Goal: Task Accomplishment & Management: Manage account settings

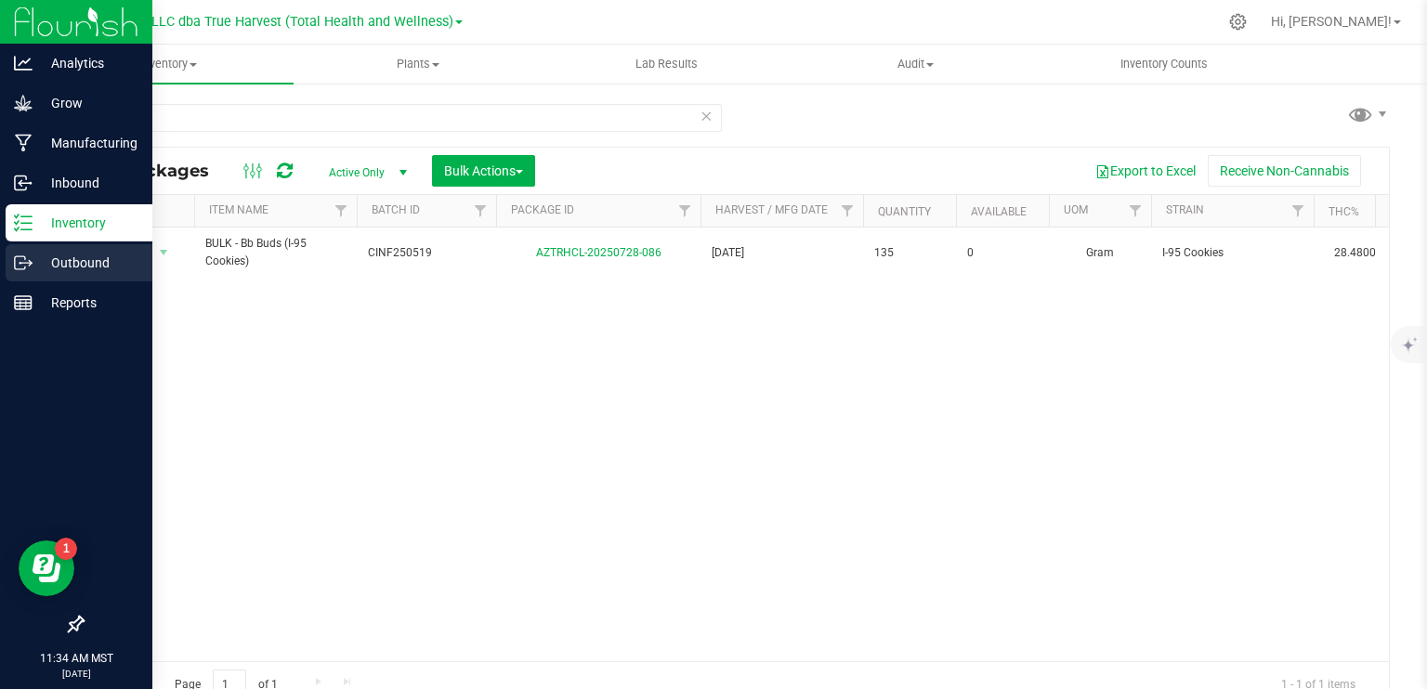
click at [33, 266] on p "Outbound" at bounding box center [88, 263] width 111 height 22
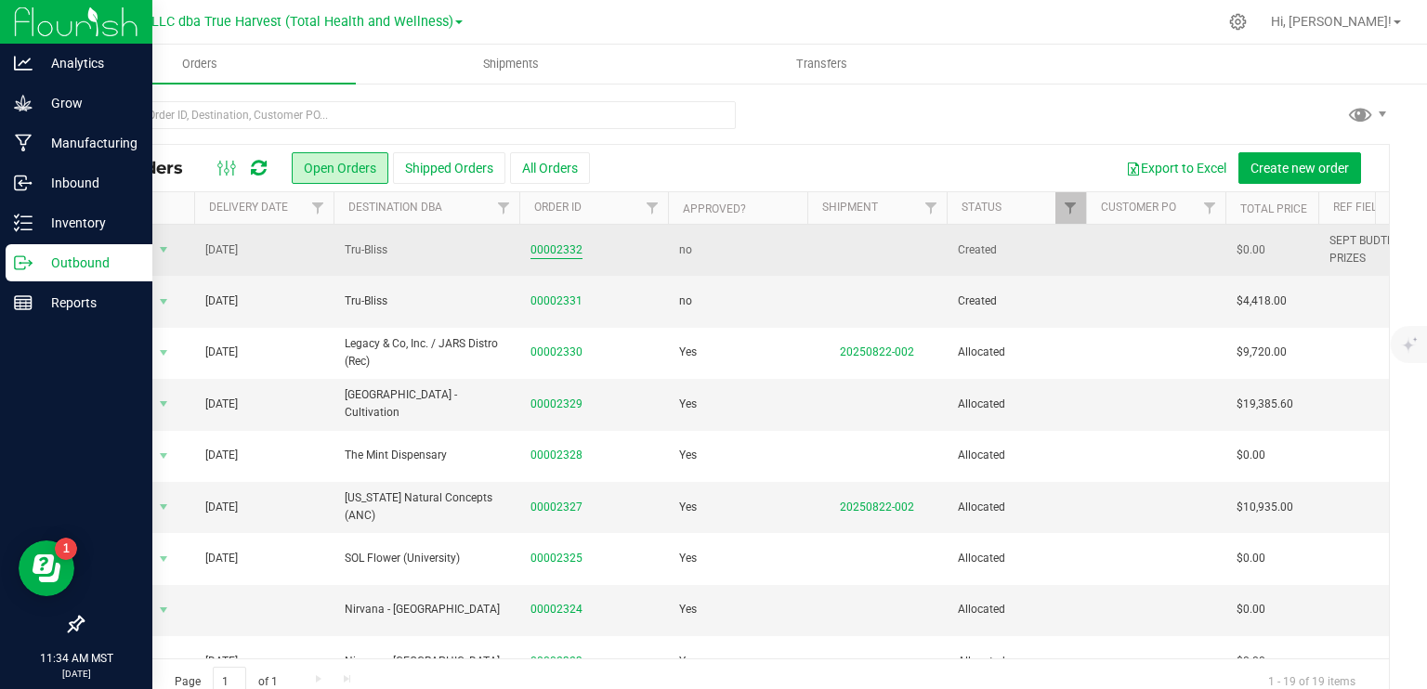
click at [565, 248] on link "00002332" at bounding box center [556, 251] width 52 height 18
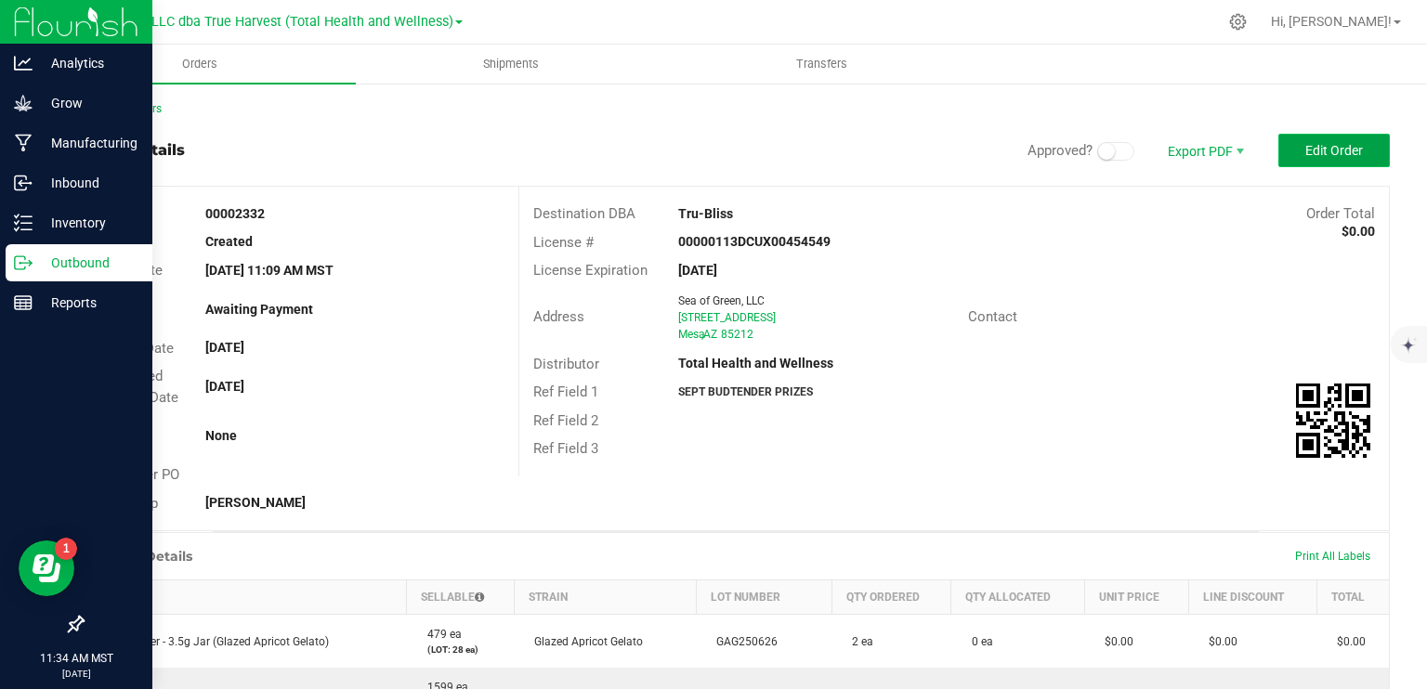
click at [1306, 155] on span "Edit Order" at bounding box center [1334, 150] width 58 height 15
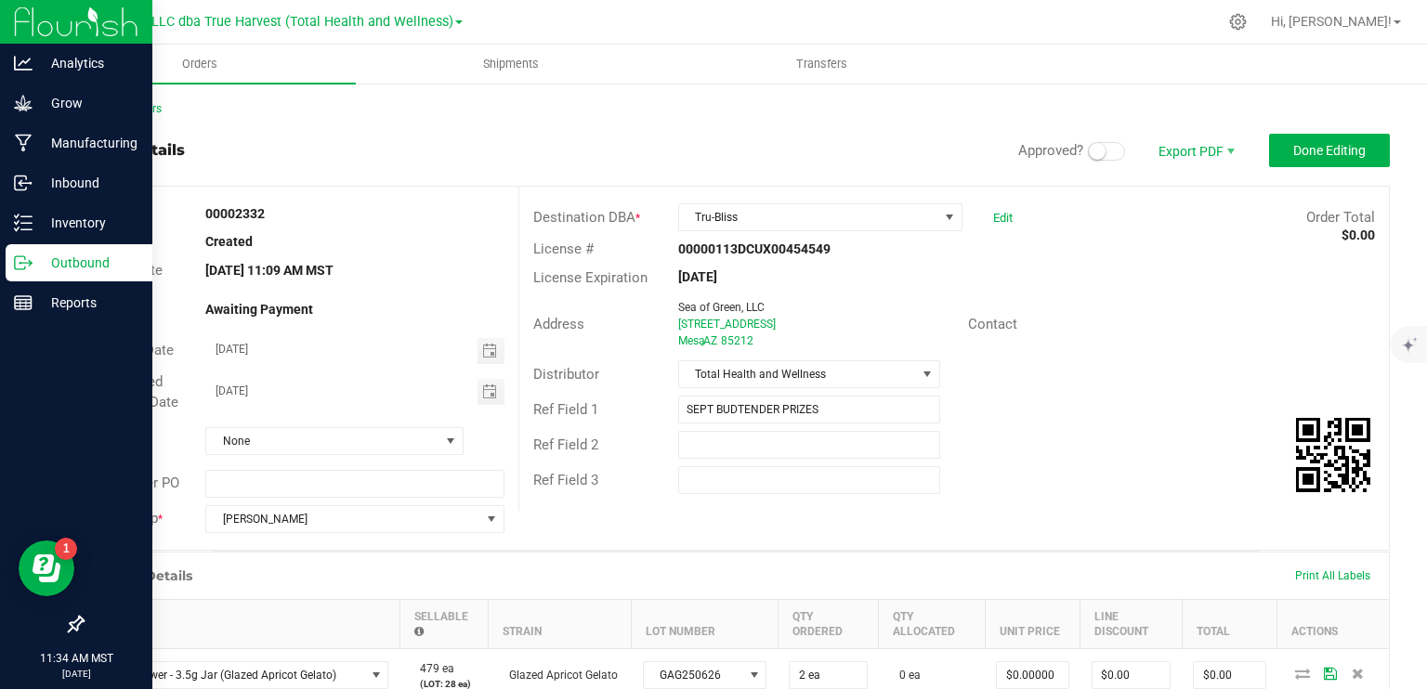
click at [1094, 154] on span at bounding box center [1106, 151] width 37 height 19
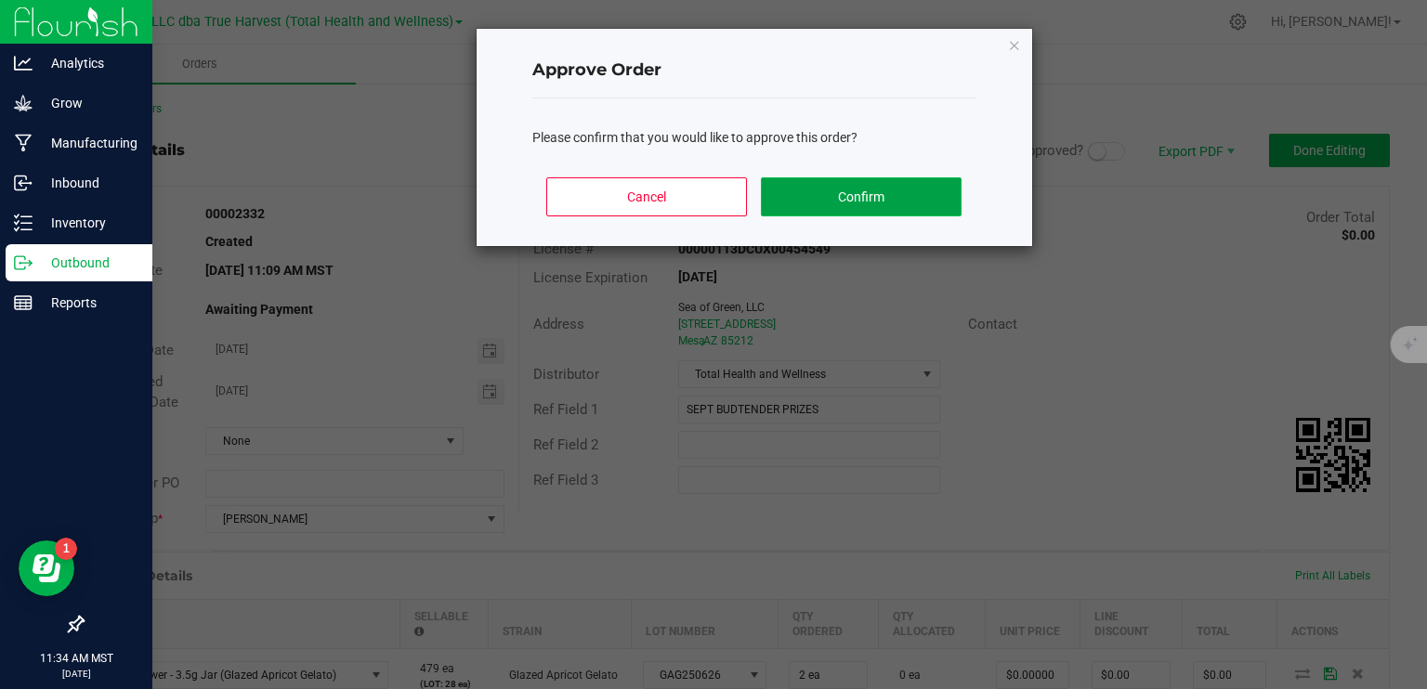
click at [858, 205] on button "Confirm" at bounding box center [861, 196] width 200 height 39
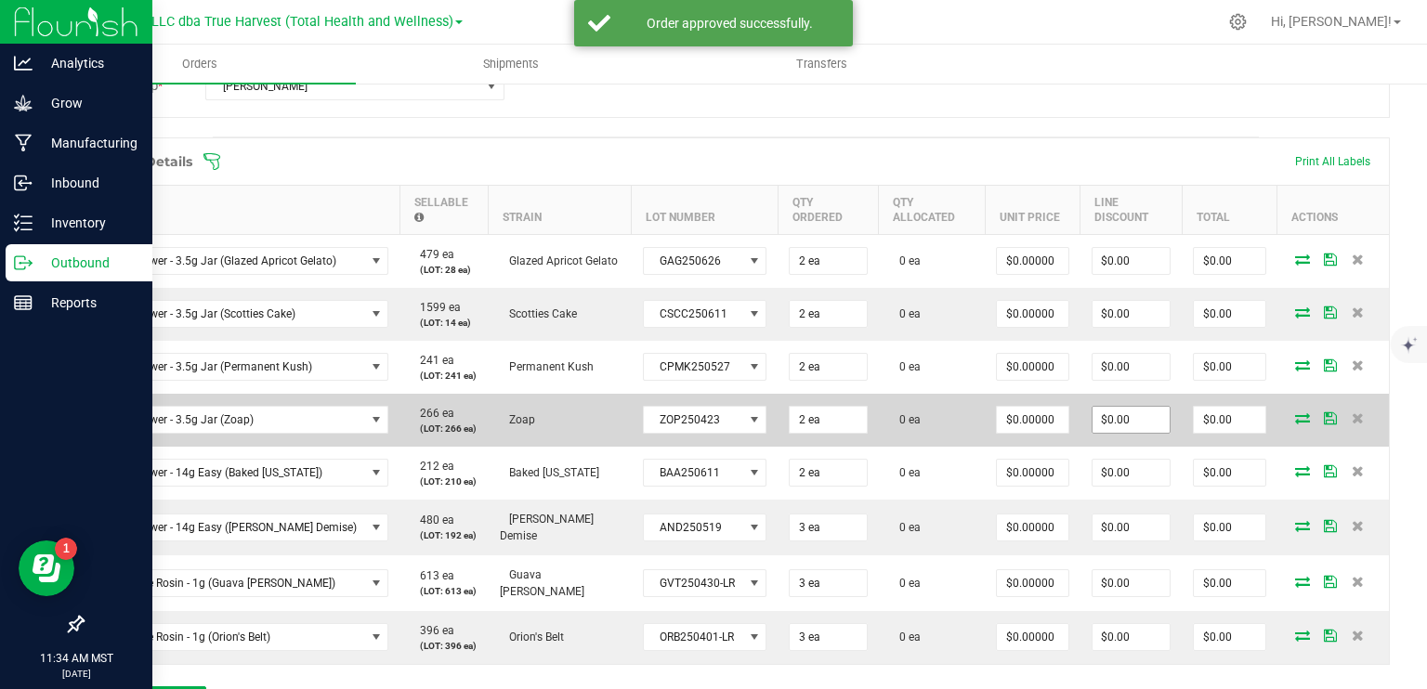
scroll to position [465, 0]
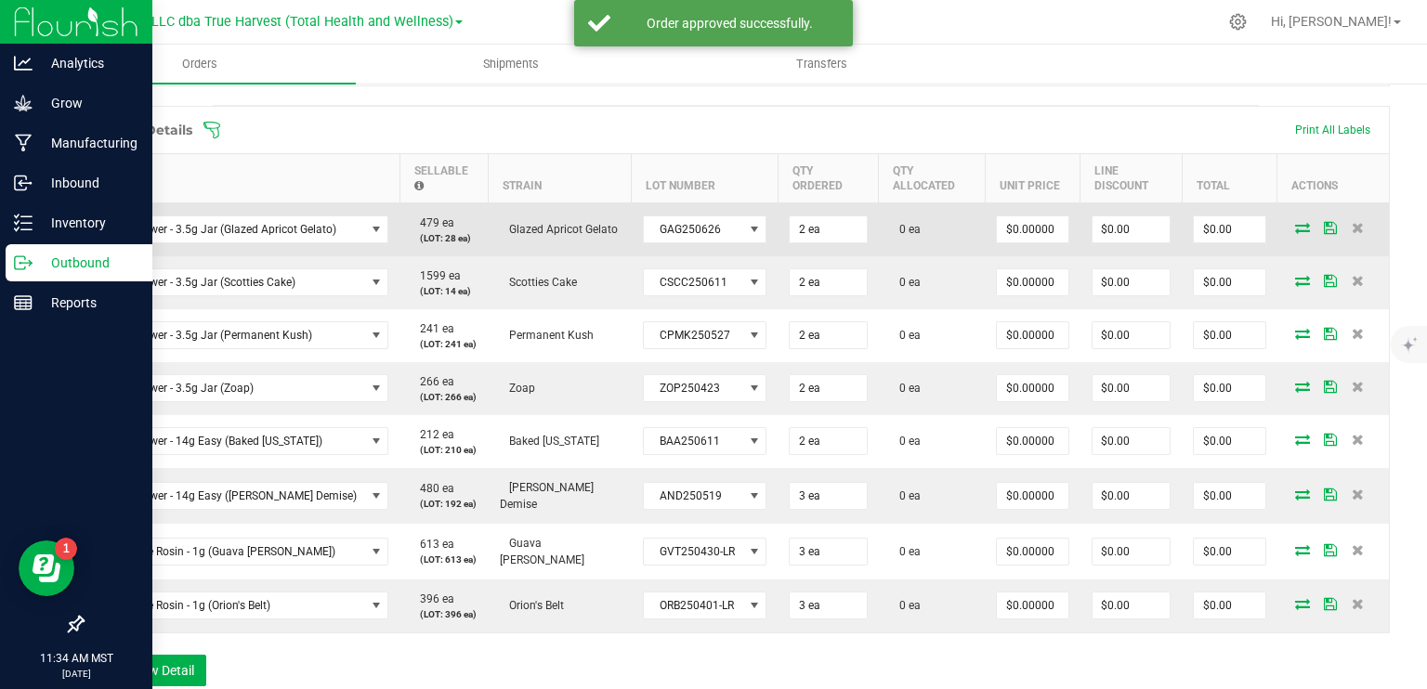
click at [1295, 223] on icon at bounding box center [1302, 227] width 15 height 11
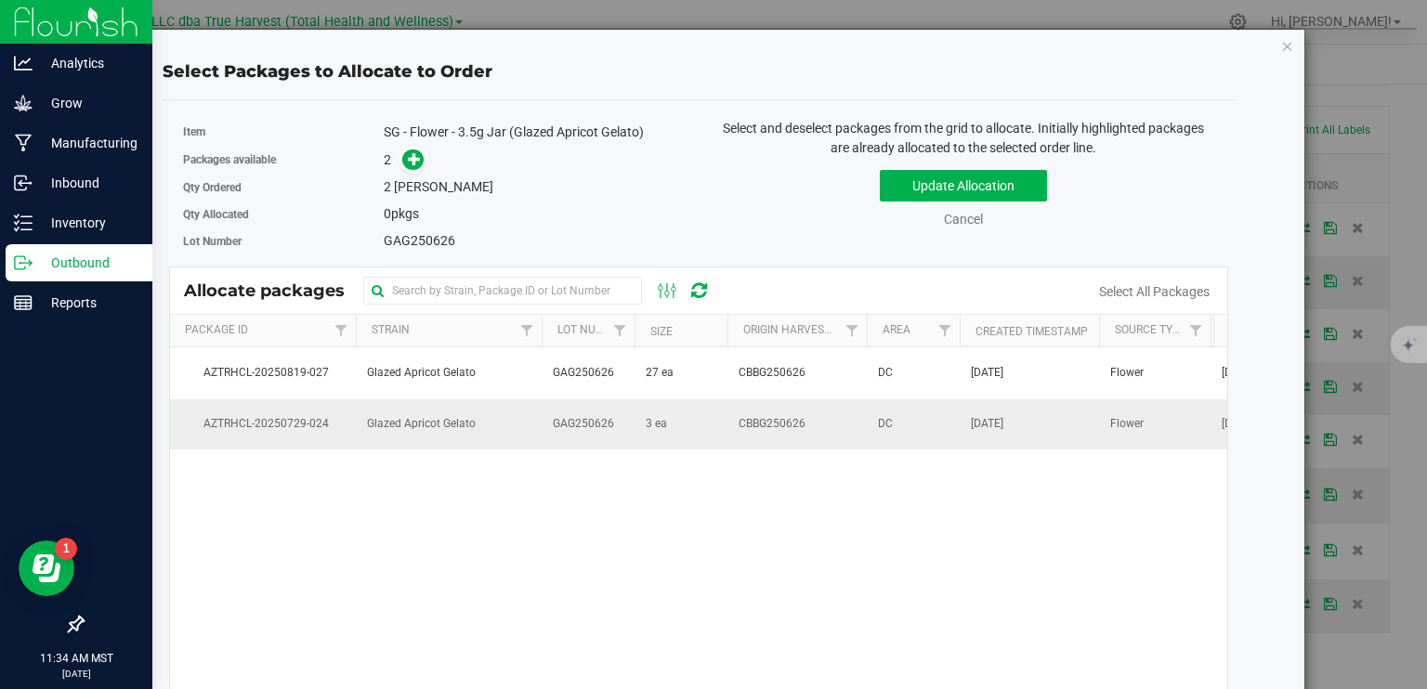
click at [642, 423] on td "3 ea" at bounding box center [681, 424] width 93 height 50
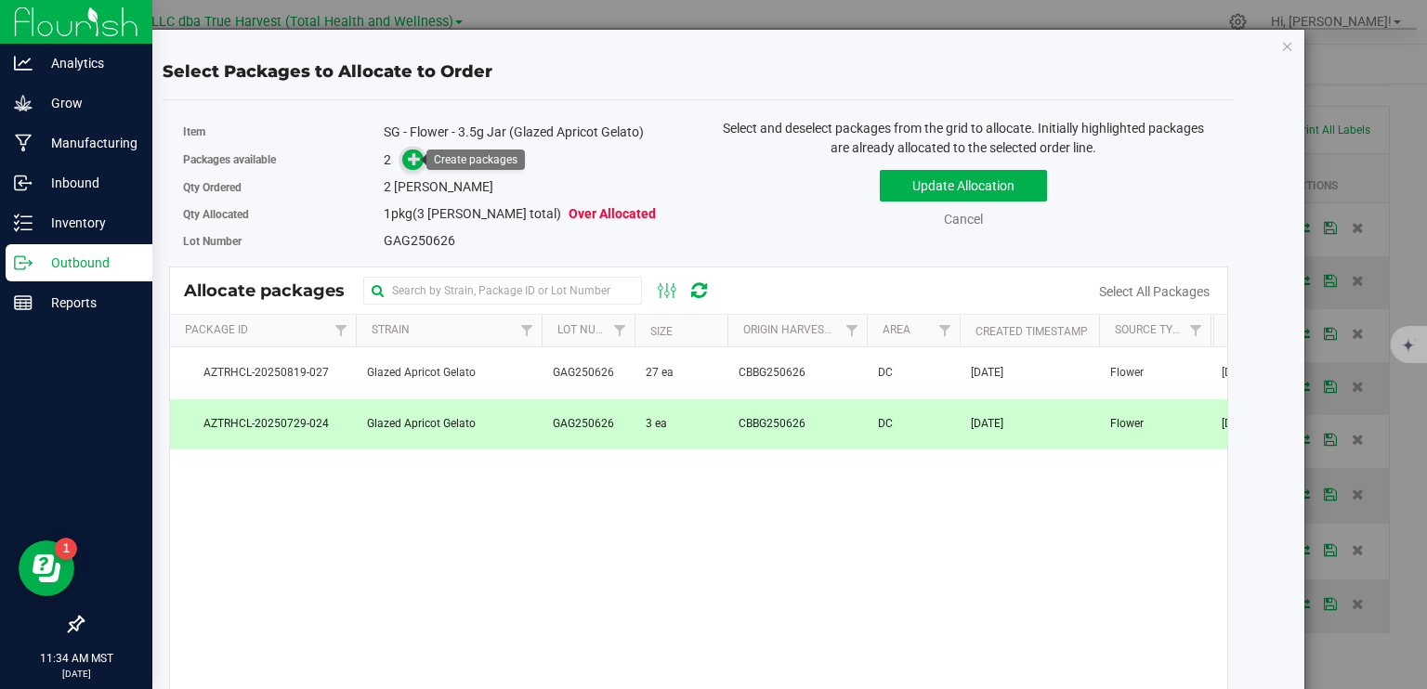
click at [402, 158] on span at bounding box center [412, 159] width 21 height 21
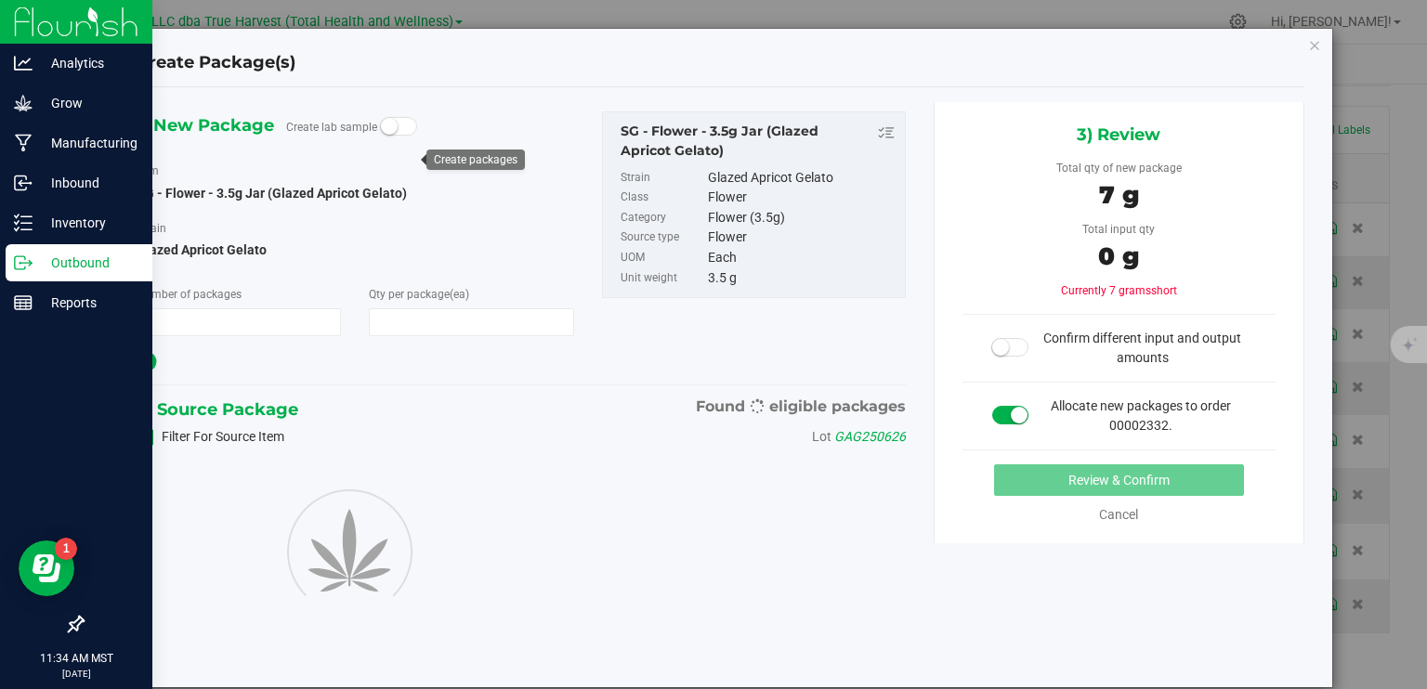
type input "1"
type input "2"
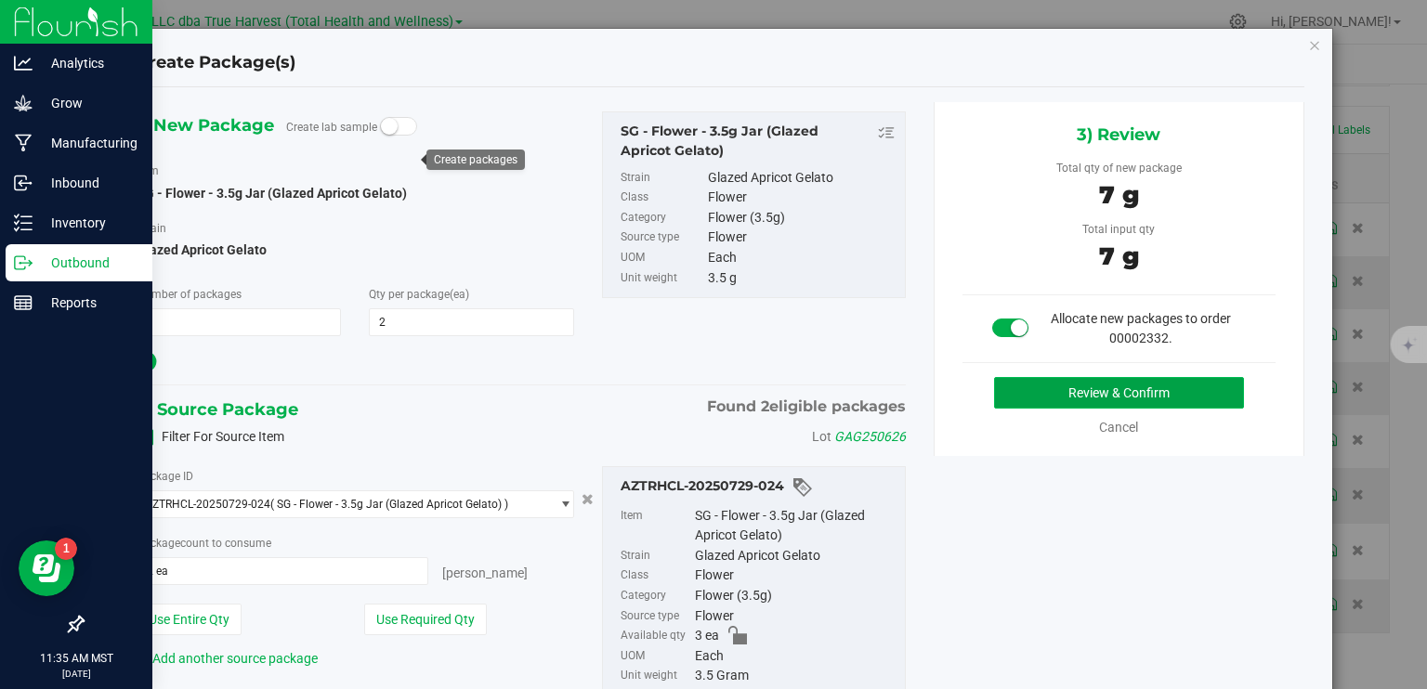
click at [1082, 393] on button "Review & Confirm" at bounding box center [1119, 393] width 250 height 32
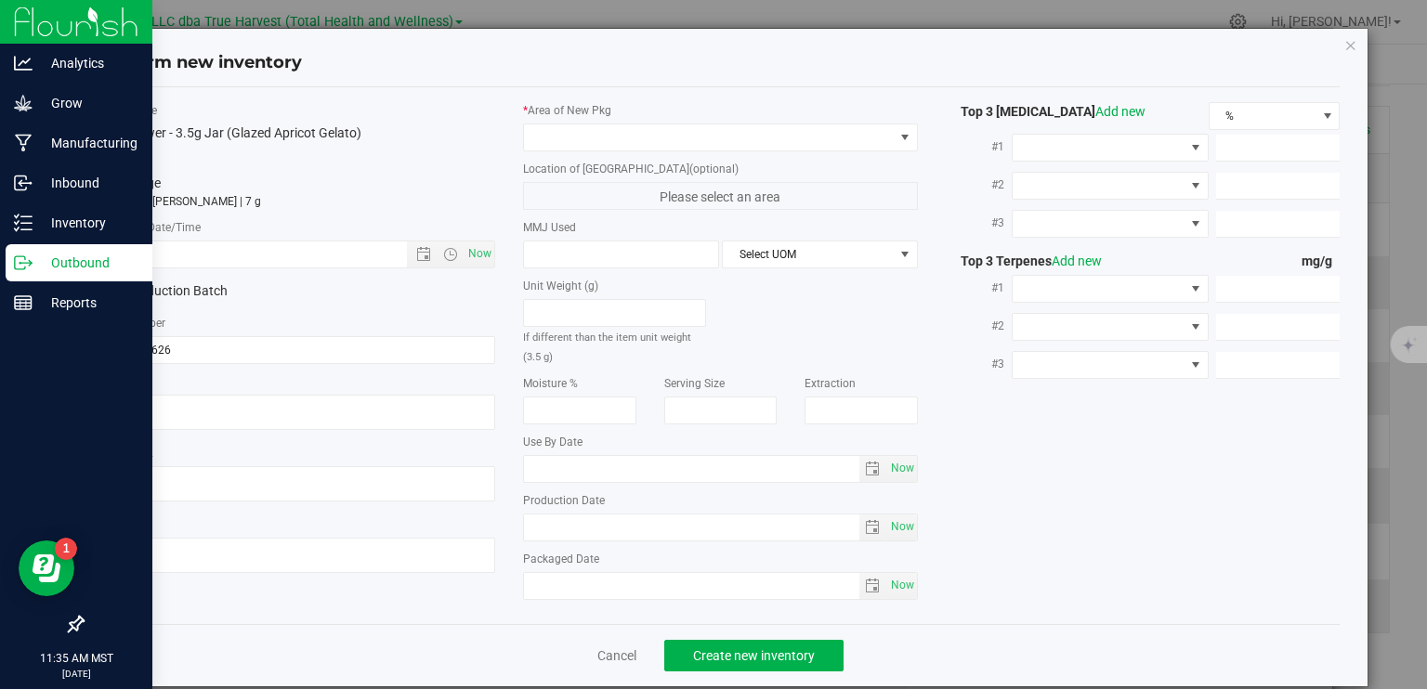
type textarea "2025-06-26"
click at [170, 405] on textarea at bounding box center [298, 412] width 395 height 35
click at [233, 257] on input "text" at bounding box center [270, 255] width 337 height 26
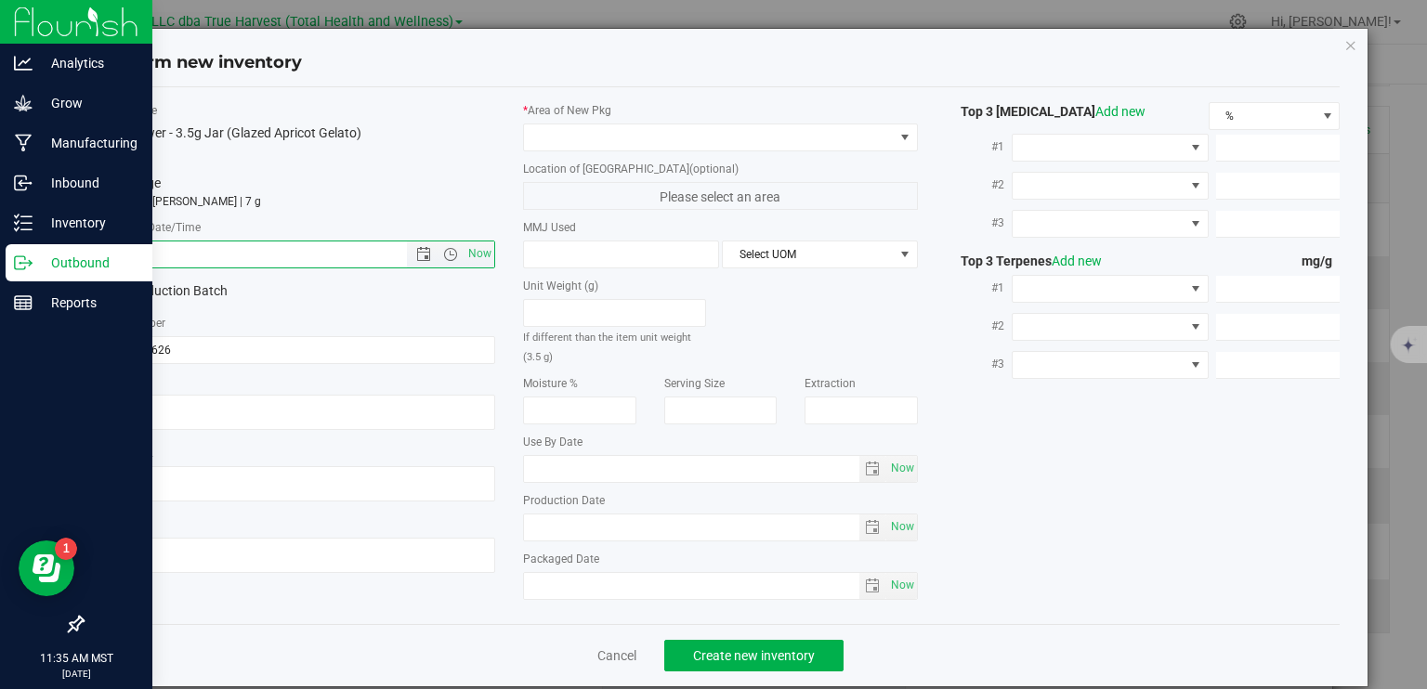
paste input "2025-06-26"
click at [622, 140] on span at bounding box center [709, 137] width 370 height 26
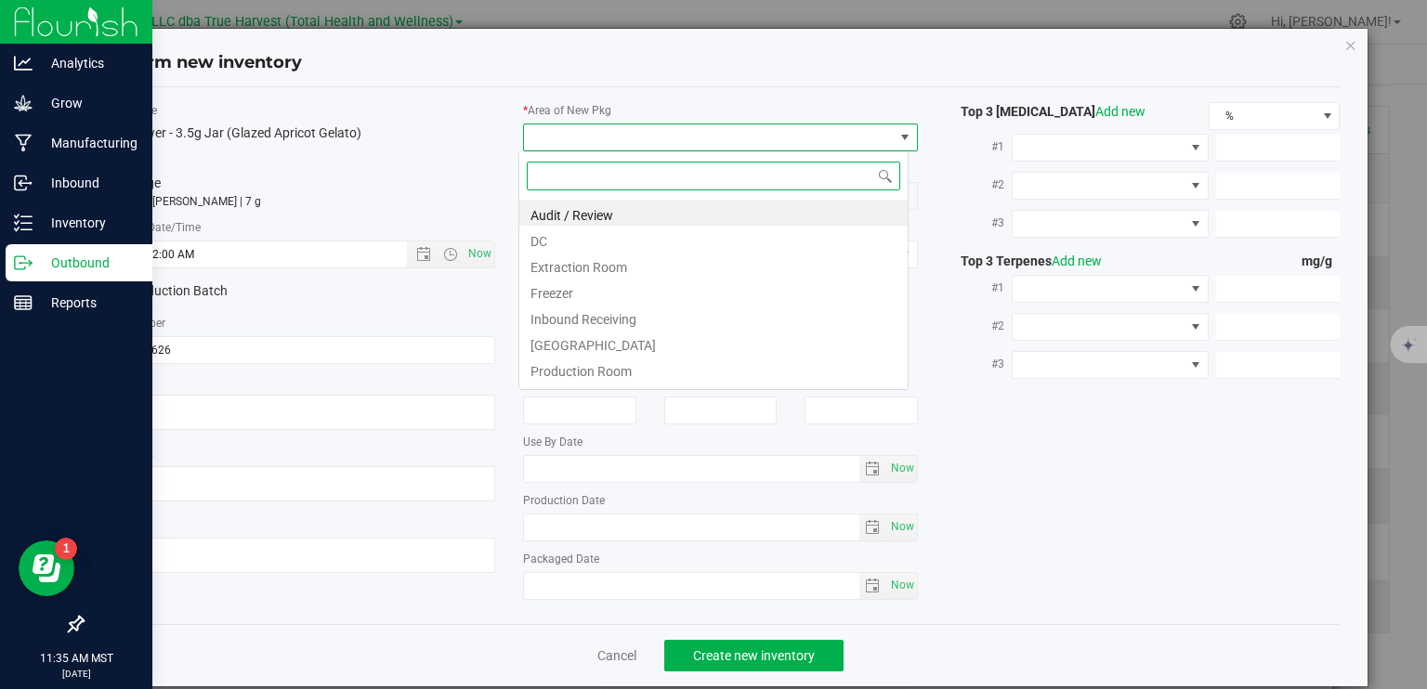
type input "6/26/2025 11:35 AM"
click at [582, 247] on li "DC" at bounding box center [713, 239] width 388 height 26
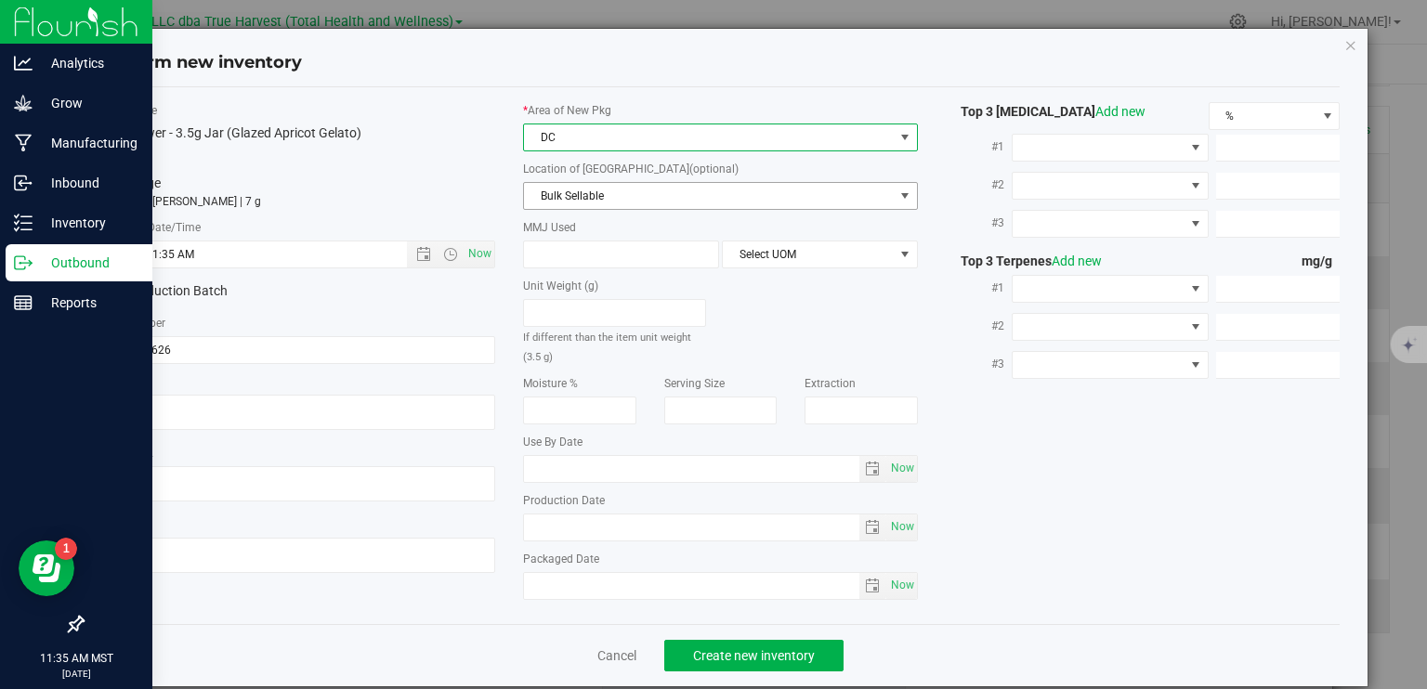
click at [622, 185] on span "Bulk Sellable" at bounding box center [709, 196] width 370 height 26
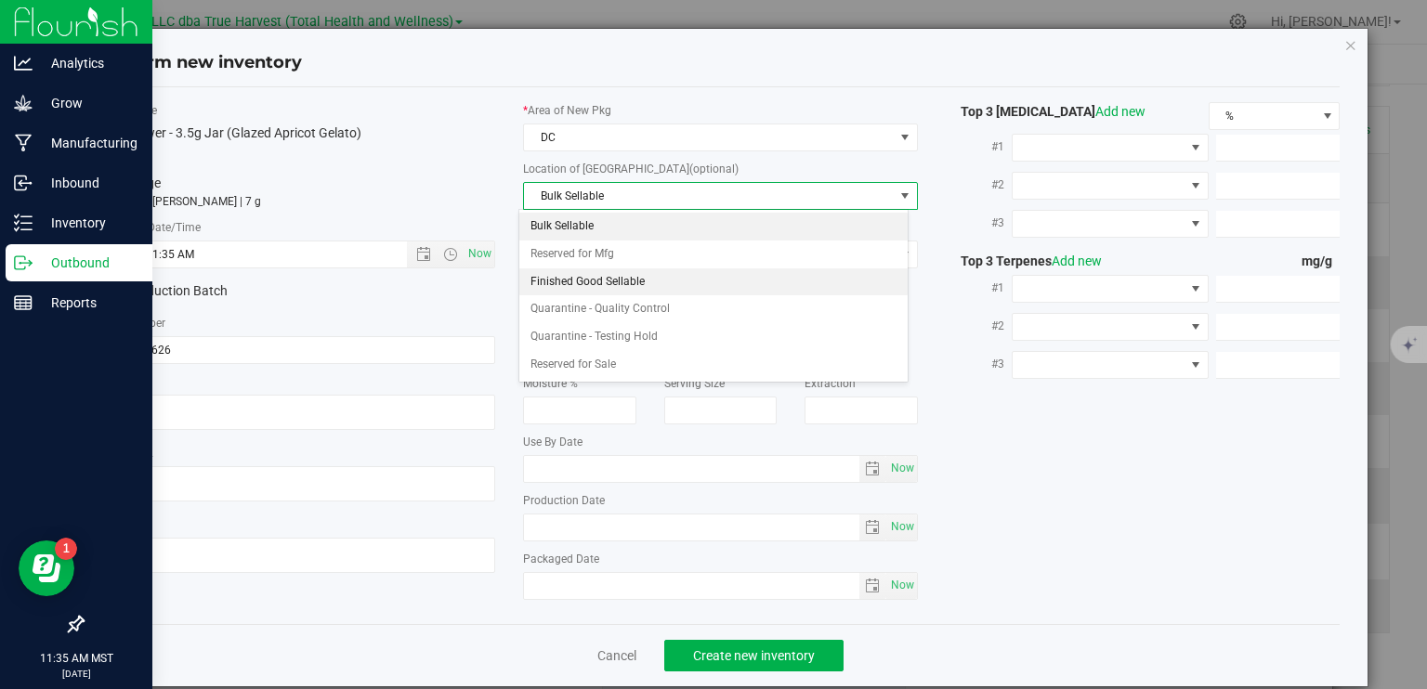
click at [602, 289] on li "Finished Good Sellable" at bounding box center [713, 282] width 388 height 28
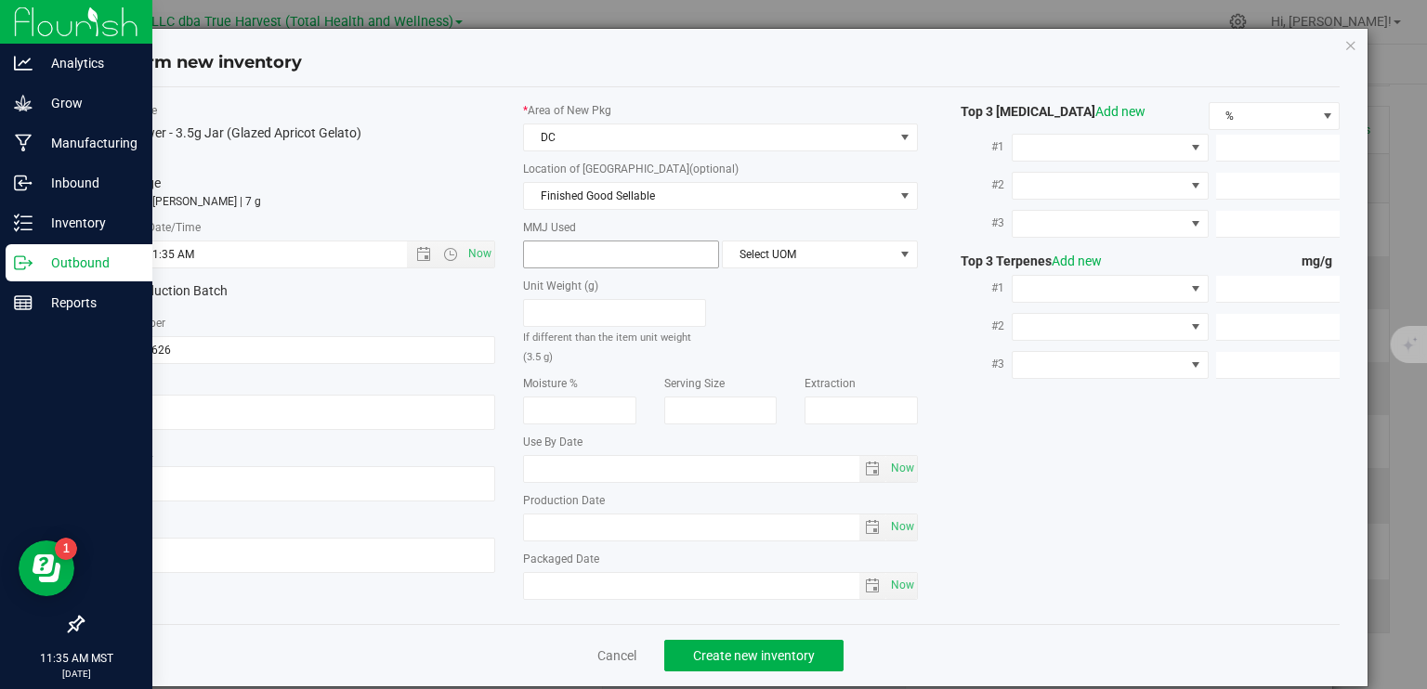
click at [613, 253] on span at bounding box center [621, 255] width 196 height 28
type input "3.5"
type input "3.5000"
click at [831, 252] on span "Select UOM" at bounding box center [808, 255] width 171 height 26
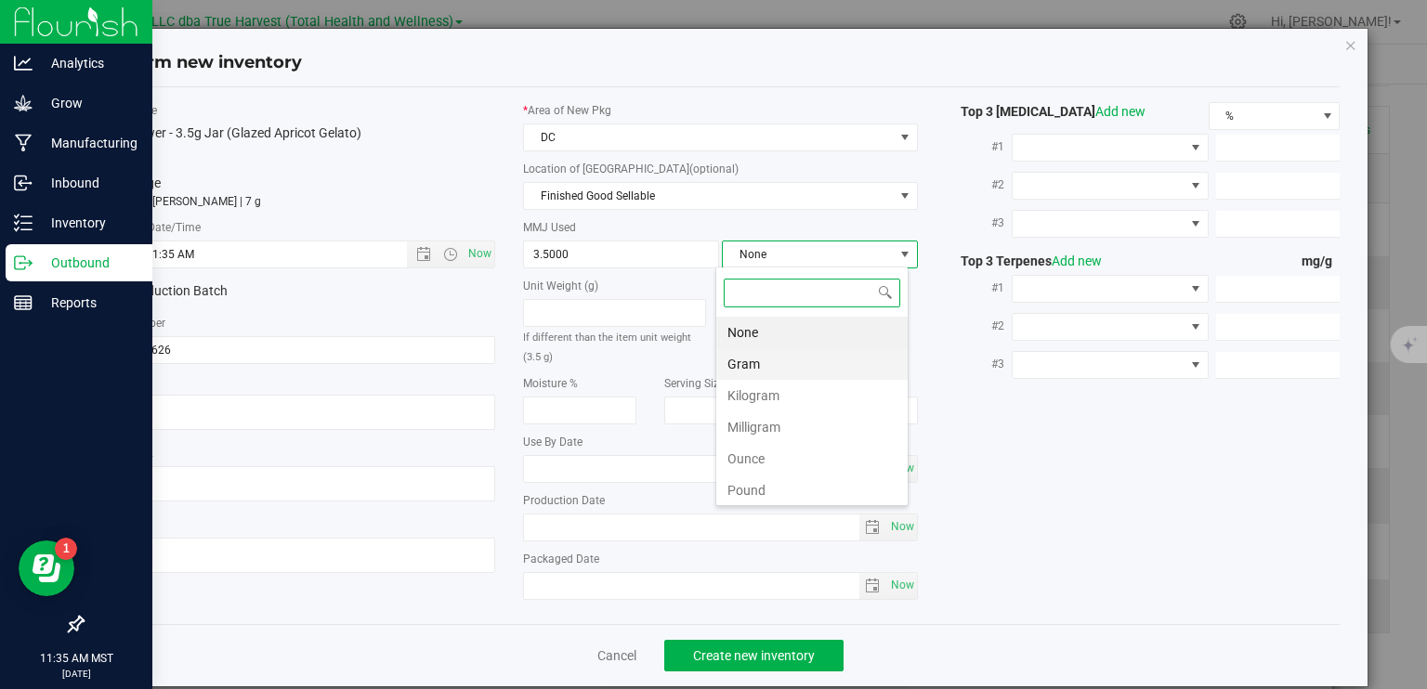
scroll to position [27, 193]
click at [778, 371] on li "Gram" at bounding box center [811, 364] width 191 height 32
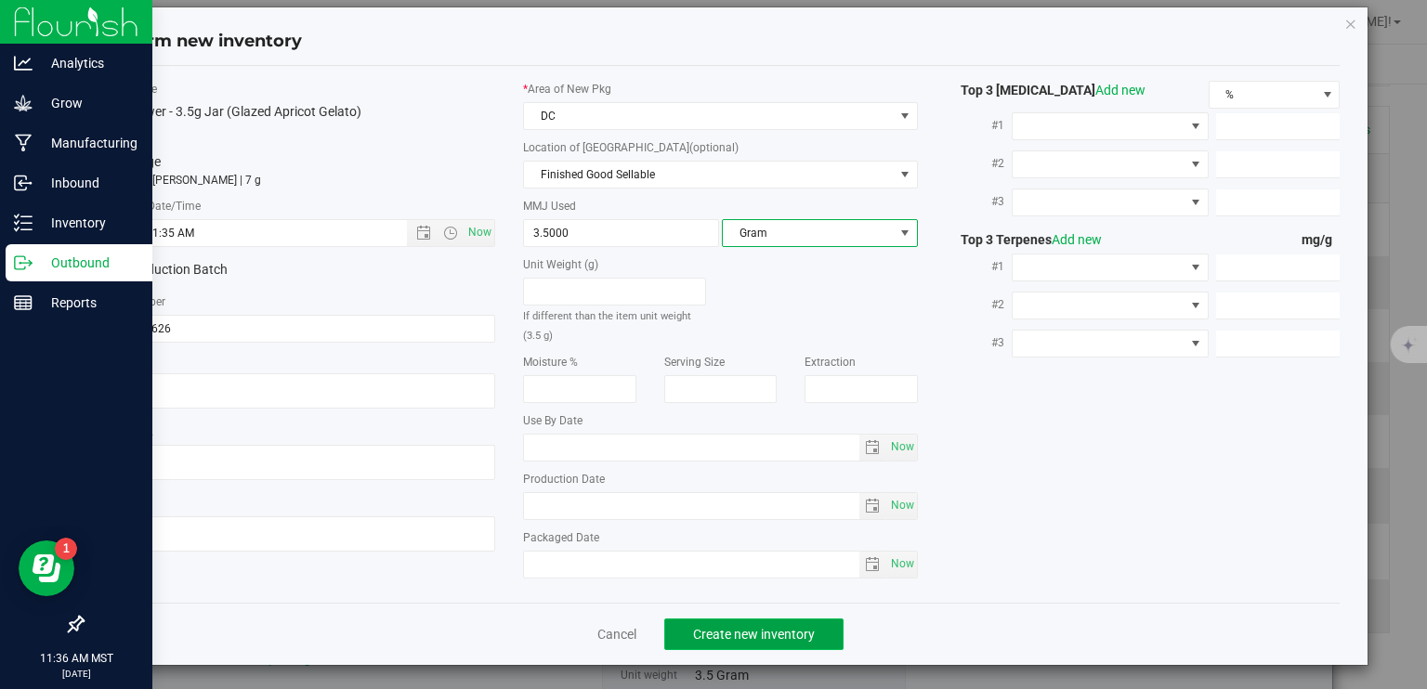
click at [765, 638] on span "Create new inventory" at bounding box center [754, 634] width 122 height 15
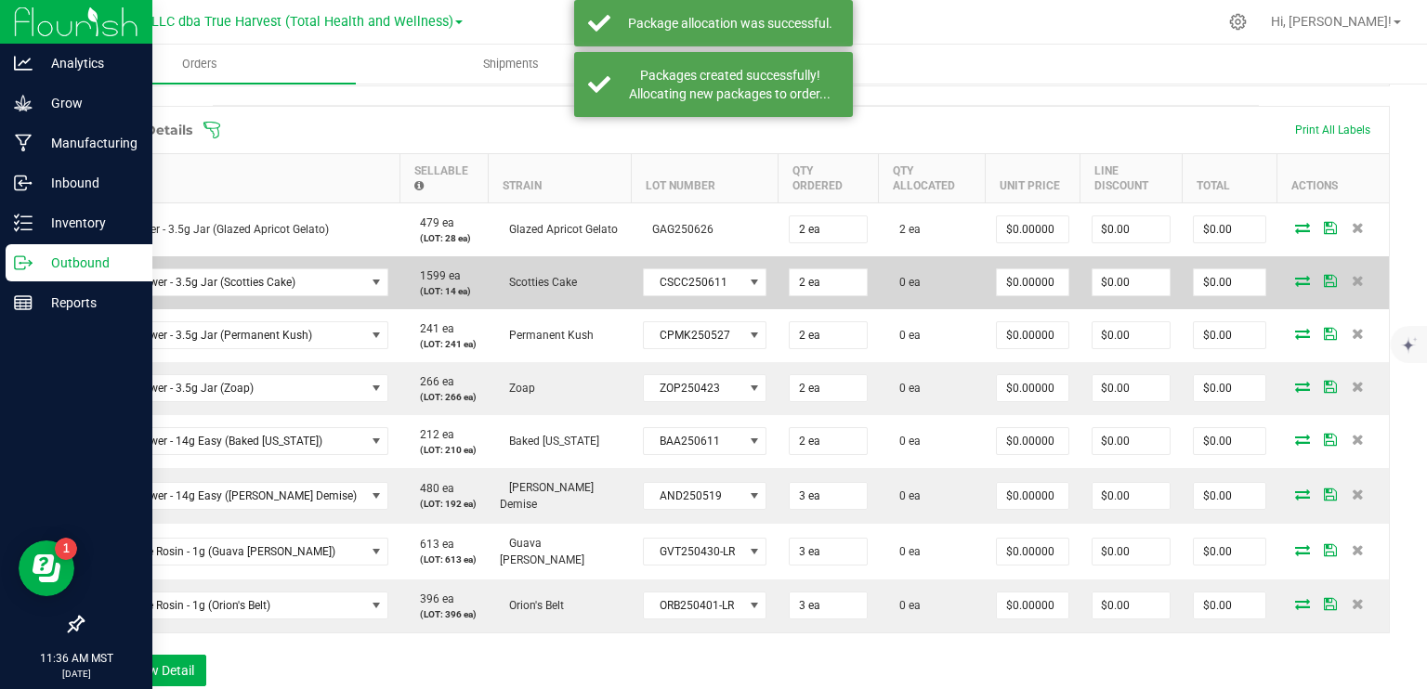
click at [1295, 281] on icon at bounding box center [1302, 280] width 15 height 11
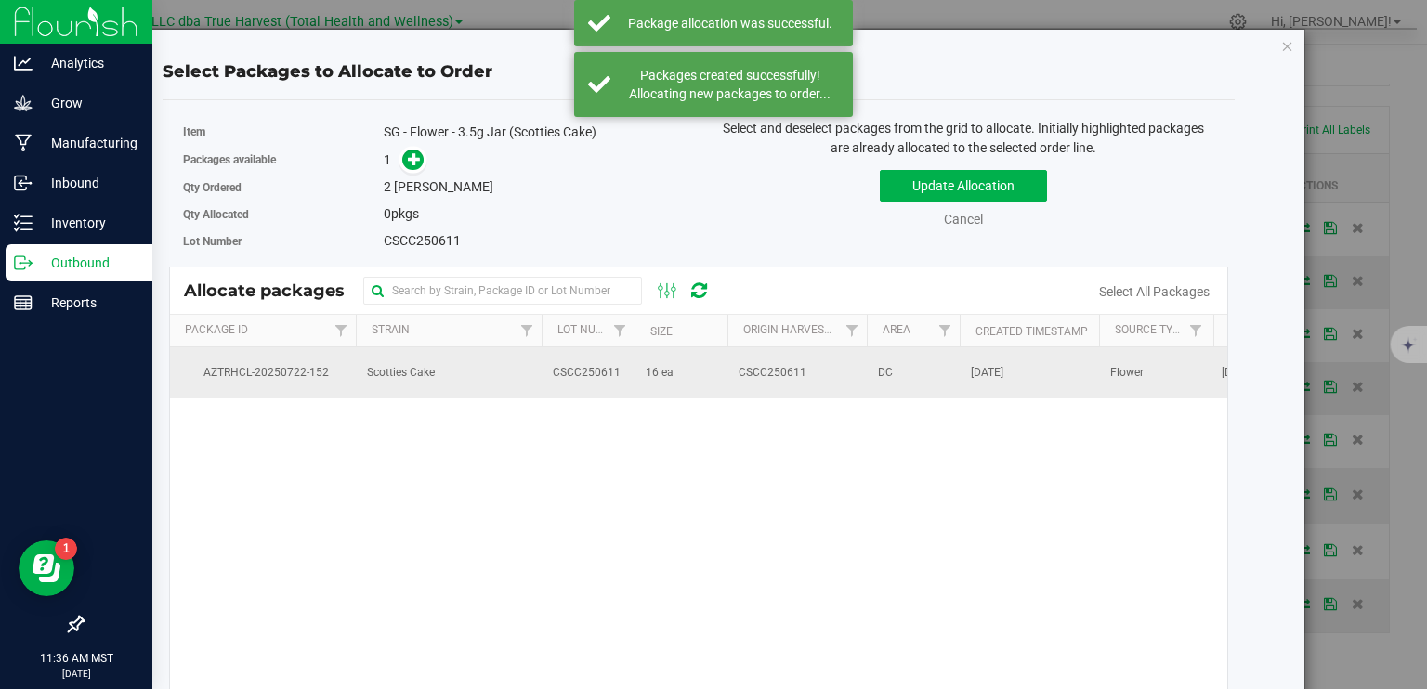
click at [595, 377] on span "CSCC250611" at bounding box center [587, 373] width 68 height 18
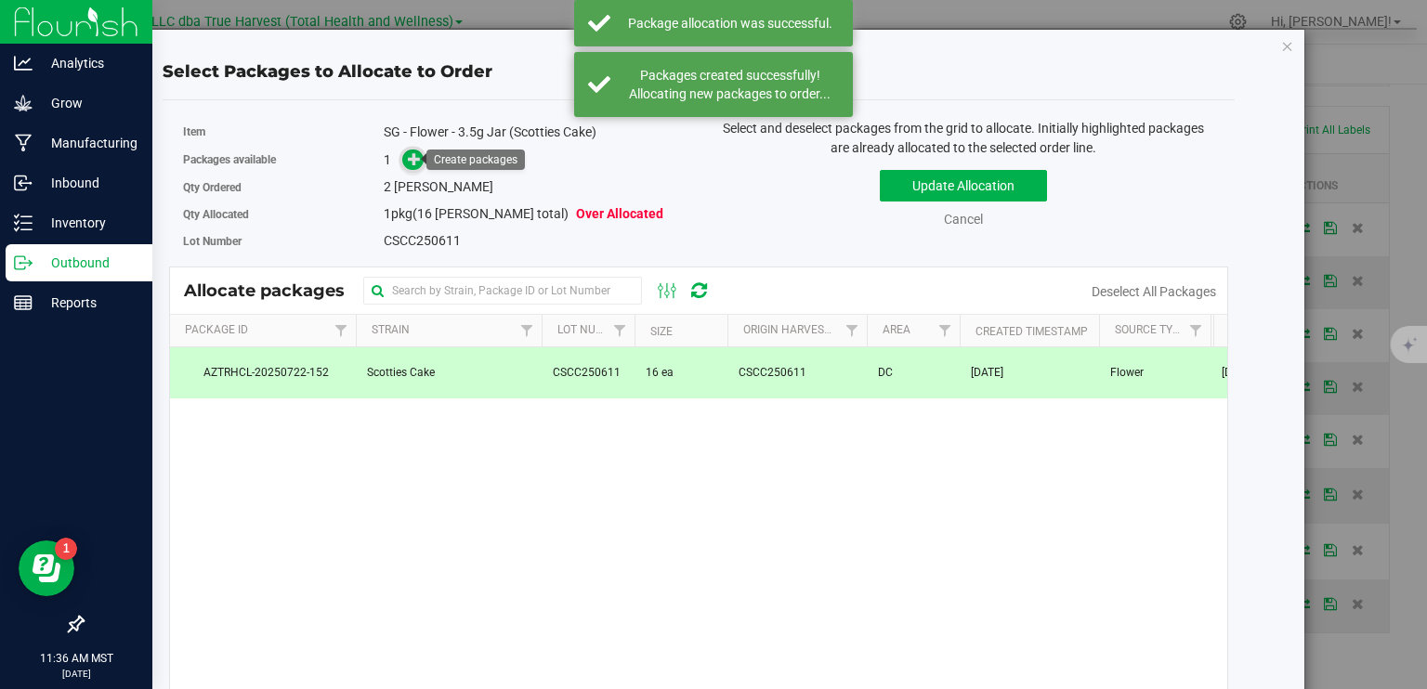
click at [408, 151] on icon at bounding box center [415, 158] width 14 height 14
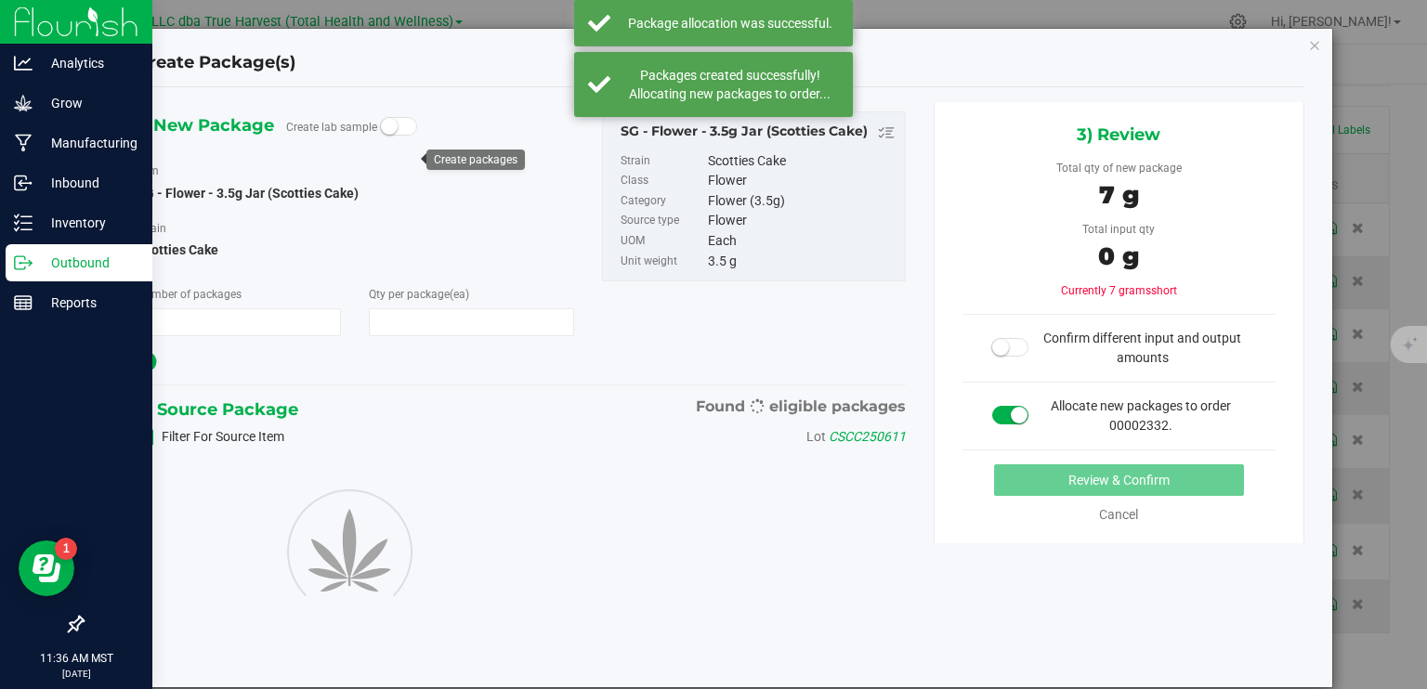
type input "1"
type input "2"
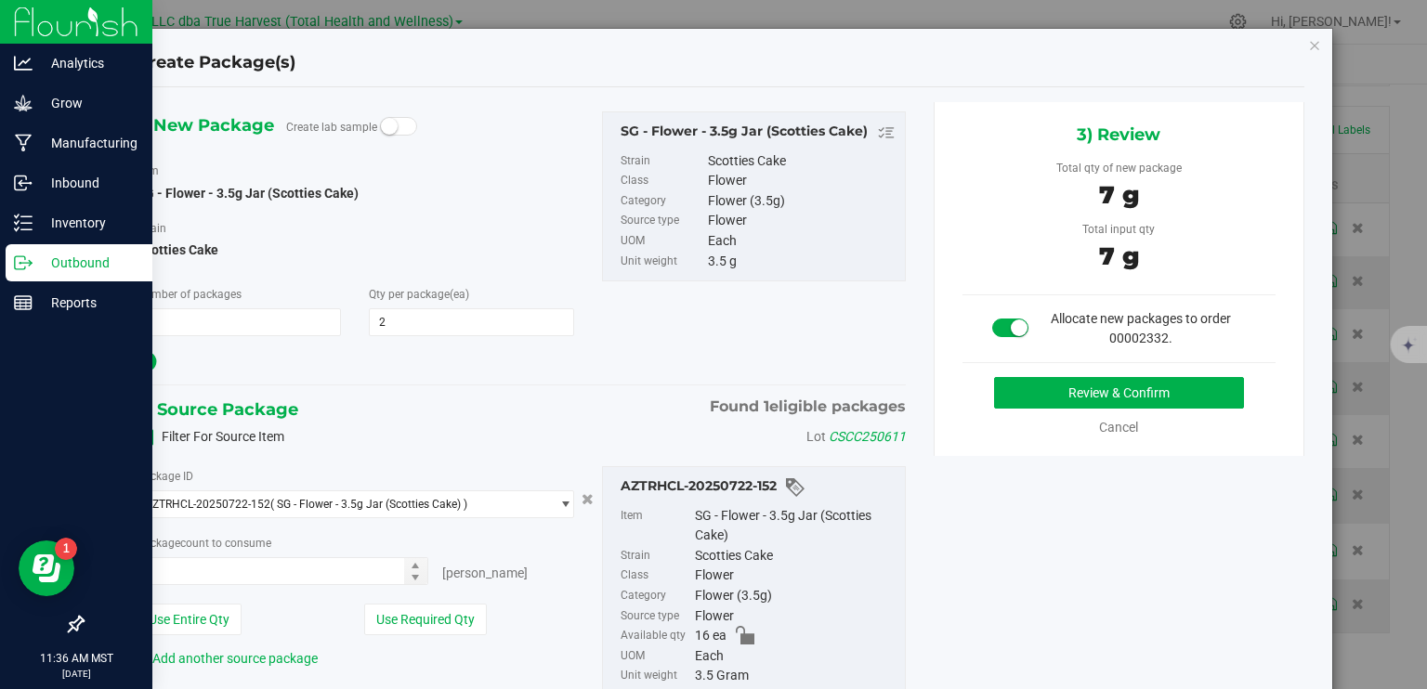
type input "2 ea"
click at [1118, 388] on button "Review & Confirm" at bounding box center [1119, 393] width 250 height 32
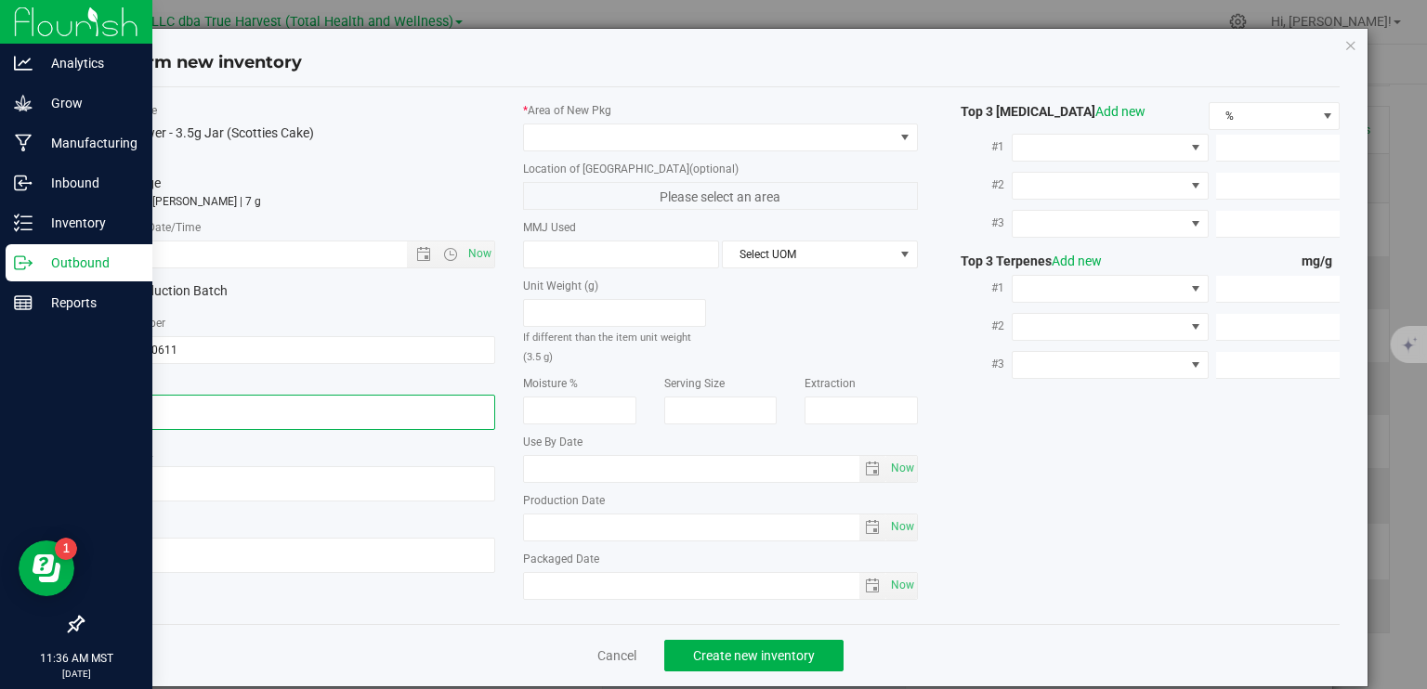
click at [231, 407] on textarea at bounding box center [298, 412] width 395 height 35
click at [230, 407] on textarea at bounding box center [298, 412] width 395 height 35
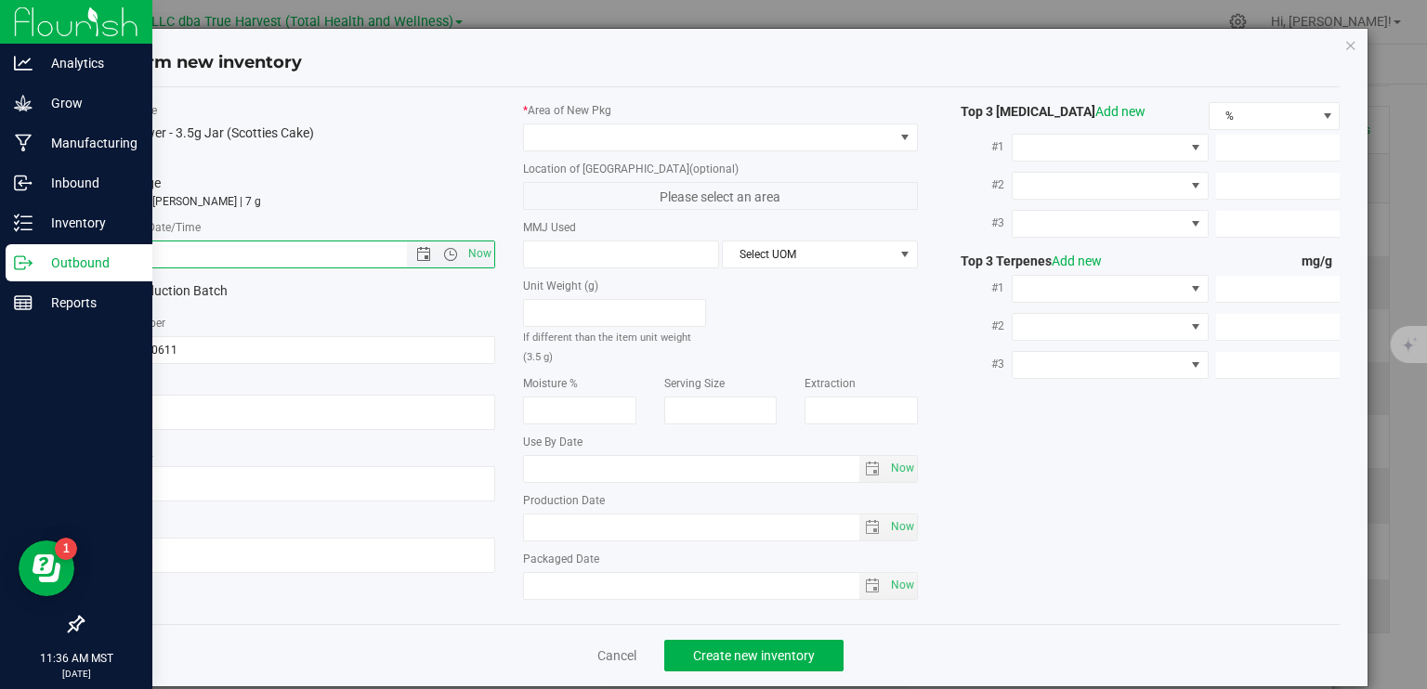
click at [257, 251] on input "text" at bounding box center [270, 255] width 337 height 26
paste input "2025-06-11"
click at [583, 137] on span at bounding box center [709, 137] width 370 height 26
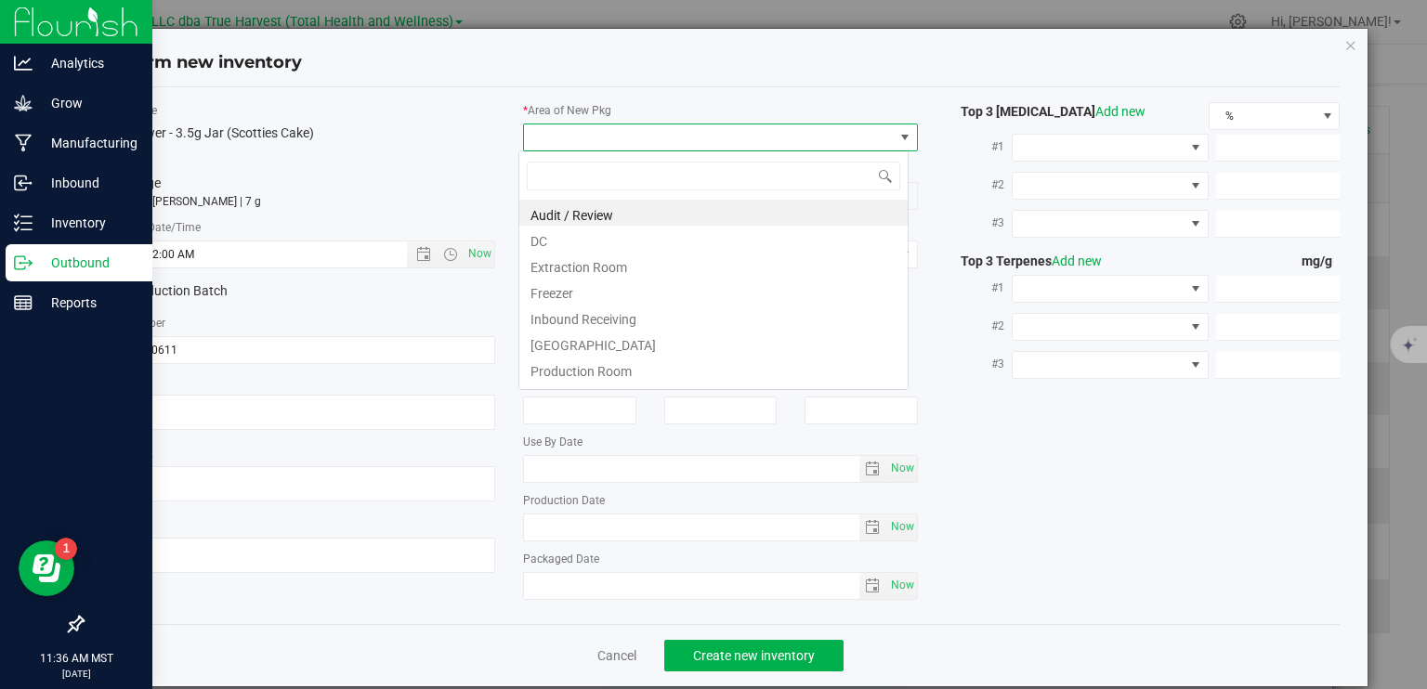
type input "6/11/2025 11:36 AM"
click at [572, 239] on li "DC" at bounding box center [713, 239] width 388 height 26
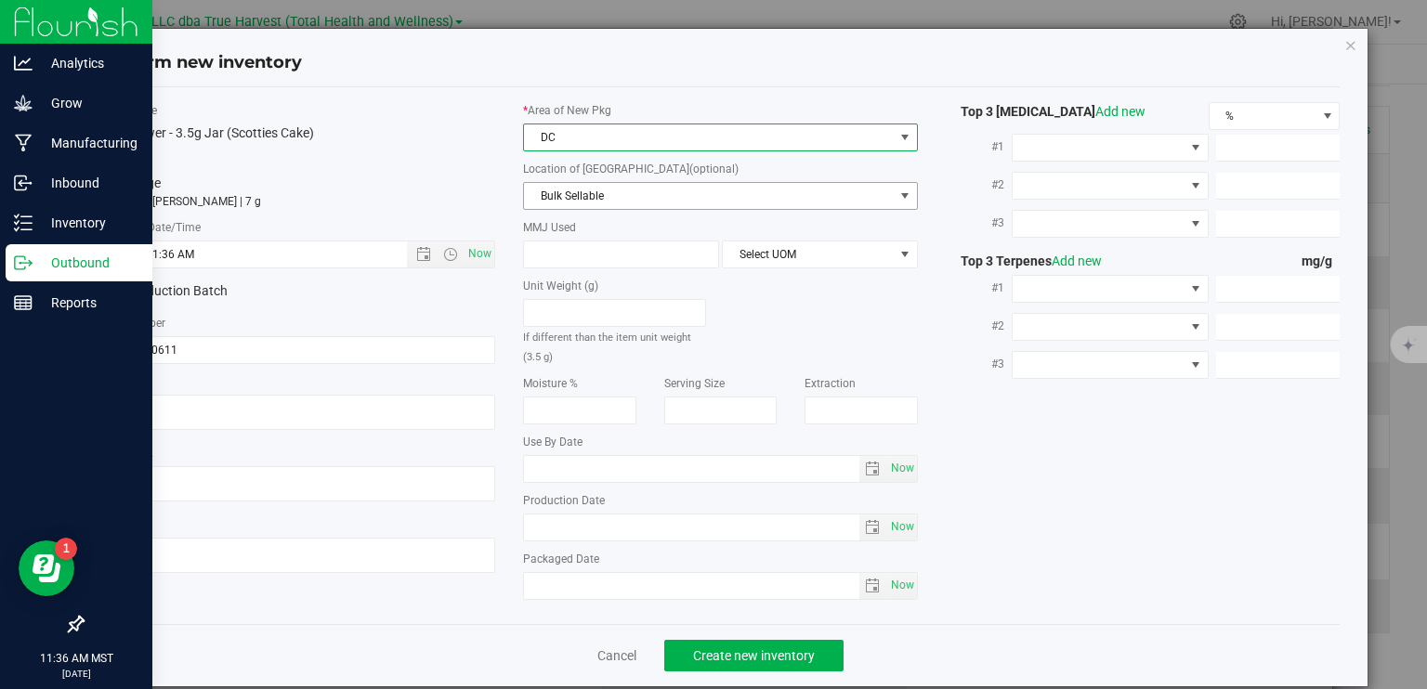
click at [631, 198] on span "Bulk Sellable" at bounding box center [709, 196] width 370 height 26
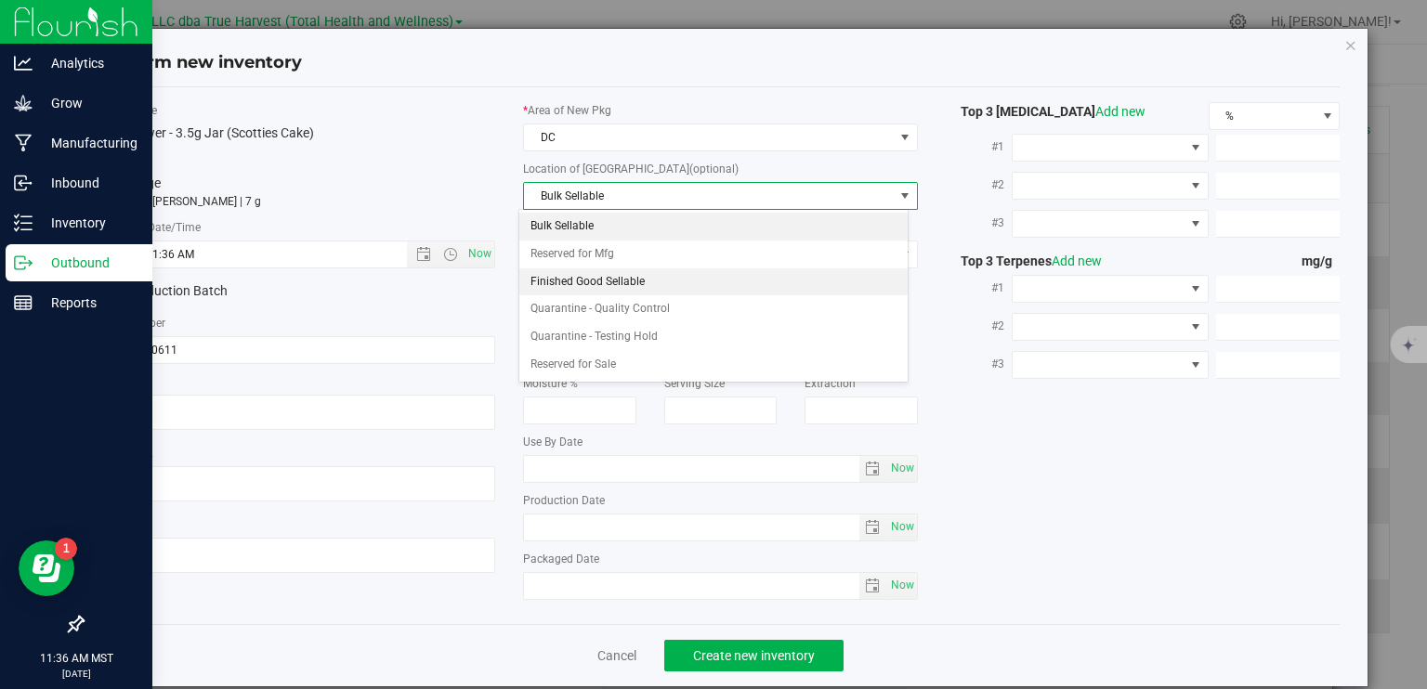
click at [606, 288] on li "Finished Good Sellable" at bounding box center [713, 282] width 388 height 28
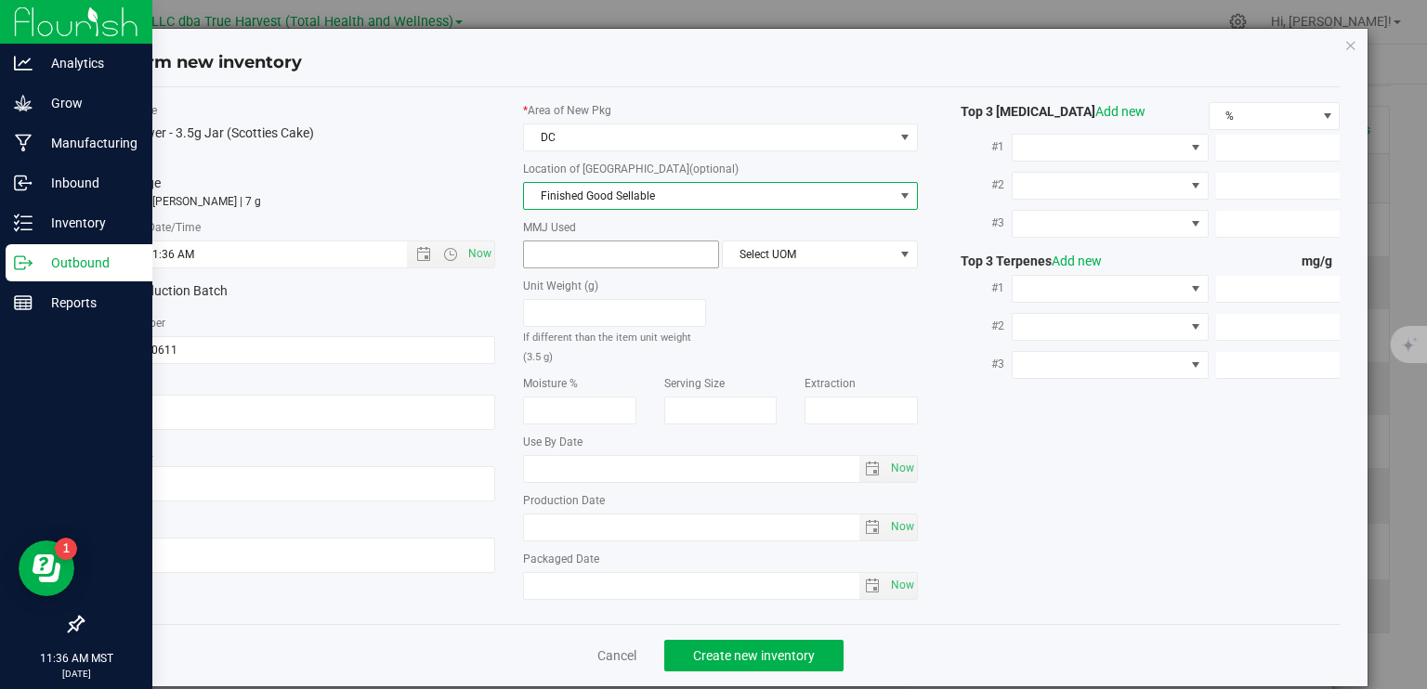
click at [622, 252] on span at bounding box center [621, 255] width 196 height 28
type input "3.5"
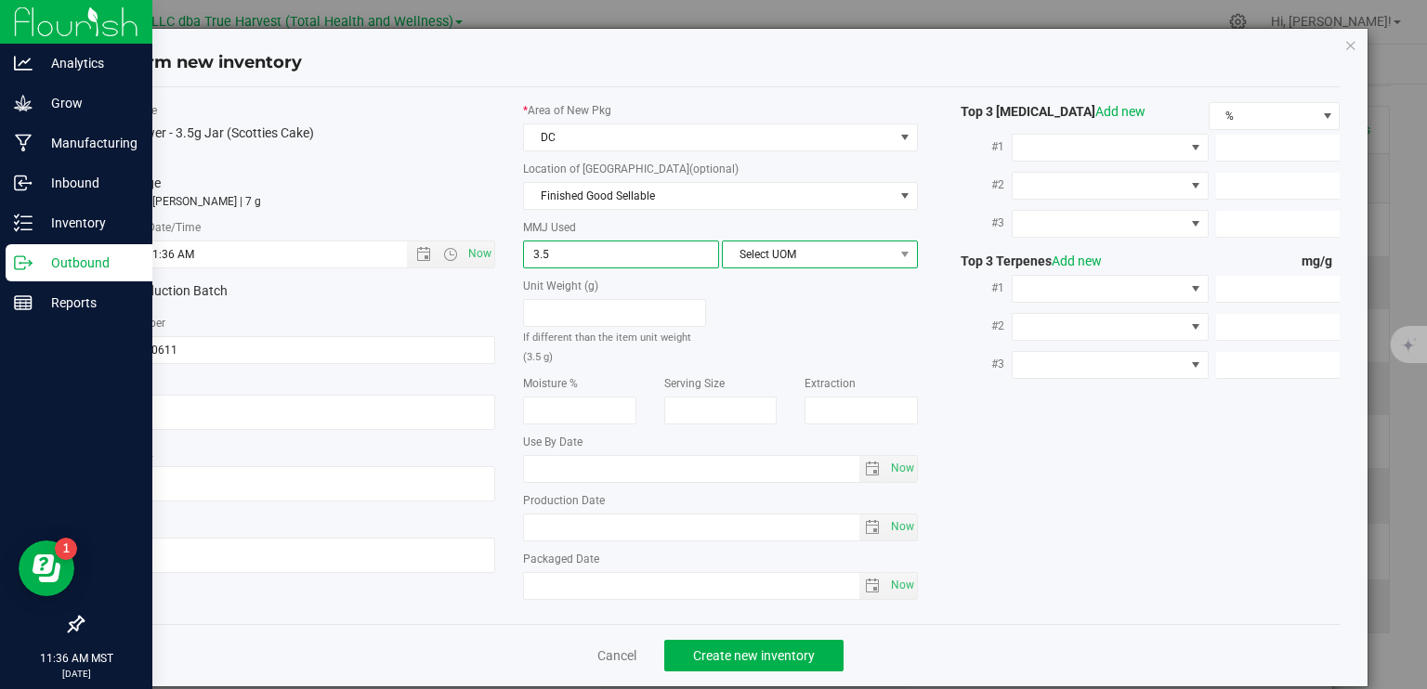
type input "3.5000"
click at [724, 254] on span "Select UOM" at bounding box center [808, 255] width 171 height 26
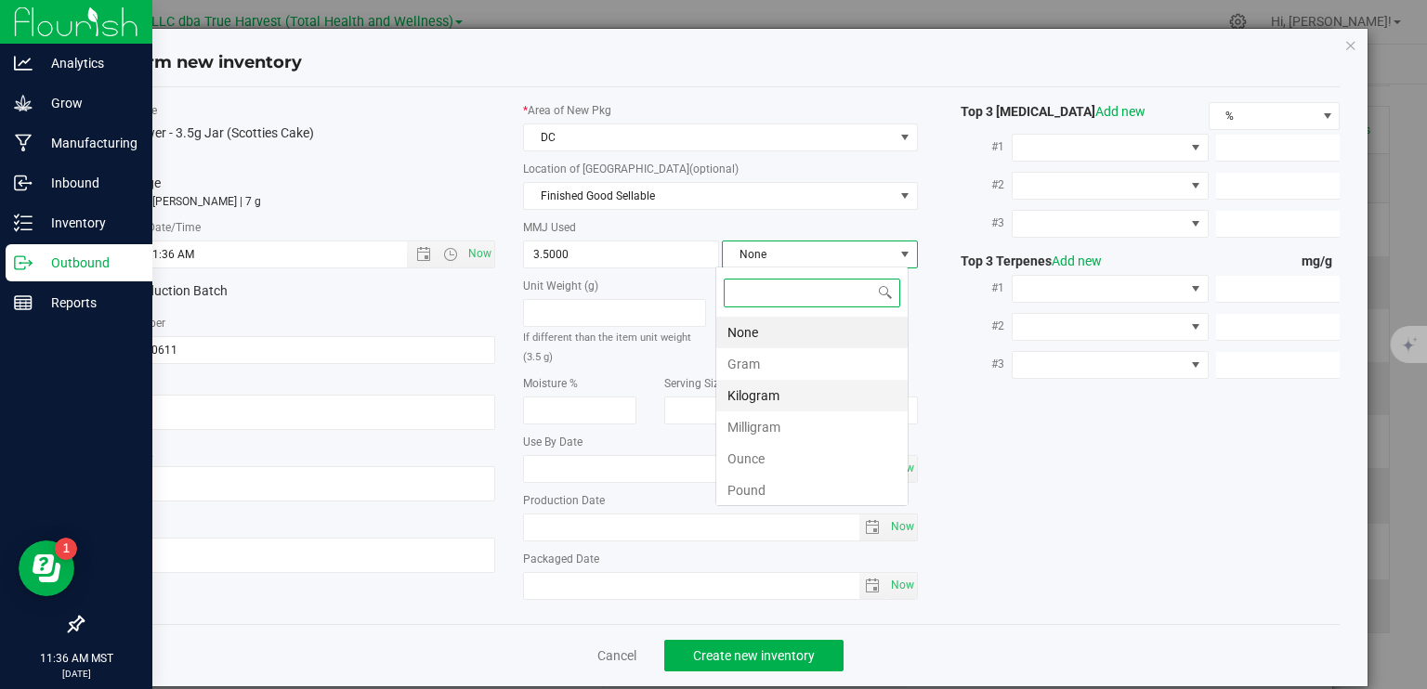
scroll to position [27, 193]
click at [756, 366] on li "Gram" at bounding box center [811, 364] width 191 height 32
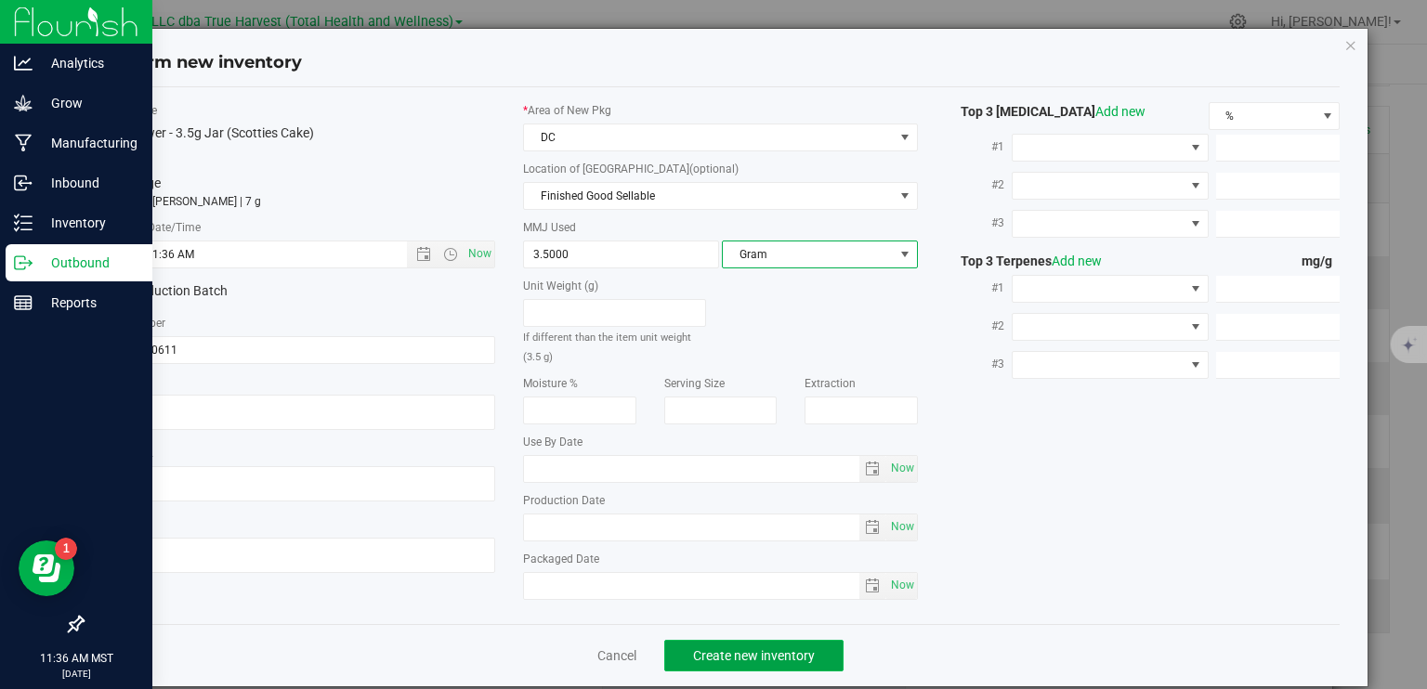
click at [791, 648] on span "Create new inventory" at bounding box center [754, 655] width 122 height 15
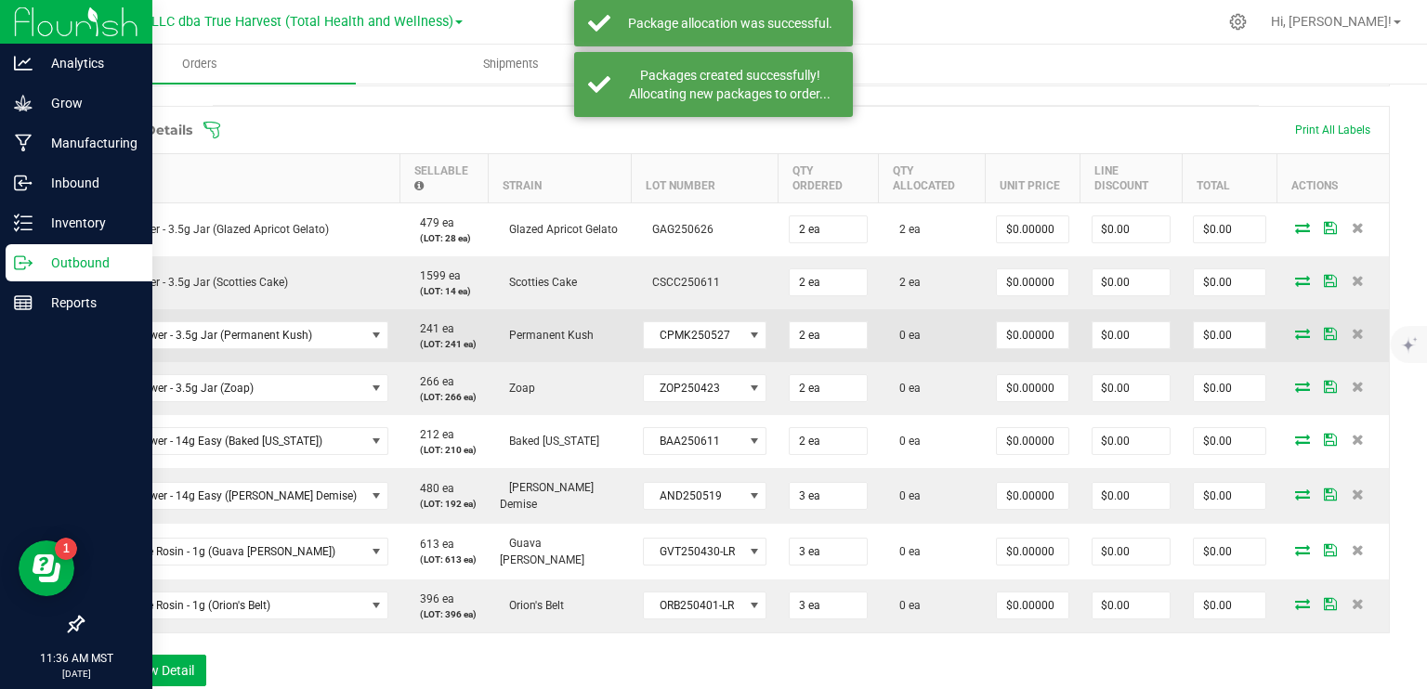
click at [1298, 337] on span at bounding box center [1303, 333] width 28 height 11
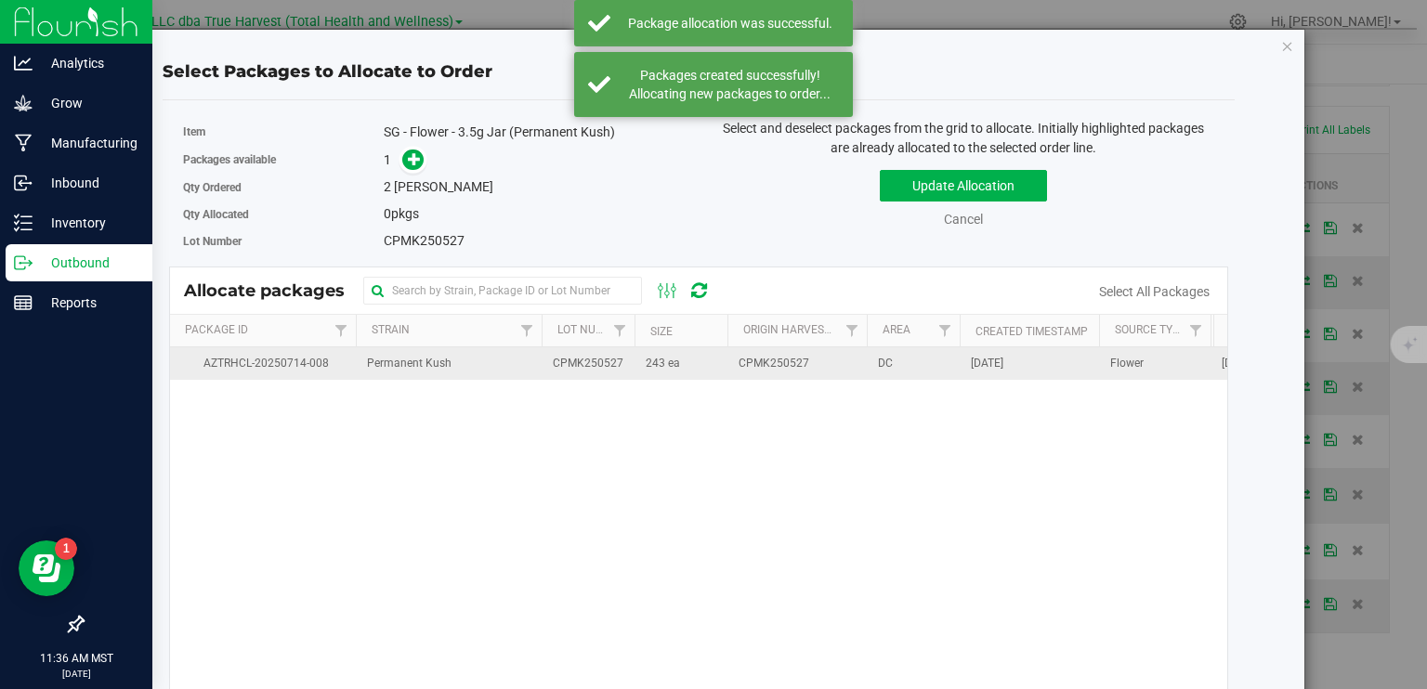
click at [704, 364] on td "243 ea" at bounding box center [681, 363] width 93 height 33
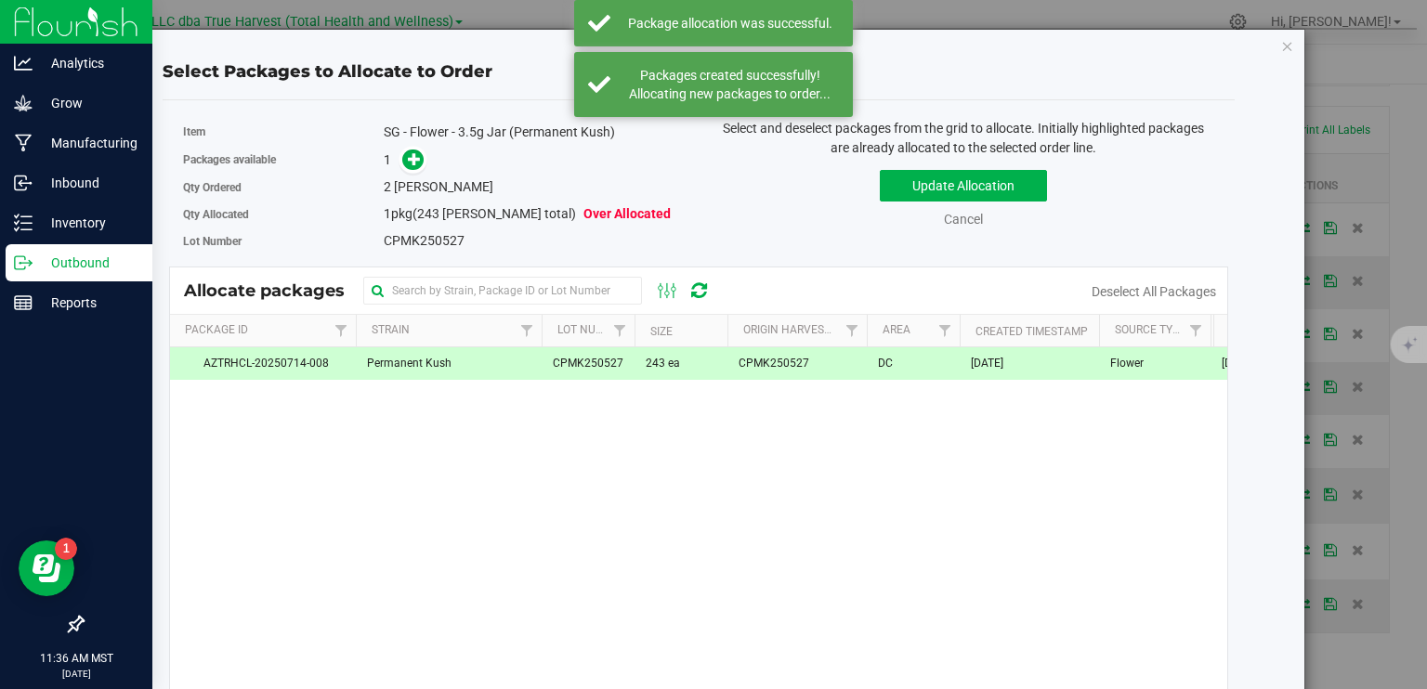
click at [402, 168] on span at bounding box center [408, 160] width 31 height 22
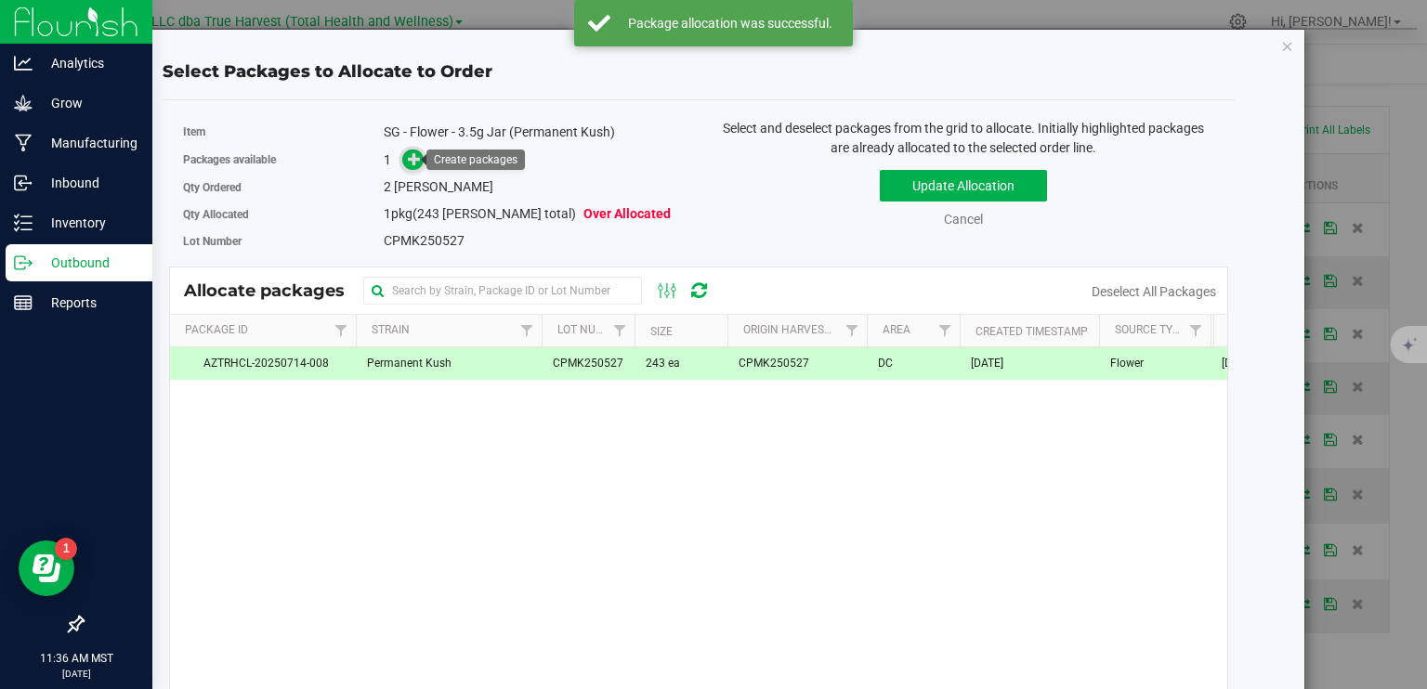
click at [412, 155] on icon at bounding box center [415, 158] width 14 height 14
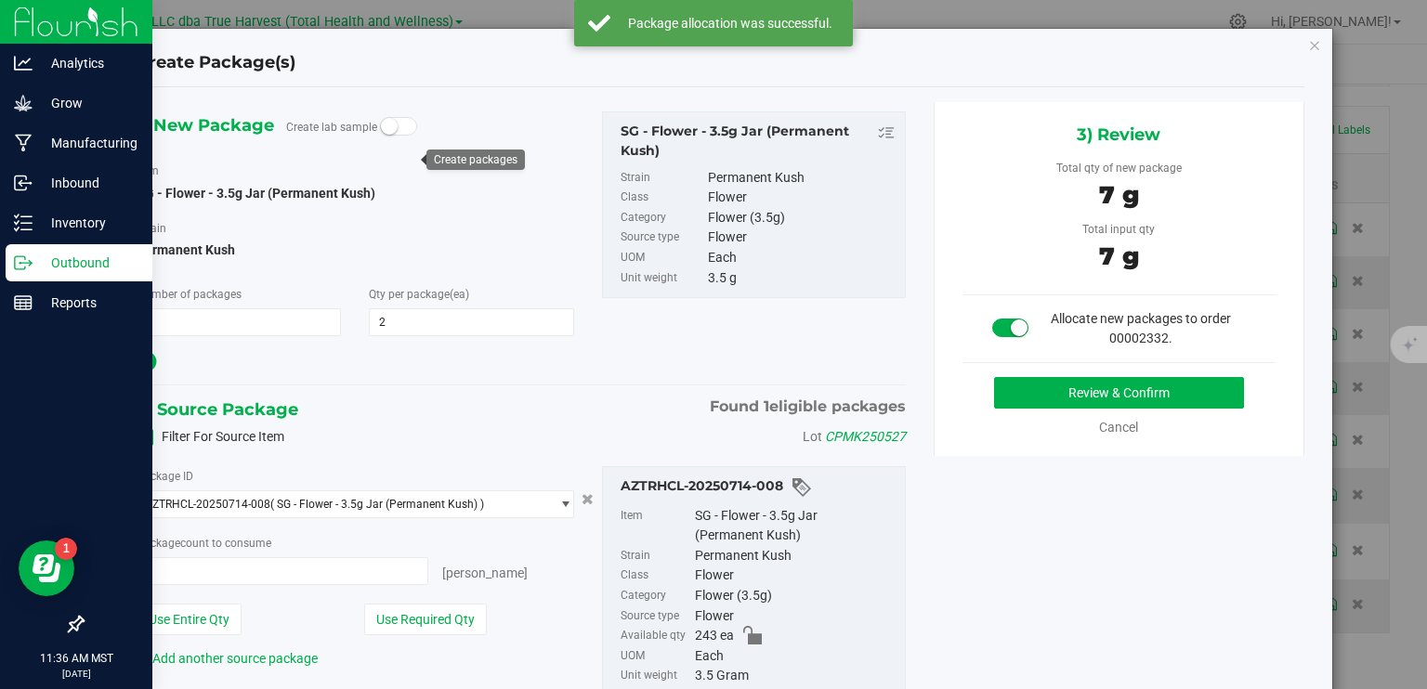
type input "2 ea"
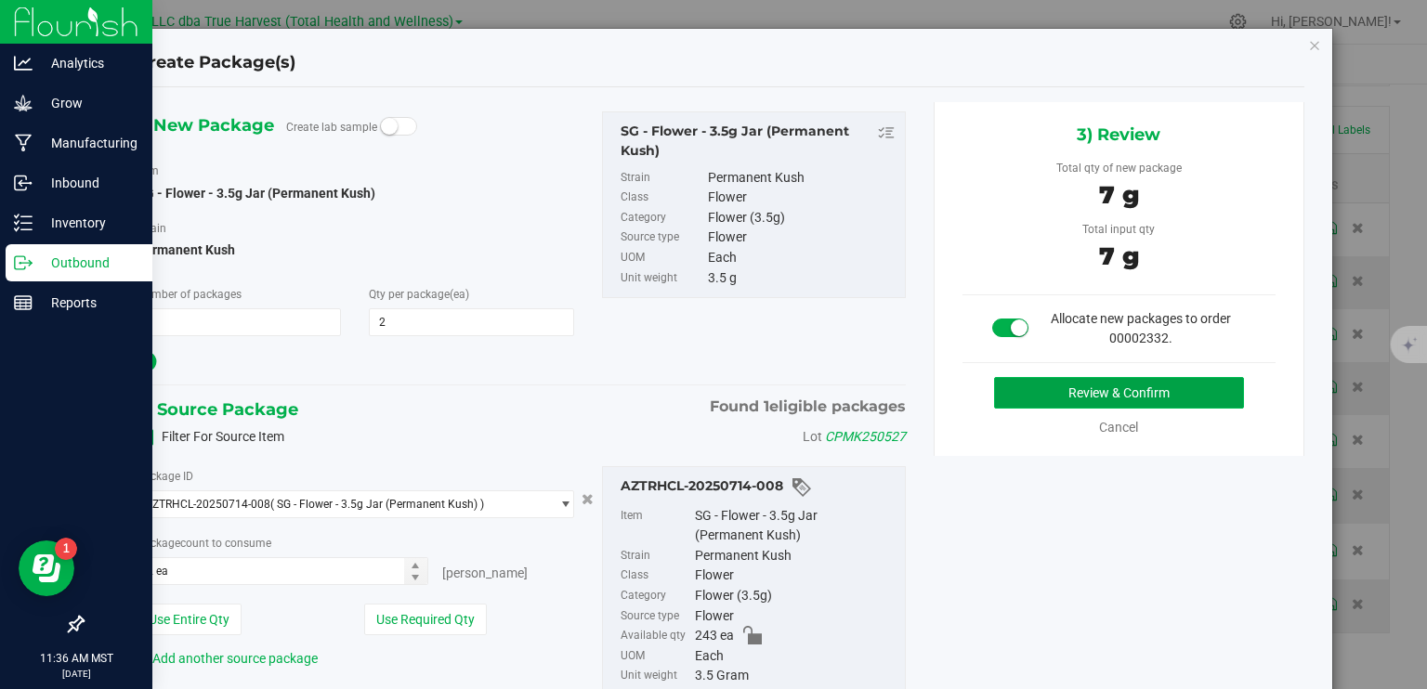
click at [1145, 393] on button "Review & Confirm" at bounding box center [1119, 393] width 250 height 32
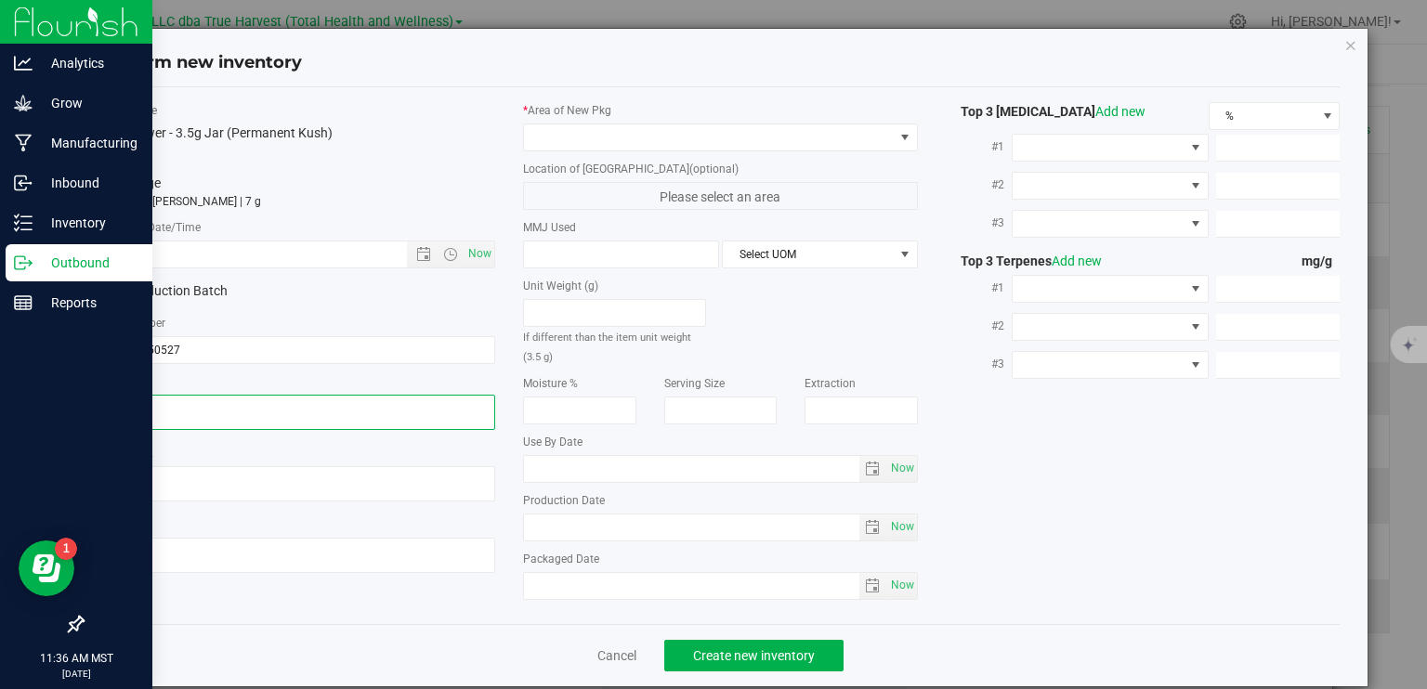
click at [189, 397] on textarea at bounding box center [298, 412] width 395 height 35
click at [253, 256] on input "text" at bounding box center [270, 255] width 337 height 26
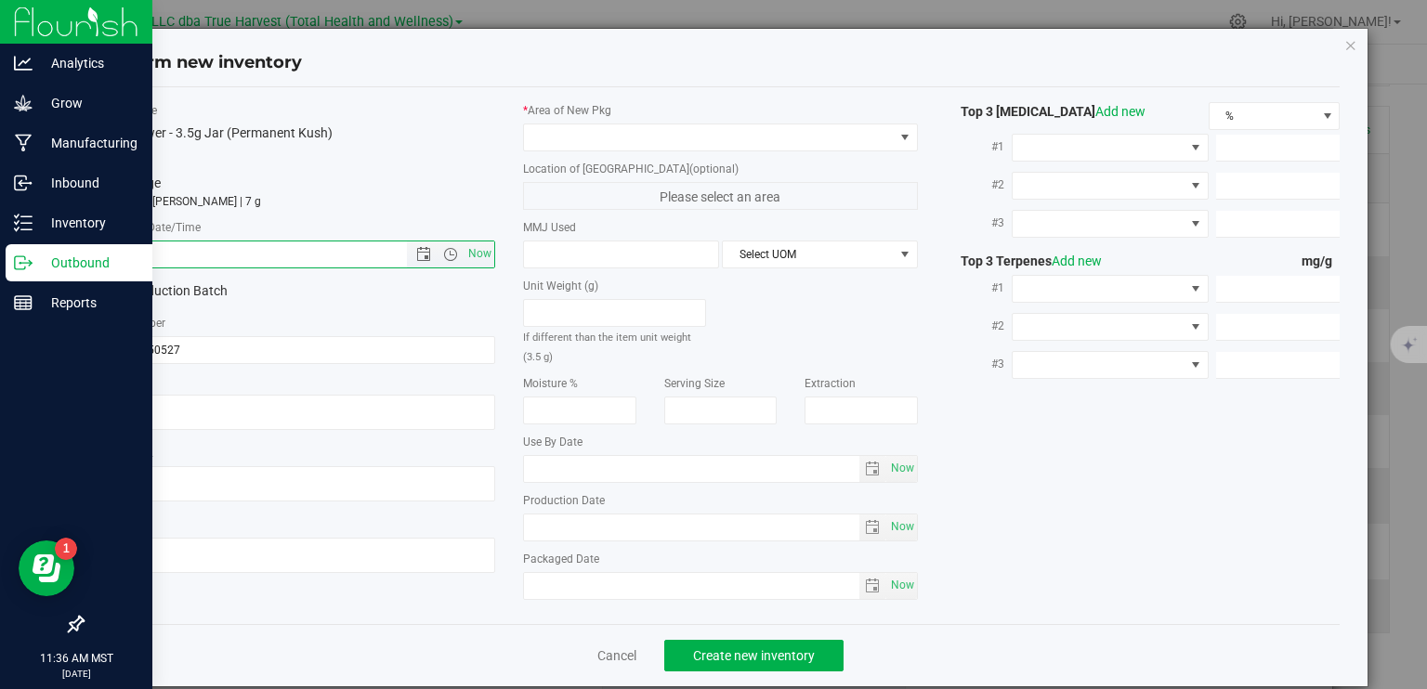
paste input "2025-05-27"
click at [602, 128] on span at bounding box center [709, 137] width 370 height 26
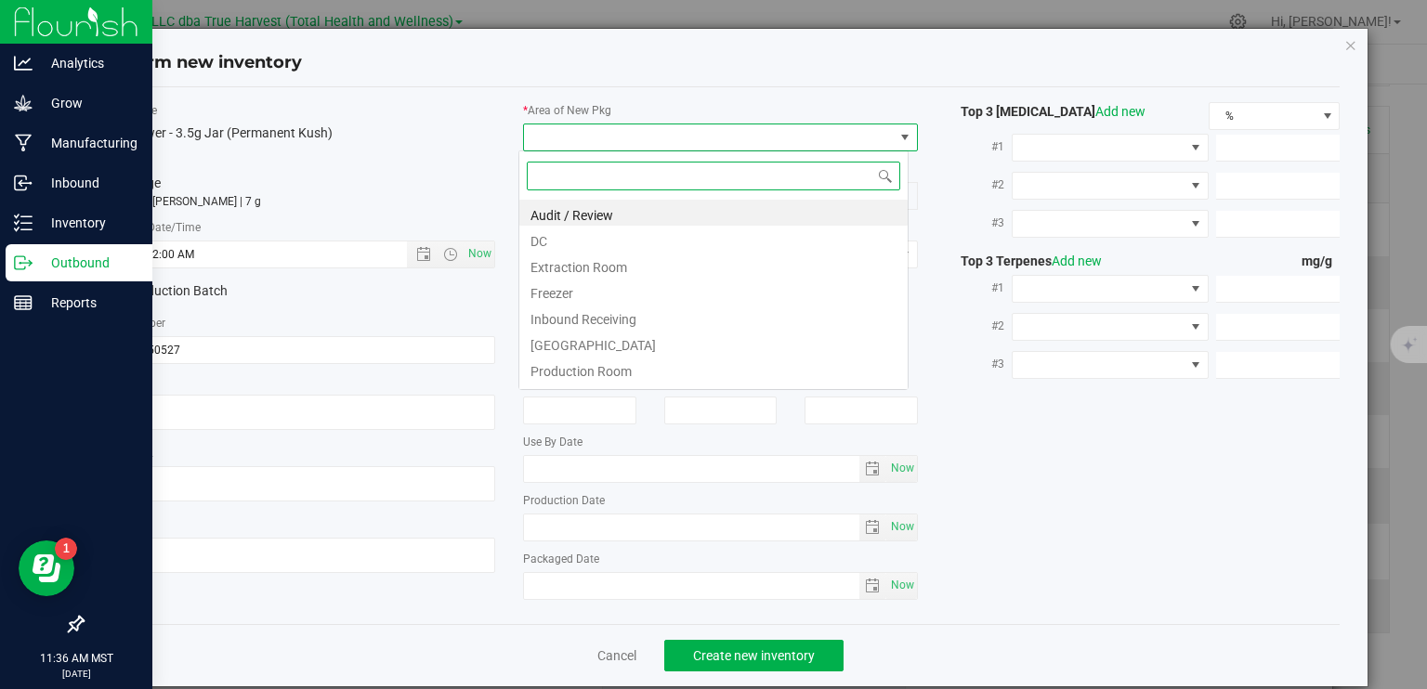
type input "5/27/2025 11:36 AM"
click at [603, 244] on li "DC" at bounding box center [713, 239] width 388 height 26
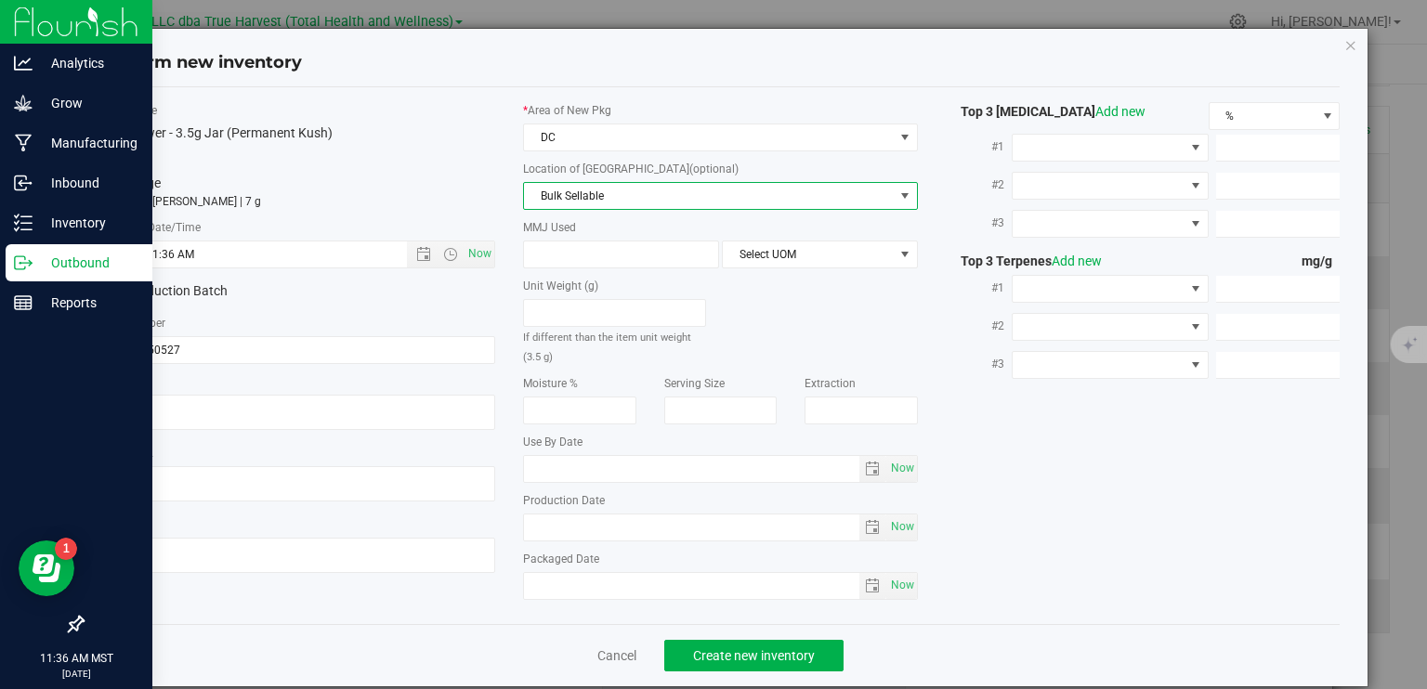
click at [646, 203] on span "Bulk Sellable" at bounding box center [709, 196] width 370 height 26
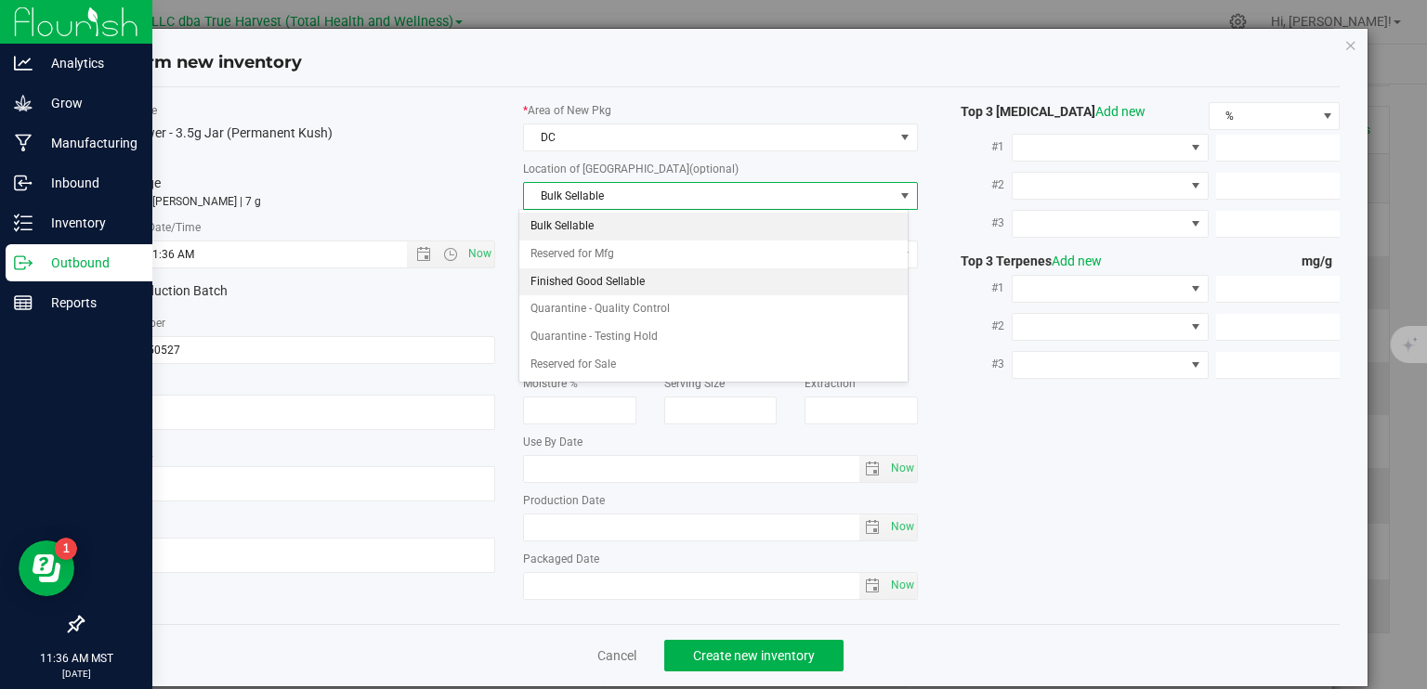
click at [625, 281] on li "Finished Good Sellable" at bounding box center [713, 282] width 388 height 28
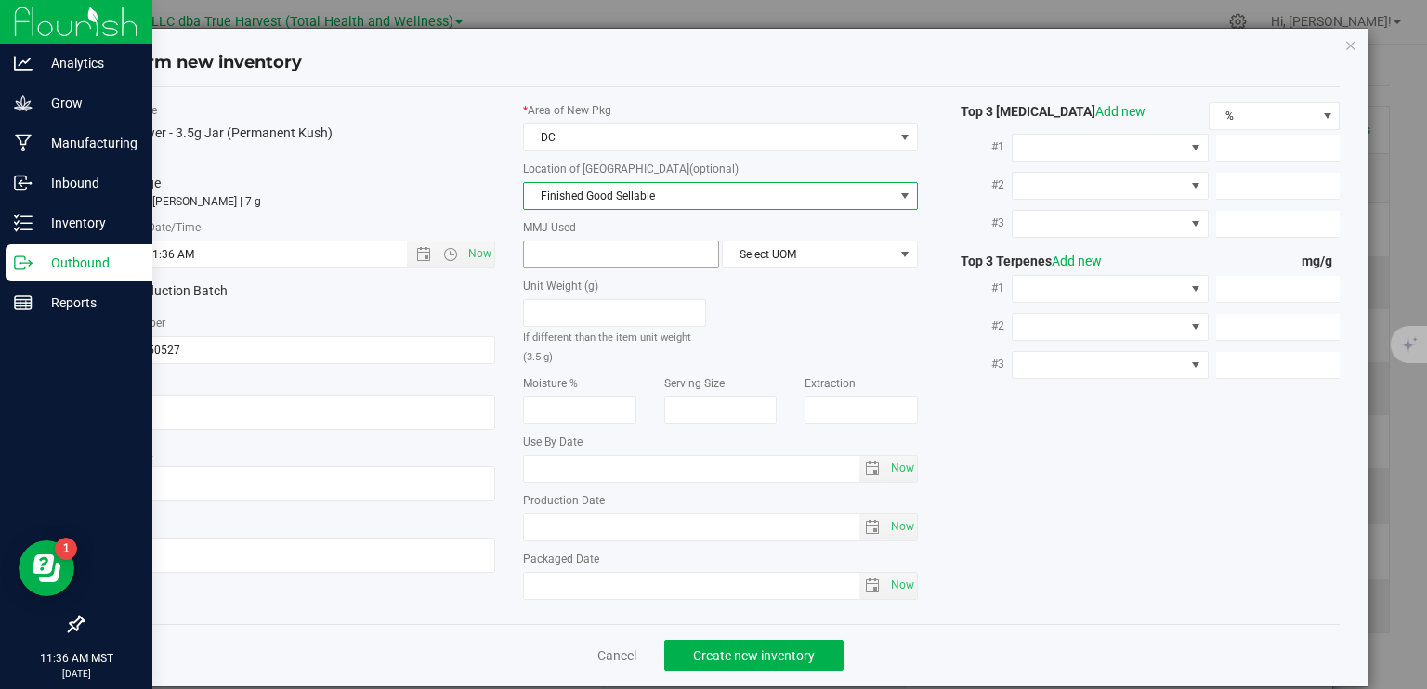
click at [629, 255] on span at bounding box center [621, 255] width 196 height 28
type input "3.5"
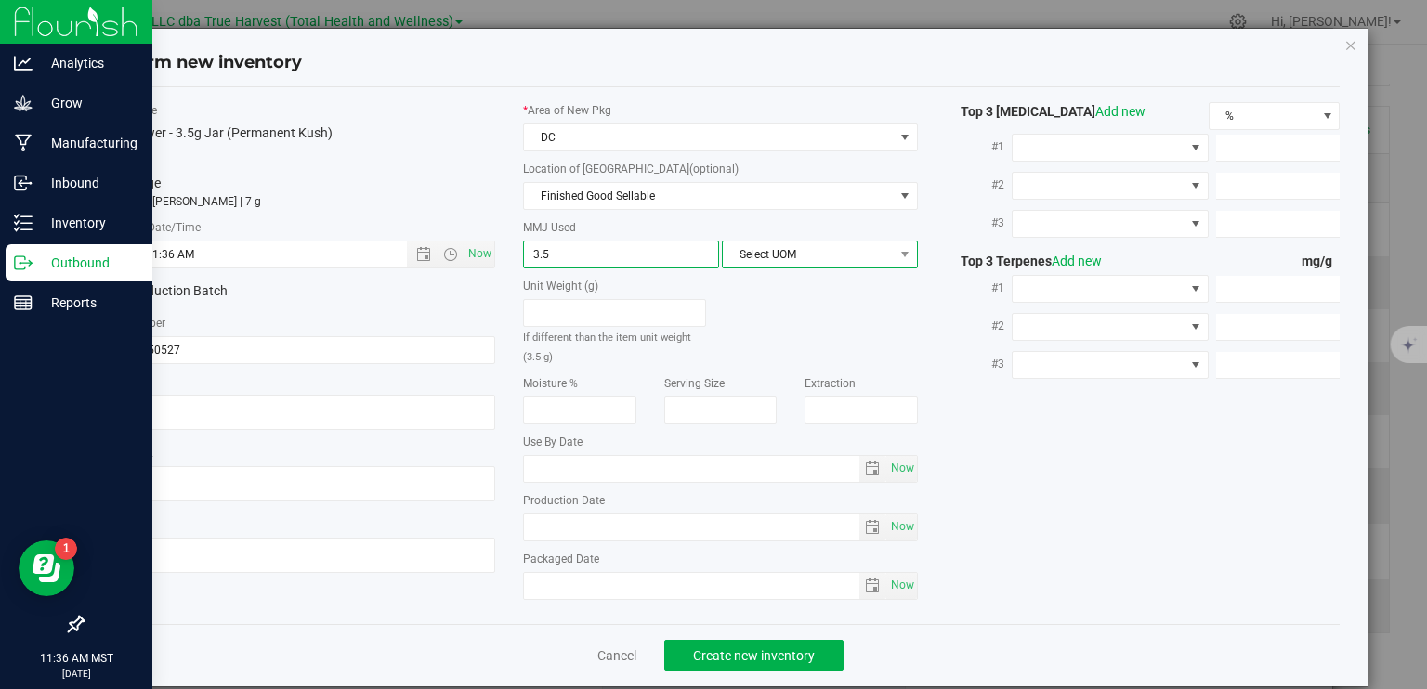
type input "3.5000"
click at [810, 253] on span "Select UOM" at bounding box center [808, 255] width 171 height 26
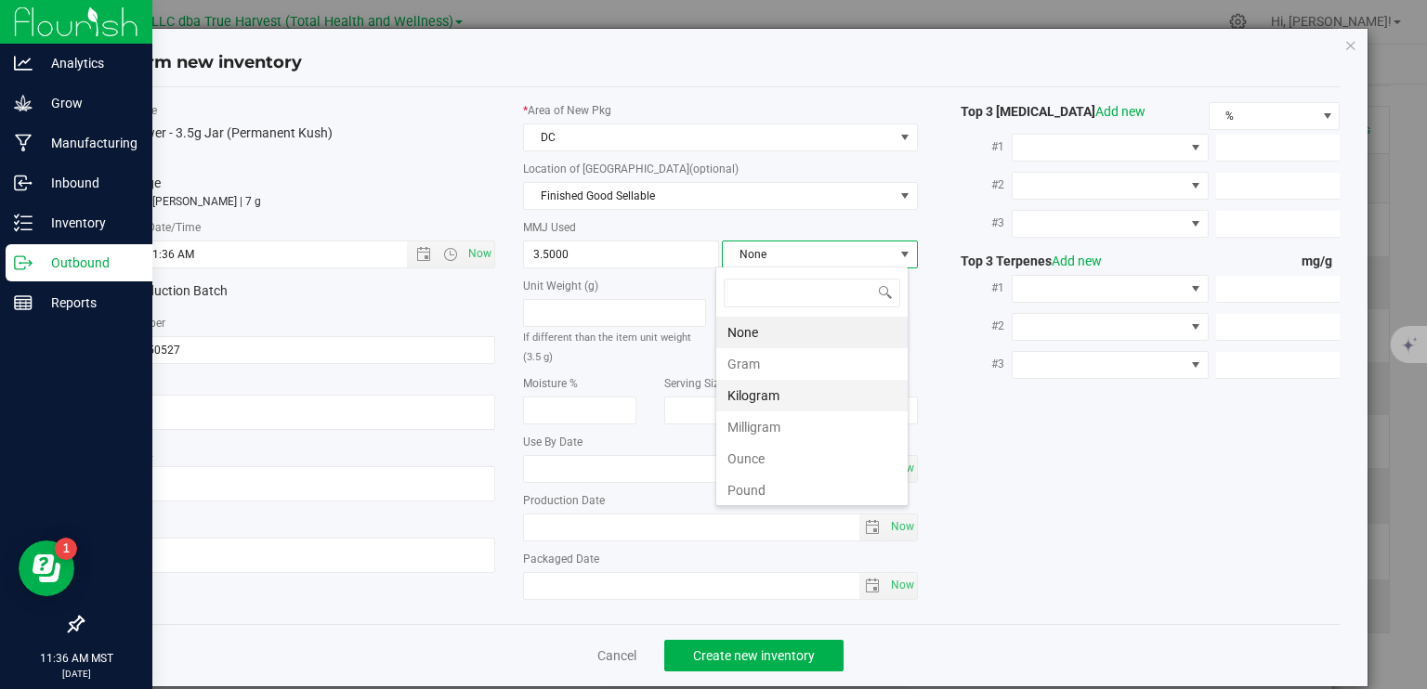
scroll to position [27, 193]
click at [772, 367] on li "Gram" at bounding box center [811, 364] width 191 height 32
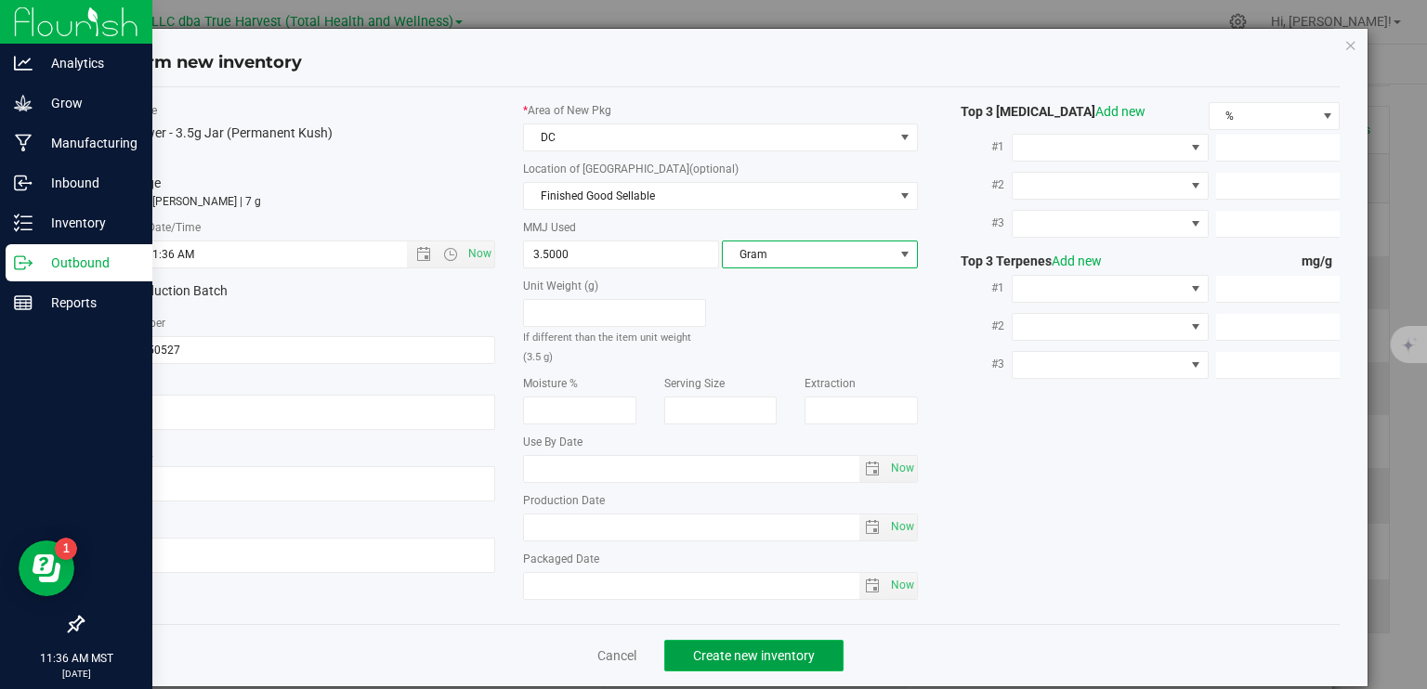
click at [799, 654] on span "Create new inventory" at bounding box center [754, 655] width 122 height 15
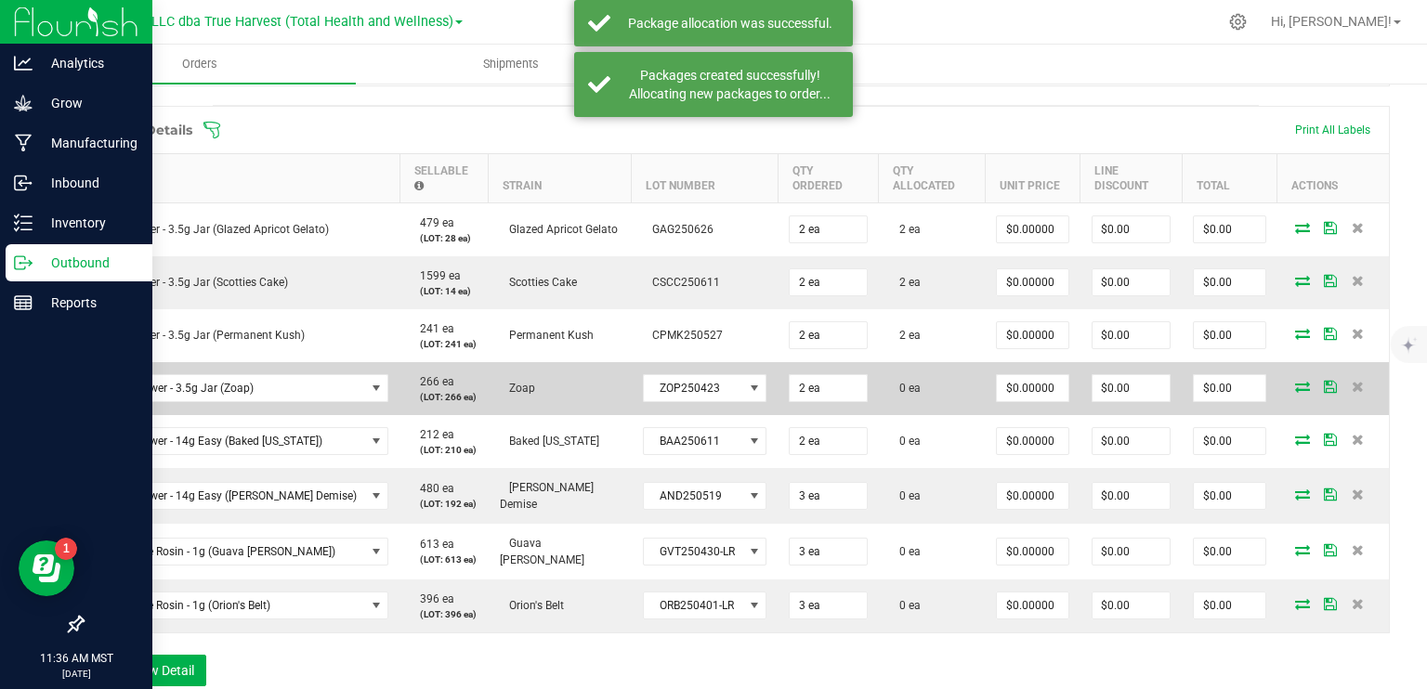
click at [1295, 388] on icon at bounding box center [1302, 386] width 15 height 11
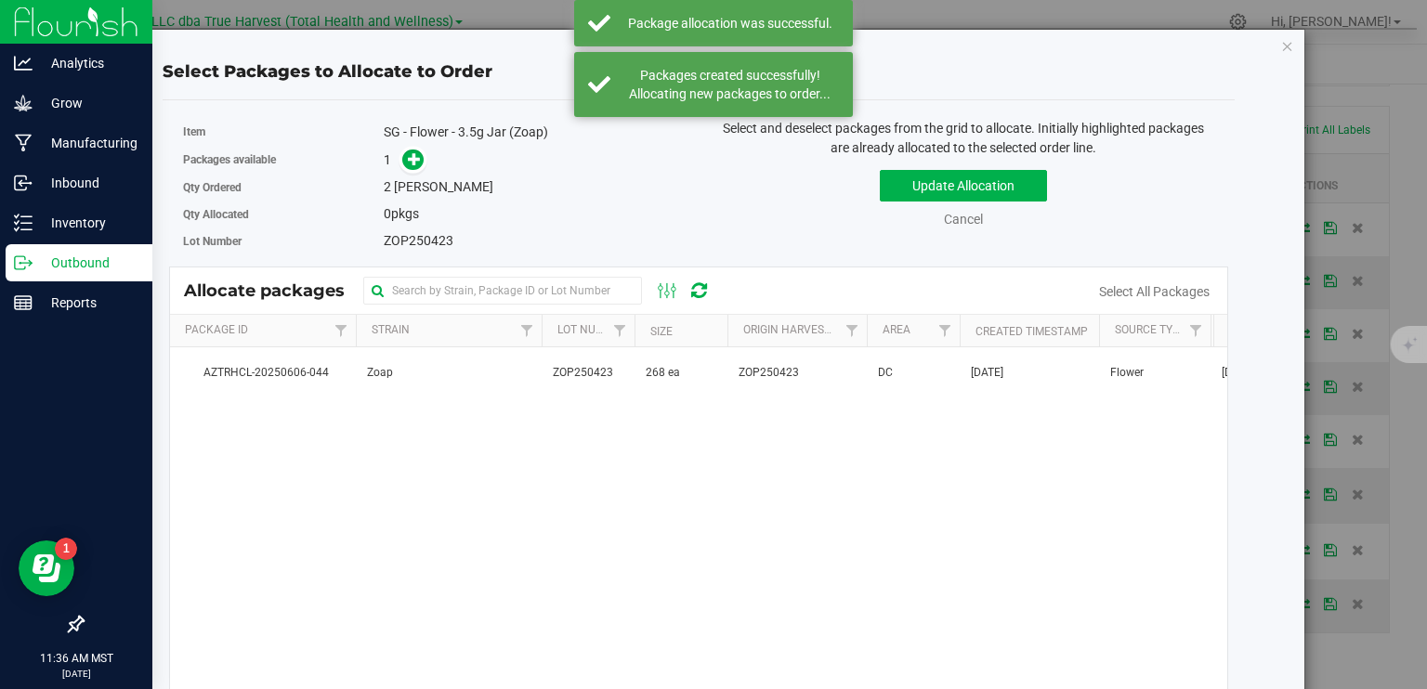
drag, startPoint x: 640, startPoint y: 379, endPoint x: 577, endPoint y: 344, distance: 72.4
click at [639, 379] on td "268 ea" at bounding box center [681, 372] width 93 height 50
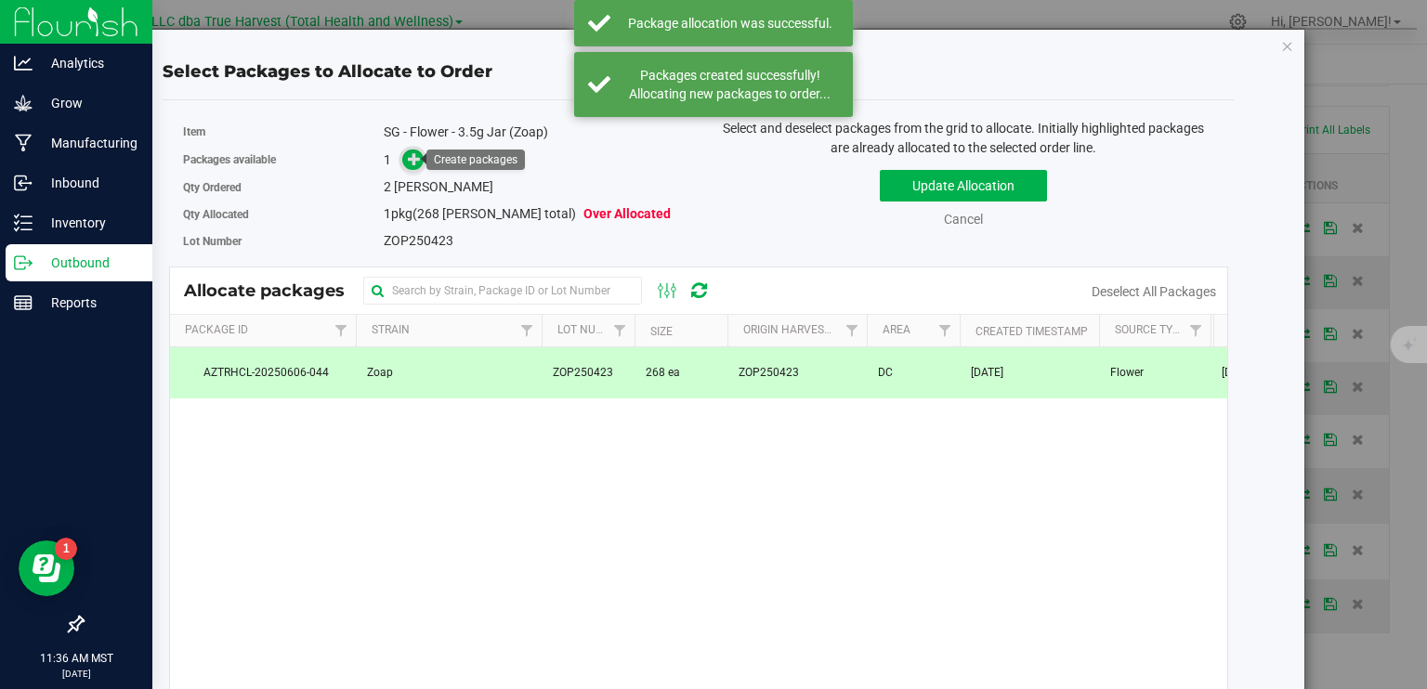
click at [402, 157] on span at bounding box center [413, 160] width 22 height 22
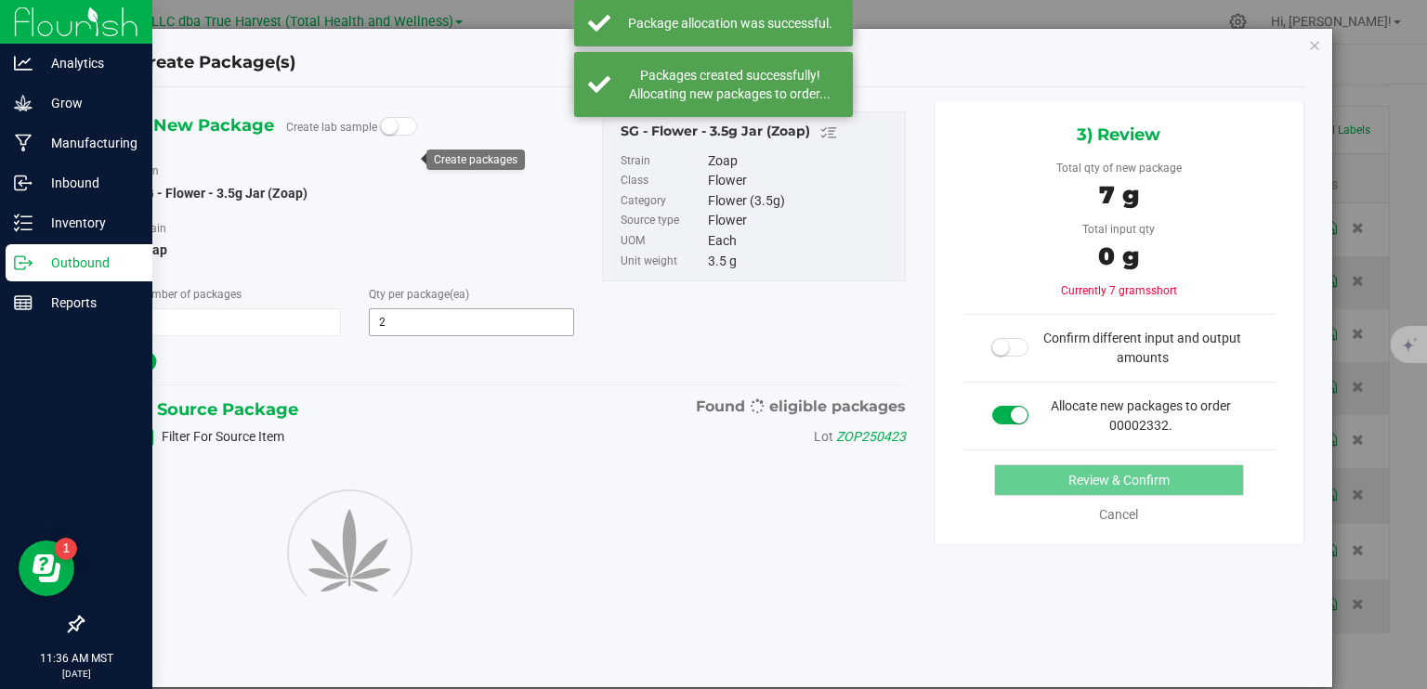
type input "2"
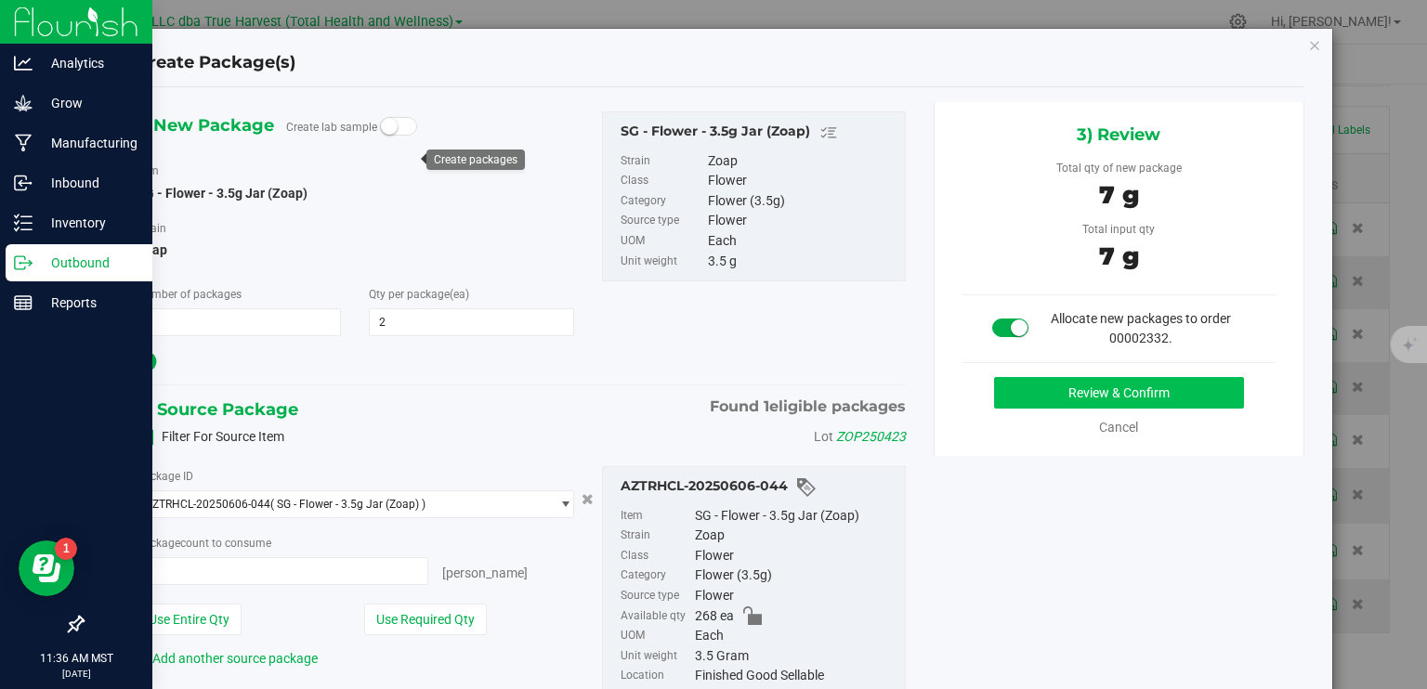
type input "2 ea"
click at [1184, 407] on button "Review & Confirm" at bounding box center [1119, 393] width 250 height 32
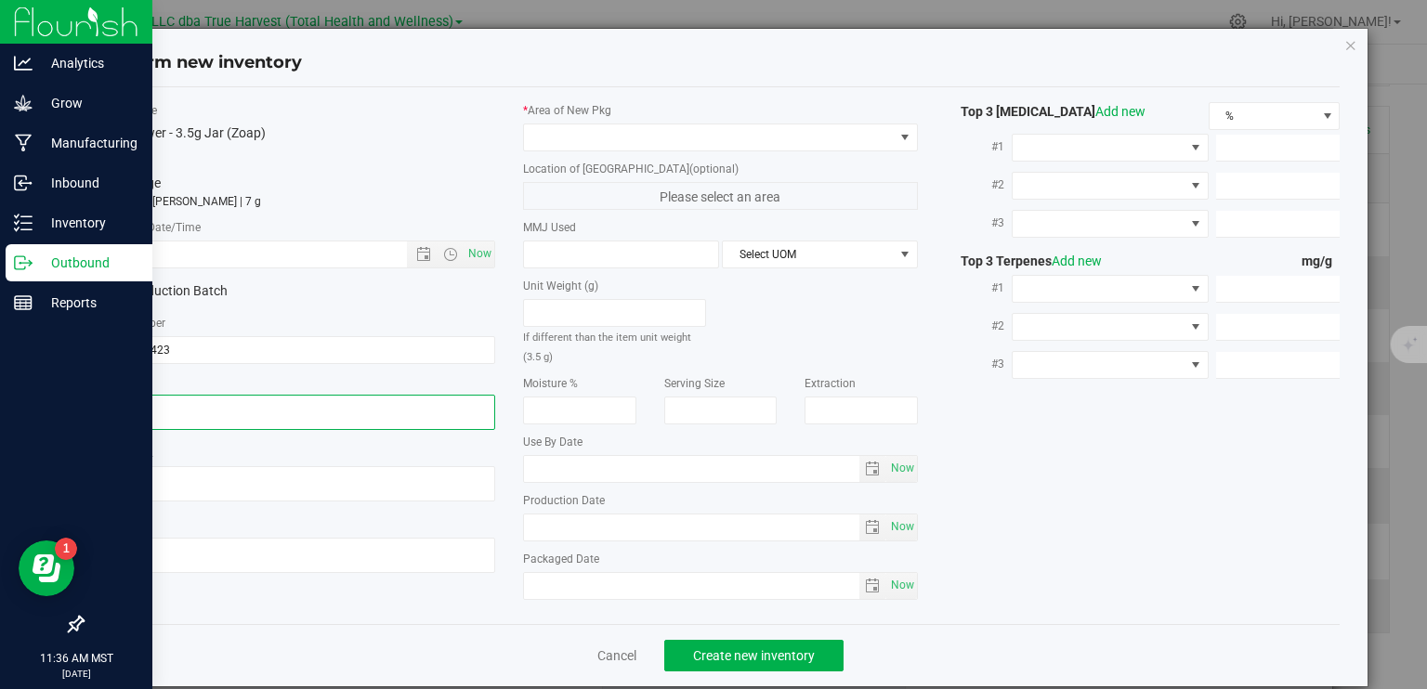
click at [178, 404] on textarea at bounding box center [298, 412] width 395 height 35
click at [234, 252] on input "text" at bounding box center [270, 255] width 337 height 26
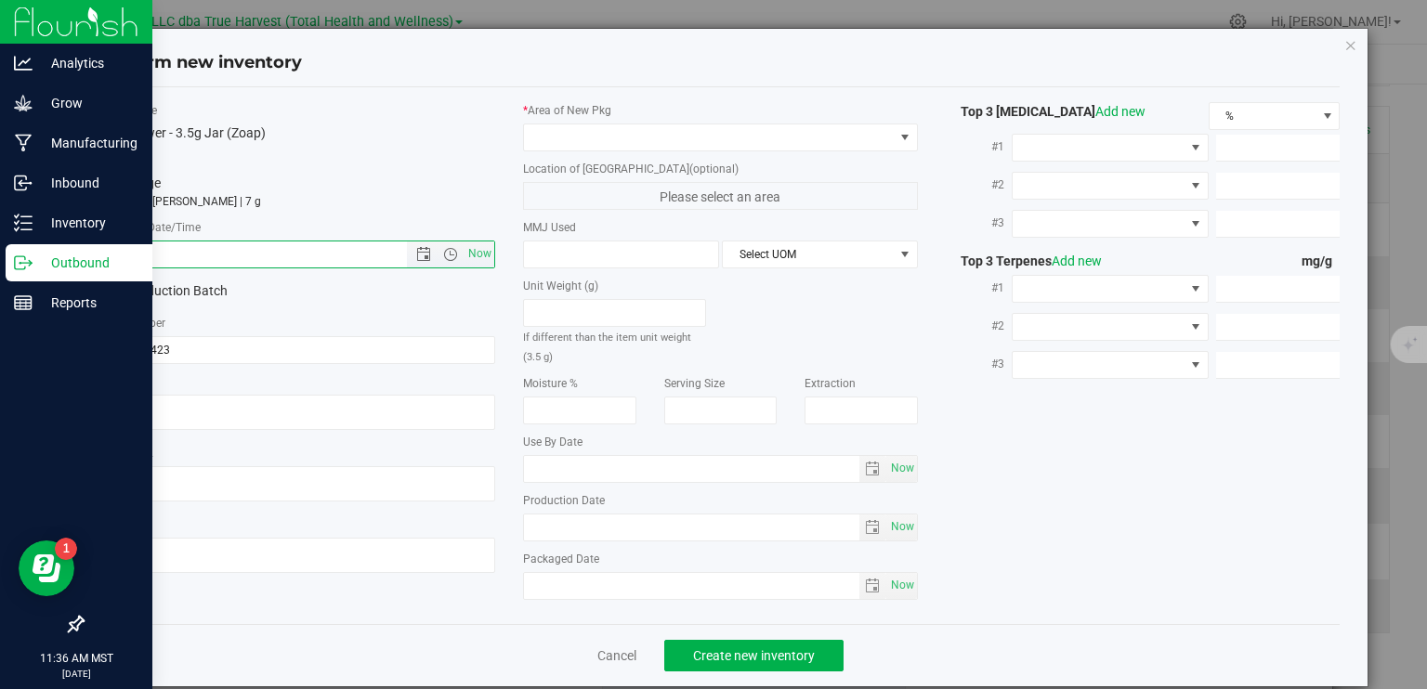
paste input "2025-04-23"
drag, startPoint x: 234, startPoint y: 254, endPoint x: 606, endPoint y: 132, distance: 391.0
click at [606, 130] on span at bounding box center [709, 137] width 370 height 26
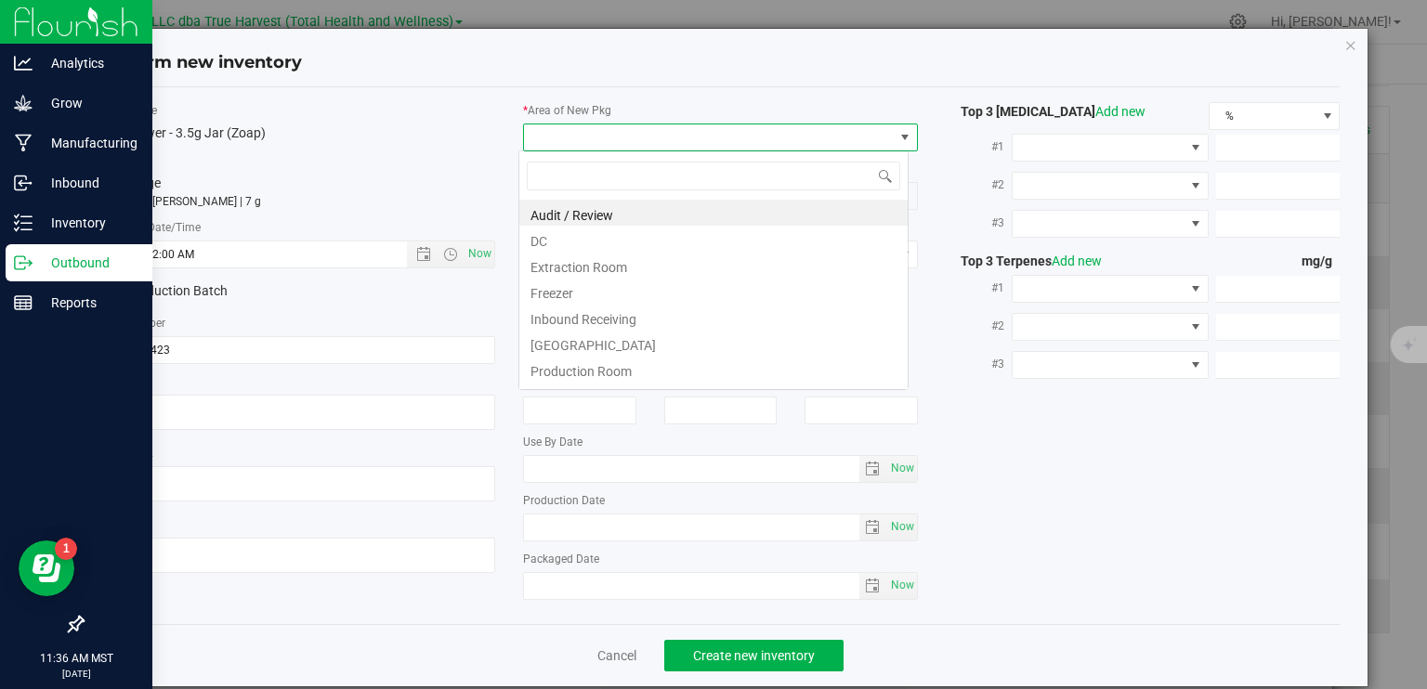
type input "4/23/2025 11:36 AM"
click at [621, 244] on li "DC" at bounding box center [713, 239] width 388 height 26
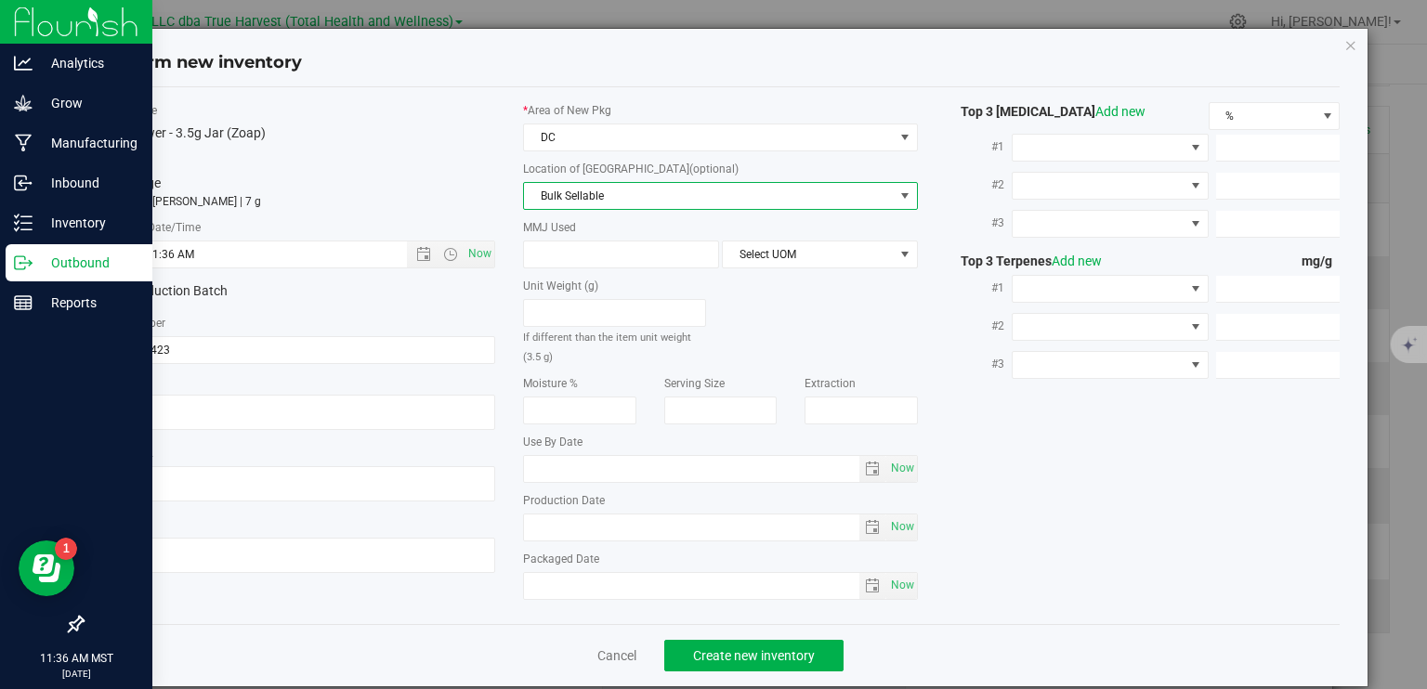
click at [632, 205] on span "Bulk Sellable" at bounding box center [709, 196] width 370 height 26
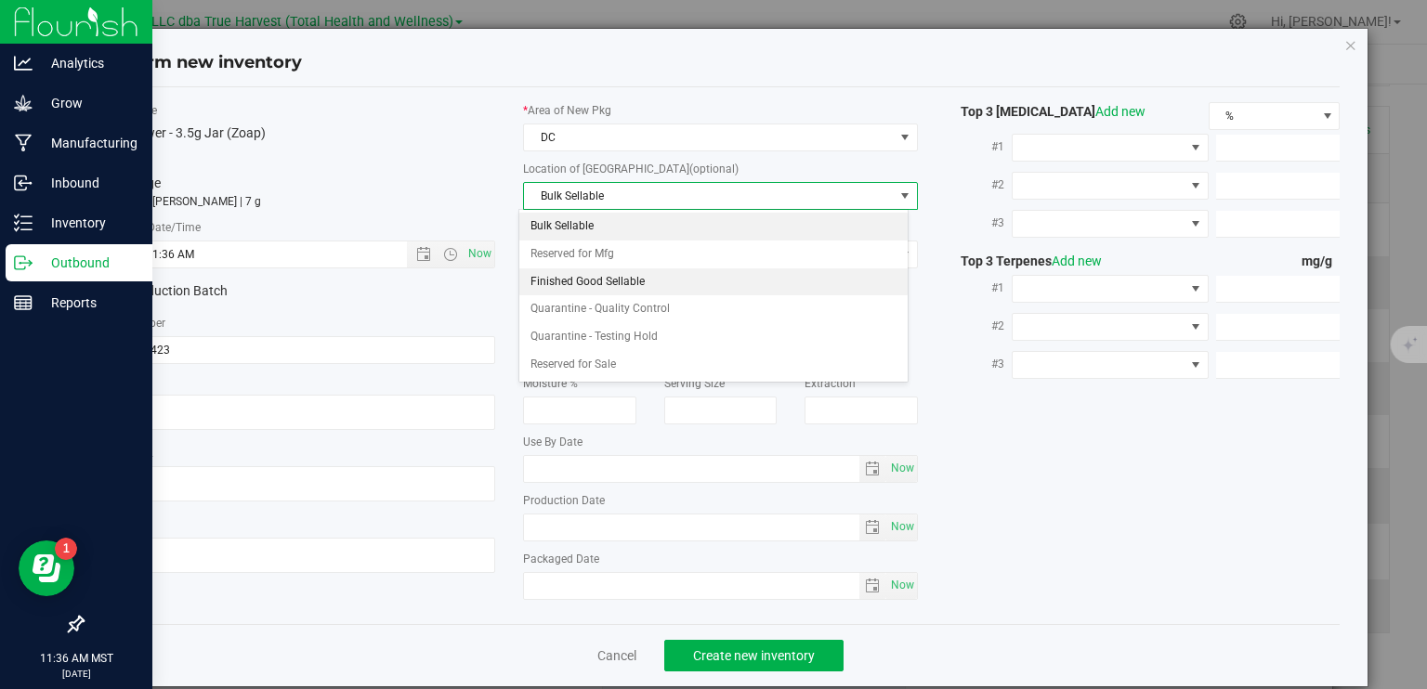
click at [623, 292] on li "Finished Good Sellable" at bounding box center [713, 282] width 388 height 28
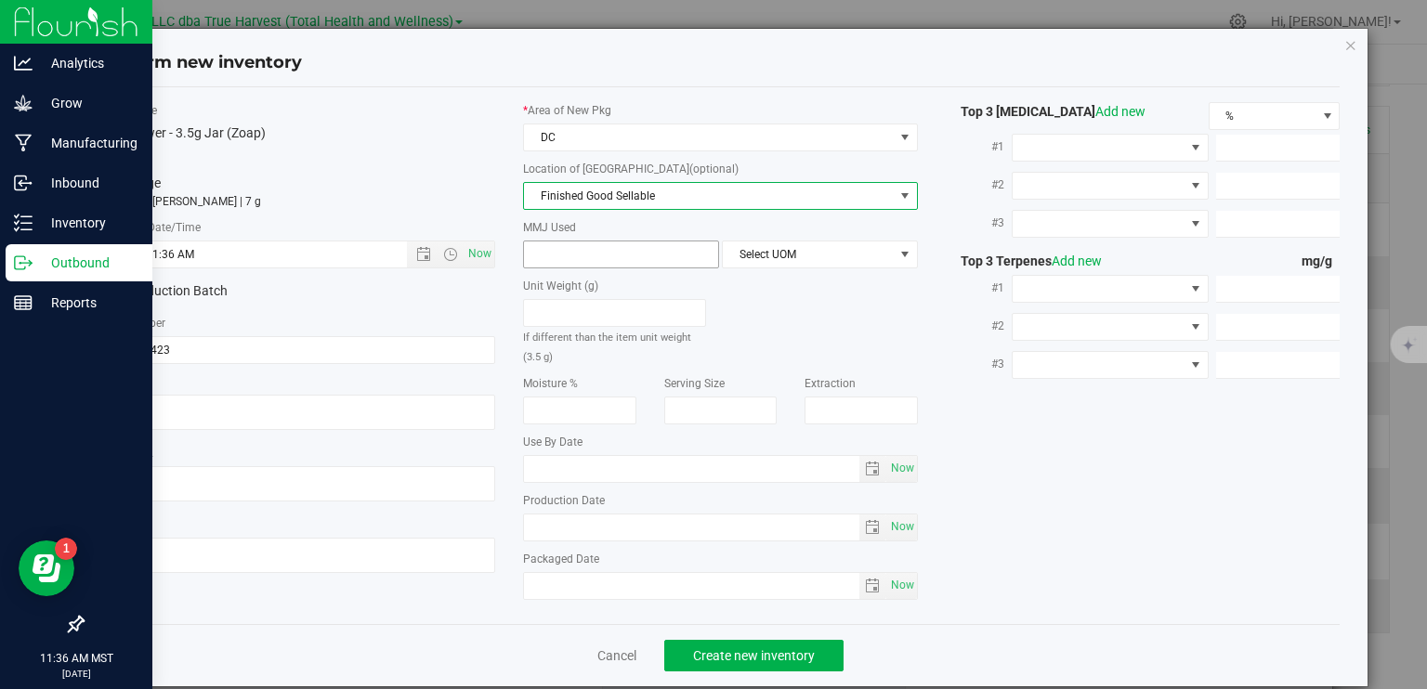
click at [619, 248] on span at bounding box center [621, 255] width 196 height 28
type input "3.5"
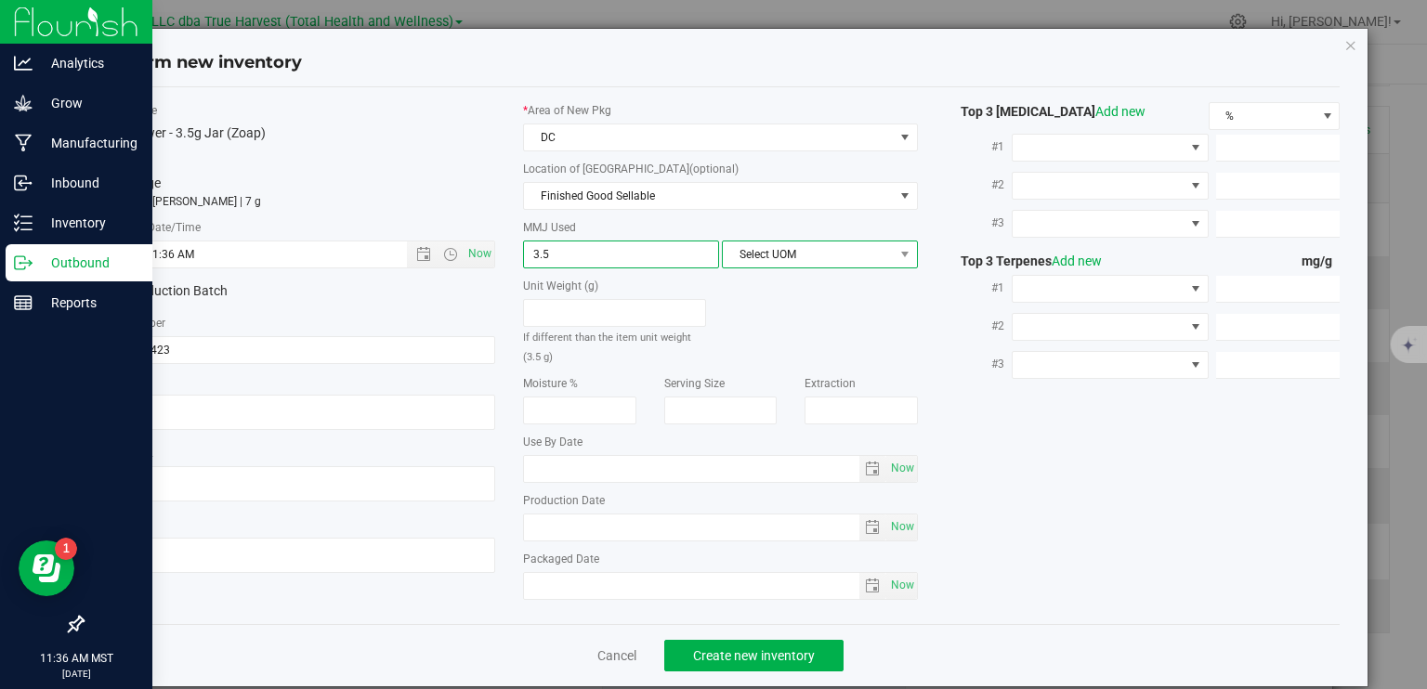
type input "3.5000"
click at [780, 247] on span "Select UOM" at bounding box center [808, 255] width 171 height 26
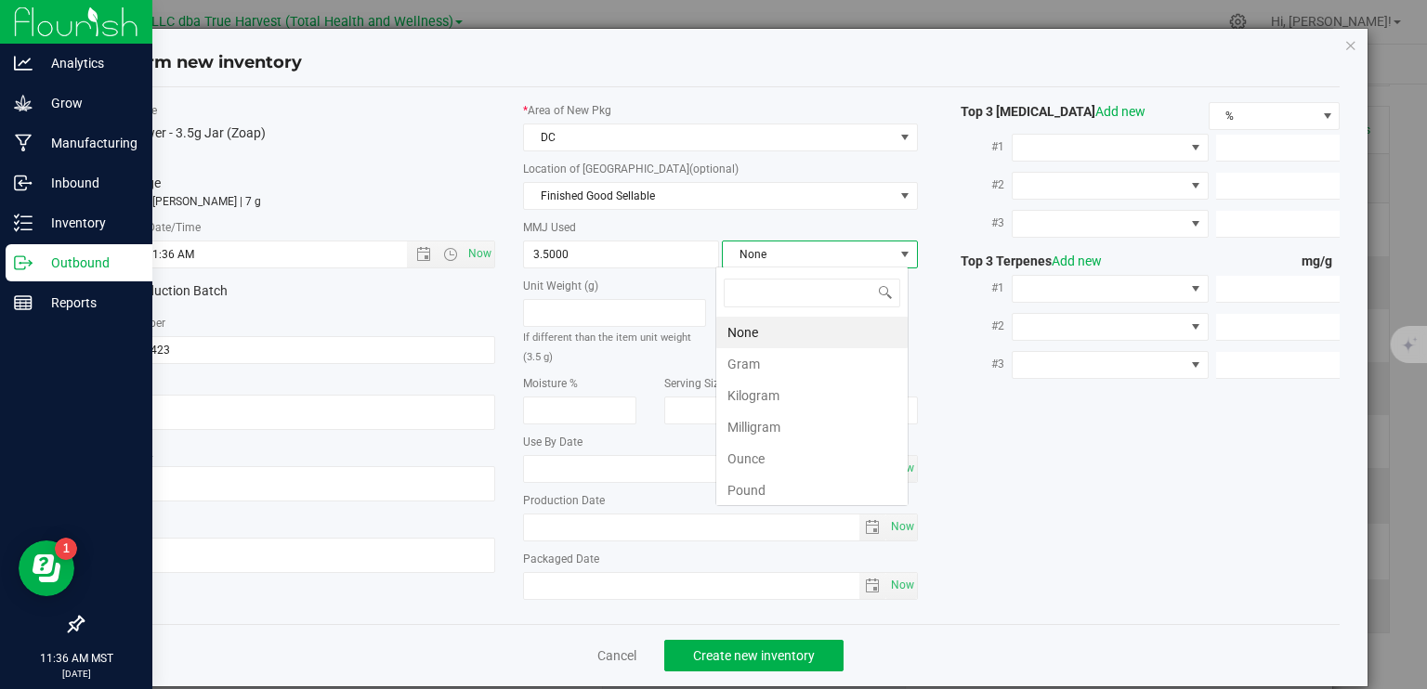
scroll to position [27, 193]
click at [774, 372] on li "Gram" at bounding box center [811, 364] width 191 height 32
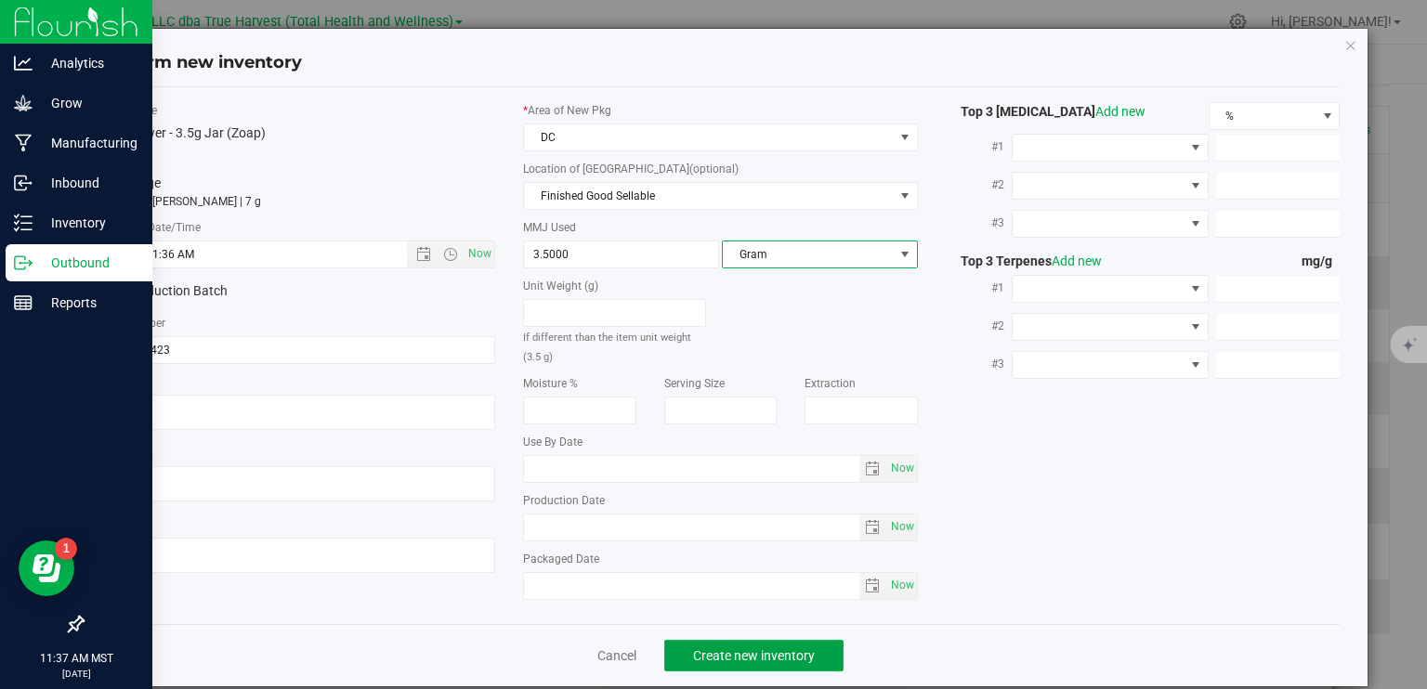
click at [806, 657] on span "Create new inventory" at bounding box center [754, 655] width 122 height 15
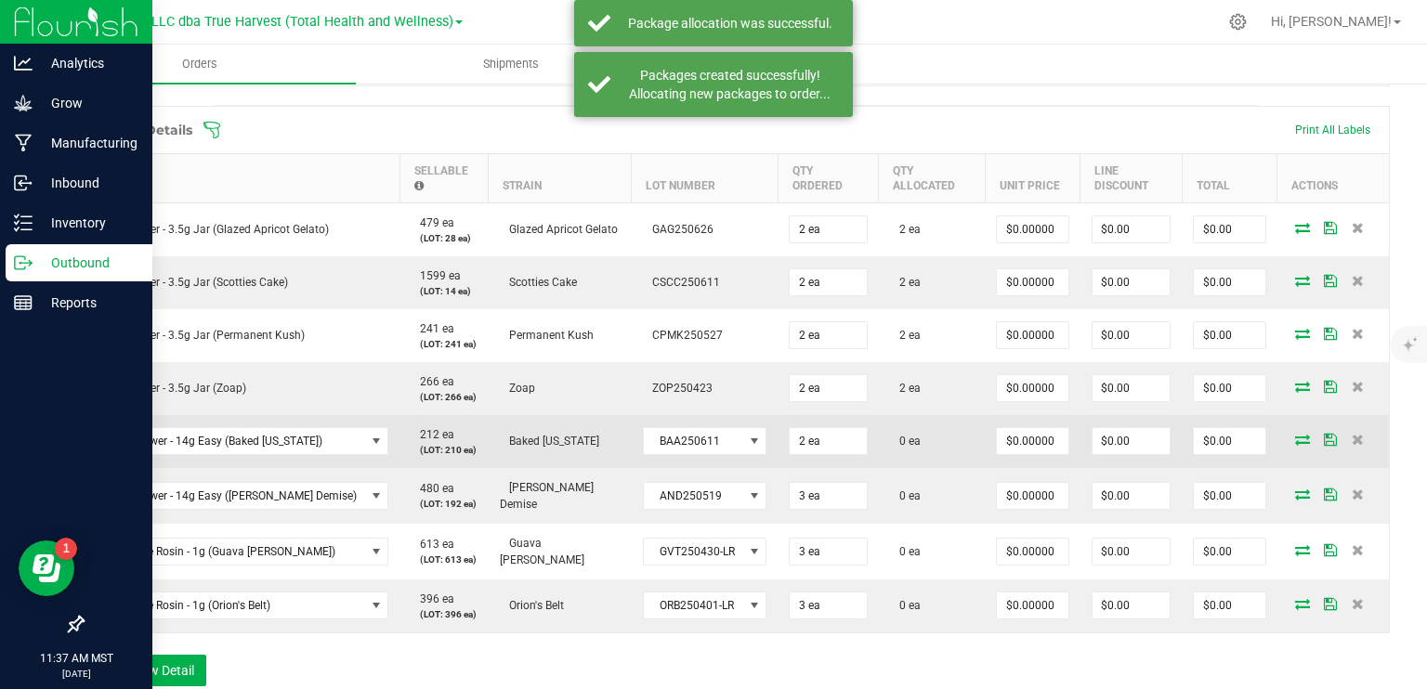
click at [1295, 436] on icon at bounding box center [1302, 439] width 15 height 11
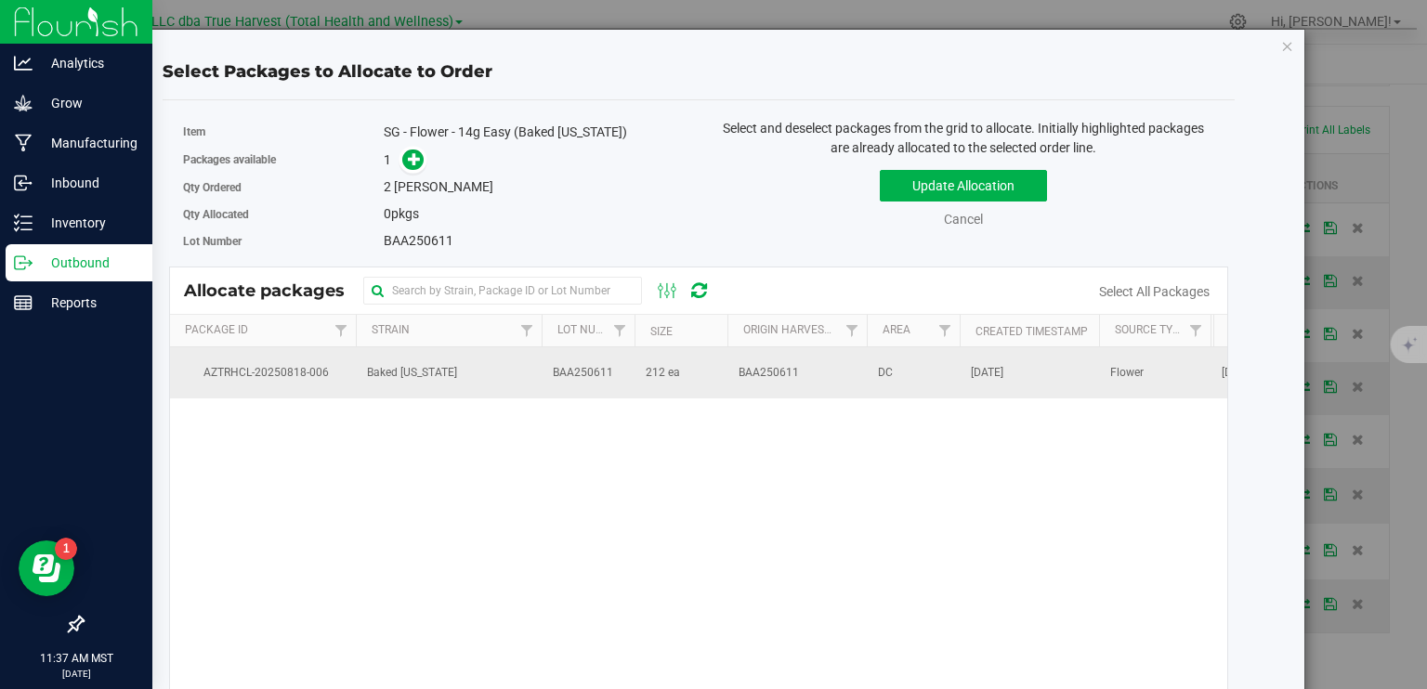
click at [688, 365] on td "212 ea" at bounding box center [681, 372] width 93 height 50
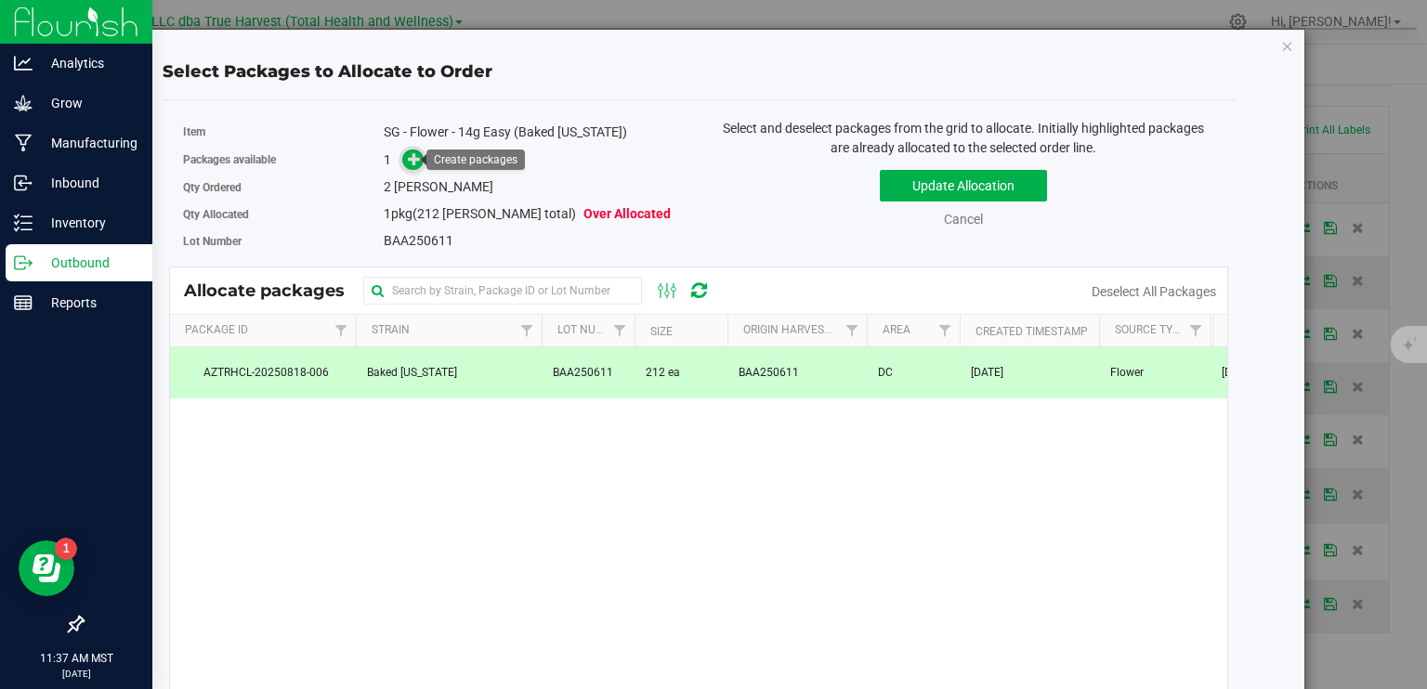
click at [413, 163] on icon at bounding box center [415, 158] width 14 height 14
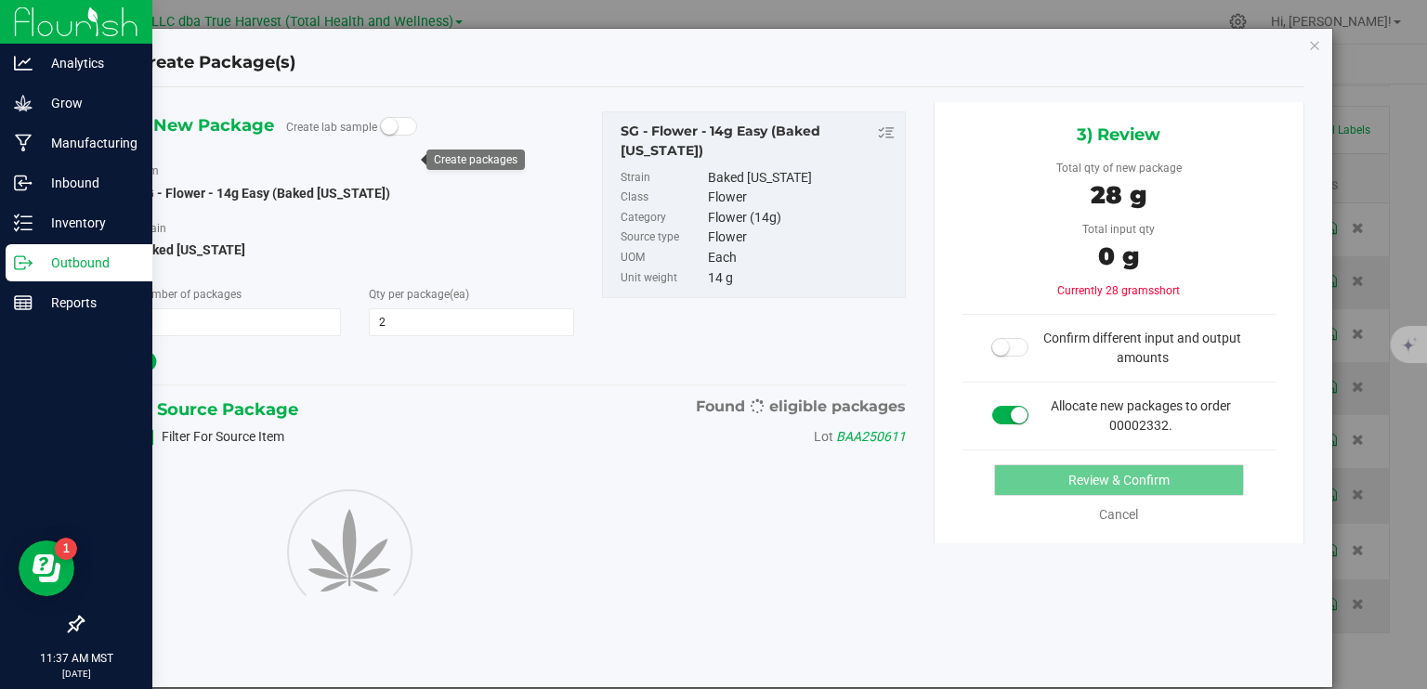
type input "2"
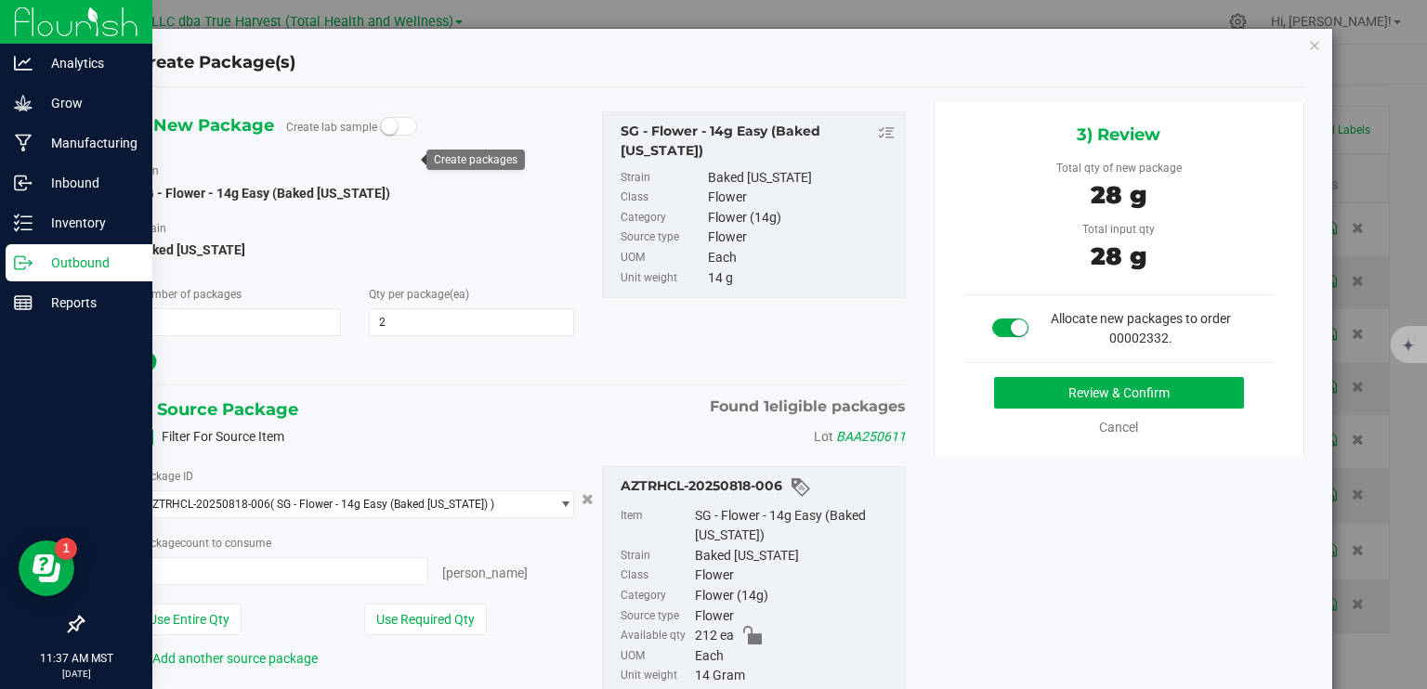
type input "2 ea"
click at [1102, 386] on button "Review & Confirm" at bounding box center [1119, 393] width 250 height 32
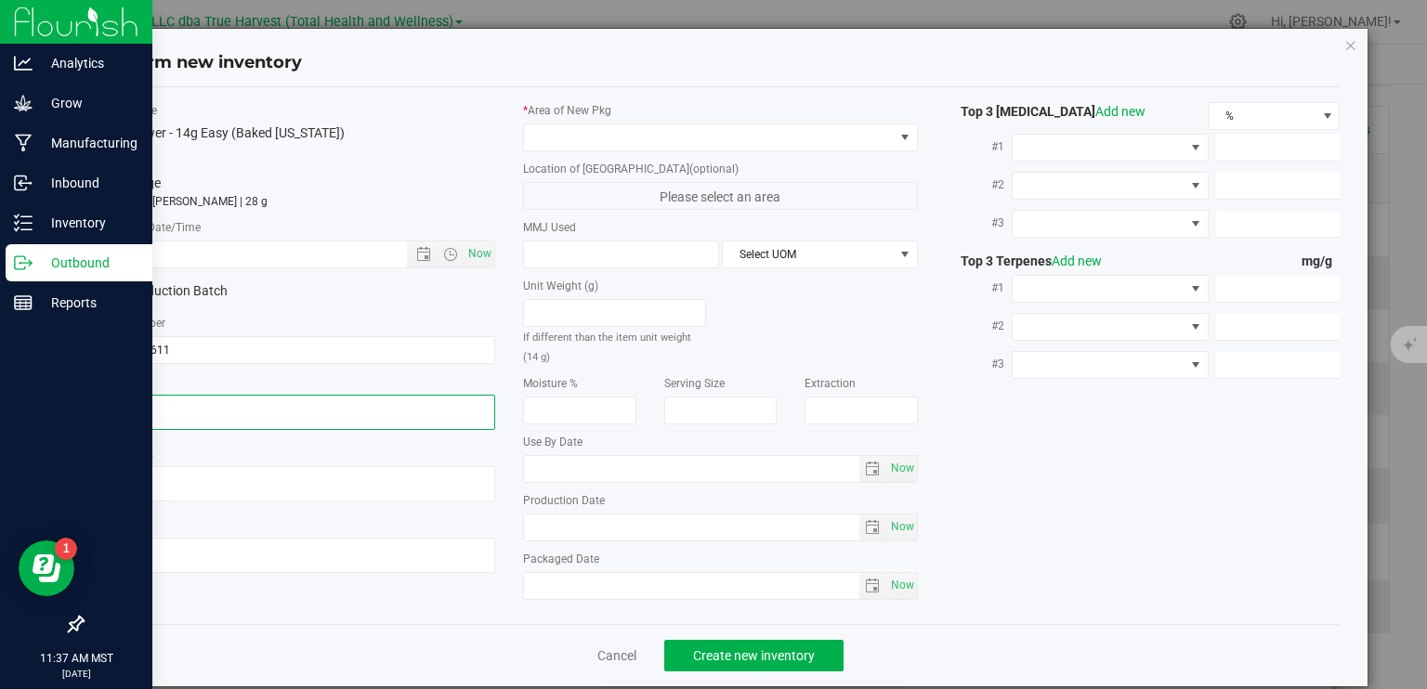
click at [268, 404] on textarea at bounding box center [298, 412] width 395 height 35
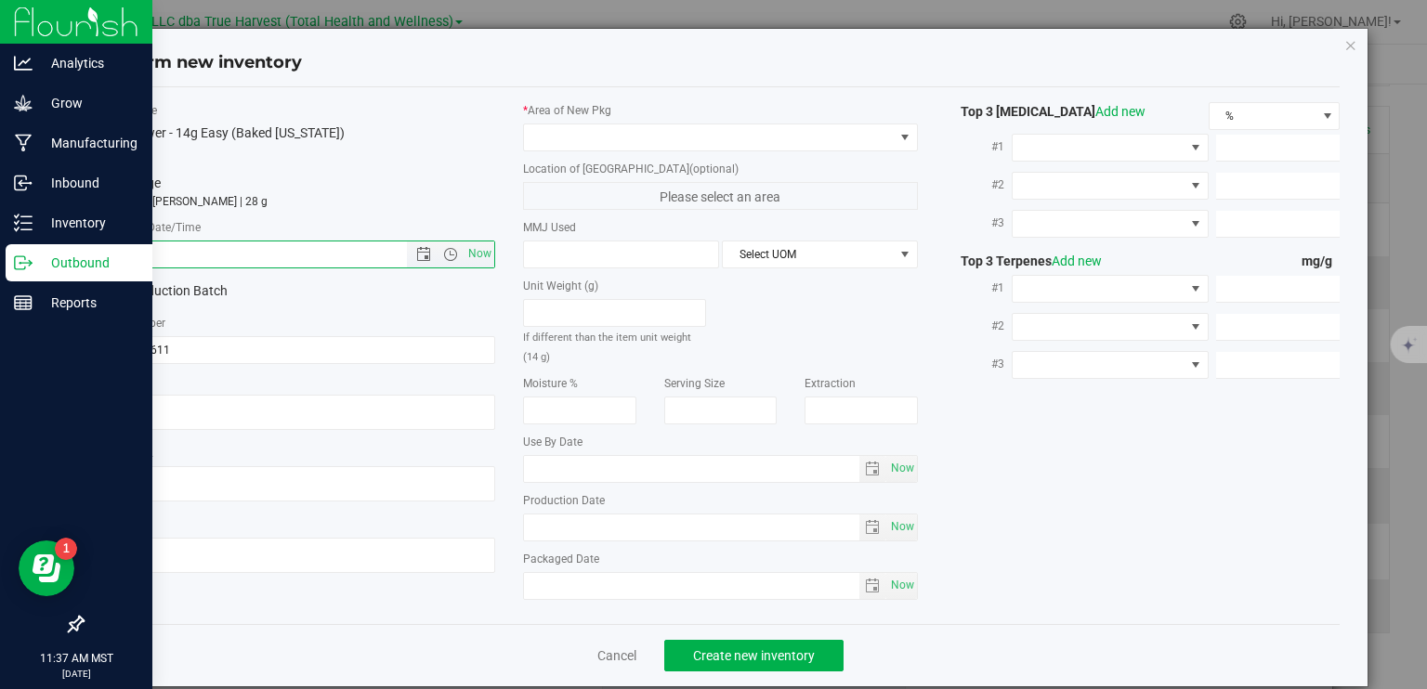
click at [330, 261] on input "text" at bounding box center [270, 255] width 337 height 26
paste input "2025-06-11"
click at [559, 134] on span at bounding box center [709, 137] width 370 height 26
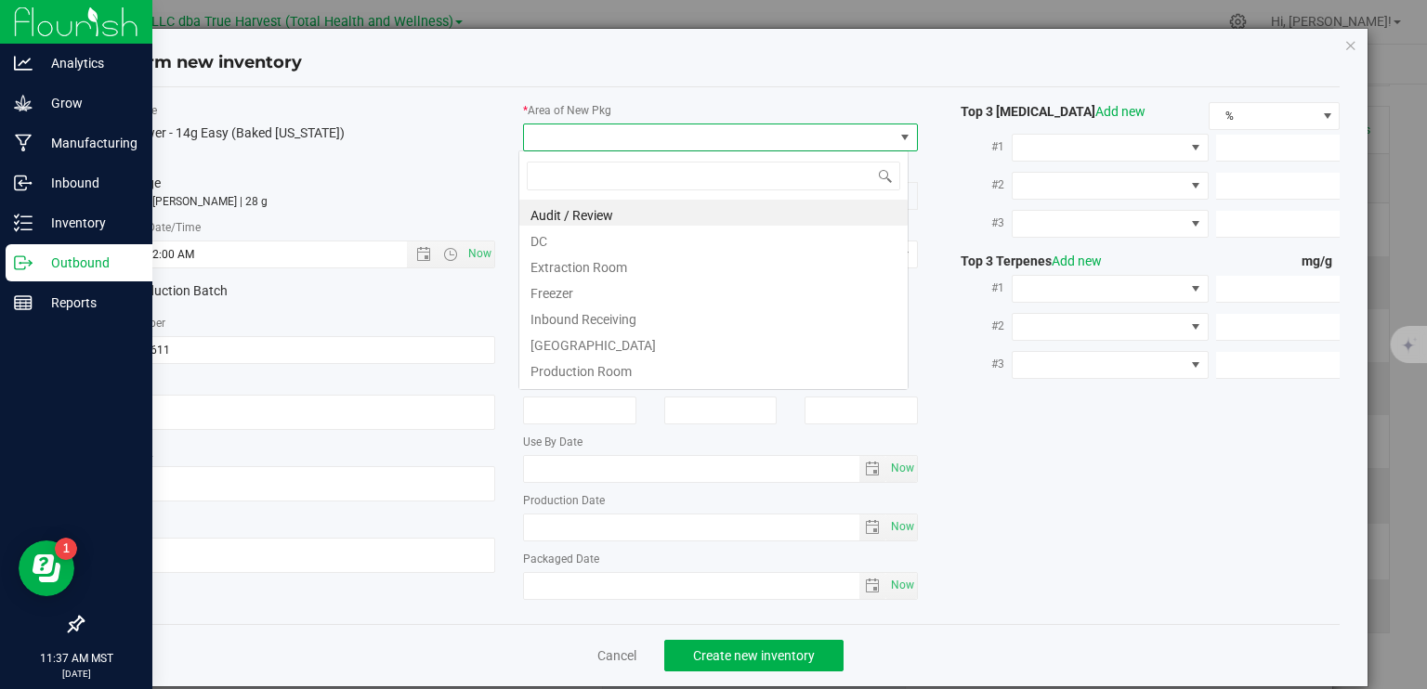
type input "6/11/2025 11:37 AM"
click at [577, 247] on li "DC" at bounding box center [713, 239] width 388 height 26
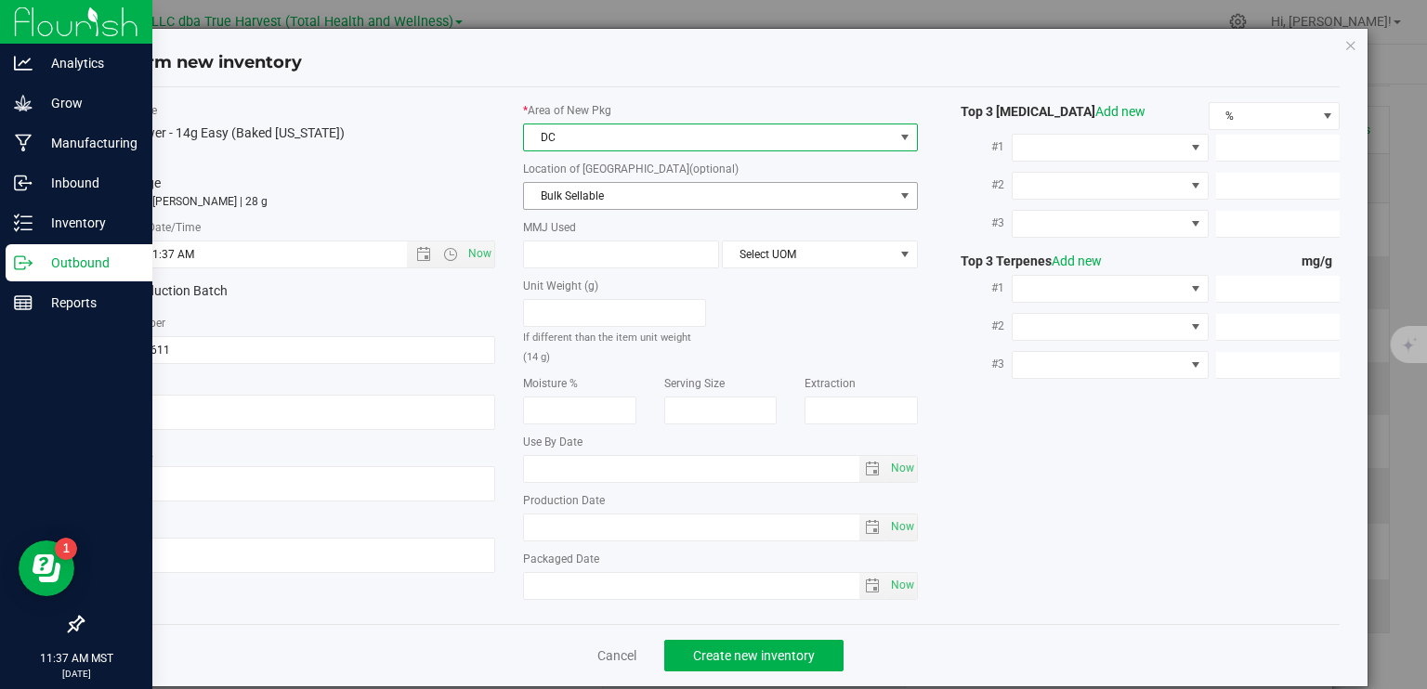
click at [606, 197] on span "Bulk Sellable" at bounding box center [709, 196] width 370 height 26
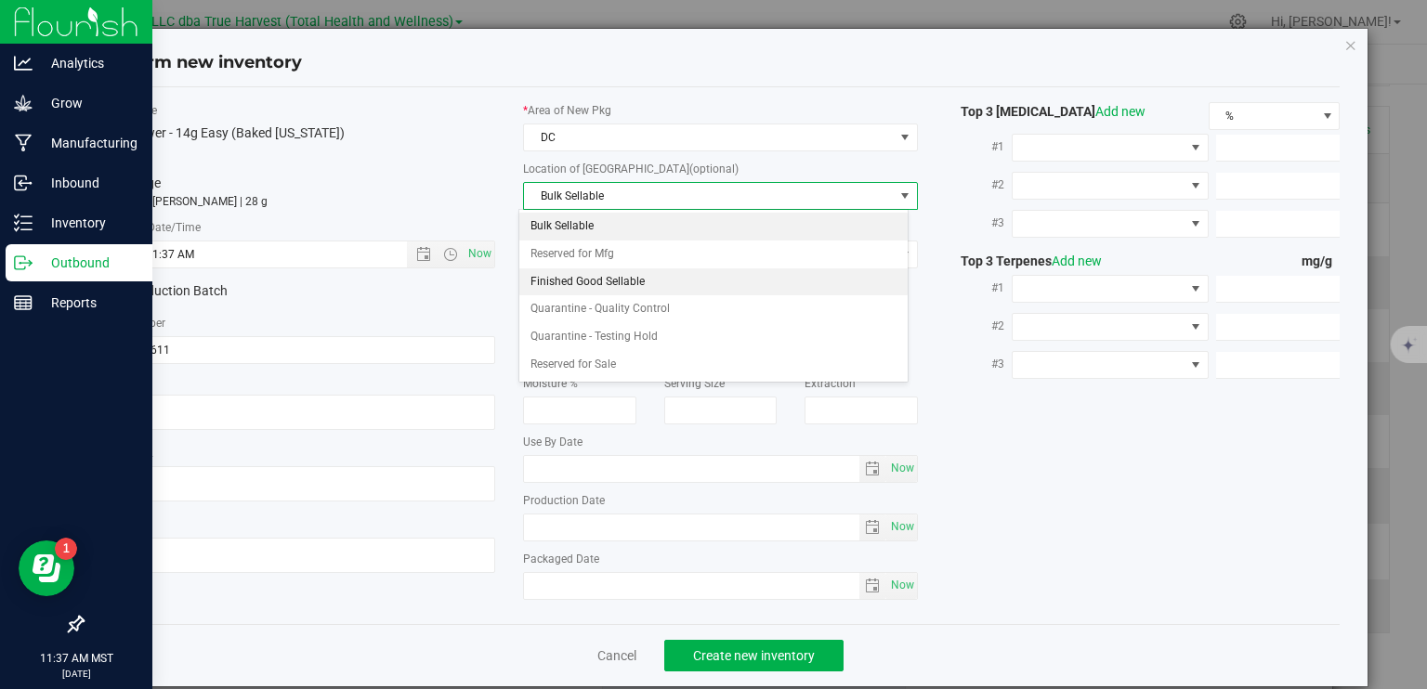
click at [622, 279] on li "Finished Good Sellable" at bounding box center [713, 282] width 388 height 28
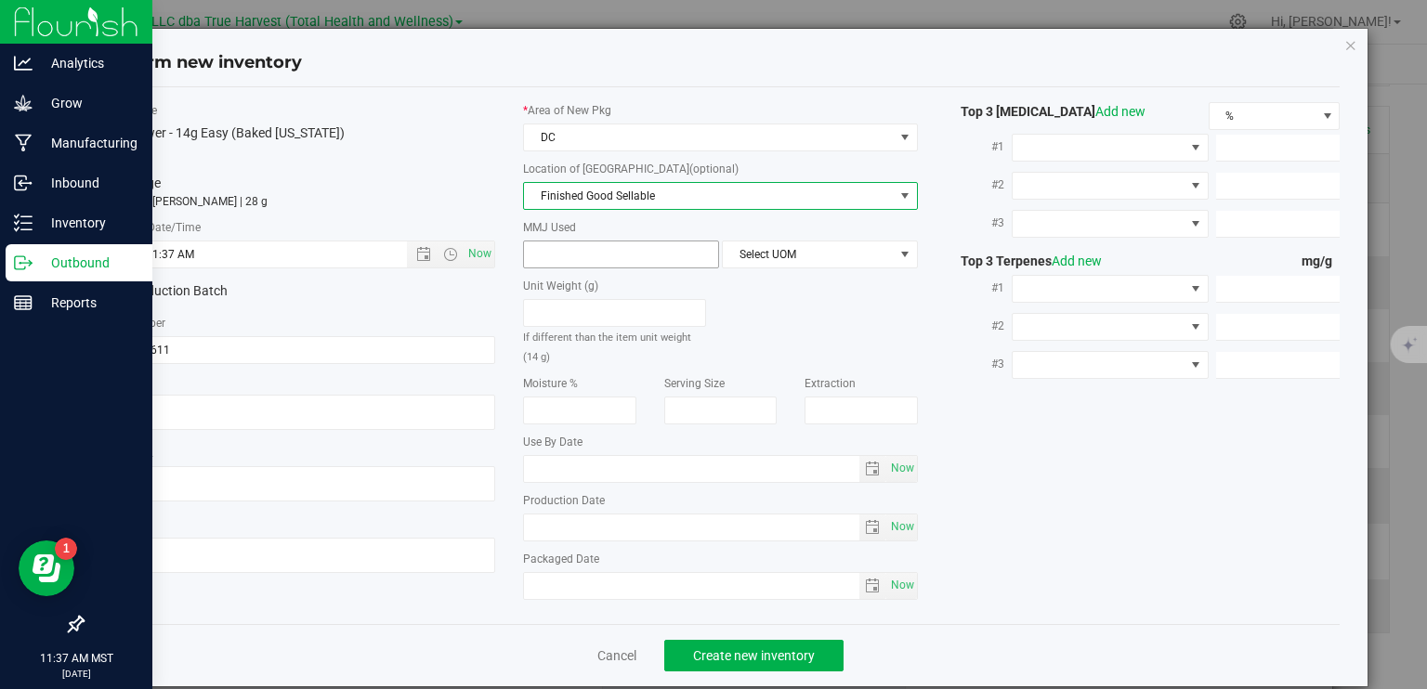
click at [623, 247] on span at bounding box center [621, 255] width 196 height 28
type input "14"
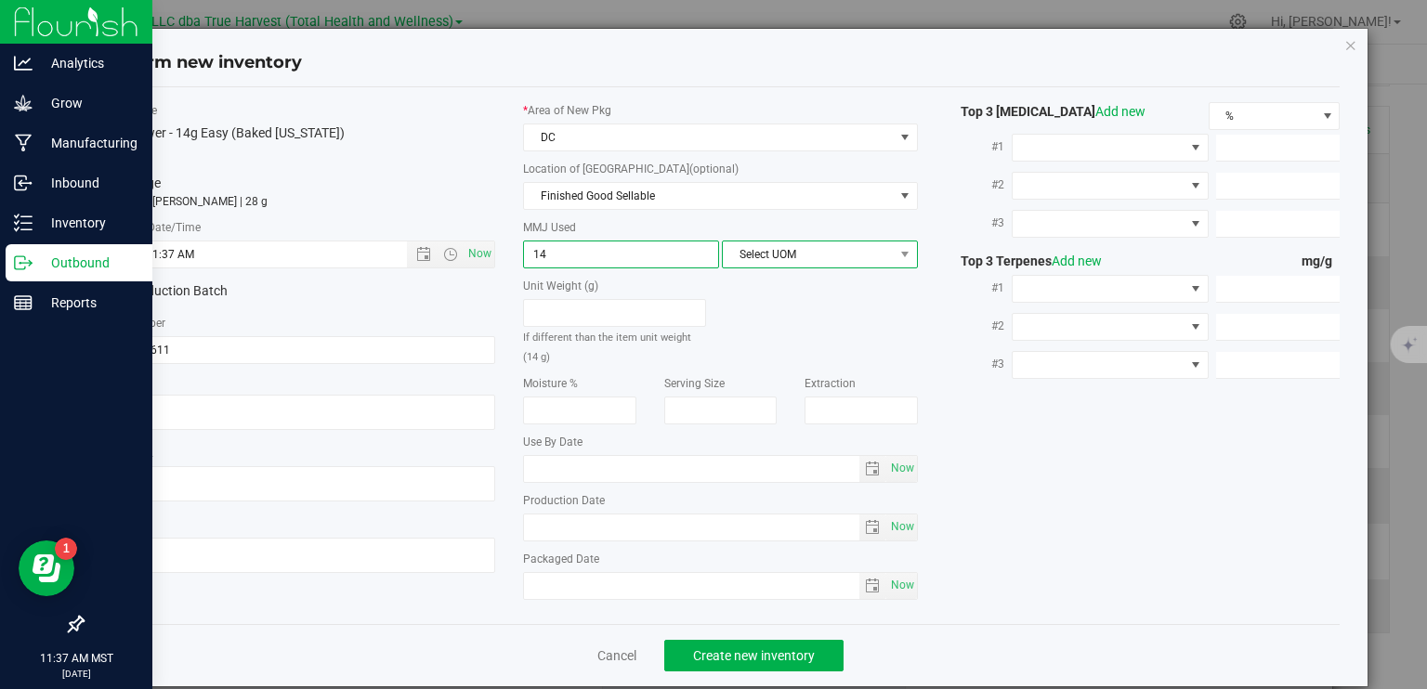
type input "14.0000"
click at [790, 258] on span "Select UOM" at bounding box center [808, 255] width 171 height 26
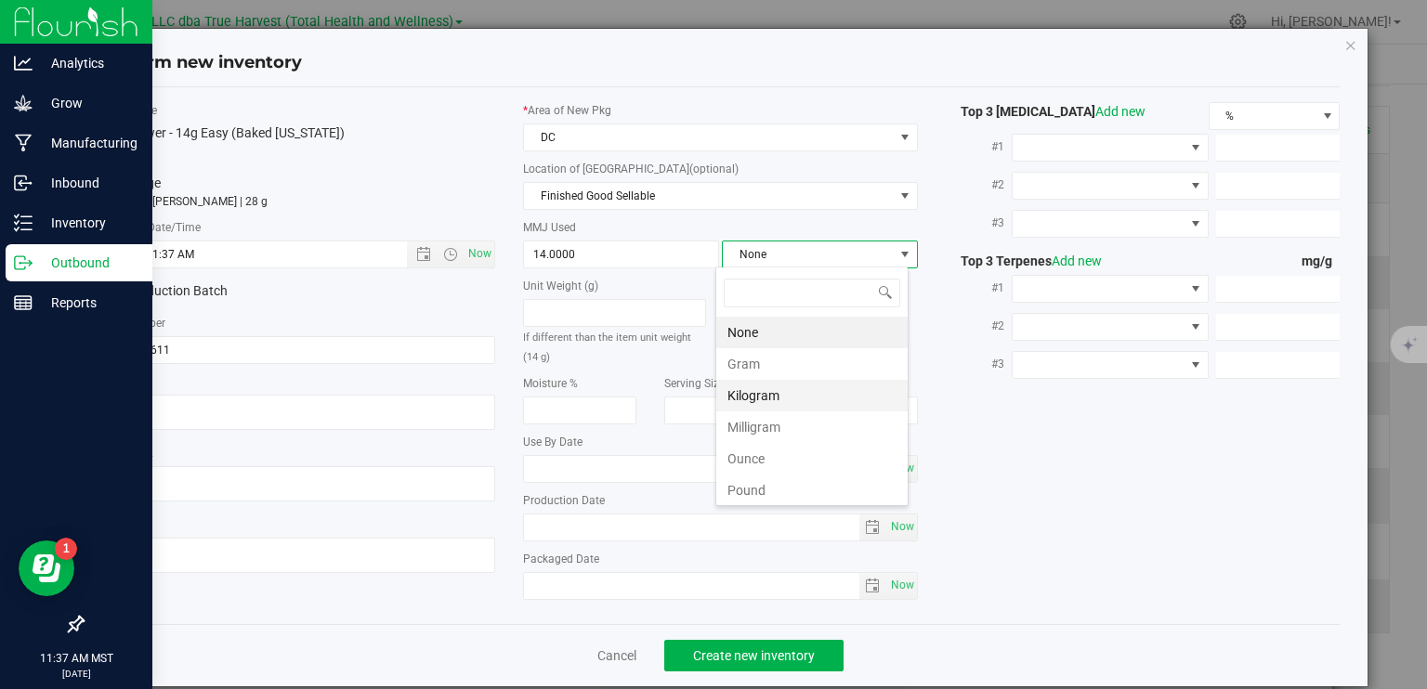
scroll to position [27, 193]
click at [777, 360] on li "Gram" at bounding box center [811, 364] width 191 height 32
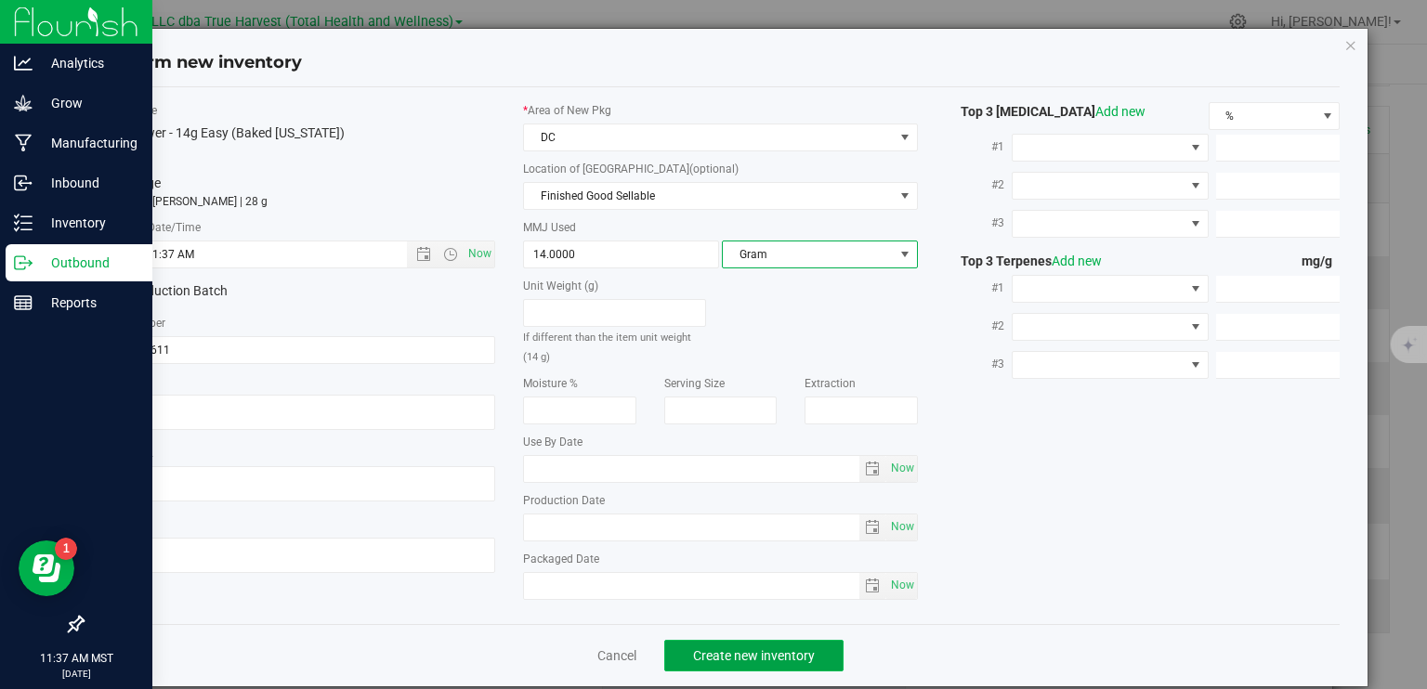
click at [758, 653] on span "Create new inventory" at bounding box center [754, 655] width 122 height 15
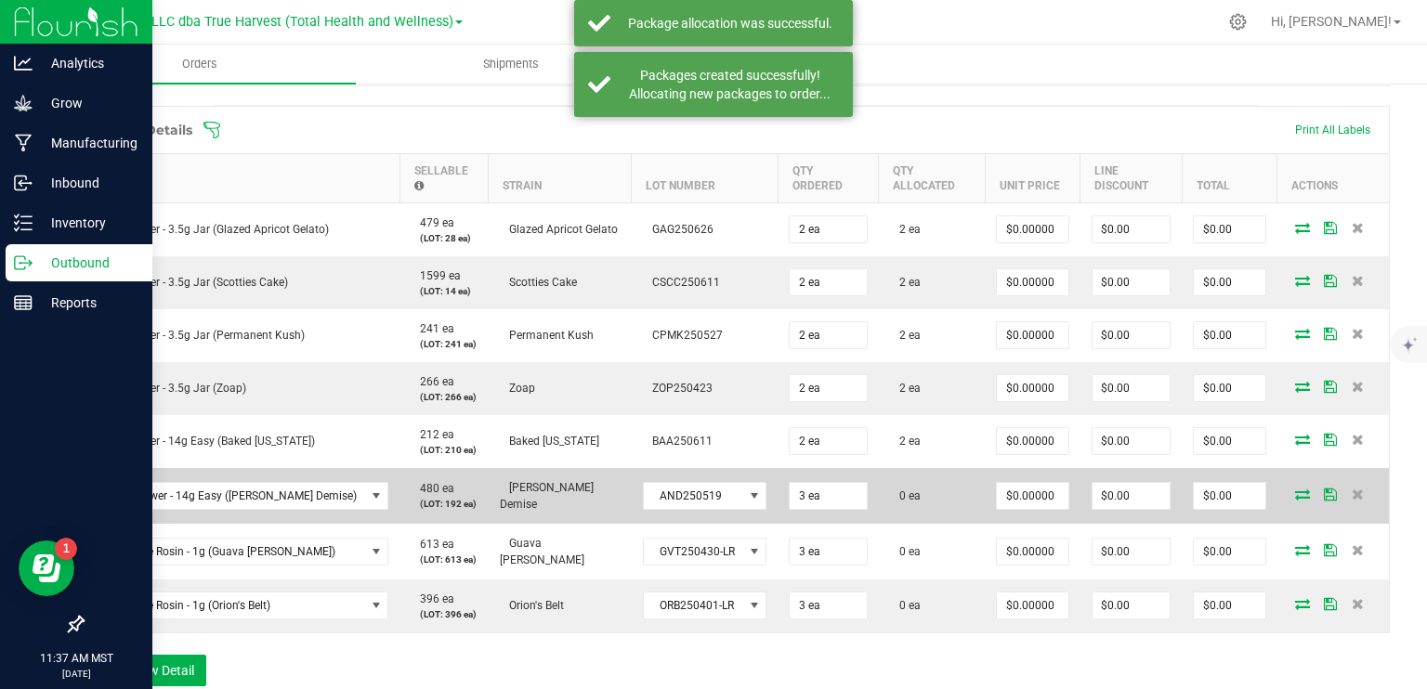
click at [1283, 502] on td at bounding box center [1332, 496] width 111 height 56
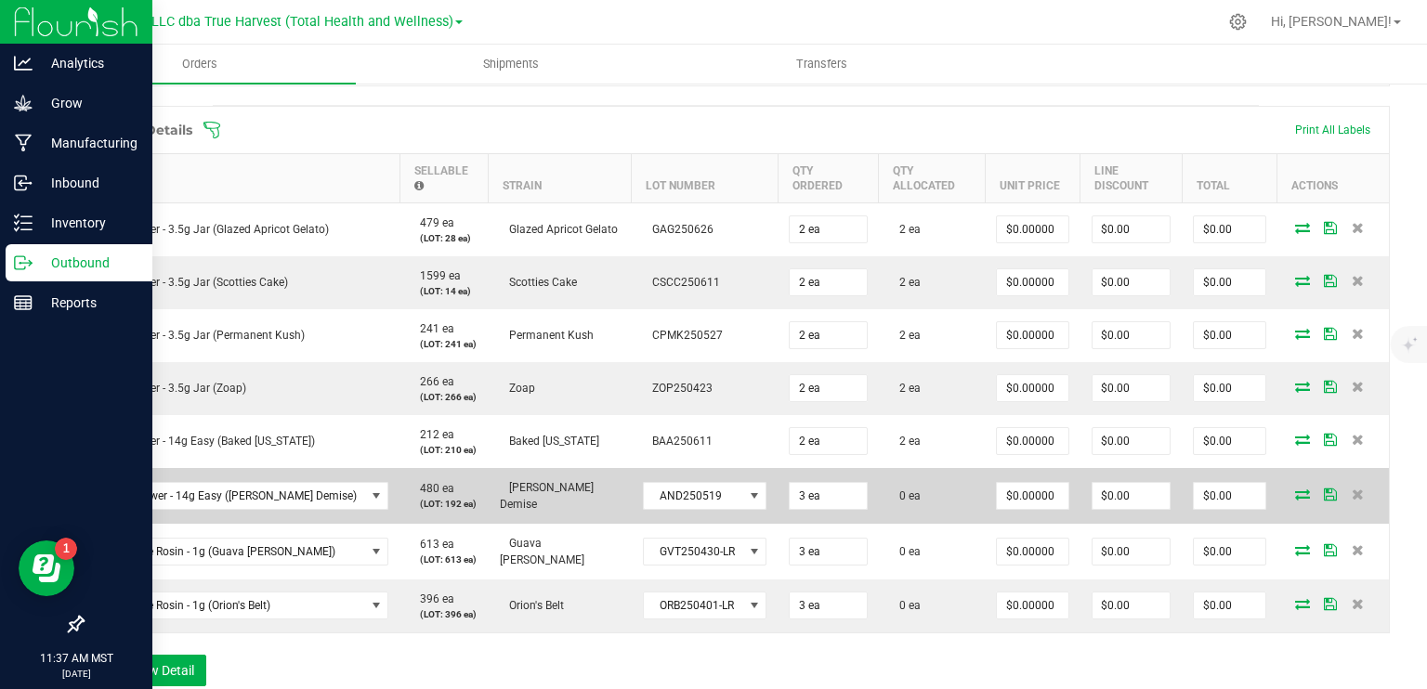
click at [1295, 494] on icon at bounding box center [1302, 494] width 15 height 11
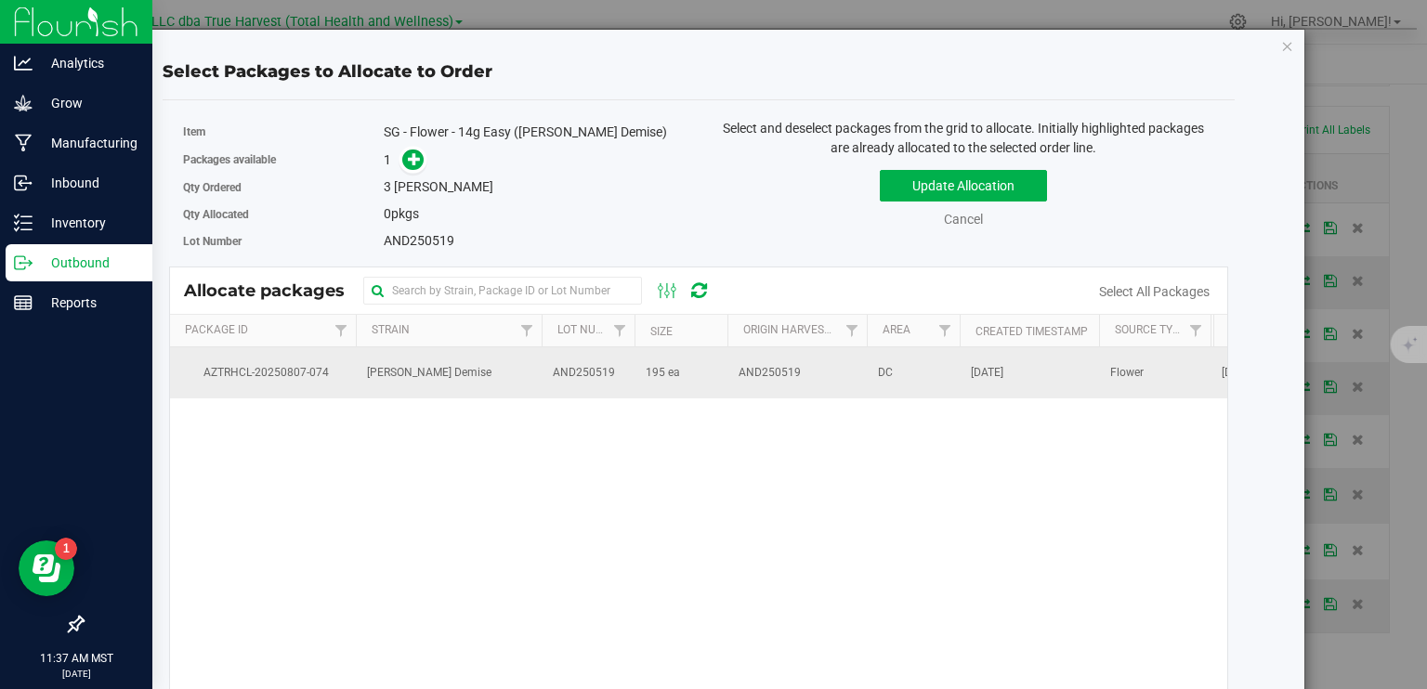
click at [630, 374] on td "AND250519" at bounding box center [588, 372] width 93 height 50
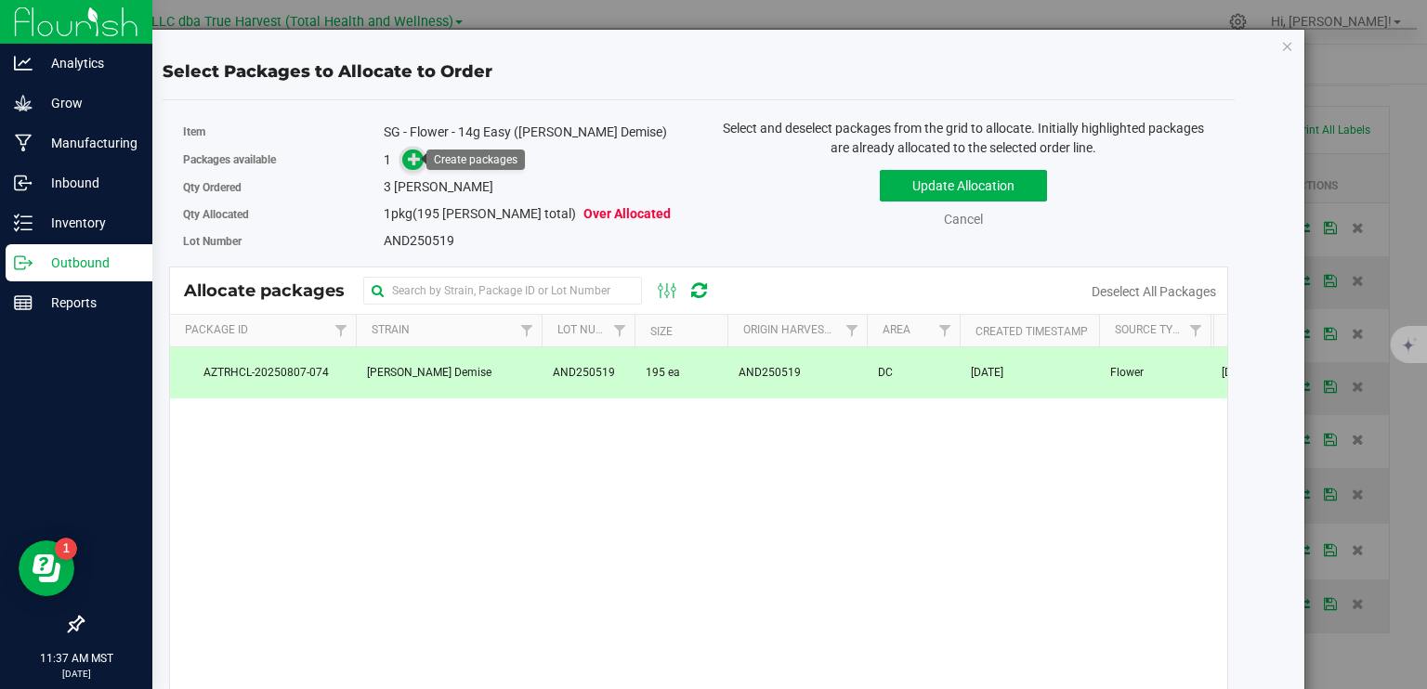
click at [412, 151] on icon at bounding box center [415, 158] width 14 height 14
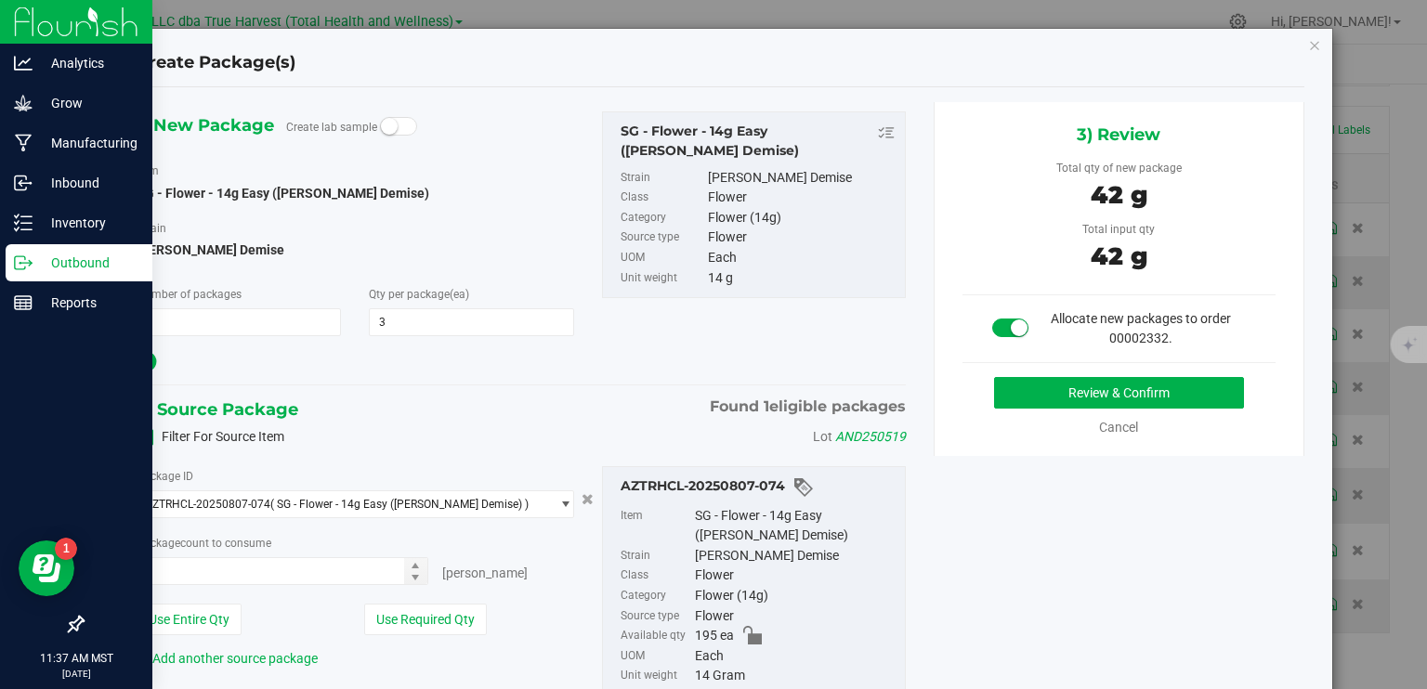
type input "3 ea"
click at [1041, 386] on button "Review & Confirm" at bounding box center [1119, 393] width 250 height 32
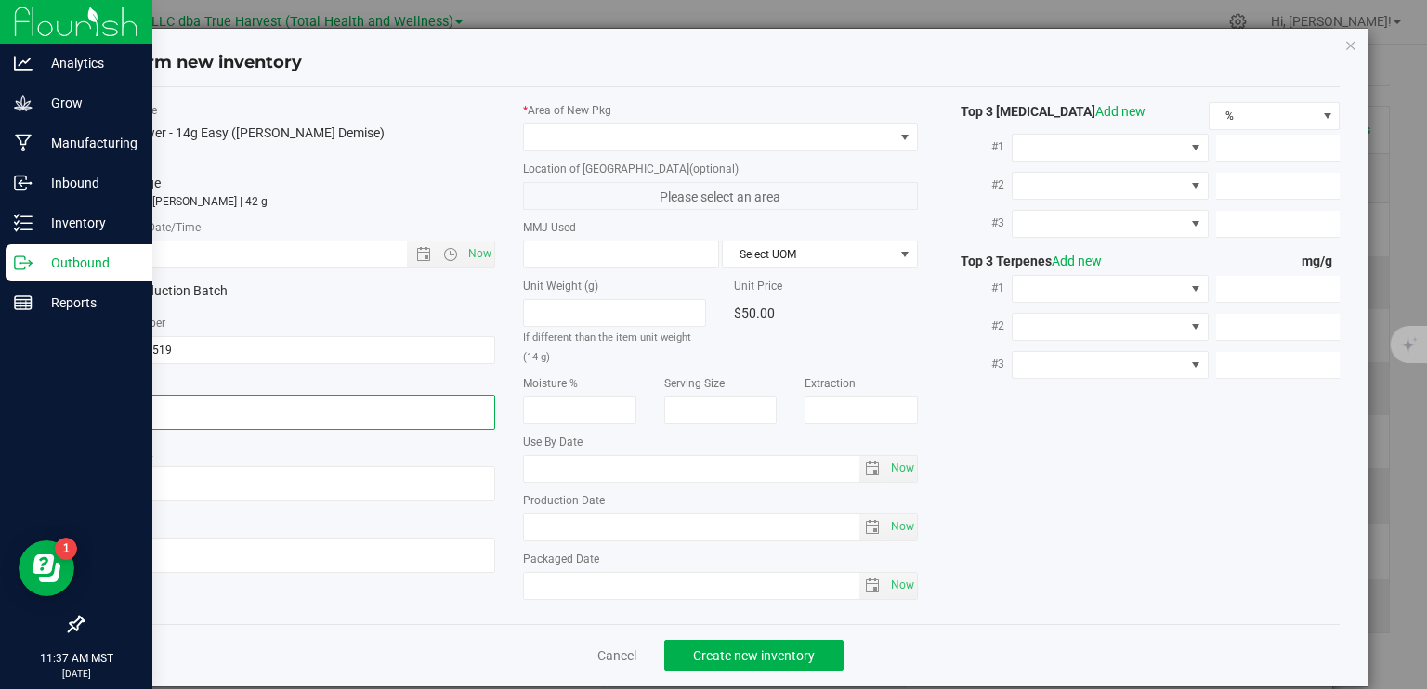
click at [194, 409] on textarea at bounding box center [298, 412] width 395 height 35
click at [246, 260] on input "text" at bounding box center [270, 255] width 337 height 26
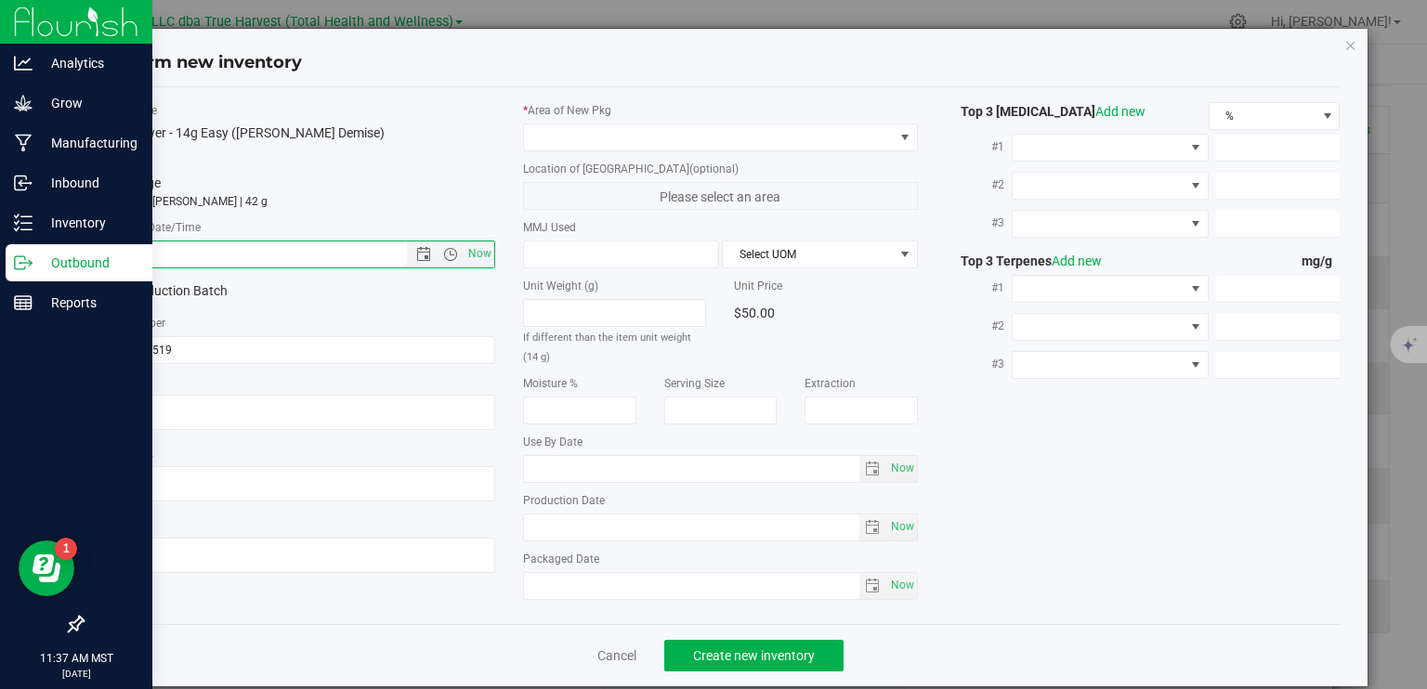
paste input "2025-05-19"
click at [531, 141] on span at bounding box center [709, 137] width 370 height 26
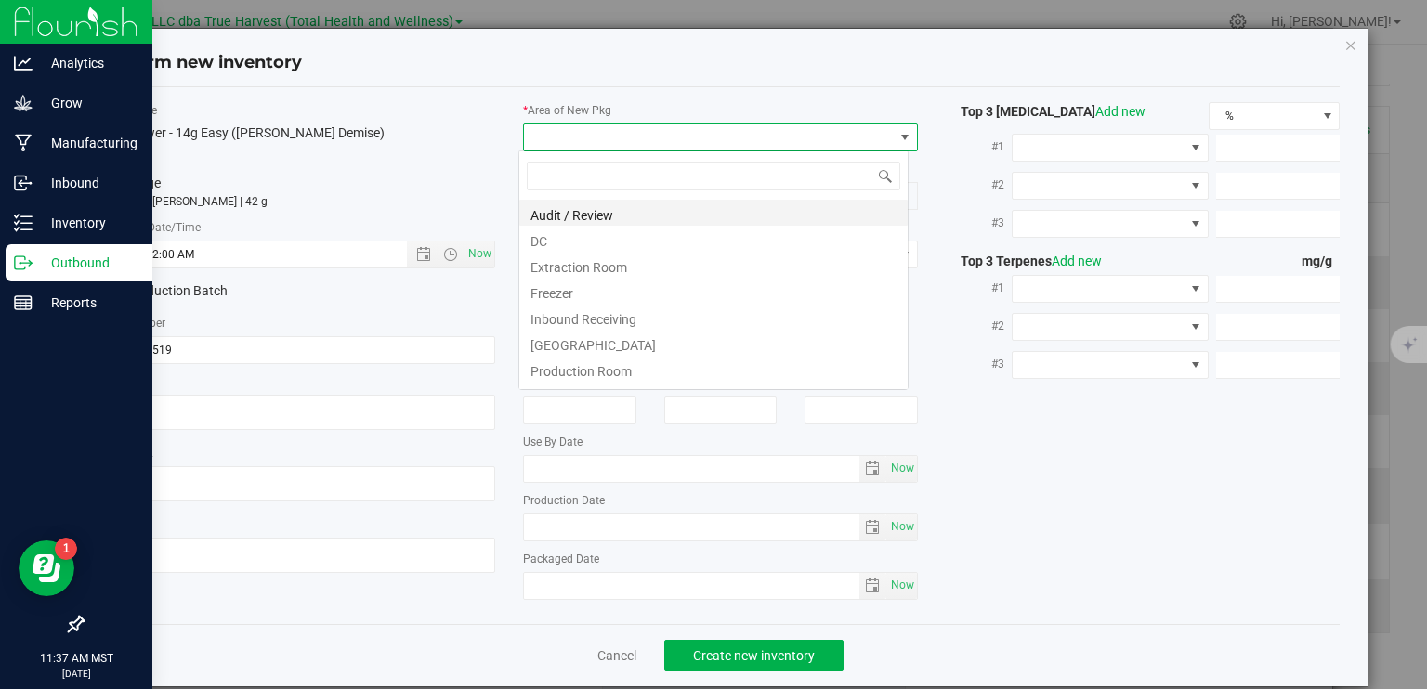
type input "5/19/2025 11:37 AM"
click at [588, 250] on li "DC" at bounding box center [713, 239] width 388 height 26
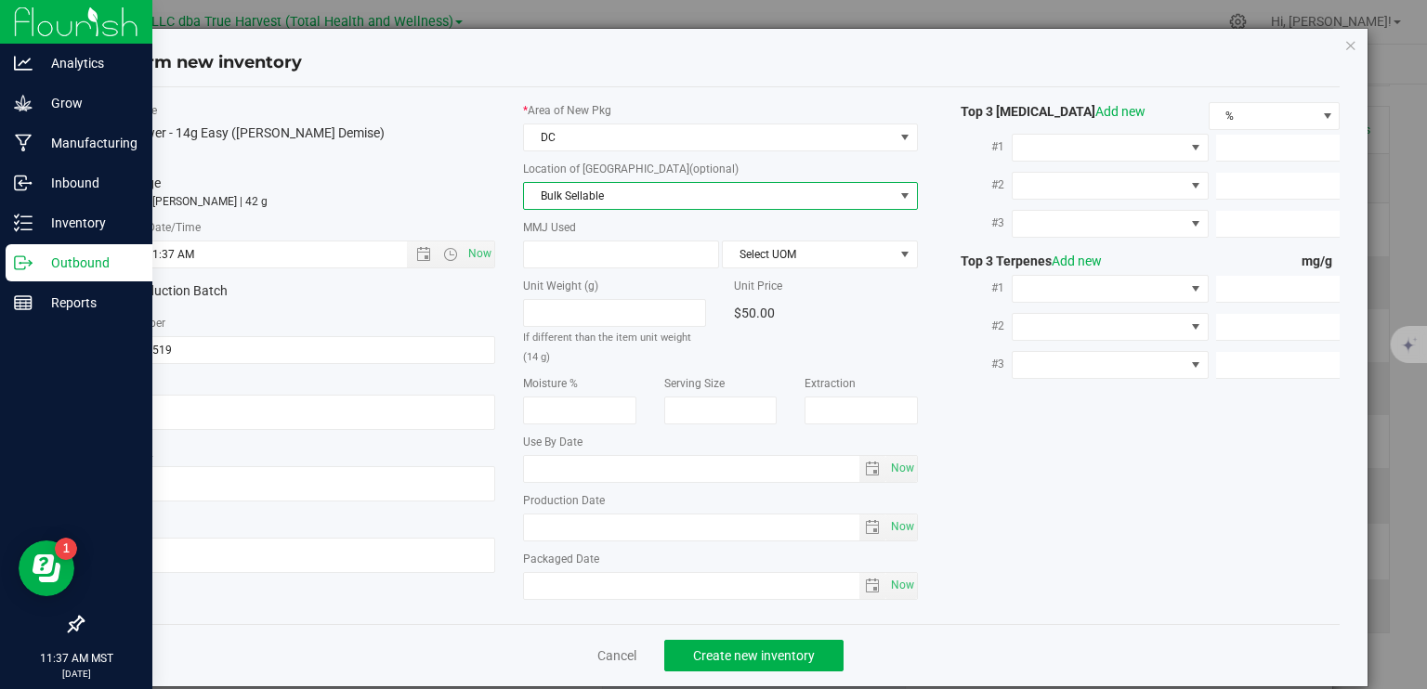
click at [591, 203] on span "Bulk Sellable" at bounding box center [709, 196] width 370 height 26
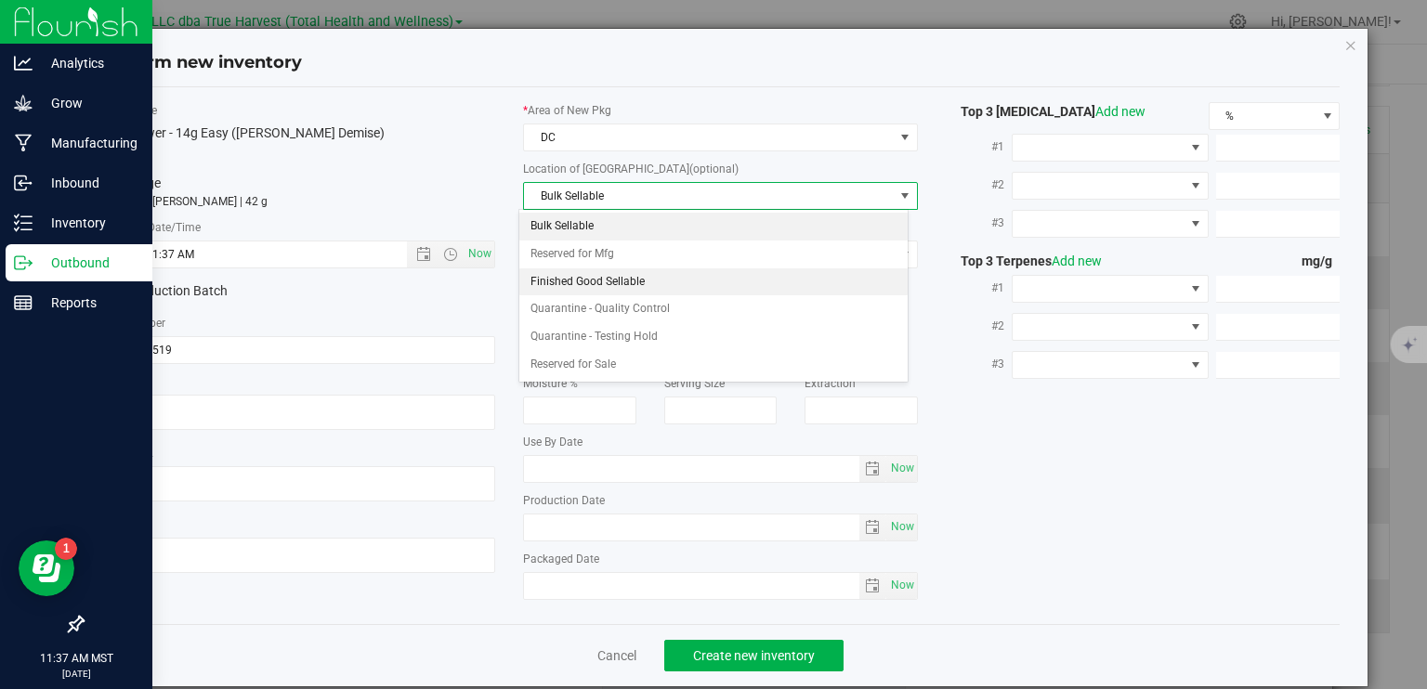
click at [582, 286] on li "Finished Good Sellable" at bounding box center [713, 282] width 388 height 28
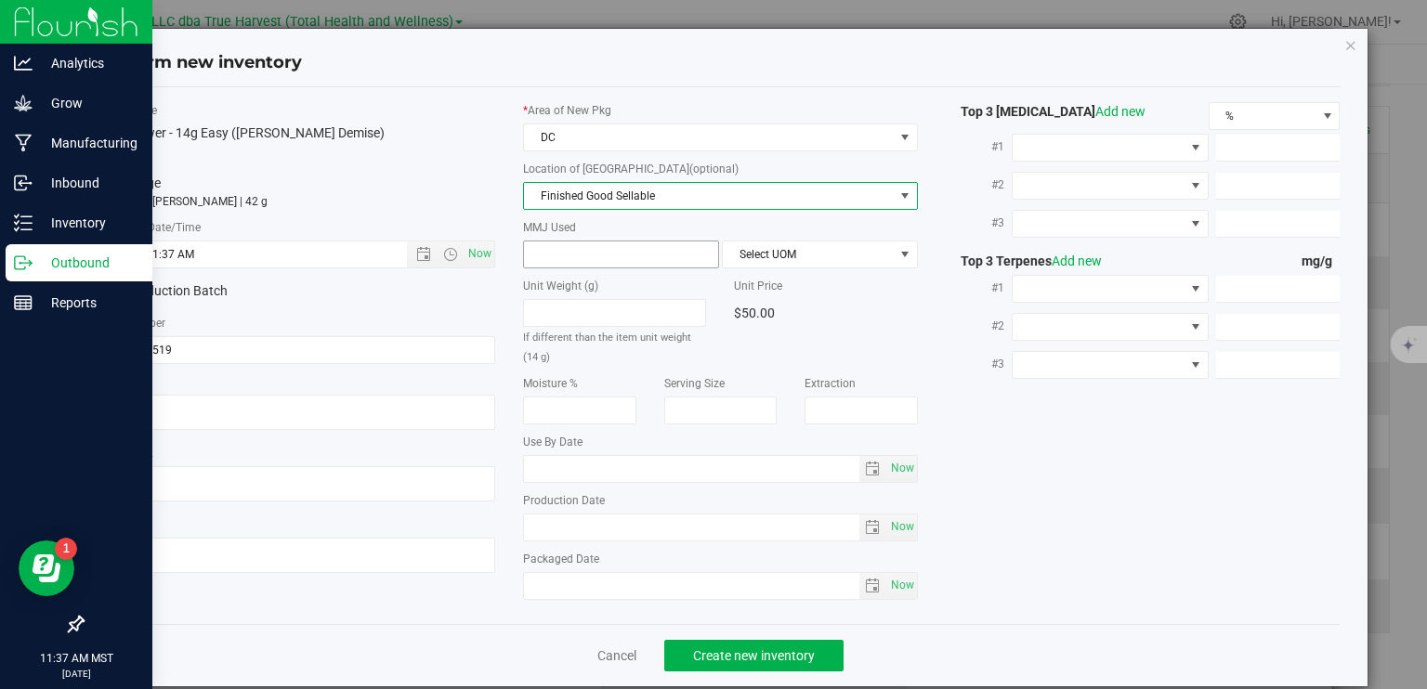
click at [569, 244] on span at bounding box center [621, 255] width 196 height 28
type input "14"
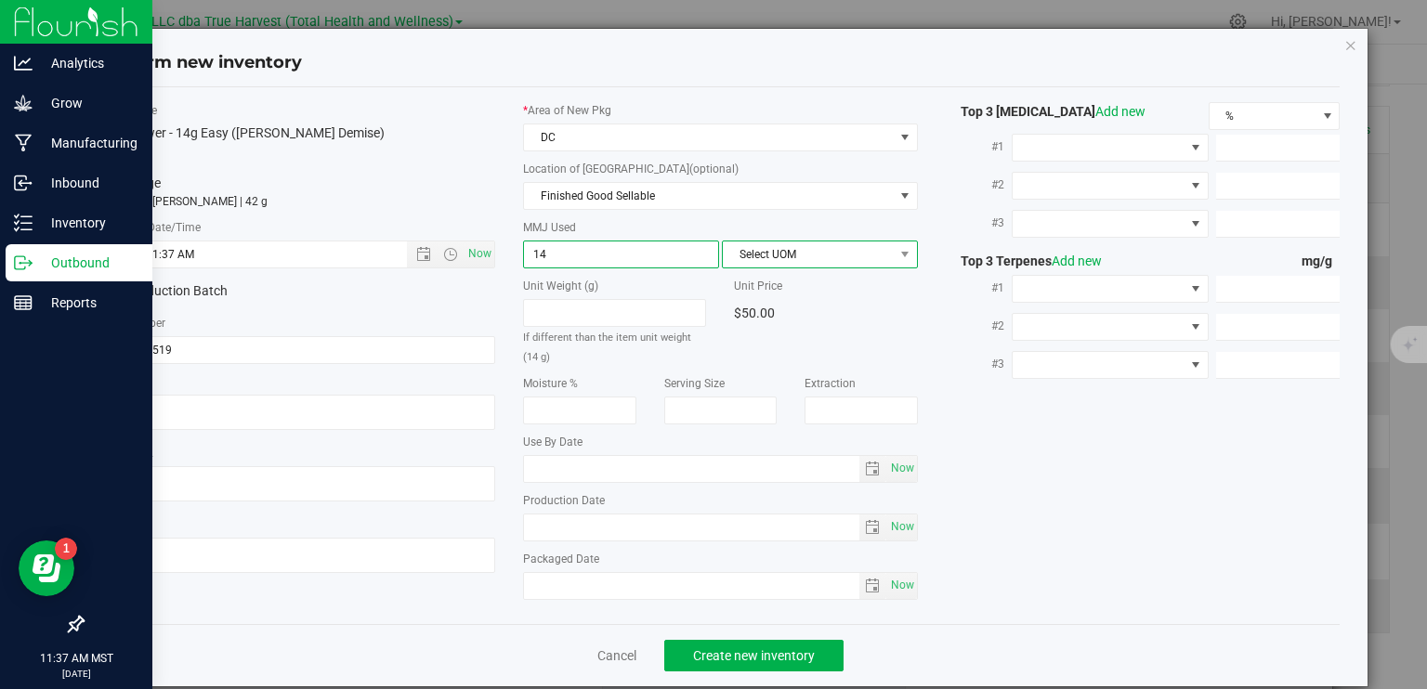
type input "14.0000"
click at [767, 253] on span "Select UOM" at bounding box center [808, 255] width 171 height 26
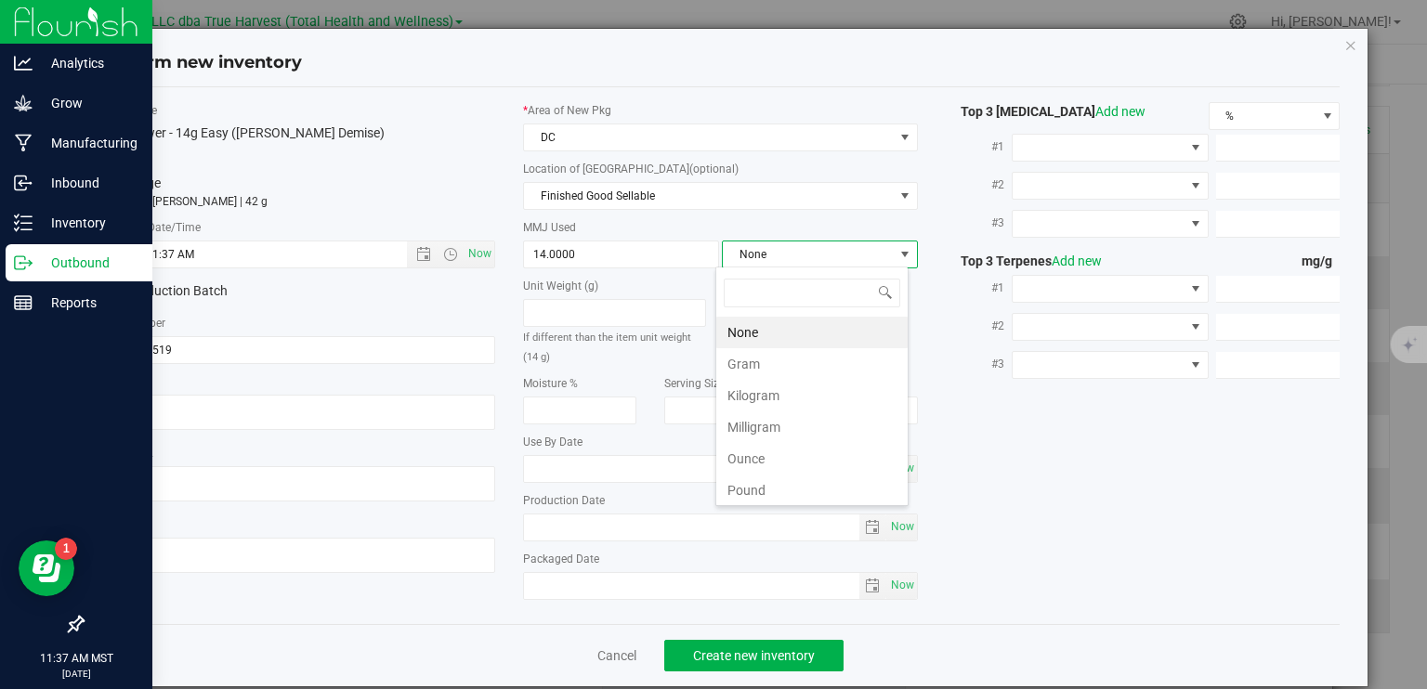
scroll to position [27, 193]
click at [766, 366] on li "Gram" at bounding box center [811, 364] width 191 height 32
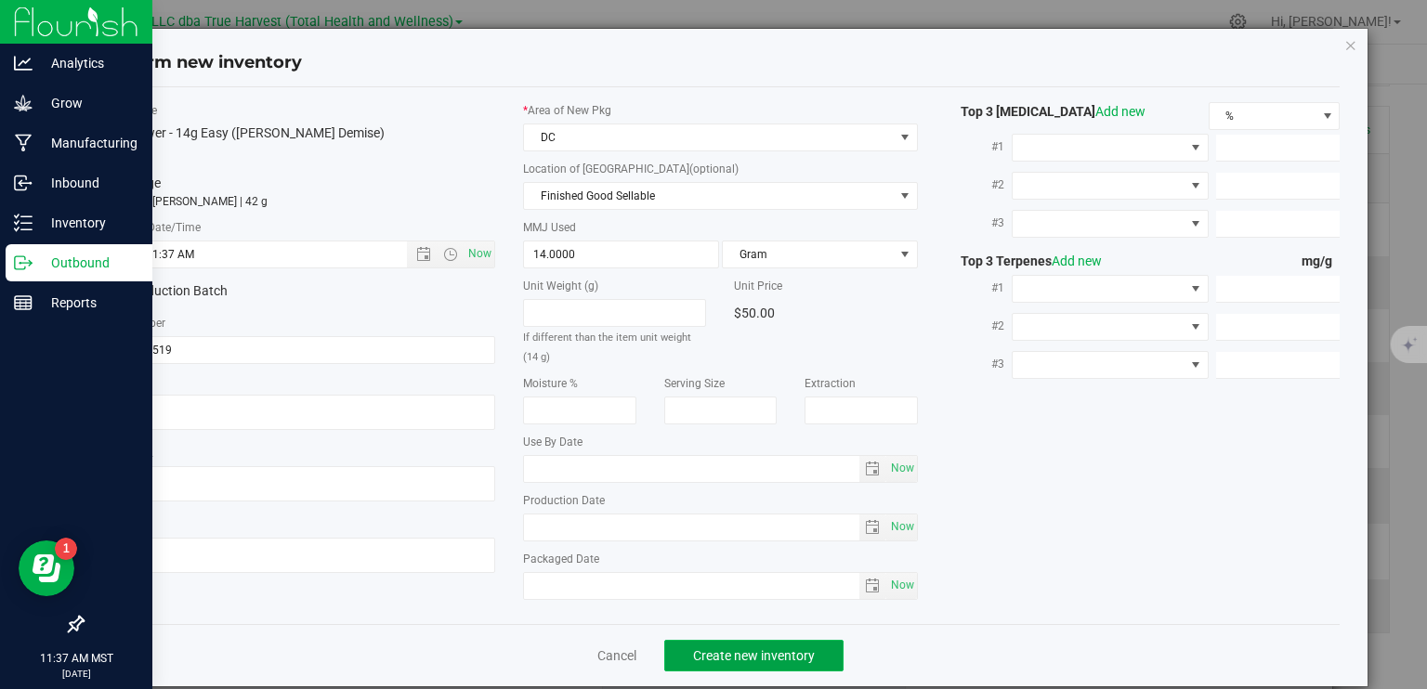
click at [814, 649] on button "Create new inventory" at bounding box center [753, 656] width 179 height 32
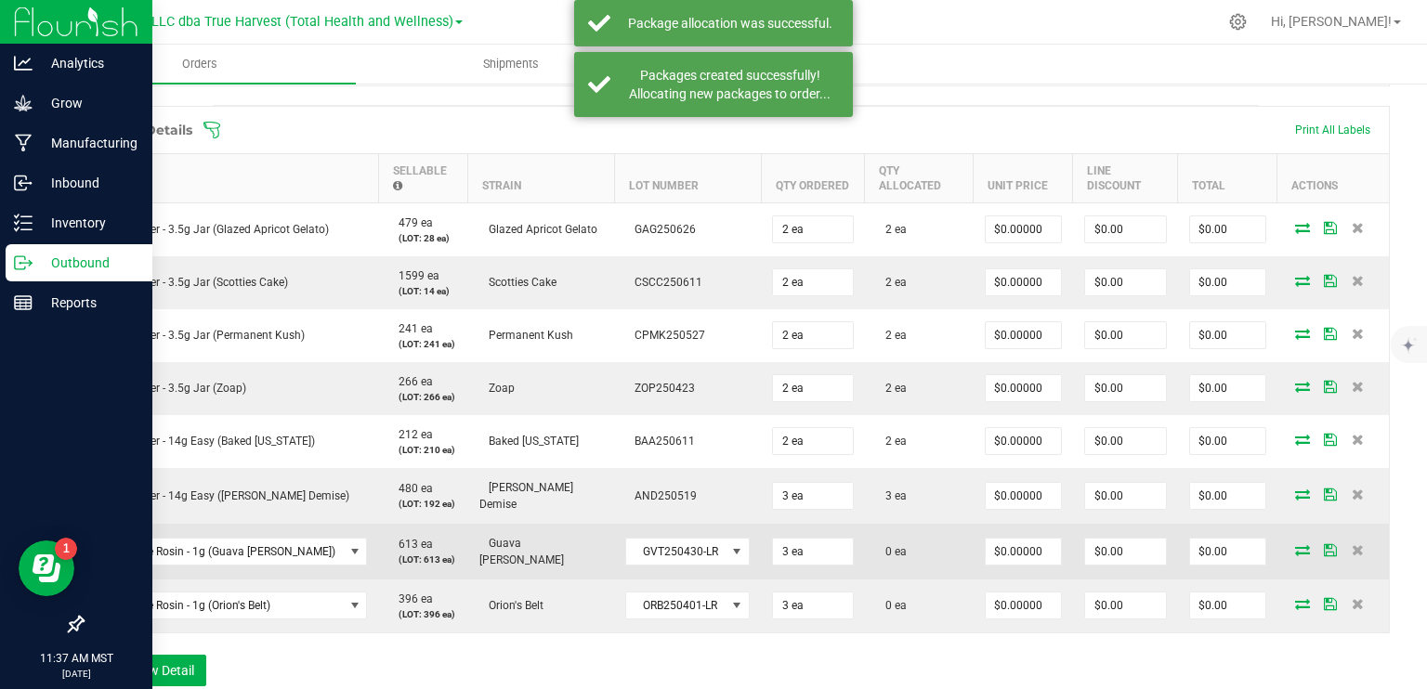
click at [1295, 552] on icon at bounding box center [1302, 549] width 15 height 11
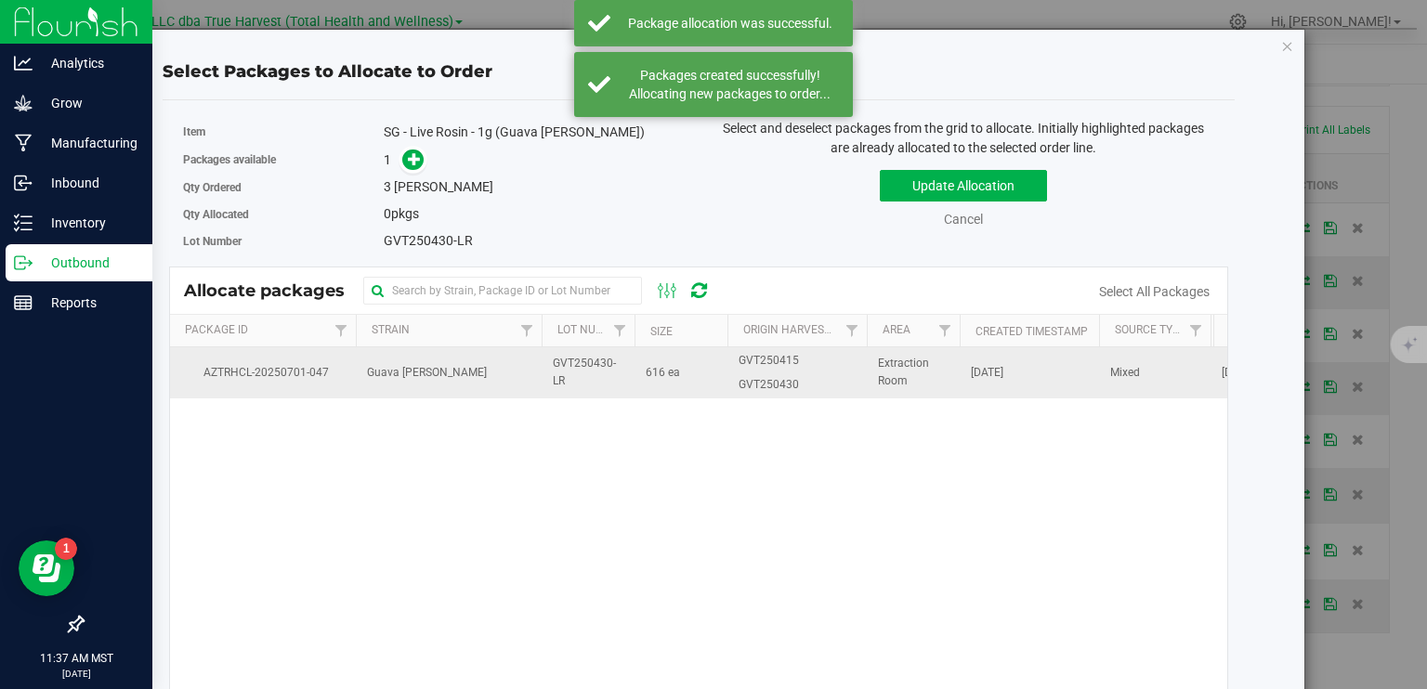
click at [542, 375] on td "GVT250430-LR" at bounding box center [588, 372] width 93 height 50
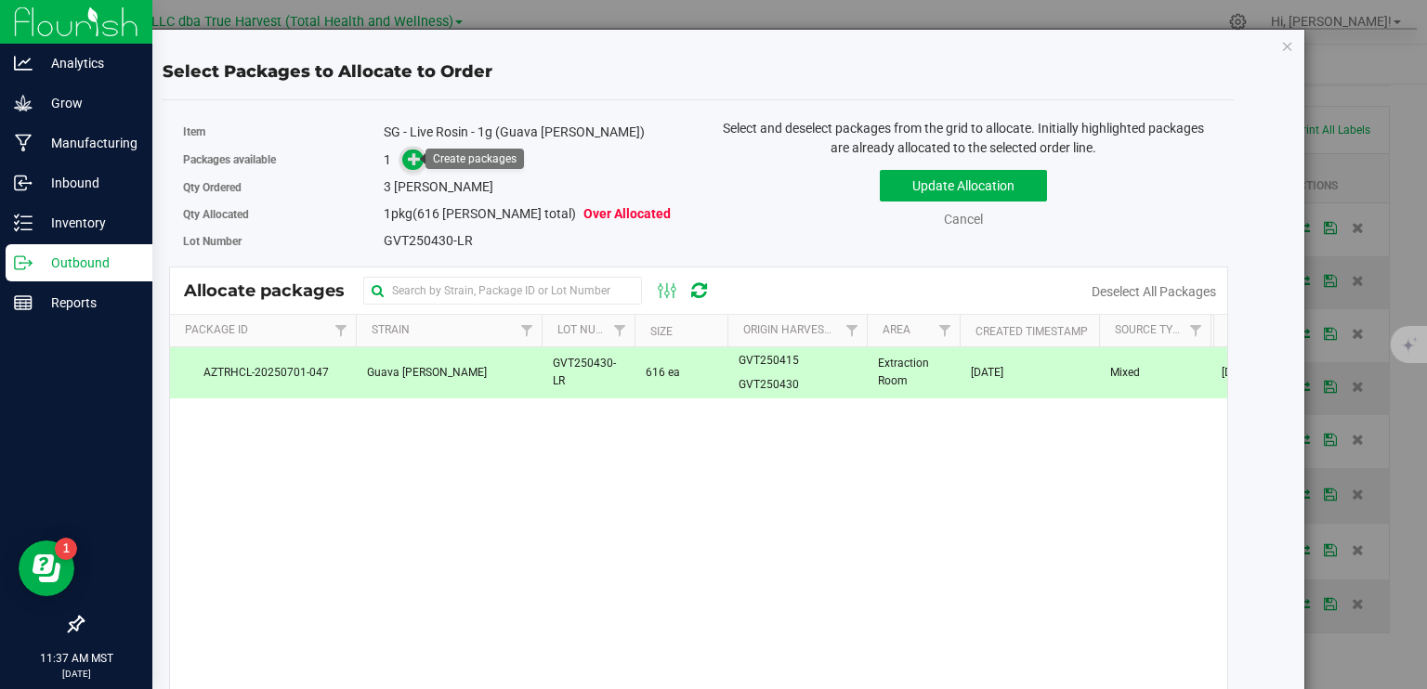
click at [408, 159] on icon at bounding box center [414, 158] width 13 height 13
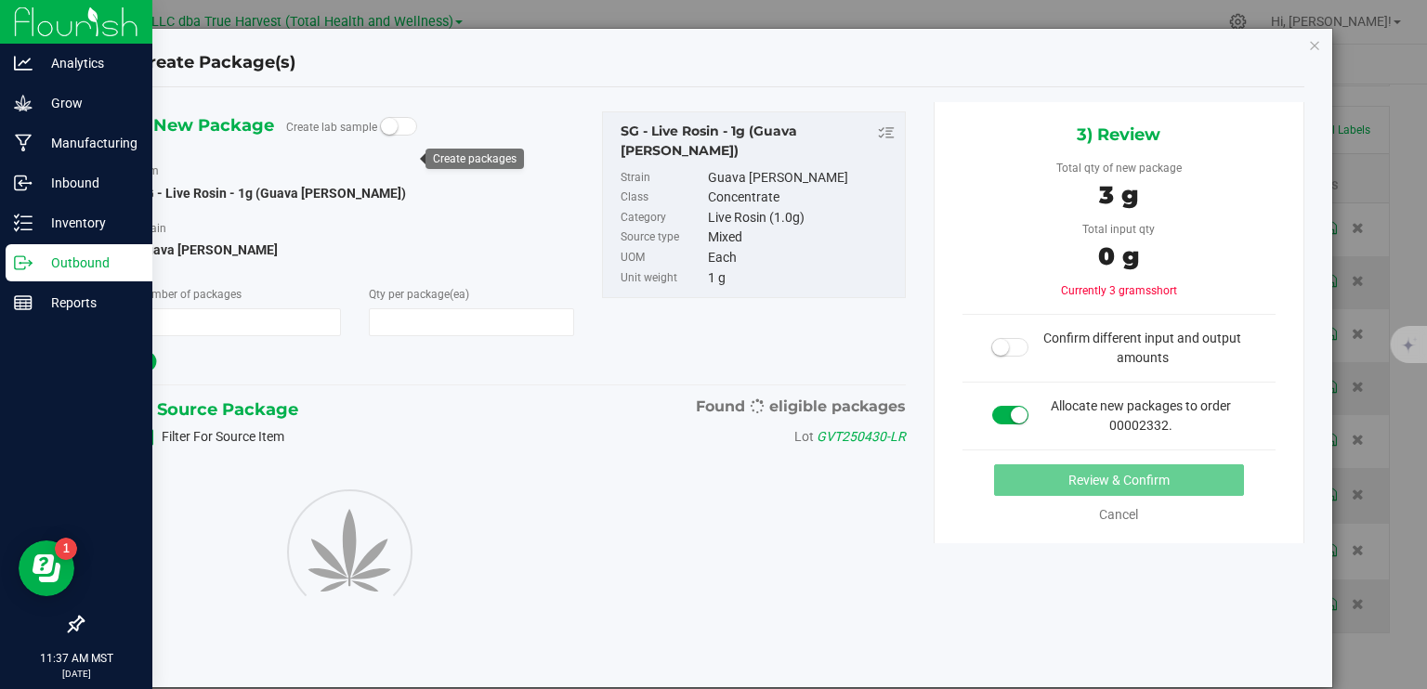
type input "1"
type input "3"
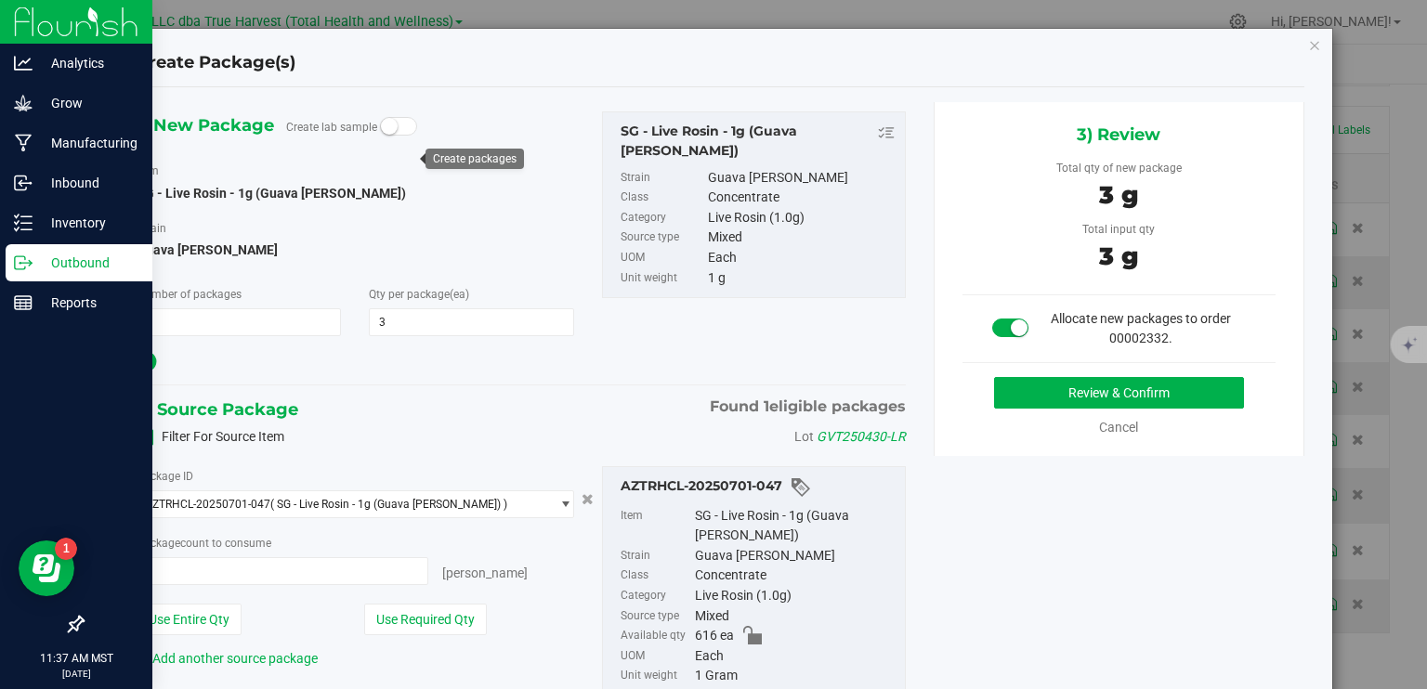
type input "3 ea"
click at [1076, 398] on button "Review & Confirm" at bounding box center [1119, 393] width 250 height 32
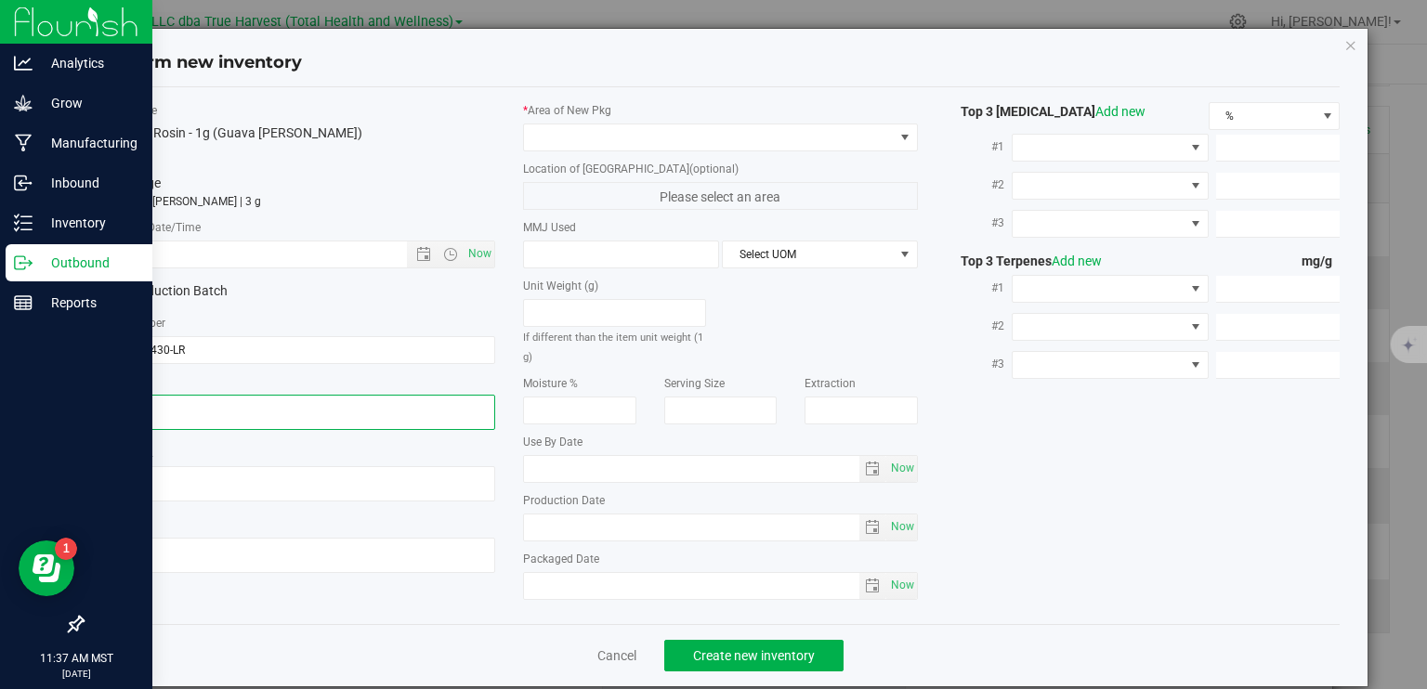
click at [234, 412] on textarea at bounding box center [298, 412] width 395 height 35
click at [283, 254] on div "Item Name SG - Live Rosin - 1g (Guava Tangie) Total Qty 1 package totaling 3 ea…" at bounding box center [298, 345] width 423 height 486
click at [283, 254] on input "text" at bounding box center [270, 255] width 337 height 26
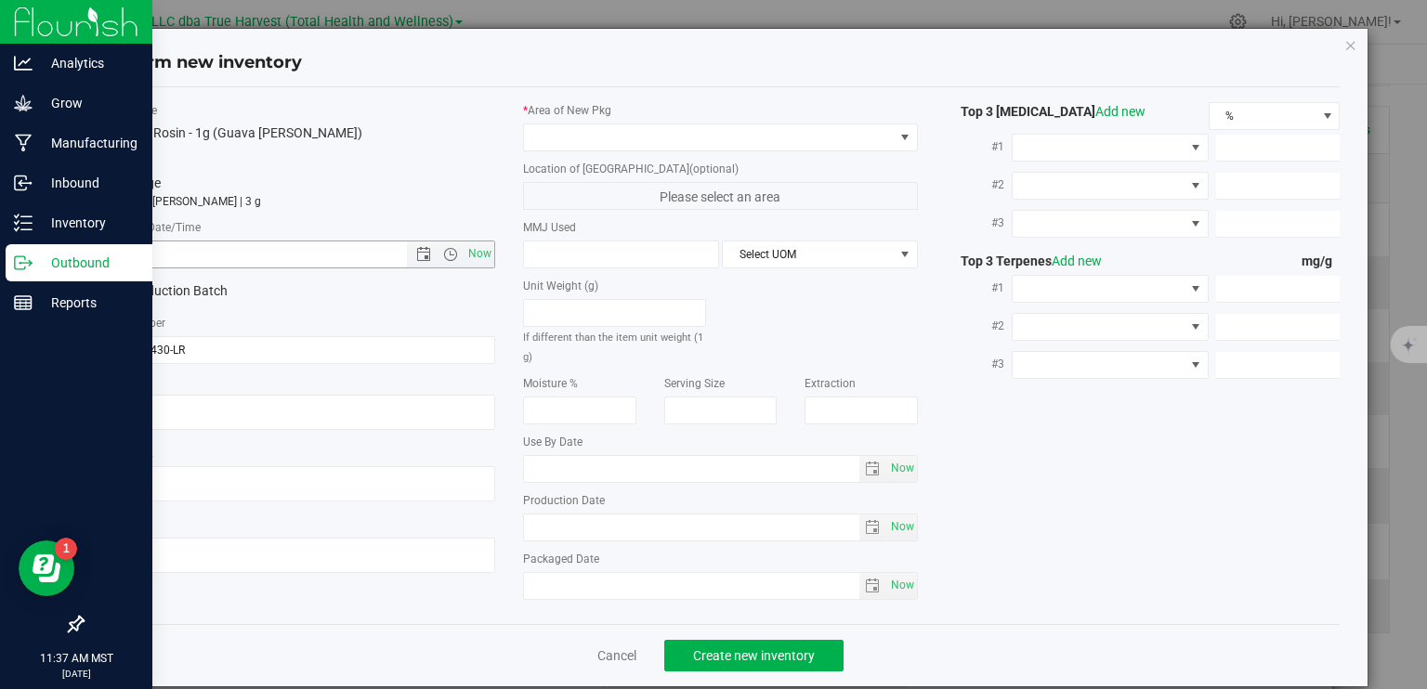
click at [283, 254] on input "text" at bounding box center [270, 255] width 337 height 26
paste input "2025-06-17"
click at [596, 134] on span at bounding box center [709, 137] width 370 height 26
type input "6/17/2025 11:37 AM"
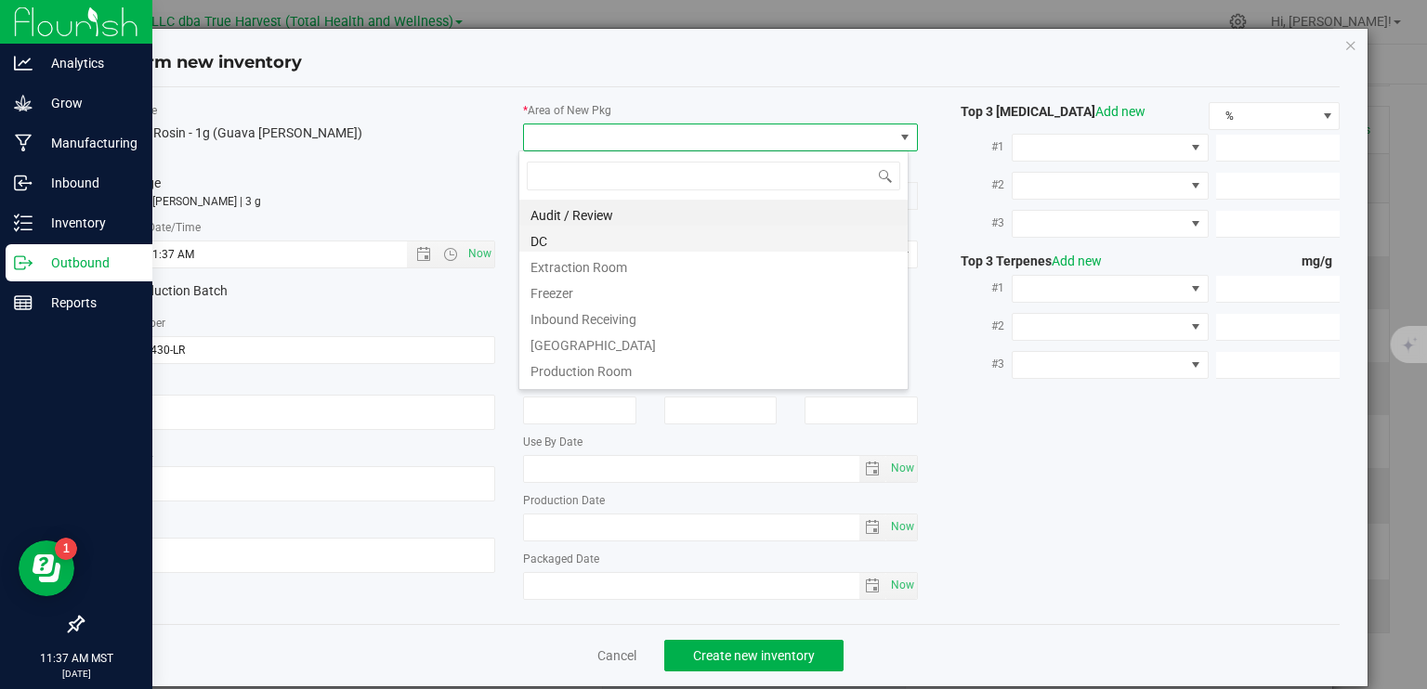
scroll to position [27, 390]
click at [601, 271] on li "Extraction Room" at bounding box center [713, 265] width 388 height 26
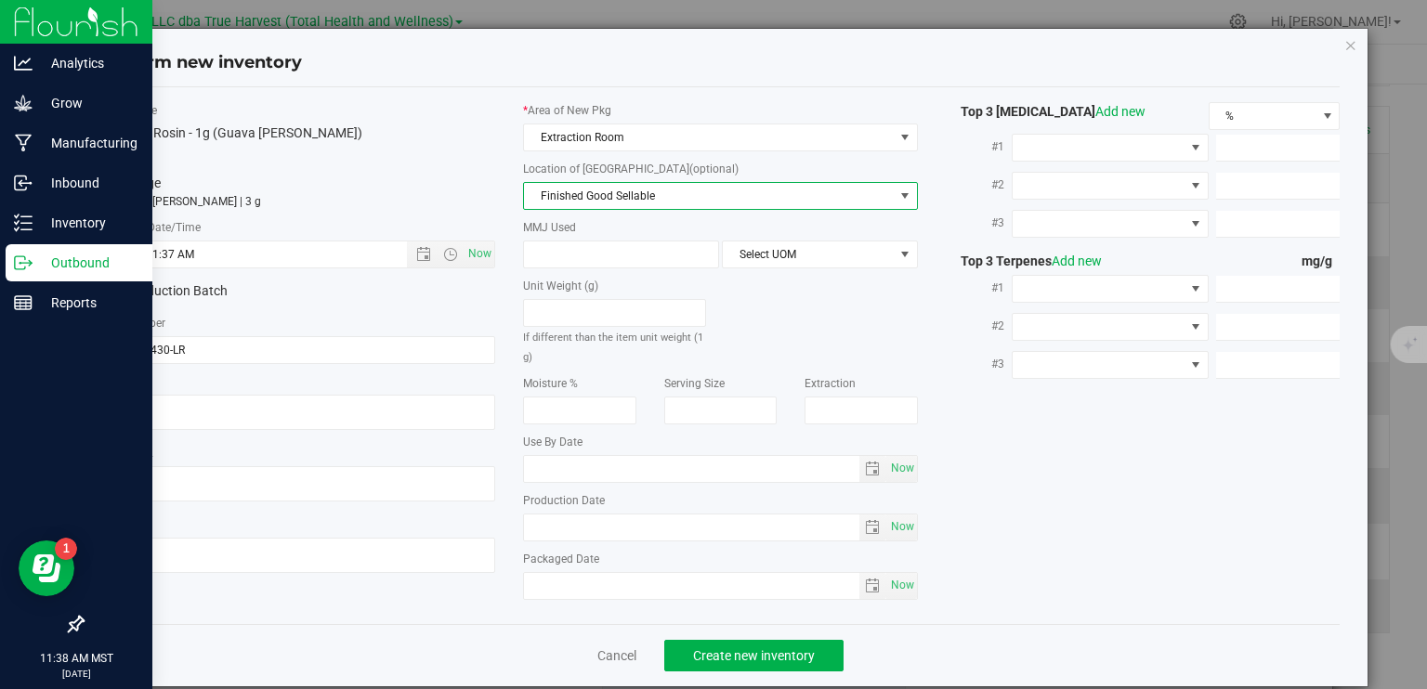
click at [609, 189] on span "Finished Good Sellable" at bounding box center [709, 196] width 370 height 26
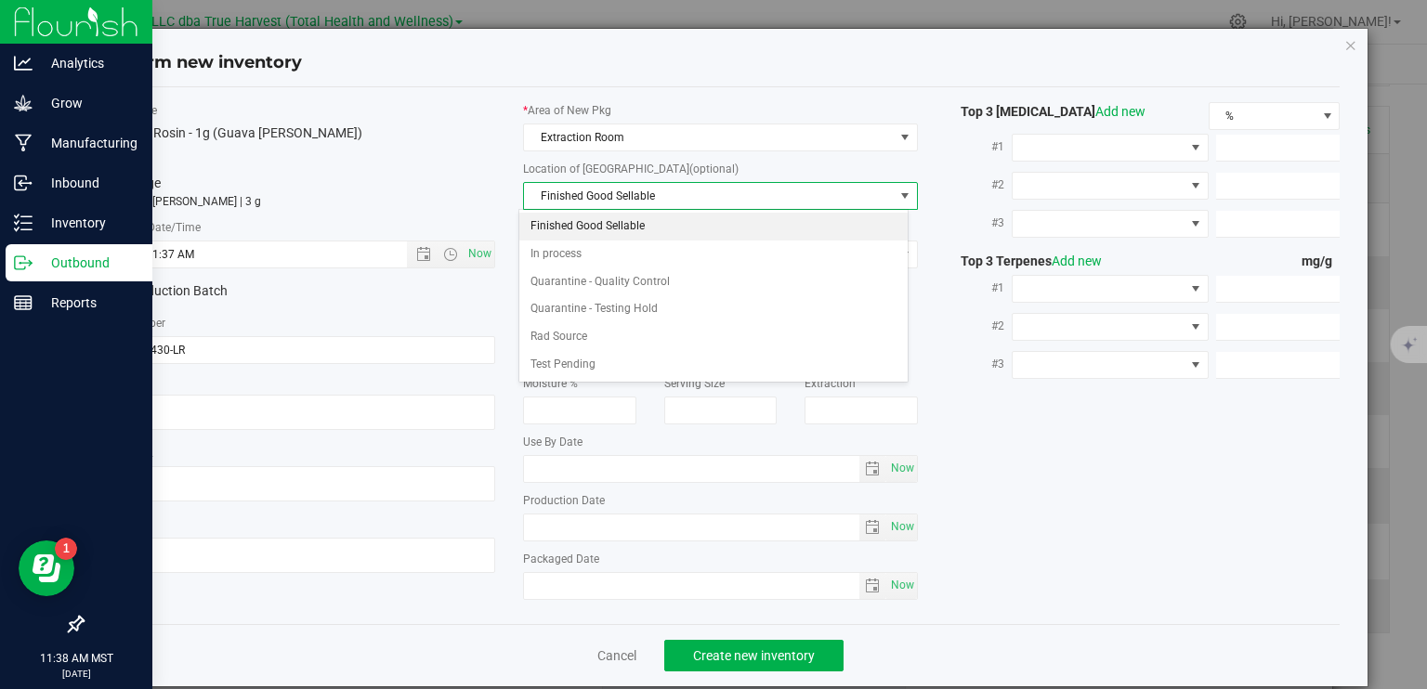
click at [596, 229] on li "Finished Good Sellable" at bounding box center [713, 227] width 388 height 28
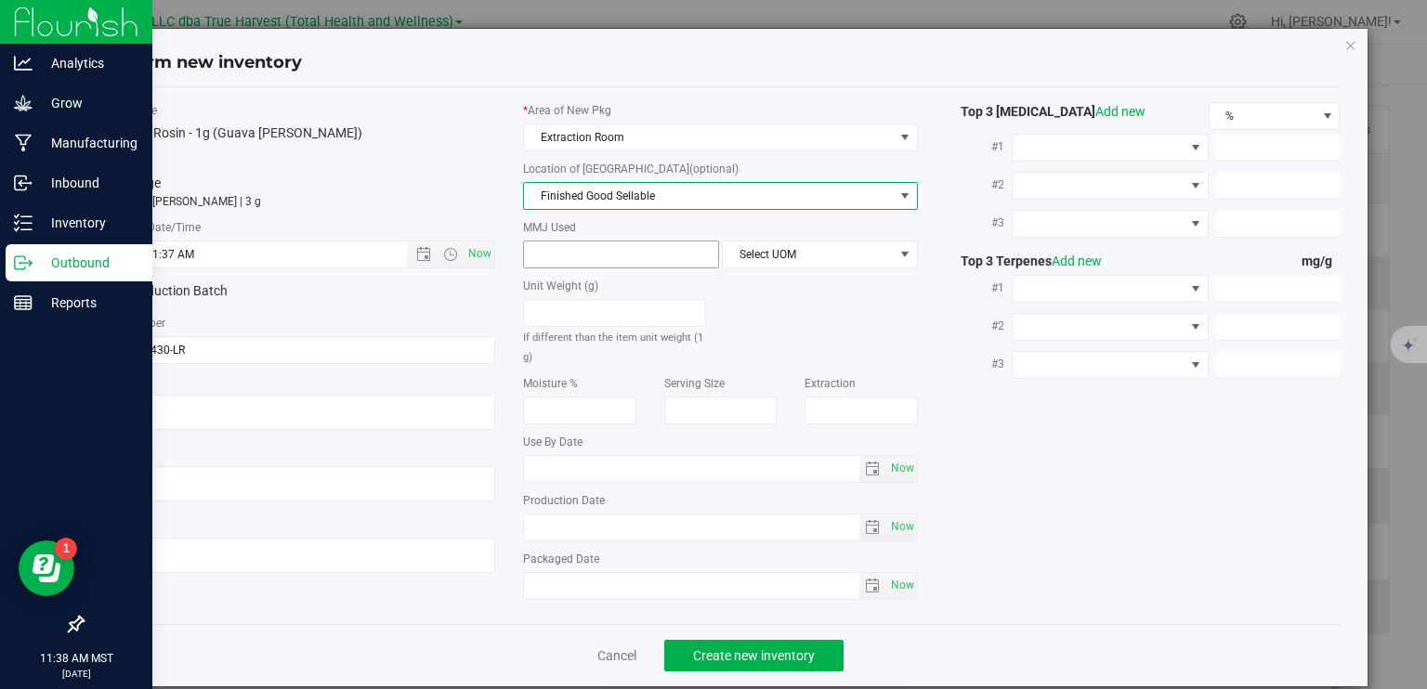
click at [598, 248] on span at bounding box center [621, 255] width 196 height 28
type input "1"
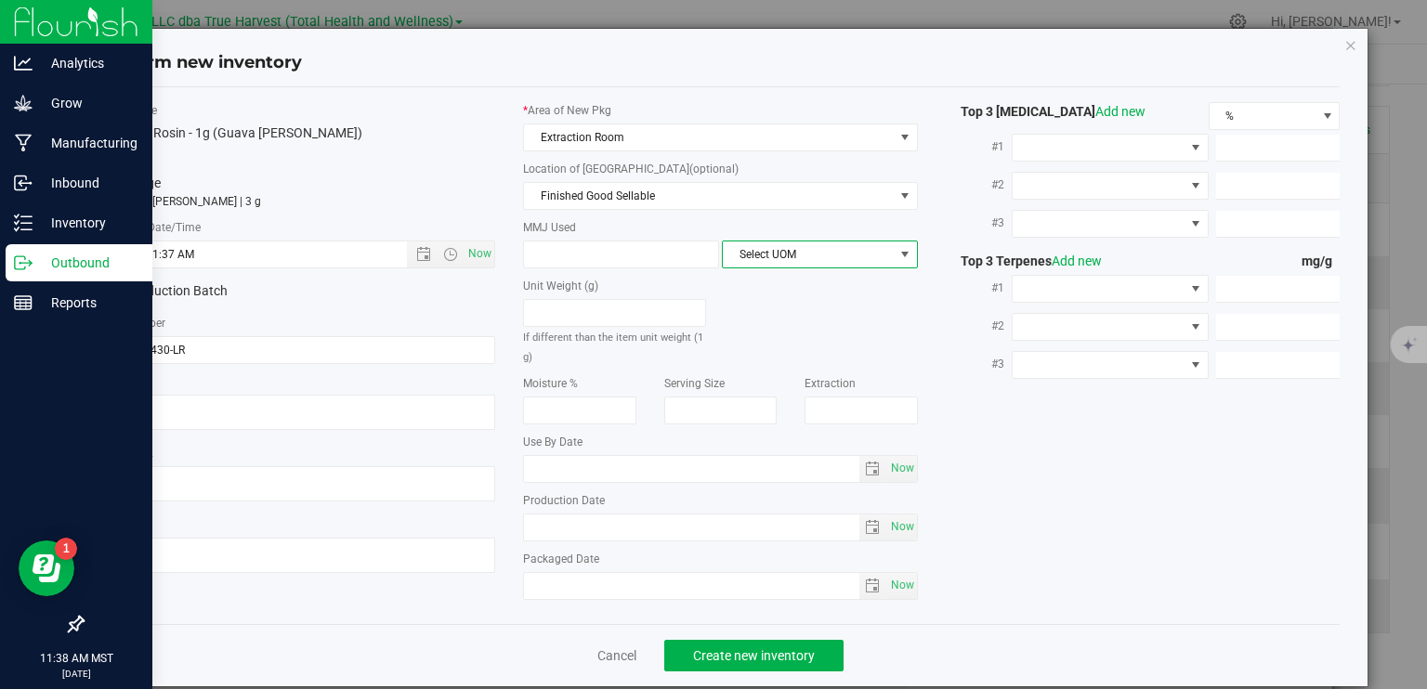
type input "1.0000"
click at [731, 260] on span "Select UOM" at bounding box center [808, 255] width 171 height 26
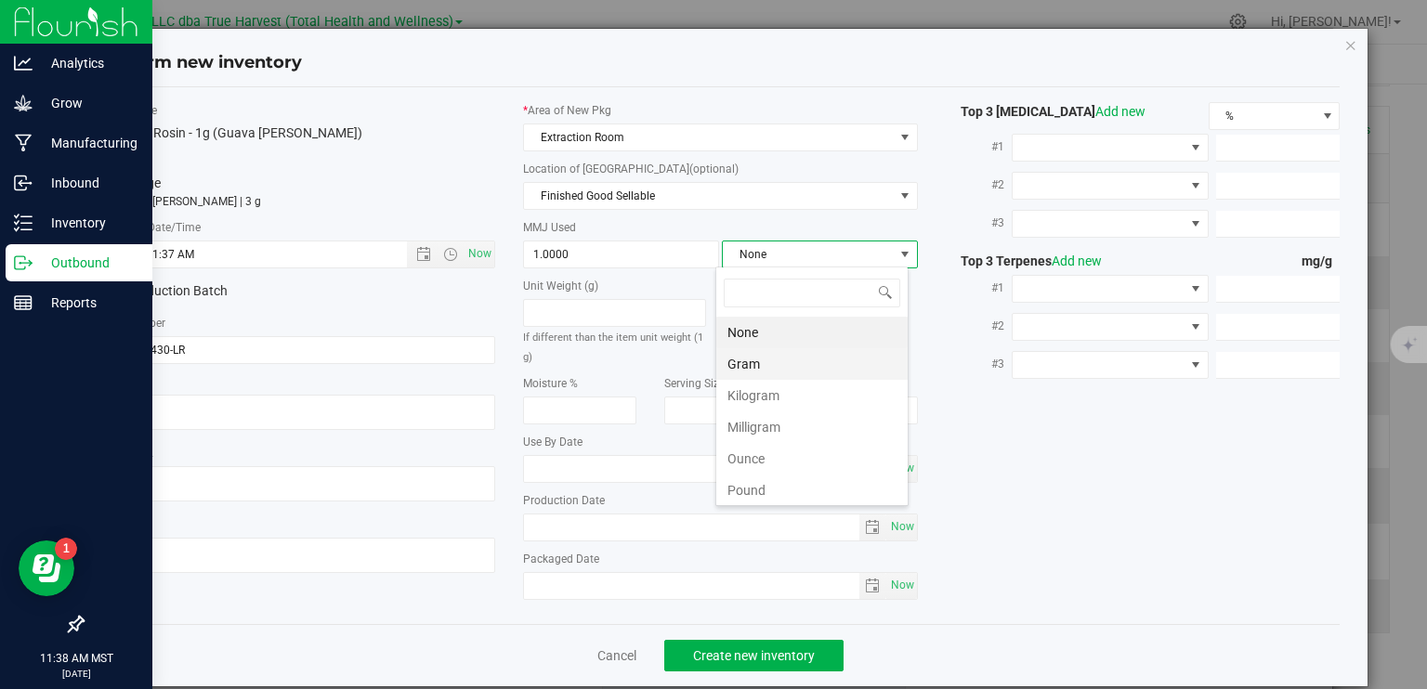
scroll to position [27, 193]
click at [739, 360] on li "Gram" at bounding box center [811, 364] width 191 height 32
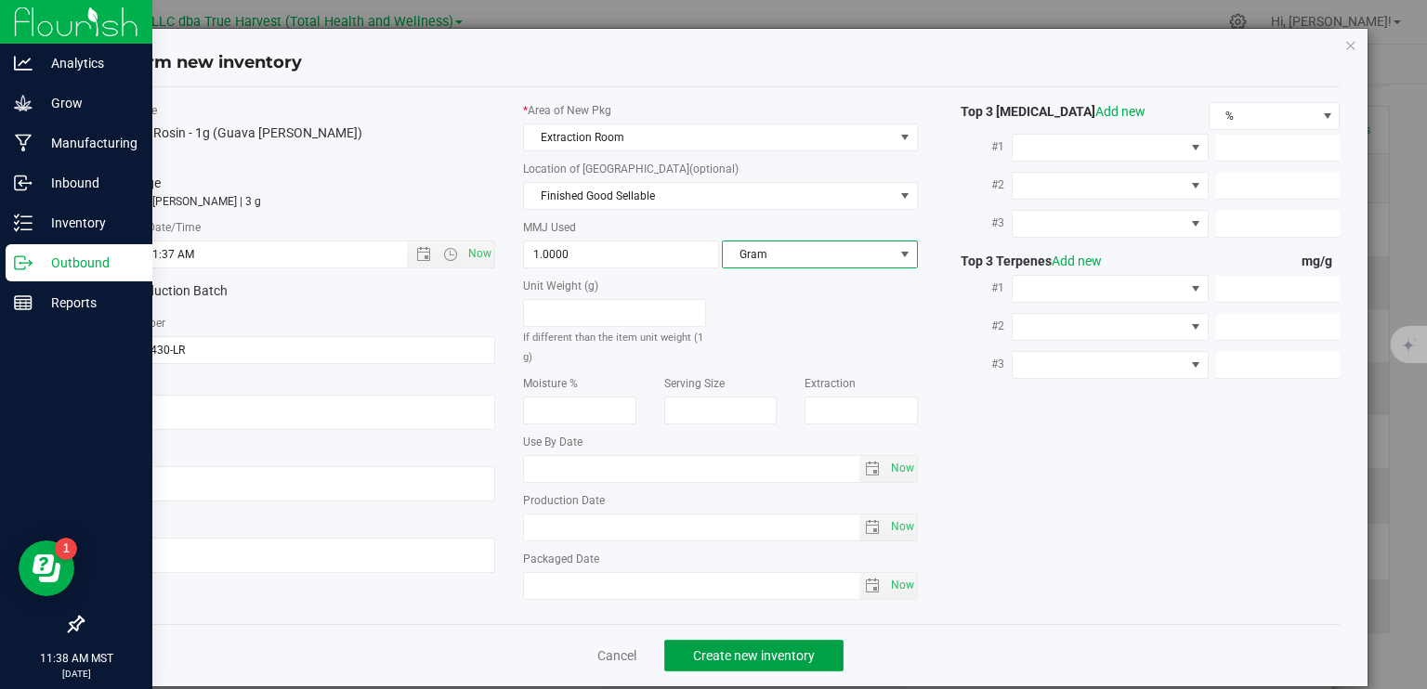
click at [806, 651] on span "Create new inventory" at bounding box center [754, 655] width 122 height 15
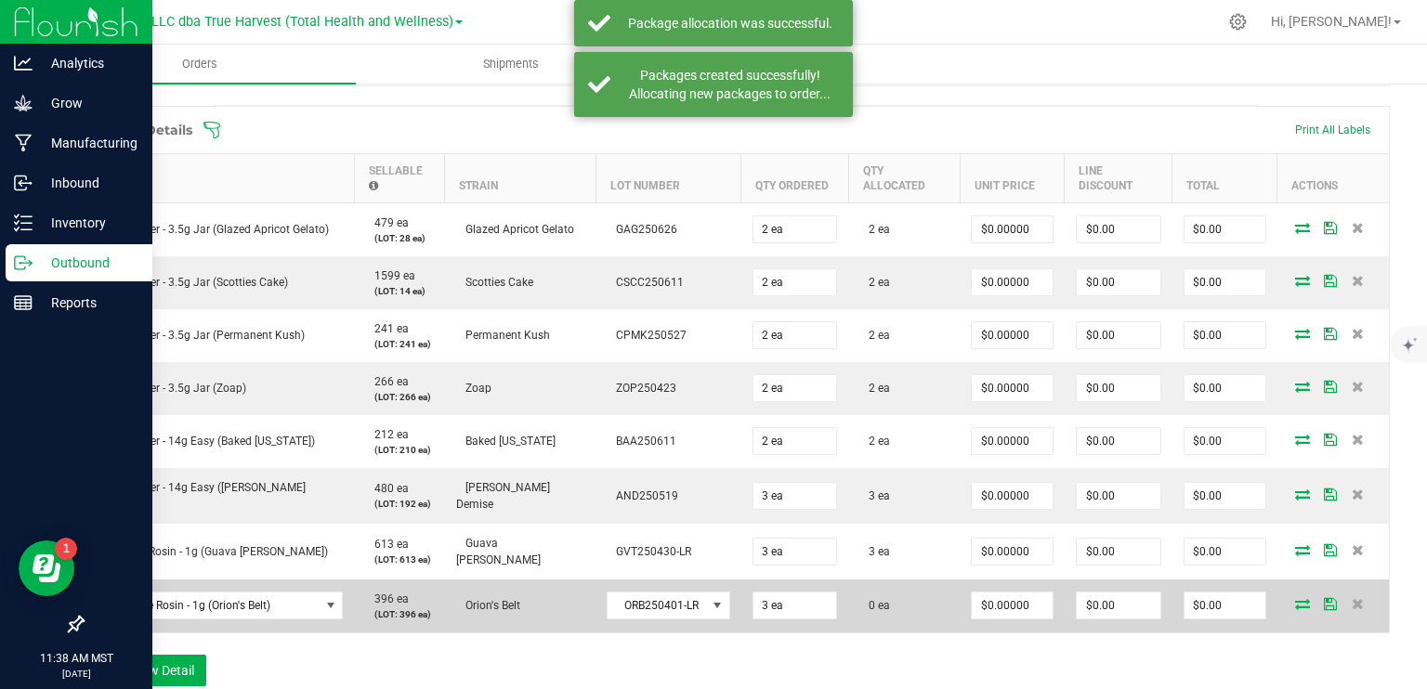
click at [1295, 598] on icon at bounding box center [1302, 603] width 15 height 11
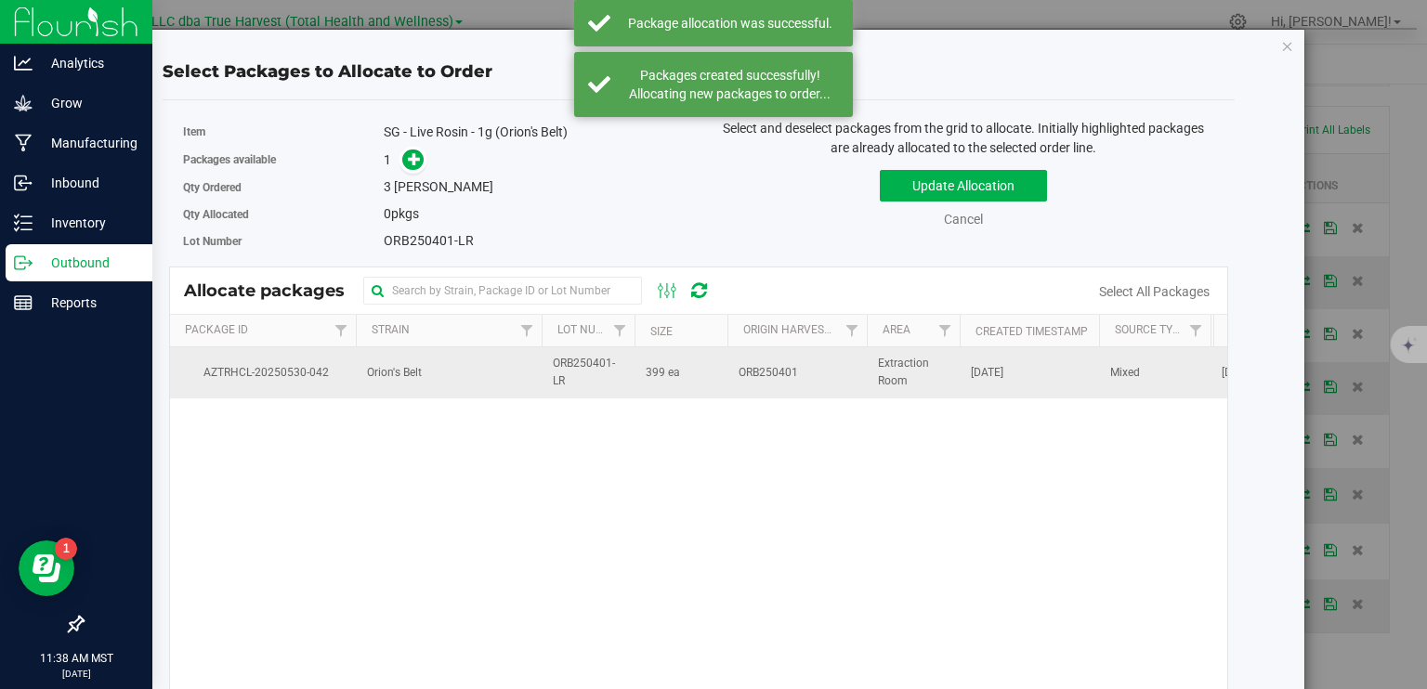
click at [612, 361] on span "ORB250401-LR" at bounding box center [588, 372] width 71 height 35
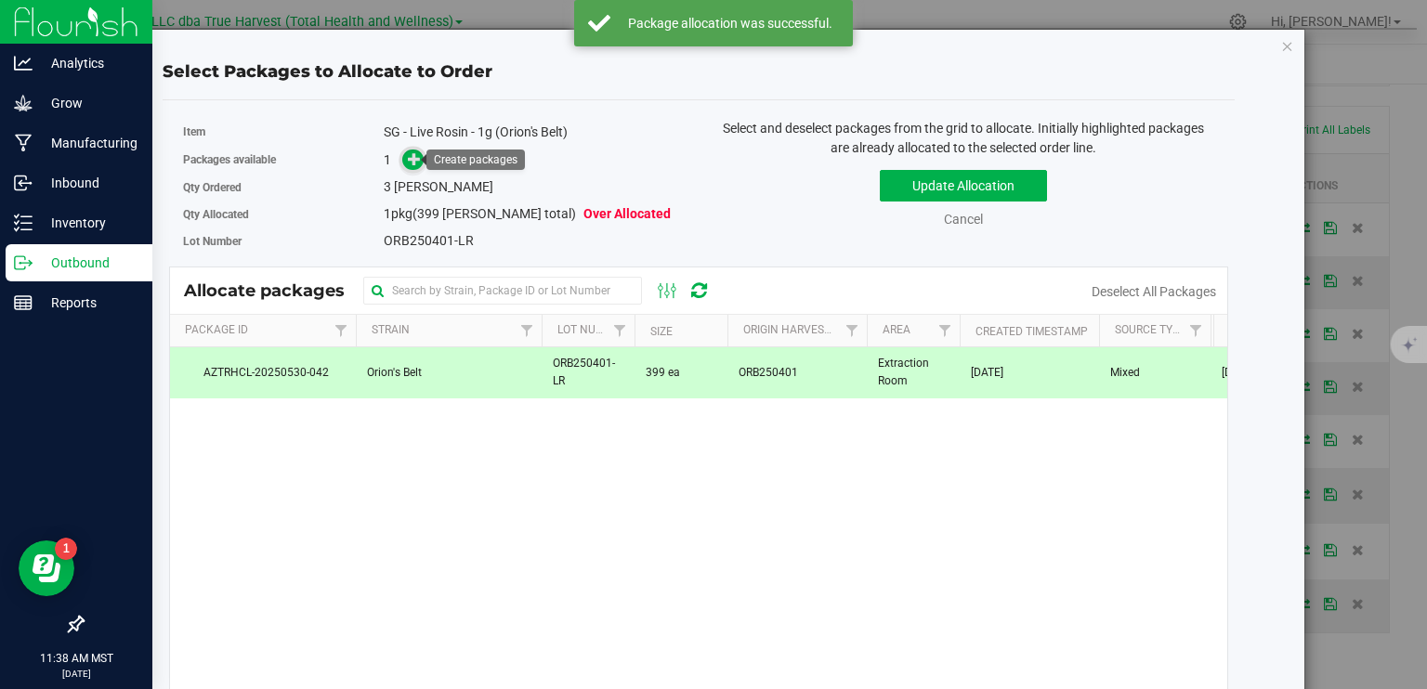
click at [408, 162] on icon at bounding box center [415, 158] width 14 height 14
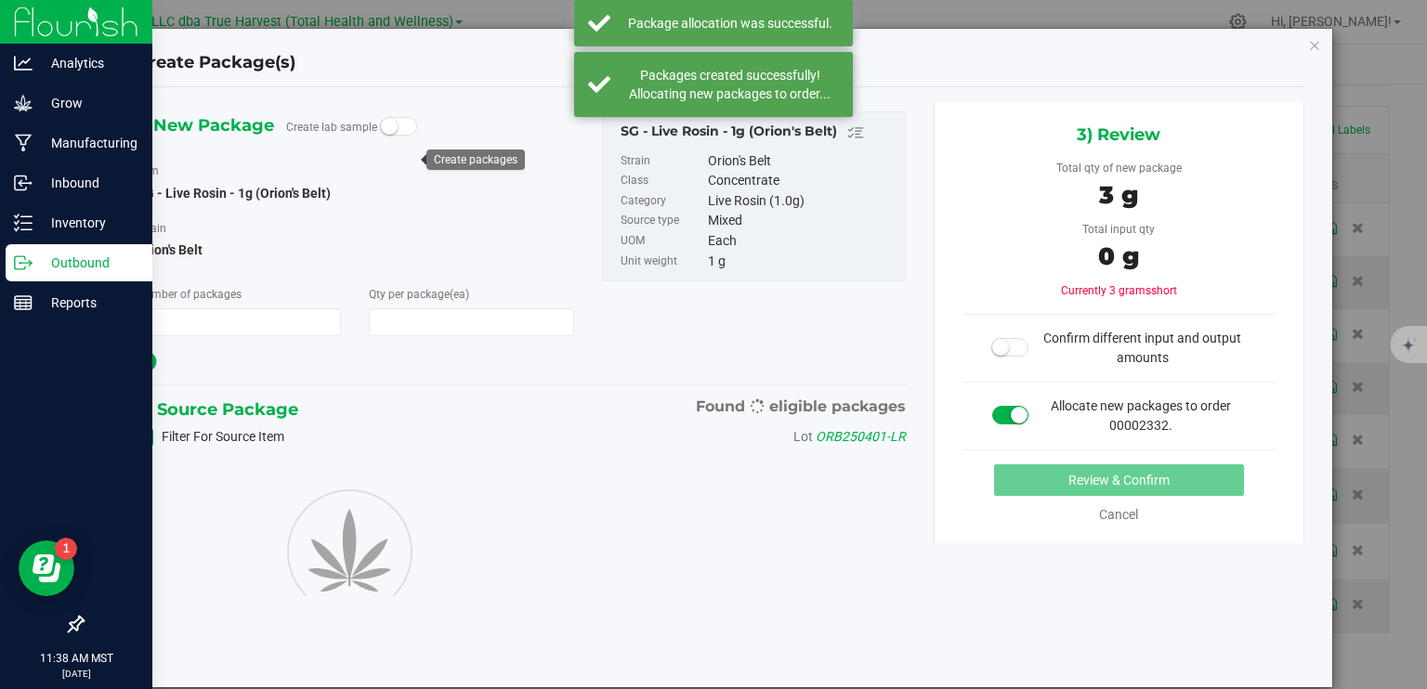
type input "1"
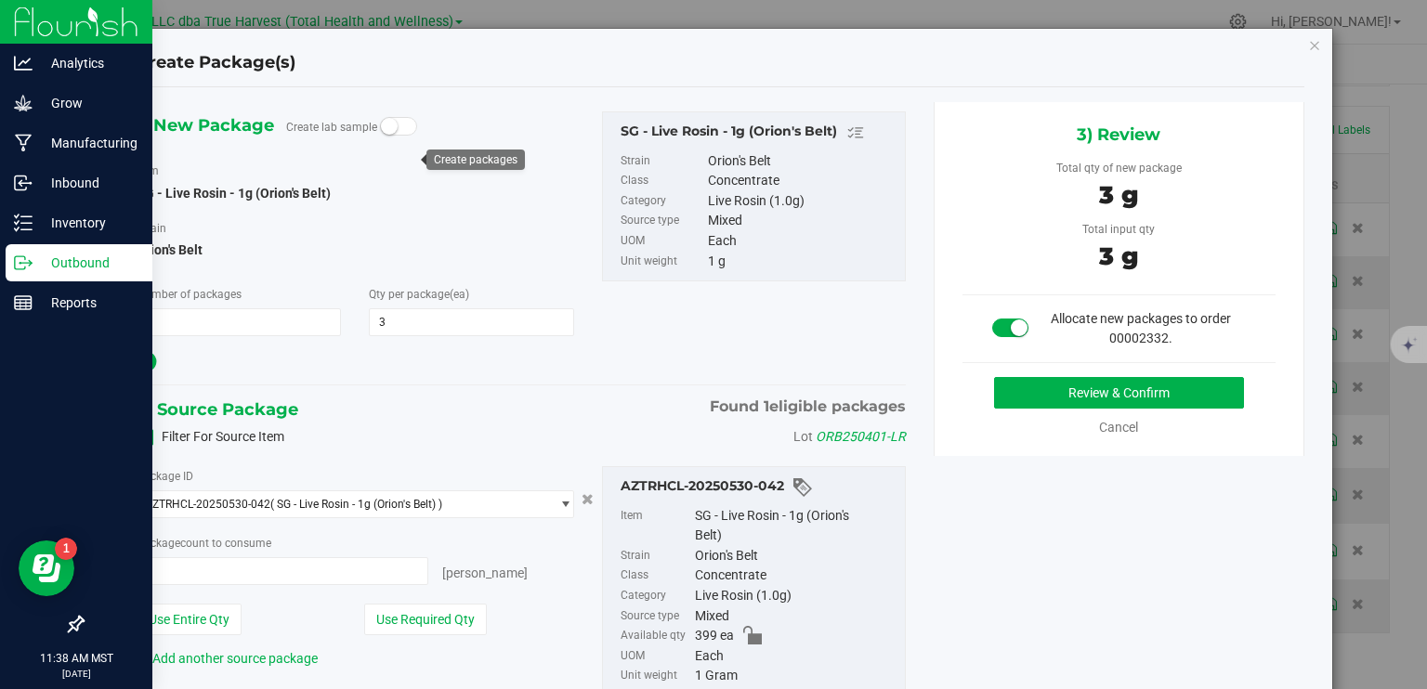
type input "3"
type input "3 ea"
click at [1087, 389] on button "Review & Confirm" at bounding box center [1119, 393] width 250 height 32
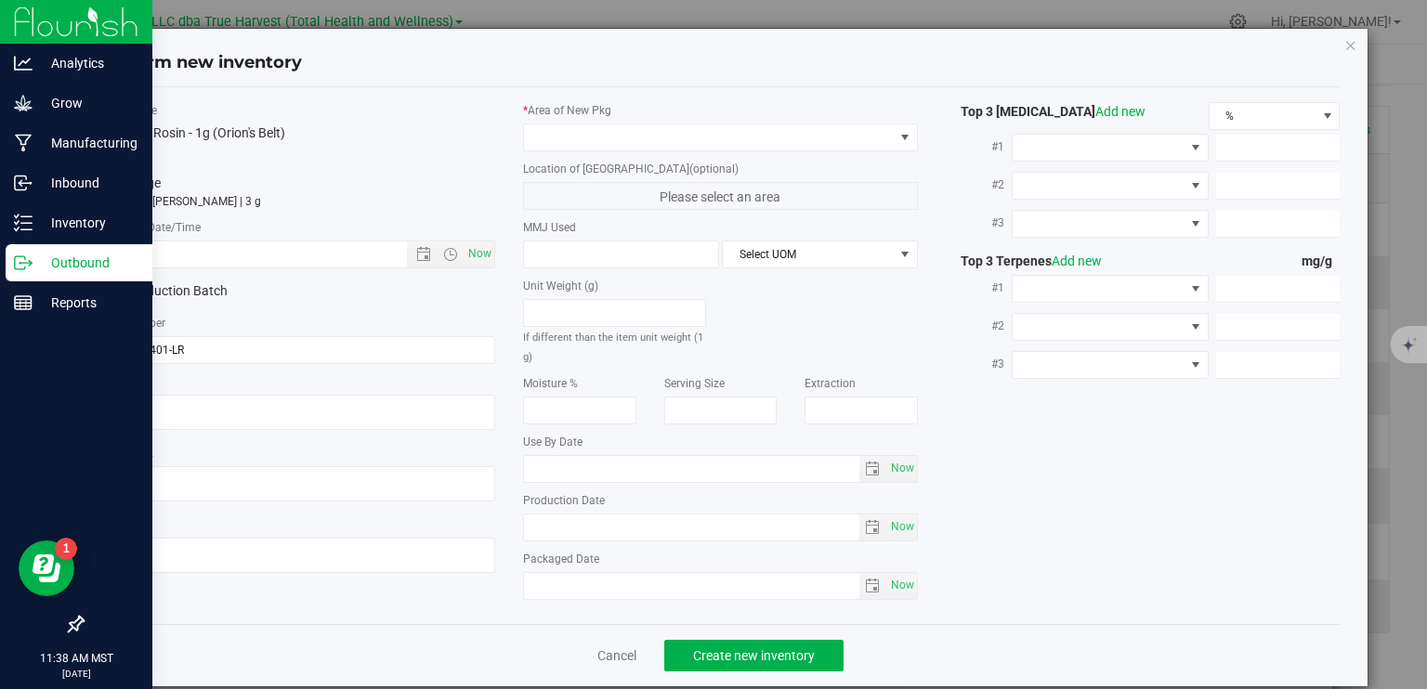
type textarea "2025-05-05"
click at [185, 397] on textarea at bounding box center [298, 412] width 395 height 35
click at [197, 259] on input "text" at bounding box center [270, 255] width 337 height 26
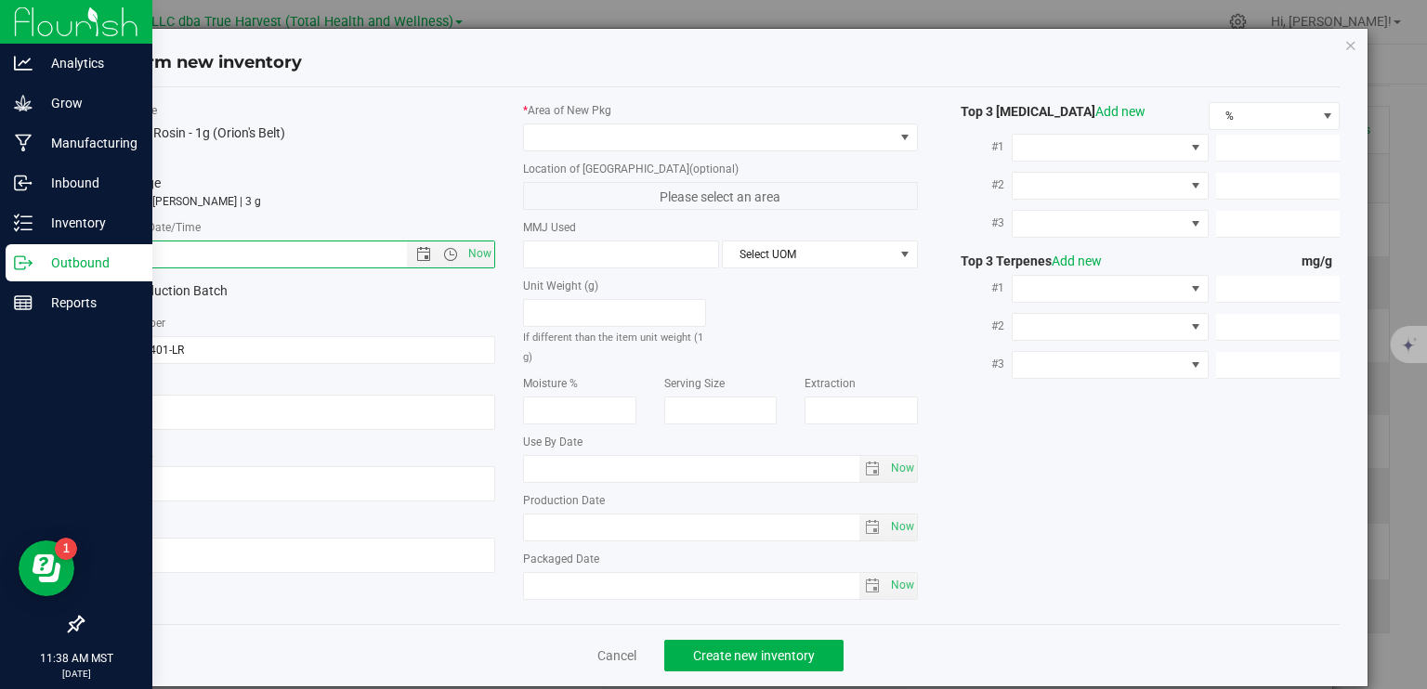
paste input "2025-05-05"
click at [596, 130] on span at bounding box center [709, 137] width 370 height 26
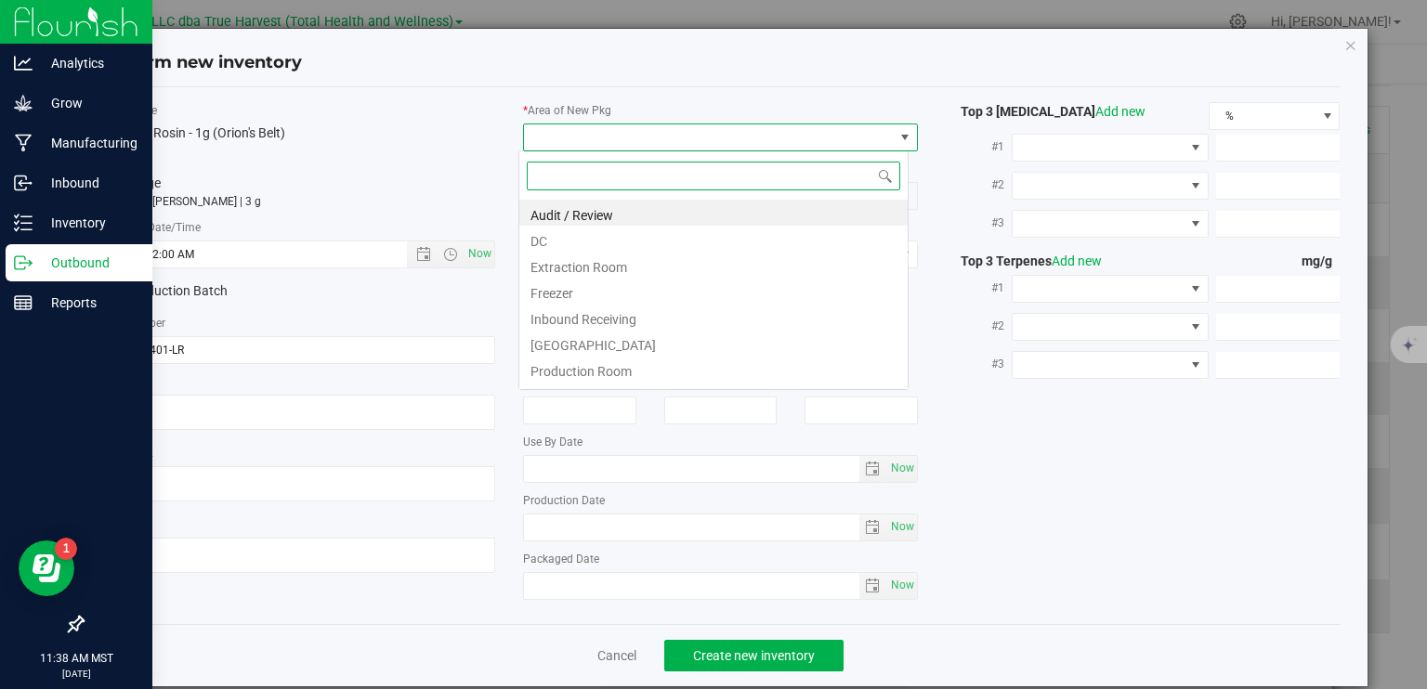
type input "5/5/2025 11:38 AM"
click at [586, 243] on li "DC" at bounding box center [713, 239] width 388 height 26
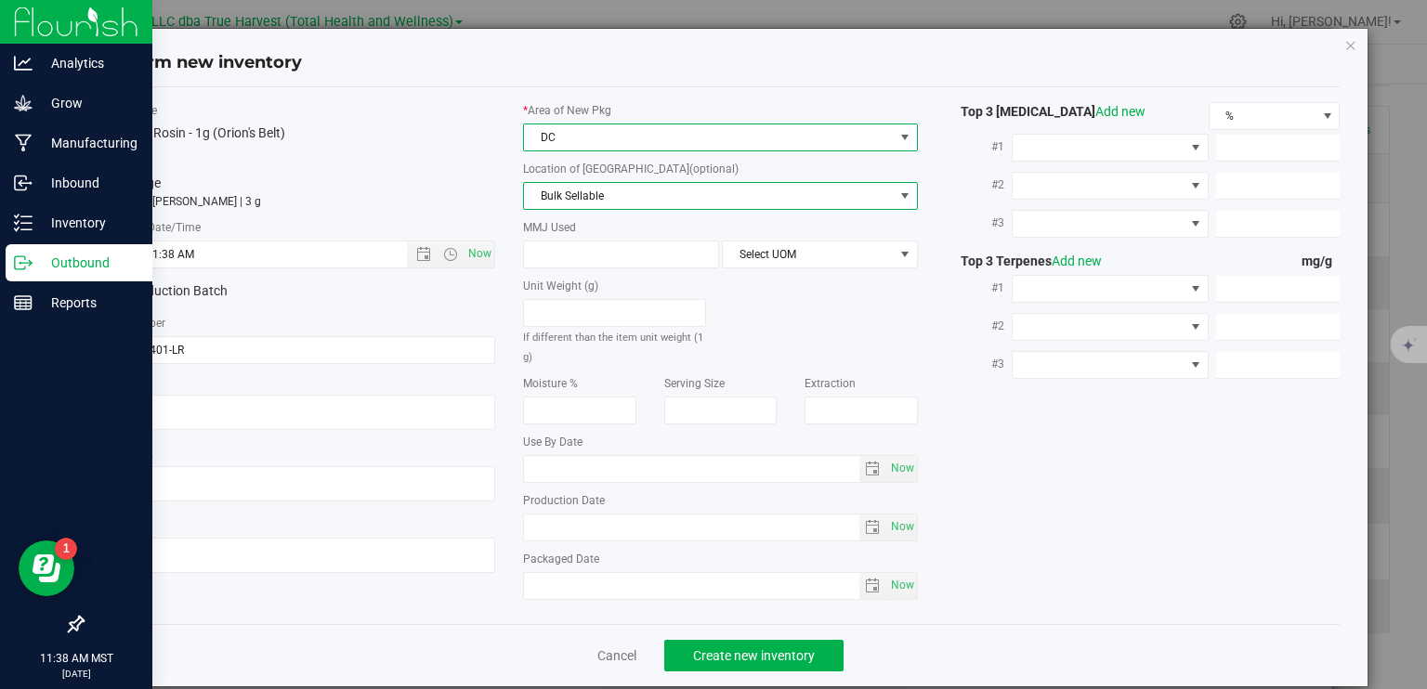
click at [602, 192] on span "Bulk Sellable" at bounding box center [709, 196] width 370 height 26
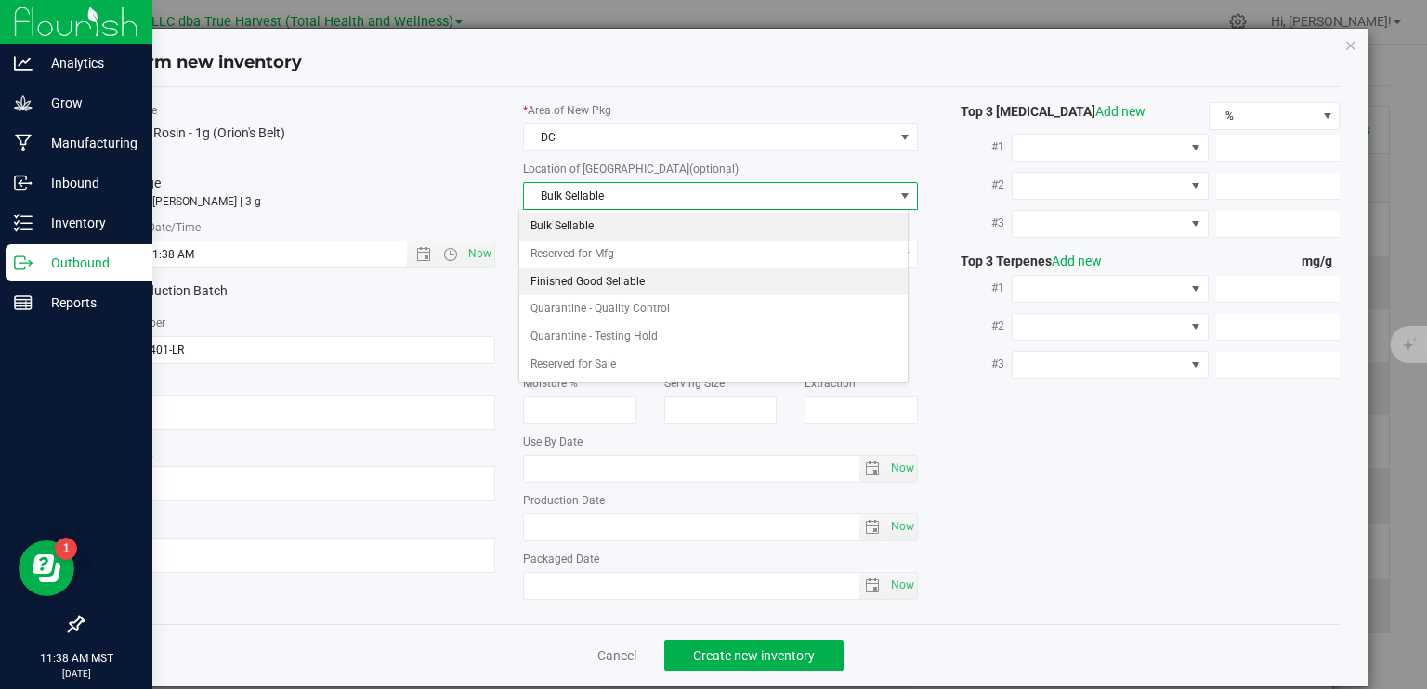
click at [605, 285] on li "Finished Good Sellable" at bounding box center [713, 282] width 388 height 28
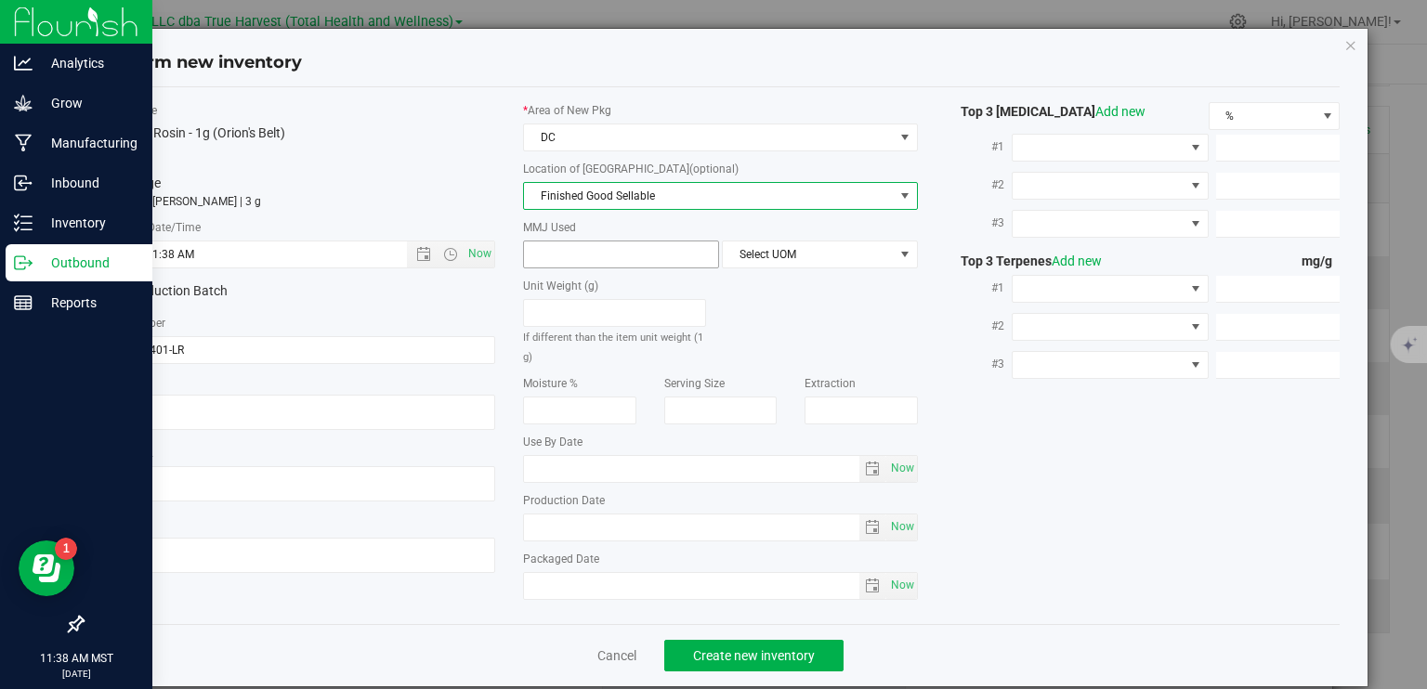
click at [605, 257] on span at bounding box center [621, 255] width 196 height 28
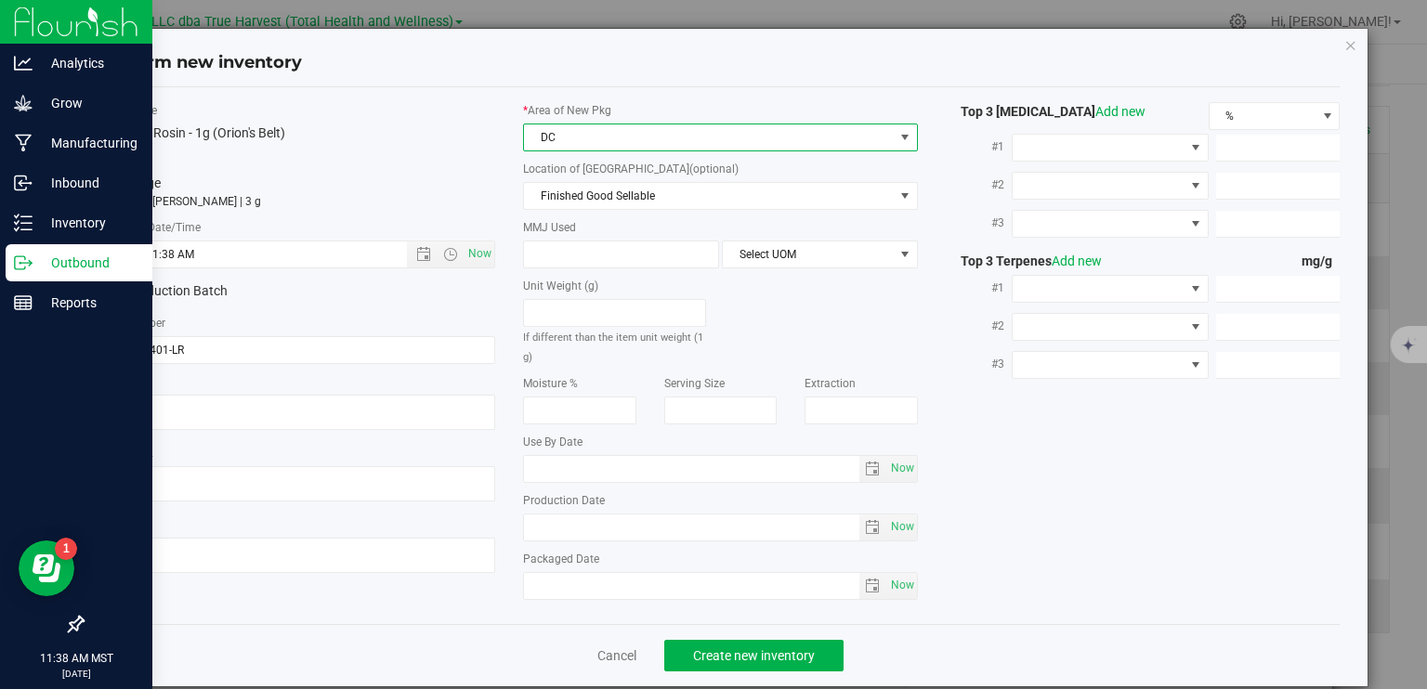
click at [597, 148] on span "DC" at bounding box center [709, 137] width 370 height 26
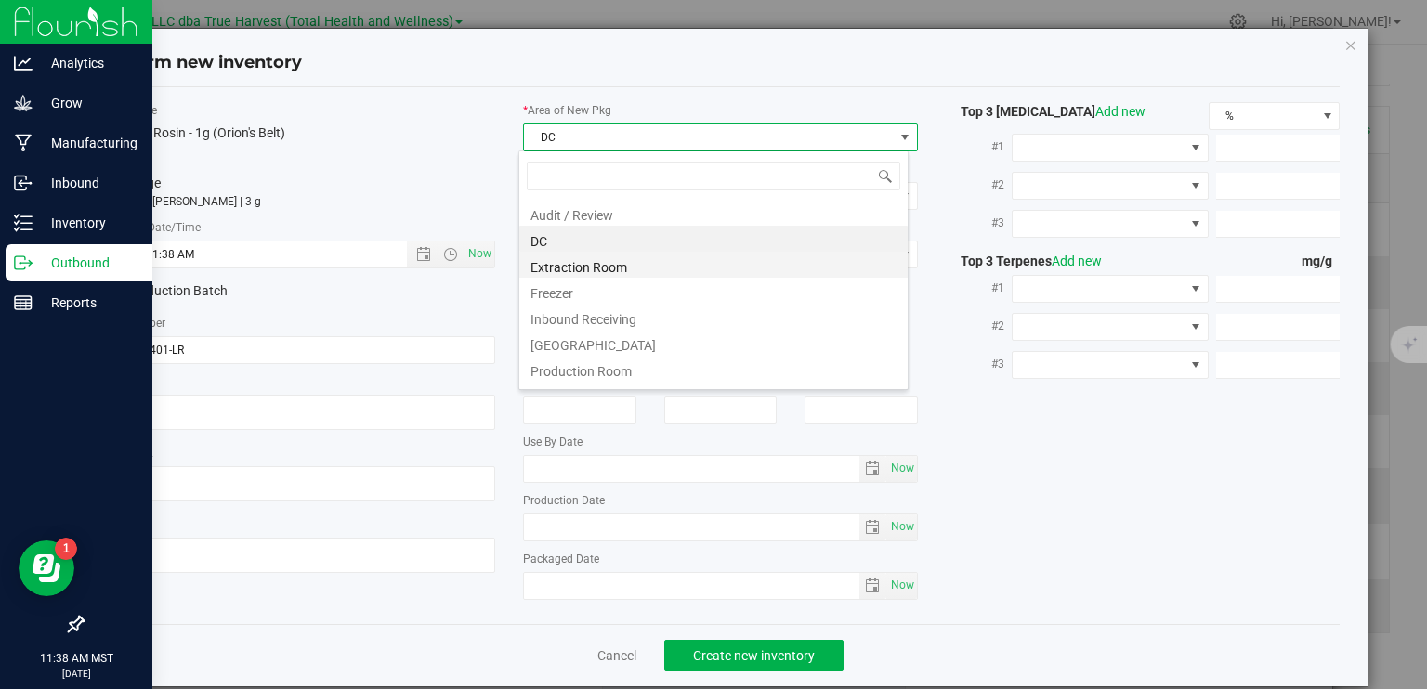
click at [597, 264] on li "Extraction Room" at bounding box center [713, 265] width 388 height 26
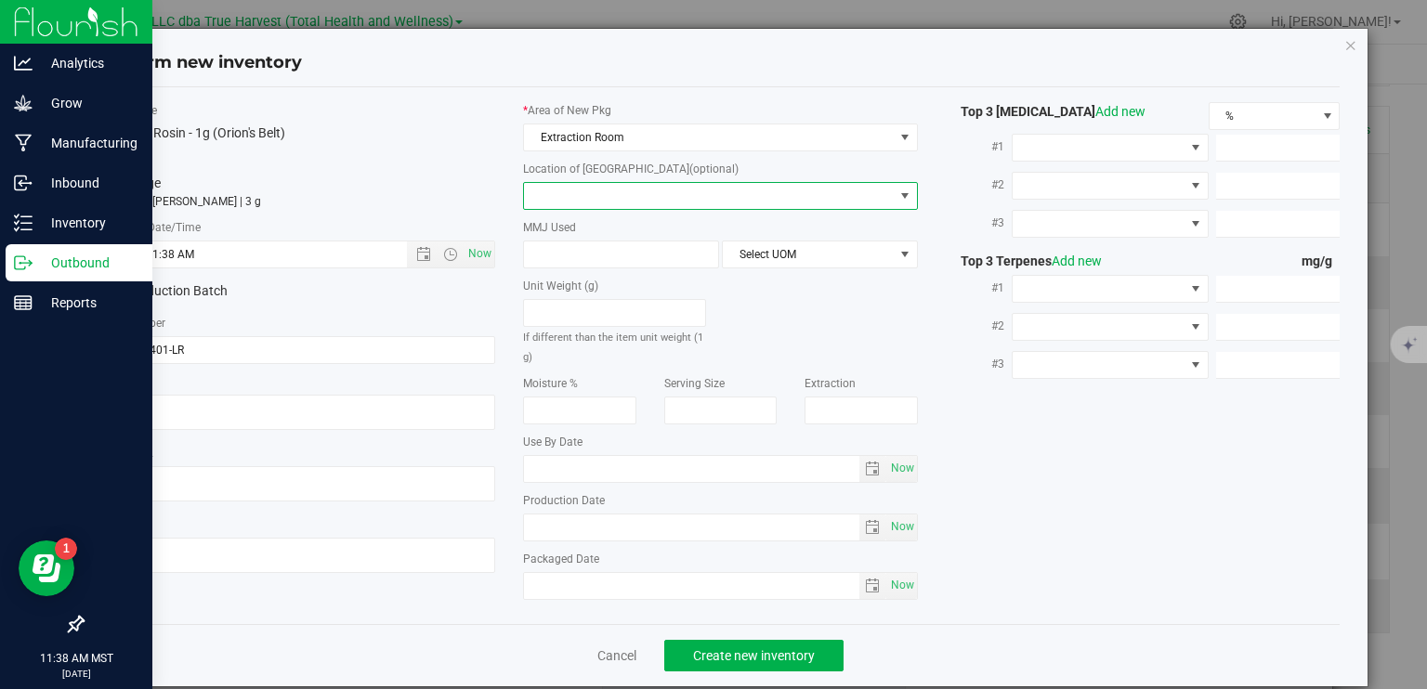
click at [613, 201] on span at bounding box center [709, 196] width 370 height 26
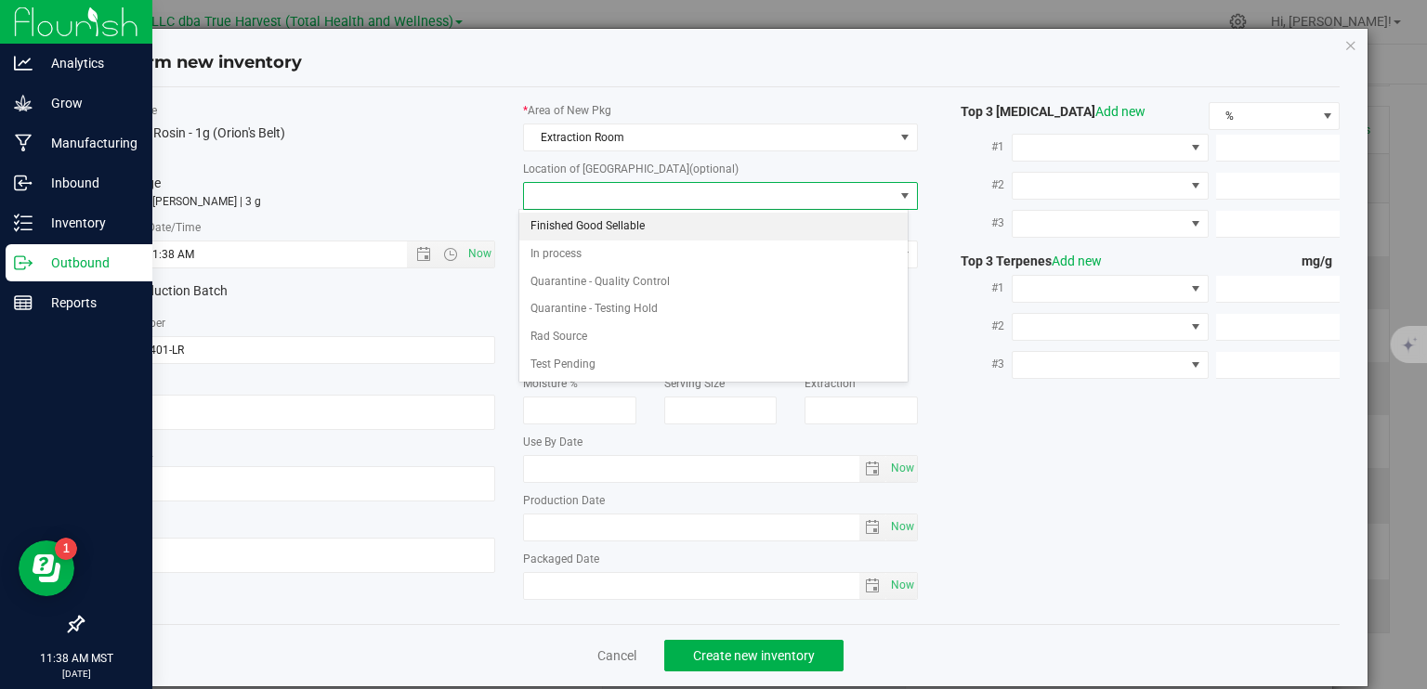
click at [602, 228] on li "Finished Good Sellable" at bounding box center [713, 227] width 388 height 28
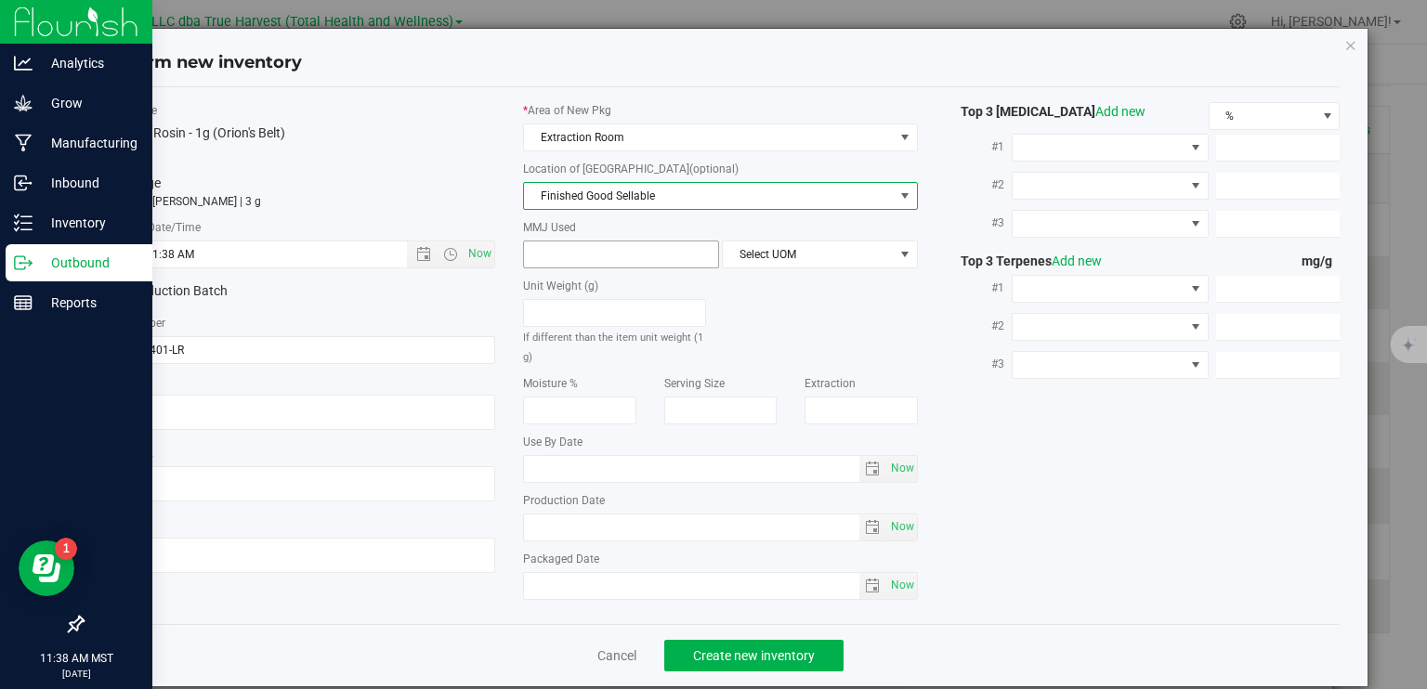
click at [586, 243] on span at bounding box center [621, 255] width 196 height 28
type input "1"
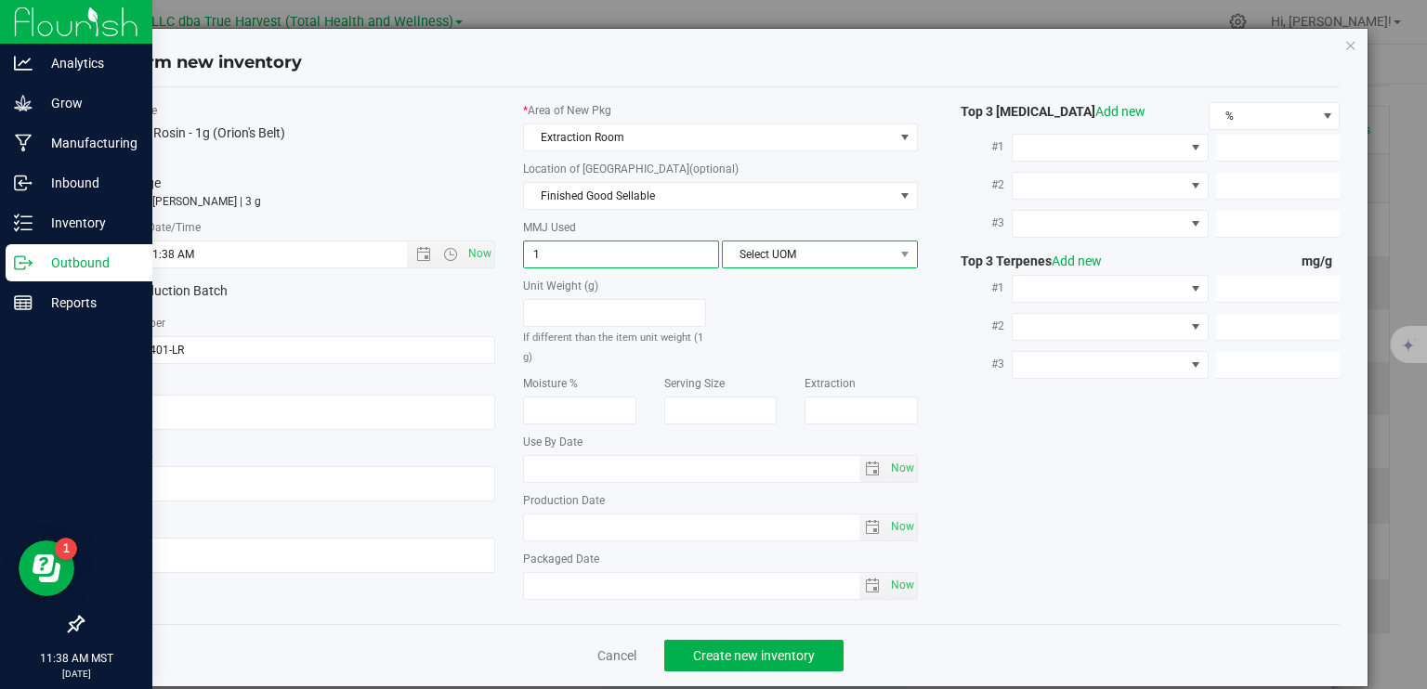
click at [743, 245] on span "Select UOM" at bounding box center [808, 255] width 171 height 26
type input "1.0000"
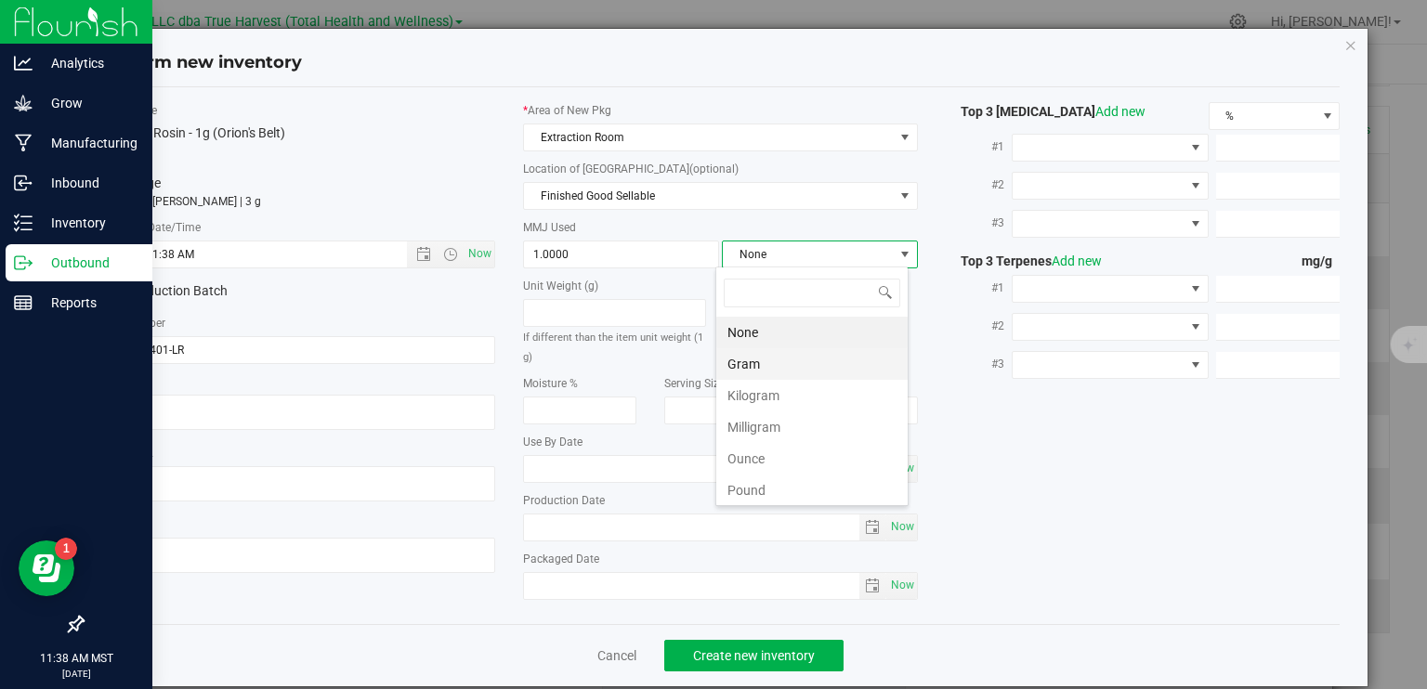
scroll to position [27, 193]
click at [758, 360] on li "Gram" at bounding box center [811, 364] width 191 height 32
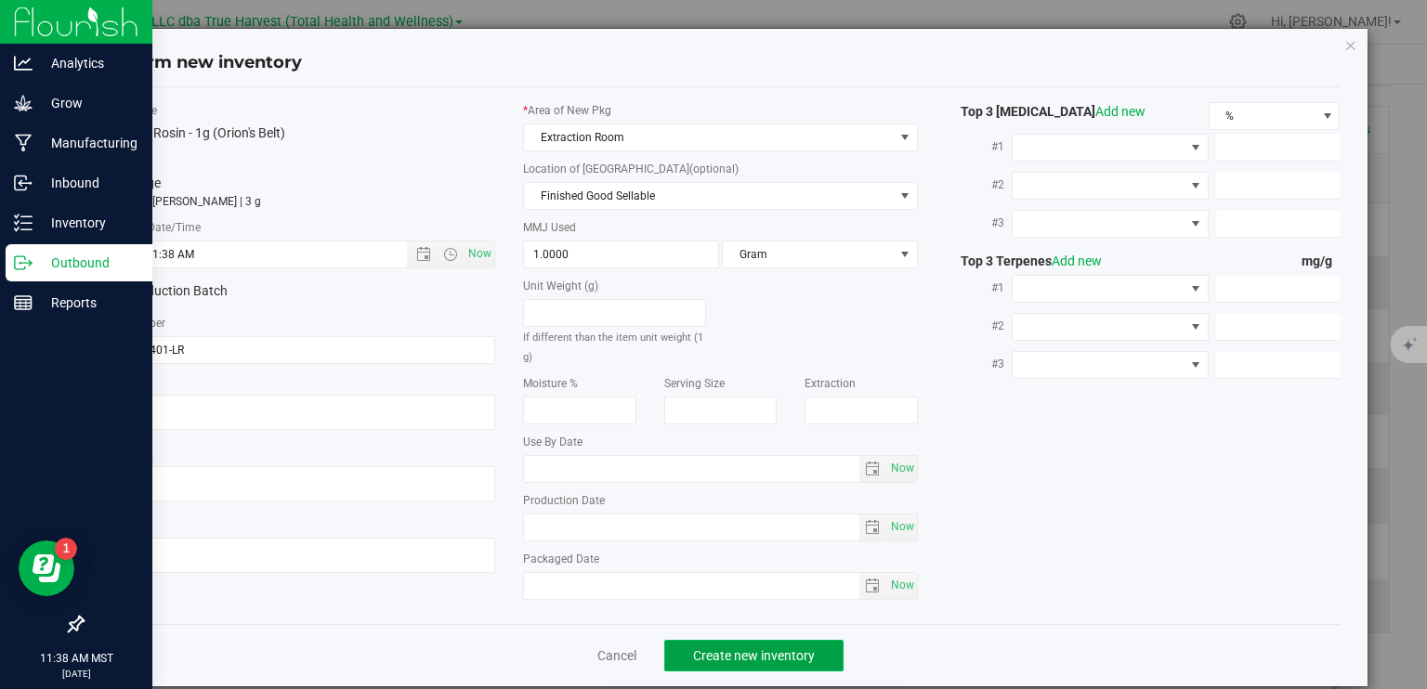
click at [758, 657] on span "Create new inventory" at bounding box center [754, 655] width 122 height 15
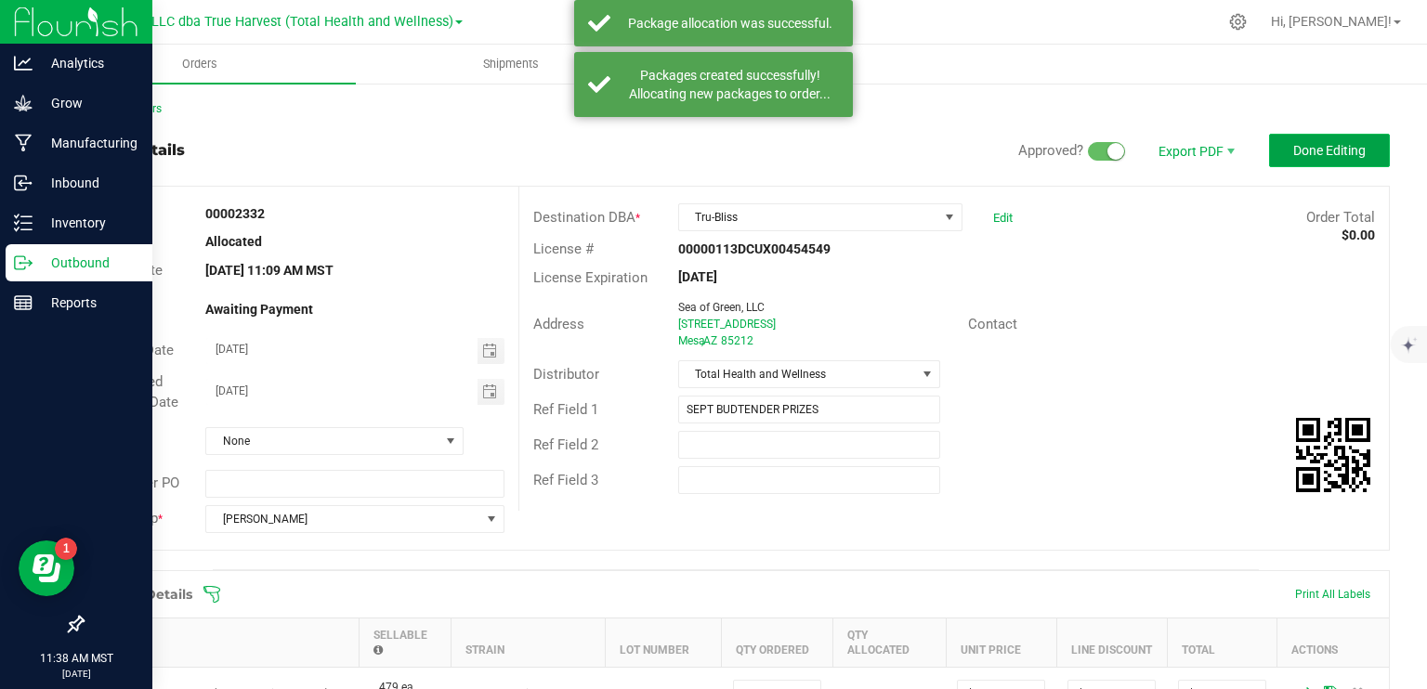
click at [1293, 147] on span "Done Editing" at bounding box center [1329, 150] width 72 height 15
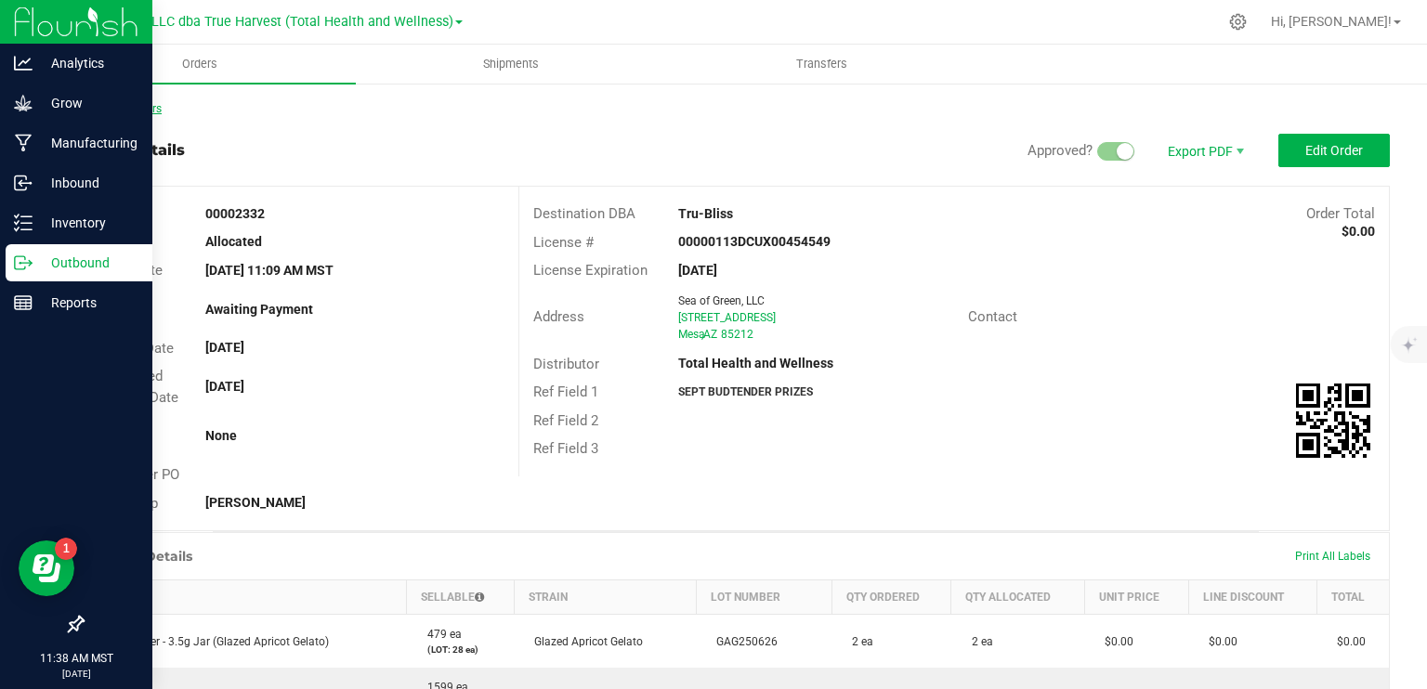
click at [124, 105] on link "Back to Orders" at bounding box center [122, 108] width 80 height 13
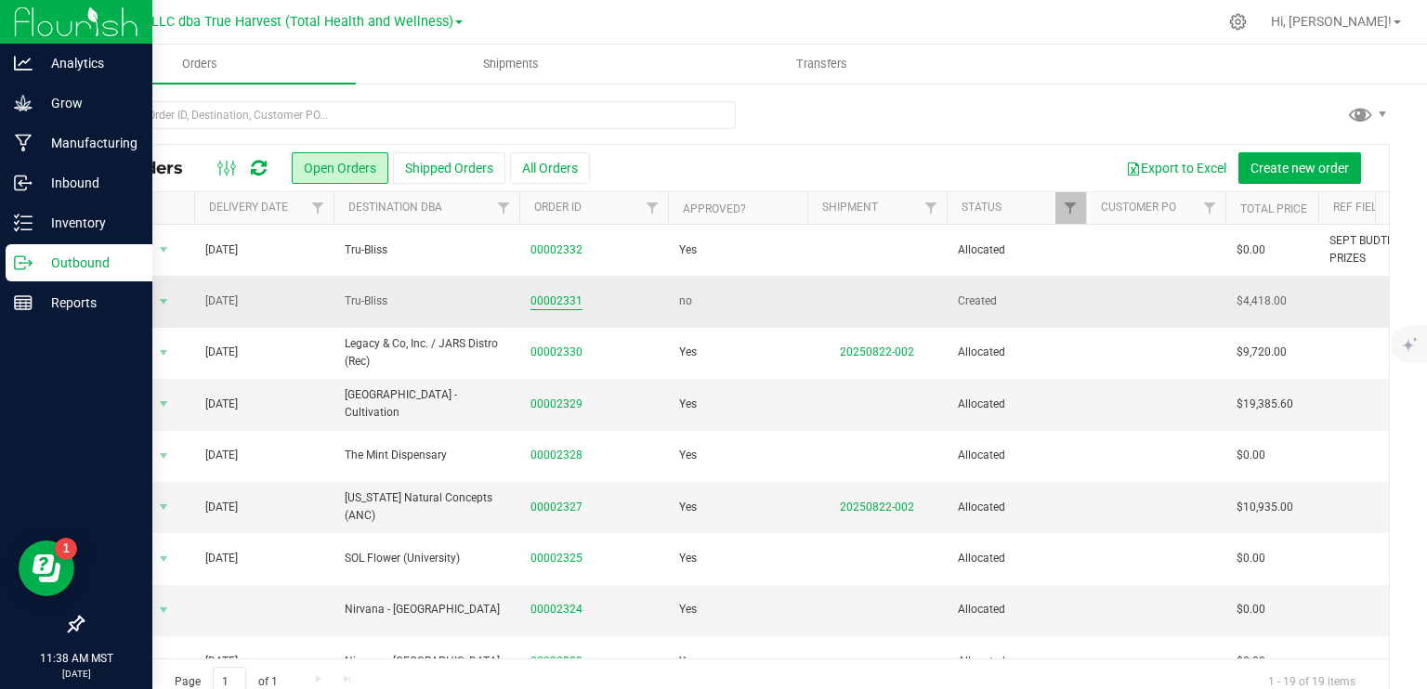
click at [547, 296] on link "00002331" at bounding box center [556, 302] width 52 height 18
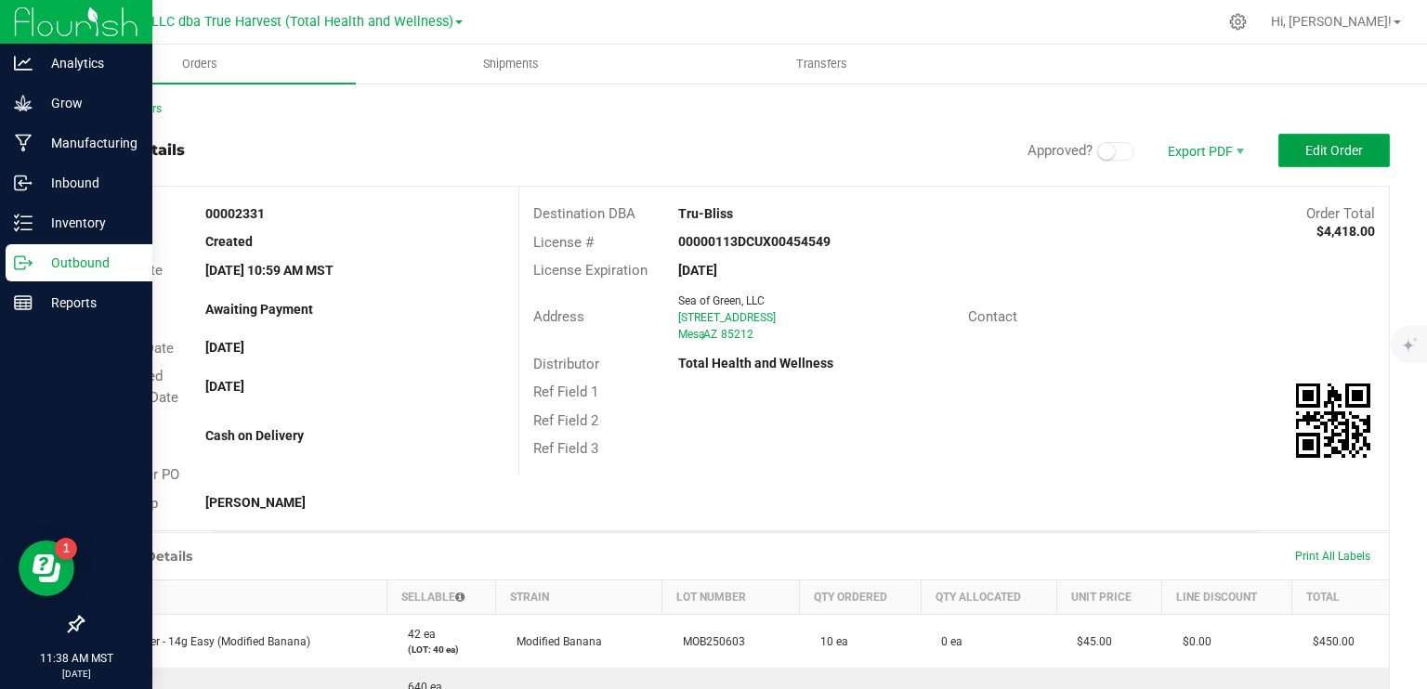
click at [1305, 148] on span "Edit Order" at bounding box center [1334, 150] width 58 height 15
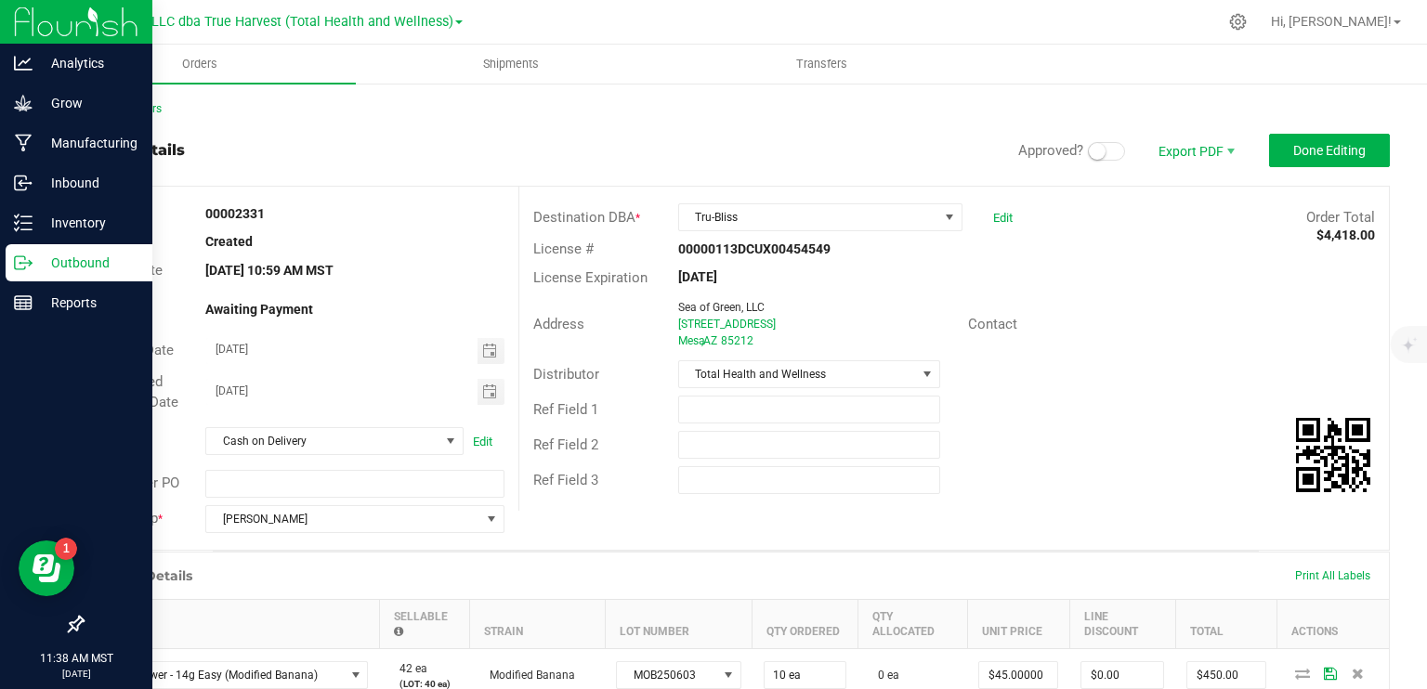
click at [1089, 148] on small at bounding box center [1097, 151] width 17 height 17
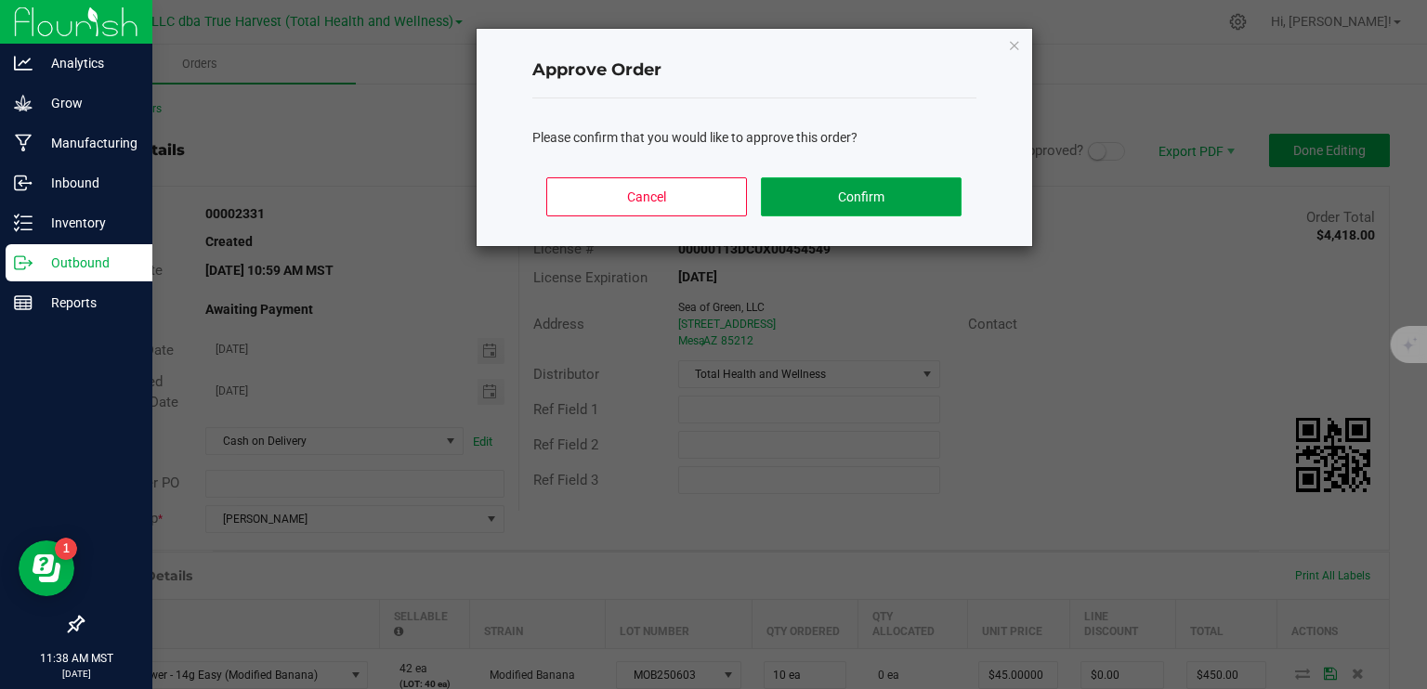
click at [900, 202] on button "Confirm" at bounding box center [861, 196] width 200 height 39
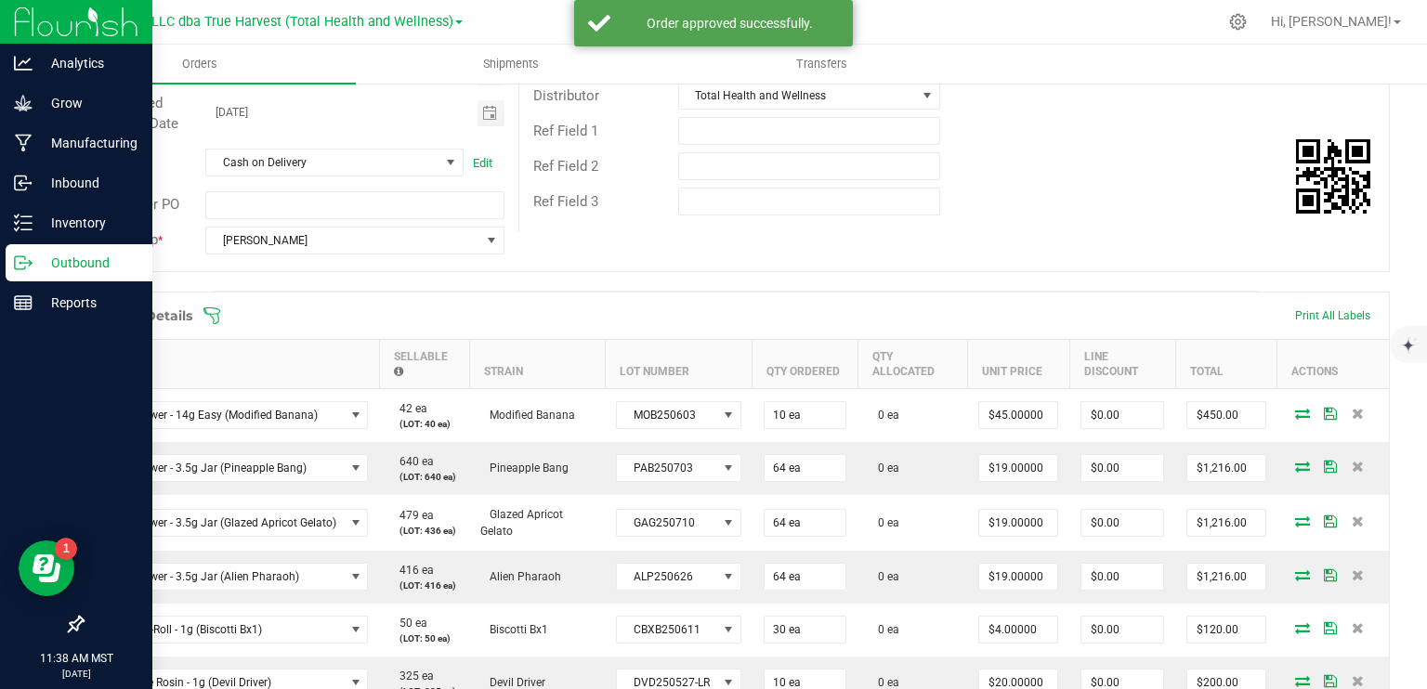
scroll to position [465, 0]
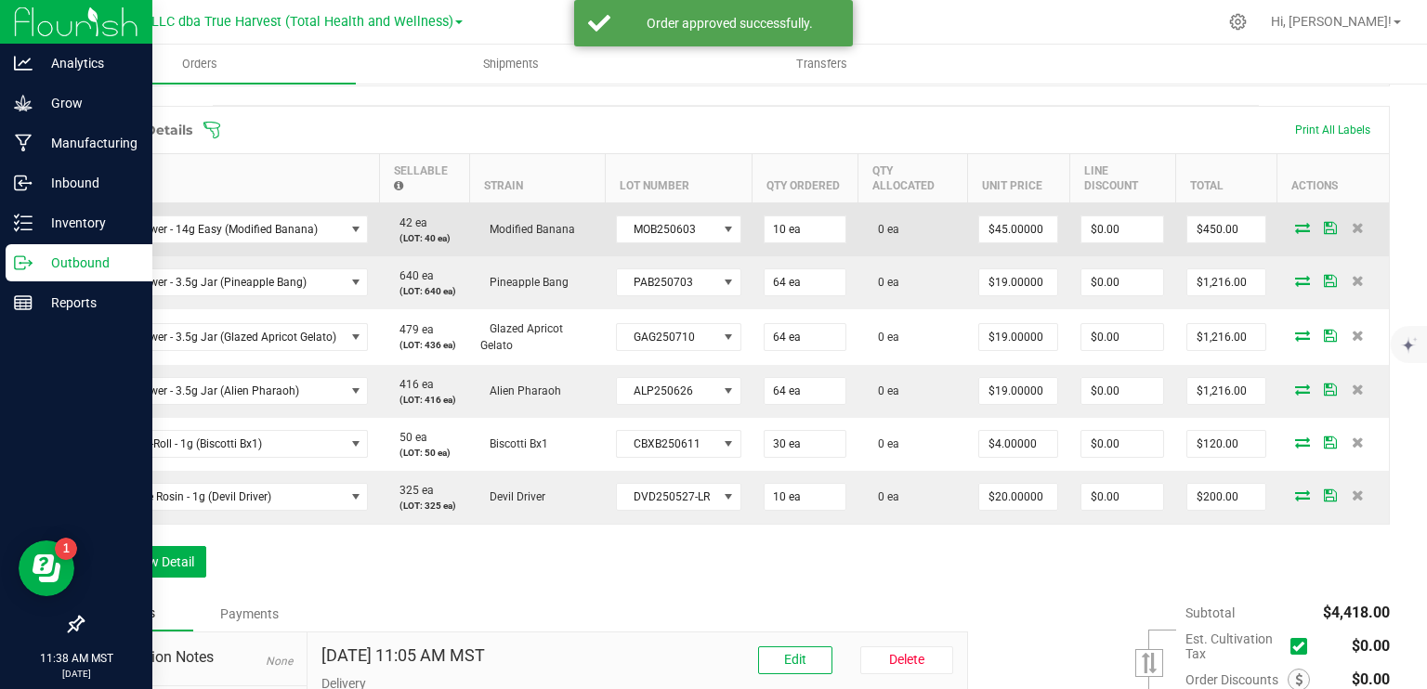
click at [1295, 222] on icon at bounding box center [1302, 227] width 15 height 11
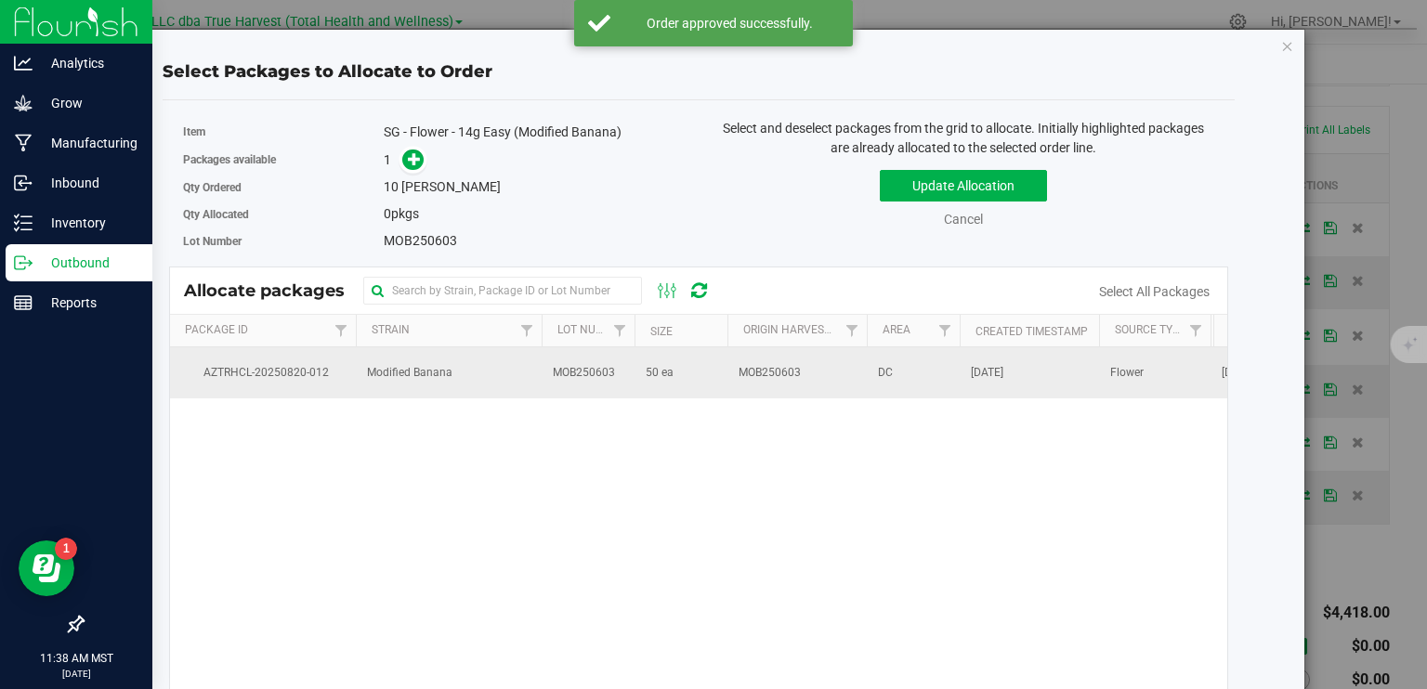
click at [626, 367] on td "MOB250603" at bounding box center [588, 372] width 93 height 50
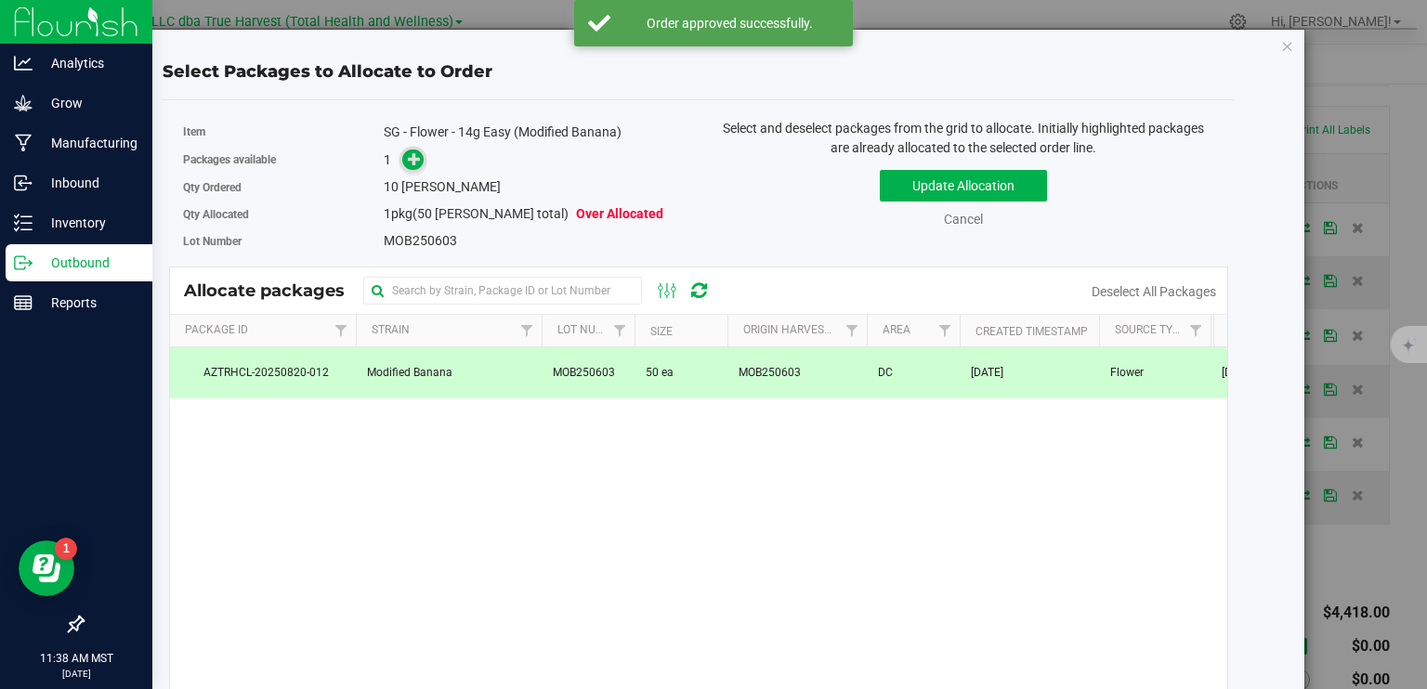
click at [417, 155] on icon at bounding box center [414, 158] width 13 height 13
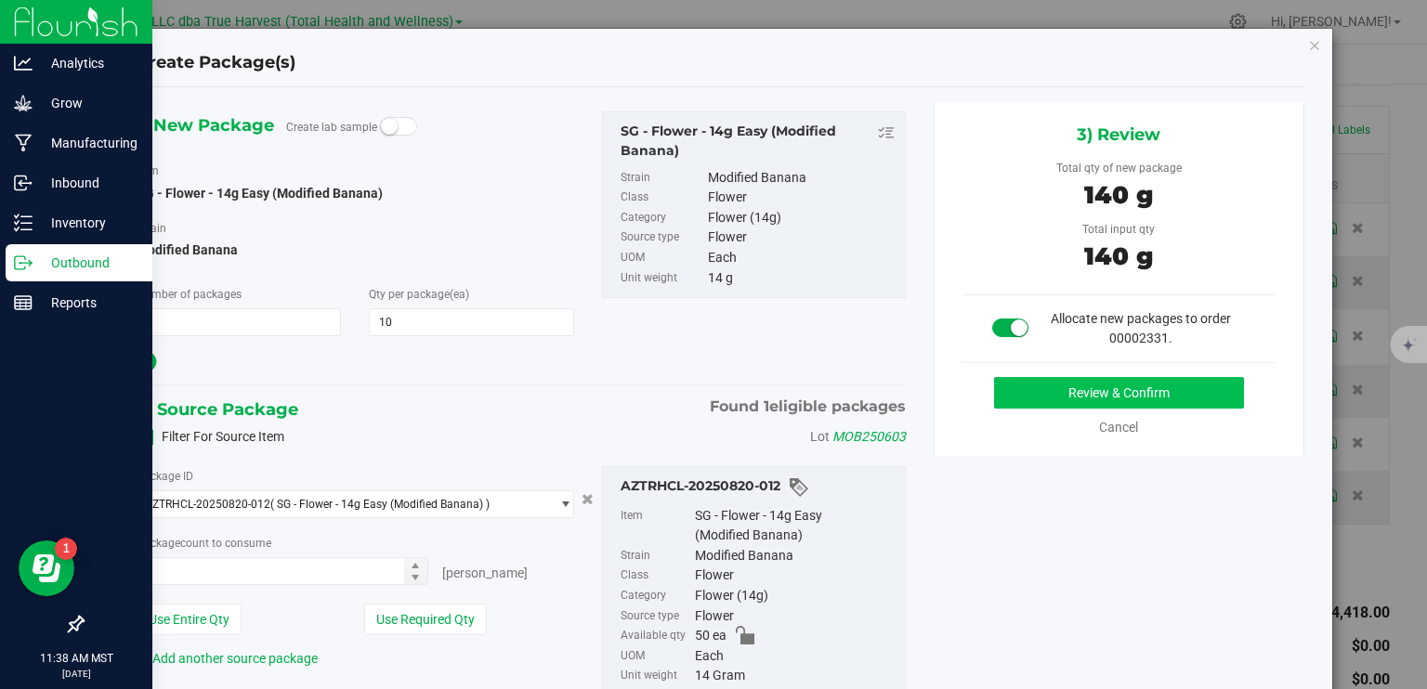
type input "10"
type input "10 ea"
click at [1049, 397] on button "Review & Confirm" at bounding box center [1119, 393] width 250 height 32
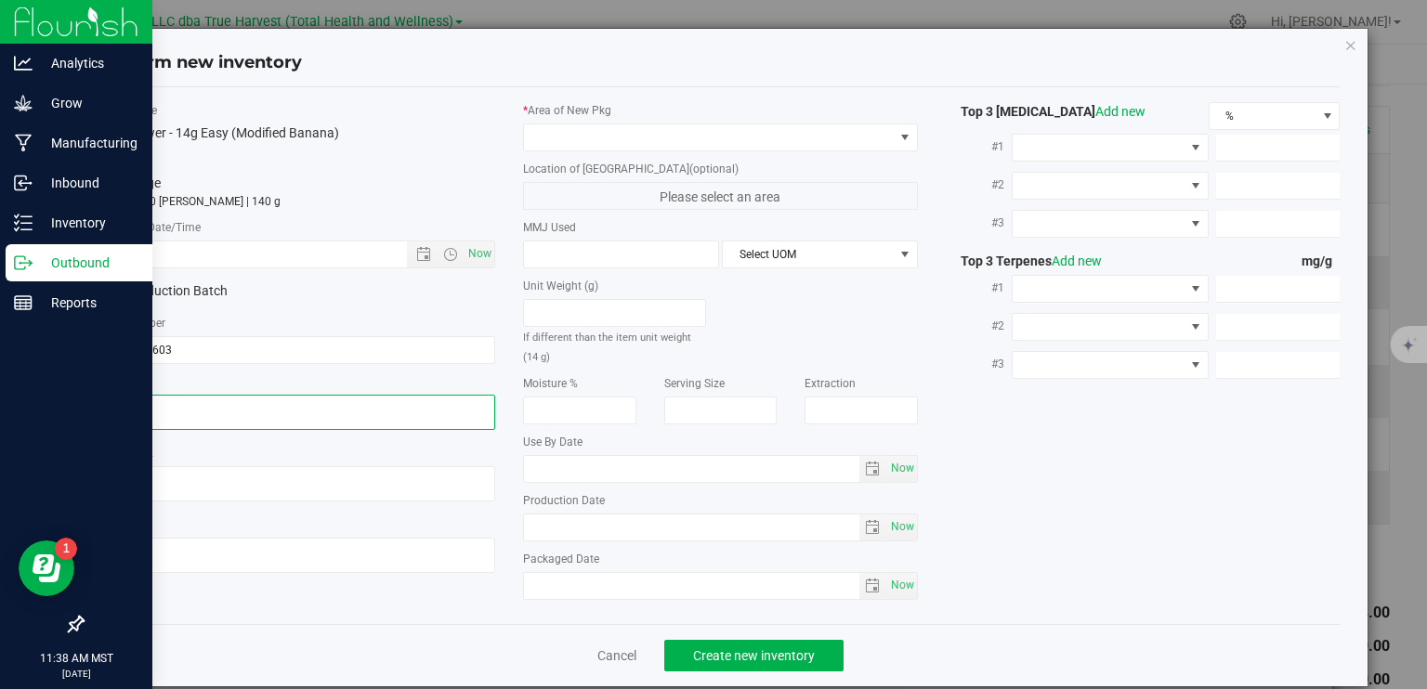
click at [219, 409] on textarea at bounding box center [298, 412] width 395 height 35
click at [268, 255] on input "text" at bounding box center [270, 255] width 337 height 26
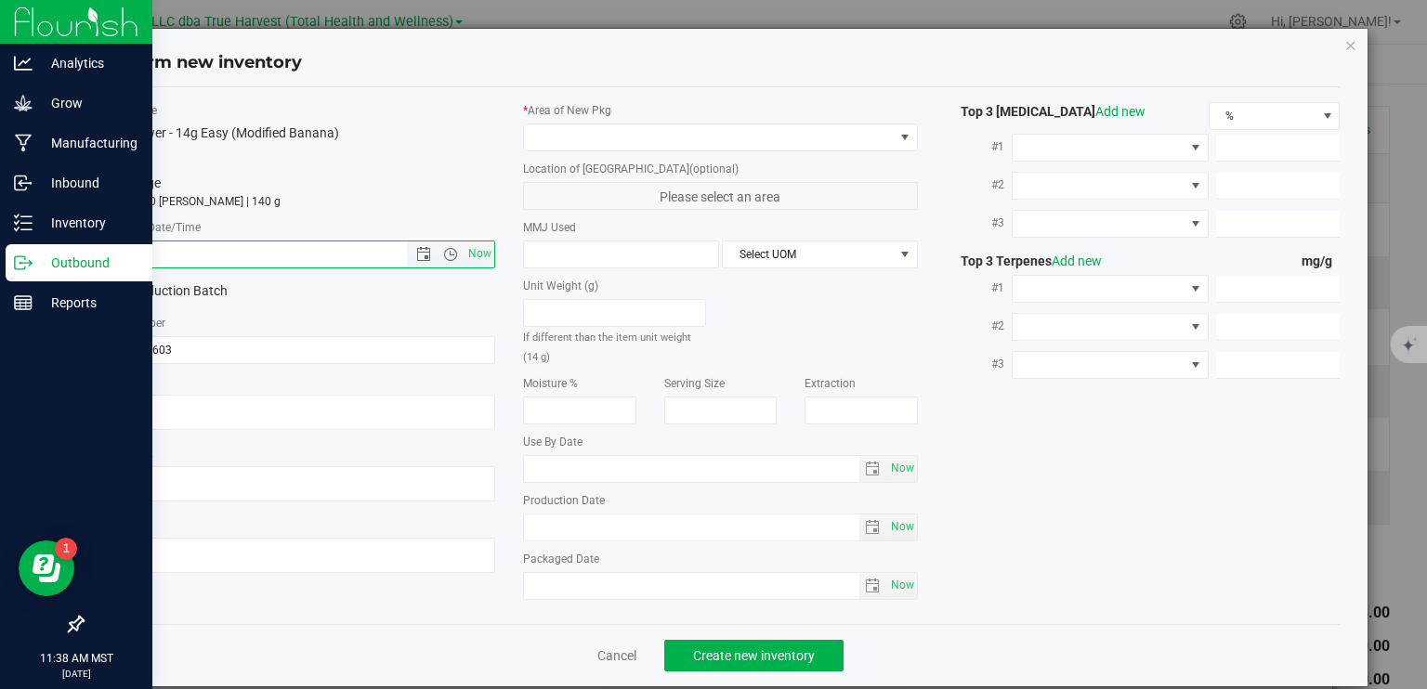
paste input "2025-06-03"
click at [655, 133] on span at bounding box center [709, 137] width 370 height 26
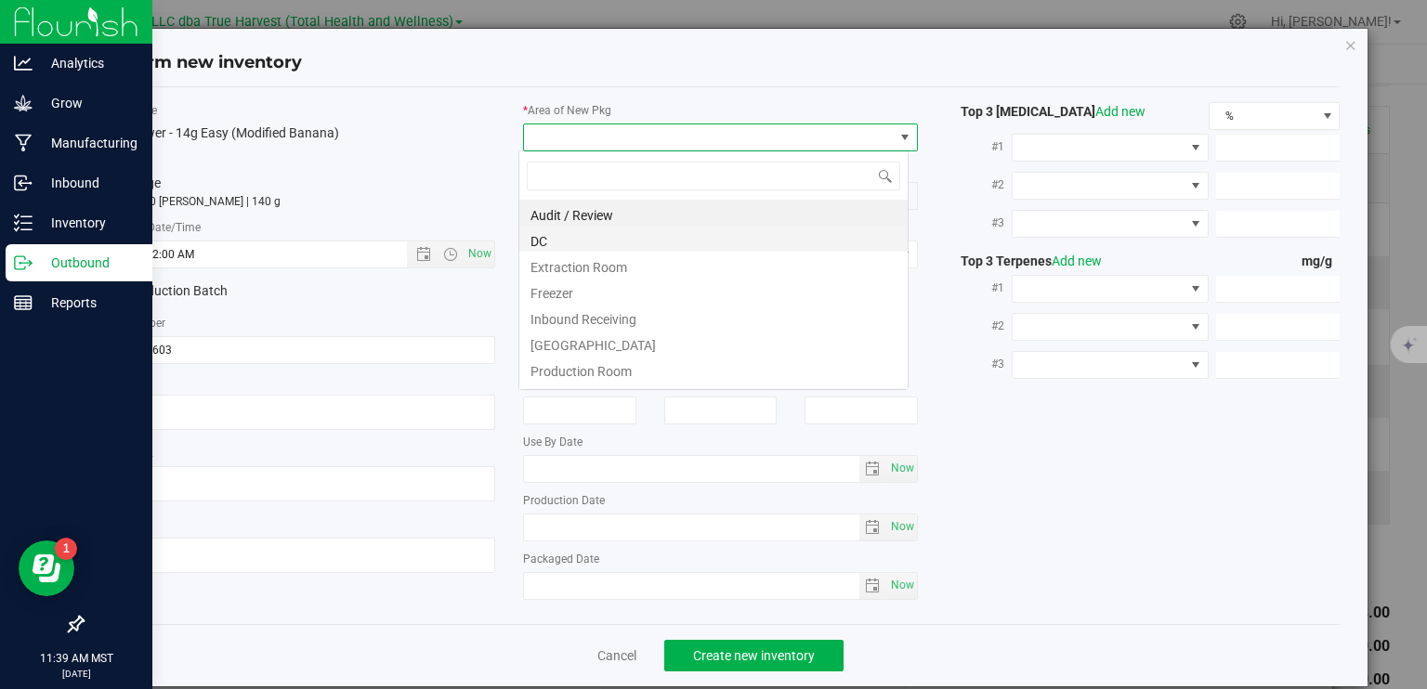
type input "6/3/2025 11:39 AM"
click at [599, 245] on li "DC" at bounding box center [713, 239] width 388 height 26
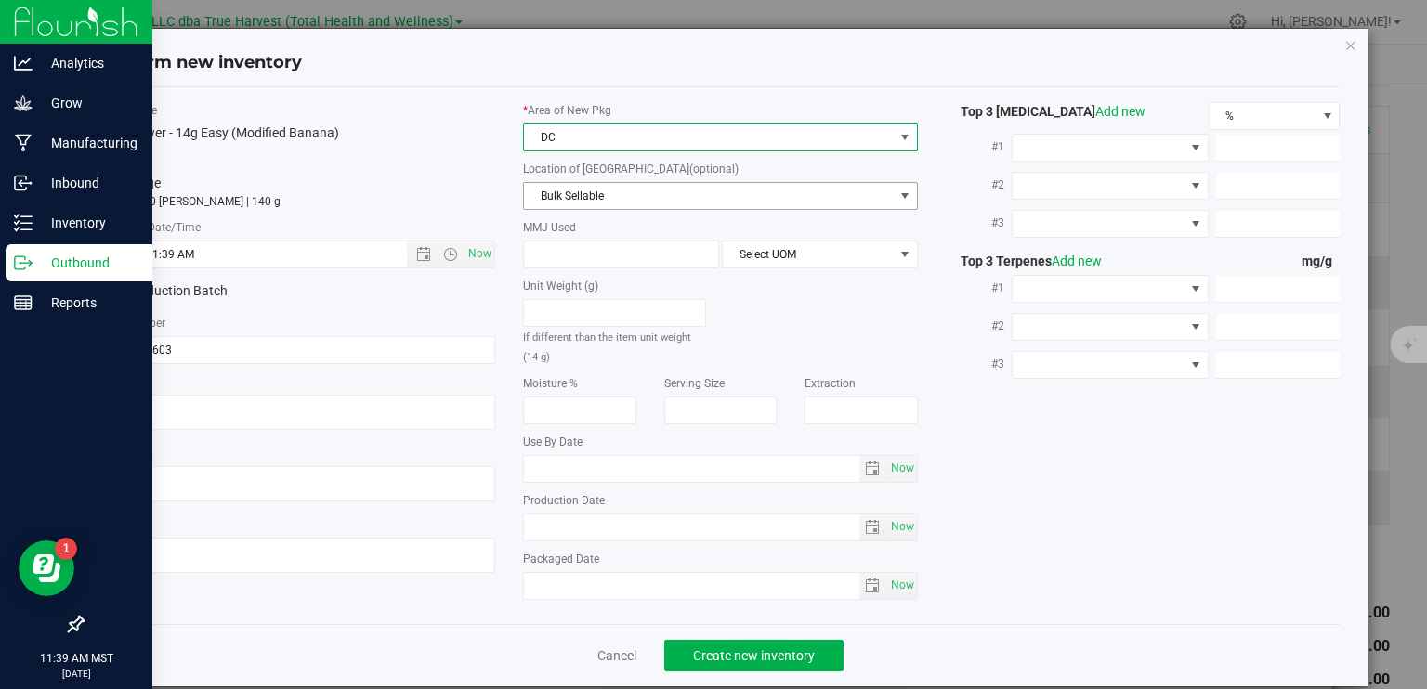
click at [610, 203] on span "Bulk Sellable" at bounding box center [709, 196] width 370 height 26
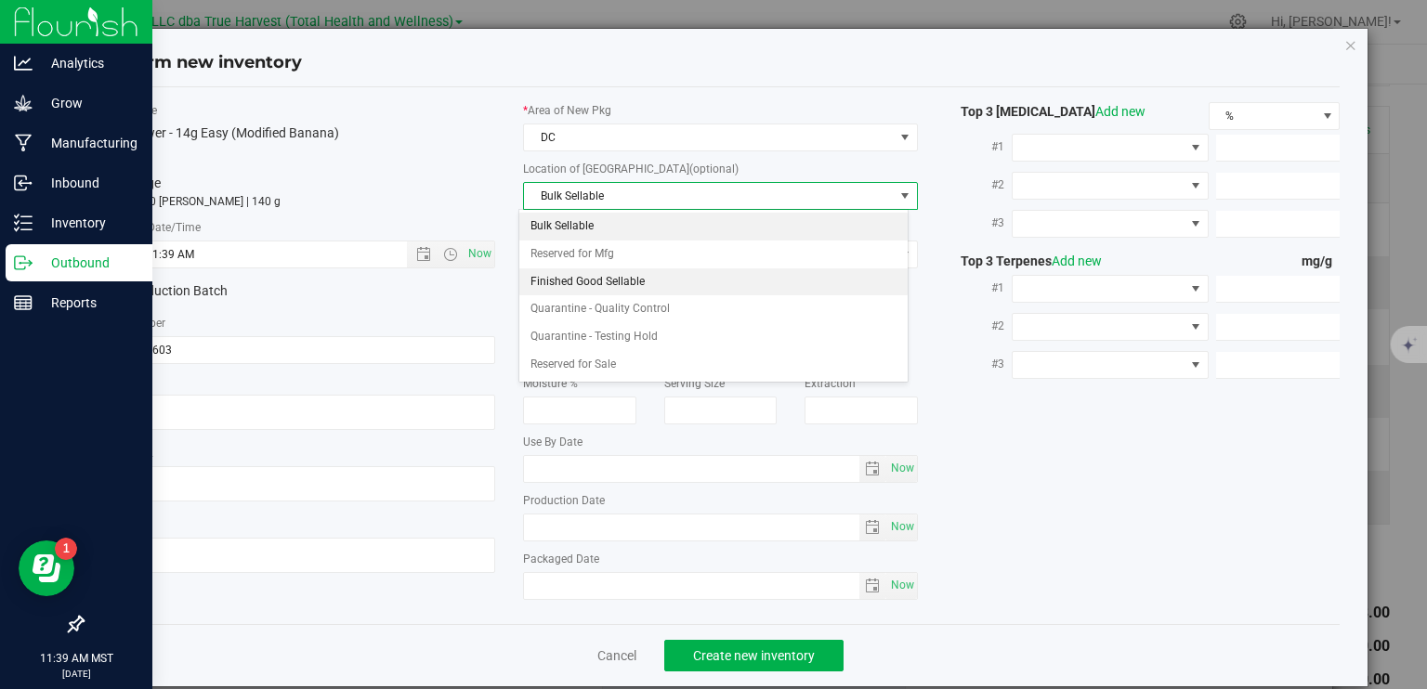
click at [598, 281] on li "Finished Good Sellable" at bounding box center [713, 282] width 388 height 28
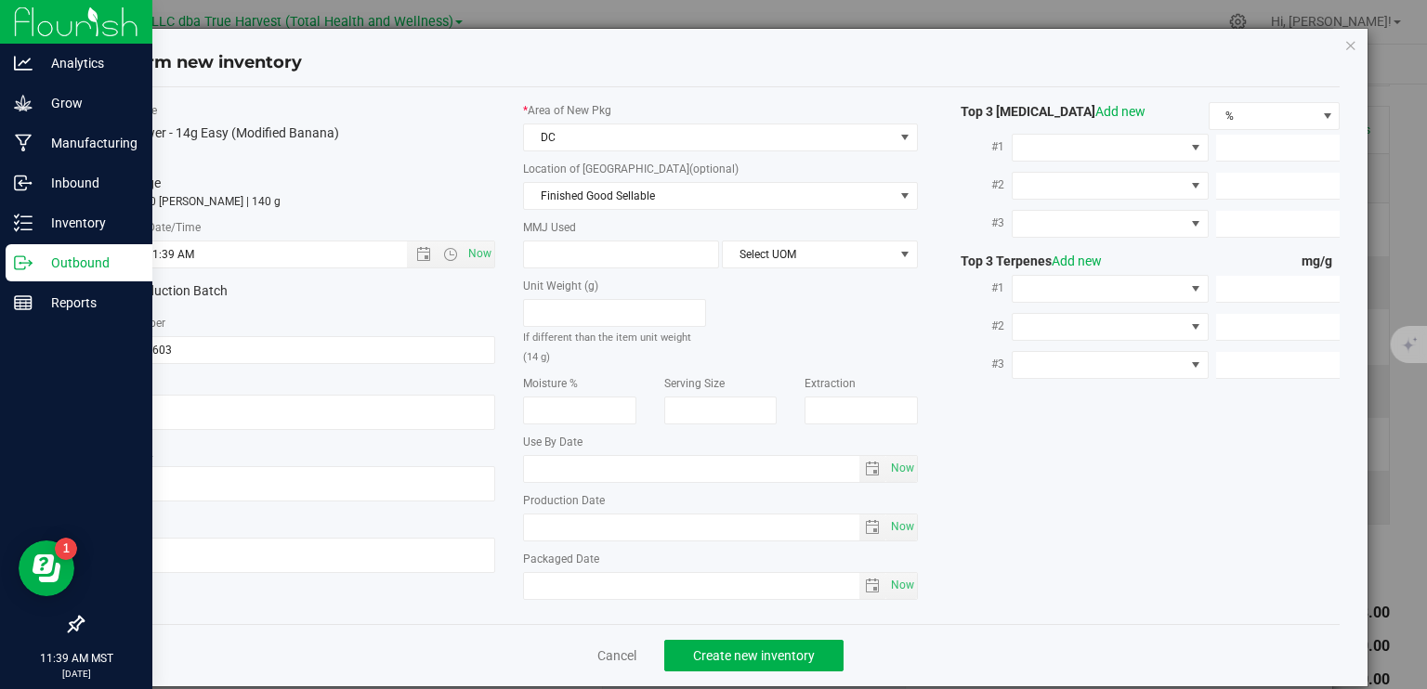
click at [601, 238] on div "MMJ Used Select UOM" at bounding box center [720, 243] width 395 height 49
click at [600, 256] on span at bounding box center [621, 255] width 196 height 28
type input "14"
click at [753, 258] on span "Select UOM" at bounding box center [808, 255] width 171 height 26
type input "14.0000"
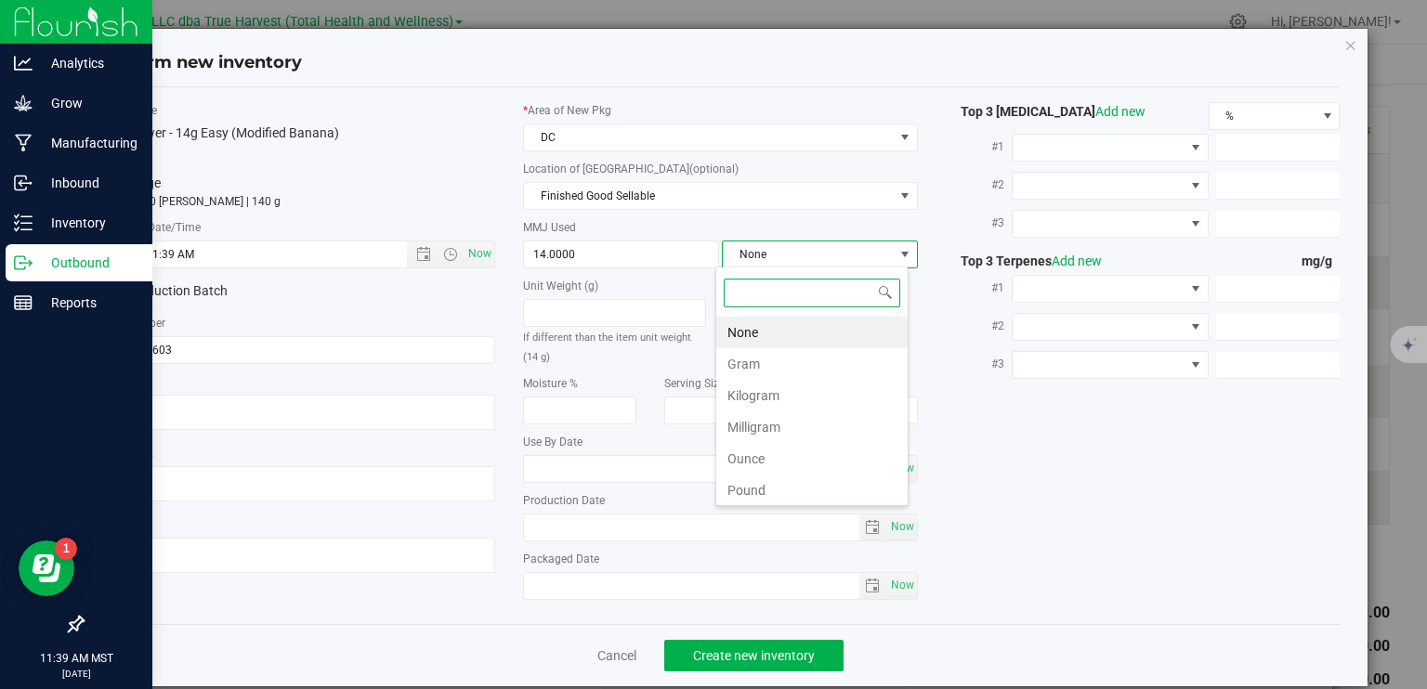
scroll to position [27, 193]
click at [742, 365] on li "Gram" at bounding box center [811, 364] width 191 height 32
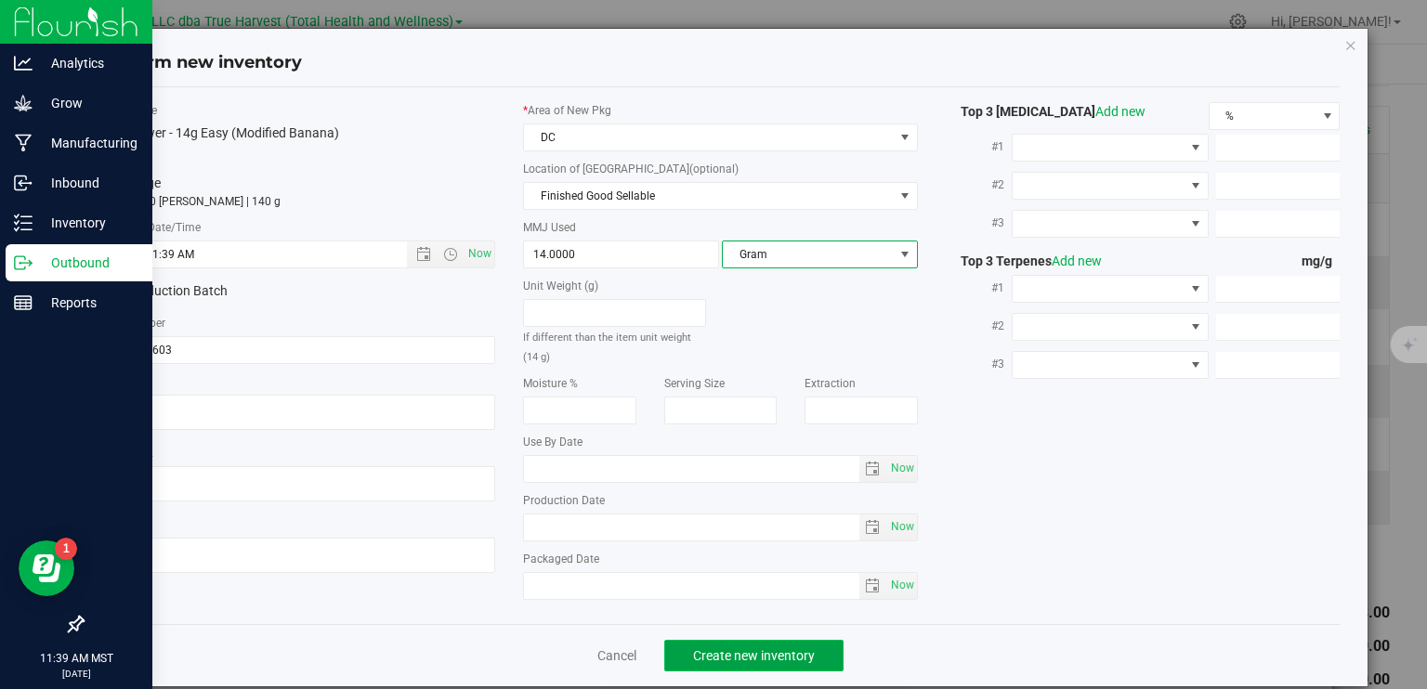
click at [812, 644] on button "Create new inventory" at bounding box center [753, 656] width 179 height 32
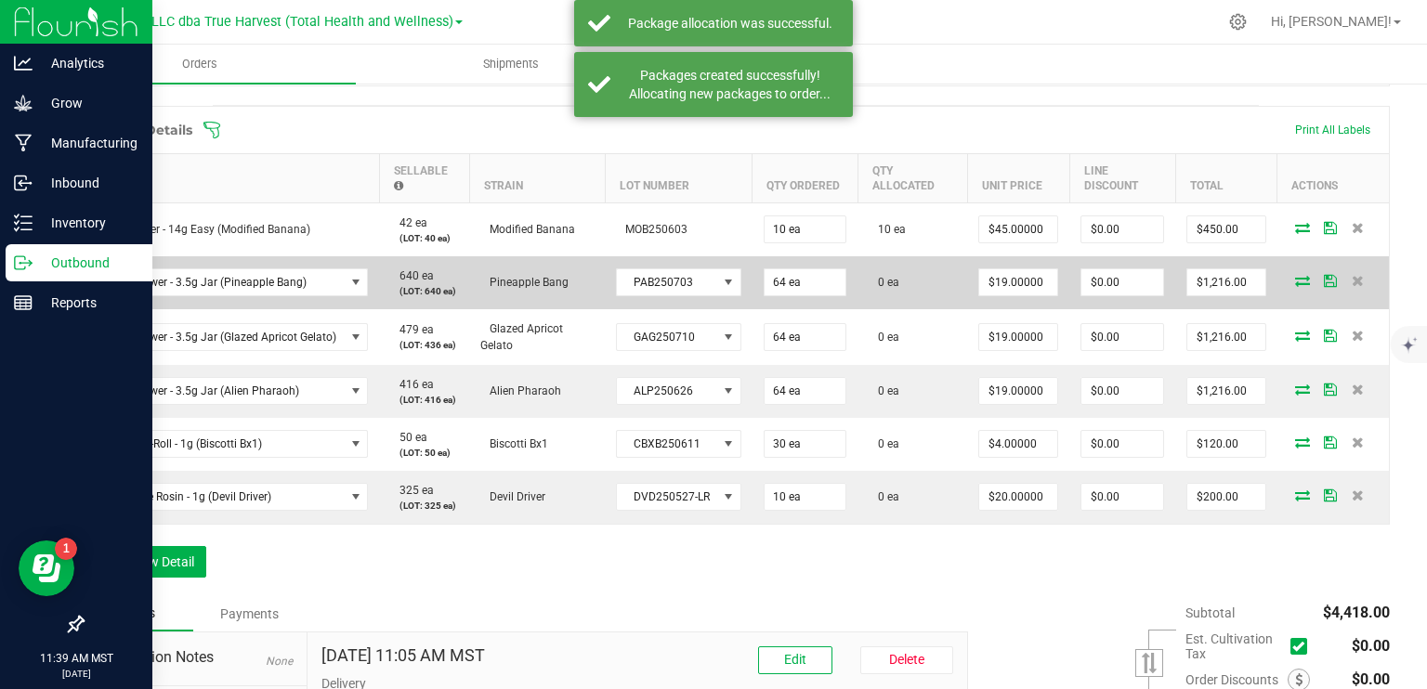
click at [1295, 276] on icon at bounding box center [1302, 280] width 15 height 11
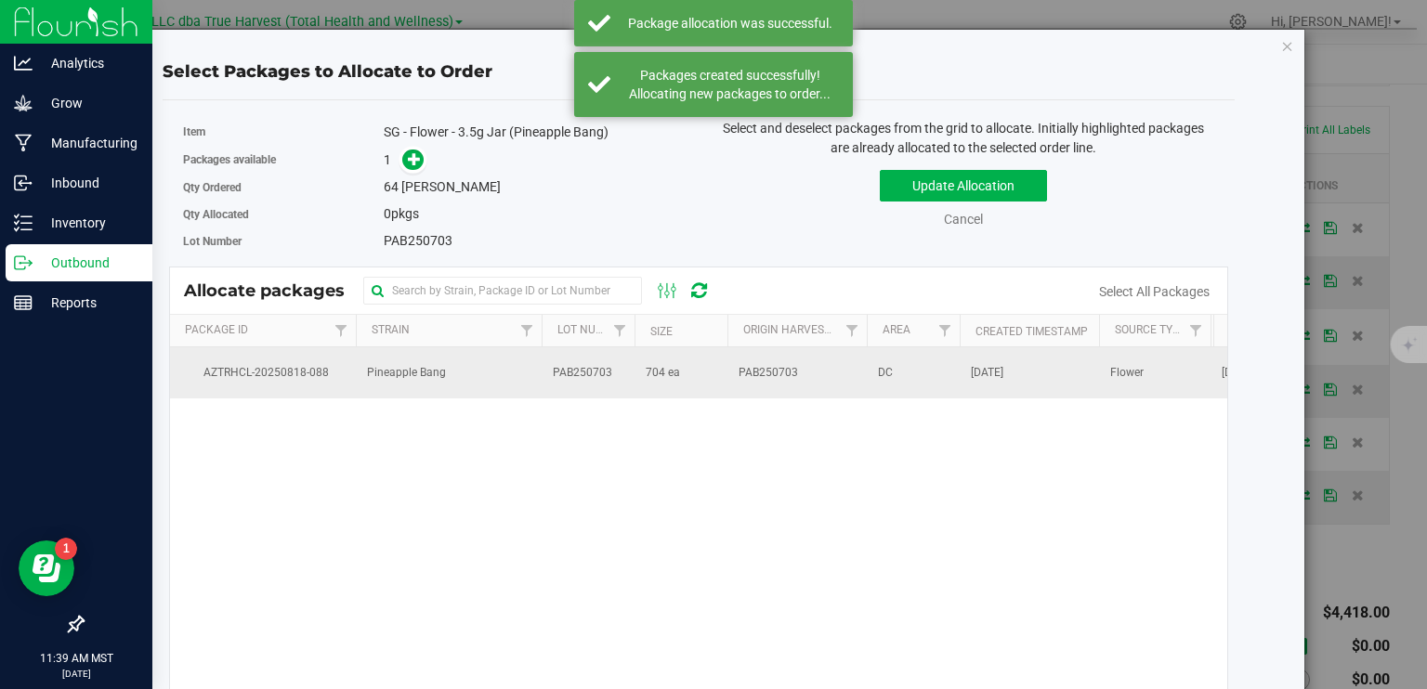
click at [672, 376] on span "704 ea" at bounding box center [663, 373] width 34 height 18
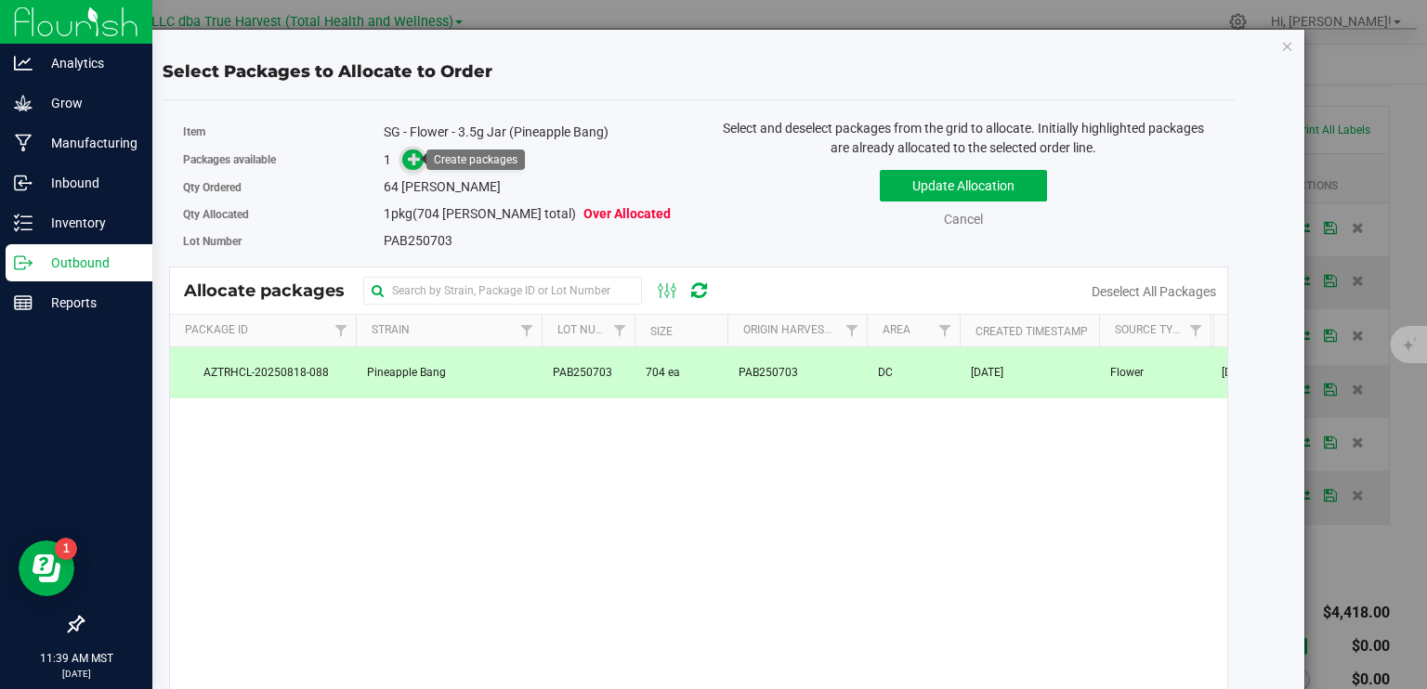
click at [408, 162] on icon at bounding box center [415, 158] width 14 height 14
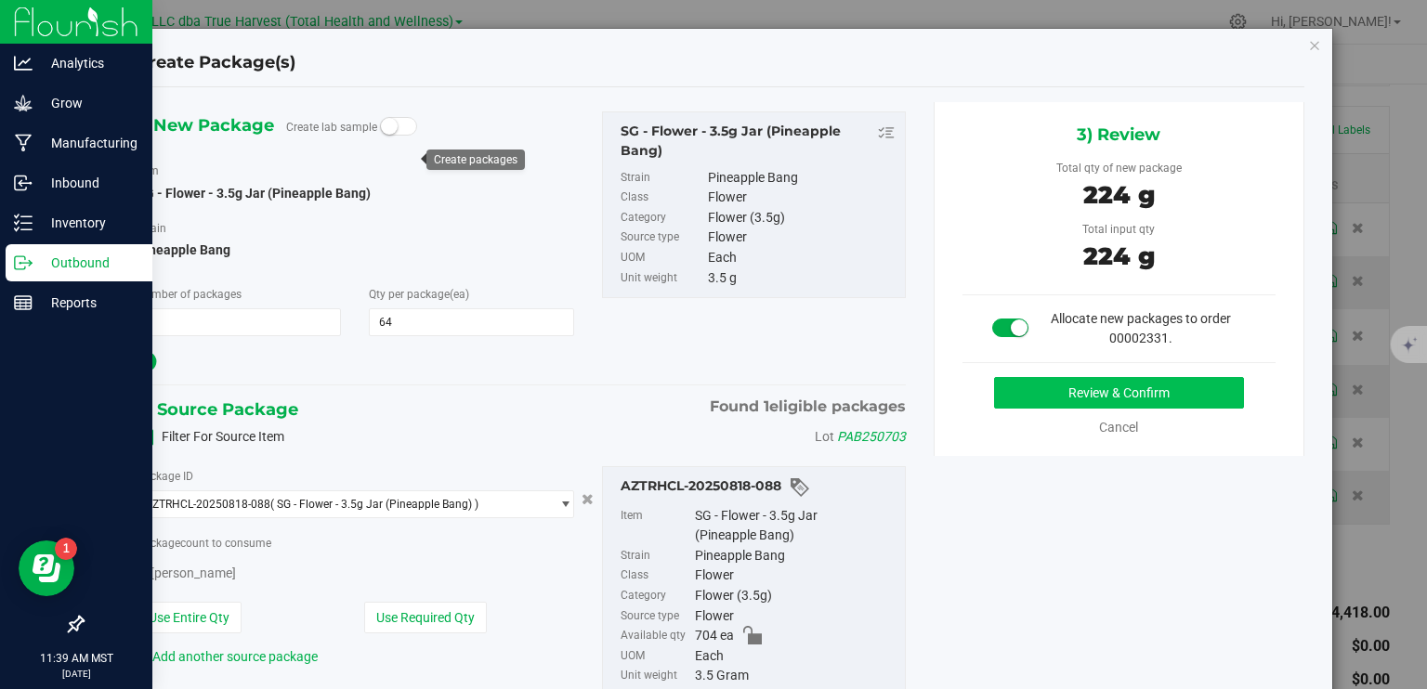
type input "64"
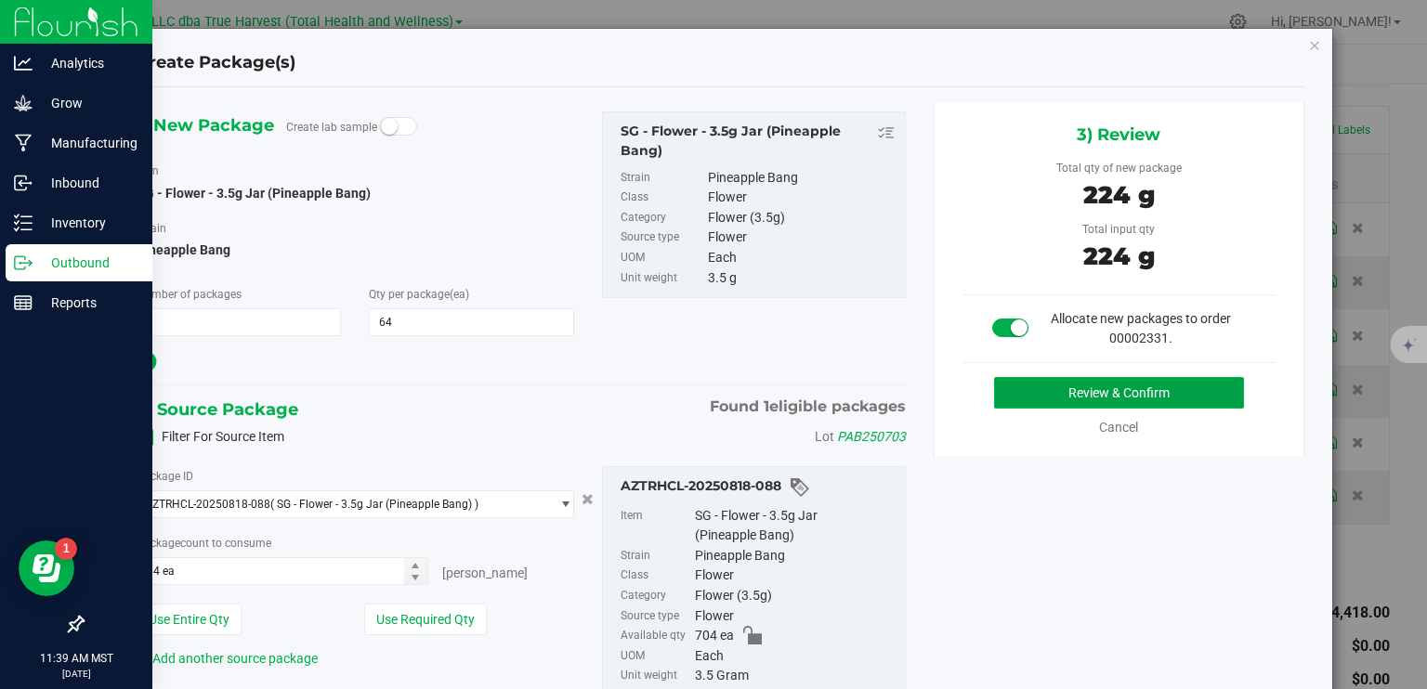
click at [1190, 404] on button "Review & Confirm" at bounding box center [1119, 393] width 250 height 32
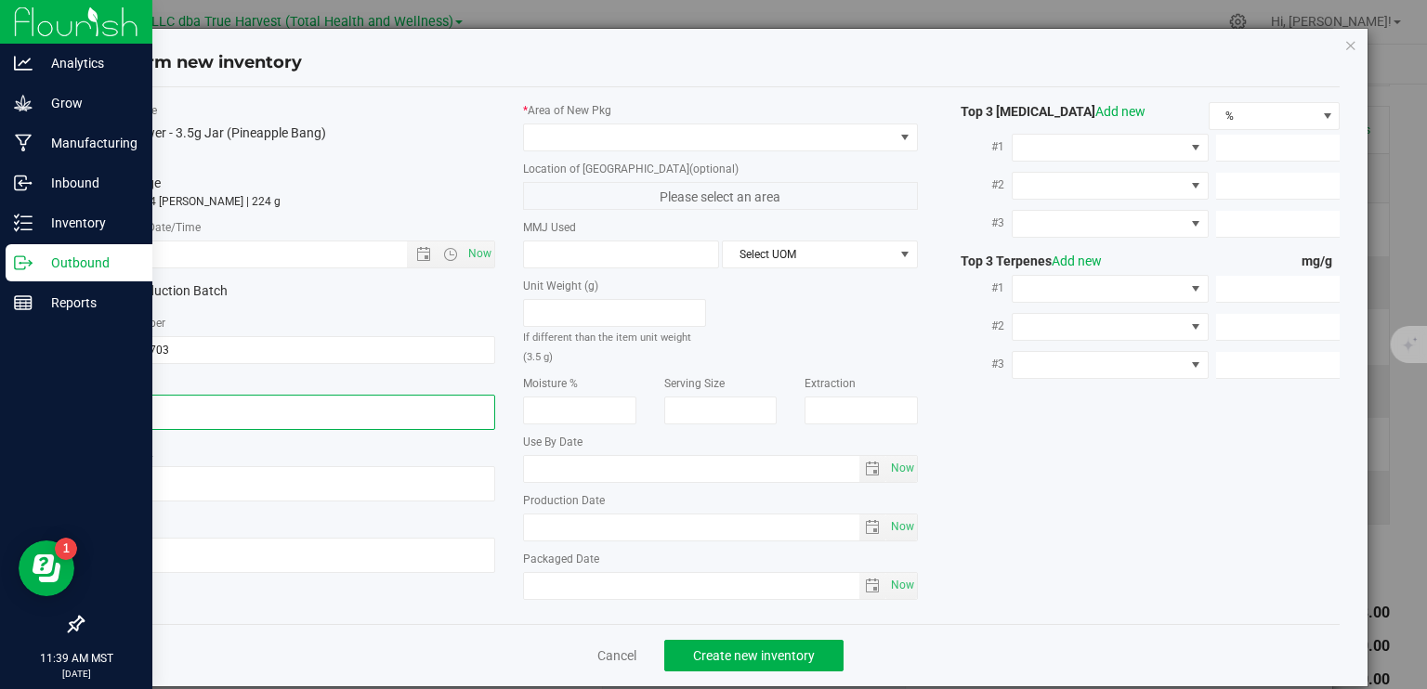
click at [226, 412] on textarea at bounding box center [298, 412] width 395 height 35
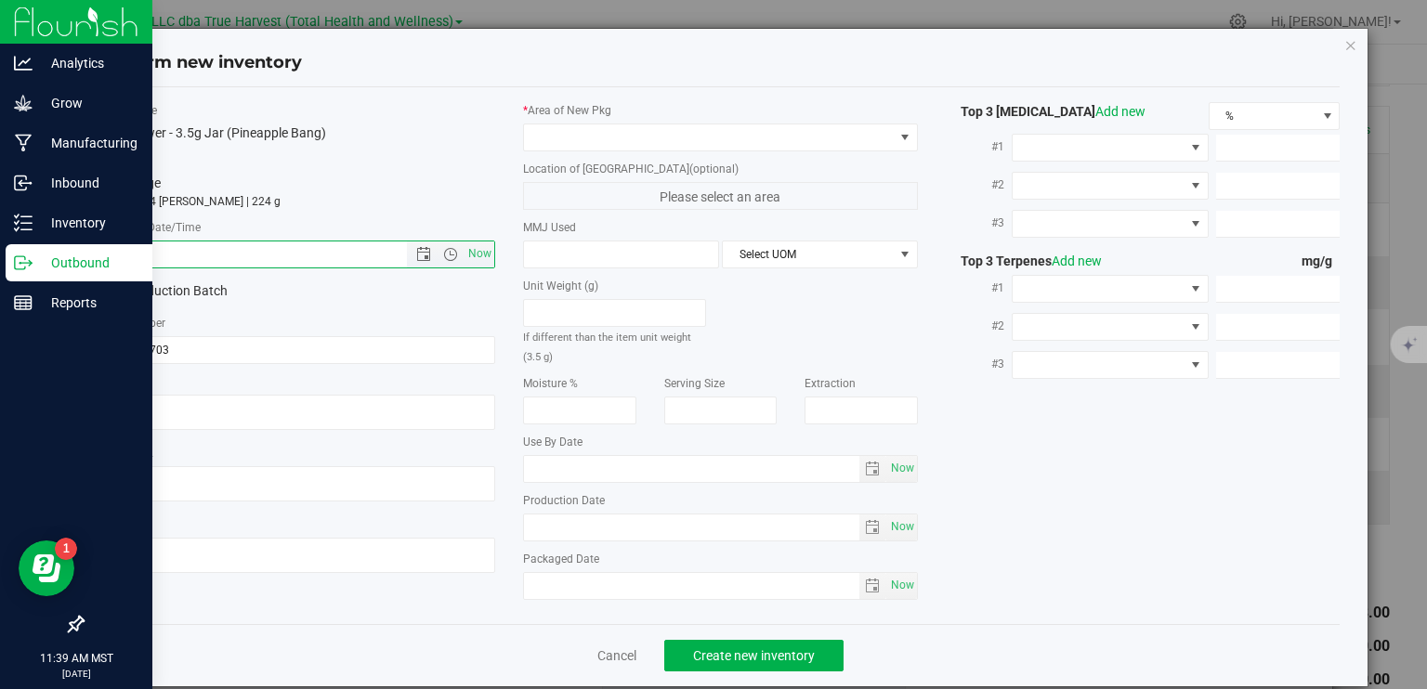
click at [260, 244] on input "text" at bounding box center [270, 255] width 337 height 26
paste input "2025-07-03"
click at [595, 137] on span at bounding box center [709, 137] width 370 height 26
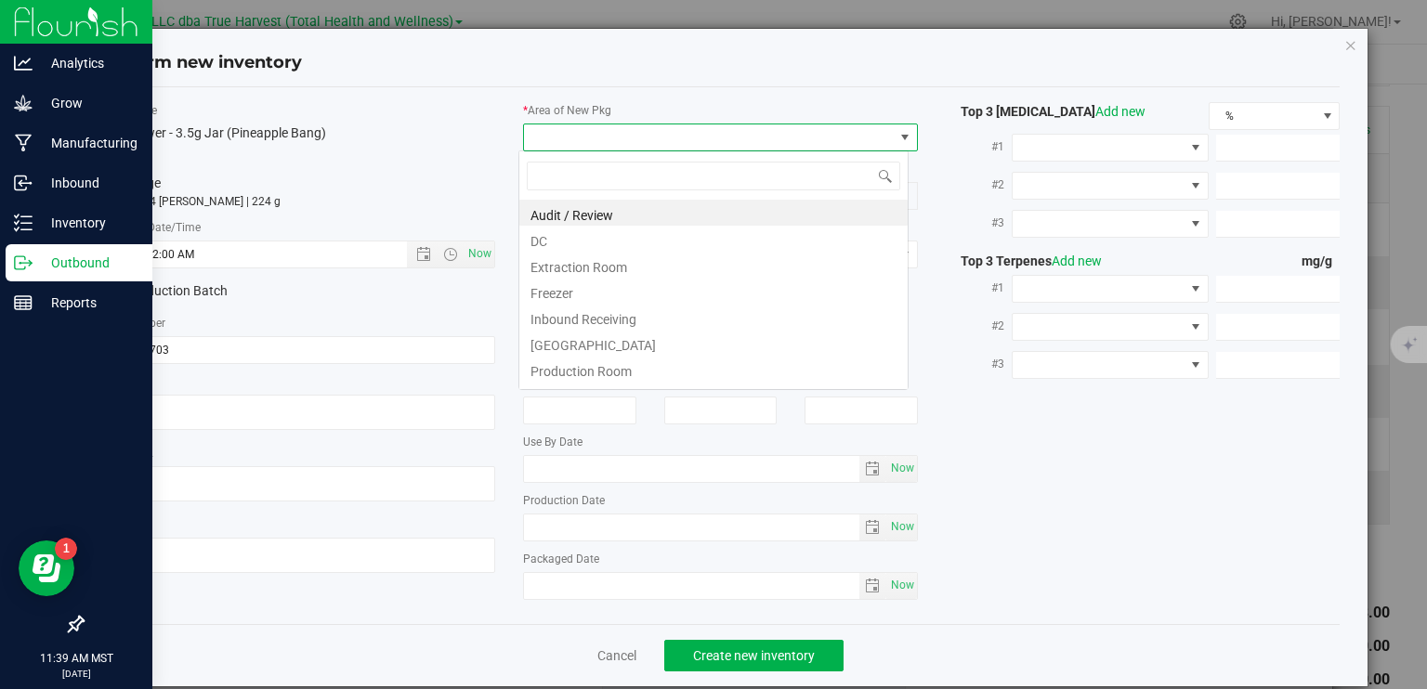
type input "7/3/2025 11:39 AM"
click at [545, 250] on li "DC" at bounding box center [713, 239] width 388 height 26
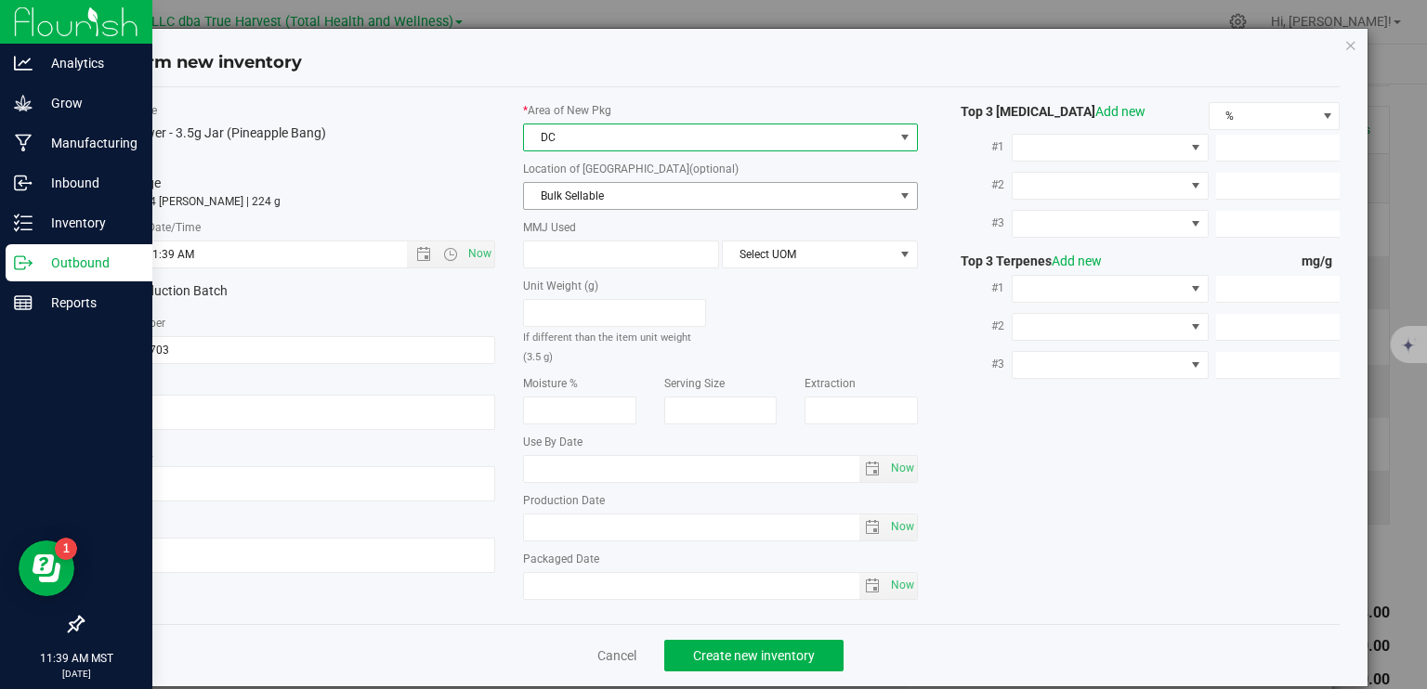
click at [571, 206] on span "Bulk Sellable" at bounding box center [709, 196] width 370 height 26
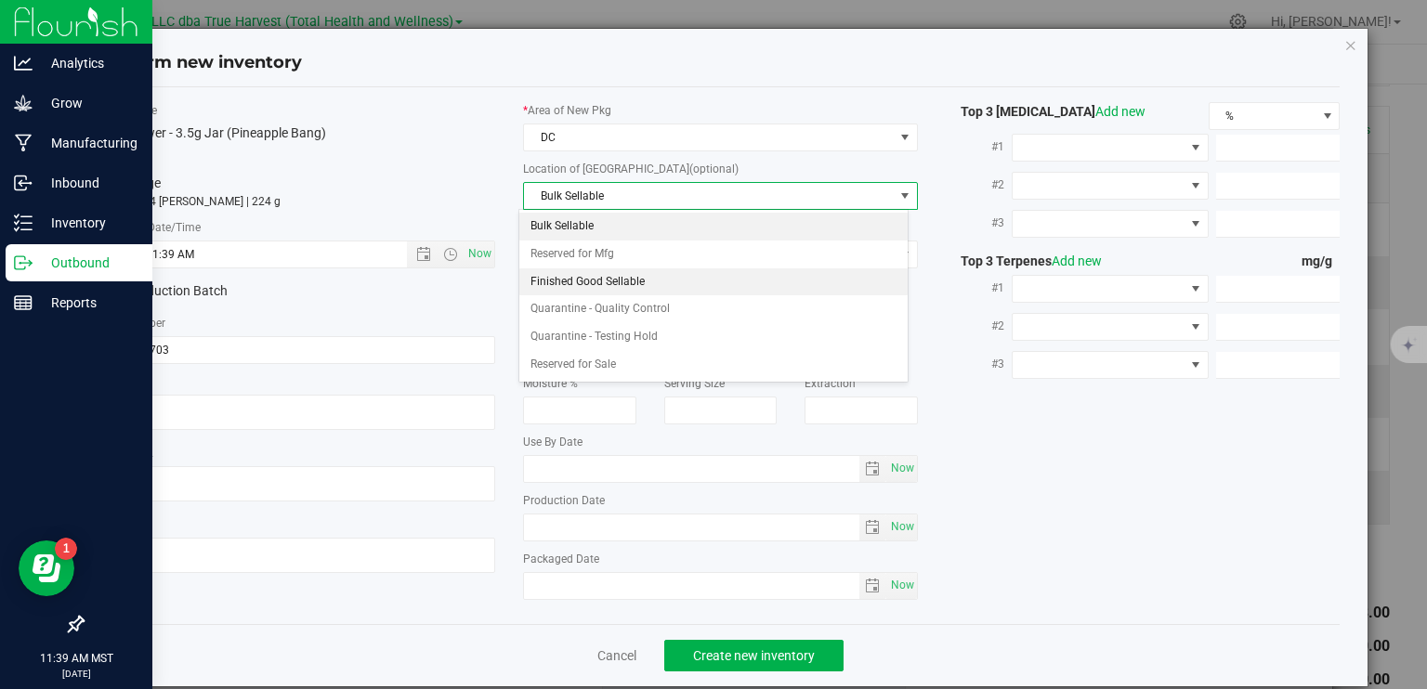
click at [576, 279] on li "Finished Good Sellable" at bounding box center [713, 282] width 388 height 28
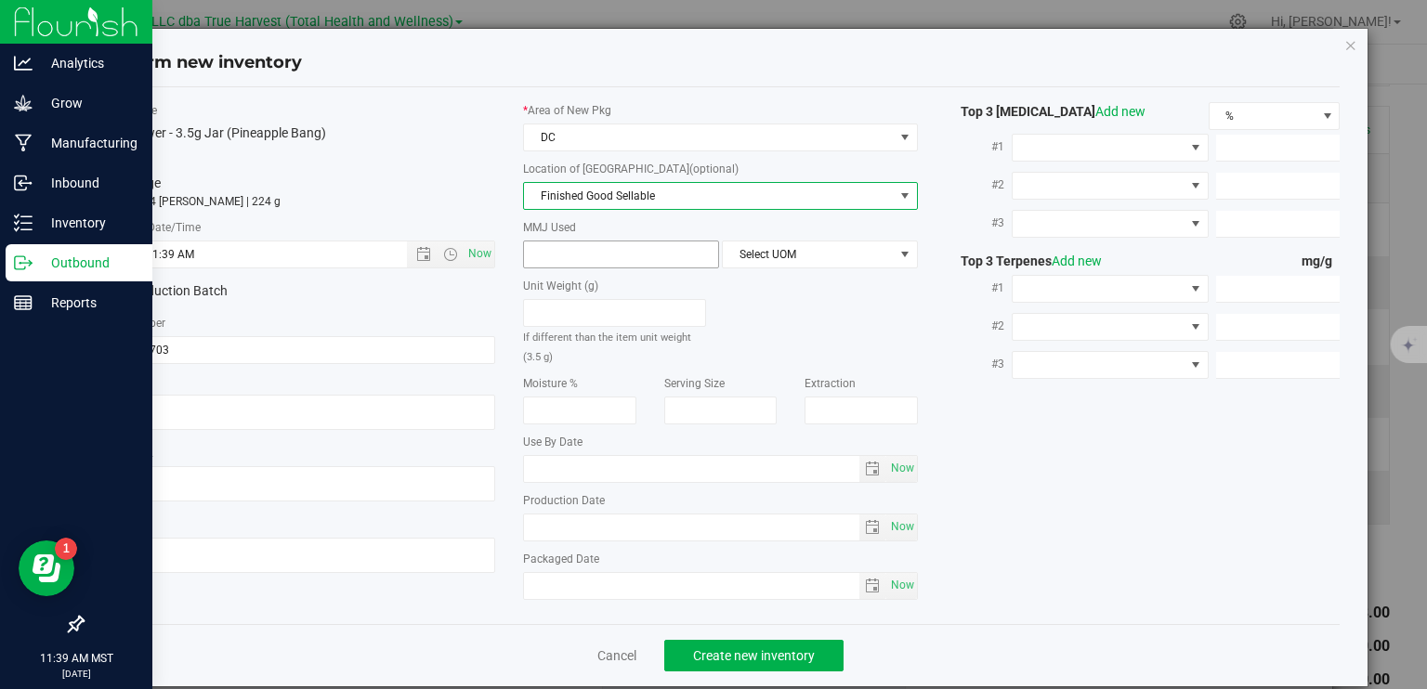
click at [591, 242] on span at bounding box center [621, 255] width 196 height 28
type input "3.5"
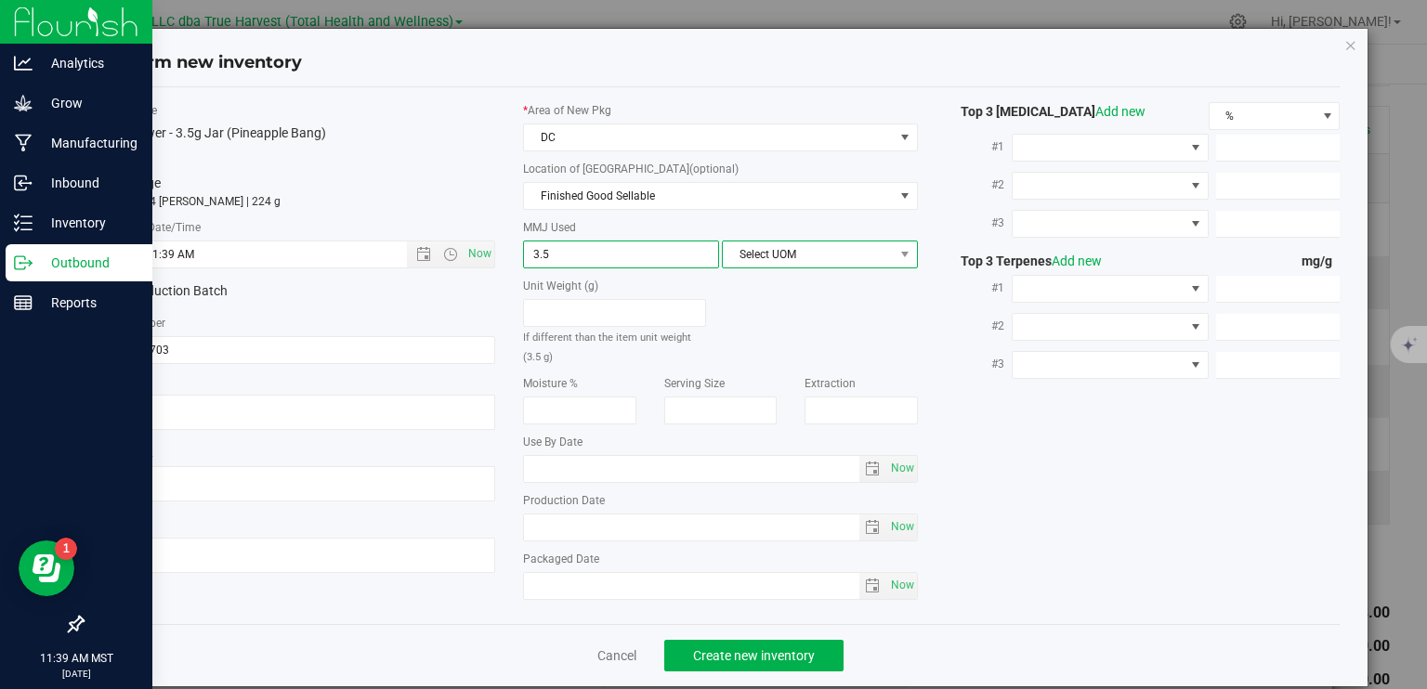
type input "3.5000"
click at [762, 259] on span "Select UOM" at bounding box center [808, 255] width 171 height 26
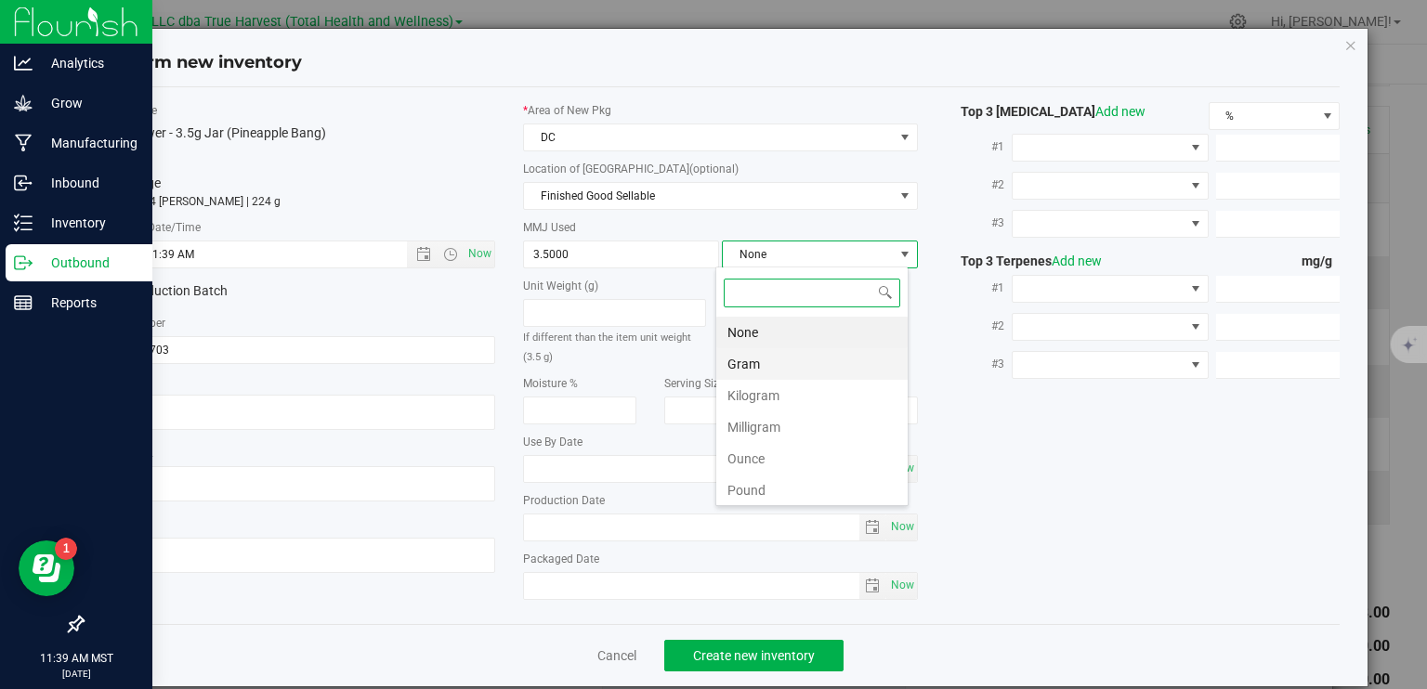
scroll to position [27, 193]
click at [759, 358] on li "Gram" at bounding box center [811, 364] width 191 height 32
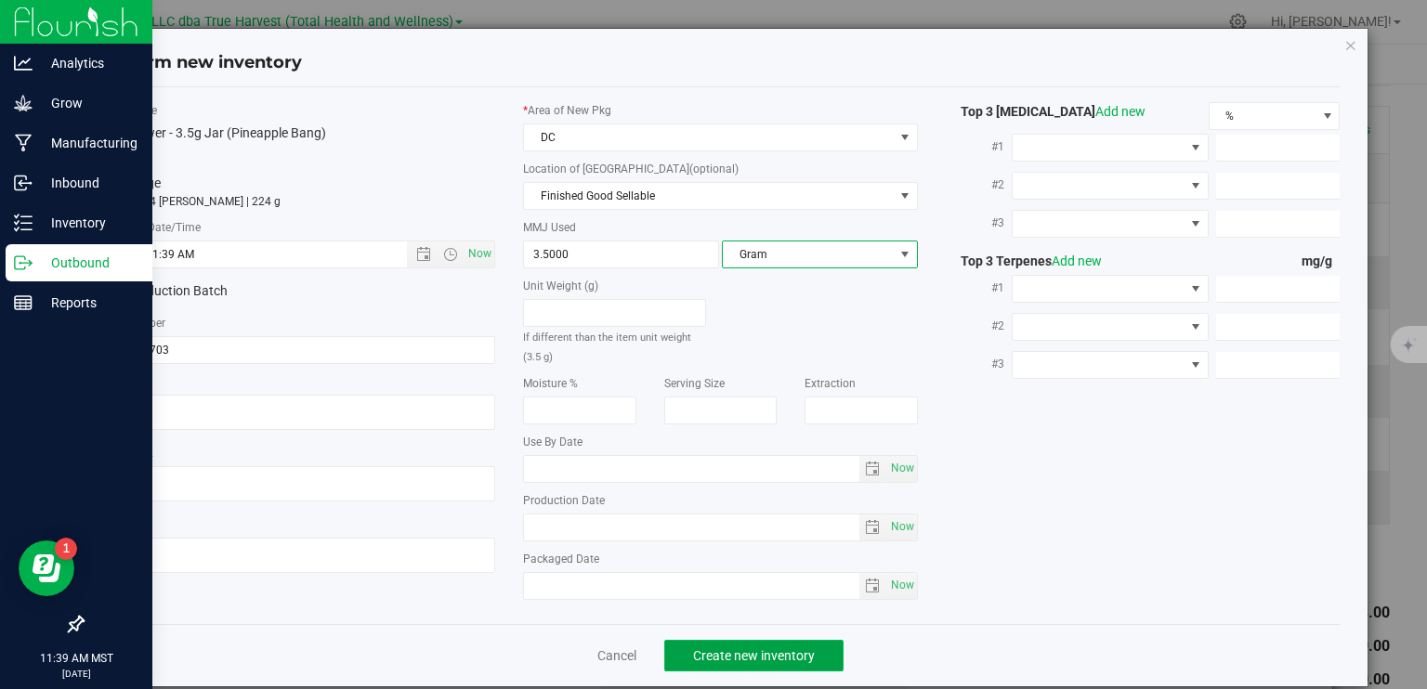
click at [780, 654] on span "Create new inventory" at bounding box center [754, 655] width 122 height 15
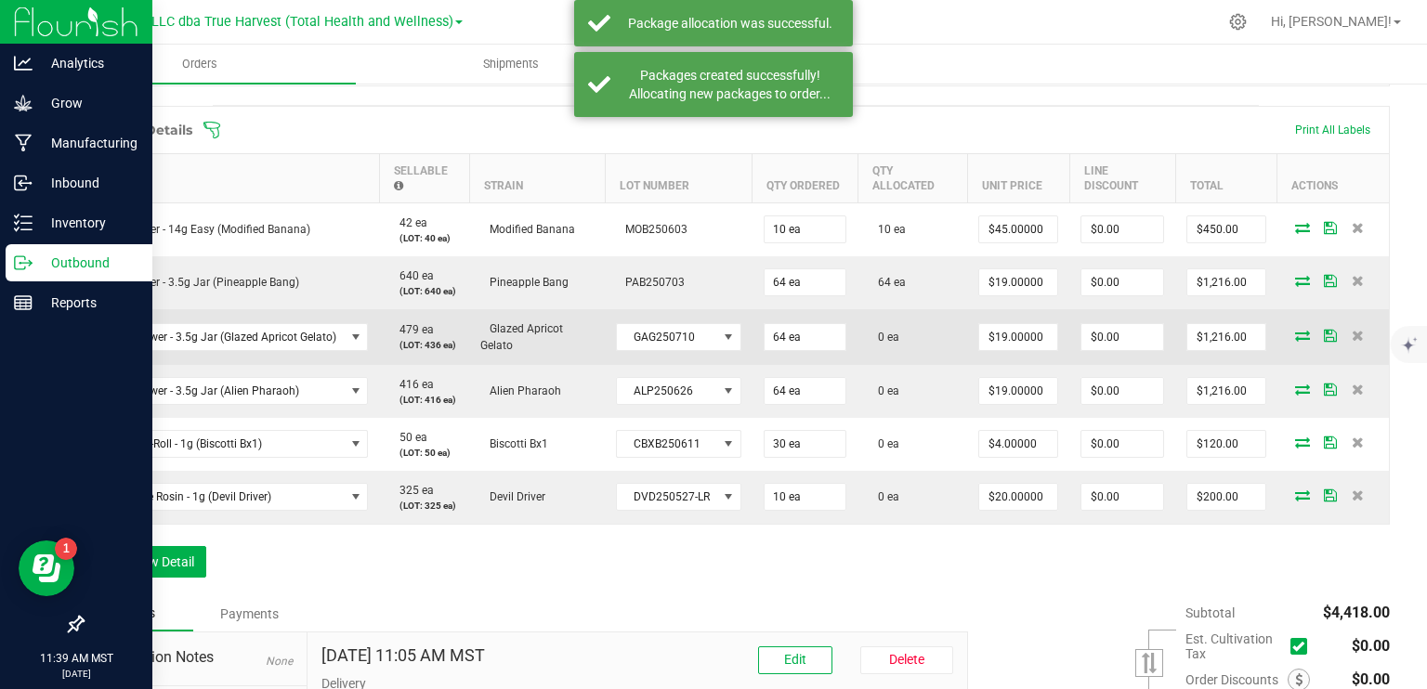
click at [1295, 339] on icon at bounding box center [1302, 335] width 15 height 11
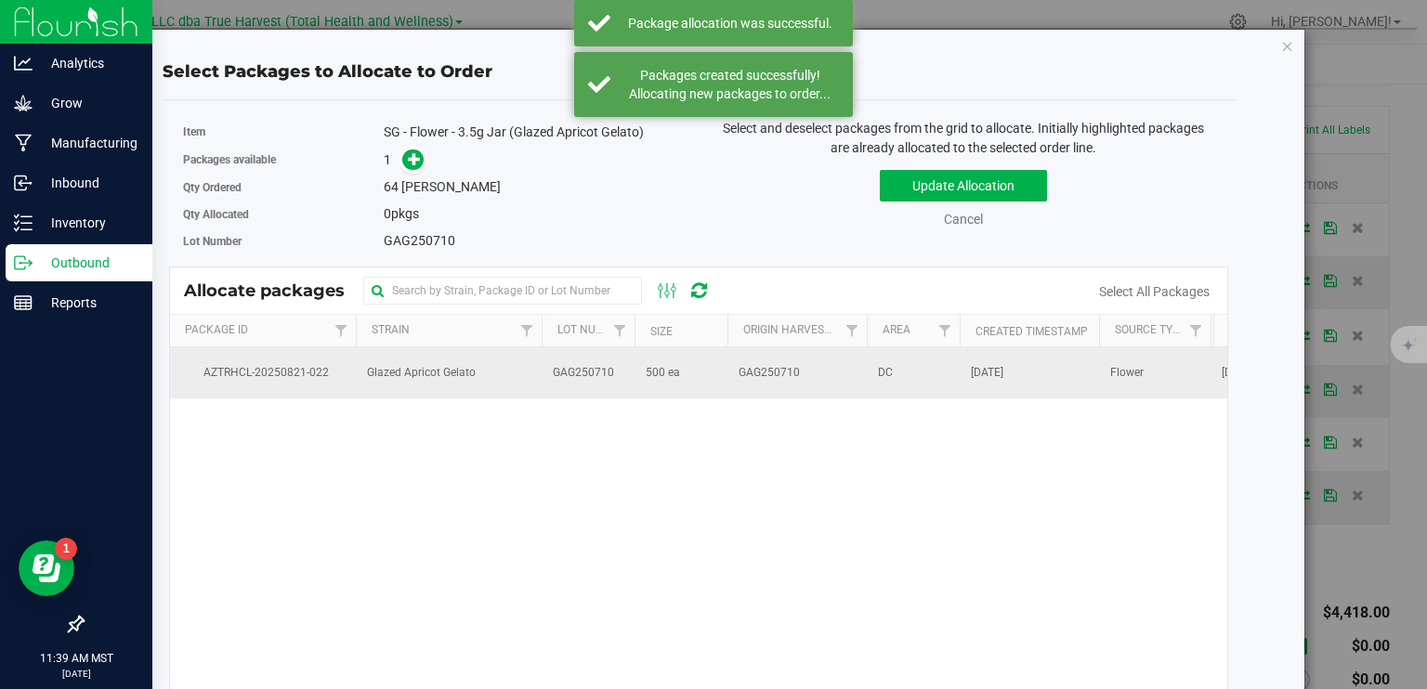
click at [674, 372] on span "500 ea" at bounding box center [663, 373] width 34 height 18
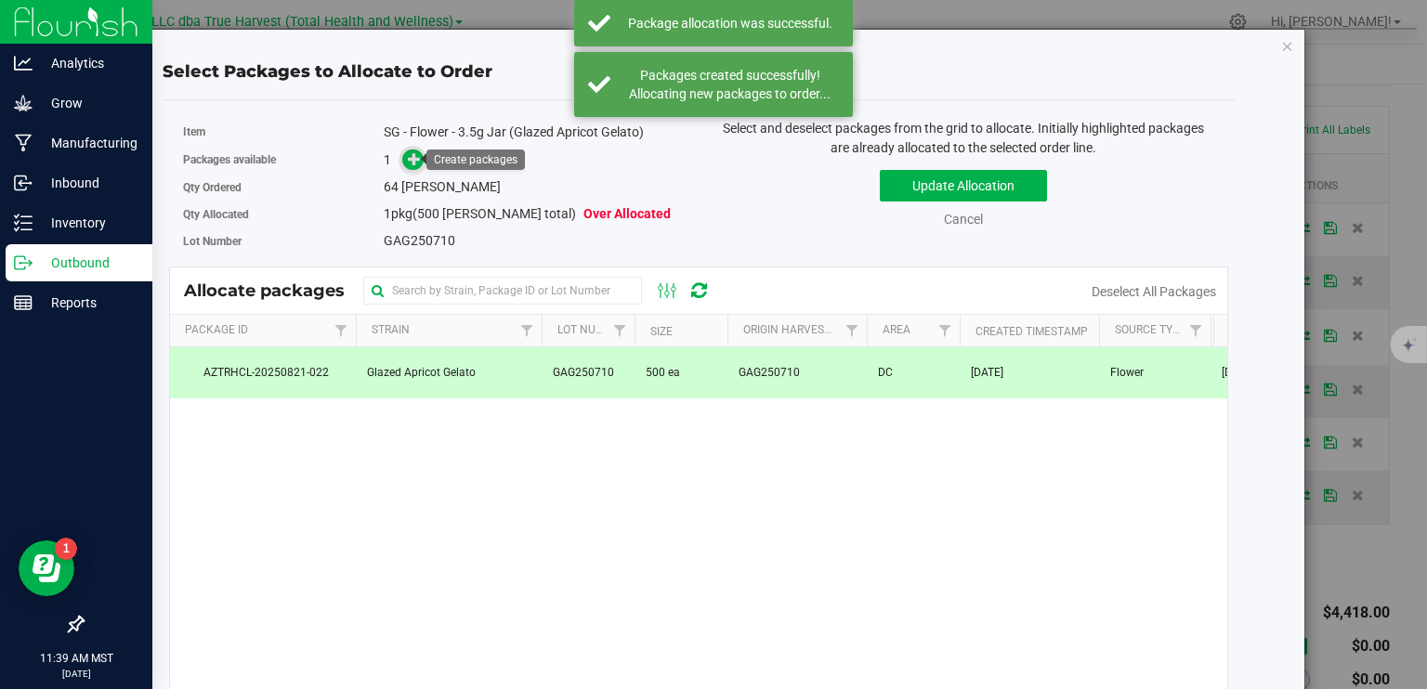
click at [412, 155] on icon at bounding box center [415, 158] width 14 height 14
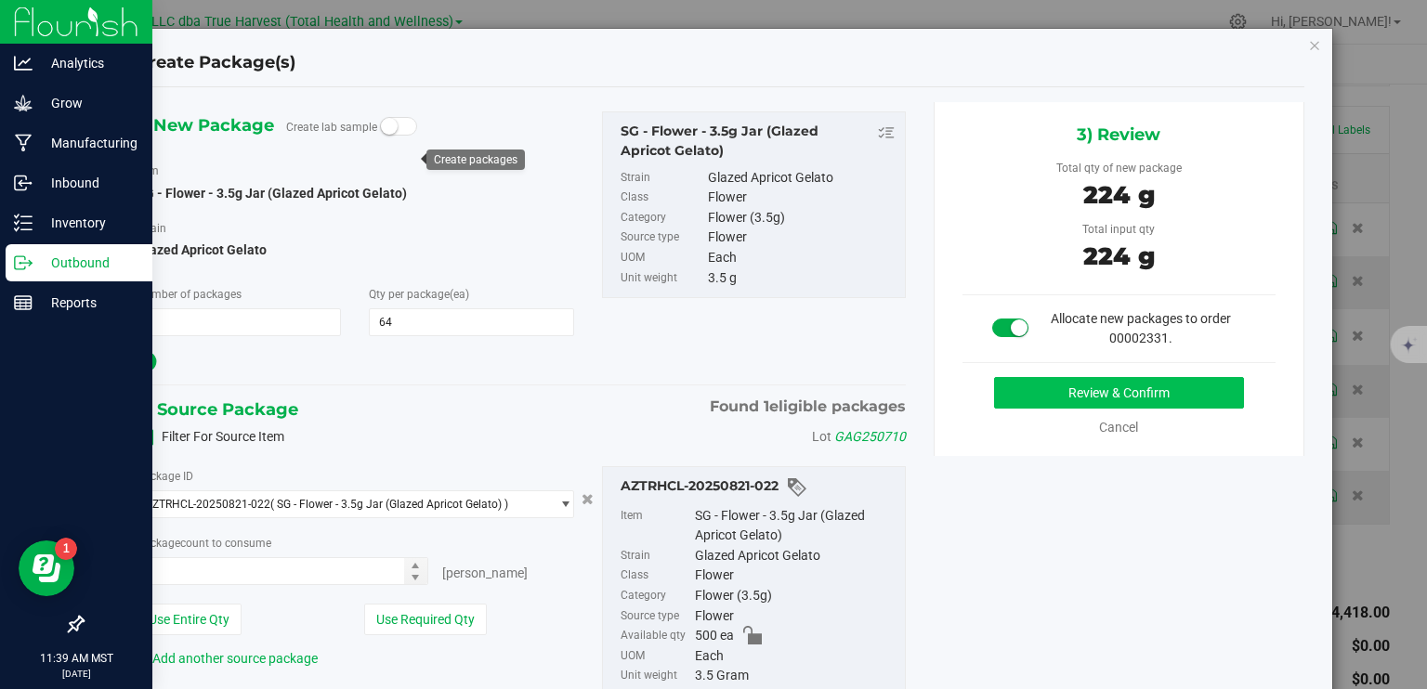
type input "64 ea"
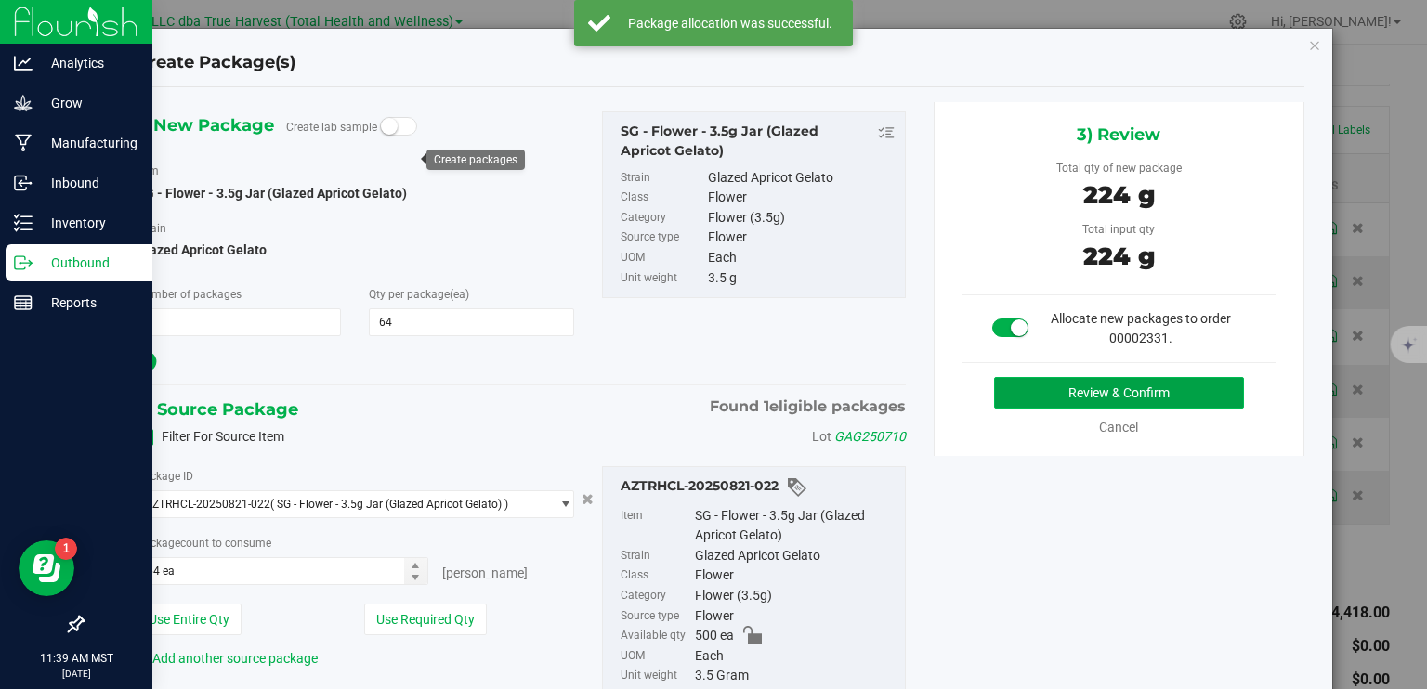
click at [1114, 393] on button "Review & Confirm" at bounding box center [1119, 393] width 250 height 32
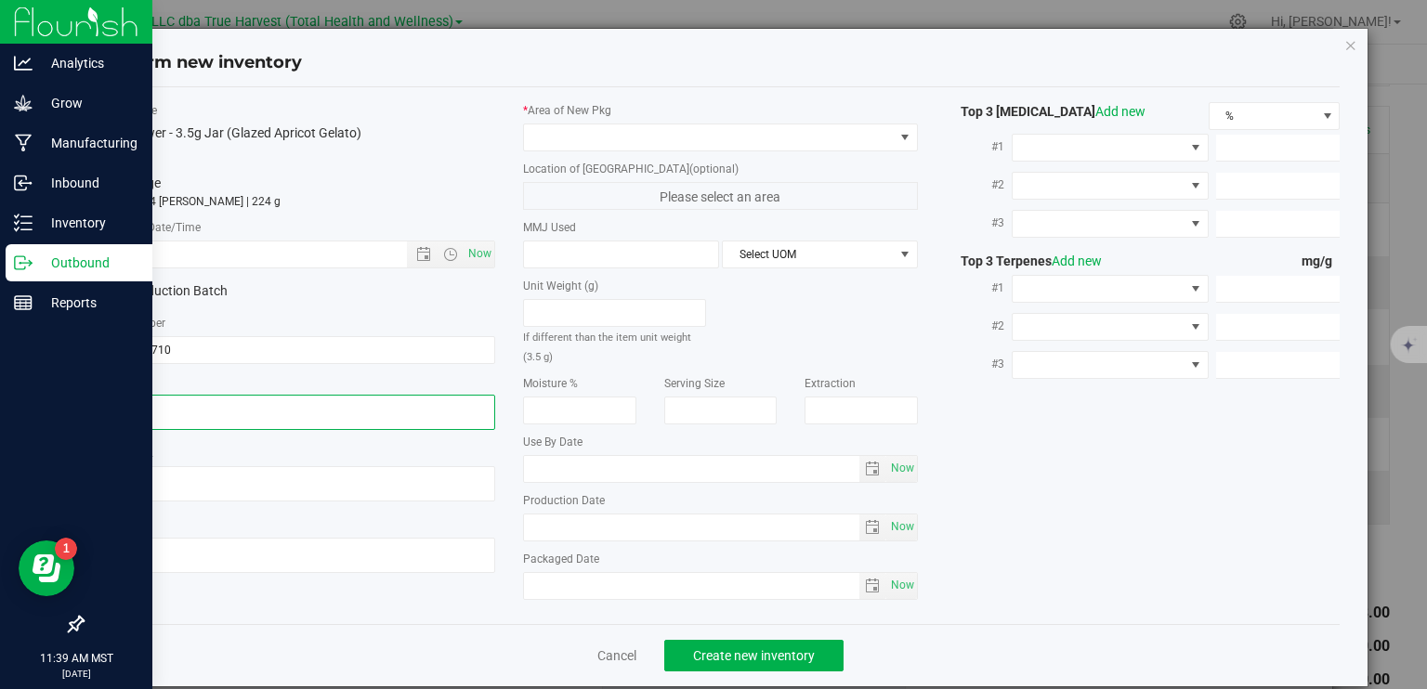
click at [264, 419] on textarea at bounding box center [298, 412] width 395 height 35
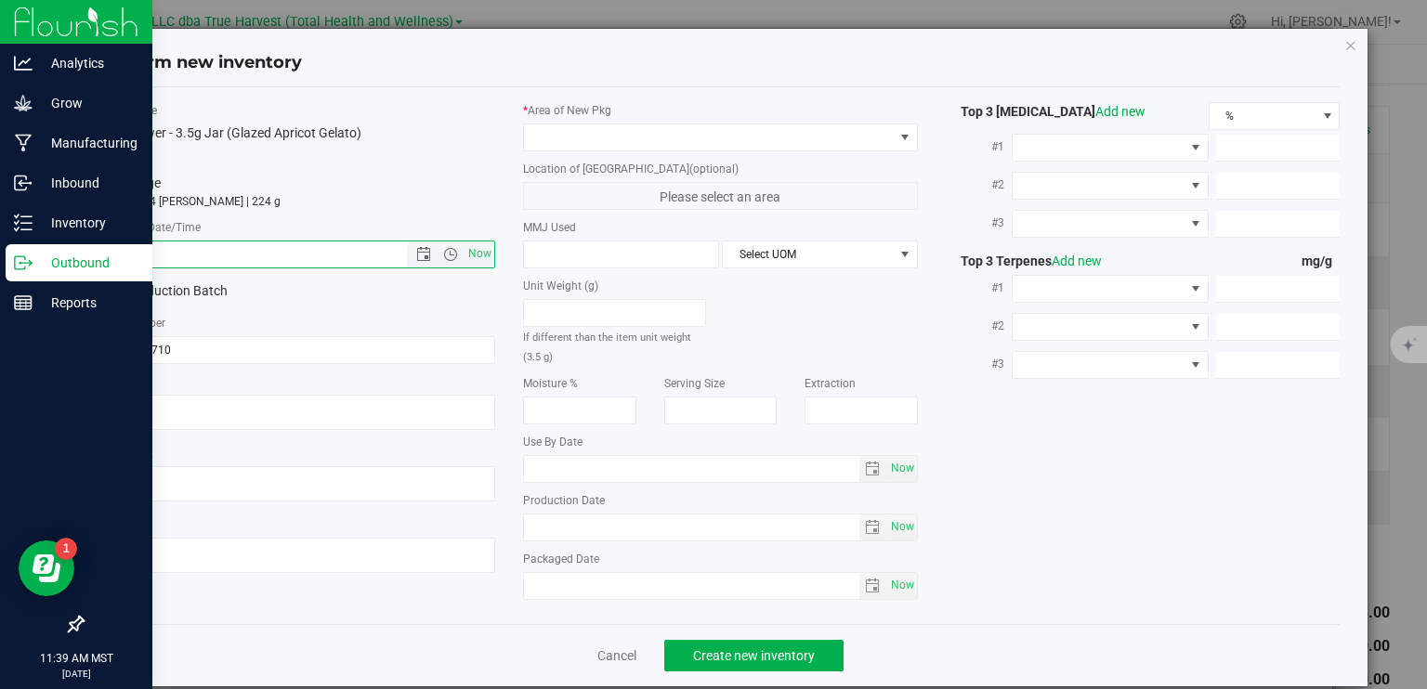
click at [337, 258] on input "text" at bounding box center [270, 255] width 337 height 26
paste input "2025-07-10"
click at [632, 148] on span at bounding box center [709, 137] width 370 height 26
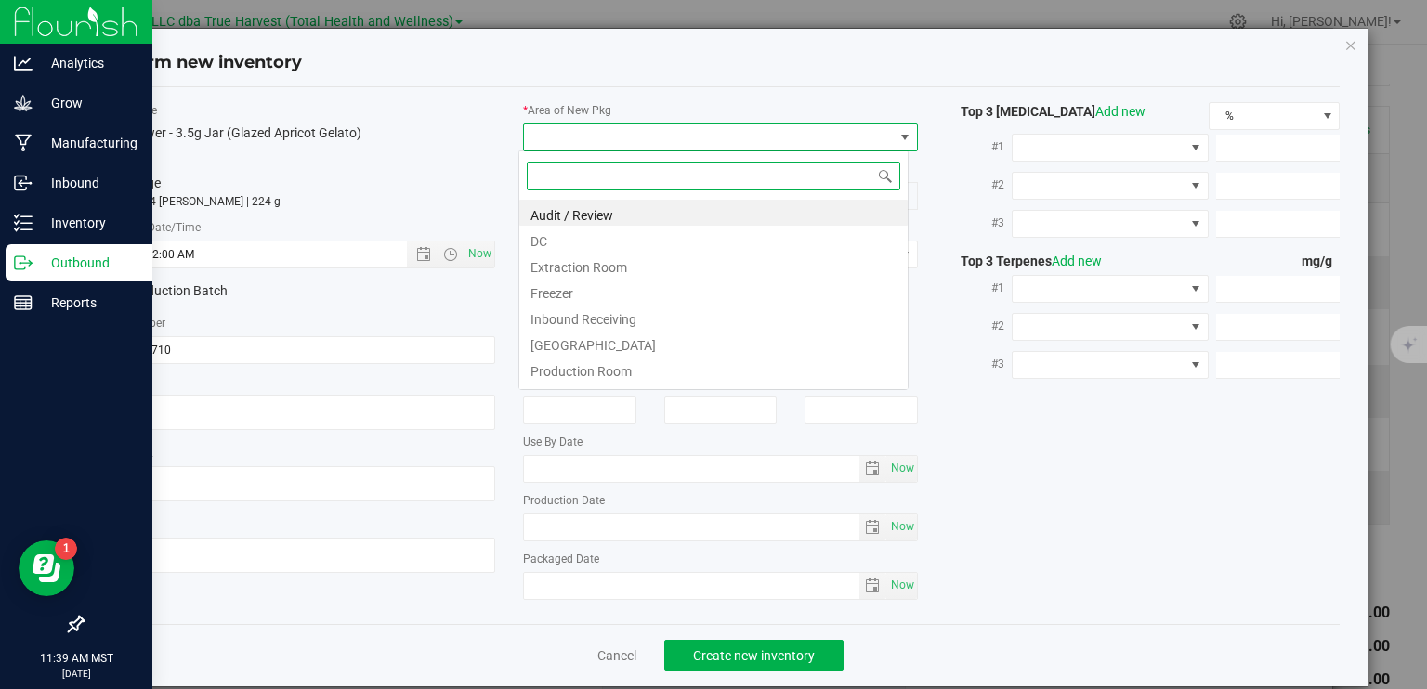
type input "7/10/2025 11:39 AM"
click at [608, 242] on li "DC" at bounding box center [713, 239] width 388 height 26
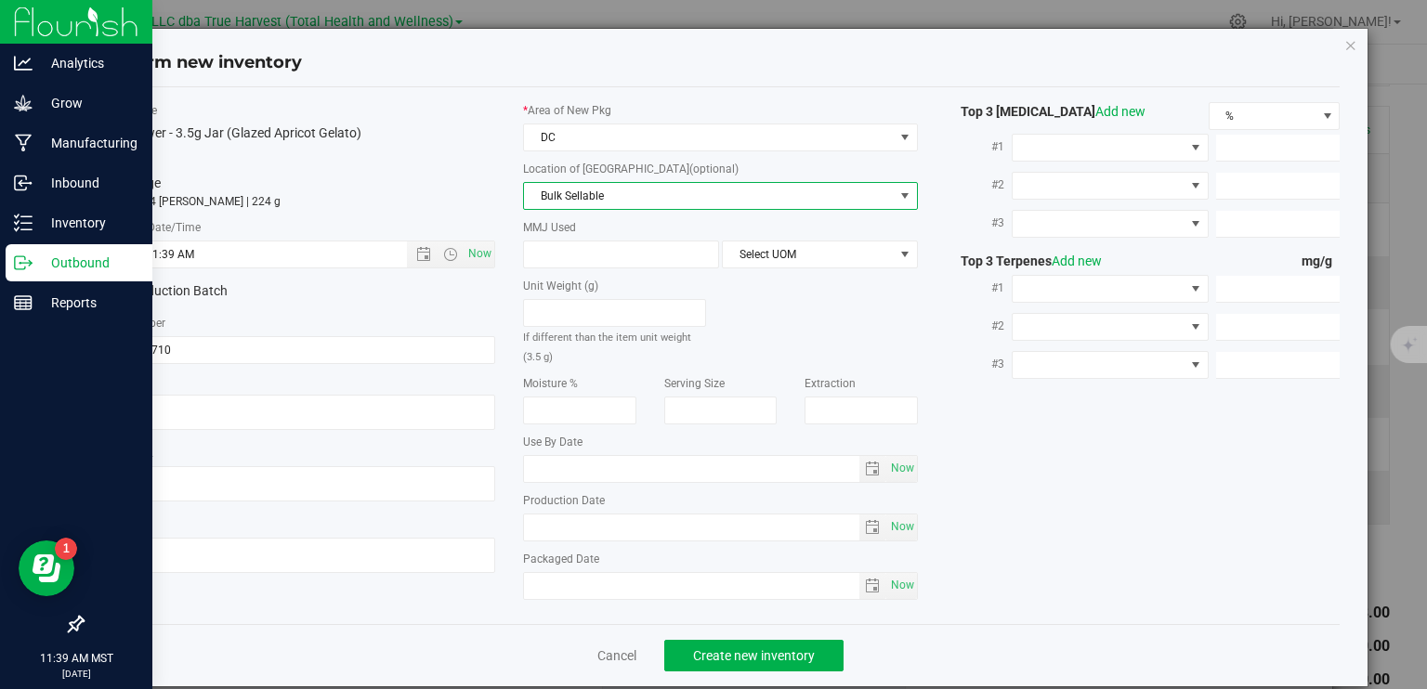
click at [628, 200] on span "Bulk Sellable" at bounding box center [709, 196] width 370 height 26
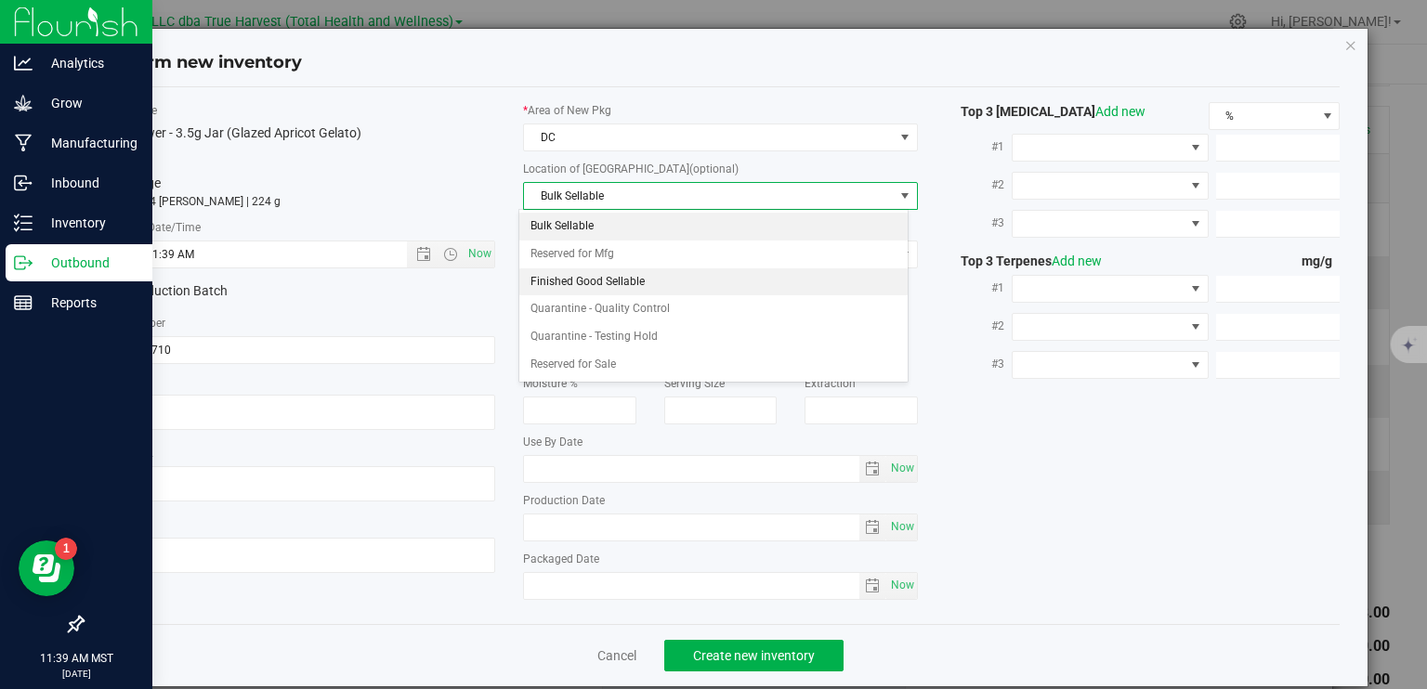
click at [626, 289] on li "Finished Good Sellable" at bounding box center [713, 282] width 388 height 28
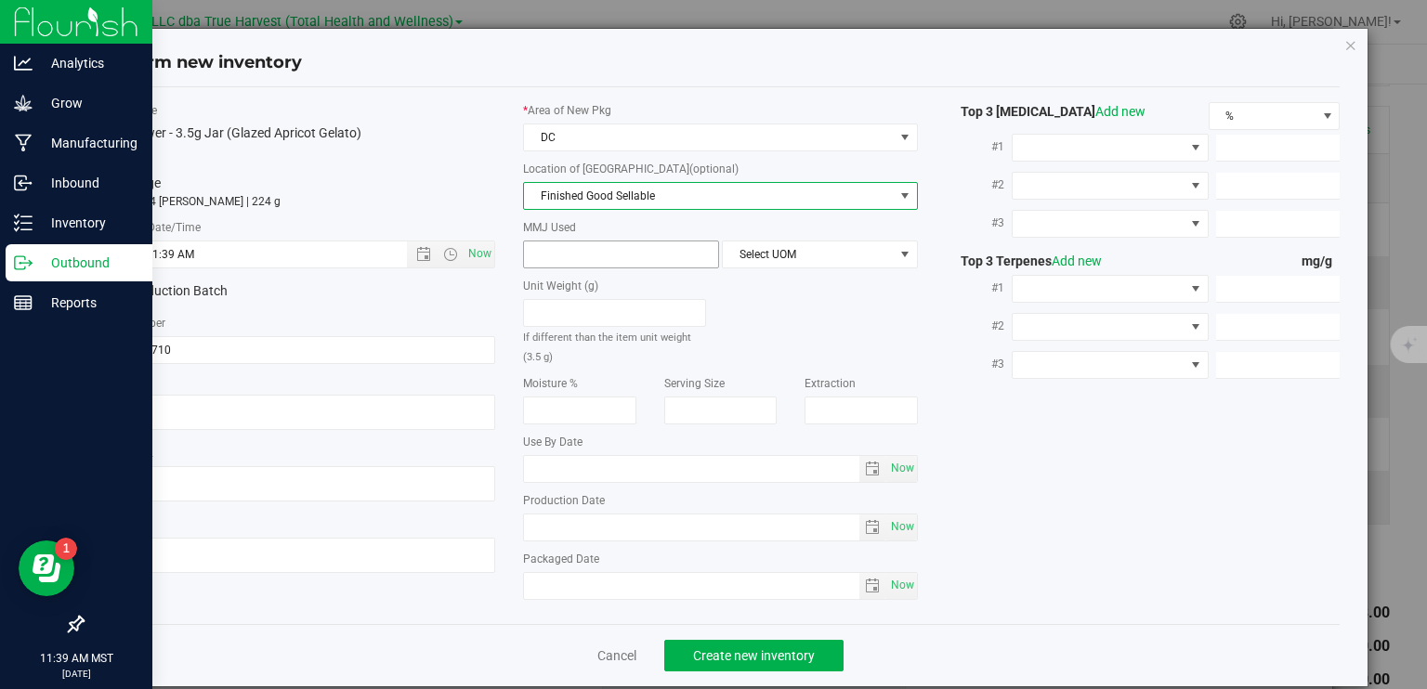
click at [616, 261] on span at bounding box center [621, 255] width 196 height 28
type input "3.5"
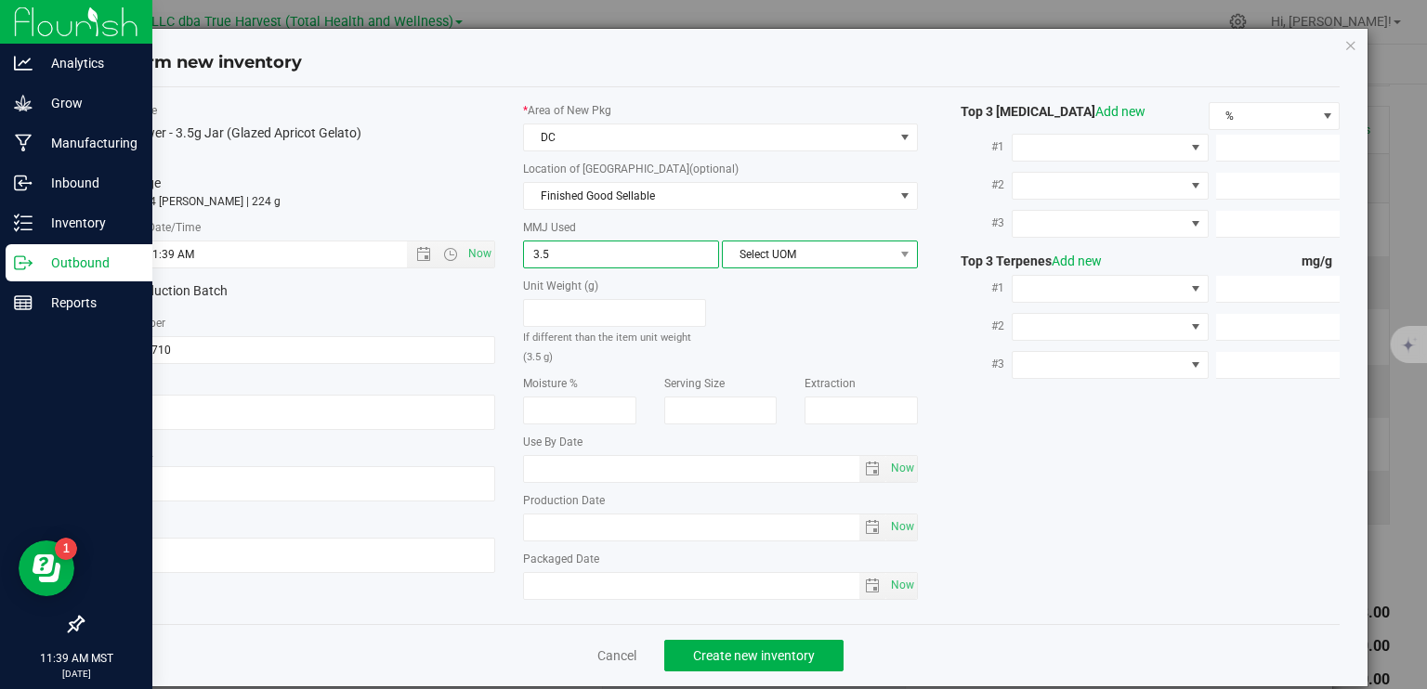
type input "3.5000"
click at [760, 259] on span "Select UOM" at bounding box center [808, 255] width 171 height 26
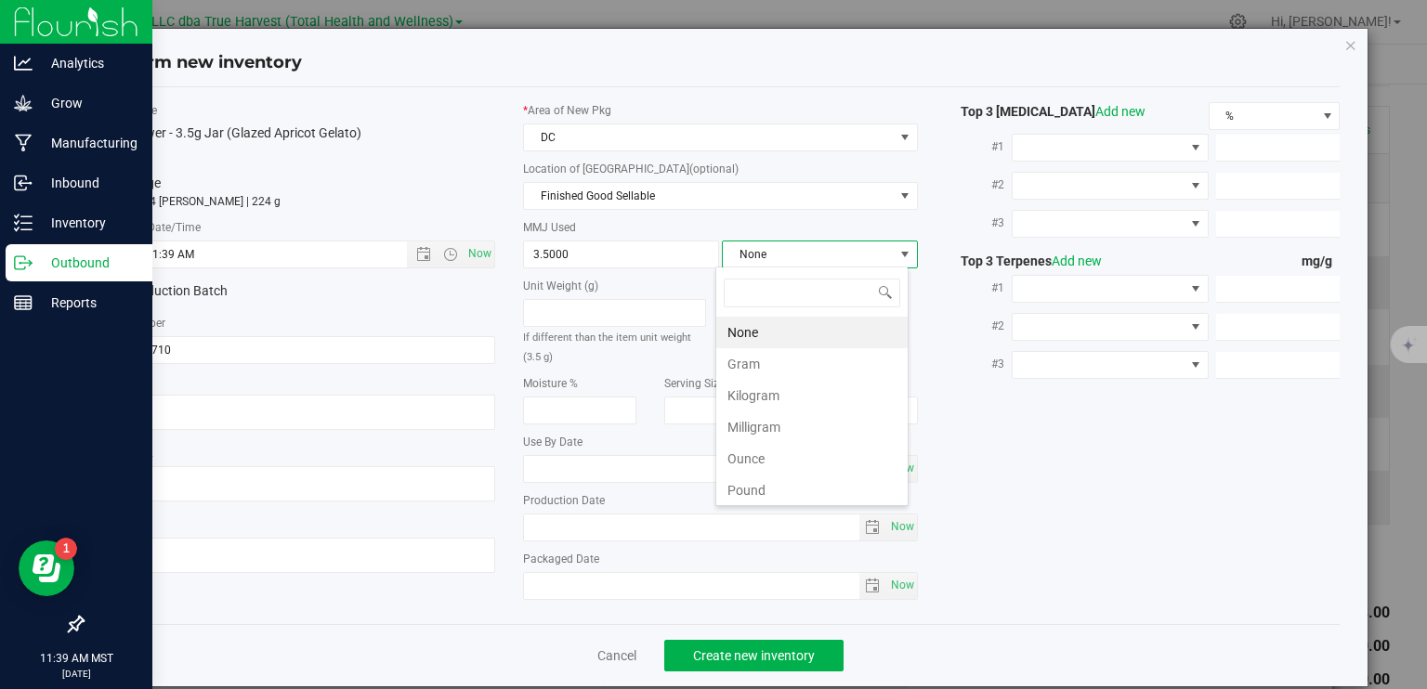
scroll to position [27, 193]
click at [766, 370] on li "Gram" at bounding box center [811, 364] width 191 height 32
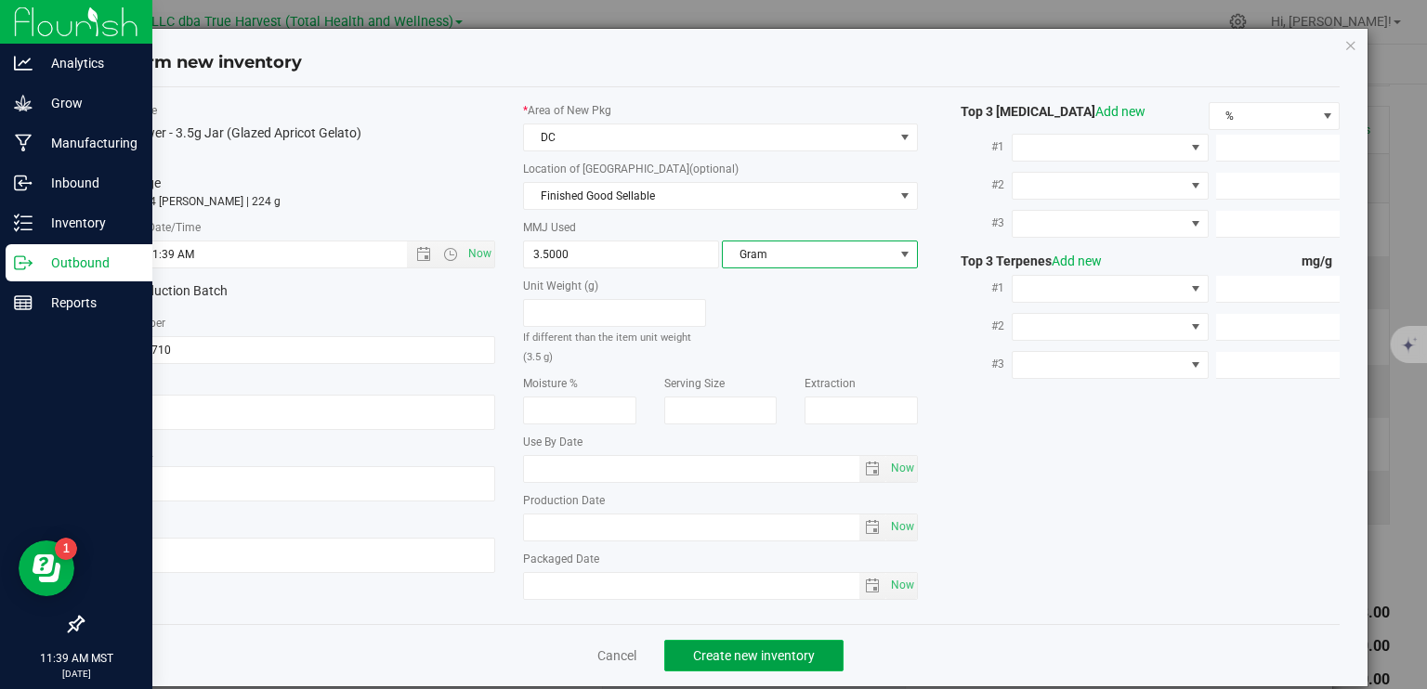
click at [724, 649] on span "Create new inventory" at bounding box center [754, 655] width 122 height 15
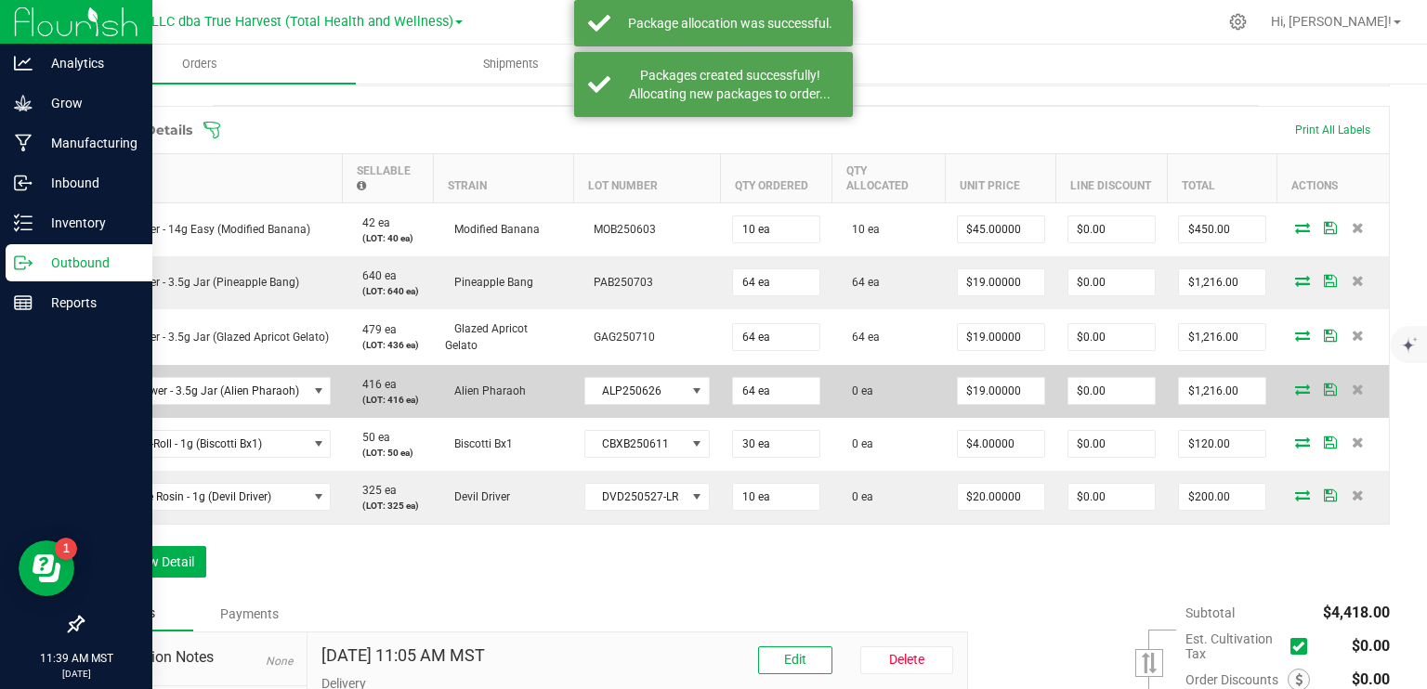
click at [1289, 393] on span at bounding box center [1303, 389] width 28 height 11
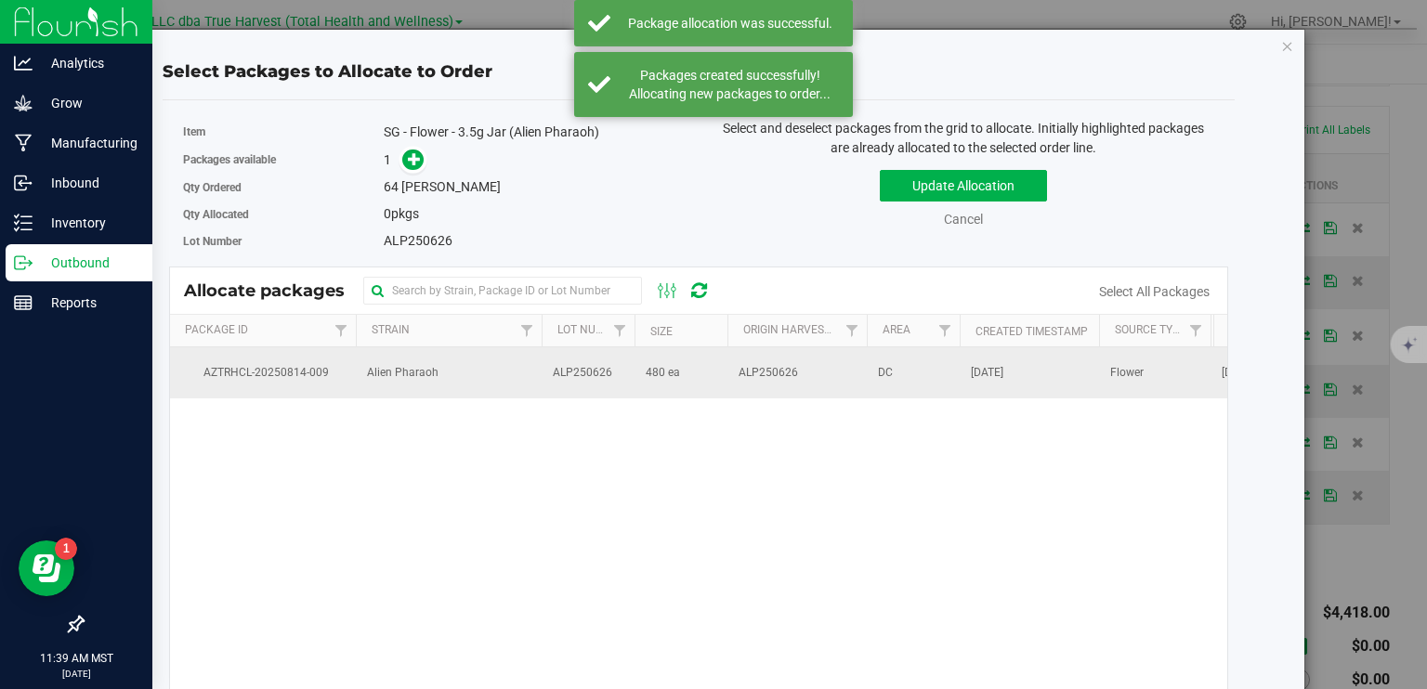
click at [806, 382] on td "ALP250626" at bounding box center [796, 372] width 139 height 50
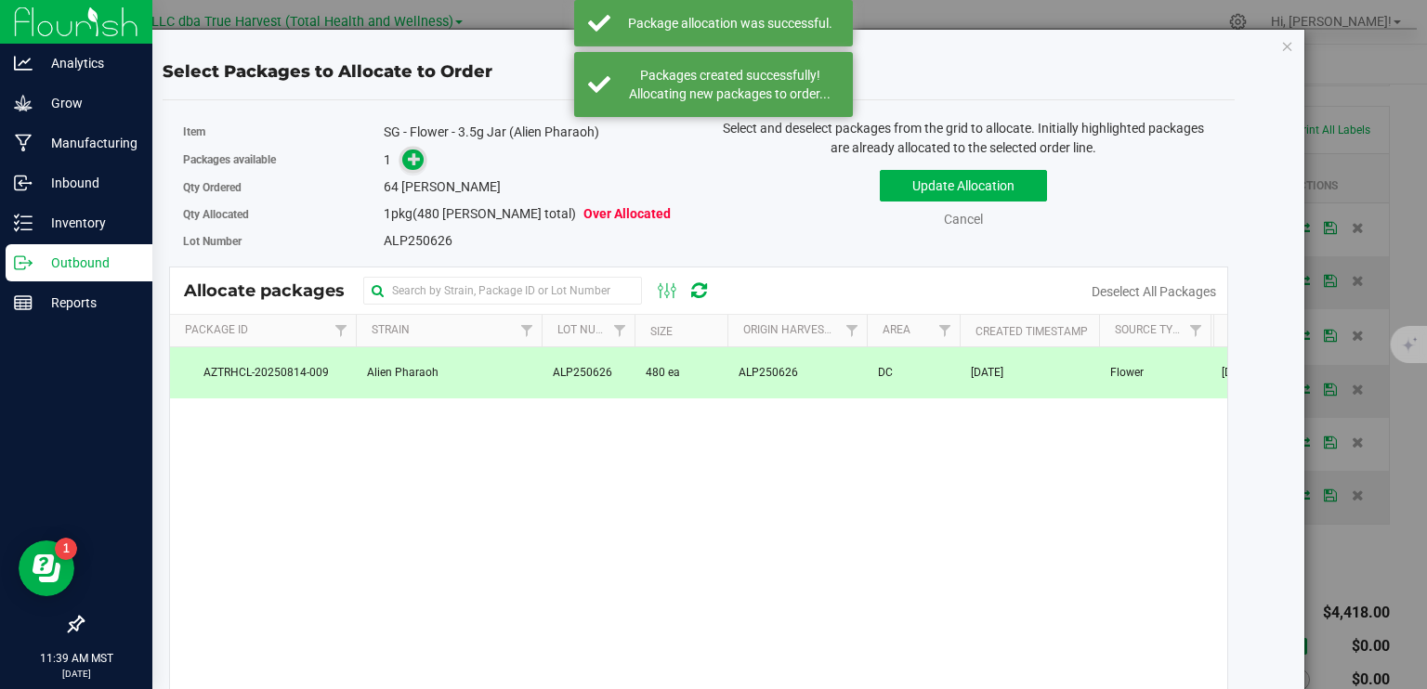
click at [420, 158] on div "1" at bounding box center [534, 160] width 301 height 21
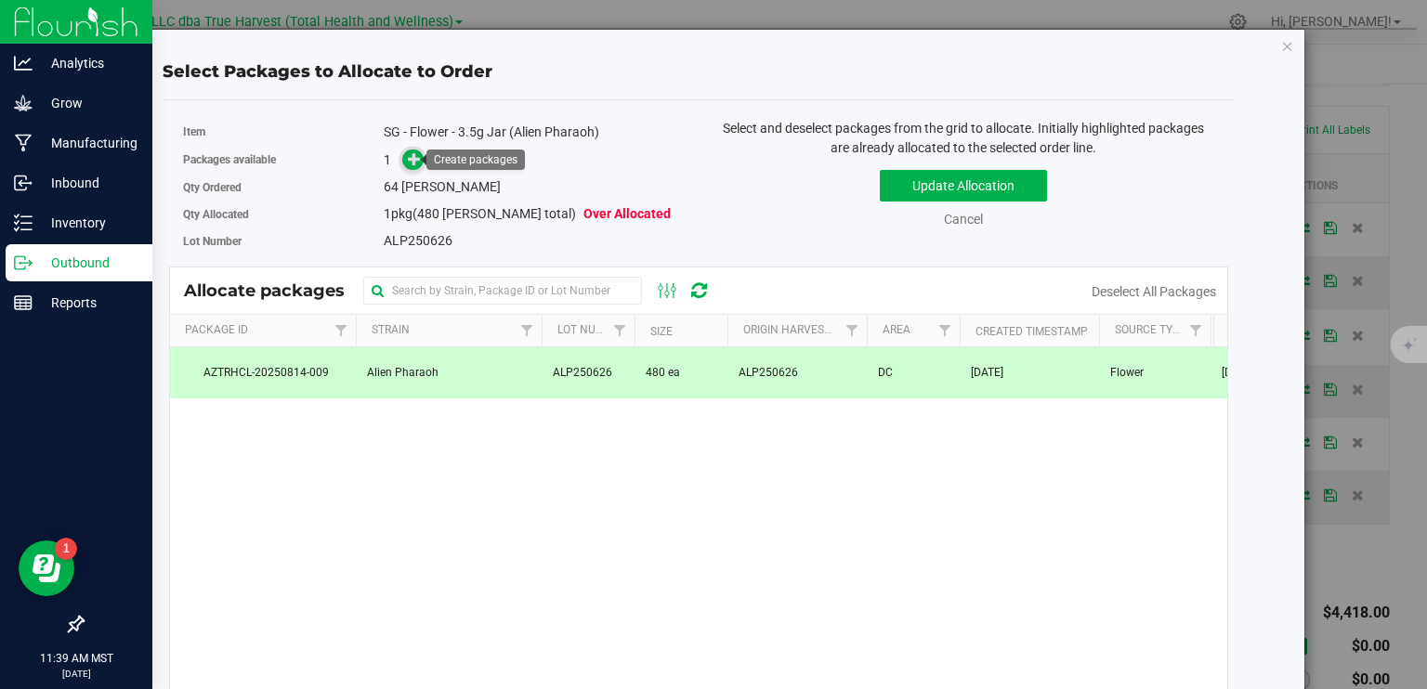
click at [409, 161] on icon at bounding box center [415, 158] width 14 height 14
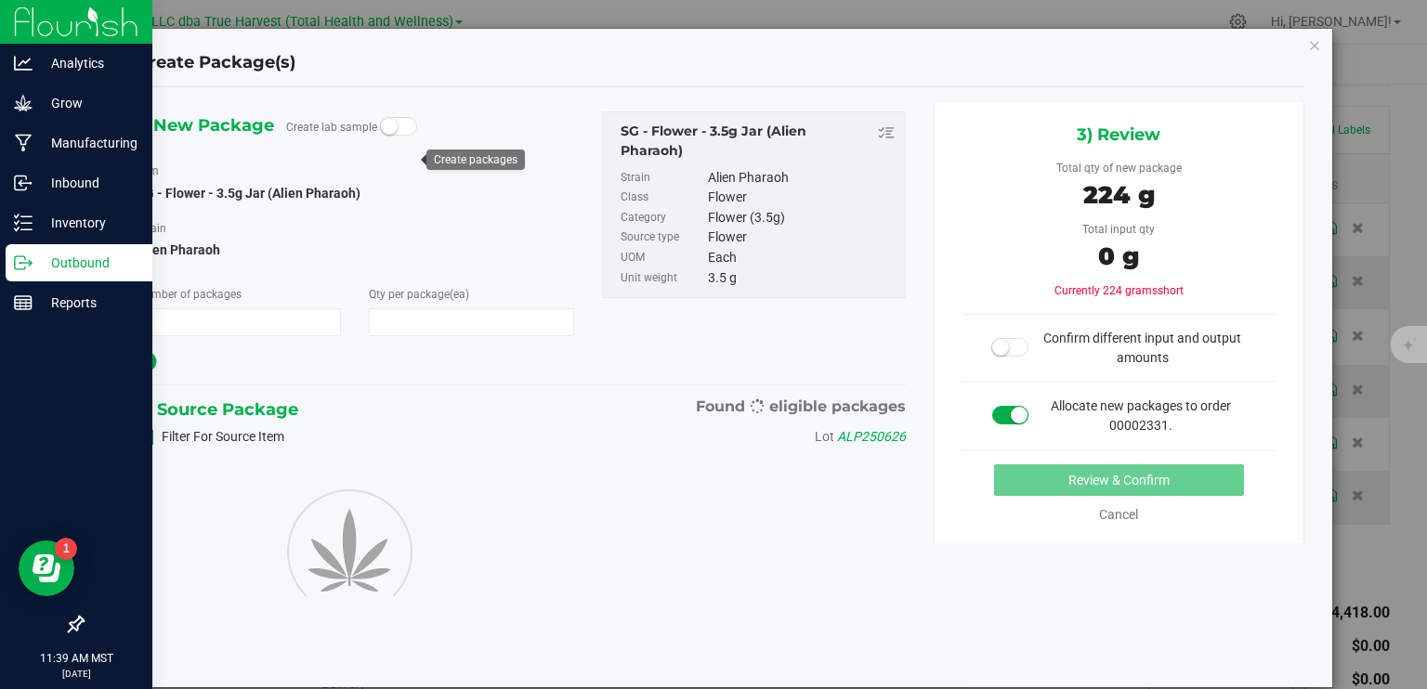
type input "1"
type input "64"
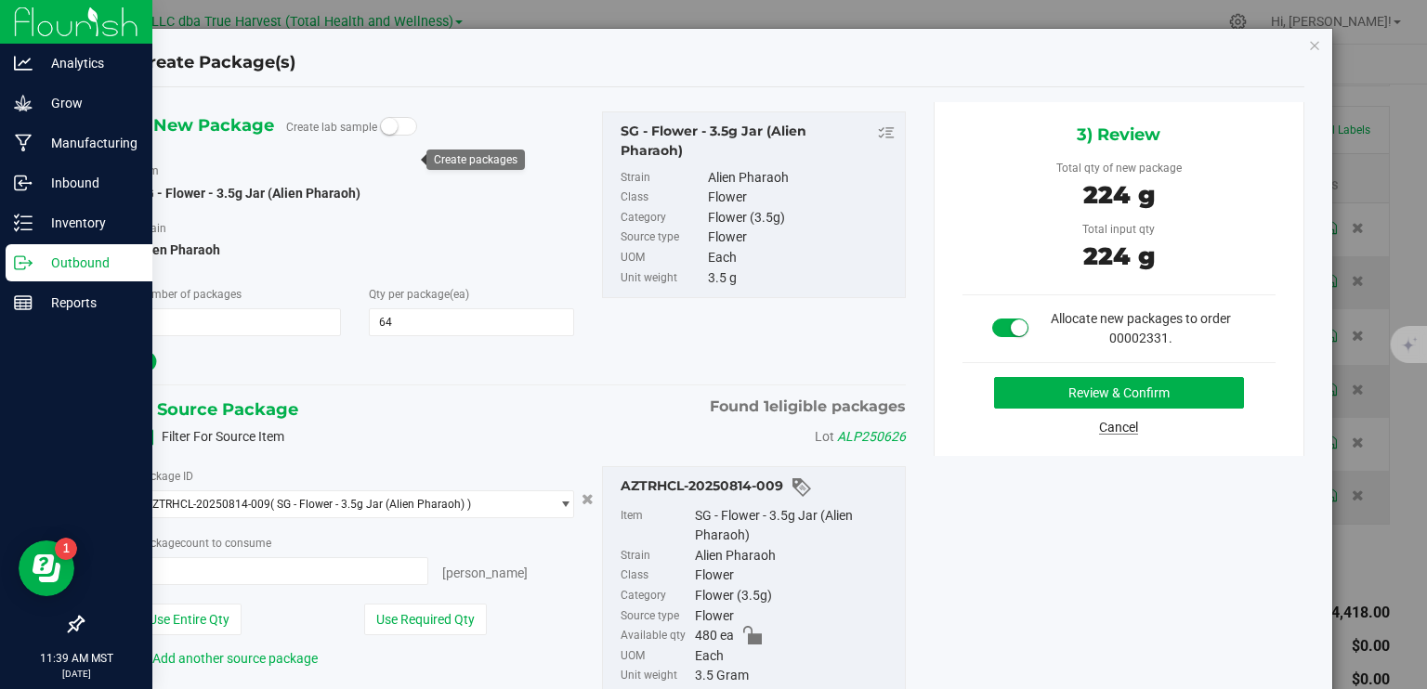
type input "64 ea"
click at [1114, 393] on button "Review & Confirm" at bounding box center [1119, 393] width 250 height 32
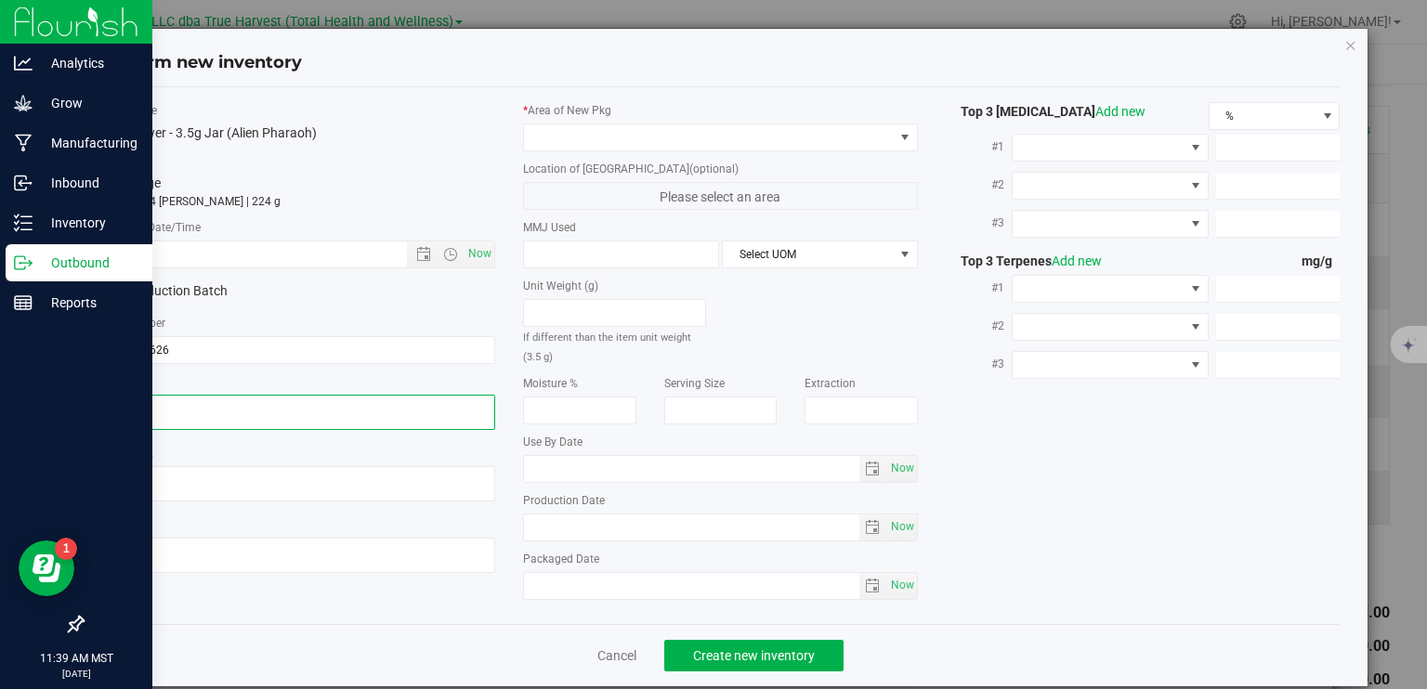
click at [181, 406] on textarea at bounding box center [298, 412] width 395 height 35
click at [182, 406] on textarea at bounding box center [298, 412] width 395 height 35
click at [195, 251] on input "text" at bounding box center [270, 255] width 337 height 26
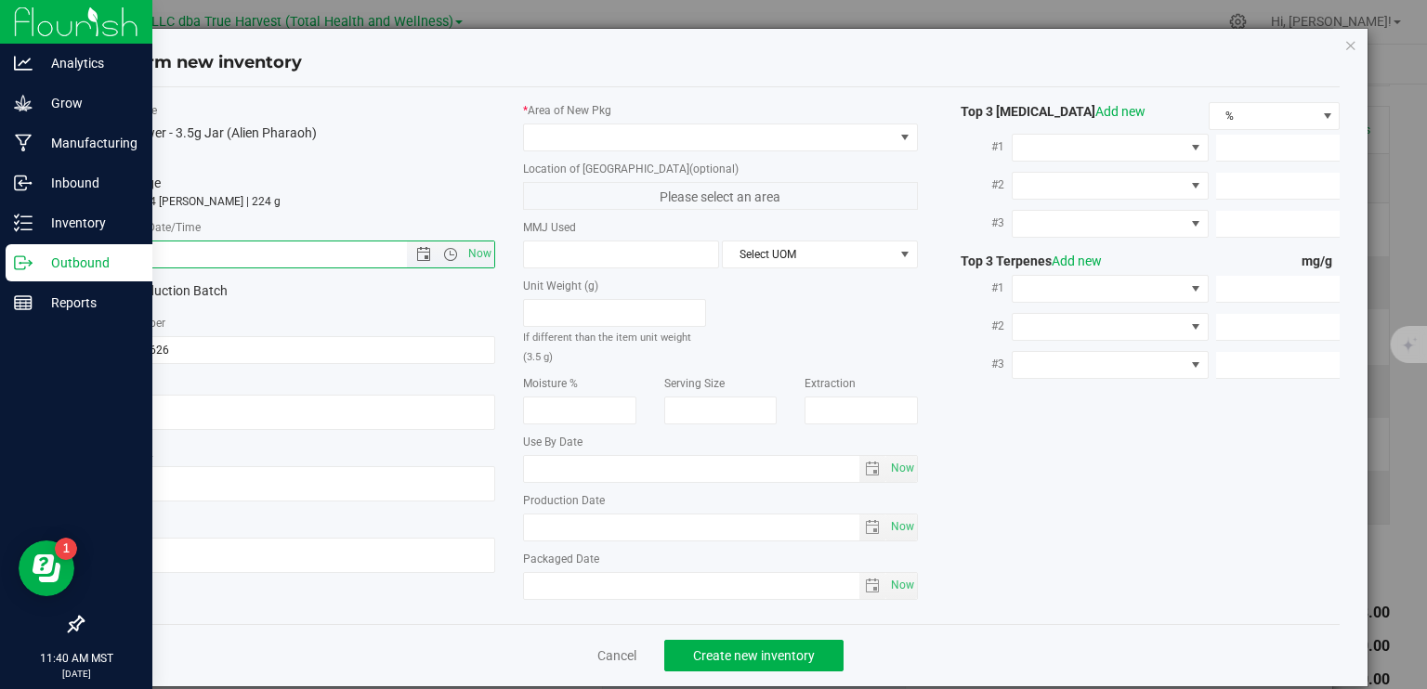
paste input "2025-06-26"
click at [699, 125] on span at bounding box center [709, 137] width 370 height 26
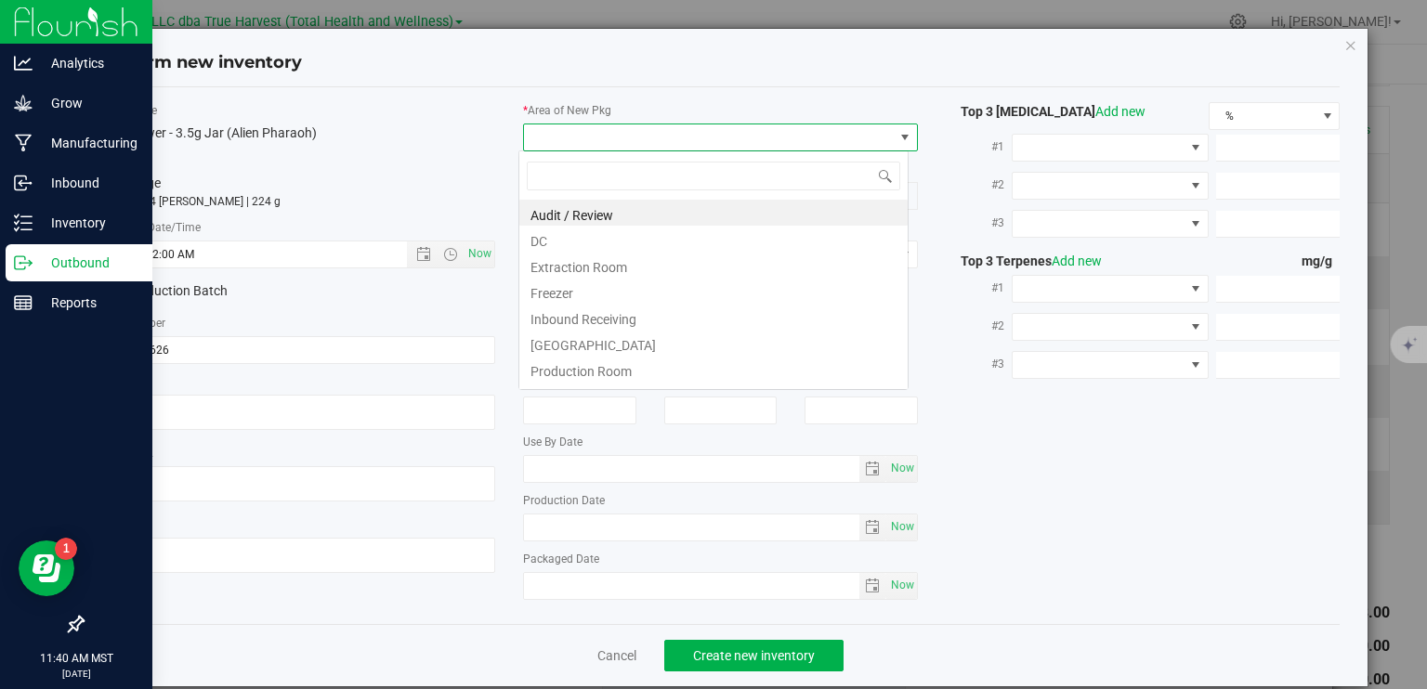
type input "6/26/2025 11:40 AM"
click at [666, 242] on li "DC" at bounding box center [713, 239] width 388 height 26
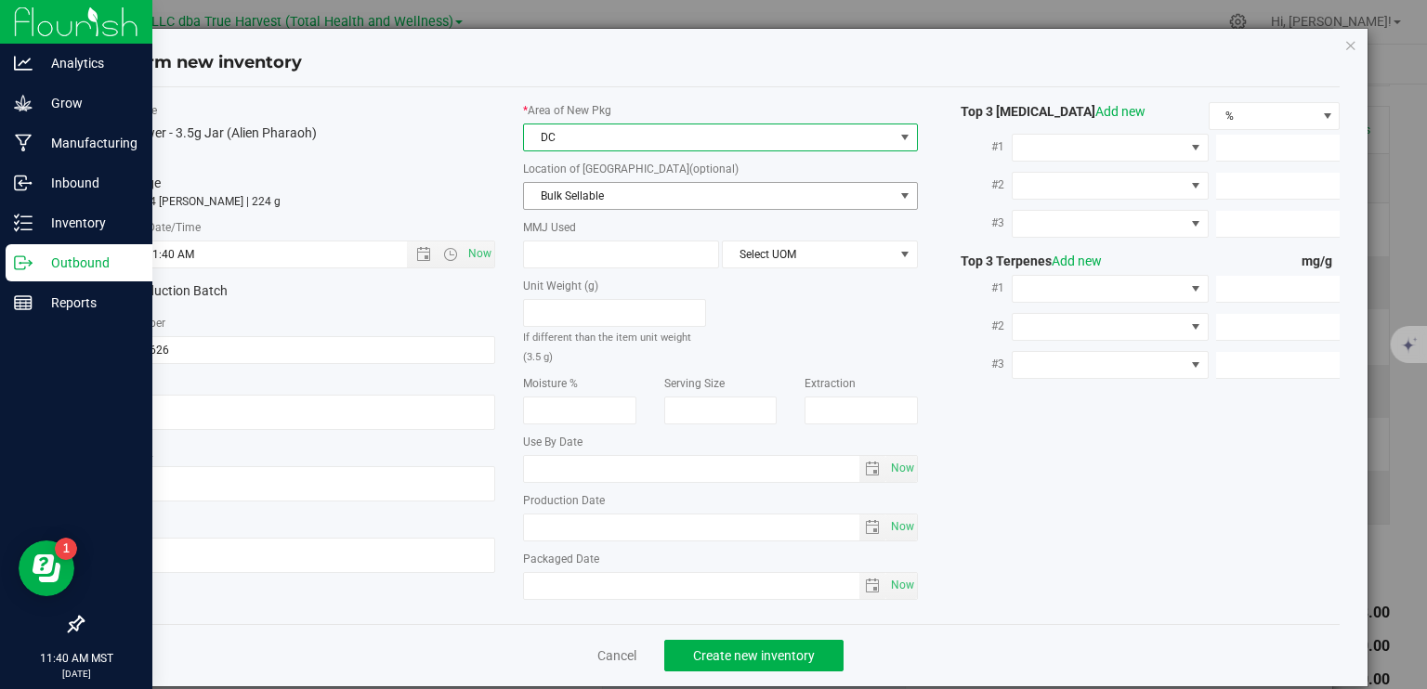
click at [662, 191] on span "Bulk Sellable" at bounding box center [709, 196] width 370 height 26
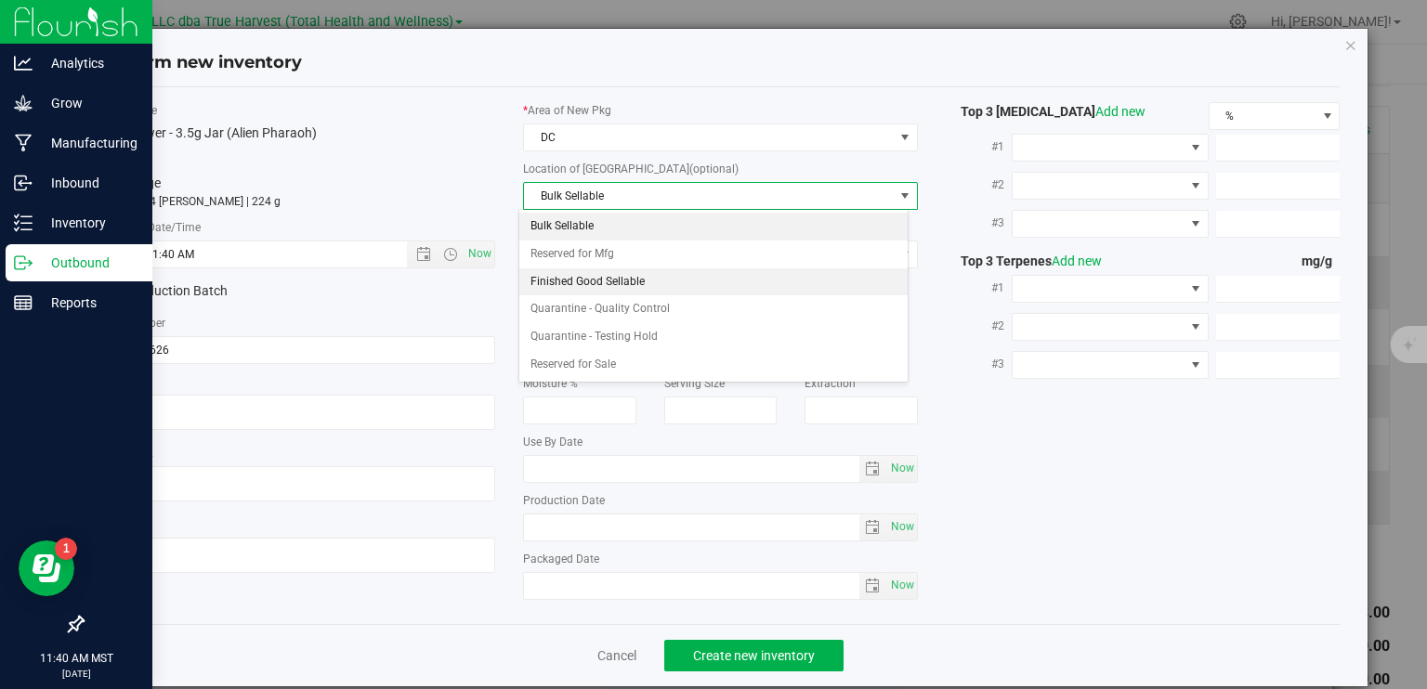
click at [645, 282] on li "Finished Good Sellable" at bounding box center [713, 282] width 388 height 28
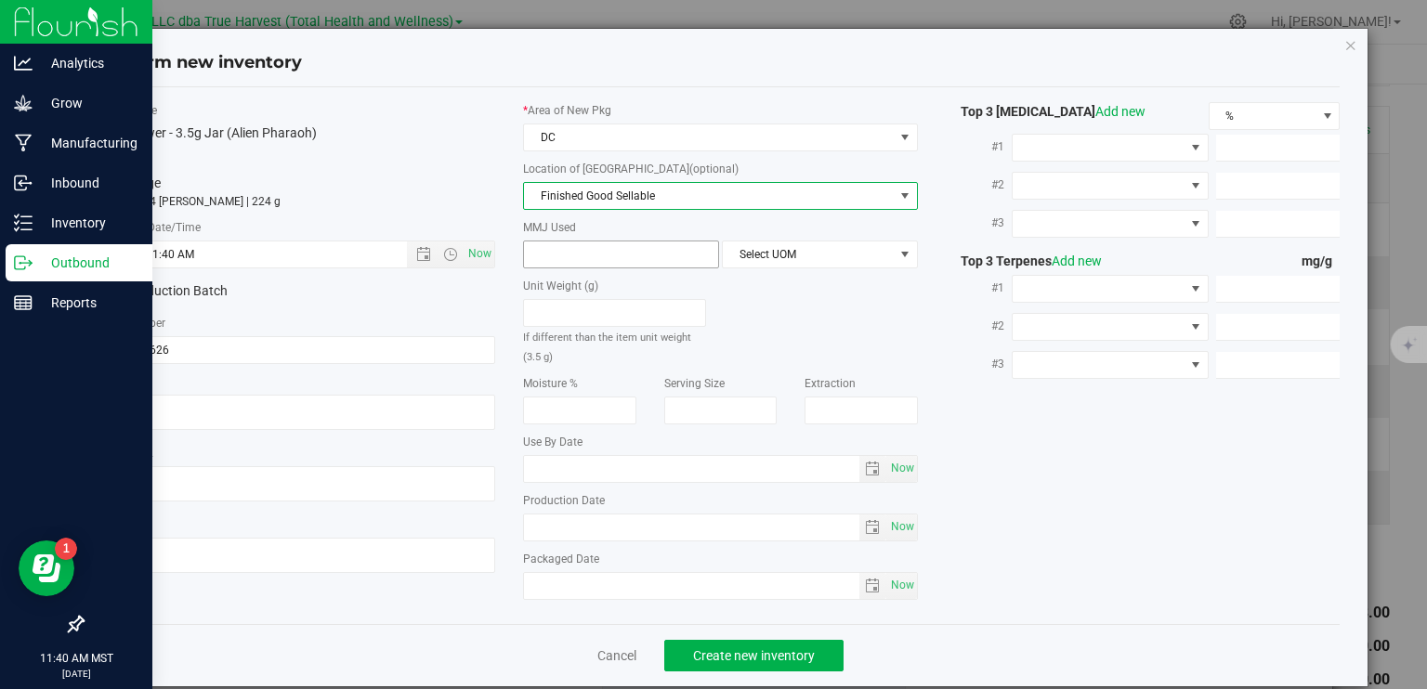
click at [632, 255] on span at bounding box center [621, 255] width 196 height 28
type input "."
type input "3.5"
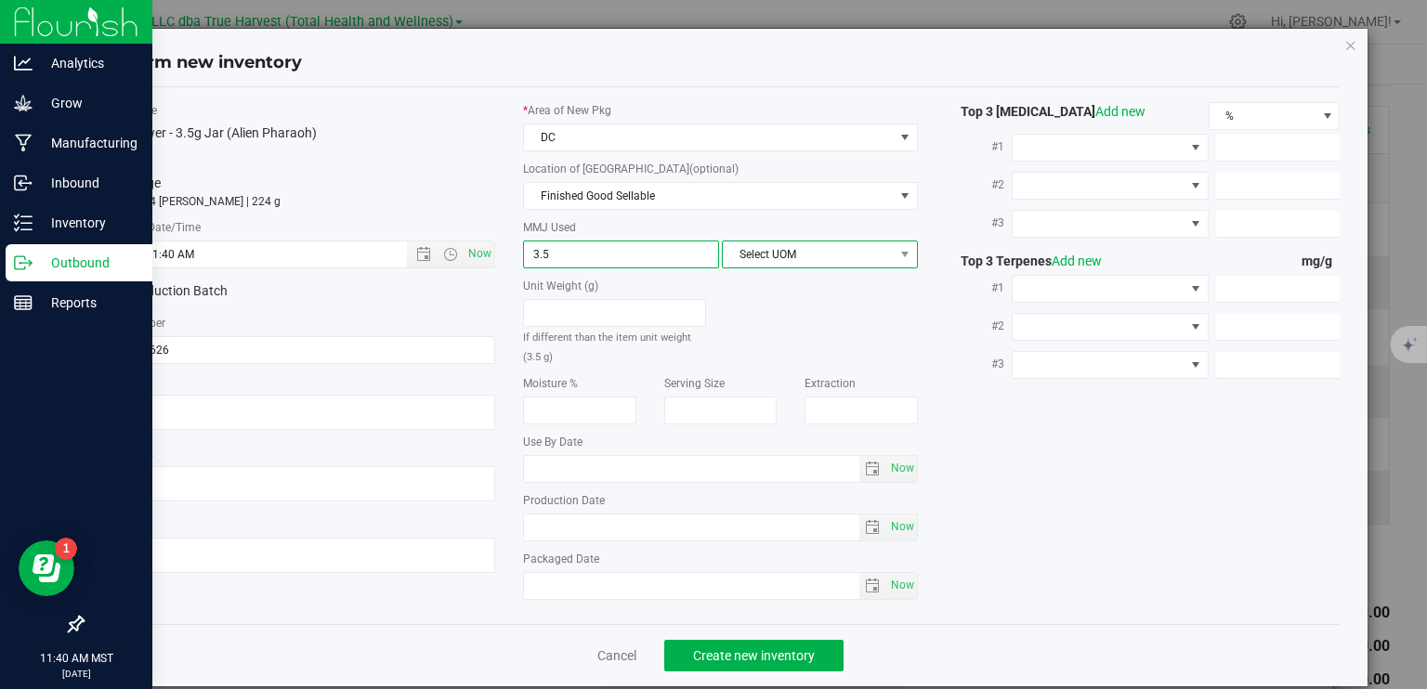
type input "3.5000"
click at [764, 255] on span "Select UOM" at bounding box center [808, 255] width 171 height 26
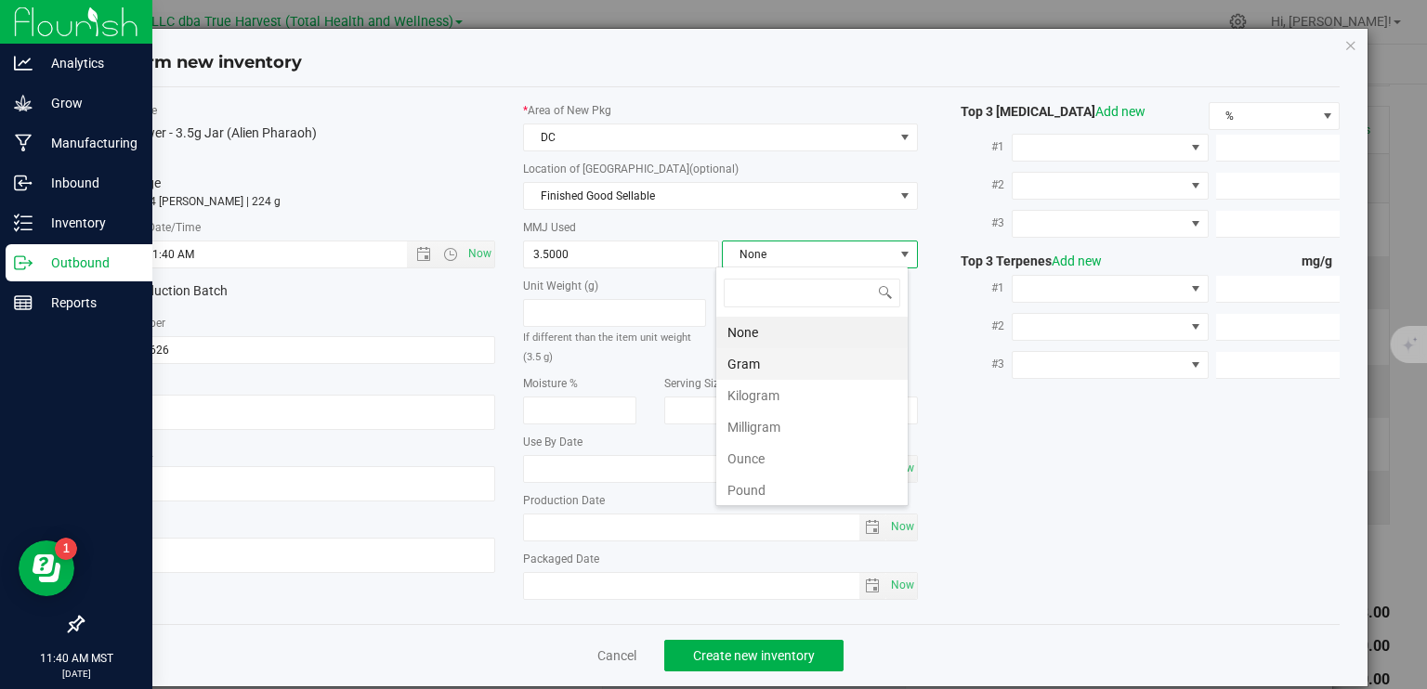
scroll to position [27, 193]
click at [767, 365] on li "Gram" at bounding box center [811, 364] width 191 height 32
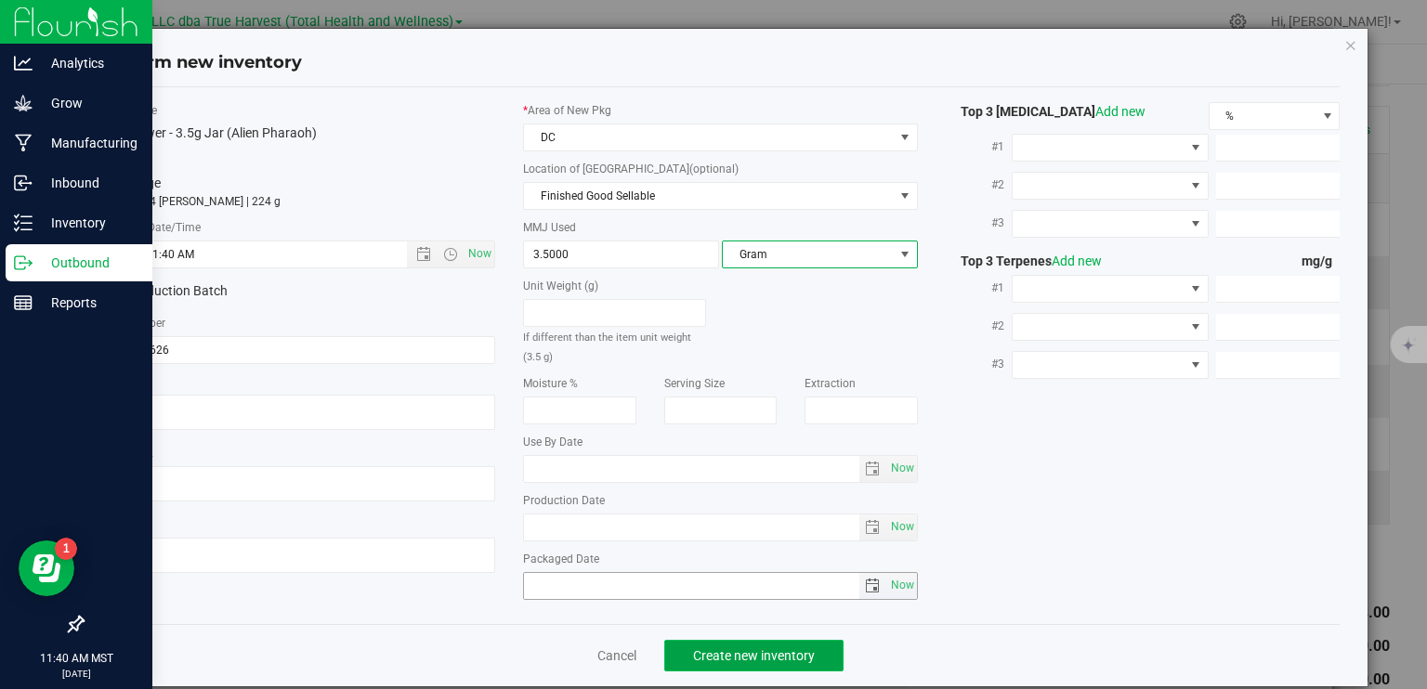
click at [793, 649] on span "Create new inventory" at bounding box center [754, 655] width 122 height 15
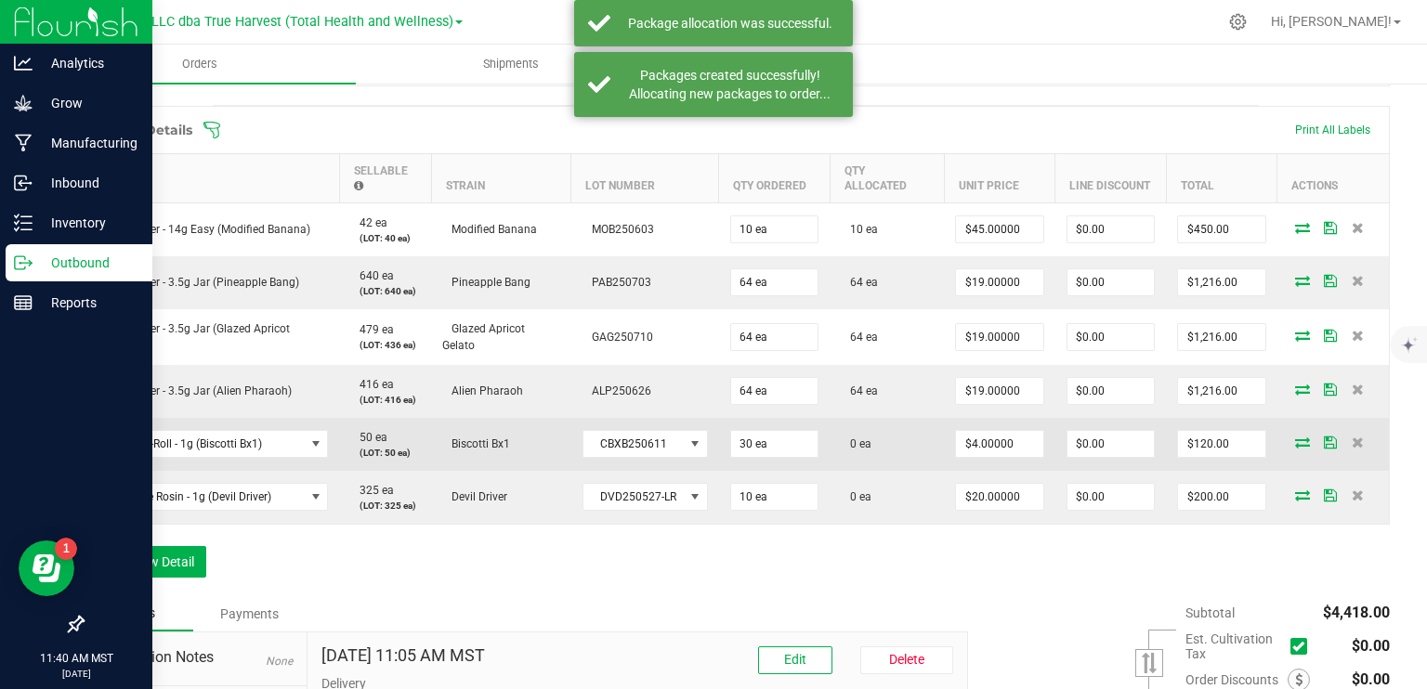
click at [1295, 441] on icon at bounding box center [1302, 442] width 15 height 11
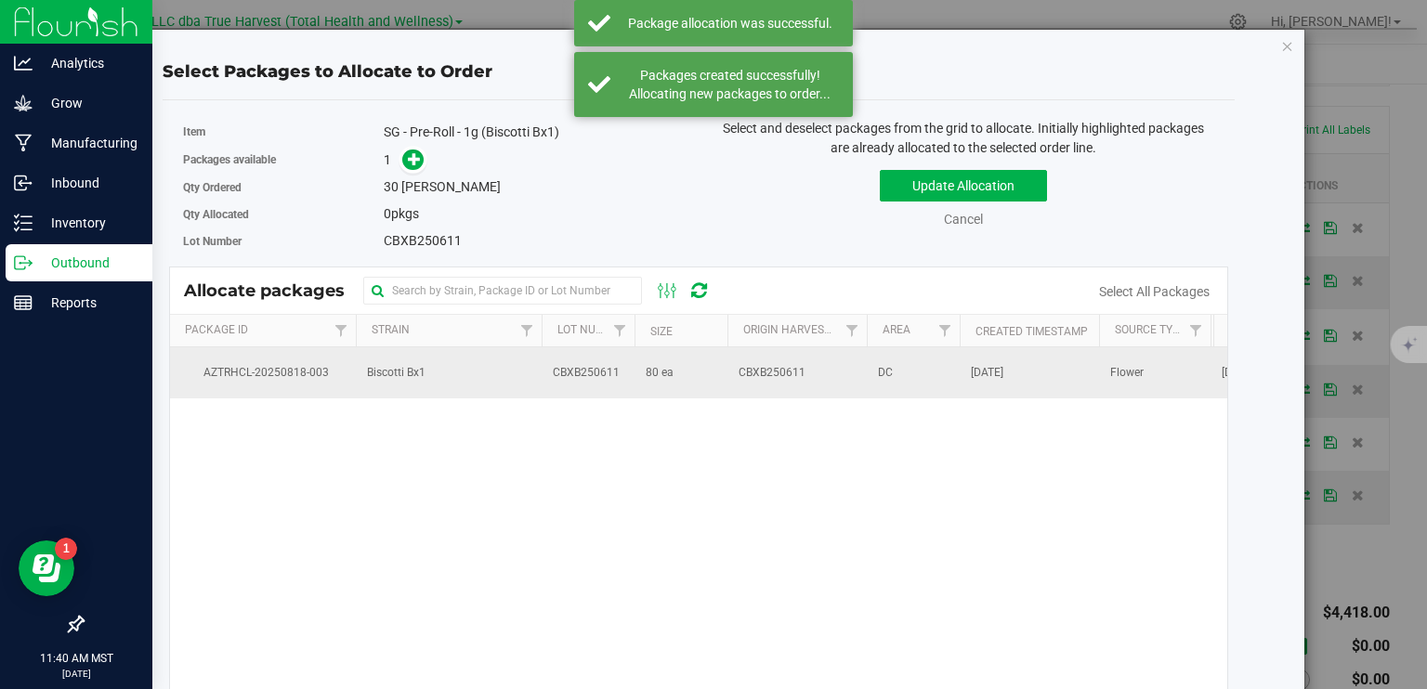
click at [643, 366] on td "80 ea" at bounding box center [681, 372] width 93 height 50
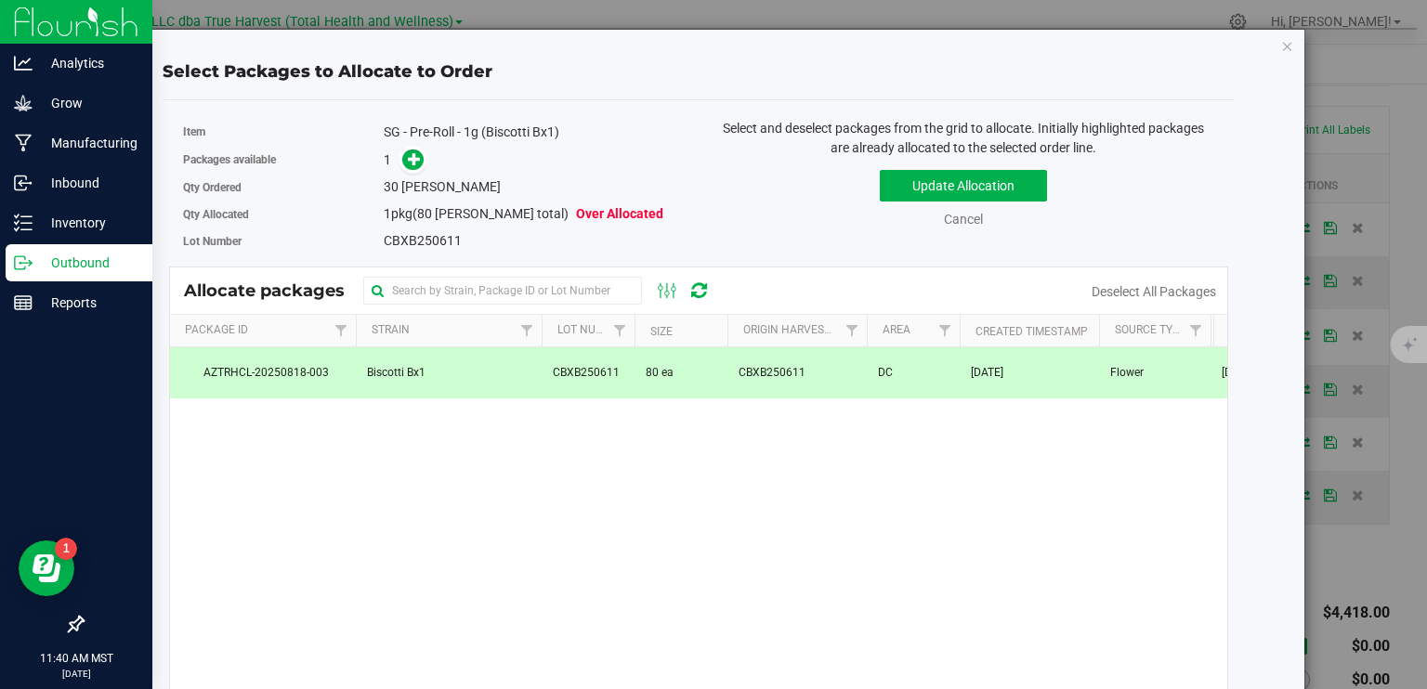
click at [394, 167] on span at bounding box center [409, 159] width 30 height 21
click at [416, 164] on icon at bounding box center [415, 158] width 14 height 14
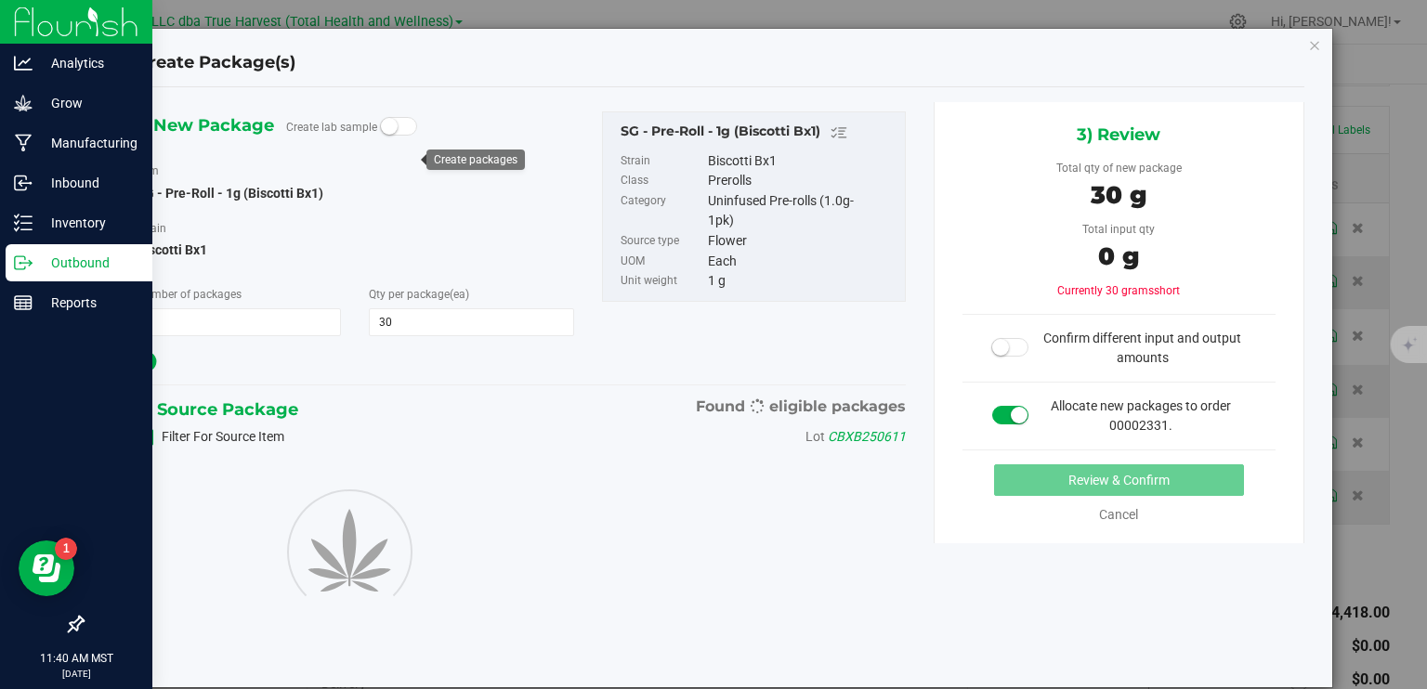
type input "30"
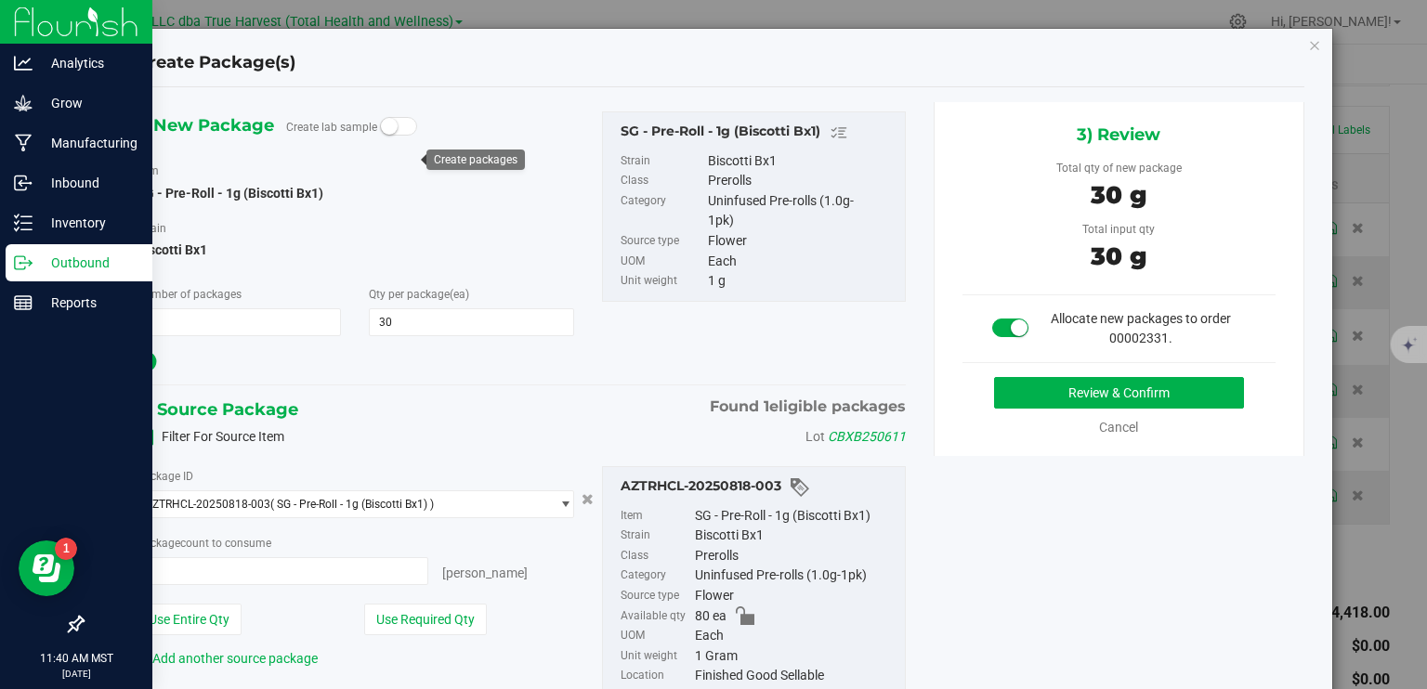
type input "30 ea"
click at [1055, 390] on button "Review & Confirm" at bounding box center [1119, 393] width 250 height 32
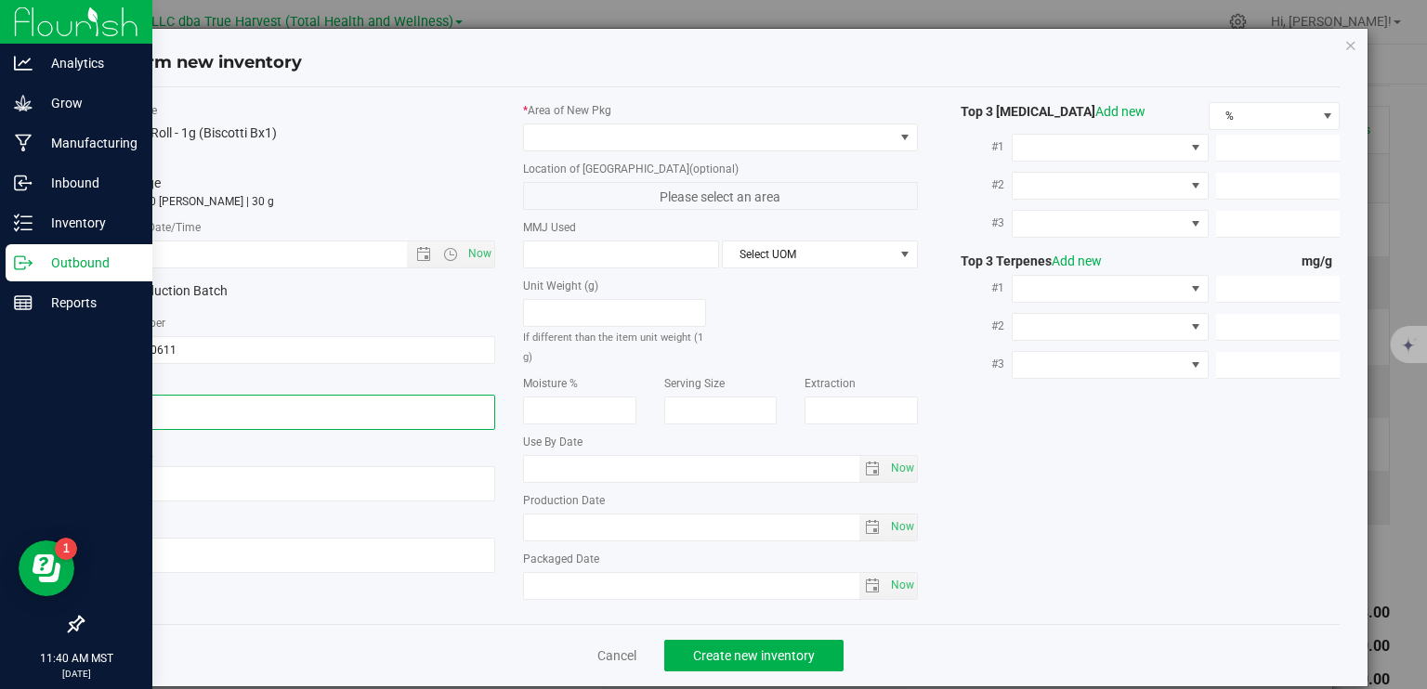
click at [225, 411] on textarea at bounding box center [298, 412] width 395 height 35
drag, startPoint x: 231, startPoint y: 284, endPoint x: 236, endPoint y: 257, distance: 27.3
click at [234, 267] on div "Item Name SG - Pre-Roll - 1g (Biscotti Bx1) Total Qty 1 package totaling 30 eac…" at bounding box center [298, 345] width 423 height 486
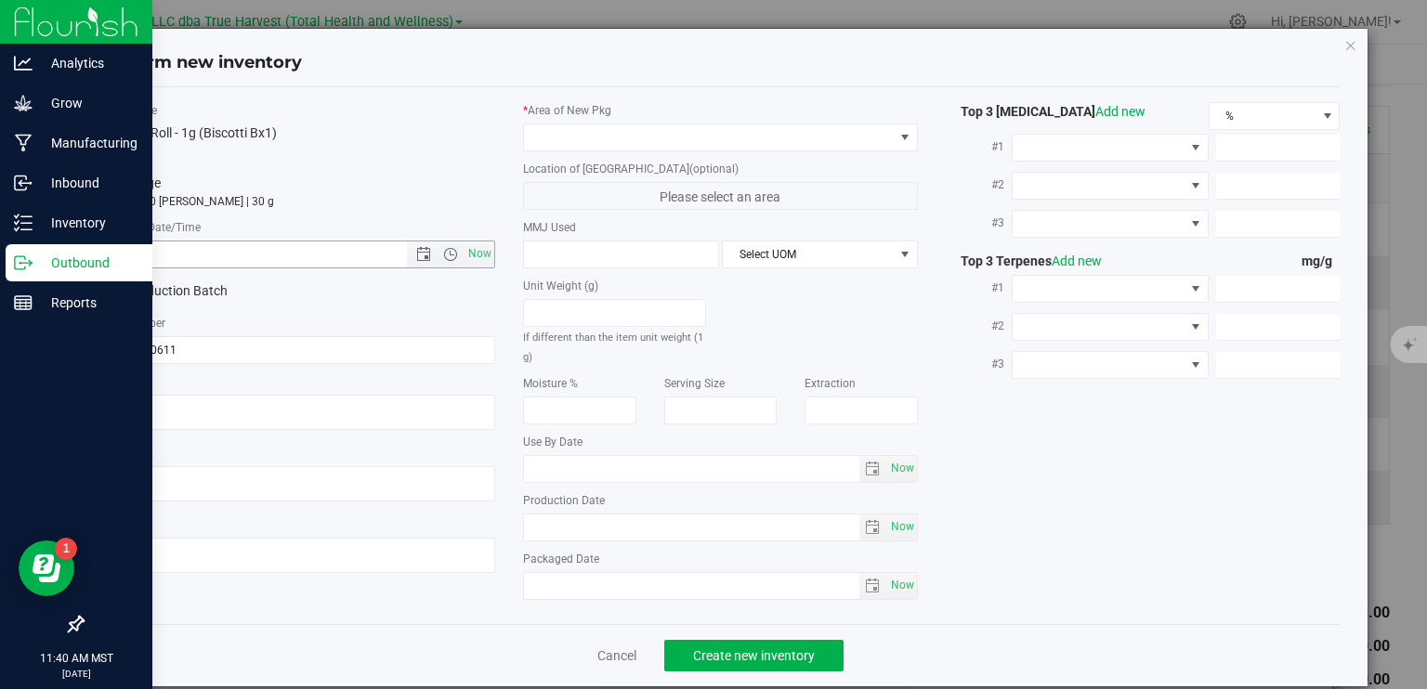
click at [236, 255] on input "text" at bounding box center [270, 255] width 337 height 26
paste input "2025-06-11"
click at [581, 137] on span at bounding box center [709, 137] width 370 height 26
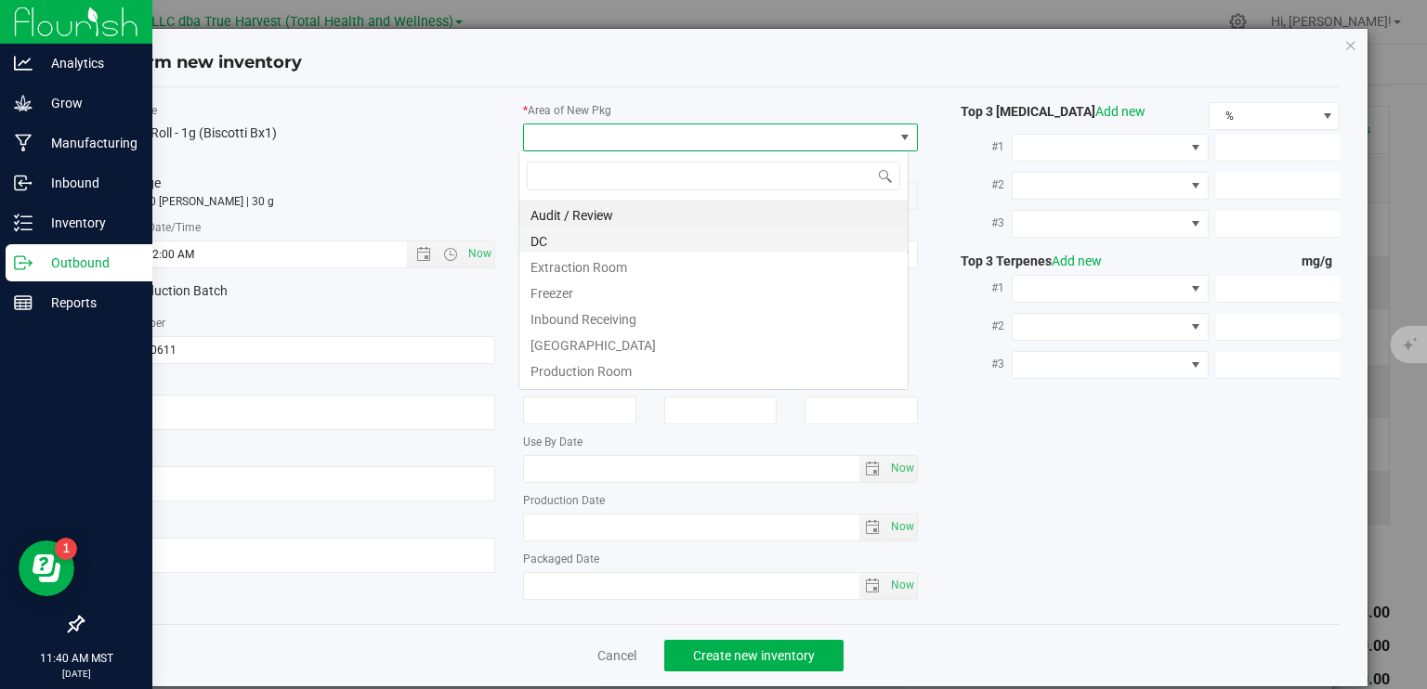
type input "6/11/2025 11:40 AM"
click at [612, 245] on li "DC" at bounding box center [713, 239] width 388 height 26
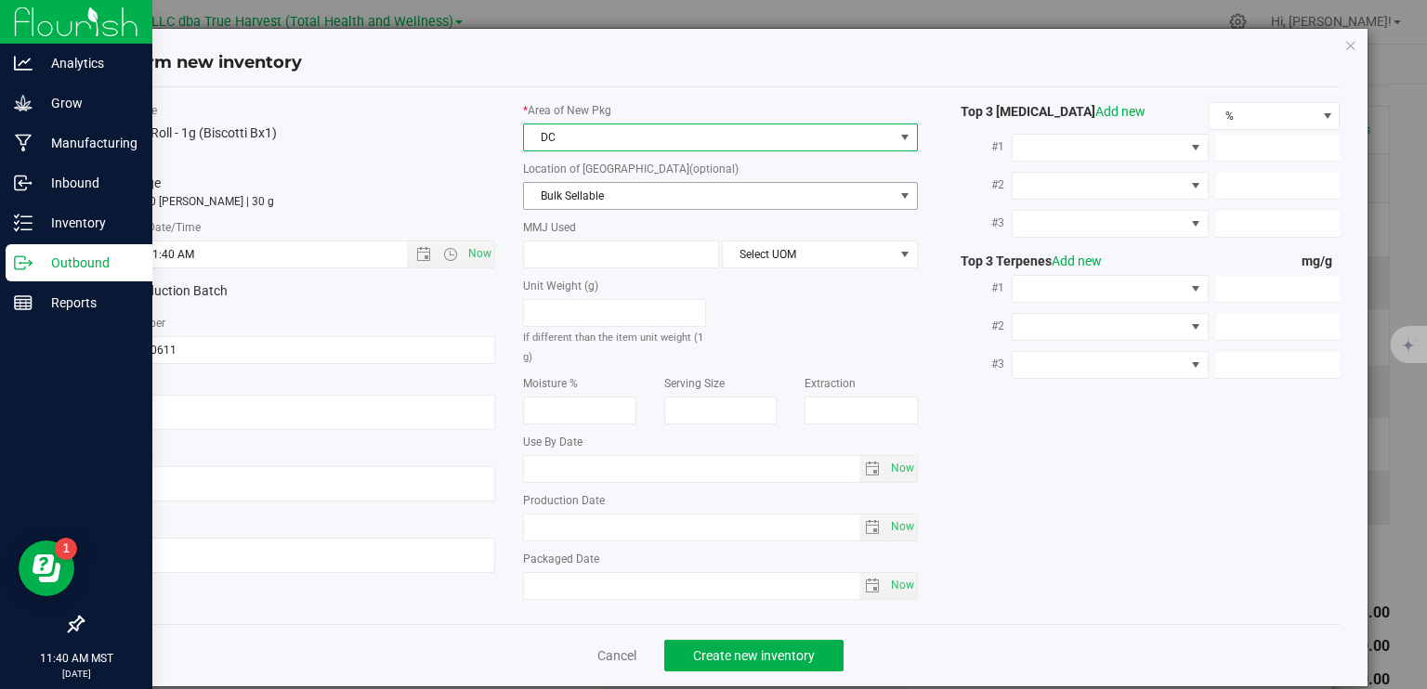
click at [625, 200] on span "Bulk Sellable" at bounding box center [709, 196] width 370 height 26
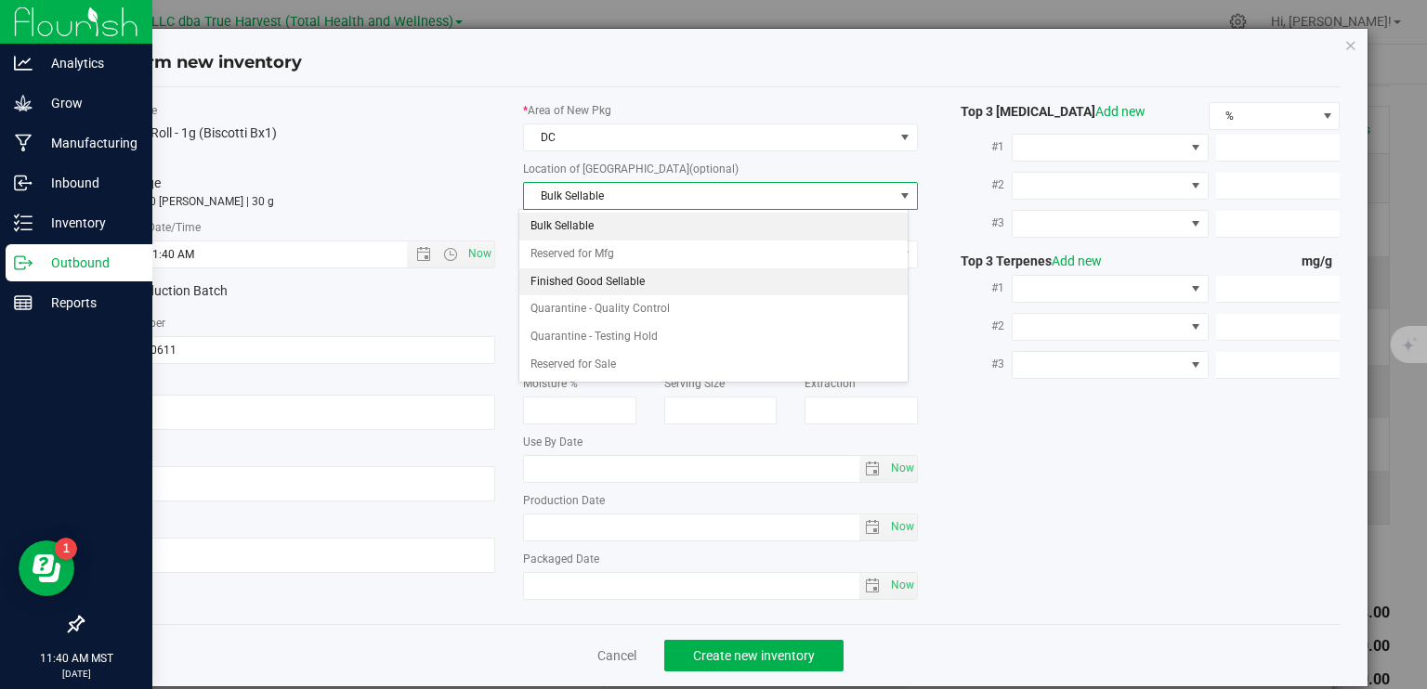
click at [616, 277] on li "Finished Good Sellable" at bounding box center [713, 282] width 388 height 28
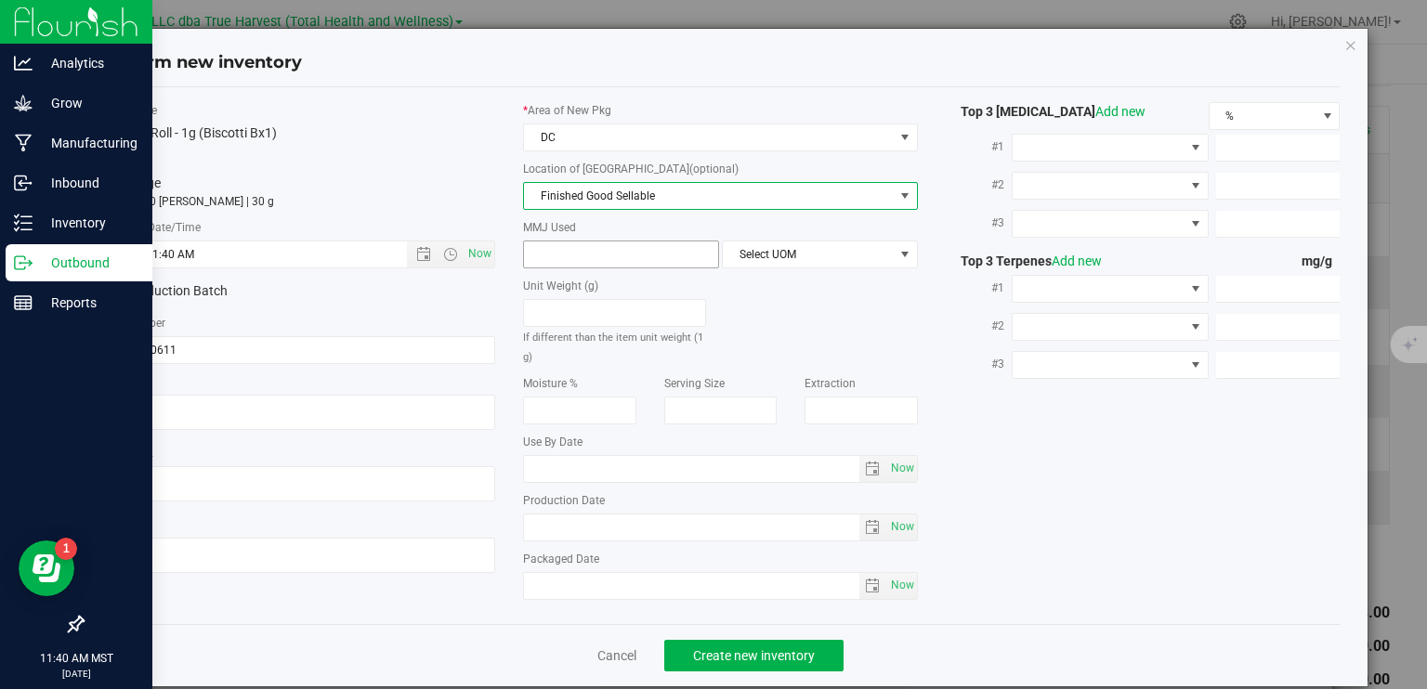
click at [604, 260] on span at bounding box center [621, 255] width 196 height 28
type input "1"
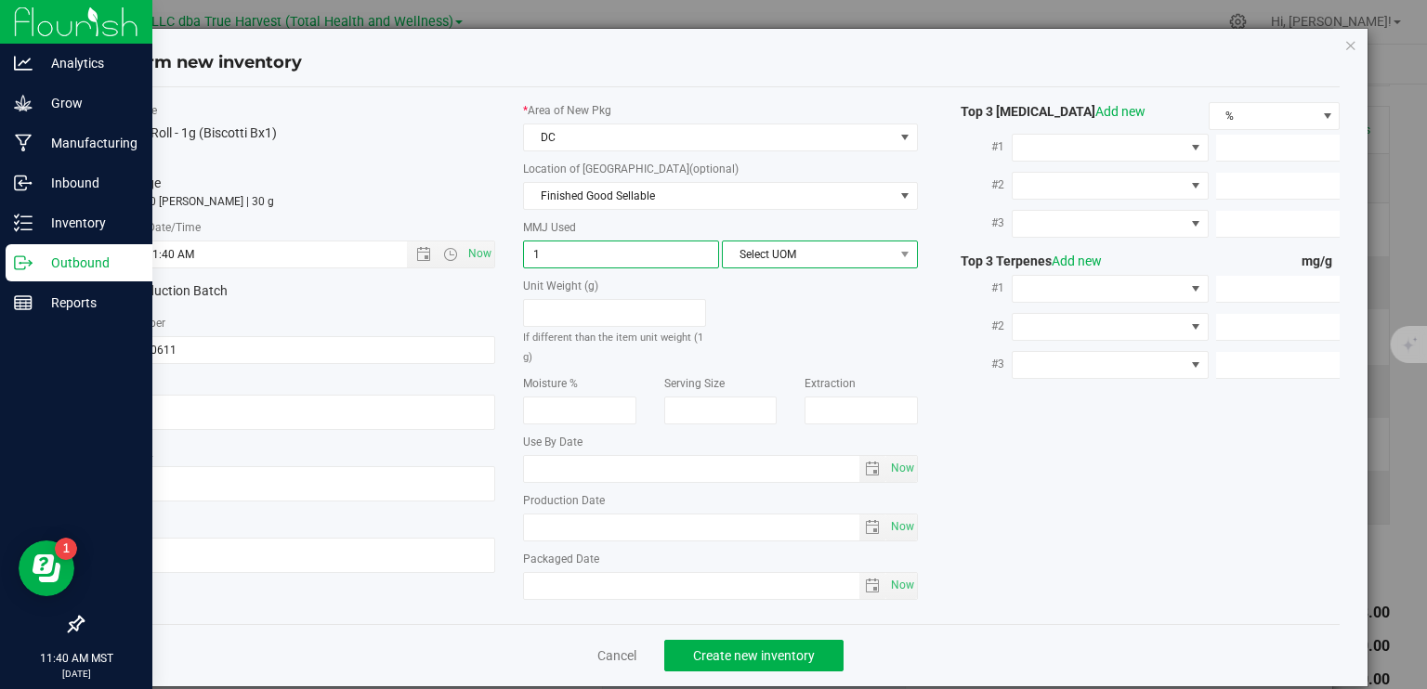
type input "1.0000"
click at [763, 255] on span "Select UOM" at bounding box center [808, 255] width 171 height 26
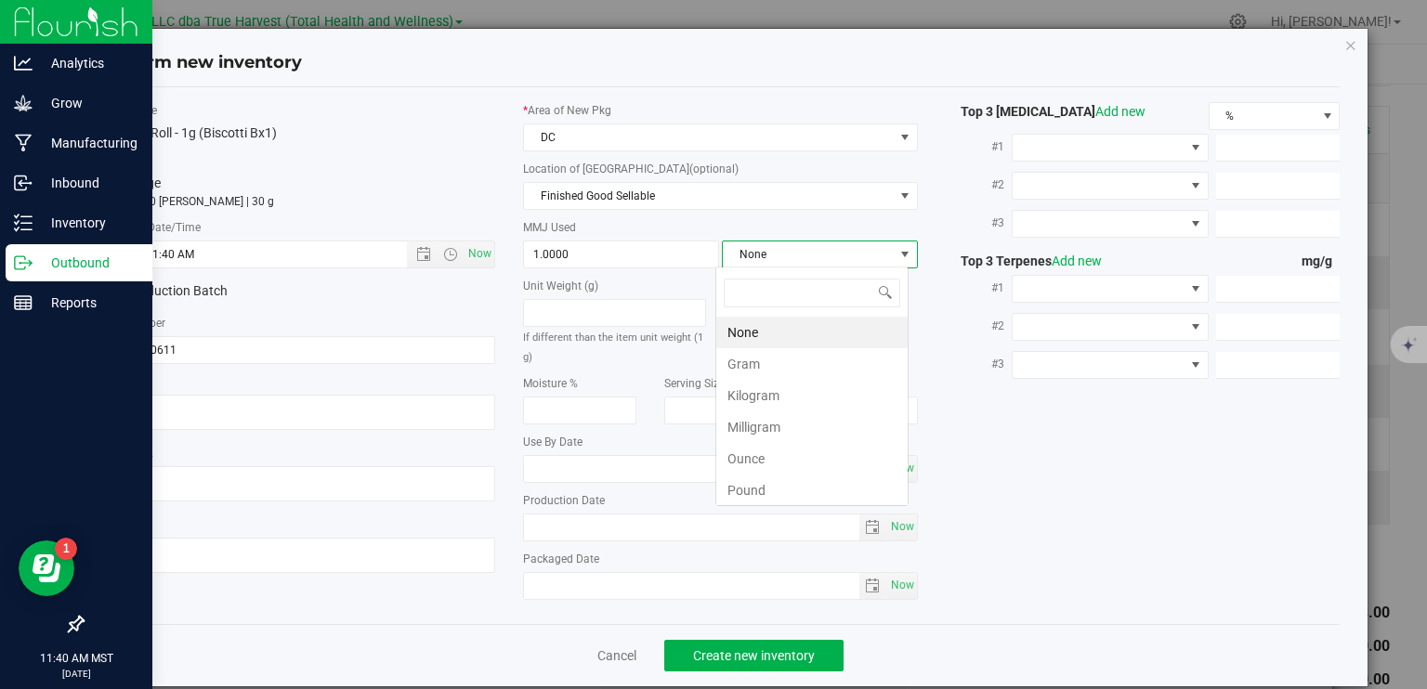
scroll to position [27, 193]
click at [787, 360] on li "Gram" at bounding box center [811, 364] width 191 height 32
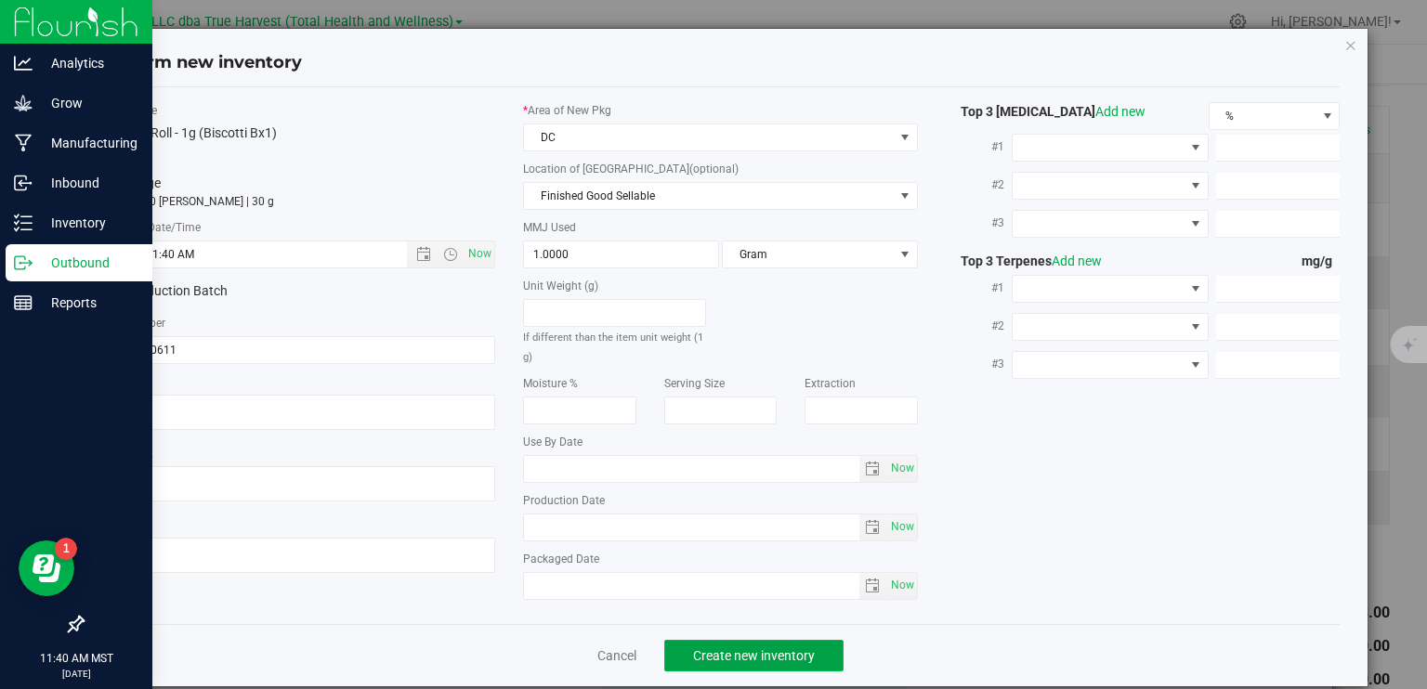
click at [762, 653] on span "Create new inventory" at bounding box center [754, 655] width 122 height 15
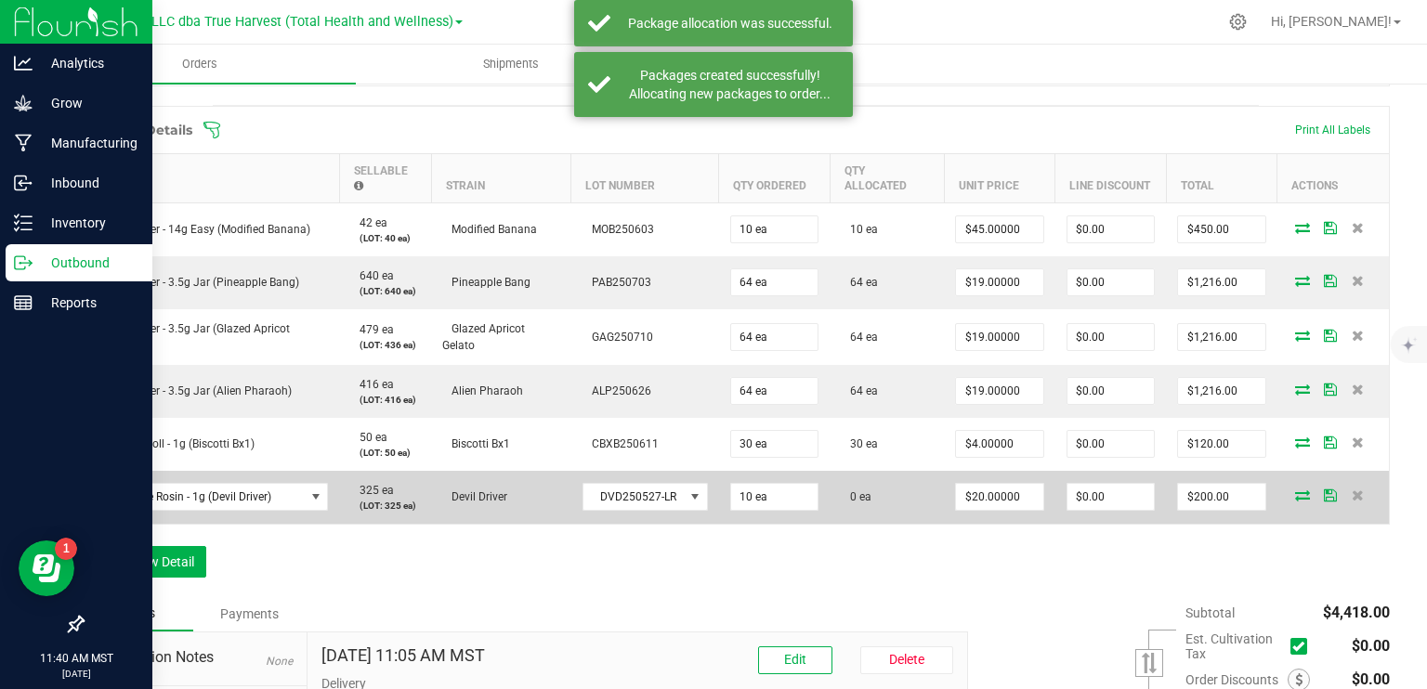
click at [1295, 494] on icon at bounding box center [1302, 495] width 15 height 11
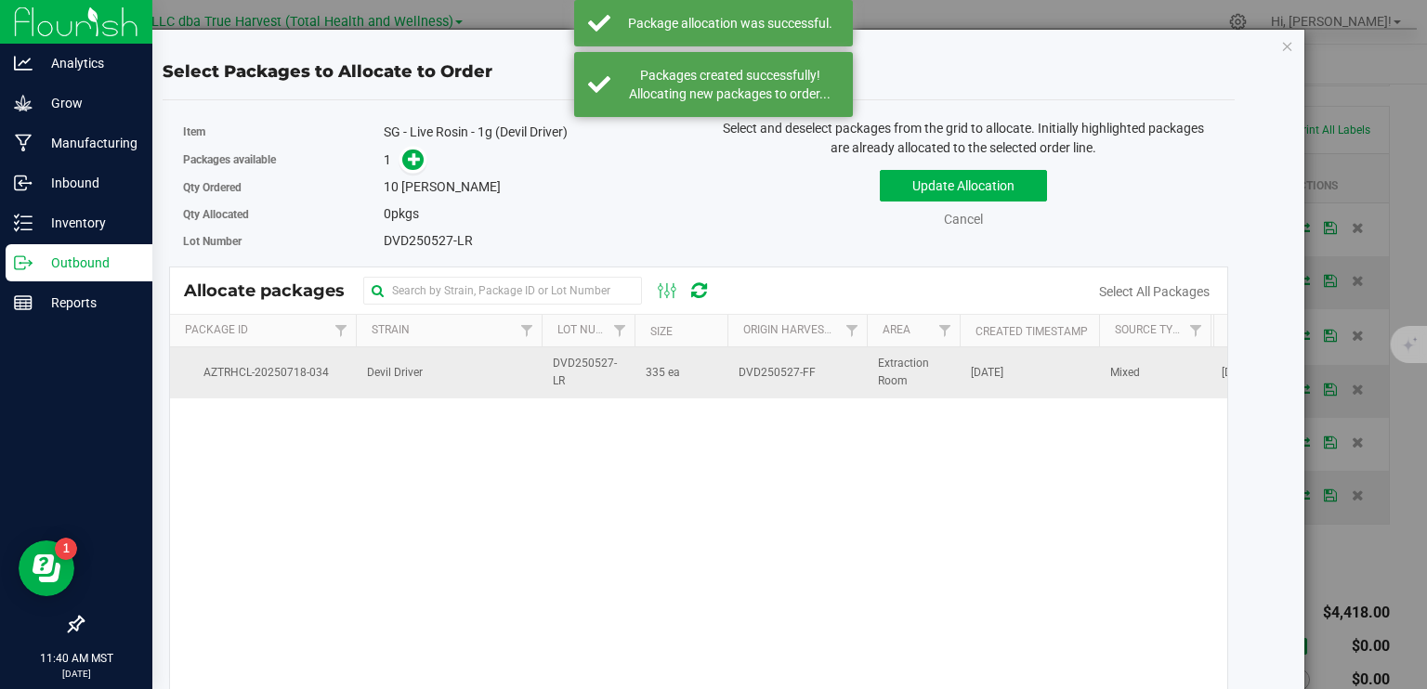
click at [491, 374] on td "Devil Driver" at bounding box center [449, 372] width 186 height 50
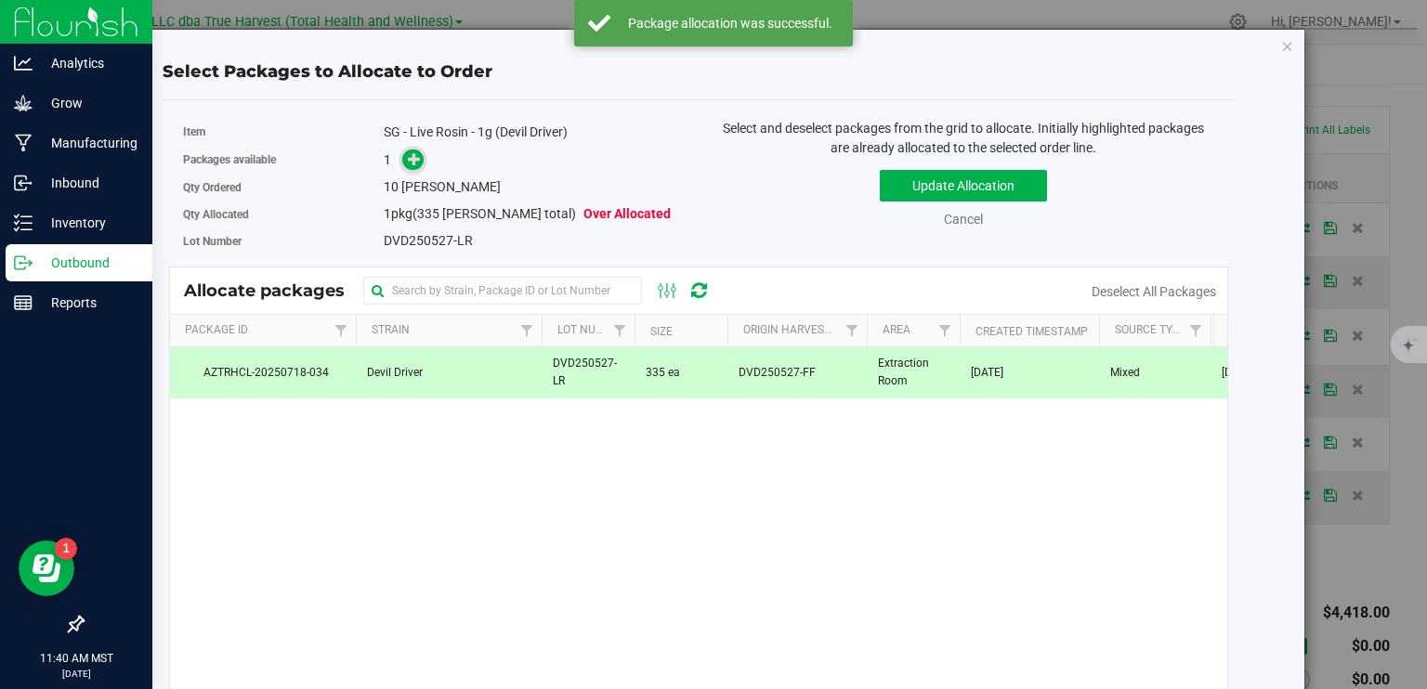
click at [408, 161] on icon at bounding box center [415, 158] width 14 height 14
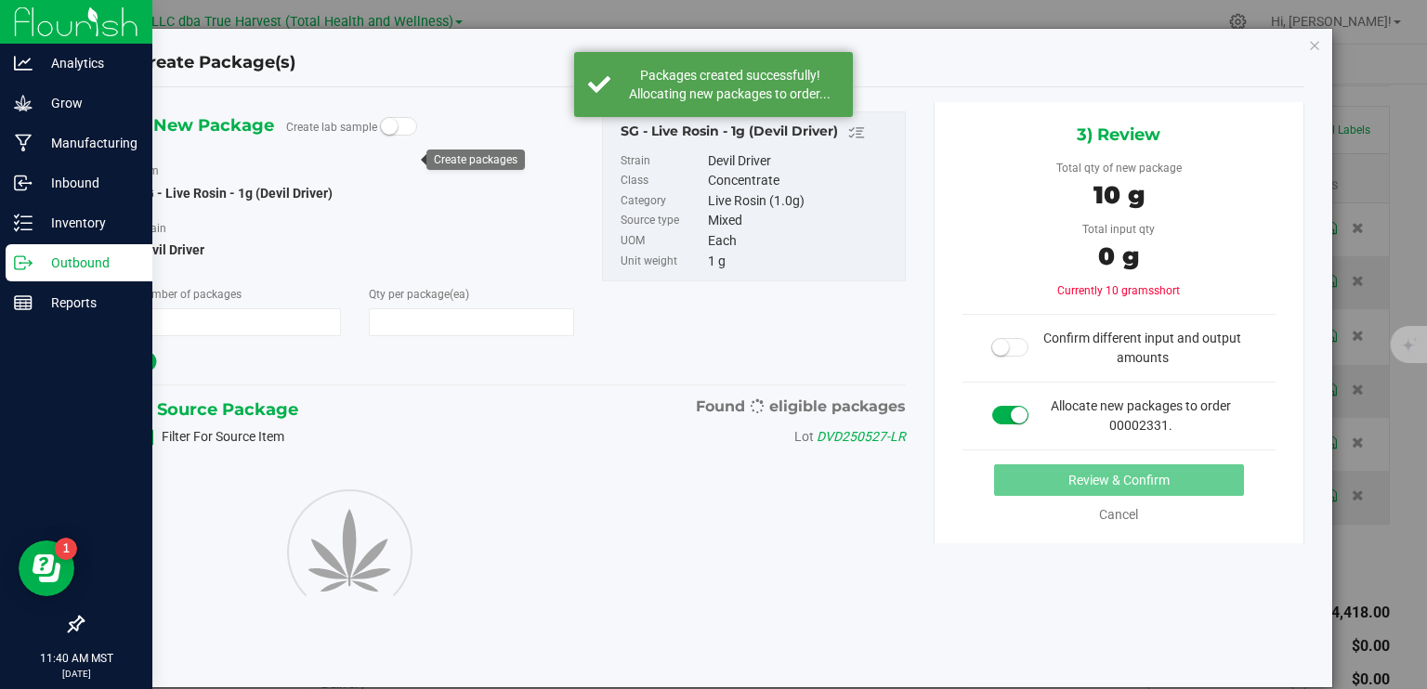
type input "1"
type input "10"
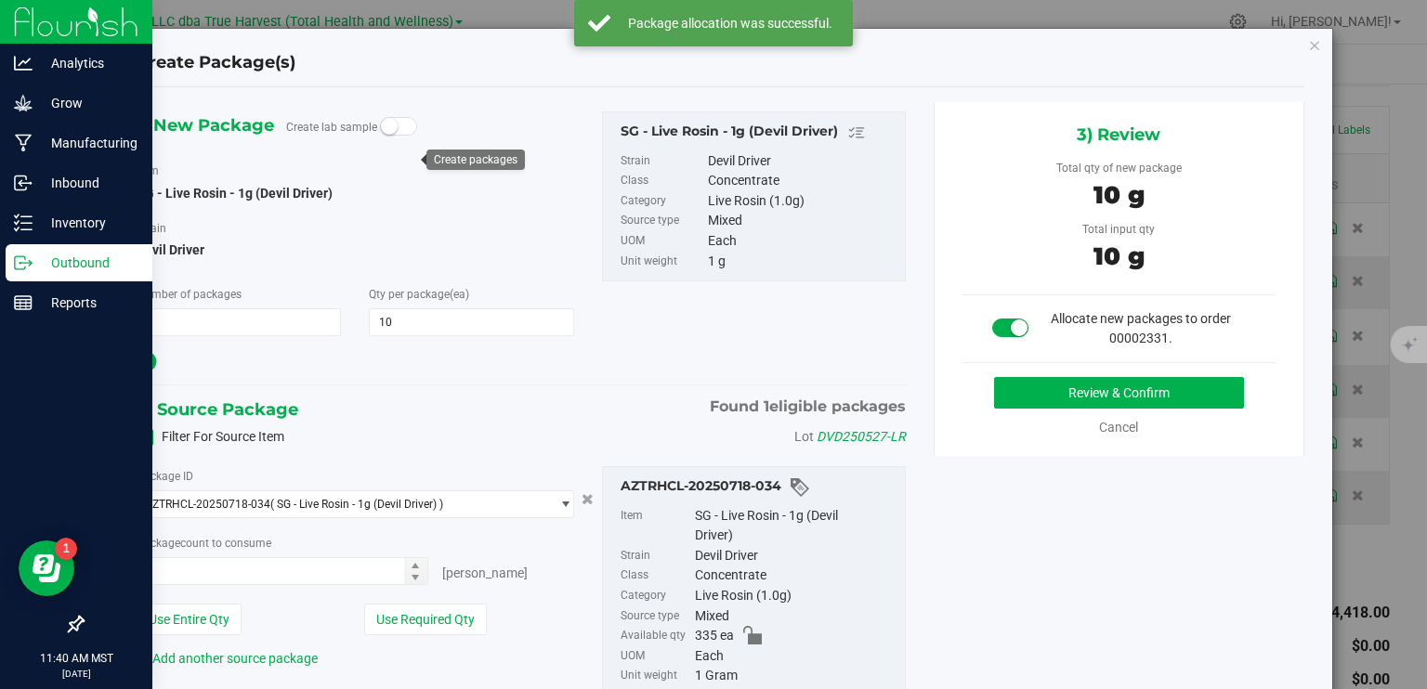
type input "10 ea"
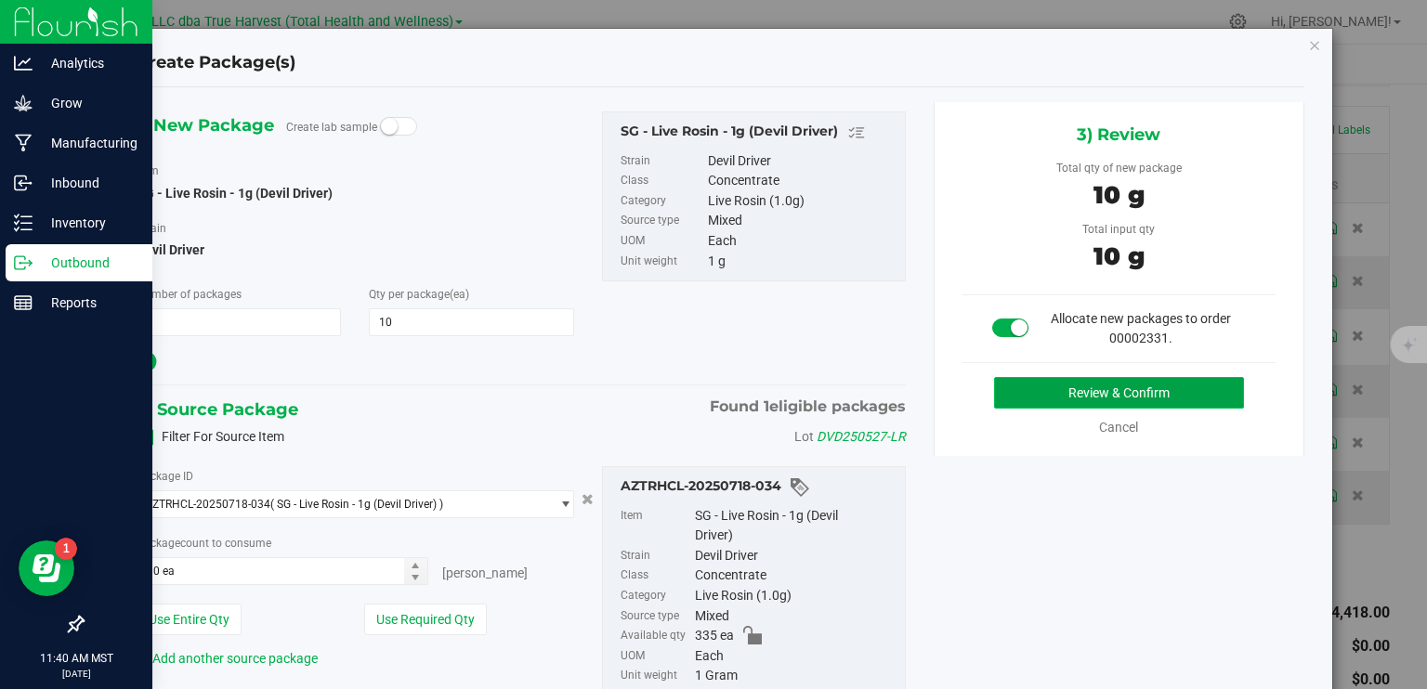
click at [1079, 387] on button "Review & Confirm" at bounding box center [1119, 393] width 250 height 32
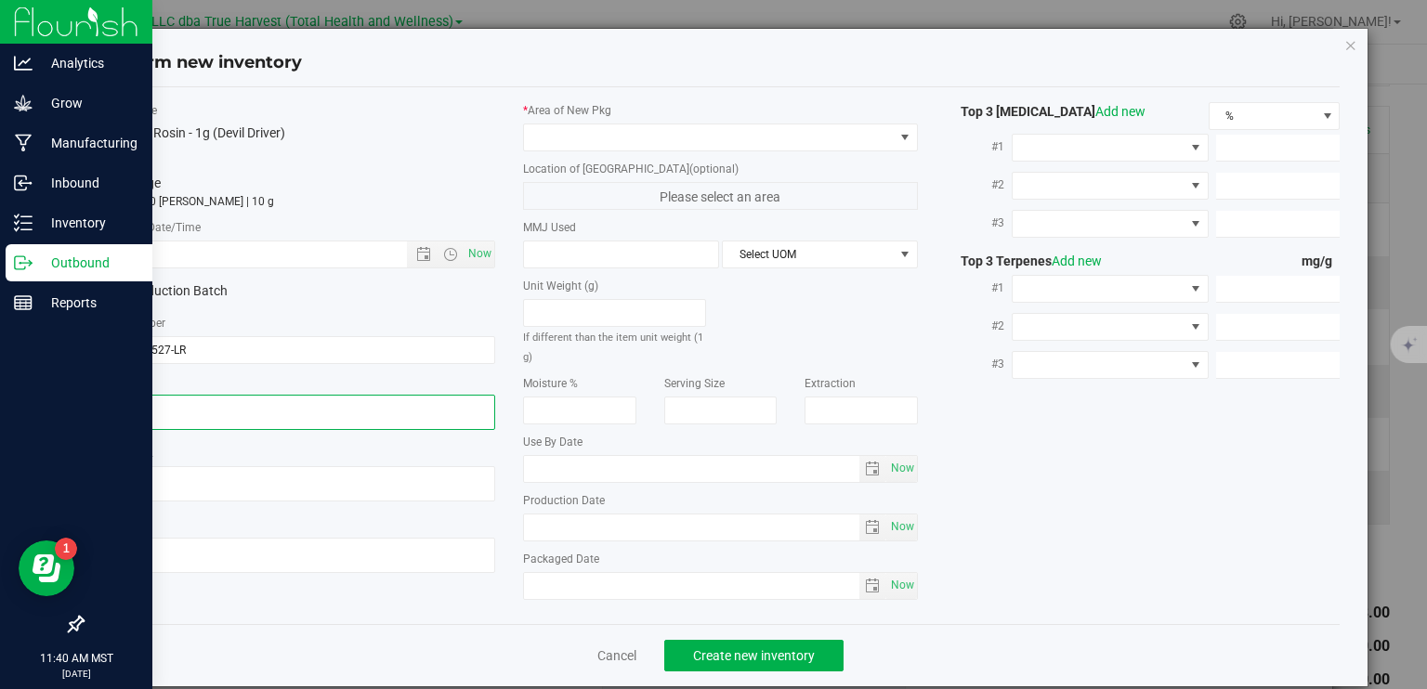
click at [298, 409] on textarea at bounding box center [298, 412] width 395 height 35
click at [288, 255] on input "text" at bounding box center [270, 255] width 337 height 26
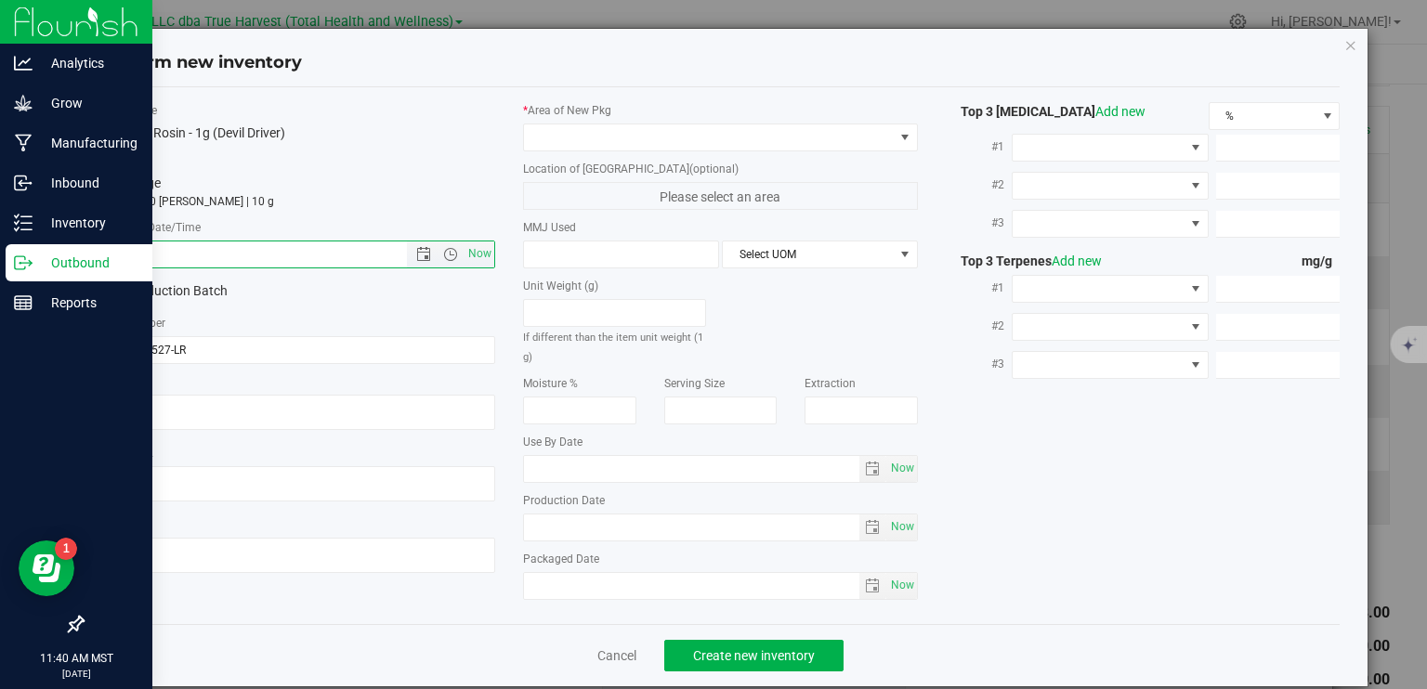
paste input "2025-06-20"
click at [654, 137] on span at bounding box center [709, 137] width 370 height 26
type input "6/20/2025 11:40 AM"
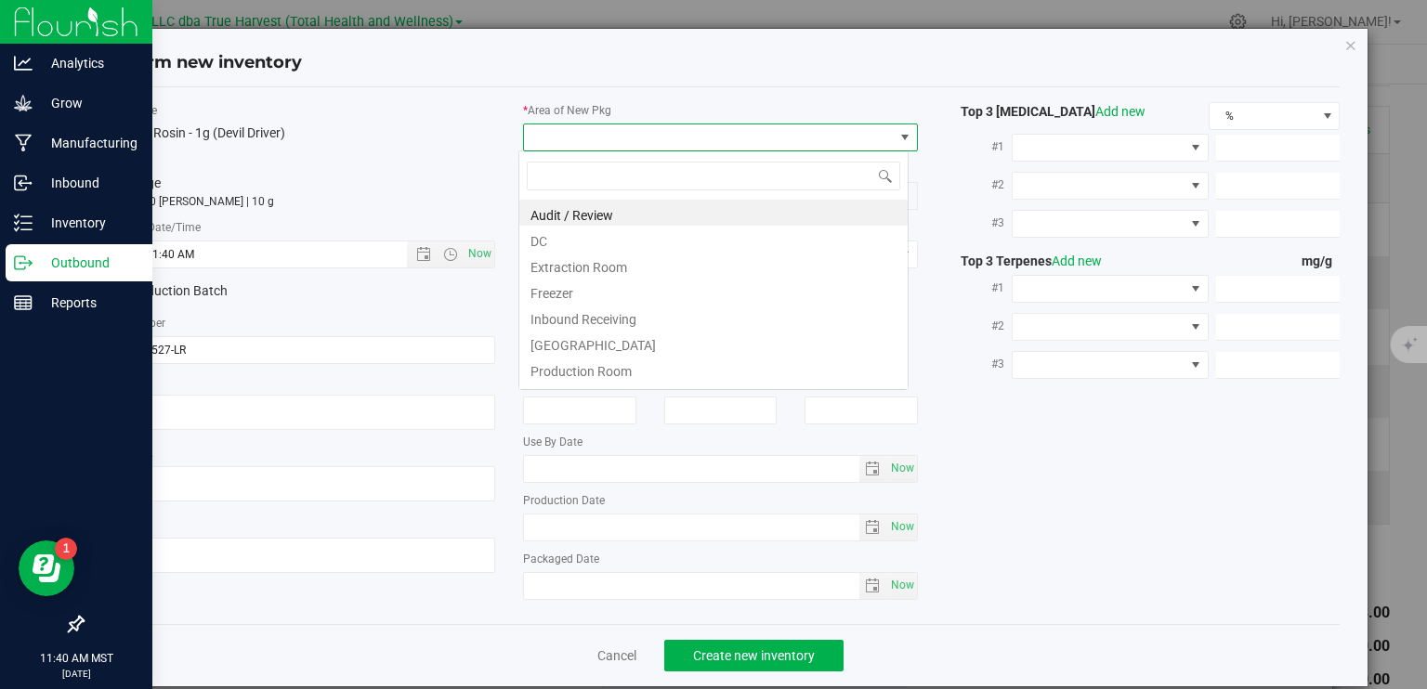
scroll to position [27, 390]
click at [650, 243] on li "DC" at bounding box center [713, 239] width 388 height 26
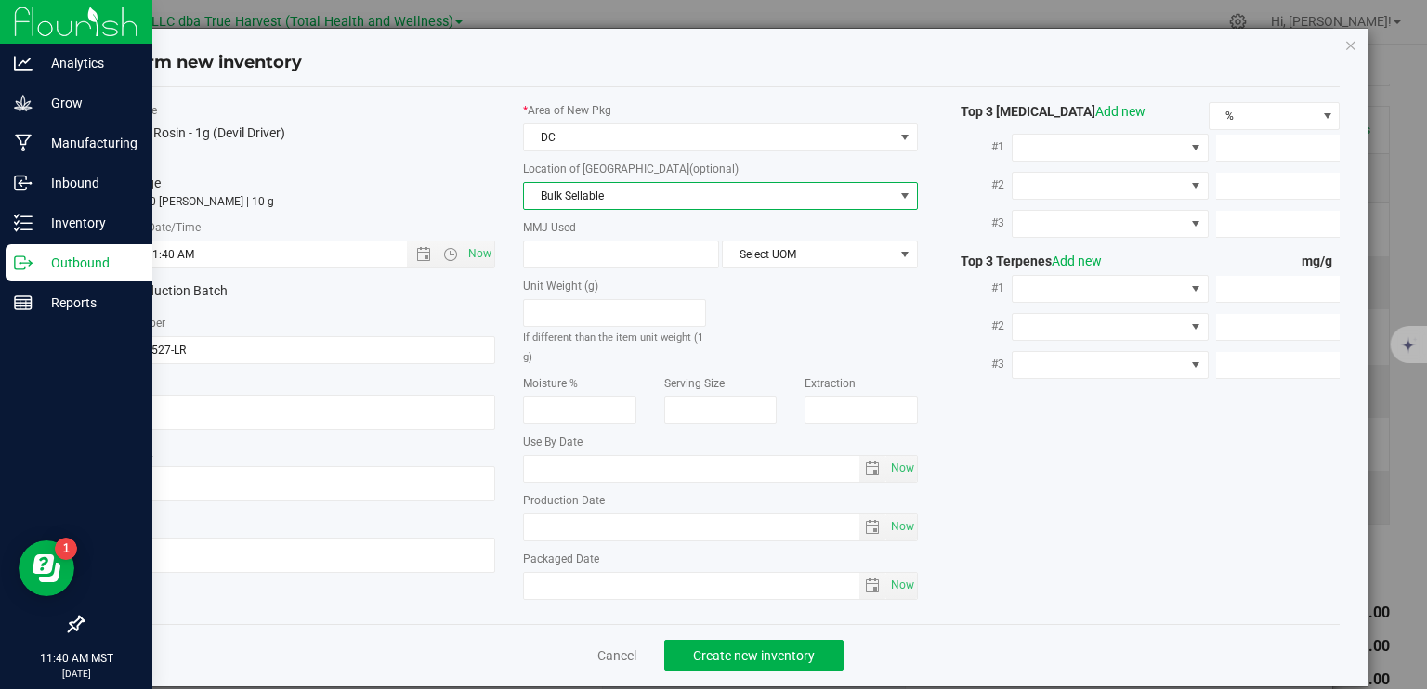
click at [664, 196] on span "Bulk Sellable" at bounding box center [709, 196] width 370 height 26
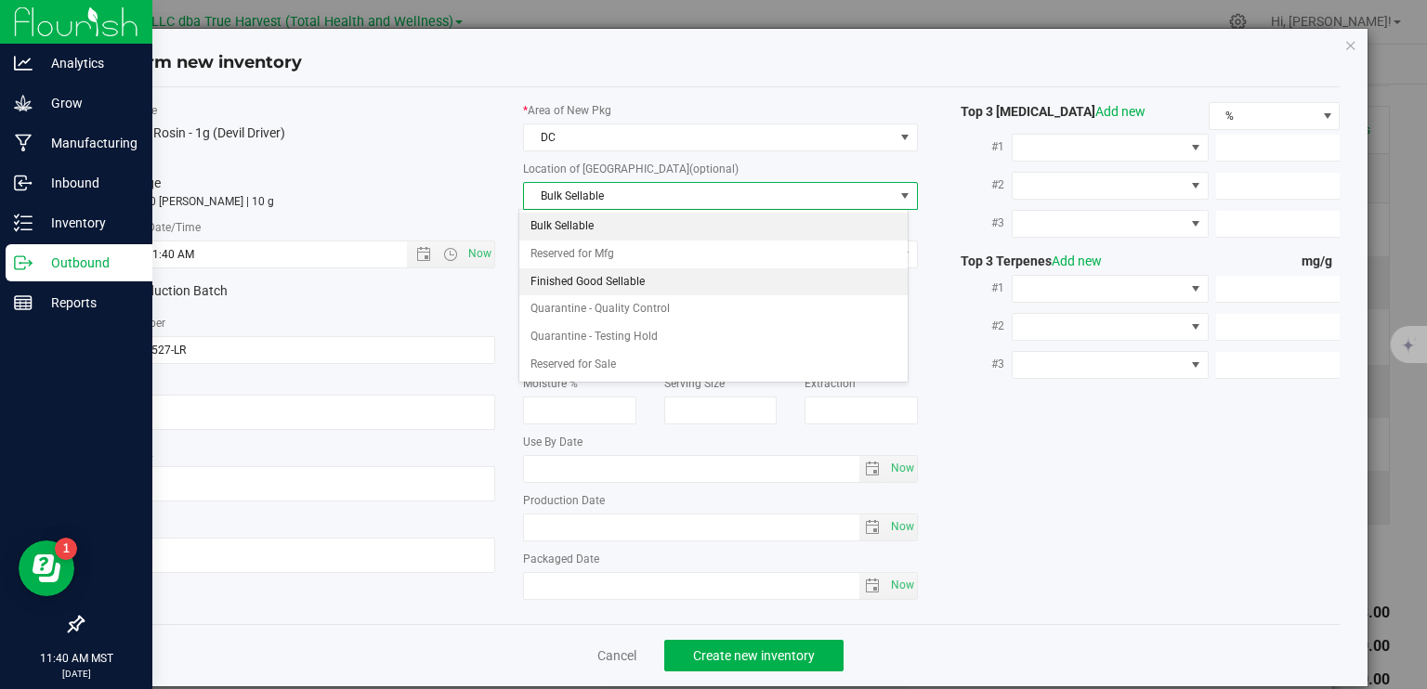
click at [624, 291] on li "Finished Good Sellable" at bounding box center [713, 282] width 388 height 28
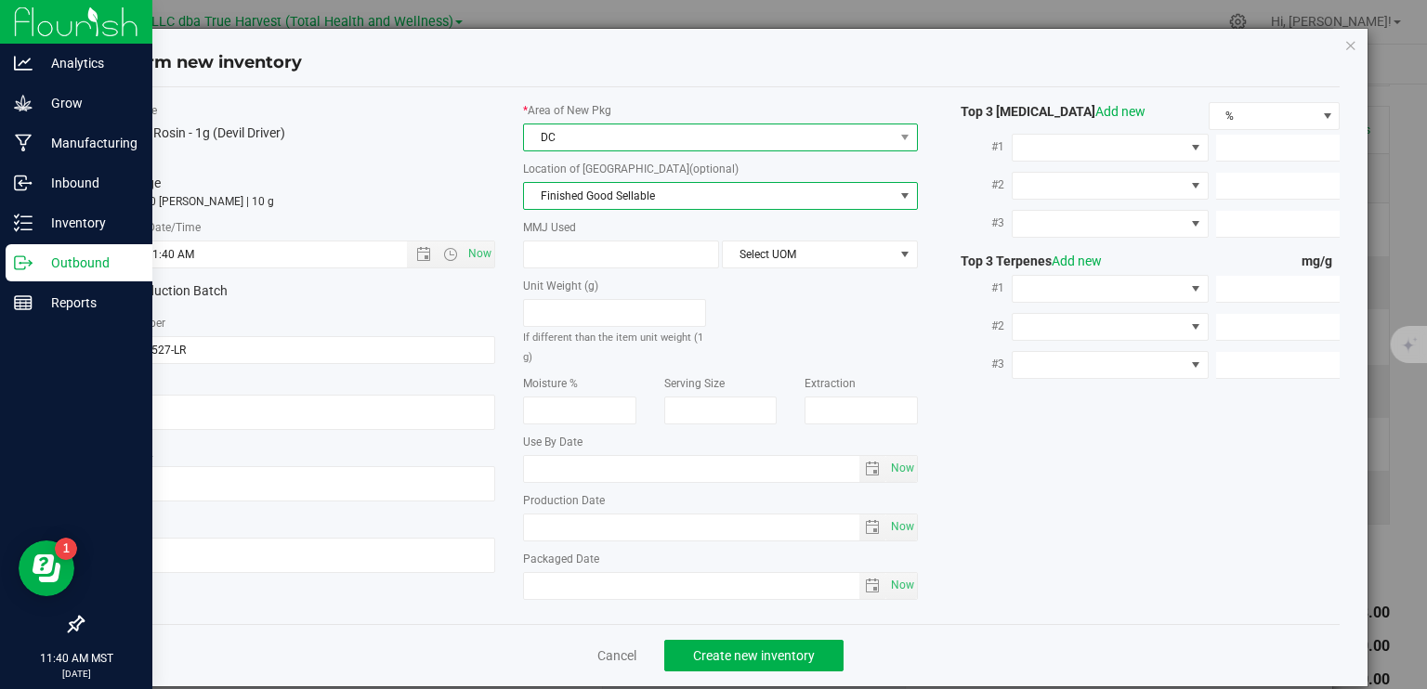
click at [638, 126] on span "DC" at bounding box center [709, 137] width 370 height 26
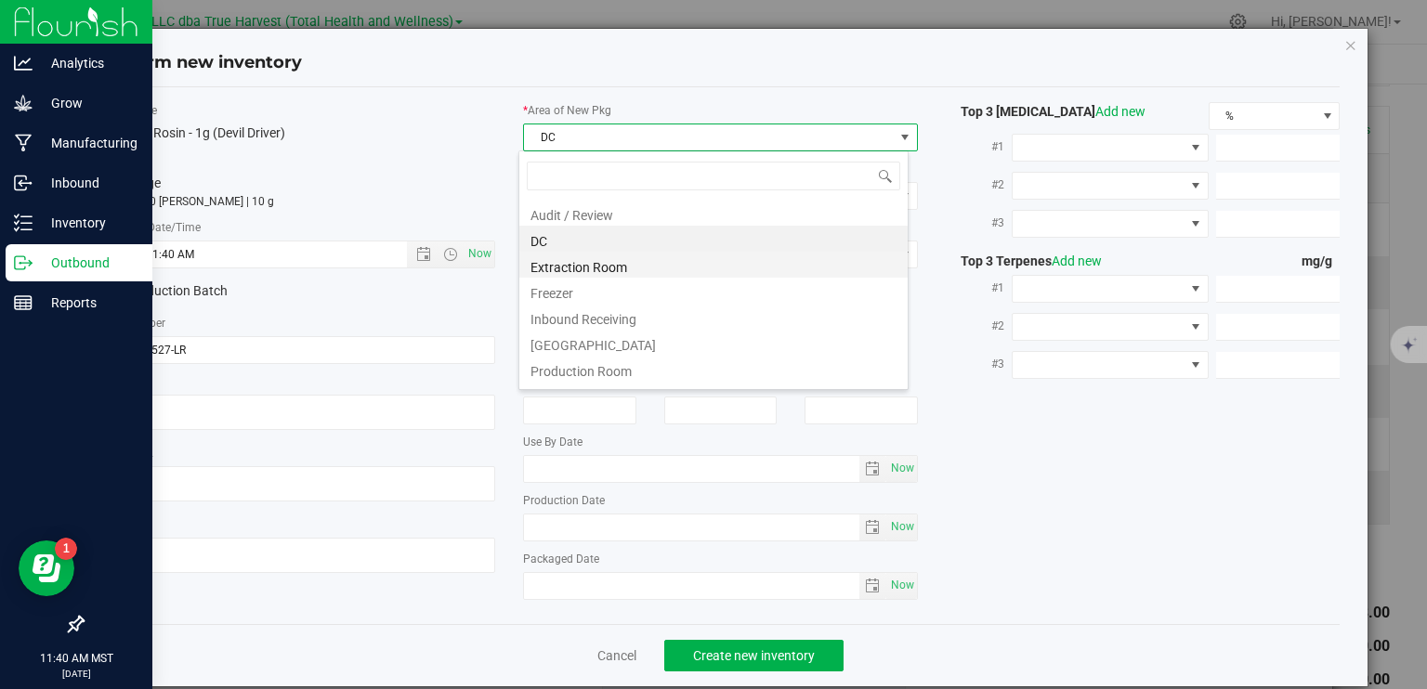
click at [617, 268] on li "Extraction Room" at bounding box center [713, 265] width 388 height 26
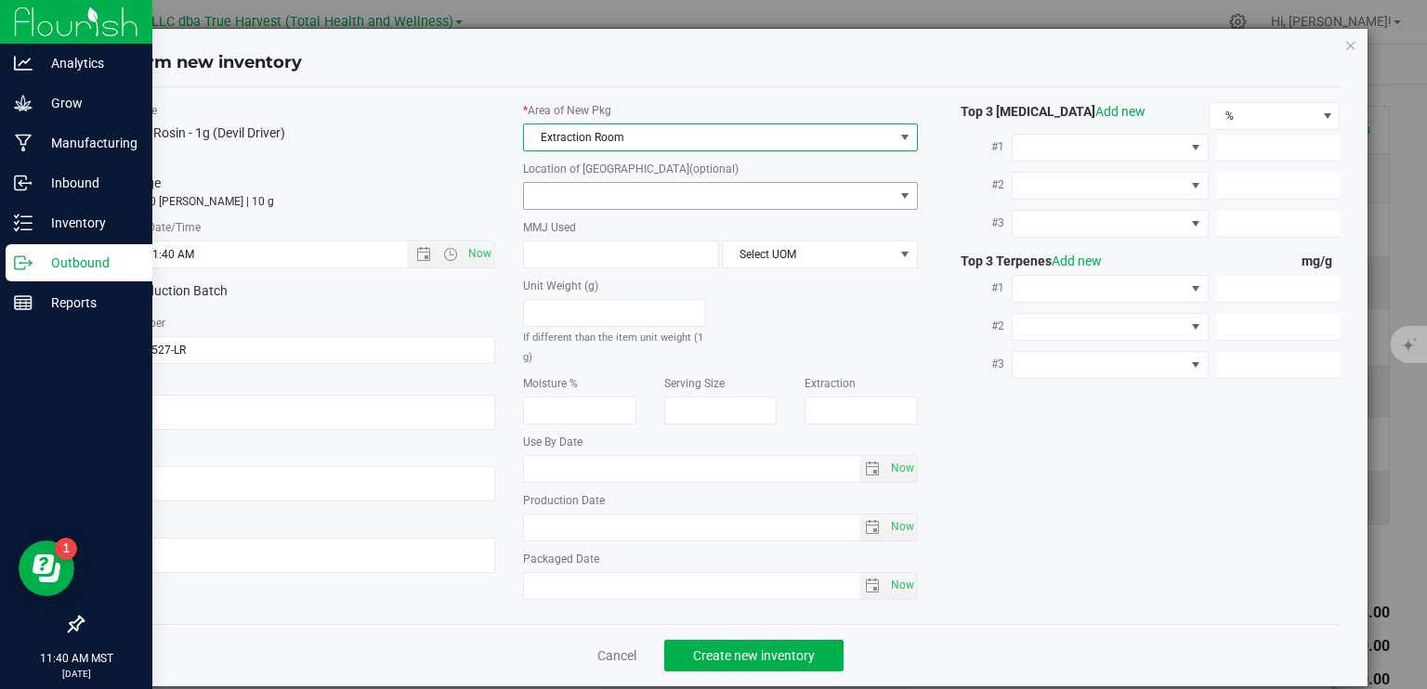
click at [639, 196] on span at bounding box center [709, 196] width 370 height 26
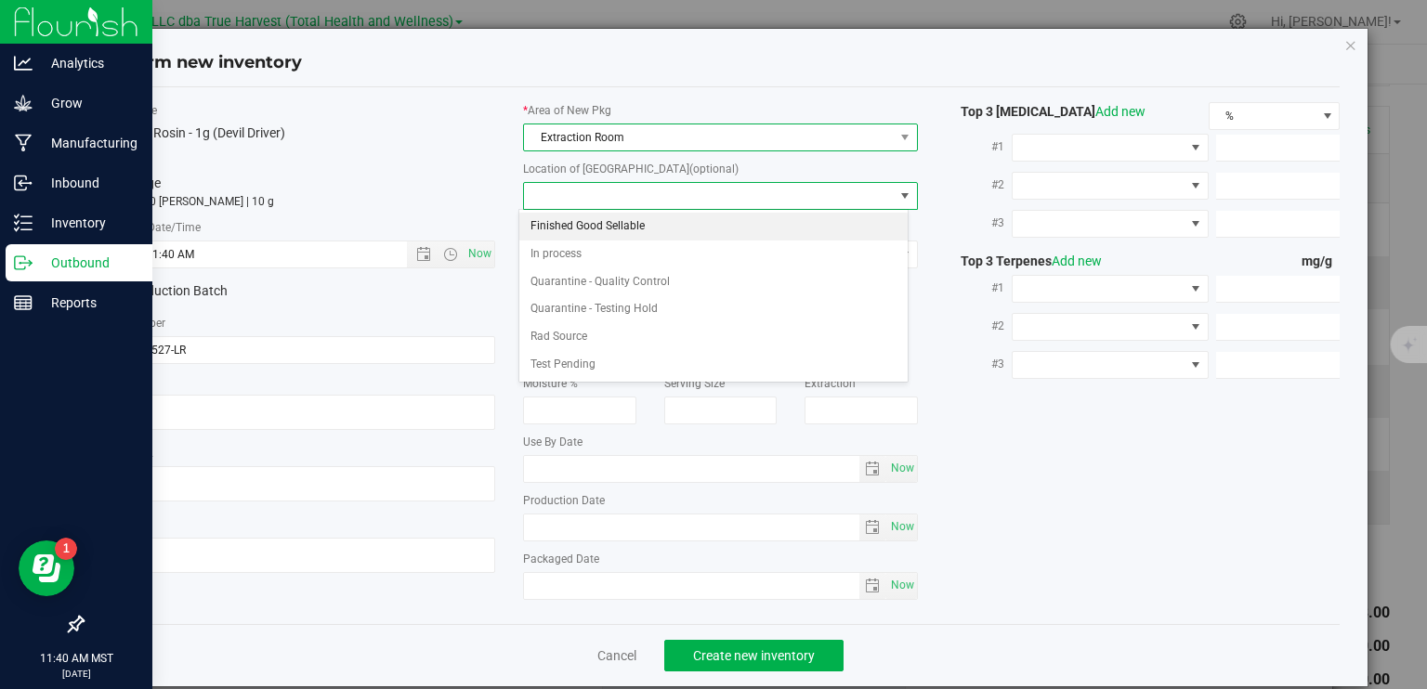
click at [635, 144] on span "Extraction Room" at bounding box center [709, 137] width 370 height 26
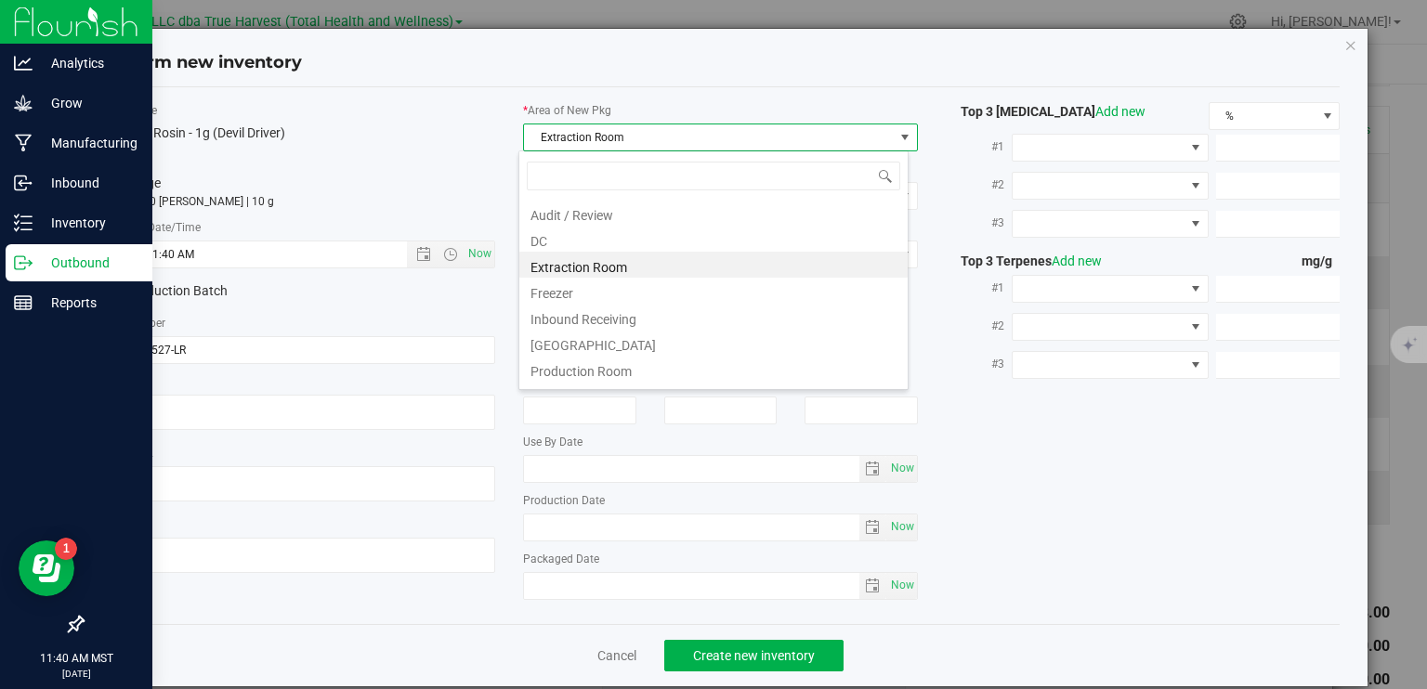
click at [611, 271] on li "Extraction Room" at bounding box center [713, 265] width 388 height 26
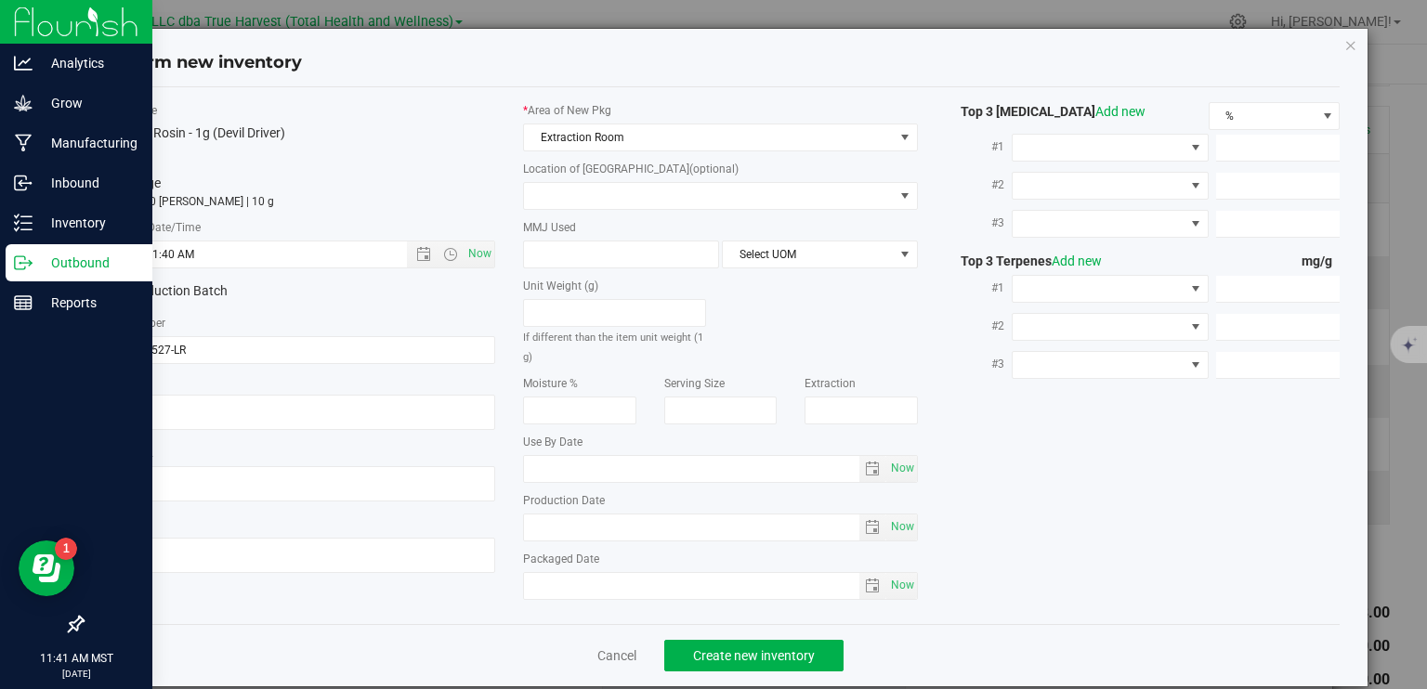
click at [624, 177] on div "Location of New Pkg (optional) Finished Good Sellable In process Quarantine - Q…" at bounding box center [720, 185] width 395 height 49
click at [622, 200] on span at bounding box center [709, 196] width 370 height 26
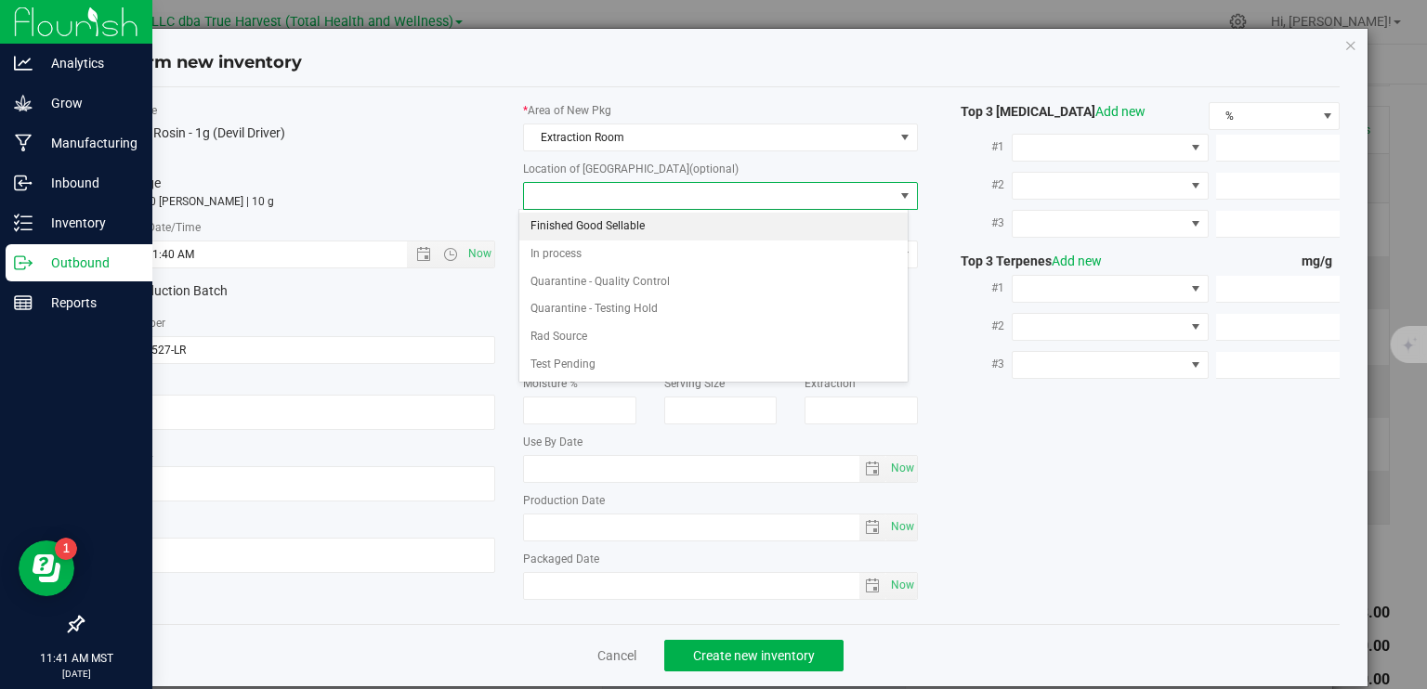
click at [606, 226] on li "Finished Good Sellable" at bounding box center [713, 227] width 388 height 28
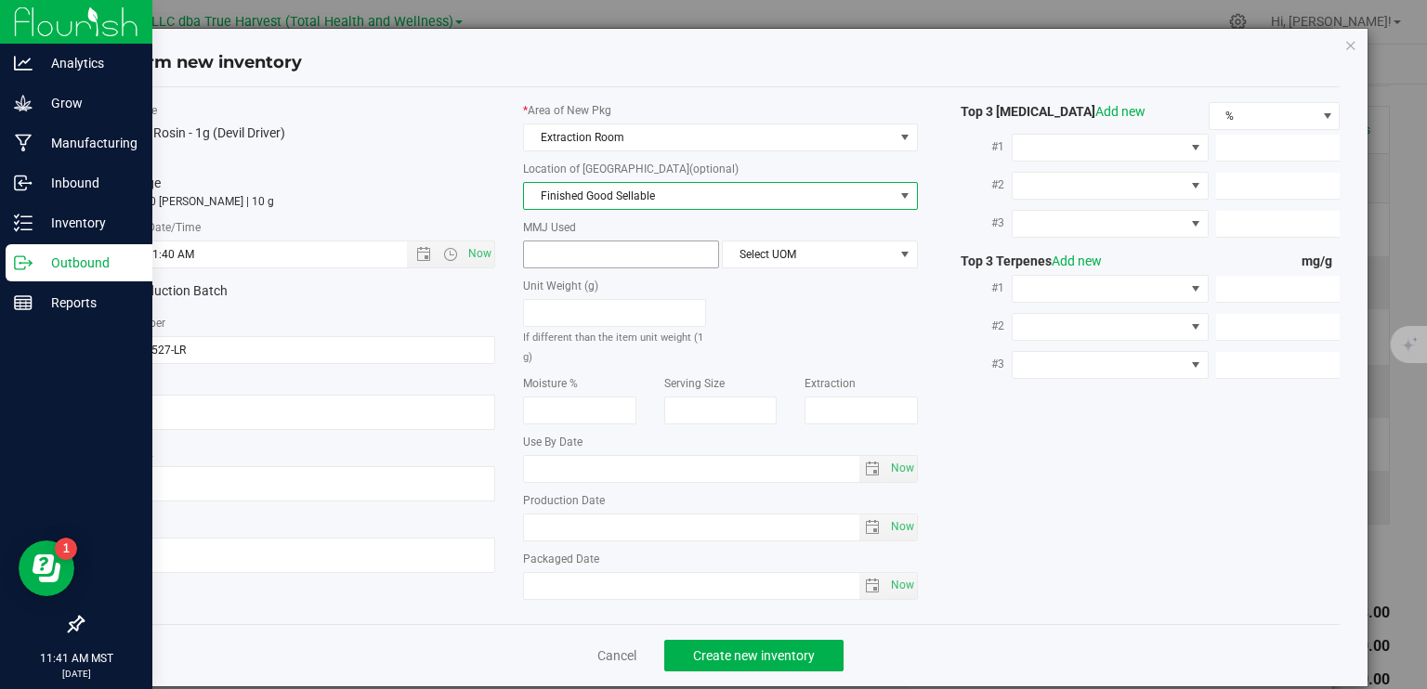
click at [628, 247] on span at bounding box center [621, 255] width 196 height 28
type input "1"
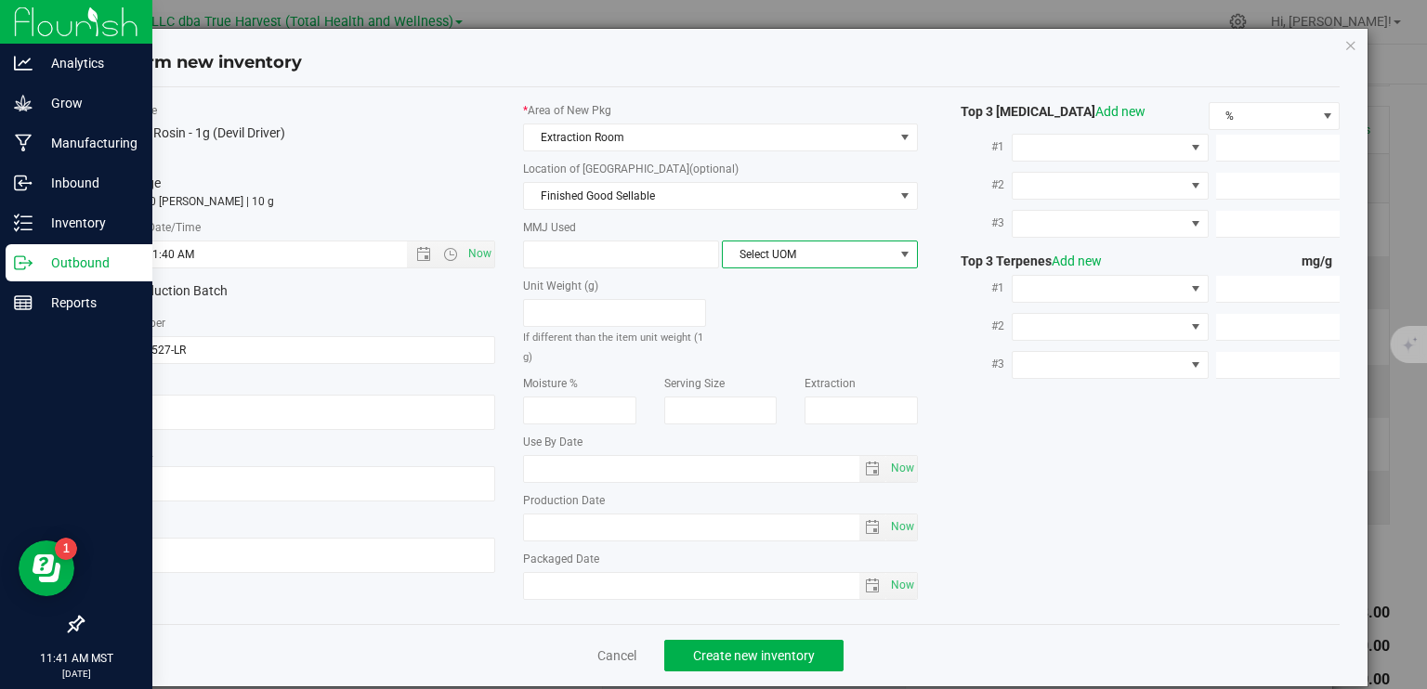
type input "1.0000"
click at [818, 249] on span "Select UOM" at bounding box center [808, 255] width 171 height 26
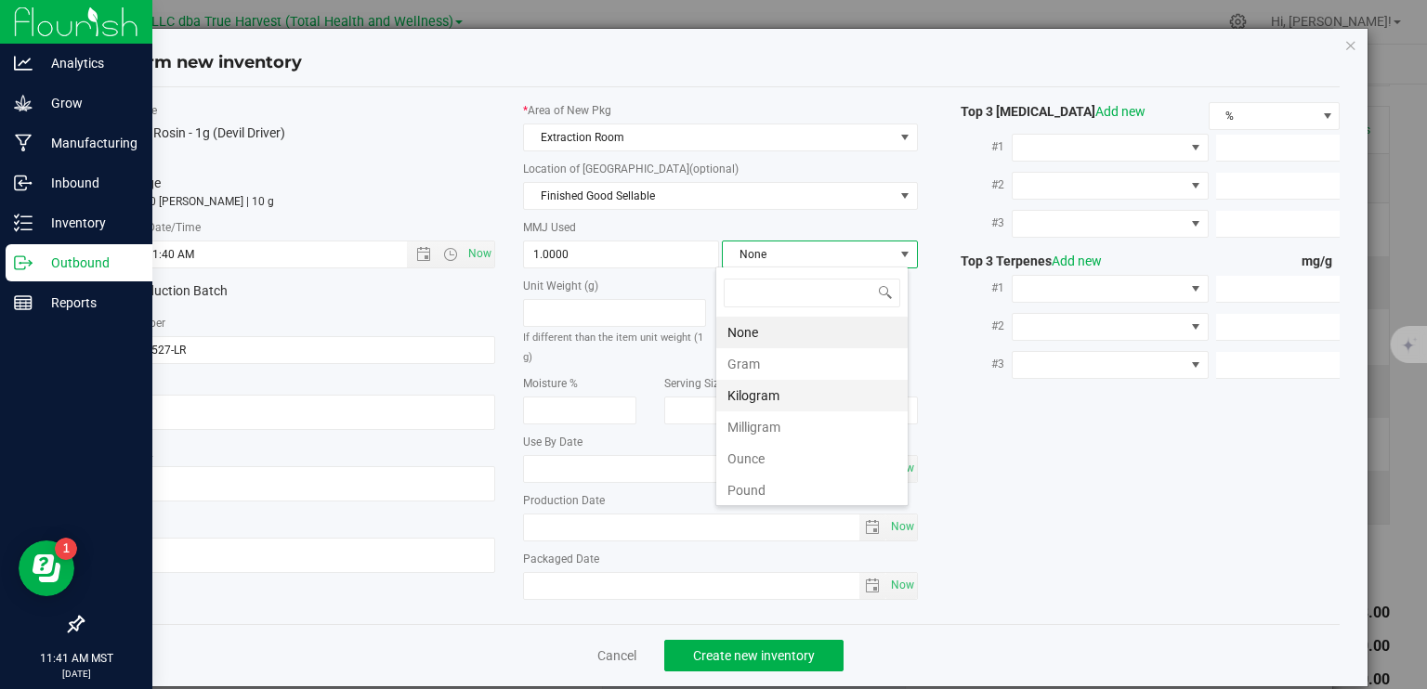
scroll to position [27, 193]
click at [791, 368] on li "Gram" at bounding box center [811, 364] width 191 height 32
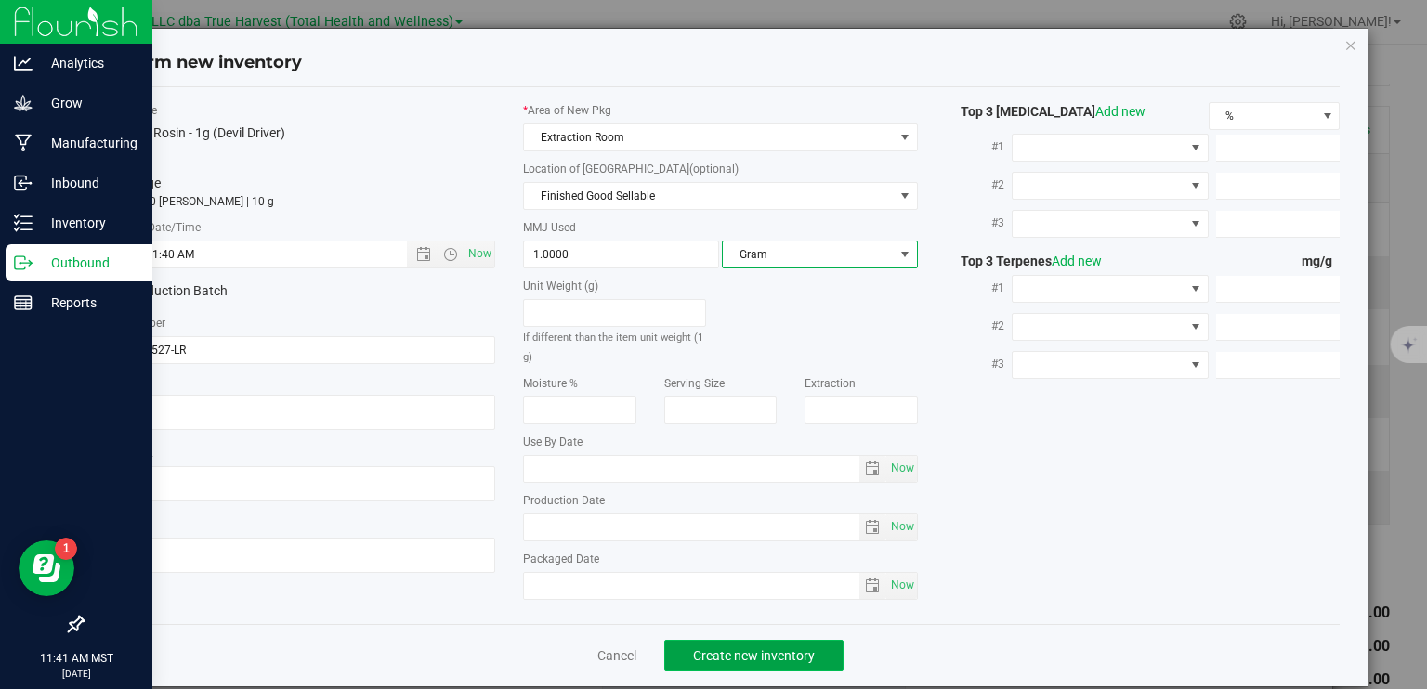
click at [778, 653] on span "Create new inventory" at bounding box center [754, 655] width 122 height 15
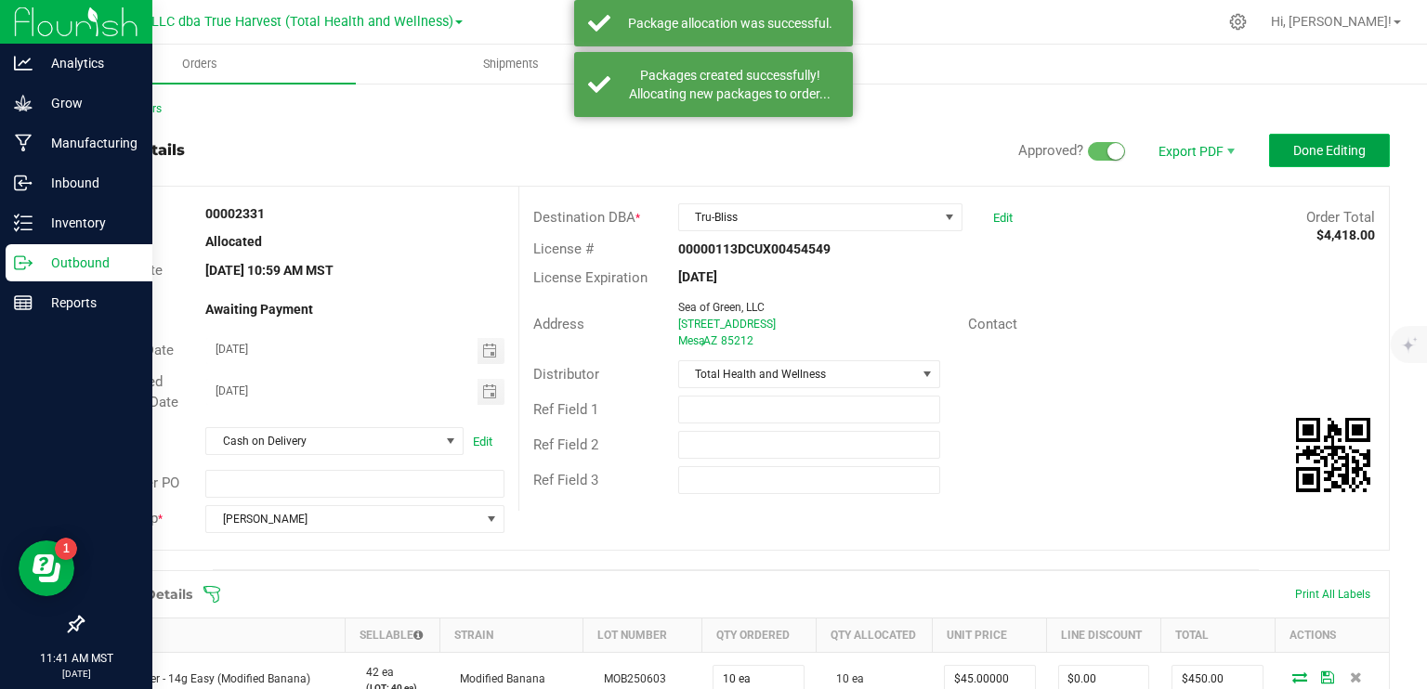
click at [1297, 152] on span "Done Editing" at bounding box center [1329, 150] width 72 height 15
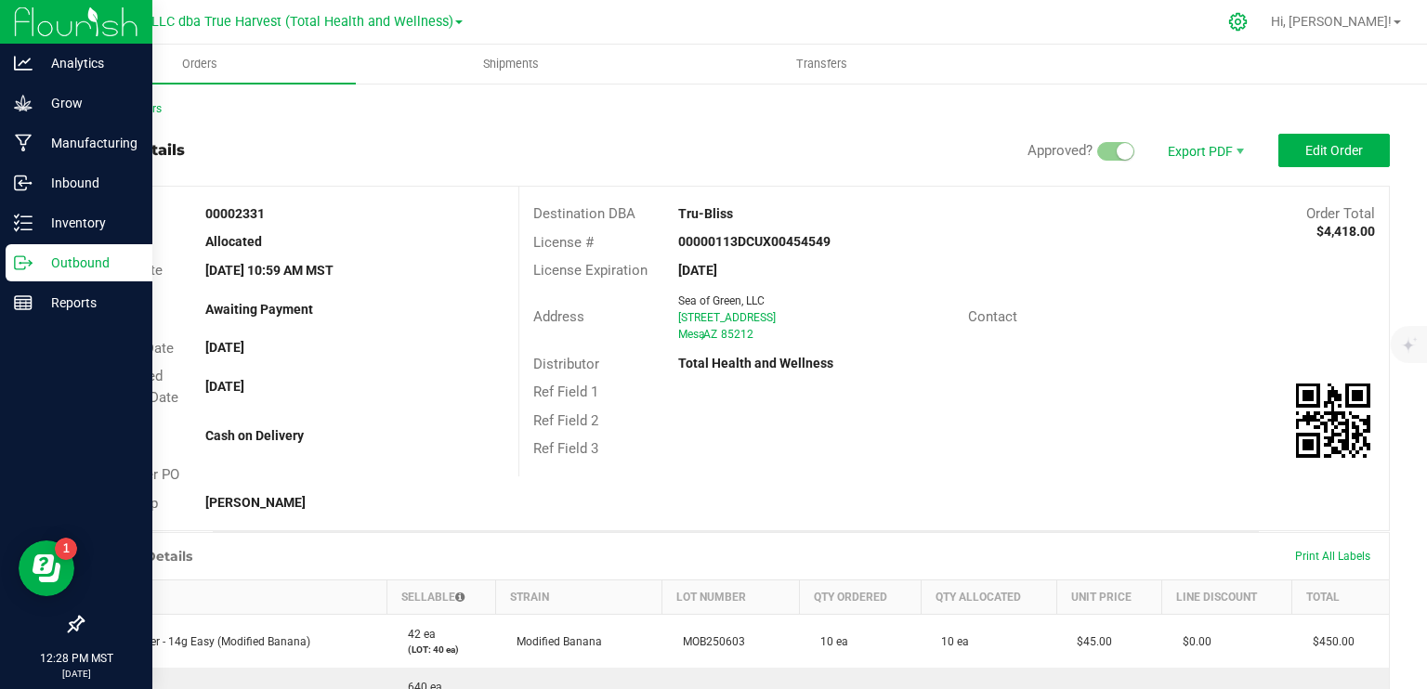
click at [1248, 13] on icon at bounding box center [1238, 22] width 20 height 20
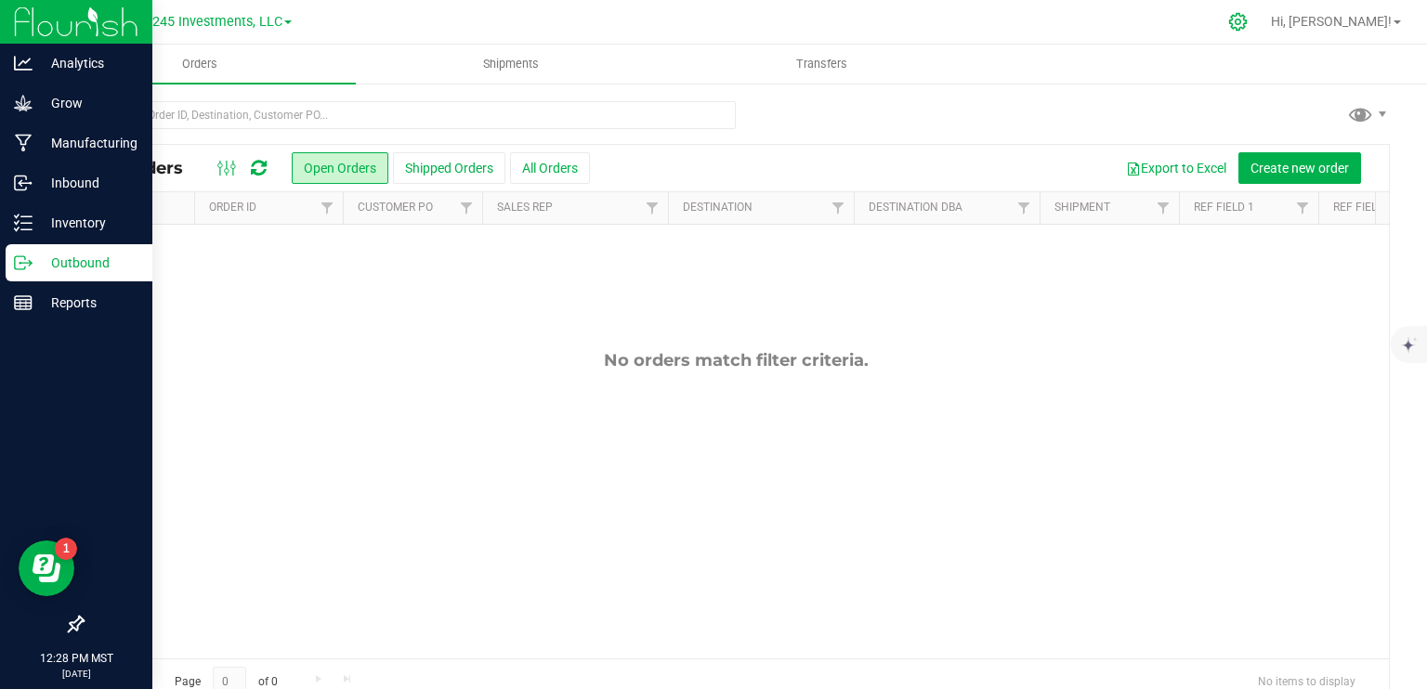
click at [1248, 21] on icon at bounding box center [1238, 22] width 20 height 20
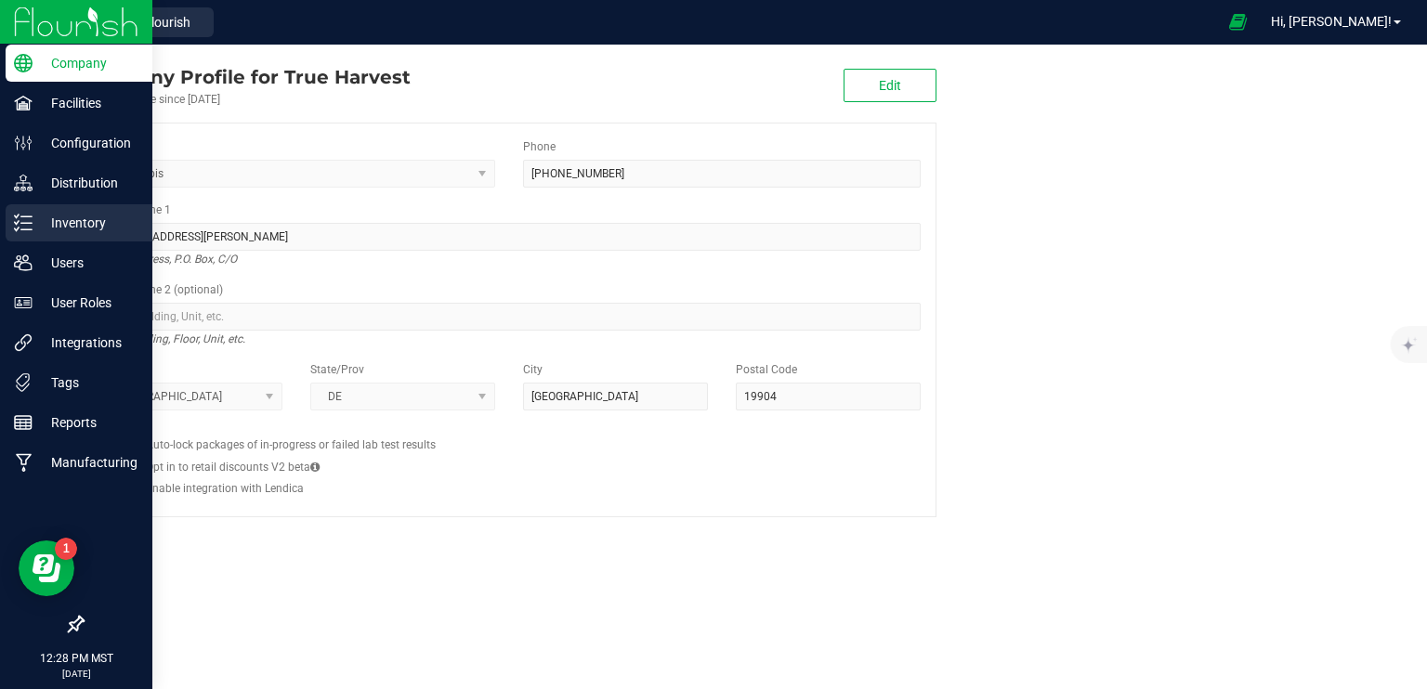
click at [92, 232] on p "Inventory" at bounding box center [88, 223] width 111 height 22
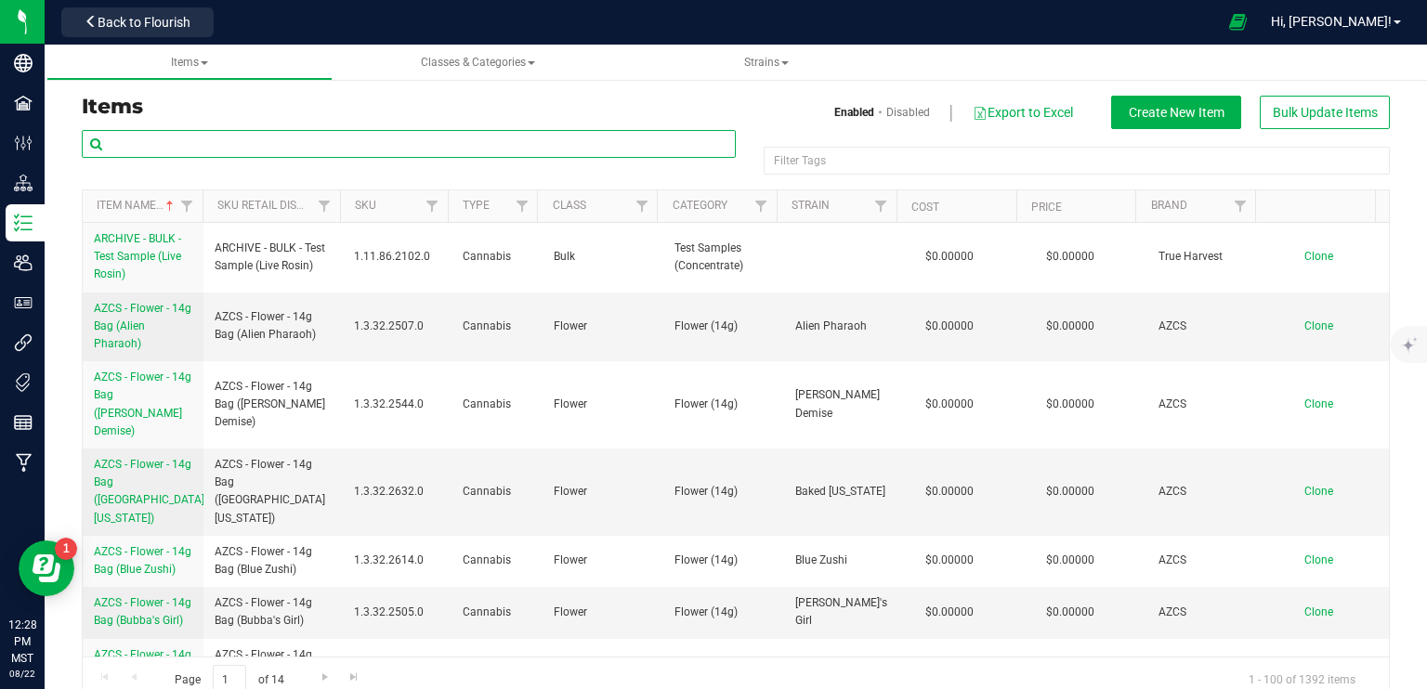
click at [186, 144] on input "text" at bounding box center [409, 144] width 654 height 28
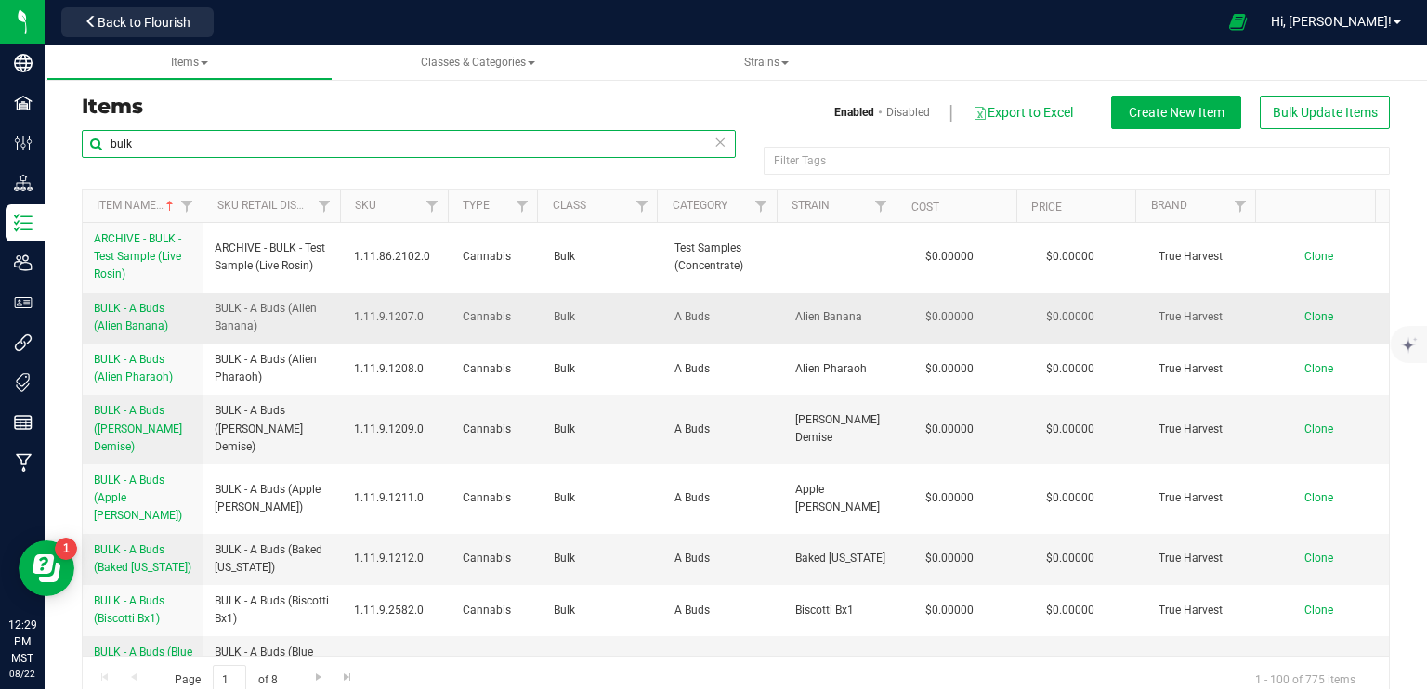
type input "bulk"
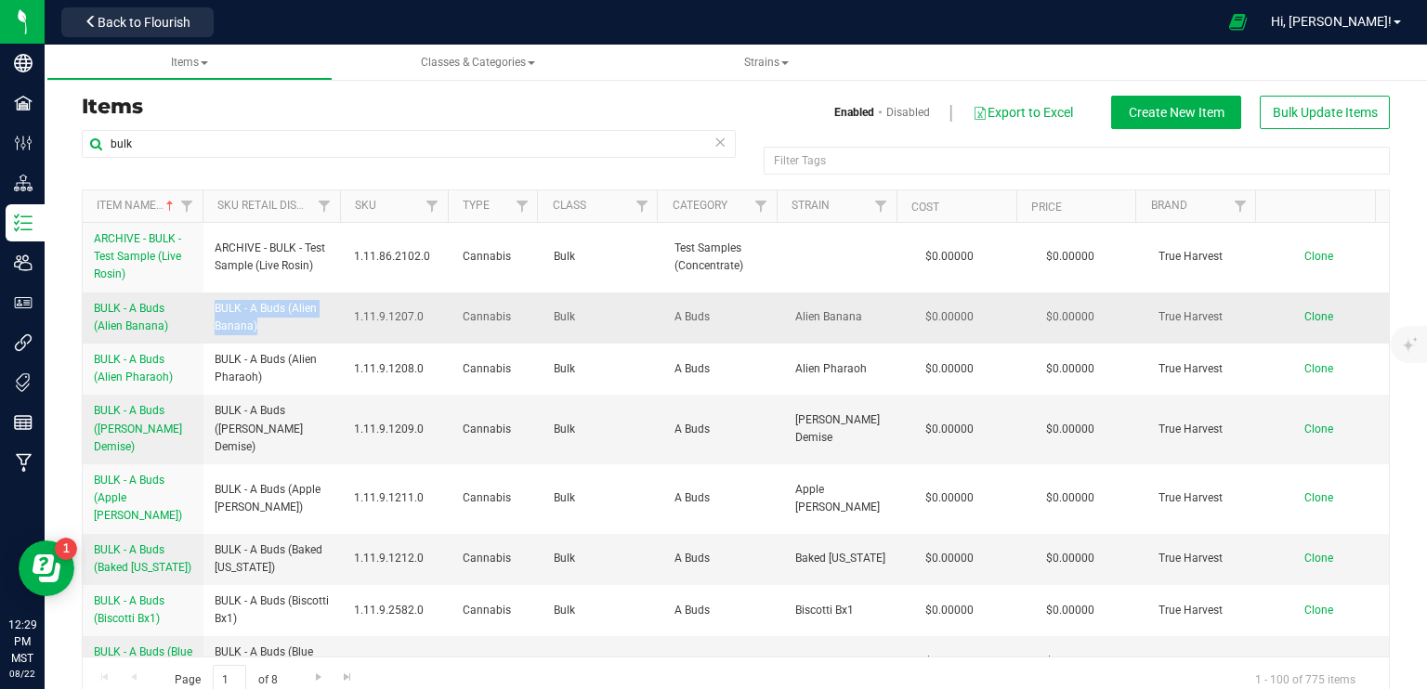
drag, startPoint x: 268, startPoint y: 330, endPoint x: 212, endPoint y: 310, distance: 59.1
click at [215, 310] on span "BULK - A Buds (Alien Banana)" at bounding box center [273, 317] width 117 height 35
copy span "BULK - A Buds (Alien Banana)"
click at [137, 21] on span "Back to Flourish" at bounding box center [144, 22] width 93 height 15
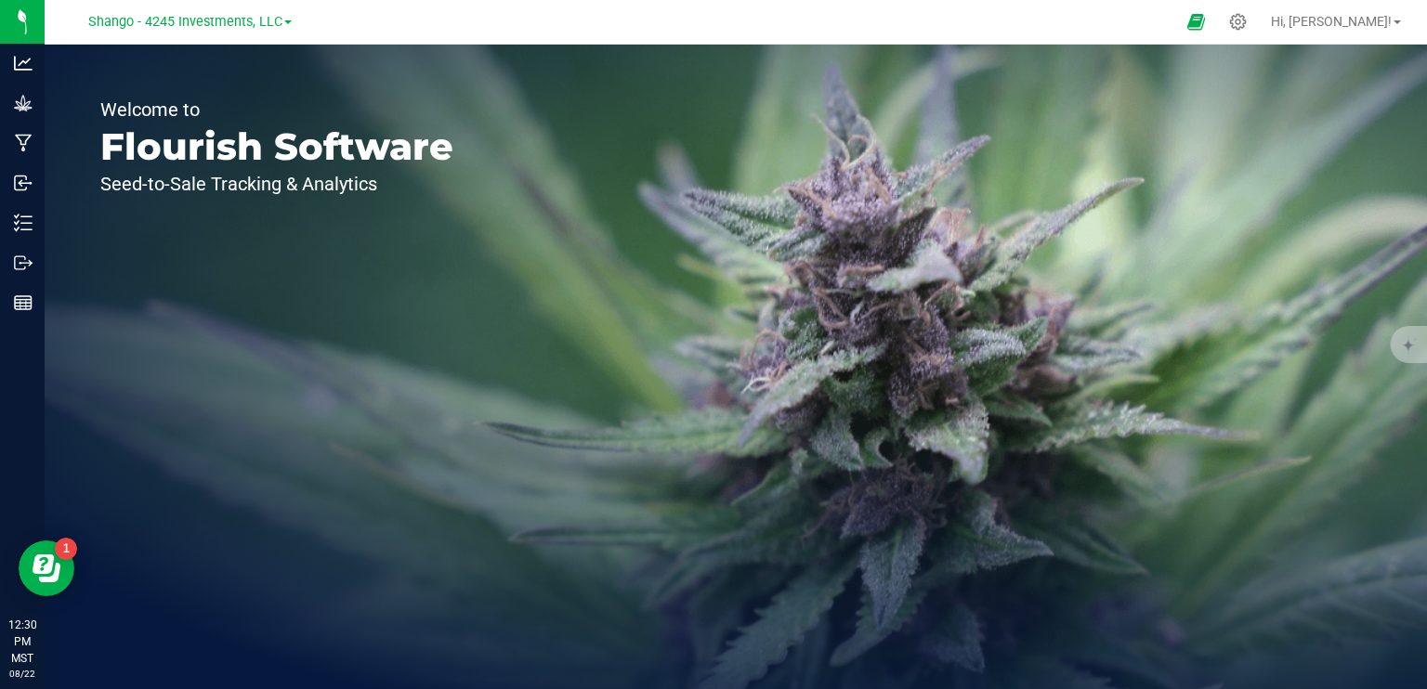
click at [268, 33] on div "Shango - 4245 Investments, LLC" at bounding box center [189, 21] width 271 height 29
click at [272, 23] on span "Shango - 4245 Investments, LLC" at bounding box center [185, 22] width 194 height 17
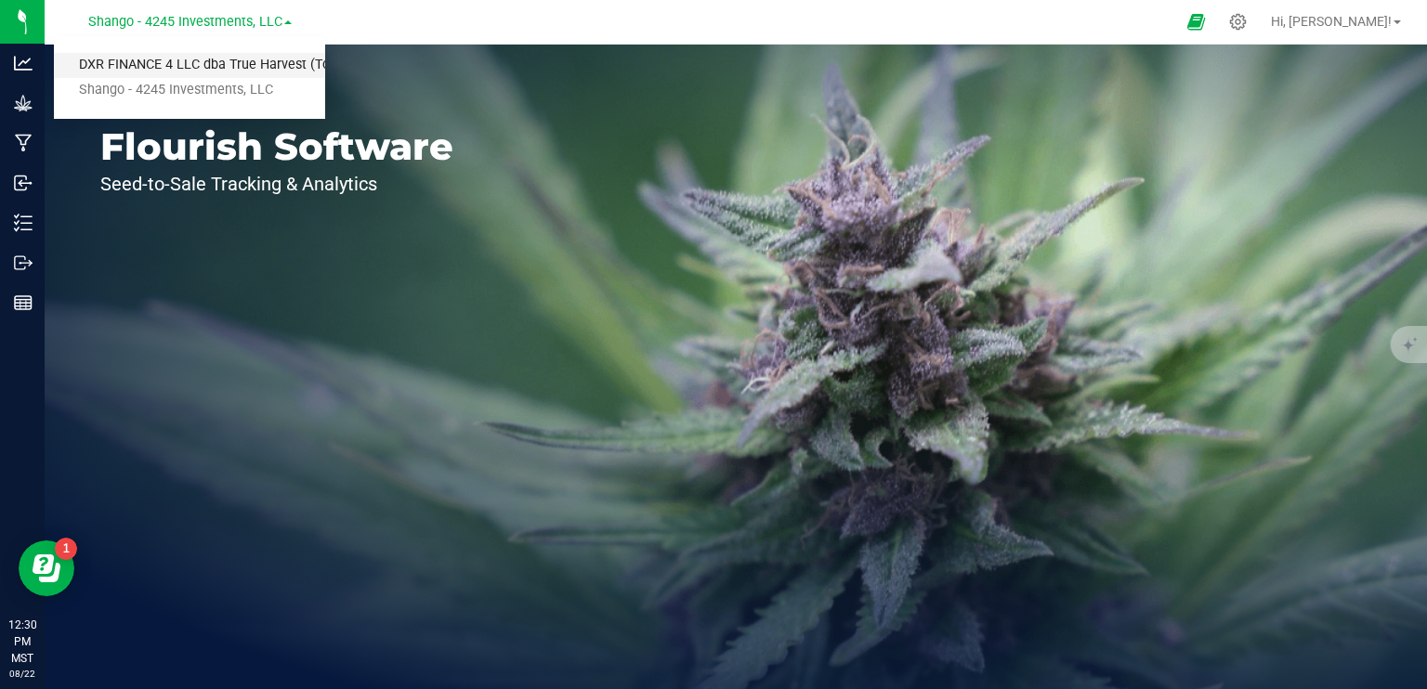
click at [256, 70] on link "DXR FINANCE 4 LLC dba True Harvest (Total Health and Wellness)" at bounding box center [189, 65] width 271 height 25
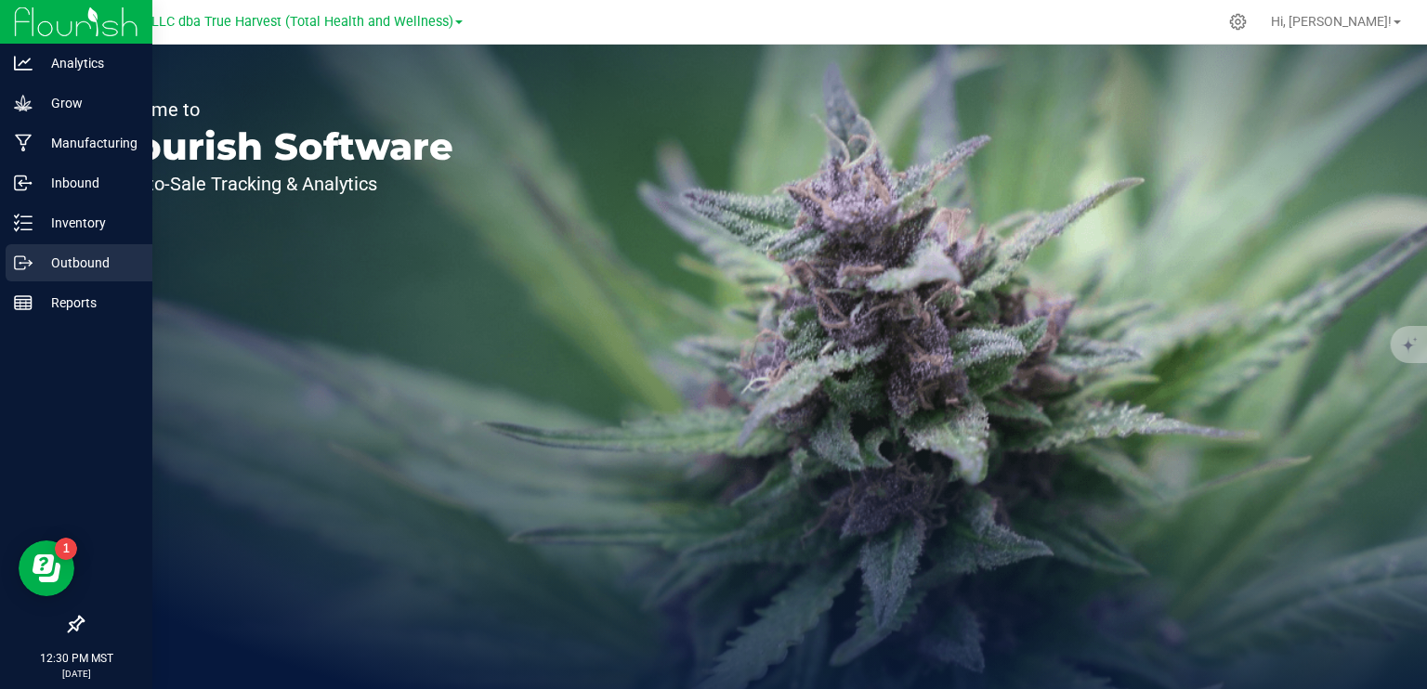
click at [47, 263] on p "Outbound" at bounding box center [88, 263] width 111 height 22
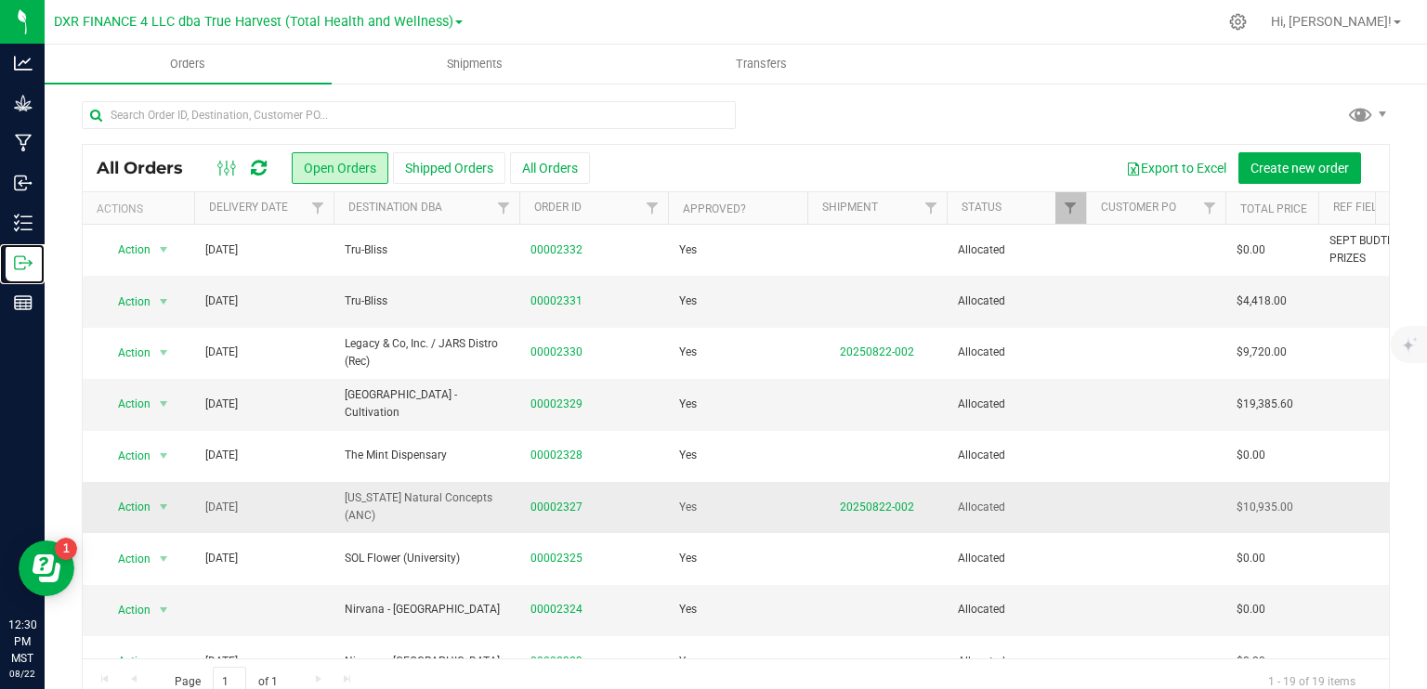
scroll to position [93, 0]
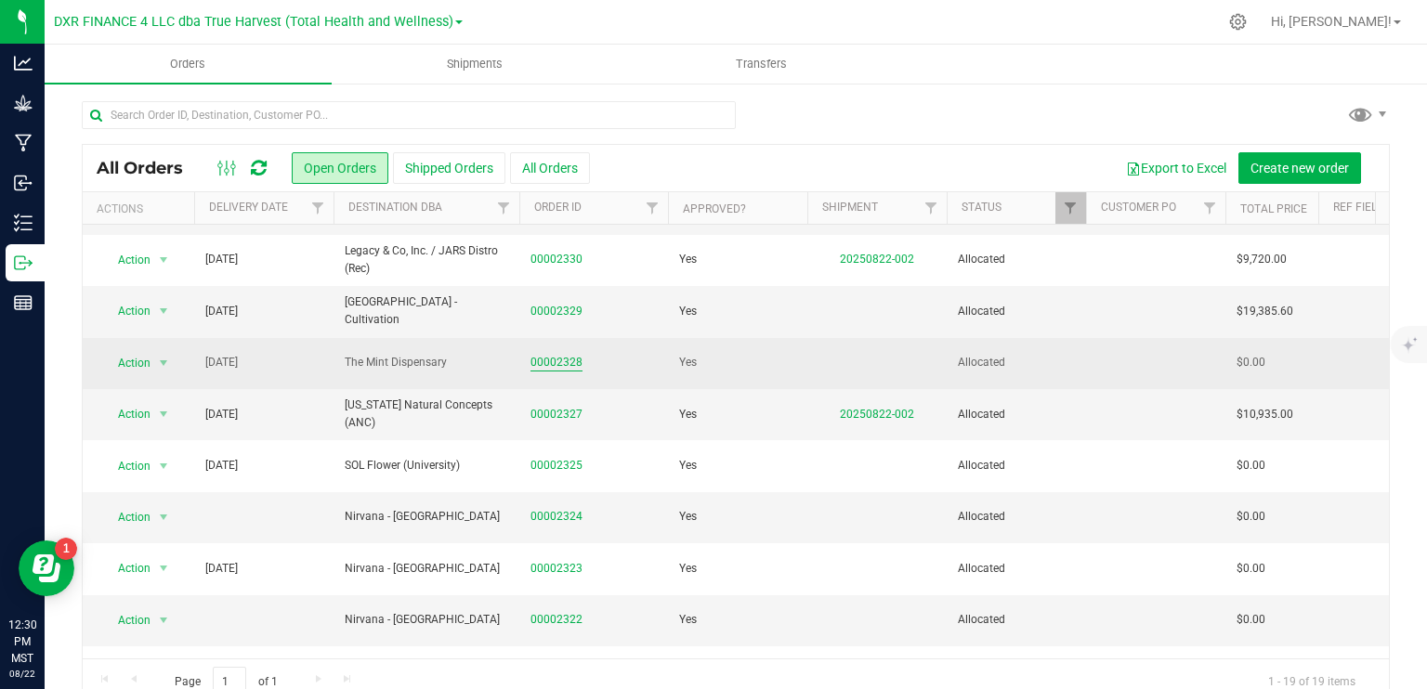
click at [556, 362] on link "00002328" at bounding box center [556, 363] width 52 height 18
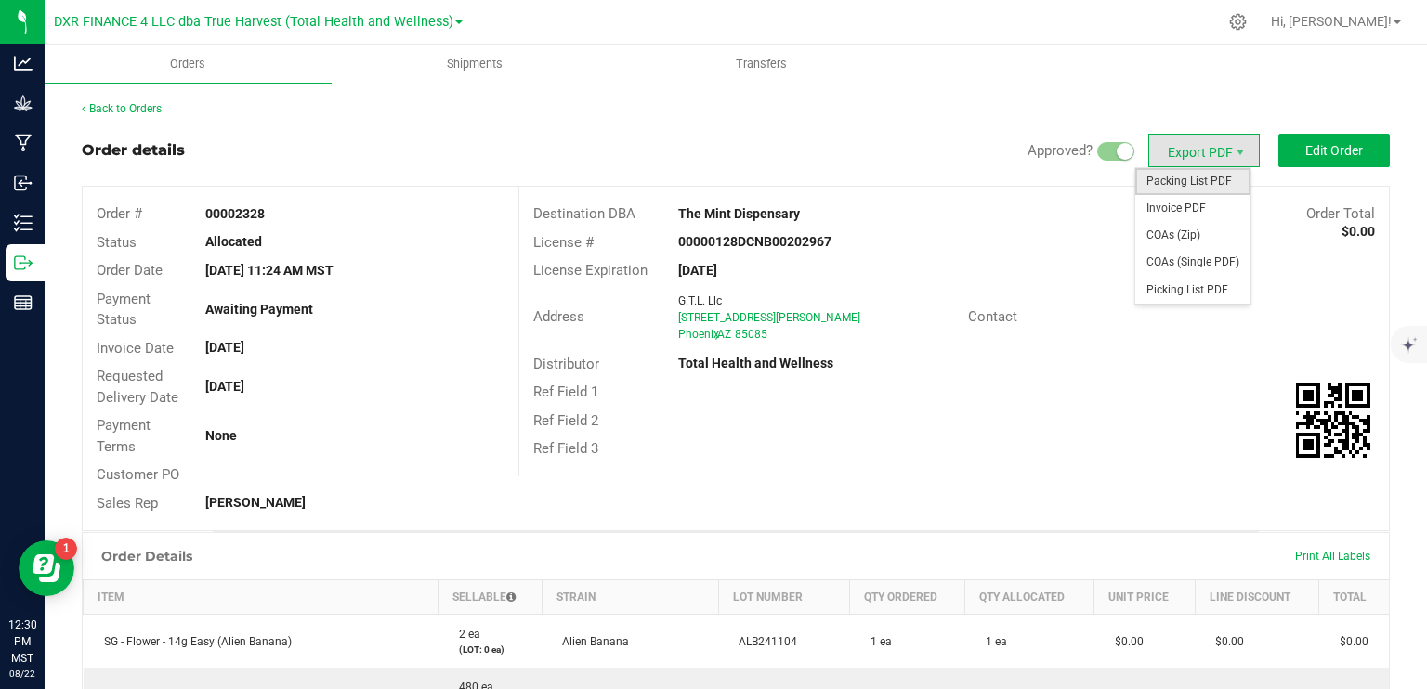
click at [1194, 182] on span "Packing List PDF" at bounding box center [1192, 181] width 115 height 27
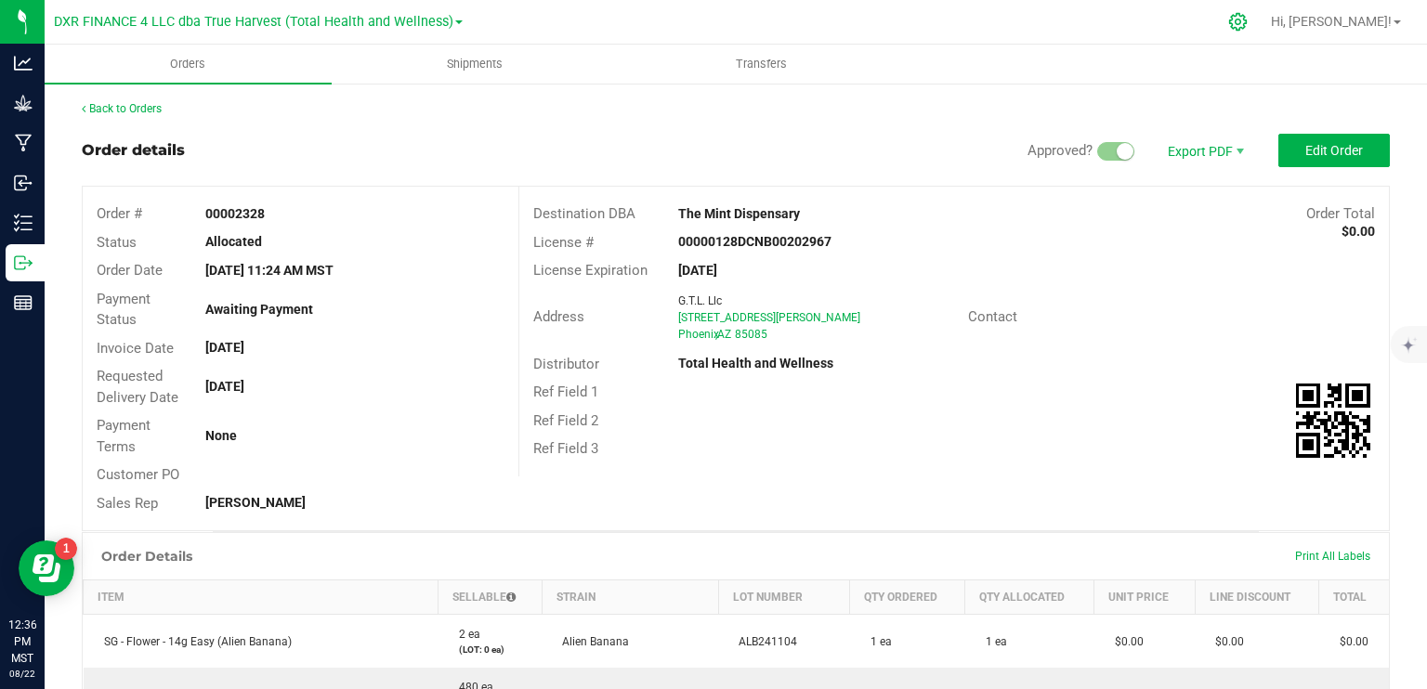
click at [1247, 24] on icon at bounding box center [1238, 22] width 18 height 18
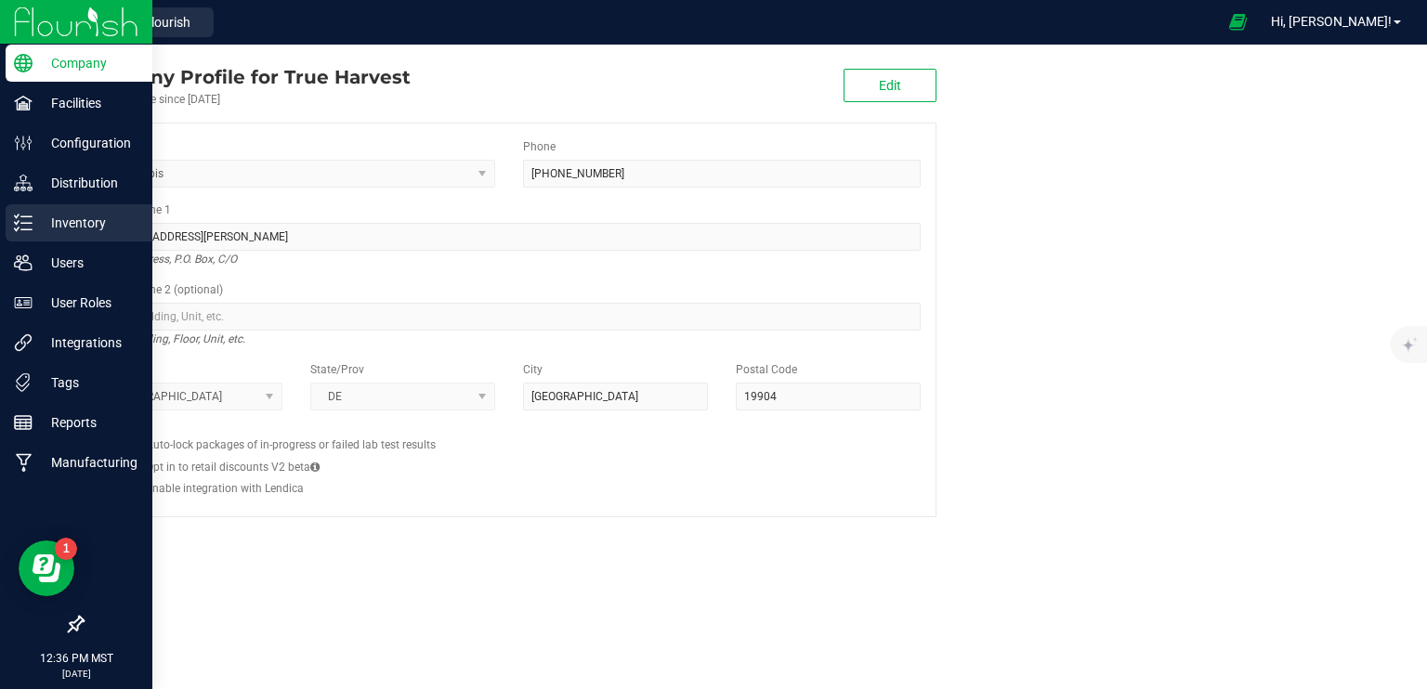
click at [33, 218] on p "Inventory" at bounding box center [88, 223] width 111 height 22
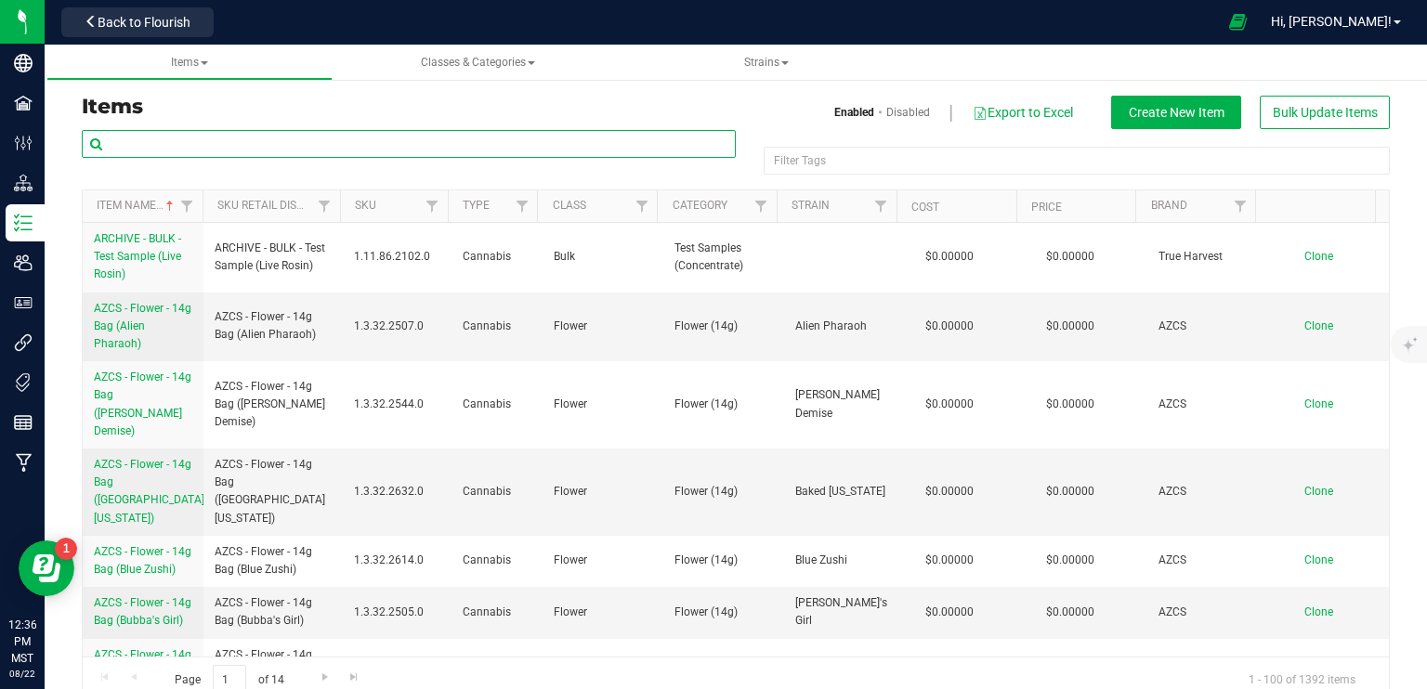
click at [353, 141] on input "text" at bounding box center [409, 144] width 654 height 28
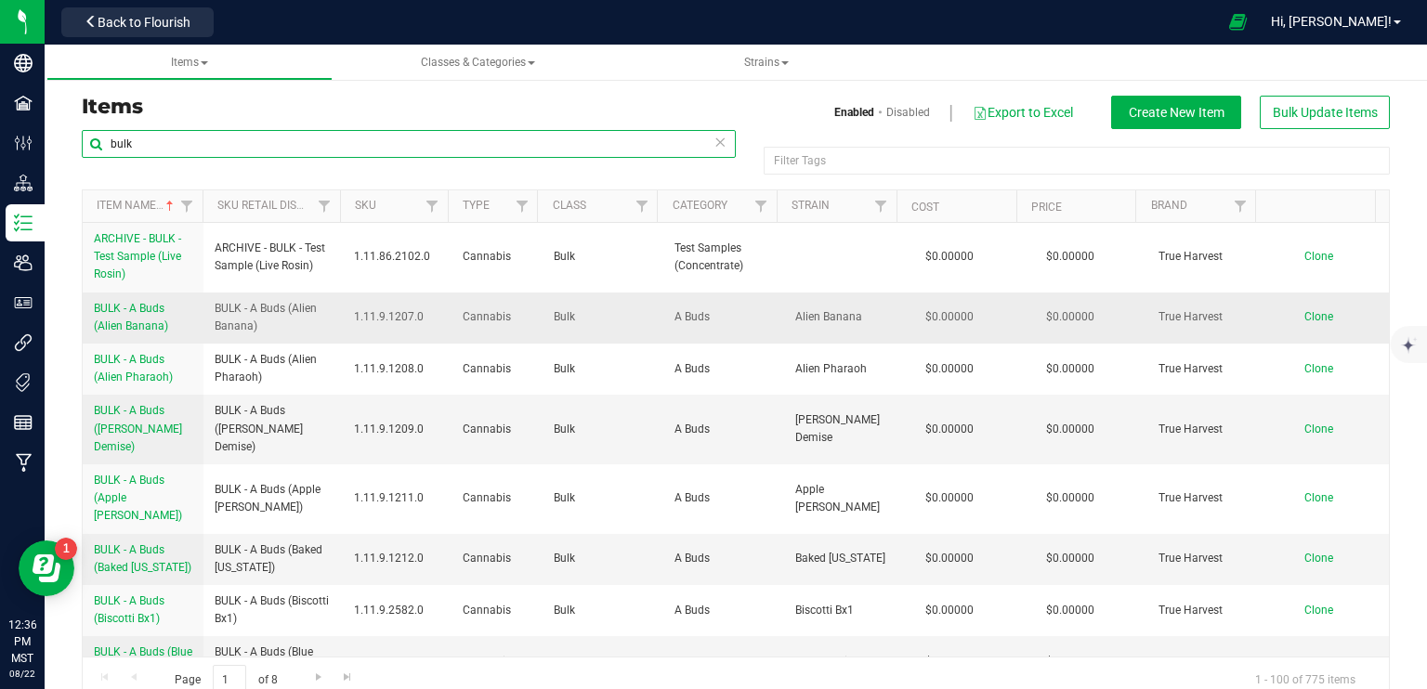
type input "bulk"
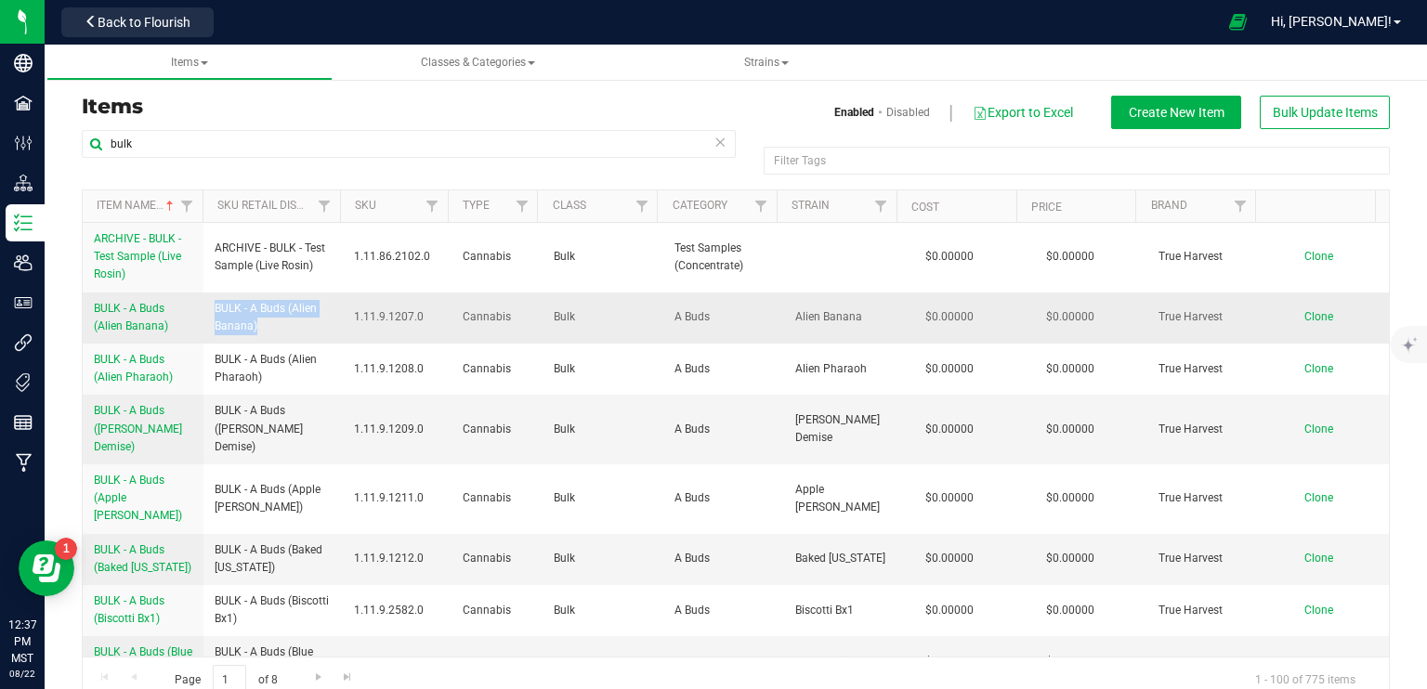
drag, startPoint x: 260, startPoint y: 331, endPoint x: 210, endPoint y: 311, distance: 53.8
click at [210, 311] on td "BULK - A Buds (Alien Banana)" at bounding box center [272, 318] width 139 height 51
copy span "BULK - A Buds (Alien Banana)"
click at [1304, 319] on span "Clone" at bounding box center [1318, 316] width 29 height 13
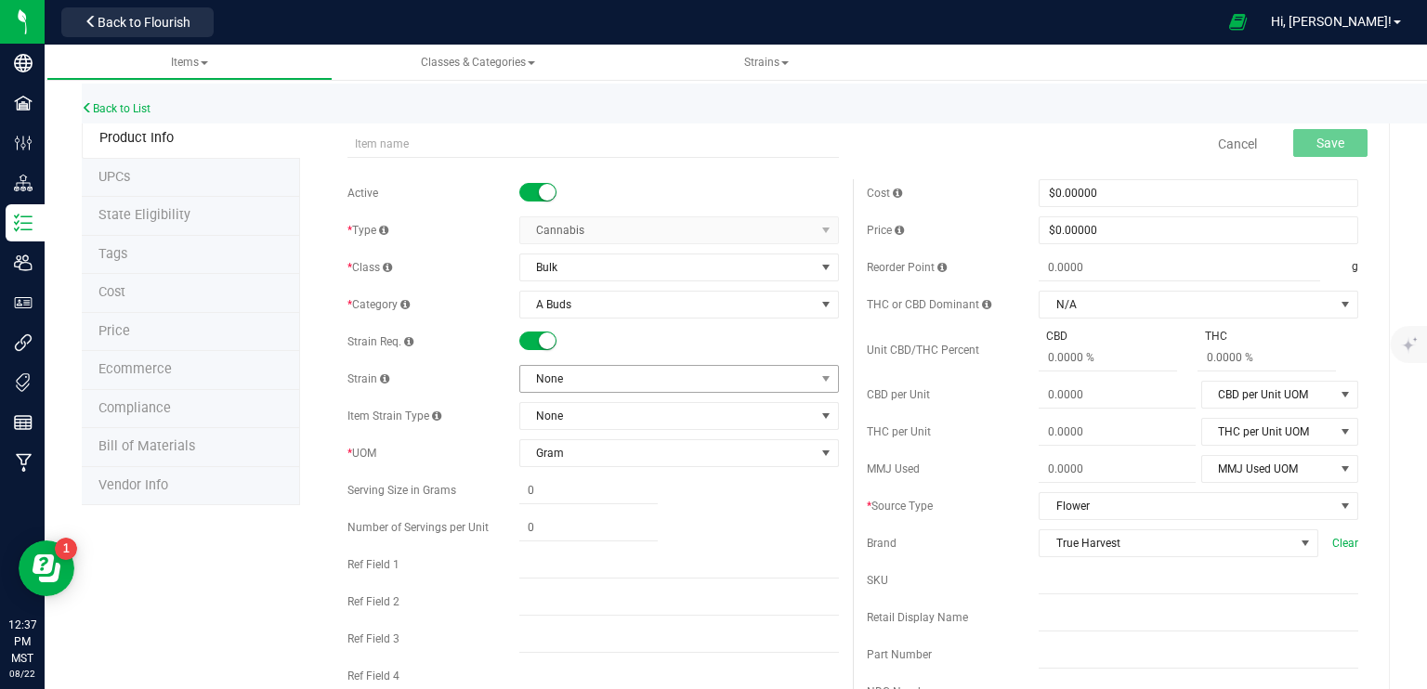
scroll to position [93, 0]
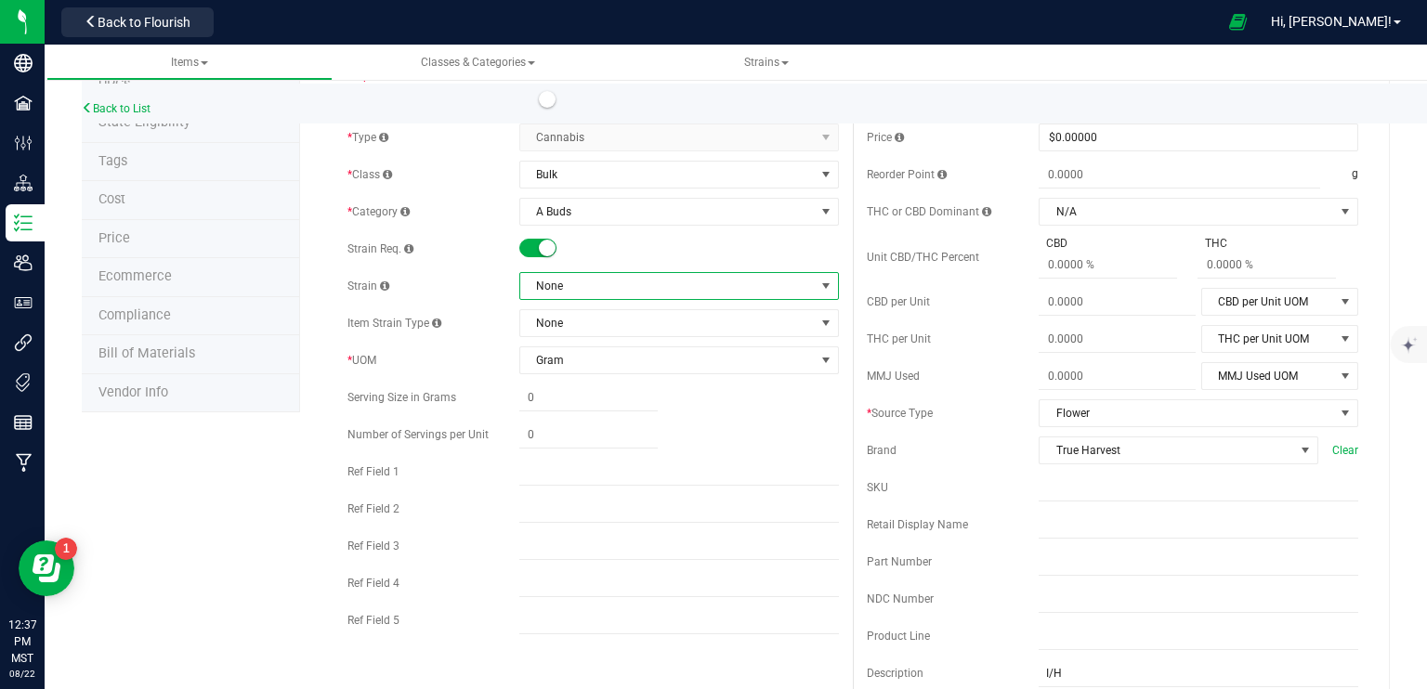
click at [727, 289] on span "None" at bounding box center [667, 286] width 295 height 26
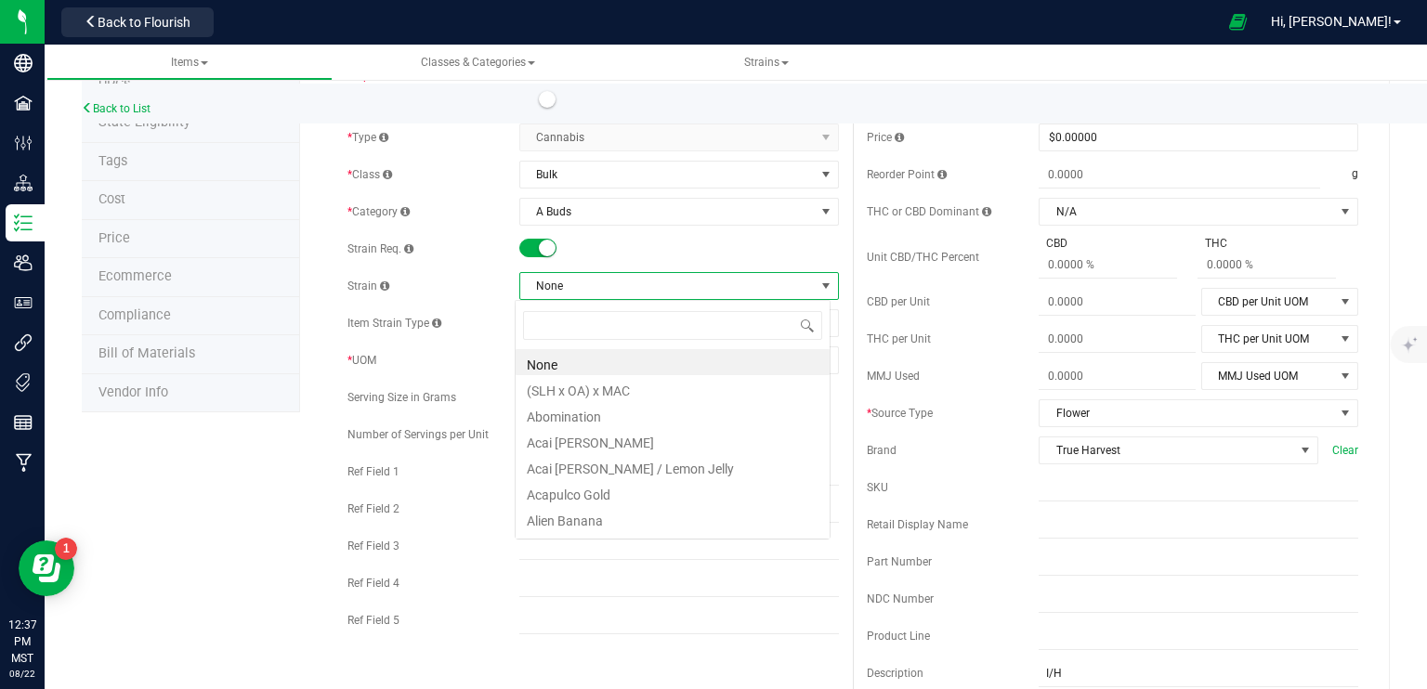
scroll to position [27, 316]
type input "straw"
click at [618, 422] on li "Strawberry Guava" at bounding box center [673, 414] width 314 height 26
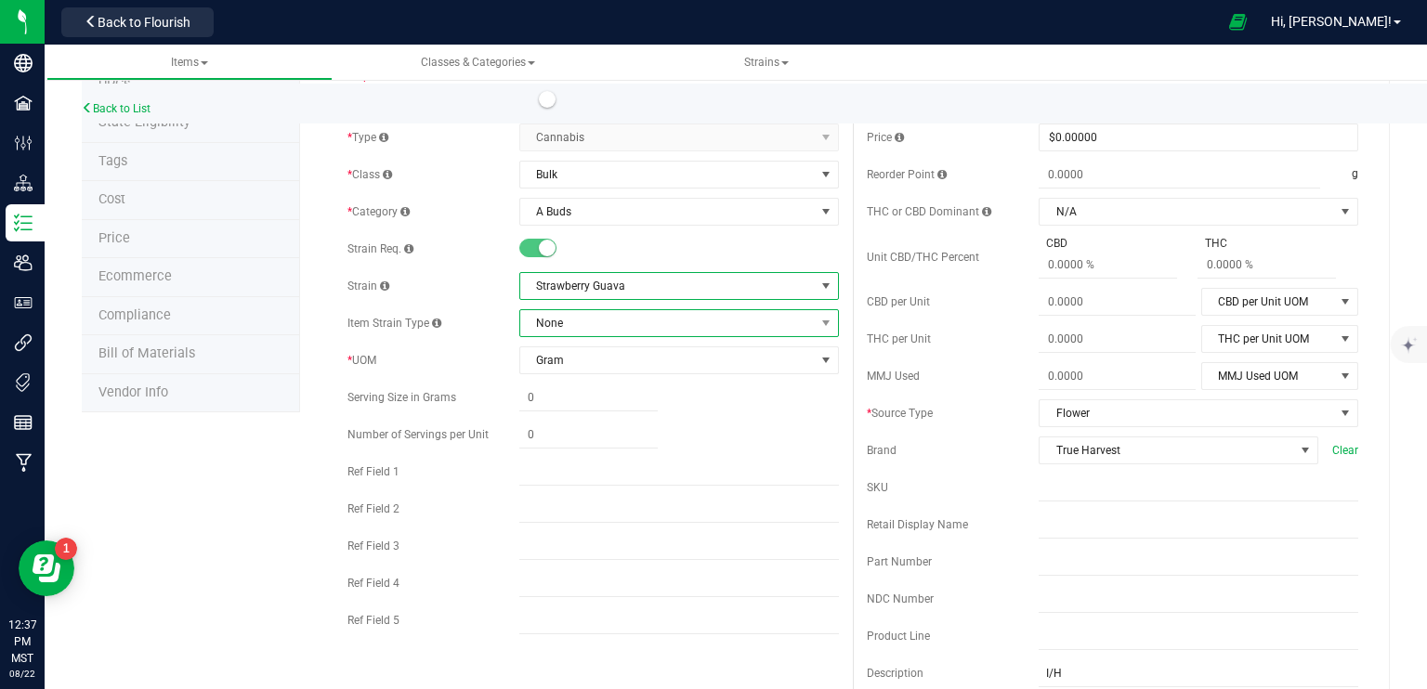
click at [595, 324] on span "None" at bounding box center [667, 323] width 295 height 26
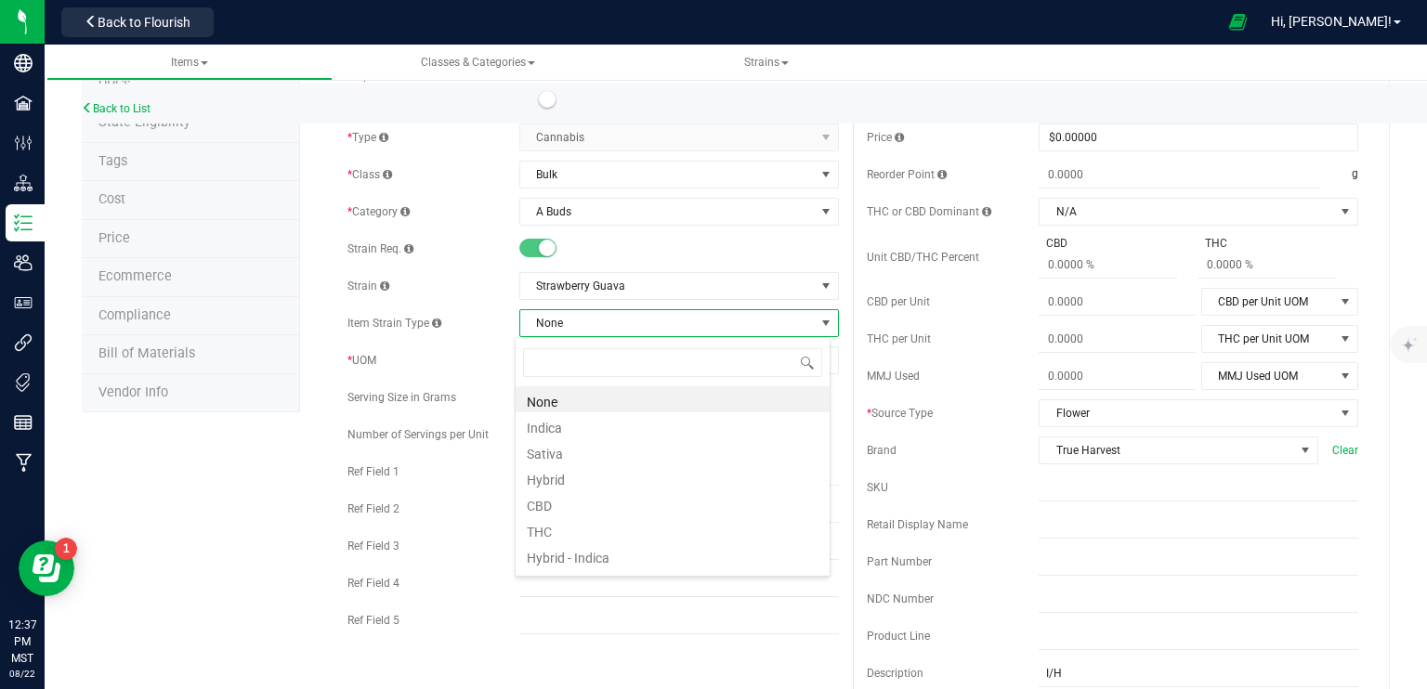
click at [460, 263] on div "Active * Type Cannabis Select type Cannabis Non-Inventory Raw Materials Supplie…" at bounding box center [593, 364] width 519 height 557
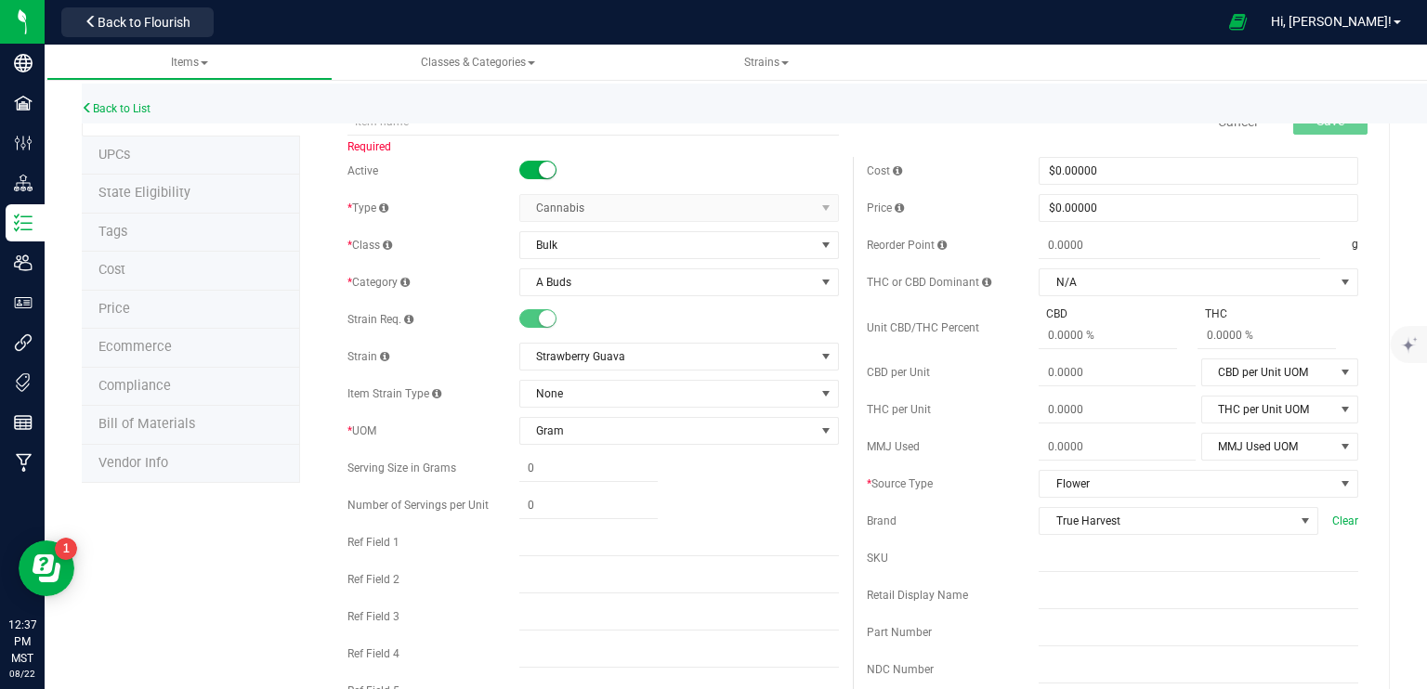
scroll to position [0, 0]
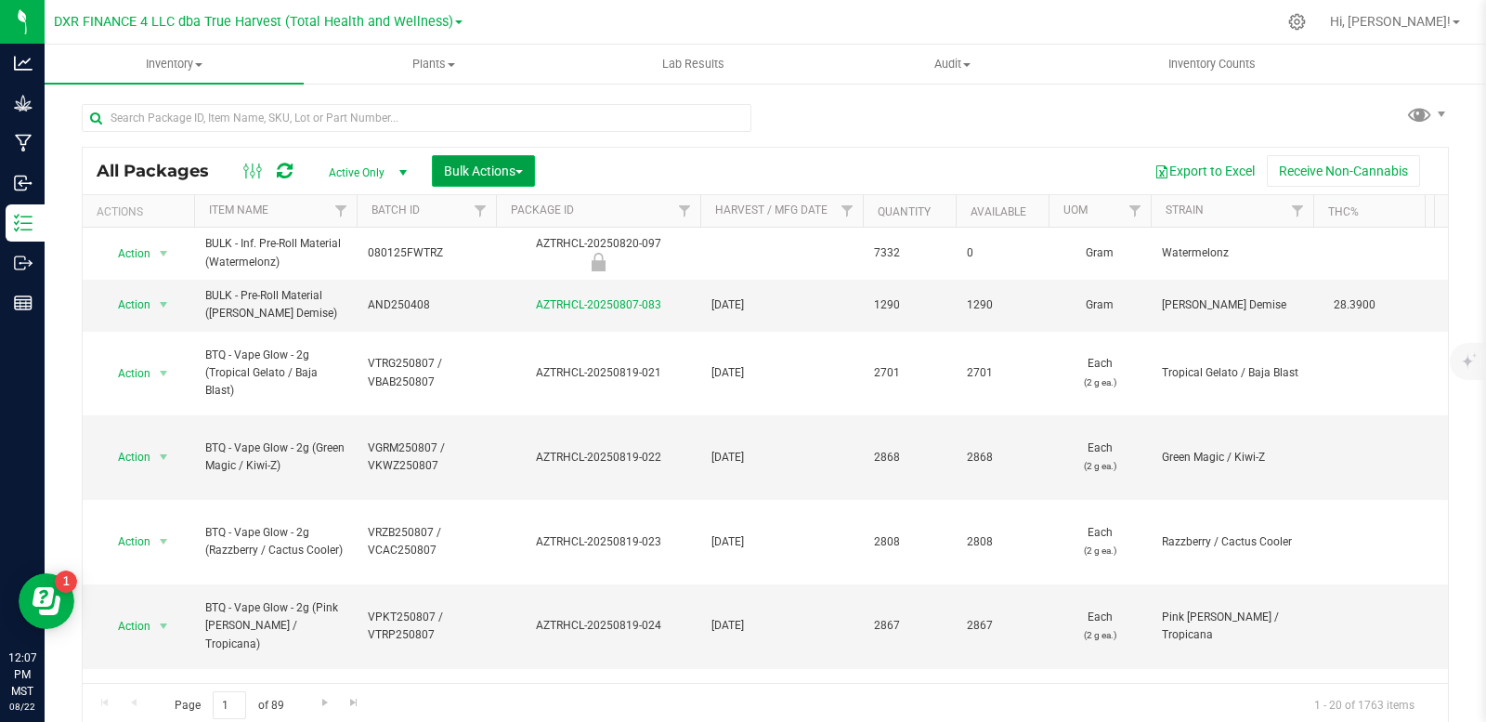
click at [509, 175] on span "Bulk Actions" at bounding box center [483, 171] width 79 height 15
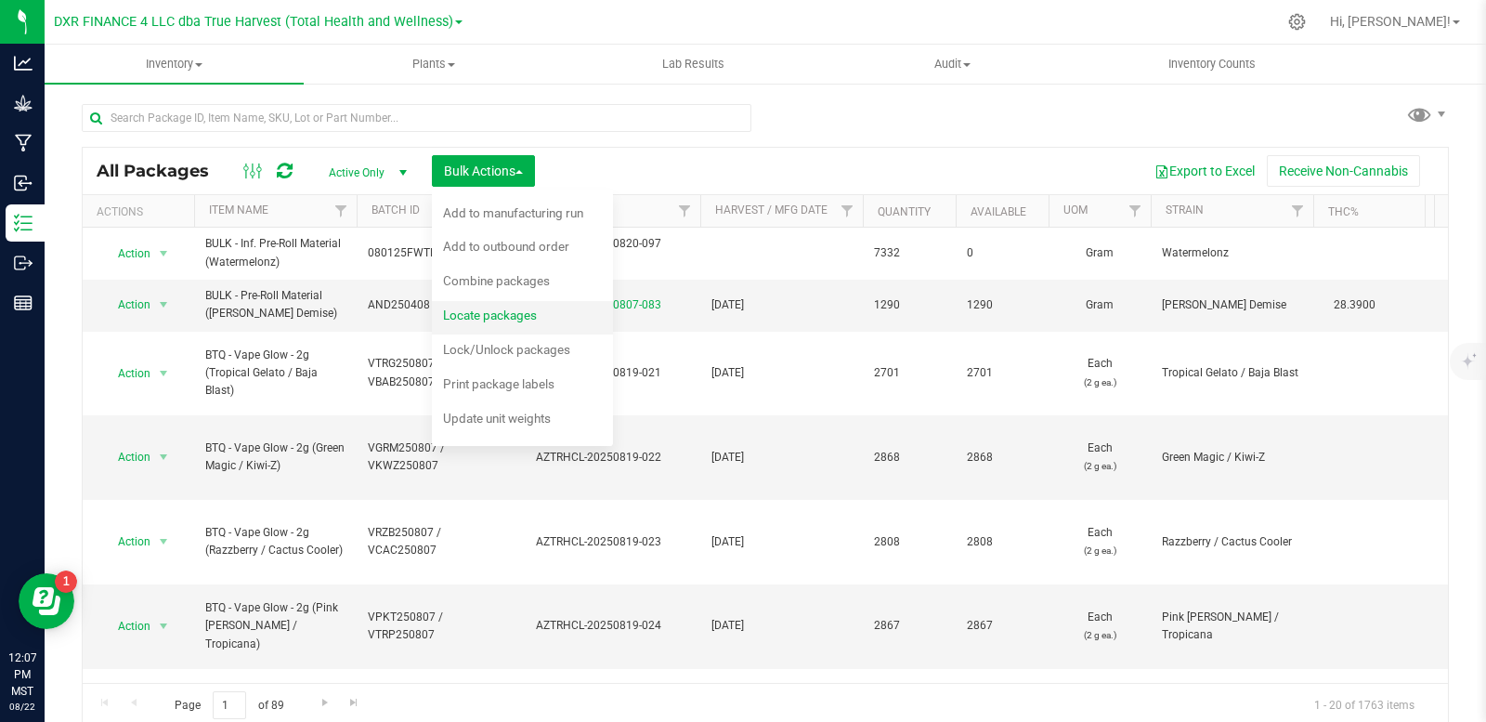
click at [541, 326] on div "Locate packages" at bounding box center [502, 318] width 119 height 30
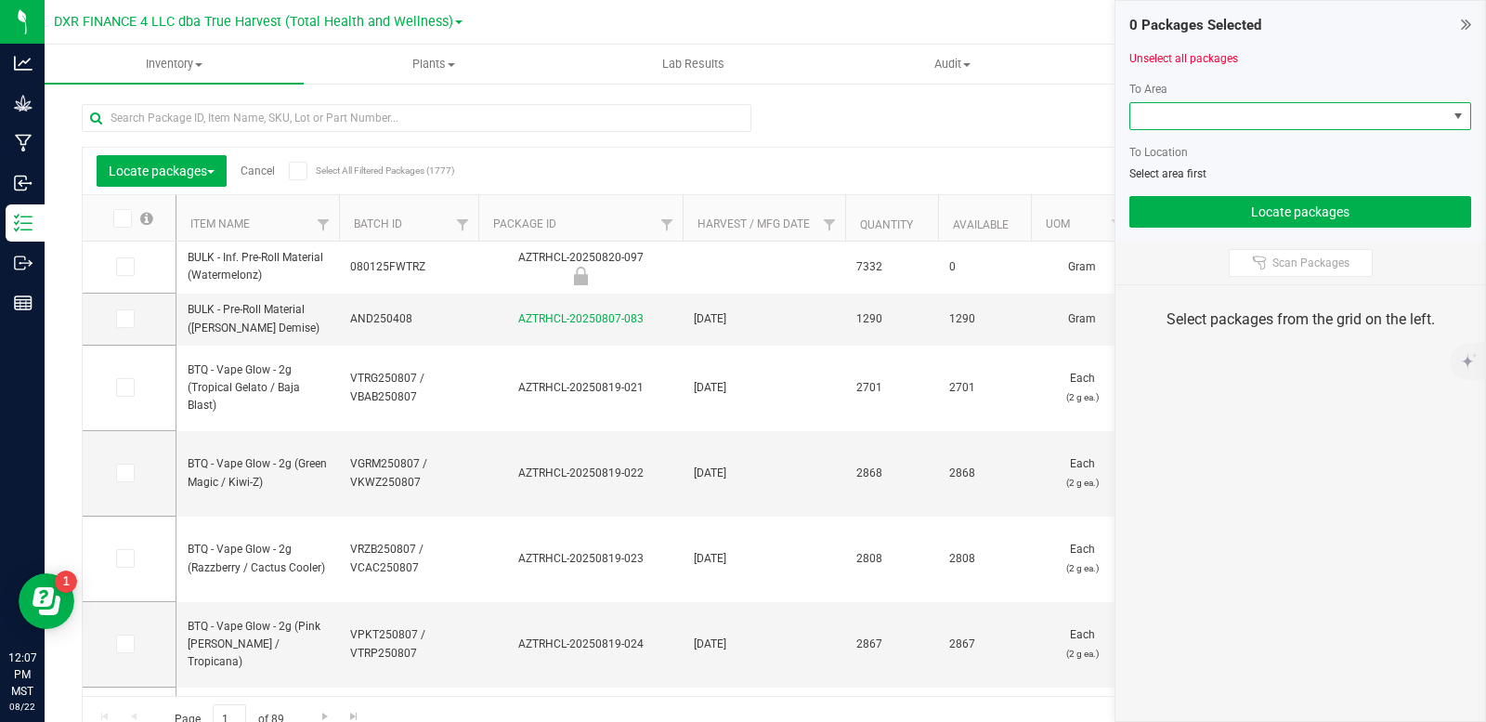
click at [1244, 120] on span at bounding box center [1289, 116] width 317 height 26
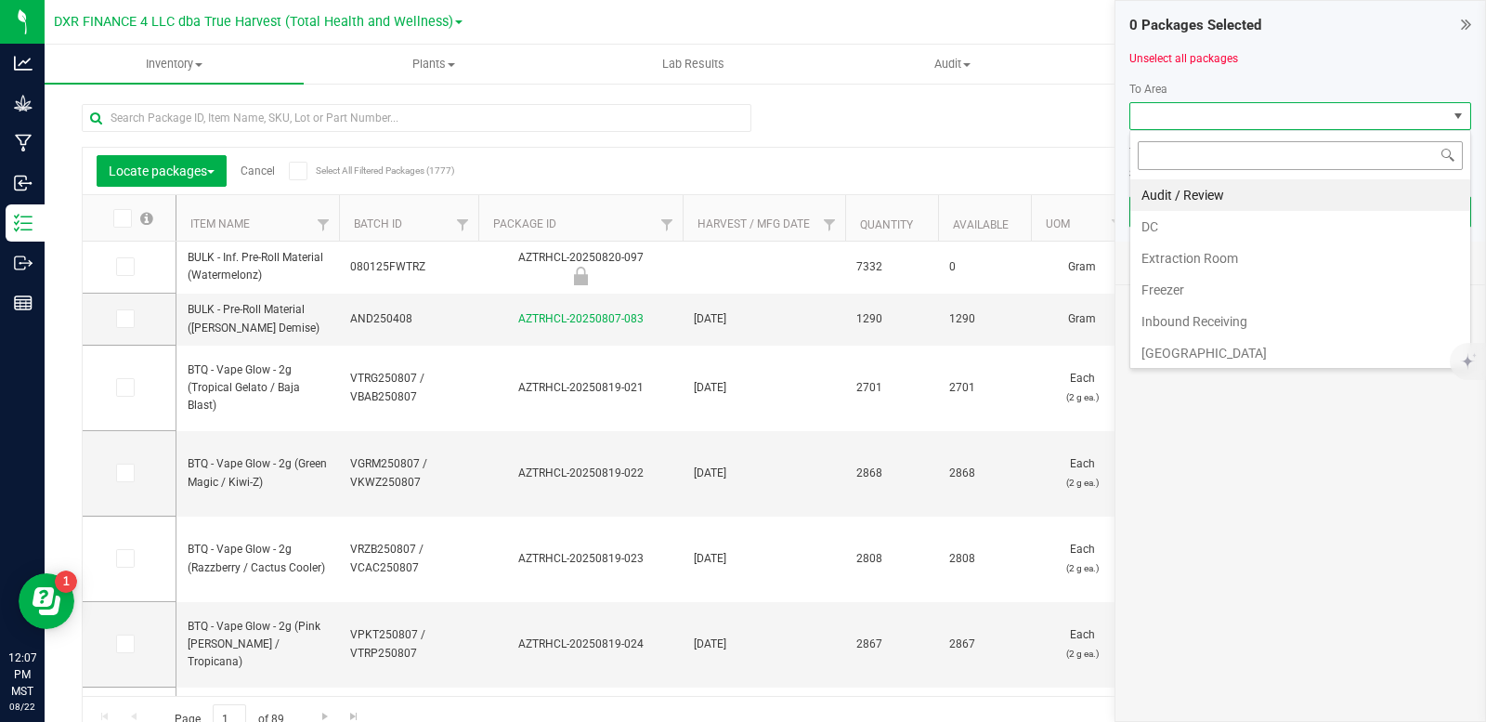
scroll to position [28, 342]
click at [1190, 228] on li "DC" at bounding box center [1301, 227] width 340 height 32
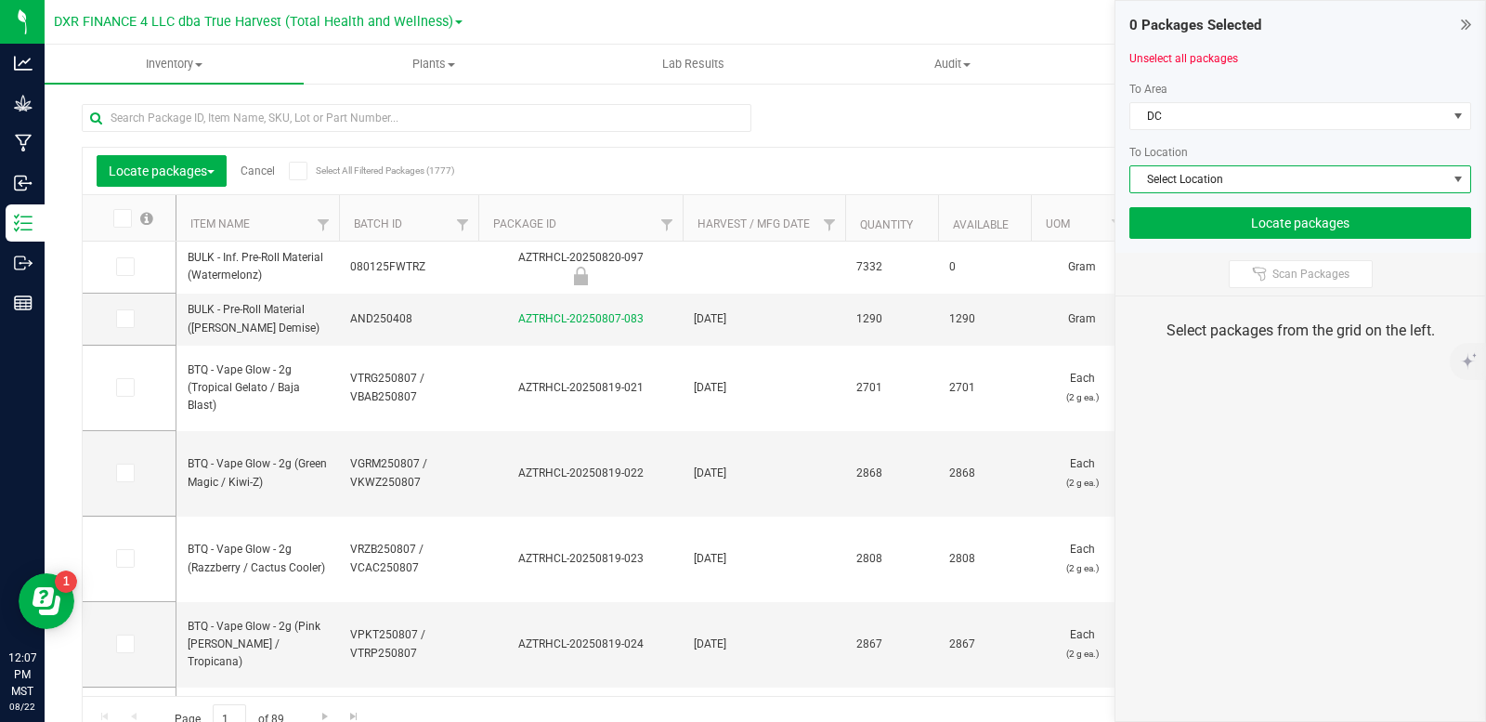
click at [1222, 177] on span "Select Location" at bounding box center [1289, 179] width 317 height 26
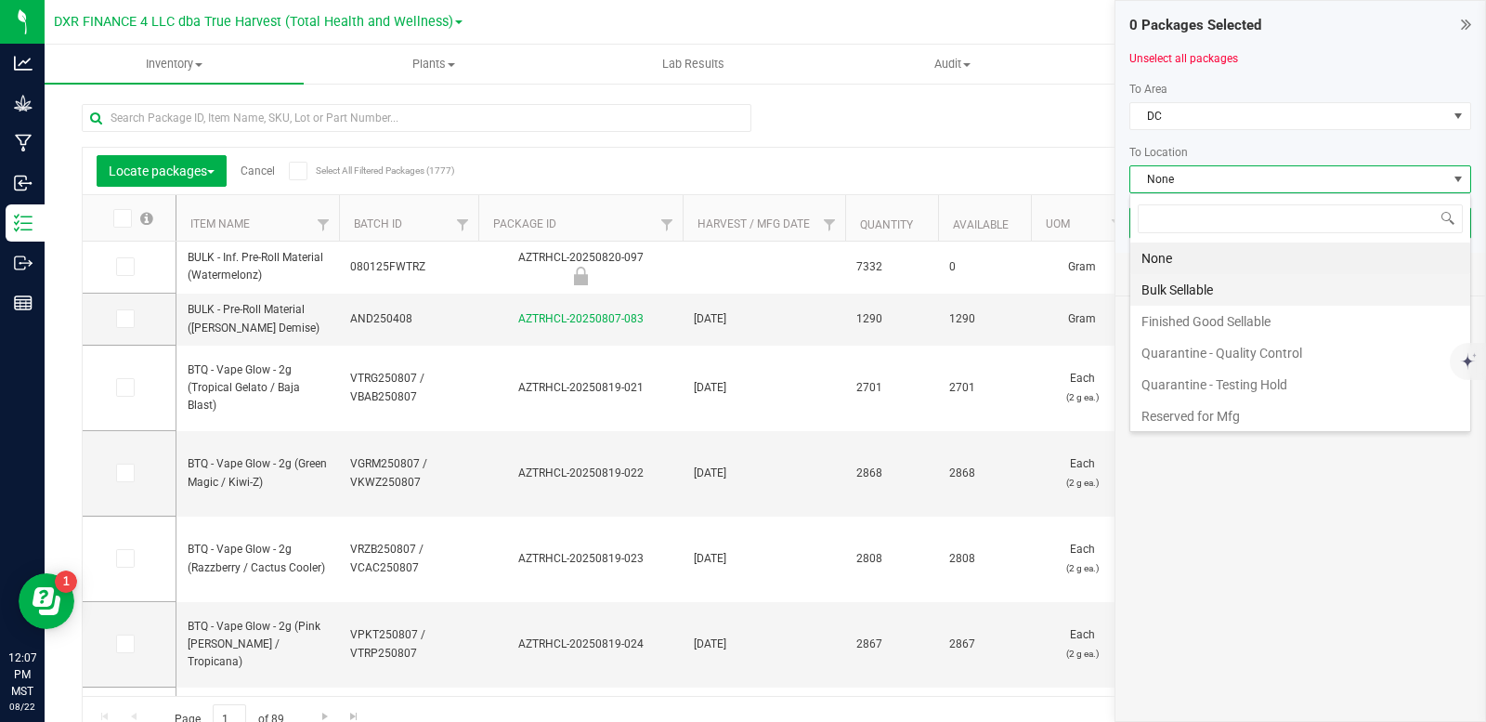
click at [1198, 282] on li "Bulk Sellable" at bounding box center [1301, 290] width 340 height 32
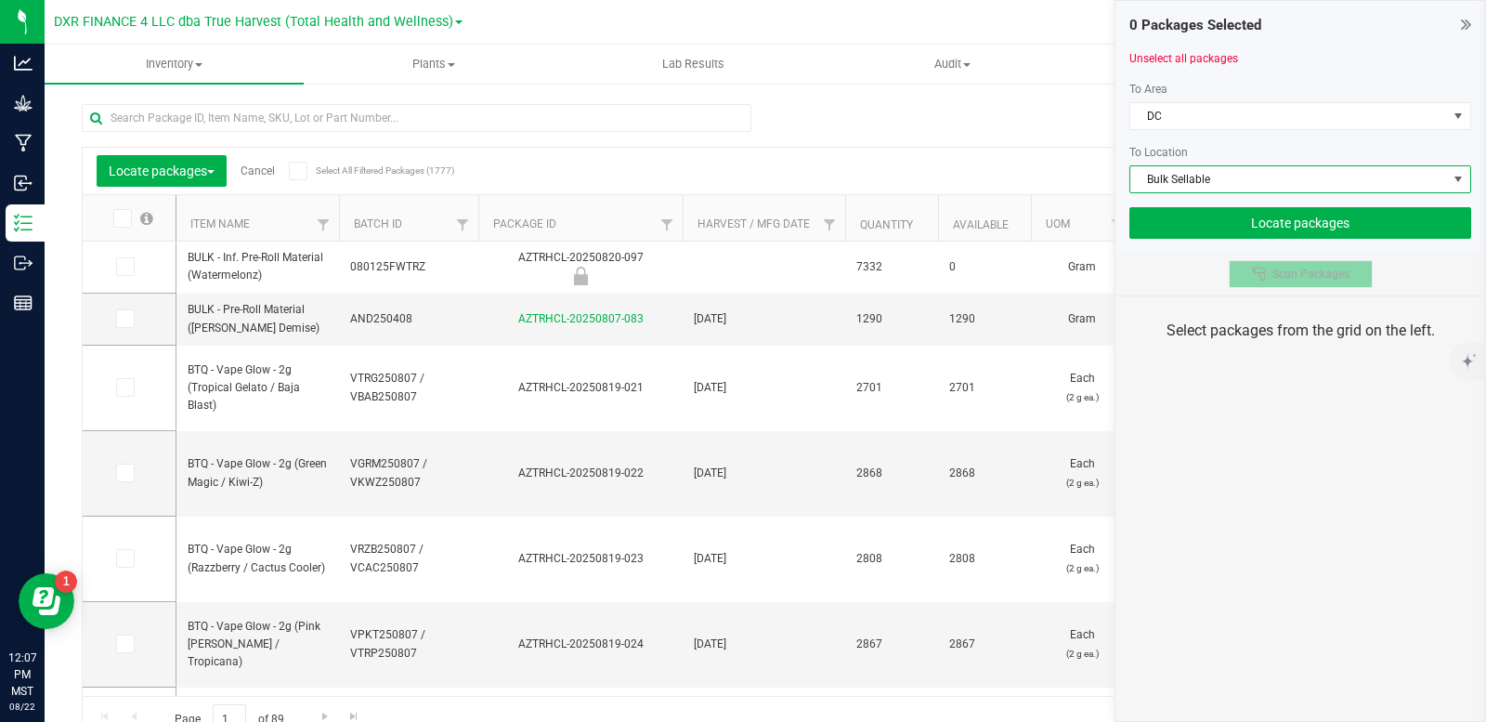
click at [1266, 258] on div "Scan Packages" at bounding box center [1301, 274] width 370 height 43
click at [1260, 271] on icon at bounding box center [1259, 274] width 15 height 15
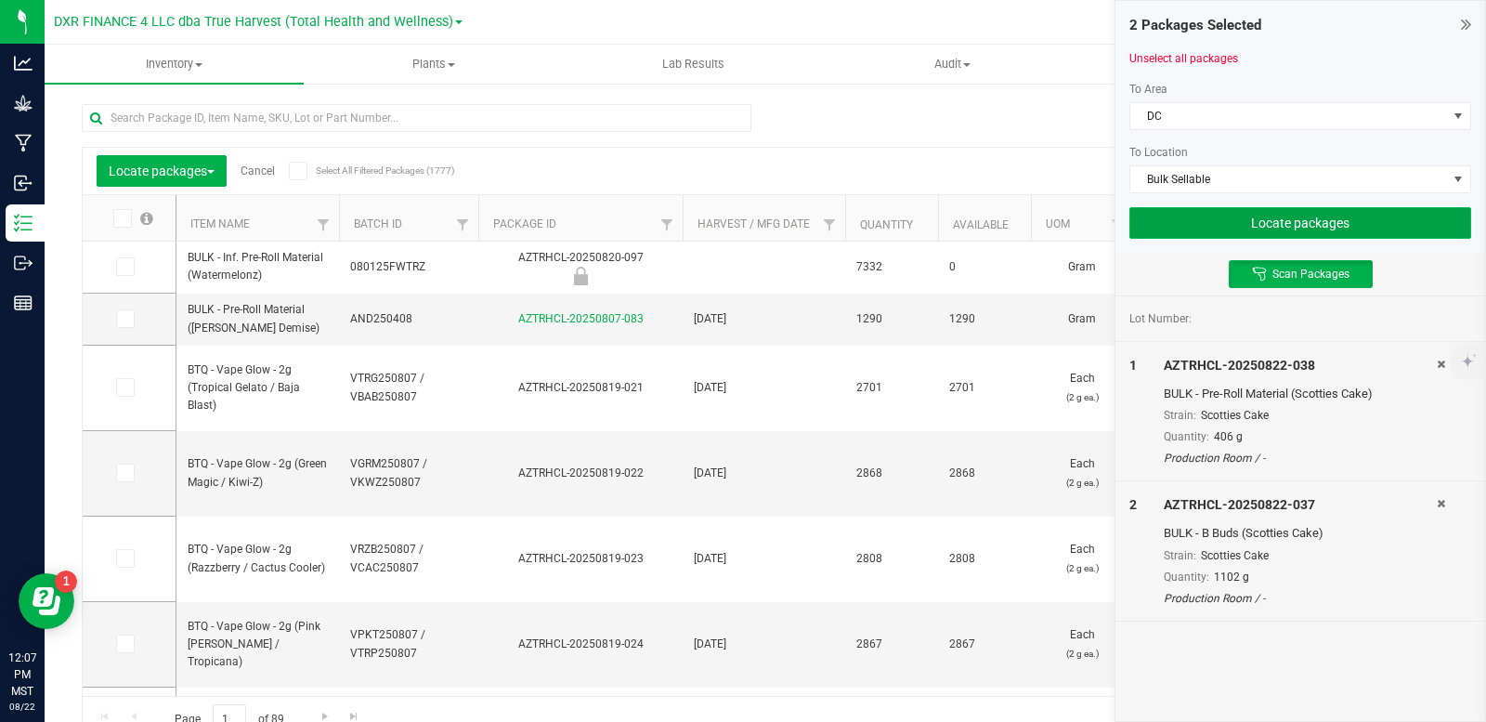
click at [1252, 224] on button "Locate packages" at bounding box center [1301, 223] width 342 height 32
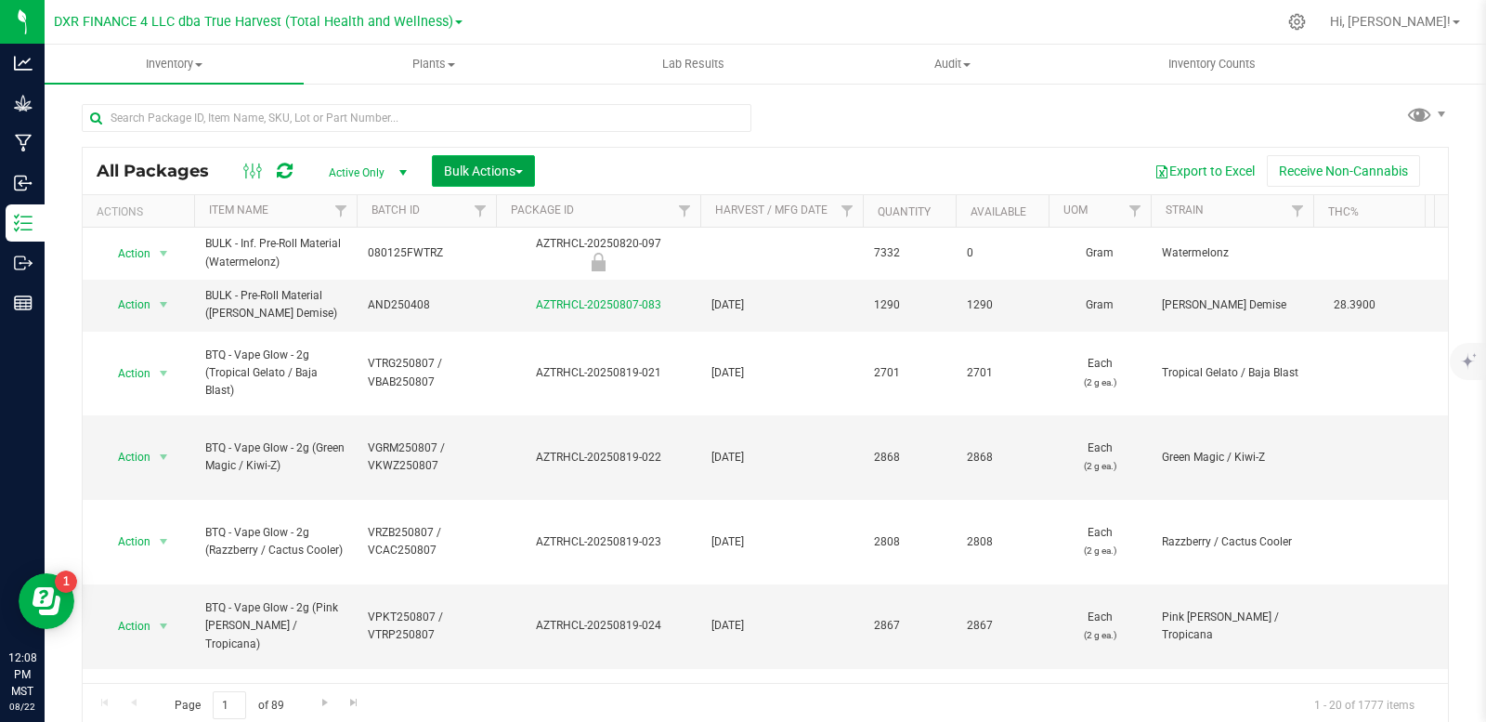
click at [504, 169] on span "Bulk Actions" at bounding box center [483, 171] width 79 height 15
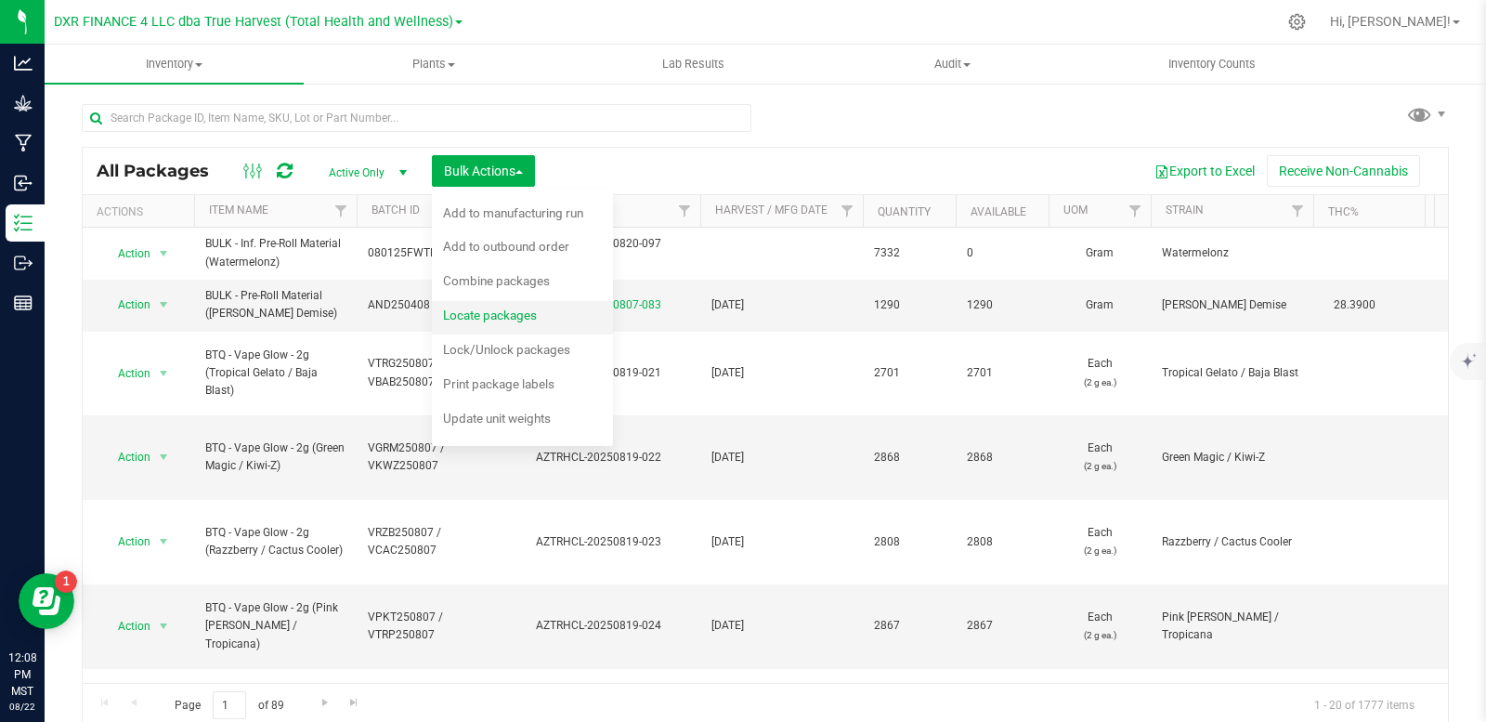
click at [499, 310] on span "Locate packages" at bounding box center [490, 315] width 94 height 15
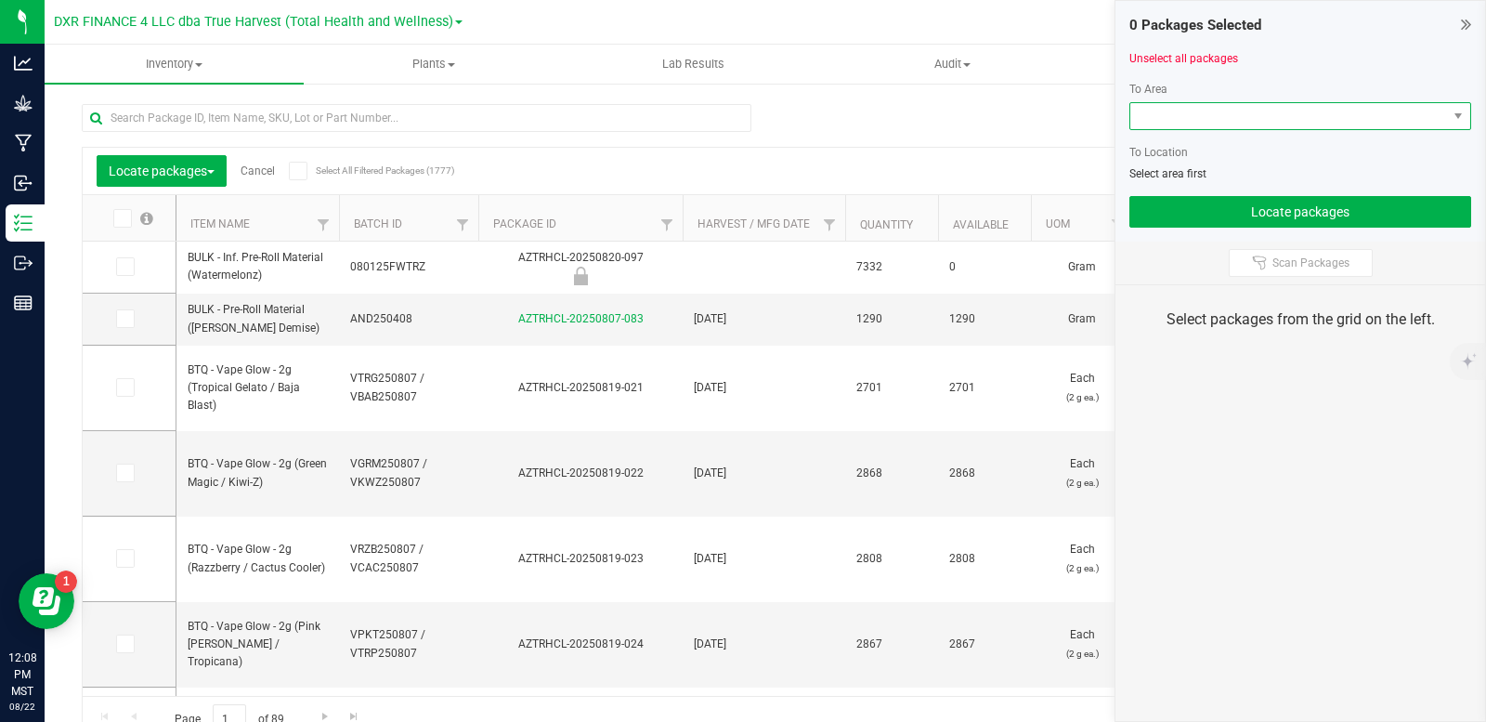
click at [1229, 112] on span at bounding box center [1289, 116] width 317 height 26
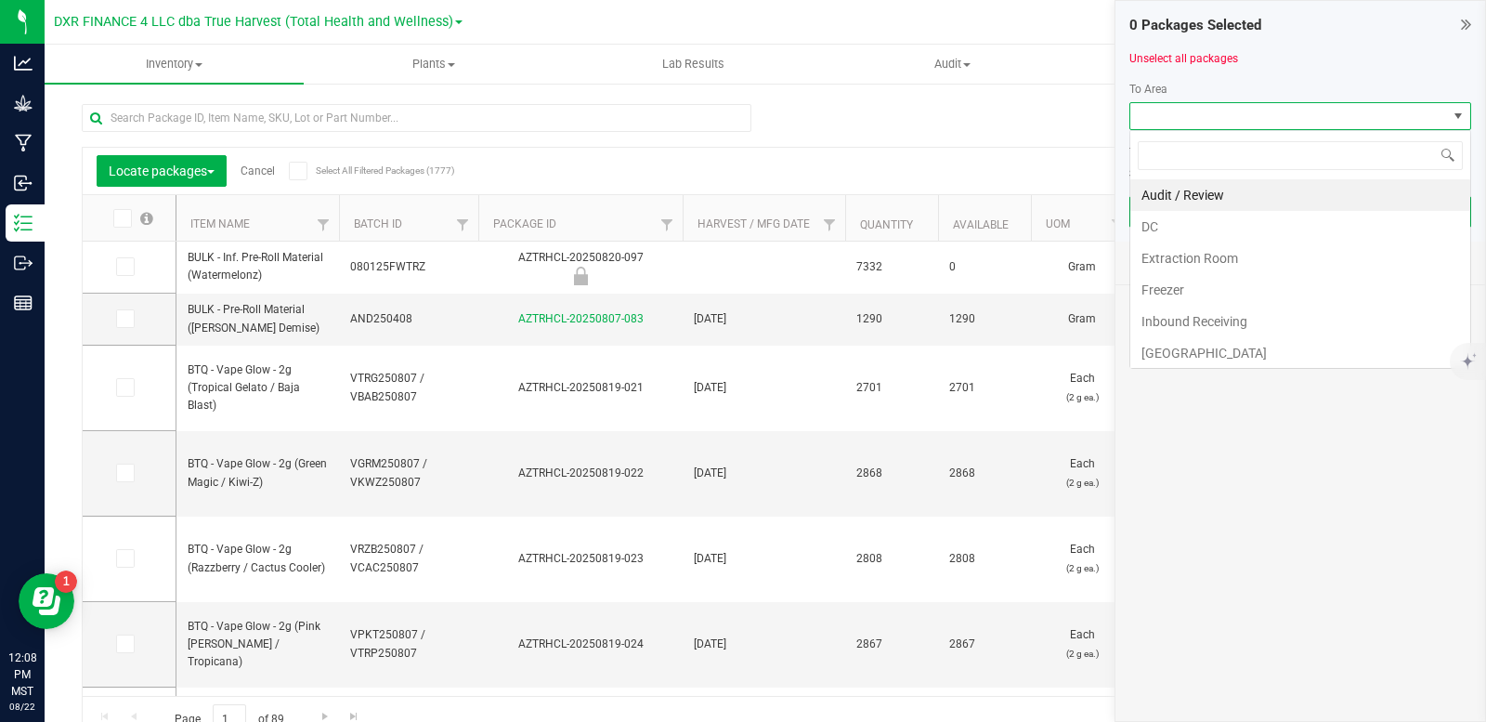
scroll to position [28, 342]
click at [1198, 228] on li "DC" at bounding box center [1301, 227] width 340 height 32
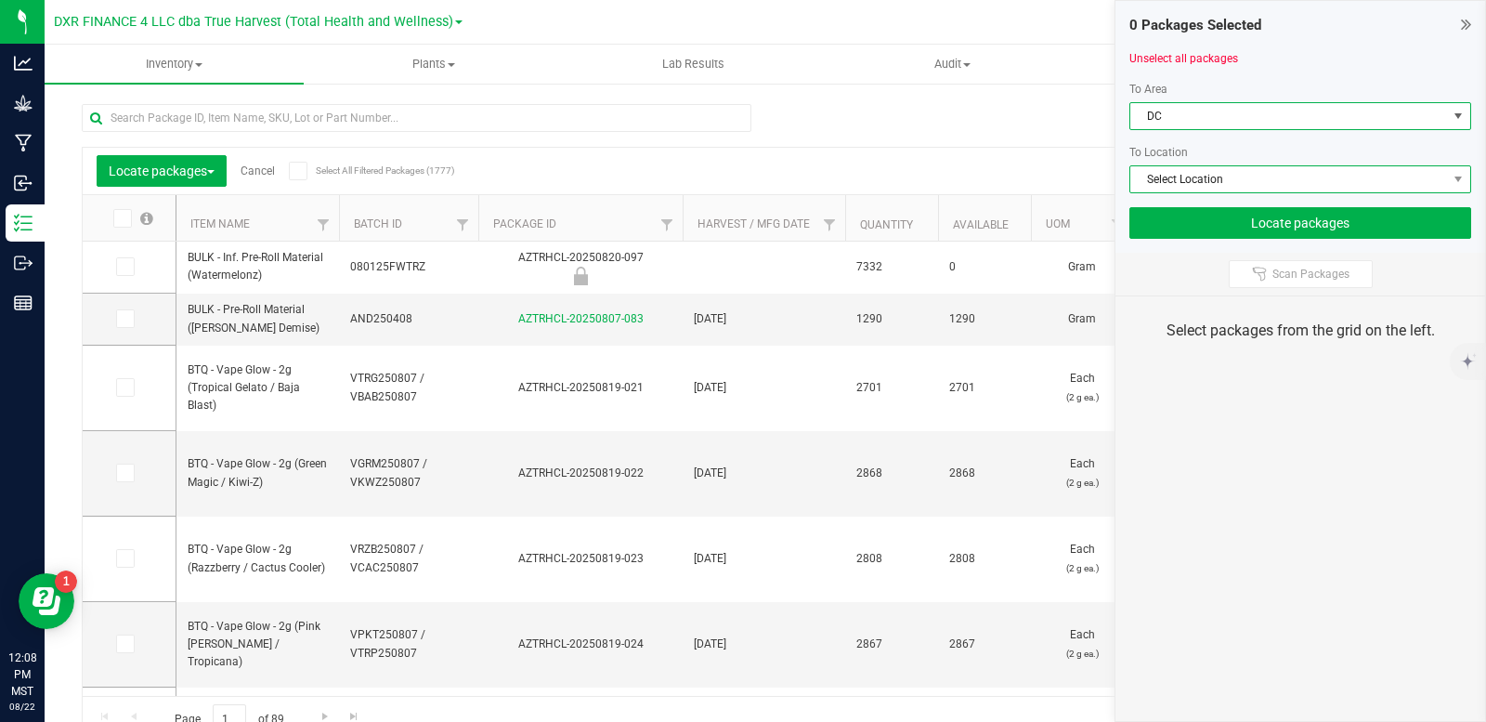
click at [1211, 176] on span "Select Location" at bounding box center [1289, 179] width 317 height 26
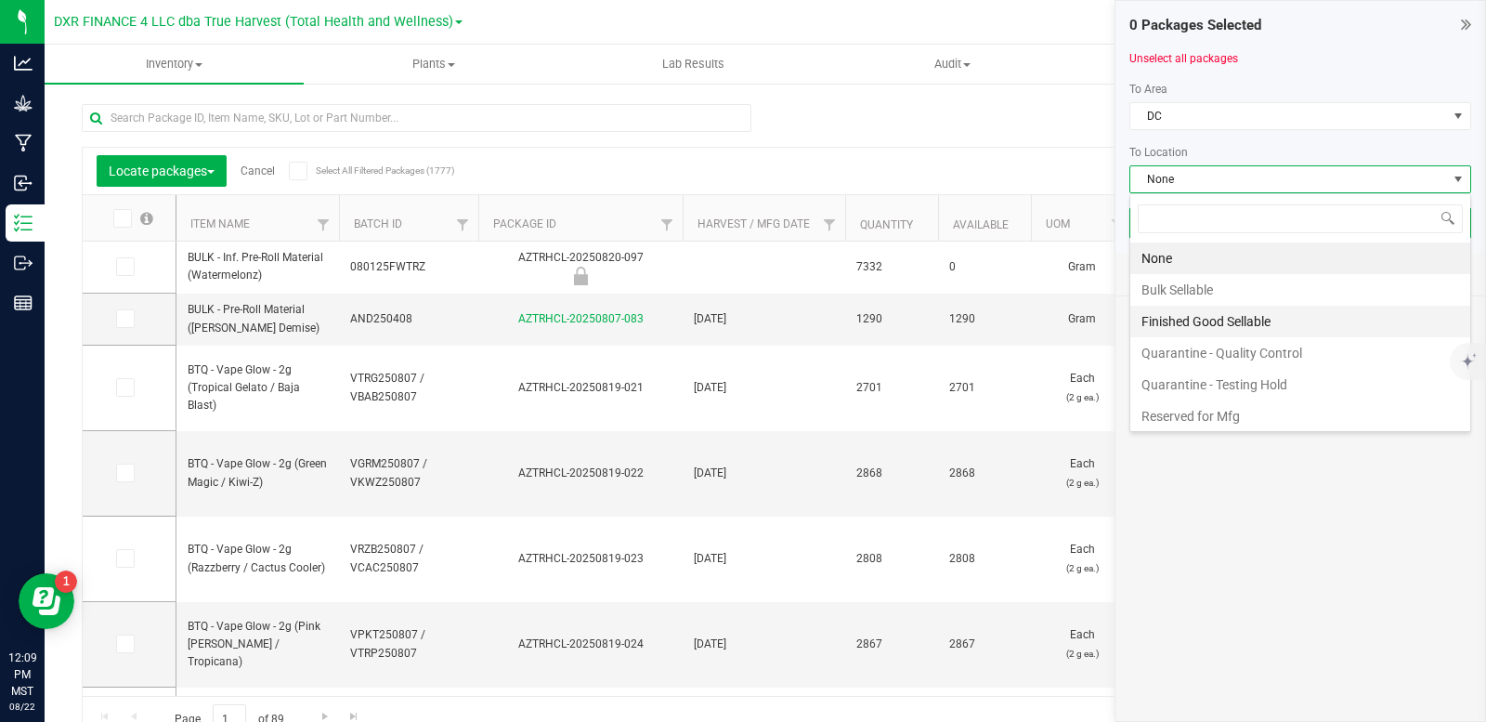
click at [1204, 322] on li "Finished Good Sellable" at bounding box center [1301, 322] width 340 height 32
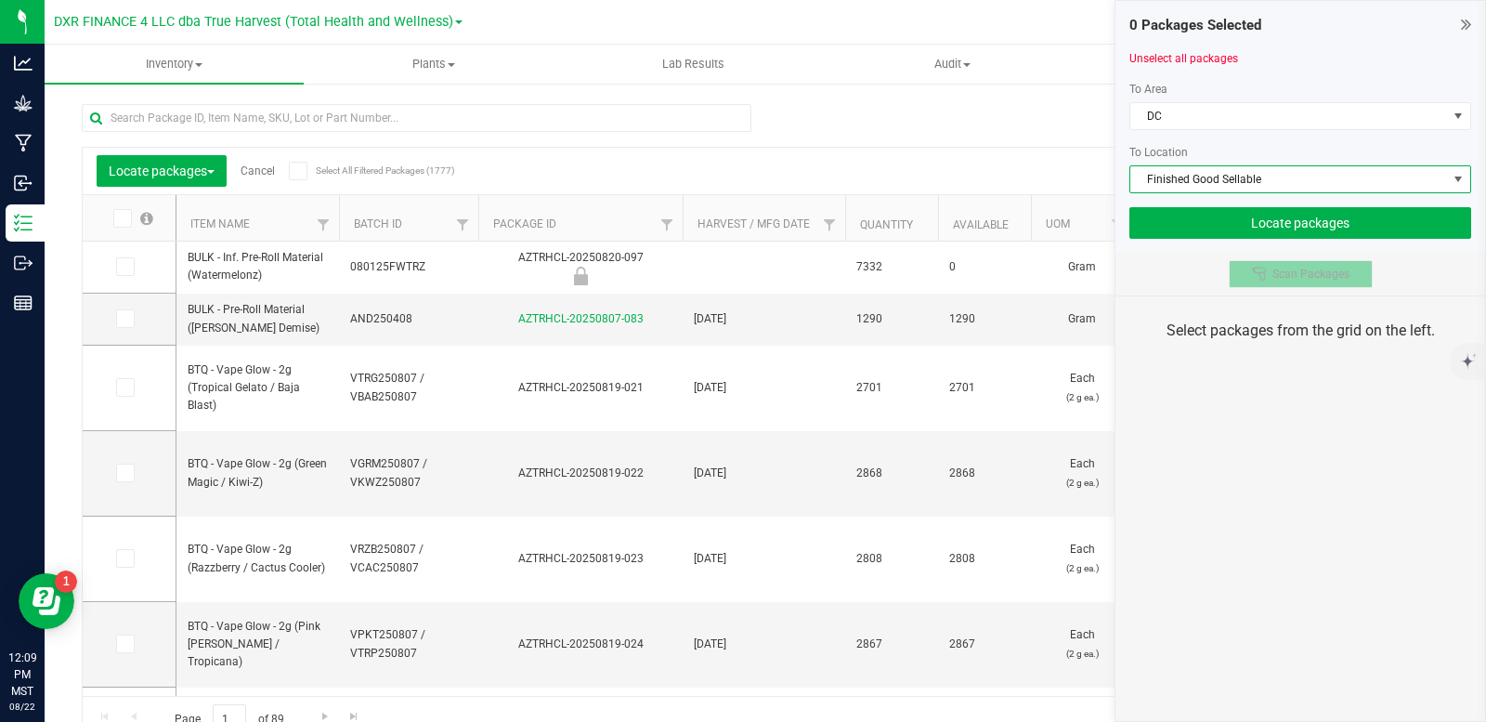
click at [1264, 271] on icon at bounding box center [1259, 274] width 15 height 15
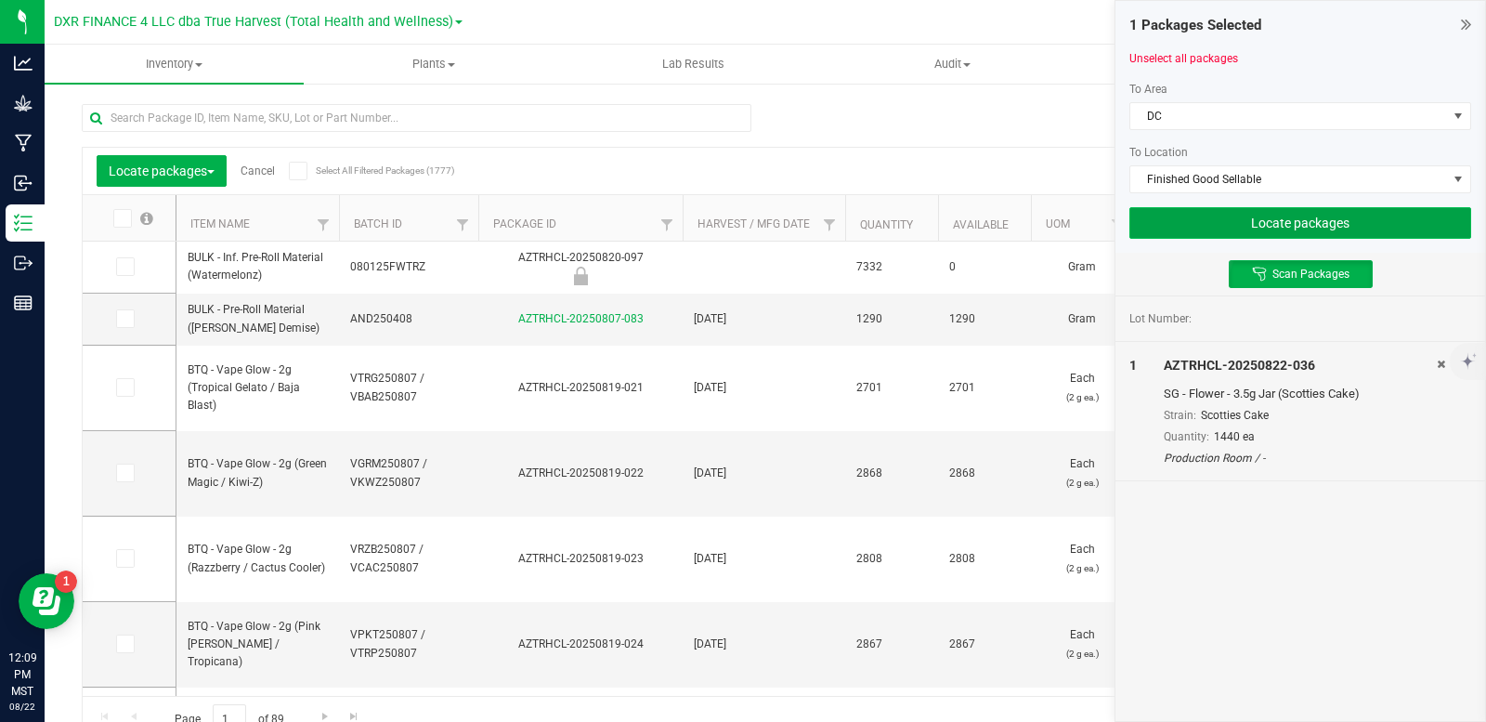
click at [1263, 228] on button "Locate packages" at bounding box center [1301, 223] width 342 height 32
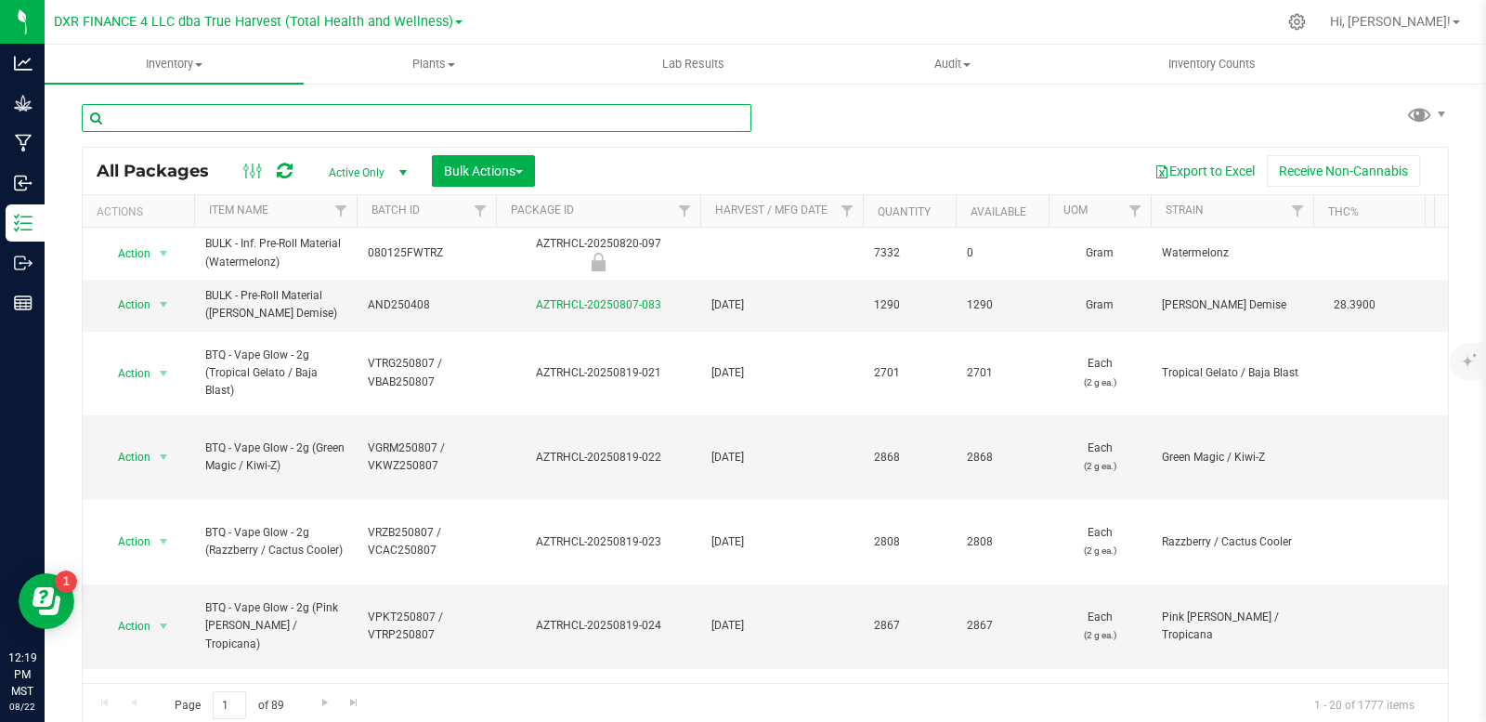
click at [269, 126] on input "text" at bounding box center [417, 118] width 670 height 28
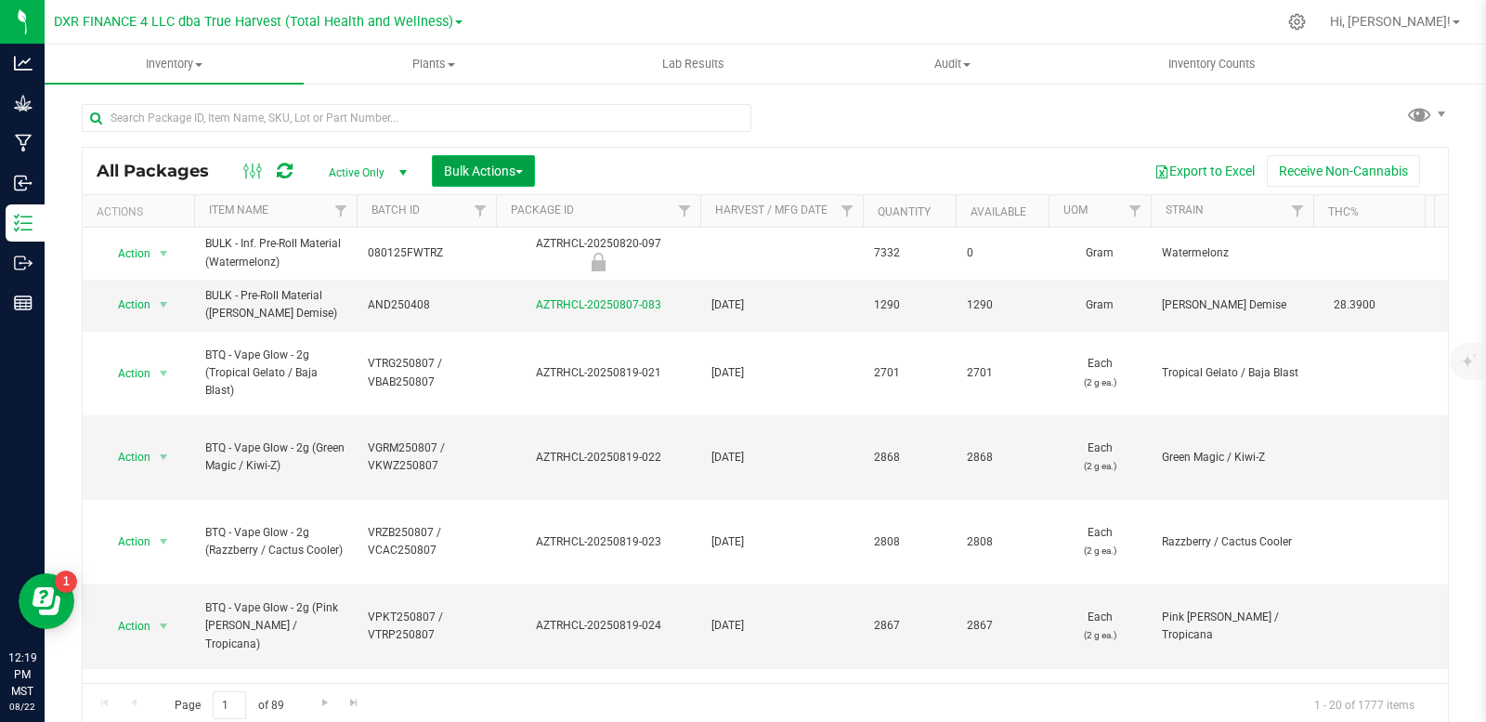
click at [502, 178] on button "Bulk Actions" at bounding box center [483, 171] width 103 height 32
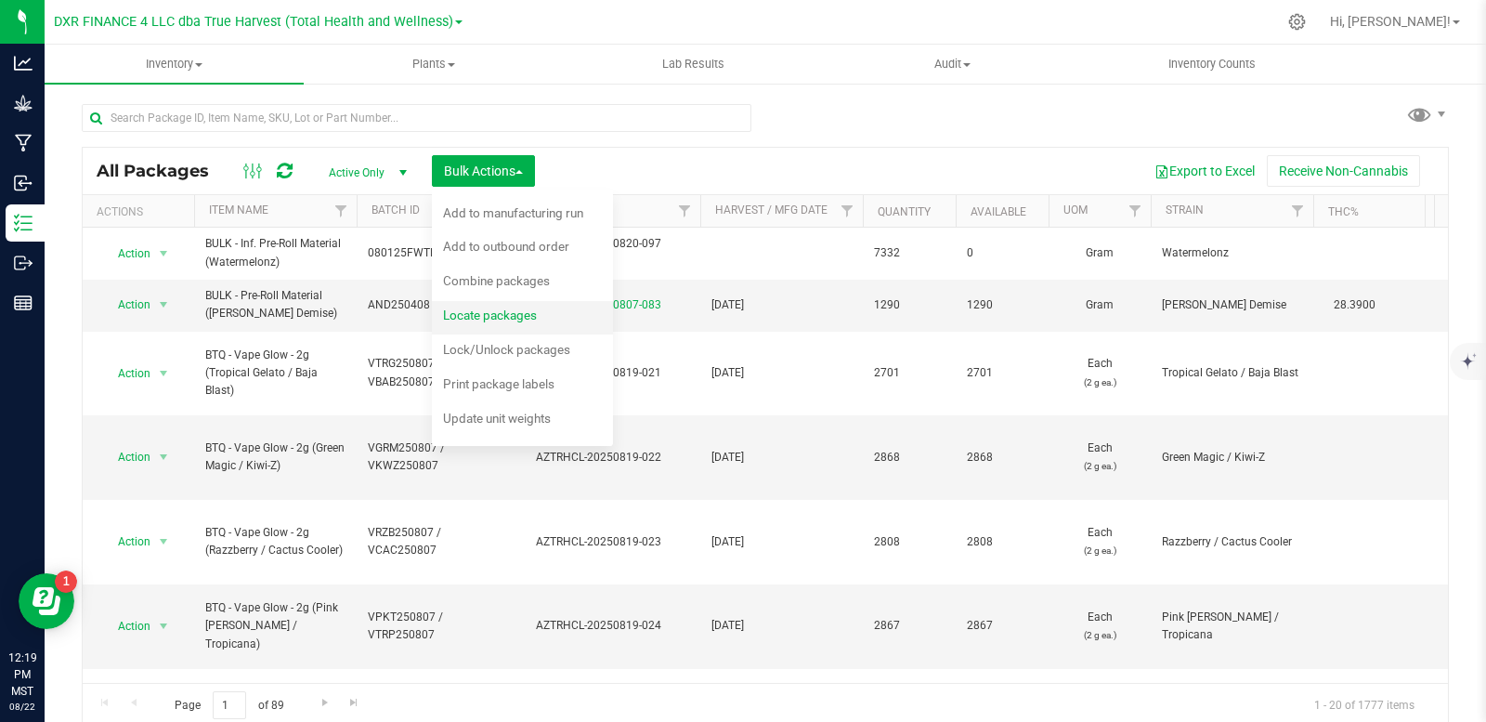
click at [491, 317] on span "Locate packages" at bounding box center [490, 315] width 94 height 15
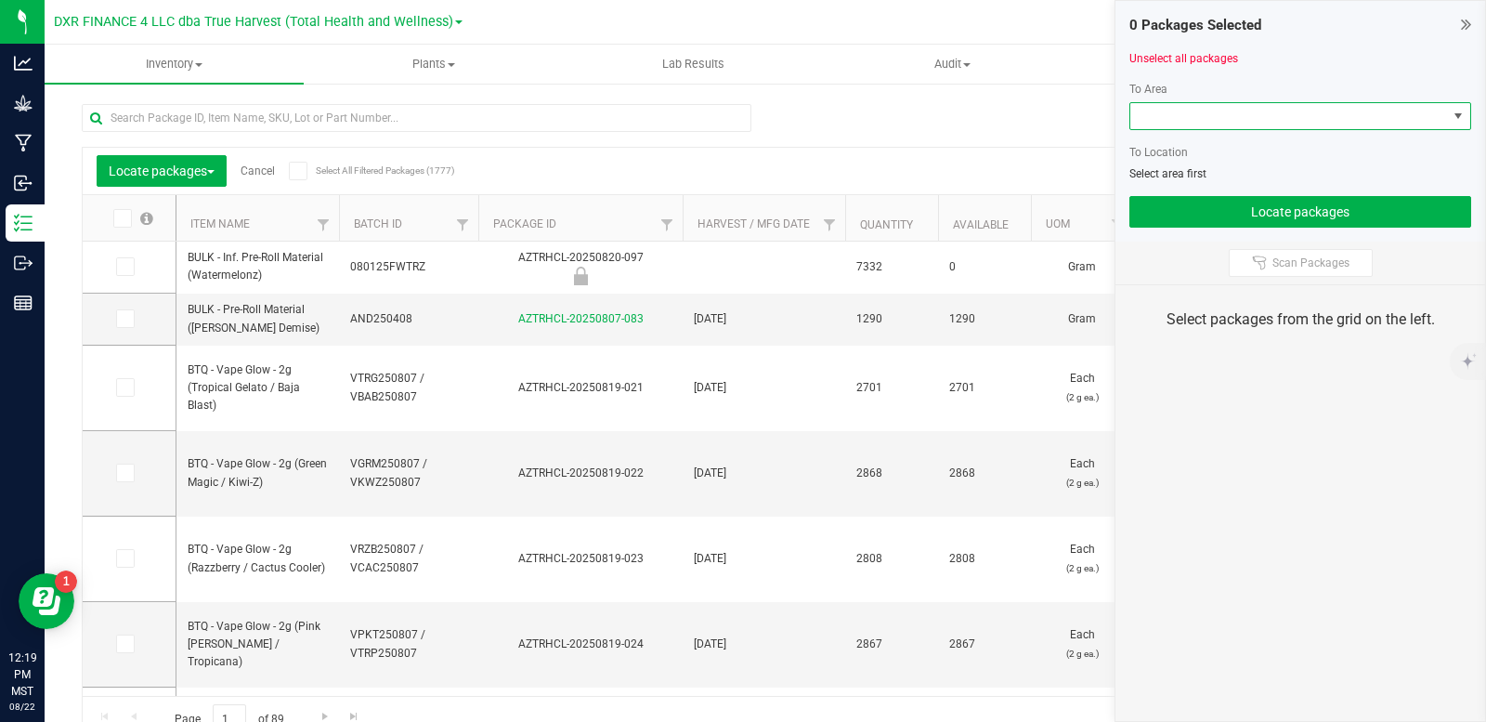
click at [1290, 107] on span at bounding box center [1289, 116] width 317 height 26
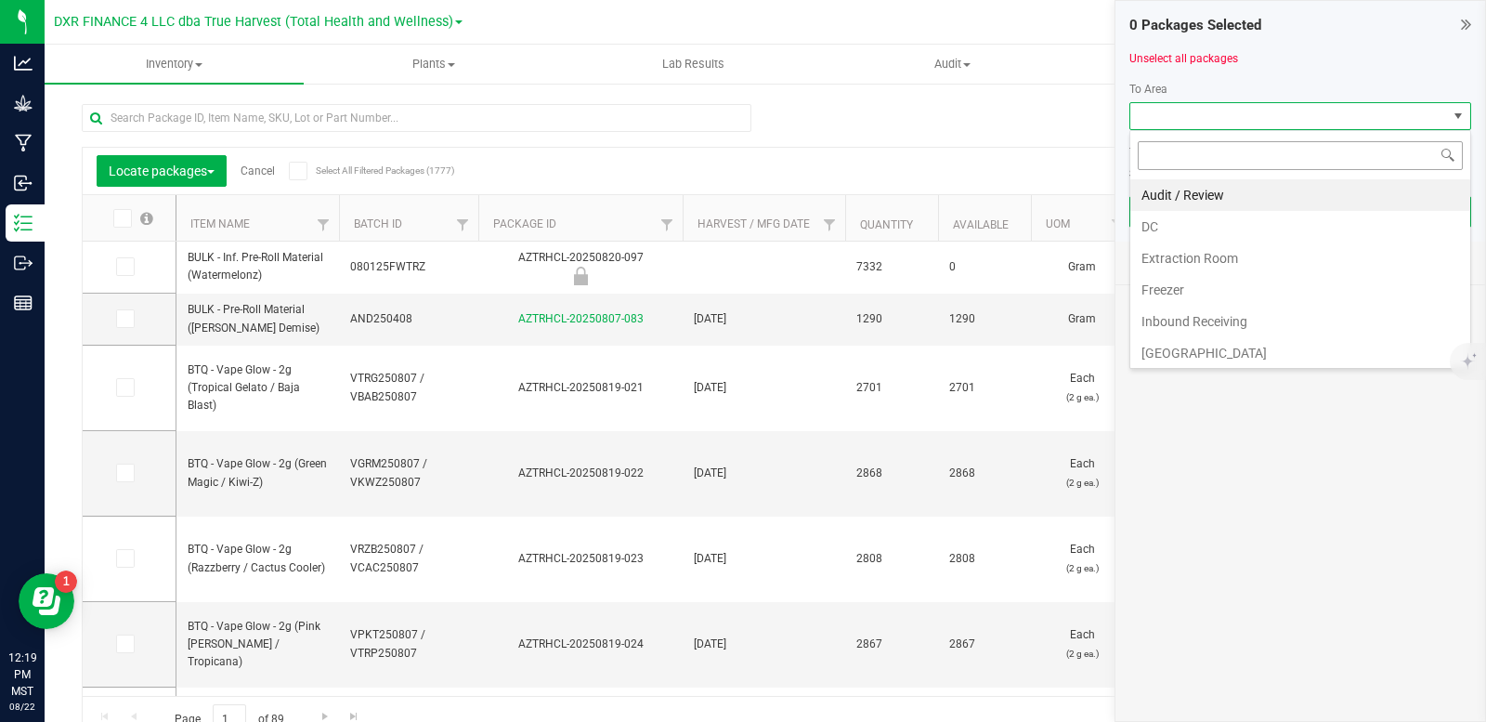
scroll to position [28, 342]
click at [1215, 233] on li "DC" at bounding box center [1301, 227] width 340 height 32
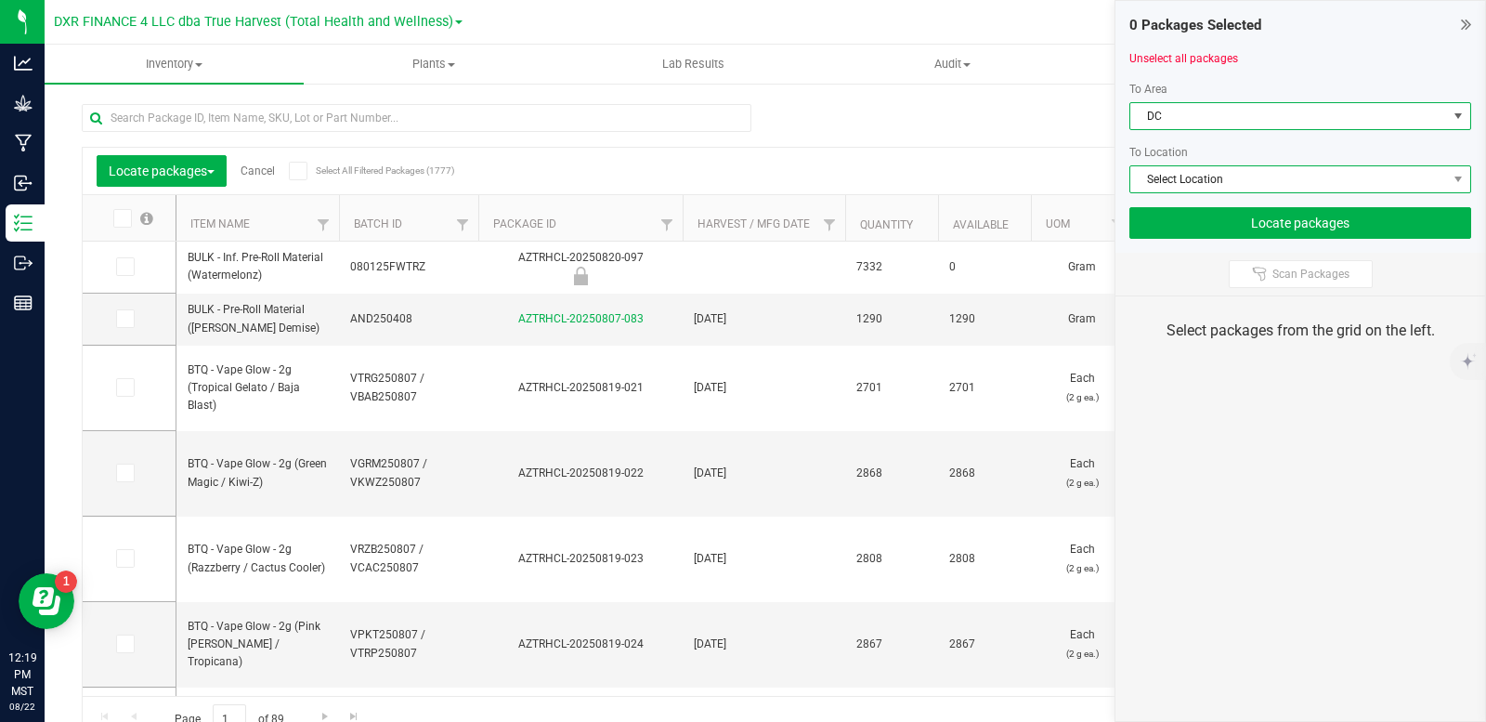
click at [1218, 181] on span "Select Location" at bounding box center [1289, 179] width 317 height 26
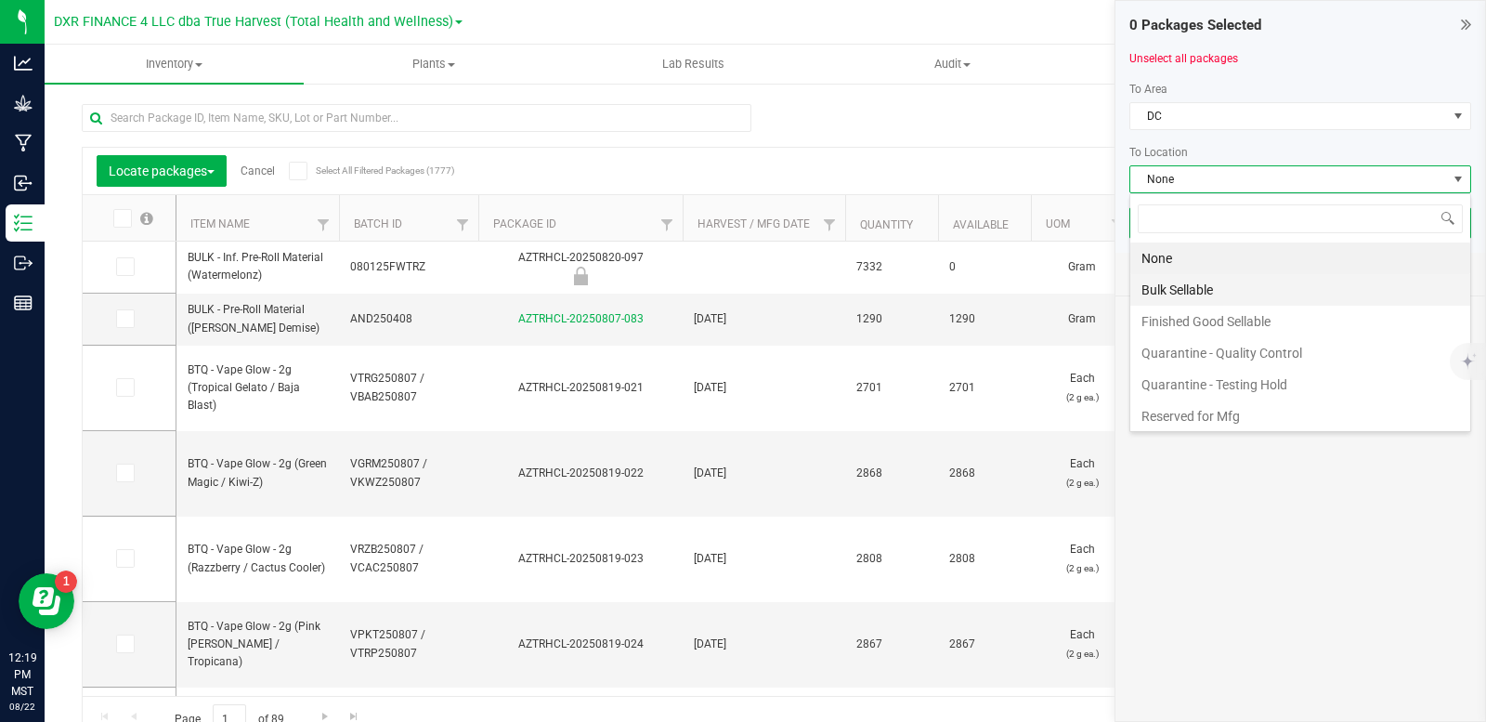
click at [1188, 289] on li "Bulk Sellable" at bounding box center [1301, 290] width 340 height 32
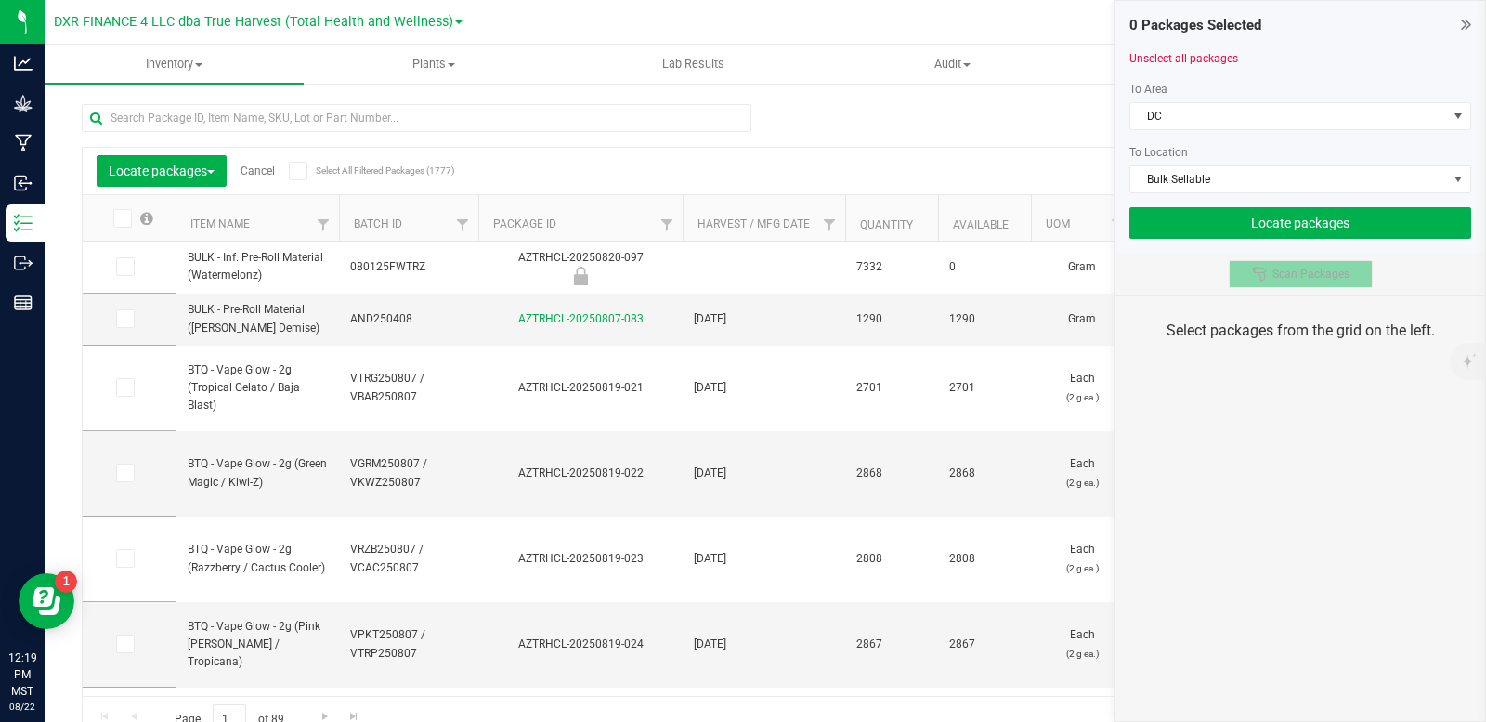
click at [1276, 268] on span "Scan Packages" at bounding box center [1311, 274] width 77 height 15
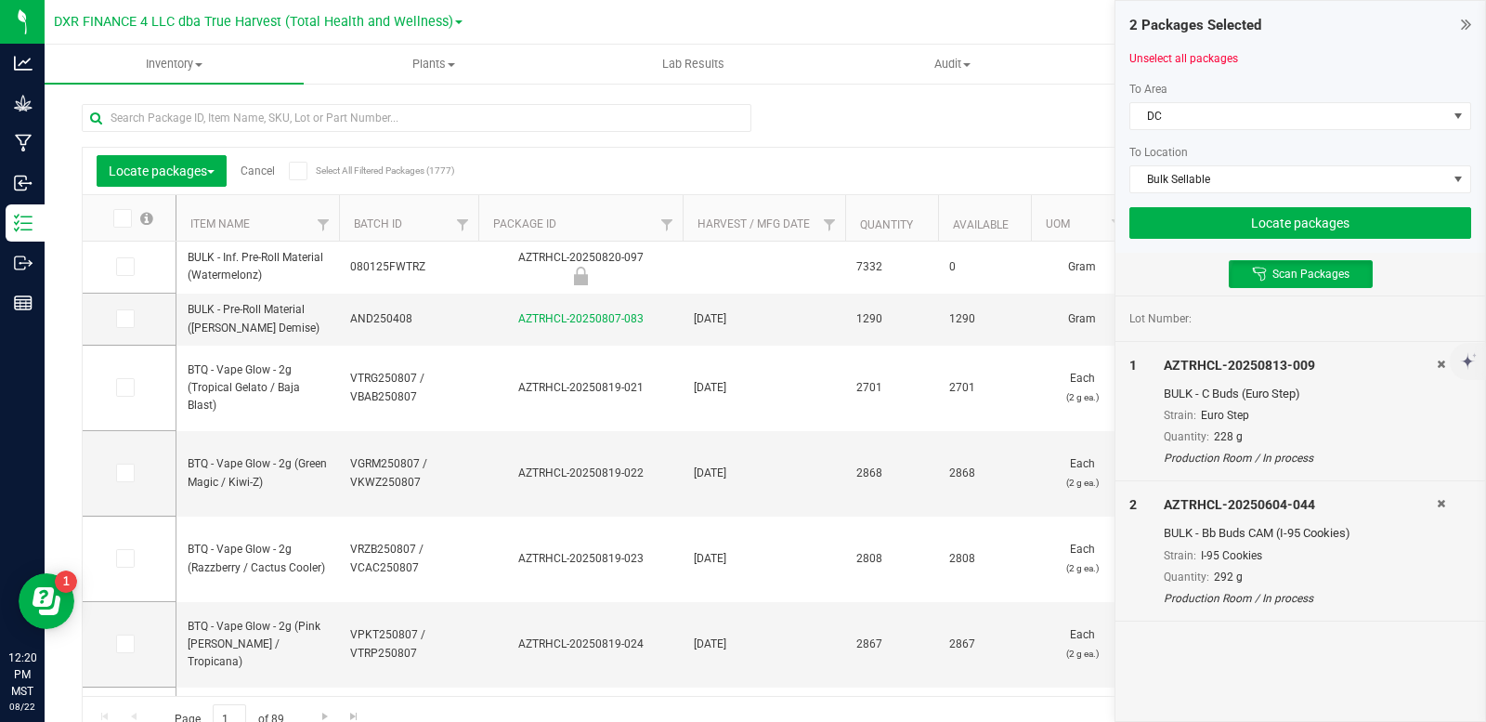
click at [258, 173] on link "Cancel" at bounding box center [258, 170] width 34 height 13
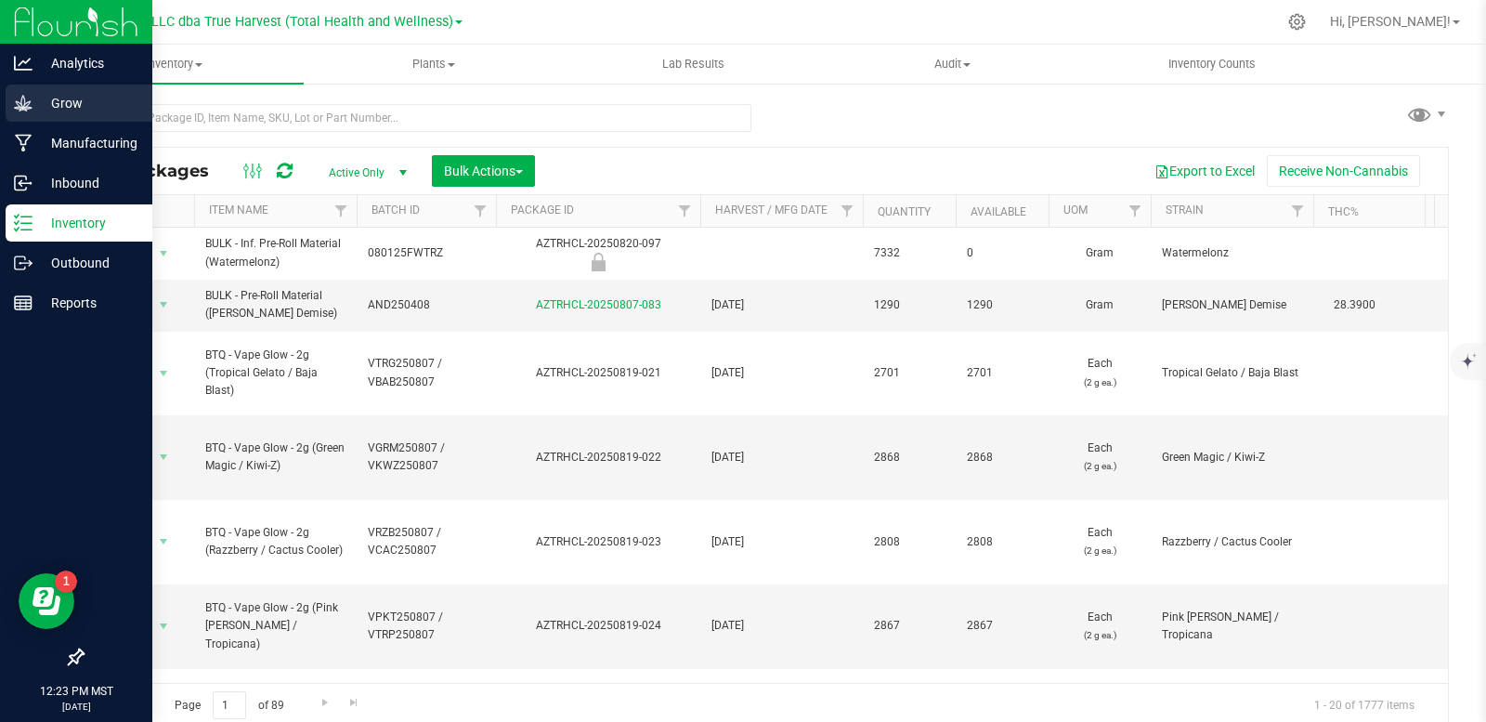
click at [21, 94] on icon at bounding box center [23, 103] width 19 height 19
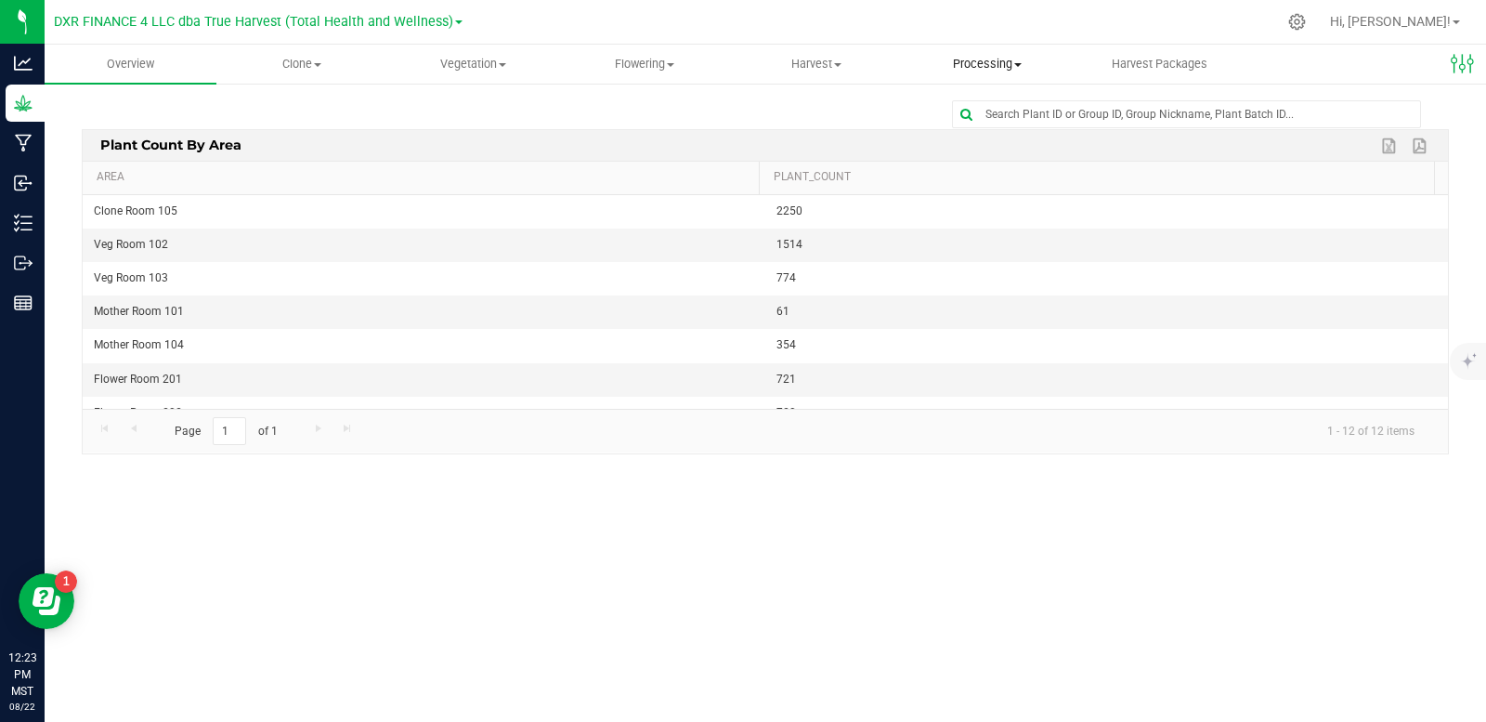
click at [989, 67] on span "Processing" at bounding box center [988, 64] width 170 height 17
click at [999, 134] on span "Processing harvests" at bounding box center [988, 134] width 172 height 16
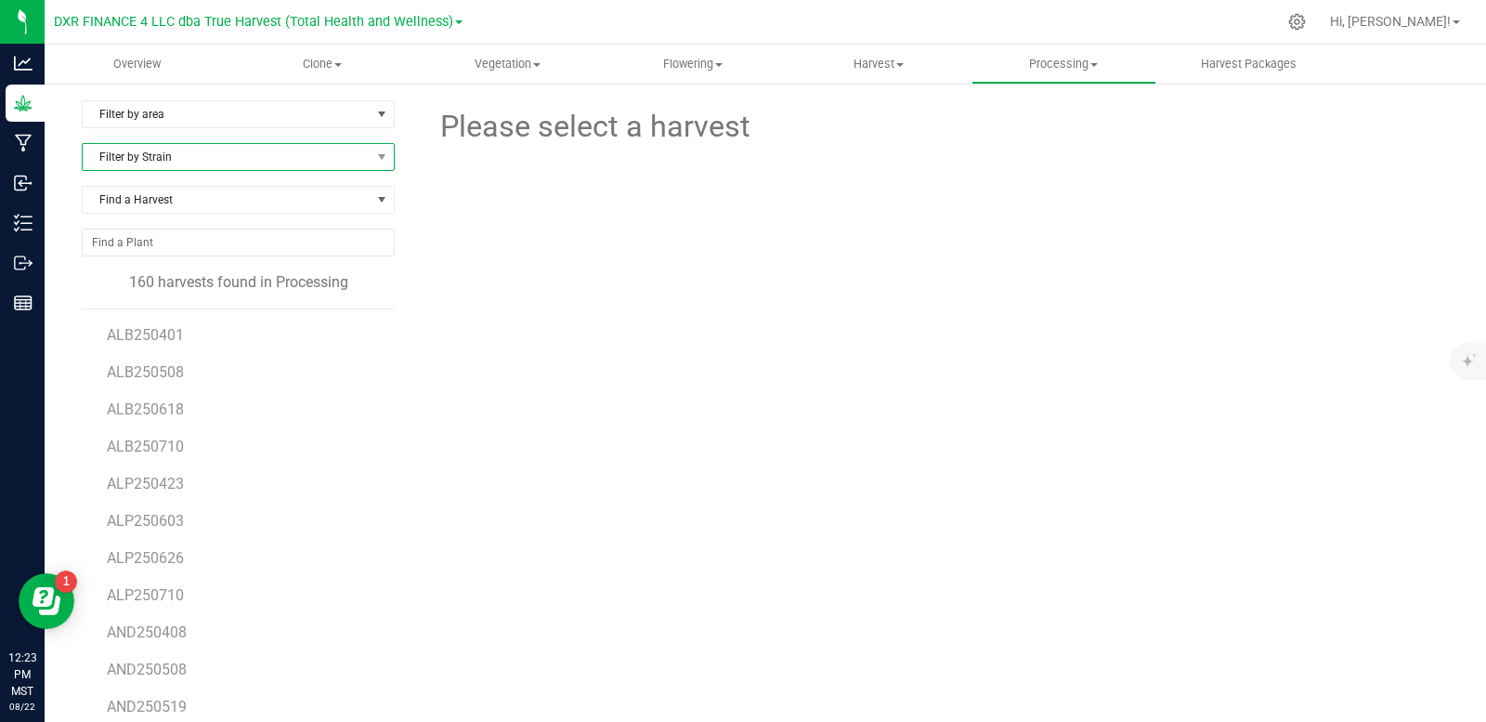
click at [315, 163] on span "Filter by Strain" at bounding box center [227, 157] width 288 height 26
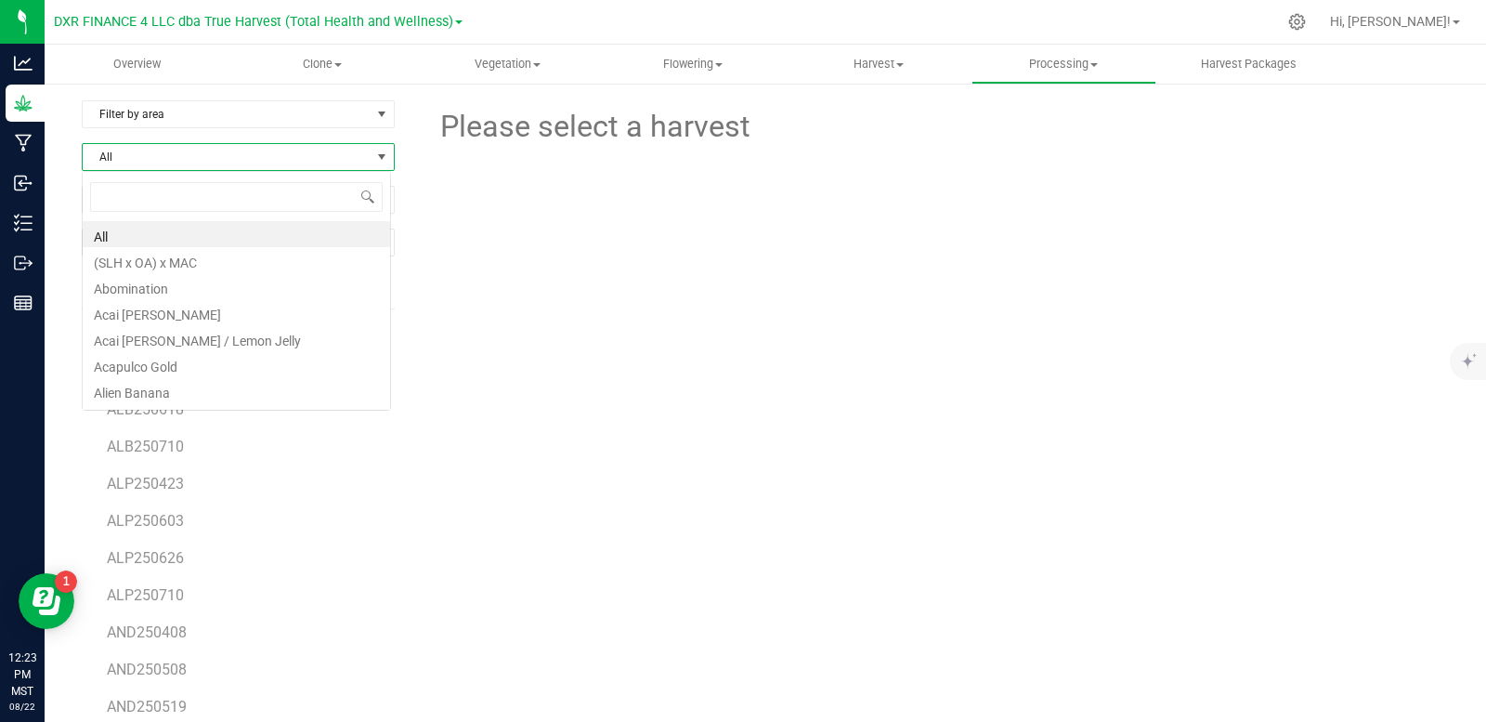
scroll to position [28, 310]
type input "strawberry"
click at [133, 288] on li "Strawberry Guava" at bounding box center [237, 286] width 308 height 26
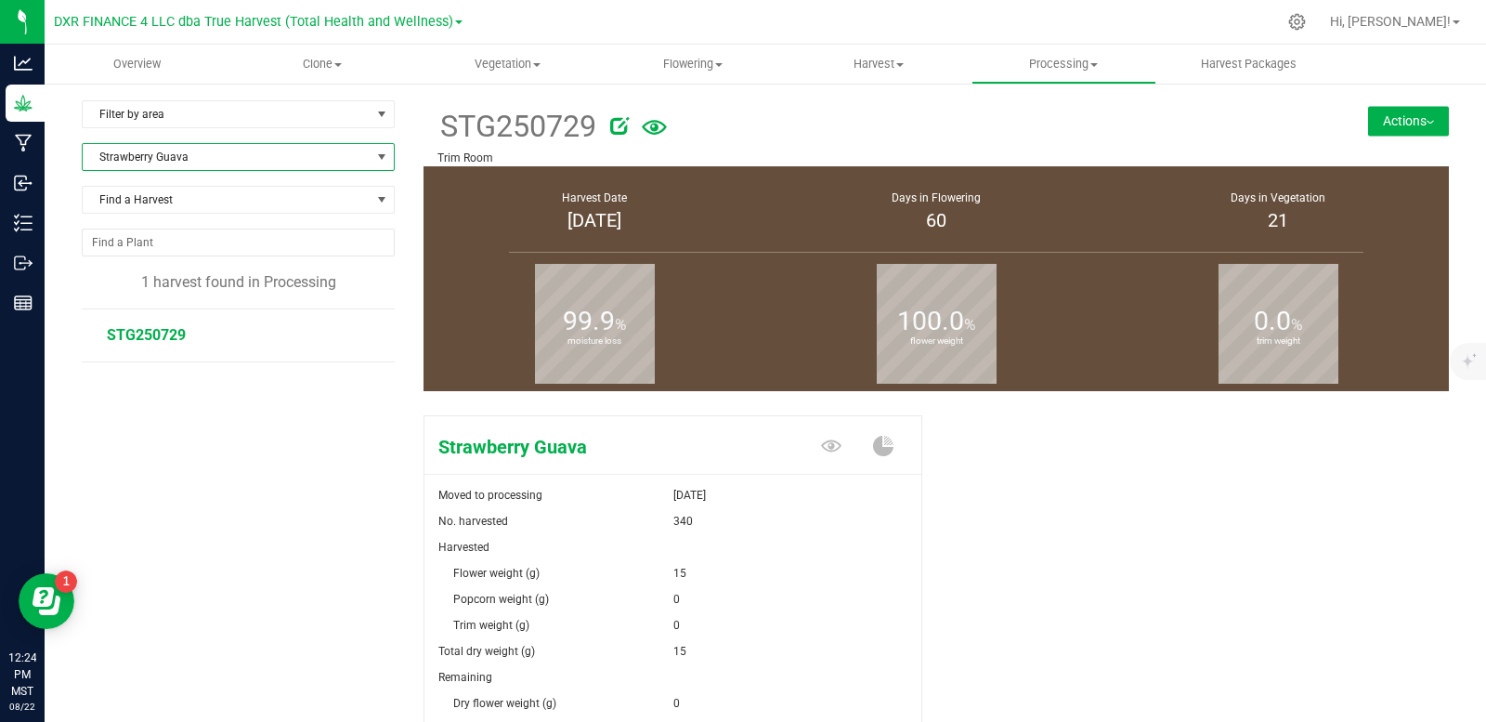
click at [126, 334] on span "STG250729" at bounding box center [146, 335] width 79 height 18
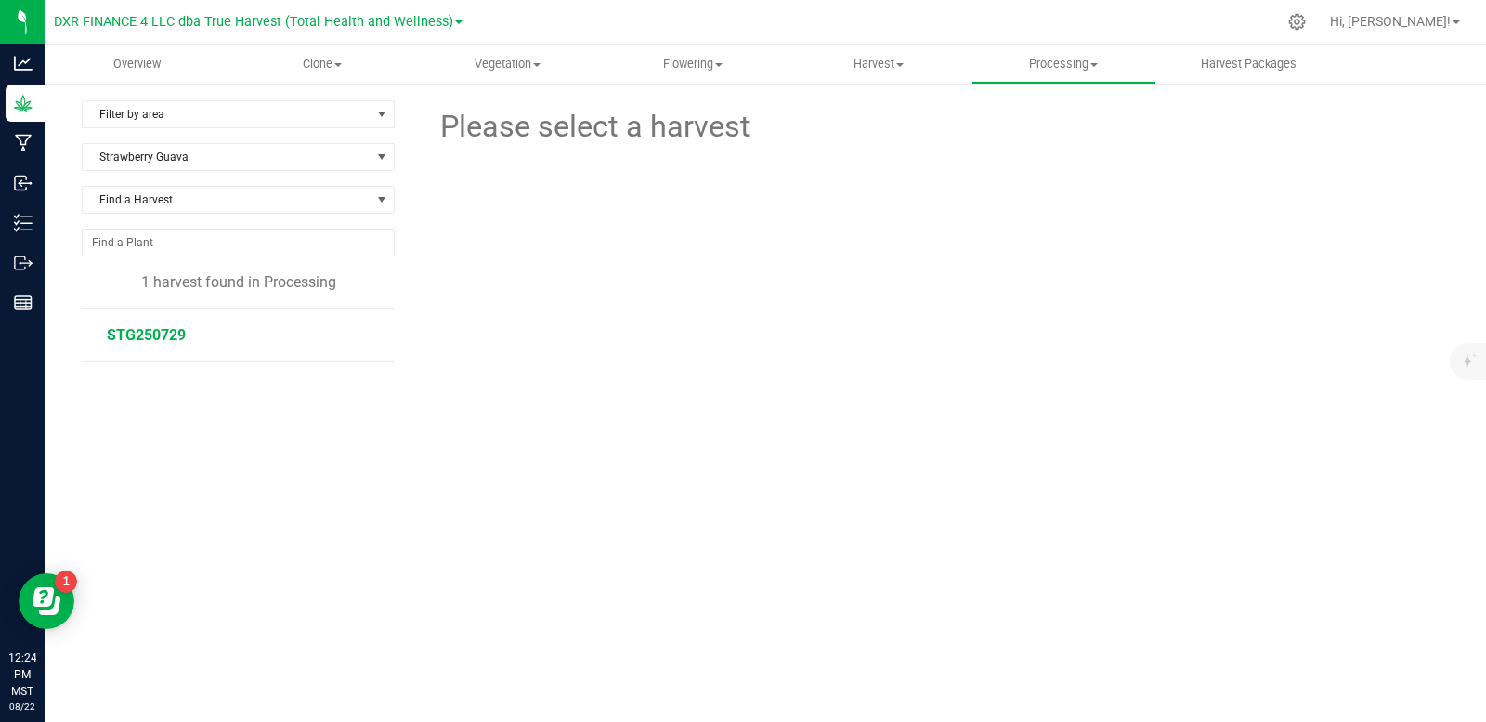
click at [162, 331] on span "STG250729" at bounding box center [146, 335] width 79 height 18
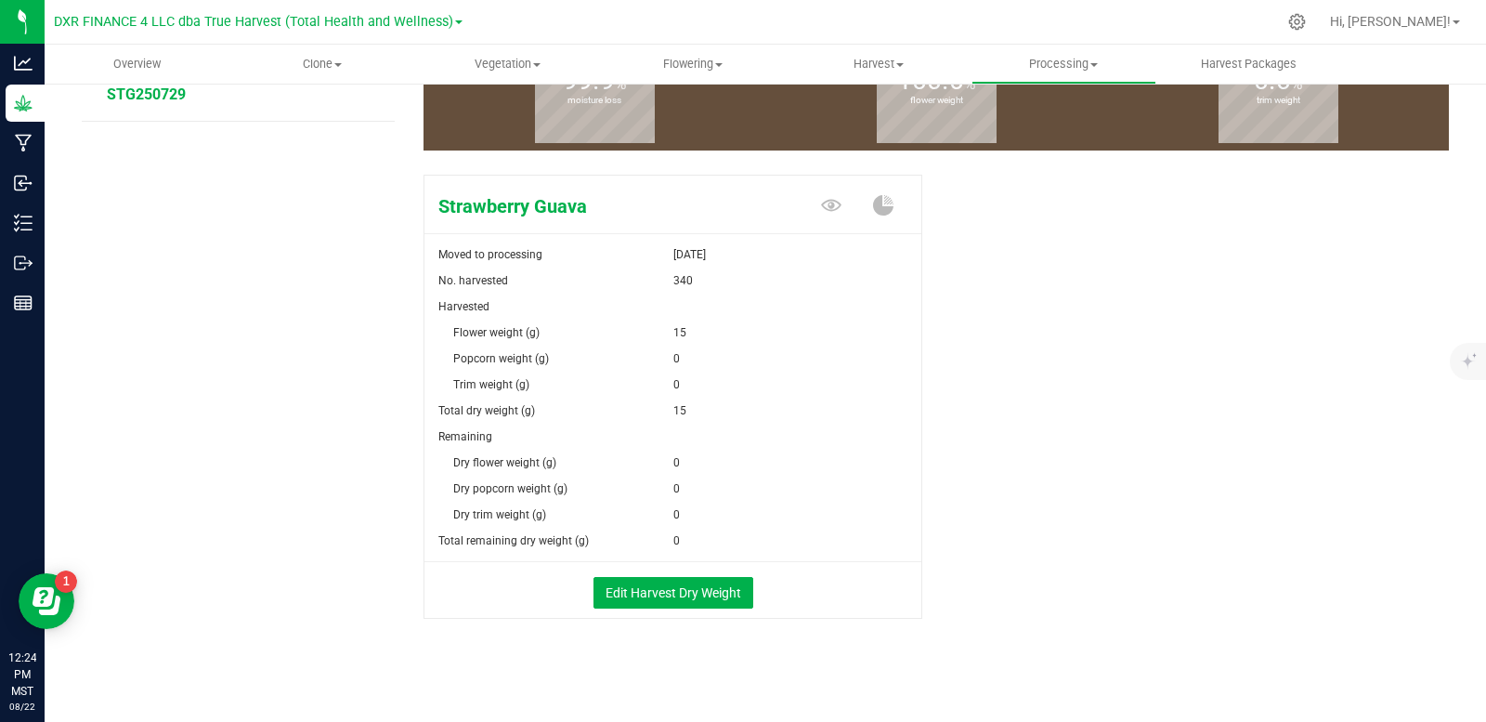
scroll to position [244, 0]
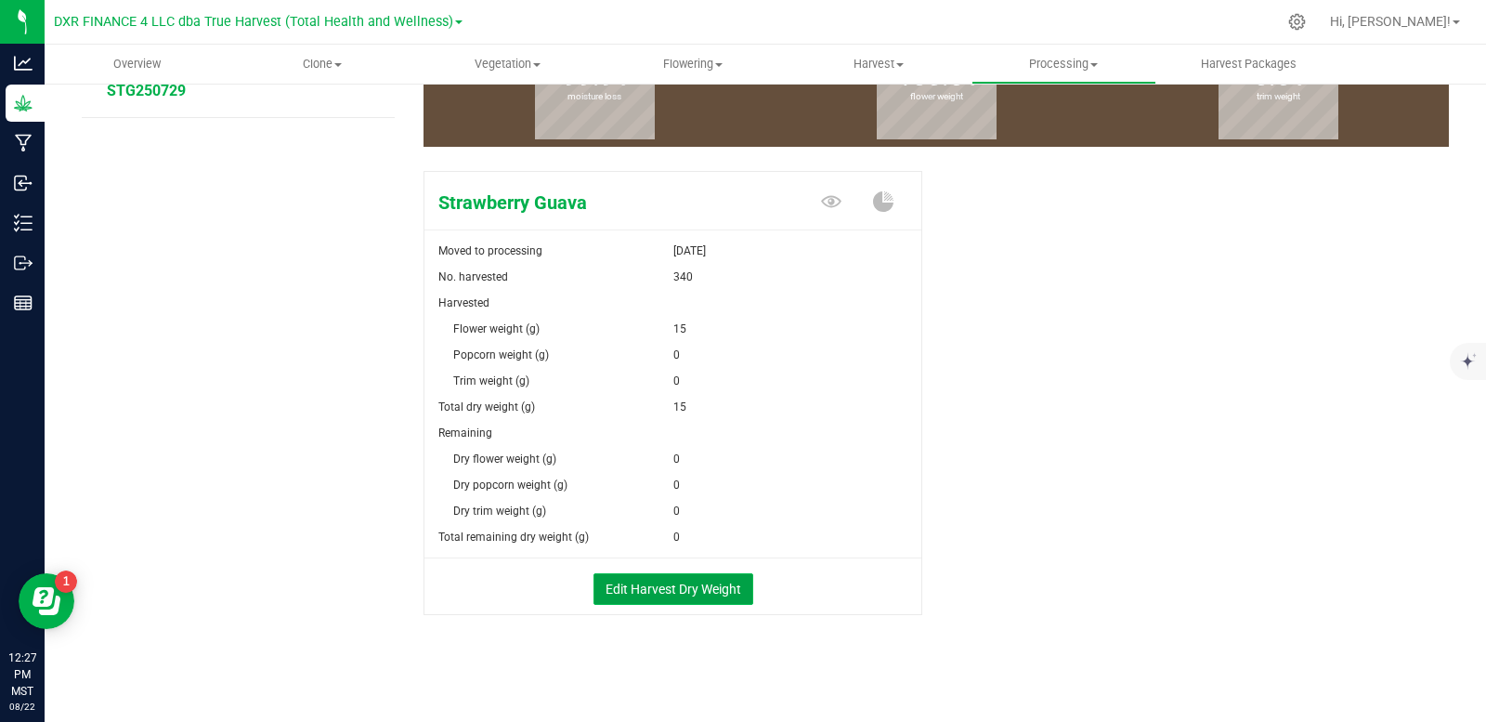
click at [685, 583] on button "Edit Harvest Dry Weight" at bounding box center [674, 589] width 160 height 32
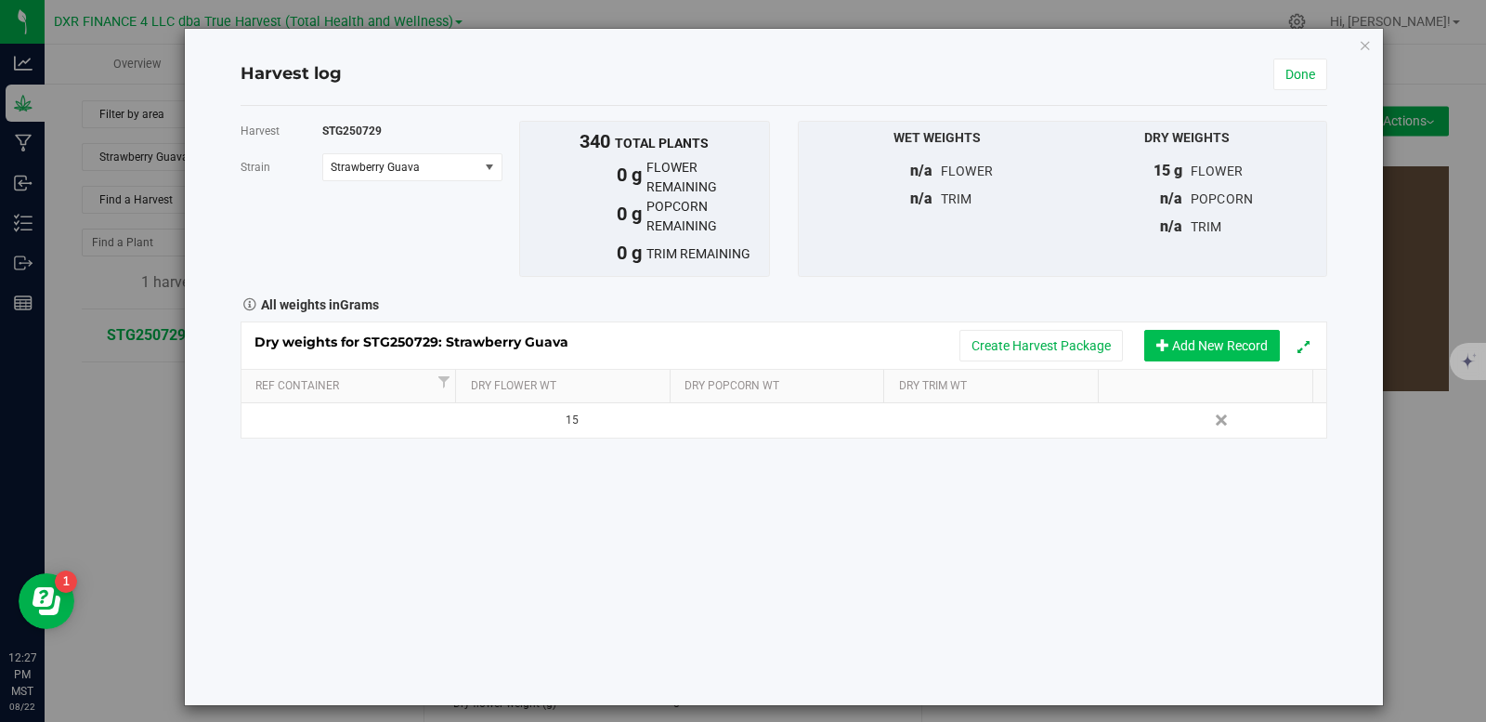
drag, startPoint x: 1183, startPoint y: 347, endPoint x: 1168, endPoint y: 345, distance: 15.1
click at [1183, 347] on button "Add New Record" at bounding box center [1213, 346] width 136 height 32
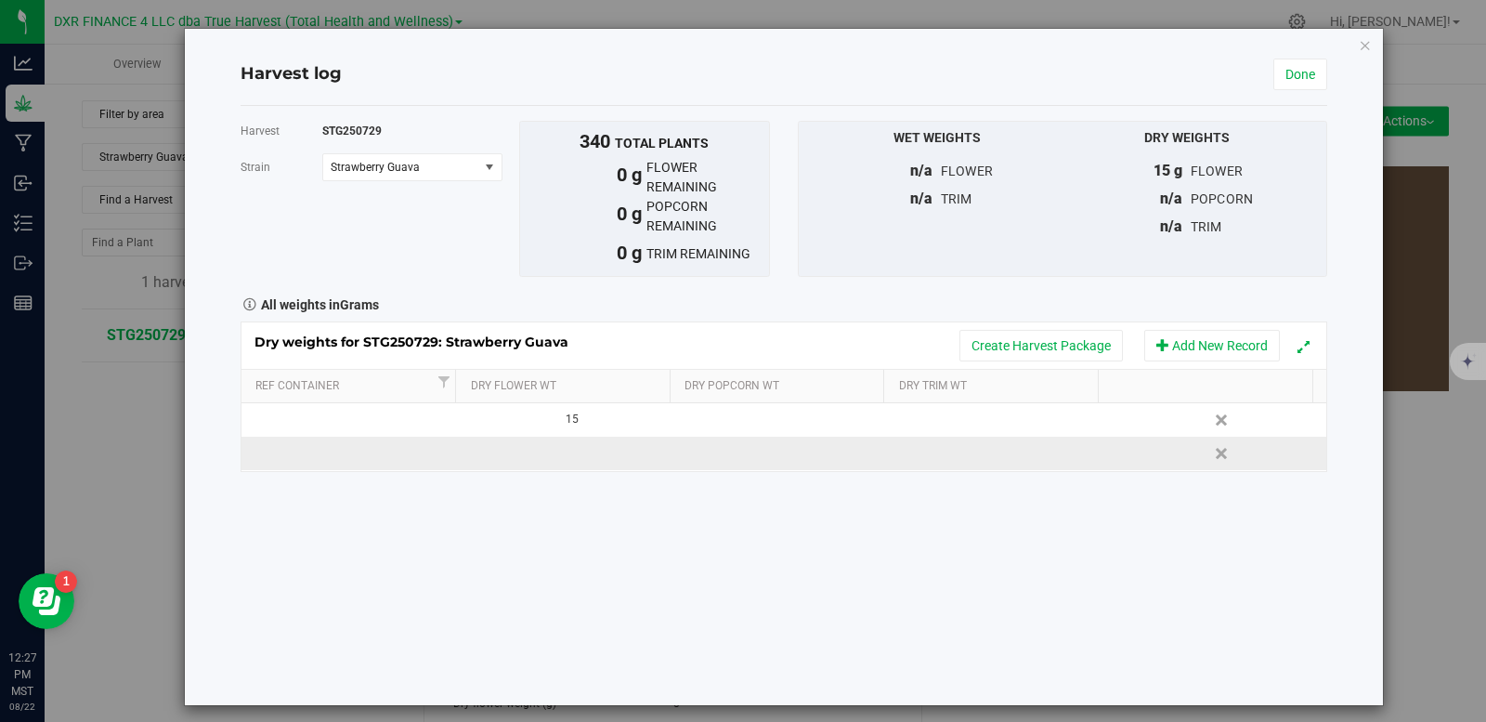
click at [577, 452] on td at bounding box center [566, 453] width 217 height 33
type input "29073"
click at [638, 591] on div "Harvest STG250729 Strain Strawberry Guava Select strain Strawberry Guava To bul…" at bounding box center [784, 405] width 1087 height 599
click at [1022, 351] on button "Create Harvest Package" at bounding box center [1042, 346] width 164 height 32
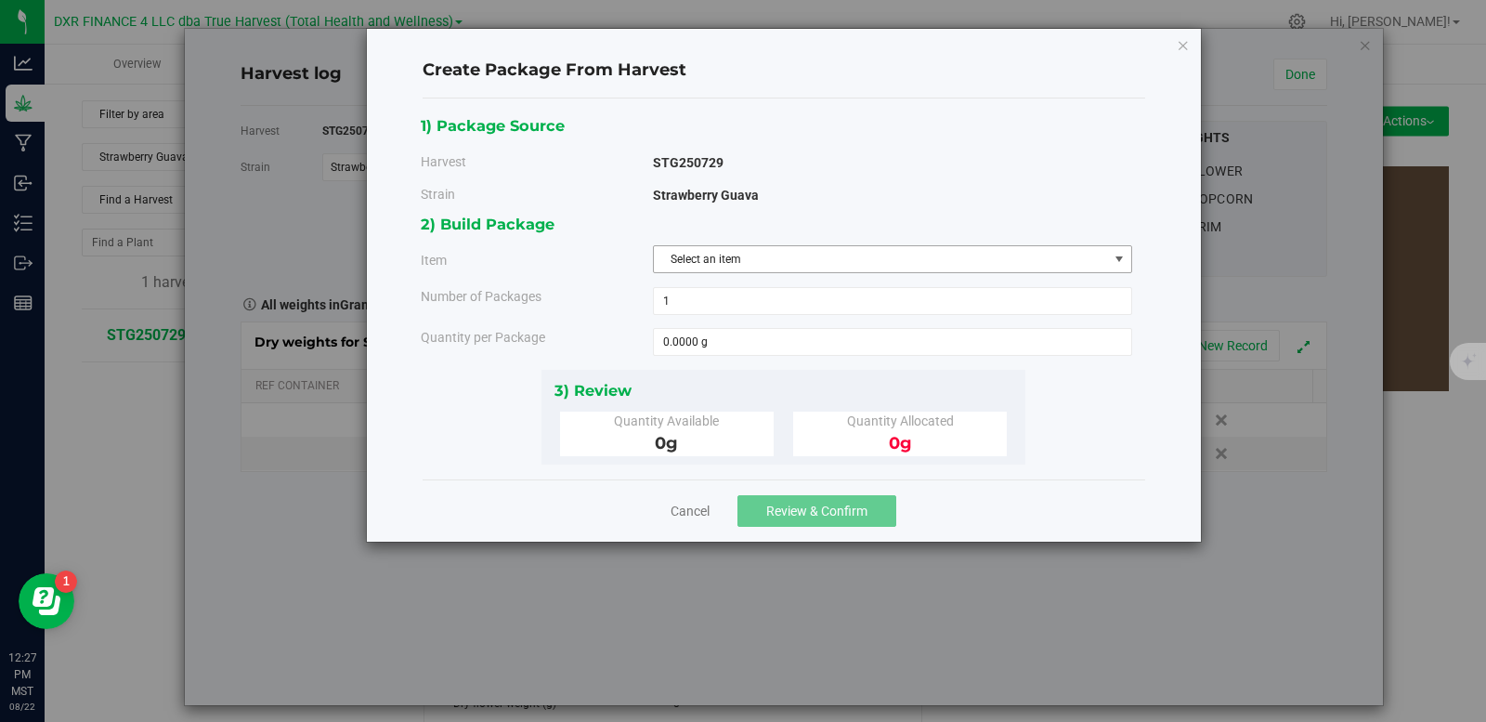
click at [756, 261] on span "Select an item" at bounding box center [881, 259] width 454 height 26
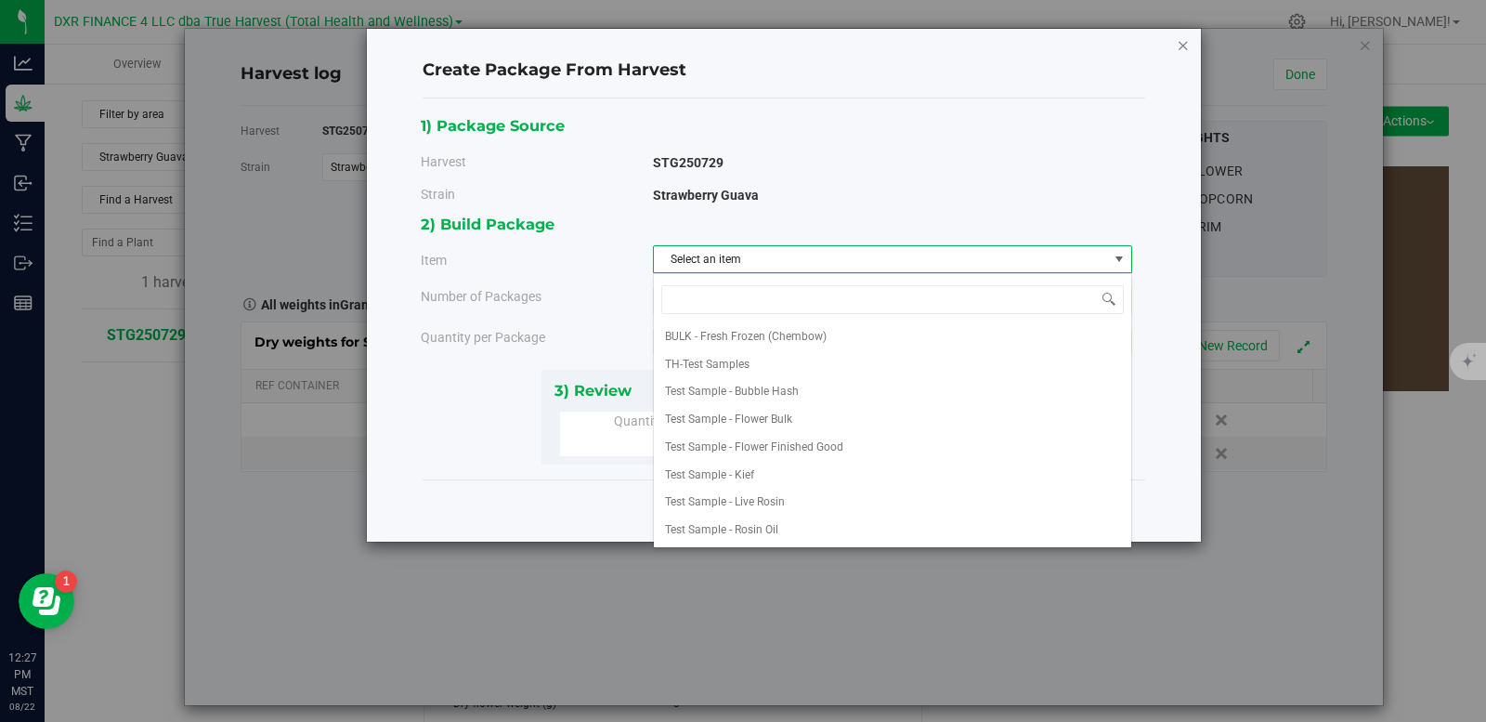
click at [1187, 46] on icon "button" at bounding box center [1183, 44] width 13 height 22
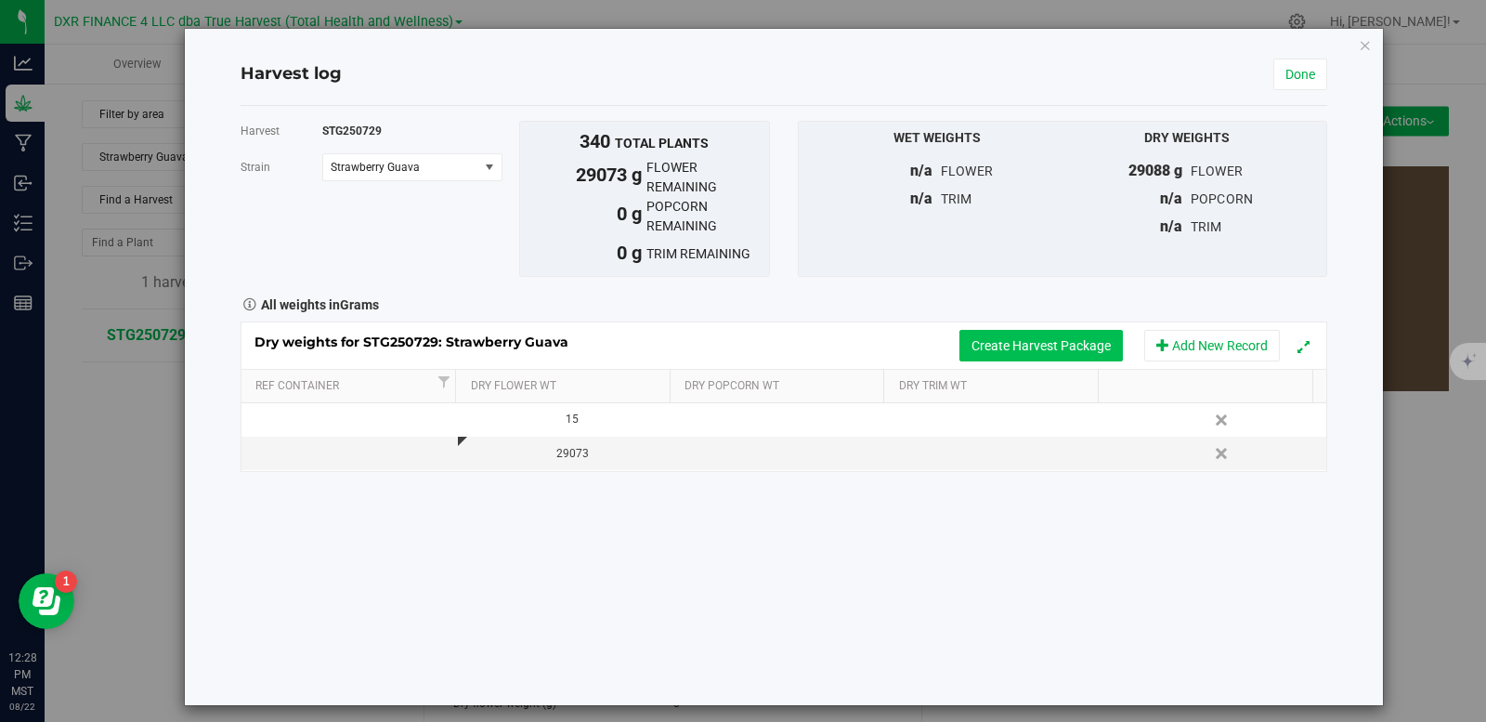
click at [1054, 337] on button "Create Harvest Package" at bounding box center [1042, 346] width 164 height 32
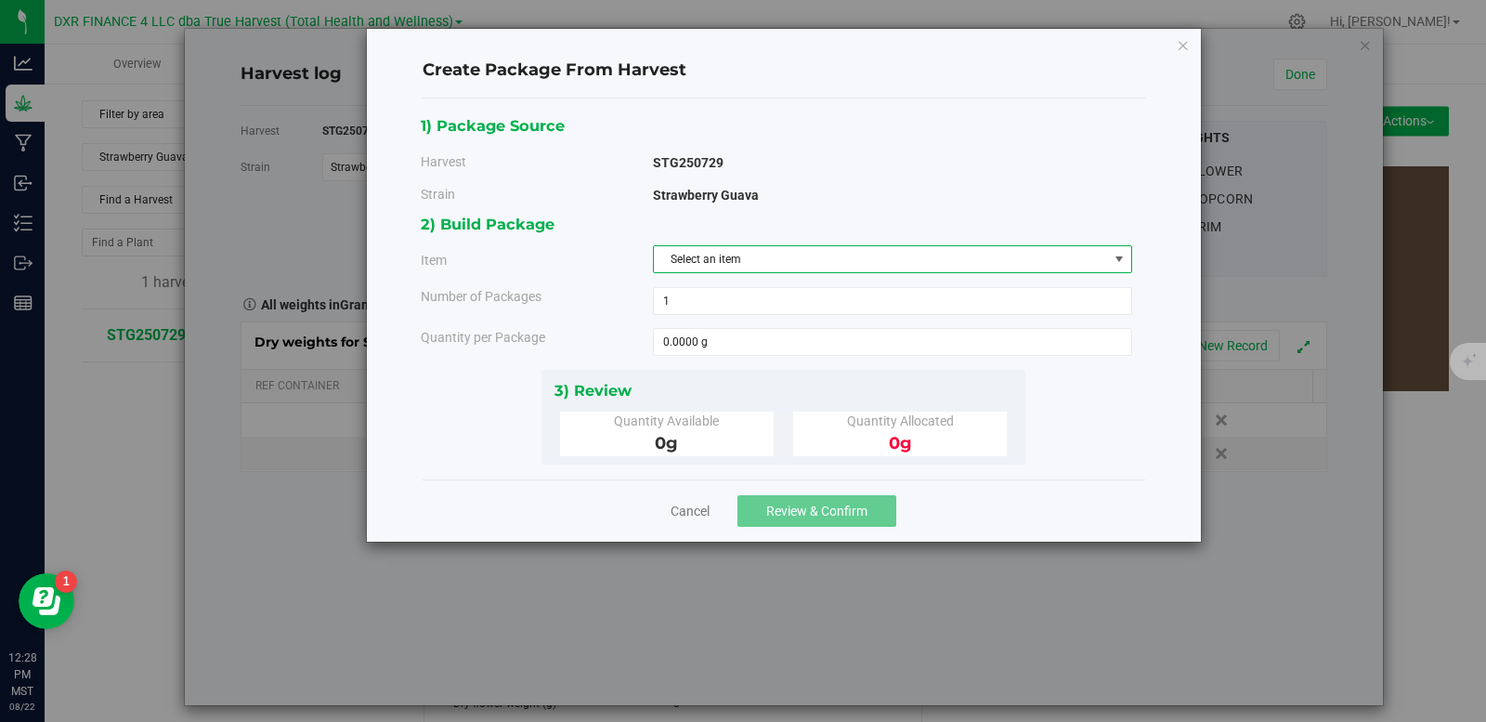
click at [837, 268] on span "Select an item" at bounding box center [881, 259] width 454 height 26
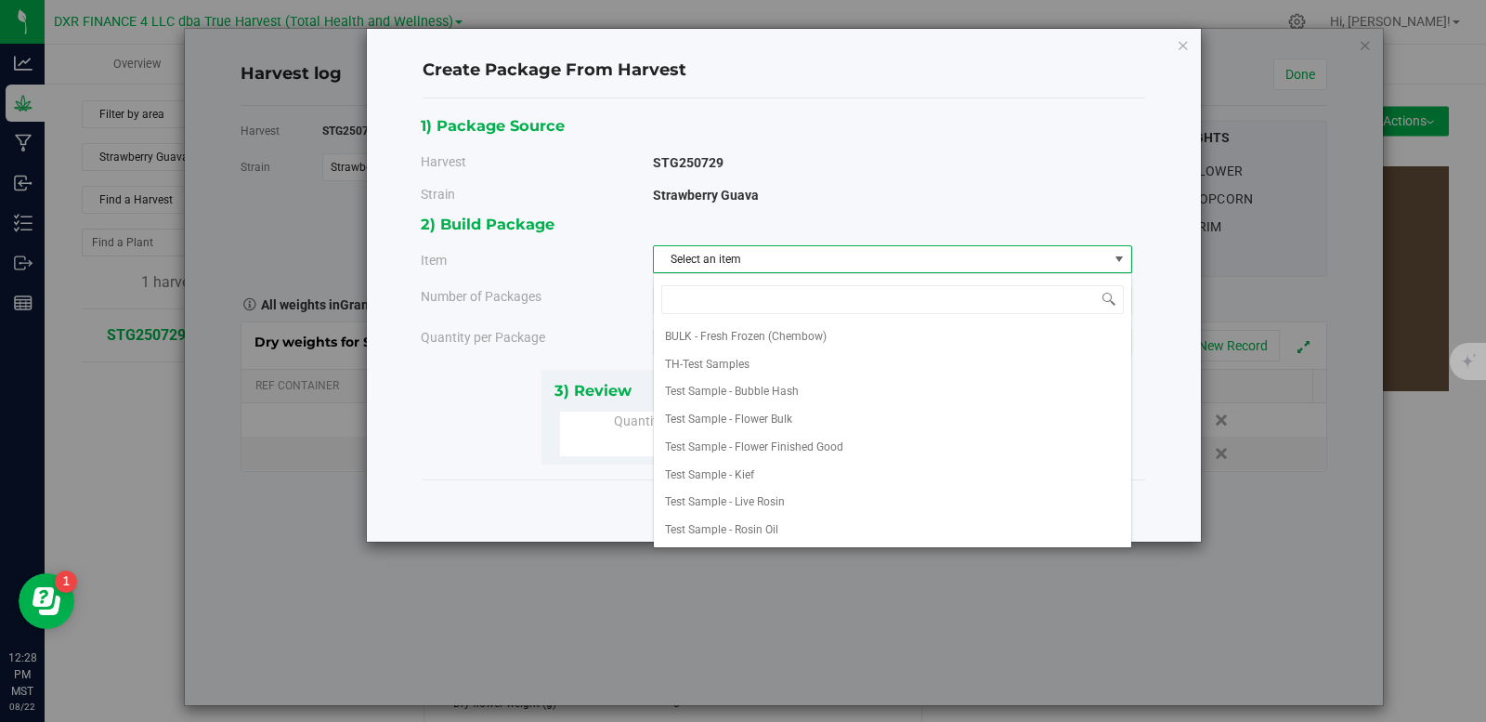
click at [990, 138] on div "1) Package Source Harvest STG250729 Strain Strawberry Guava" at bounding box center [784, 162] width 726 height 99
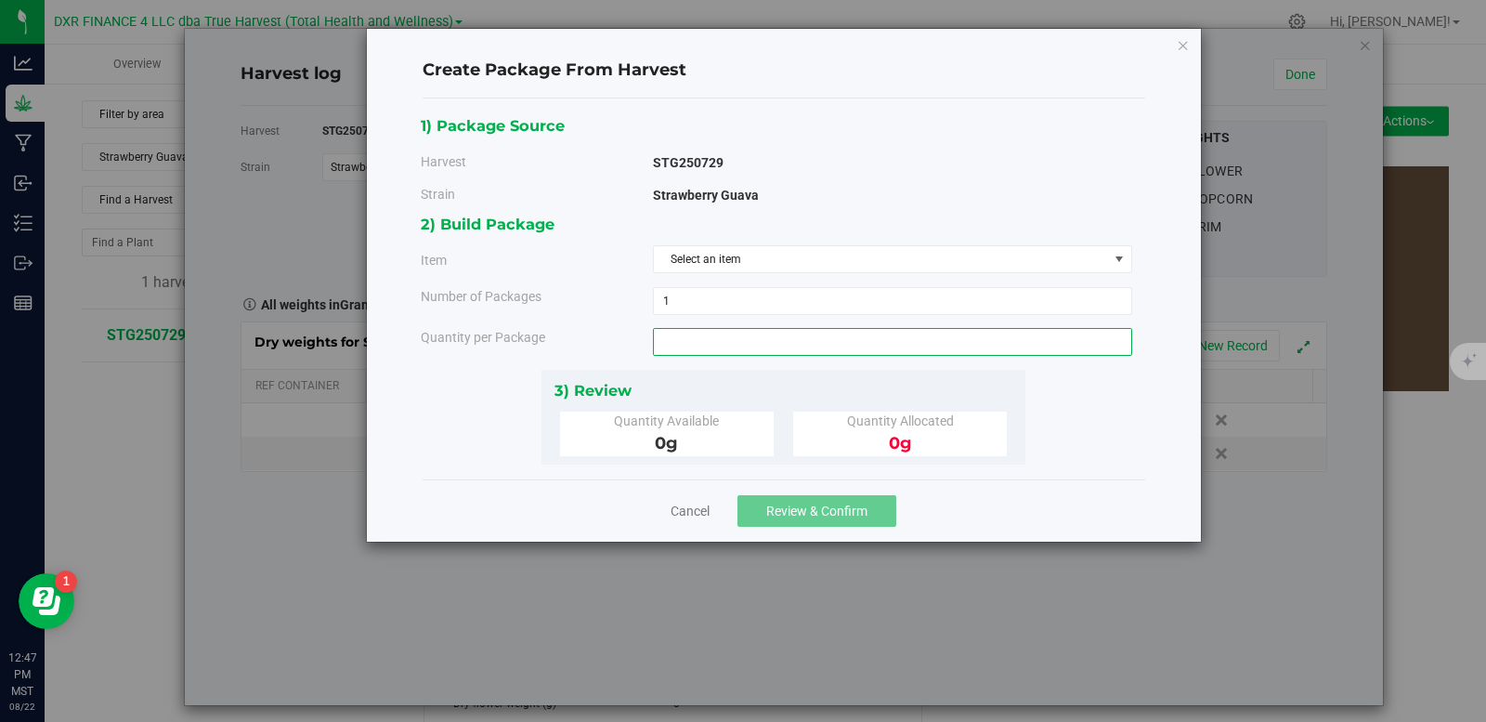
click at [664, 339] on span at bounding box center [892, 342] width 479 height 28
type input "0.0000 g"
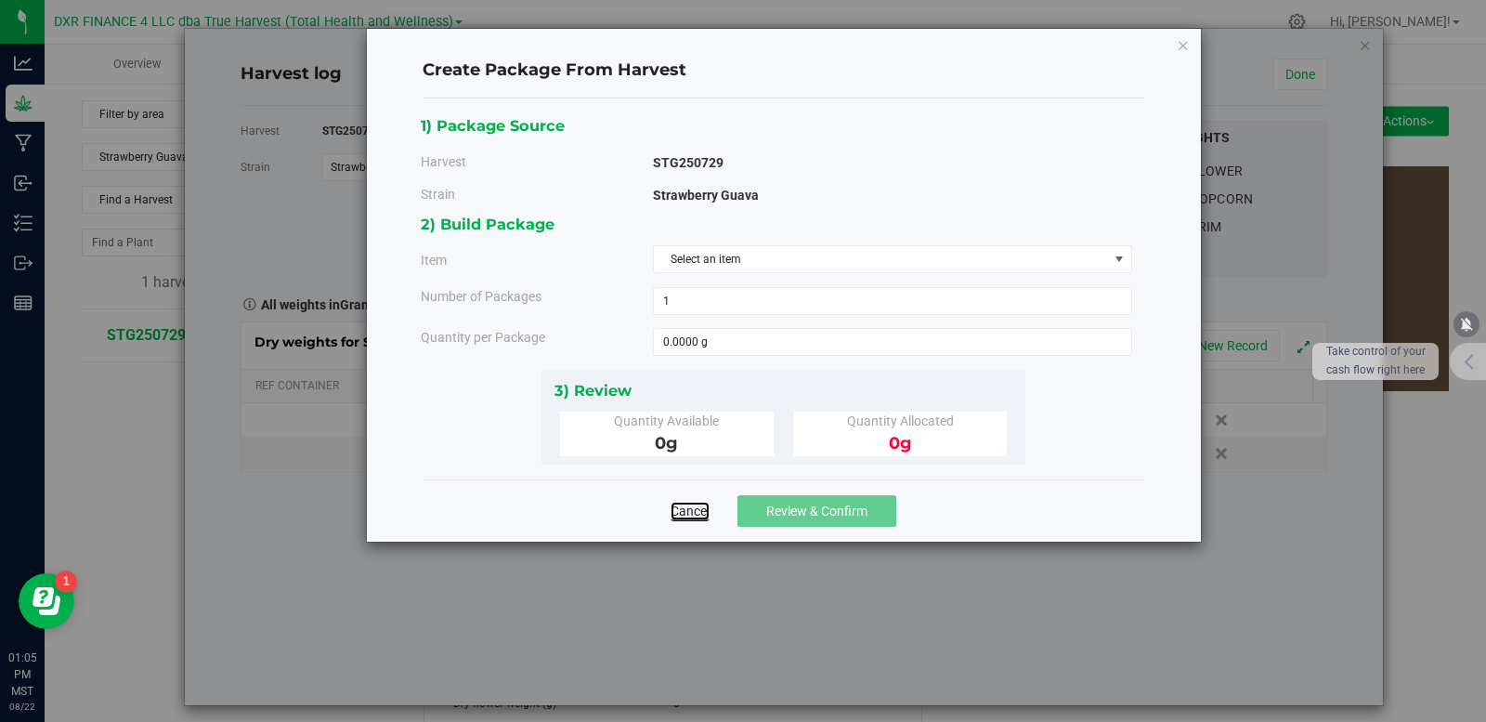
click at [684, 508] on link "Cancel" at bounding box center [690, 511] width 39 height 19
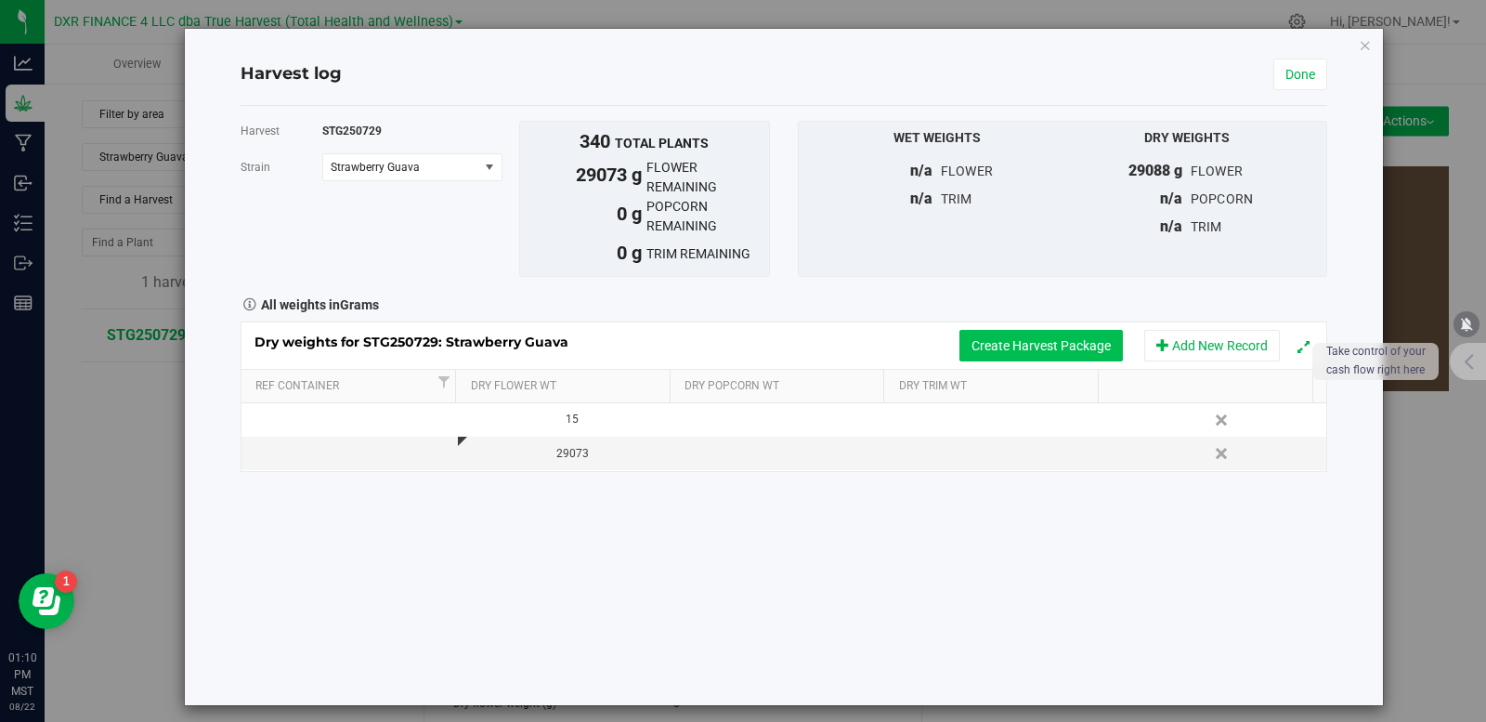
click at [1041, 347] on button "Create Harvest Package" at bounding box center [1042, 346] width 164 height 32
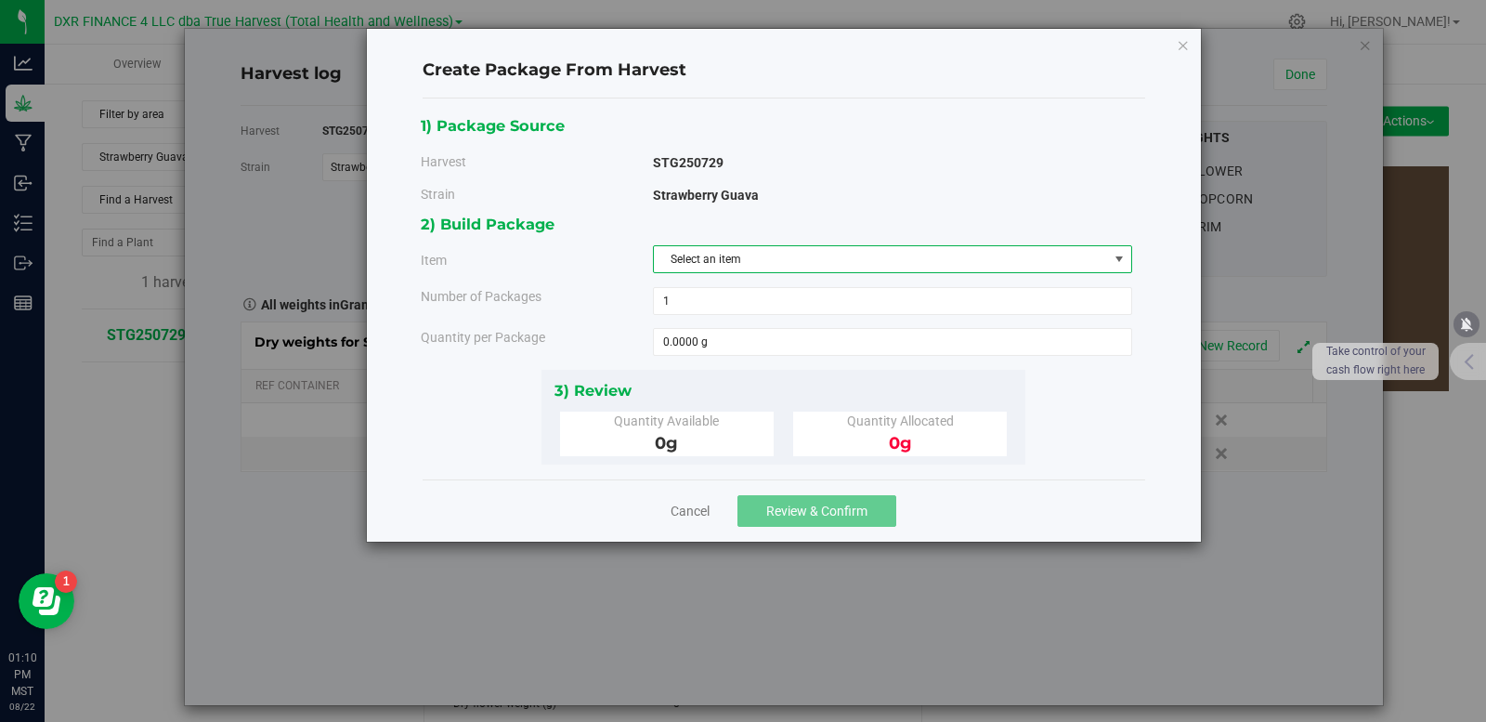
click at [682, 255] on span "Select an item" at bounding box center [881, 259] width 454 height 26
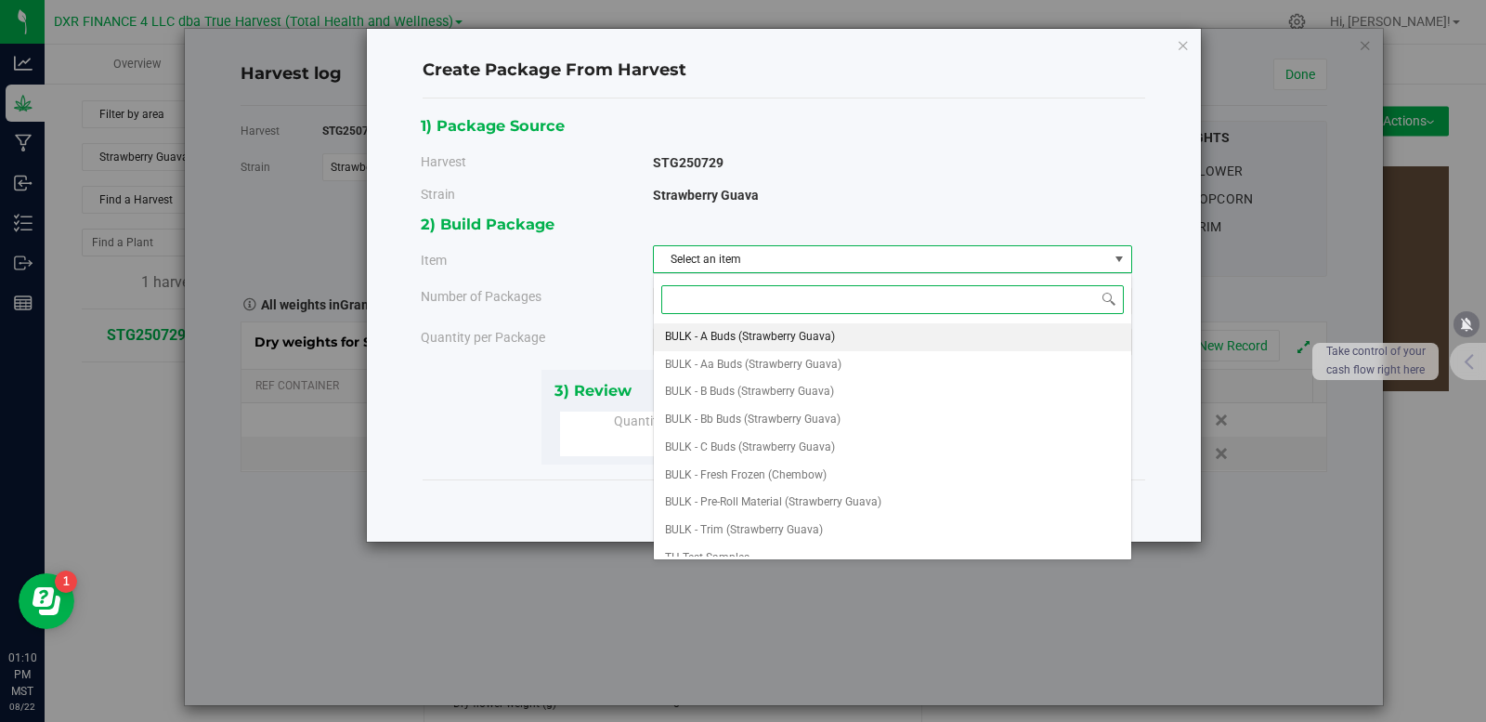
click at [783, 347] on span "BULK - A Buds (Strawberry Guava)" at bounding box center [750, 337] width 170 height 24
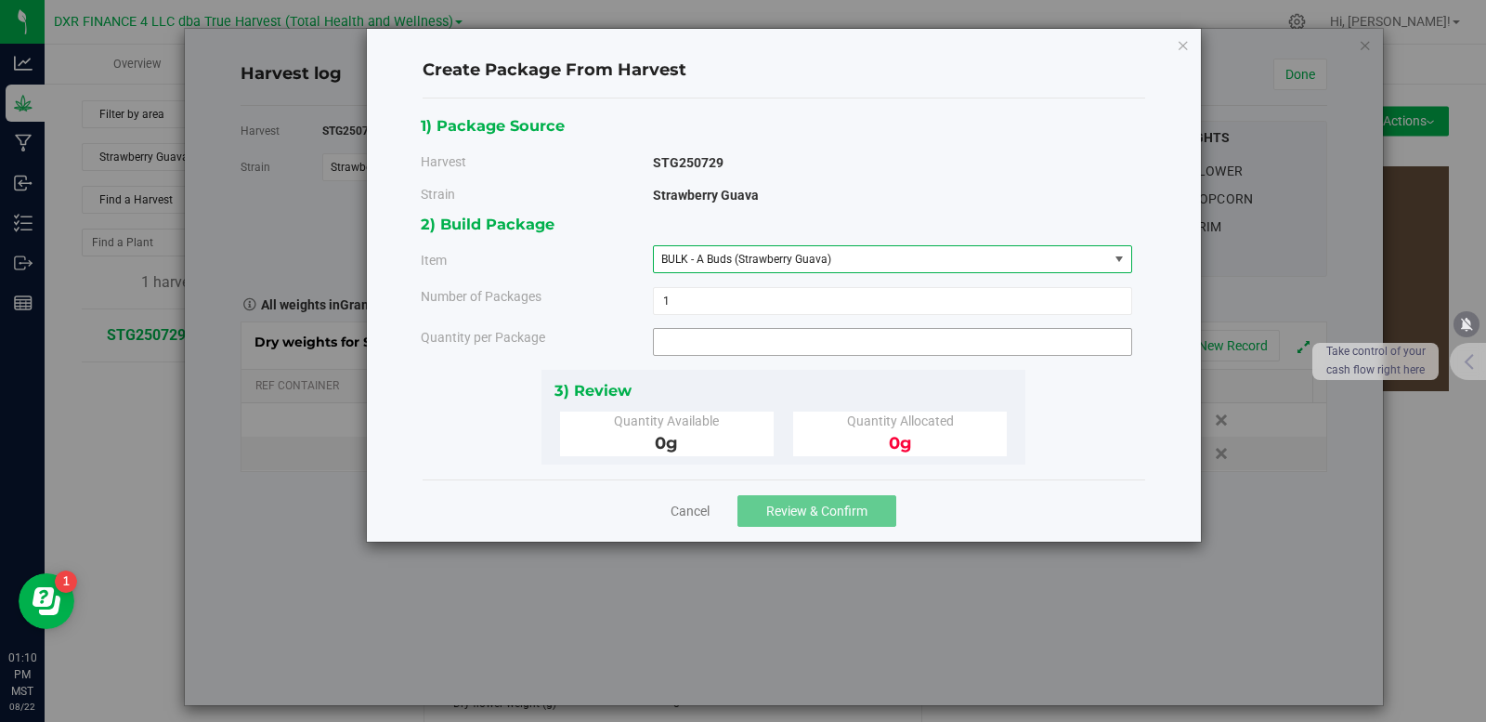
click at [718, 349] on span at bounding box center [892, 342] width 479 height 28
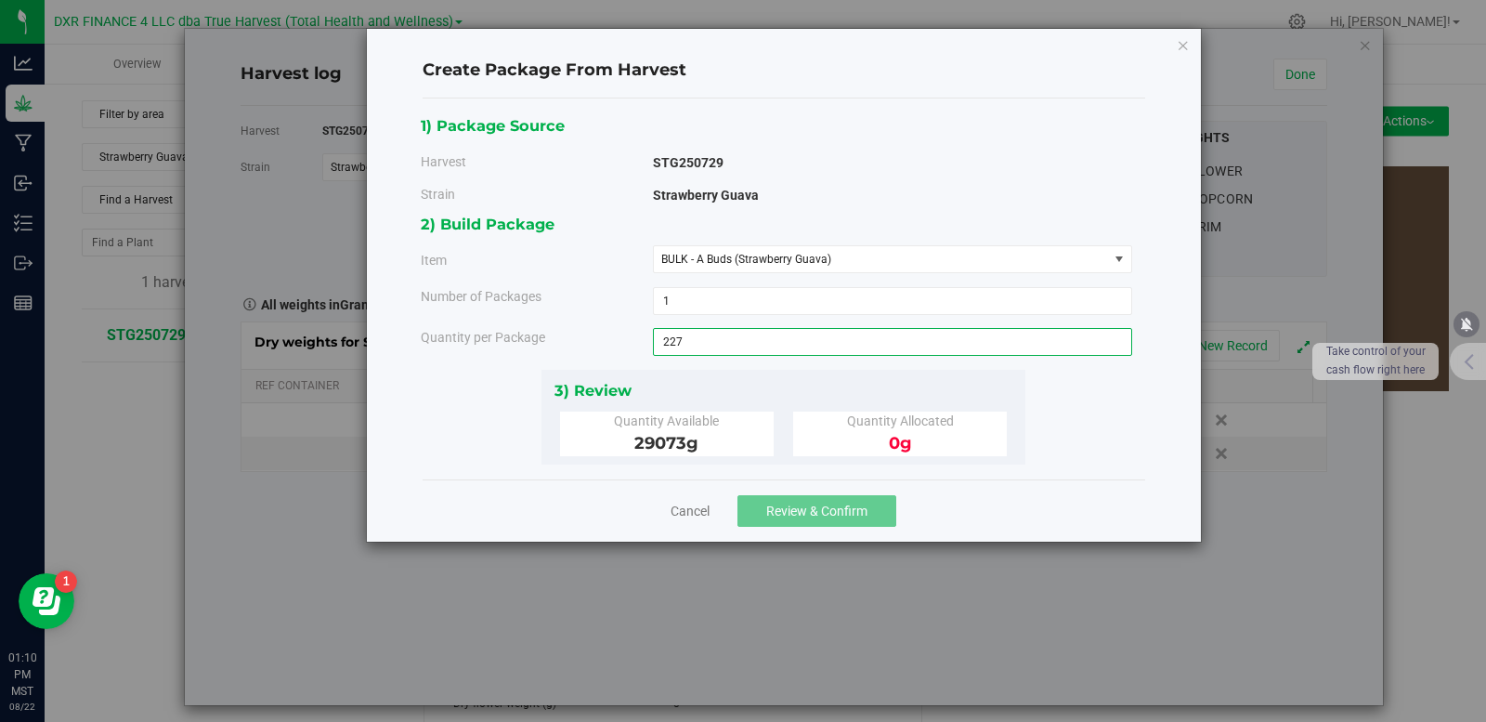
type input "2270"
type input "2270.0000 g"
click at [680, 308] on span "1 1" at bounding box center [892, 301] width 479 height 28
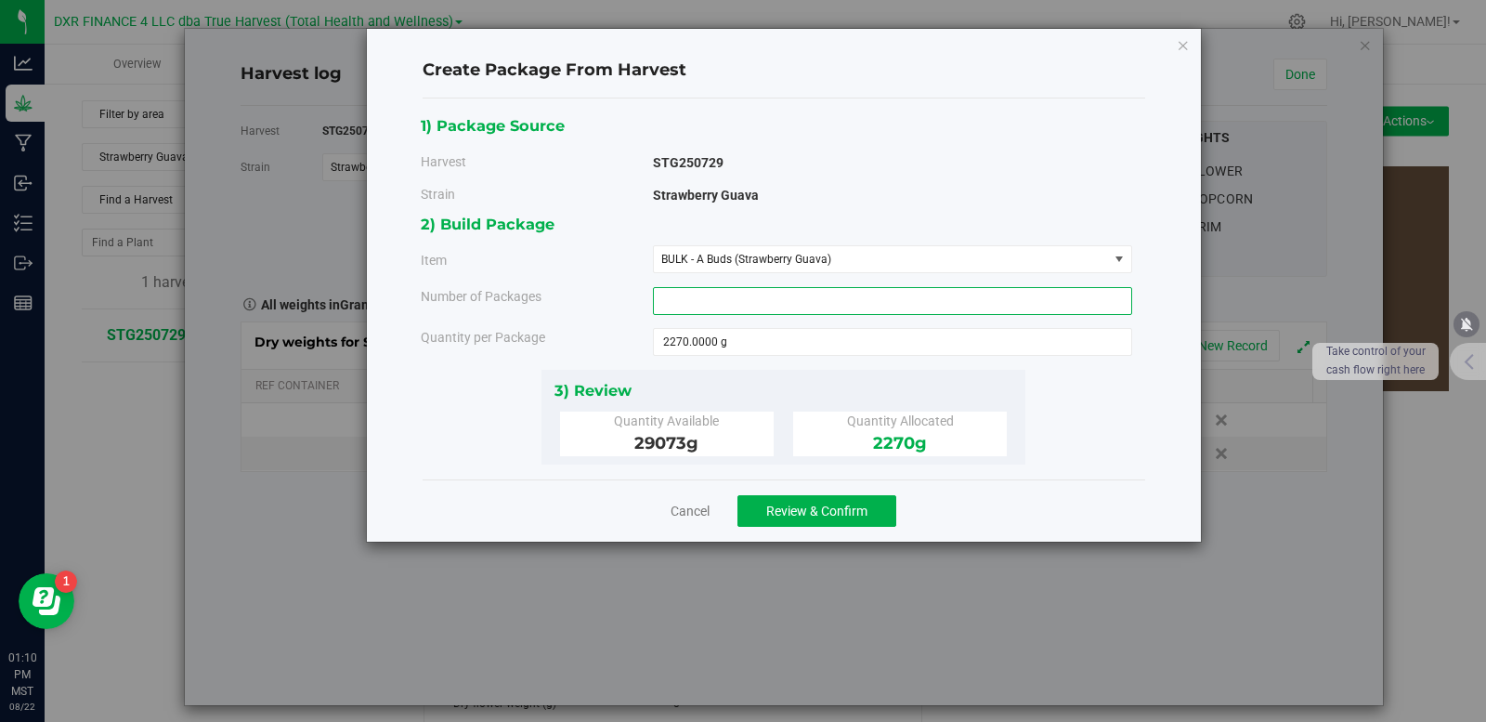
type input "6"
click at [807, 507] on span "Review & Confirm" at bounding box center [816, 511] width 101 height 15
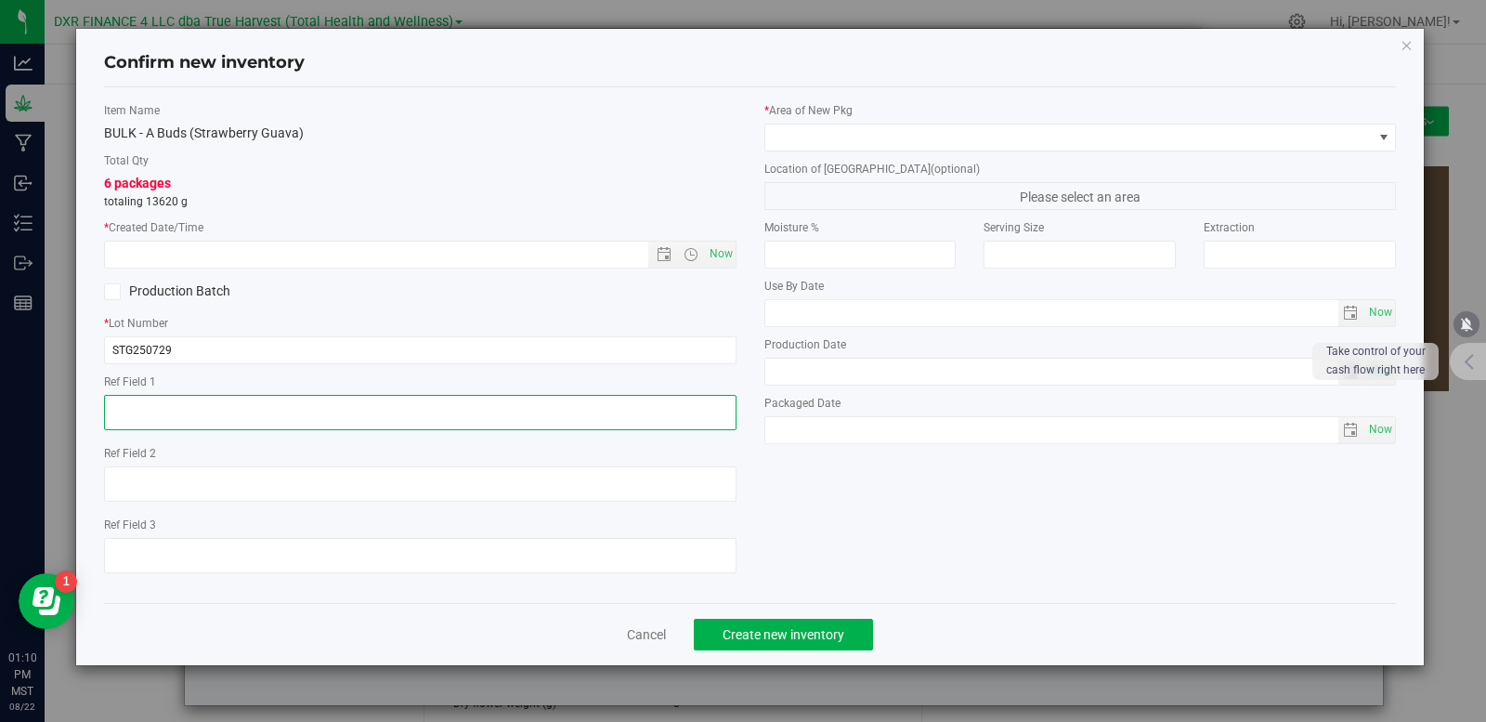
click at [208, 416] on textarea at bounding box center [420, 412] width 633 height 35
type textarea "[DATE]"
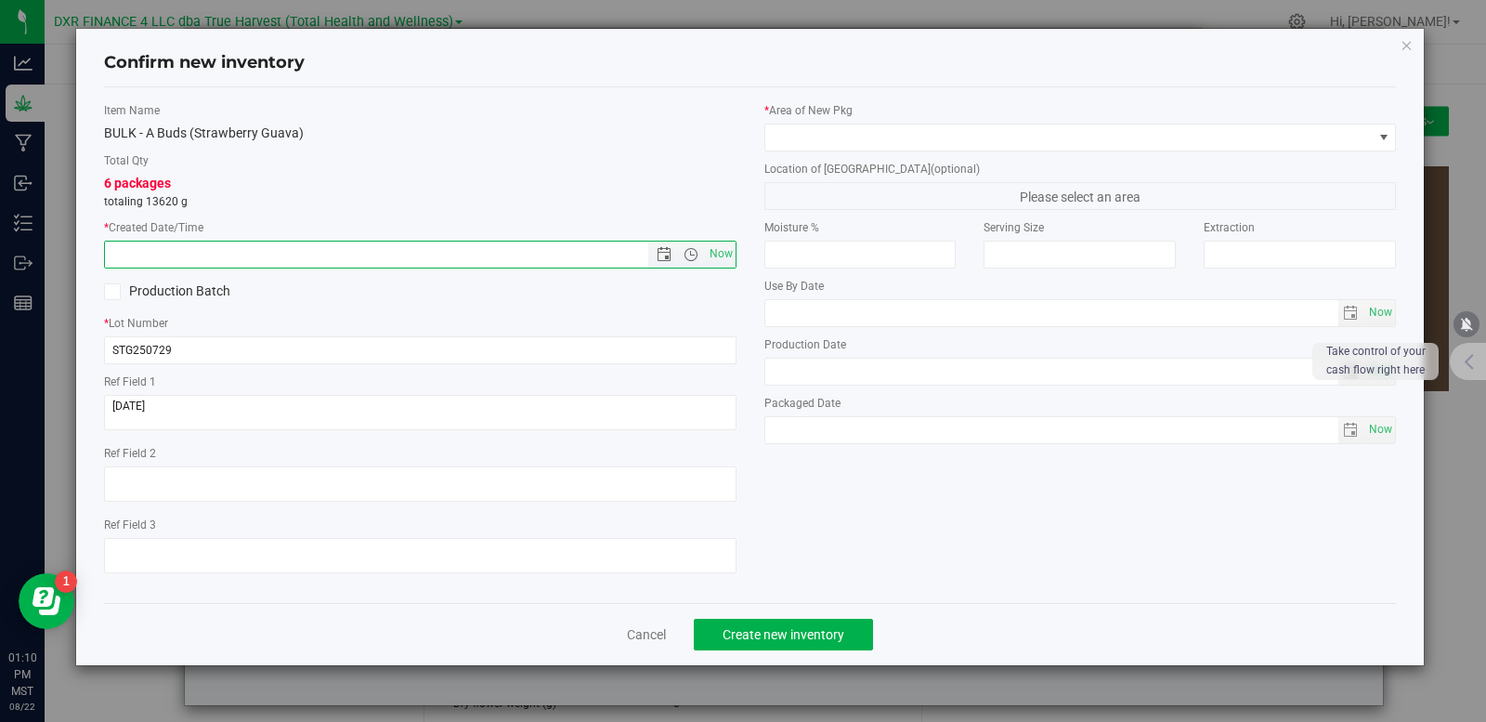
click at [139, 245] on input "text" at bounding box center [392, 255] width 575 height 26
paste input "[DATE]"
click at [935, 129] on span at bounding box center [1070, 137] width 608 height 26
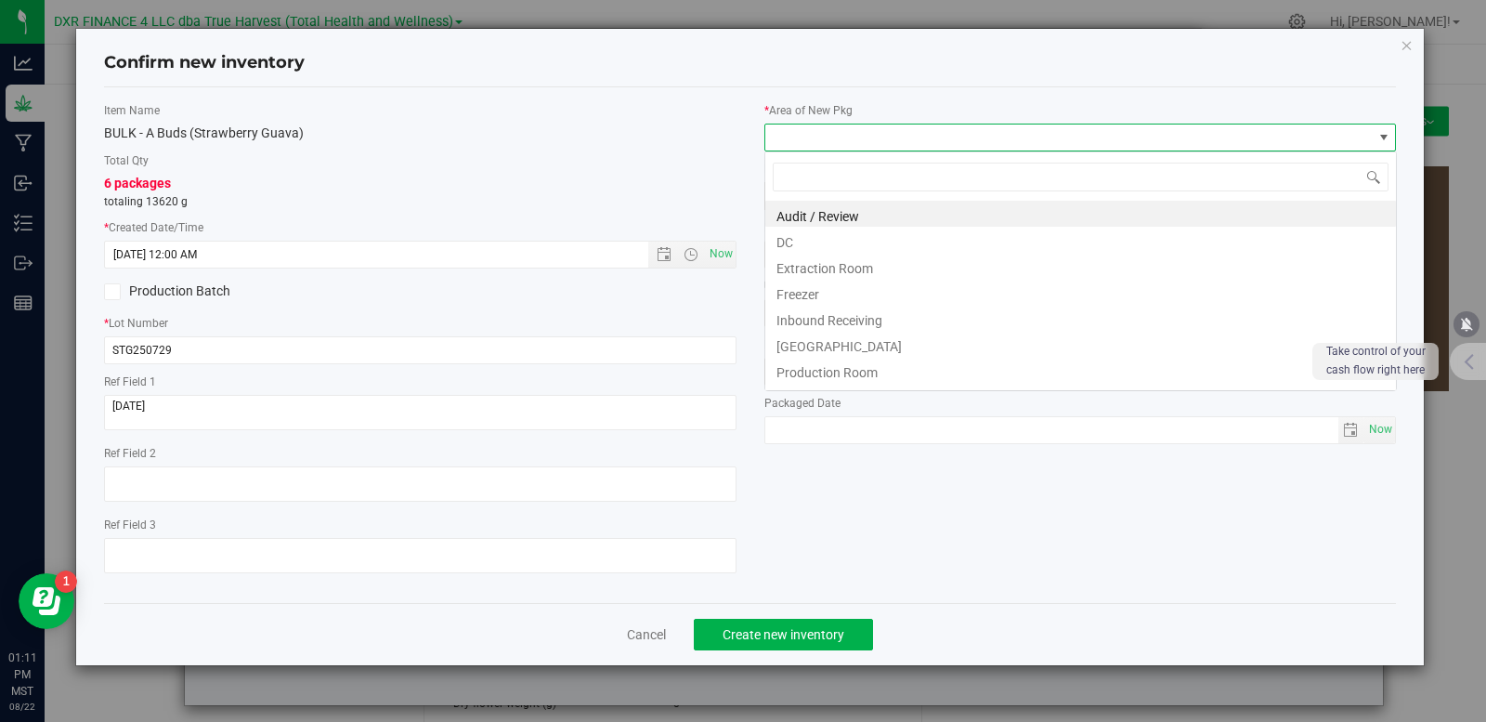
type input "7/29/2025 1:11 PM"
click at [862, 247] on li "DC" at bounding box center [1081, 240] width 631 height 26
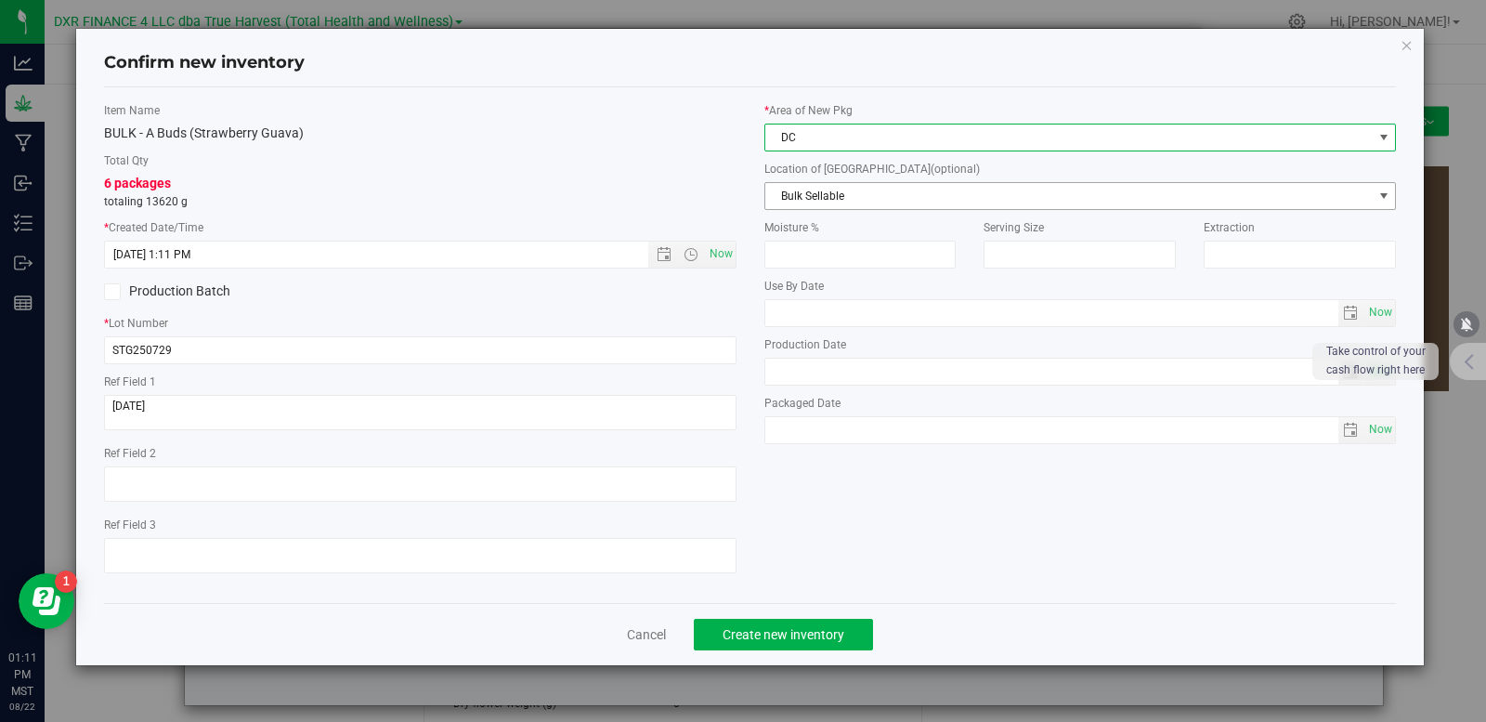
drag, startPoint x: 890, startPoint y: 210, endPoint x: 894, endPoint y: 194, distance: 16.2
click at [894, 194] on span "Bulk Sellable" at bounding box center [1070, 196] width 608 height 26
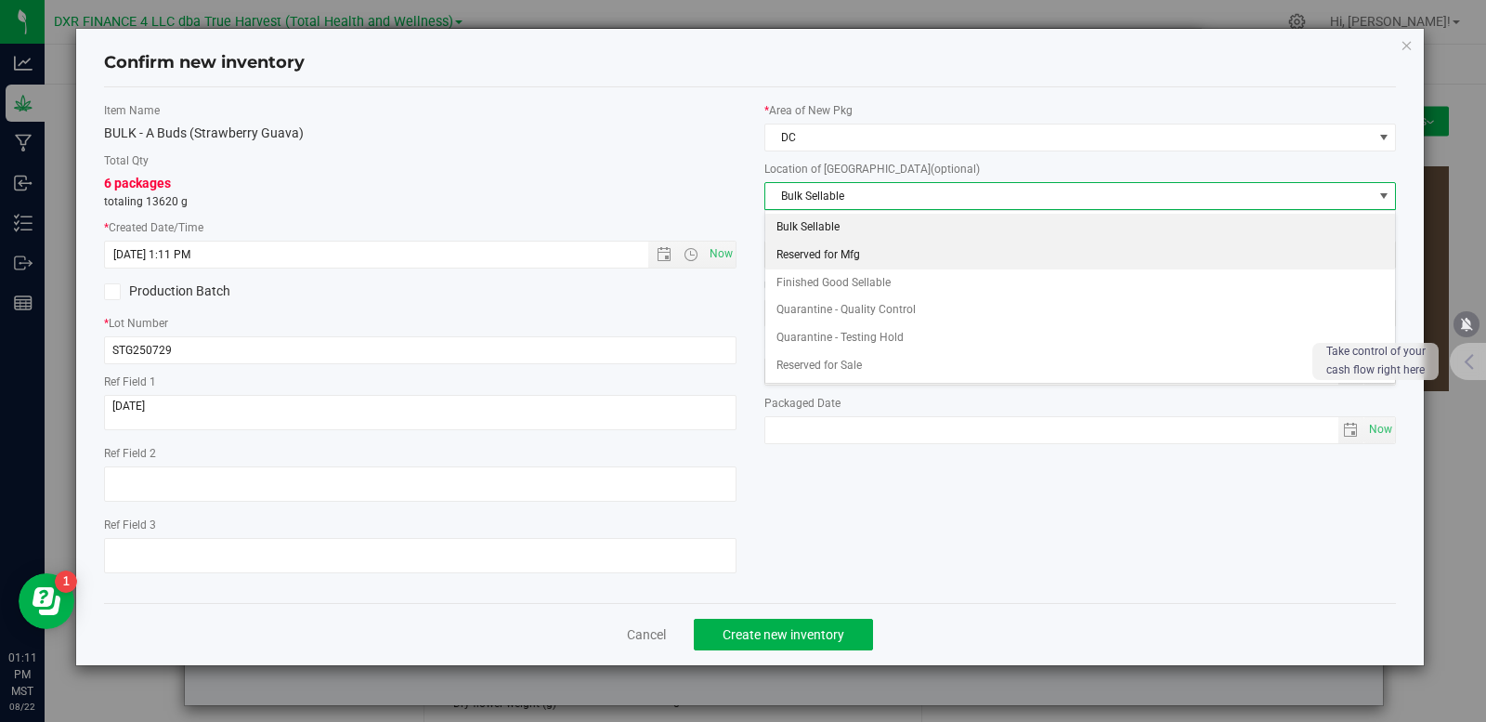
click at [861, 253] on li "Reserved for Mfg" at bounding box center [1081, 256] width 631 height 28
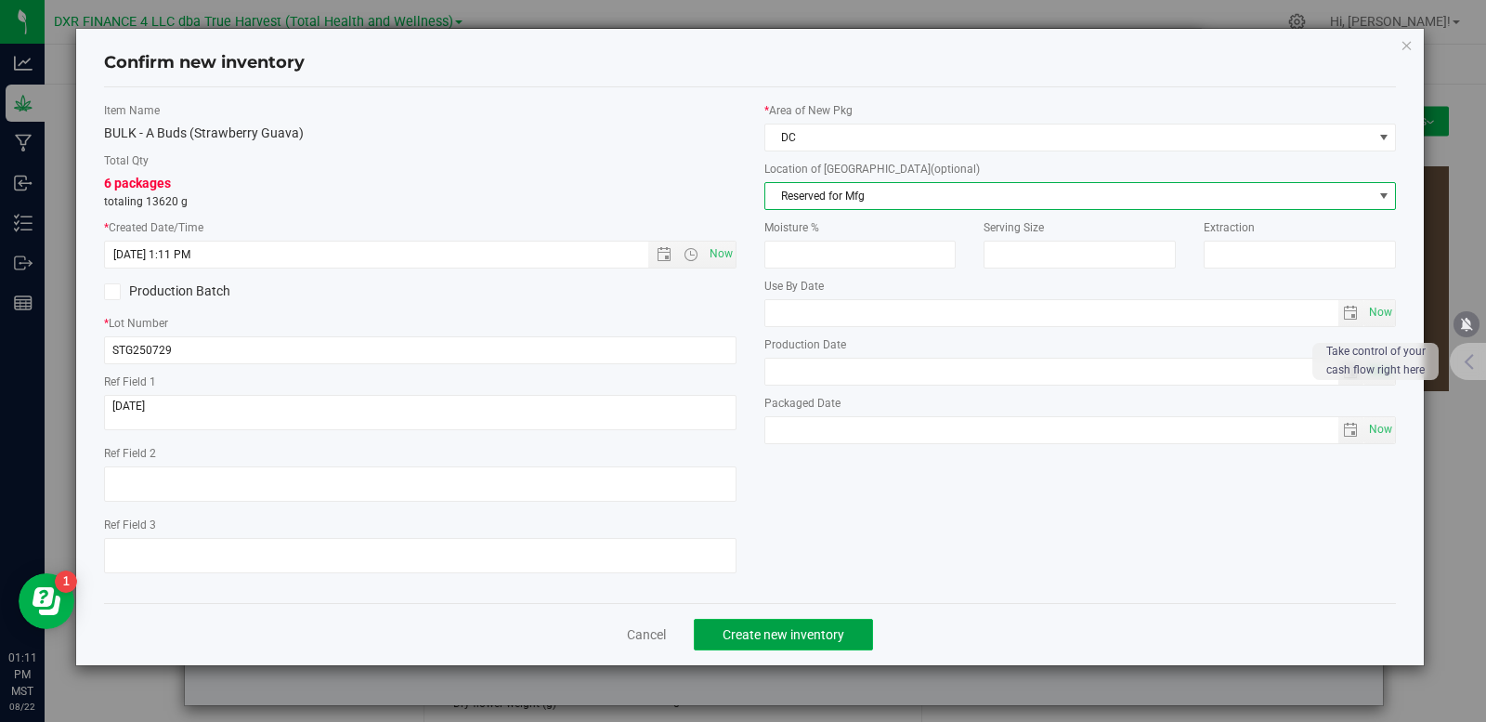
click at [781, 628] on span "Create new inventory" at bounding box center [784, 634] width 122 height 15
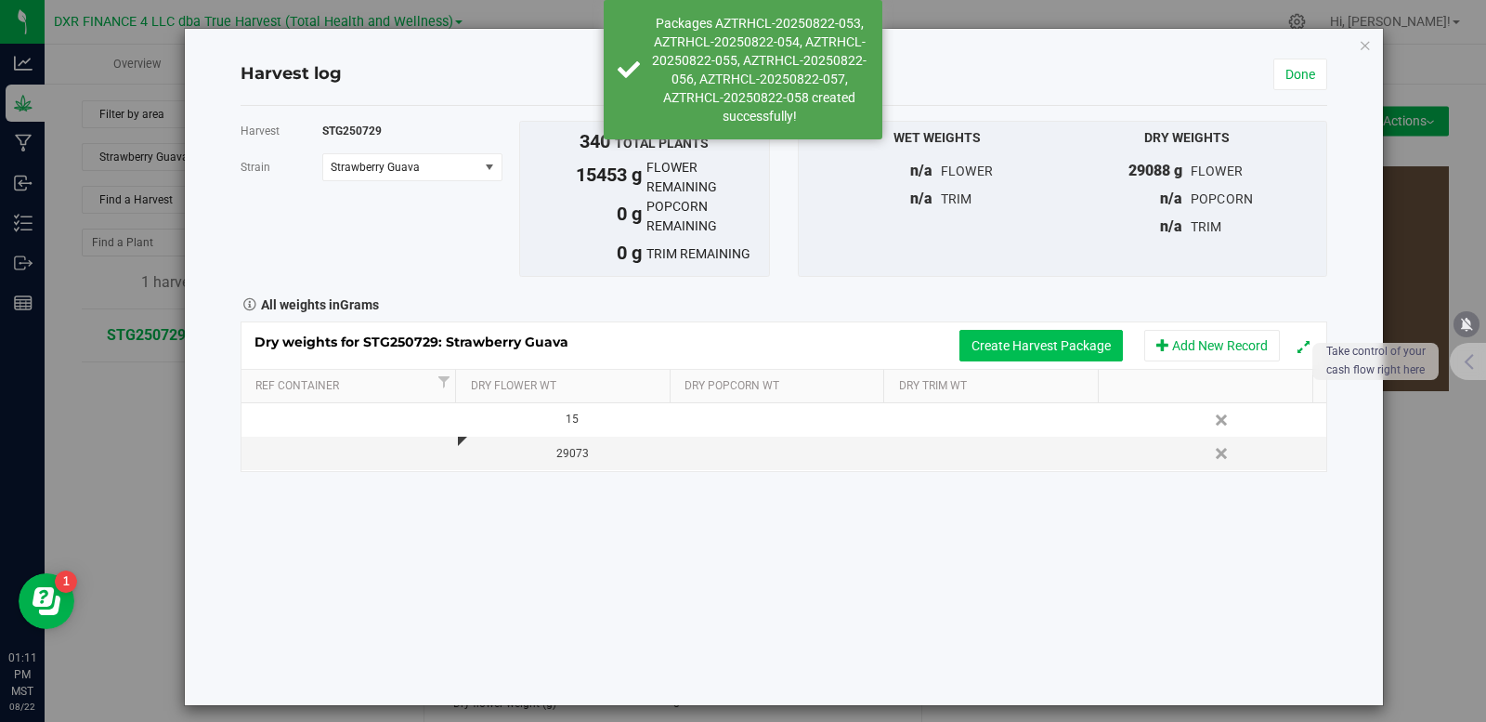
click at [997, 348] on button "Create Harvest Package" at bounding box center [1042, 346] width 164 height 32
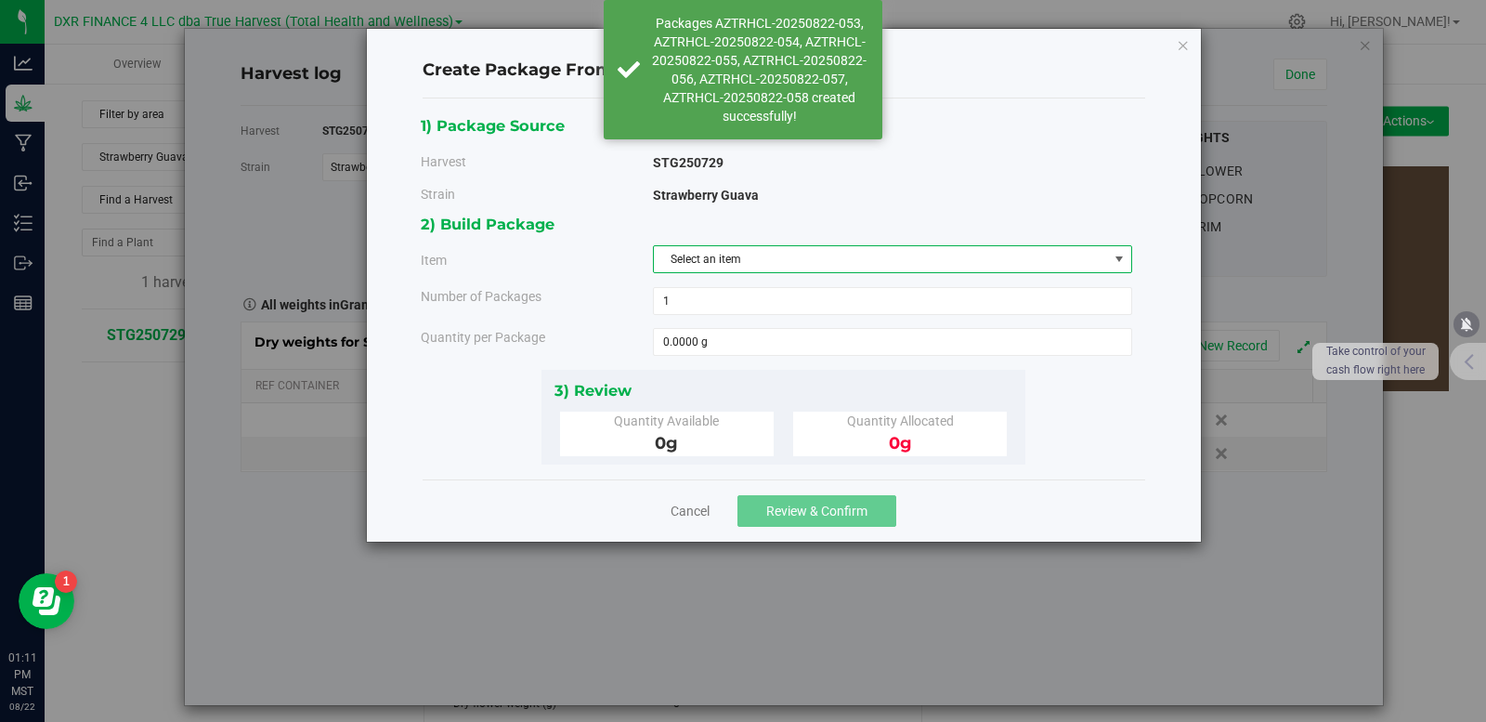
click at [731, 260] on span "Select an item" at bounding box center [881, 259] width 454 height 26
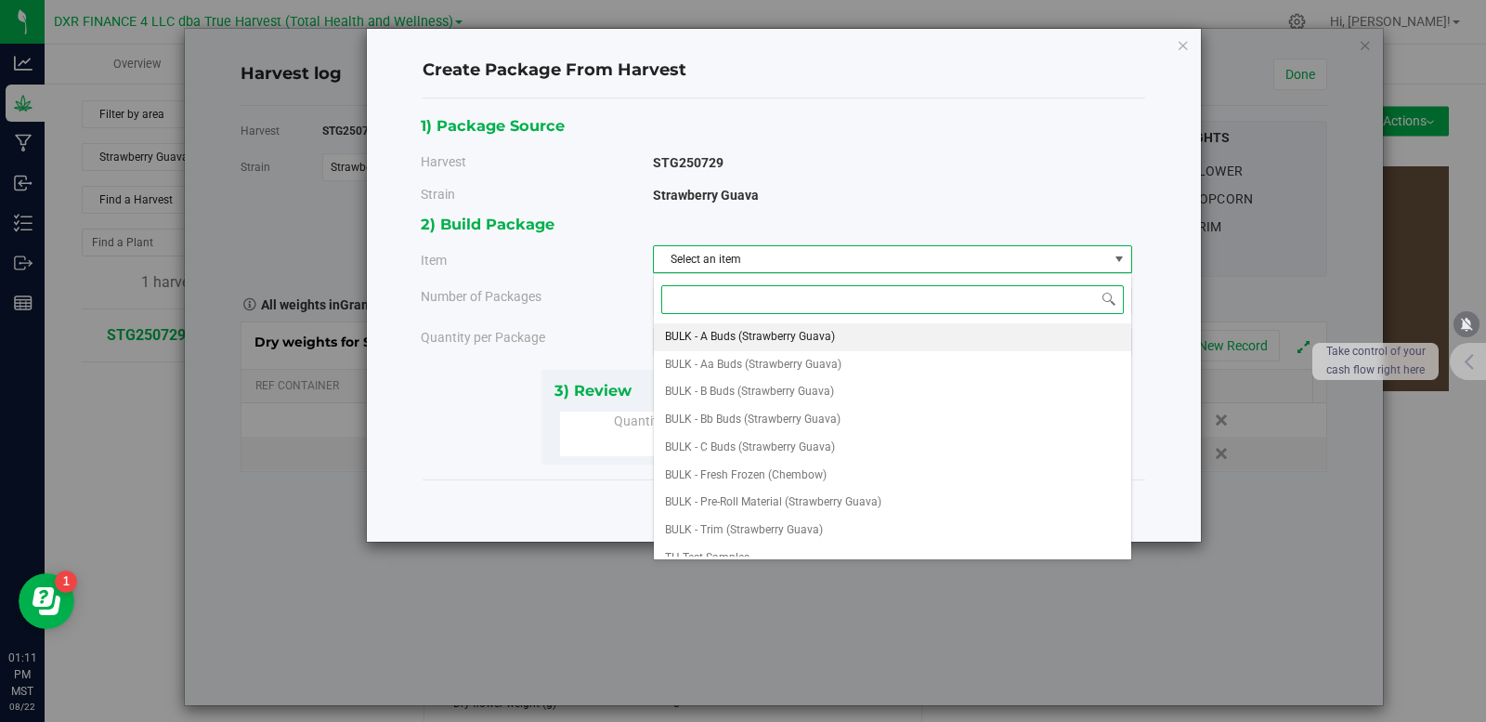
click at [749, 334] on span "BULK - A Buds (Strawberry Guava)" at bounding box center [750, 337] width 170 height 24
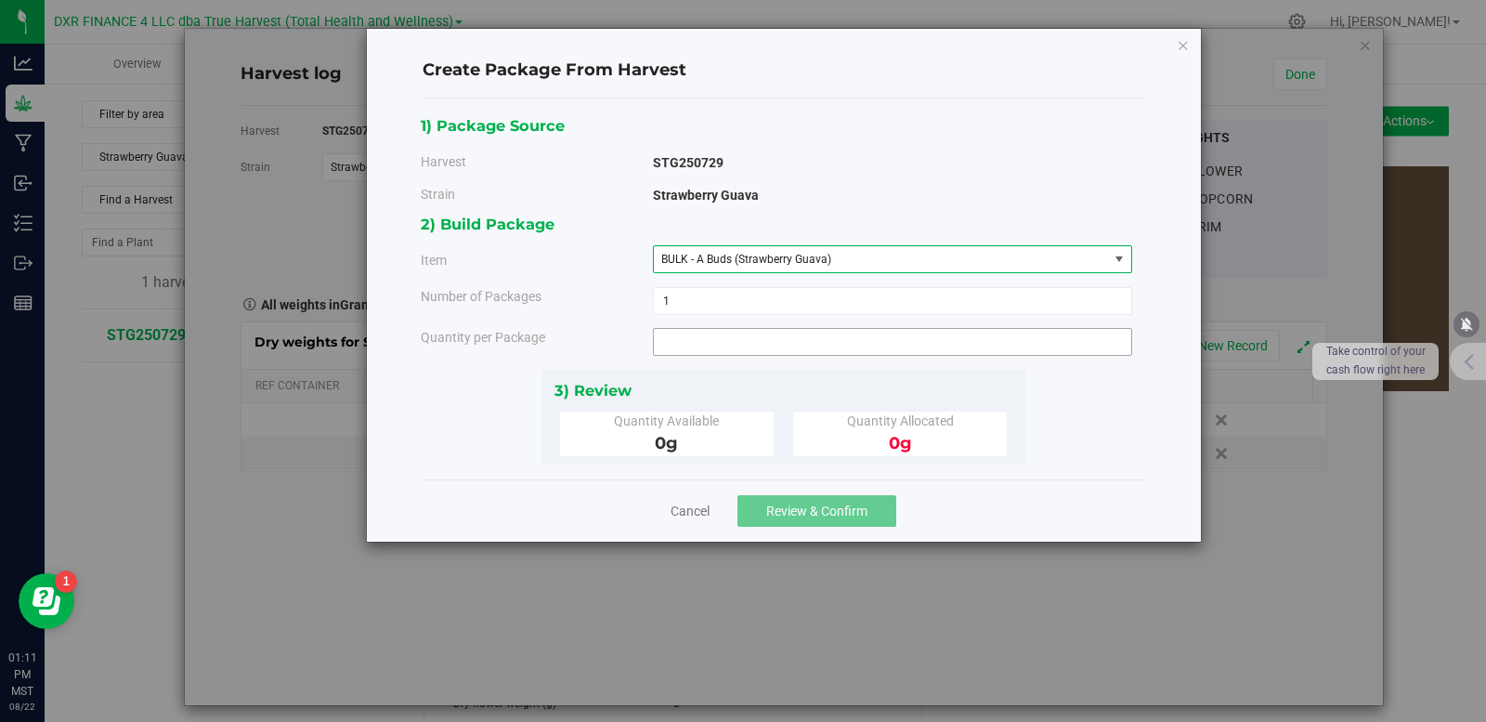
click at [734, 342] on span at bounding box center [892, 342] width 479 height 28
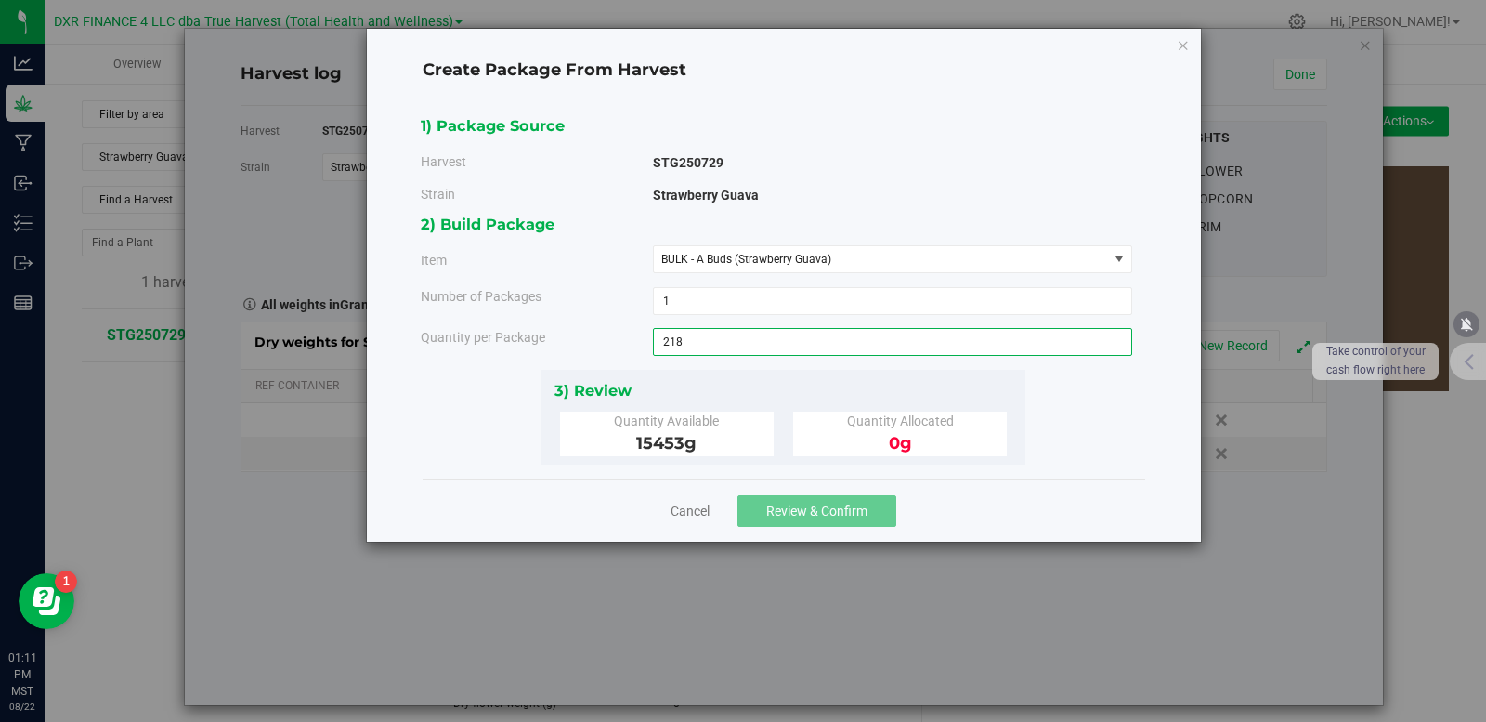
type input "2186"
type input "2186.0000 g"
click at [824, 511] on span "Review & Confirm" at bounding box center [816, 511] width 101 height 15
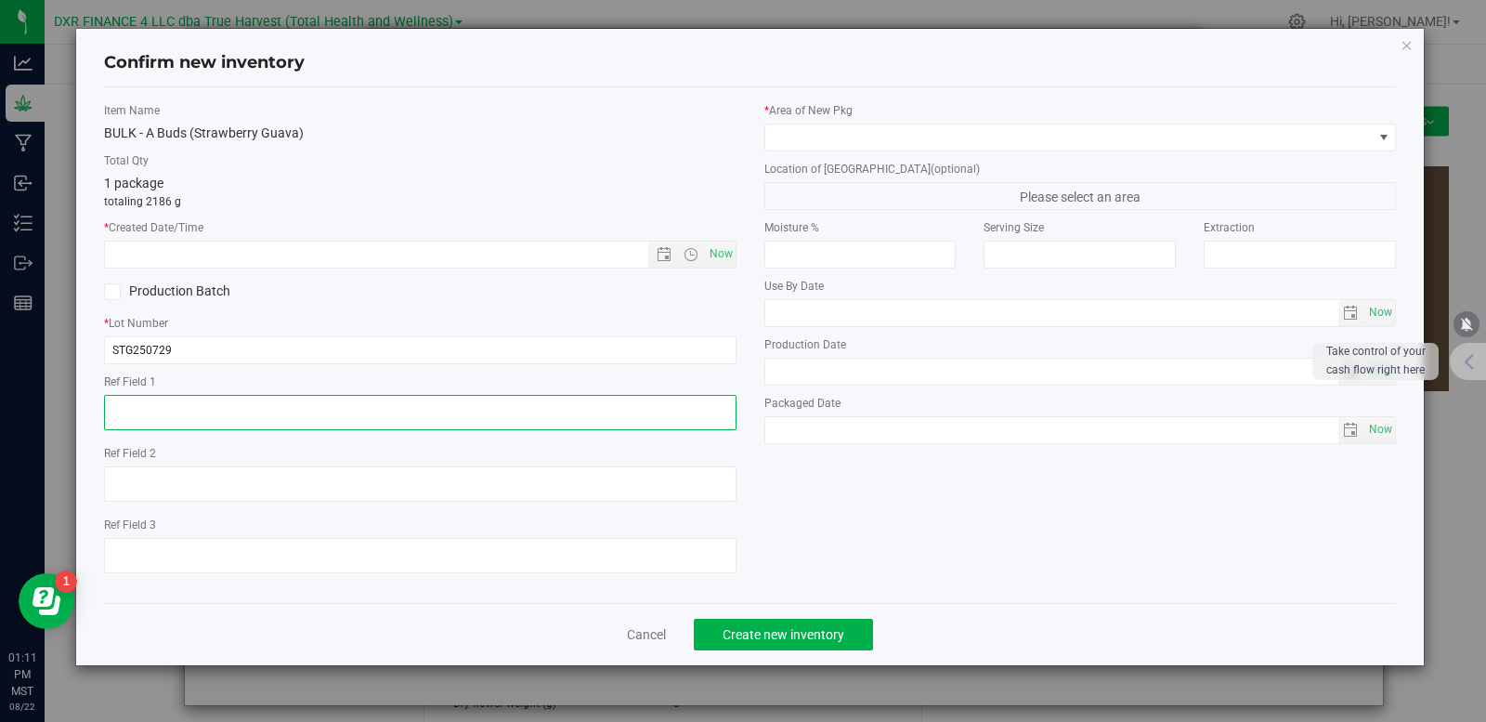
click at [132, 401] on textarea at bounding box center [420, 412] width 633 height 35
paste textarea "[DATE]"
type textarea "[DATE]"
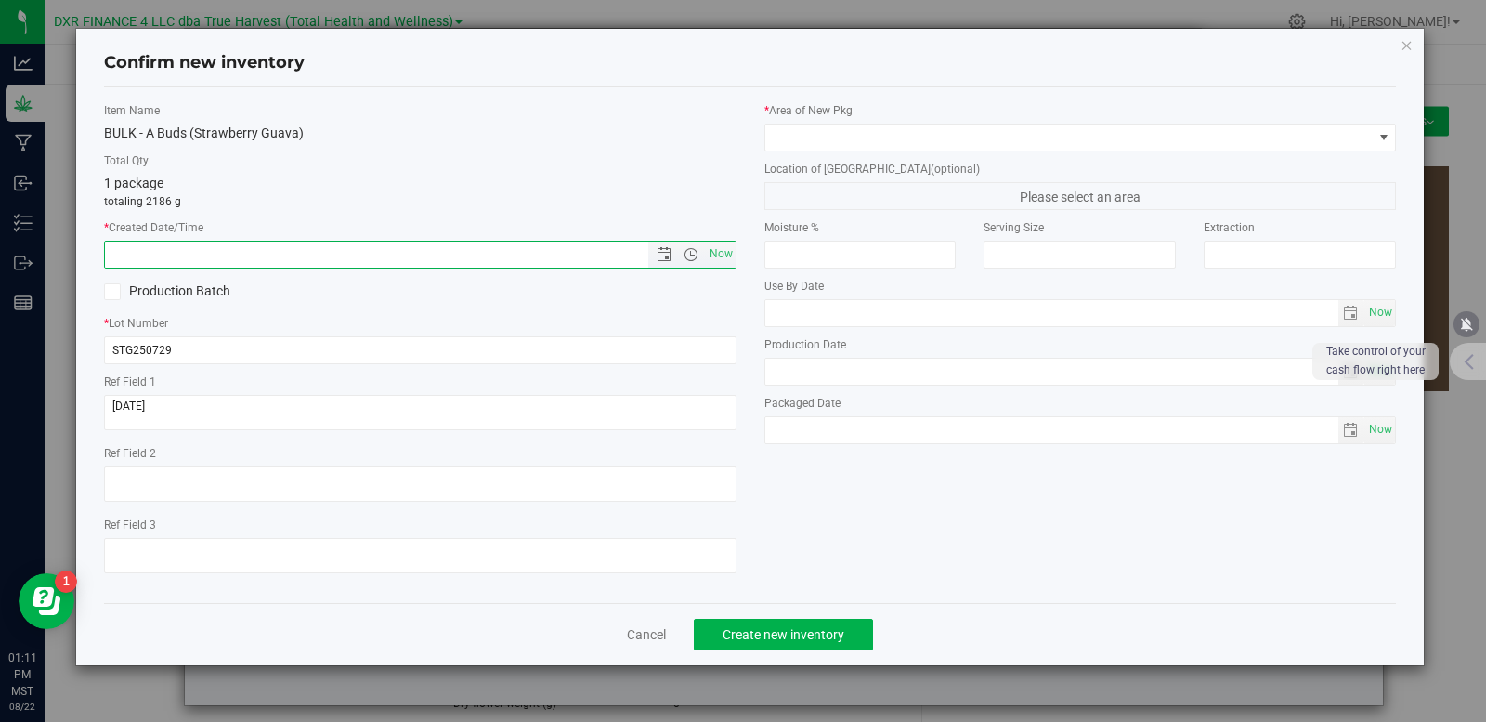
click at [215, 258] on input "text" at bounding box center [392, 255] width 575 height 26
paste input "[DATE]"
type input "7/29/2025 1:11 PM"
click at [931, 145] on span at bounding box center [1070, 137] width 608 height 26
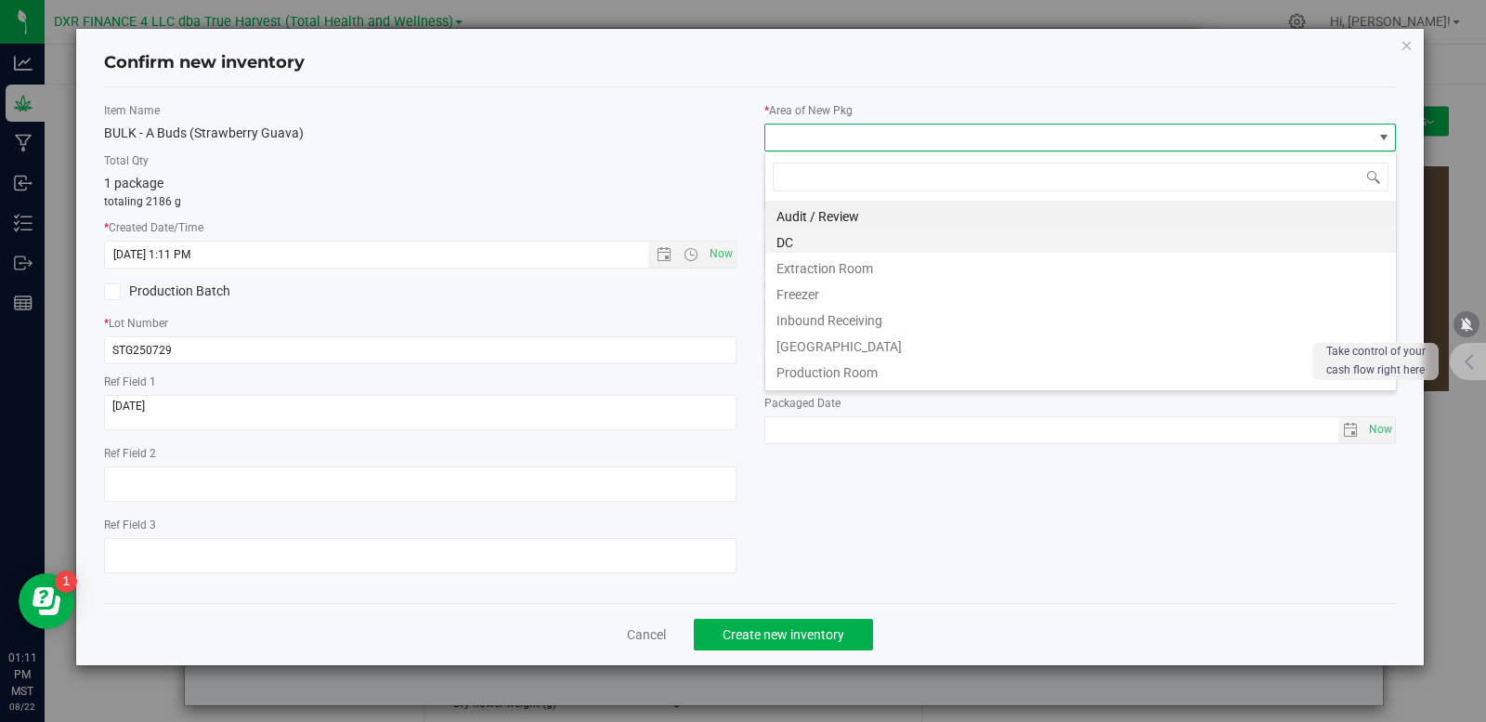
click at [851, 247] on li "DC" at bounding box center [1081, 240] width 631 height 26
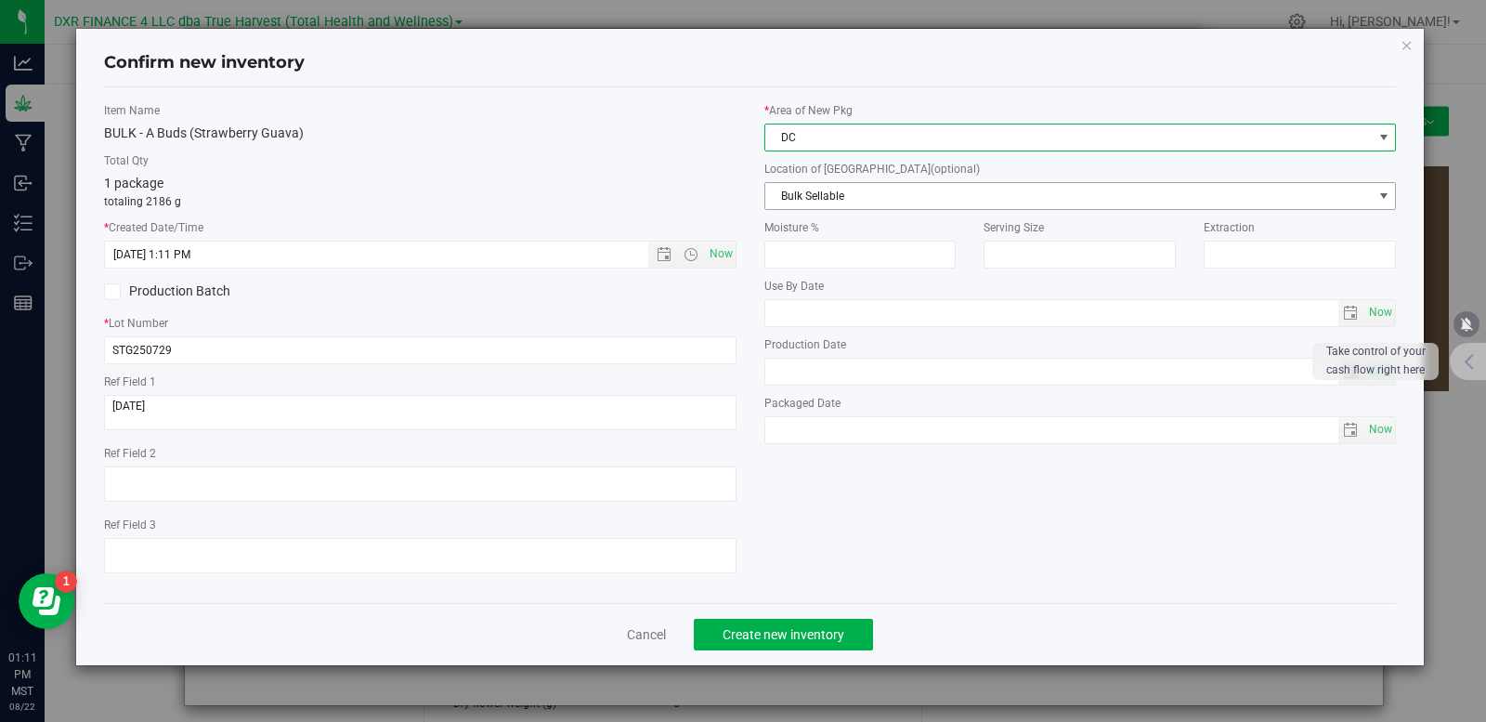
click at [832, 196] on span "Bulk Sellable" at bounding box center [1070, 196] width 608 height 26
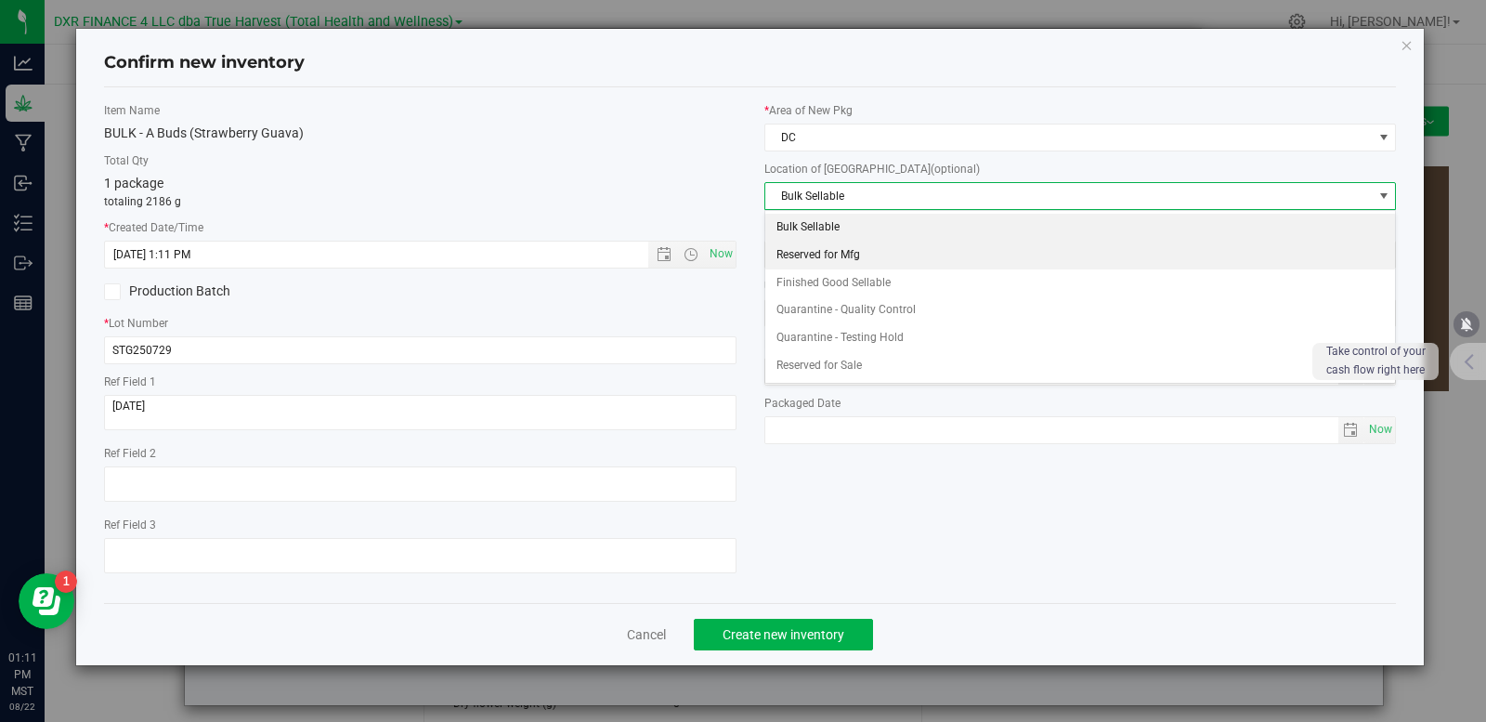
click at [846, 252] on li "Reserved for Mfg" at bounding box center [1081, 256] width 631 height 28
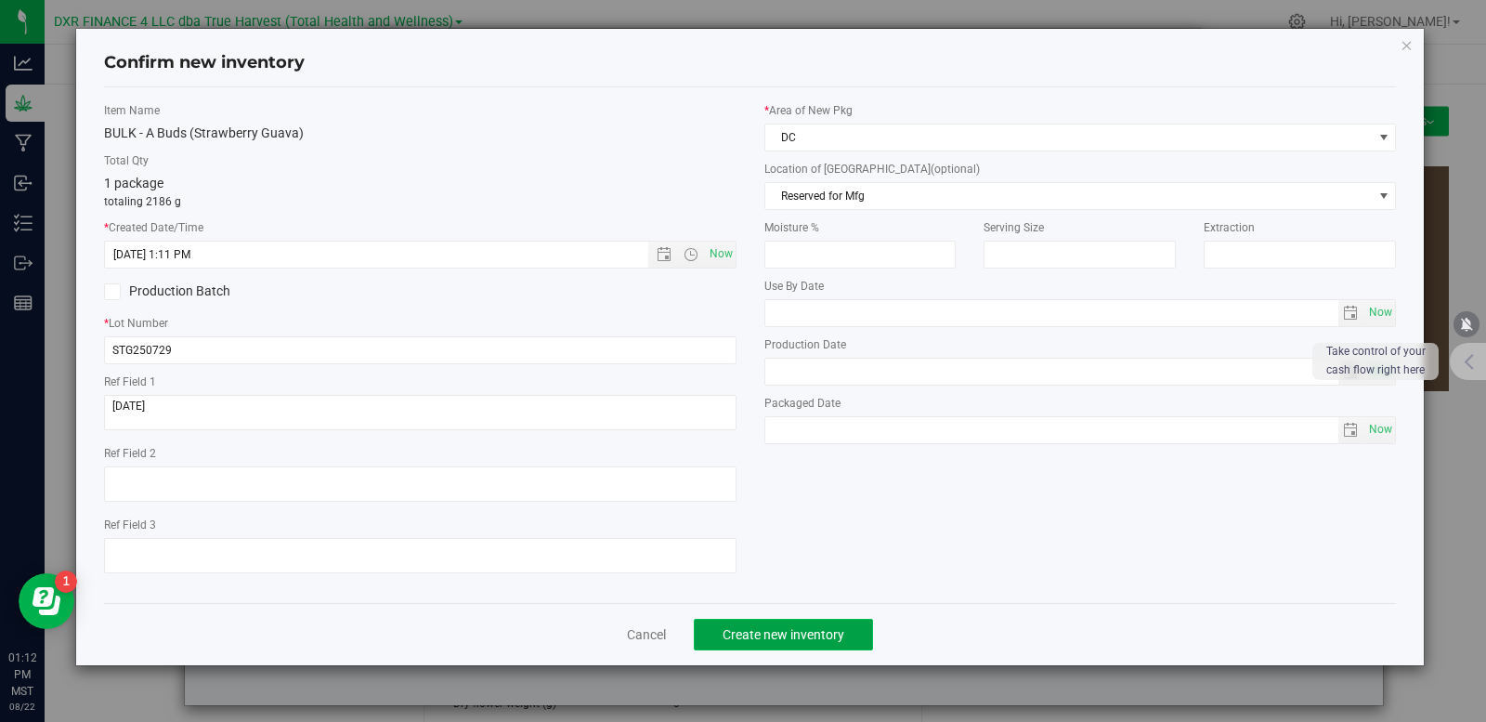
click at [794, 639] on span "Create new inventory" at bounding box center [784, 634] width 122 height 15
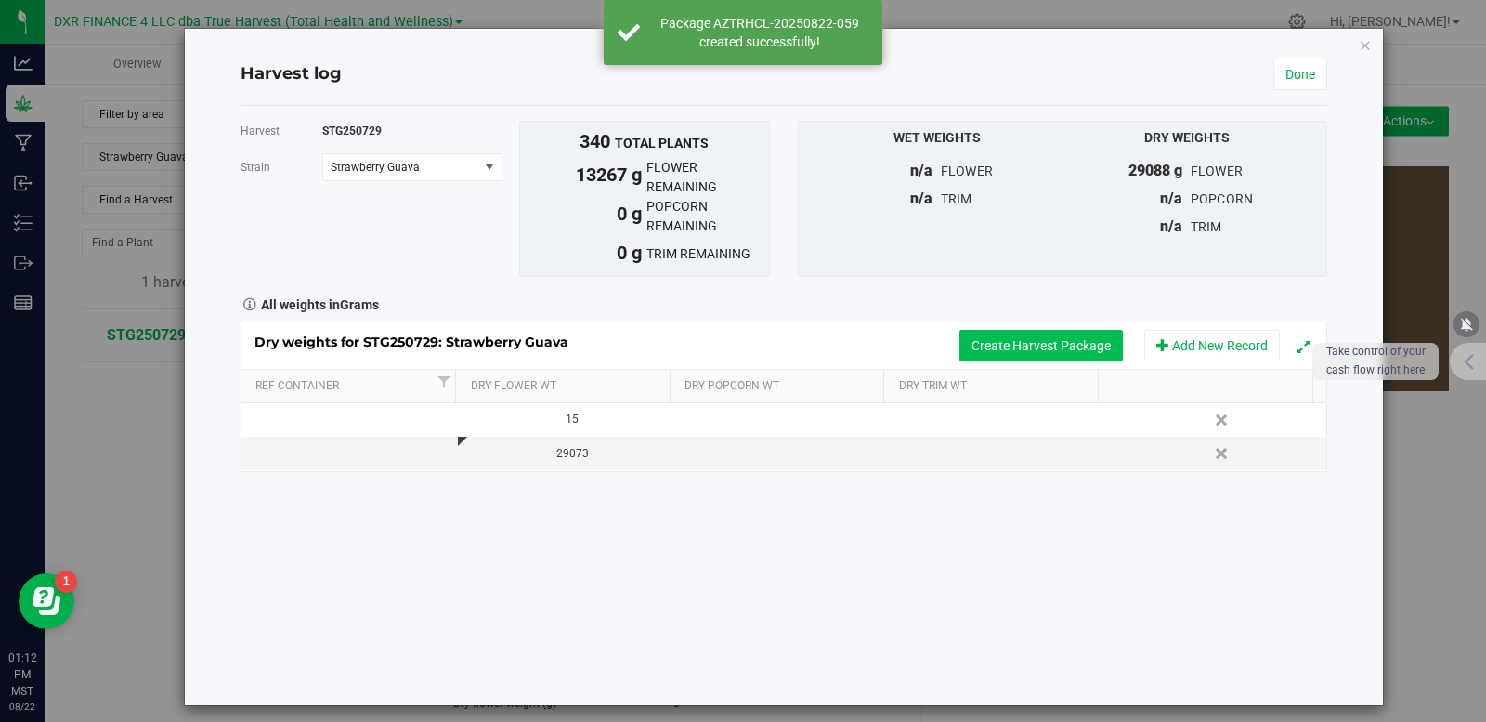
click at [1069, 342] on button "Create Harvest Package" at bounding box center [1042, 346] width 164 height 32
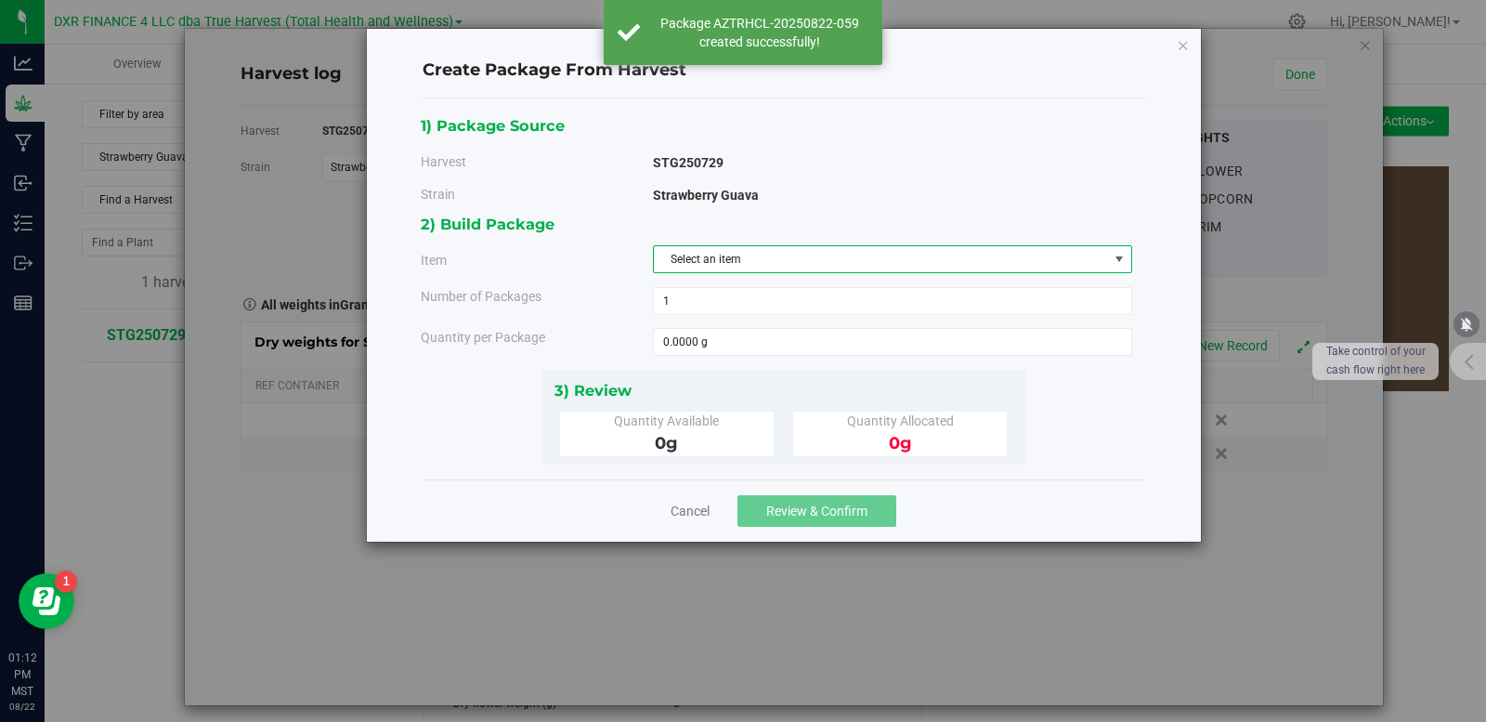
click at [797, 263] on span "Select an item" at bounding box center [881, 259] width 454 height 26
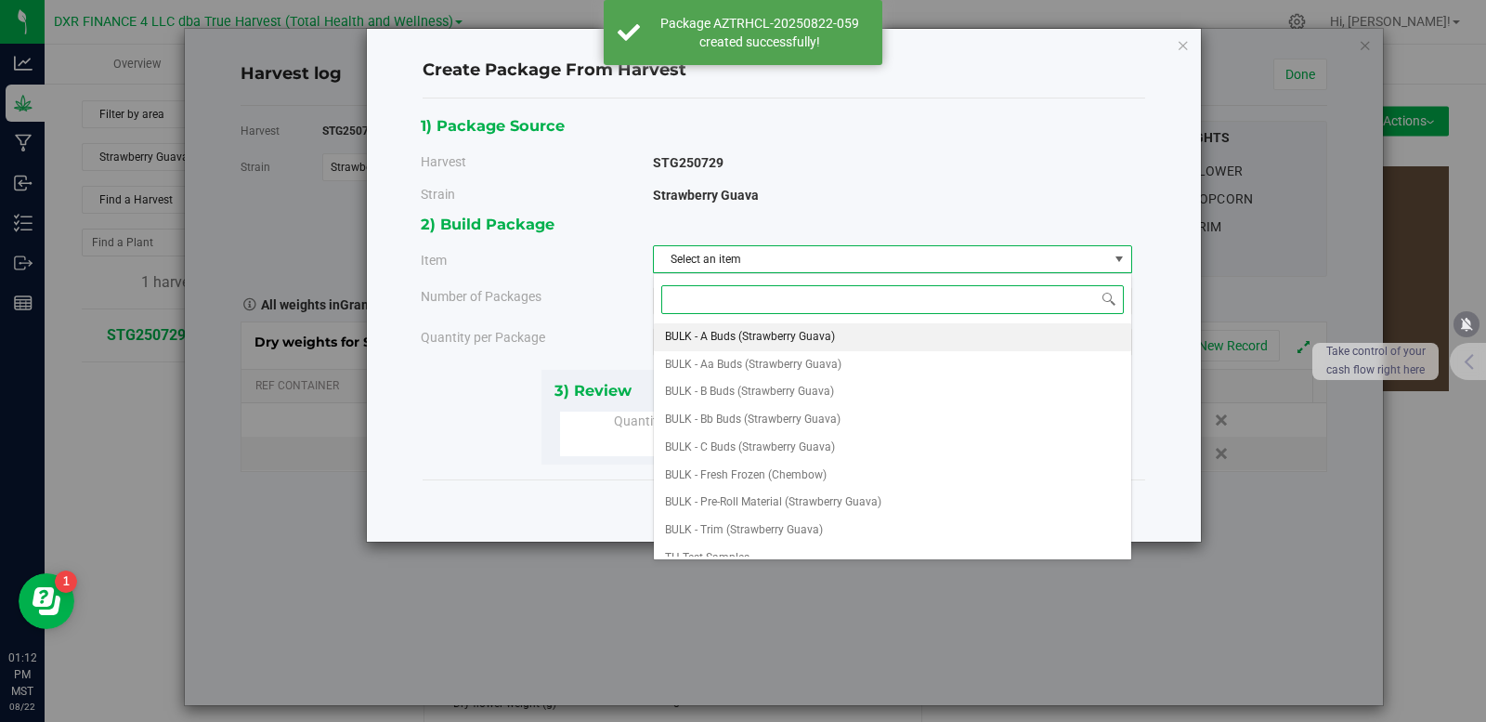
click at [777, 346] on span "BULK - A Buds (Strawberry Guava)" at bounding box center [750, 337] width 170 height 24
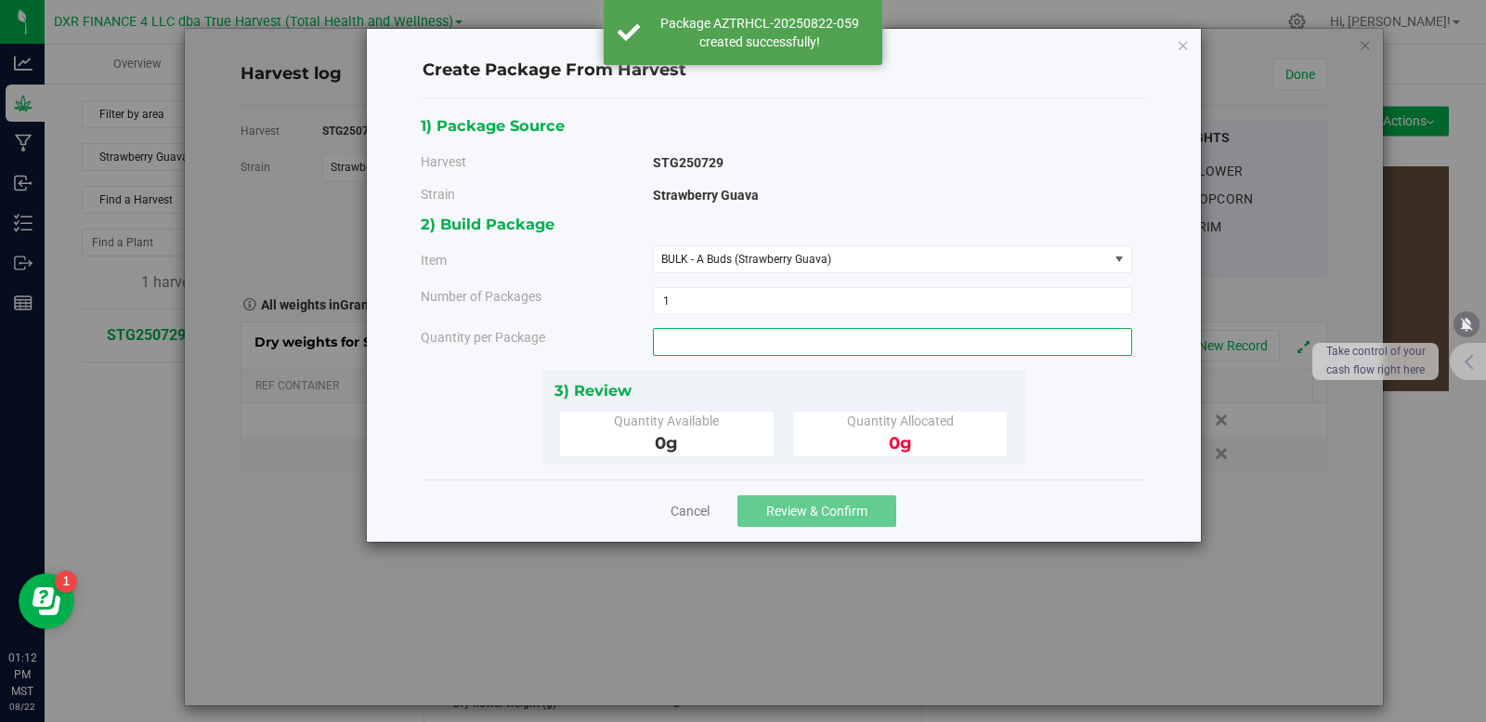
click at [708, 346] on span at bounding box center [892, 342] width 479 height 28
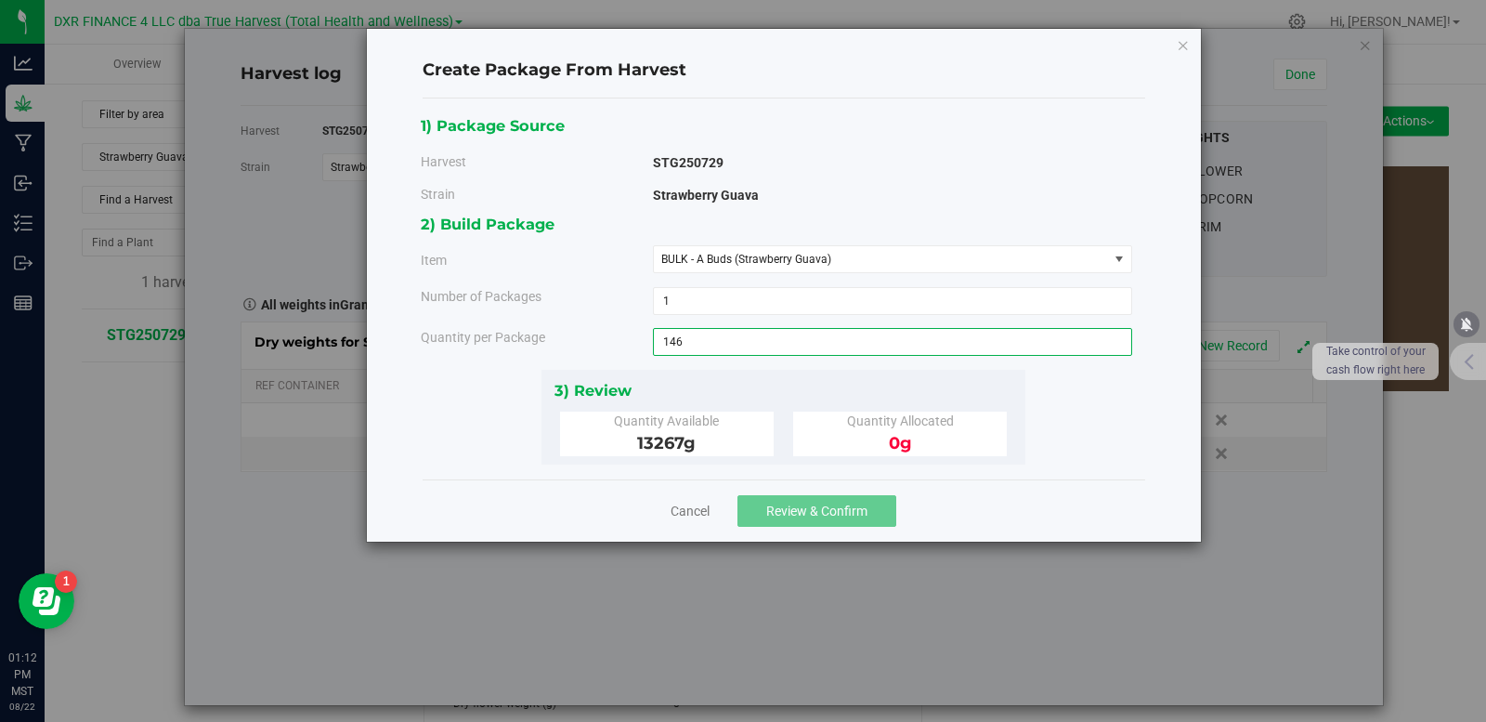
type input "1462"
type input "1462.0000 g"
click at [927, 501] on div "Cancel Review & Confirm" at bounding box center [784, 510] width 723 height 62
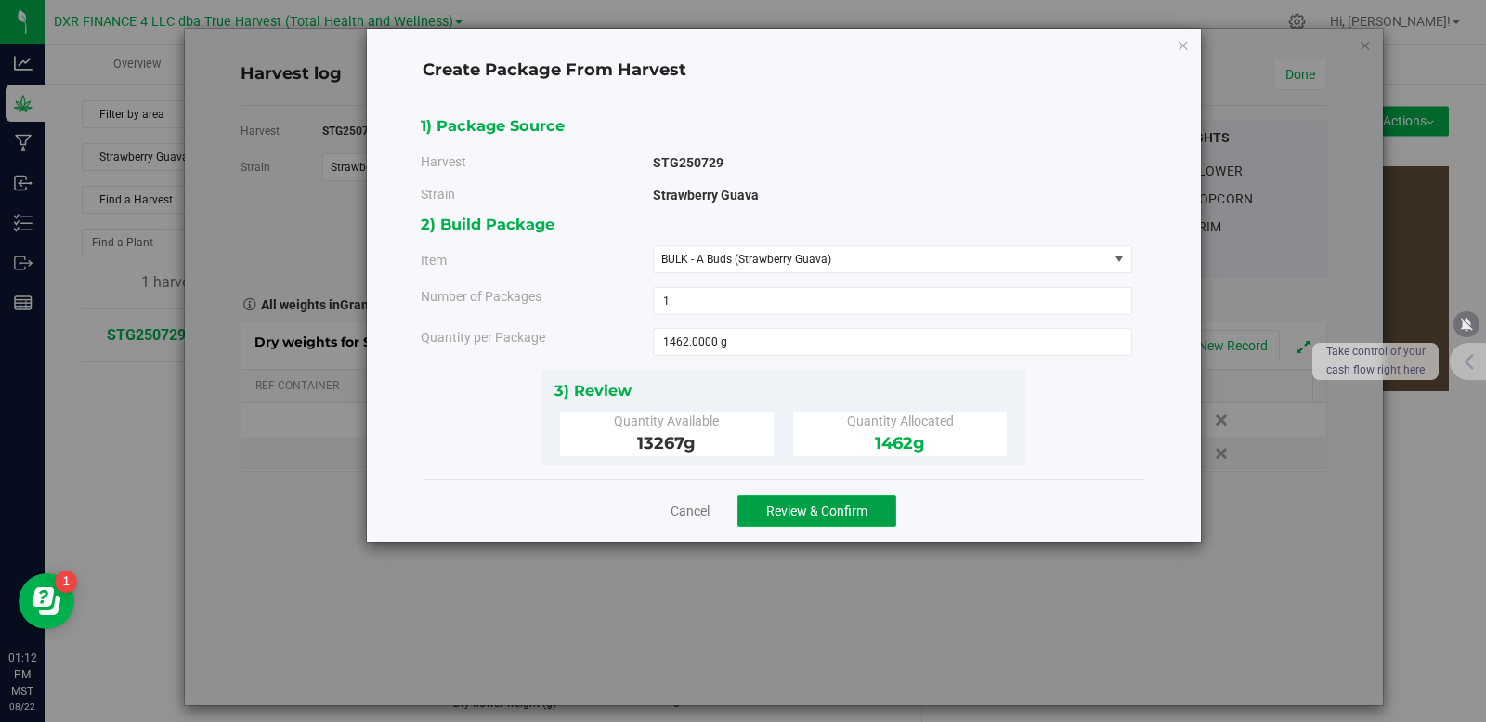
click at [836, 508] on span "Review & Confirm" at bounding box center [816, 511] width 101 height 15
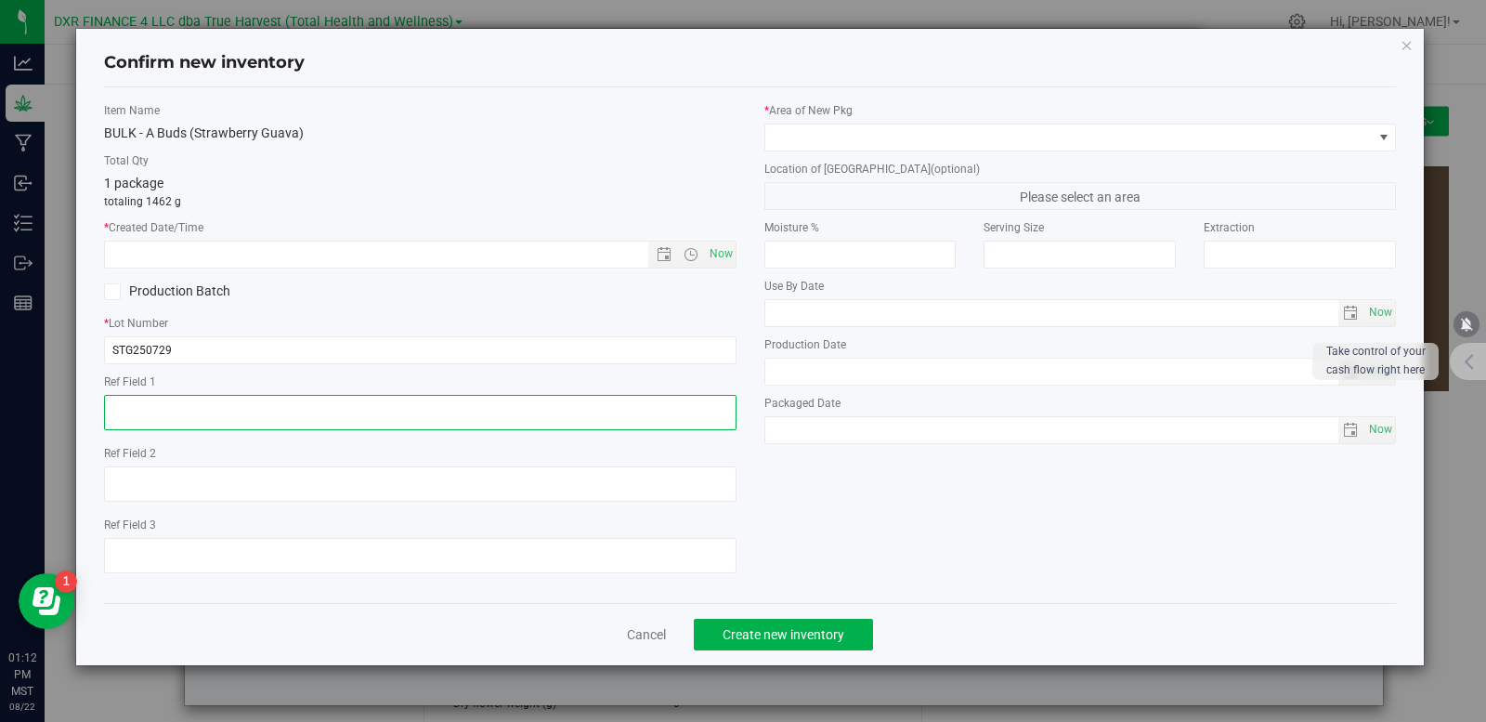
click at [487, 410] on textarea at bounding box center [420, 412] width 633 height 35
paste textarea "[DATE]"
type textarea "[DATE]"
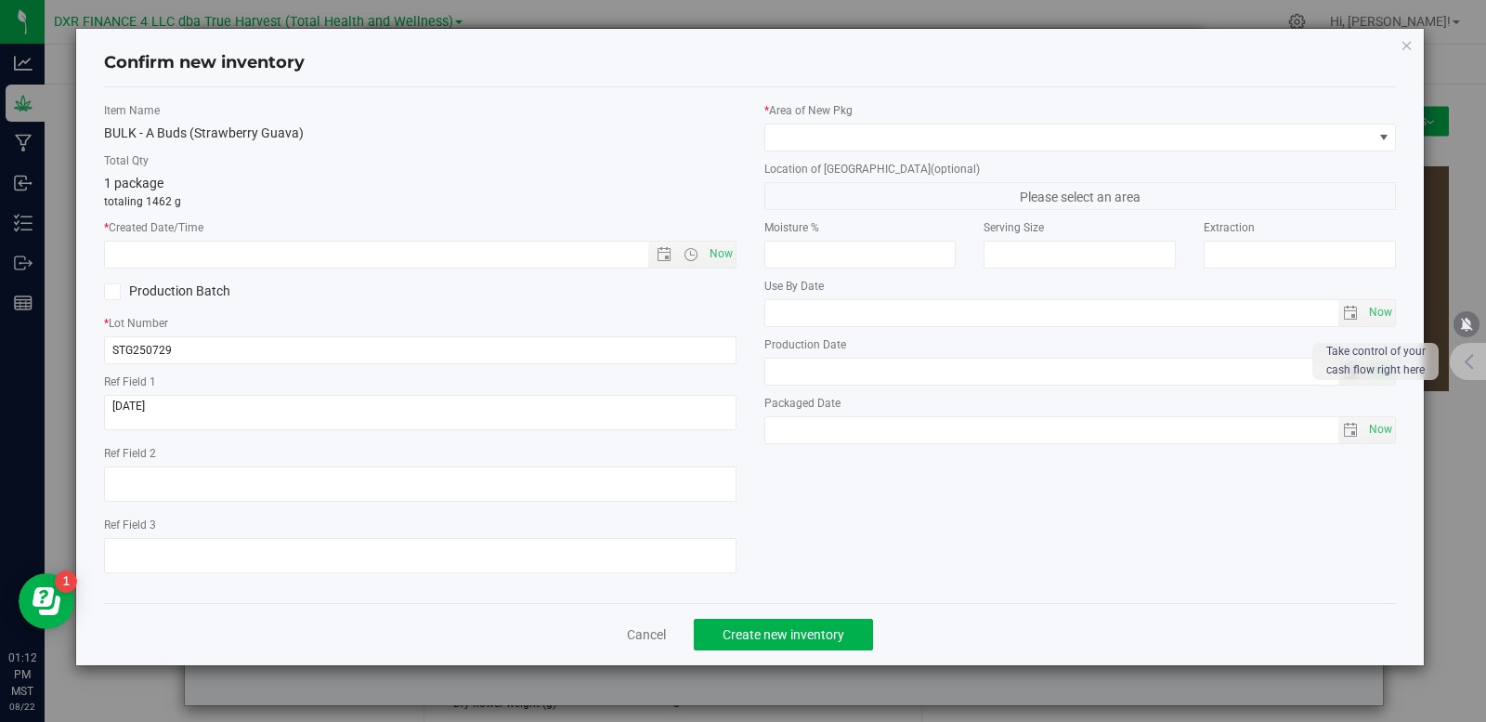
click at [109, 292] on icon at bounding box center [112, 292] width 12 height 0
click at [0, 0] on input "Production Batch" at bounding box center [0, 0] width 0 height 0
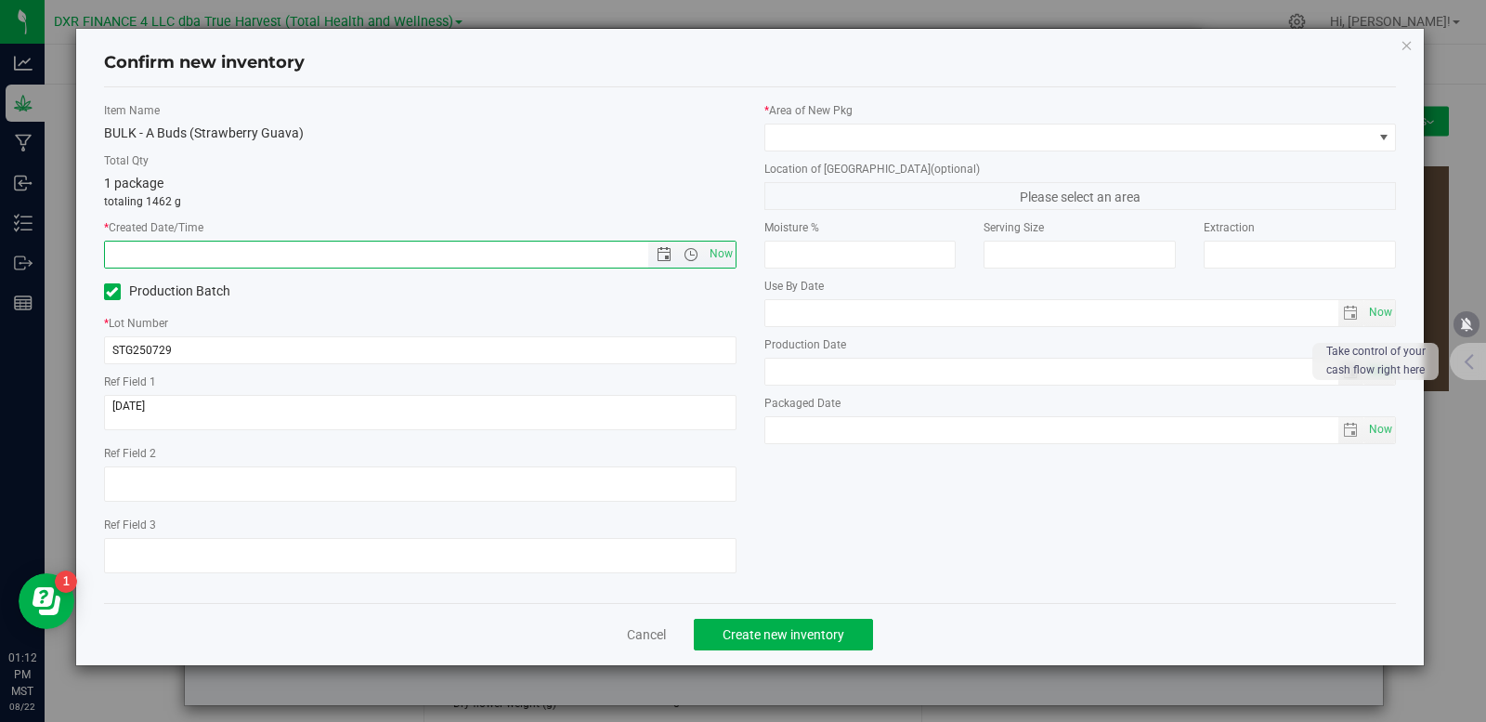
click at [177, 245] on input "text" at bounding box center [392, 255] width 575 height 26
paste input "[DATE]"
type input "7/29/2025 1:12 PM"
click at [929, 138] on span at bounding box center [1070, 137] width 608 height 26
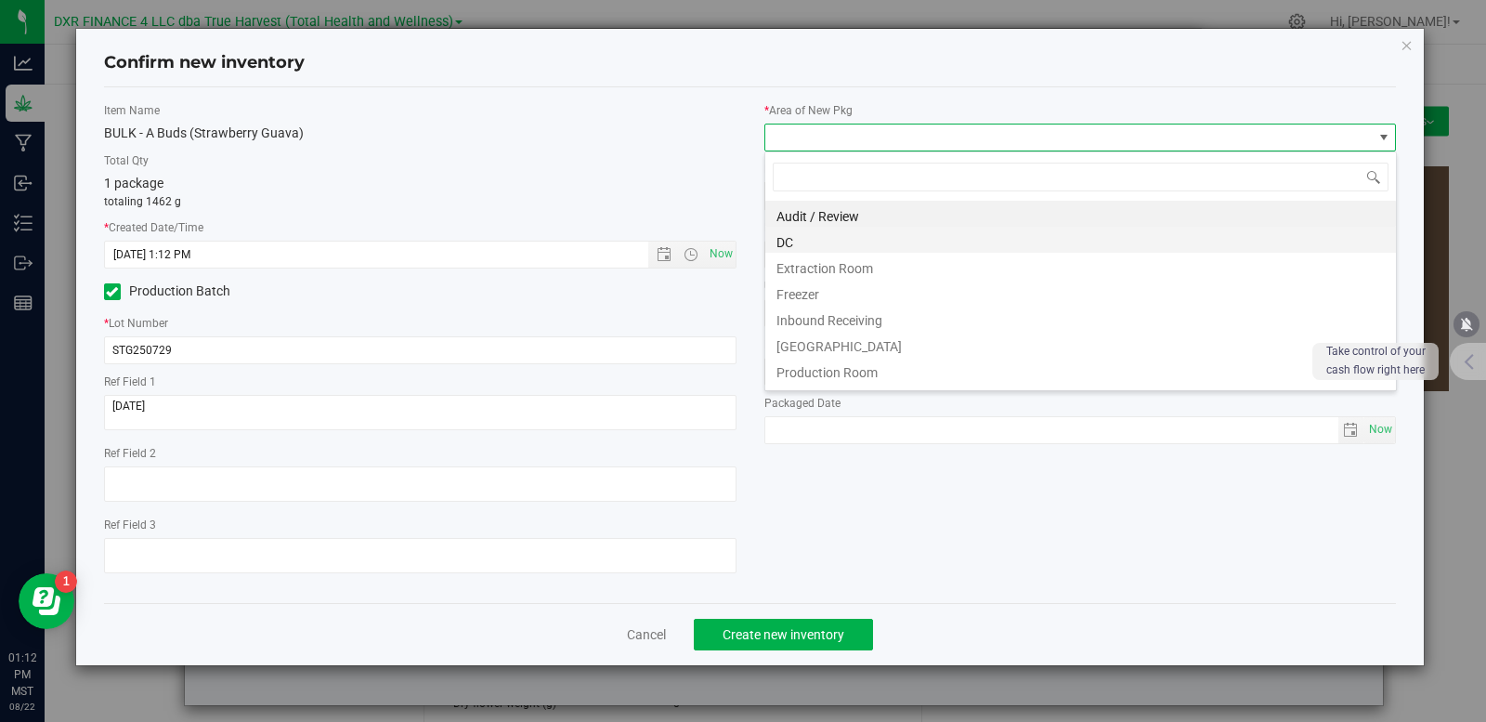
click at [830, 233] on li "DC" at bounding box center [1081, 240] width 631 height 26
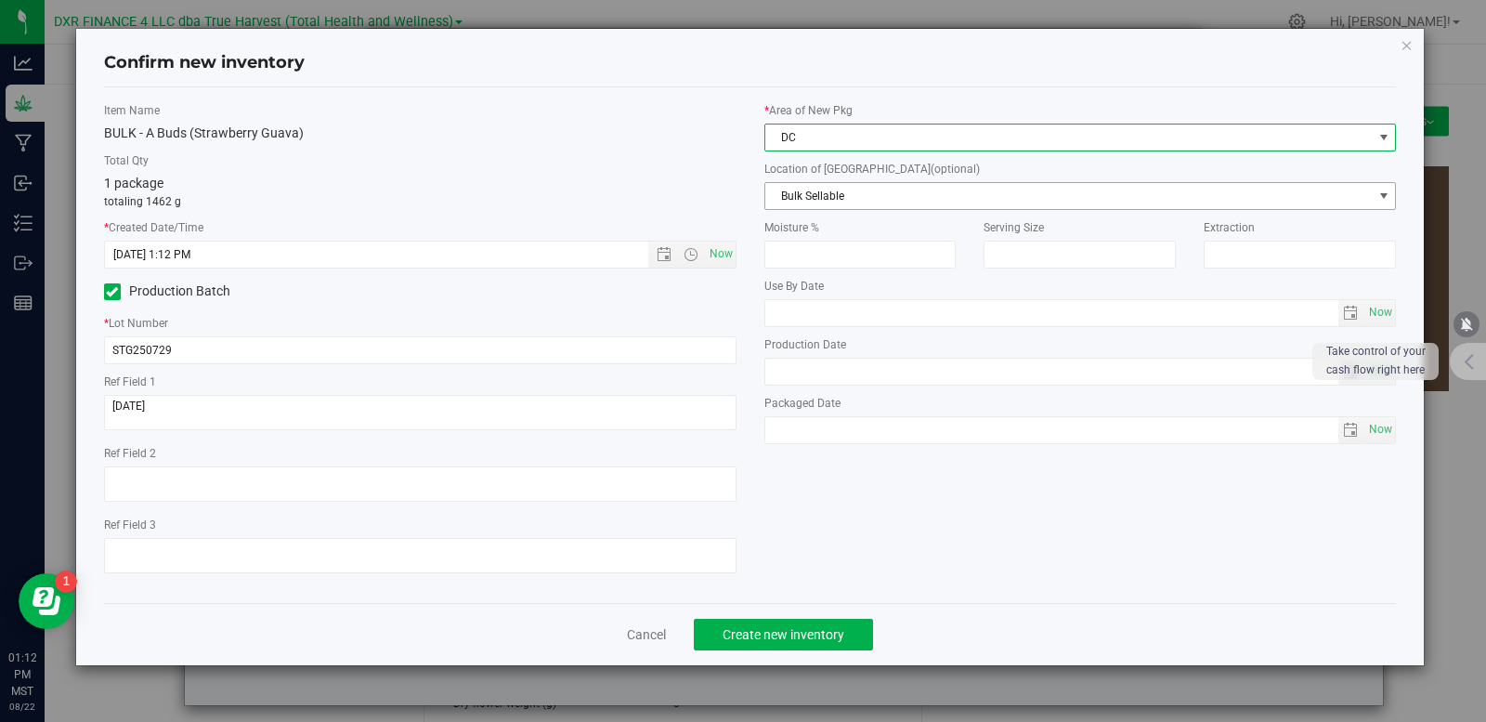
click at [858, 200] on span "Bulk Sellable" at bounding box center [1070, 196] width 608 height 26
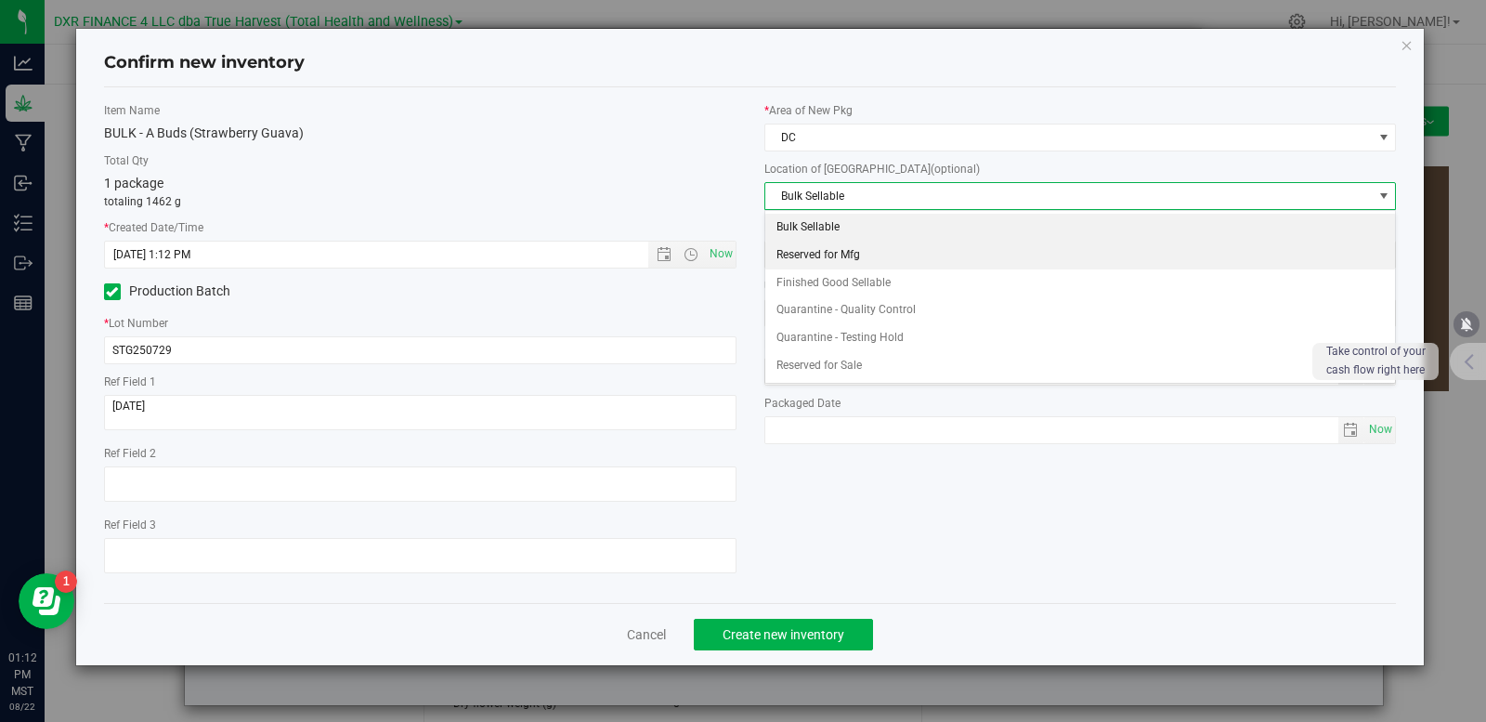
click at [857, 256] on li "Reserved for Mfg" at bounding box center [1081, 256] width 631 height 28
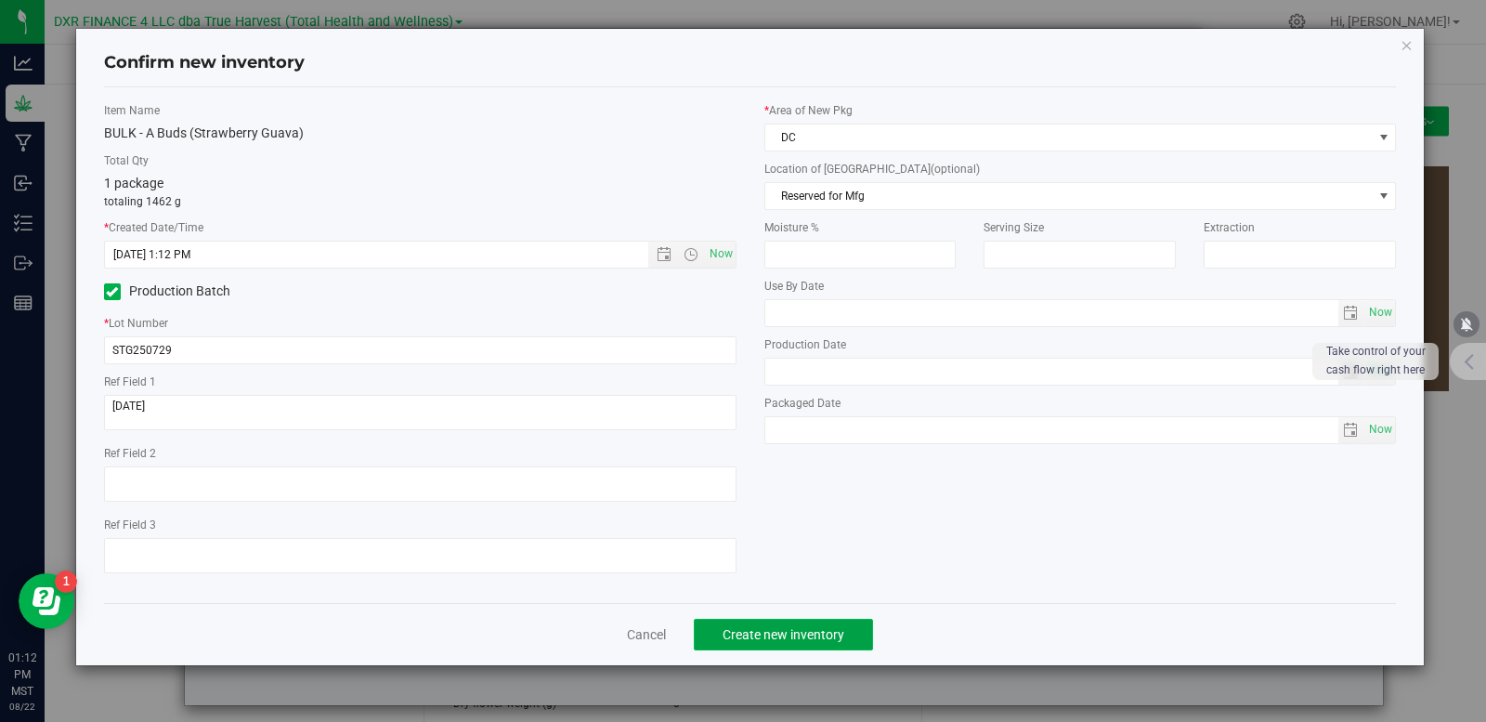
click at [810, 636] on span "Create new inventory" at bounding box center [784, 634] width 122 height 15
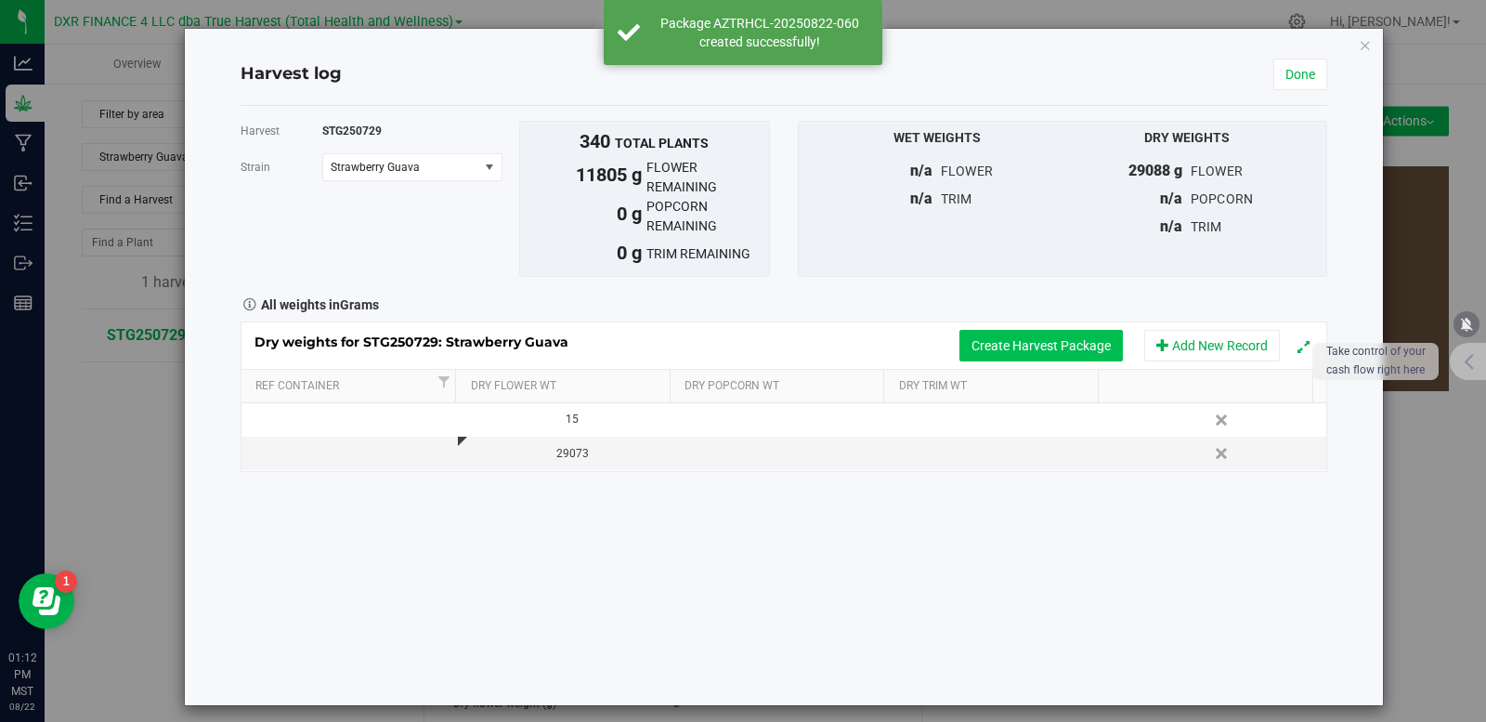
click at [1019, 348] on button "Create Harvest Package" at bounding box center [1042, 346] width 164 height 32
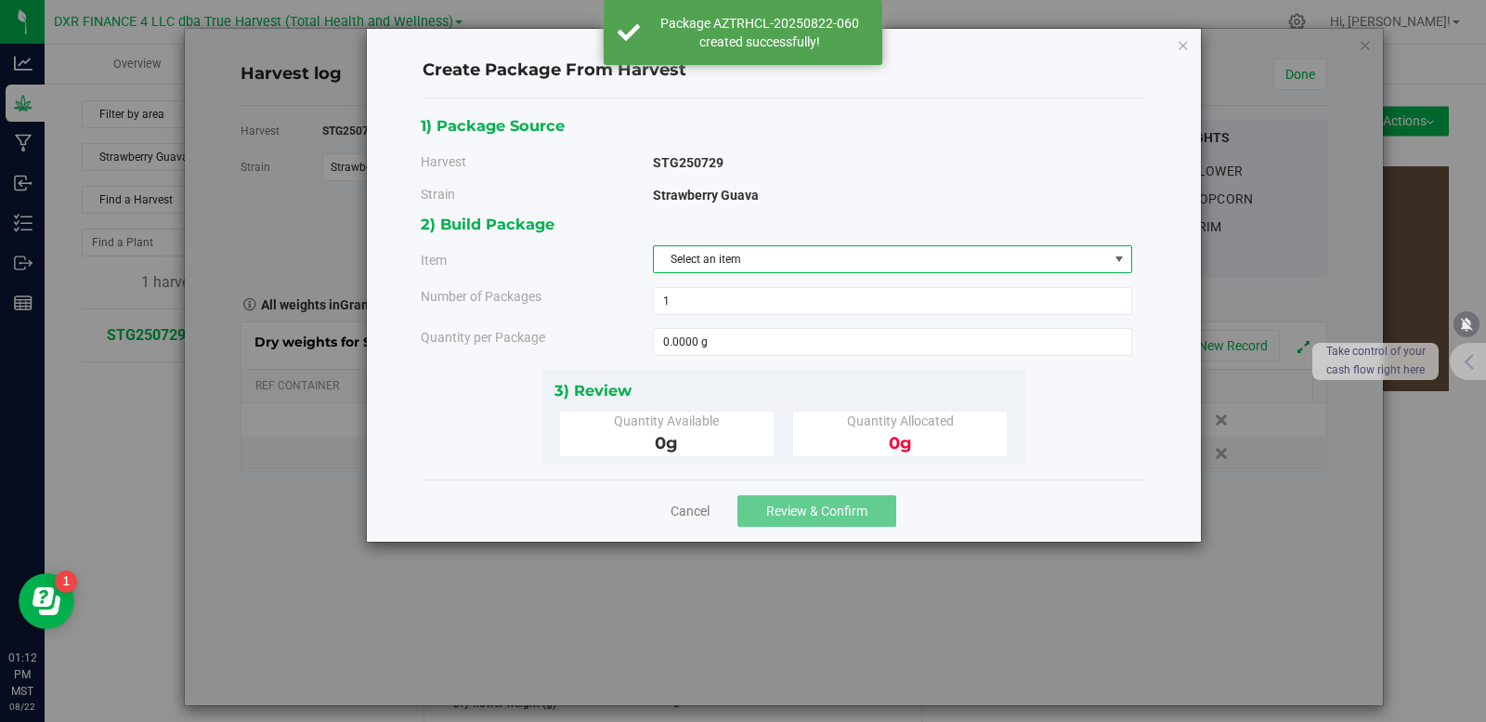
click at [701, 261] on span "Select an item" at bounding box center [881, 259] width 454 height 26
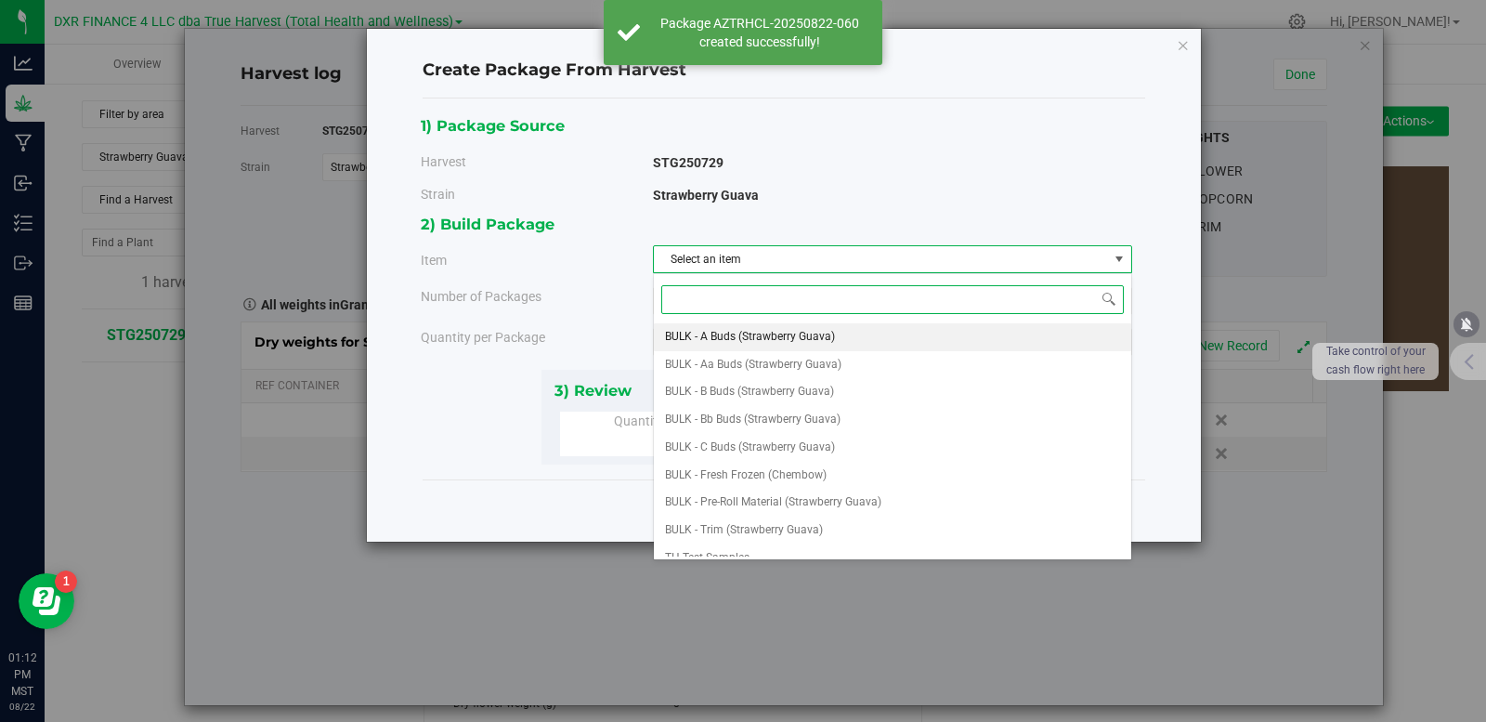
click at [722, 337] on span "BULK - A Buds (Strawberry Guava)" at bounding box center [750, 337] width 170 height 24
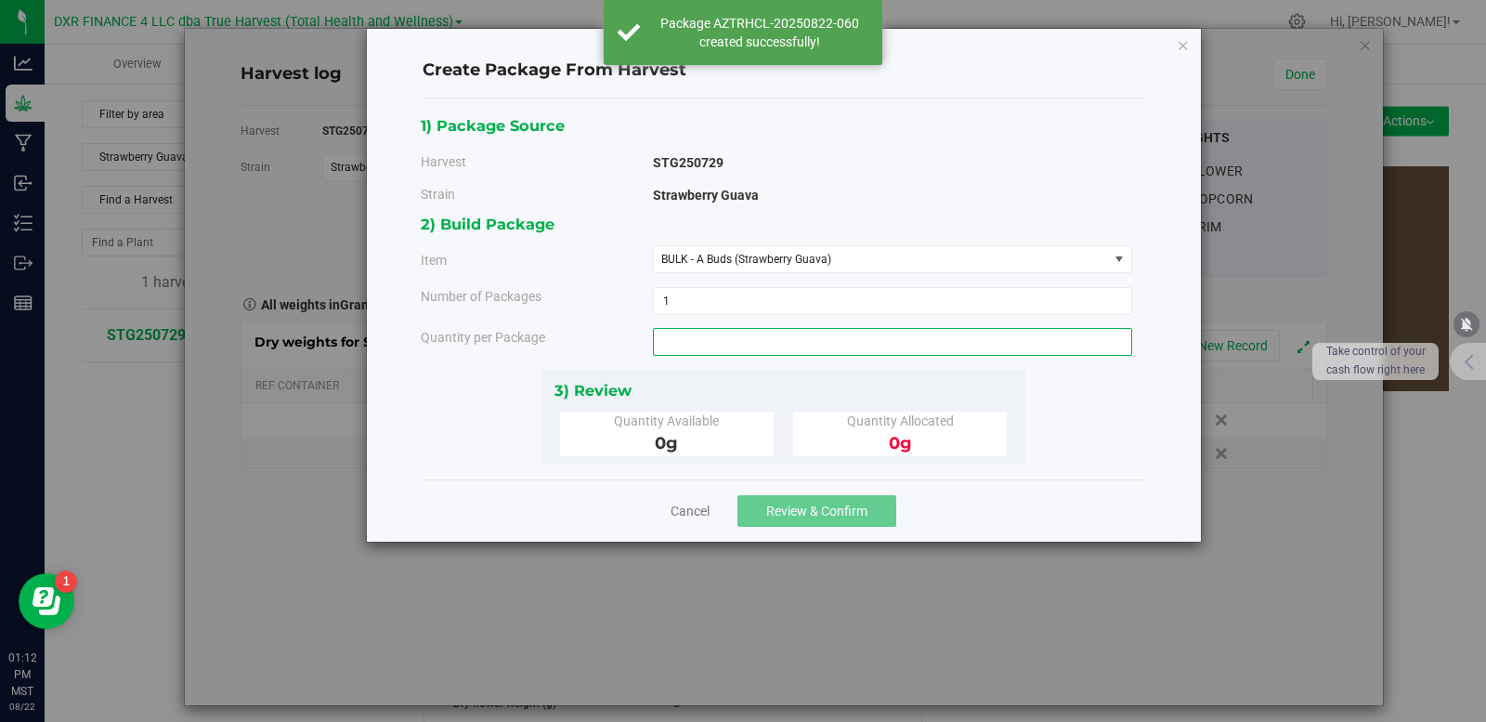
click at [700, 343] on span at bounding box center [892, 342] width 479 height 28
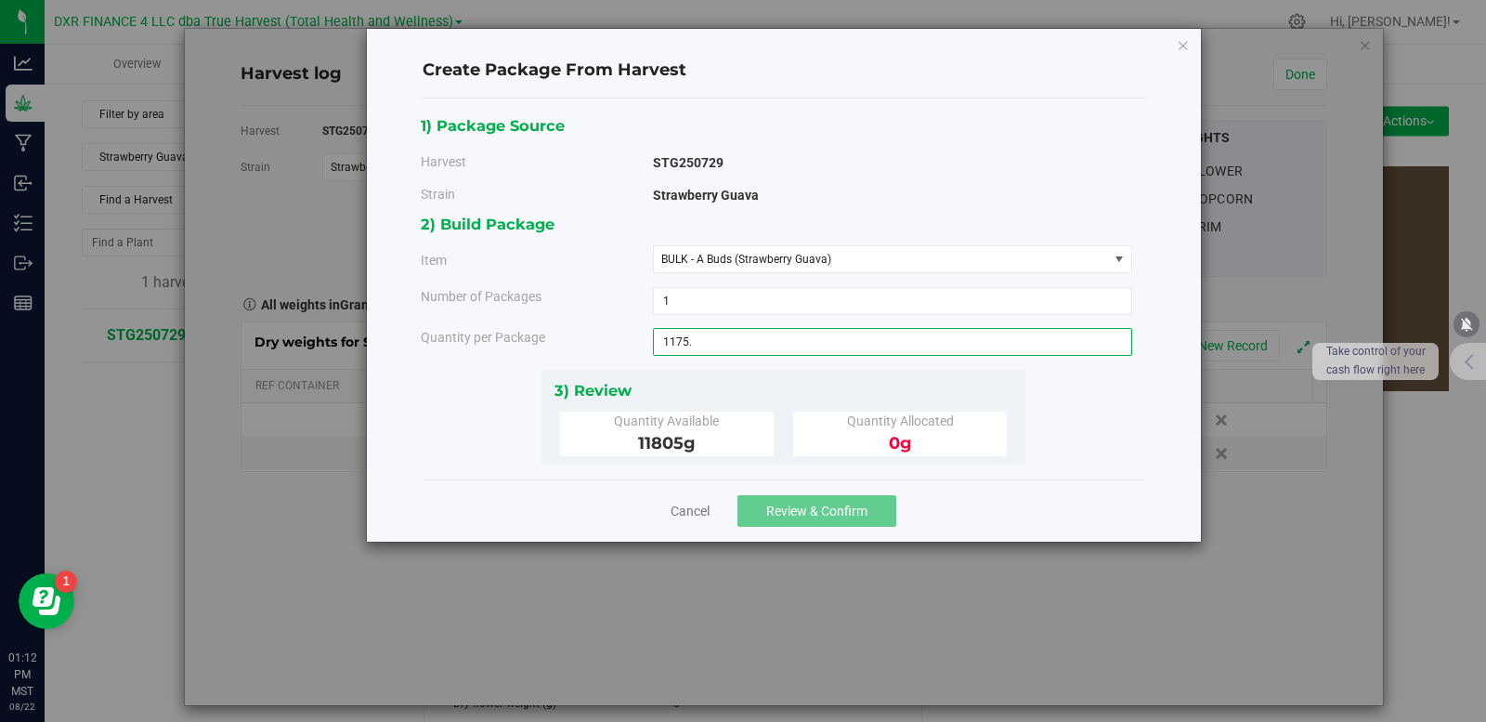
type input "1175"
type input "1175.0000 g"
click at [1080, 419] on div "1) Package Source Harvest STG250729 Strain Strawberry Guava 1 1" at bounding box center [784, 288] width 726 height 351
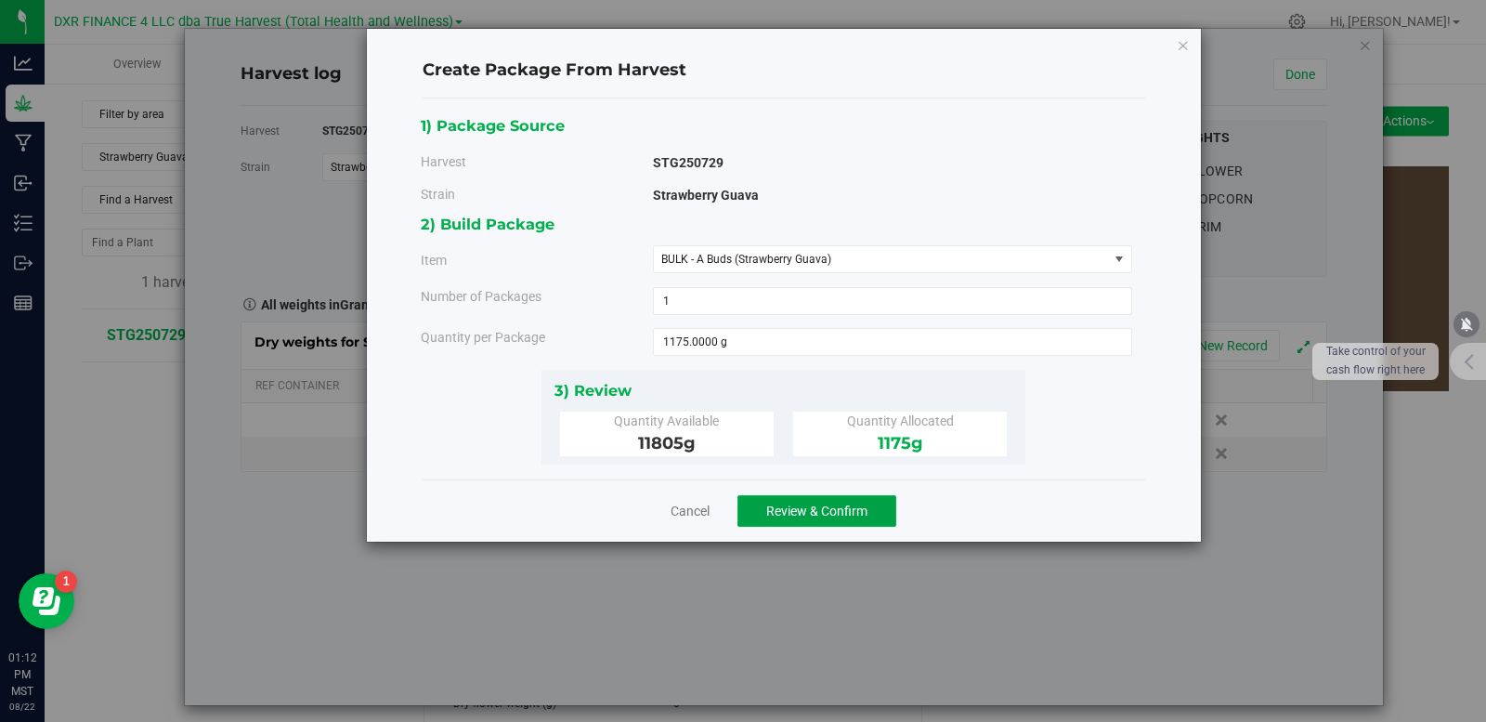
click at [828, 514] on span "Review & Confirm" at bounding box center [816, 511] width 101 height 15
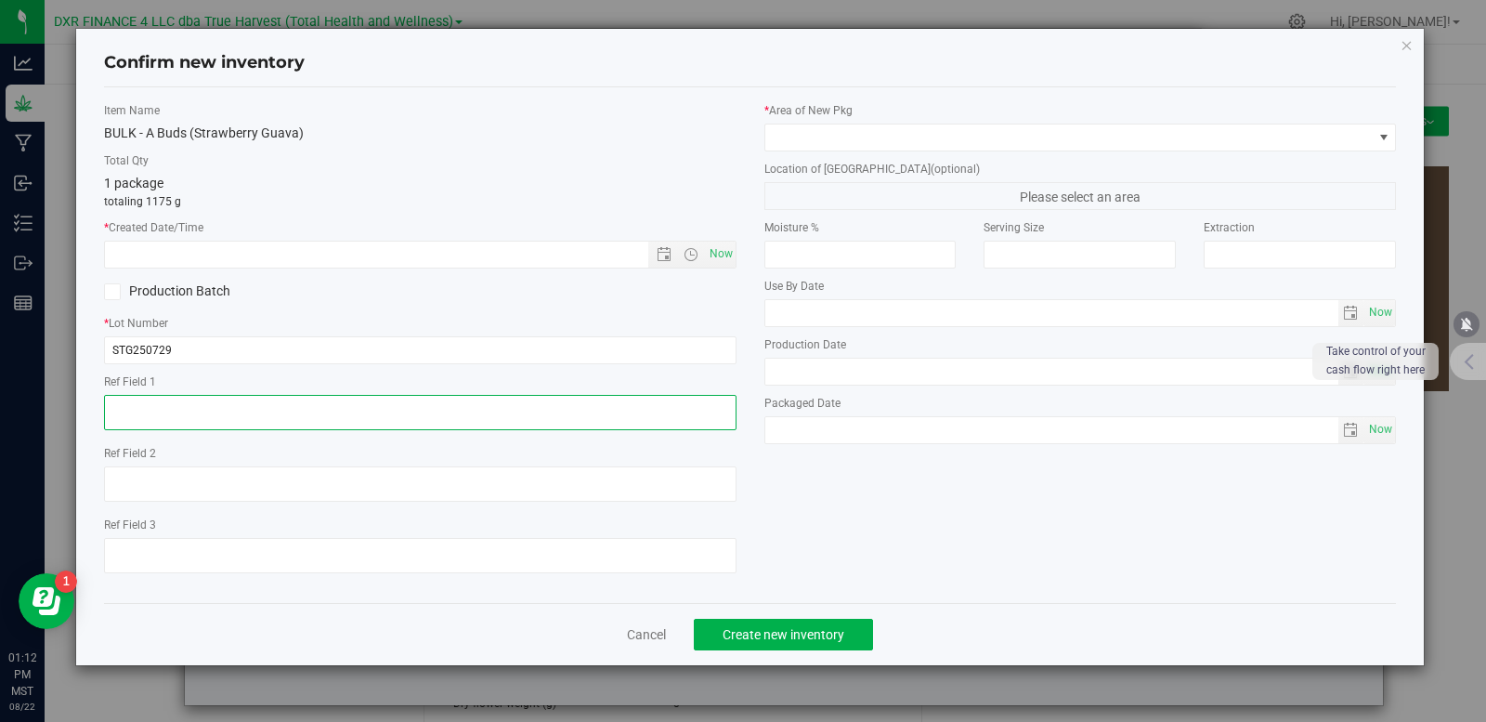
click at [183, 417] on textarea at bounding box center [420, 412] width 633 height 35
paste textarea "[DATE]"
type textarea "[DATE]"
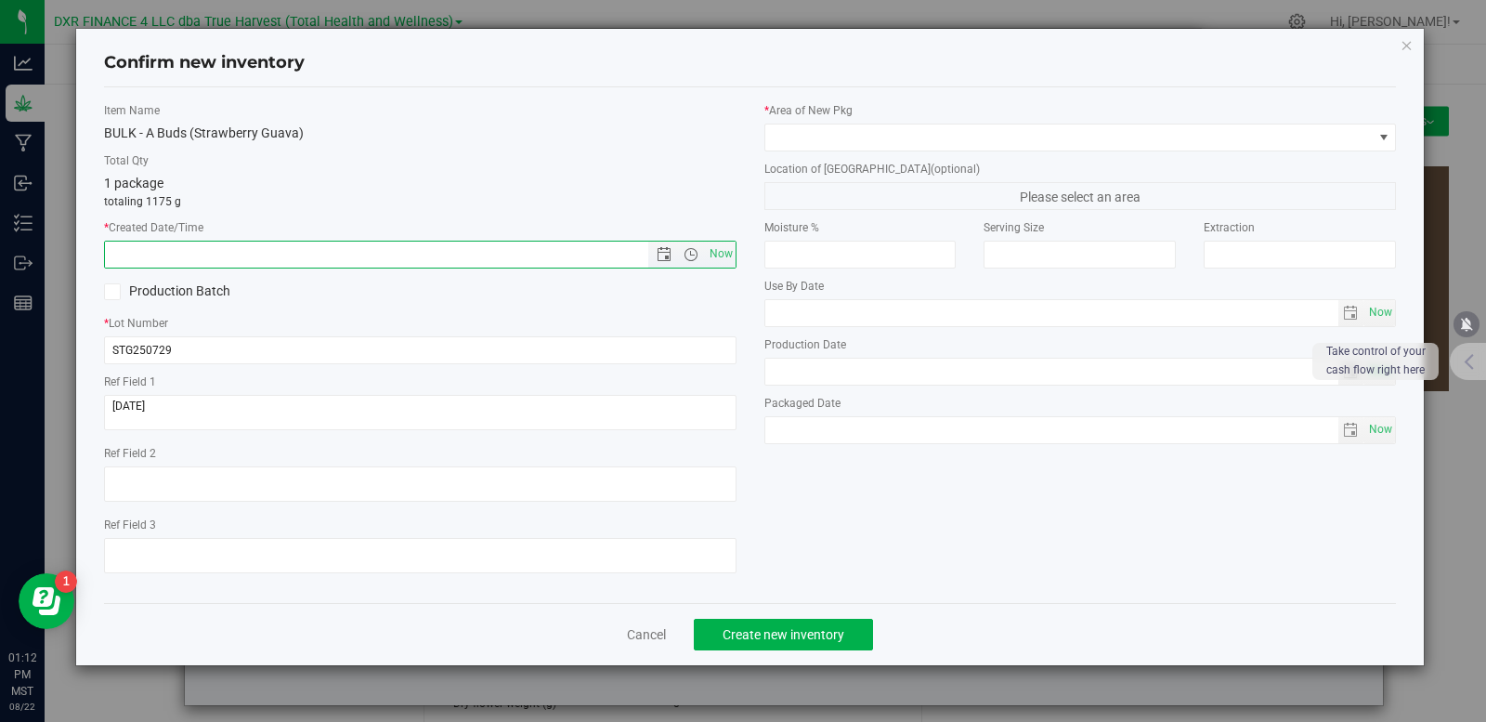
click at [213, 251] on input "text" at bounding box center [392, 255] width 575 height 26
paste input "[DATE]"
type input "7/29/2025 1:12 PM"
click at [812, 128] on span at bounding box center [1070, 137] width 608 height 26
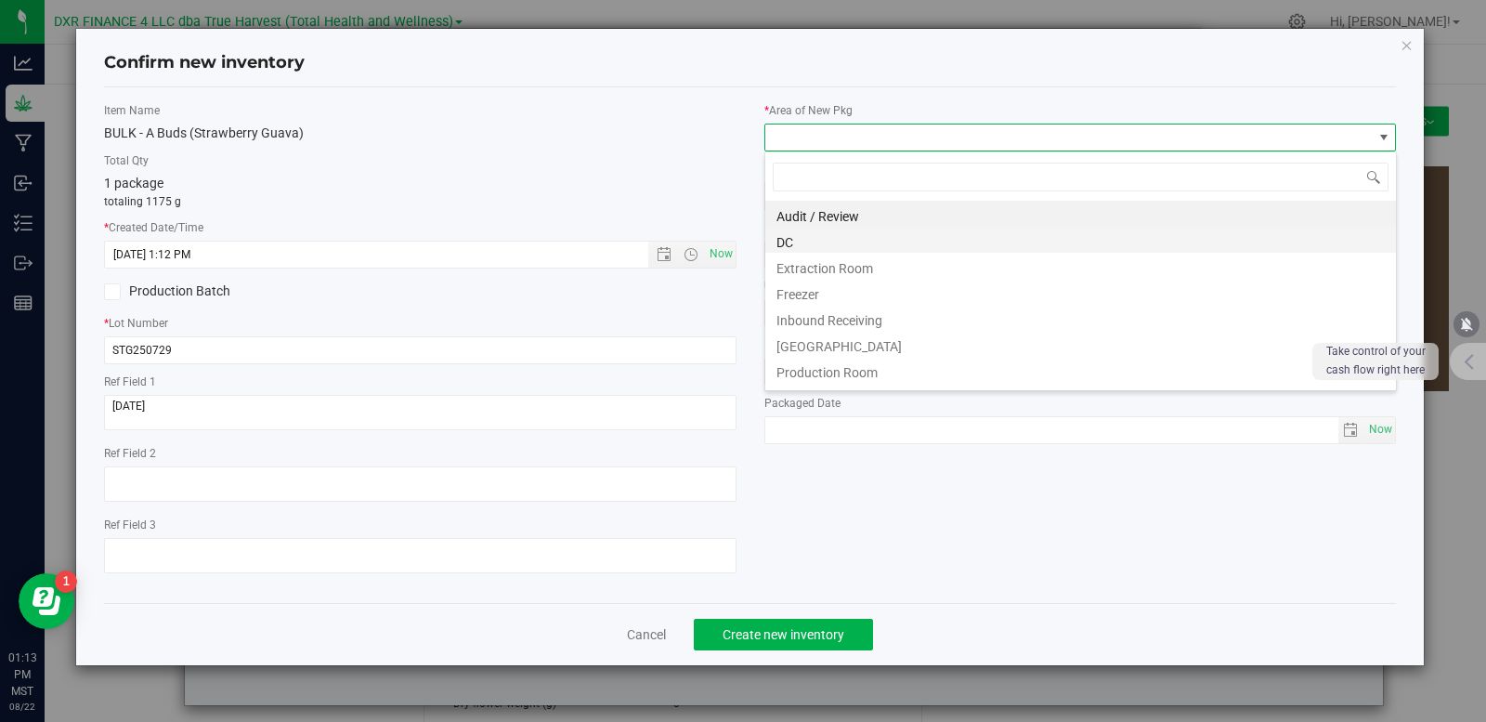
click at [870, 249] on li "DC" at bounding box center [1081, 240] width 631 height 26
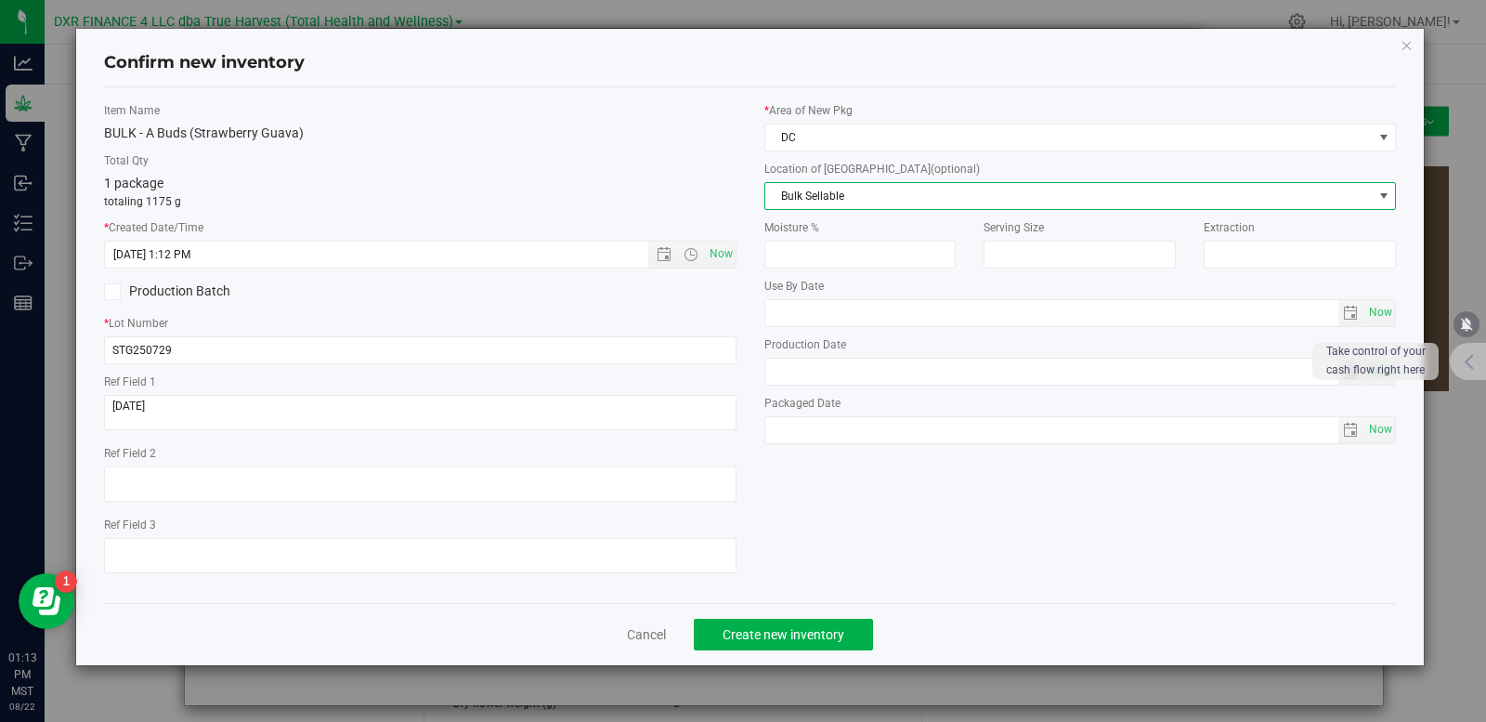
click at [854, 186] on span "Bulk Sellable" at bounding box center [1070, 196] width 608 height 26
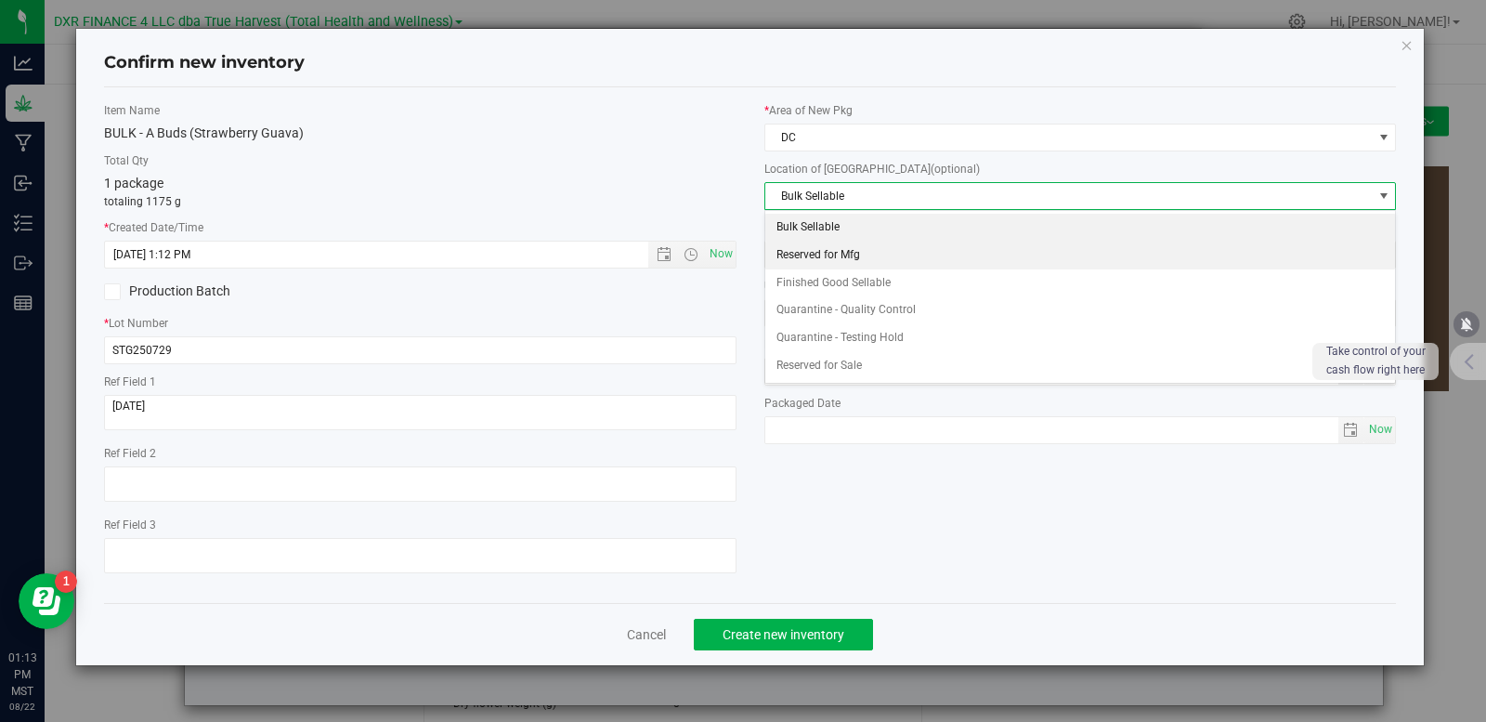
click at [861, 261] on li "Reserved for Mfg" at bounding box center [1081, 256] width 631 height 28
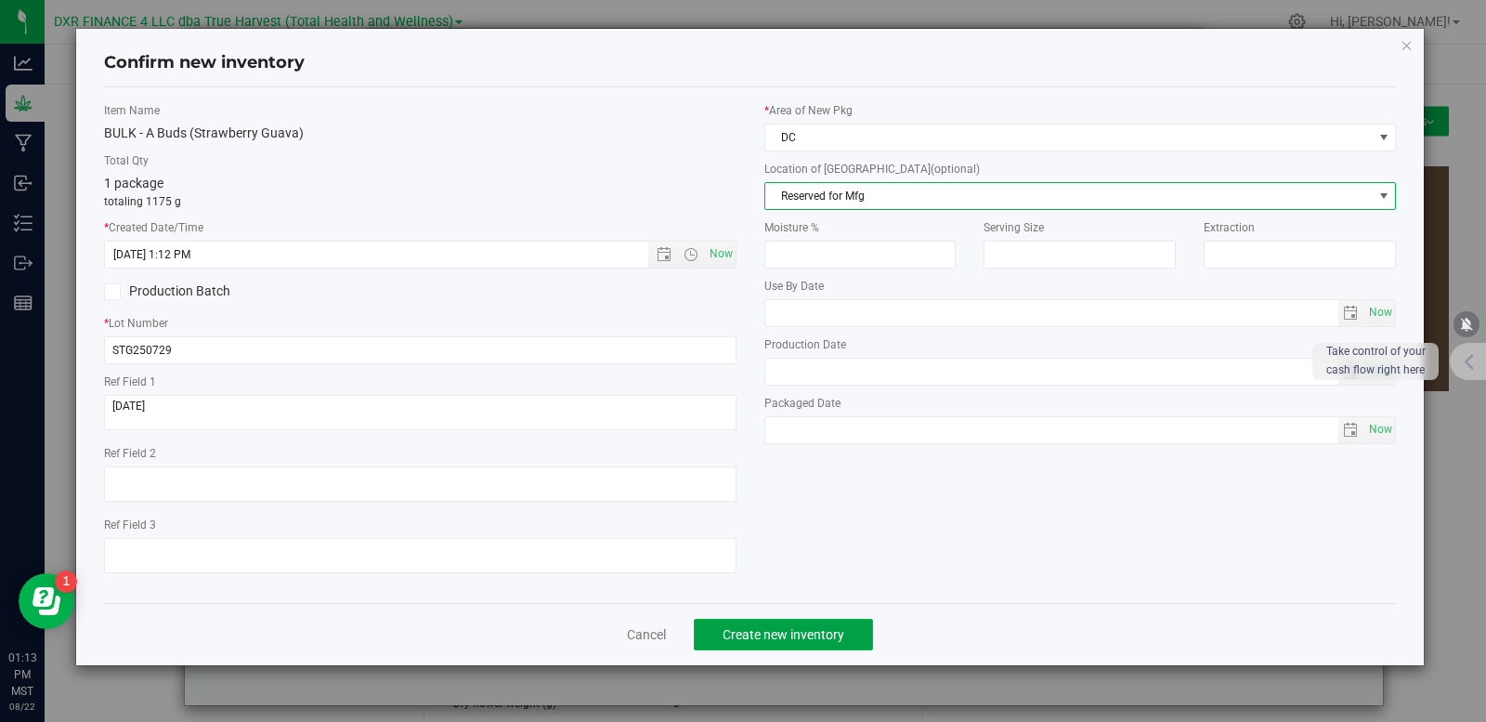
click at [819, 636] on span "Create new inventory" at bounding box center [784, 634] width 122 height 15
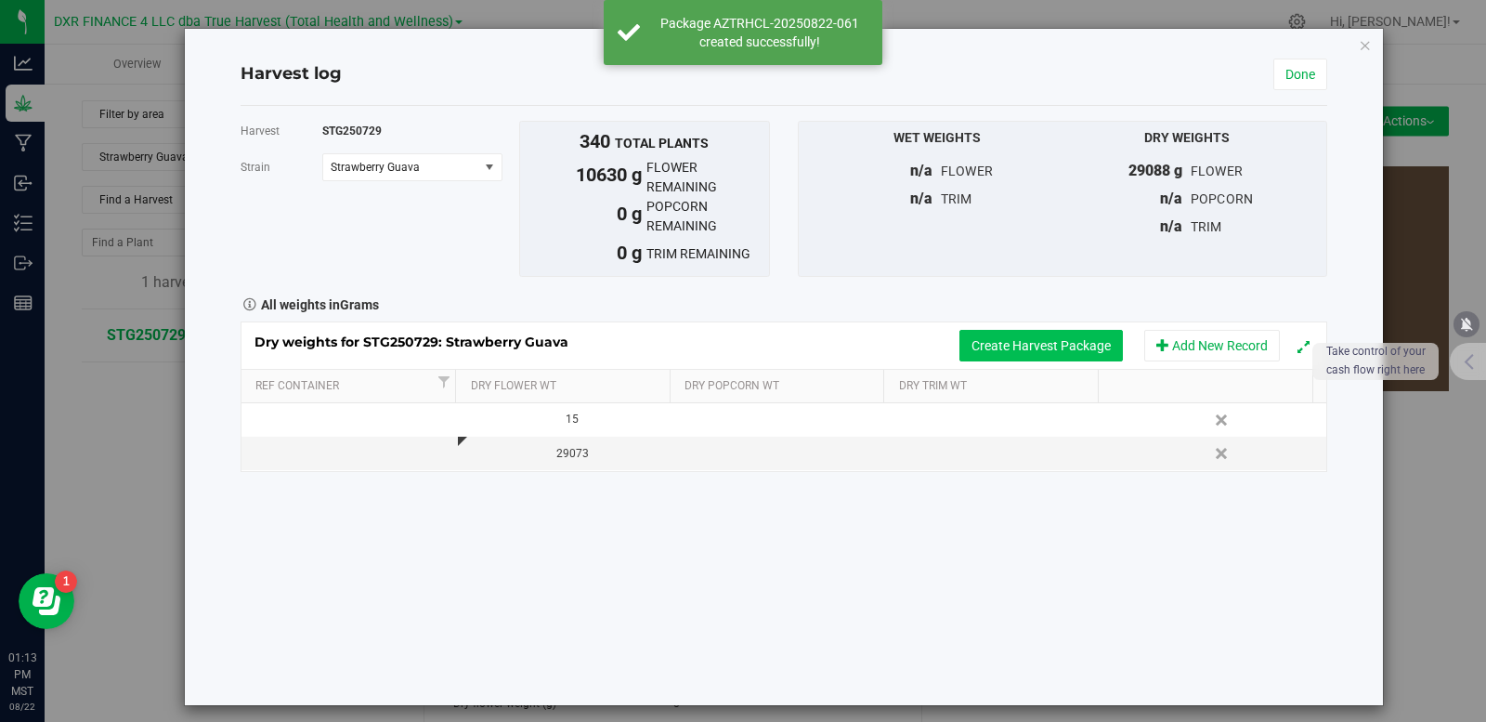
click at [990, 350] on button "Create Harvest Package" at bounding box center [1042, 346] width 164 height 32
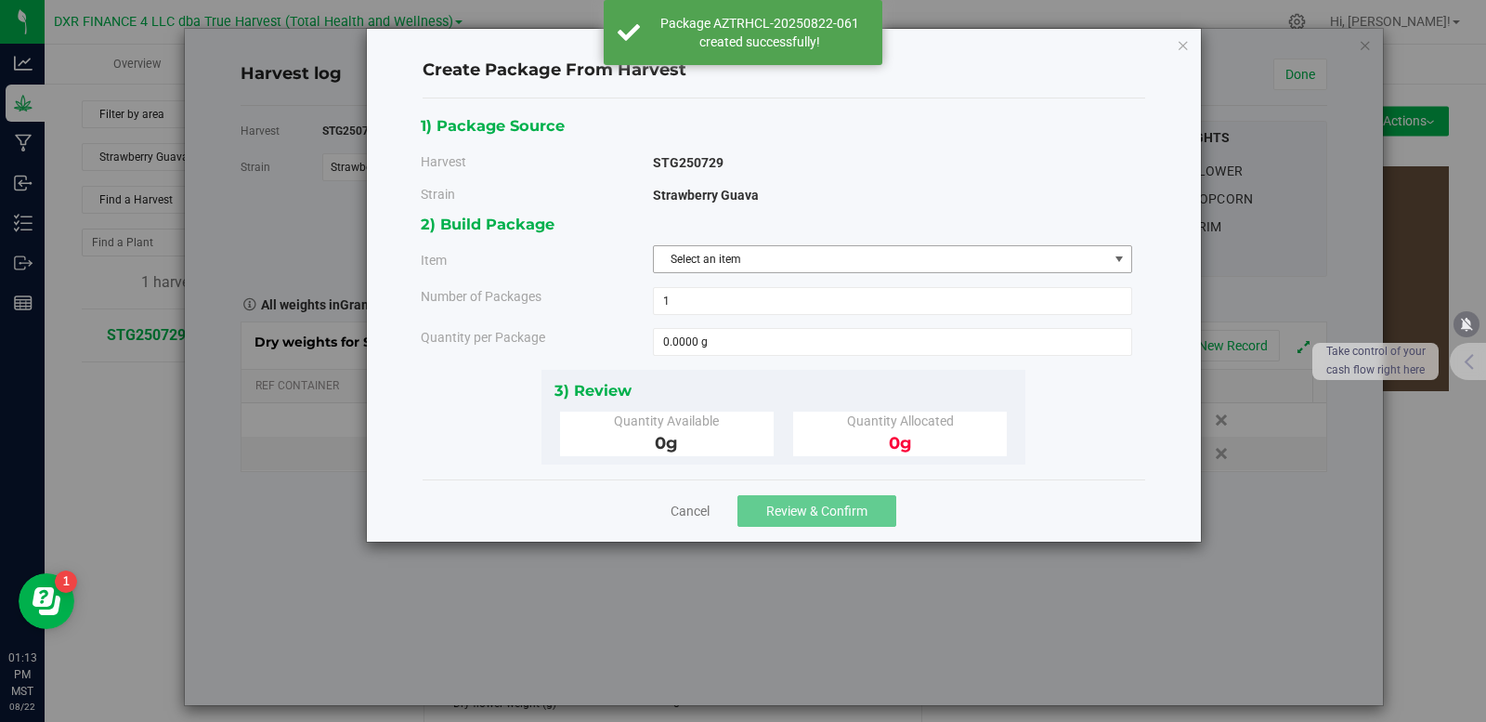
click at [743, 256] on span "Select an item" at bounding box center [881, 259] width 454 height 26
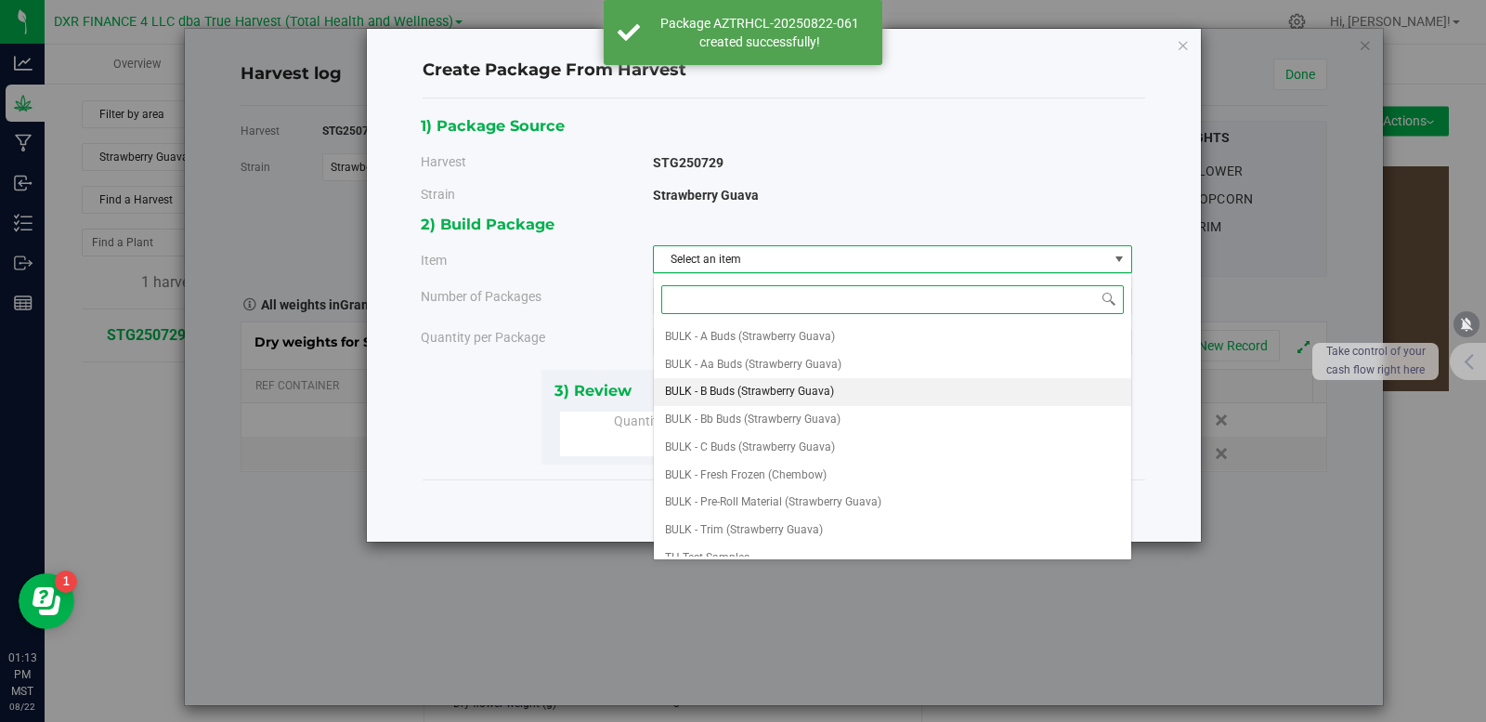
click at [781, 398] on span "BULK - B Buds (Strawberry Guava)" at bounding box center [749, 392] width 169 height 24
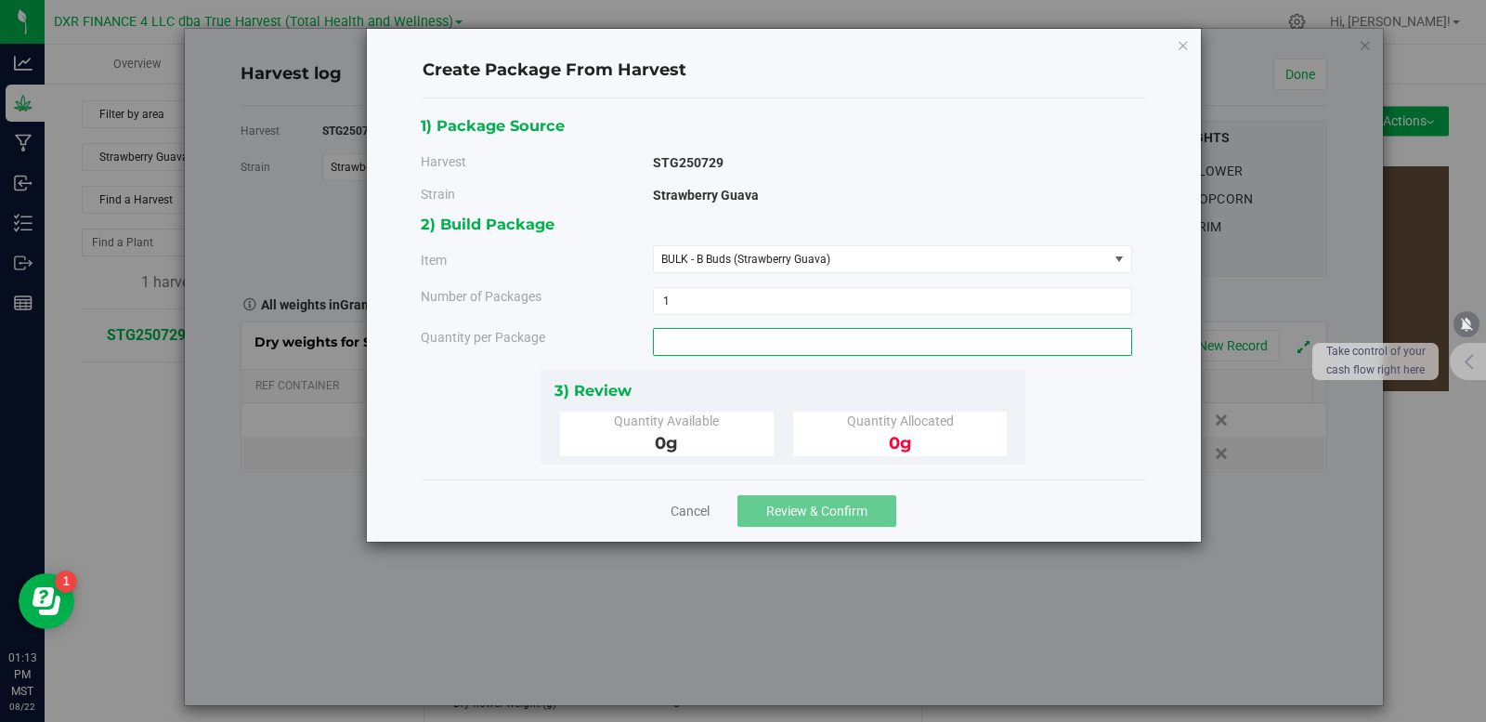
click at [751, 345] on span at bounding box center [892, 342] width 479 height 28
type input "2270"
type input "2270.0000 g"
click at [675, 302] on span "1 1" at bounding box center [892, 301] width 479 height 28
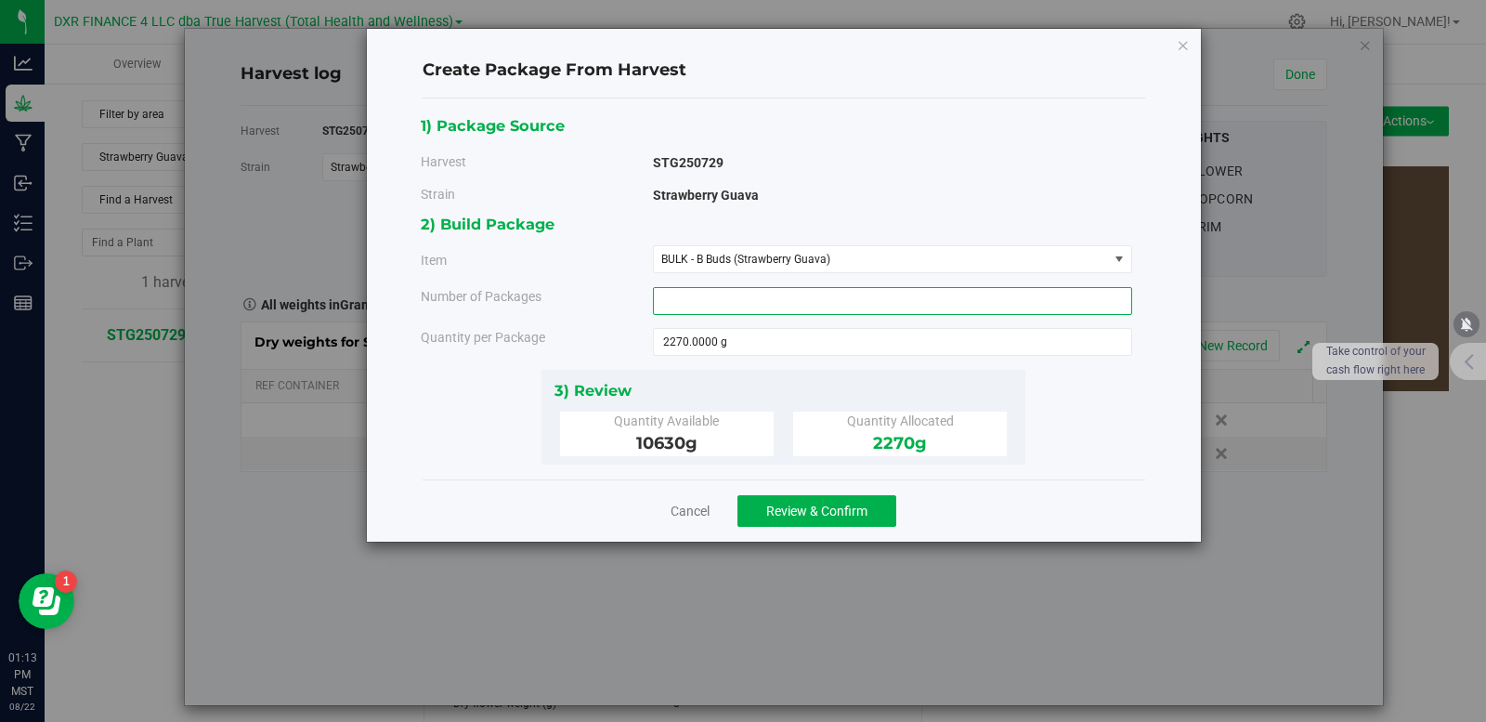
type input "3"
click at [1130, 438] on div "1) Package Source Harvest STG250729 Strain Strawberry Guava 3 3" at bounding box center [784, 288] width 726 height 351
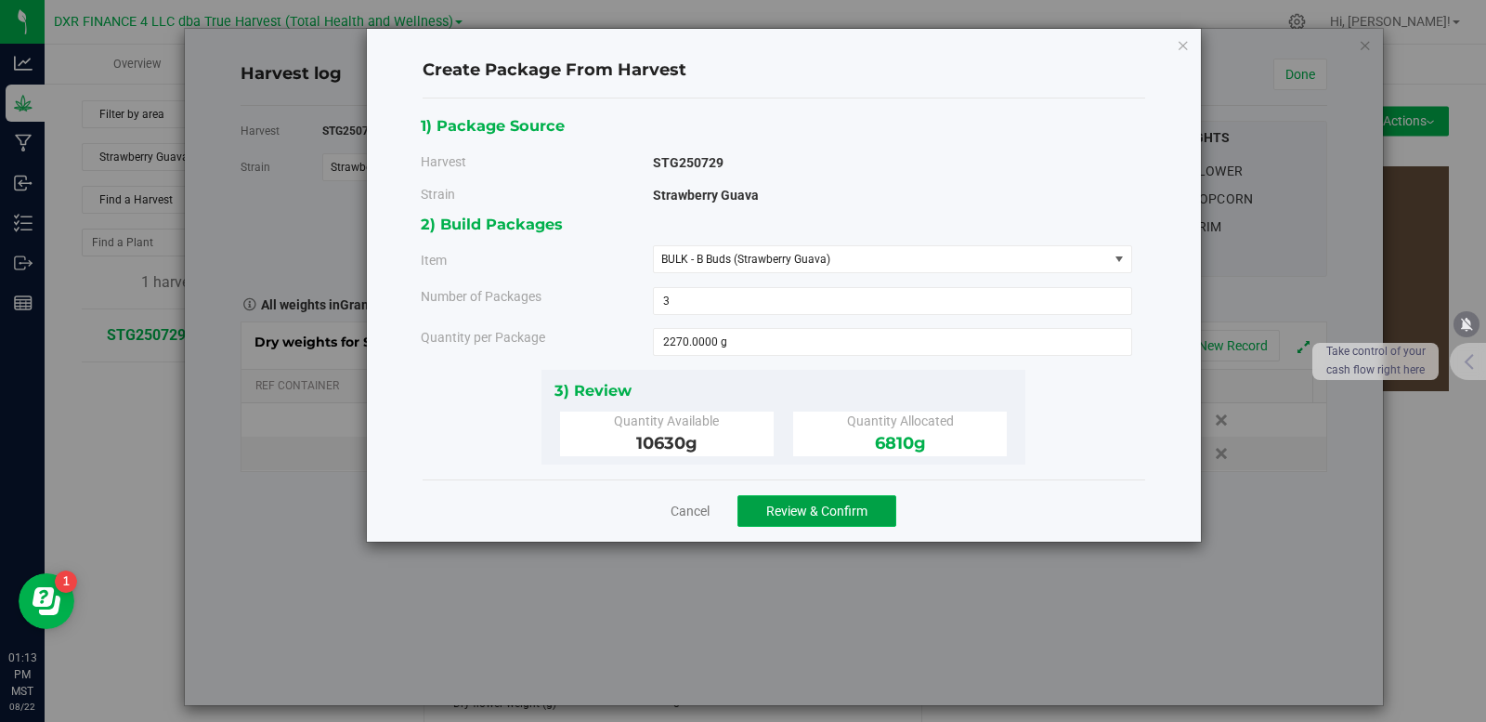
click at [844, 510] on span "Review & Confirm" at bounding box center [816, 511] width 101 height 15
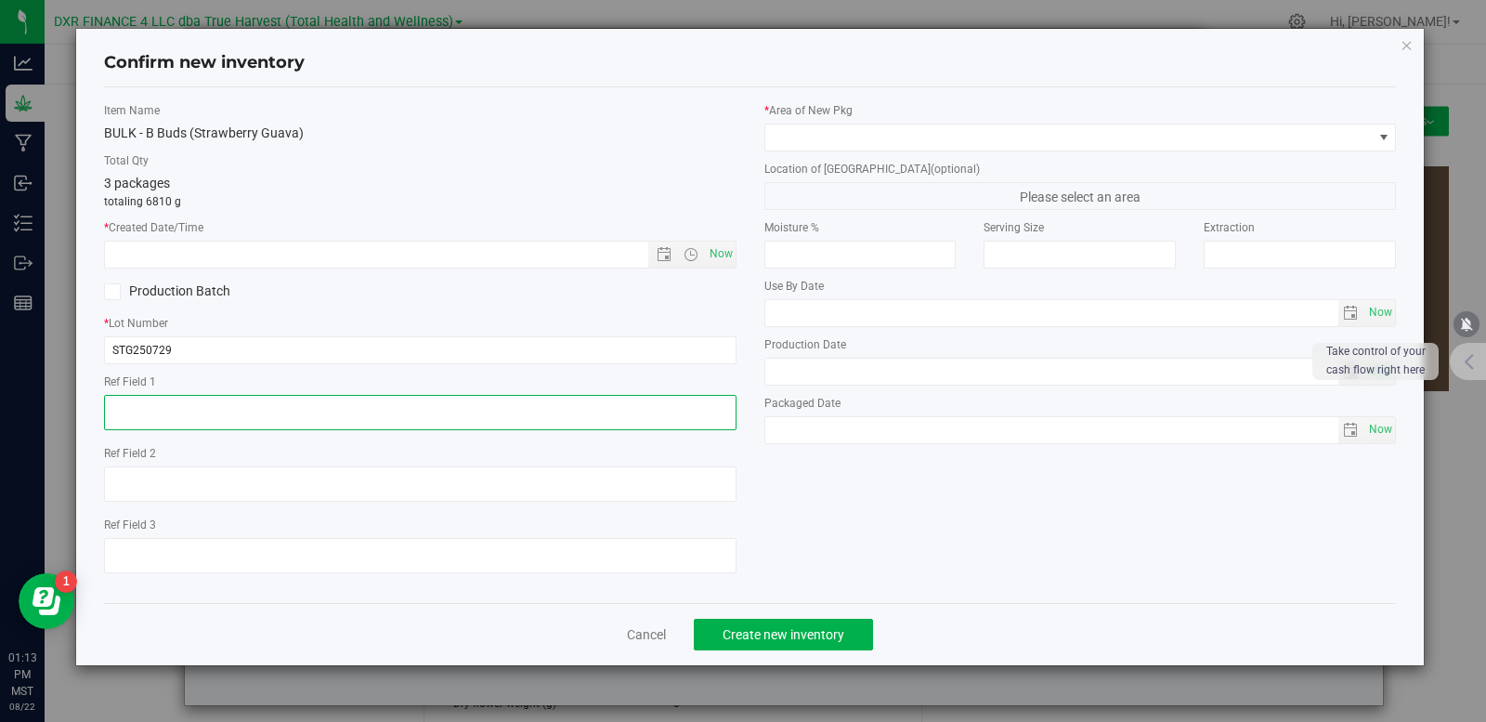
click at [216, 412] on textarea at bounding box center [420, 412] width 633 height 35
paste textarea "[DATE]"
type textarea "[DATE]"
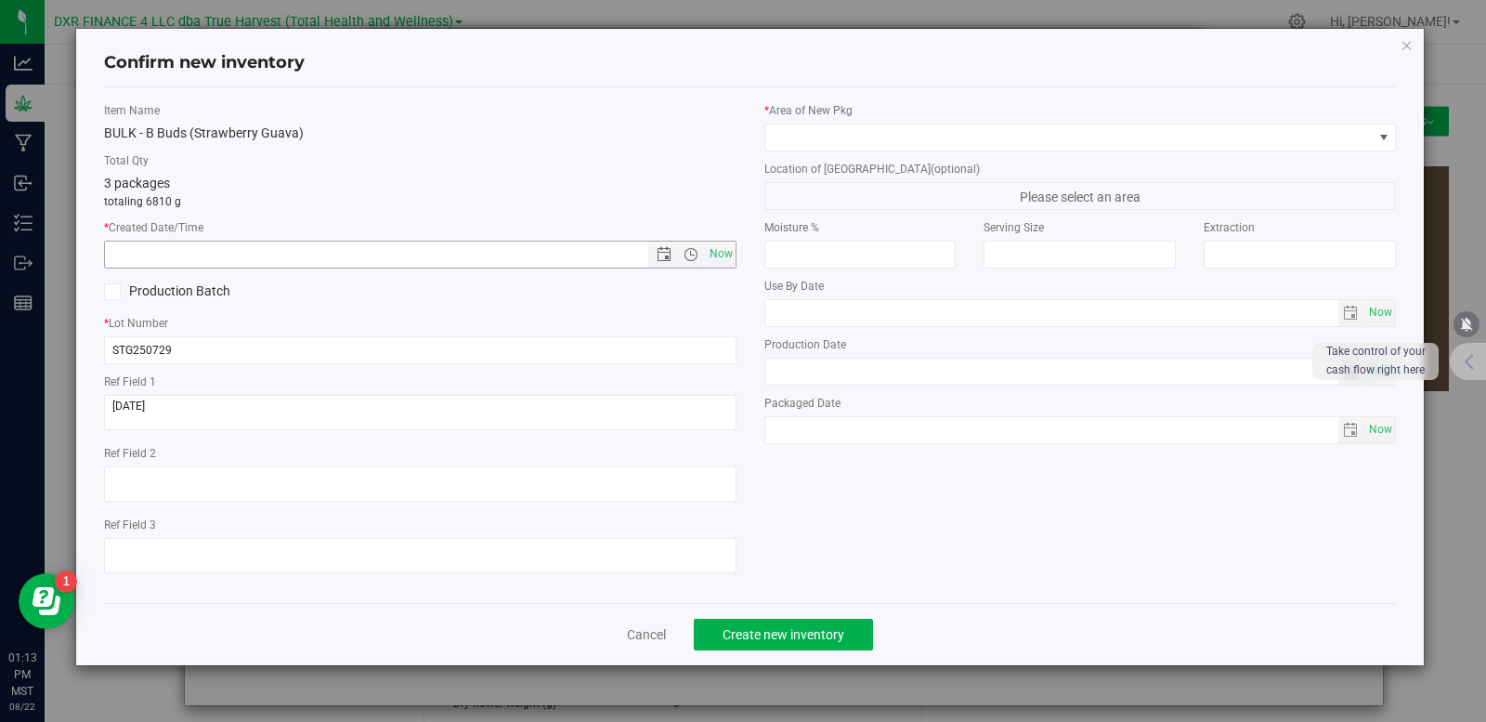
click at [201, 259] on input "text" at bounding box center [392, 255] width 575 height 26
paste input "[DATE]"
type input "7/29/2025 1:13 PM"
click at [913, 144] on span at bounding box center [1070, 137] width 608 height 26
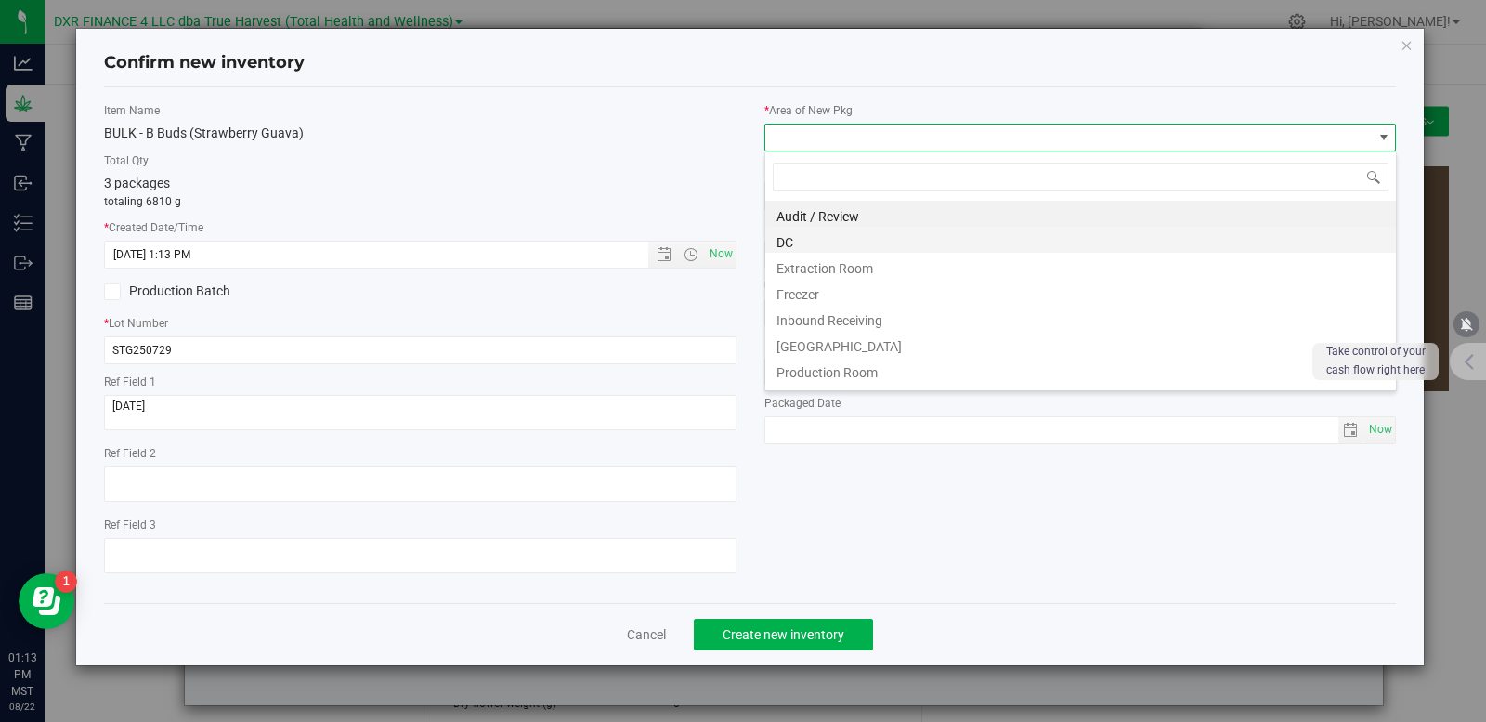
click at [820, 246] on li "DC" at bounding box center [1081, 240] width 631 height 26
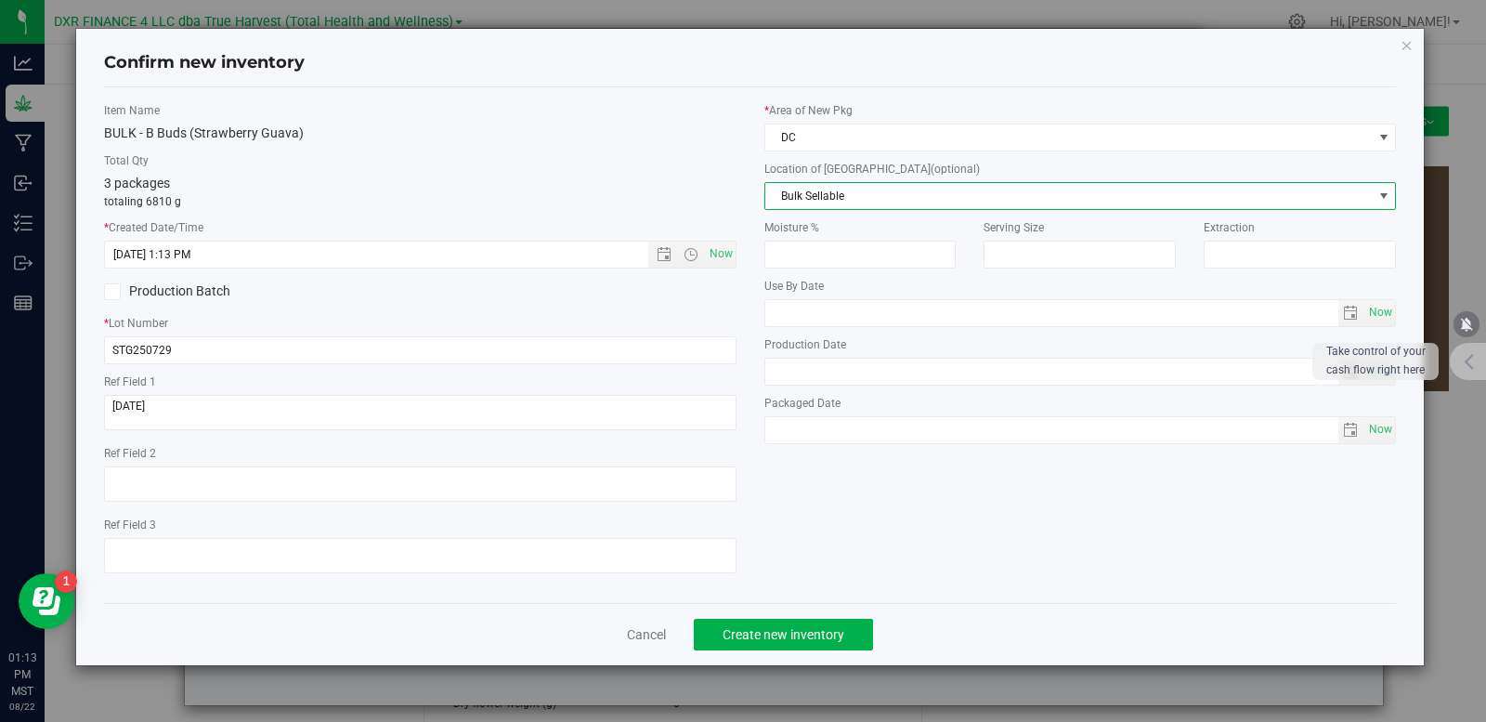
click at [865, 190] on span "Bulk Sellable" at bounding box center [1070, 196] width 608 height 26
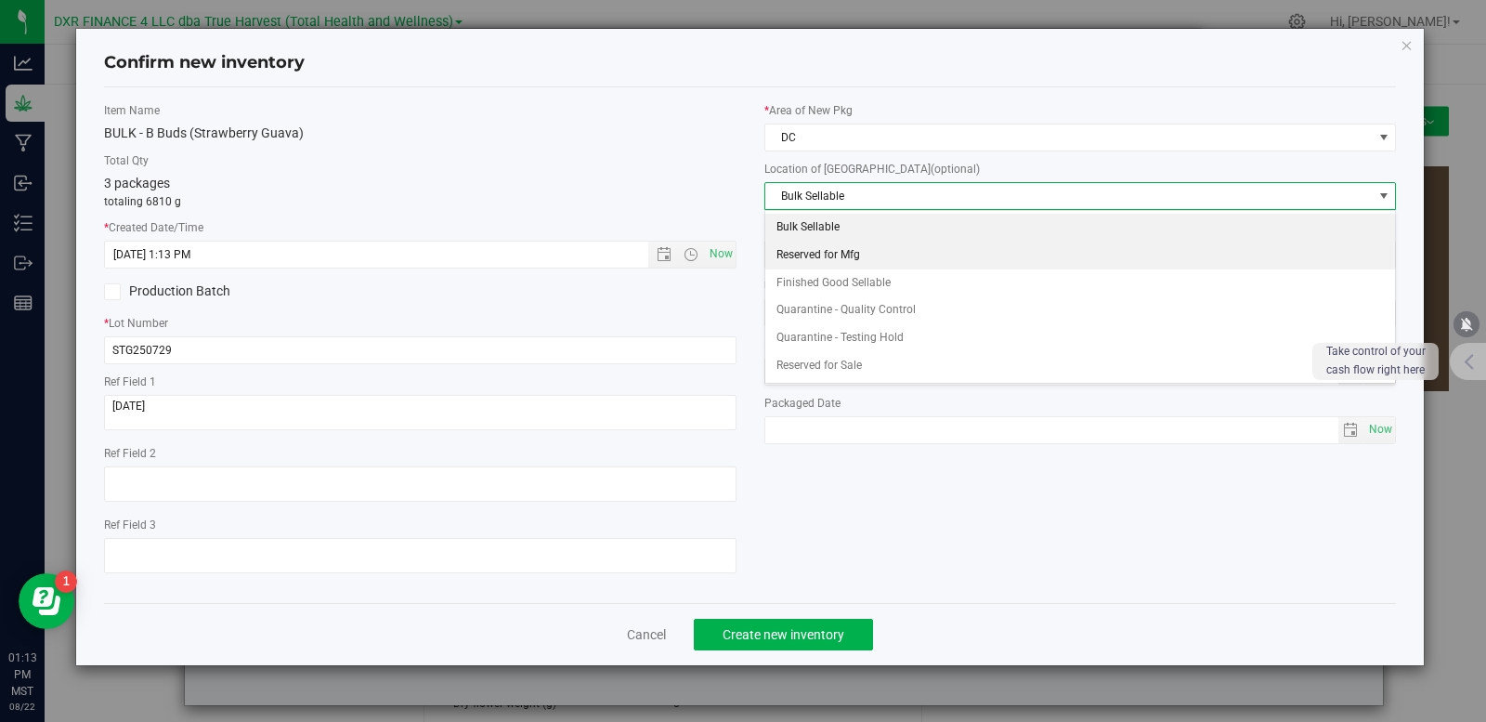
click at [870, 256] on li "Reserved for Mfg" at bounding box center [1081, 256] width 631 height 28
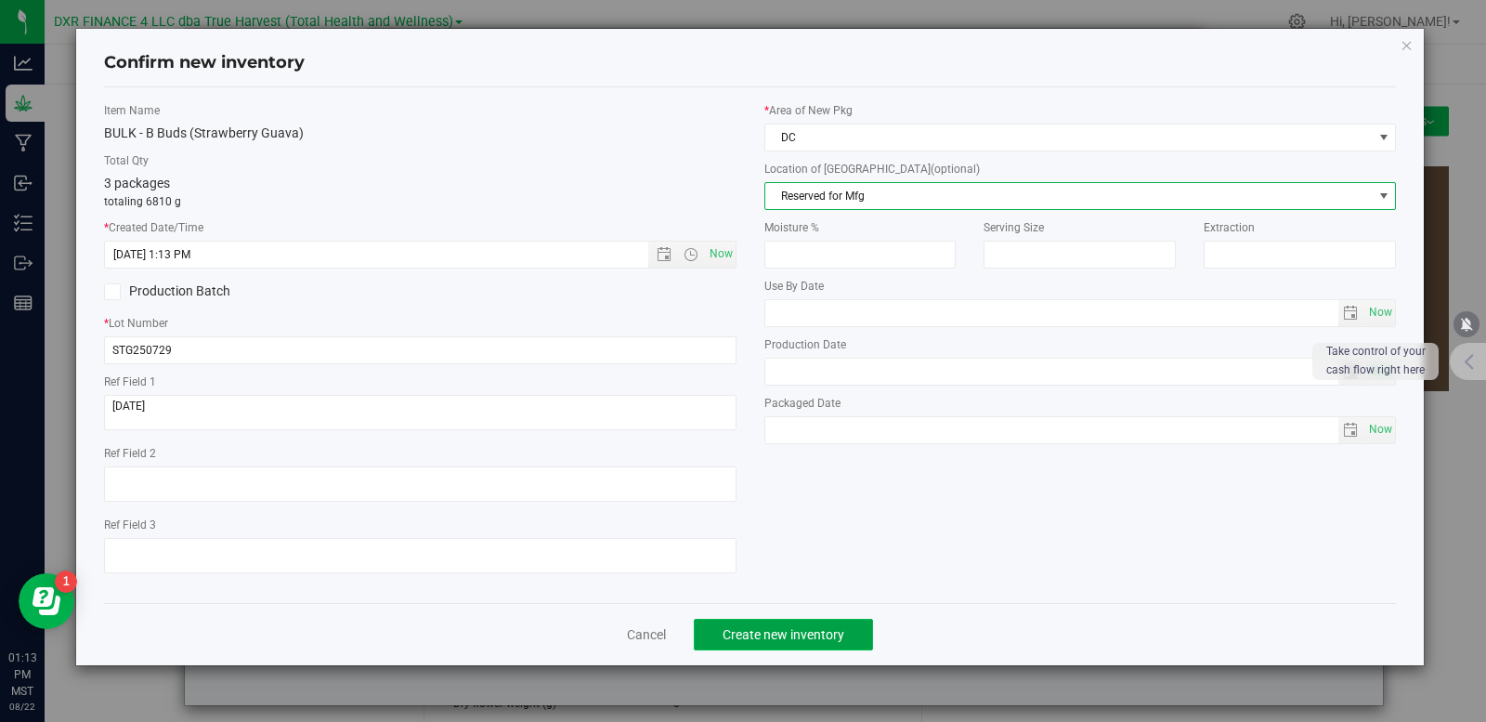
click at [824, 631] on span "Create new inventory" at bounding box center [784, 634] width 122 height 15
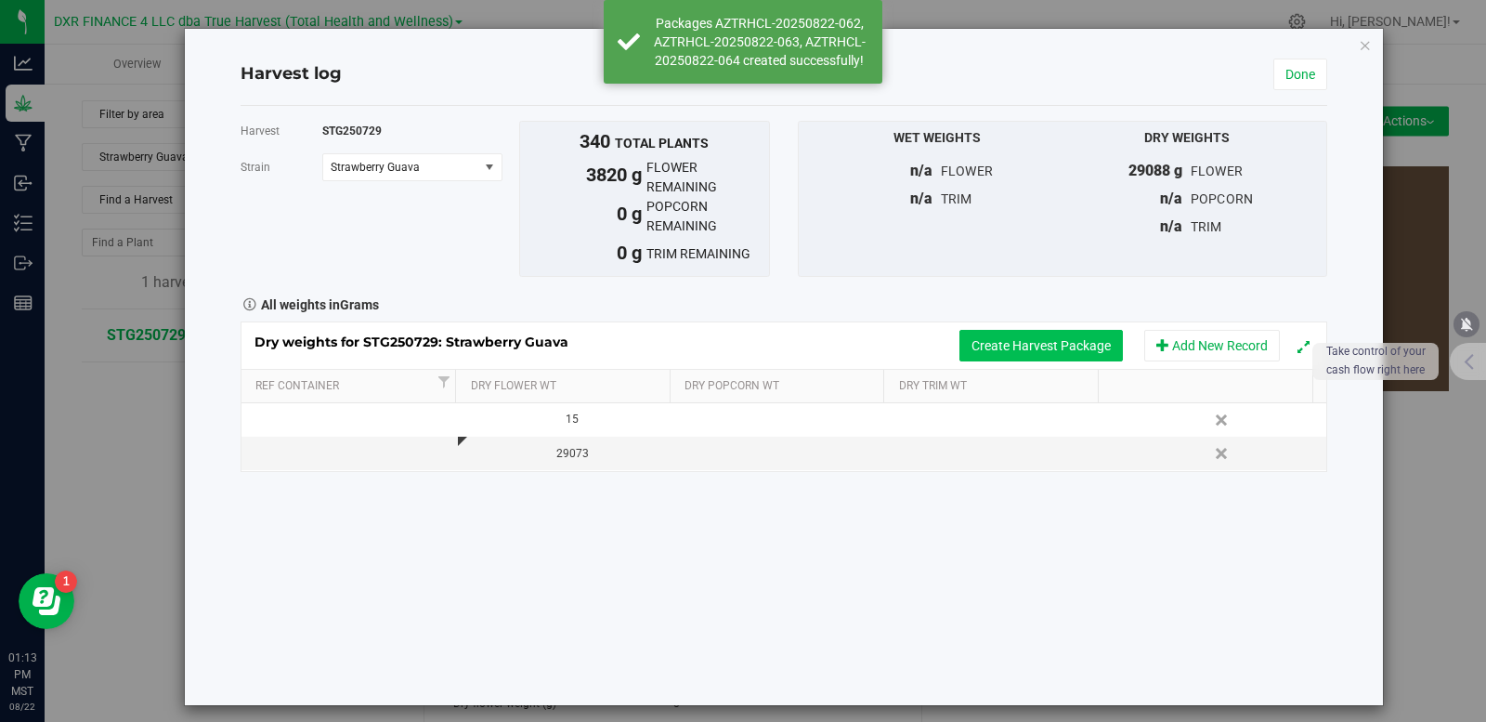
click at [1002, 342] on button "Create Harvest Package" at bounding box center [1042, 346] width 164 height 32
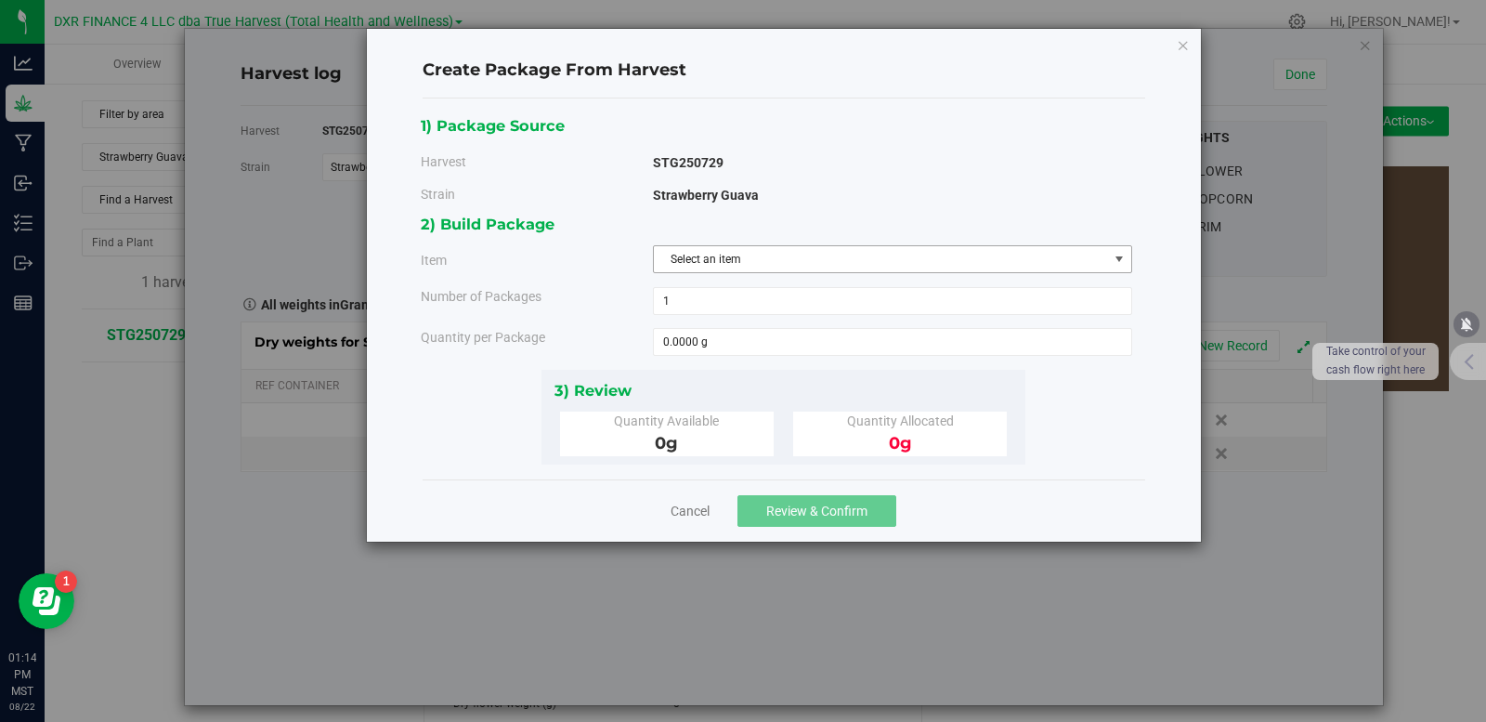
click at [786, 261] on span "Select an item" at bounding box center [881, 259] width 454 height 26
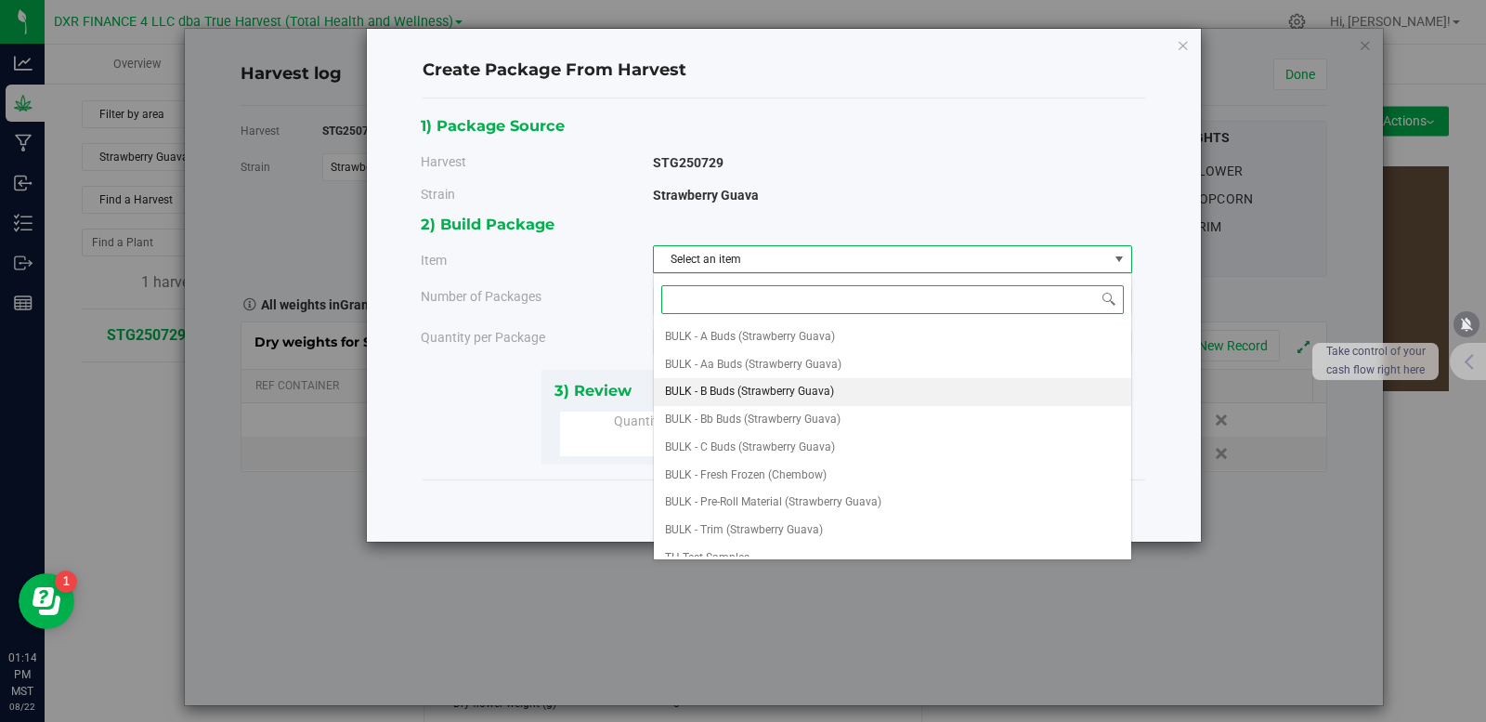
click at [778, 388] on span "BULK - B Buds (Strawberry Guava)" at bounding box center [749, 392] width 169 height 24
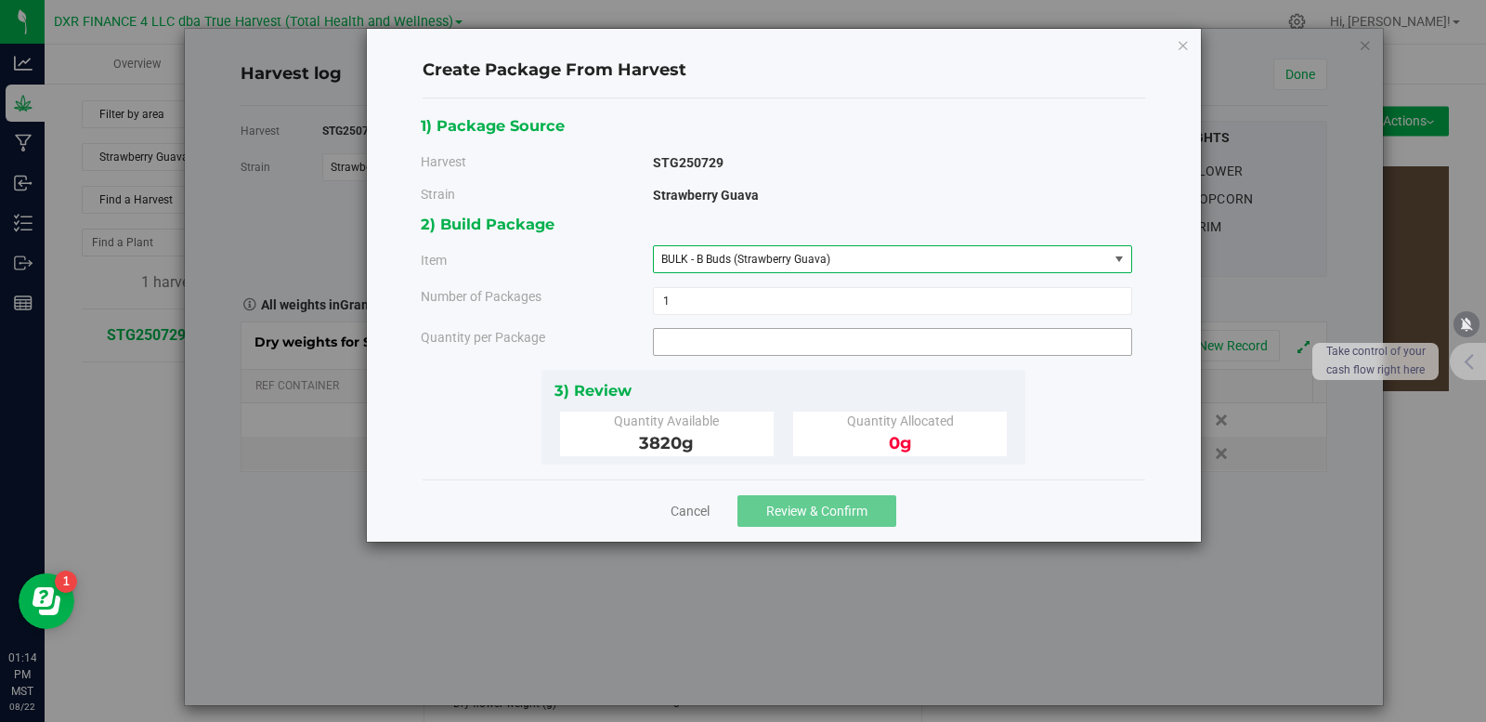
click at [740, 348] on span at bounding box center [892, 342] width 479 height 28
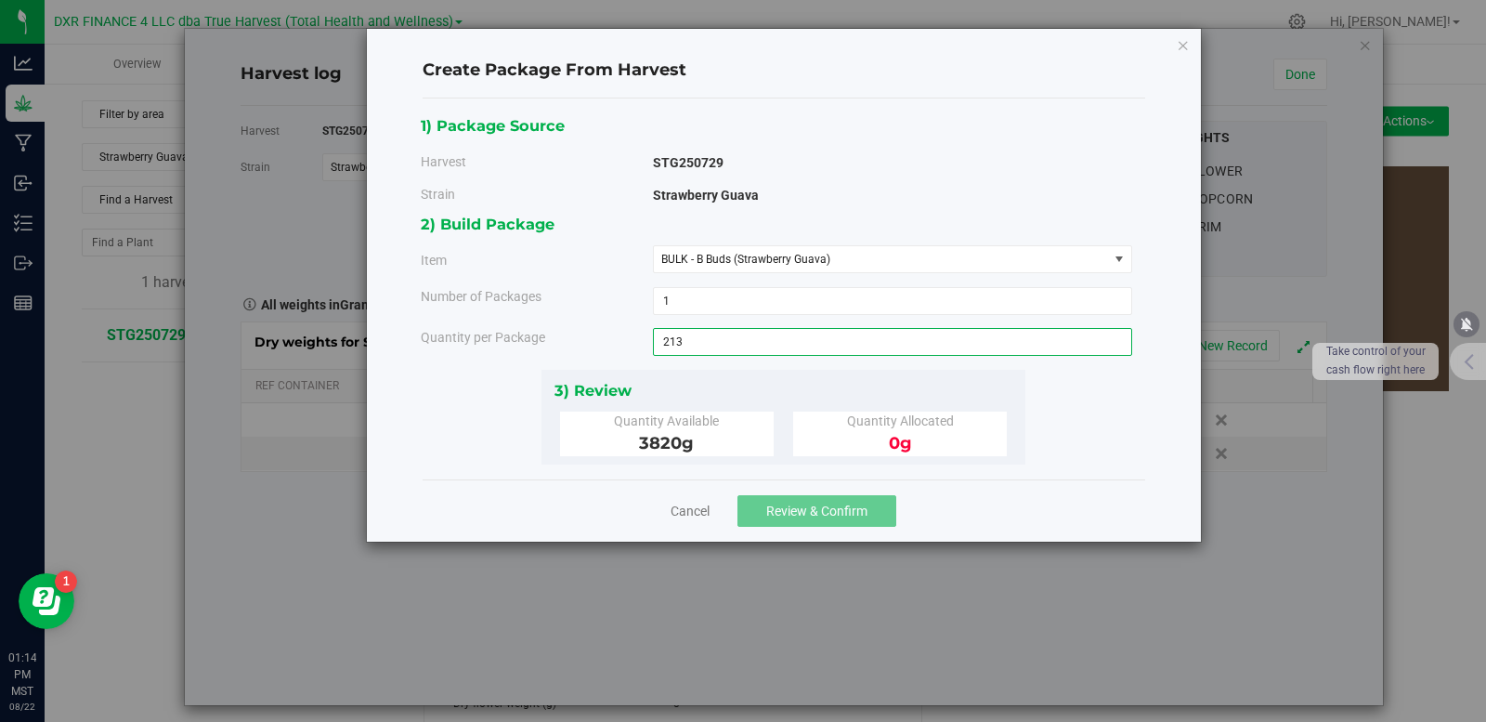
type input "2139"
type input "2139.0000 g"
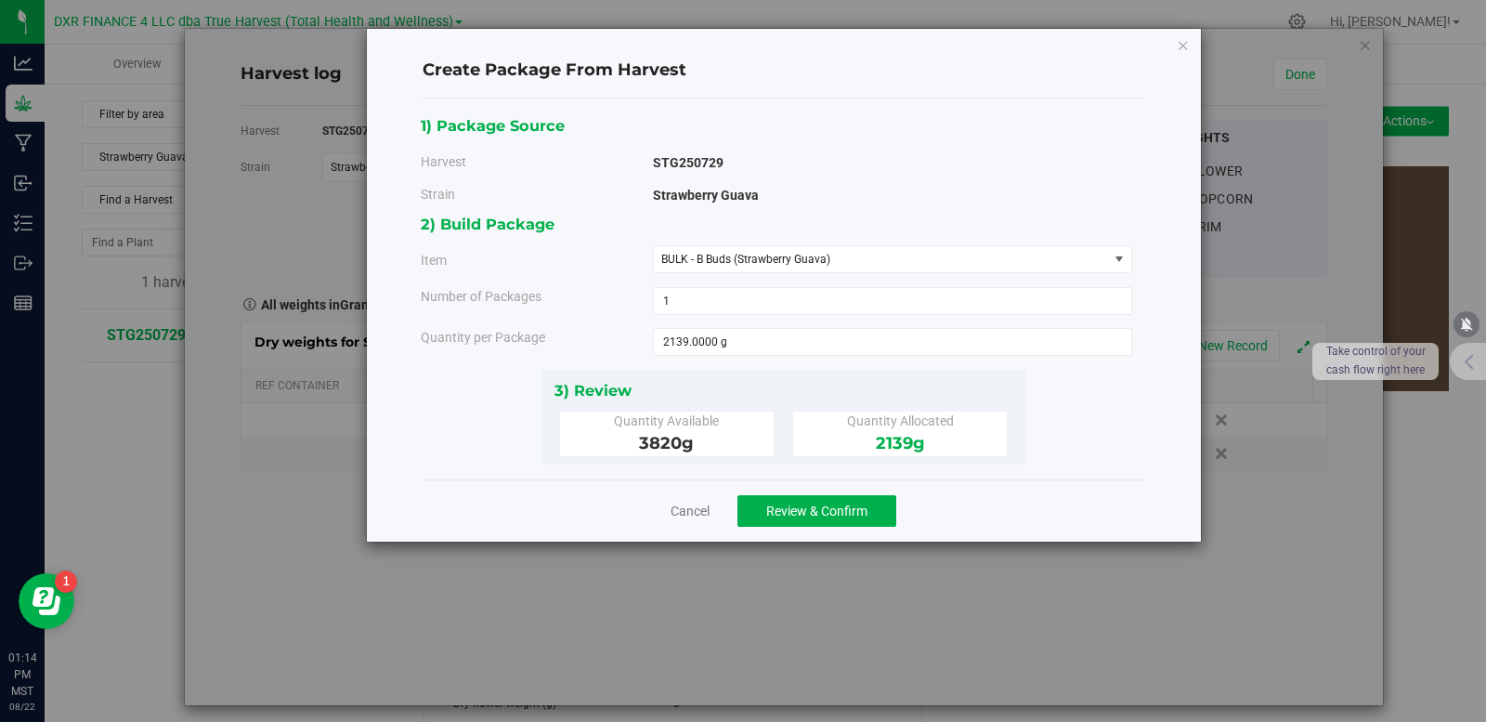
click at [1090, 448] on div "1) Package Source Harvest STG250729 Strain Strawberry Guava 1 1" at bounding box center [784, 288] width 726 height 351
click at [790, 510] on span "Review & Confirm" at bounding box center [816, 511] width 101 height 15
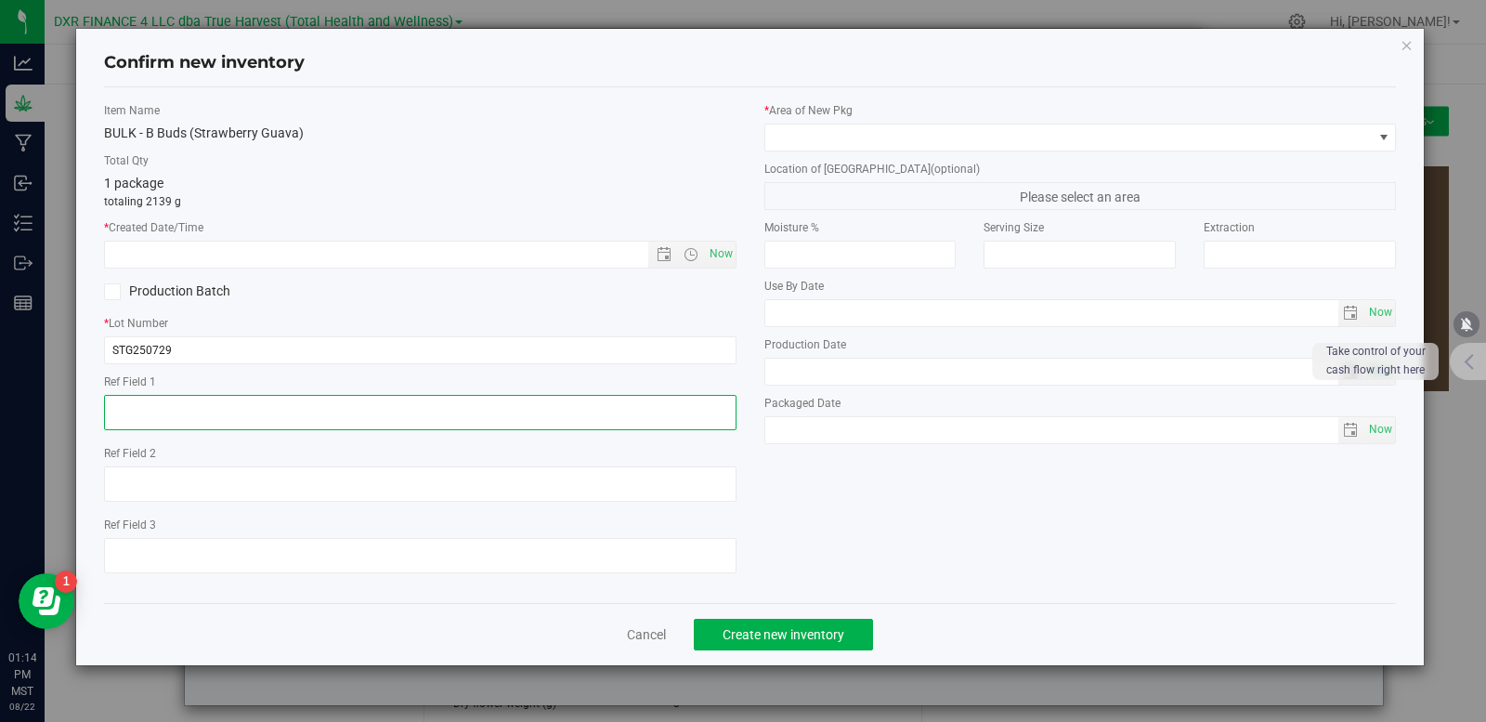
click at [165, 422] on textarea at bounding box center [420, 412] width 633 height 35
paste textarea "[DATE]"
type textarea "[DATE]"
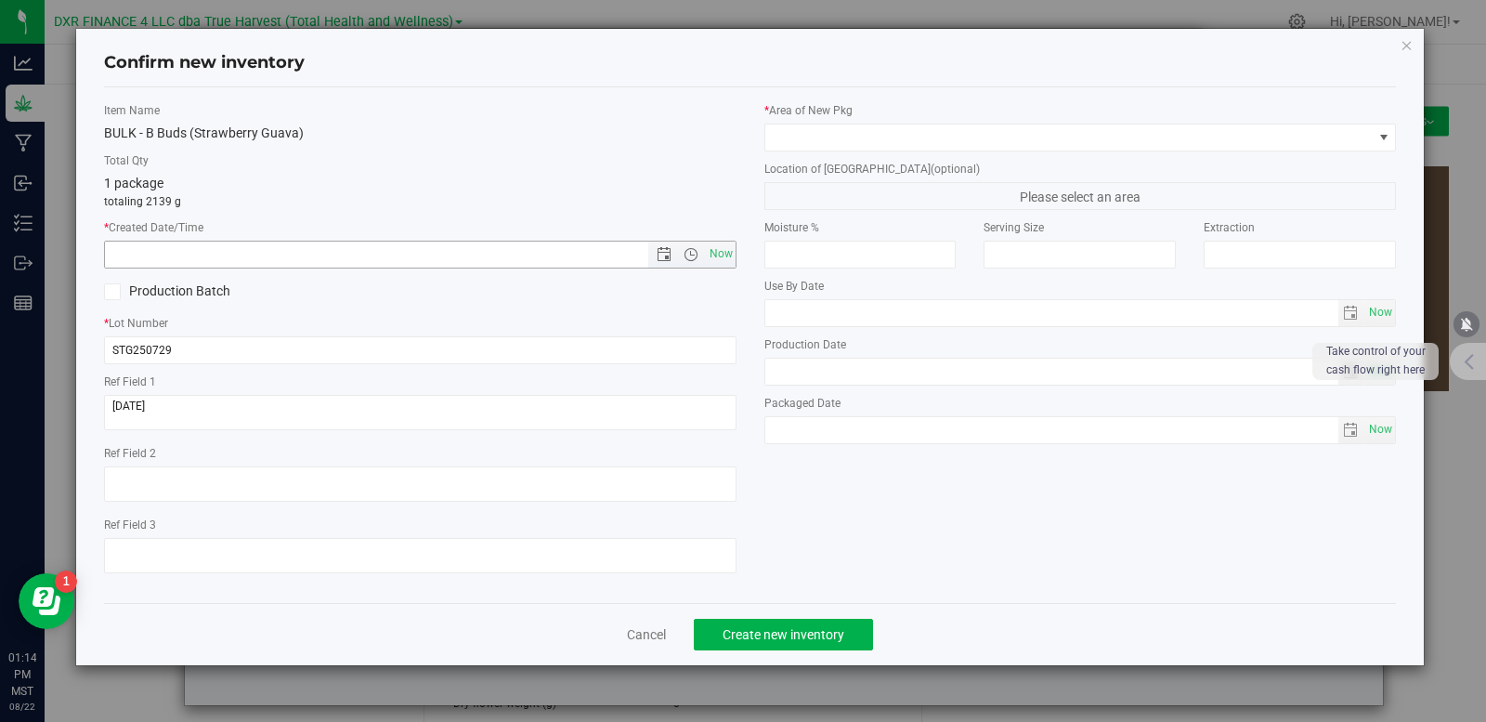
click at [185, 258] on input "text" at bounding box center [392, 255] width 575 height 26
paste input "[DATE]"
type input "7/29/2025 1:14 PM"
click at [878, 141] on span at bounding box center [1070, 137] width 608 height 26
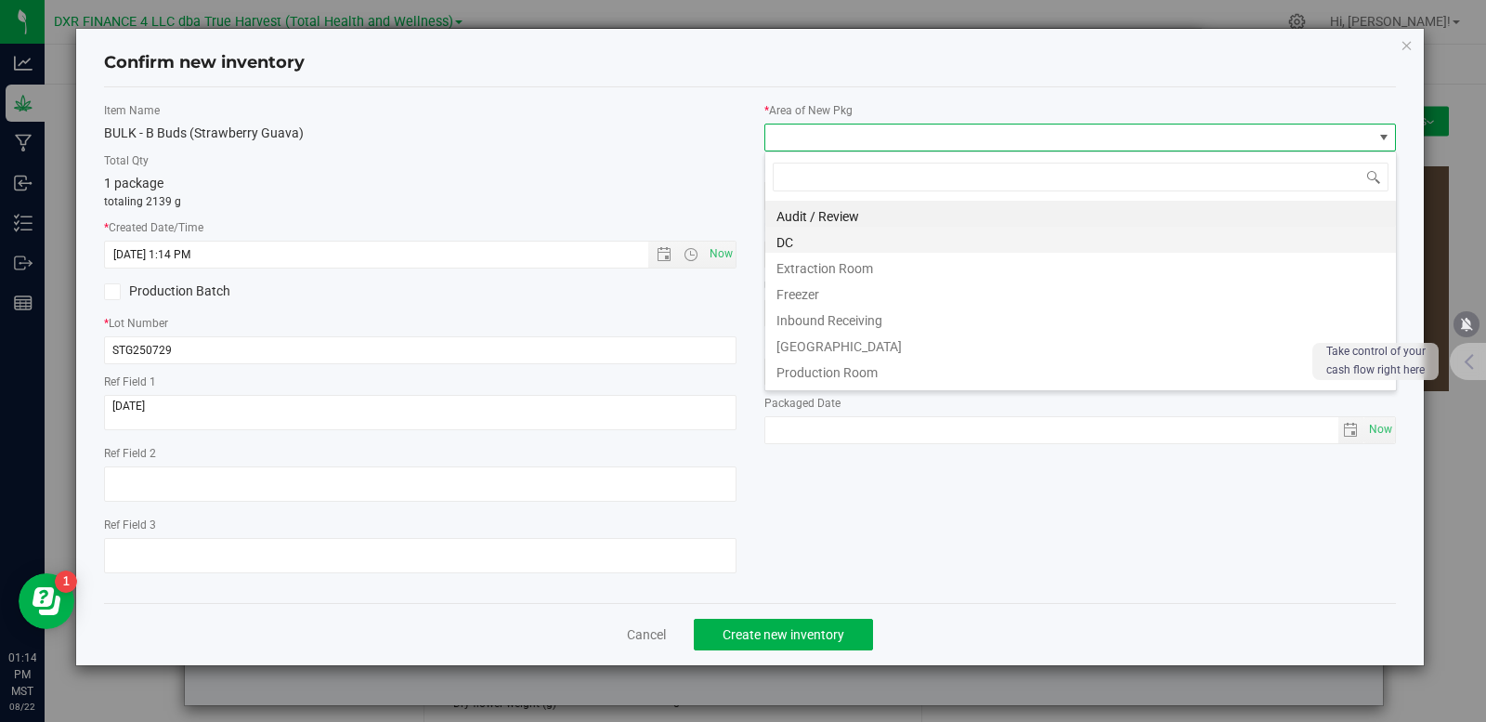
click at [822, 241] on li "DC" at bounding box center [1081, 240] width 631 height 26
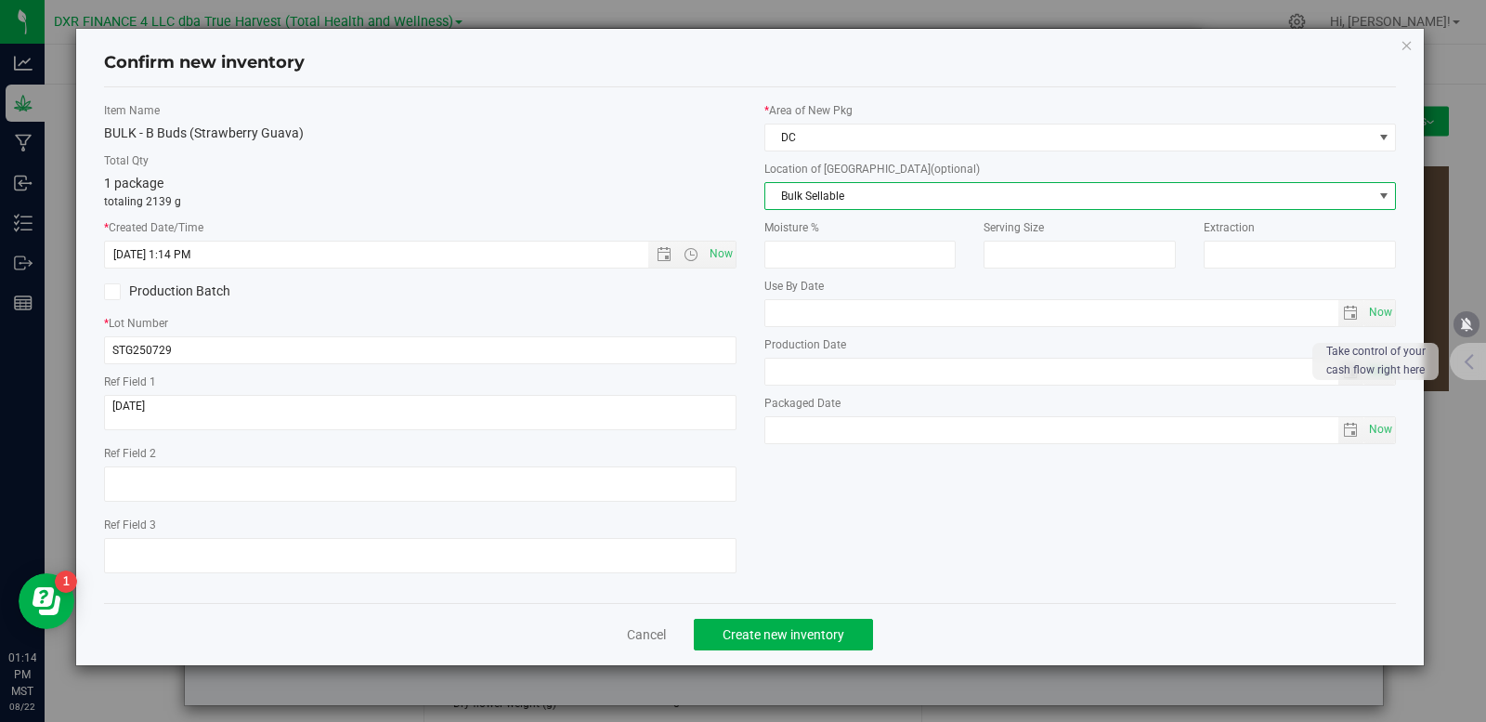
click at [851, 199] on span "Bulk Sellable" at bounding box center [1070, 196] width 608 height 26
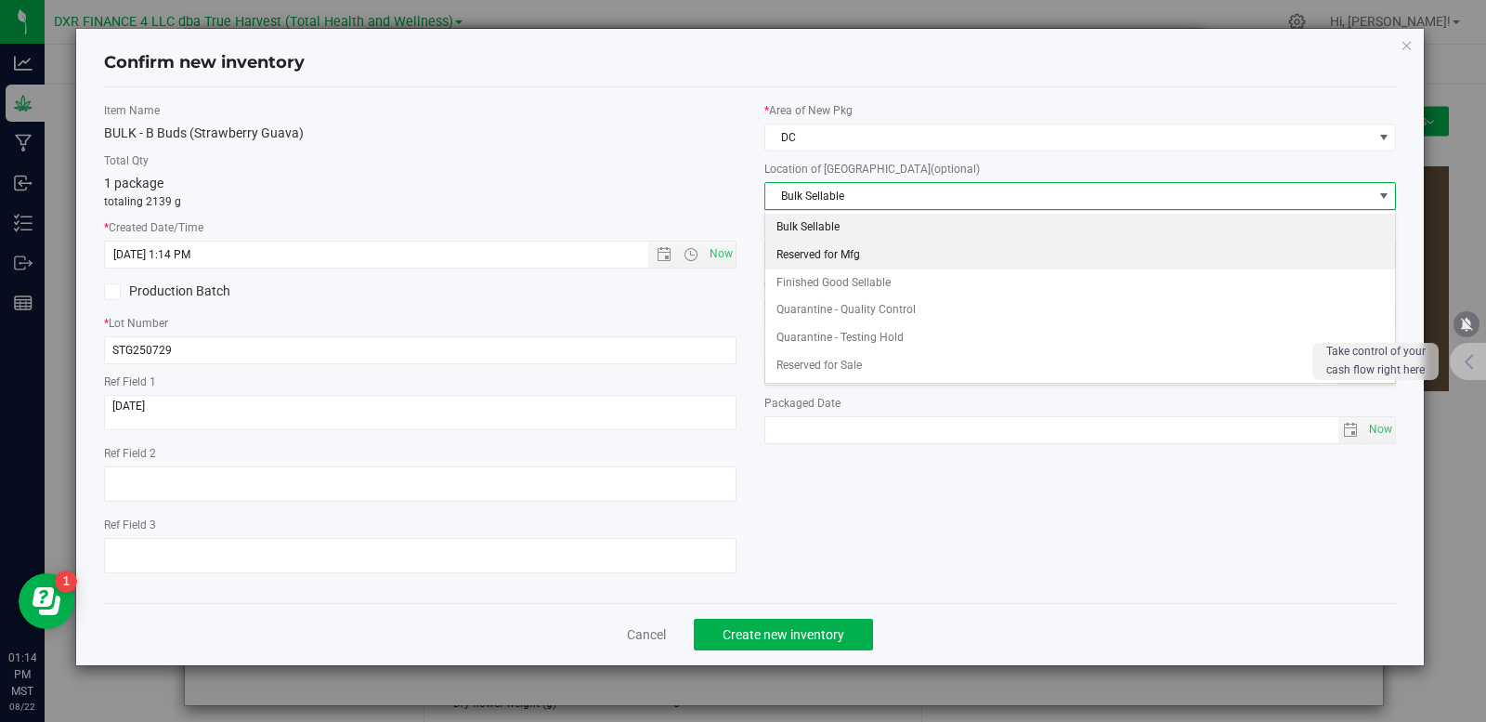
click at [878, 255] on li "Reserved for Mfg" at bounding box center [1081, 256] width 631 height 28
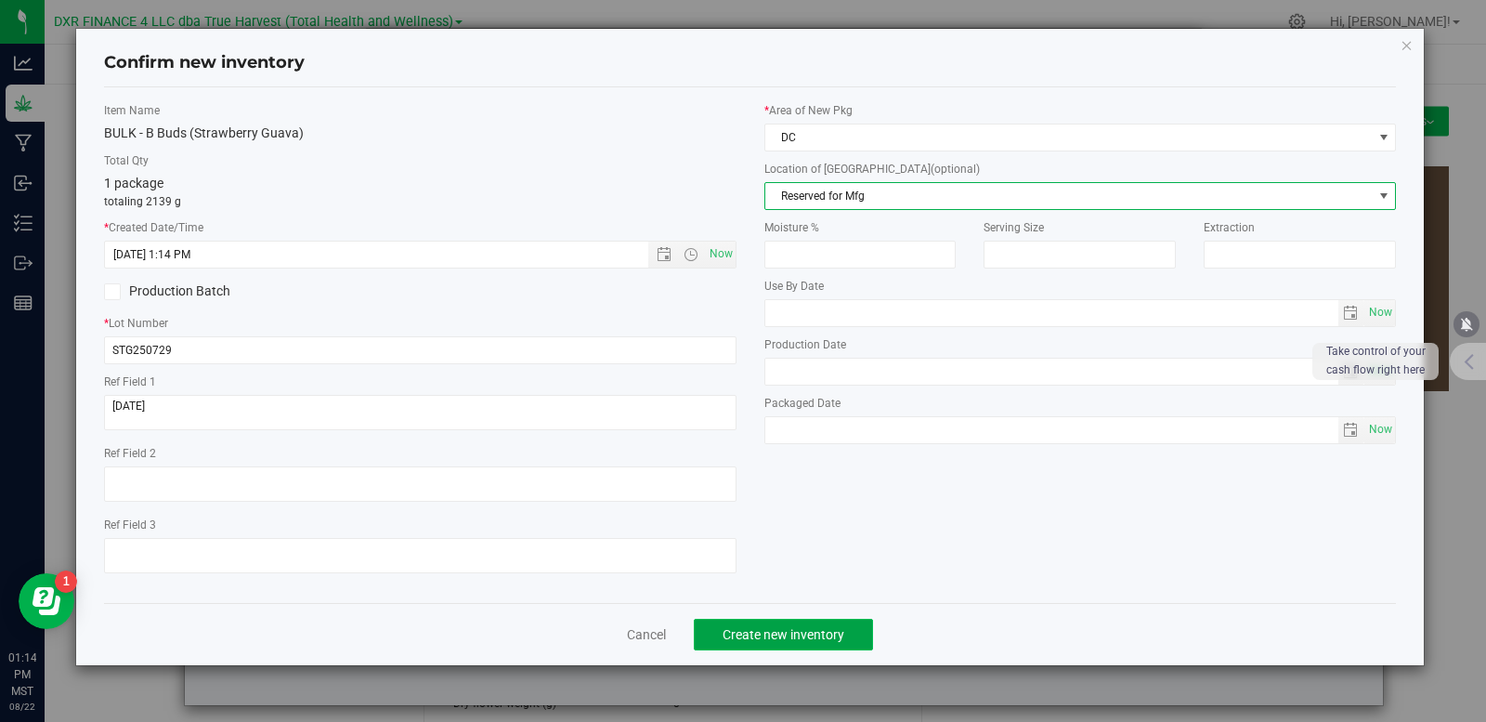
click at [797, 628] on span "Create new inventory" at bounding box center [784, 634] width 122 height 15
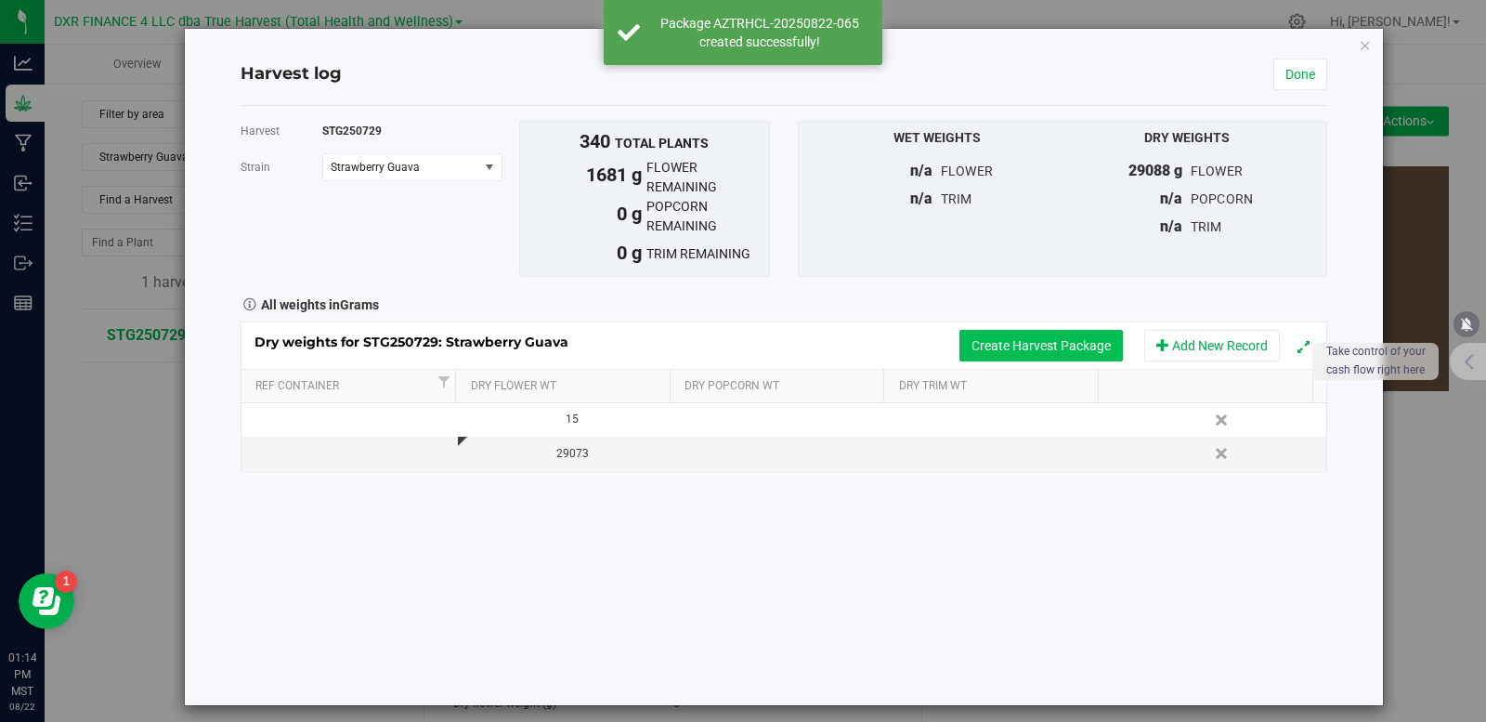
click at [1013, 345] on button "Create Harvest Package" at bounding box center [1042, 346] width 164 height 32
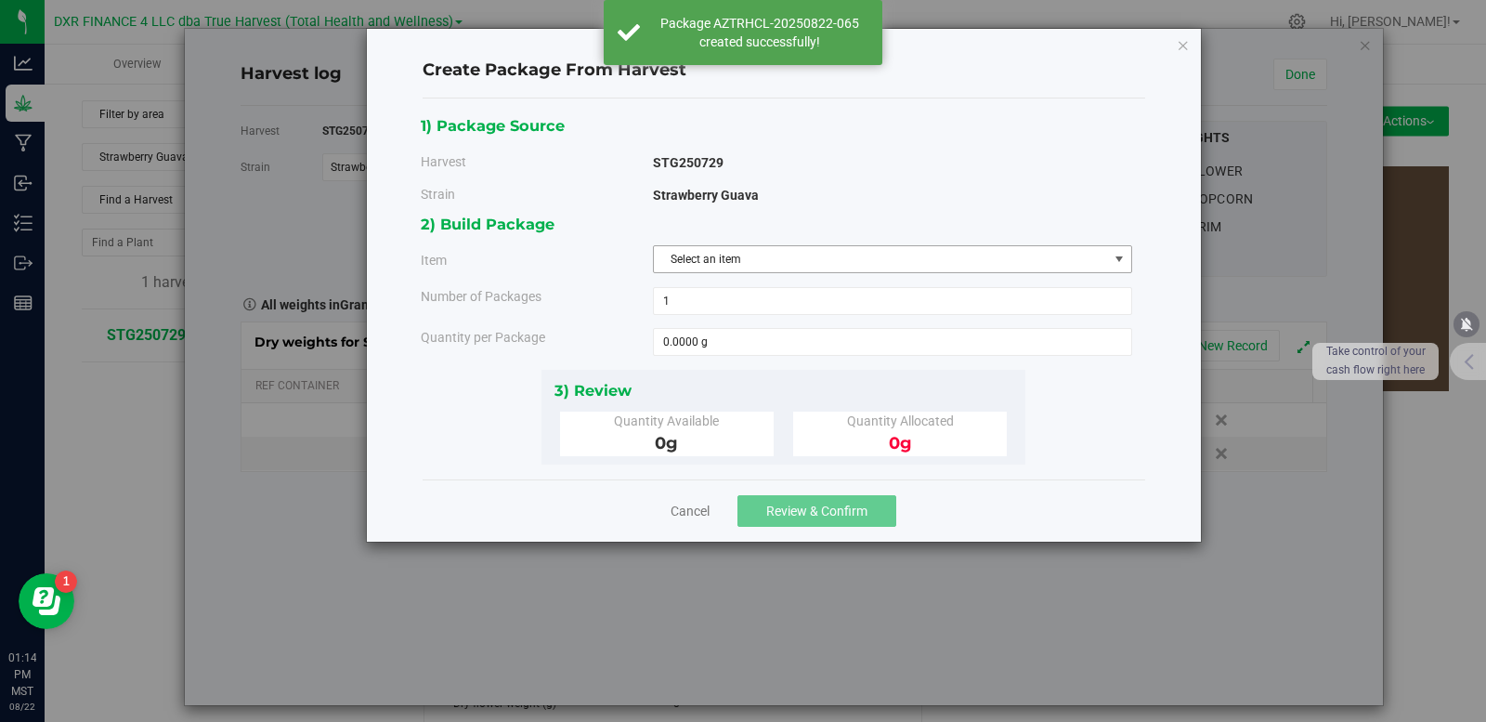
click at [715, 251] on span "Select an item" at bounding box center [881, 259] width 454 height 26
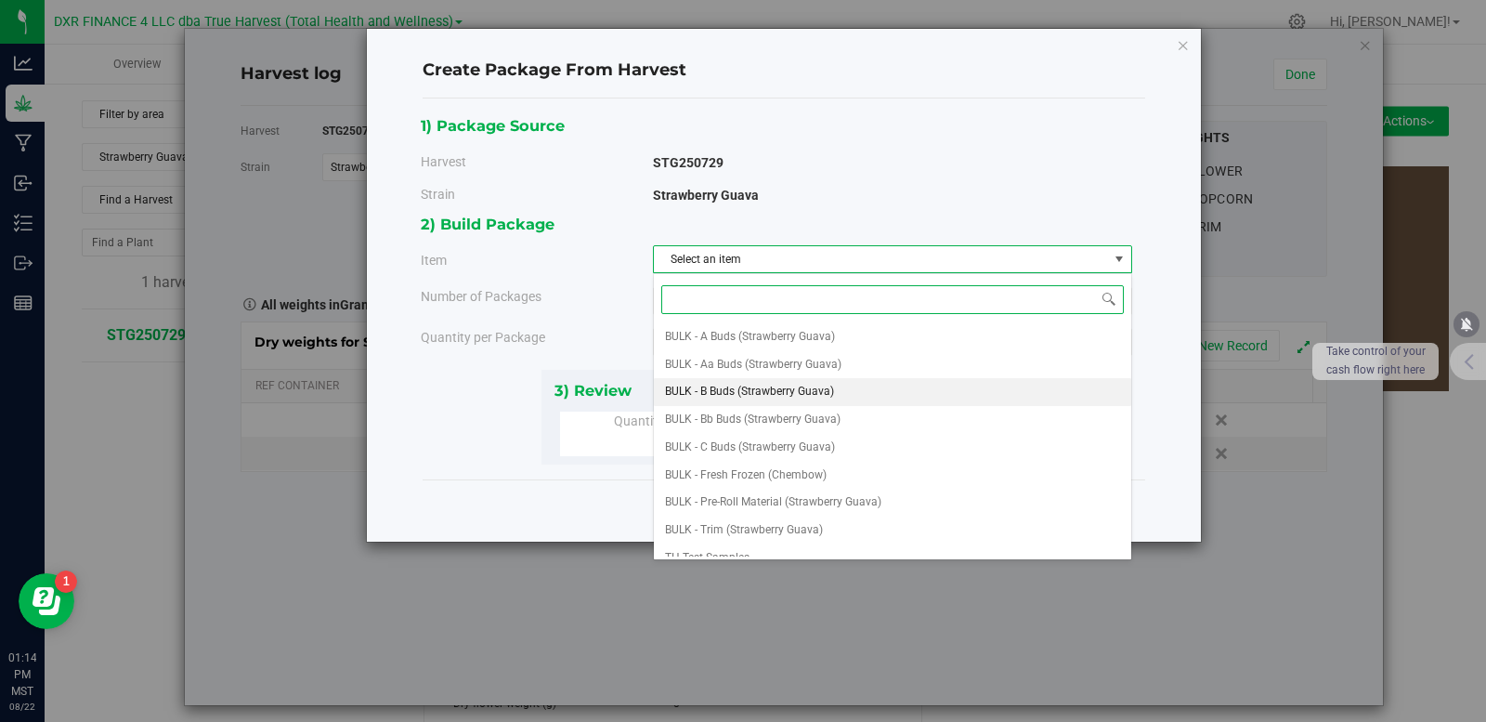
click at [724, 388] on span "BULK - B Buds (Strawberry Guava)" at bounding box center [749, 392] width 169 height 24
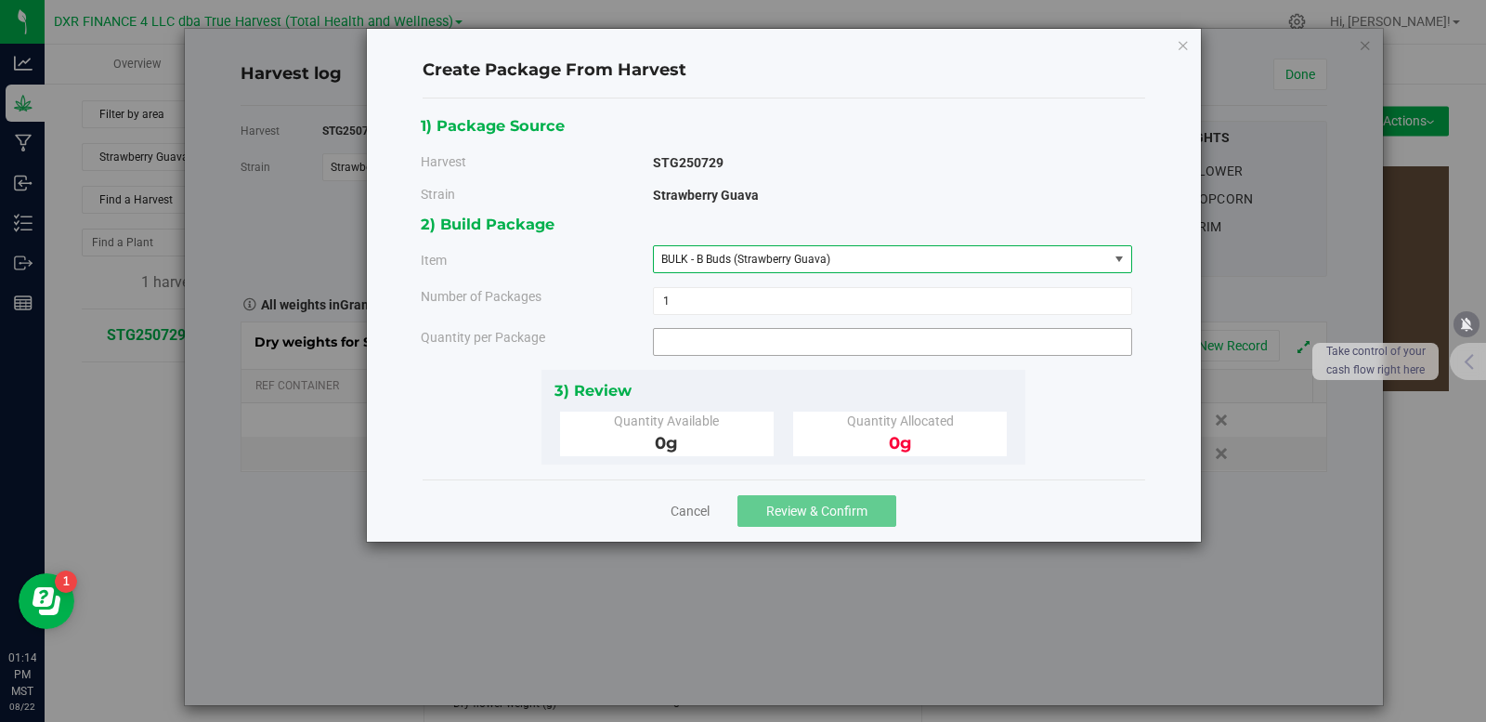
click at [730, 345] on span at bounding box center [892, 342] width 479 height 28
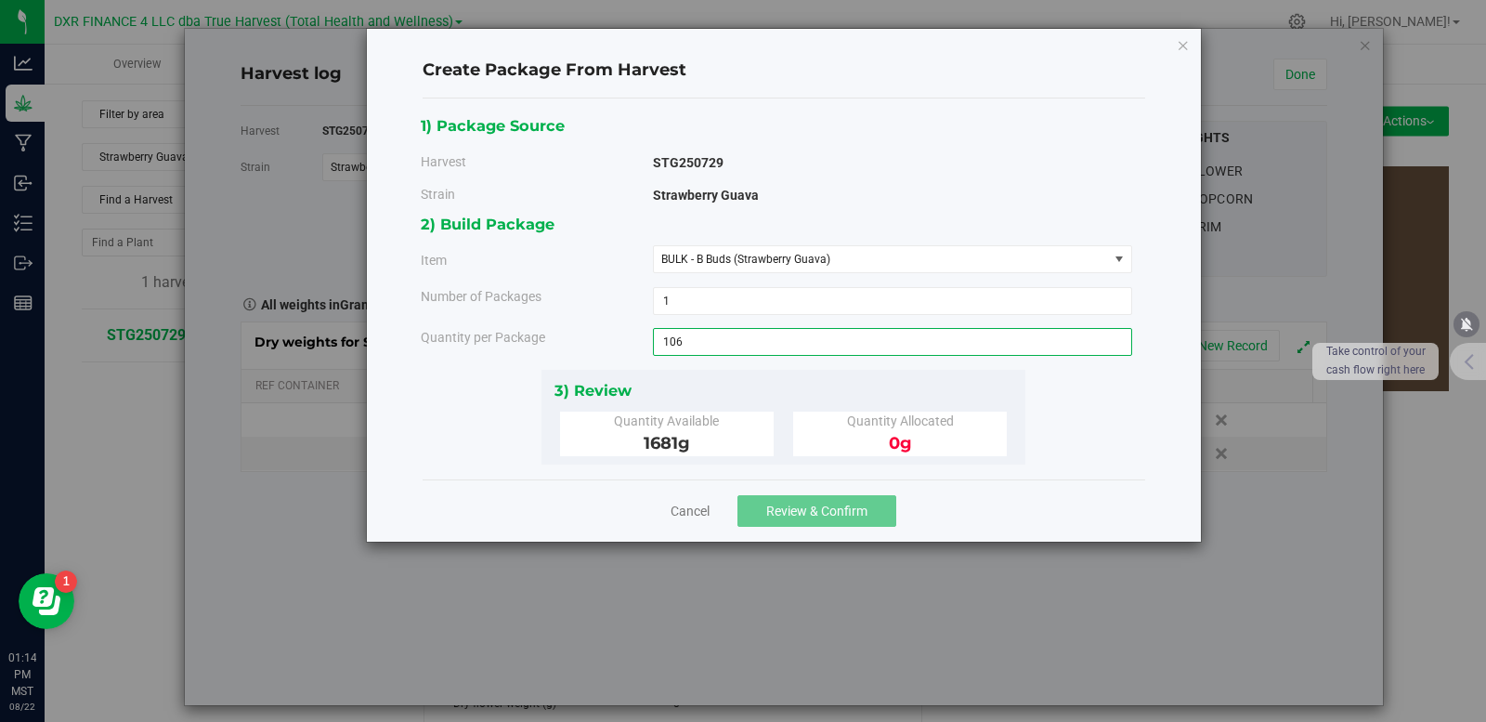
type input "1066"
type input "1066.0000 g"
click at [1132, 453] on div "1) Package Source Harvest STG250729 Strain Strawberry Guava 1 1" at bounding box center [784, 288] width 726 height 351
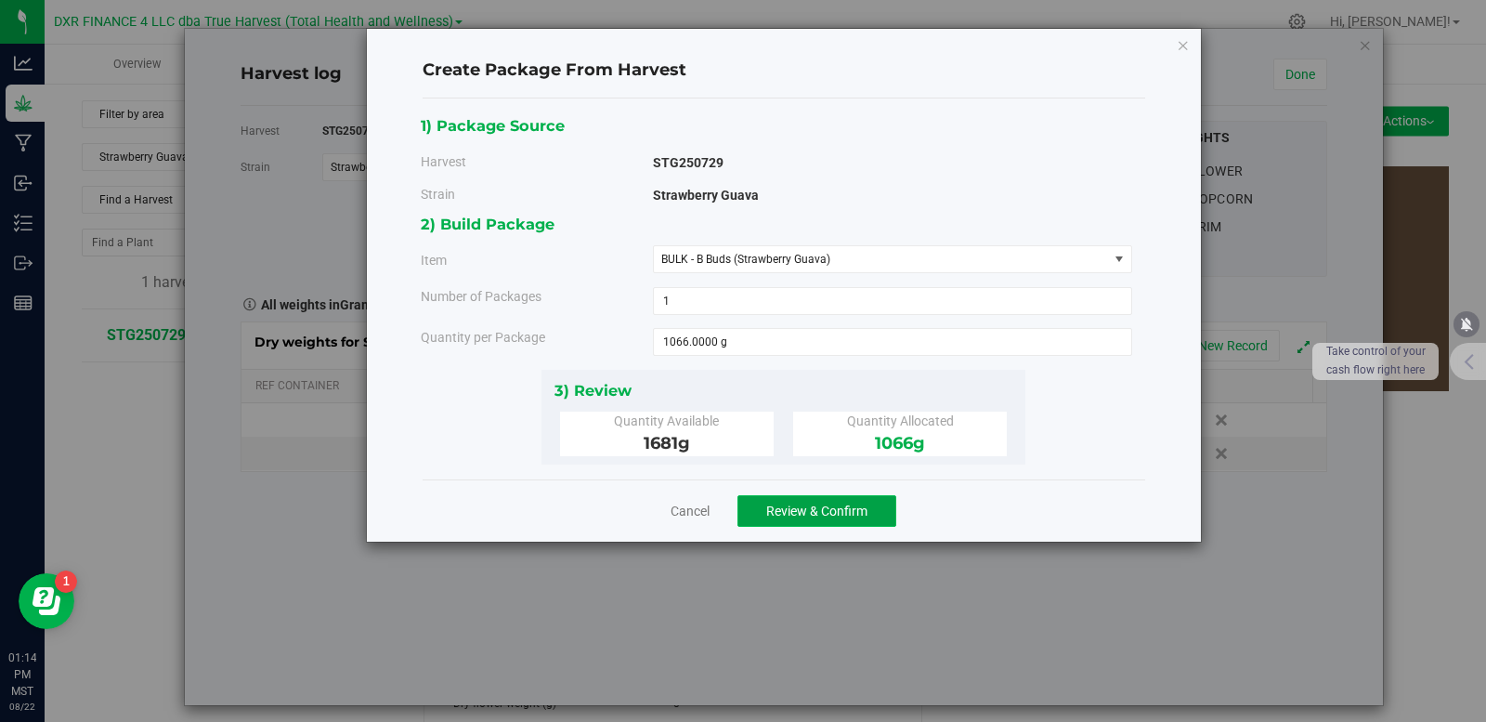
click at [813, 518] on button "Review & Confirm" at bounding box center [817, 511] width 159 height 32
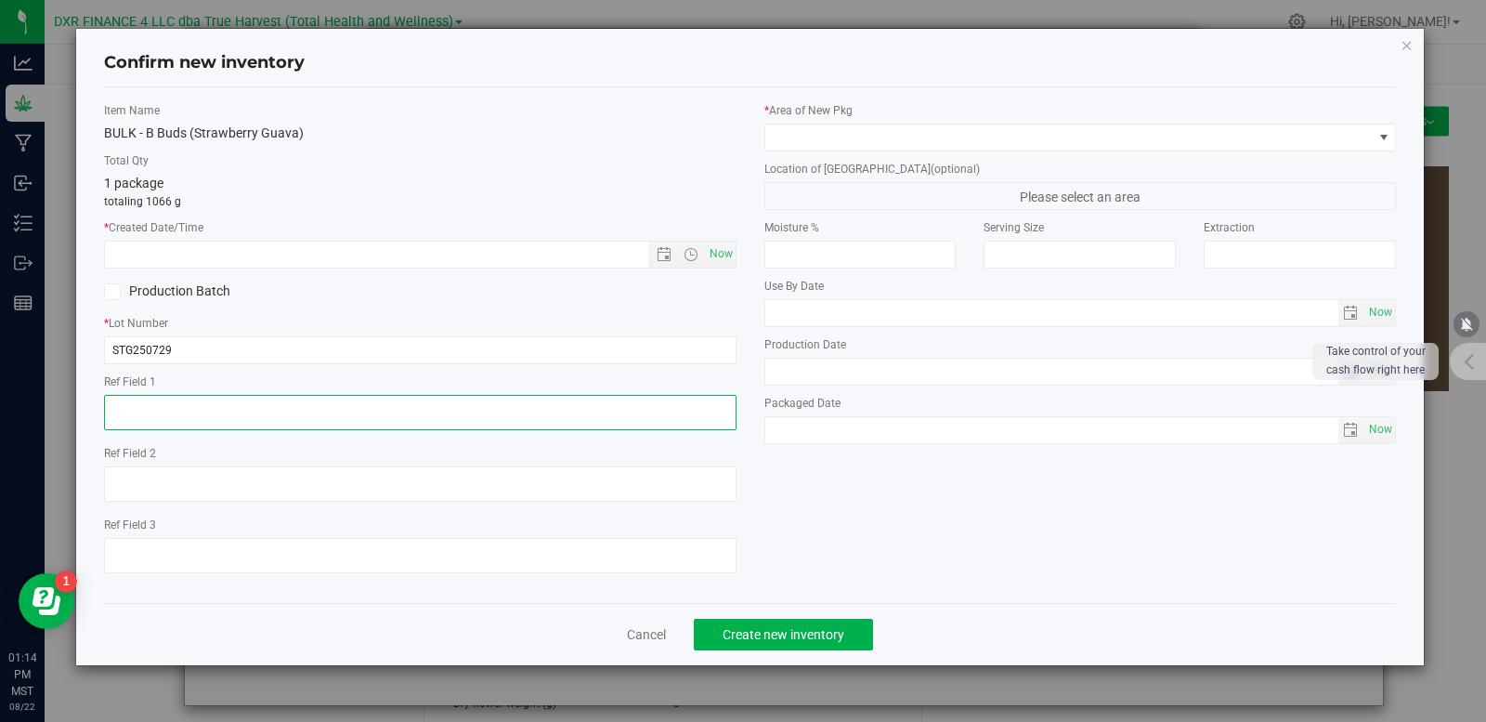
click at [207, 400] on textarea at bounding box center [420, 412] width 633 height 35
paste textarea "[DATE]"
type textarea "[DATE]"
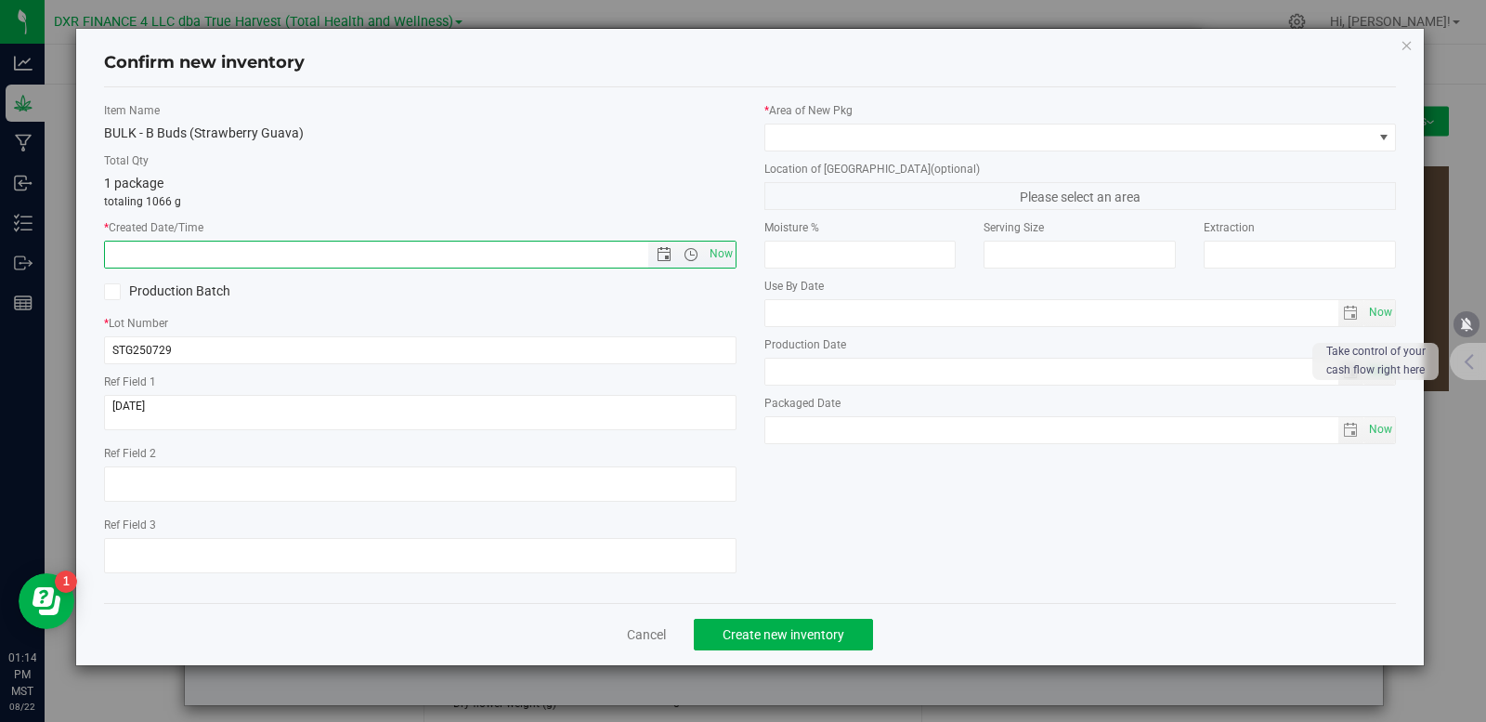
click at [198, 256] on input "text" at bounding box center [392, 255] width 575 height 26
paste input "[DATE]"
drag, startPoint x: 198, startPoint y: 256, endPoint x: 452, endPoint y: 224, distance: 256.6
click at [325, 256] on input "[DATE]" at bounding box center [392, 255] width 575 height 26
type input "7/29/2025 1:14 PM"
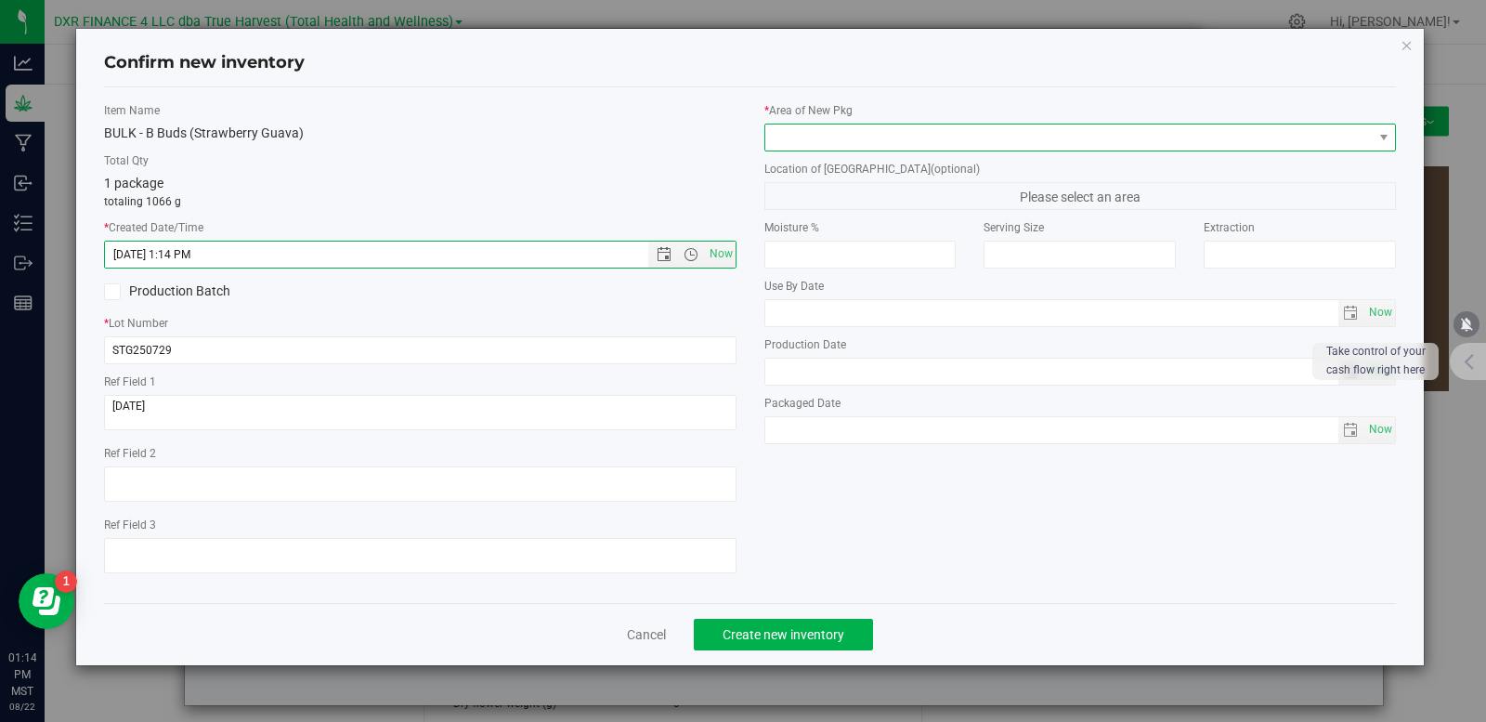
click at [801, 130] on span at bounding box center [1070, 137] width 608 height 26
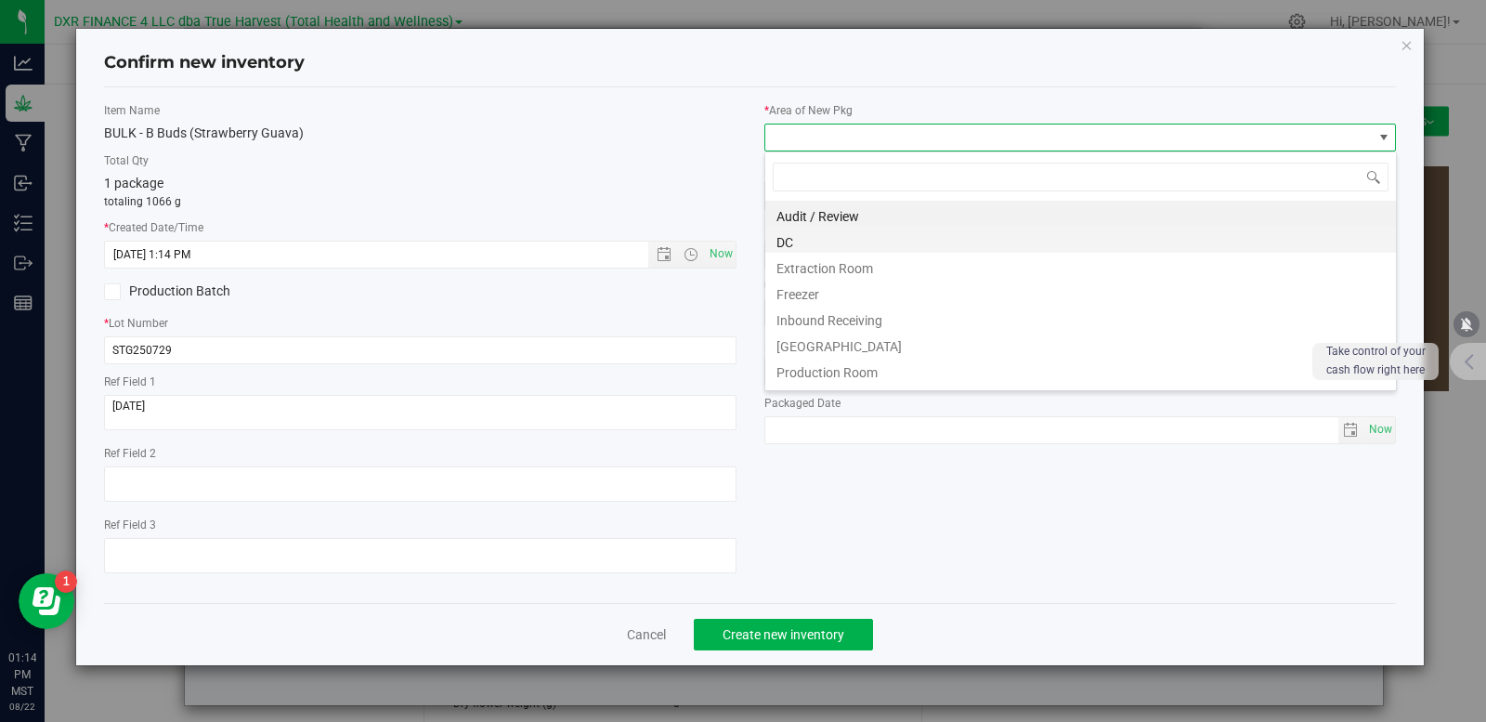
click at [824, 242] on li "DC" at bounding box center [1081, 240] width 631 height 26
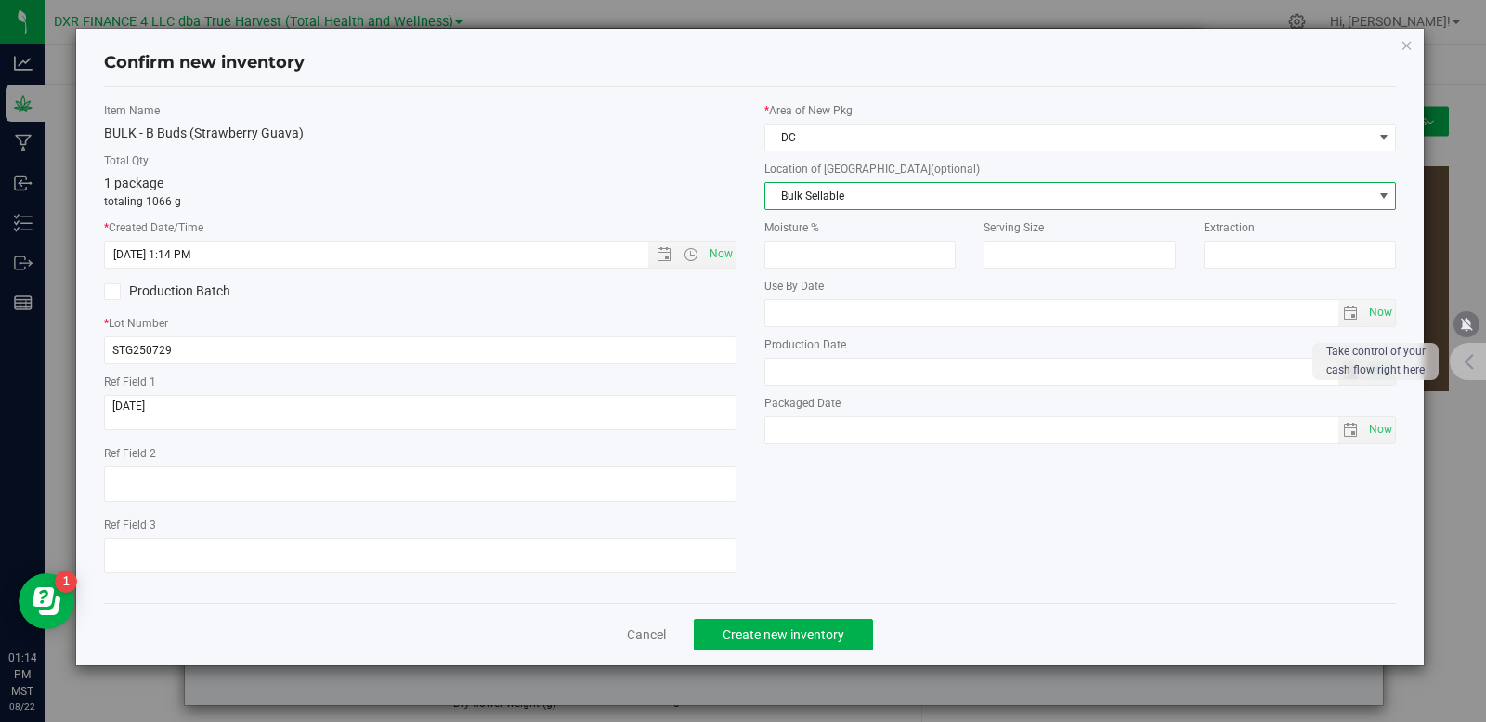
click at [826, 189] on span "Bulk Sellable" at bounding box center [1070, 196] width 608 height 26
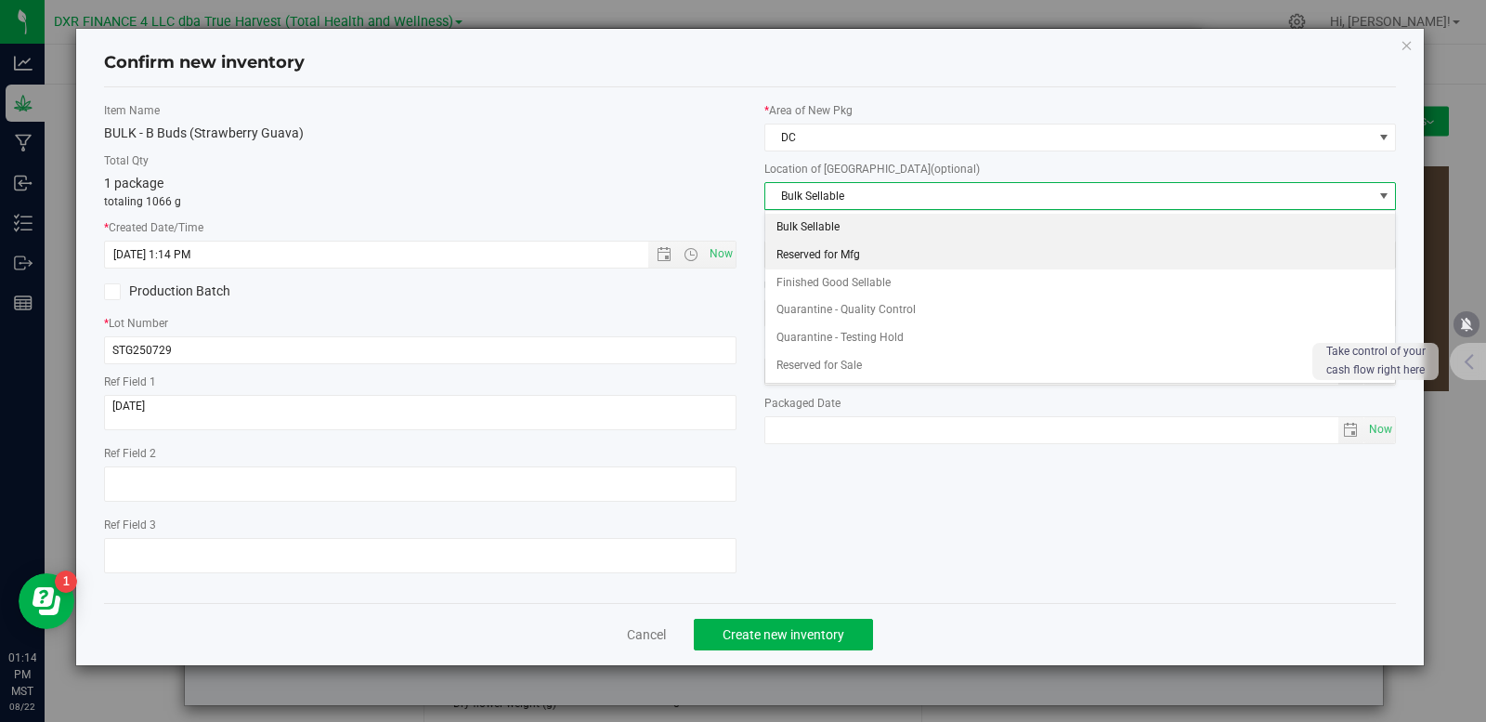
click at [867, 254] on li "Reserved for Mfg" at bounding box center [1081, 256] width 631 height 28
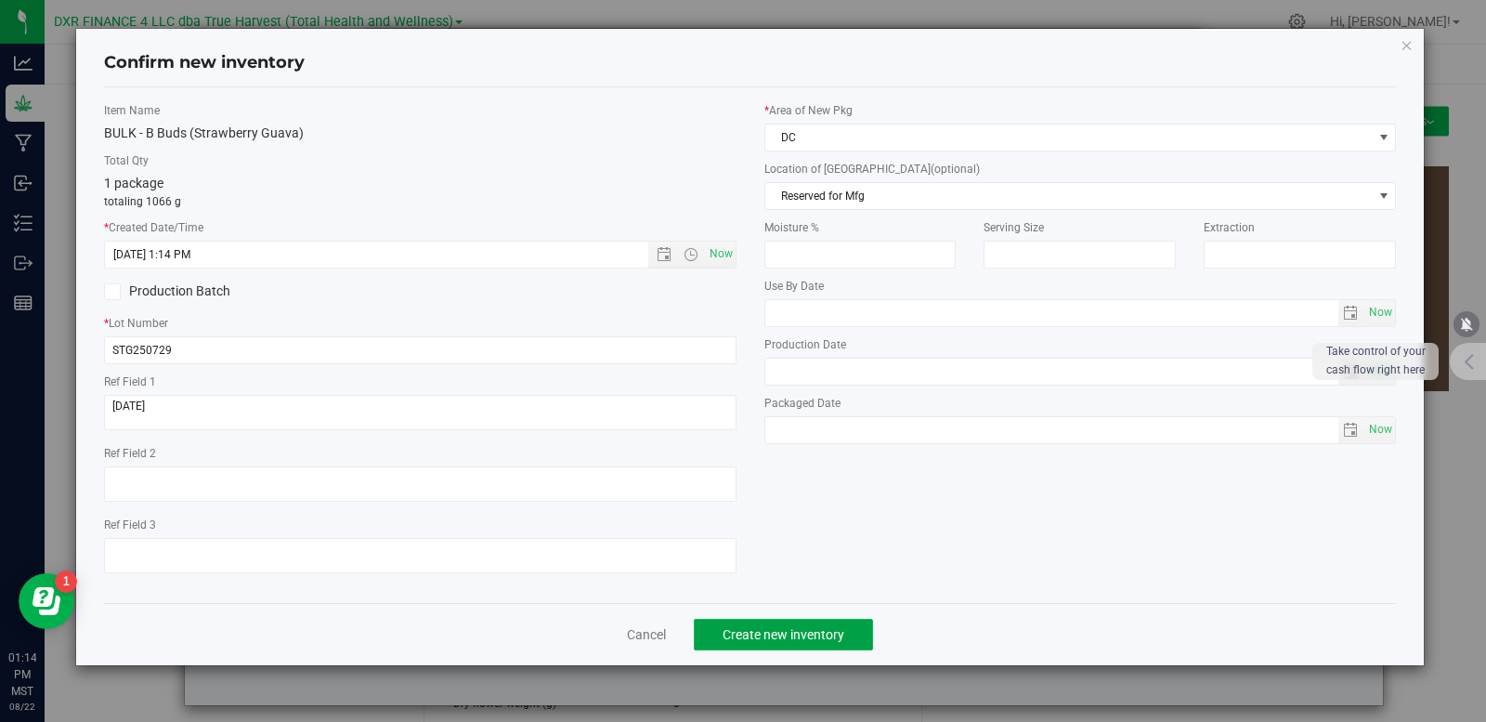
click at [818, 633] on span "Create new inventory" at bounding box center [784, 634] width 122 height 15
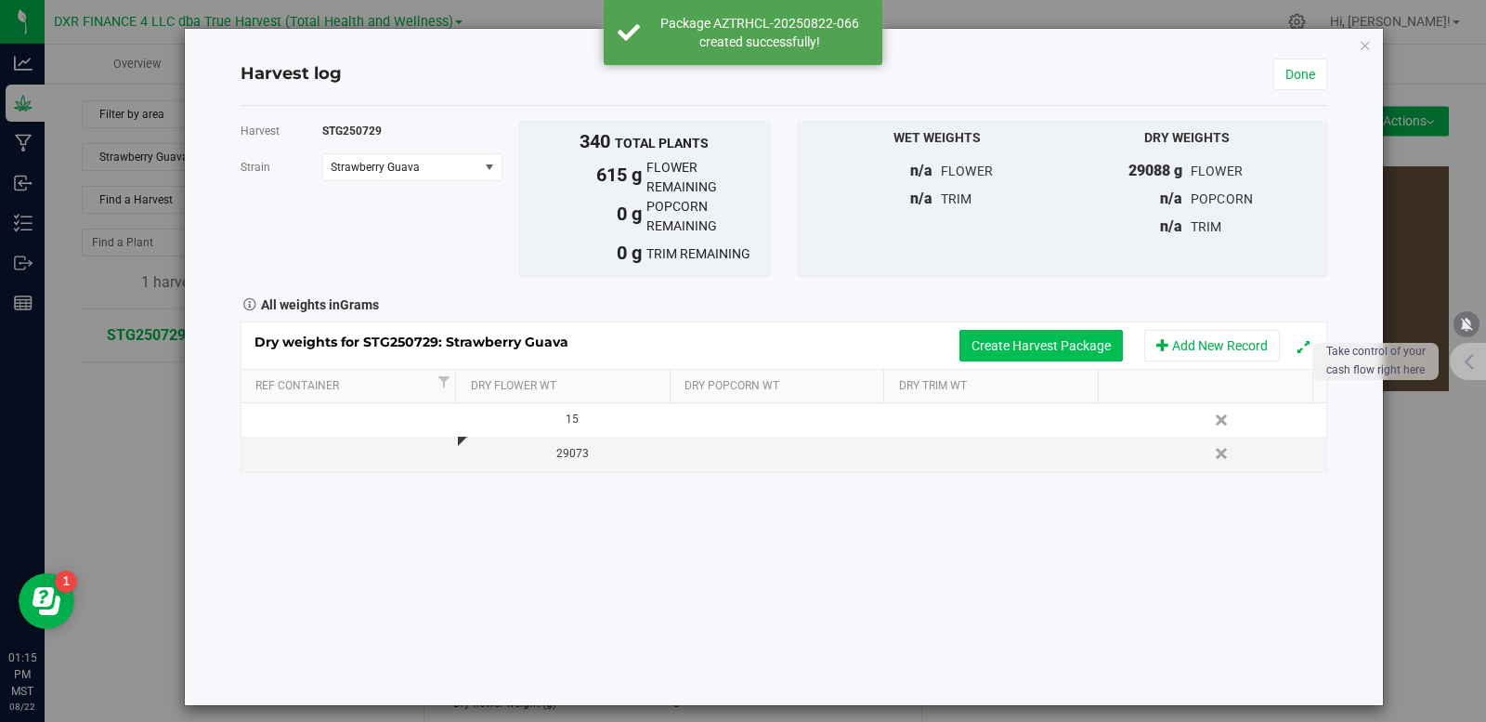
click at [1042, 345] on button "Create Harvest Package" at bounding box center [1042, 346] width 164 height 32
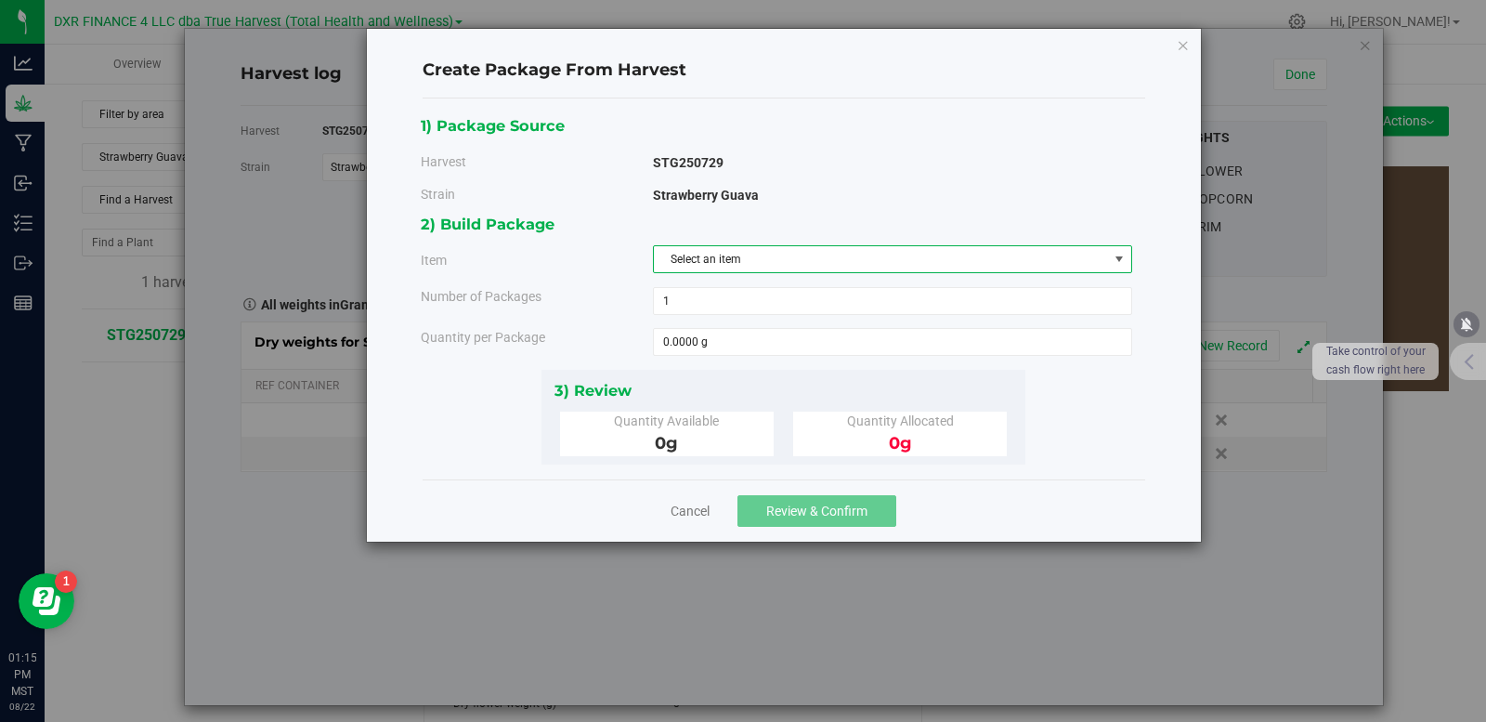
click at [818, 265] on span "Select an item" at bounding box center [881, 259] width 454 height 26
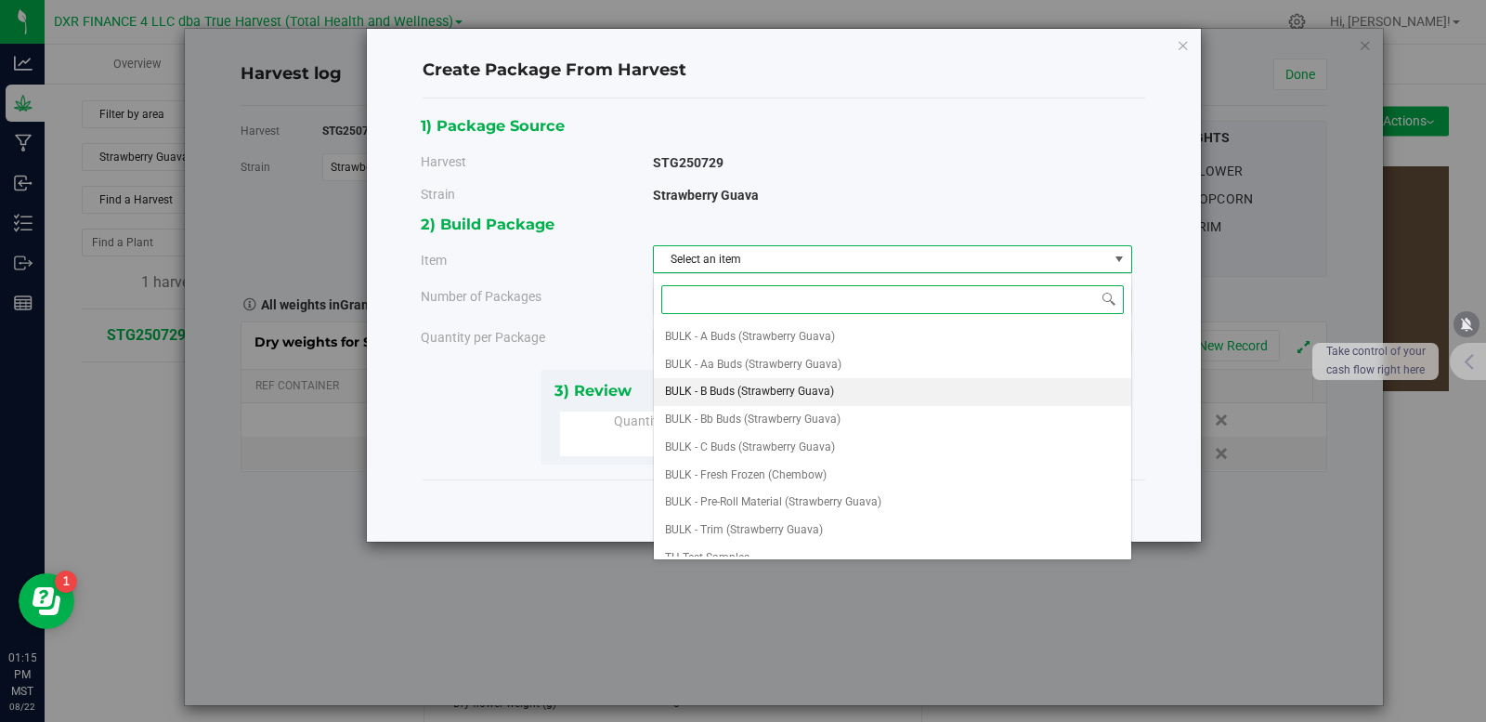
click at [792, 388] on span "BULK - B Buds (Strawberry Guava)" at bounding box center [749, 392] width 169 height 24
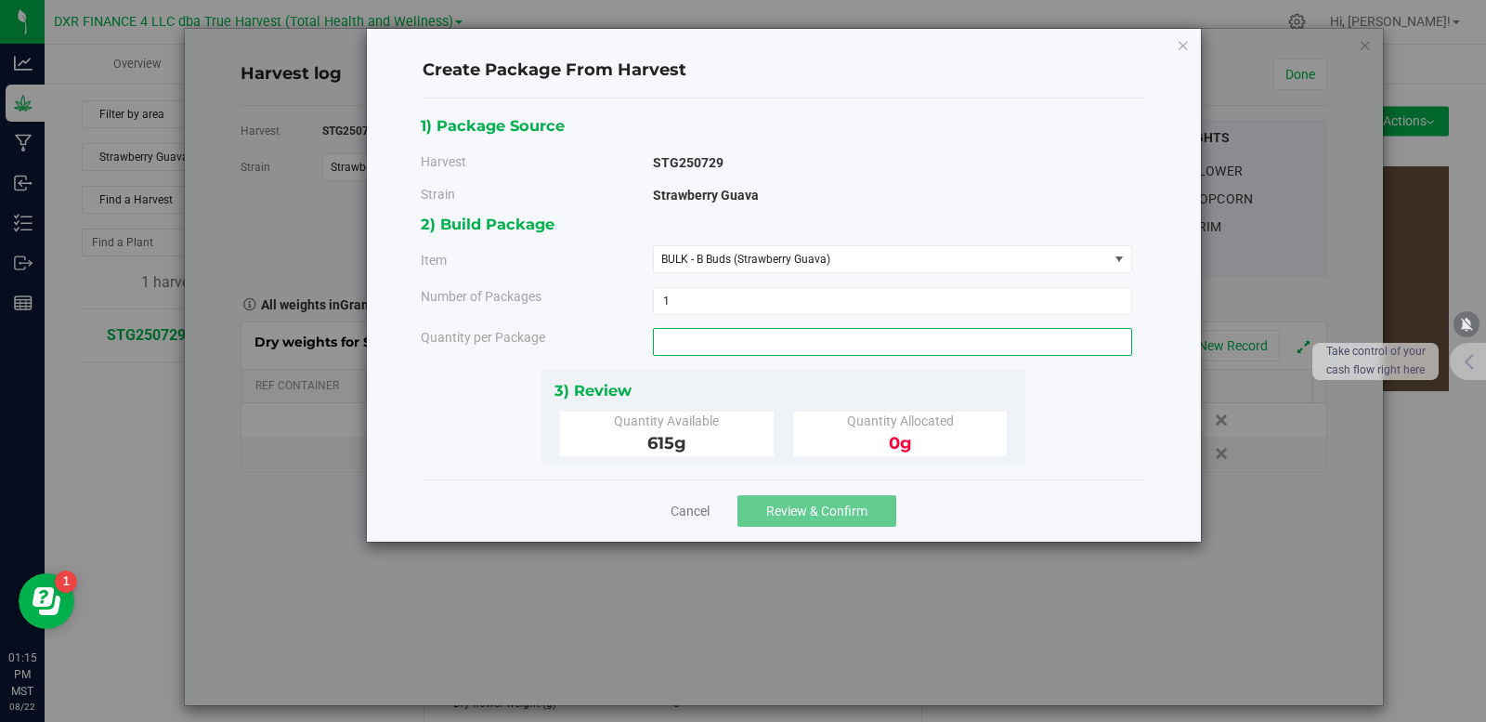
click at [768, 339] on span at bounding box center [892, 342] width 479 height 28
type input "615"
type input "615.0000 g"
click at [1048, 439] on div "1) Package Source Harvest STG250729 Strain Strawberry Guava 1 1" at bounding box center [784, 288] width 726 height 351
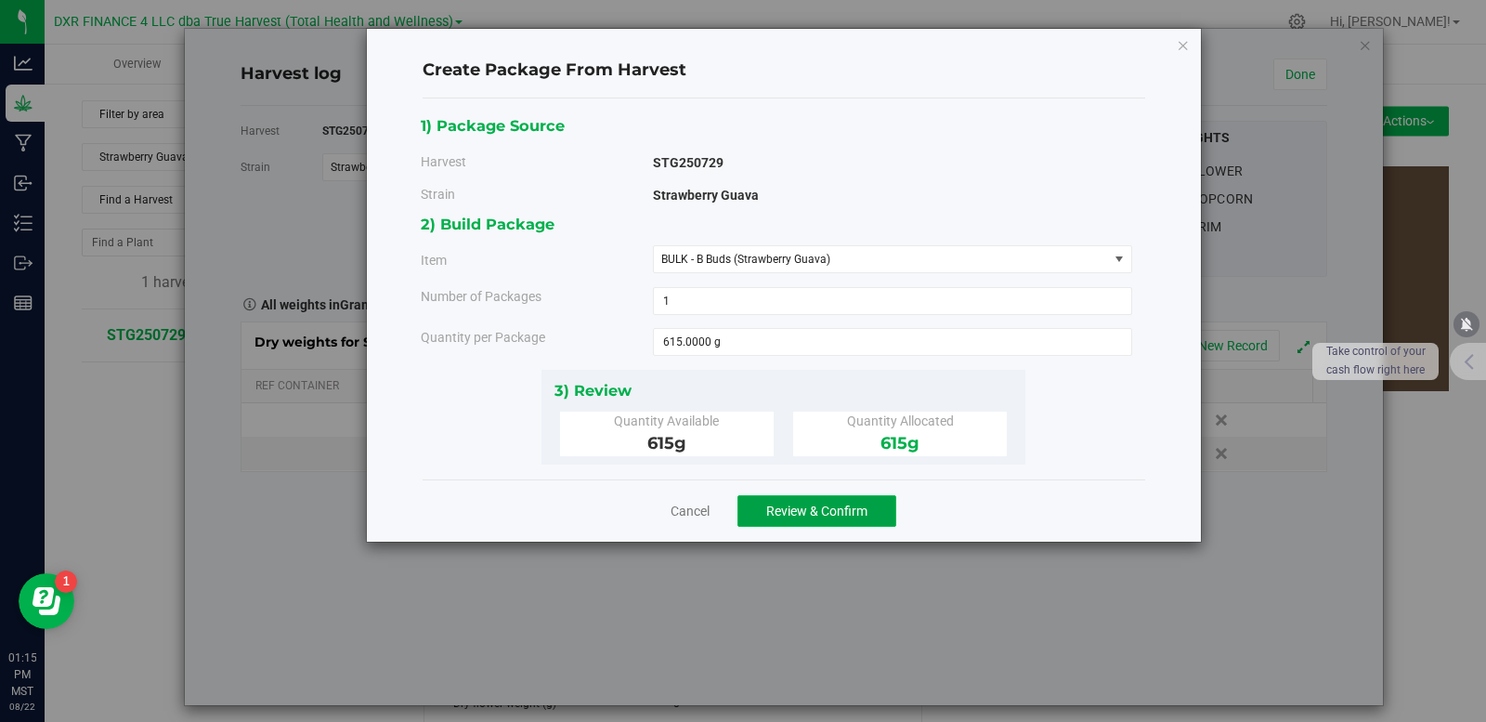
click at [829, 514] on span "Review & Confirm" at bounding box center [816, 511] width 101 height 15
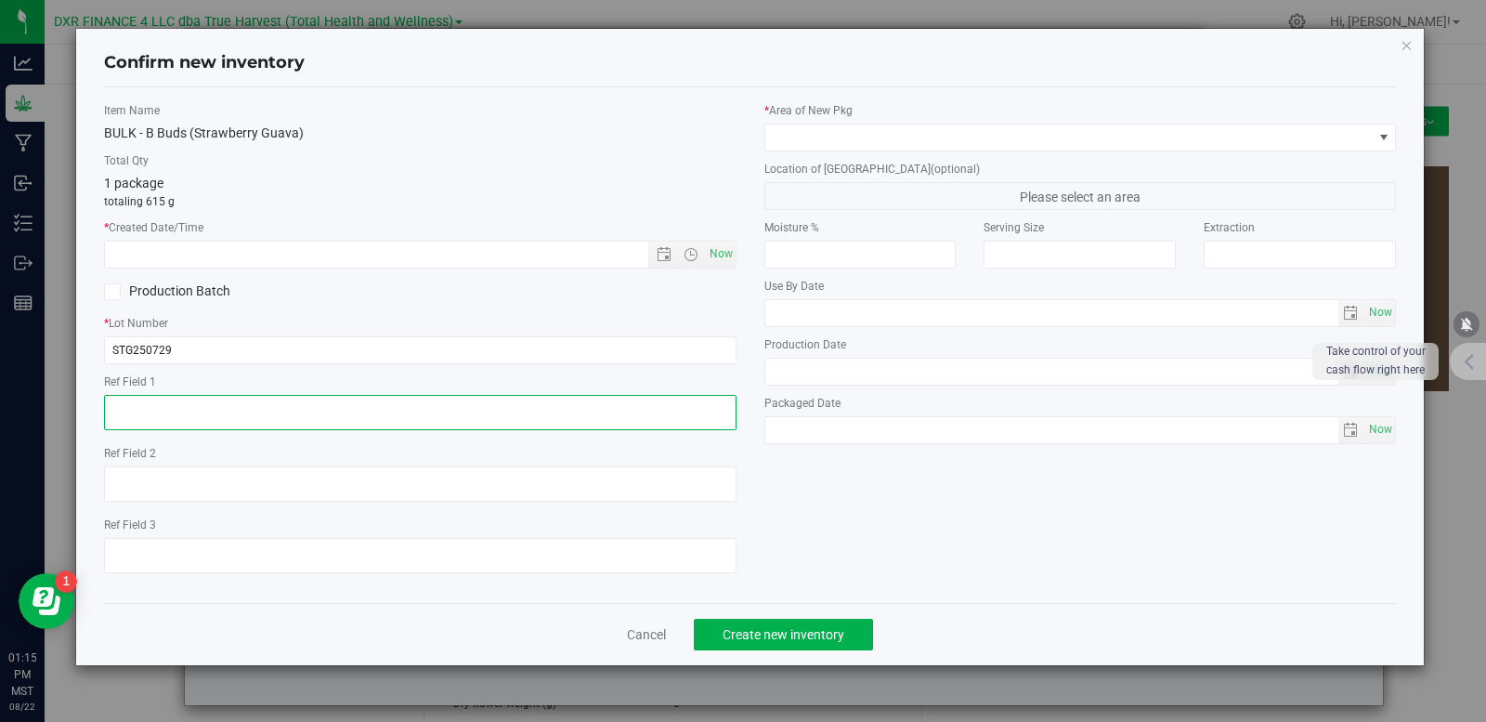
click at [184, 412] on textarea at bounding box center [420, 412] width 633 height 35
paste textarea "[DATE]"
type textarea "[DATE]"
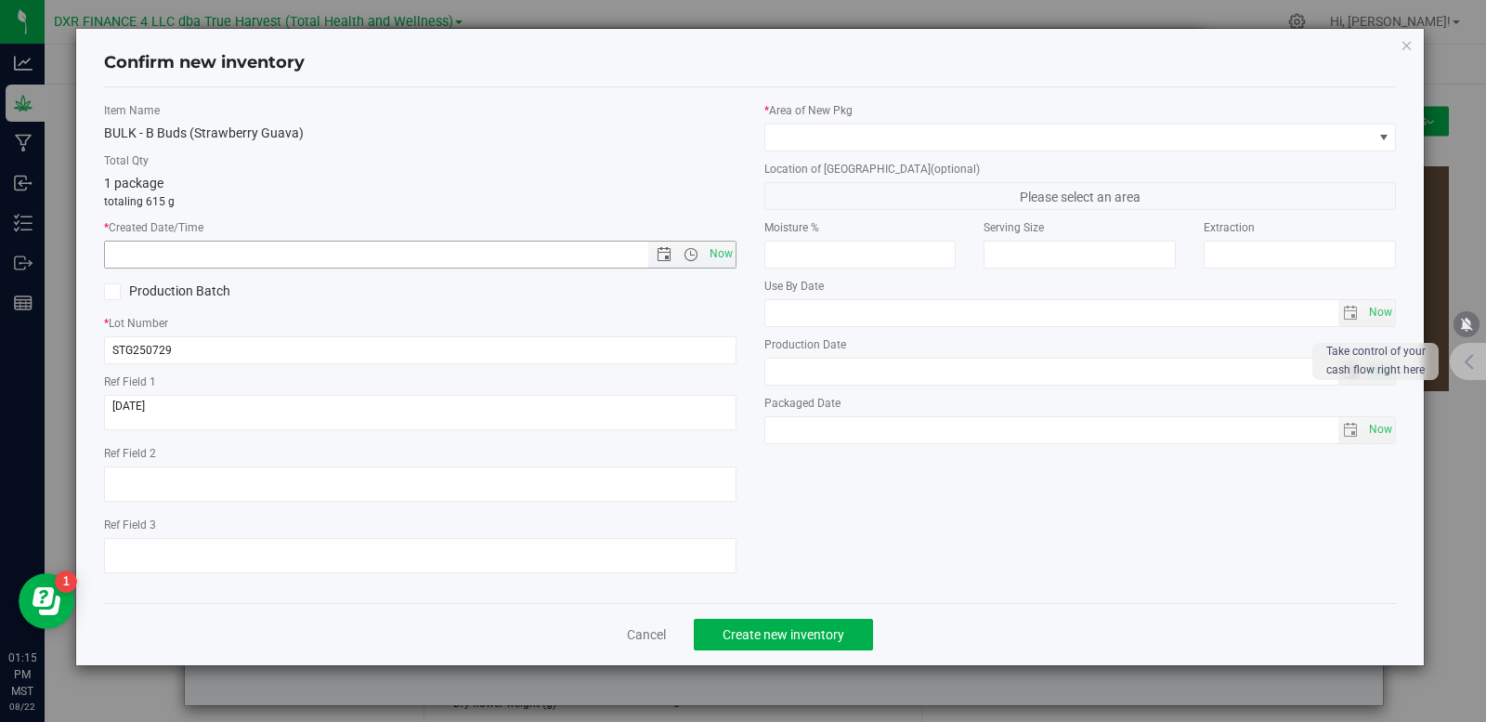
click at [216, 252] on input "text" at bounding box center [392, 255] width 575 height 26
paste input "[DATE]"
type input "7/29/2025 1:15 PM"
click at [116, 292] on icon at bounding box center [112, 292] width 12 height 0
click at [0, 0] on input "Production Batch" at bounding box center [0, 0] width 0 height 0
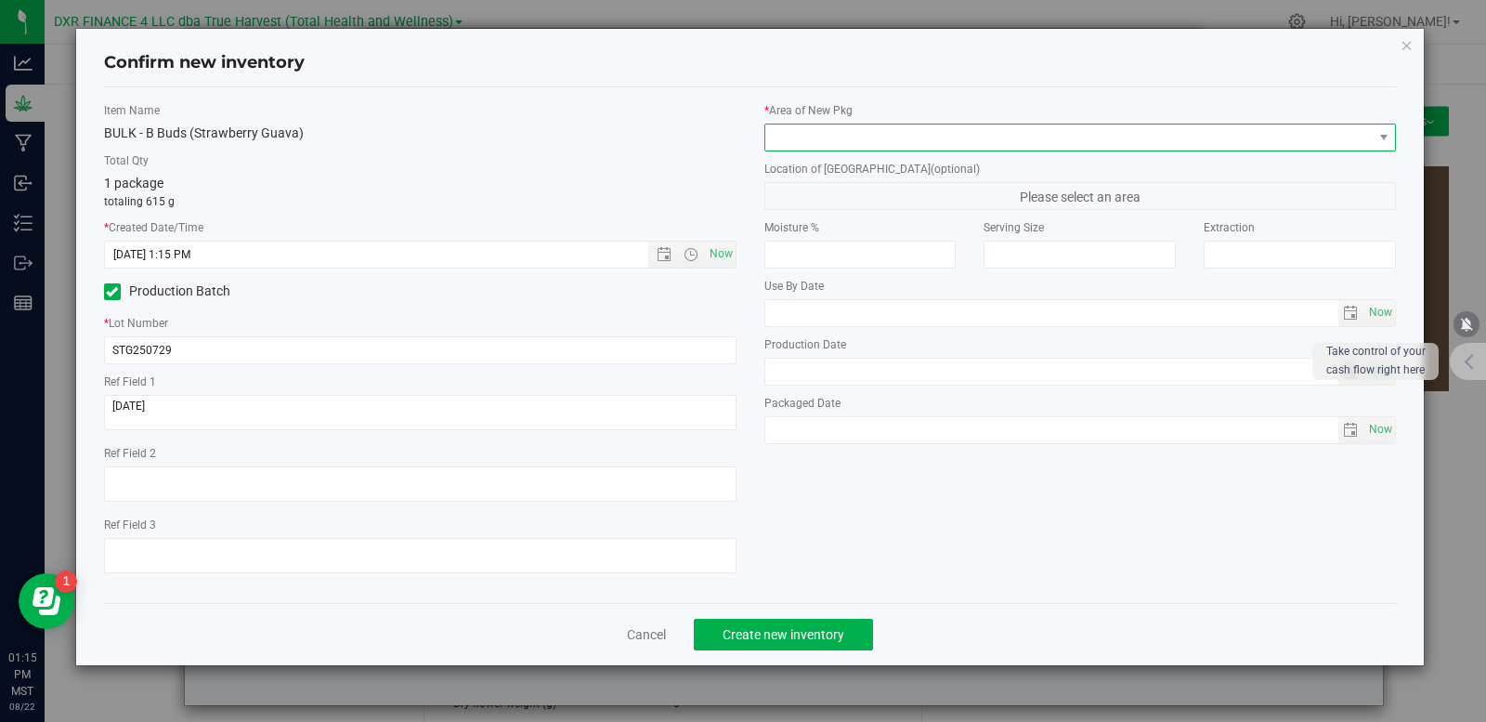
click at [980, 128] on span at bounding box center [1070, 137] width 608 height 26
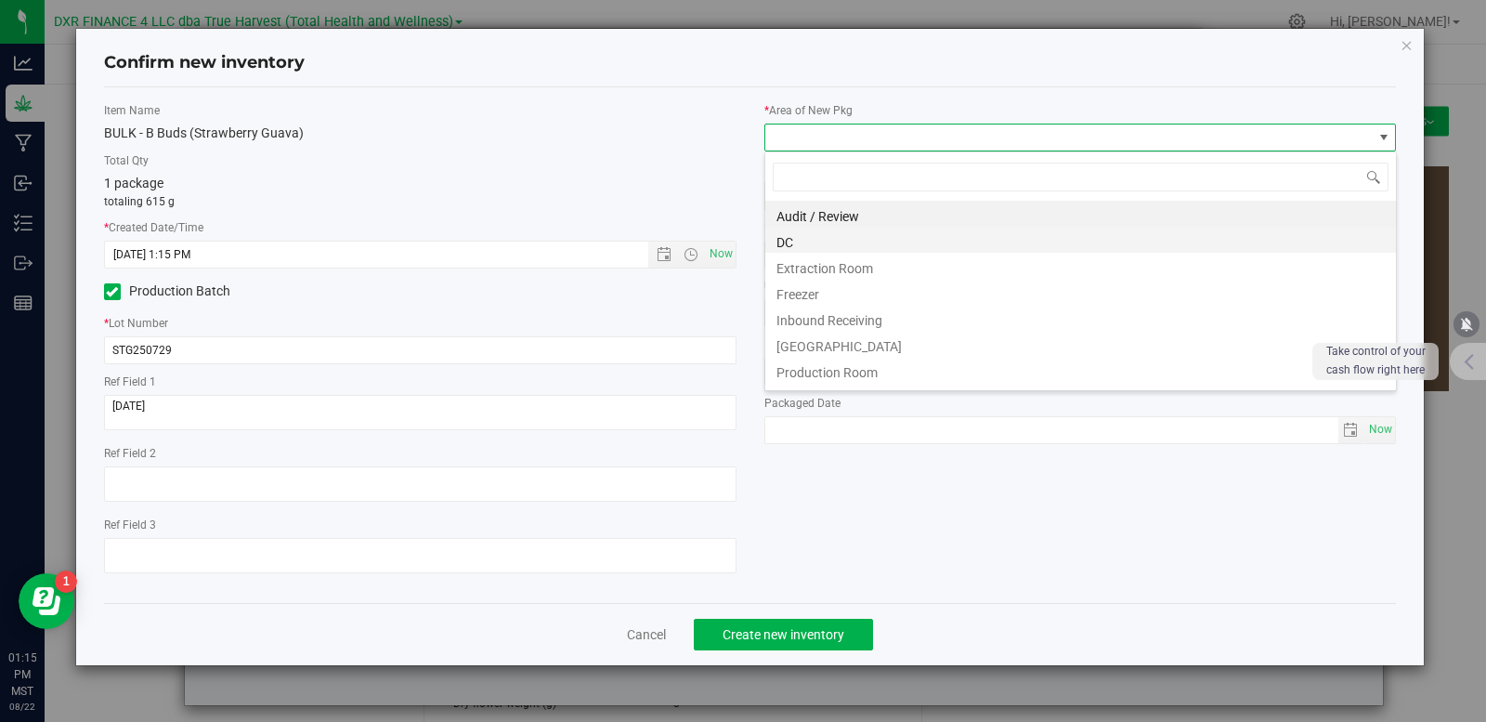
click at [796, 238] on li "DC" at bounding box center [1081, 240] width 631 height 26
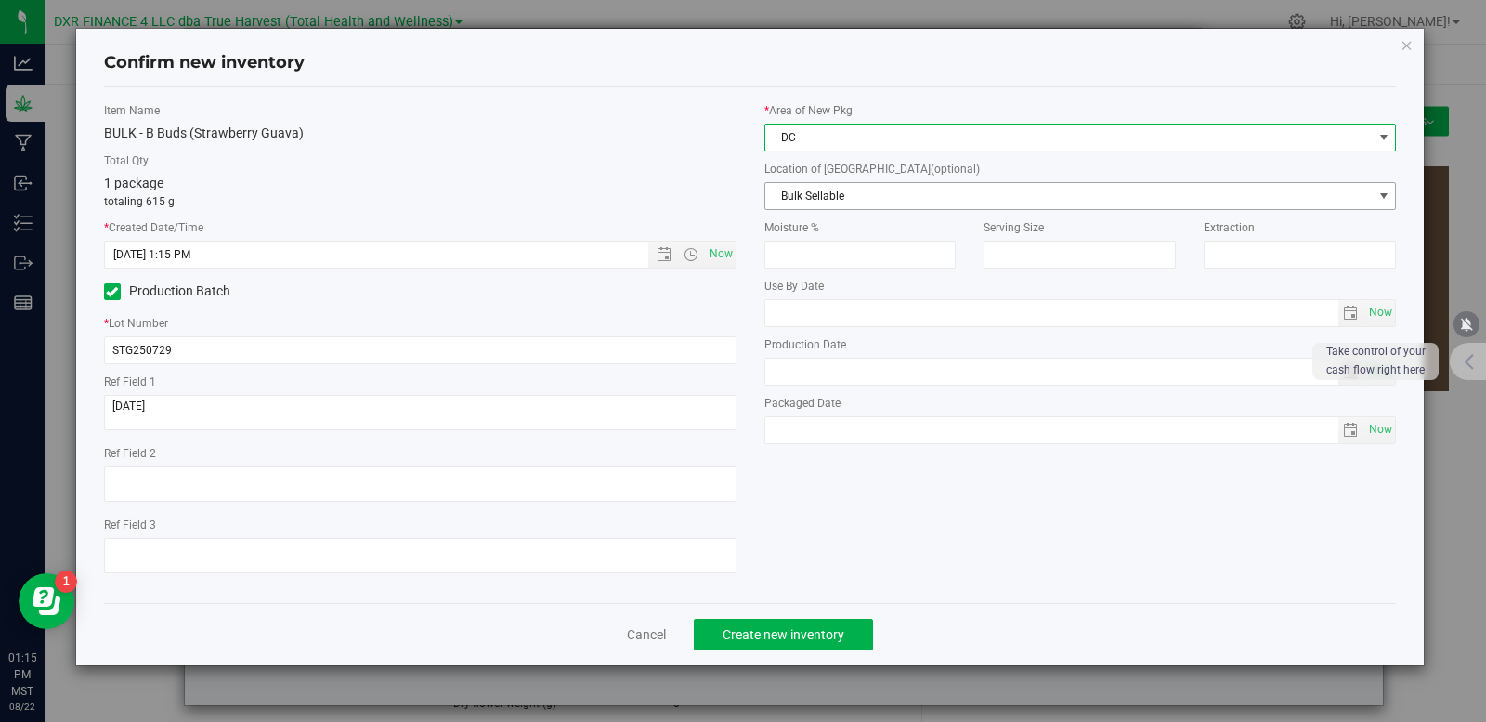
click at [833, 188] on span "Bulk Sellable" at bounding box center [1070, 196] width 608 height 26
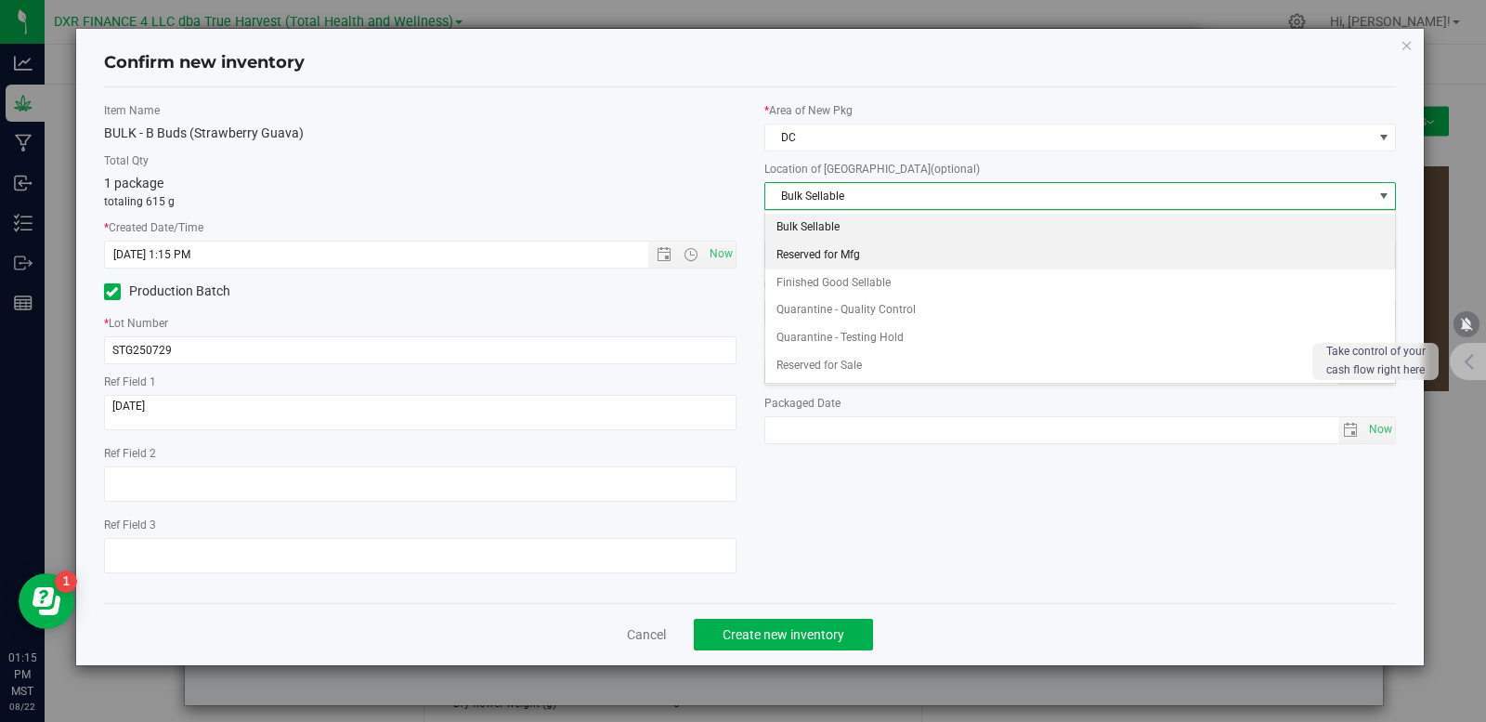
click at [818, 257] on li "Reserved for Mfg" at bounding box center [1081, 256] width 631 height 28
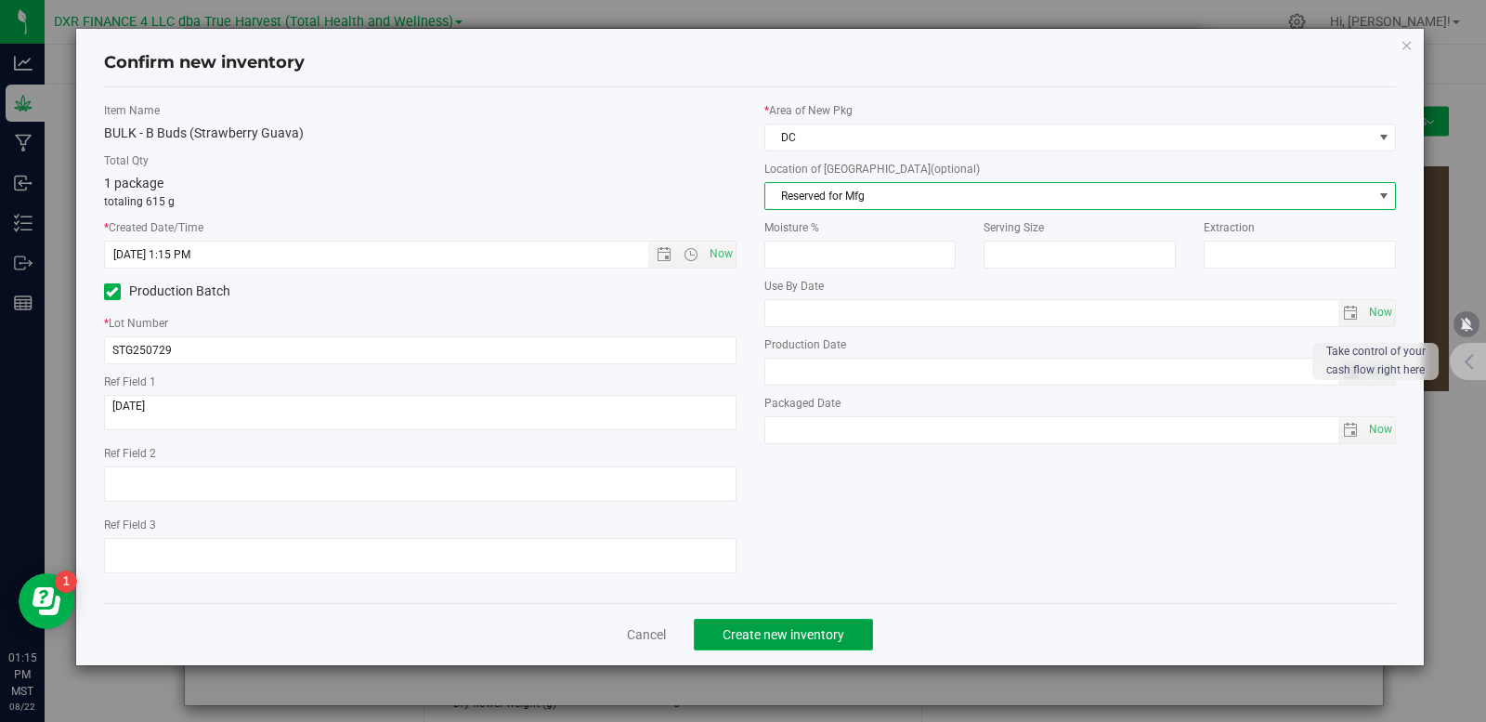
click at [779, 638] on span "Create new inventory" at bounding box center [784, 634] width 122 height 15
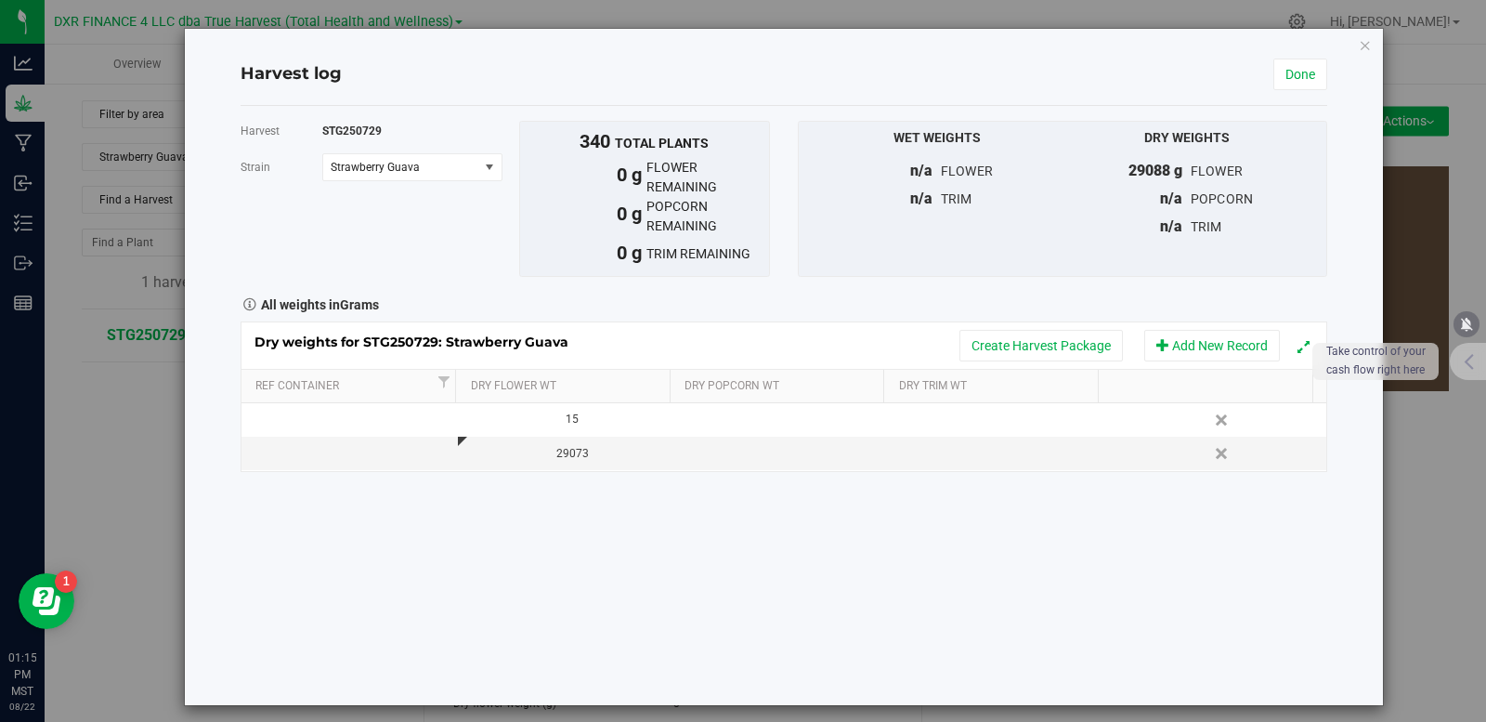
click at [774, 583] on div "Harvest STG250729 Strain Strawberry Guava Select strain Strawberry Guava To bul…" at bounding box center [784, 405] width 1087 height 599
click at [1274, 81] on link "Done" at bounding box center [1301, 75] width 54 height 32
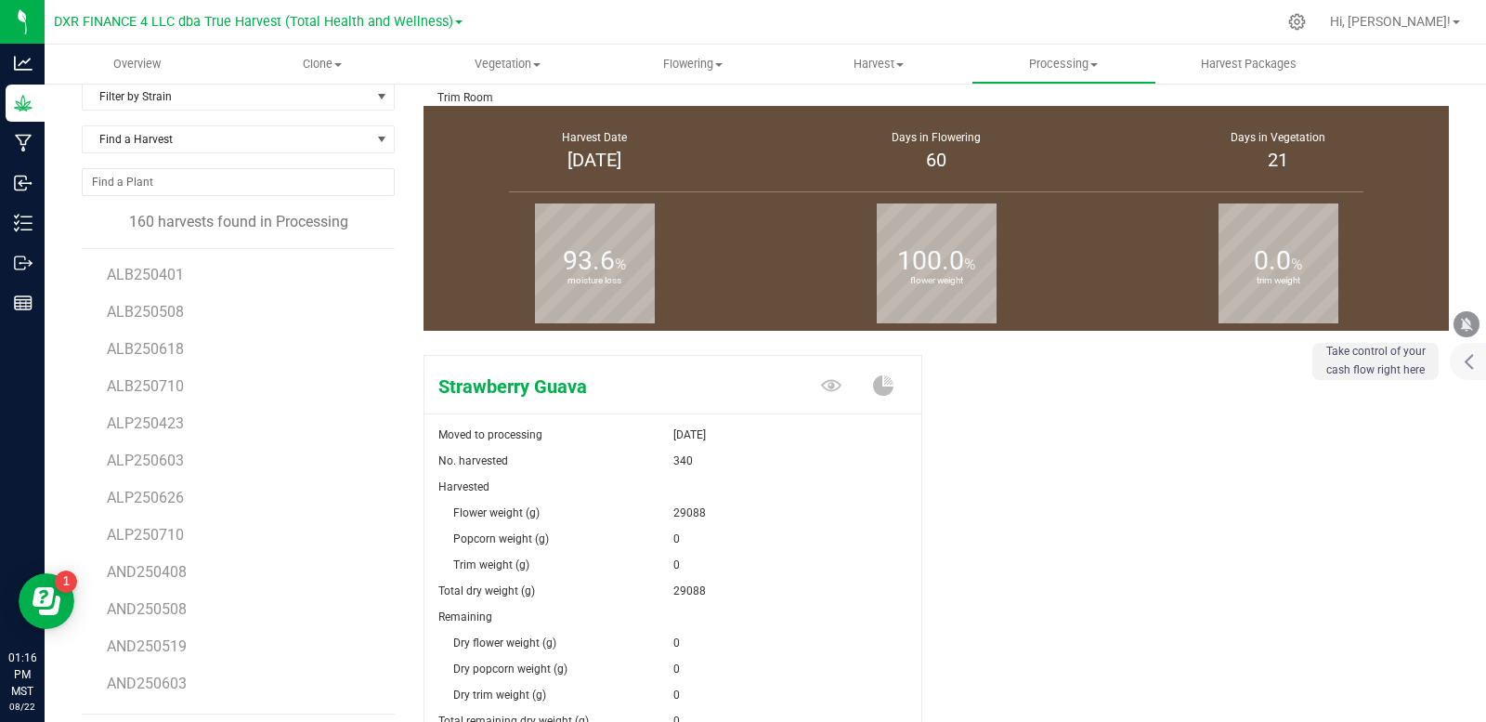
scroll to position [93, 0]
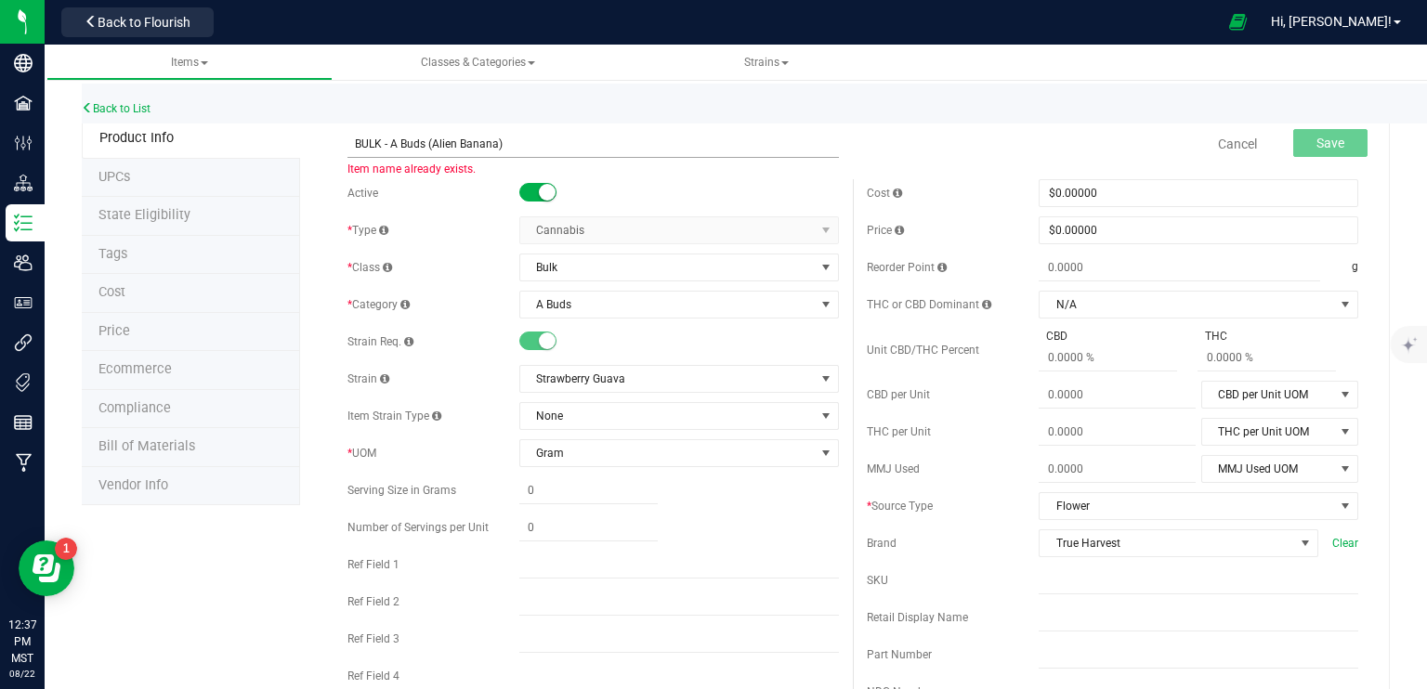
drag, startPoint x: 491, startPoint y: 144, endPoint x: 429, endPoint y: 146, distance: 62.3
click at [429, 146] on input "BULK - A Buds (Alien Banana)" at bounding box center [592, 144] width 491 height 28
click at [625, 376] on span "Strawberry Guava" at bounding box center [667, 379] width 295 height 26
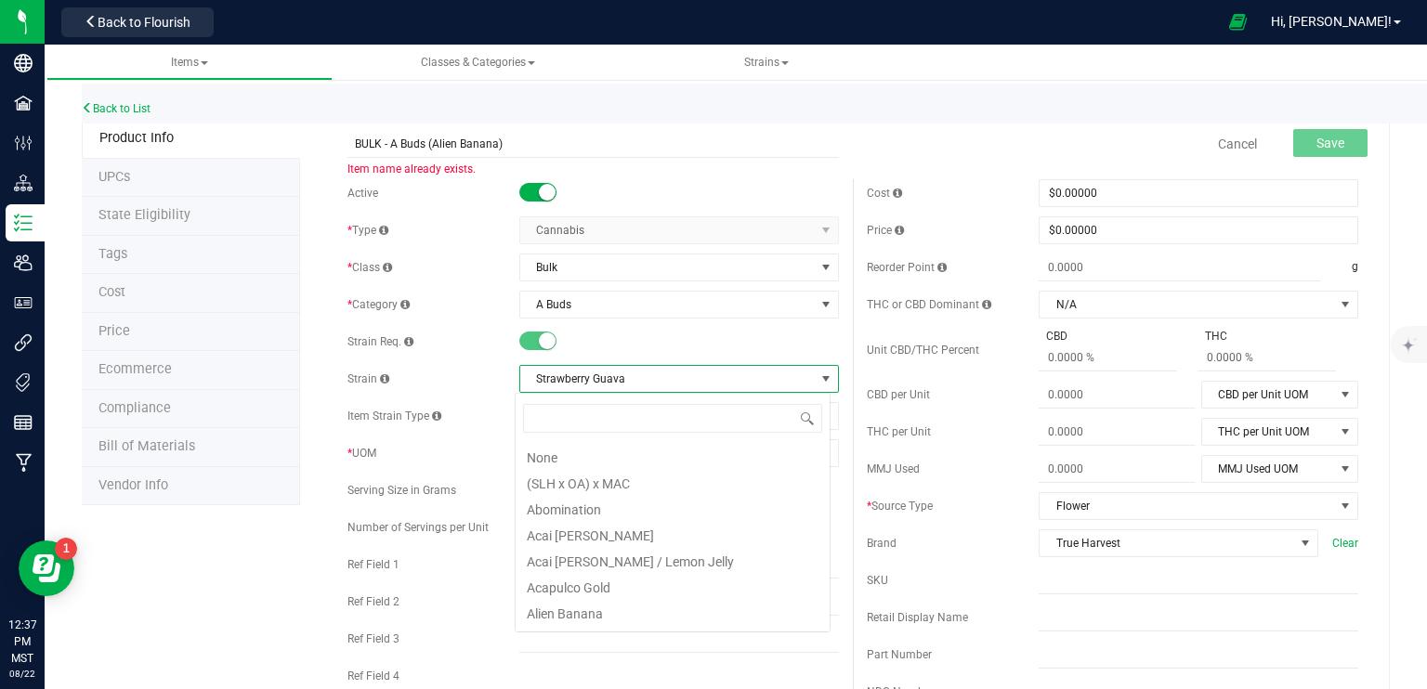
scroll to position [9803, 0]
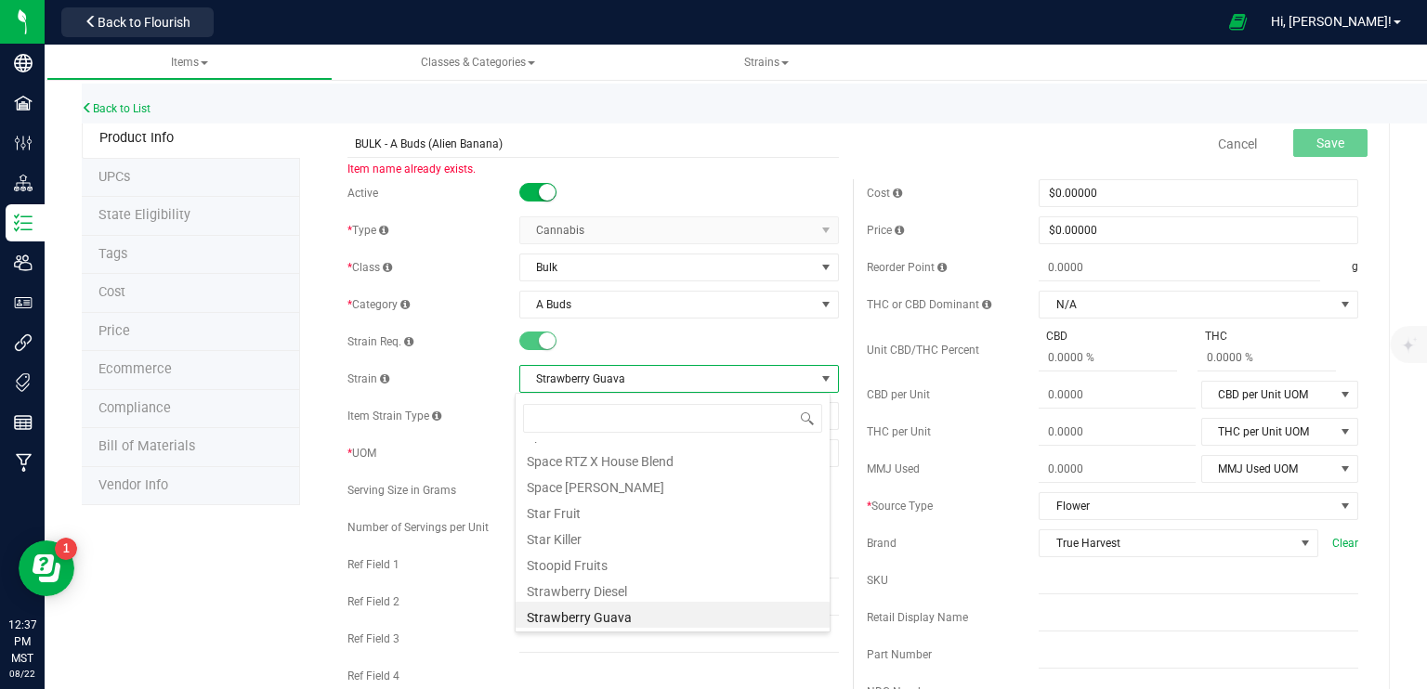
click at [630, 377] on span "Strawberry Guava" at bounding box center [667, 379] width 295 height 26
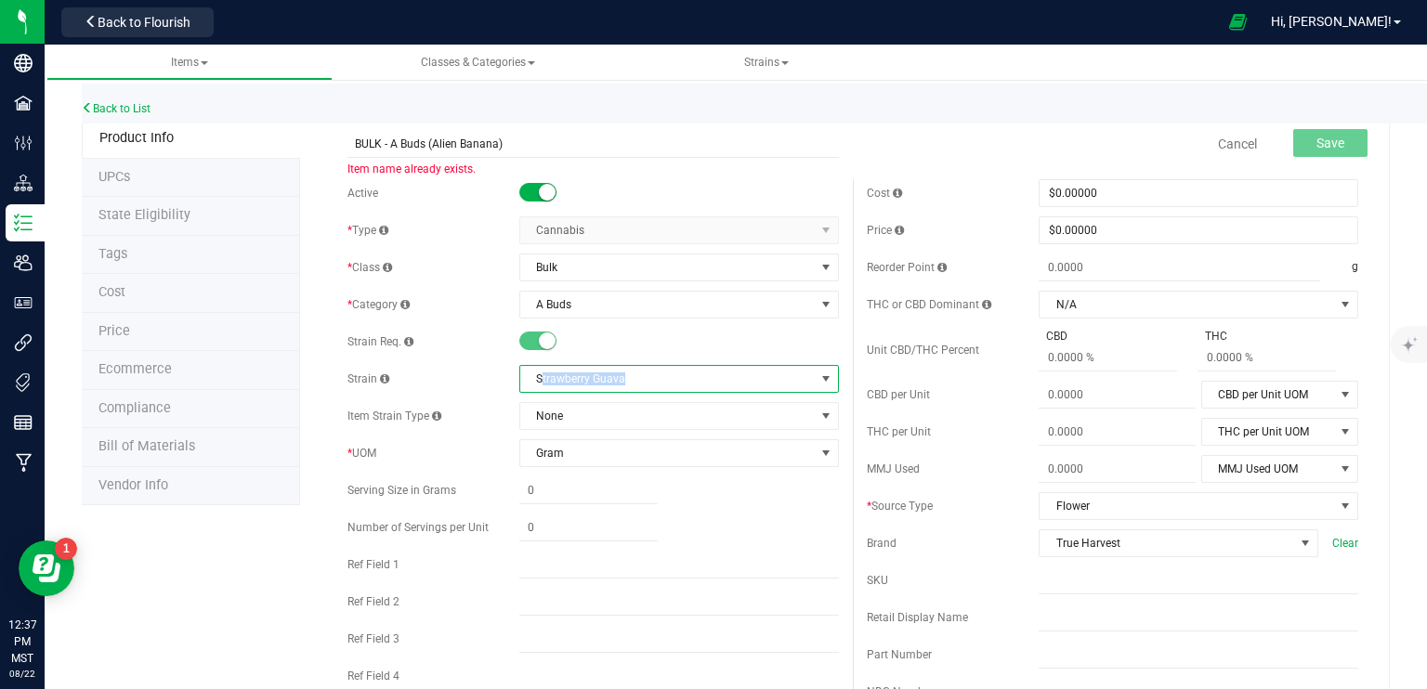
drag, startPoint x: 625, startPoint y: 378, endPoint x: 535, endPoint y: 378, distance: 90.1
click at [535, 378] on span "Strawberry Guava" at bounding box center [667, 379] width 295 height 26
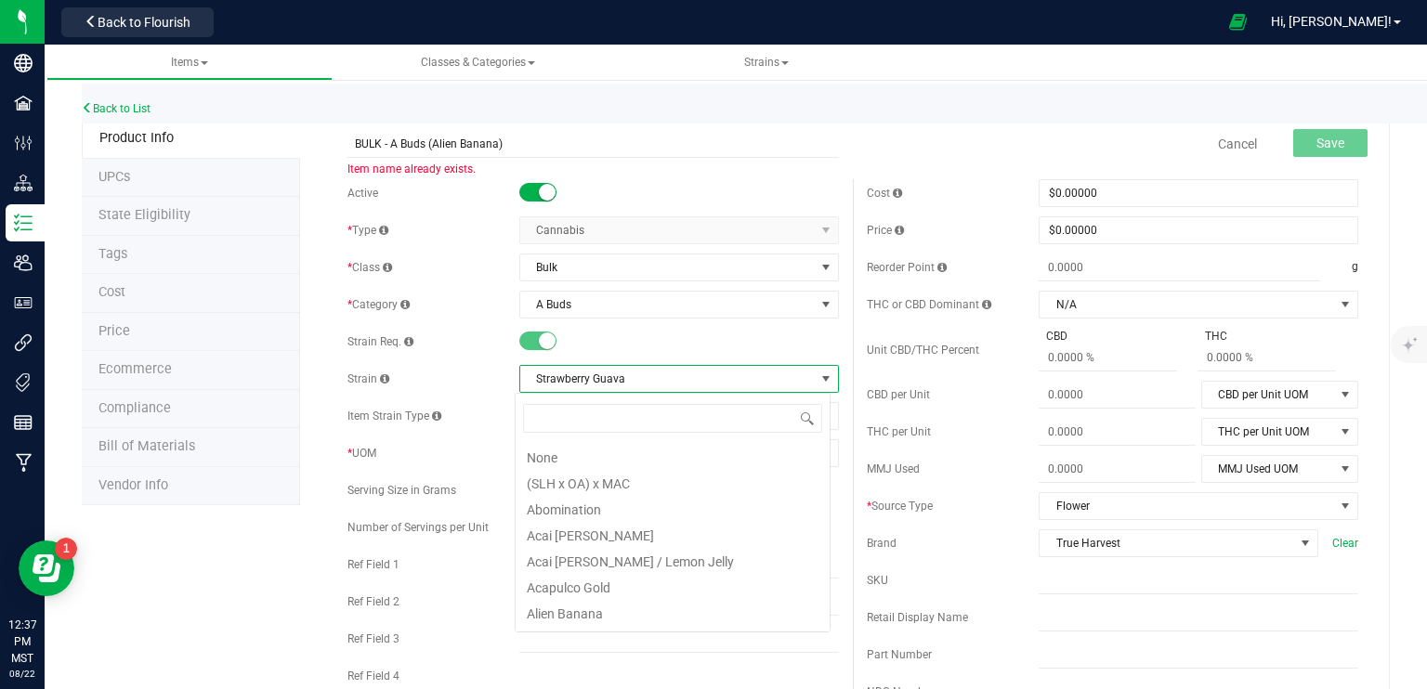
scroll to position [27, 316]
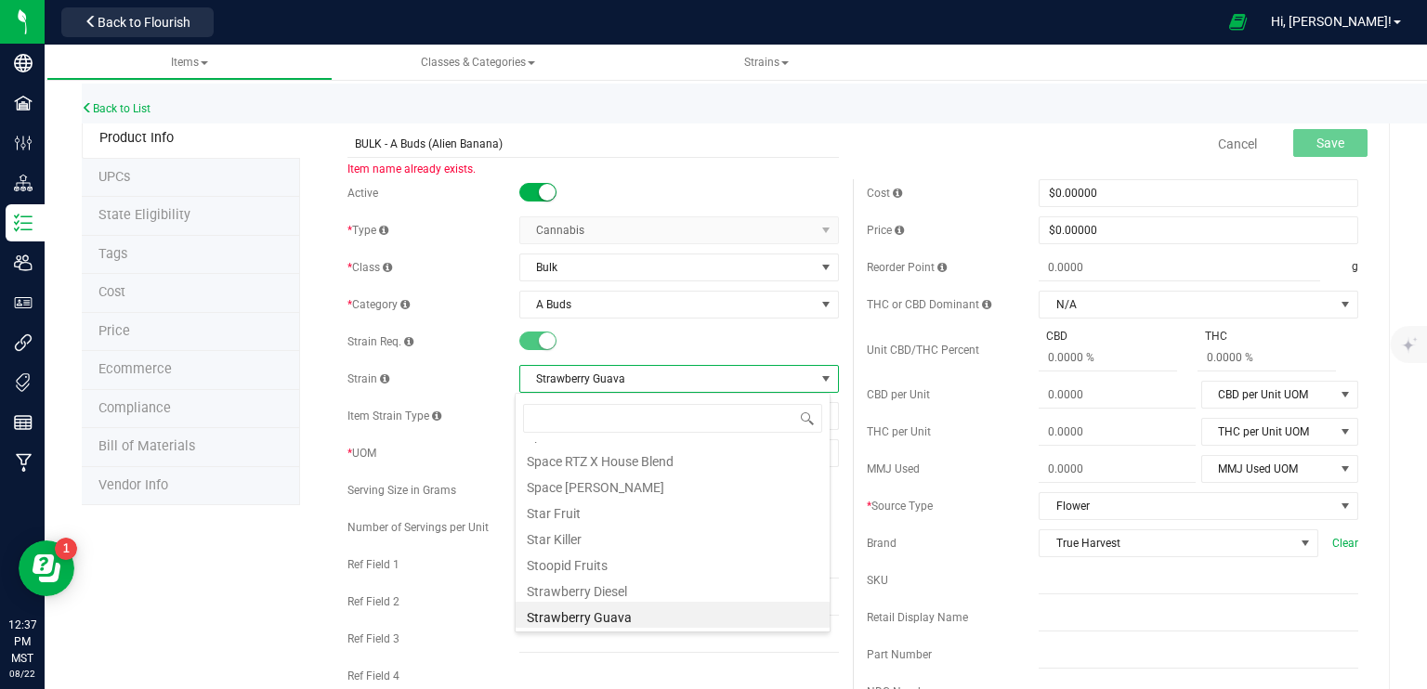
click at [637, 623] on li "Strawberry Guava" at bounding box center [673, 615] width 314 height 26
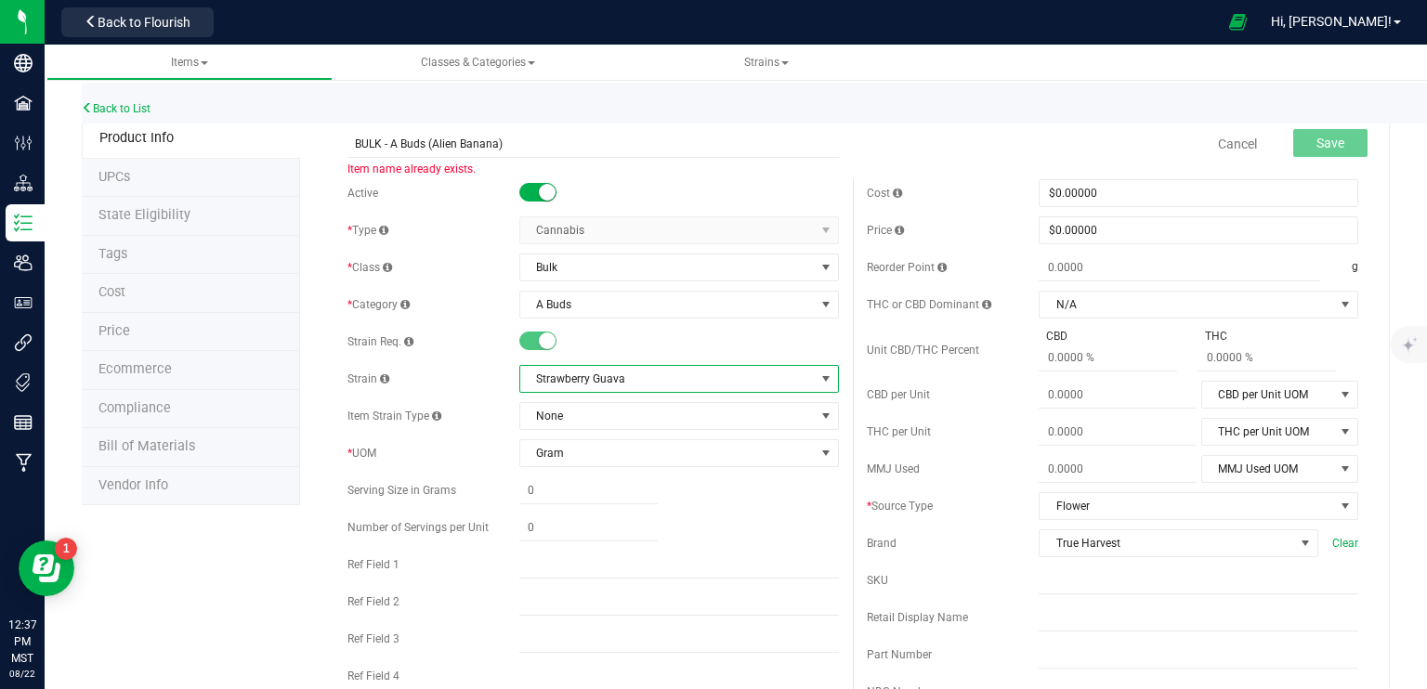
click at [628, 377] on span "Strawberry Guava" at bounding box center [667, 379] width 295 height 26
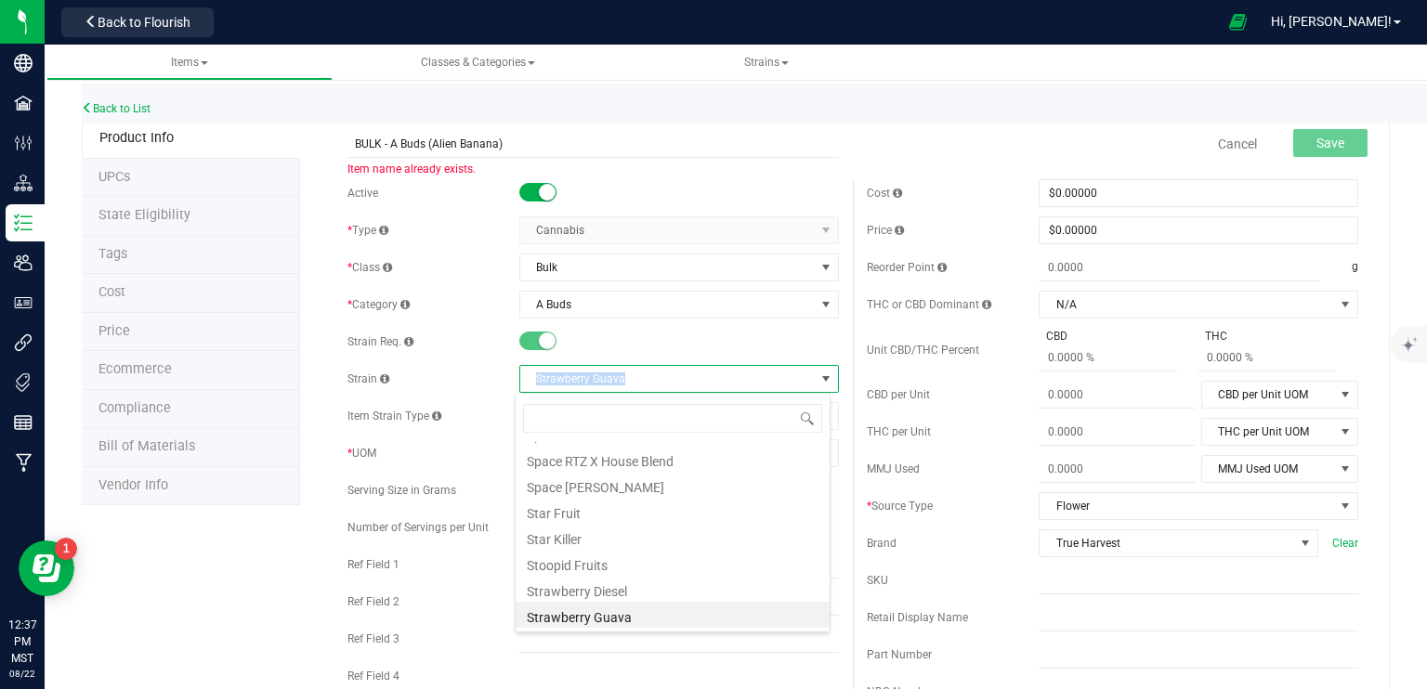
drag, startPoint x: 627, startPoint y: 374, endPoint x: 515, endPoint y: 371, distance: 112.5
click at [487, 378] on div "Strain Strawberry Guava" at bounding box center [592, 379] width 491 height 28
copy div "Strawberry Guava"
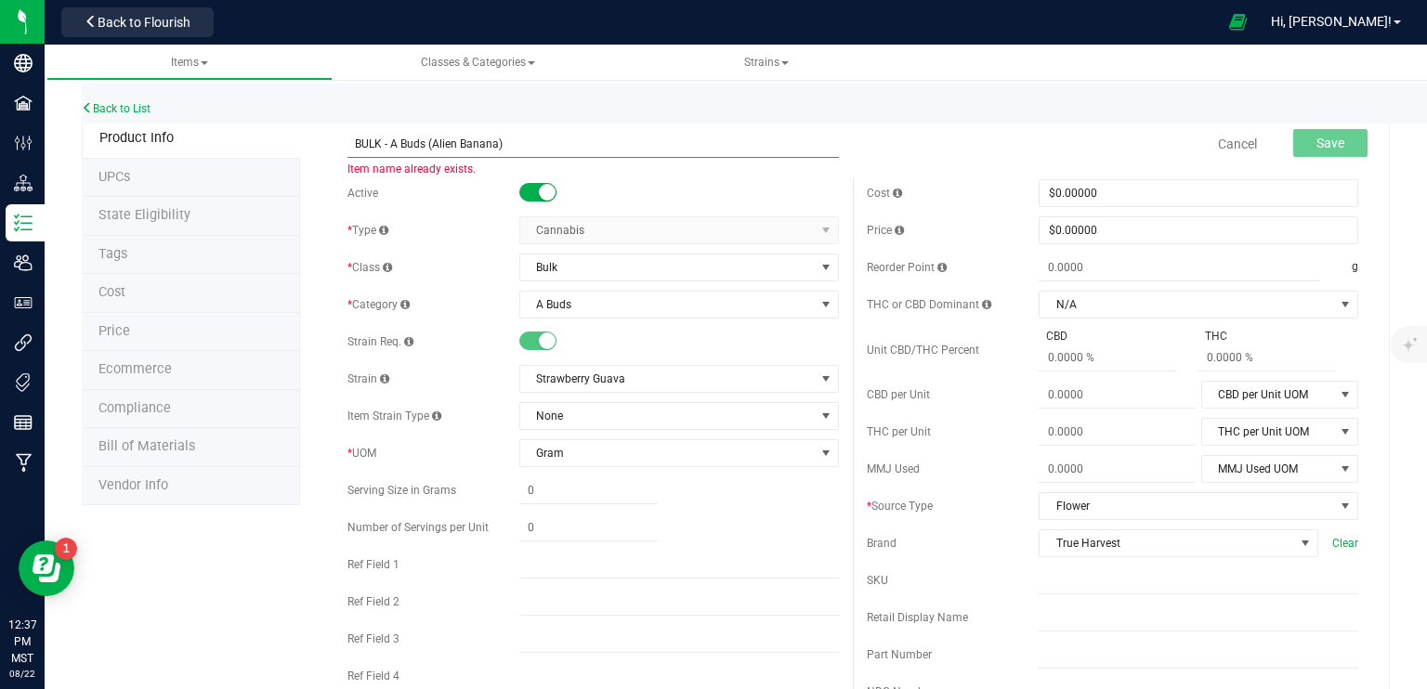
drag, startPoint x: 430, startPoint y: 144, endPoint x: 494, endPoint y: 146, distance: 64.1
click at [494, 146] on input "BULK - A Buds (Alien Banana)" at bounding box center [592, 144] width 491 height 28
paste input "Strawberry Guav"
click at [432, 141] on input "BULK - A Buds ( Strawberry Guava)" at bounding box center [592, 144] width 491 height 28
type input "BULK - A Buds (Strawberry Guava)"
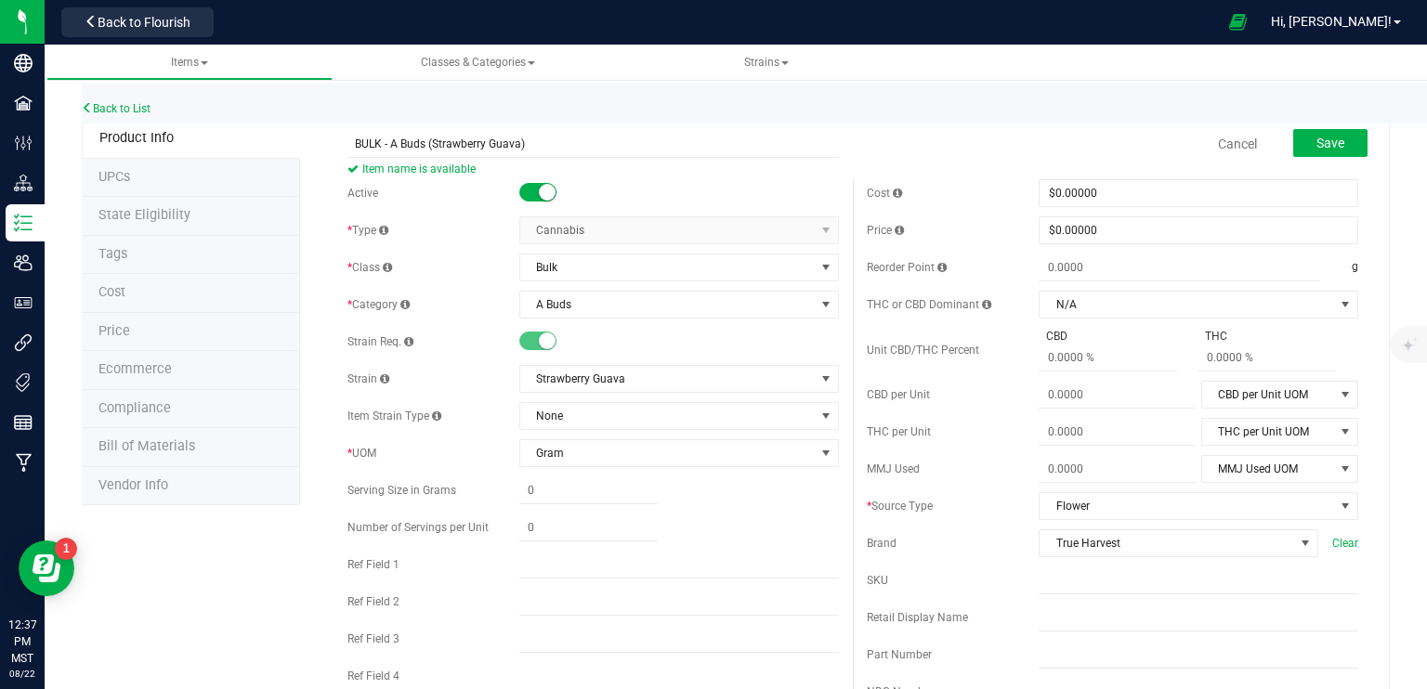
click at [772, 187] on div at bounding box center [679, 193] width 320 height 19
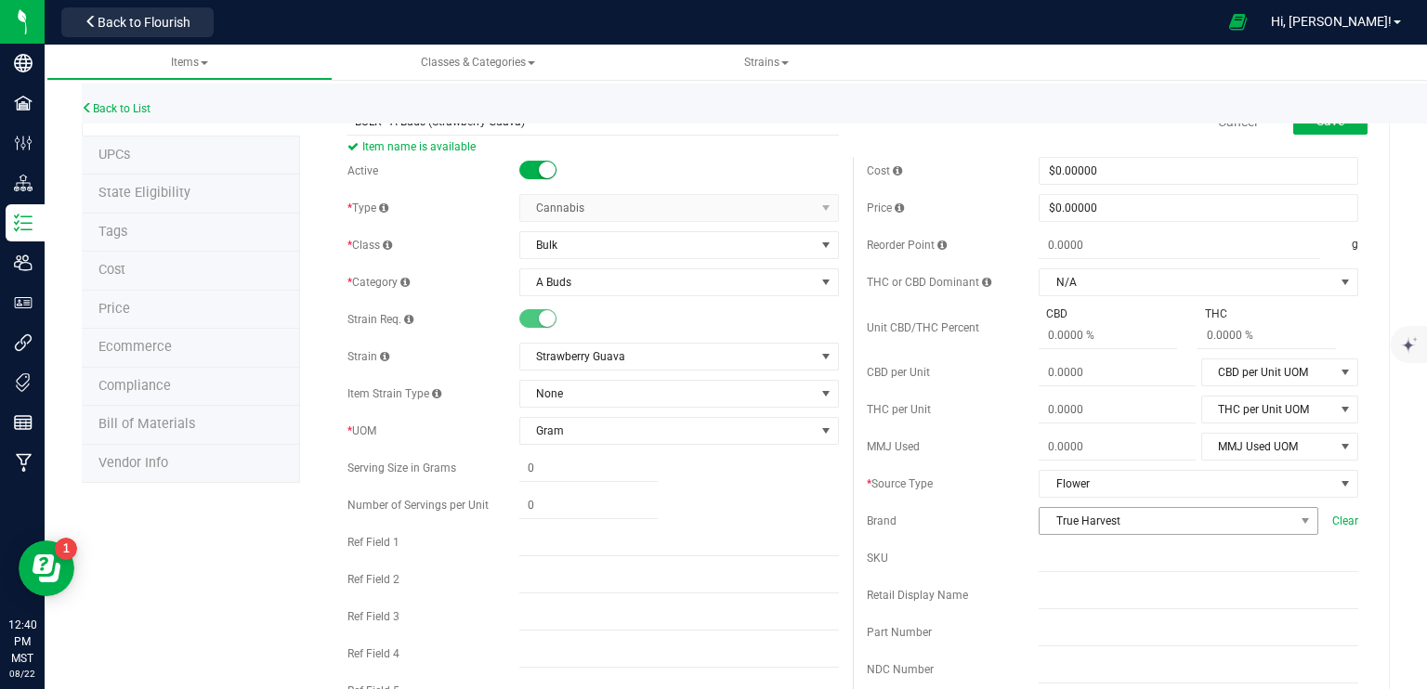
scroll to position [0, 0]
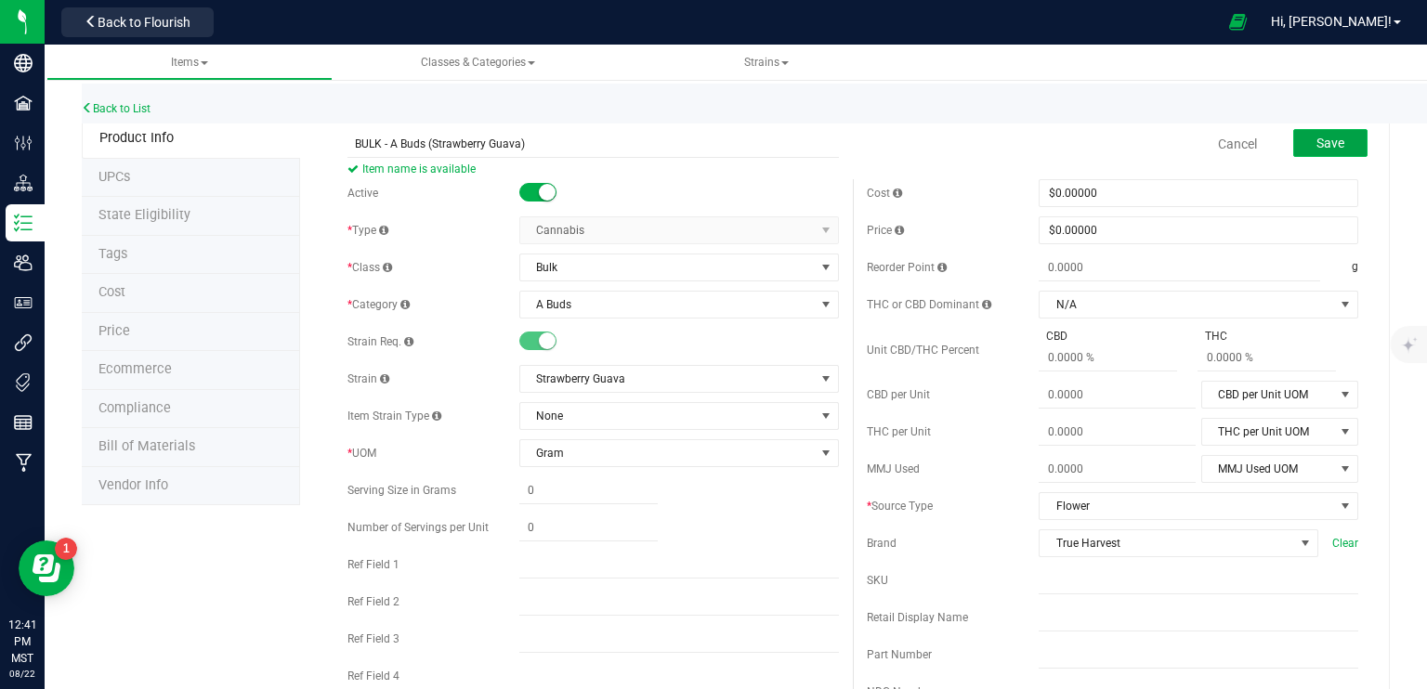
click at [1300, 148] on button "Save" at bounding box center [1330, 143] width 74 height 28
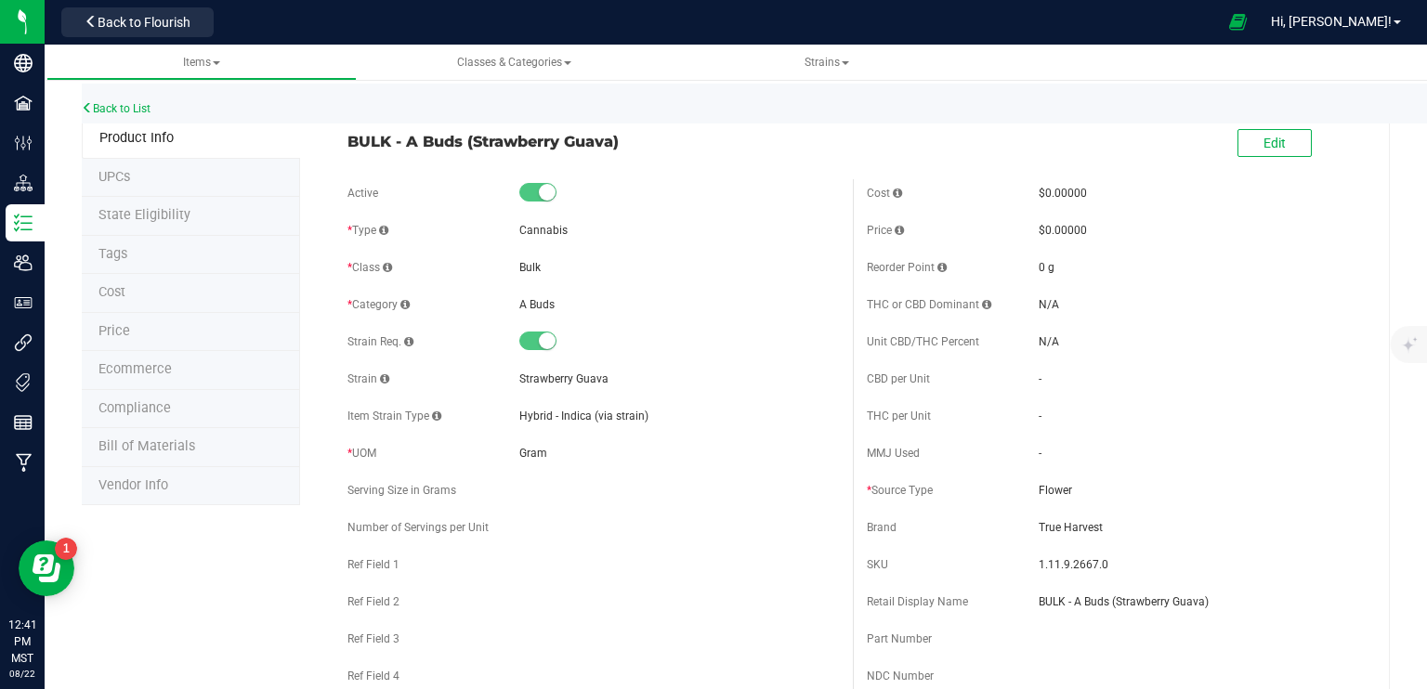
click at [137, 373] on span "Ecommerce" at bounding box center [134, 369] width 73 height 16
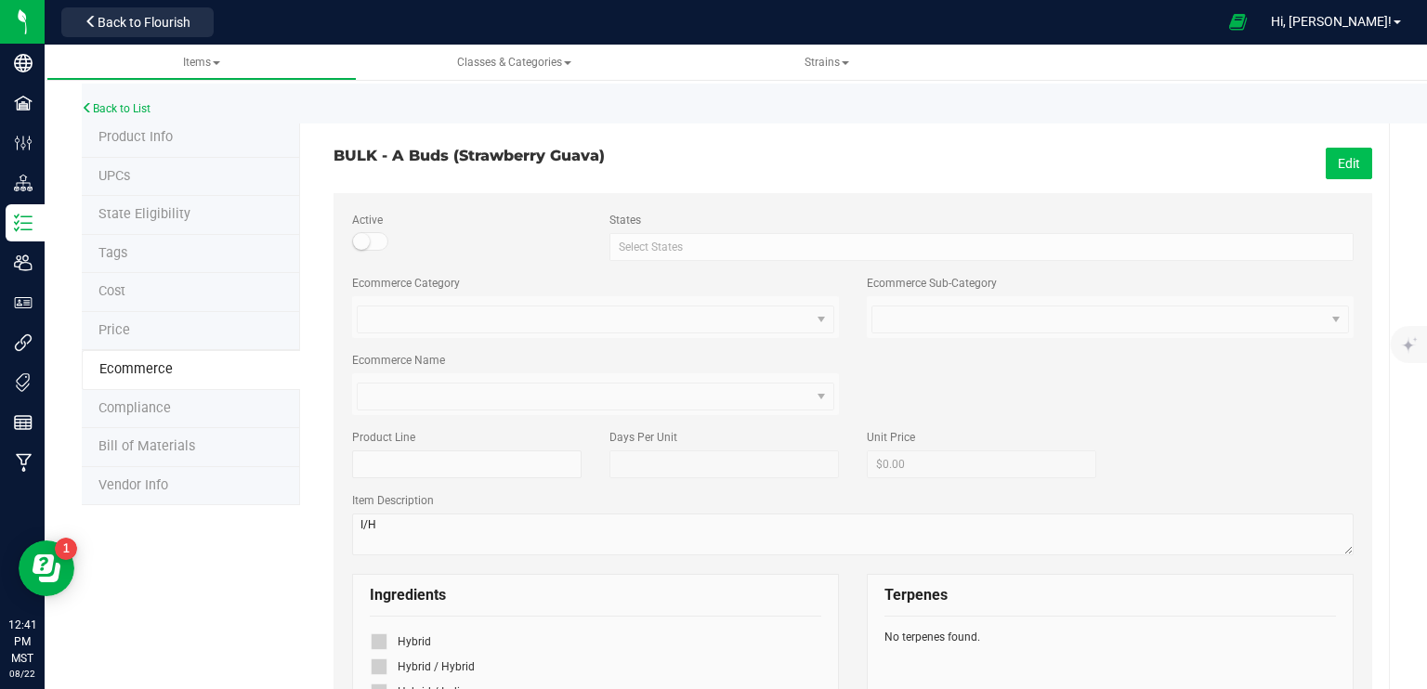
click at [1342, 161] on button "Edit" at bounding box center [1349, 164] width 46 height 32
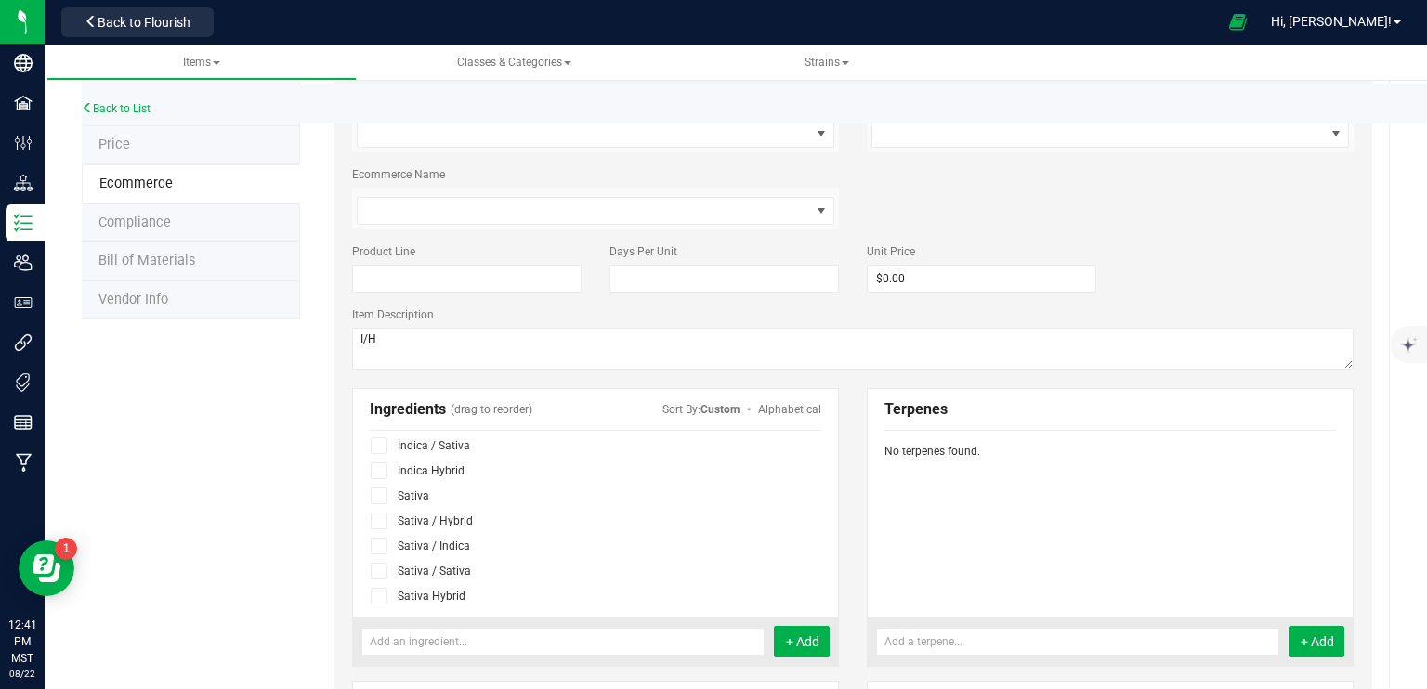
scroll to position [93, 0]
click at [382, 562] on span at bounding box center [379, 564] width 17 height 17
click at [0, 0] on input "checkbox" at bounding box center [0, 0] width 0 height 0
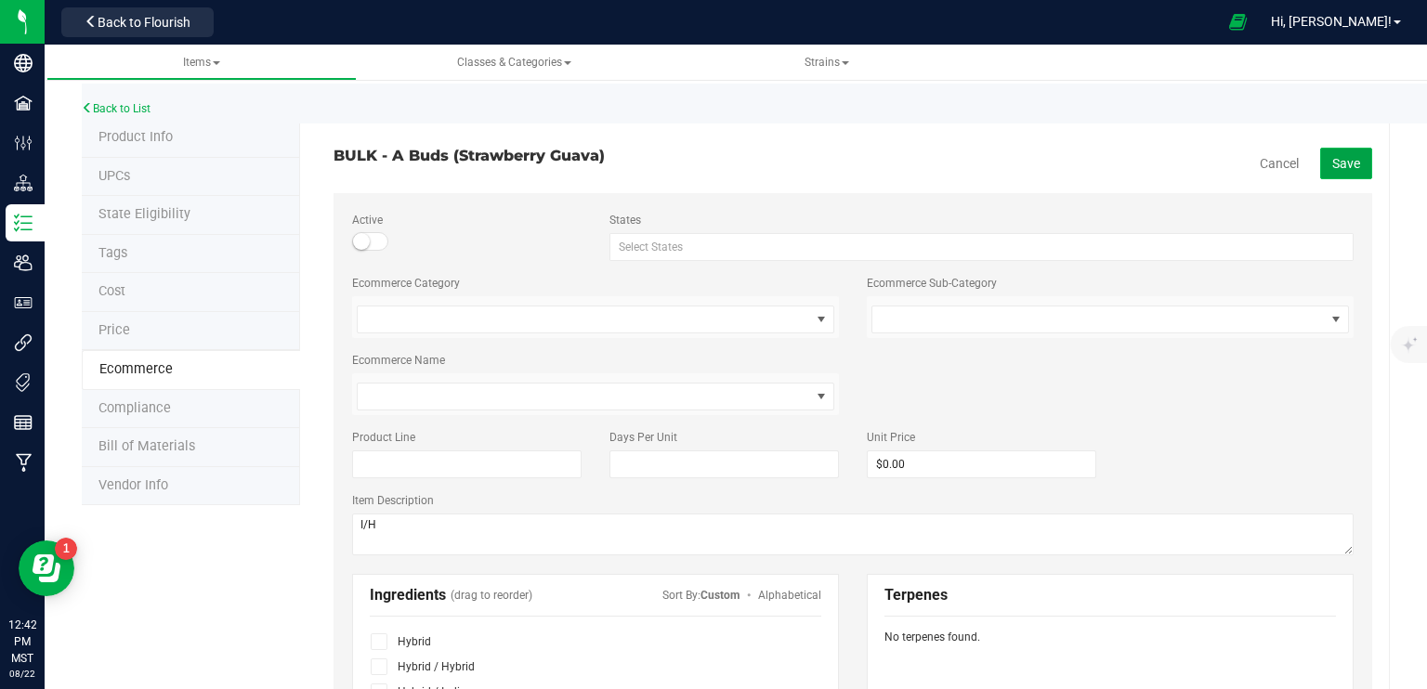
click at [1334, 163] on span "Save" at bounding box center [1346, 163] width 28 height 15
click at [139, 107] on link "Back to List" at bounding box center [116, 108] width 69 height 13
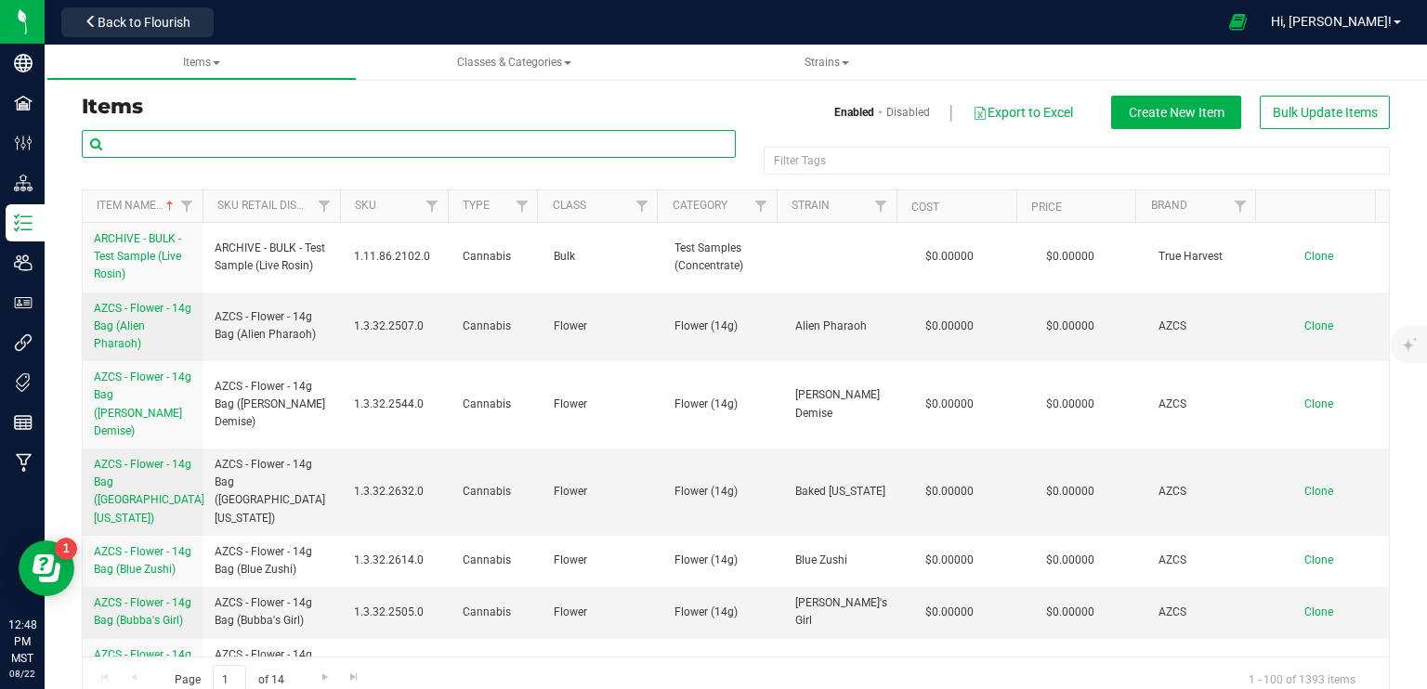
click at [364, 141] on input "text" at bounding box center [409, 144] width 654 height 28
click at [418, 145] on input "text" at bounding box center [409, 144] width 654 height 28
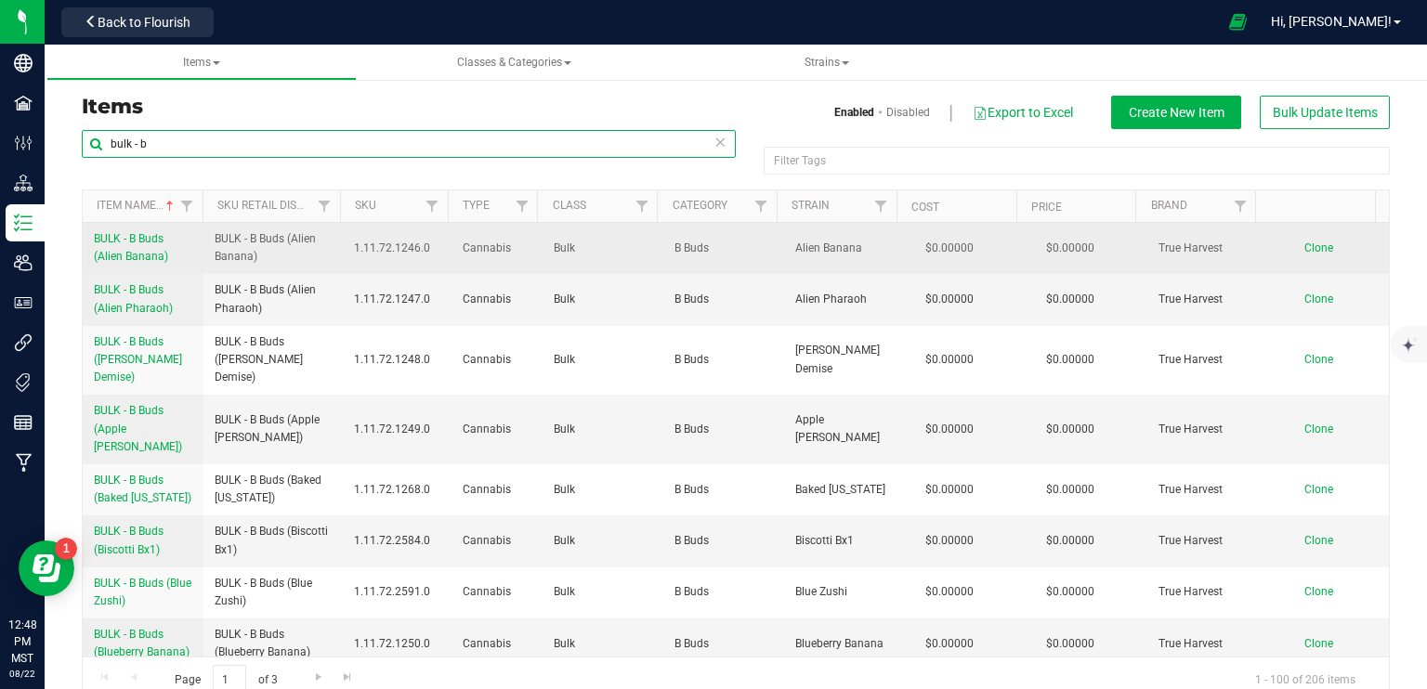
type input "bulk - b"
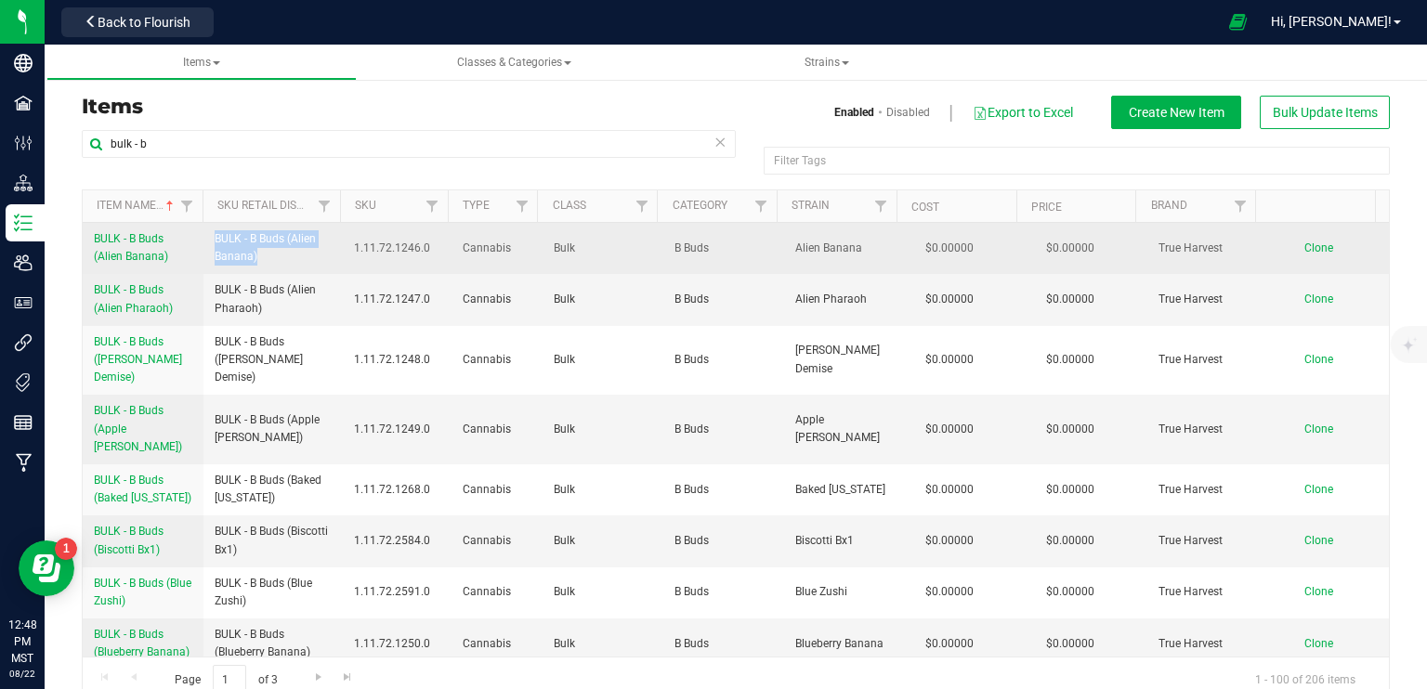
drag, startPoint x: 265, startPoint y: 256, endPoint x: 230, endPoint y: 238, distance: 39.1
click at [209, 241] on td "BULK - B Buds (Alien Banana)" at bounding box center [272, 248] width 139 height 51
copy span "BULK - B Buds (Alien Banana)"
click at [1304, 246] on span "Clone" at bounding box center [1318, 248] width 29 height 13
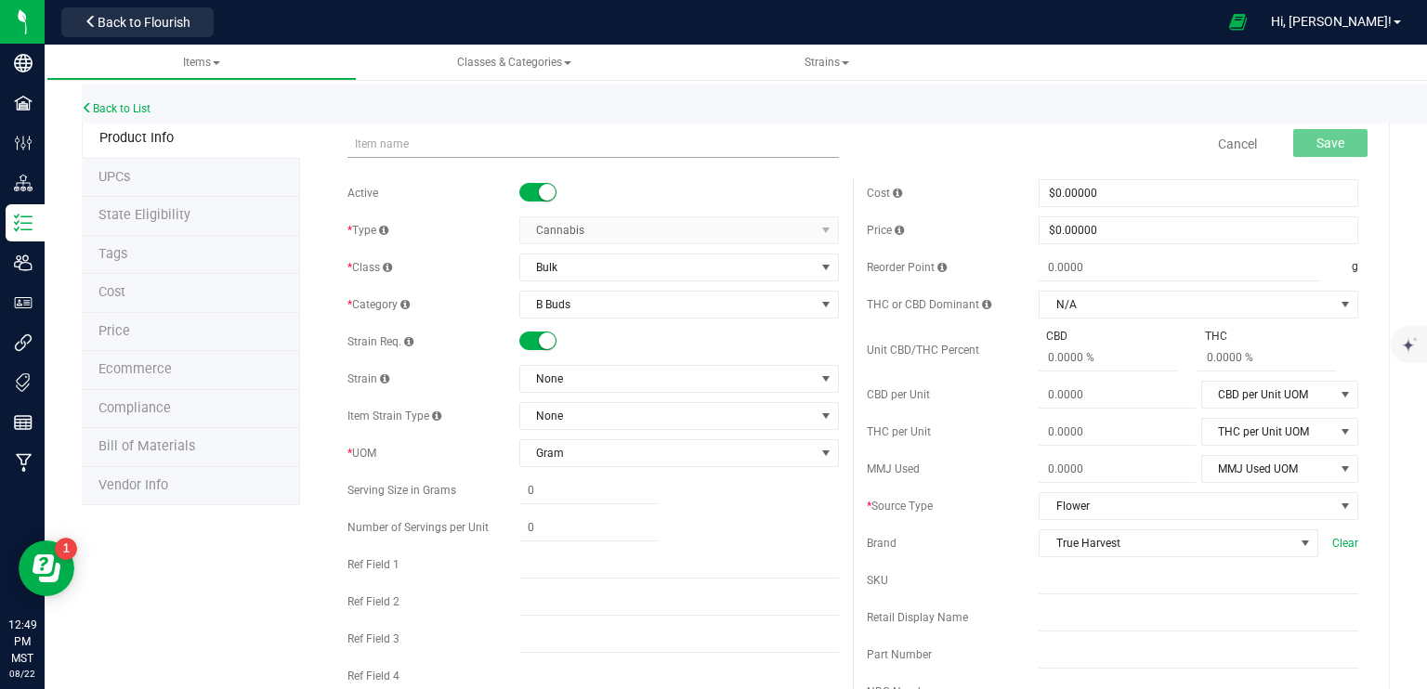
click at [415, 145] on input "text" at bounding box center [592, 144] width 491 height 28
type input "BULK - B Buds (Alien Banana)"
click at [609, 382] on span "None" at bounding box center [667, 379] width 295 height 26
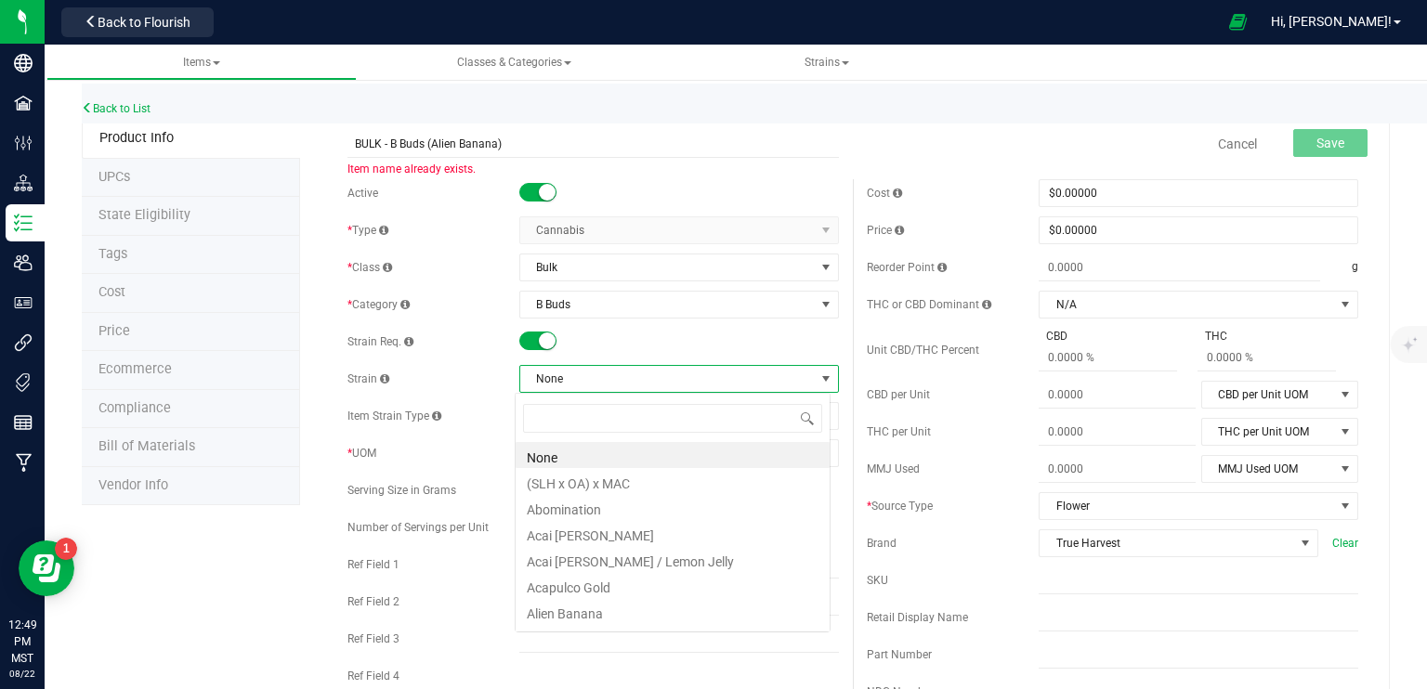
scroll to position [27, 316]
type input "strawberry gu"
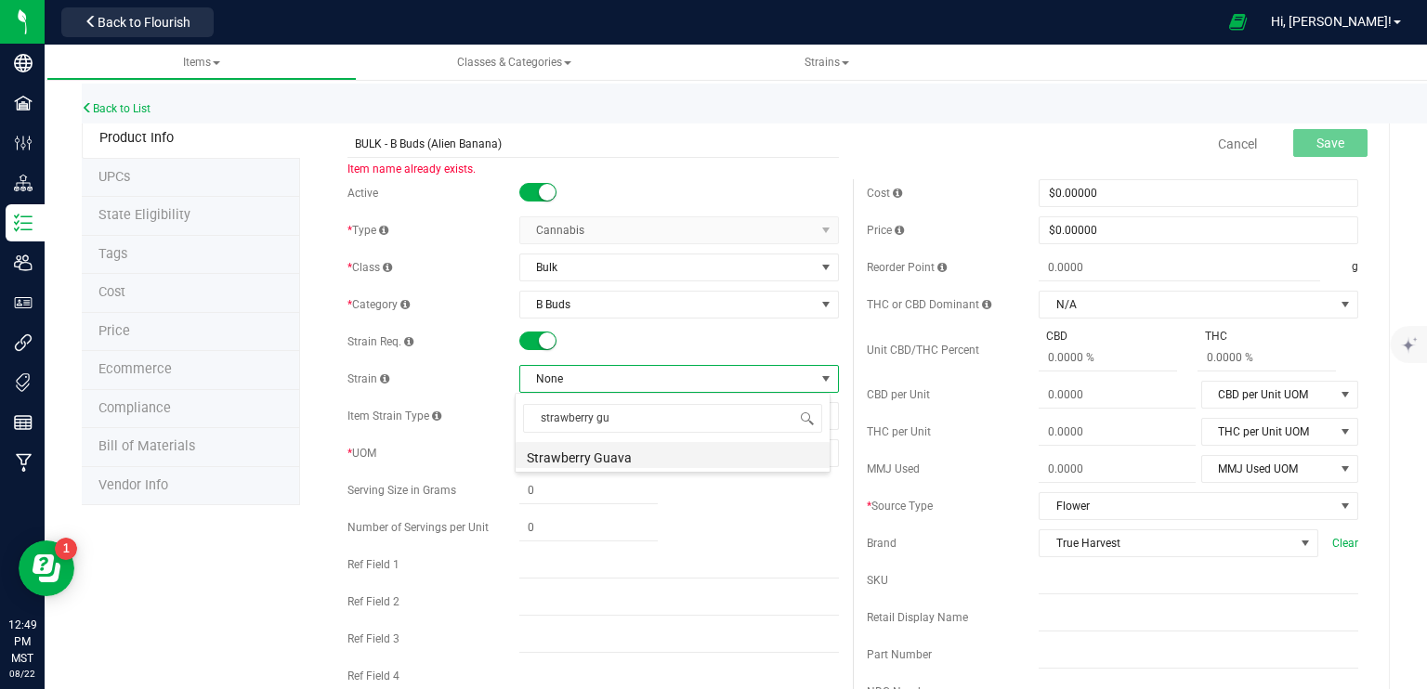
click at [597, 460] on li "Strawberry Guava" at bounding box center [673, 455] width 314 height 26
click at [616, 373] on span "Strawberry Guava" at bounding box center [667, 379] width 295 height 26
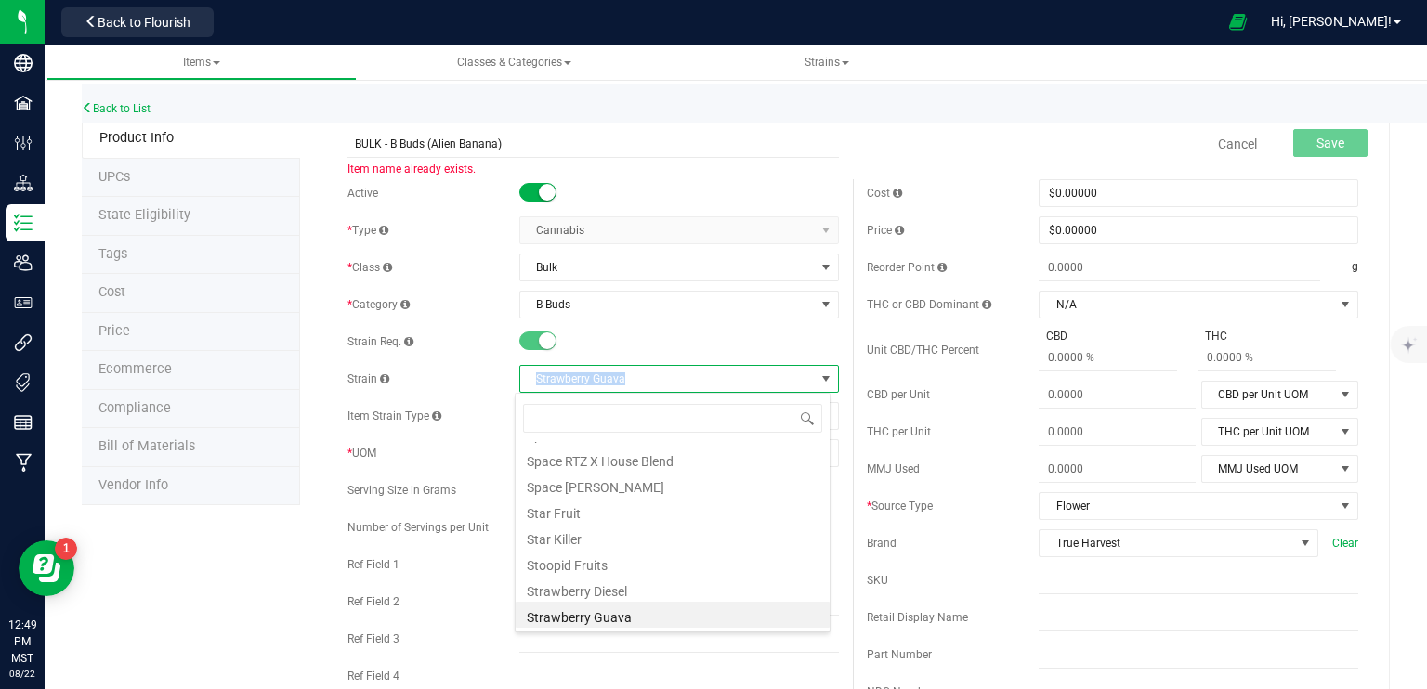
drag, startPoint x: 623, startPoint y: 382, endPoint x: 527, endPoint y: 373, distance: 97.0
click at [527, 373] on span "Strawberry Guava" at bounding box center [667, 379] width 295 height 26
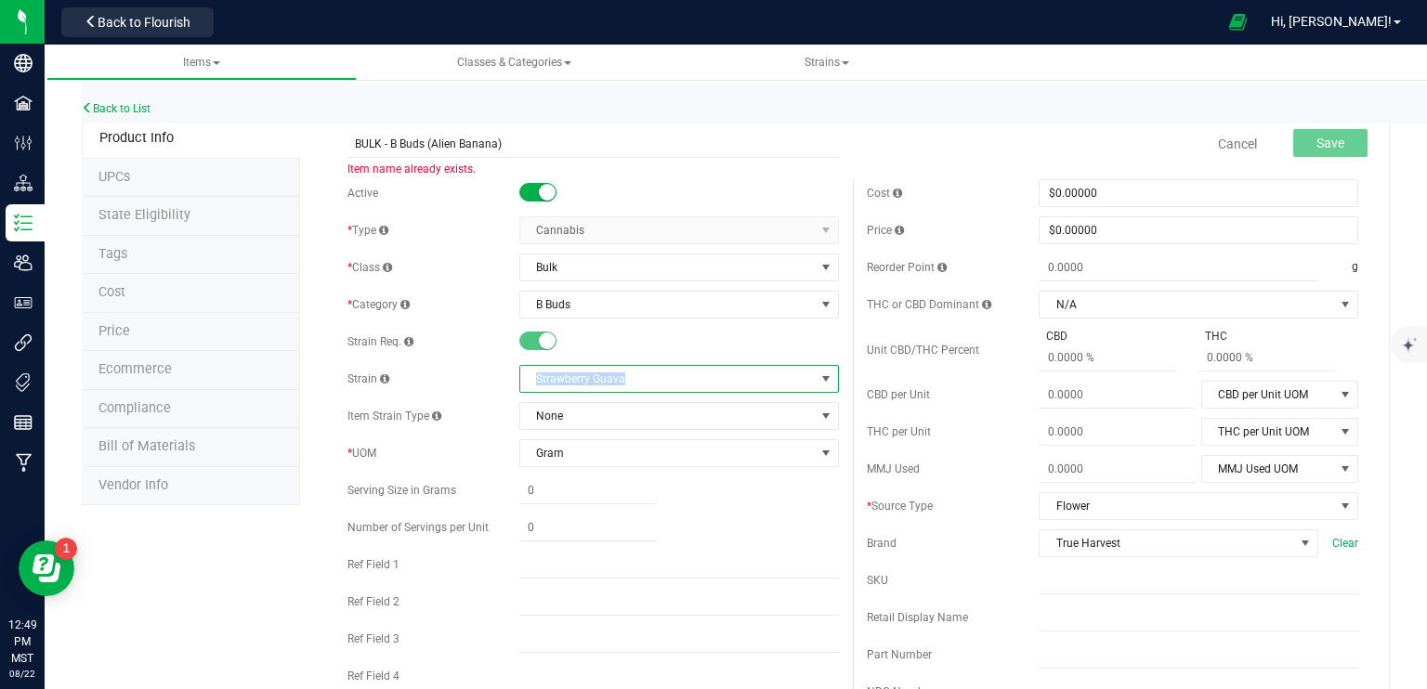
copy span "Strawberry Guava"
drag, startPoint x: 430, startPoint y: 144, endPoint x: 492, endPoint y: 144, distance: 62.2
click at [492, 144] on input "BULK - B Buds (Alien Banana)" at bounding box center [592, 144] width 491 height 28
paste input "Strawberry Guav"
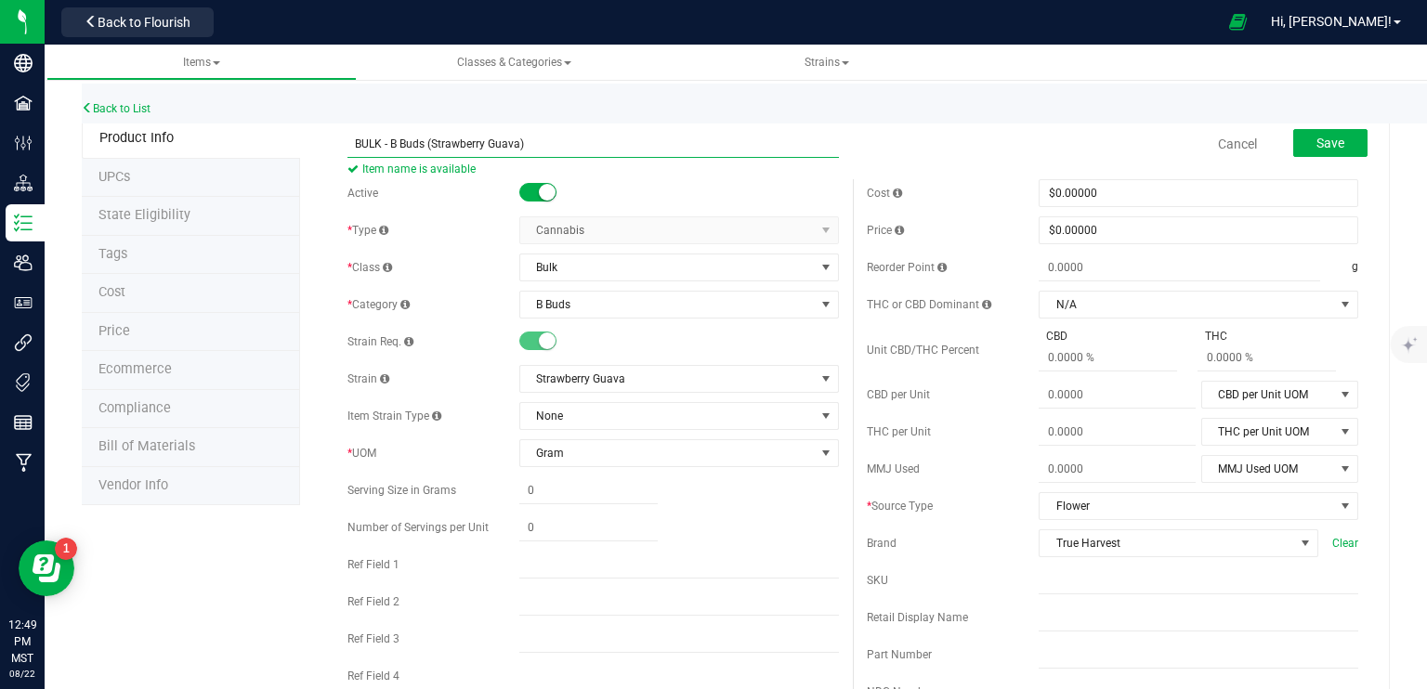
click at [662, 142] on input "BULK - B Buds (Strawberry Guava)" at bounding box center [592, 144] width 491 height 28
type input "BULK - B Buds (Strawberry Guava)"
click at [1319, 143] on span "Save" at bounding box center [1330, 143] width 28 height 15
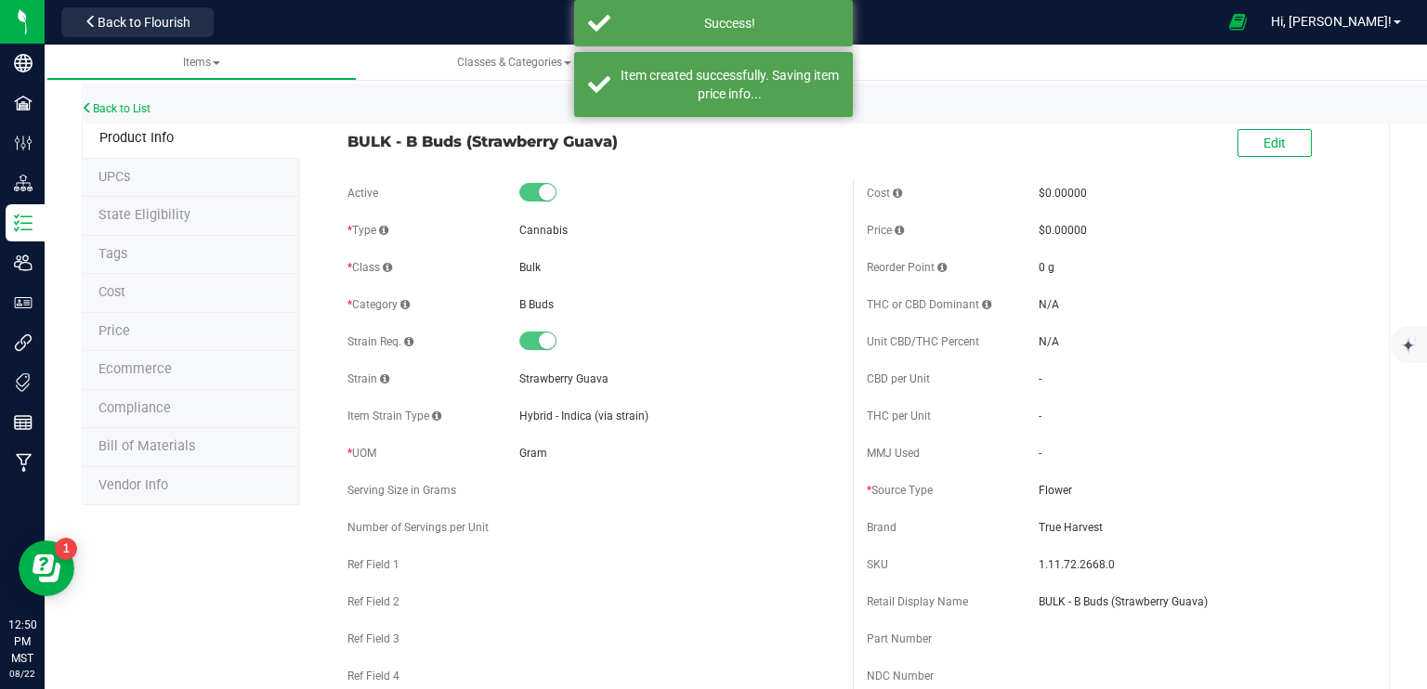
click at [150, 368] on span "Ecommerce" at bounding box center [134, 369] width 73 height 16
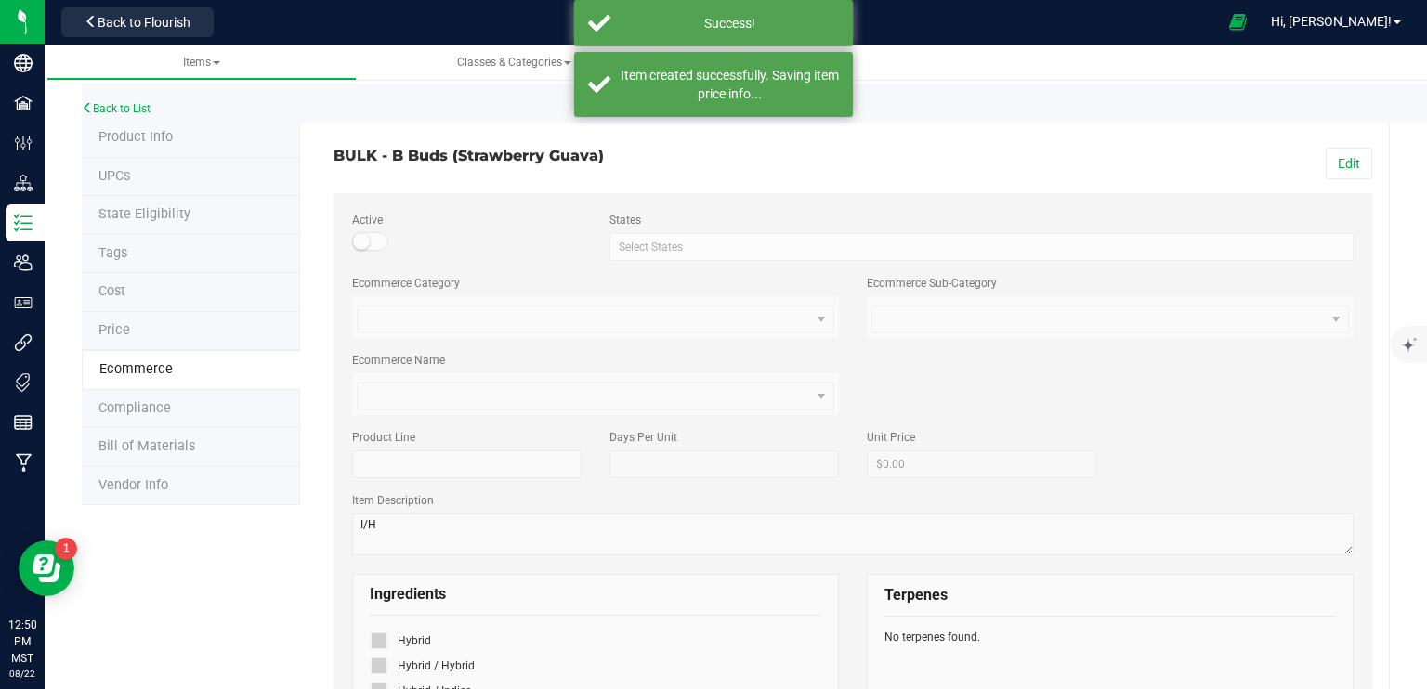
scroll to position [137, 0]
click at [1337, 156] on button "Edit" at bounding box center [1349, 164] width 46 height 32
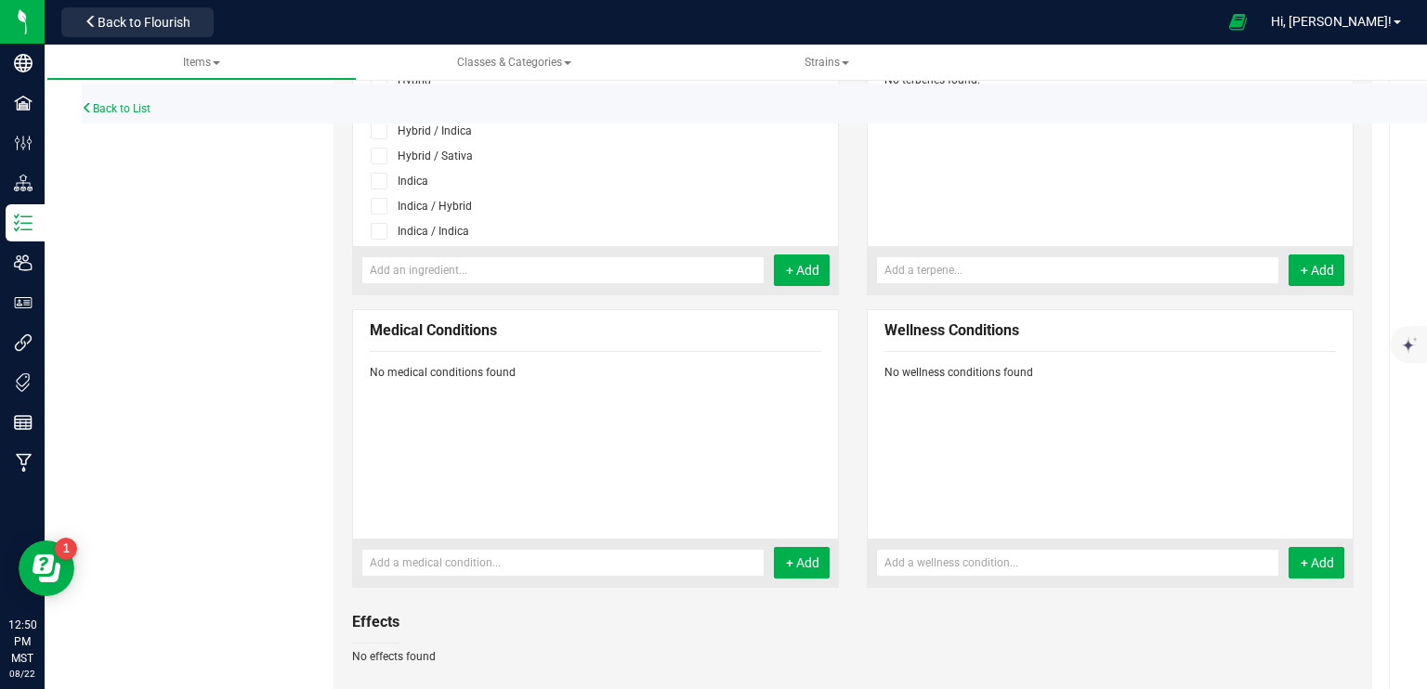
scroll to position [97, 0]
click at [377, 189] on icon at bounding box center [379, 189] width 12 height 0
click at [0, 0] on input "checkbox" at bounding box center [0, 0] width 0 height 0
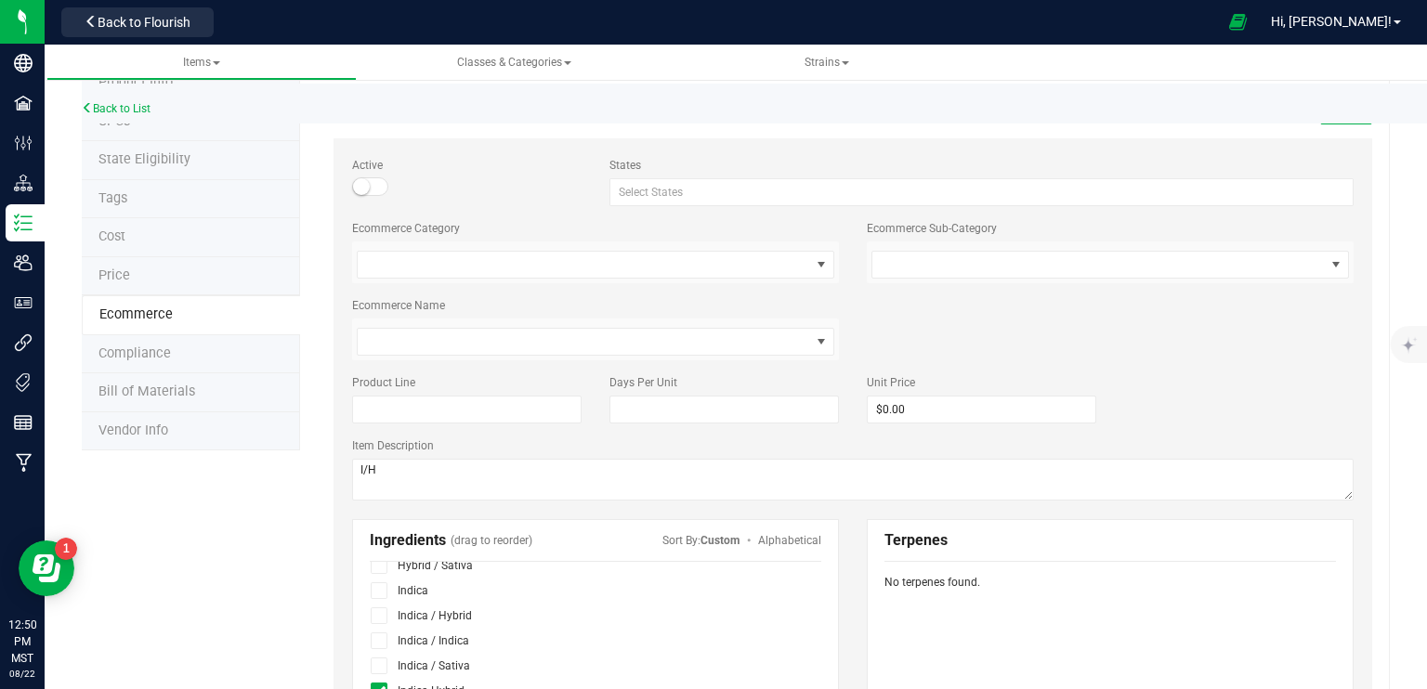
scroll to position [0, 0]
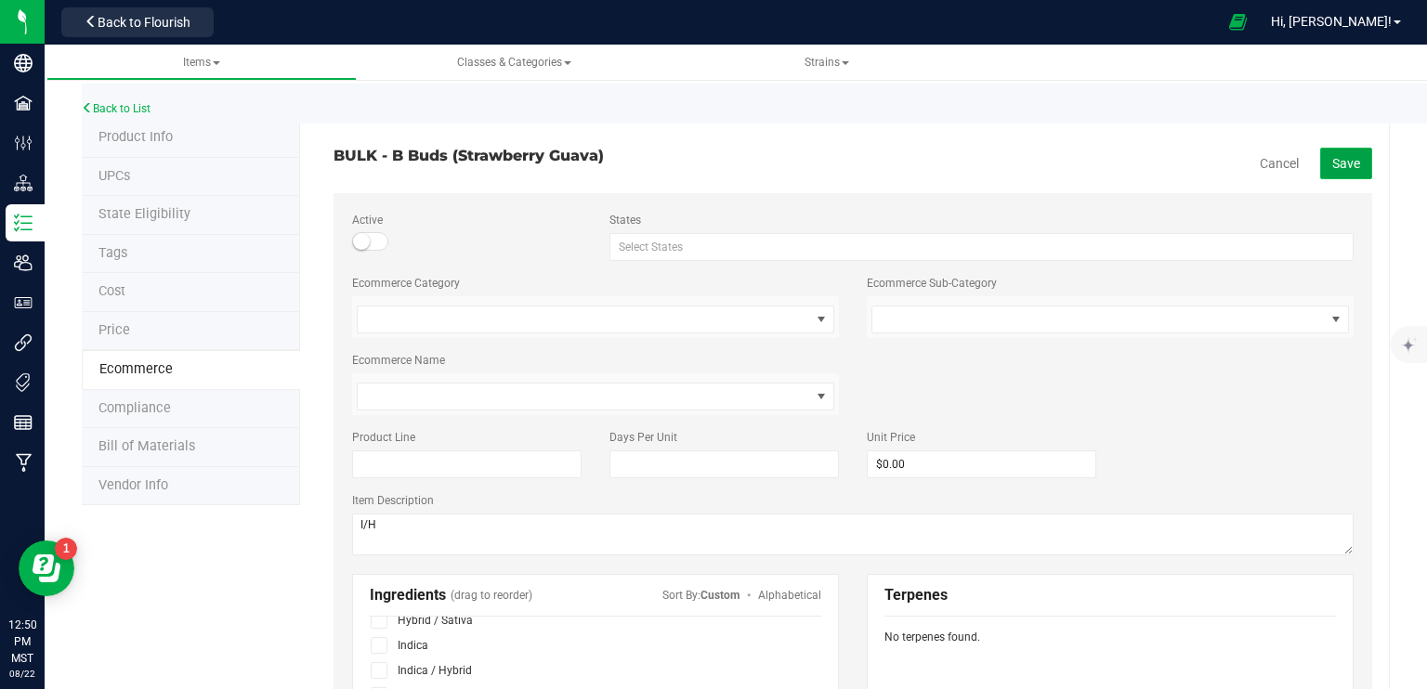
click at [1334, 156] on span "Save" at bounding box center [1346, 163] width 28 height 15
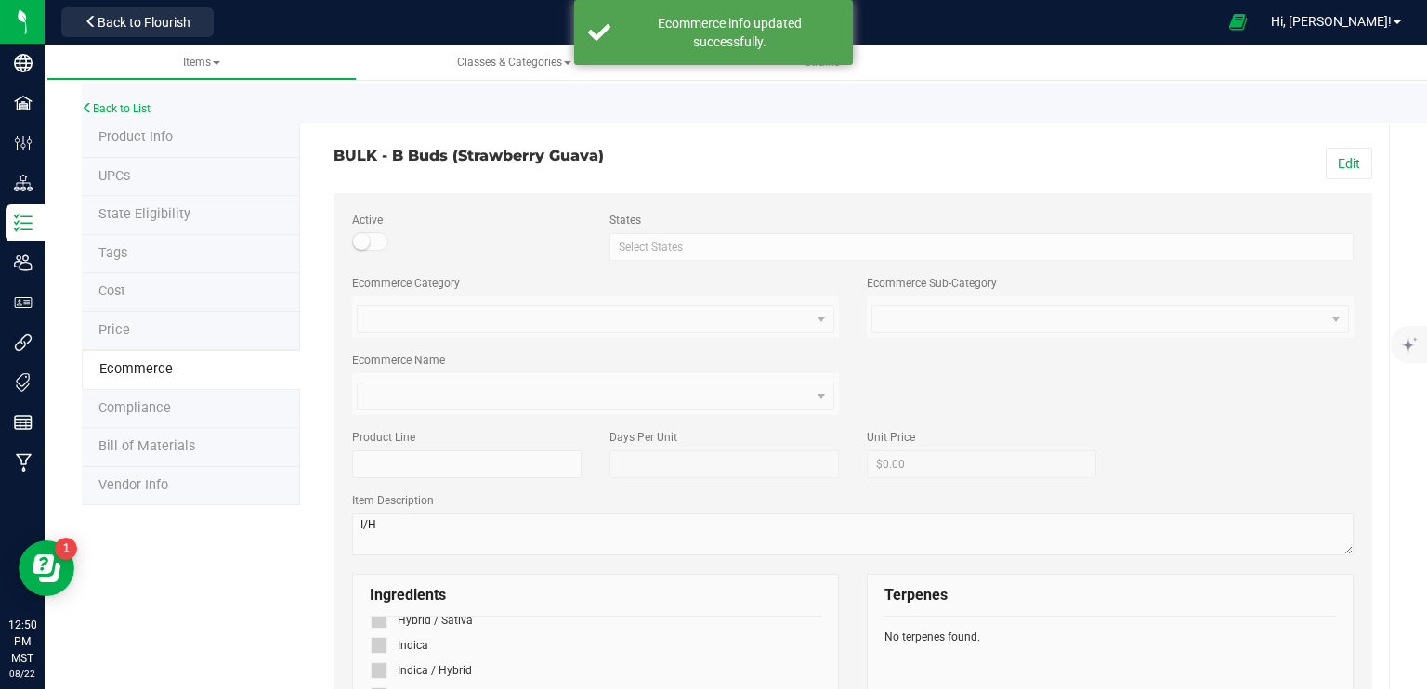
click at [144, 132] on span "Product Info" at bounding box center [135, 137] width 74 height 16
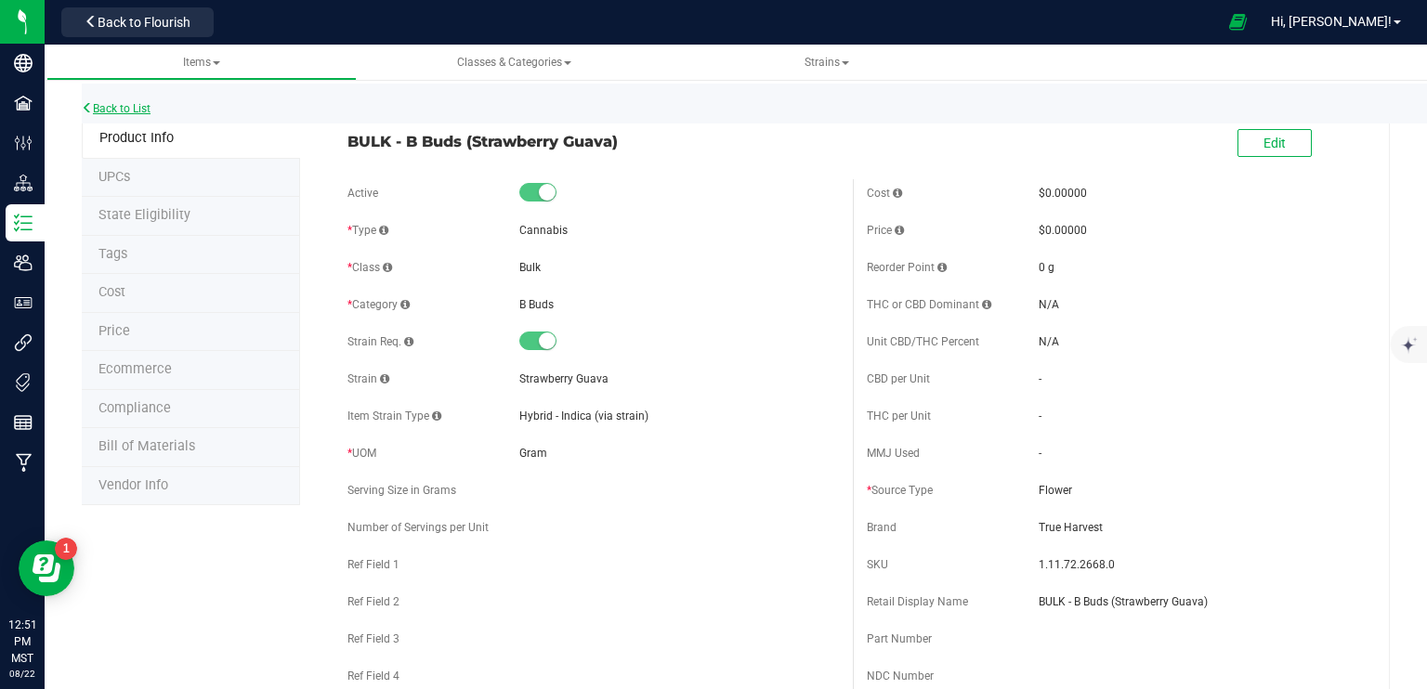
click at [113, 107] on link "Back to List" at bounding box center [116, 108] width 69 height 13
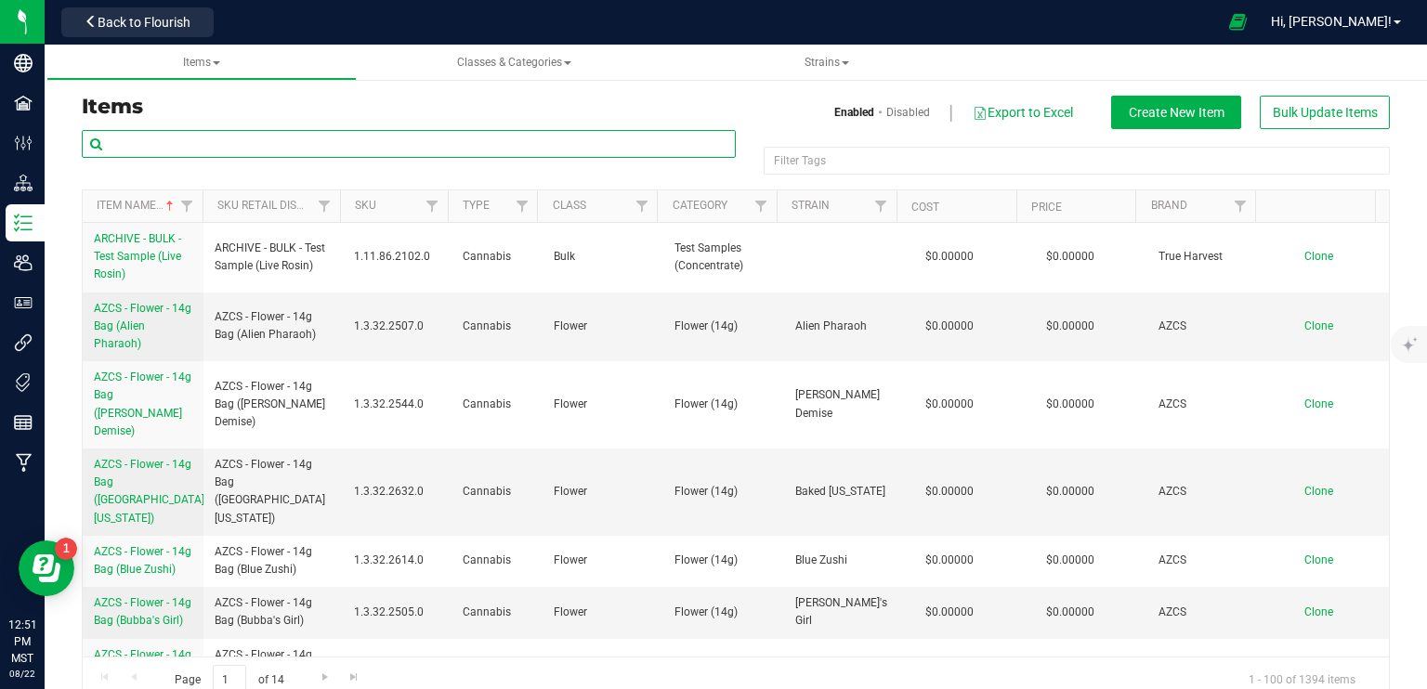
click at [342, 137] on input "text" at bounding box center [409, 144] width 654 height 28
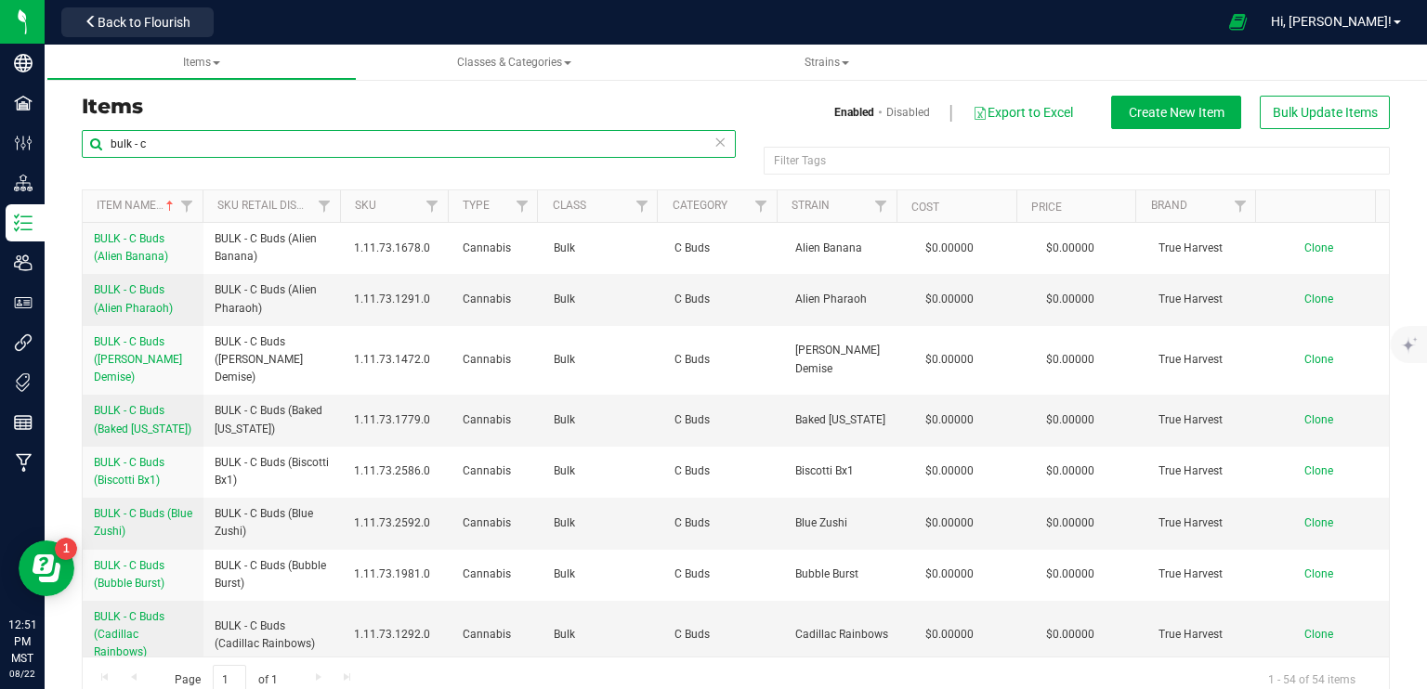
click at [186, 147] on input "bulk - c" at bounding box center [409, 144] width 654 height 28
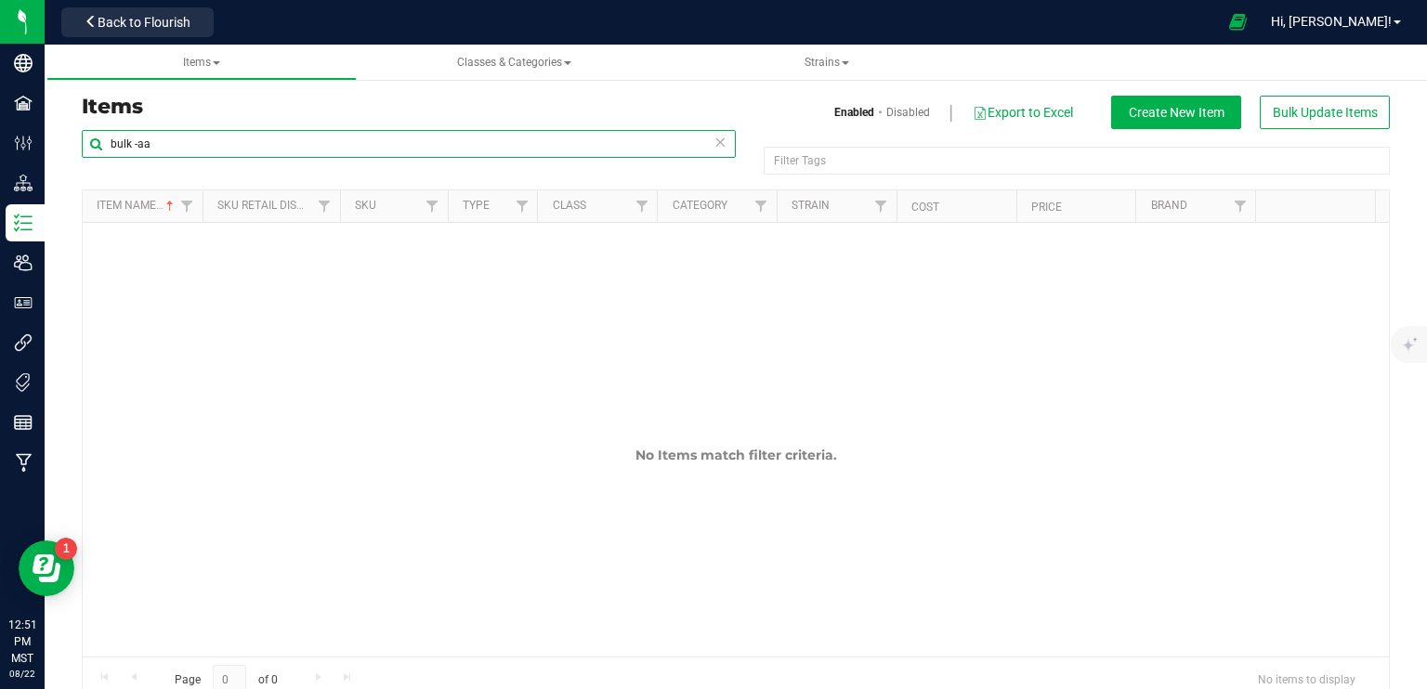
click at [145, 148] on input "bulk -aa" at bounding box center [409, 144] width 654 height 28
click at [175, 139] on input "bulk -Aa" at bounding box center [409, 144] width 654 height 28
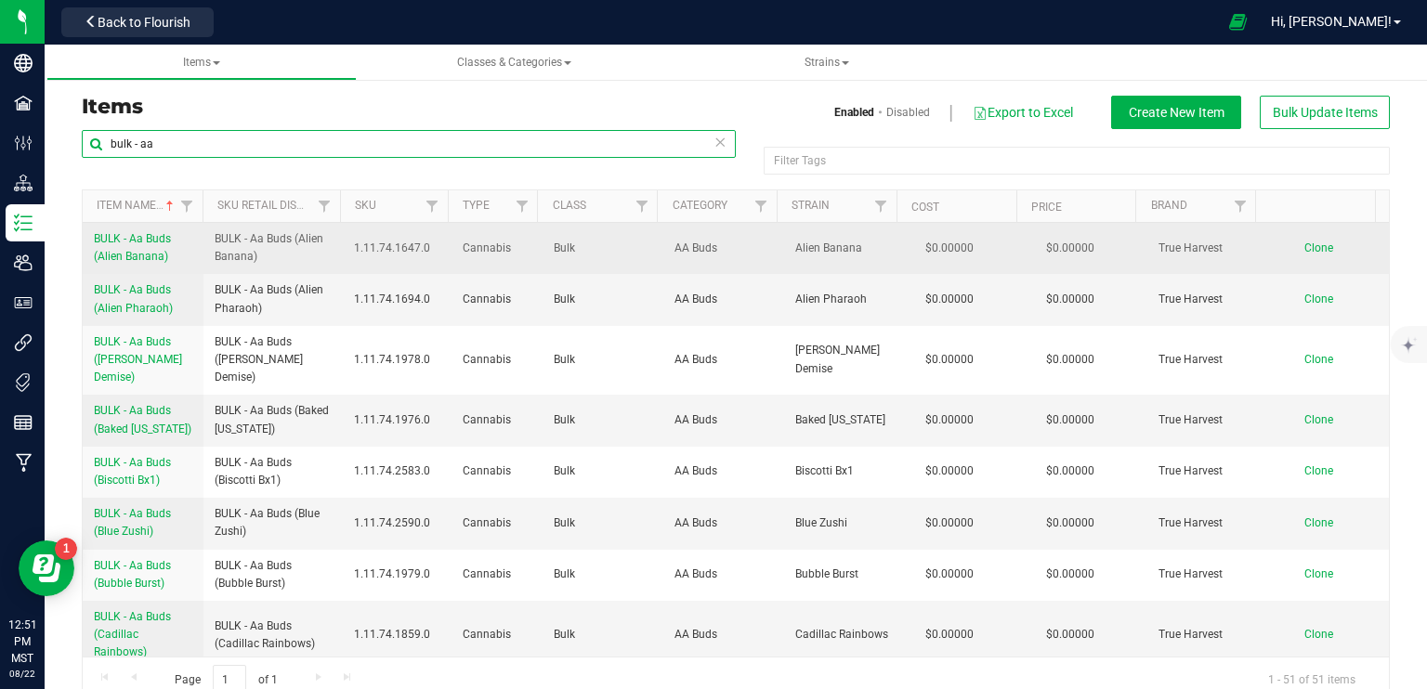
type input "bulk - aa"
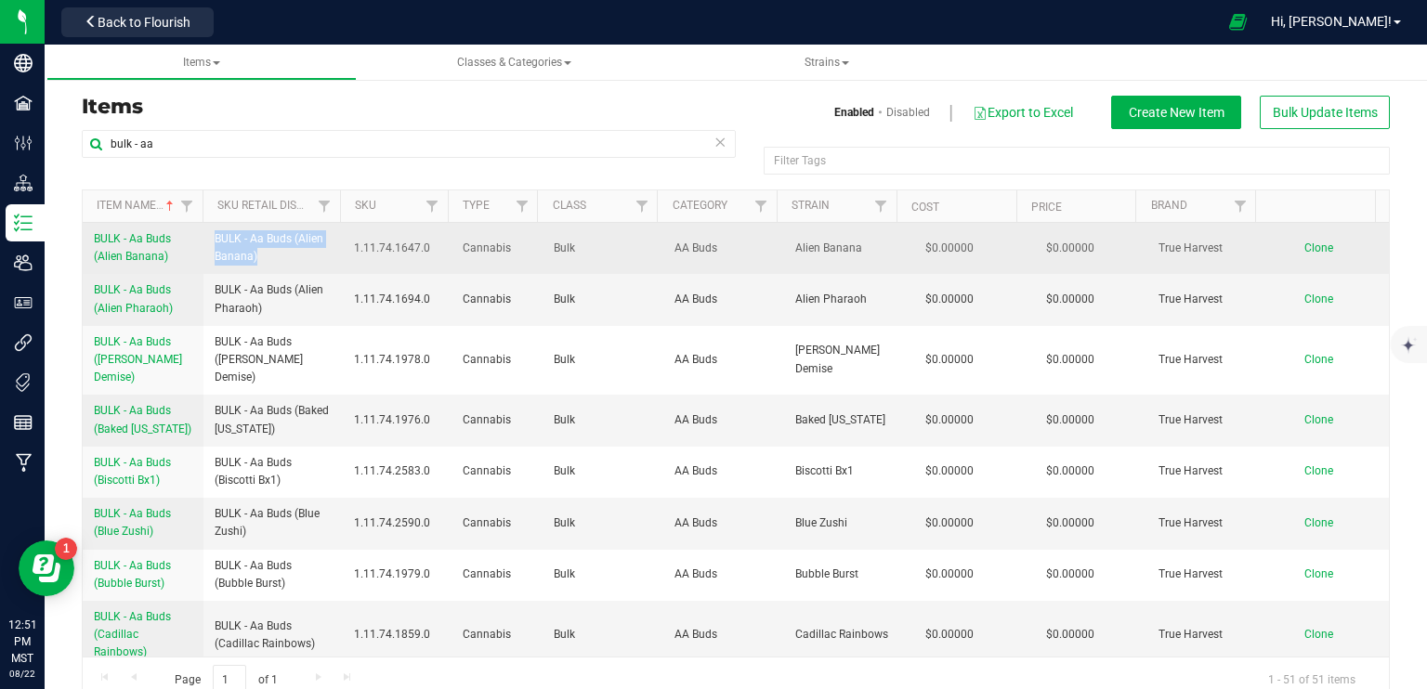
drag, startPoint x: 273, startPoint y: 260, endPoint x: 210, endPoint y: 233, distance: 68.7
click at [210, 233] on td "BULK - Aa Buds (Alien Banana)" at bounding box center [272, 248] width 139 height 51
copy span "BULK - Aa Buds (Alien Banana)"
click at [1304, 244] on span "Clone" at bounding box center [1318, 248] width 29 height 13
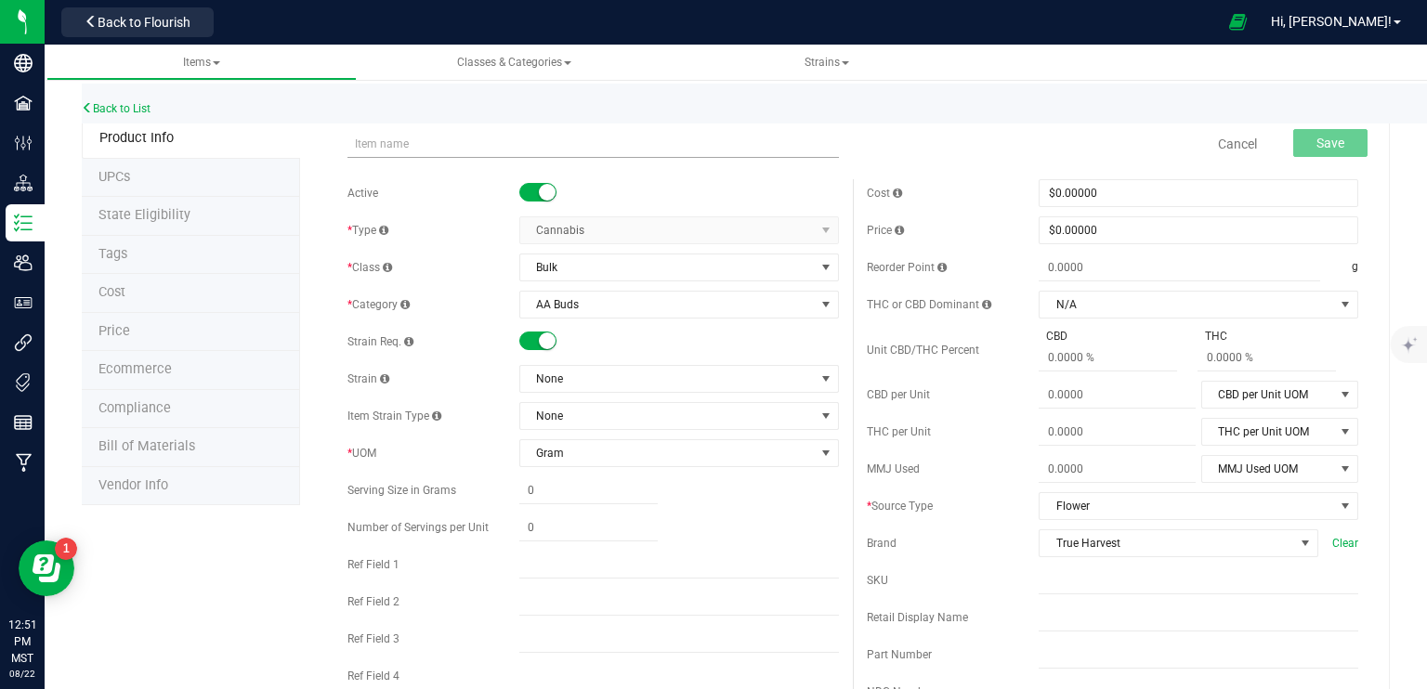
click at [469, 152] on input "text" at bounding box center [592, 144] width 491 height 28
type input "BULK - Aa Buds (Alien Banana)"
click at [576, 374] on span "None" at bounding box center [667, 379] width 295 height 26
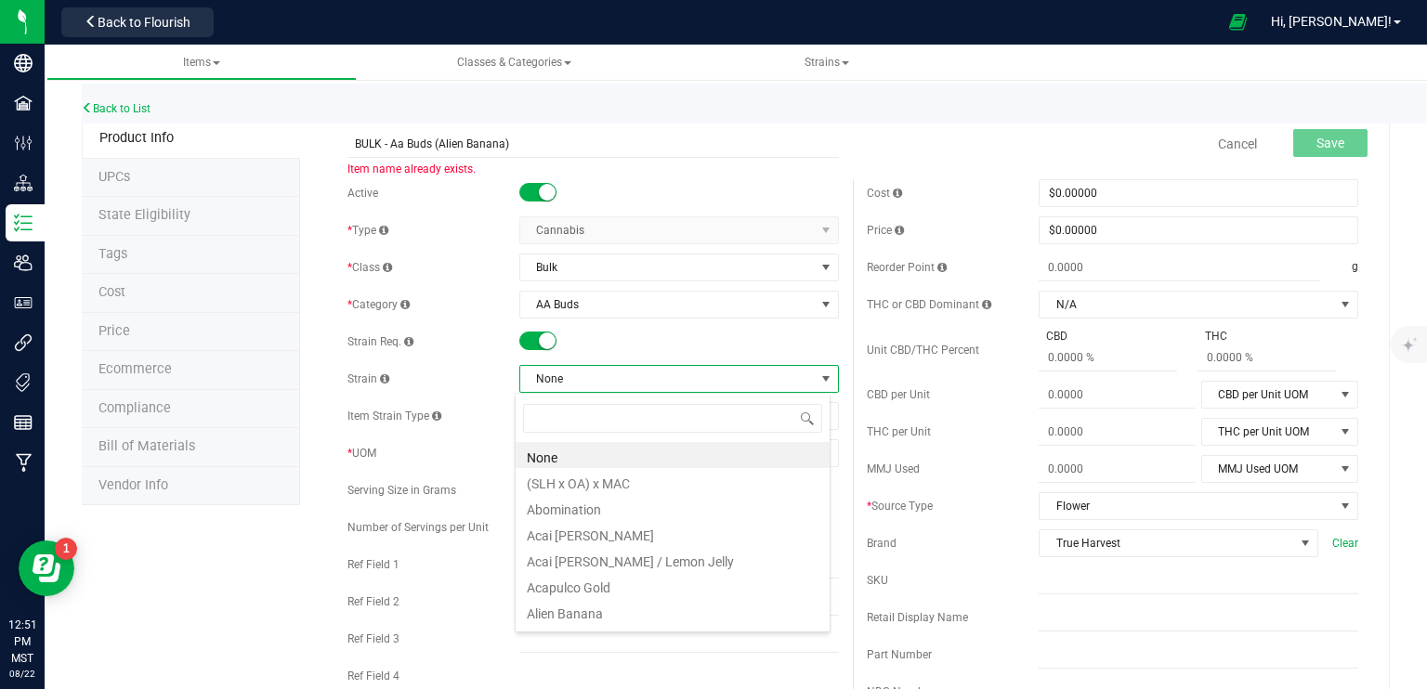
scroll to position [27, 316]
type input "straw"
click at [581, 508] on li "Strawberry Guava" at bounding box center [673, 507] width 314 height 26
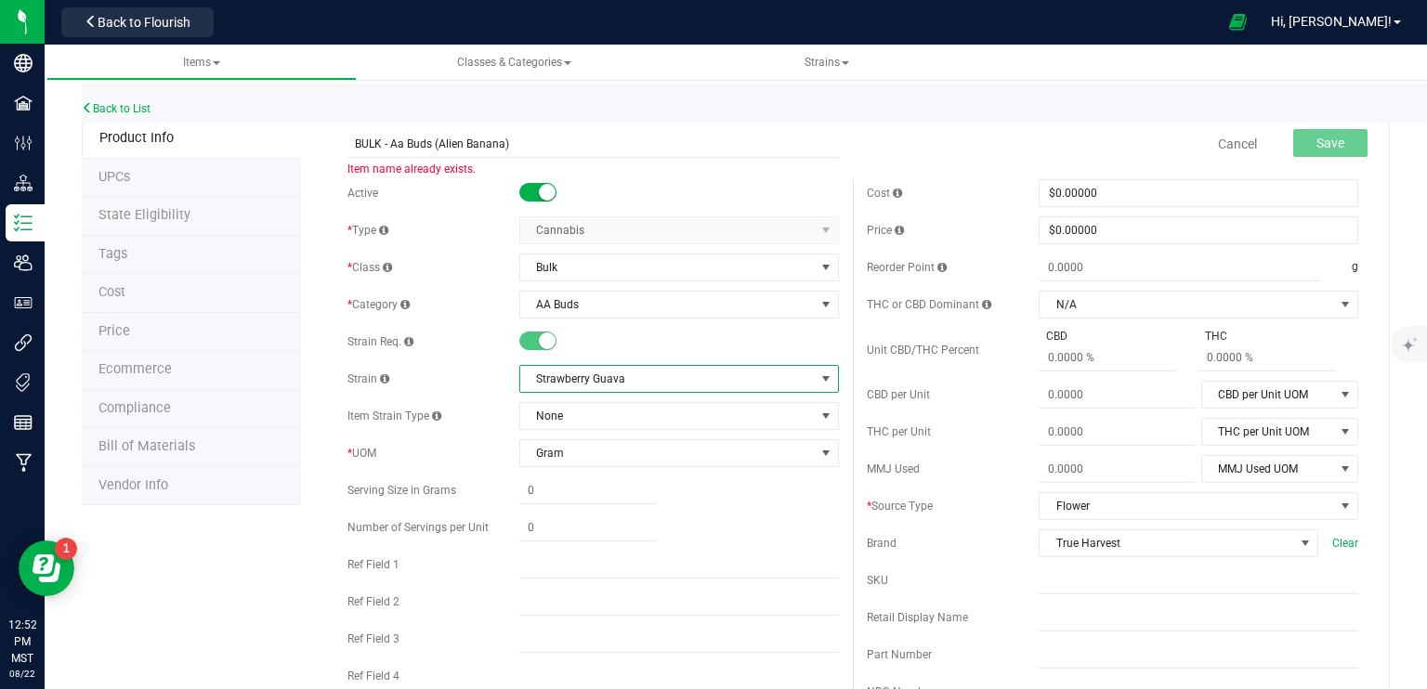
click at [618, 379] on span "Strawberry Guava" at bounding box center [667, 379] width 295 height 26
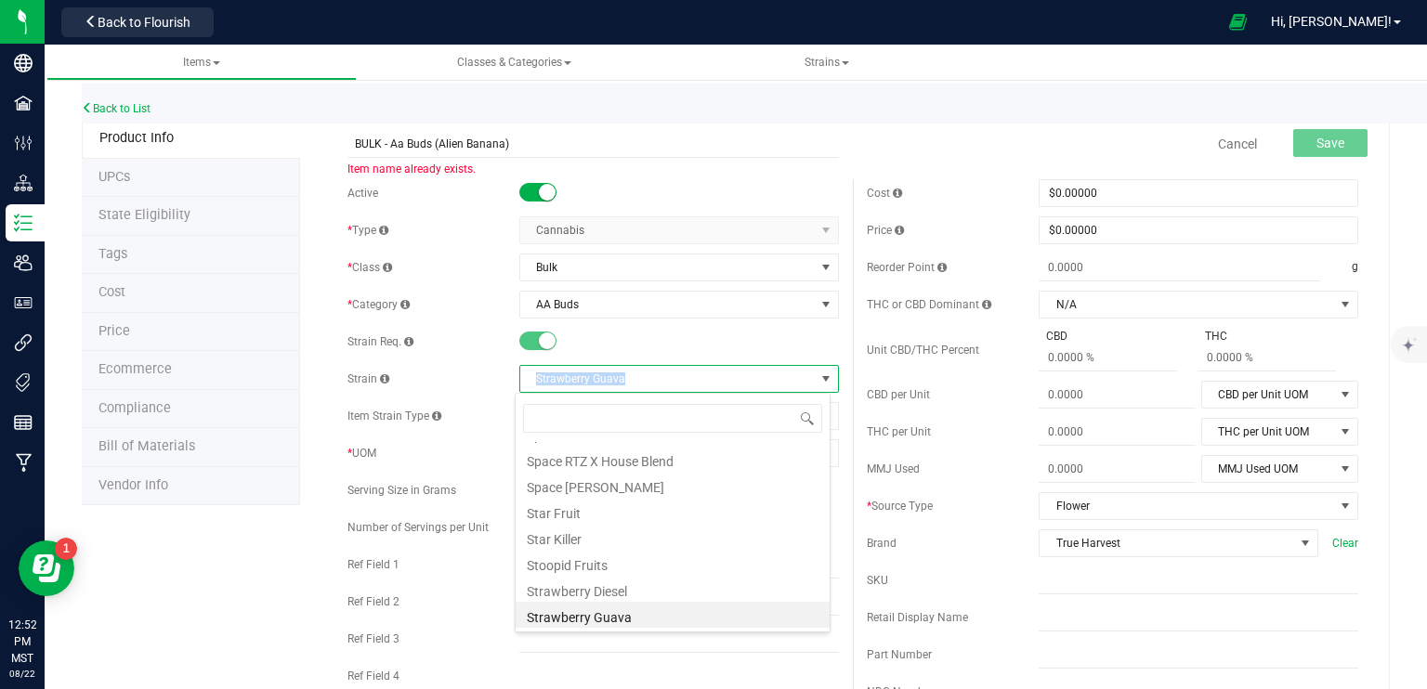
drag, startPoint x: 620, startPoint y: 377, endPoint x: 524, endPoint y: 372, distance: 95.9
click at [524, 372] on span "Strawberry Guava" at bounding box center [667, 379] width 295 height 26
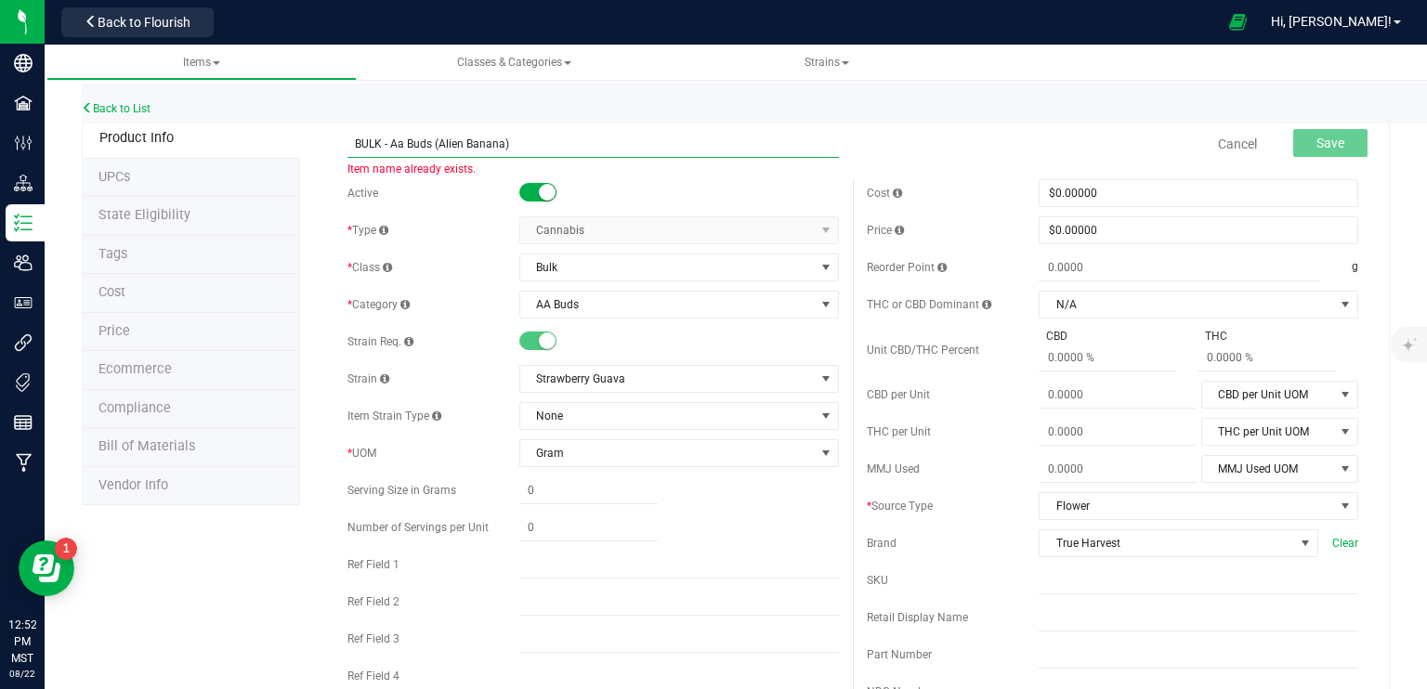
drag, startPoint x: 437, startPoint y: 141, endPoint x: 499, endPoint y: 143, distance: 62.3
click at [499, 143] on input "BULK - Aa Buds (Alien Banana)" at bounding box center [592, 144] width 491 height 28
paste input "Strawberry Guav"
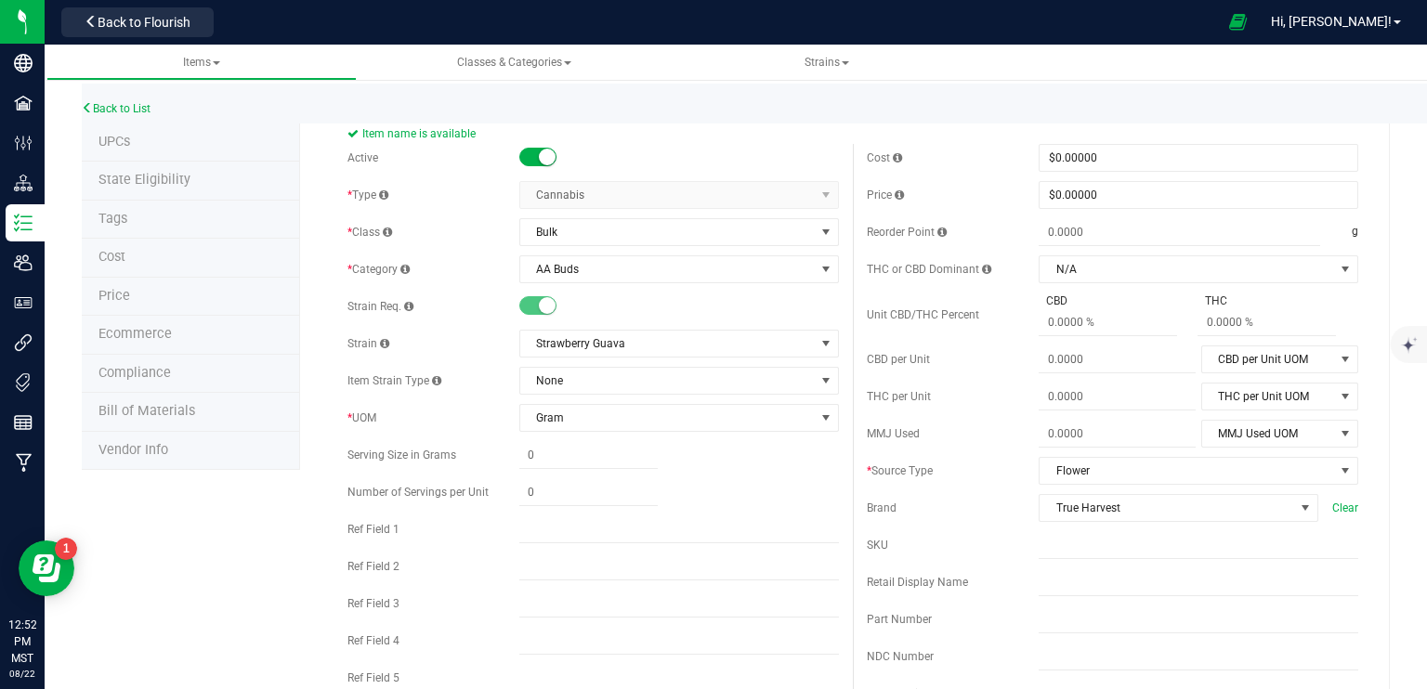
scroll to position [0, 0]
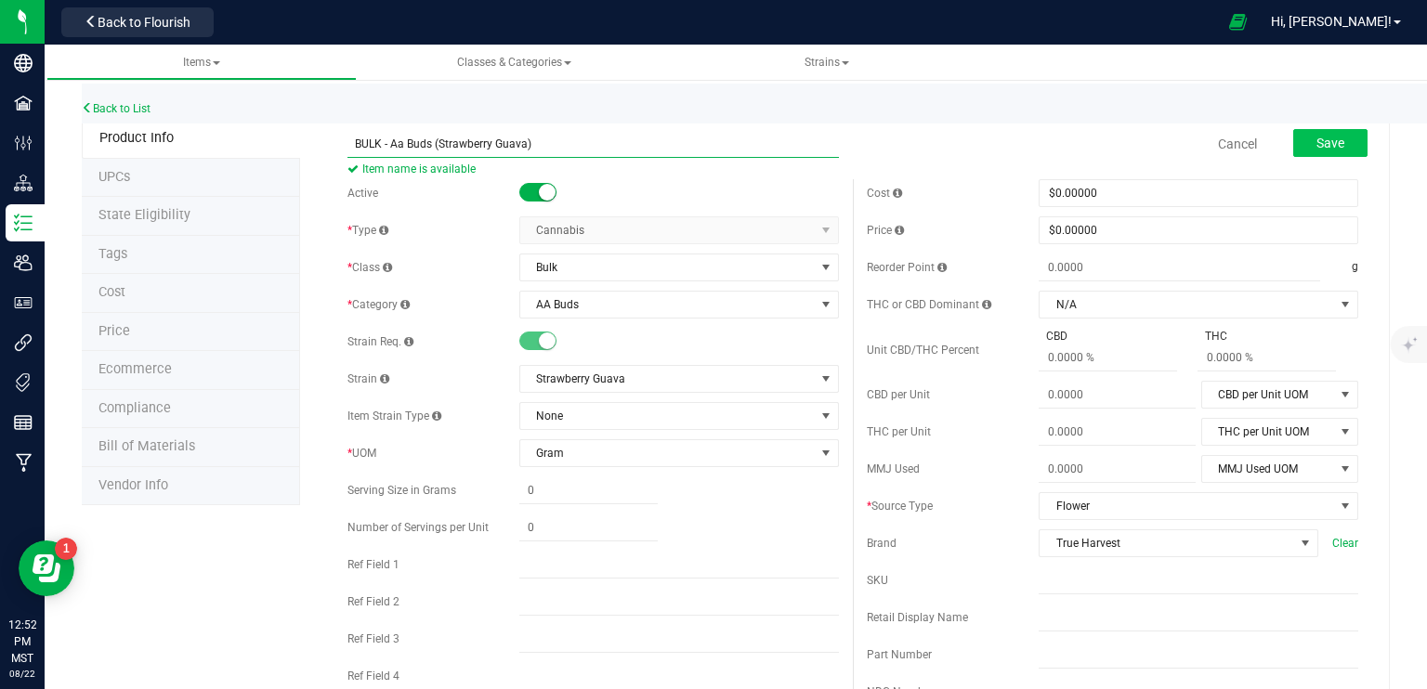
type input "BULK - Aa Buds (Strawberry Guava)"
click at [1316, 148] on span "Save" at bounding box center [1330, 143] width 28 height 15
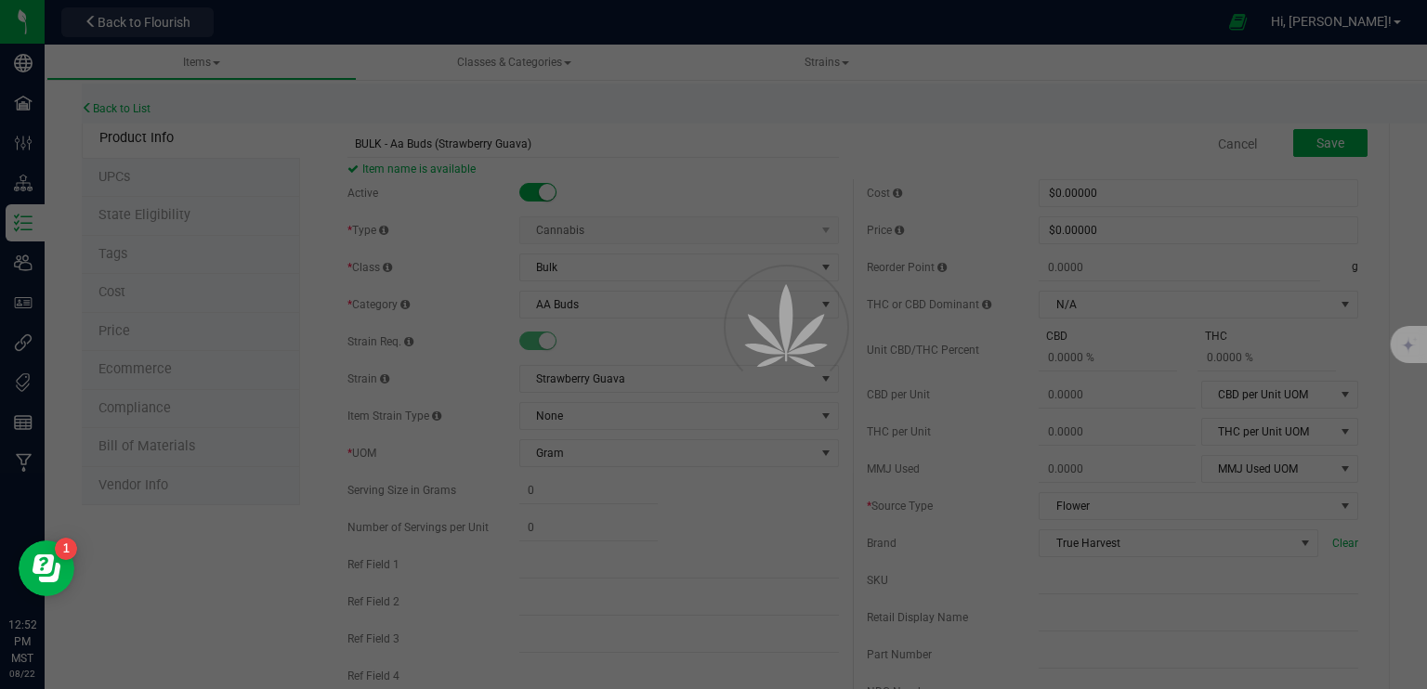
click at [949, 171] on div at bounding box center [713, 344] width 1427 height 689
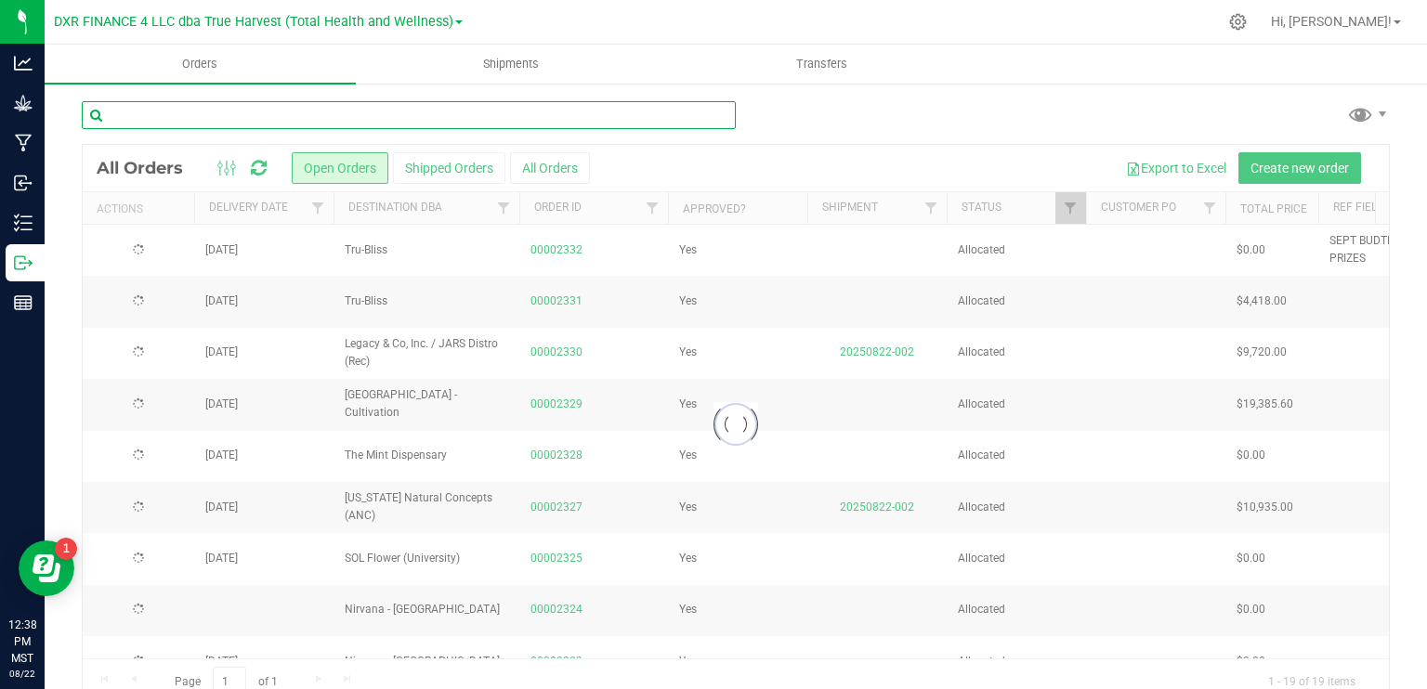
click at [307, 114] on input "text" at bounding box center [409, 115] width 654 height 28
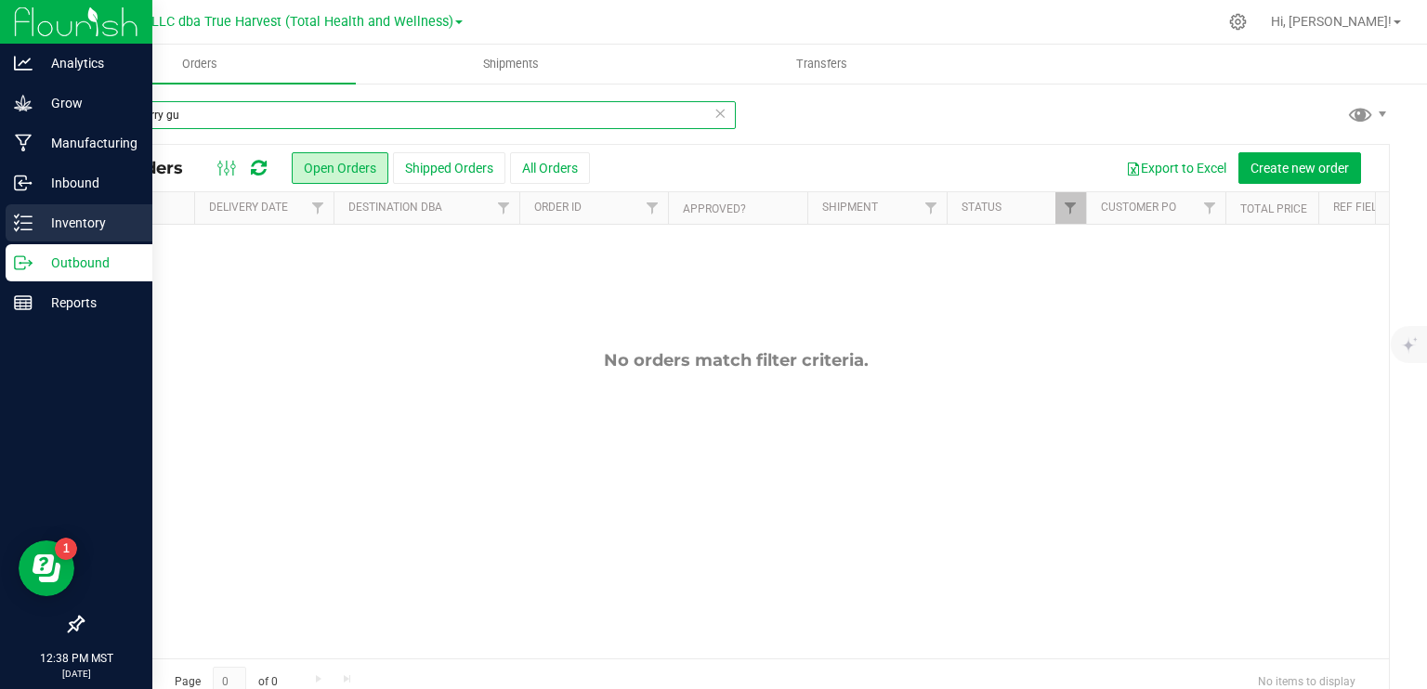
type input "strawberry gu"
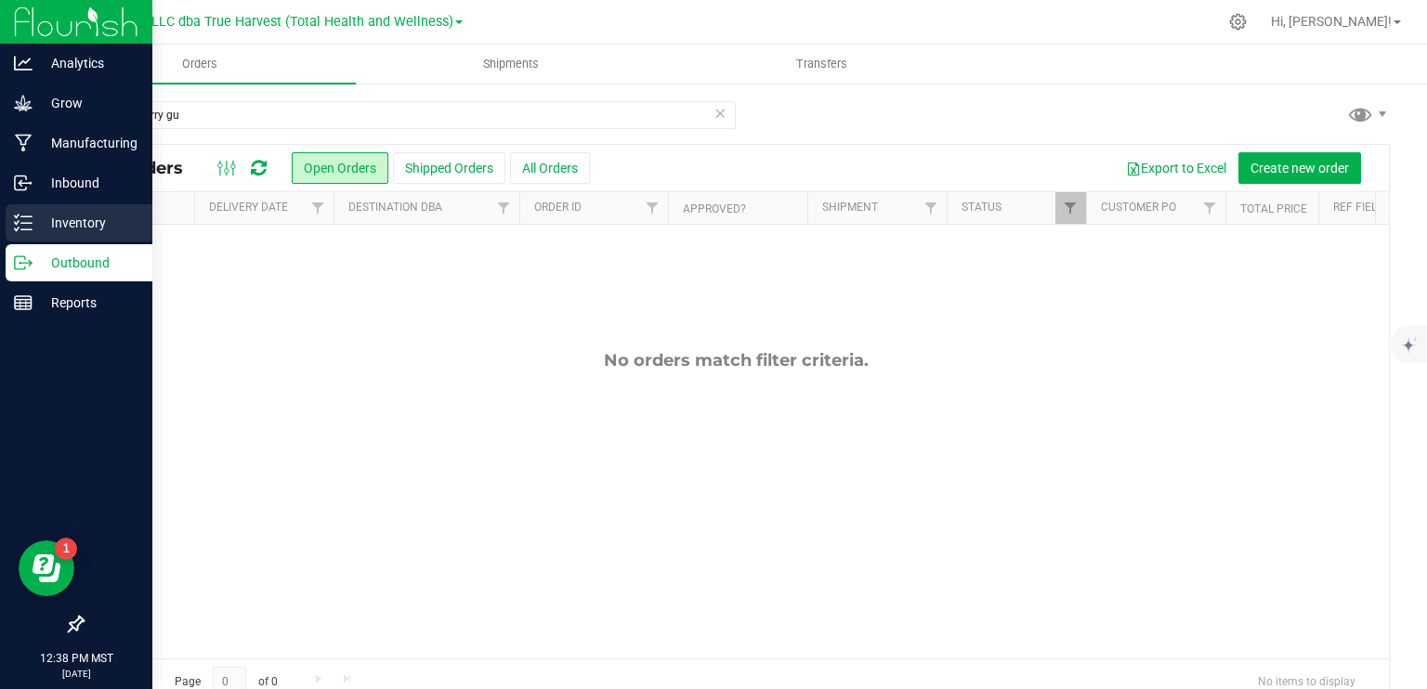
click at [20, 221] on icon at bounding box center [23, 223] width 19 height 19
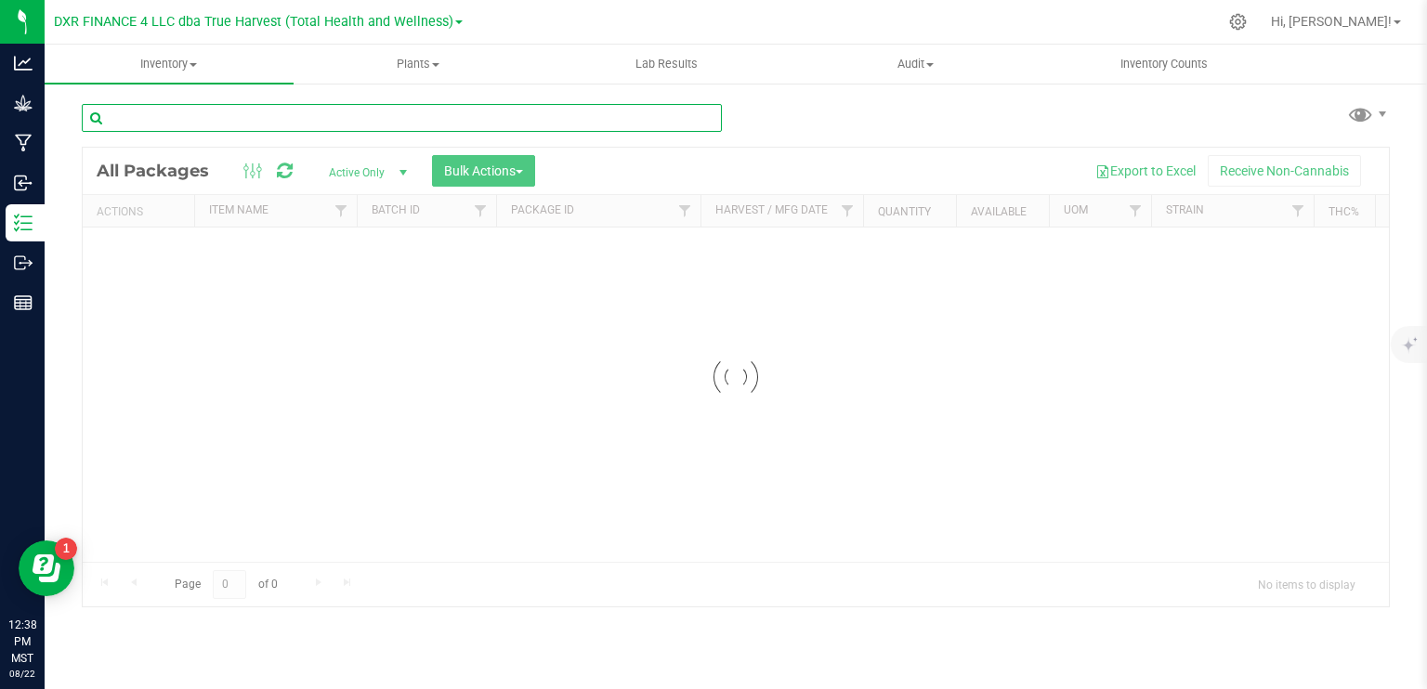
click at [197, 126] on input "text" at bounding box center [402, 118] width 640 height 28
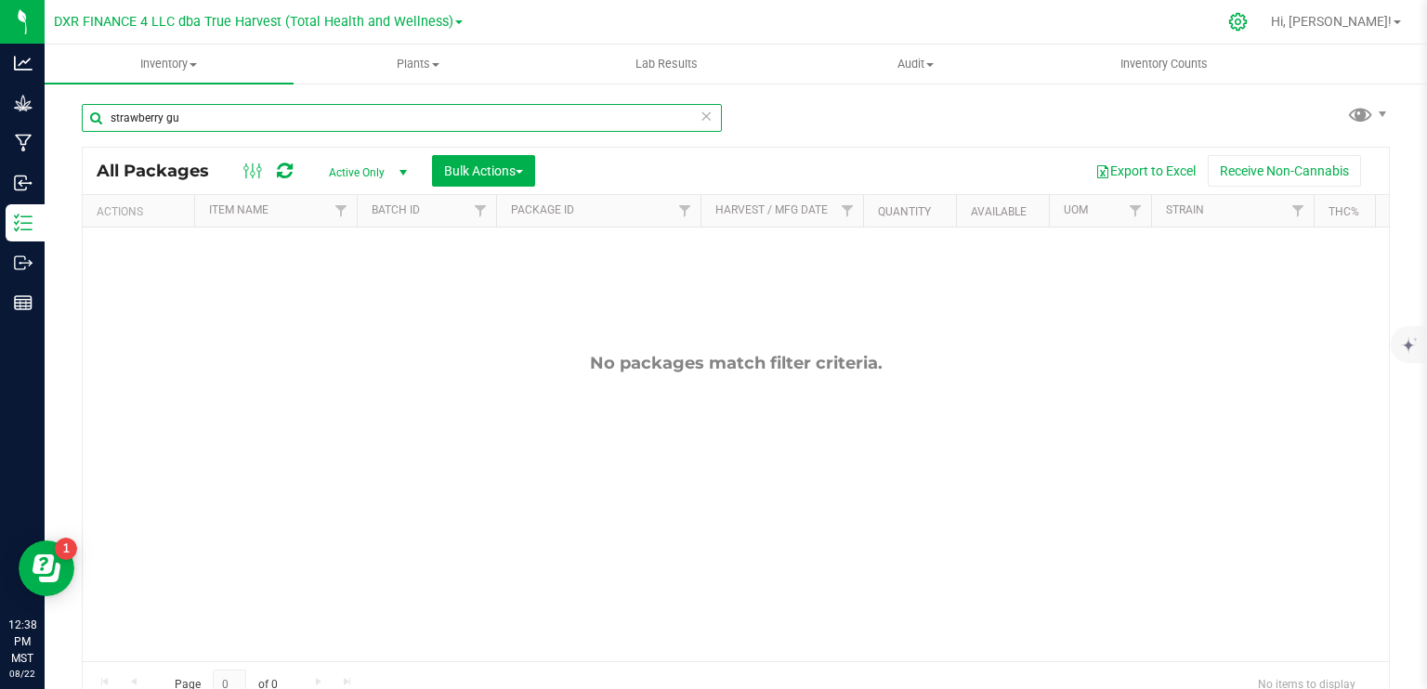
type input "strawberry gu"
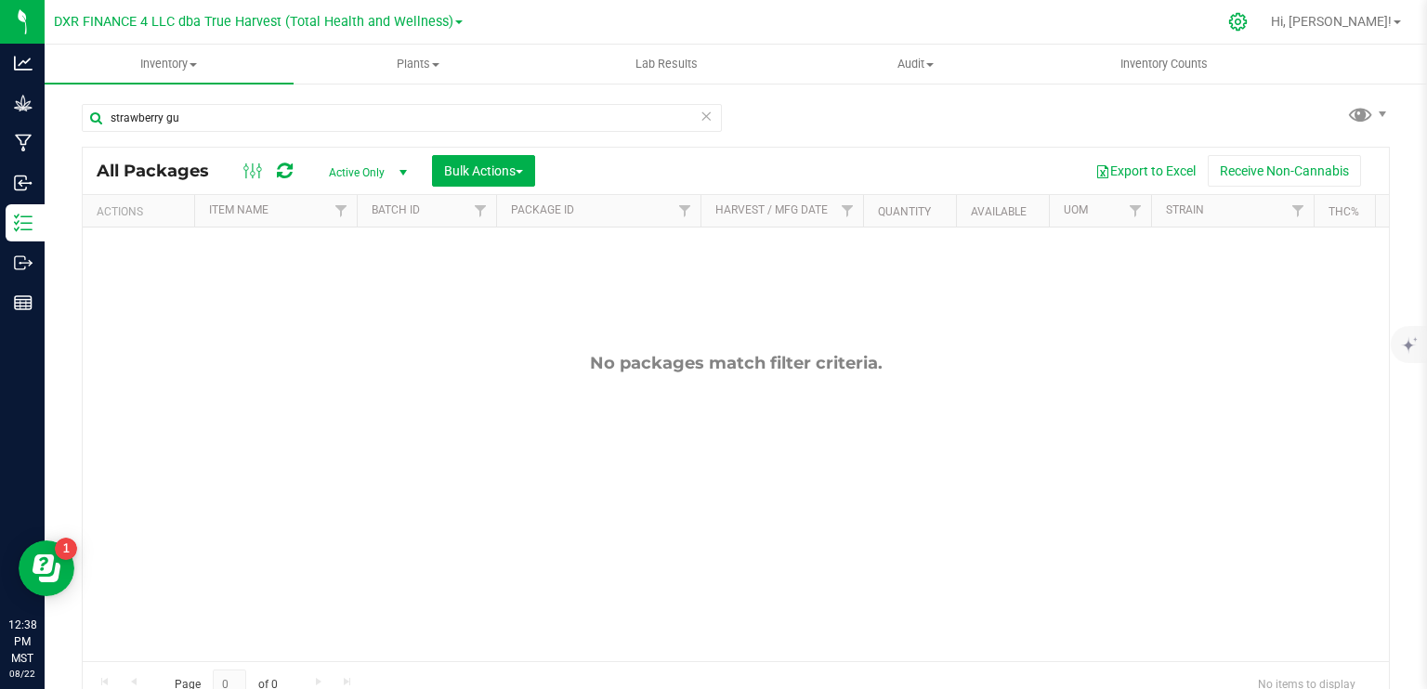
click at [1247, 20] on icon at bounding box center [1238, 22] width 18 height 18
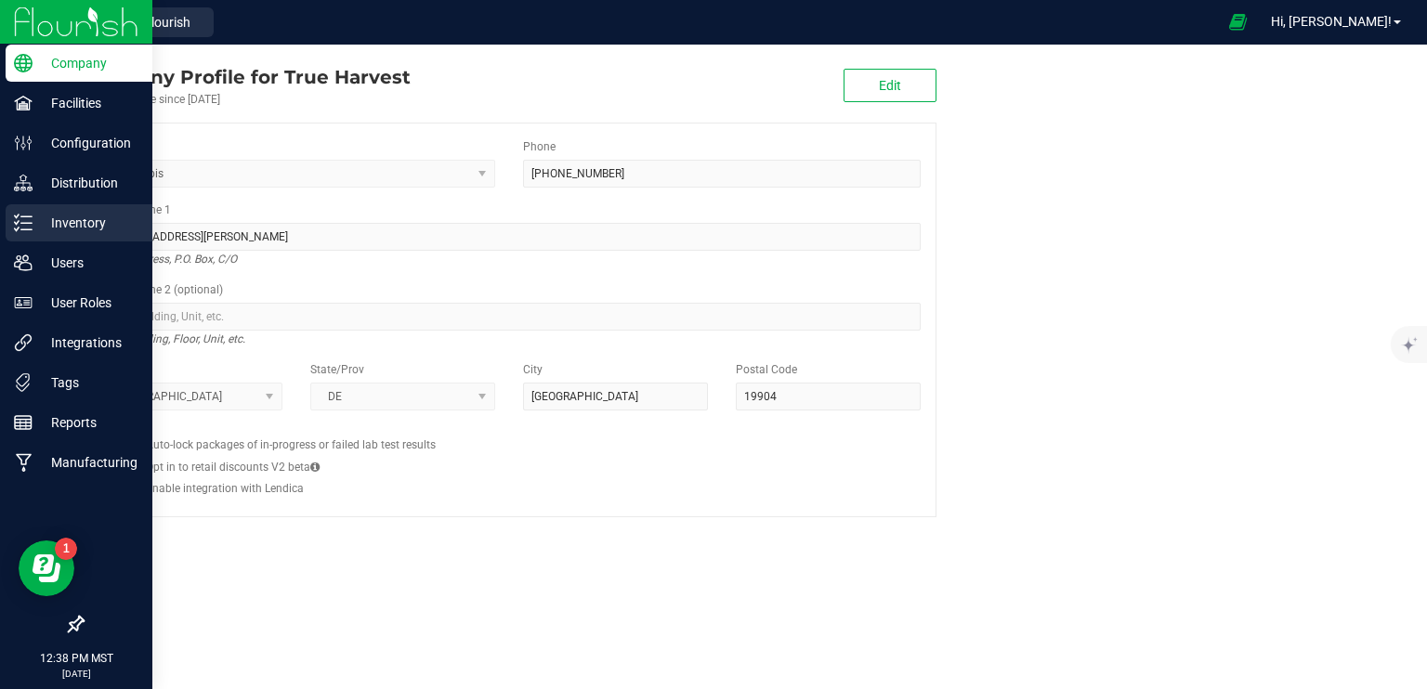
click at [30, 215] on icon at bounding box center [23, 223] width 19 height 19
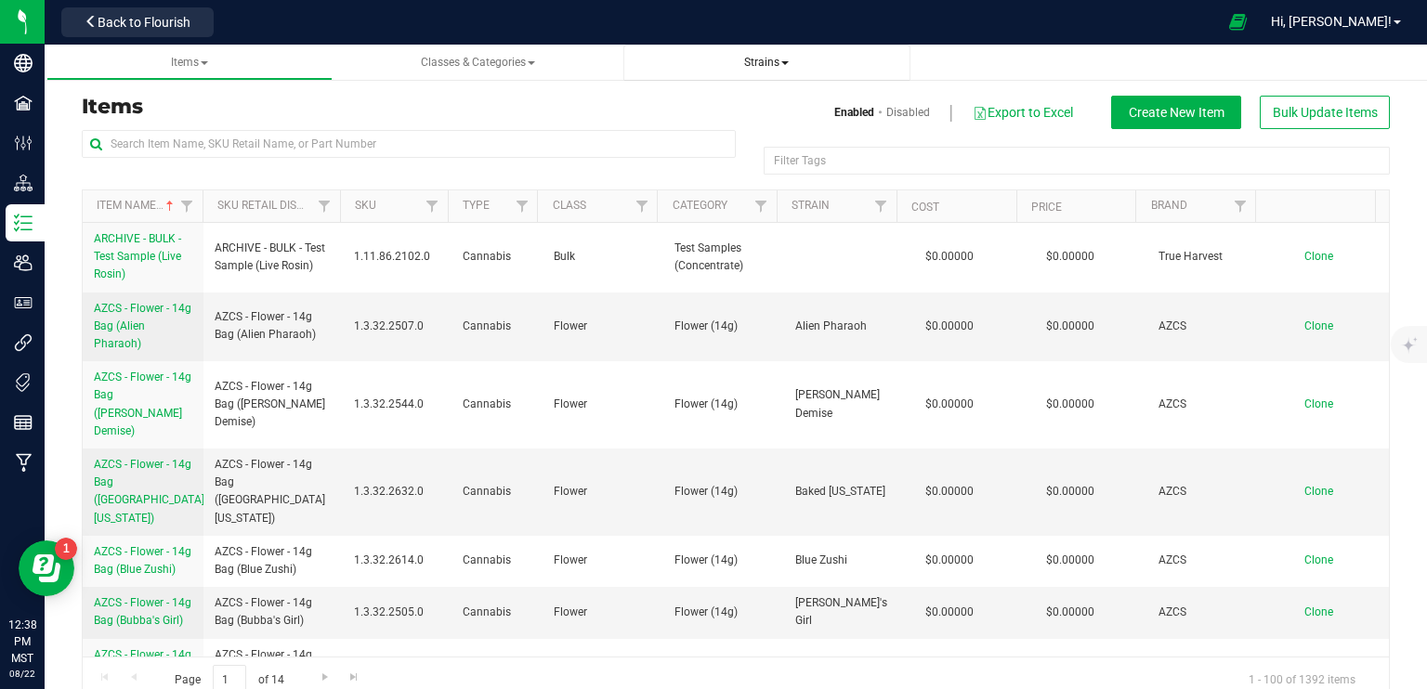
click at [768, 60] on span "Strains" at bounding box center [766, 62] width 45 height 13
click at [716, 111] on li "All strains" at bounding box center [766, 112] width 257 height 27
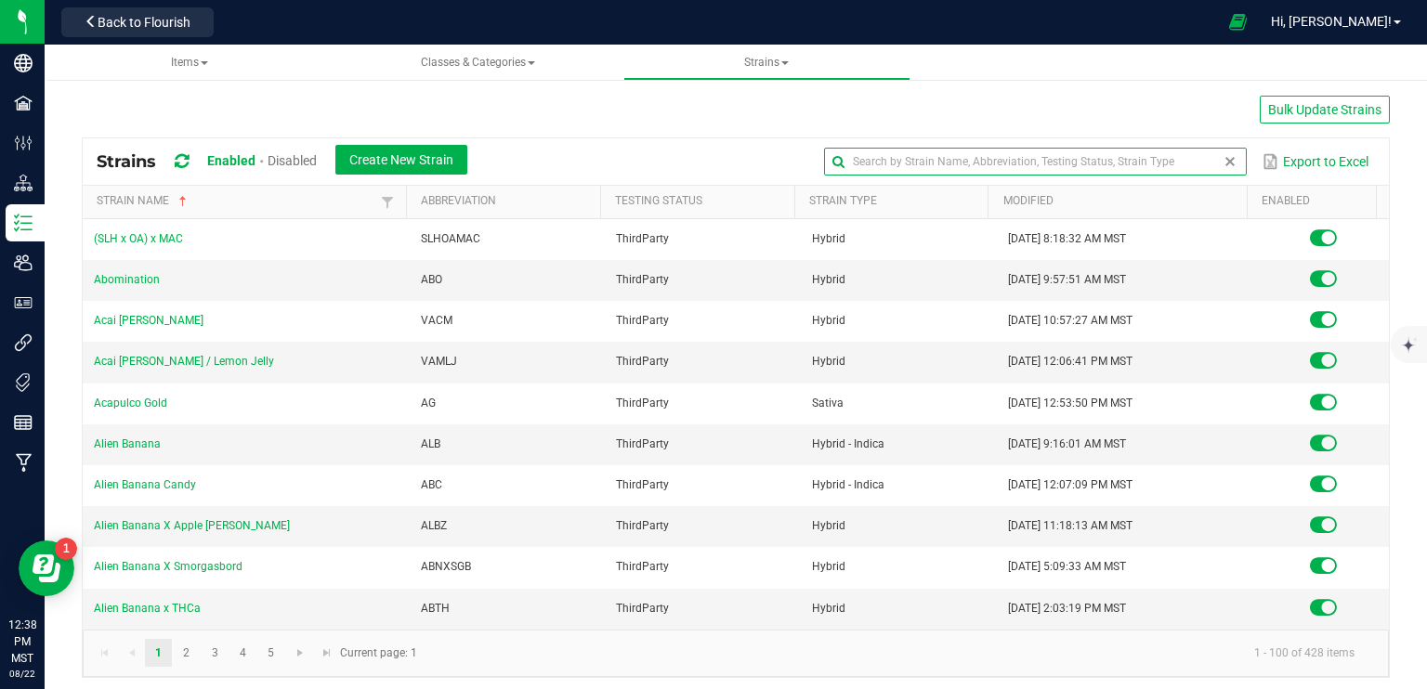
click at [1172, 169] on input "text" at bounding box center [1035, 162] width 423 height 28
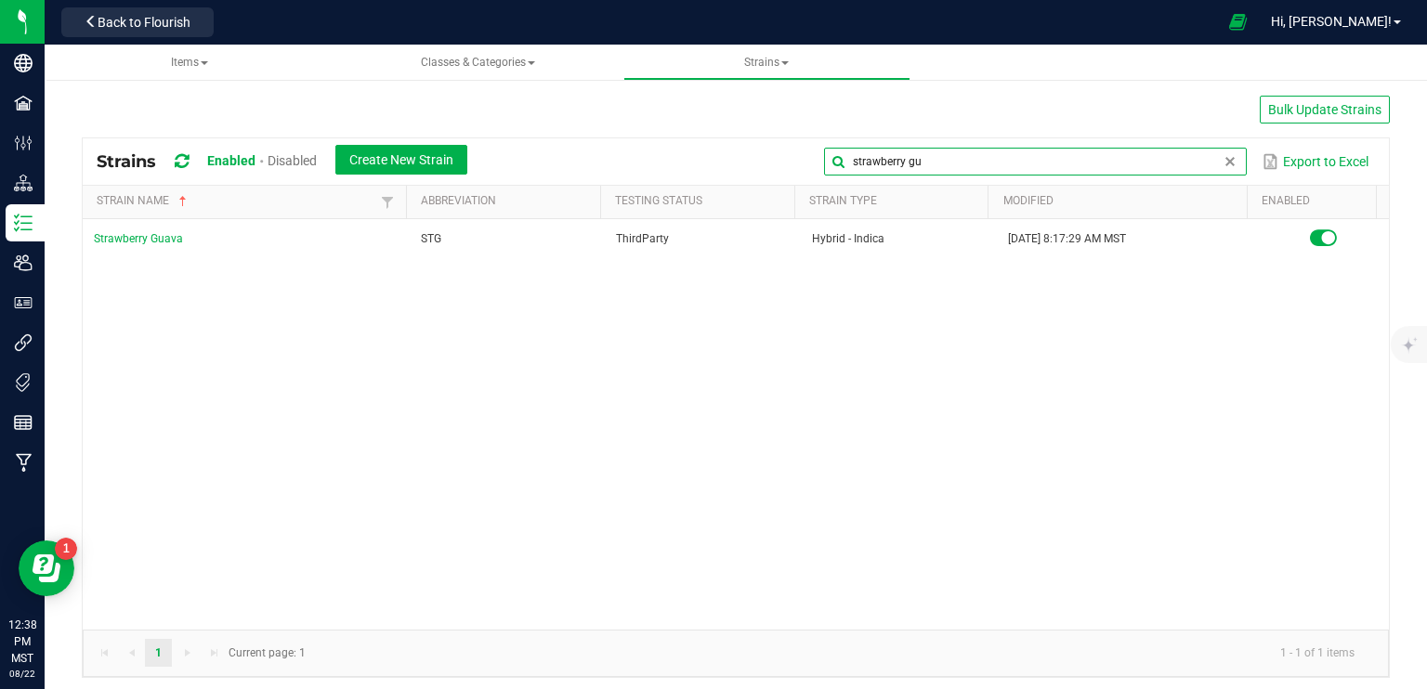
type input "strawberry gu"
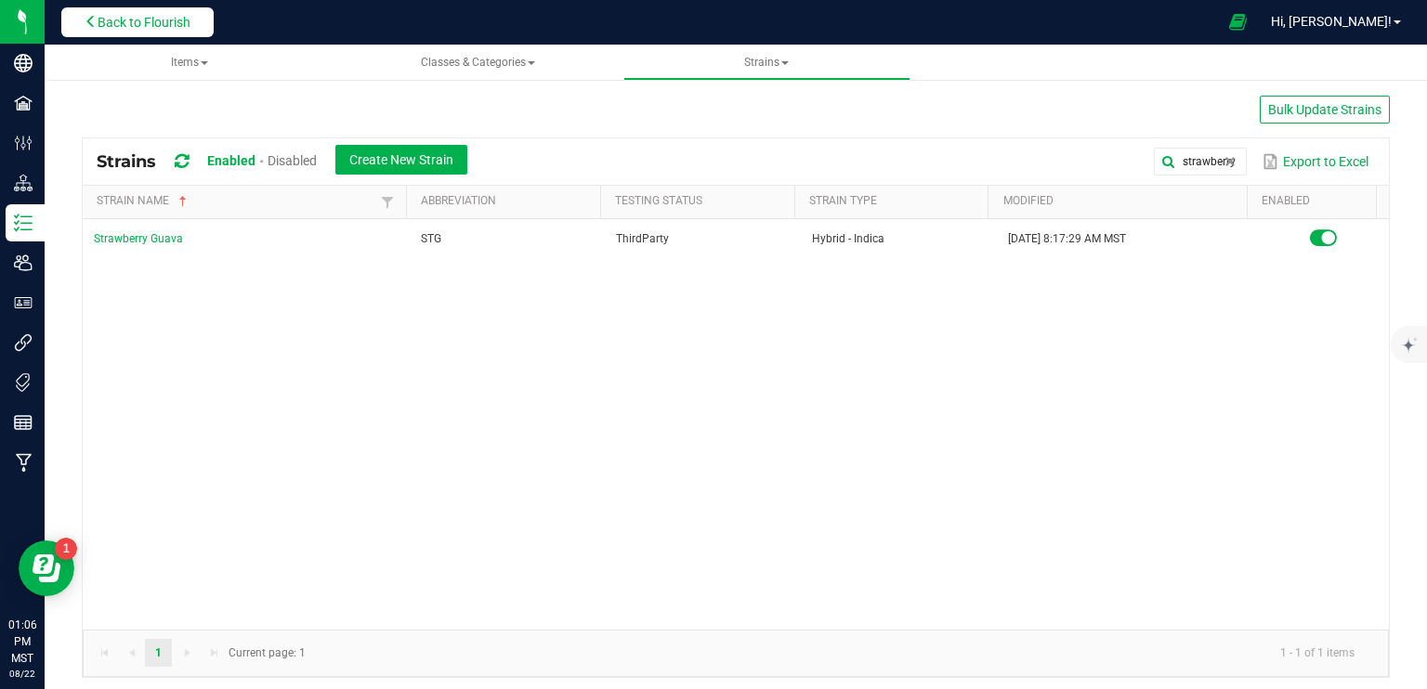
click at [130, 20] on span "Back to Flourish" at bounding box center [144, 22] width 93 height 15
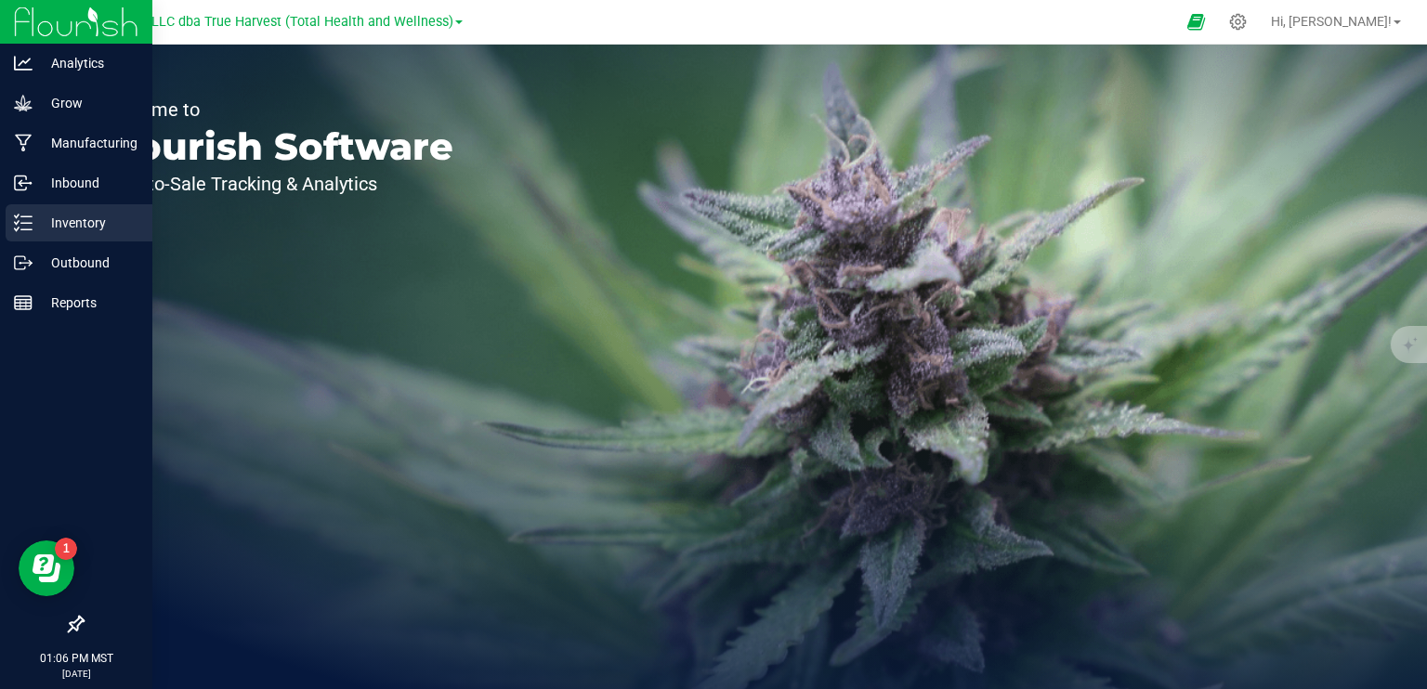
click at [31, 223] on line at bounding box center [26, 223] width 10 height 0
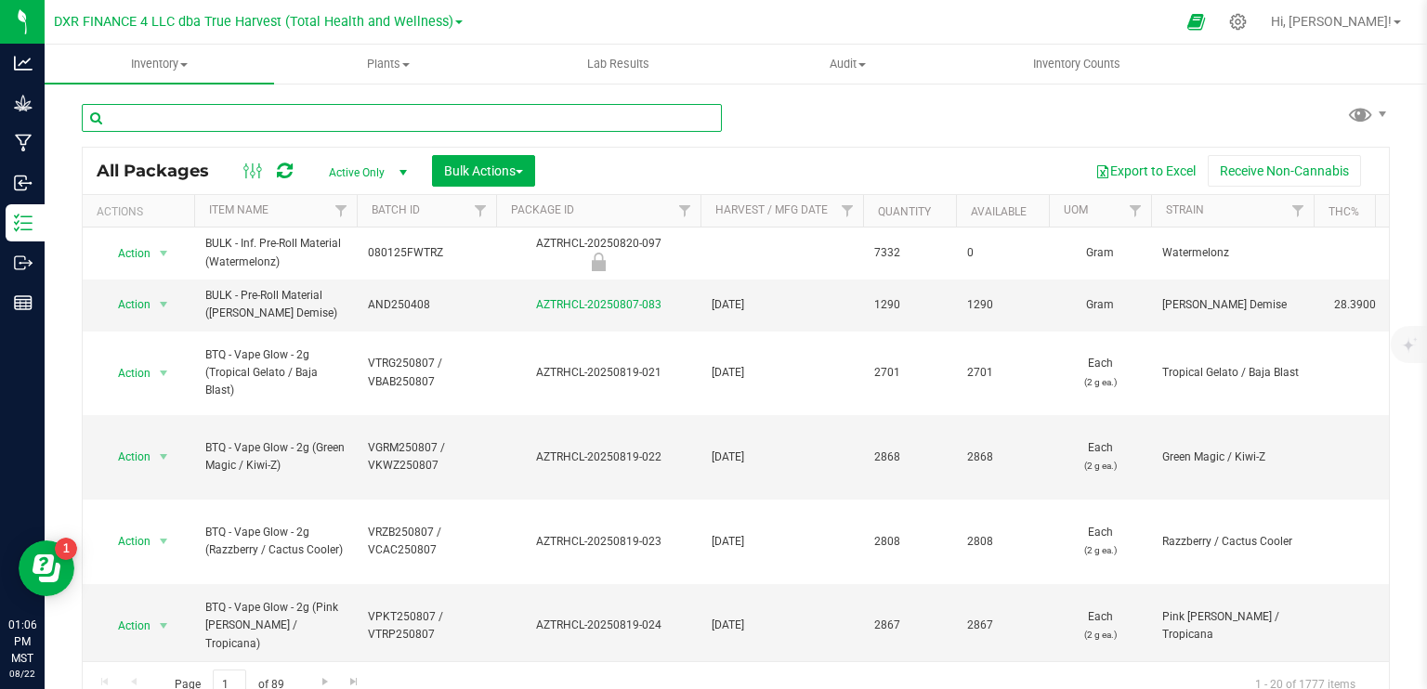
click at [434, 114] on input "text" at bounding box center [402, 118] width 640 height 28
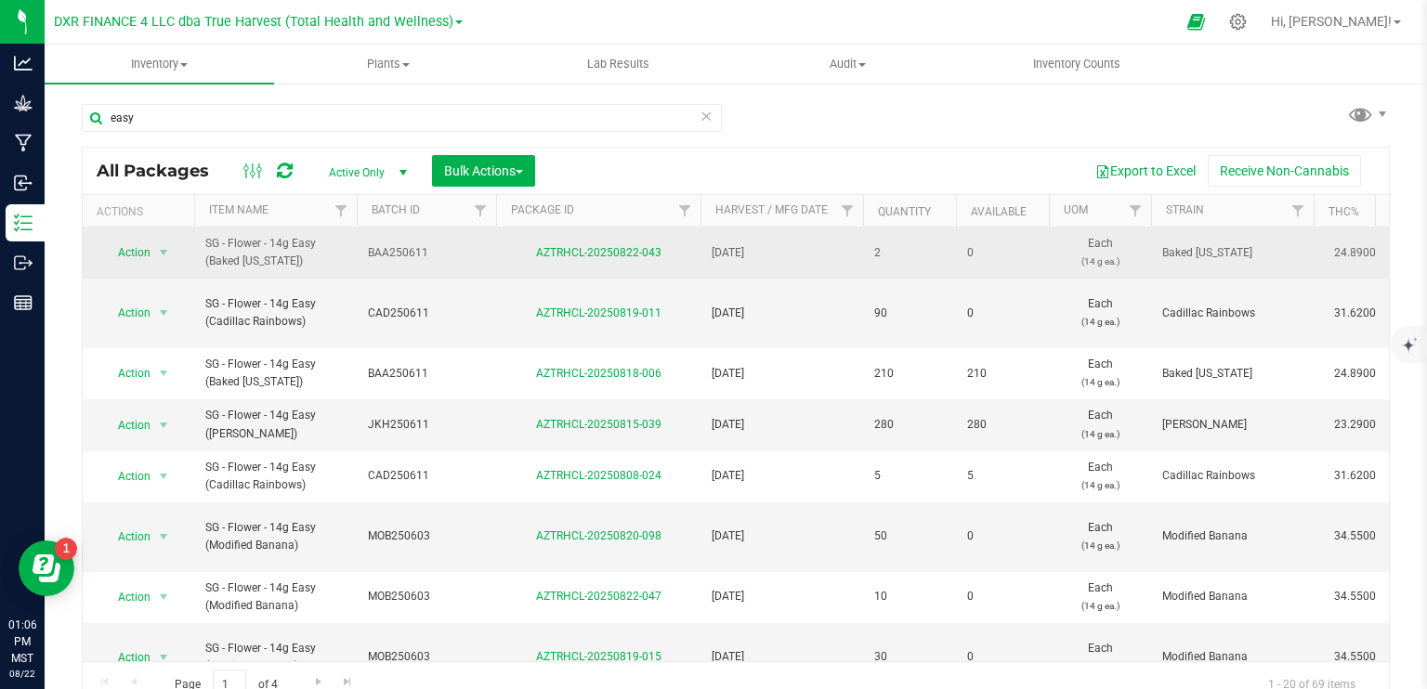
drag, startPoint x: 297, startPoint y: 266, endPoint x: 192, endPoint y: 244, distance: 107.1
copy tr "Action Edit attributes Global inventory Locate package Package audit log Print …"
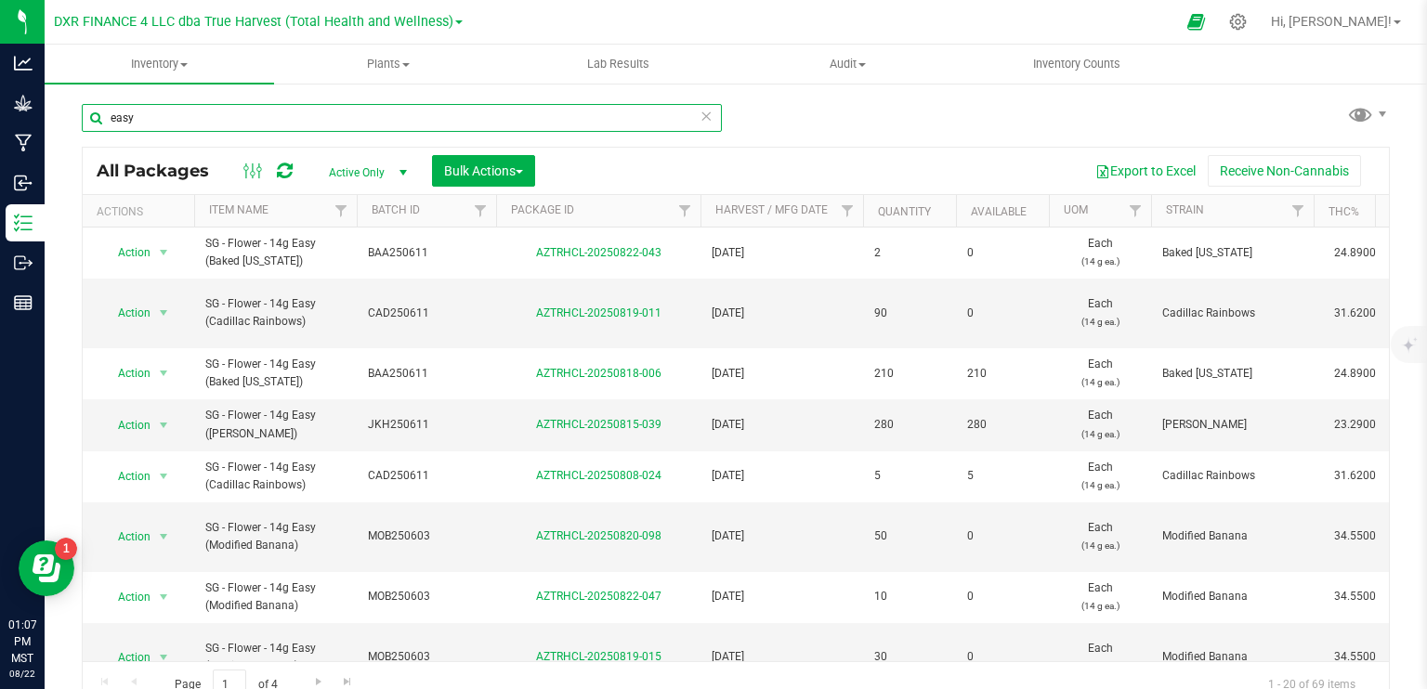
click at [309, 127] on input "easy" at bounding box center [402, 118] width 640 height 28
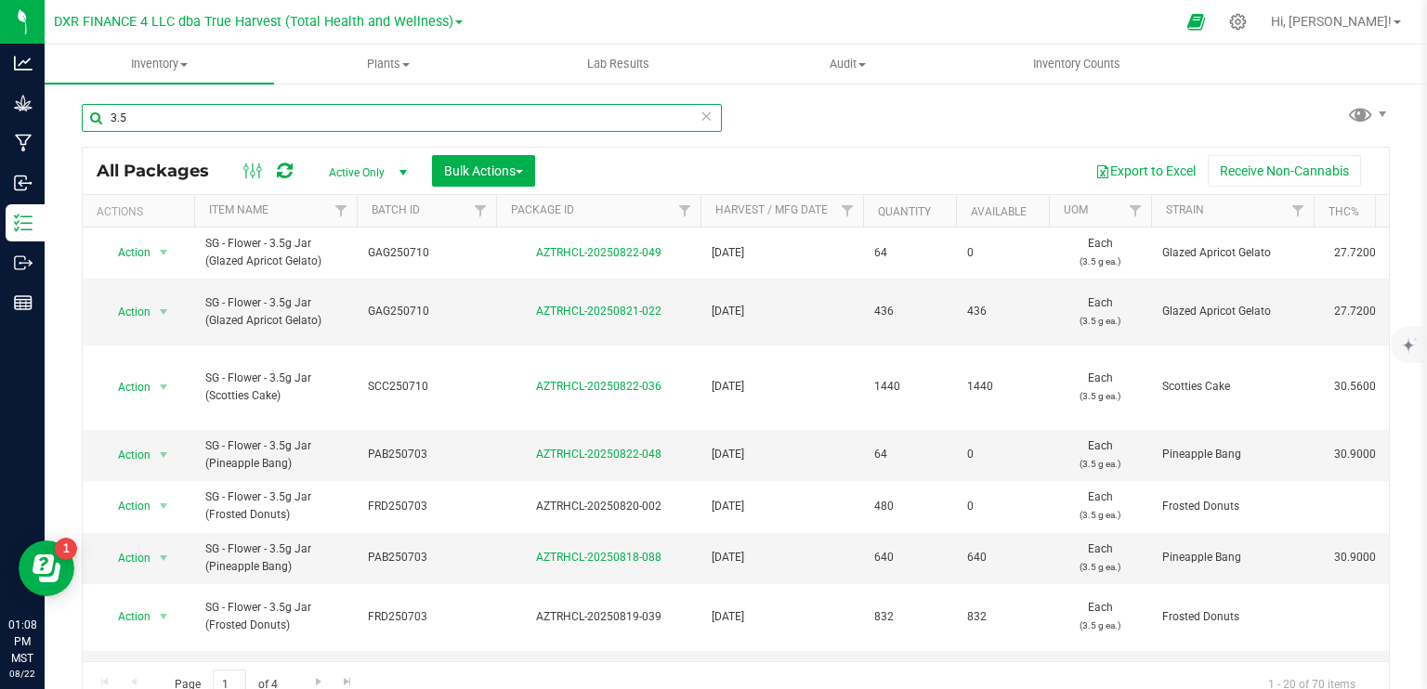
type input "3.5"
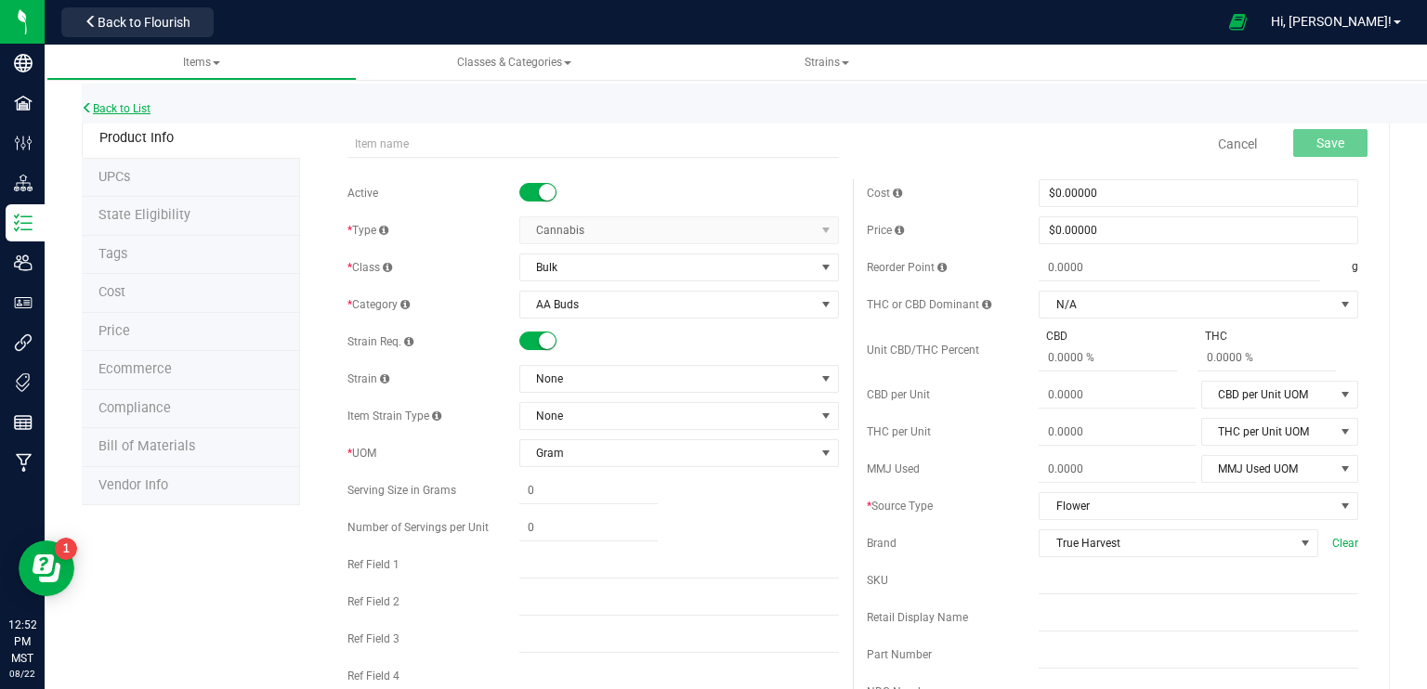
click at [119, 110] on link "Back to List" at bounding box center [116, 108] width 69 height 13
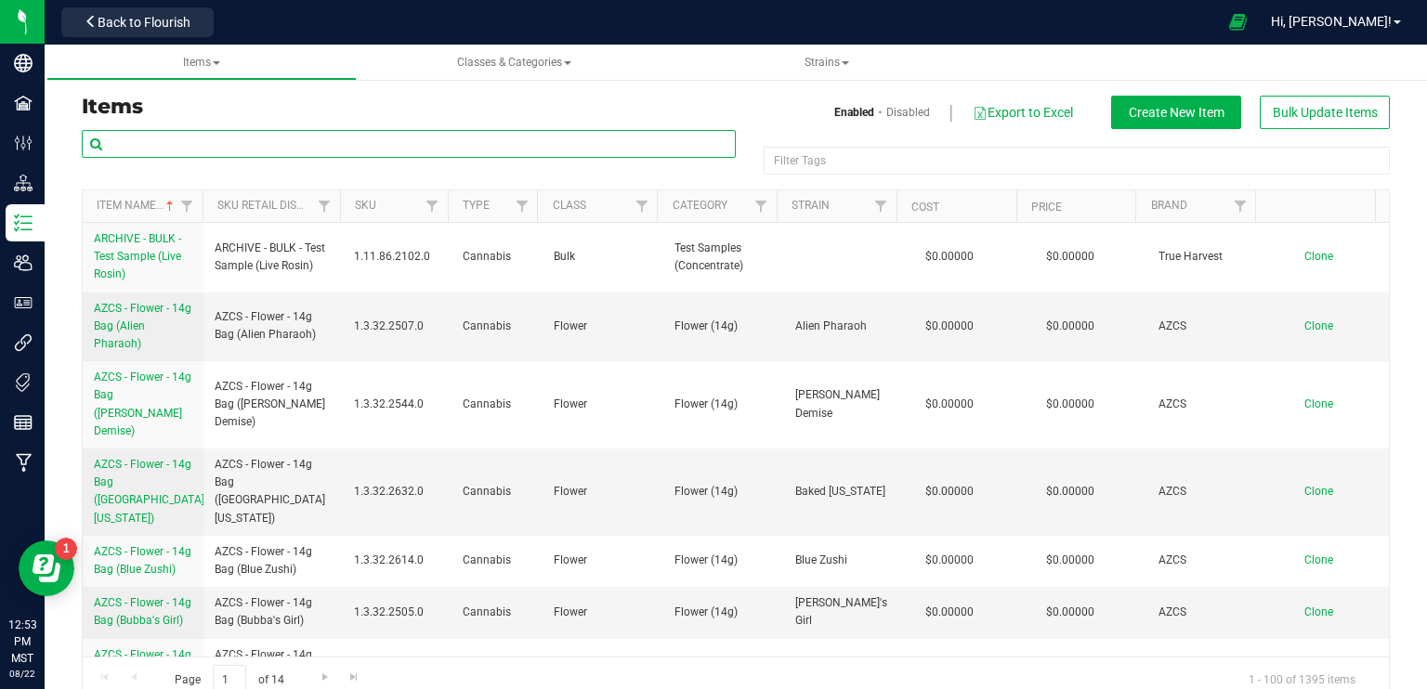
click at [327, 148] on input "text" at bounding box center [409, 144] width 654 height 28
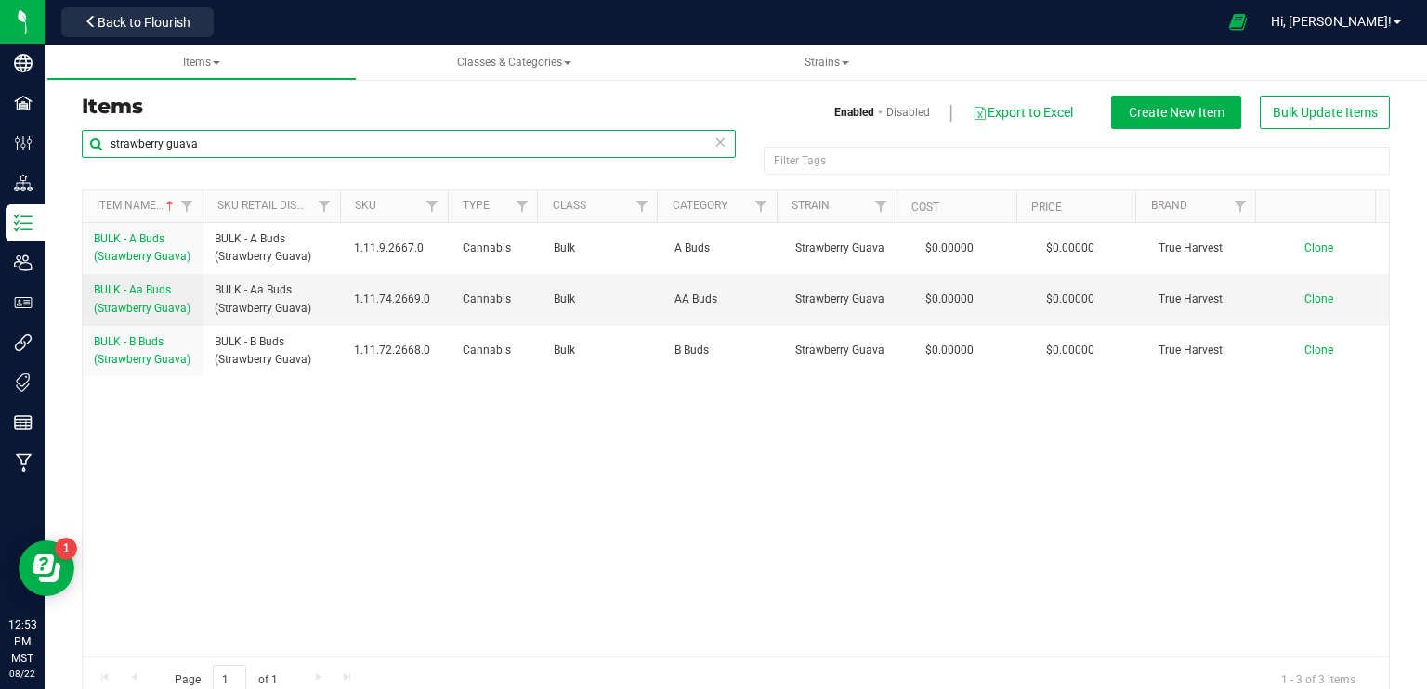
type input "strawberry guava"
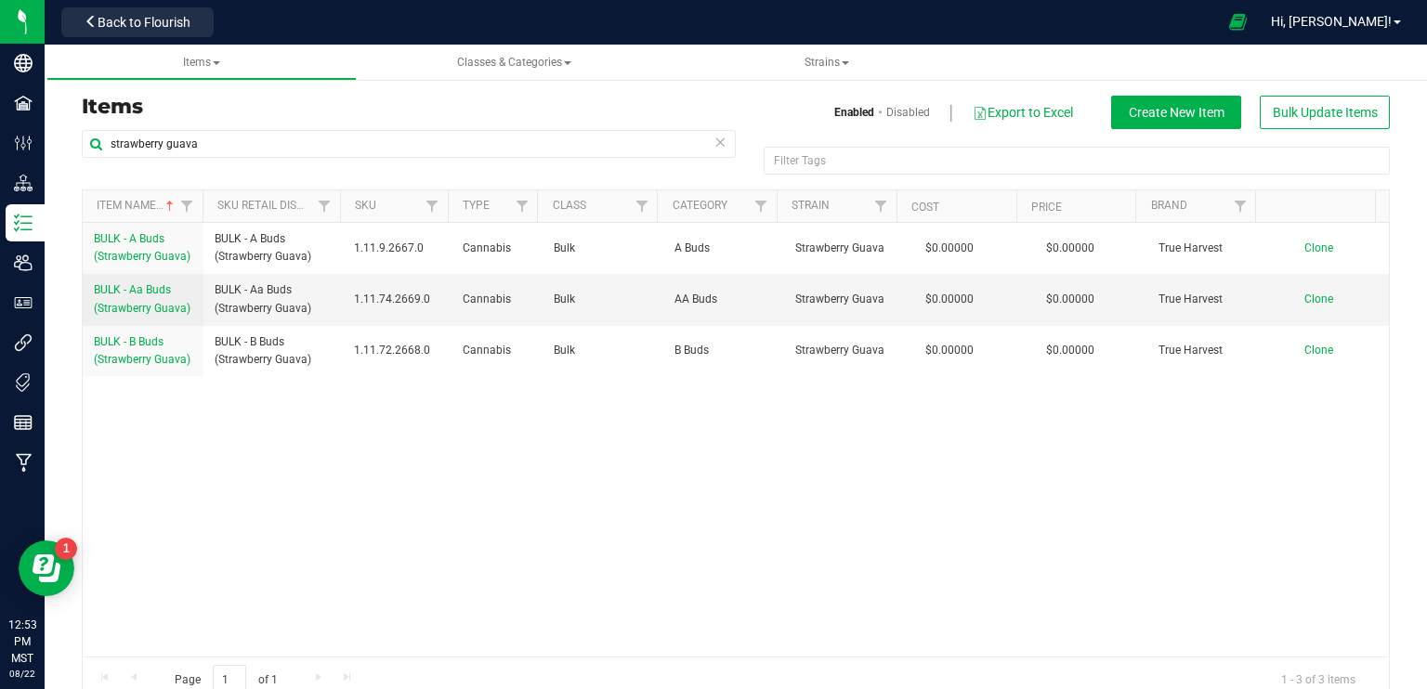
click at [356, 315] on div "strawberry guava Filter Tags Filter Tags Item Name Sku Retail Display Name SKU …" at bounding box center [736, 415] width 1308 height 573
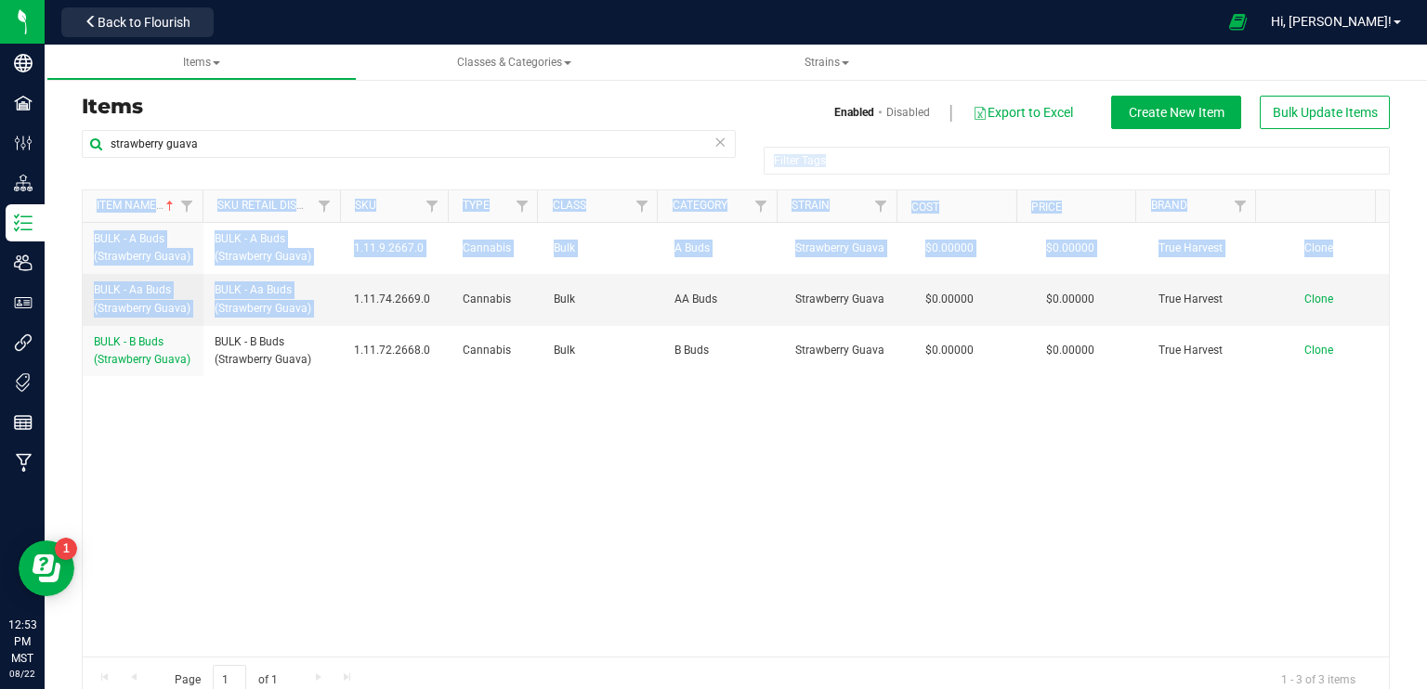
click at [369, 540] on div "BULK - A Buds (Strawberry Guava) BULK - A Buds (Strawberry Guava) 1.11.9.2667.0…" at bounding box center [736, 440] width 1306 height 434
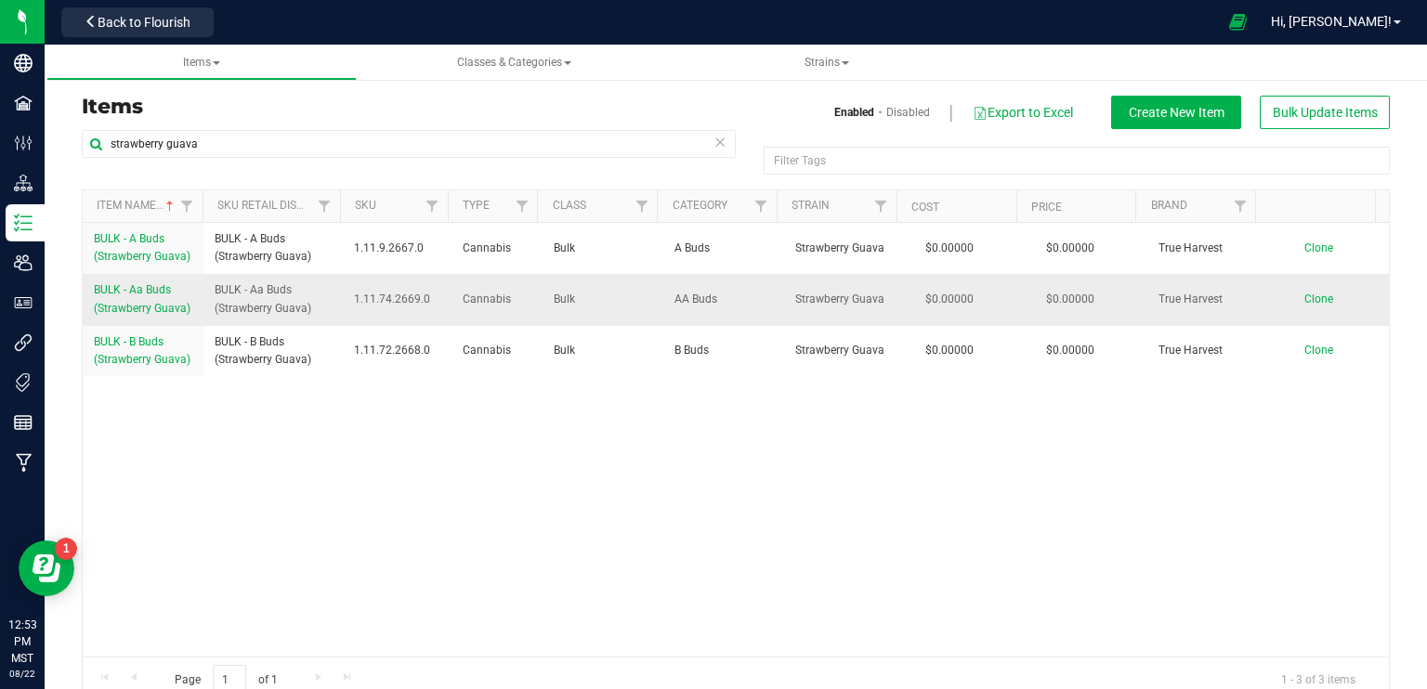
click at [135, 297] on link "BULK - Aa Buds (Strawberry Guava)" at bounding box center [143, 298] width 98 height 35
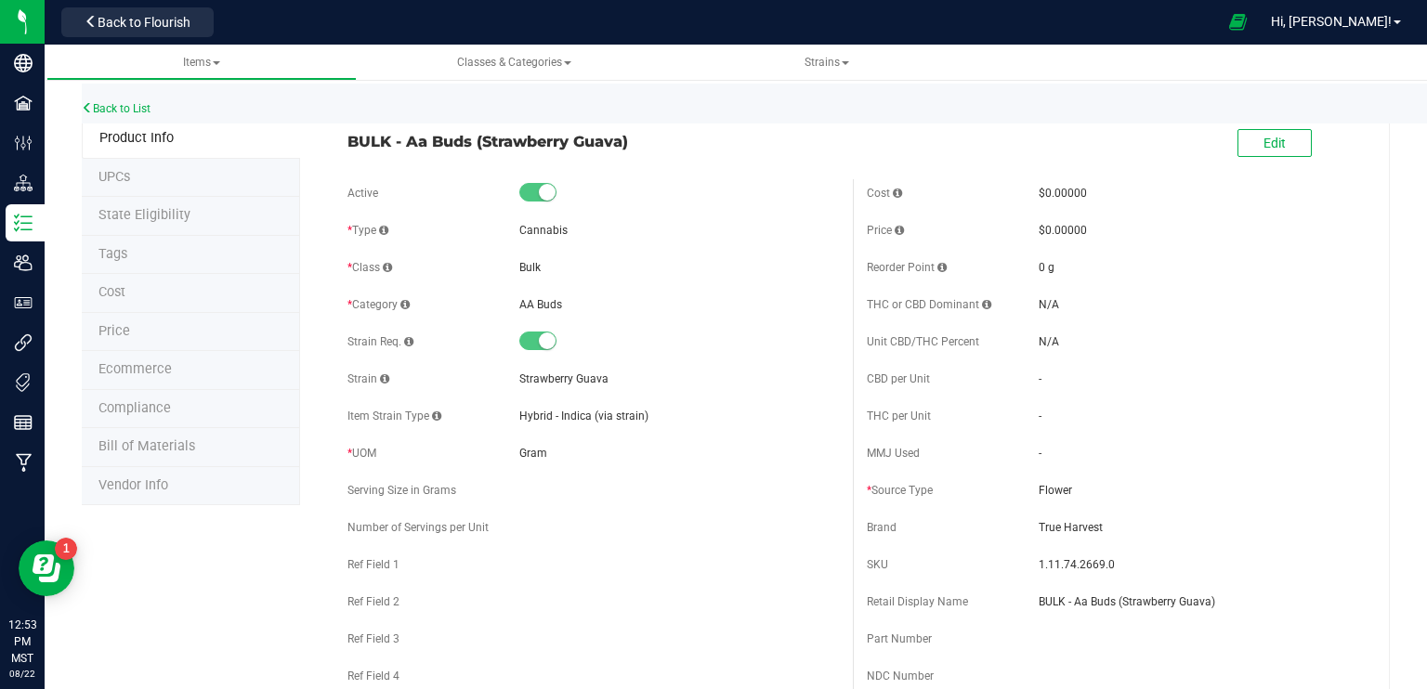
click at [166, 367] on span "Ecommerce" at bounding box center [134, 369] width 73 height 16
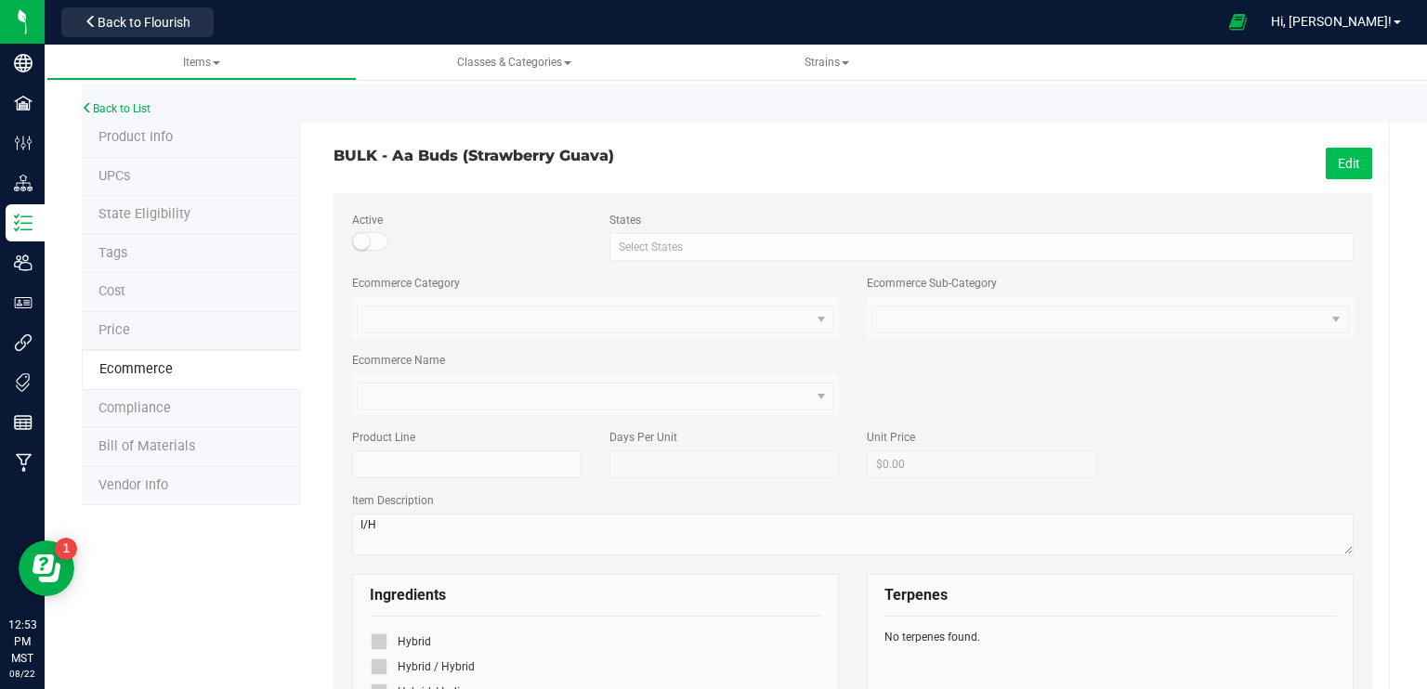
click at [1326, 156] on button "Edit" at bounding box center [1349, 164] width 46 height 32
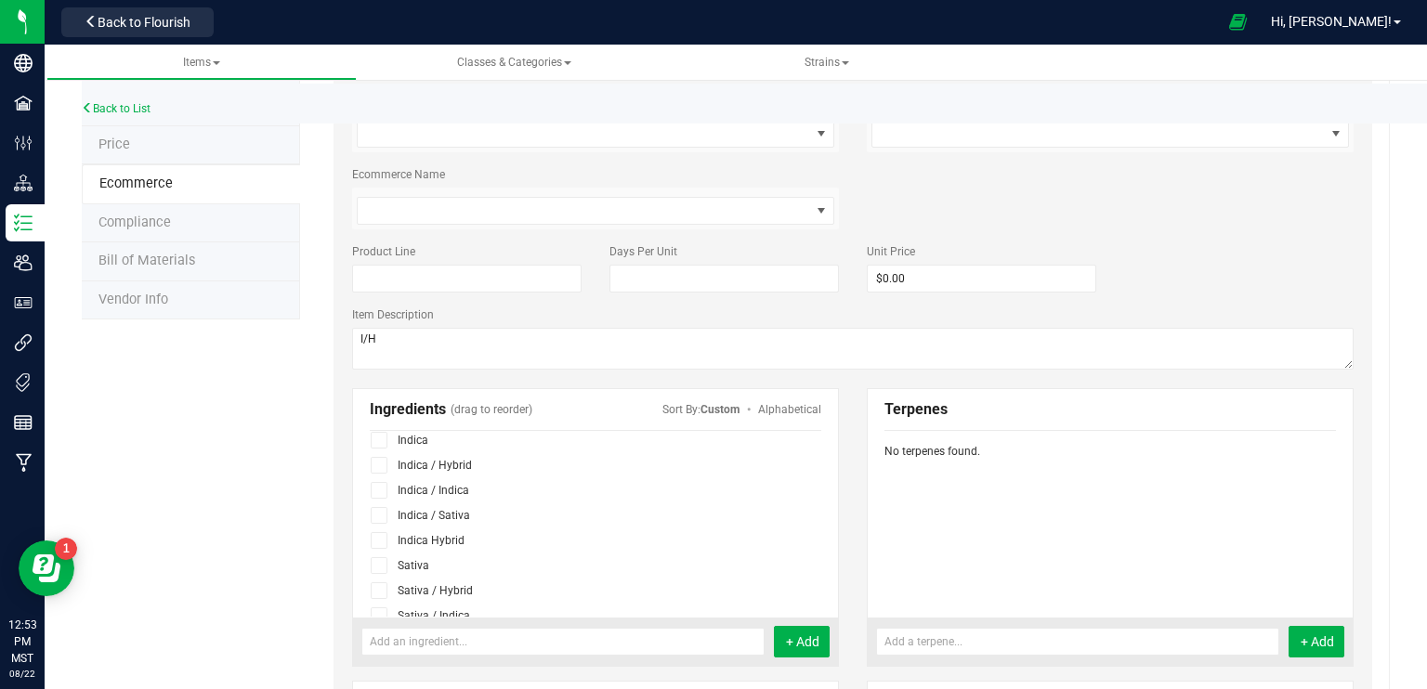
scroll to position [186, 0]
click at [377, 471] on icon at bounding box center [379, 471] width 12 height 0
click at [0, 0] on input "checkbox" at bounding box center [0, 0] width 0 height 0
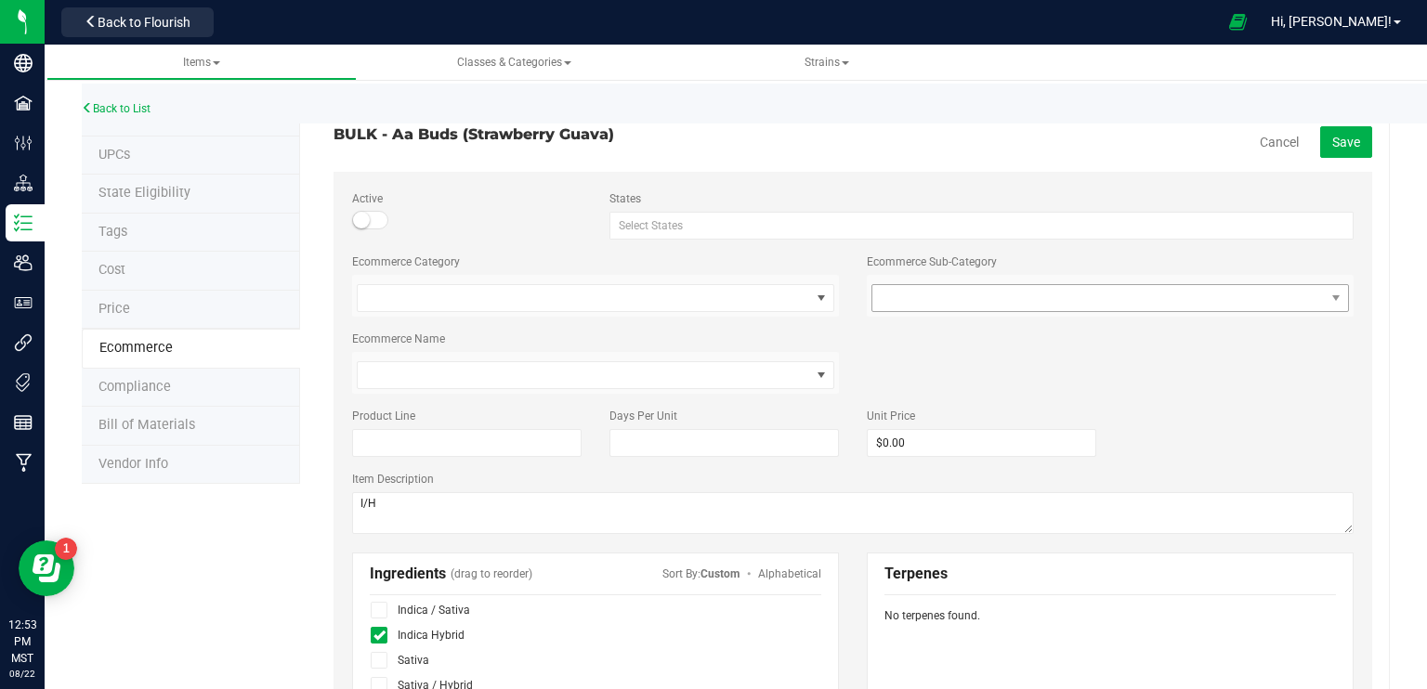
scroll to position [0, 0]
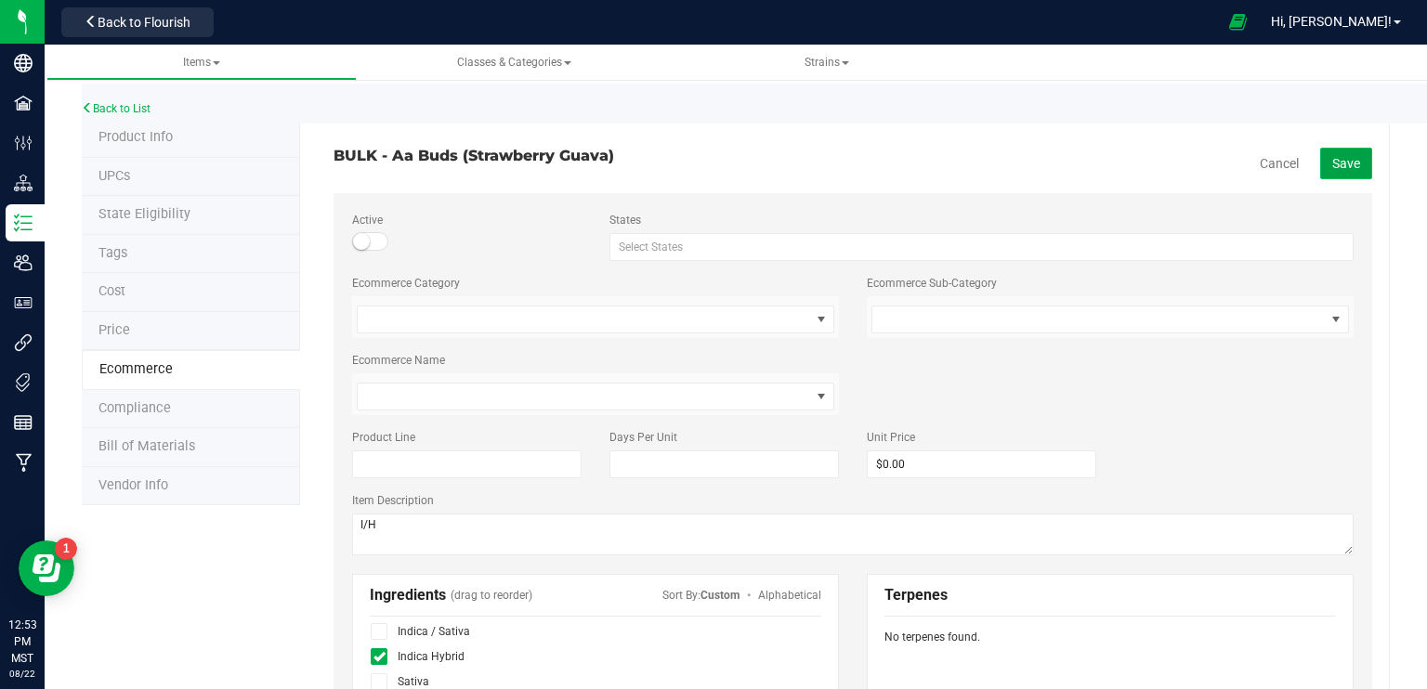
click at [1332, 163] on span "Save" at bounding box center [1346, 163] width 28 height 15
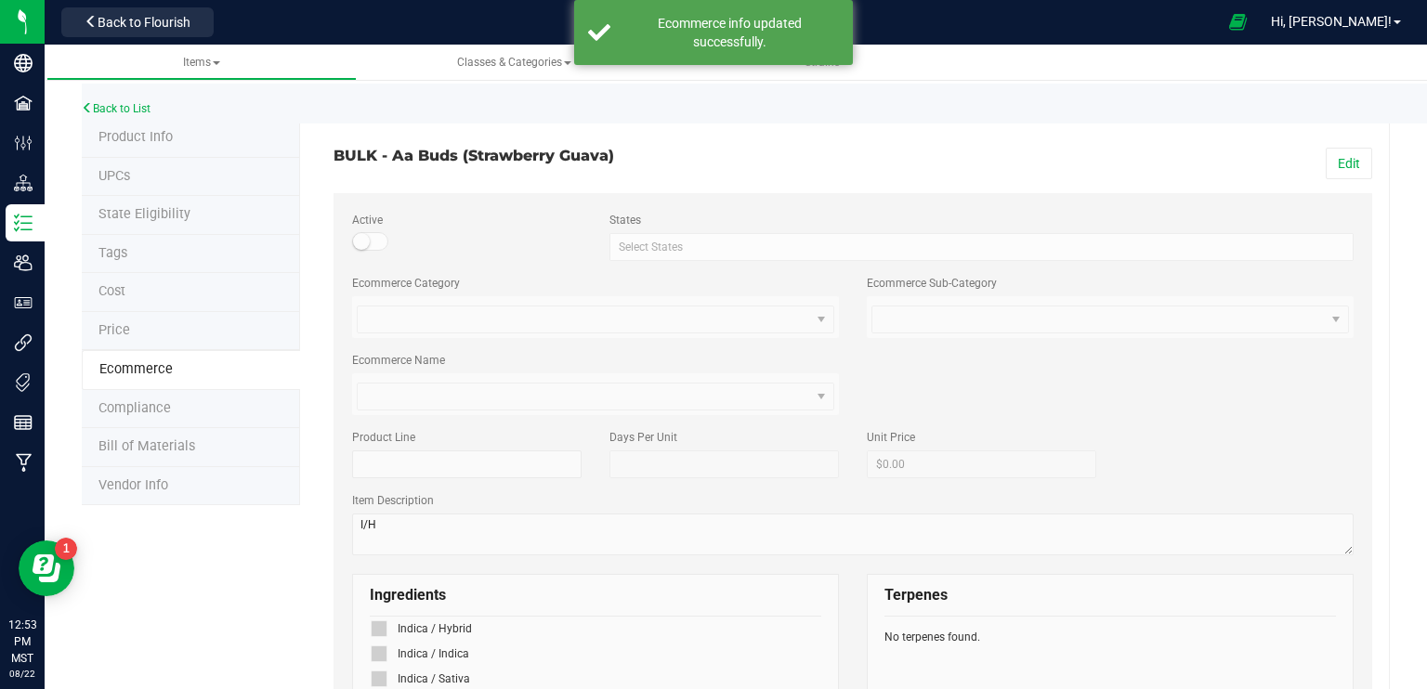
scroll to position [137, 0]
click at [127, 99] on div "Back to List" at bounding box center [795, 104] width 1427 height 40
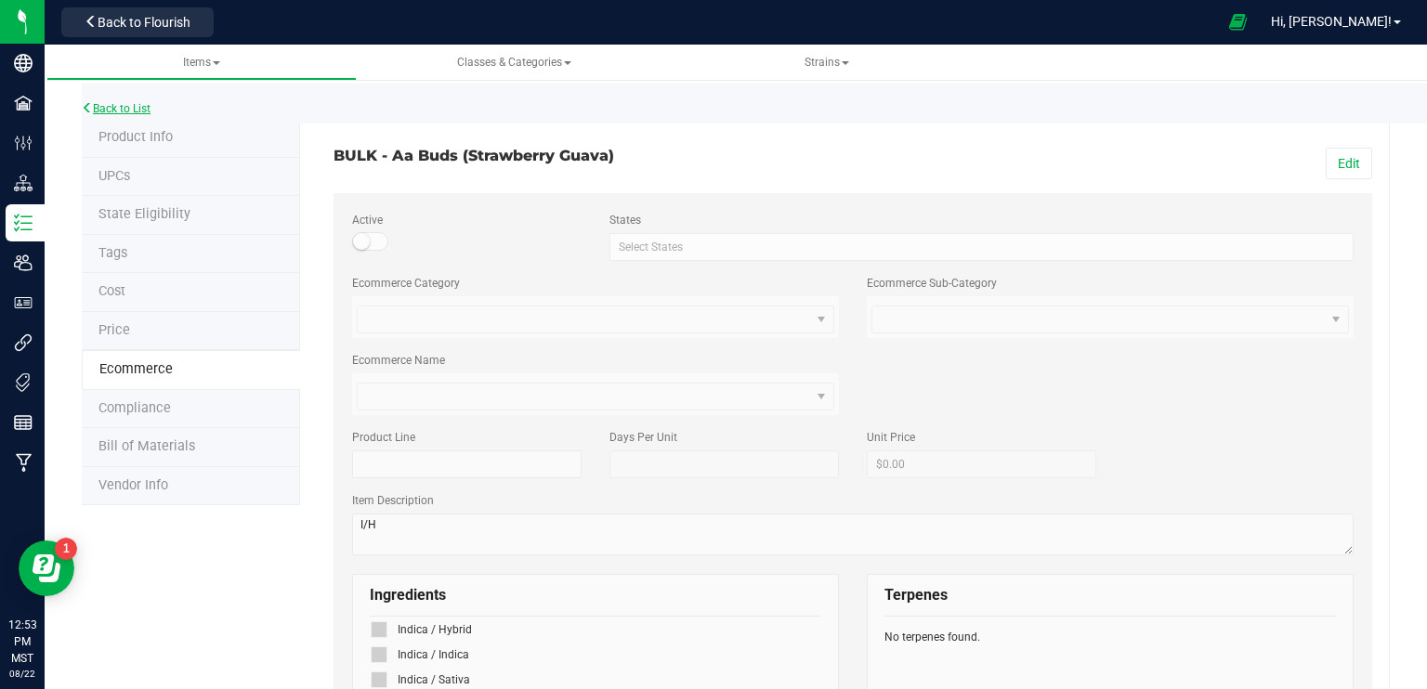
click at [129, 107] on link "Back to List" at bounding box center [116, 108] width 69 height 13
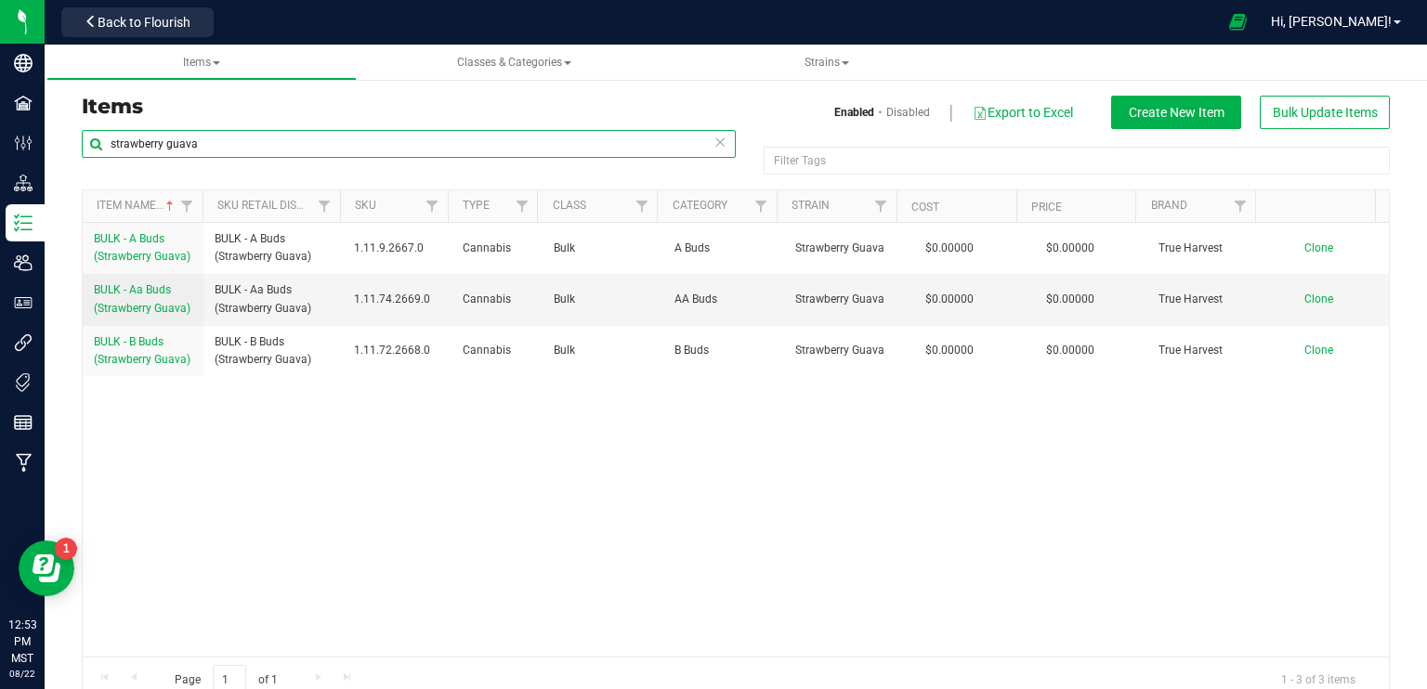
click at [231, 141] on input "strawberry guava" at bounding box center [409, 144] width 654 height 28
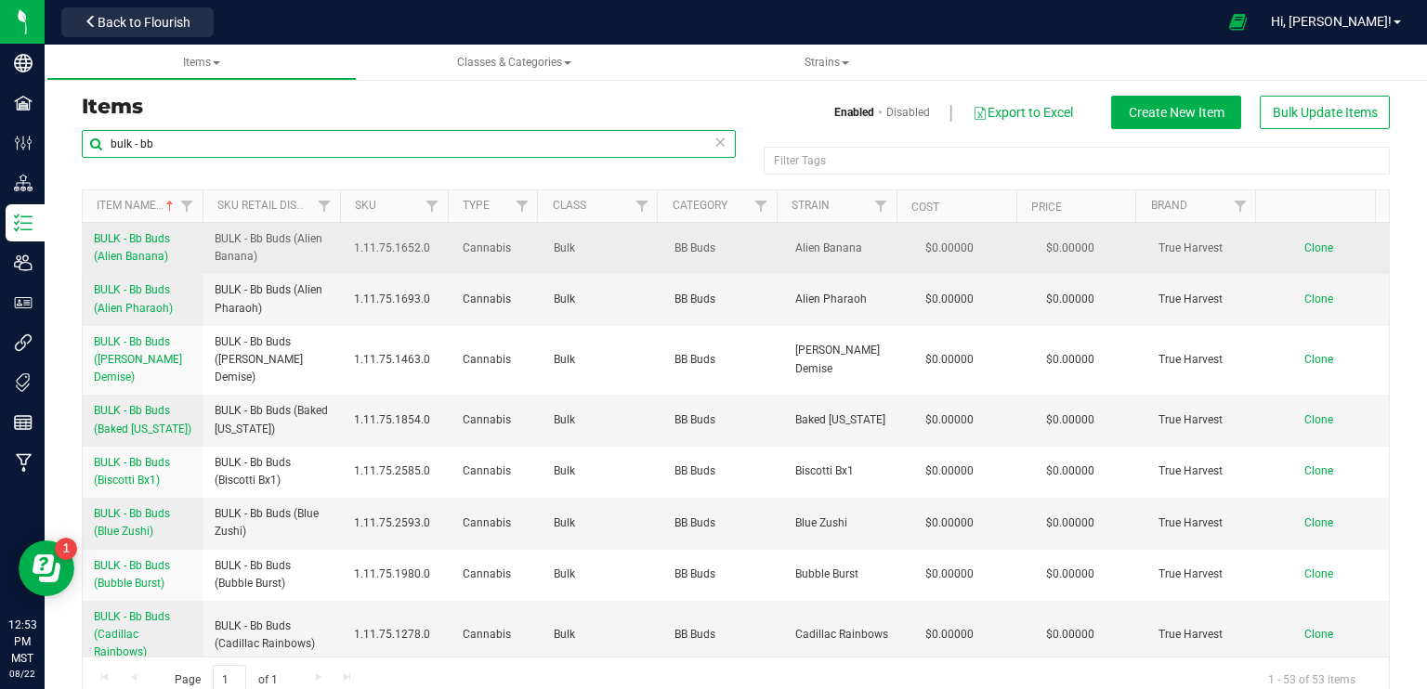
type input "bulk - bb"
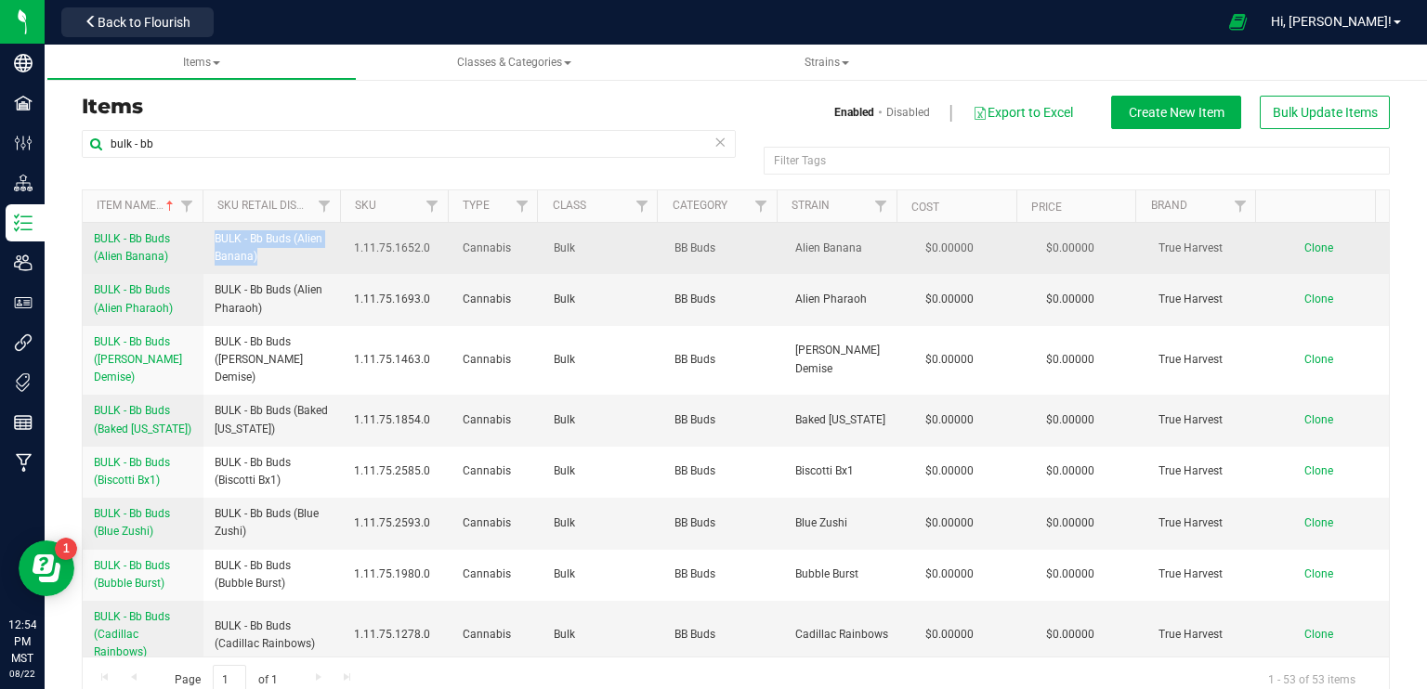
drag, startPoint x: 279, startPoint y: 257, endPoint x: 211, endPoint y: 236, distance: 71.1
click at [211, 236] on td "BULK - Bb Buds (Alien Banana)" at bounding box center [272, 248] width 139 height 51
copy span "BULK - Bb Buds (Alien Banana)"
click at [1277, 248] on td "Clone" at bounding box center [1328, 248] width 121 height 51
click at [1304, 249] on span "Clone" at bounding box center [1318, 248] width 29 height 13
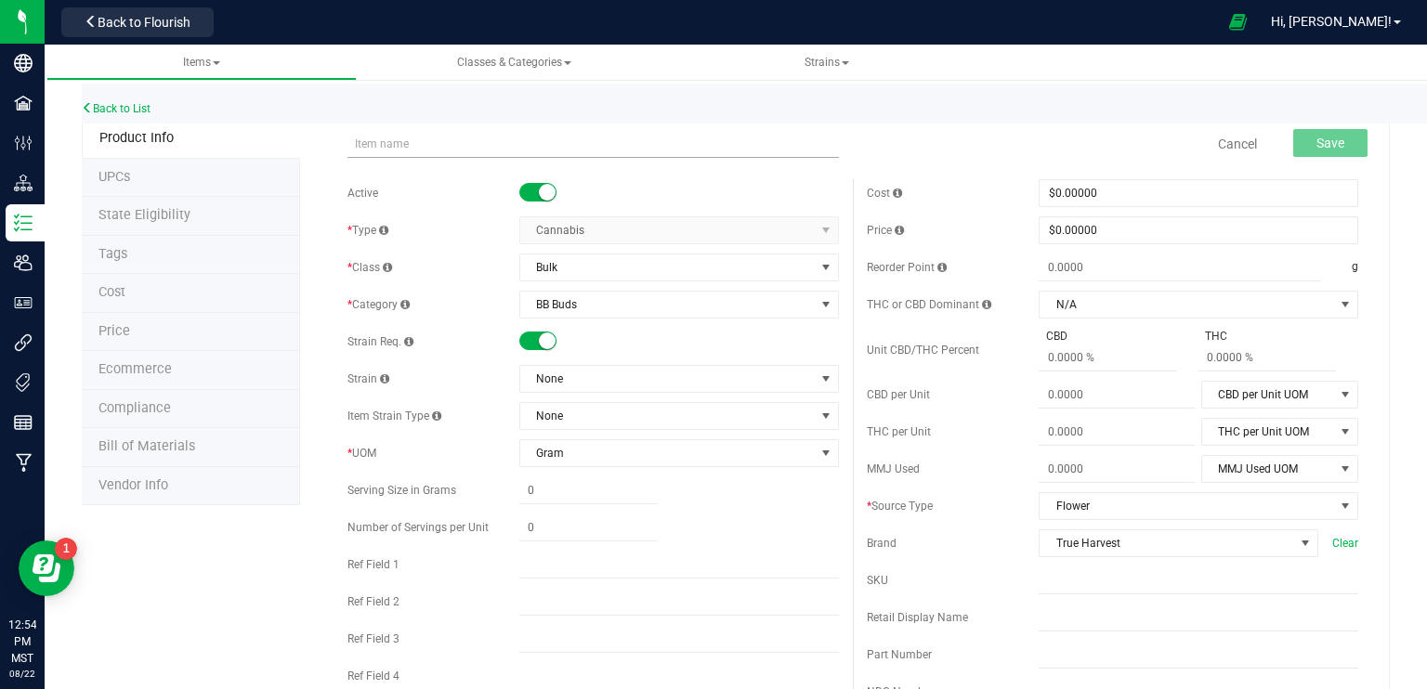
click at [513, 137] on input "text" at bounding box center [592, 144] width 491 height 28
type input "BULK - Bb Buds (Alien Banana)"
click at [606, 380] on span "None" at bounding box center [667, 379] width 295 height 26
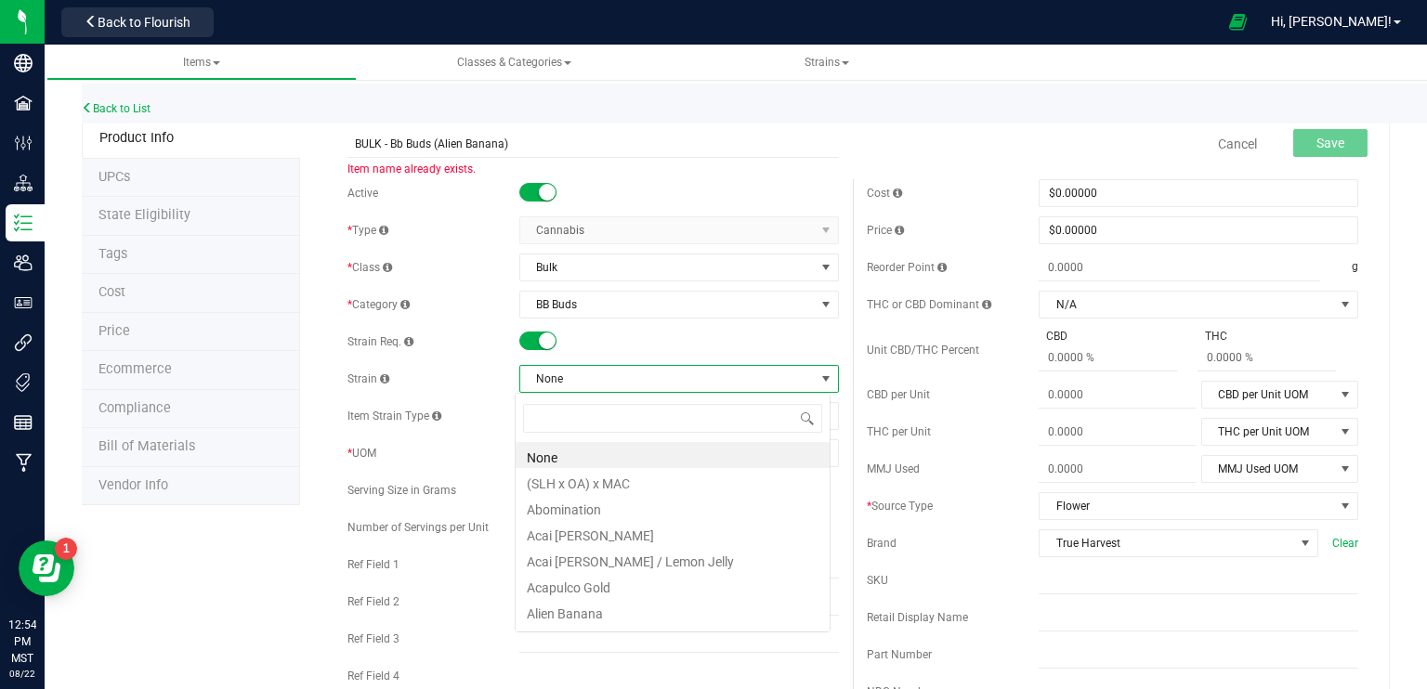
scroll to position [27, 316]
type input "strawberr"
click at [622, 508] on li "Strawberry Guava" at bounding box center [673, 507] width 314 height 26
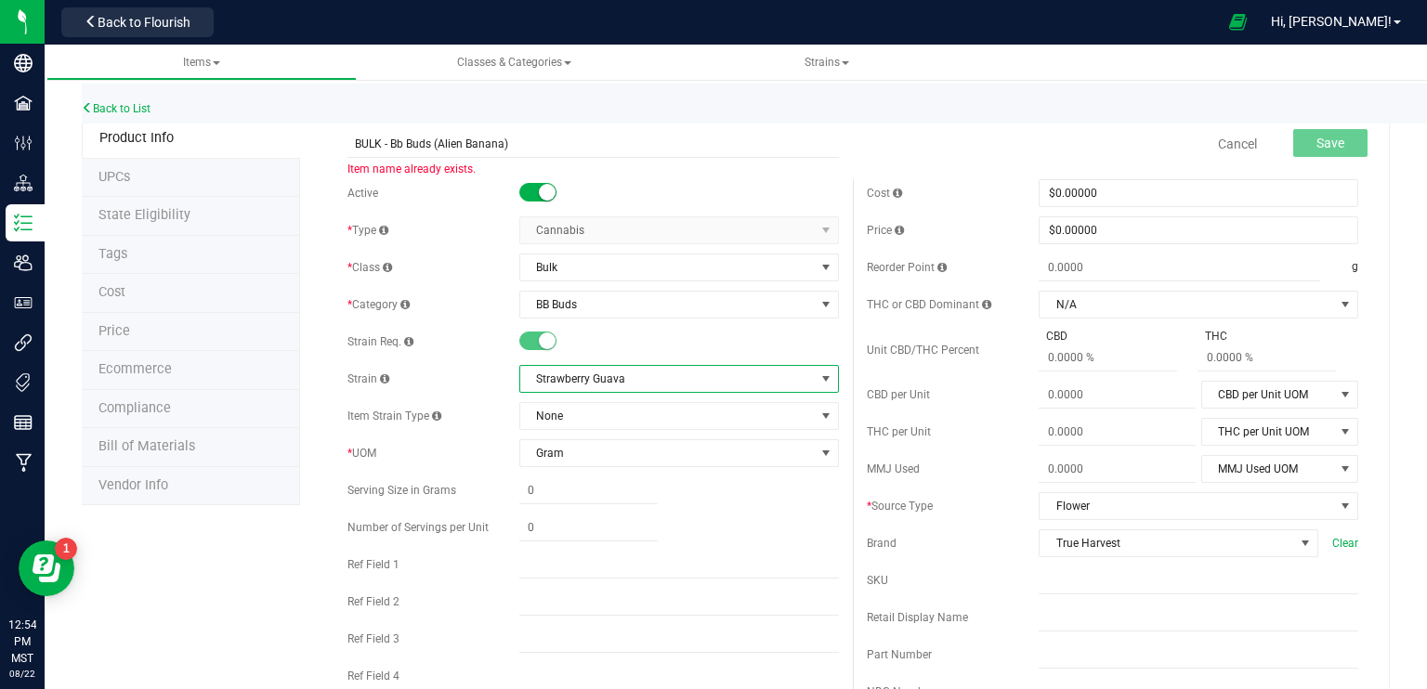
click at [635, 374] on span "Strawberry Guava" at bounding box center [667, 379] width 295 height 26
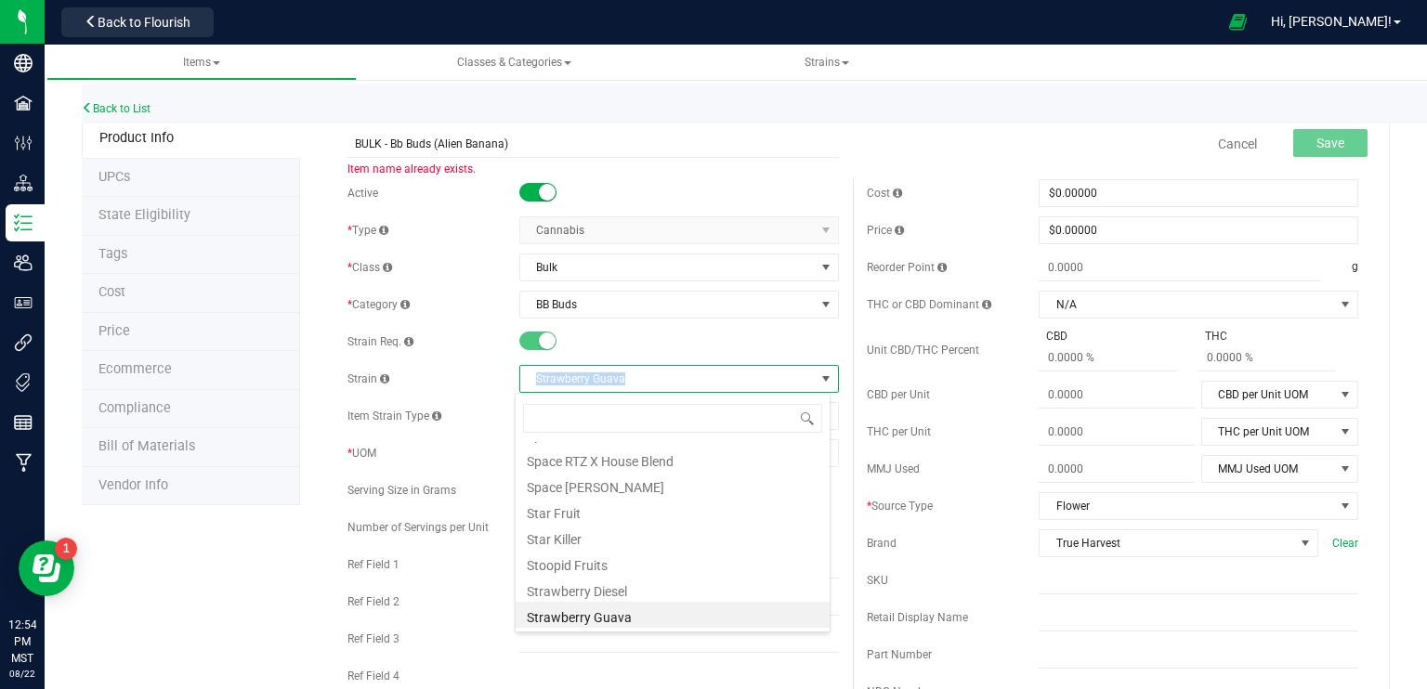
drag, startPoint x: 623, startPoint y: 384, endPoint x: 527, endPoint y: 378, distance: 96.8
click at [527, 378] on span "Strawberry Guava" at bounding box center [667, 379] width 295 height 26
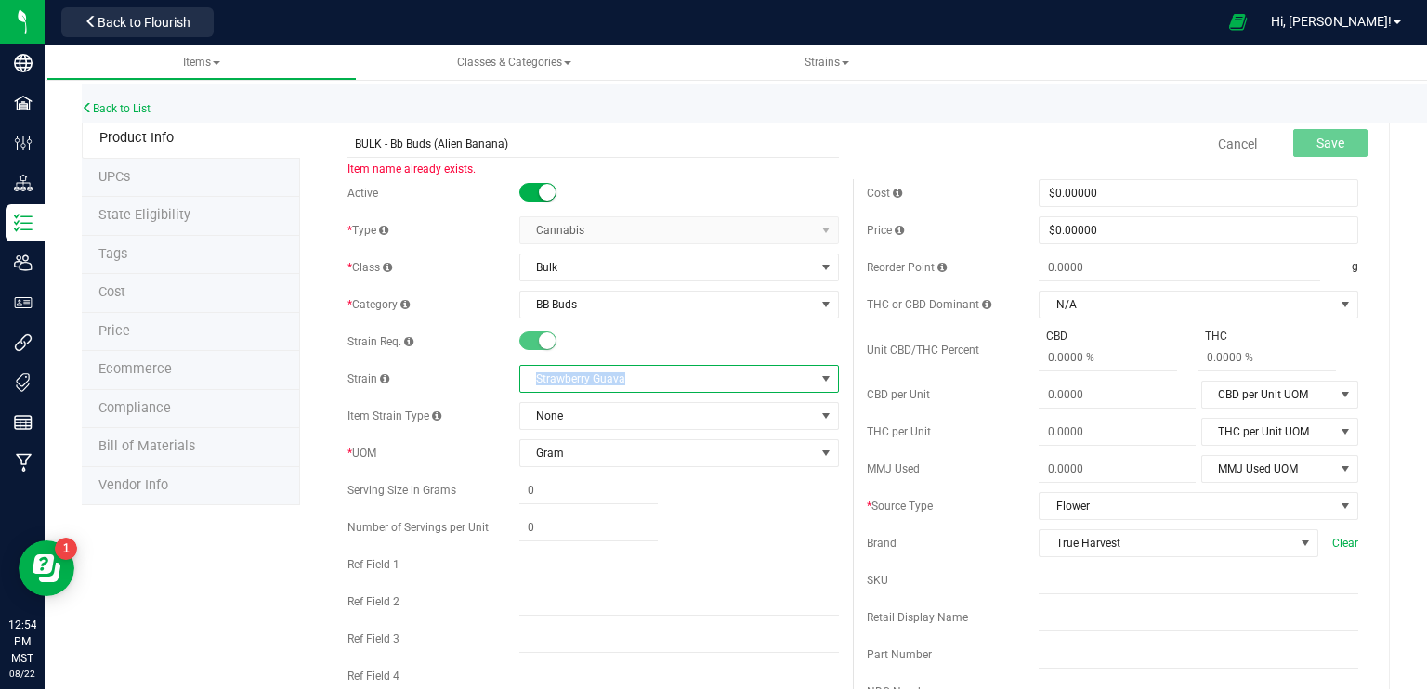
copy span "Strawberry Guava"
drag, startPoint x: 438, startPoint y: 144, endPoint x: 502, endPoint y: 147, distance: 64.2
click at [502, 147] on input "BULK - Bb Buds (Alien Banana)" at bounding box center [592, 144] width 491 height 28
paste input "Strawberry Guav"
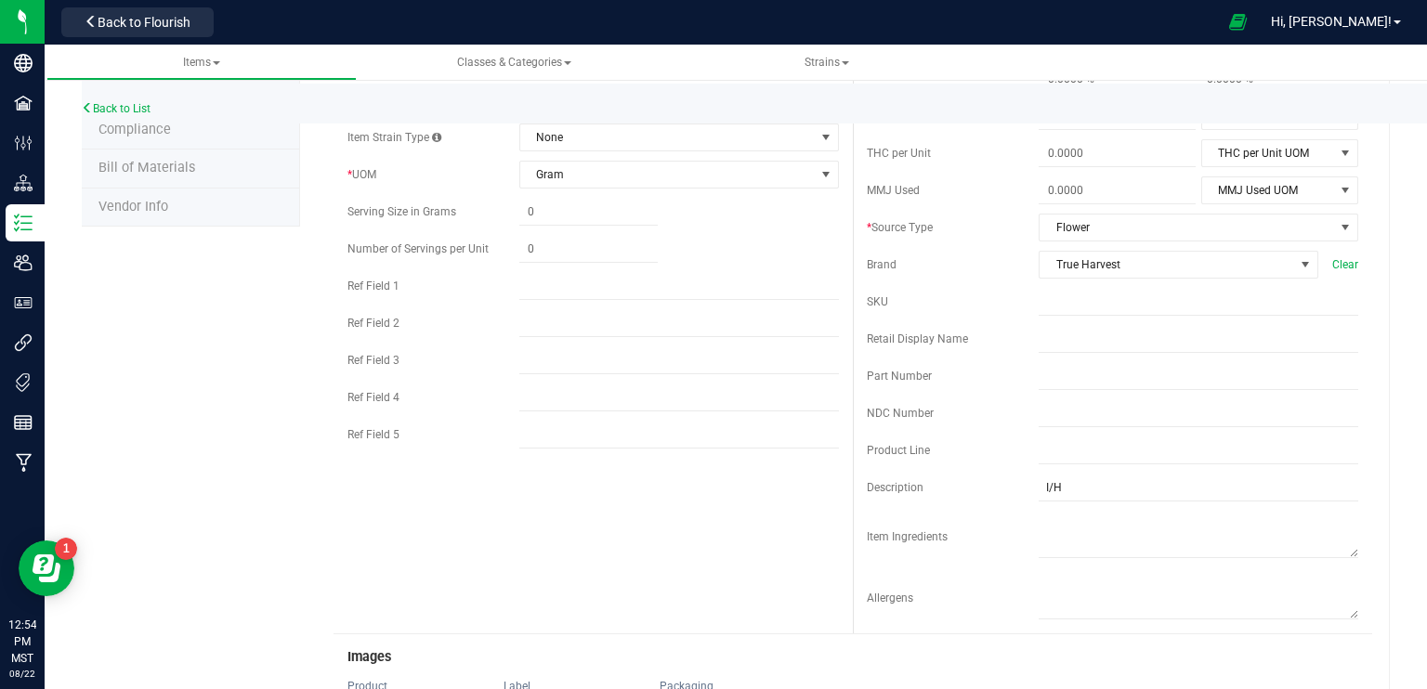
scroll to position [0, 0]
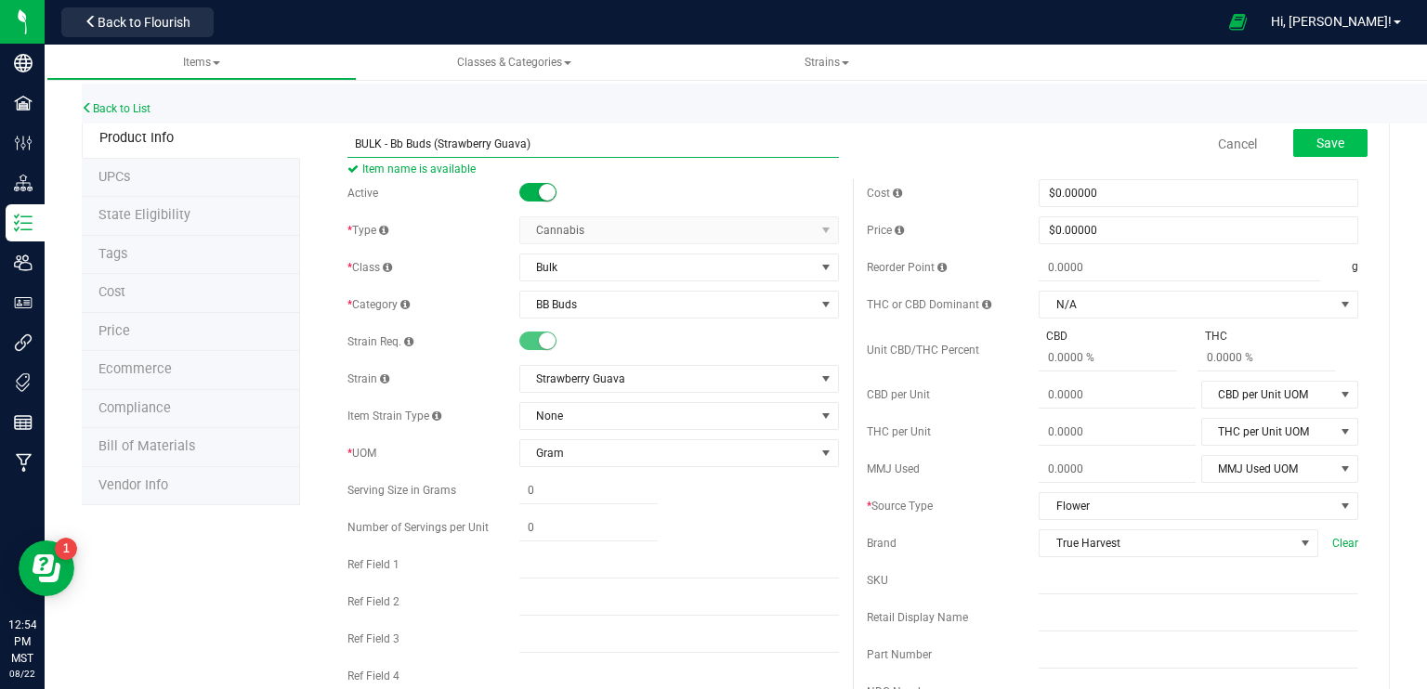
type input "BULK - Bb Buds (Strawberry Guava)"
click at [1316, 144] on span "Save" at bounding box center [1330, 143] width 28 height 15
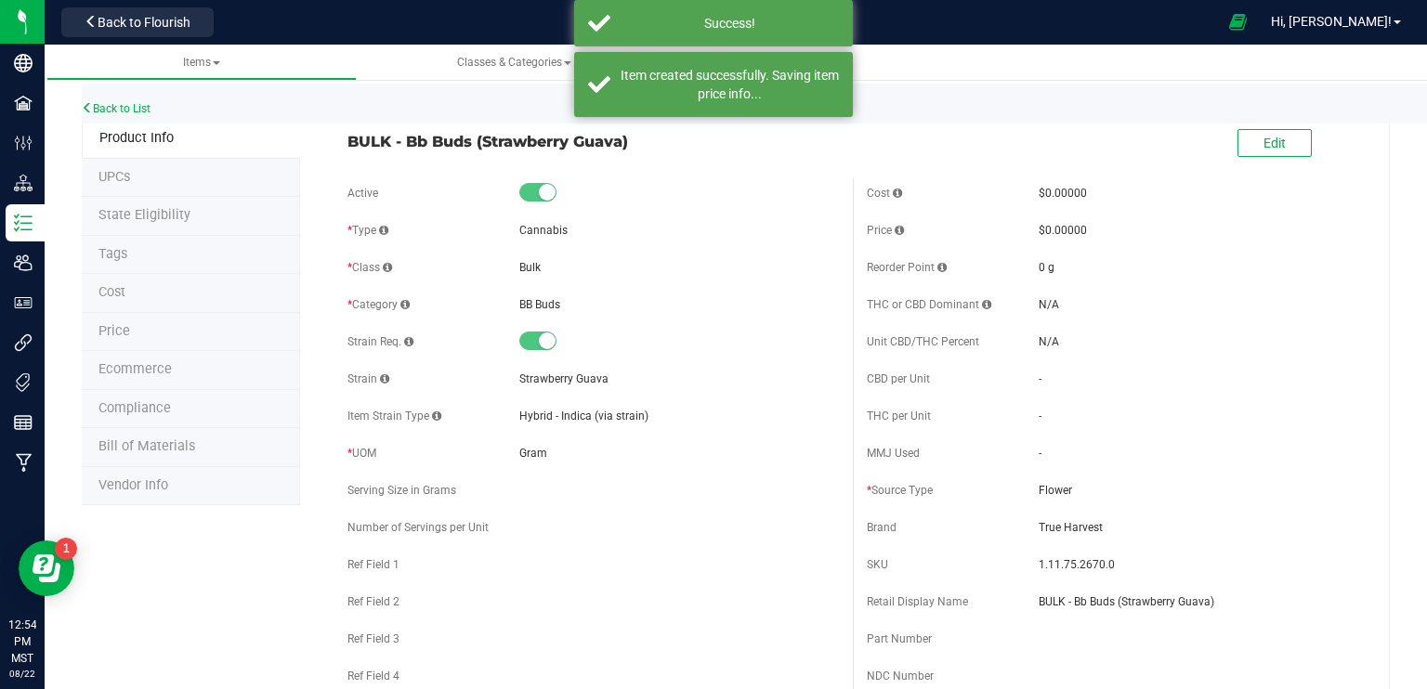
click at [145, 371] on span "Ecommerce" at bounding box center [134, 369] width 73 height 16
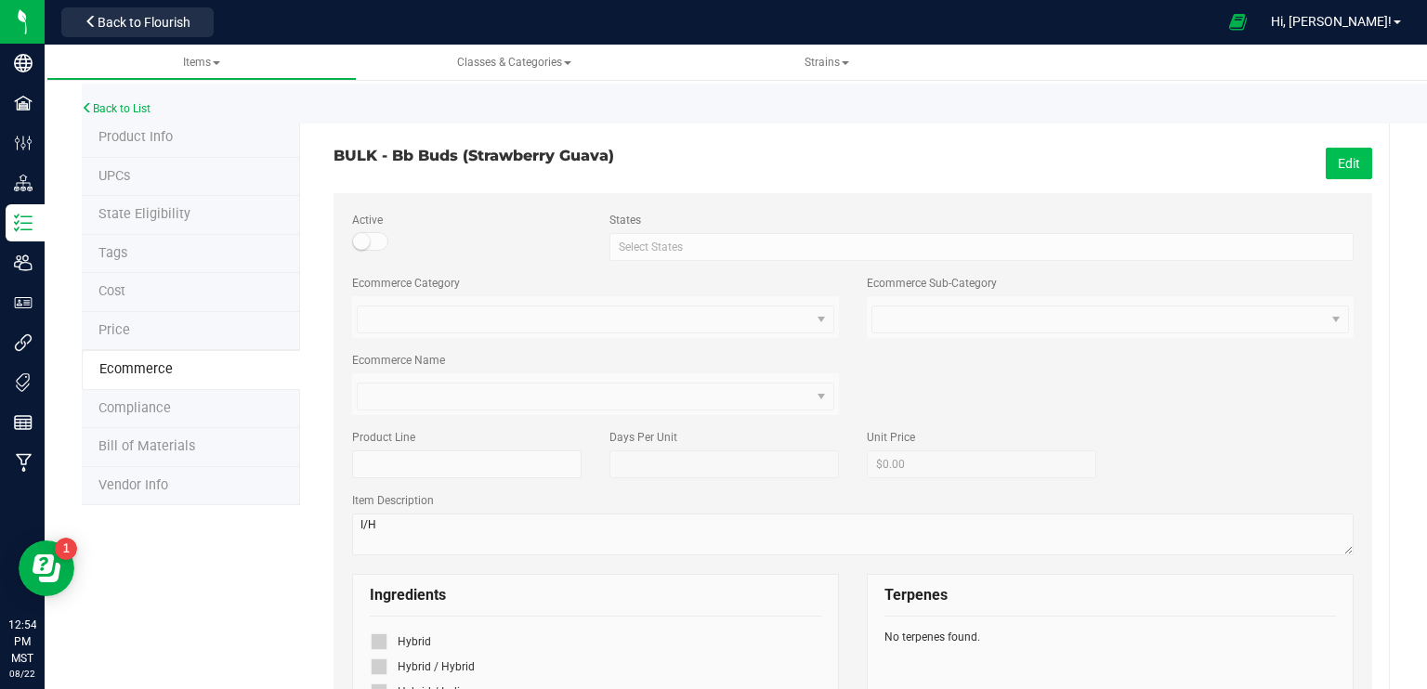
click at [1326, 164] on button "Edit" at bounding box center [1349, 164] width 46 height 32
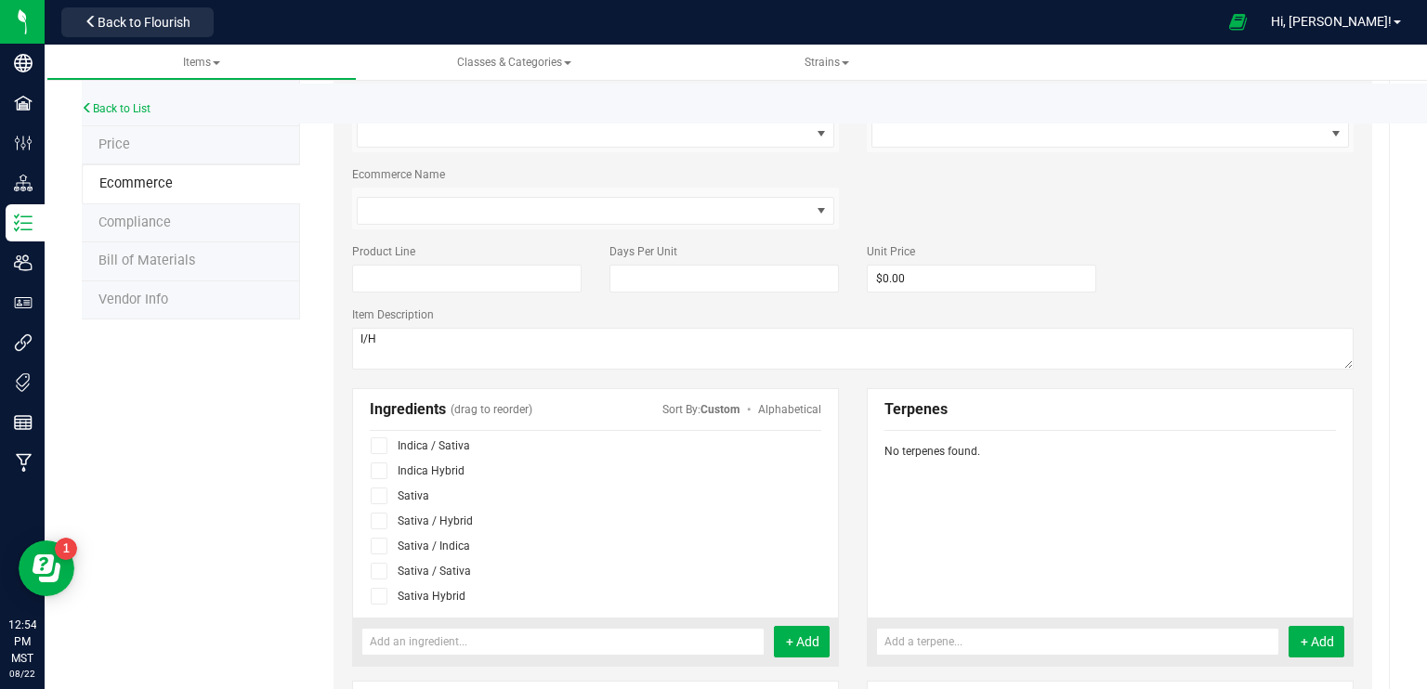
scroll to position [190, 0]
click at [378, 467] on icon at bounding box center [379, 467] width 12 height 0
click at [0, 0] on input "checkbox" at bounding box center [0, 0] width 0 height 0
click at [1337, 163] on form "Active States Select States AK AL AR AZ CA CO [GEOGRAPHIC_DATA] [GEOGRAPHIC_DAT…" at bounding box center [853, 631] width 1039 height 1248
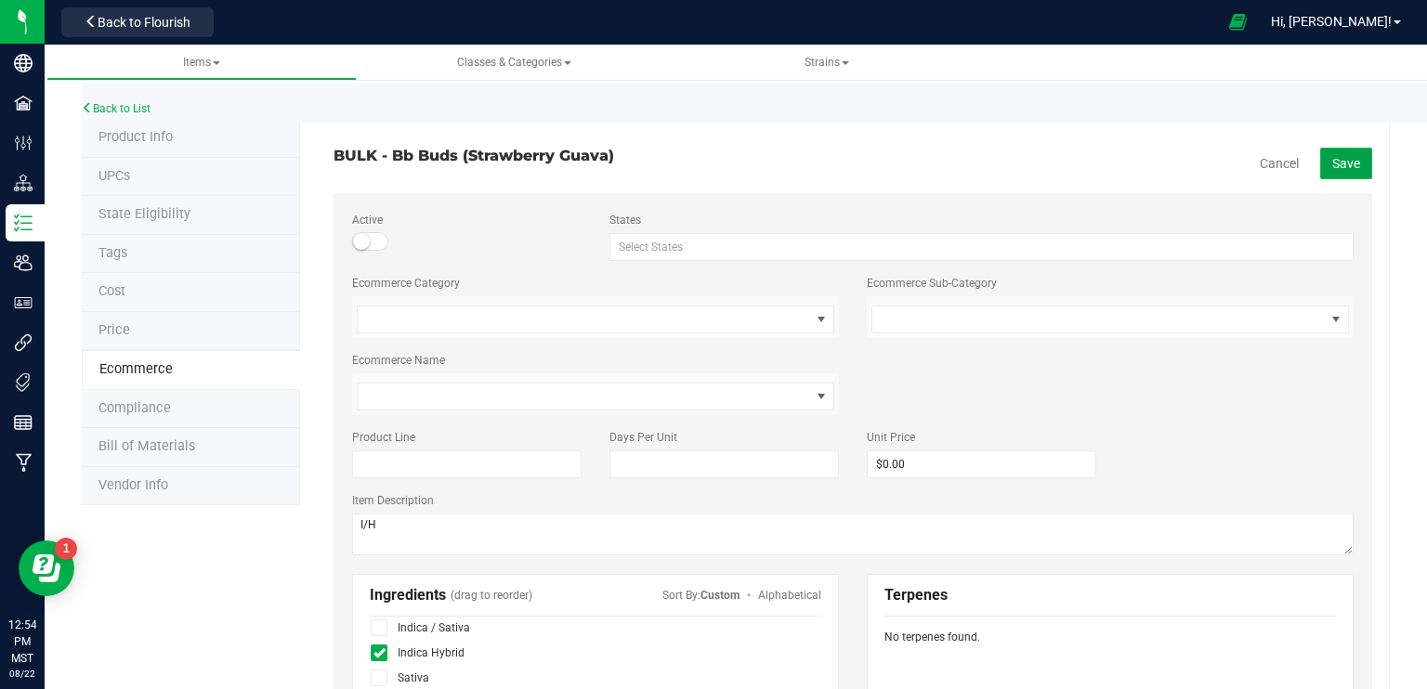
click at [1335, 163] on span "Save" at bounding box center [1346, 163] width 28 height 15
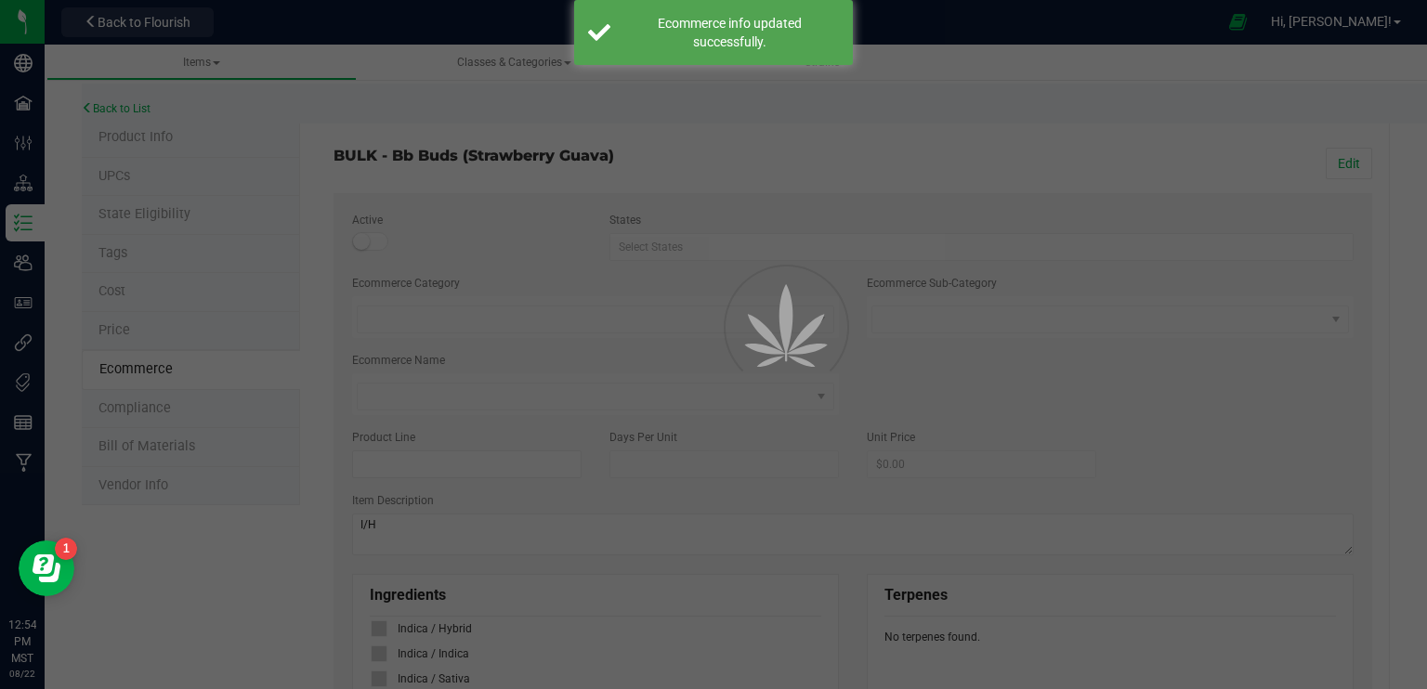
scroll to position [137, 0]
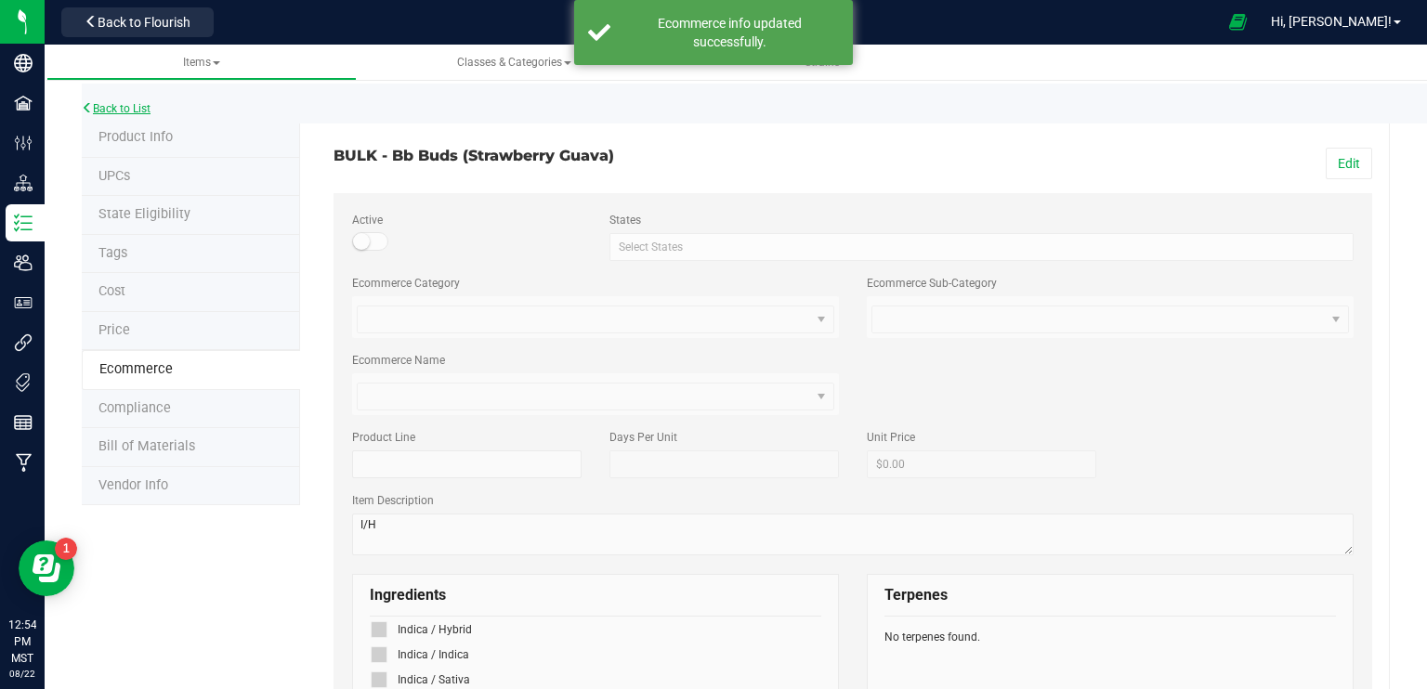
click at [104, 102] on link "Back to List" at bounding box center [116, 108] width 69 height 13
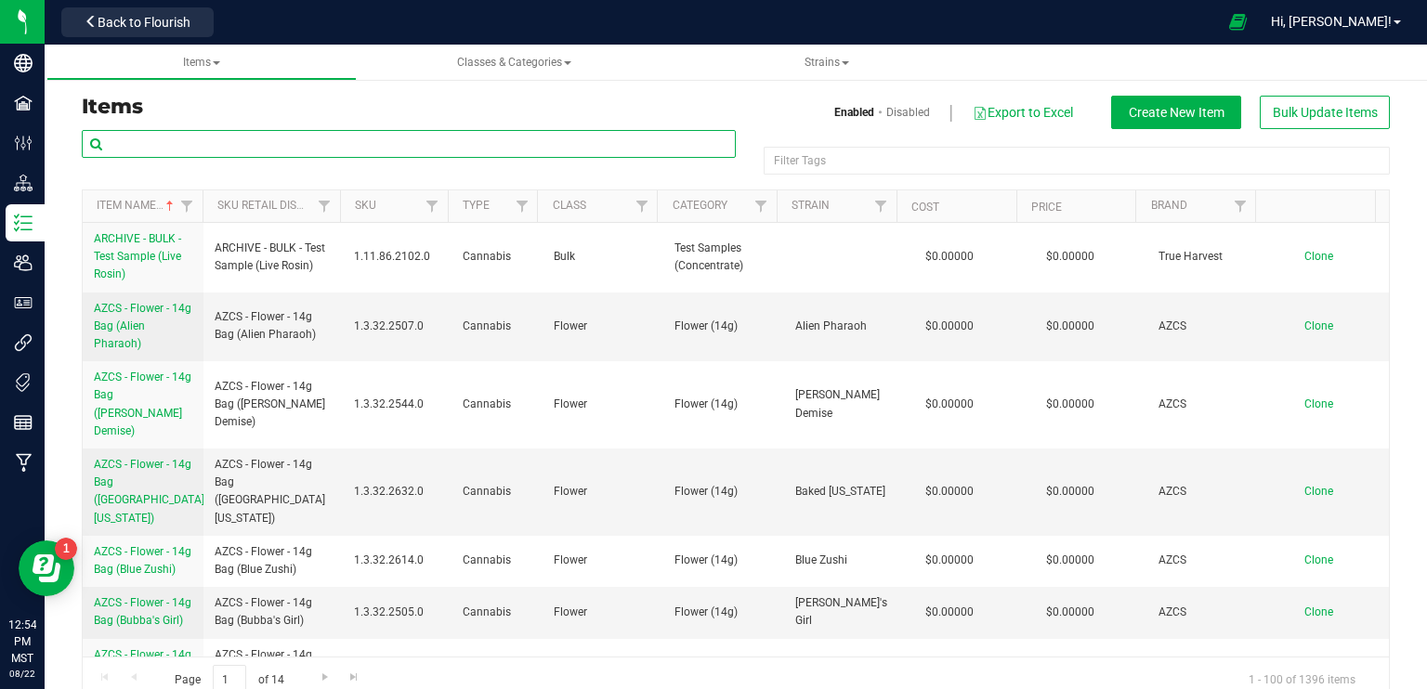
click at [285, 144] on input "text" at bounding box center [409, 144] width 654 height 28
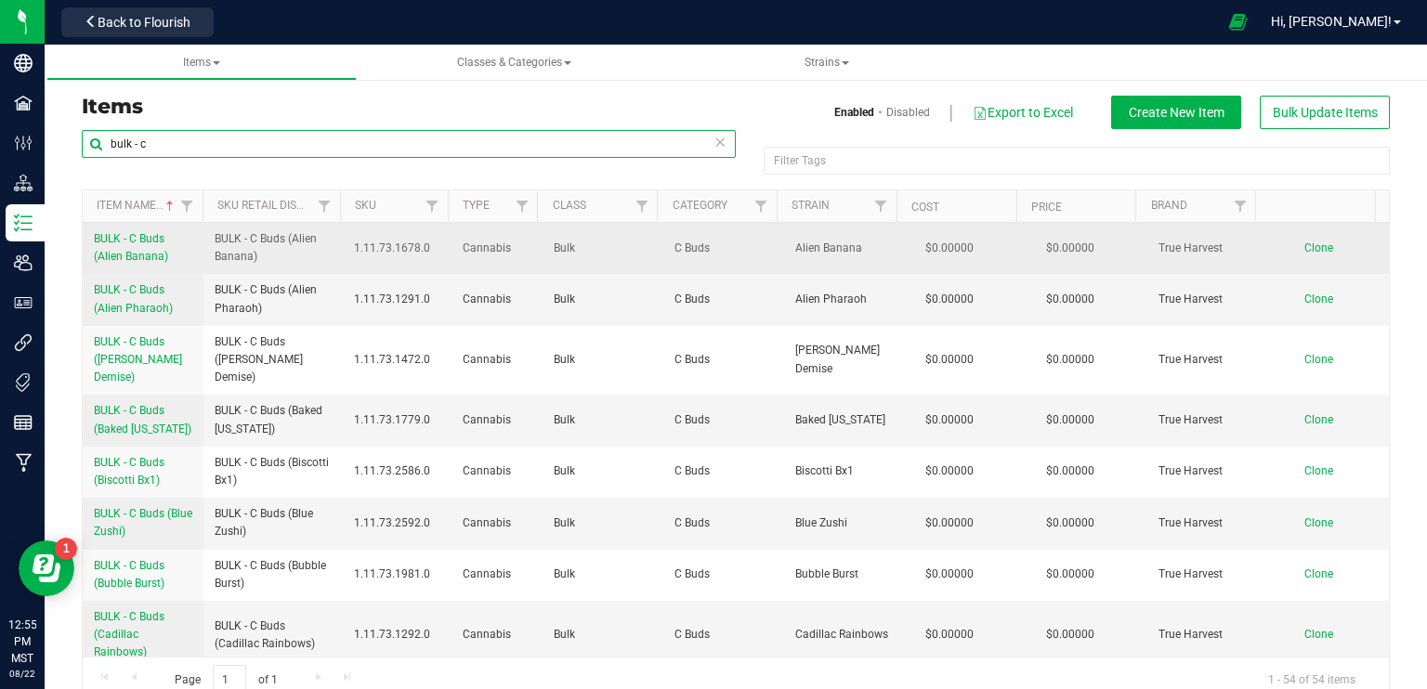
type input "bulk - c"
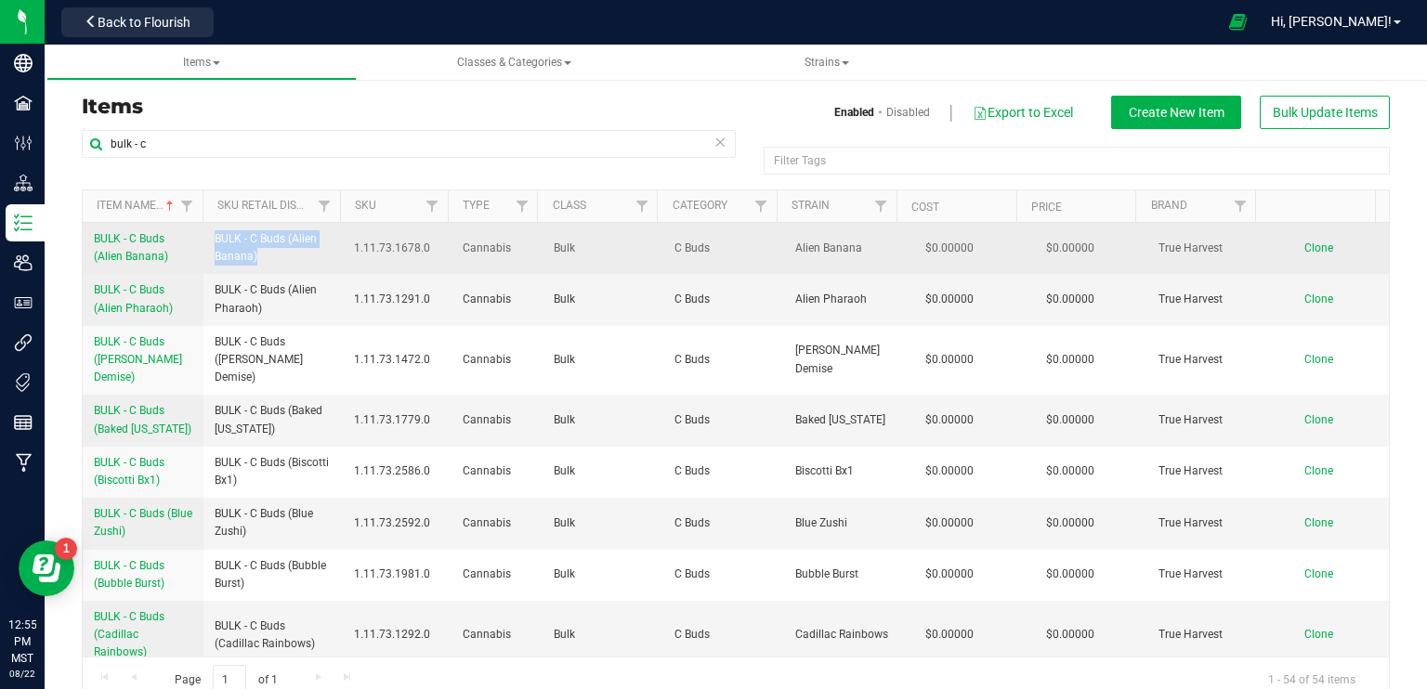
drag, startPoint x: 283, startPoint y: 260, endPoint x: 211, endPoint y: 239, distance: 75.5
click at [211, 239] on td "BULK - C Buds (Alien Banana)" at bounding box center [272, 248] width 139 height 51
copy span "BULK - C Buds (Alien Banana)"
click at [1304, 249] on span "Clone" at bounding box center [1318, 248] width 29 height 13
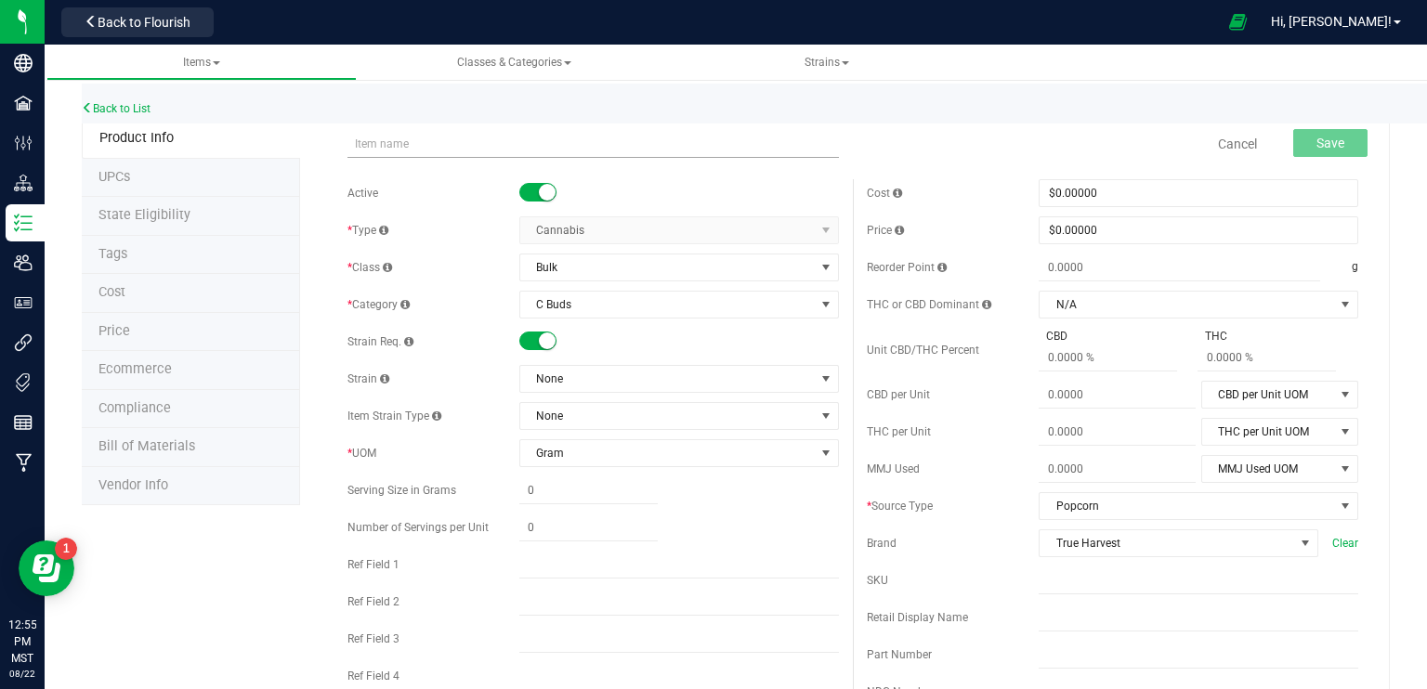
click at [410, 148] on input "text" at bounding box center [592, 144] width 491 height 28
type input "BULK - C Buds (Alien Banana)"
click at [621, 377] on span "None" at bounding box center [667, 379] width 295 height 26
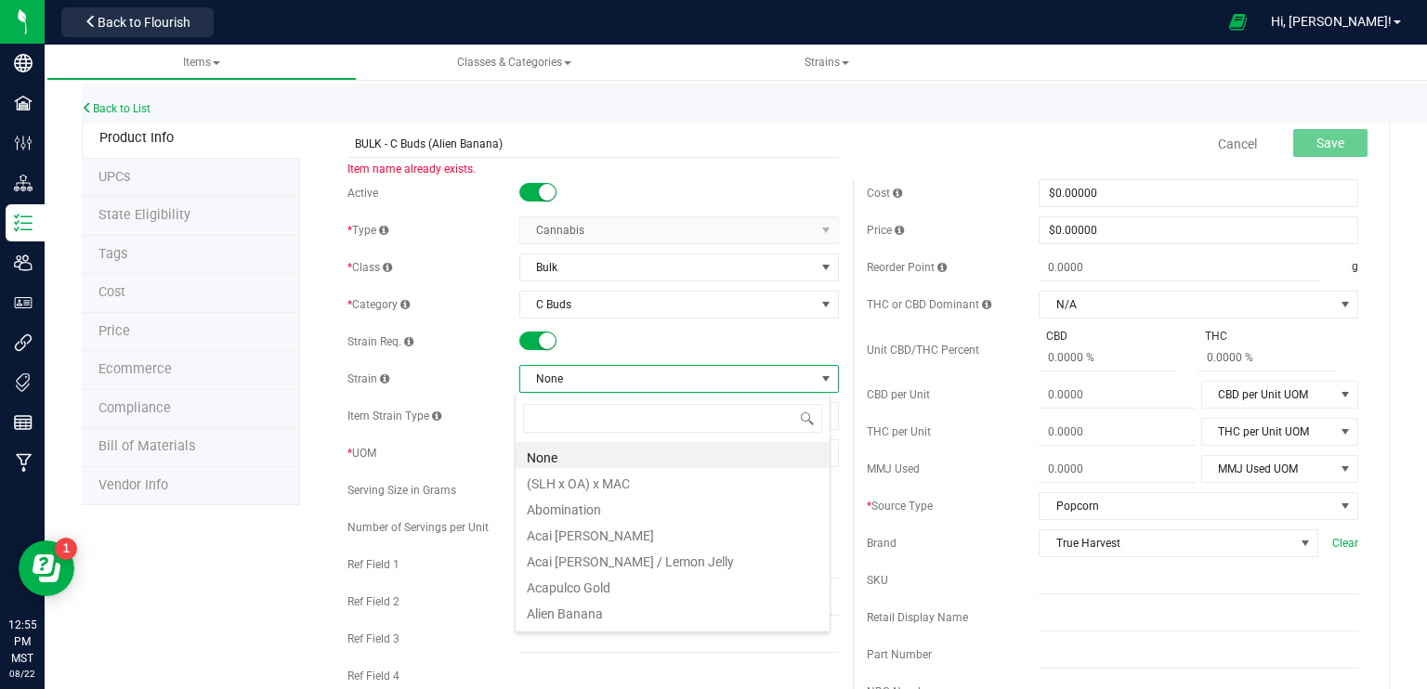
scroll to position [27, 316]
type input "stra"
click at [530, 508] on li "Strawberry Guava" at bounding box center [673, 507] width 314 height 26
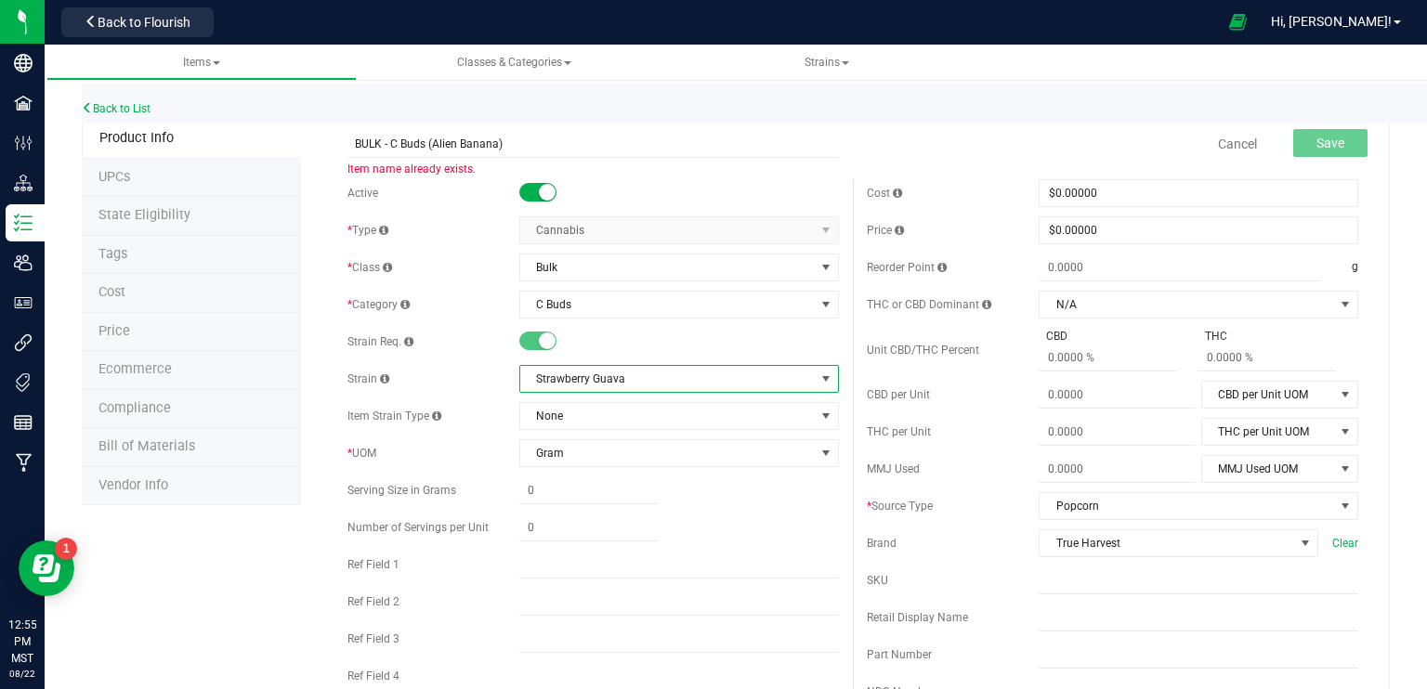
click at [643, 382] on span "Strawberry Guava" at bounding box center [667, 379] width 295 height 26
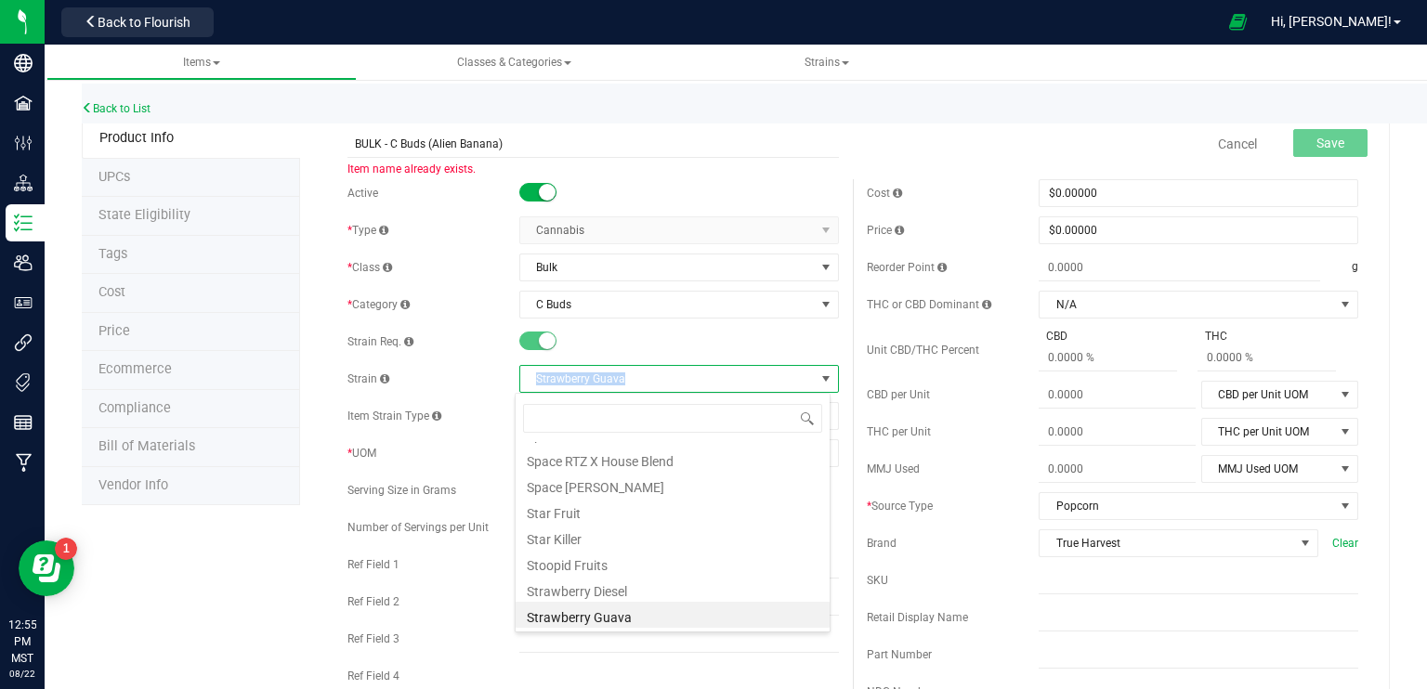
drag, startPoint x: 636, startPoint y: 377, endPoint x: 512, endPoint y: 378, distance: 124.5
click at [512, 378] on div "Strain Strawberry Guava" at bounding box center [592, 379] width 491 height 28
copy div "Strawberry Guava"
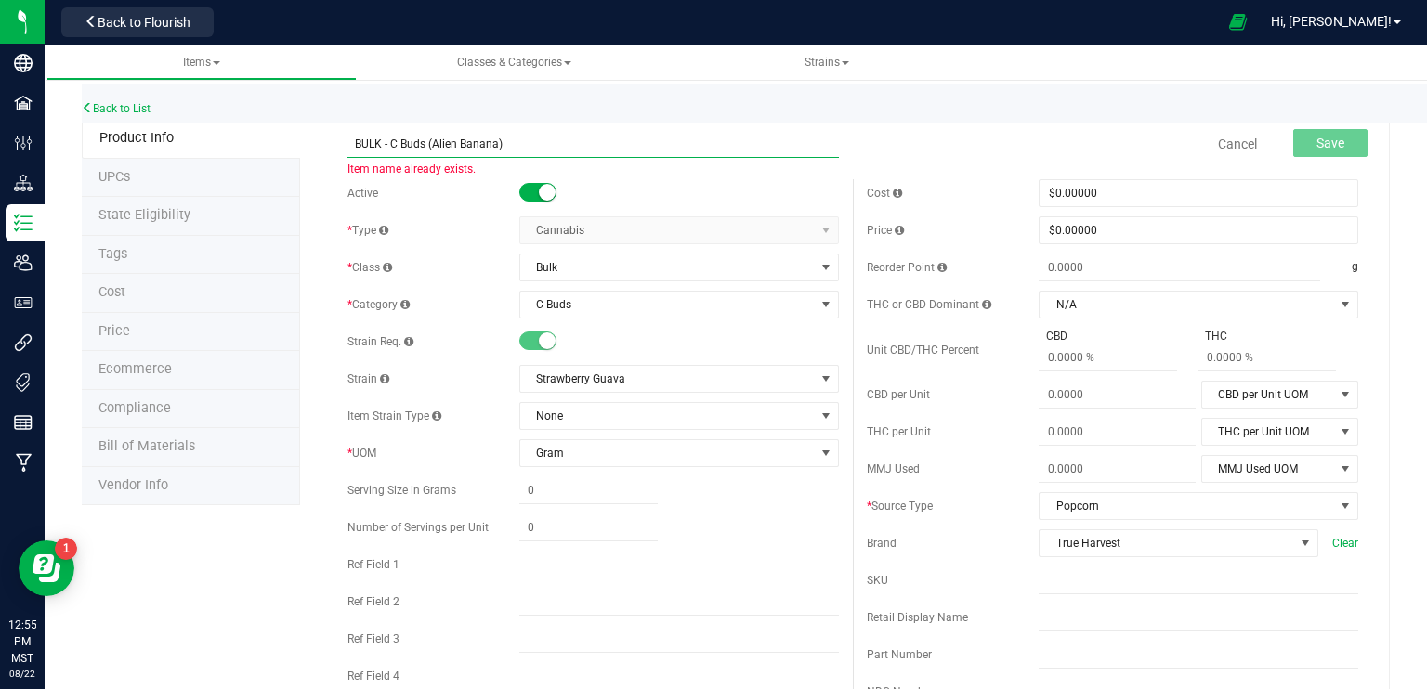
drag, startPoint x: 431, startPoint y: 144, endPoint x: 496, endPoint y: 147, distance: 65.1
click at [496, 147] on input "BULK - C Buds (Alien Banana)" at bounding box center [592, 144] width 491 height 28
paste input "Strawberry Guav"
click at [439, 140] on input "BULK - C Buds ( Strawberry Guava)" at bounding box center [592, 144] width 491 height 28
click at [434, 141] on input "BULK - C Buds ( Strawberry Guava)" at bounding box center [592, 144] width 491 height 28
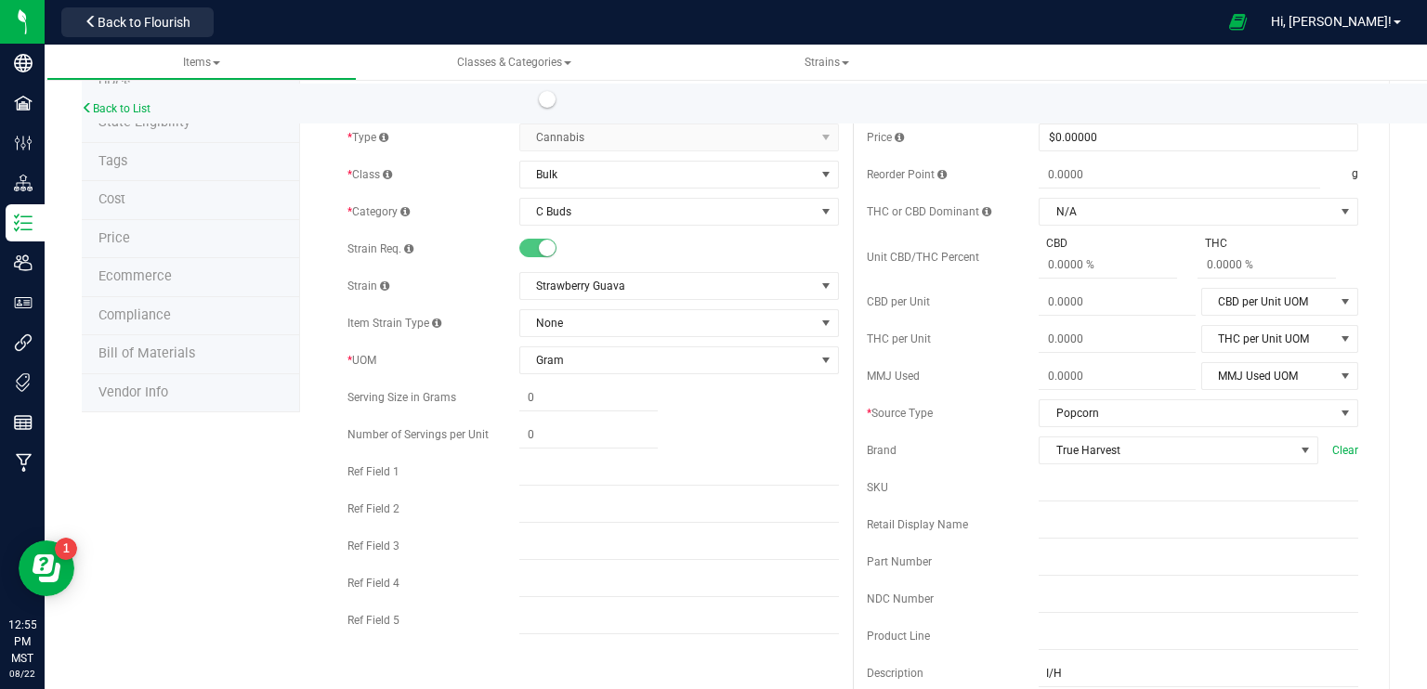
scroll to position [0, 0]
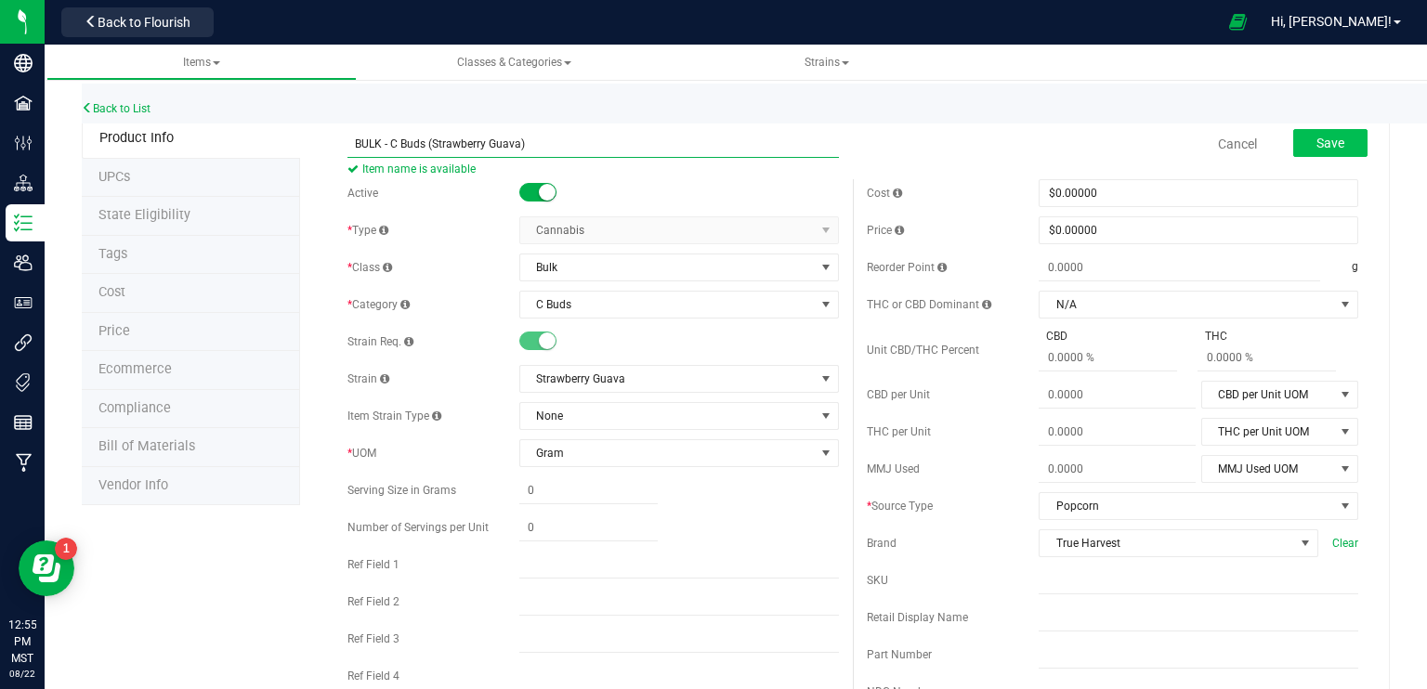
type input "BULK - C Buds (Strawberry Guava)"
click at [1316, 137] on span "Save" at bounding box center [1330, 143] width 28 height 15
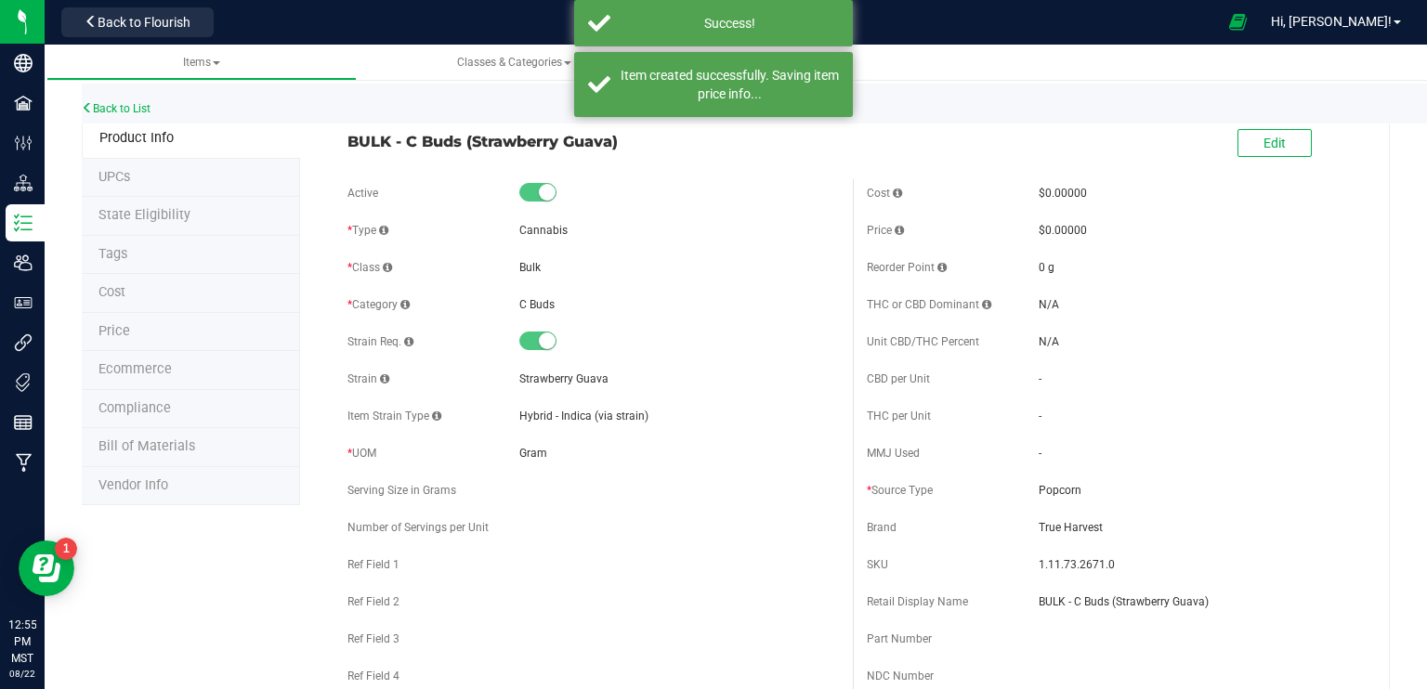
click at [152, 371] on span "Ecommerce" at bounding box center [134, 369] width 73 height 16
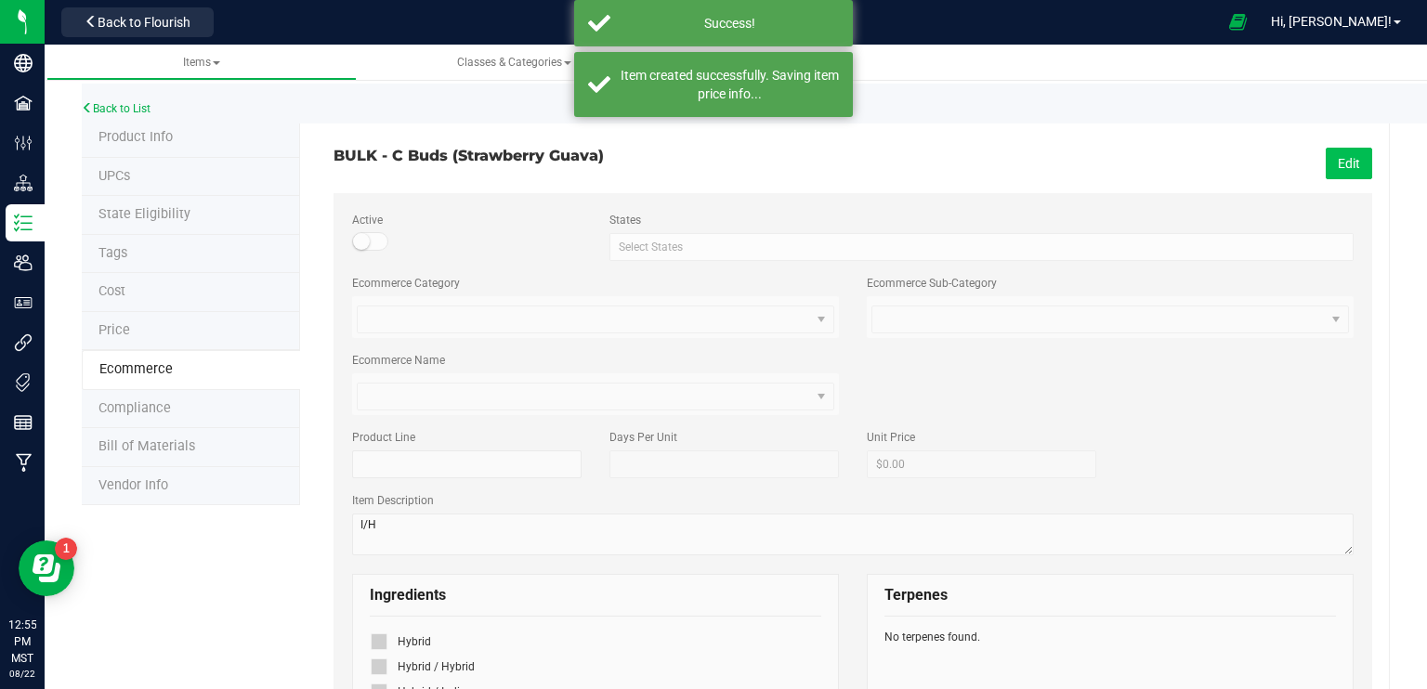
click at [1338, 151] on button "Edit" at bounding box center [1349, 164] width 46 height 32
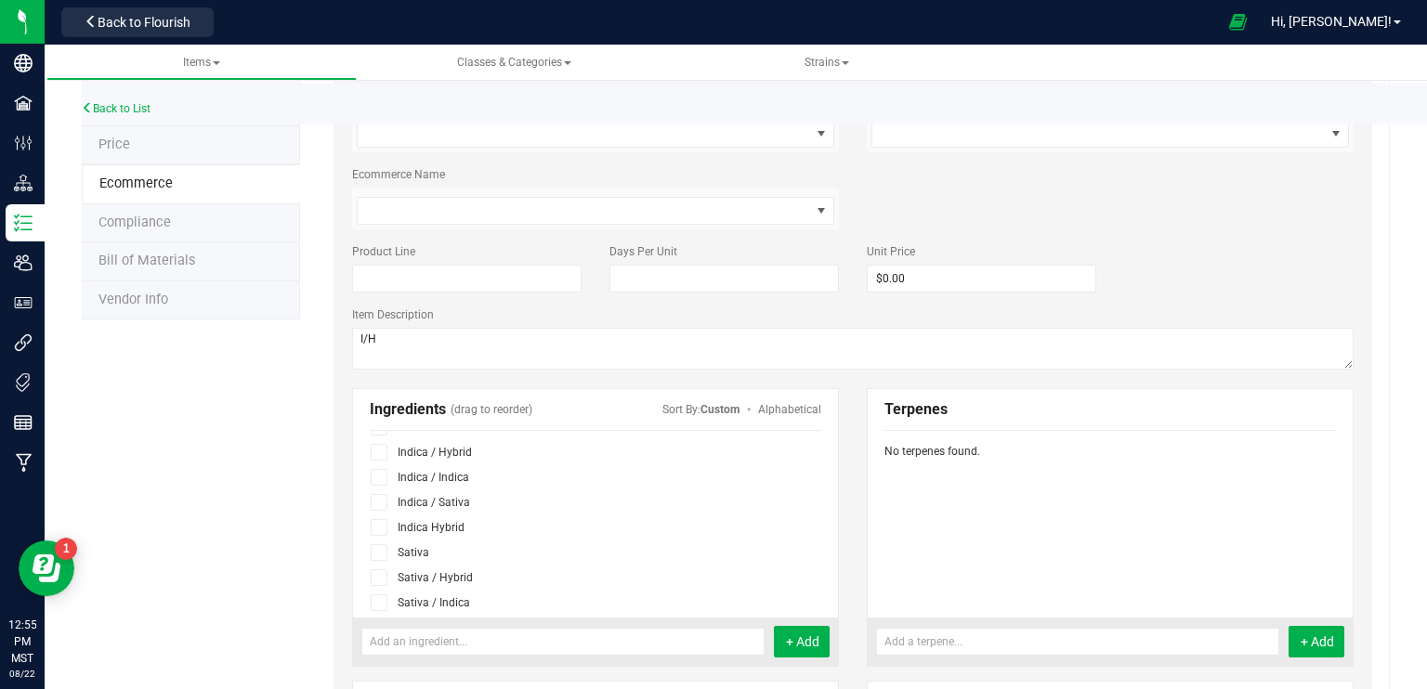
scroll to position [190, 0]
click at [381, 467] on icon at bounding box center [379, 467] width 12 height 0
click at [0, 0] on input "checkbox" at bounding box center [0, 0] width 0 height 0
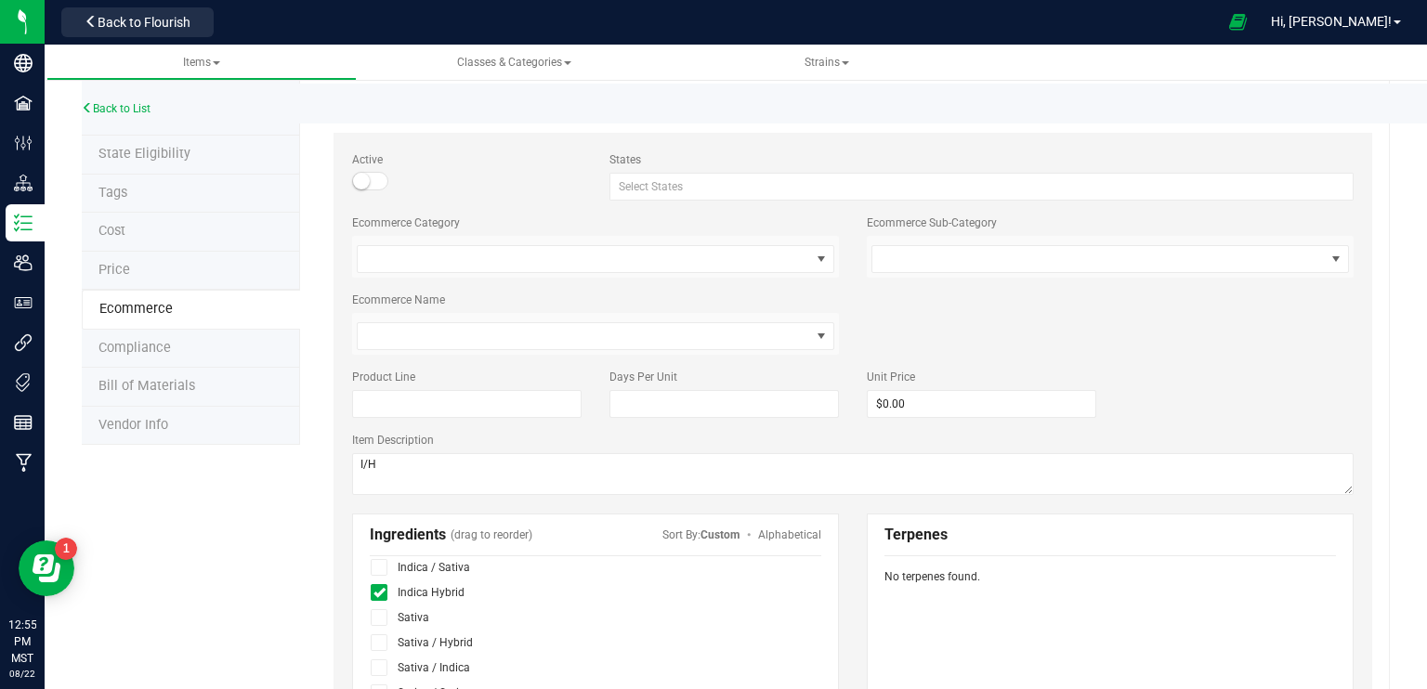
scroll to position [0, 0]
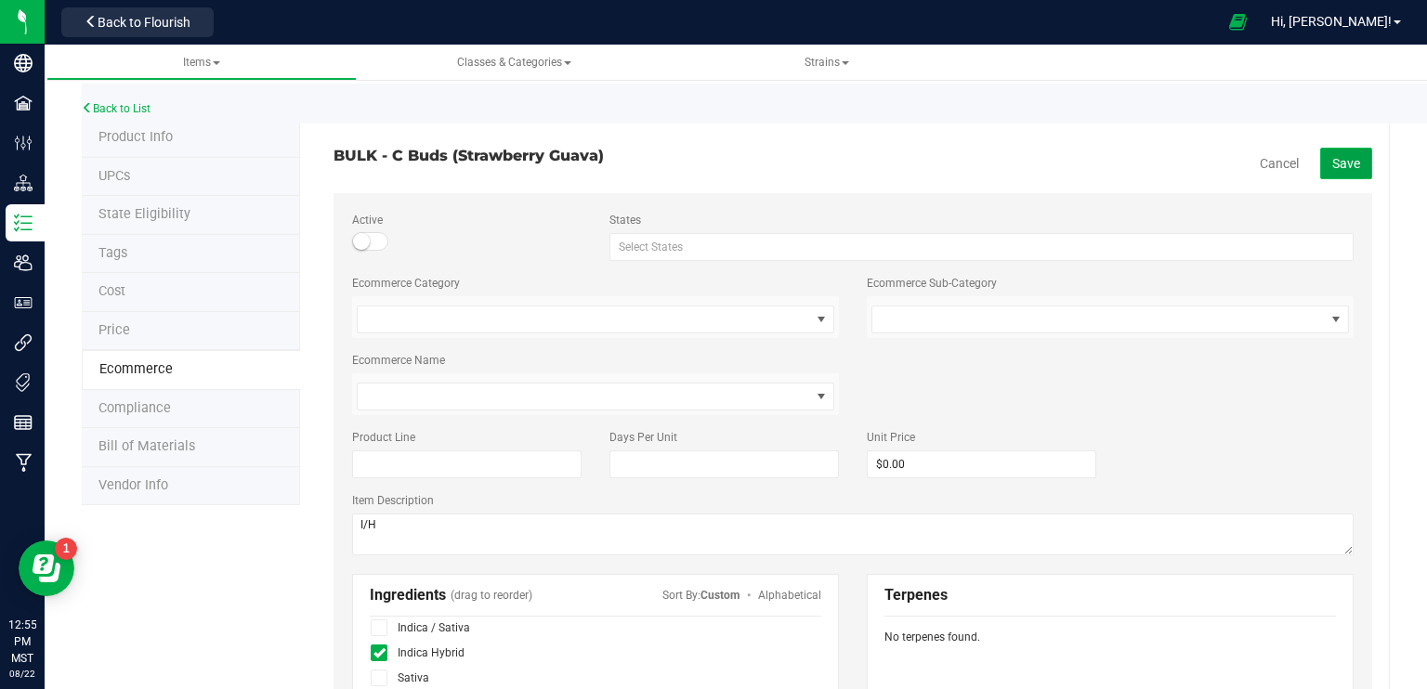
click at [1340, 167] on span "Save" at bounding box center [1346, 163] width 28 height 15
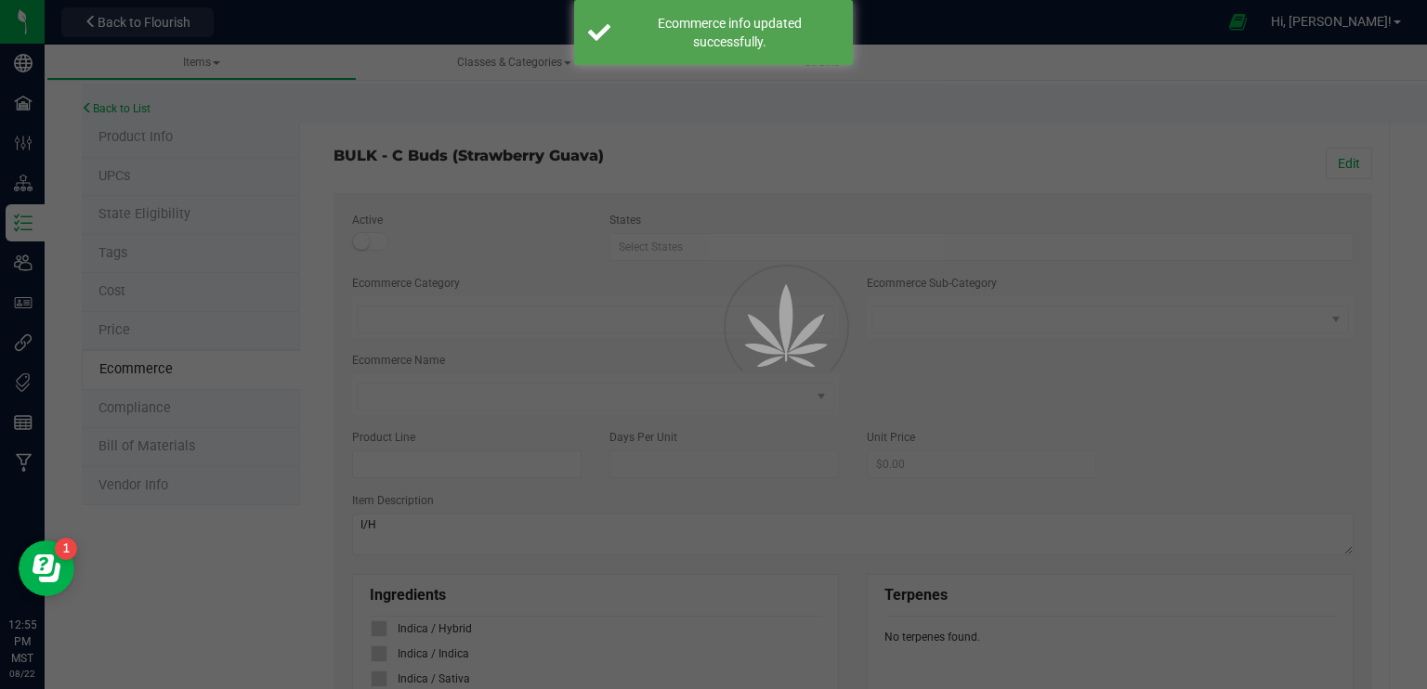
scroll to position [137, 0]
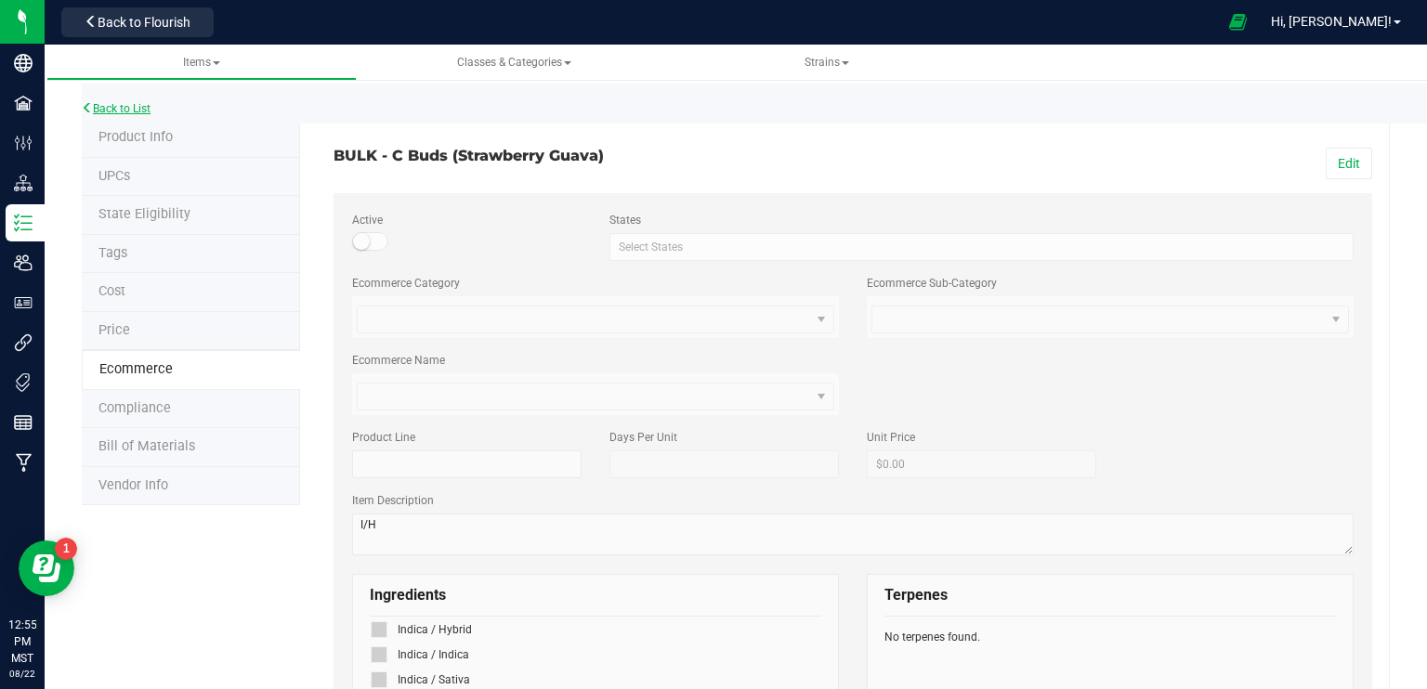
click at [128, 106] on link "Back to List" at bounding box center [116, 108] width 69 height 13
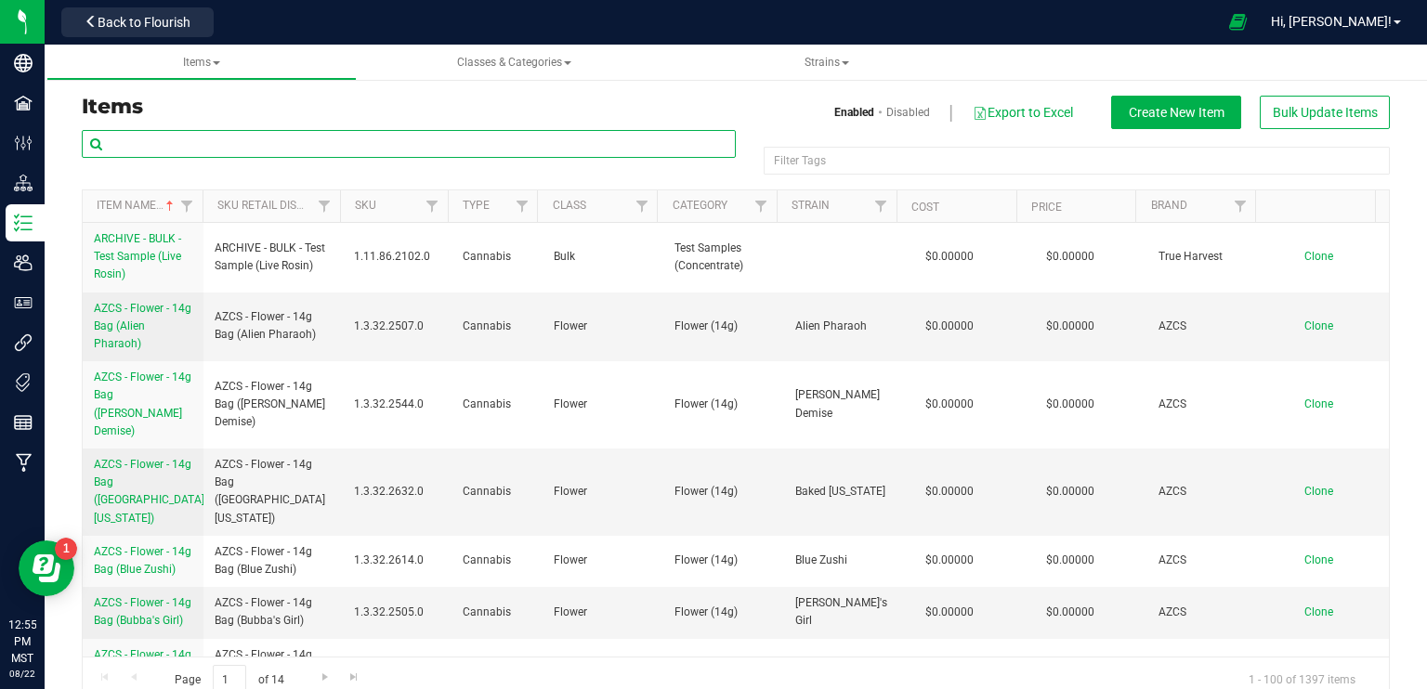
click at [306, 135] on input "text" at bounding box center [409, 144] width 654 height 28
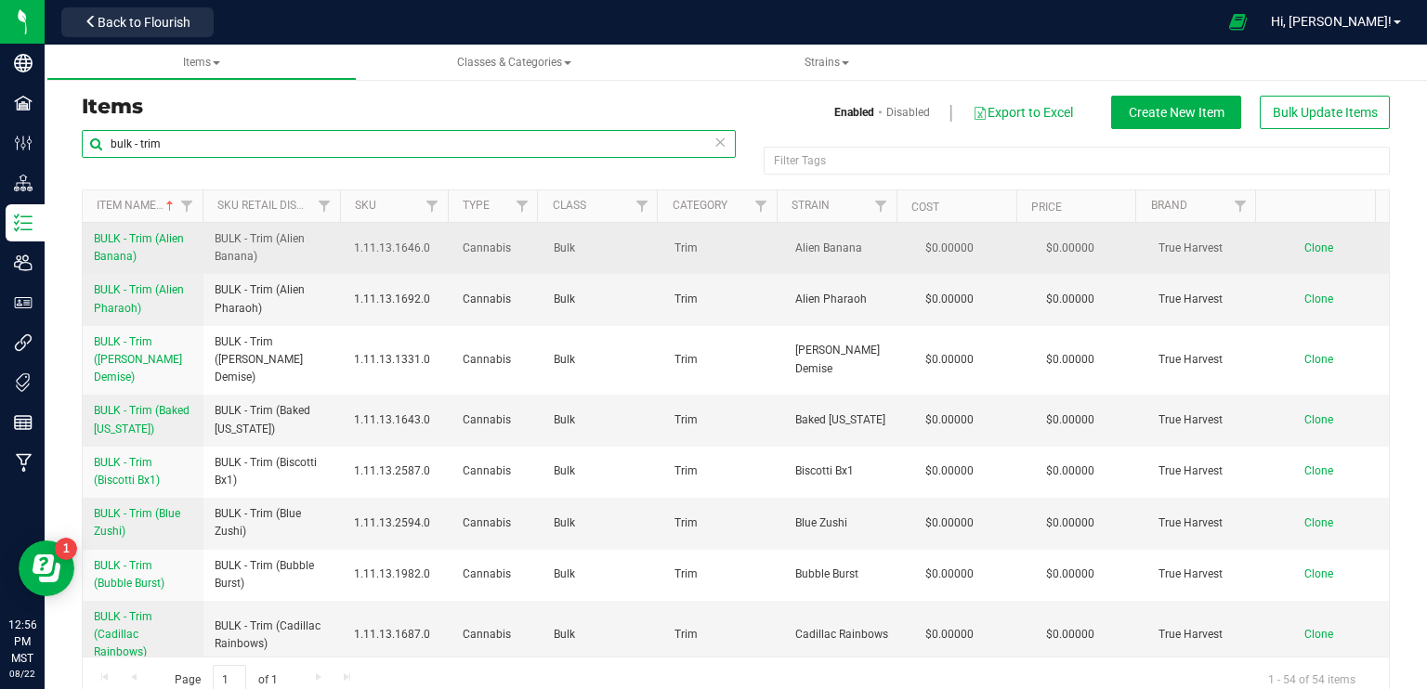
type input "bulk - trim"
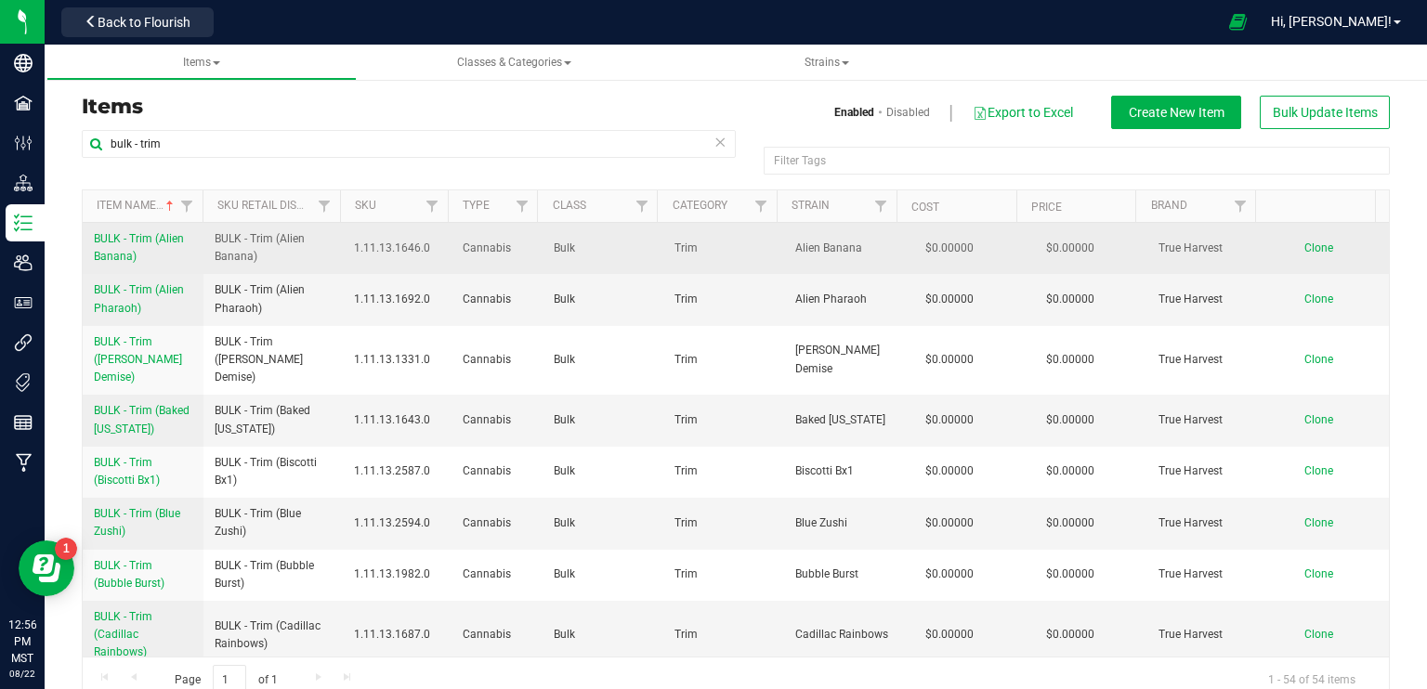
drag, startPoint x: 254, startPoint y: 255, endPoint x: 198, endPoint y: 237, distance: 58.8
click at [198, 237] on tr "BULK - Trim (Alien Banana) BULK - Trim (Alien Banana) 1.11.13.1646.0 Cannabis B…" at bounding box center [736, 248] width 1306 height 51
copy tr "BULK - Trim (Alien Banana)"
click at [1304, 244] on span "Clone" at bounding box center [1318, 248] width 29 height 13
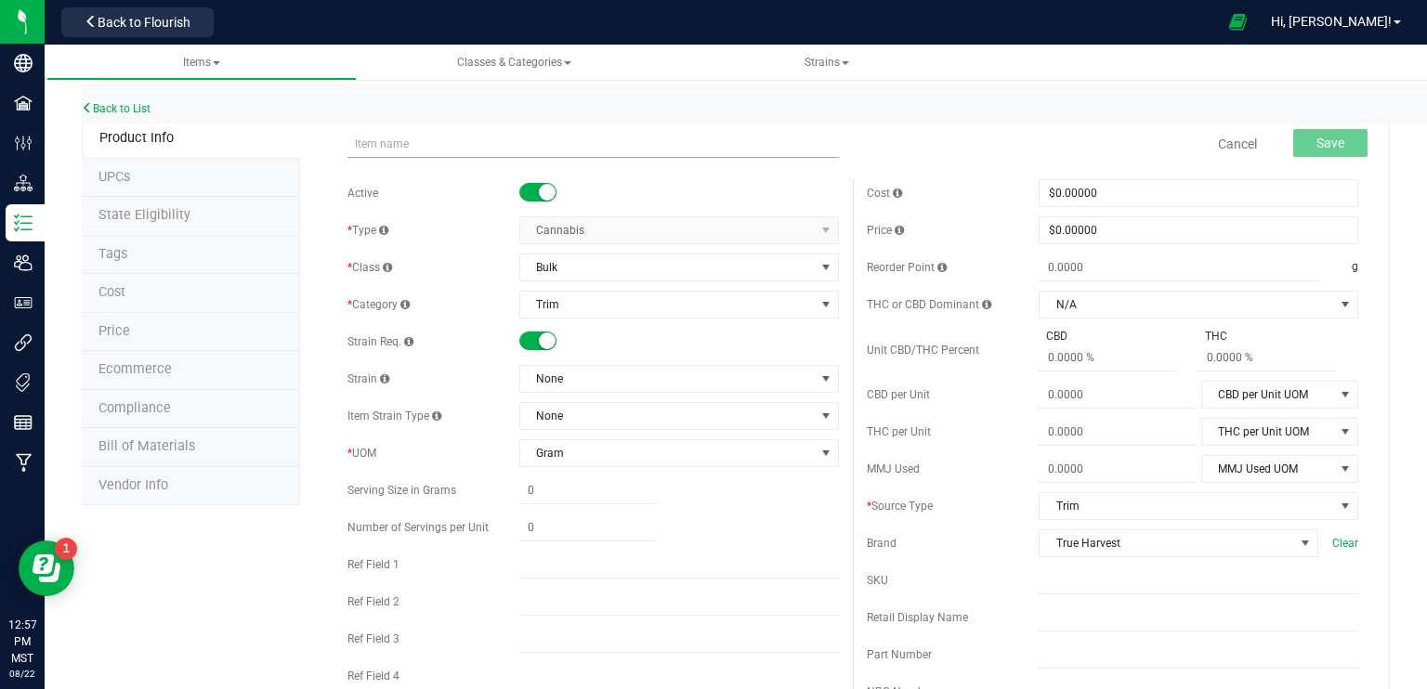
click at [415, 151] on input "text" at bounding box center [592, 144] width 491 height 28
type input "BULK - Trim (Alien Banana)"
click at [591, 382] on span "None" at bounding box center [667, 379] width 295 height 26
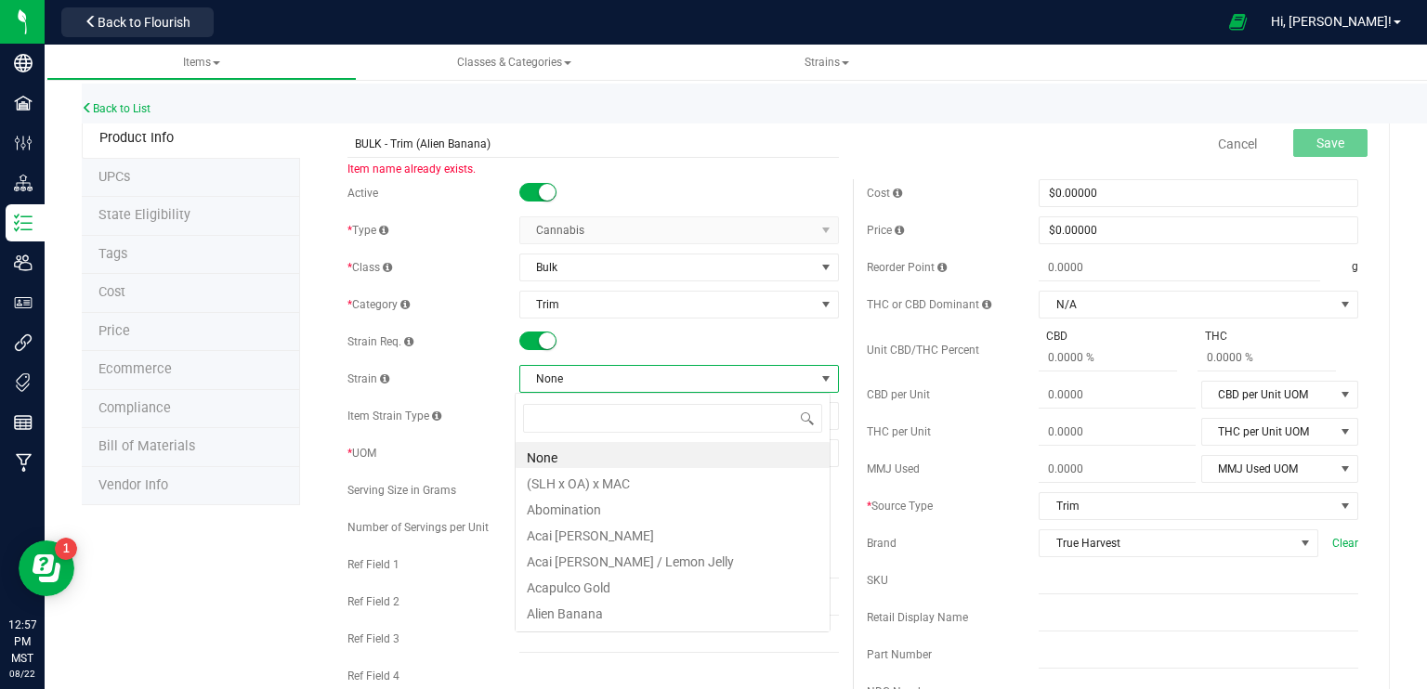
scroll to position [27, 316]
type input "strawberry"
click at [596, 509] on li "Strawberry Guava" at bounding box center [673, 507] width 314 height 26
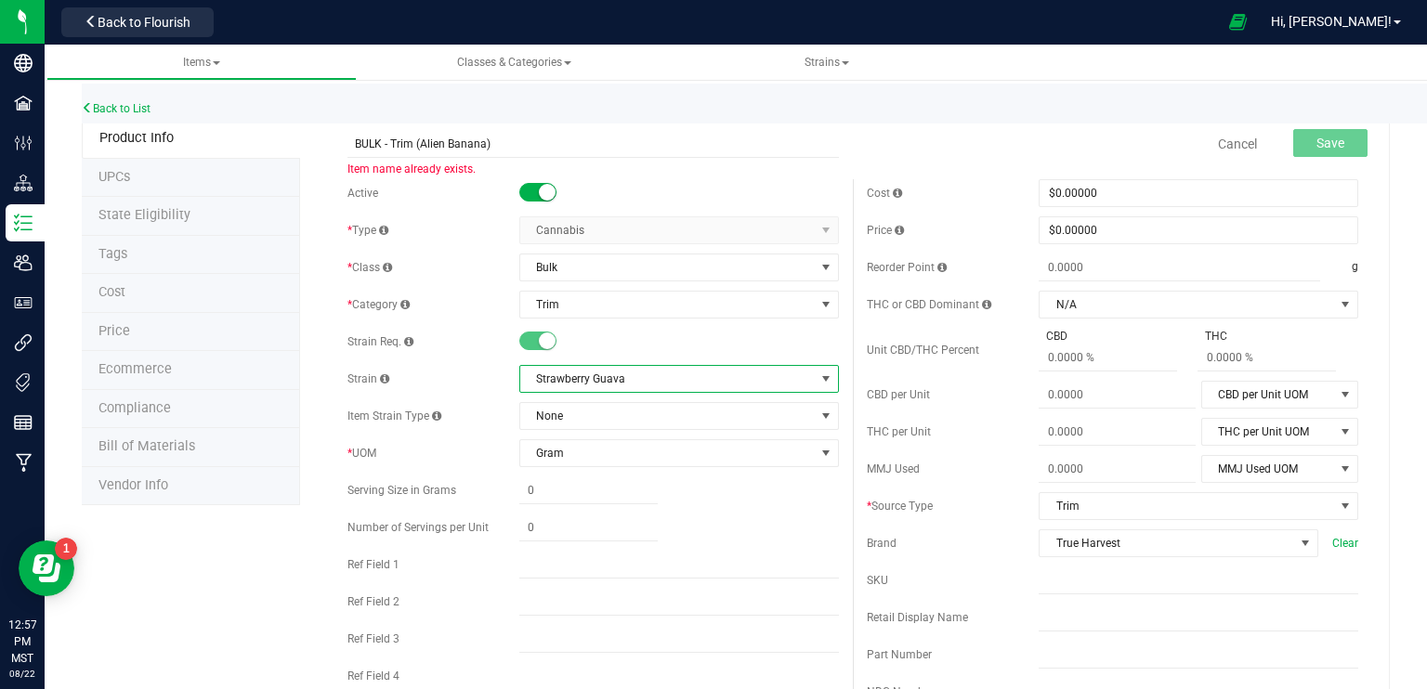
click at [648, 382] on span "Strawberry Guava" at bounding box center [667, 379] width 295 height 26
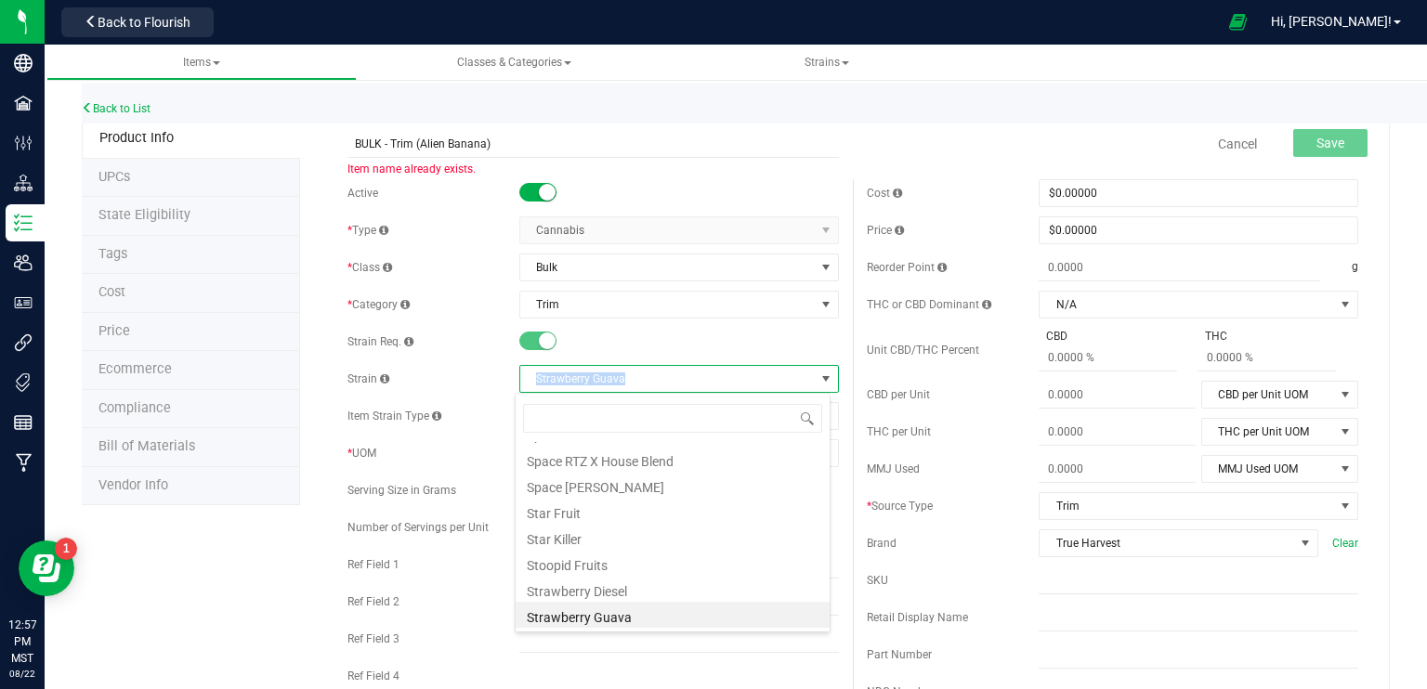
drag, startPoint x: 629, startPoint y: 372, endPoint x: 517, endPoint y: 376, distance: 112.5
click at [520, 376] on span "Strawberry Guava" at bounding box center [667, 379] width 295 height 26
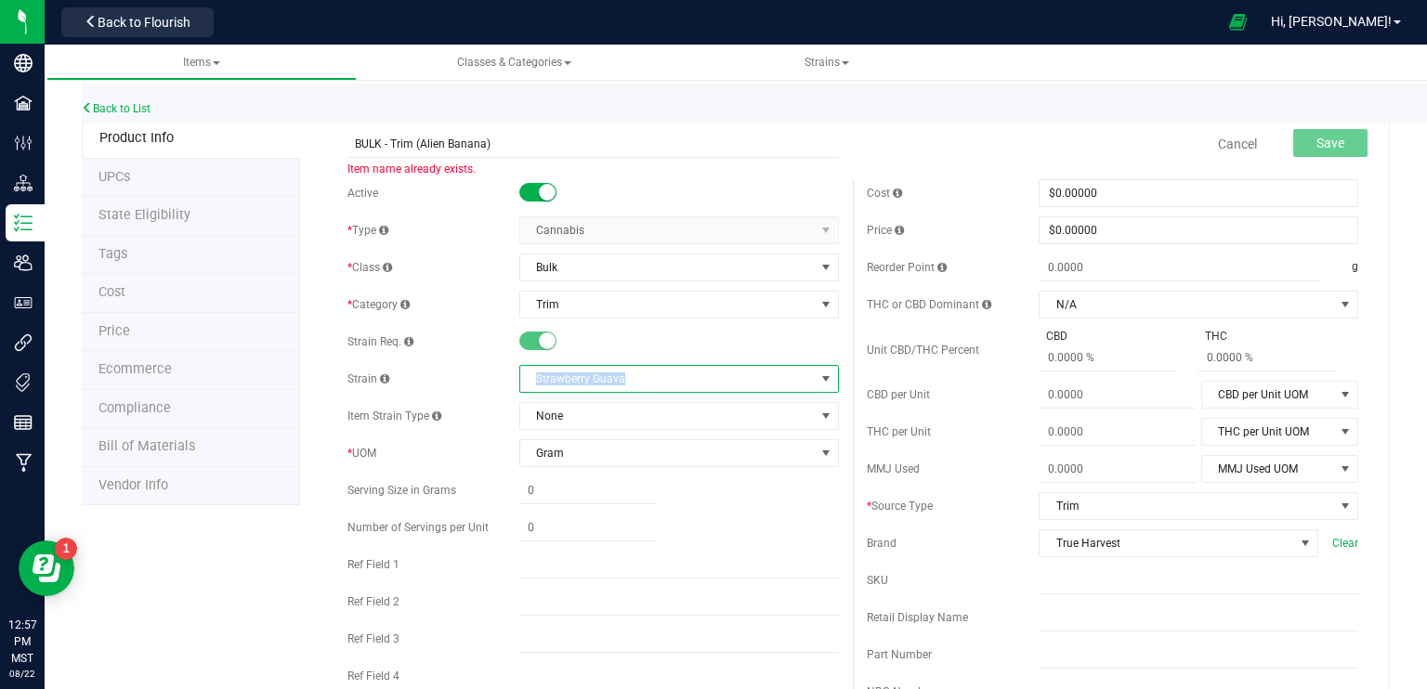
copy span "Strawberry Guava"
drag, startPoint x: 466, startPoint y: 146, endPoint x: 493, endPoint y: 146, distance: 26.9
click at [493, 146] on input "BULK - Trim (Alien Banana)" at bounding box center [592, 144] width 491 height 28
paste input "Strawberry Guav"
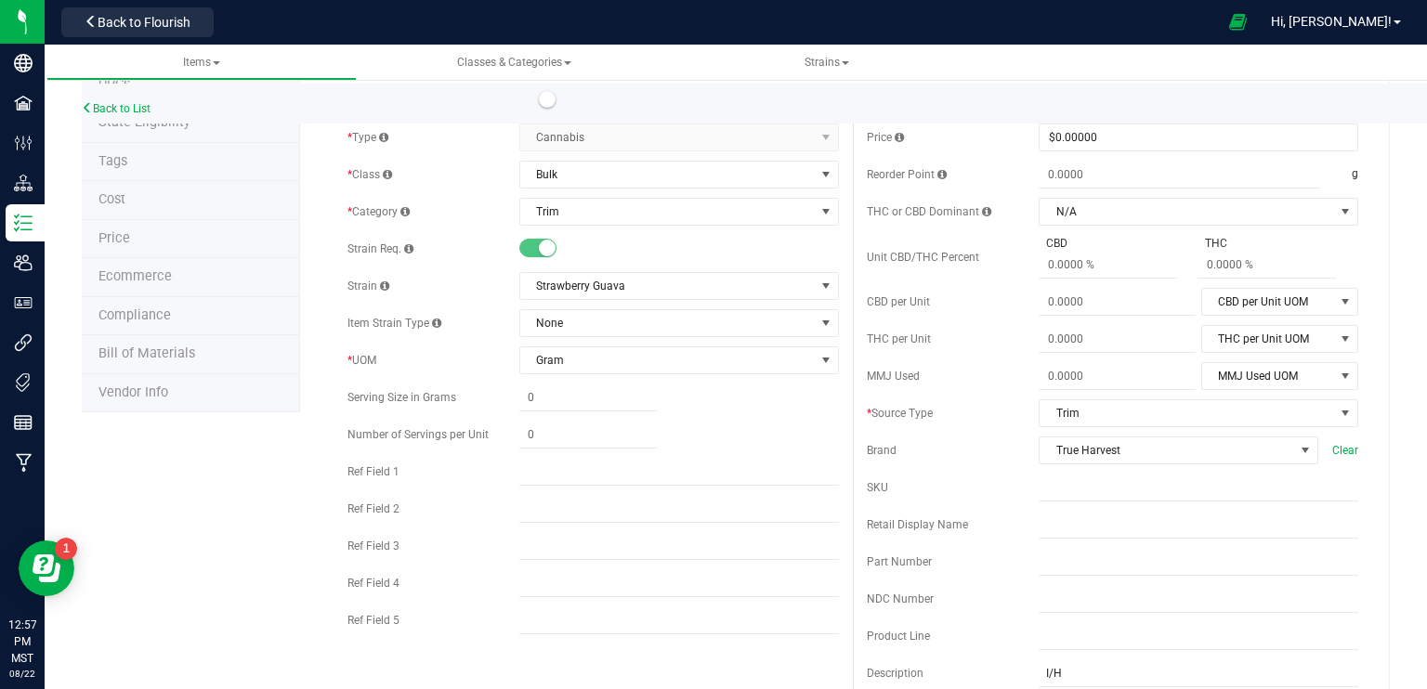
scroll to position [0, 0]
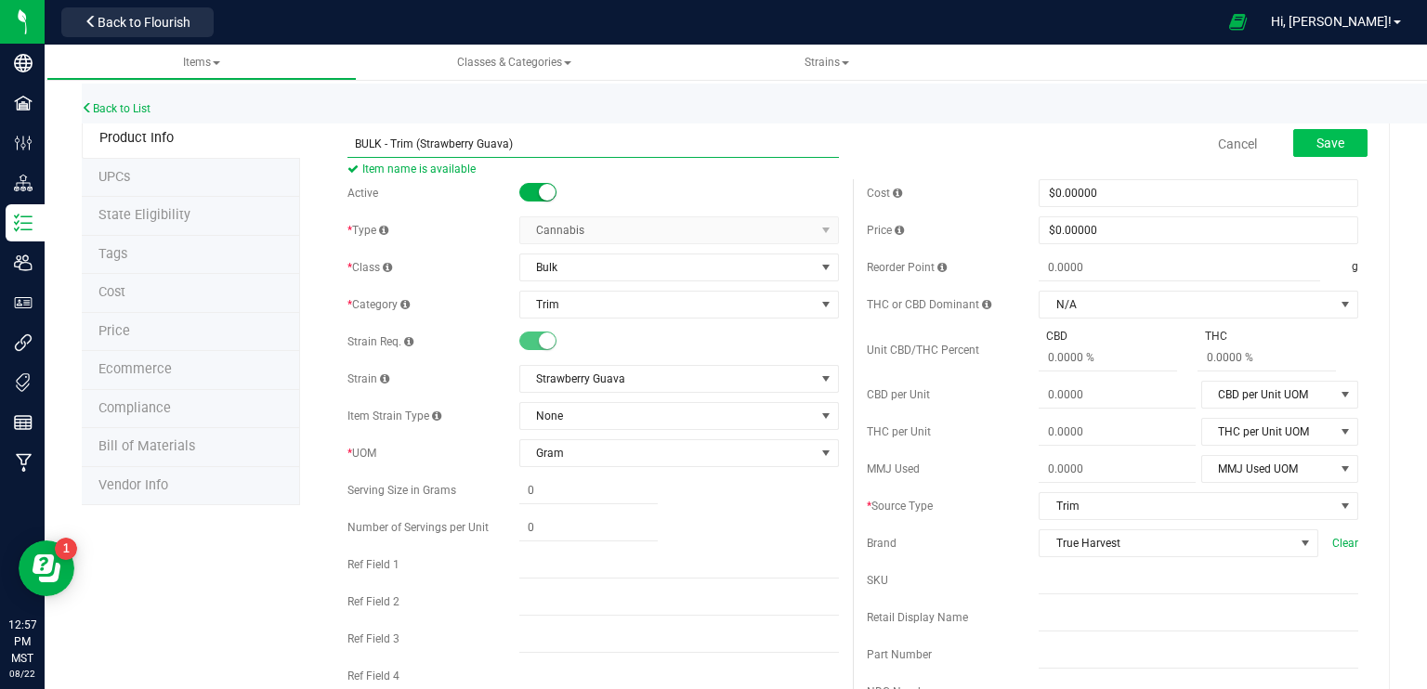
type input "BULK - Trim (Strawberry Guava)"
click at [1323, 140] on span "Save" at bounding box center [1330, 143] width 28 height 15
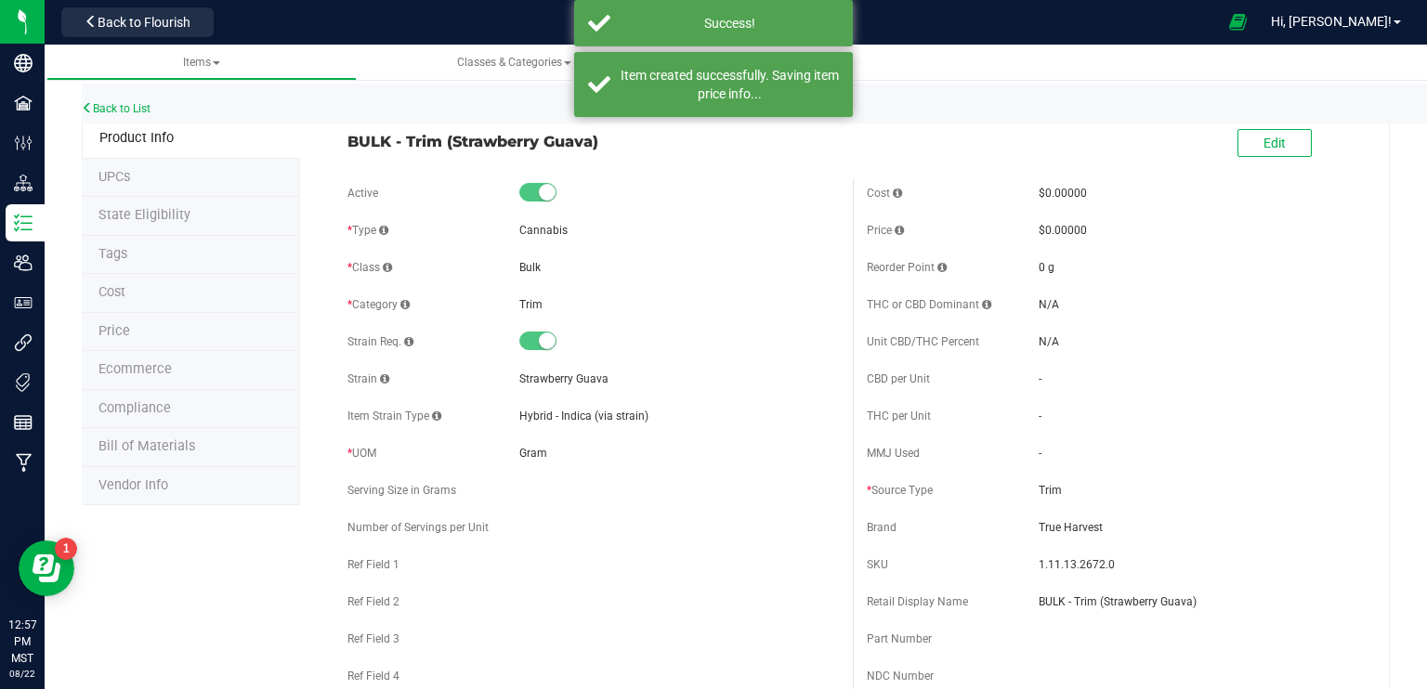
click at [141, 372] on span "Ecommerce" at bounding box center [134, 369] width 73 height 16
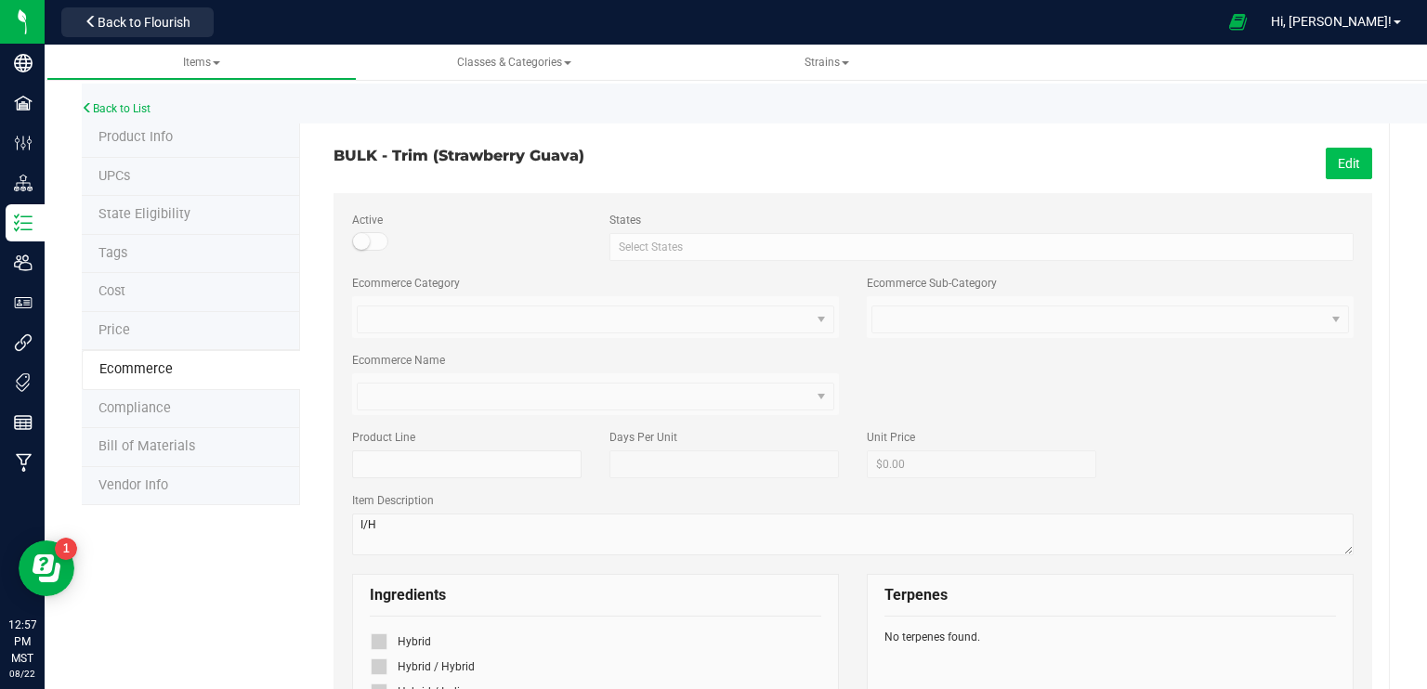
click at [1327, 158] on button "Edit" at bounding box center [1349, 164] width 46 height 32
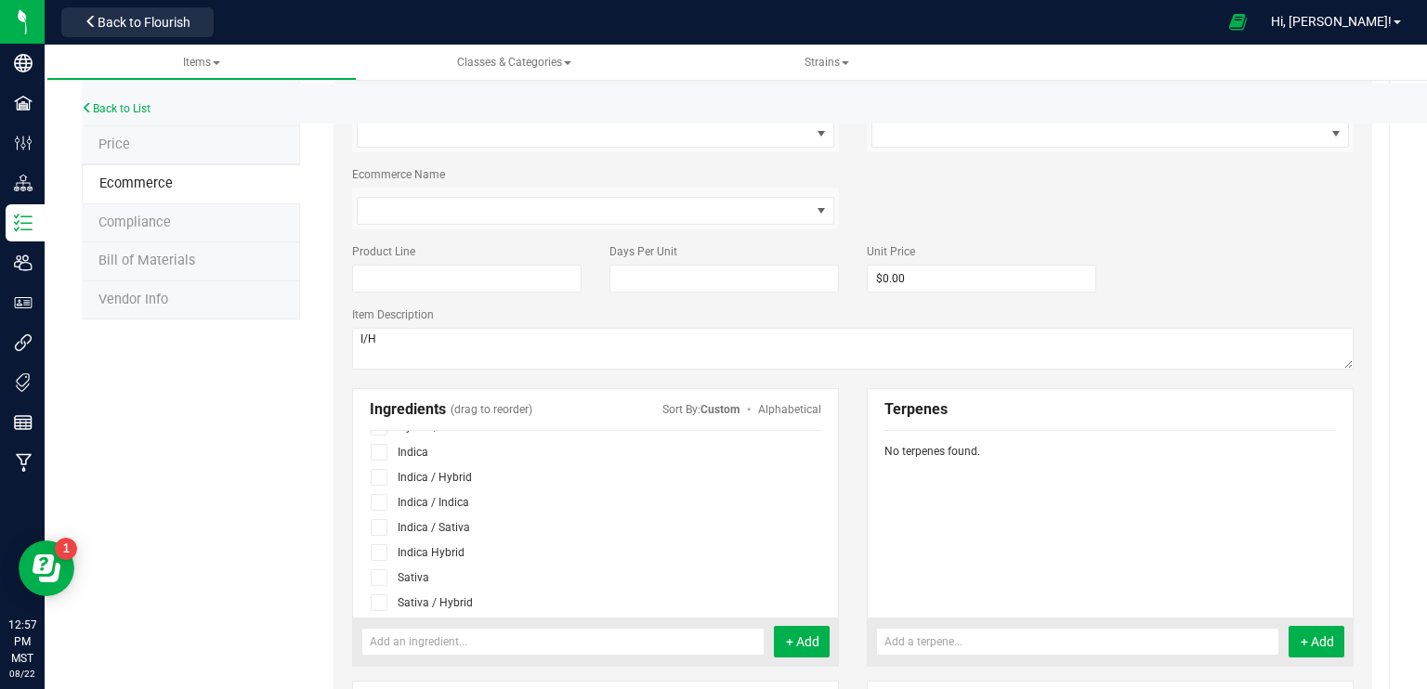
scroll to position [186, 0]
click at [376, 471] on icon at bounding box center [379, 471] width 12 height 0
click at [0, 0] on input "checkbox" at bounding box center [0, 0] width 0 height 0
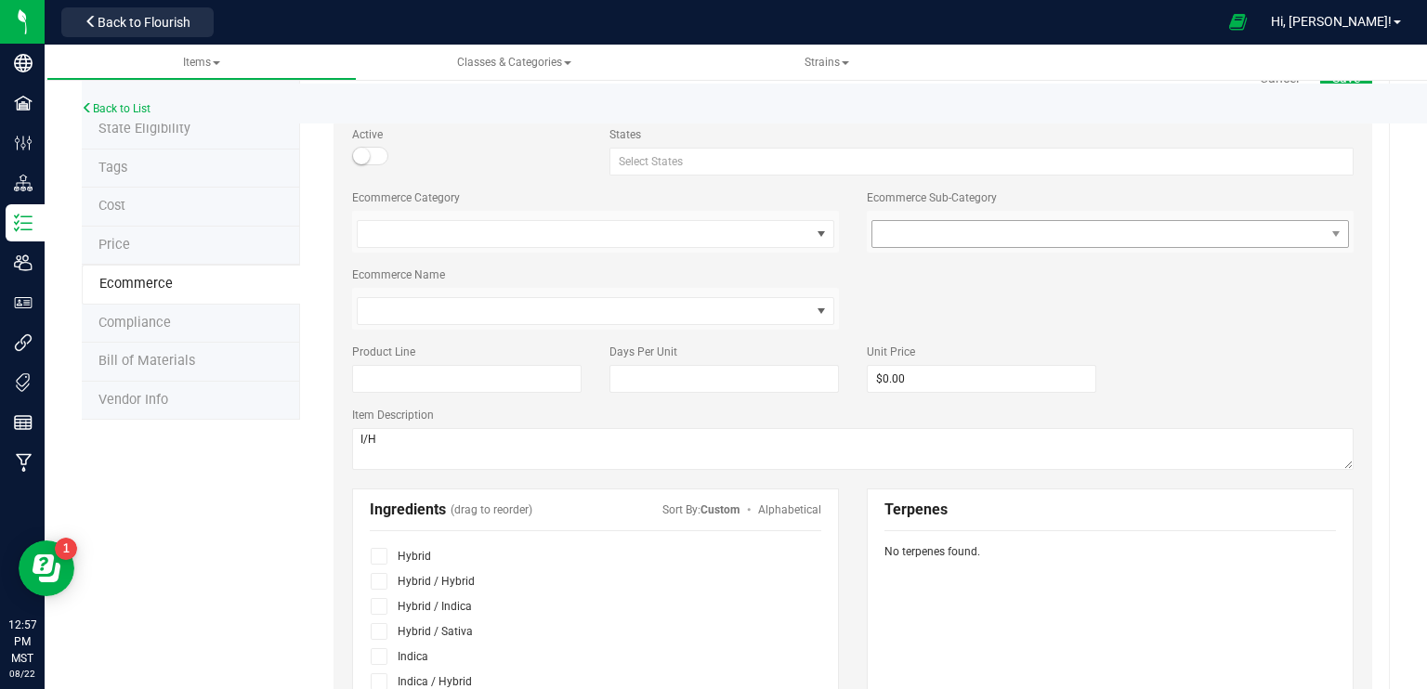
scroll to position [0, 0]
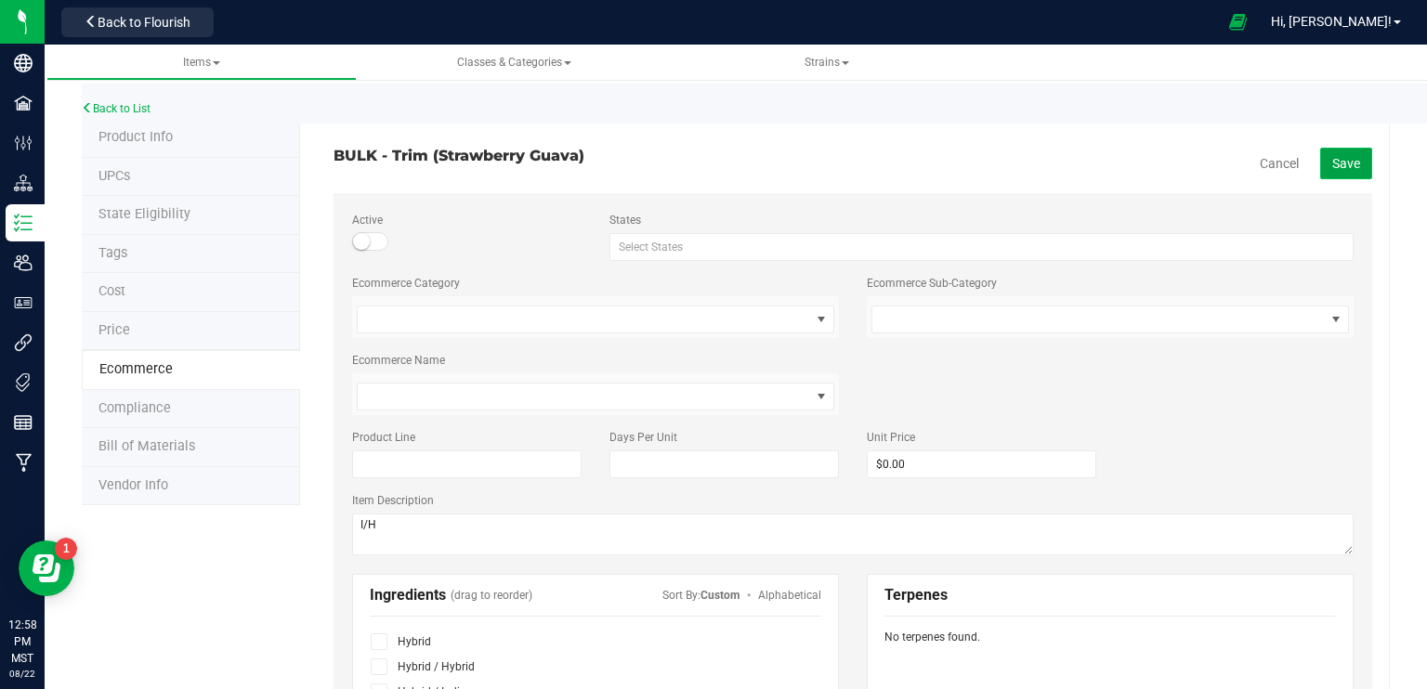
click at [1342, 164] on span "Save" at bounding box center [1346, 163] width 28 height 15
click at [108, 103] on link "Back to List" at bounding box center [116, 108] width 69 height 13
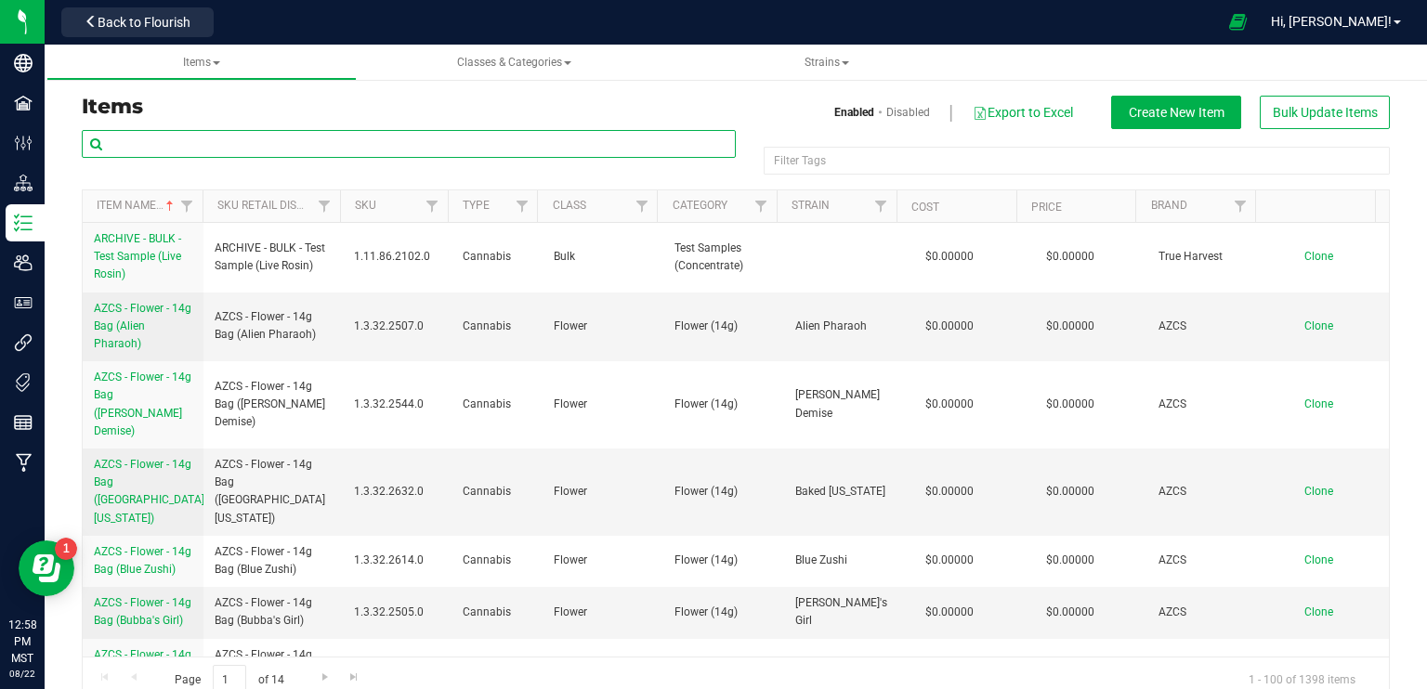
click at [337, 144] on input "text" at bounding box center [409, 144] width 654 height 28
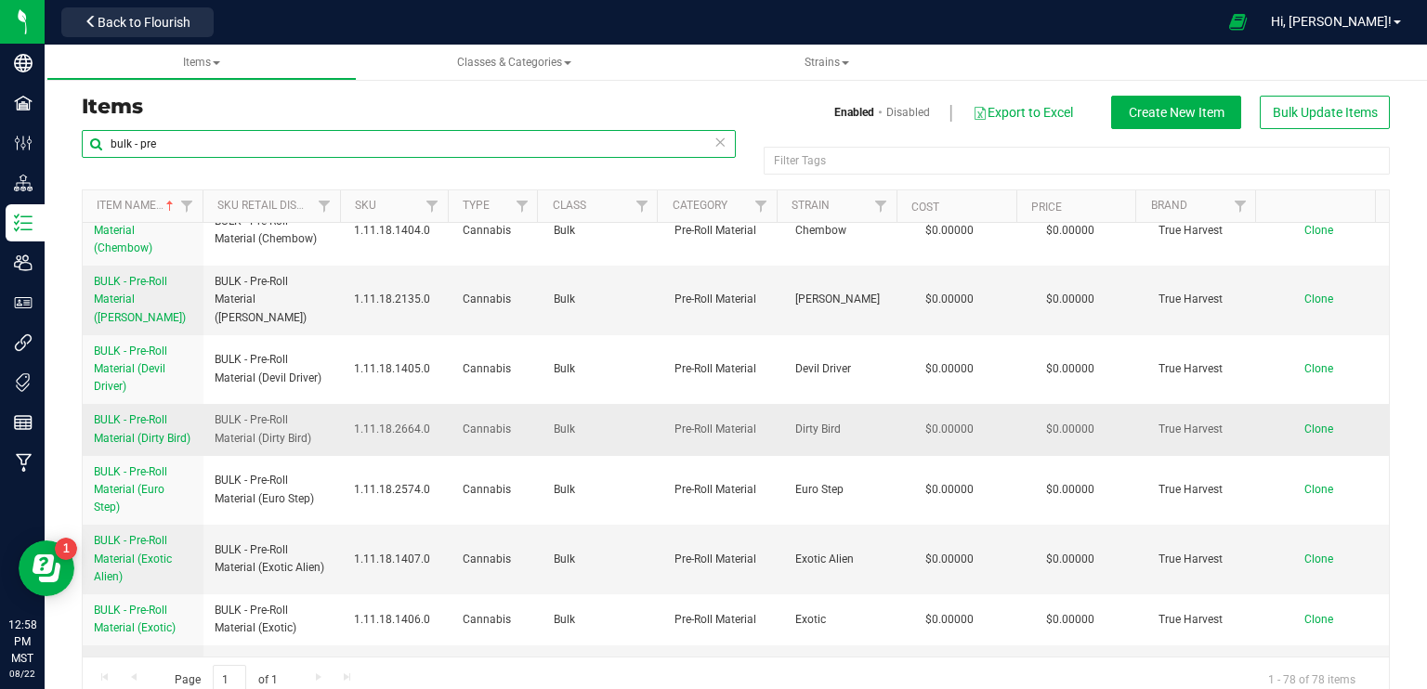
scroll to position [2508, 0]
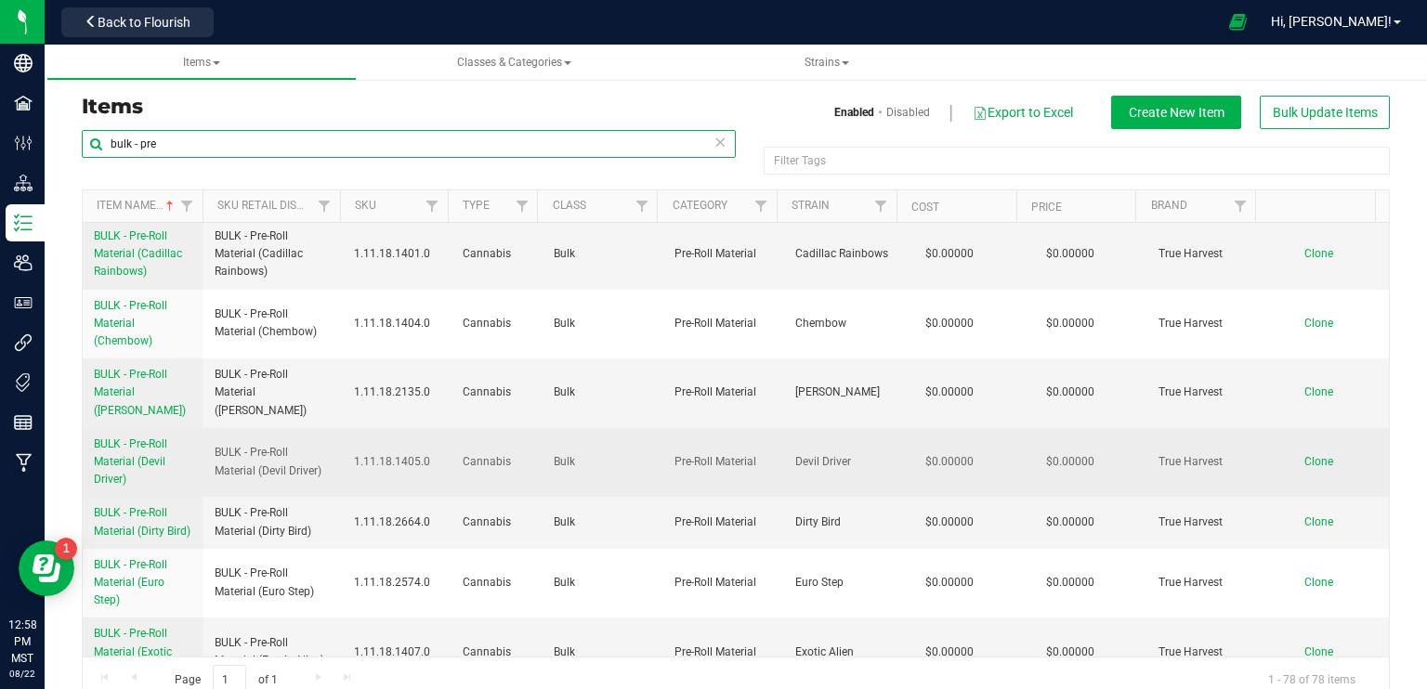
type input "bulk - pre"
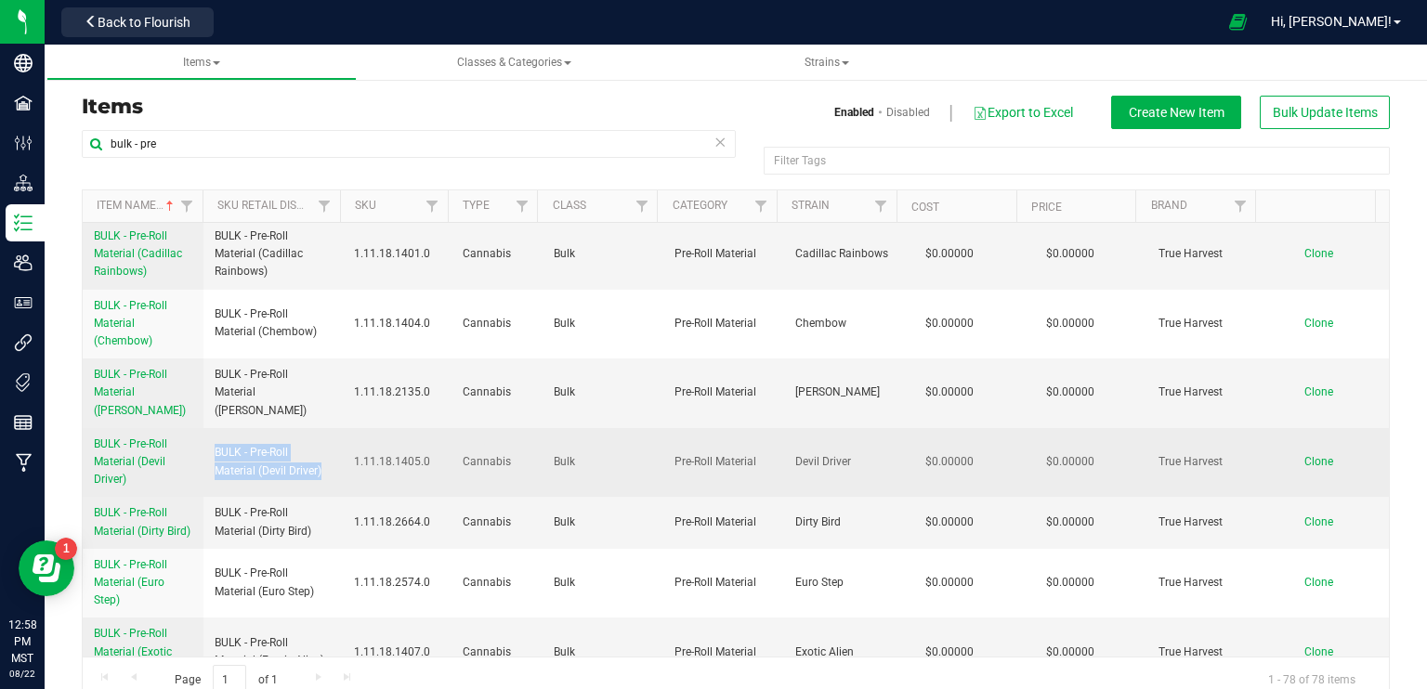
drag, startPoint x: 321, startPoint y: 431, endPoint x: 213, endPoint y: 402, distance: 111.6
click at [215, 444] on span "BULK - Pre-Roll Material (Devil Driver)" at bounding box center [273, 461] width 117 height 35
copy span "BULK - Pre-Roll Material (Devil Driver)"
click at [1304, 455] on span "Clone" at bounding box center [1318, 461] width 29 height 13
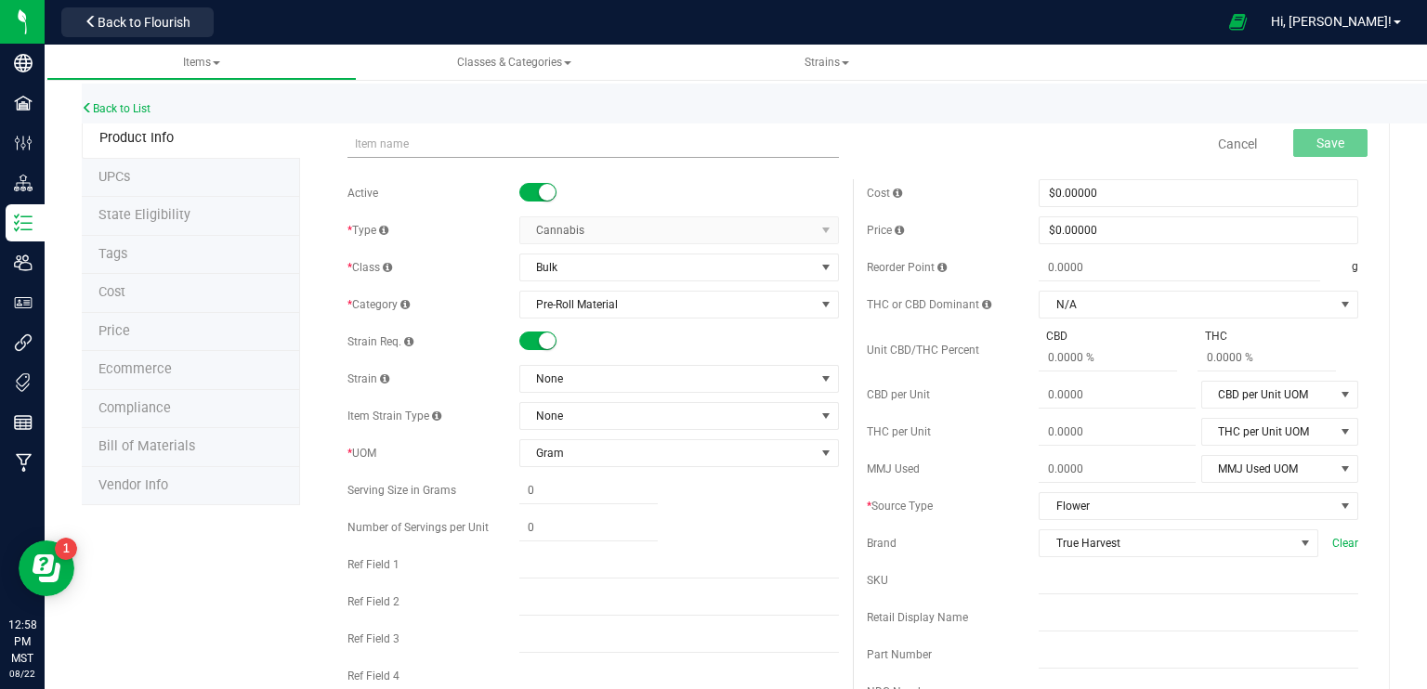
click at [404, 133] on input "text" at bounding box center [592, 144] width 491 height 28
type input "BULK - Pre-Roll Material (Devil Driver)"
click at [560, 382] on span "None" at bounding box center [667, 379] width 295 height 26
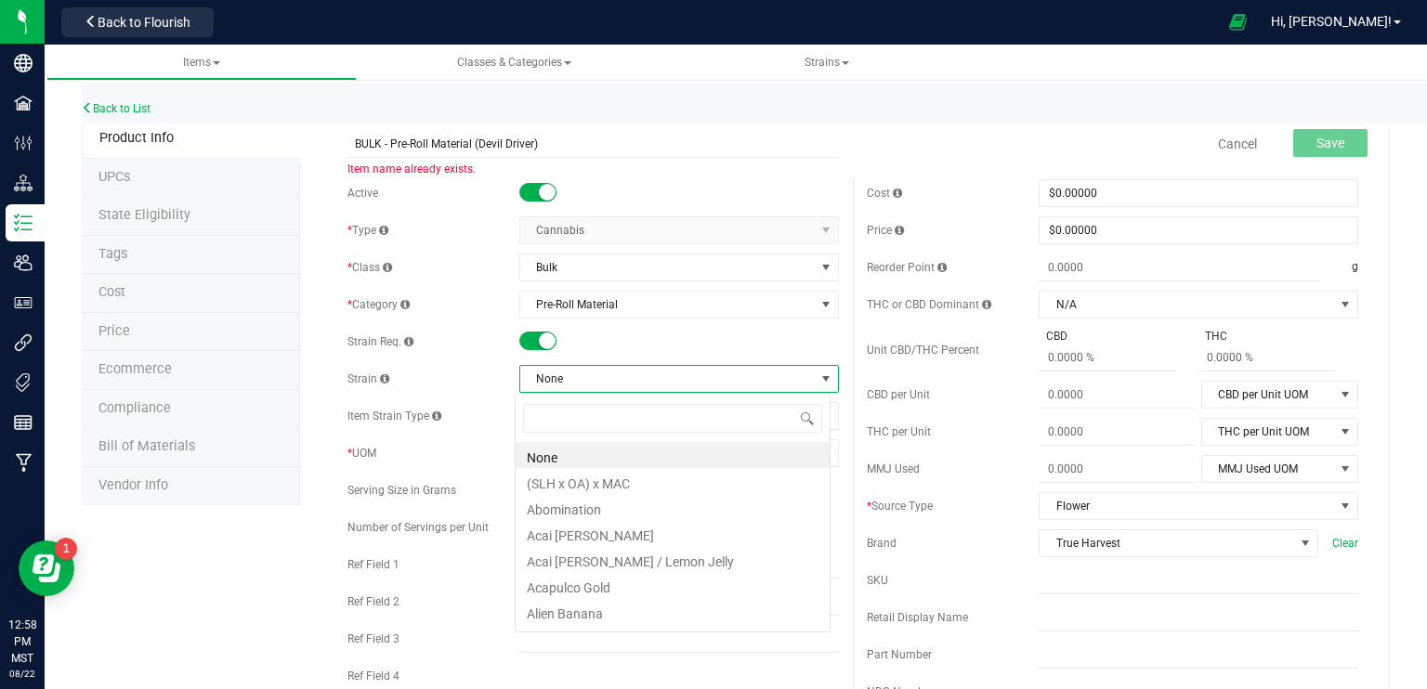
scroll to position [27, 316]
type input "strawberry"
click at [580, 517] on li "Strawberry Guava" at bounding box center [673, 507] width 314 height 26
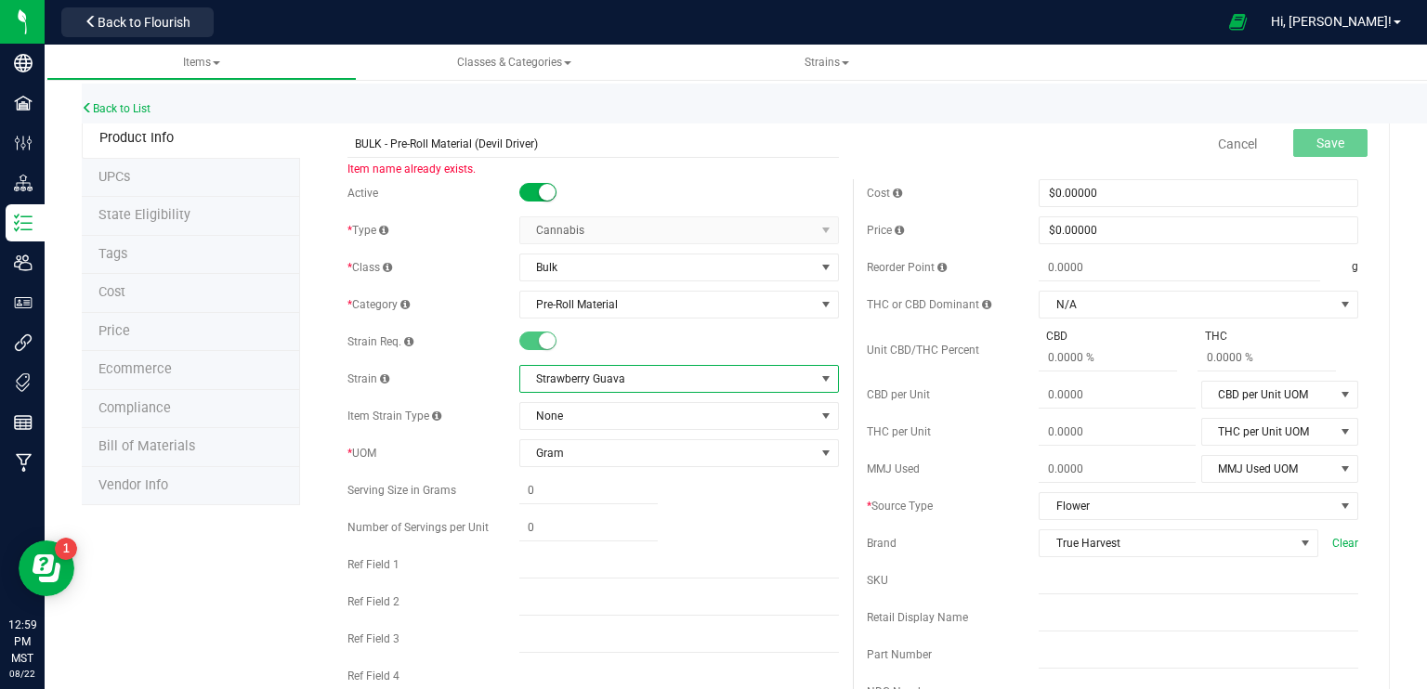
click at [632, 380] on span "Strawberry Guava" at bounding box center [667, 379] width 295 height 26
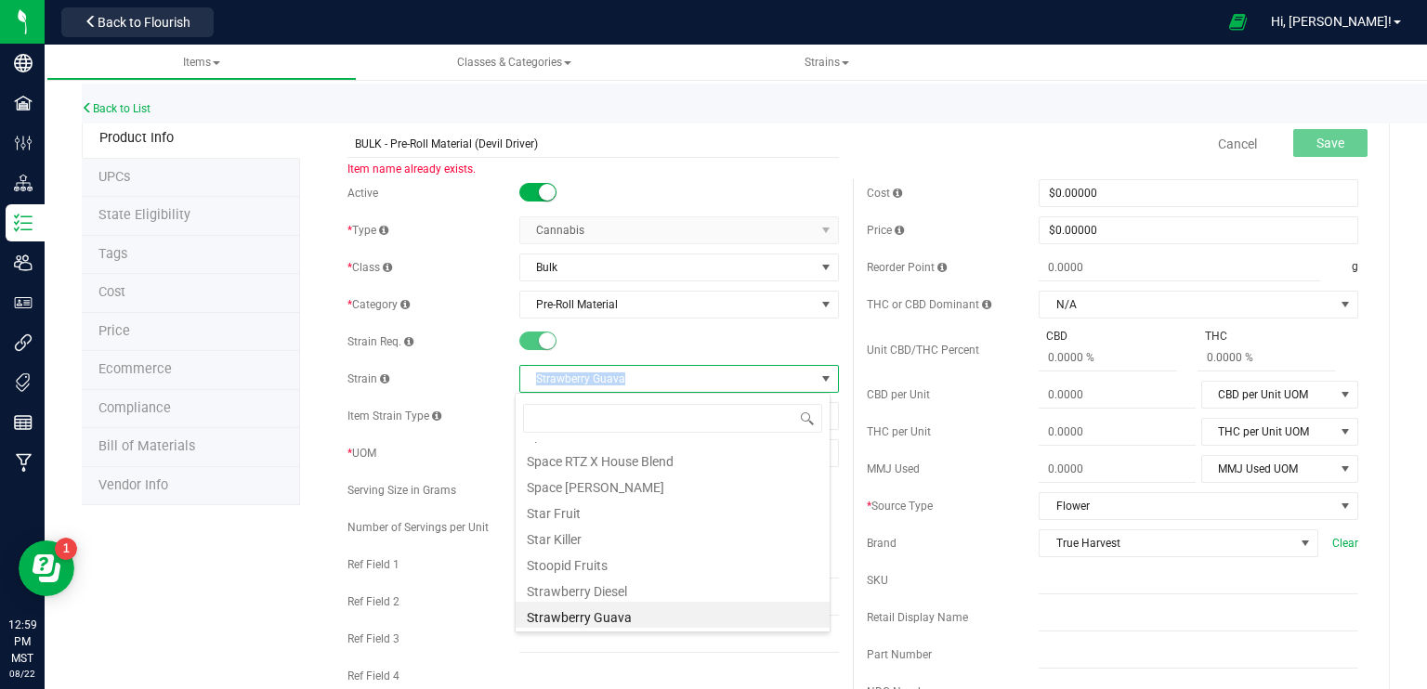
drag, startPoint x: 623, startPoint y: 375, endPoint x: 530, endPoint y: 384, distance: 94.2
click at [530, 384] on span "Strawberry Guava" at bounding box center [667, 379] width 295 height 26
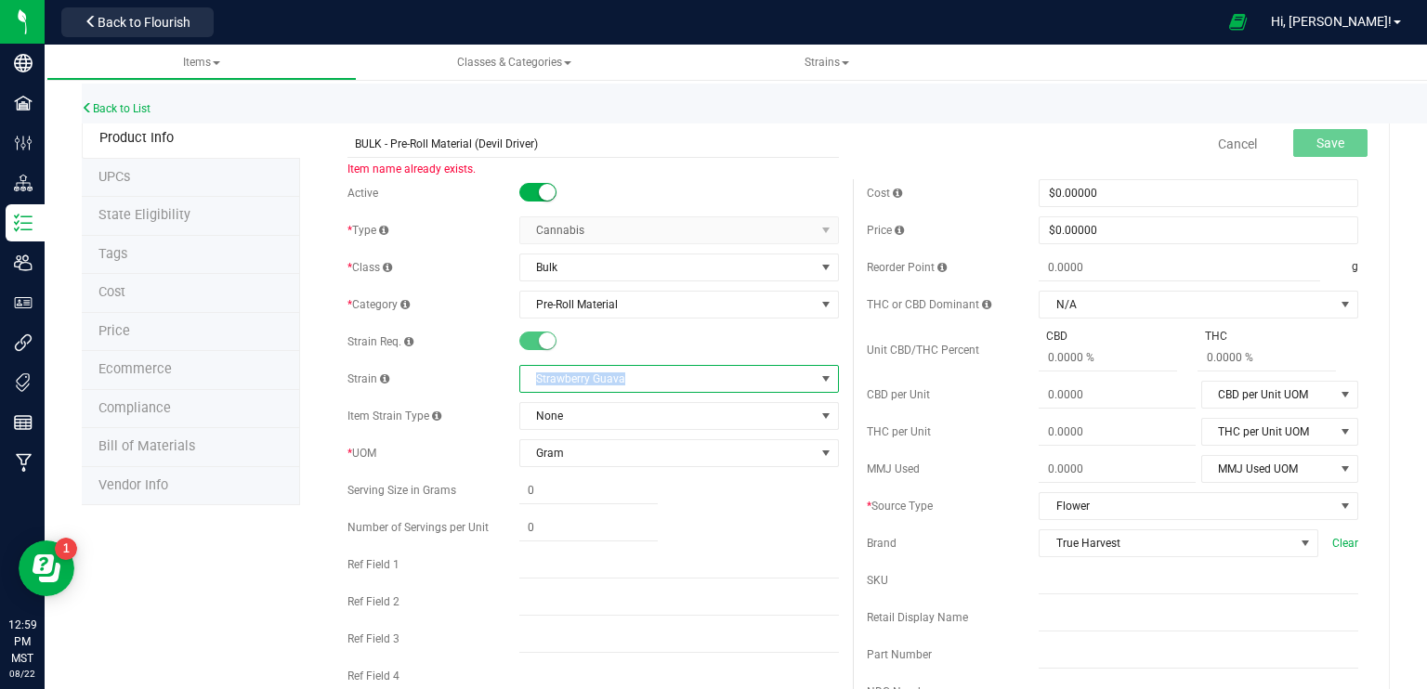
copy span "Strawberry Guava"
drag, startPoint x: 477, startPoint y: 145, endPoint x: 532, endPoint y: 143, distance: 55.8
click at [532, 143] on input "BULK - Pre-Roll Material (Devil Driver)" at bounding box center [592, 144] width 491 height 28
paste input "Strawberry Guava"
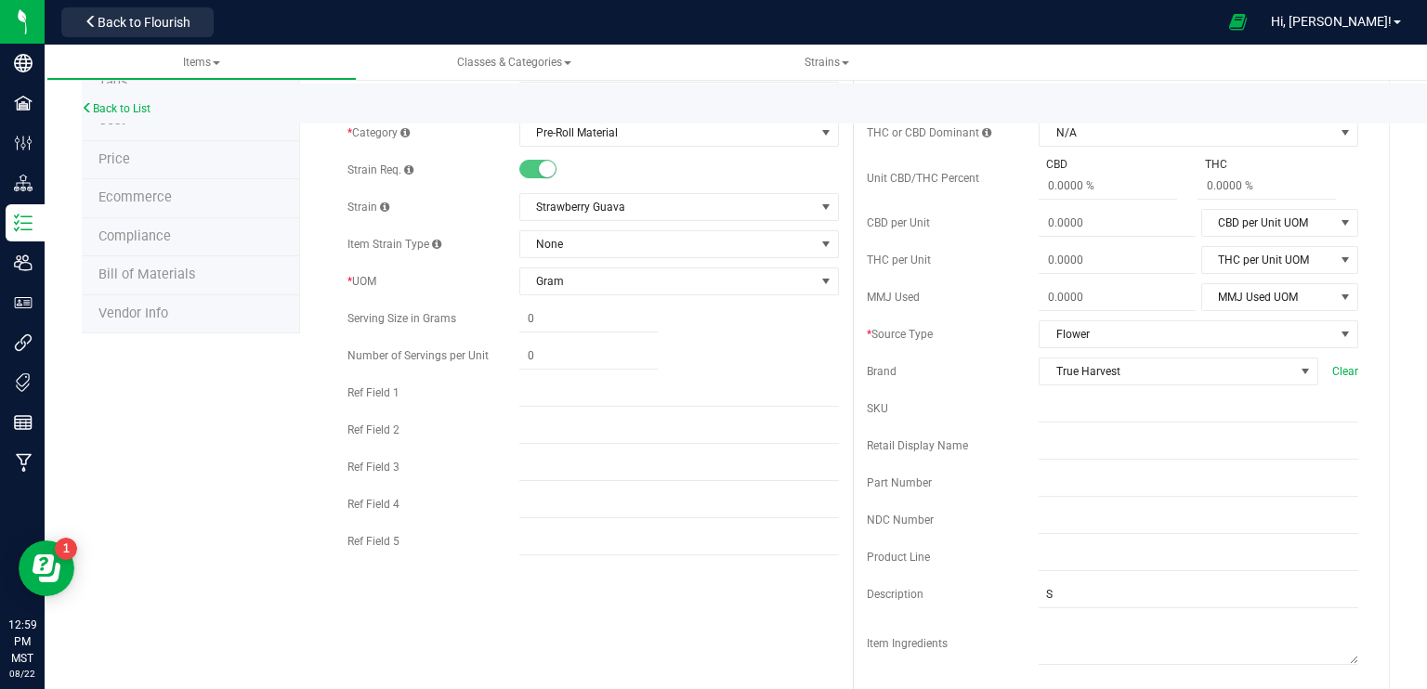
scroll to position [186, 0]
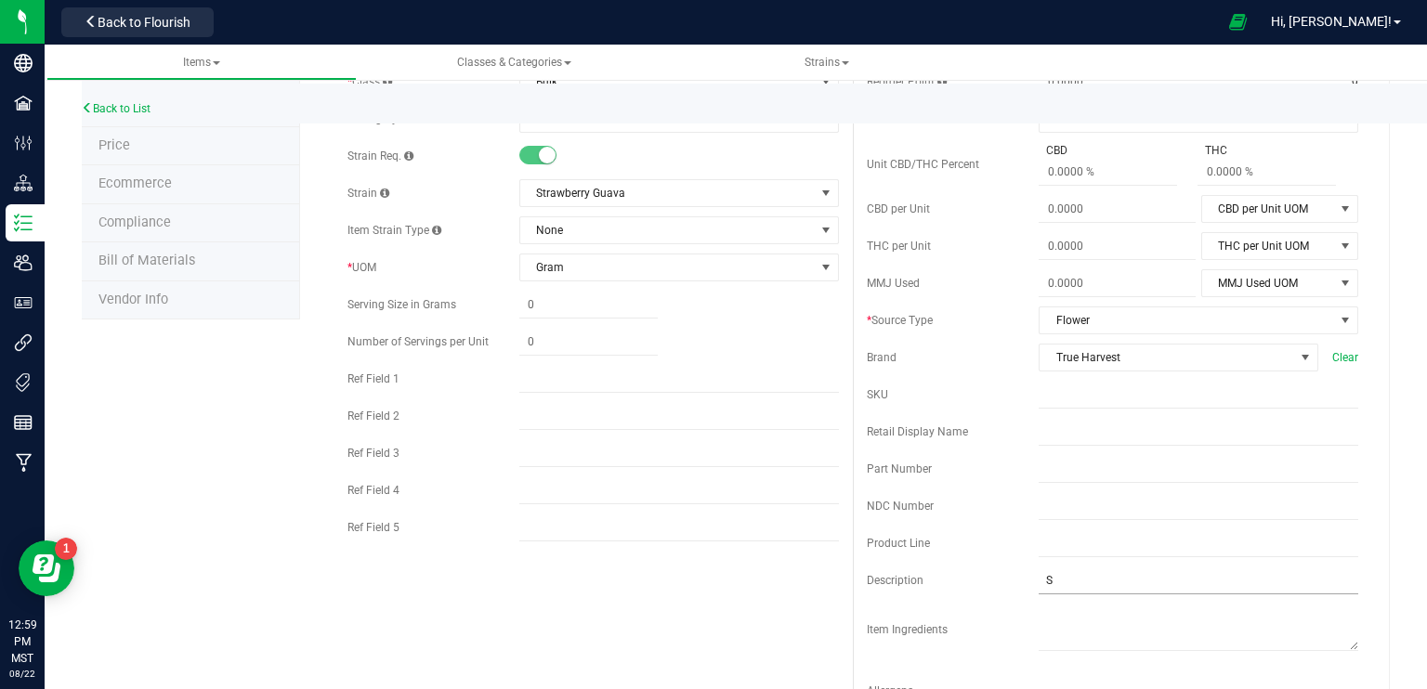
type input "BULK - Pre-Roll Material (Strawberry Guava)"
click at [1039, 573] on input "S" at bounding box center [1199, 581] width 320 height 28
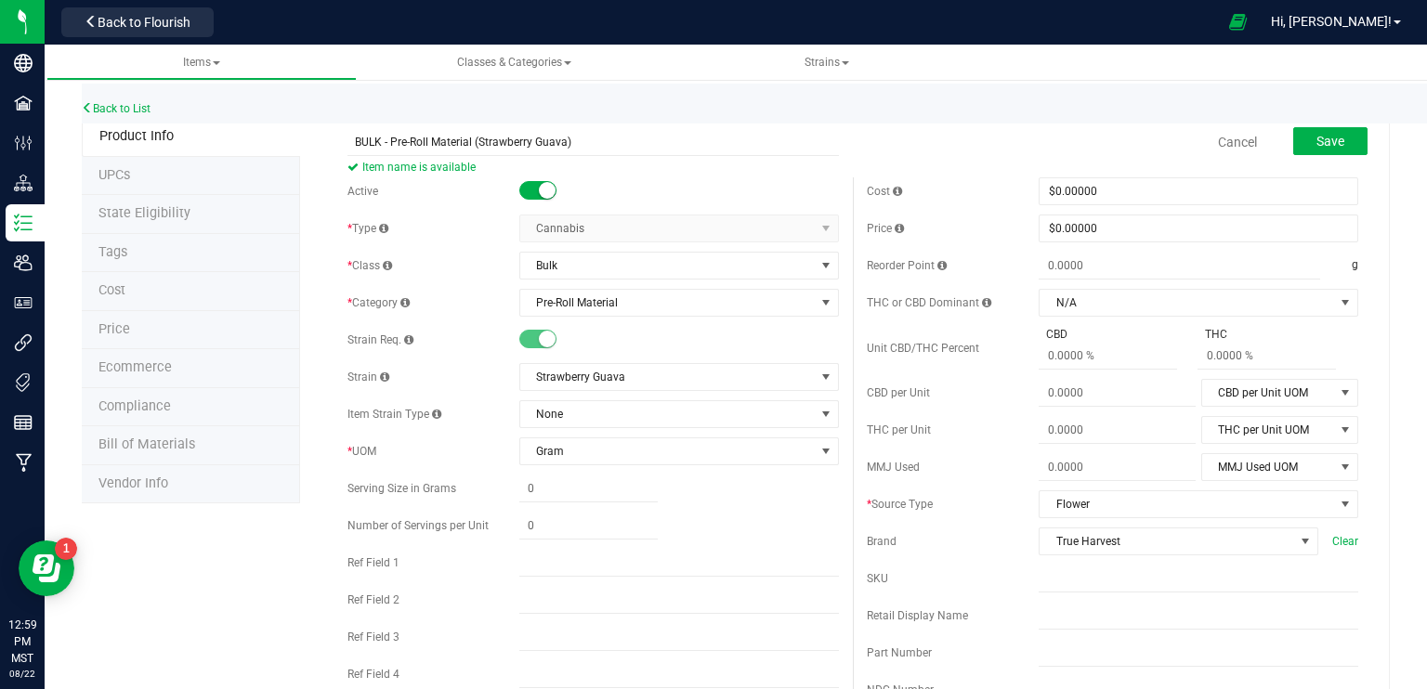
scroll to position [0, 0]
type input "I/H"
click at [1319, 148] on span "Save" at bounding box center [1330, 143] width 28 height 15
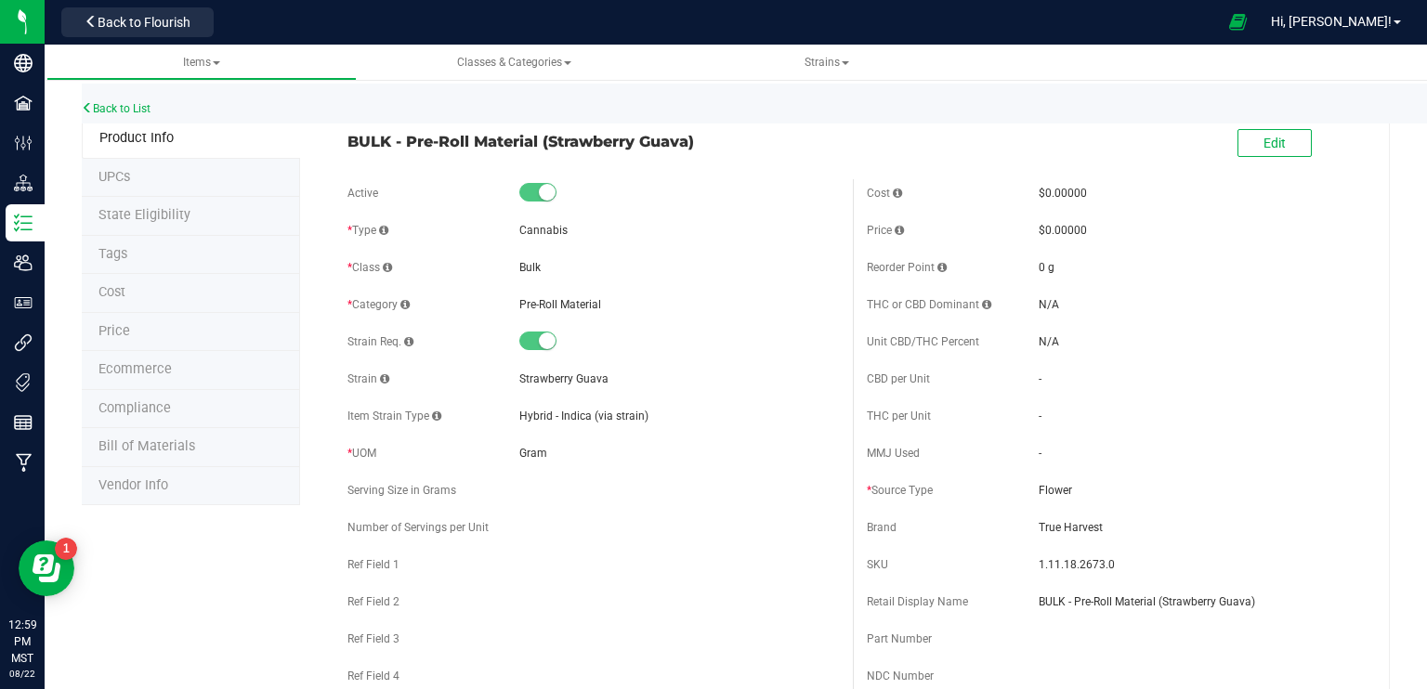
click at [159, 367] on span "Ecommerce" at bounding box center [134, 369] width 73 height 16
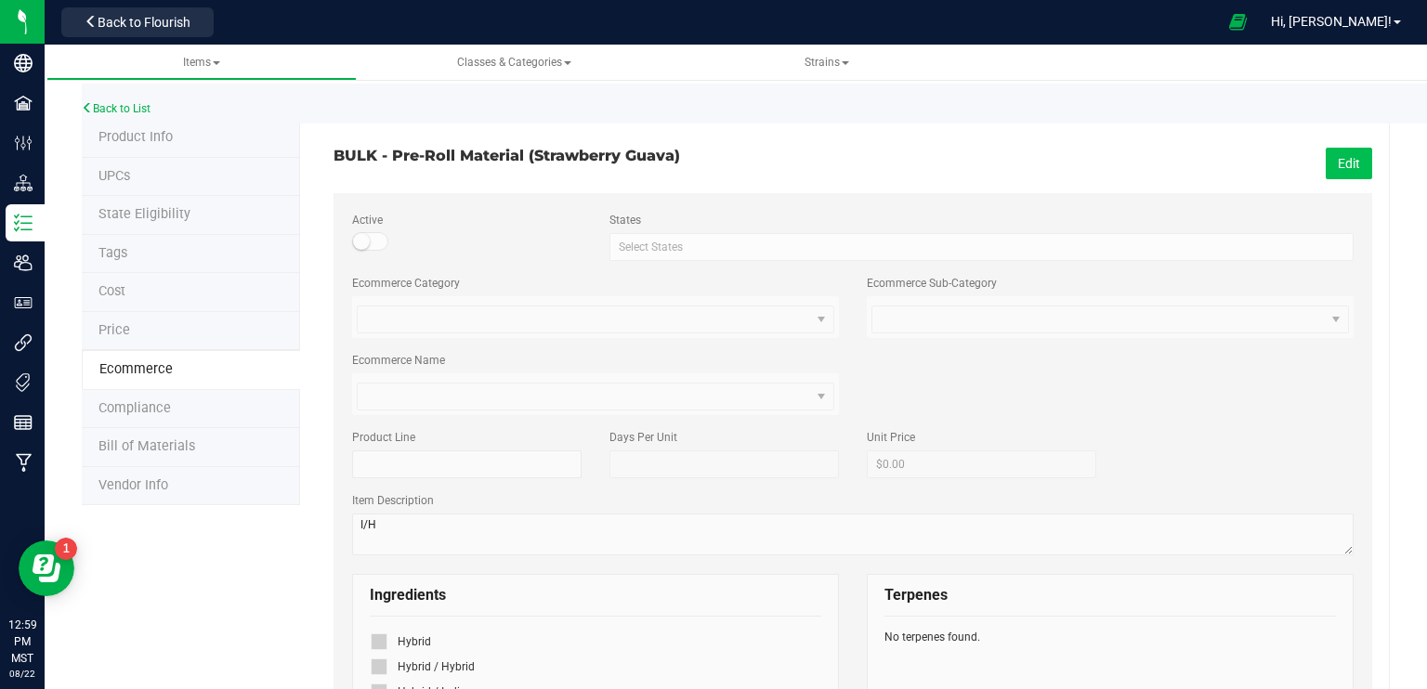
drag, startPoint x: 1329, startPoint y: 181, endPoint x: 1339, endPoint y: 170, distance: 14.5
click at [1341, 168] on button "Edit" at bounding box center [1349, 164] width 46 height 32
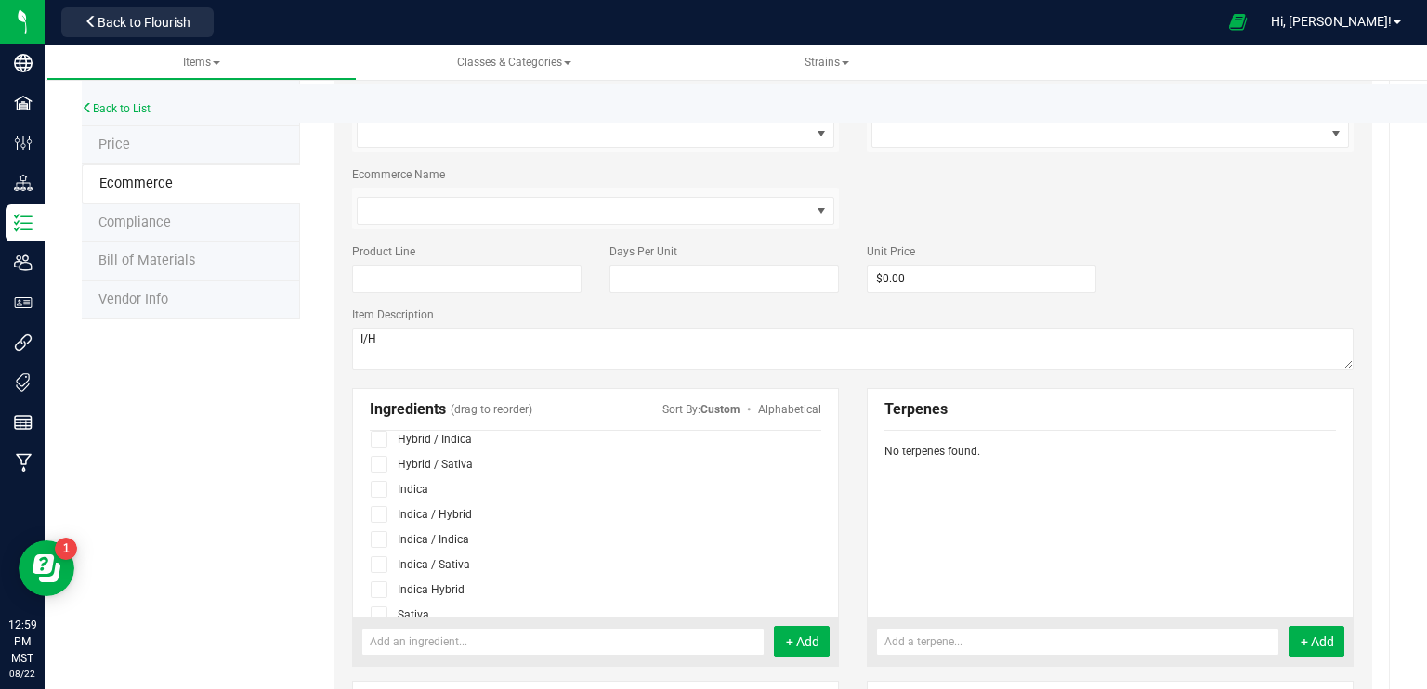
scroll to position [186, 0]
click at [379, 471] on icon at bounding box center [379, 471] width 12 height 0
click at [0, 0] on input "checkbox" at bounding box center [0, 0] width 0 height 0
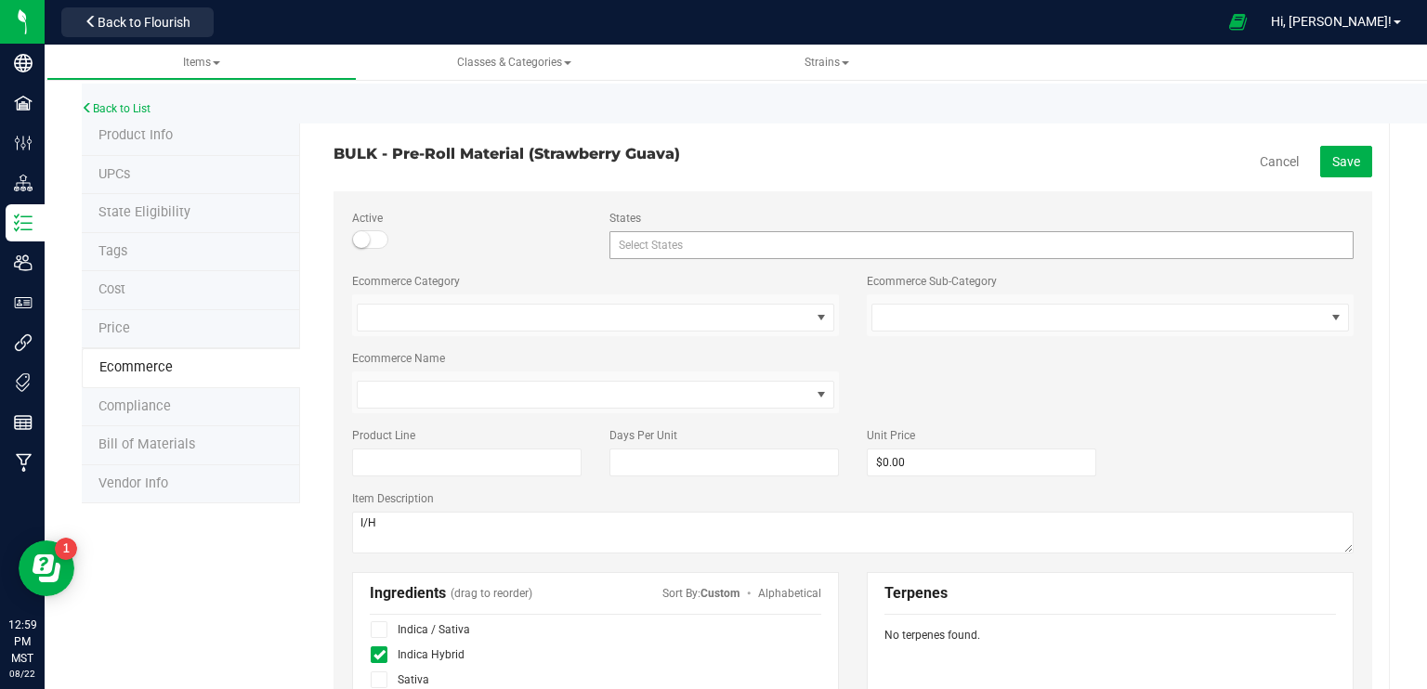
scroll to position [0, 0]
click at [1332, 158] on span "Save" at bounding box center [1346, 163] width 28 height 15
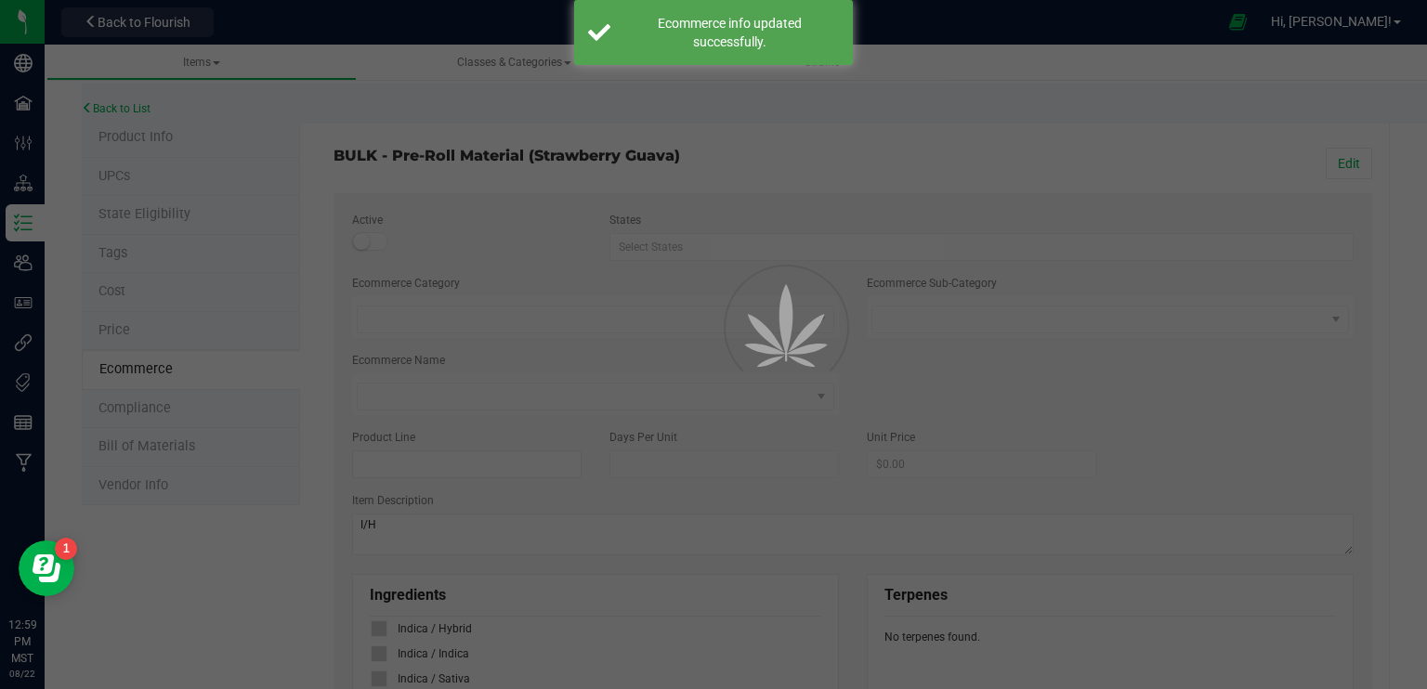
scroll to position [137, 0]
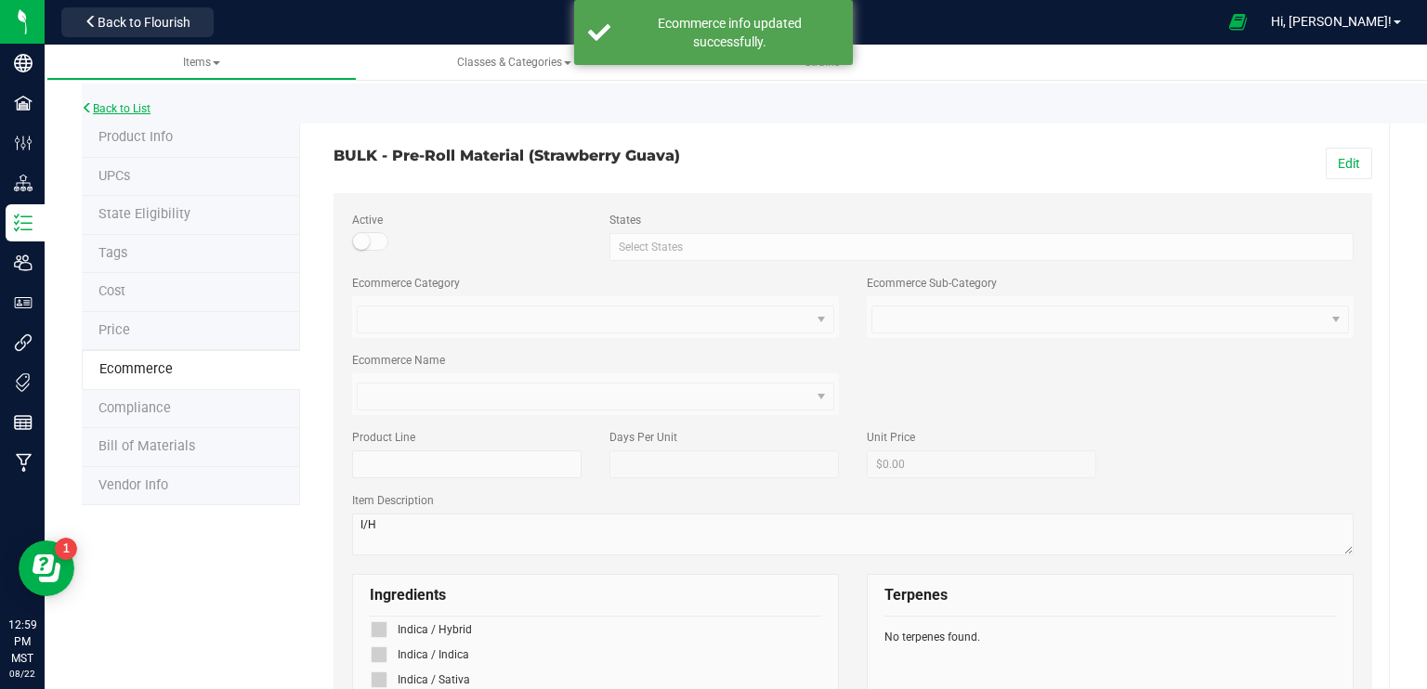
click at [138, 108] on link "Back to List" at bounding box center [116, 108] width 69 height 13
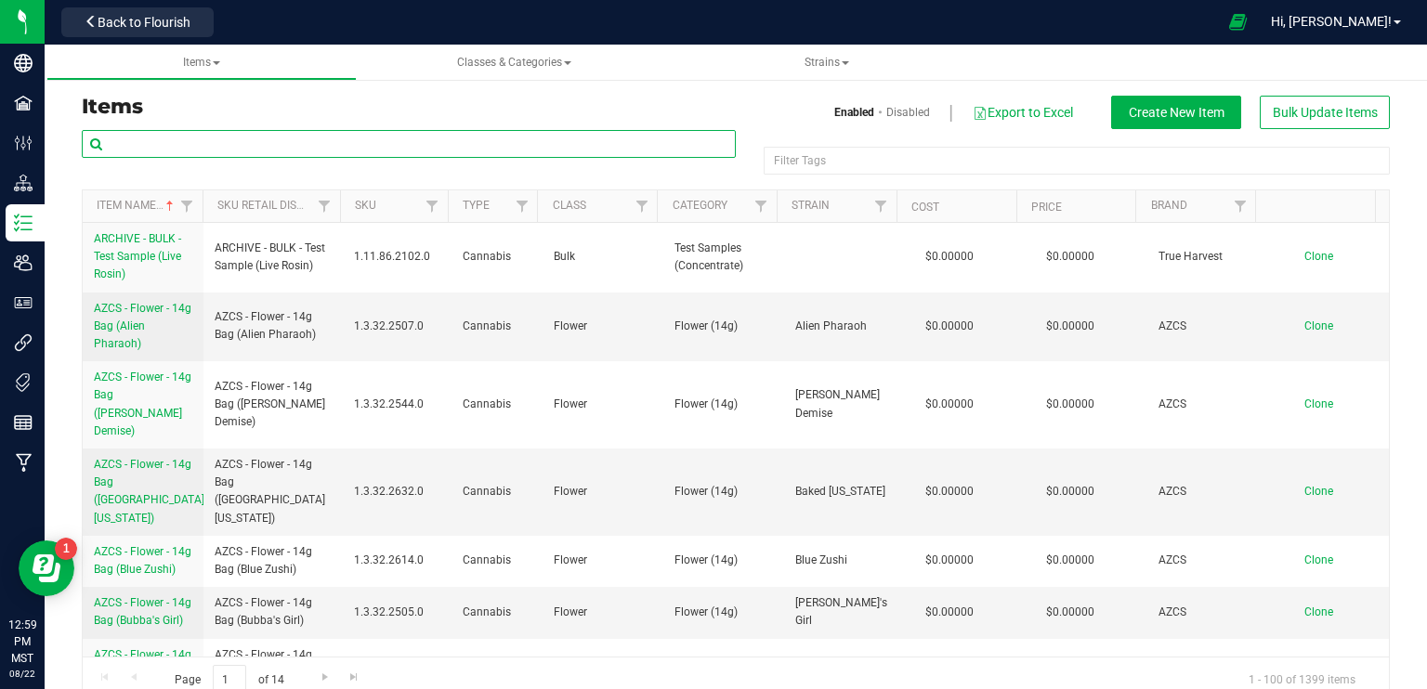
click at [261, 141] on input "text" at bounding box center [409, 144] width 654 height 28
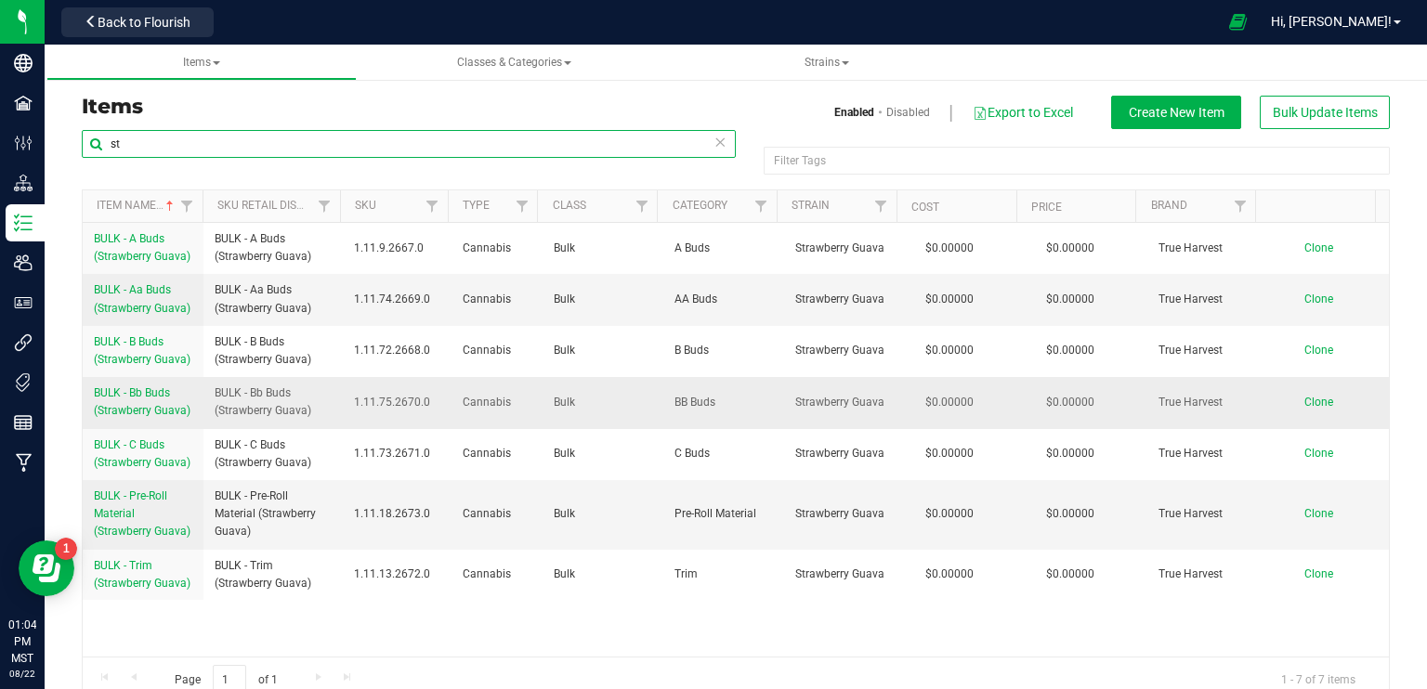
type input "s"
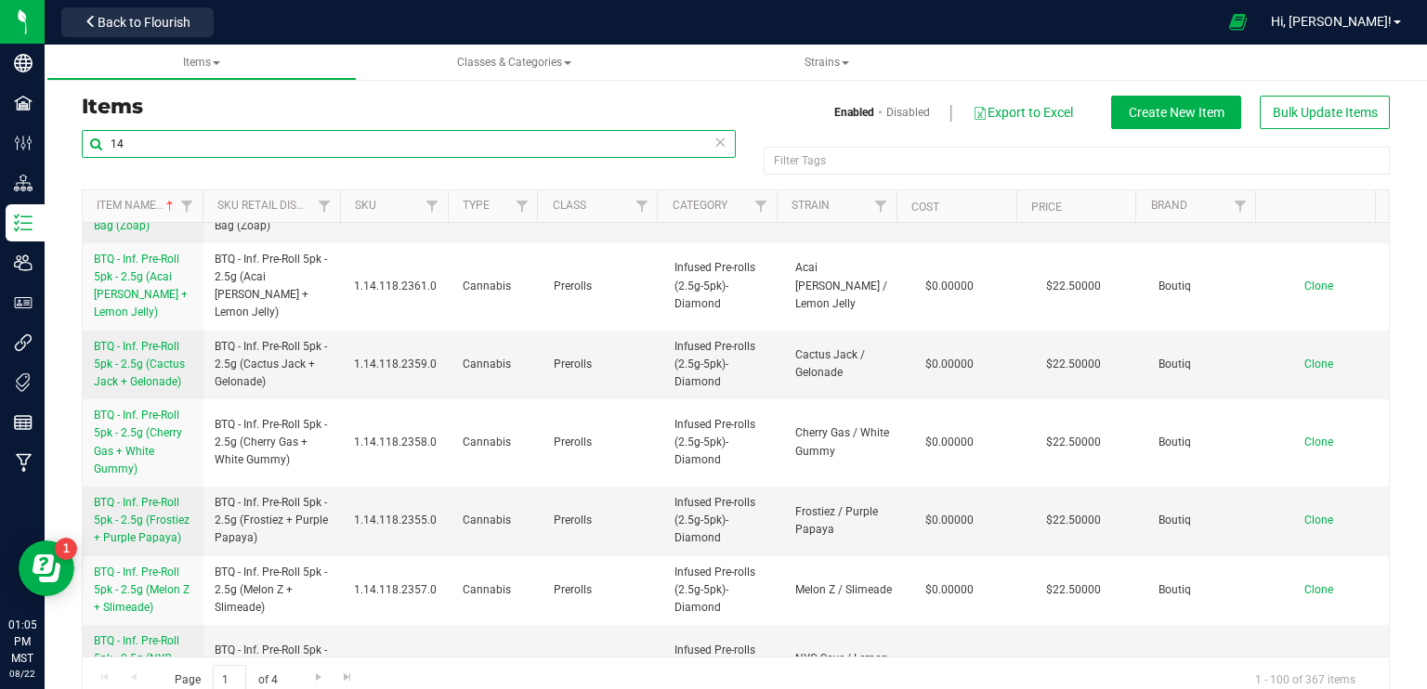
scroll to position [1301, 0]
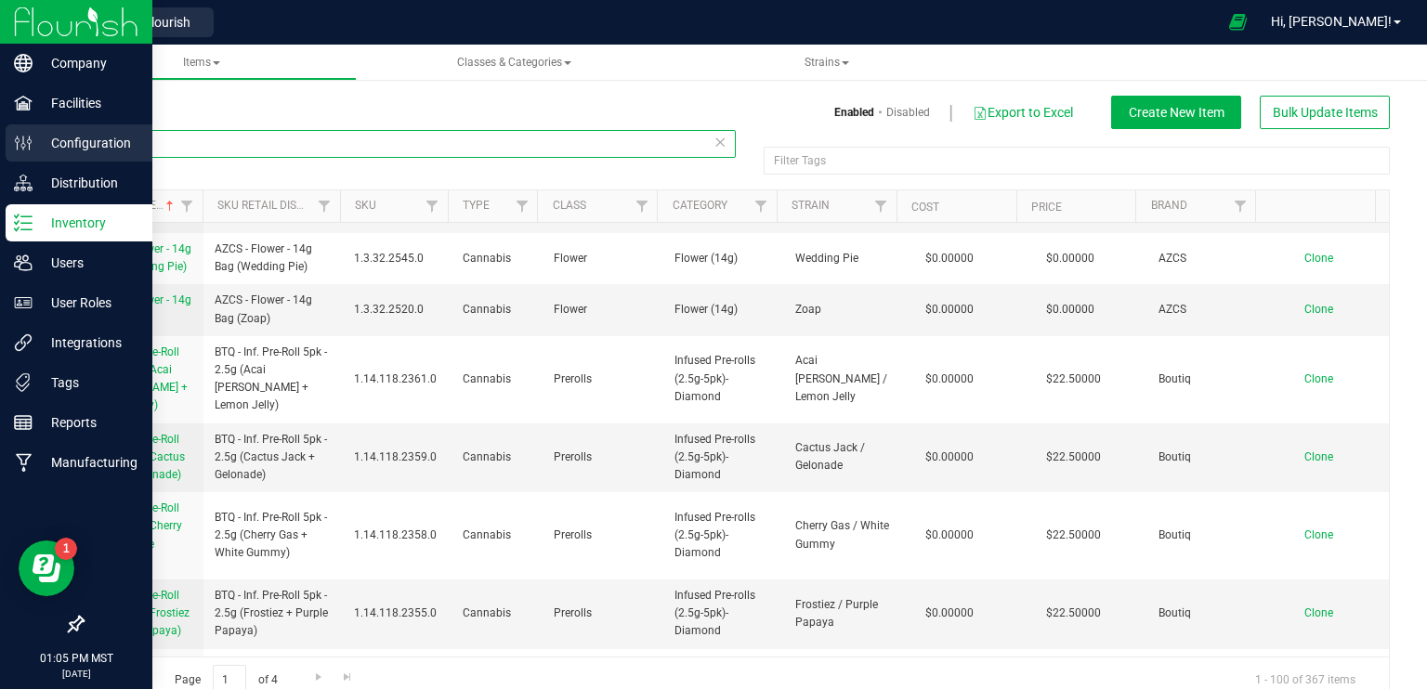
drag, startPoint x: 138, startPoint y: 141, endPoint x: 13, endPoint y: 154, distance: 126.1
click at [13, 154] on div "Company Facilities Configuration Distribution Inventory Users User Roles Integr…" at bounding box center [713, 344] width 1427 height 689
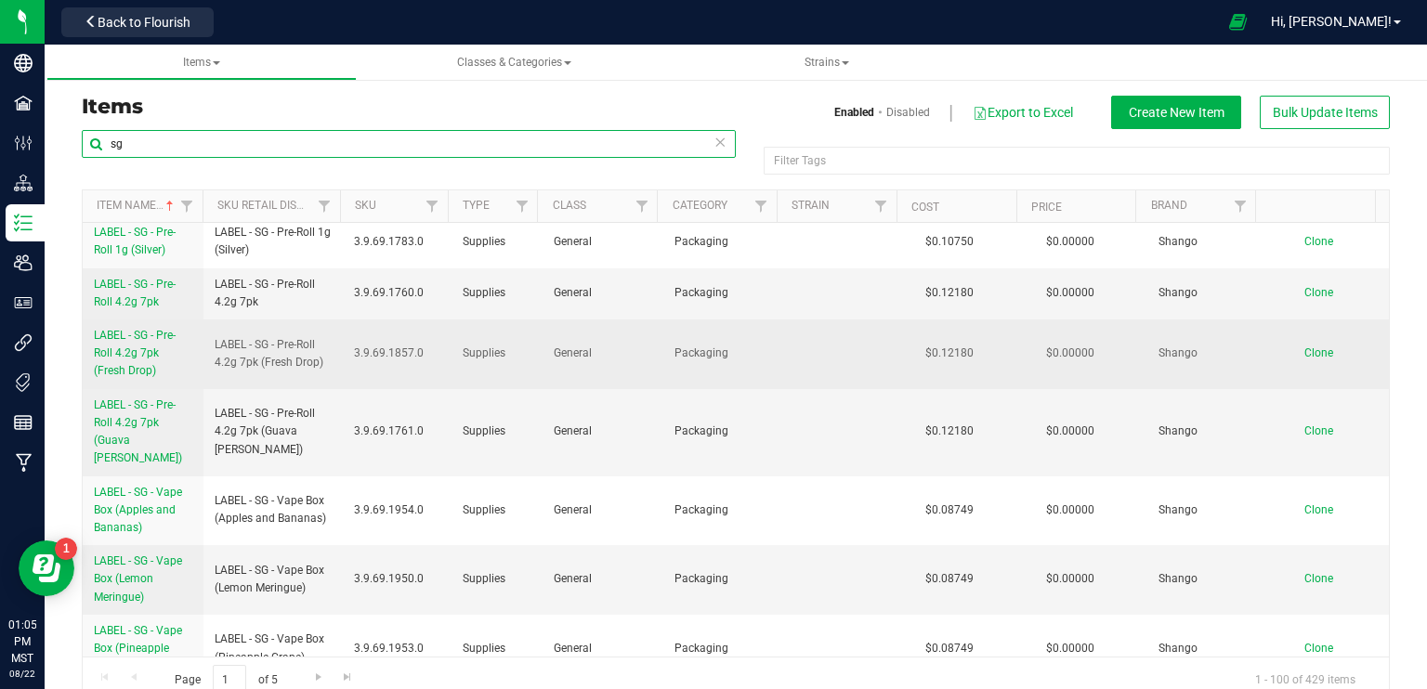
scroll to position [1858, 0]
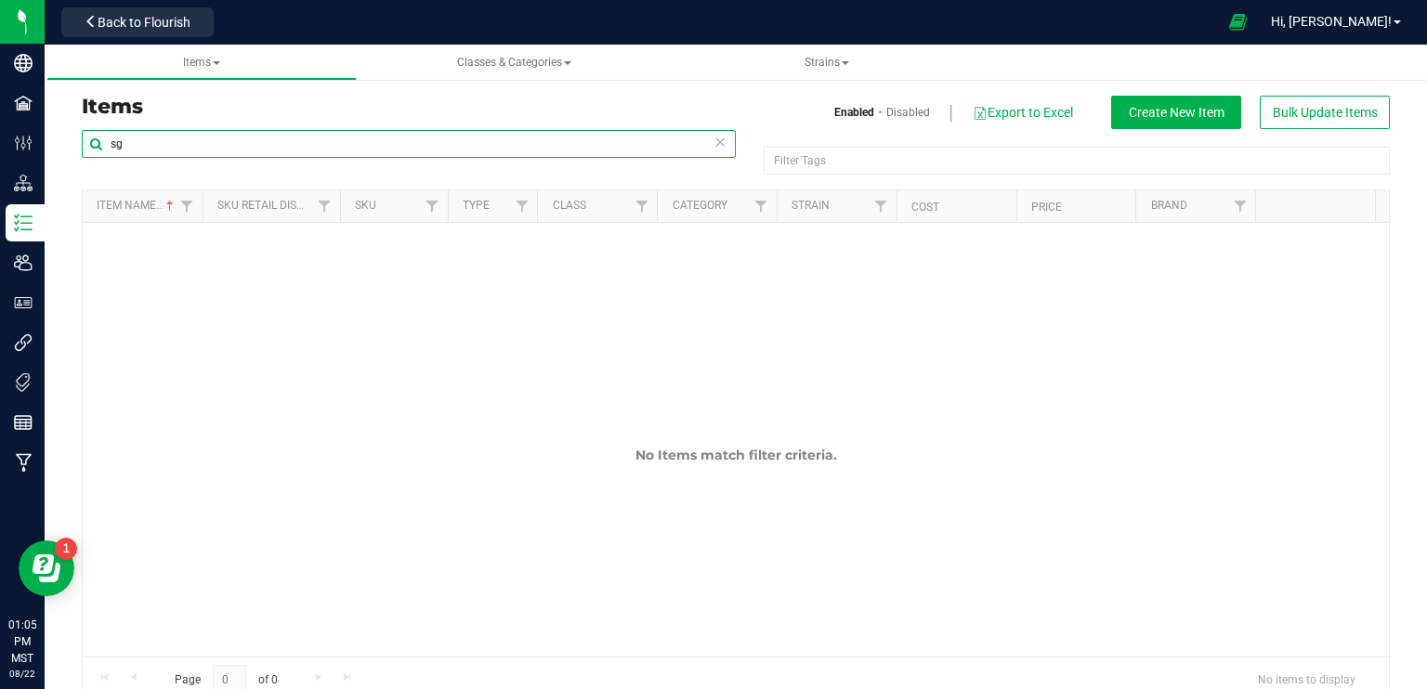
type input "s"
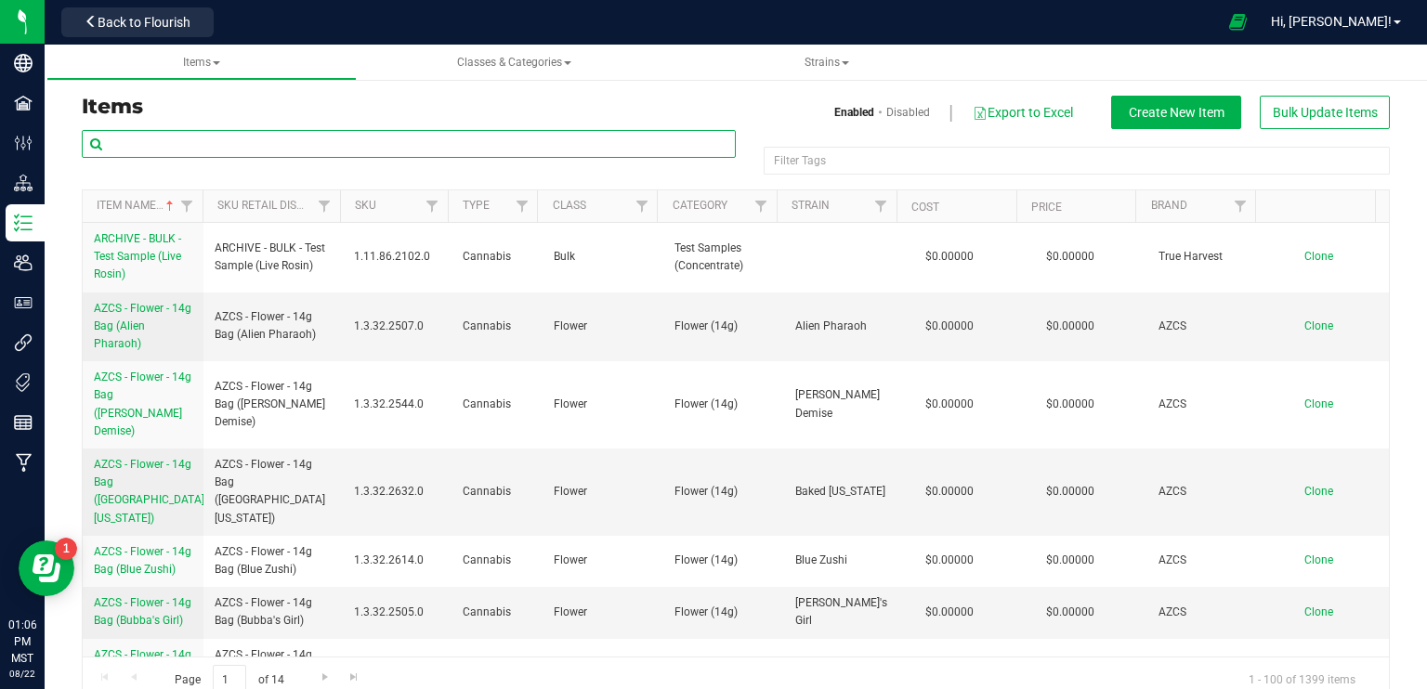
click at [267, 150] on input "text" at bounding box center [409, 144] width 654 height 28
paste input "SG - Flower - 14g Easy (Baked [US_STATE])"
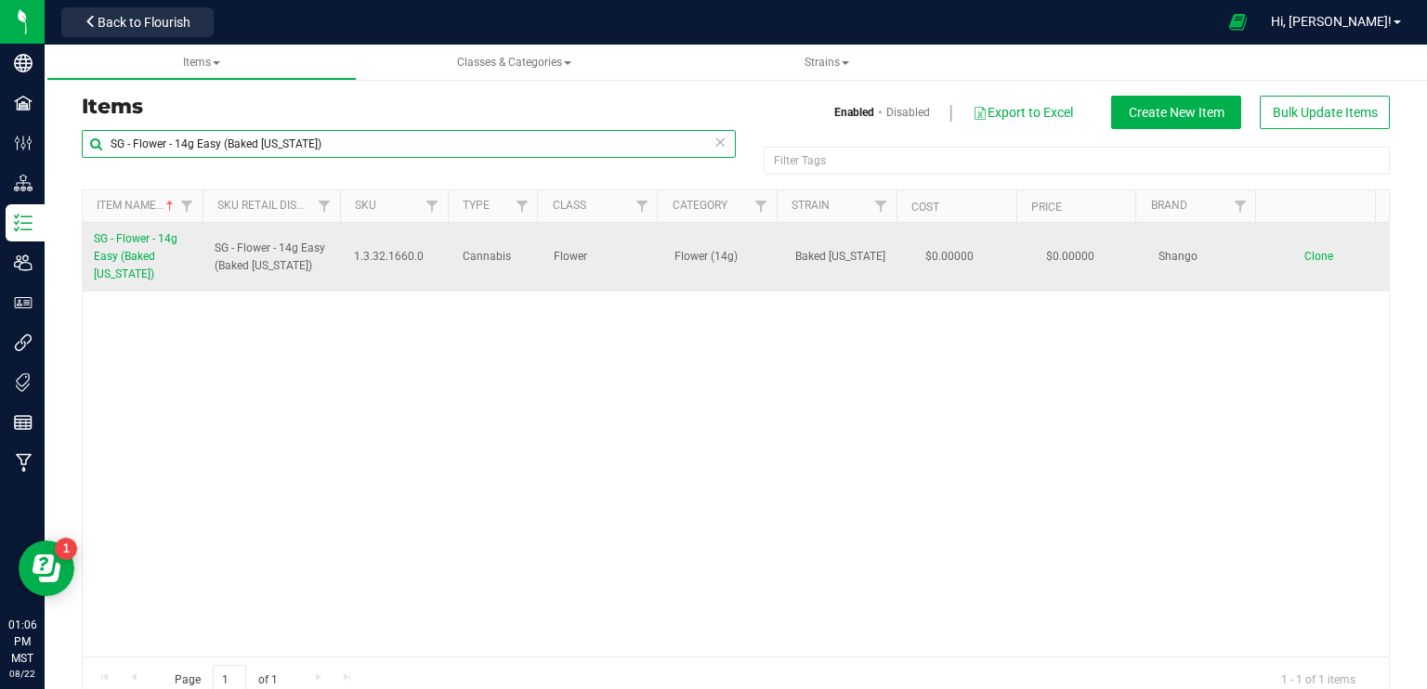
type input "SG - Flower - 14g Easy (Baked [US_STATE])"
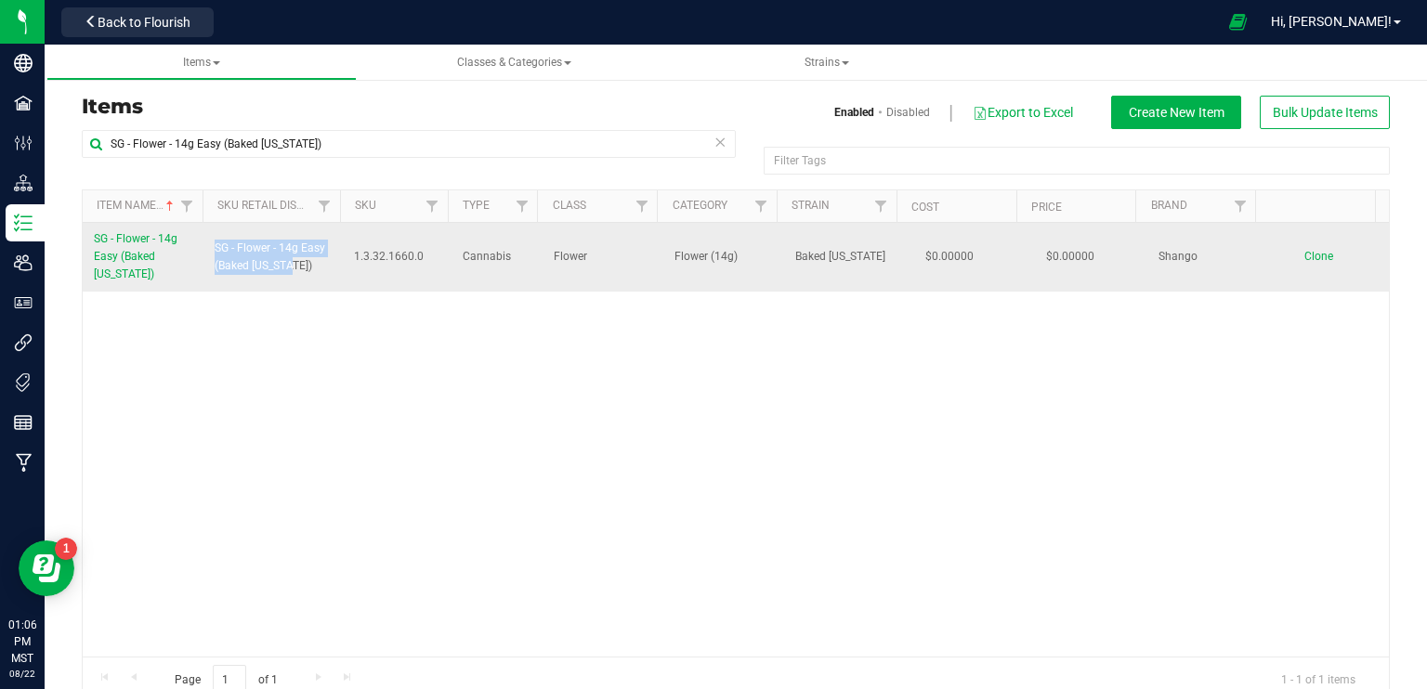
drag, startPoint x: 294, startPoint y: 269, endPoint x: 210, endPoint y: 242, distance: 88.1
click at [210, 242] on td "SG - Flower - 14g Easy (Baked [US_STATE])" at bounding box center [272, 257] width 139 height 69
copy span "SG - Flower - 14g Easy (Baked [US_STATE])"
click at [1304, 259] on span "Clone" at bounding box center [1318, 256] width 29 height 13
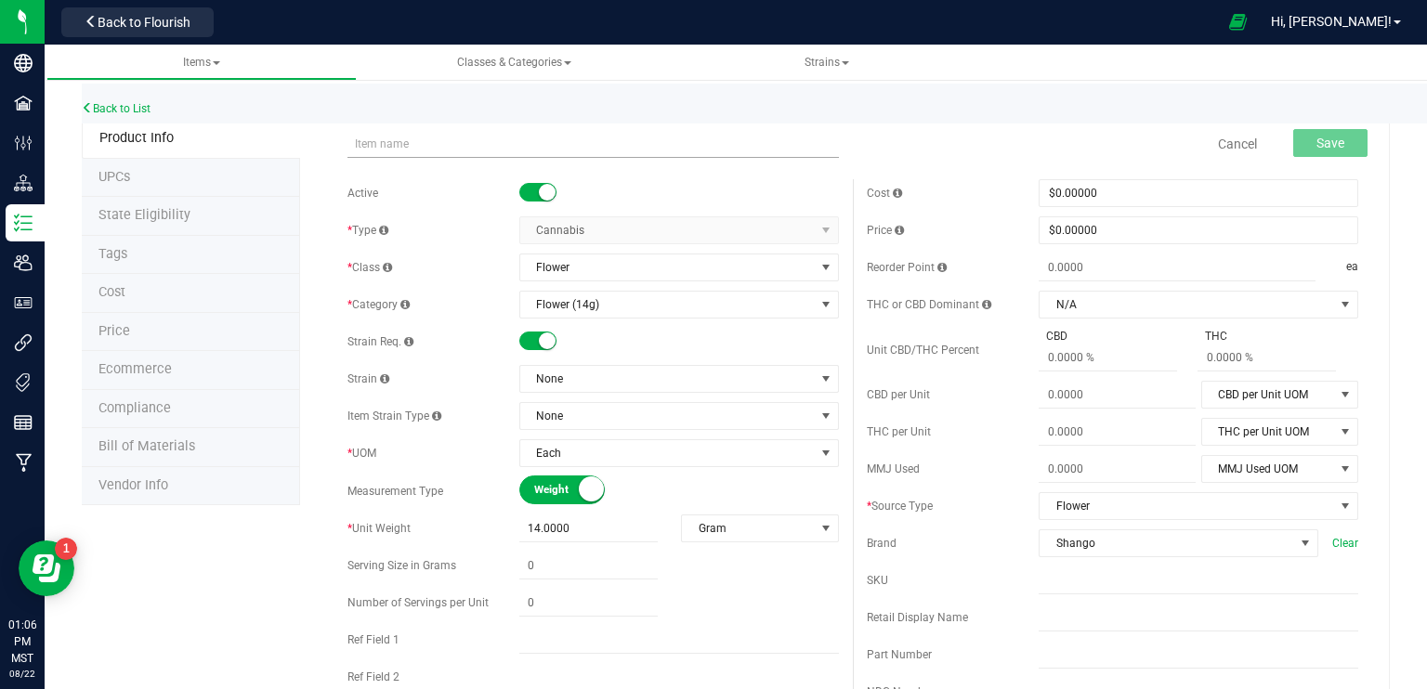
click at [364, 145] on input "text" at bounding box center [592, 144] width 491 height 28
type input "SG - Flower - 14g Easy (Baked [US_STATE])"
click at [609, 380] on span "None" at bounding box center [667, 379] width 295 height 26
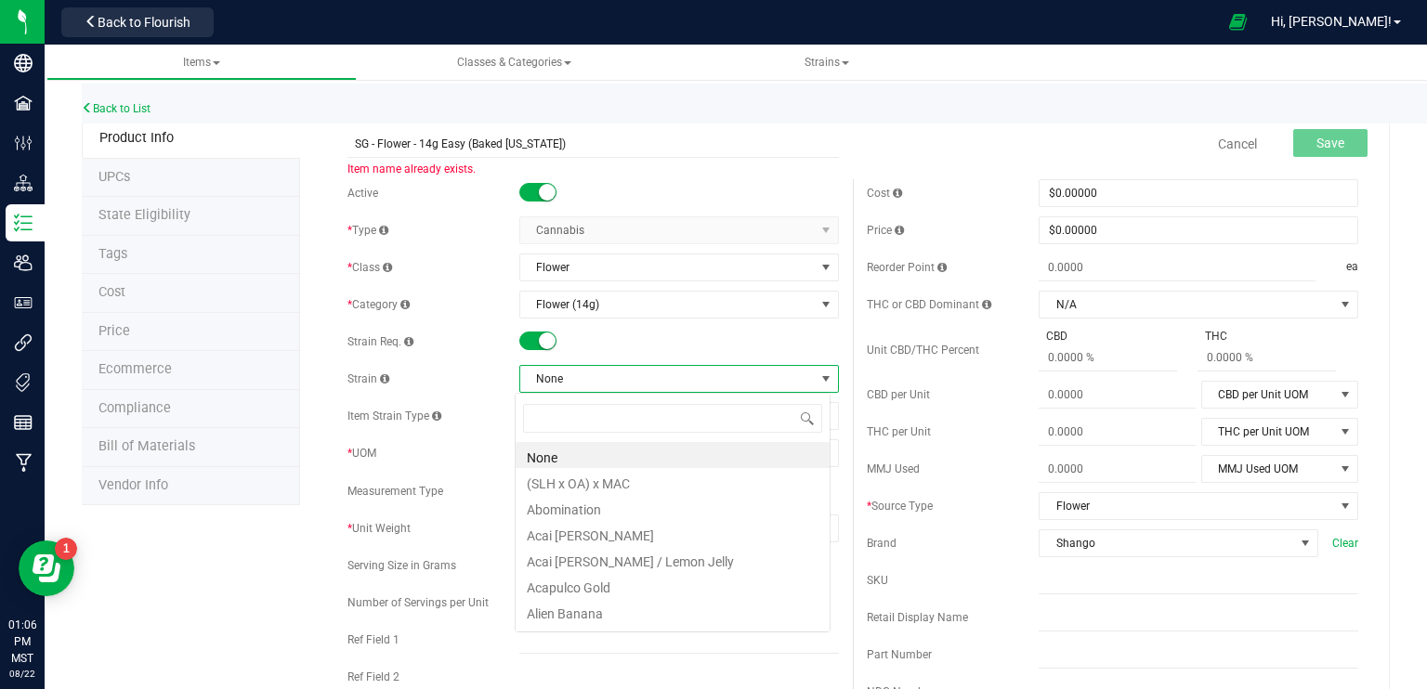
scroll to position [27, 316]
type input "str"
click at [592, 510] on li "Strawberry Guava" at bounding box center [673, 507] width 314 height 26
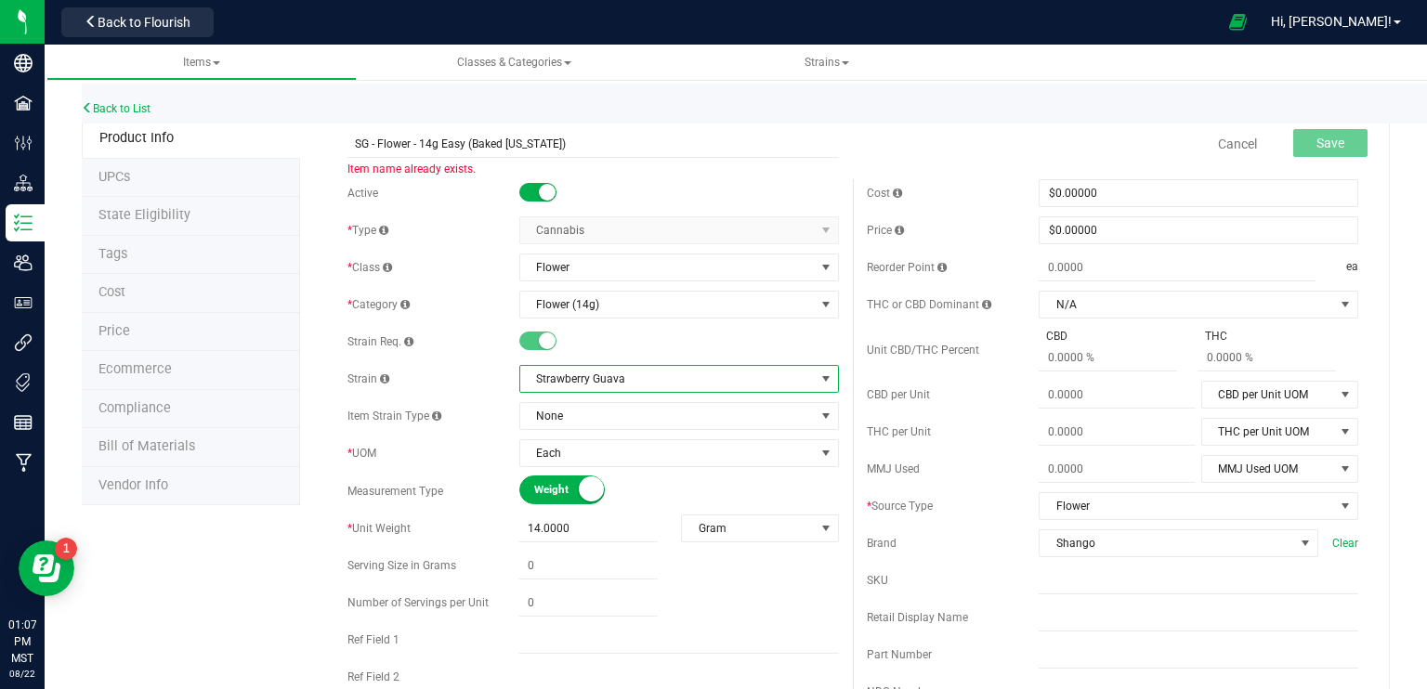
click at [699, 381] on span "Strawberry Guava" at bounding box center [667, 379] width 295 height 26
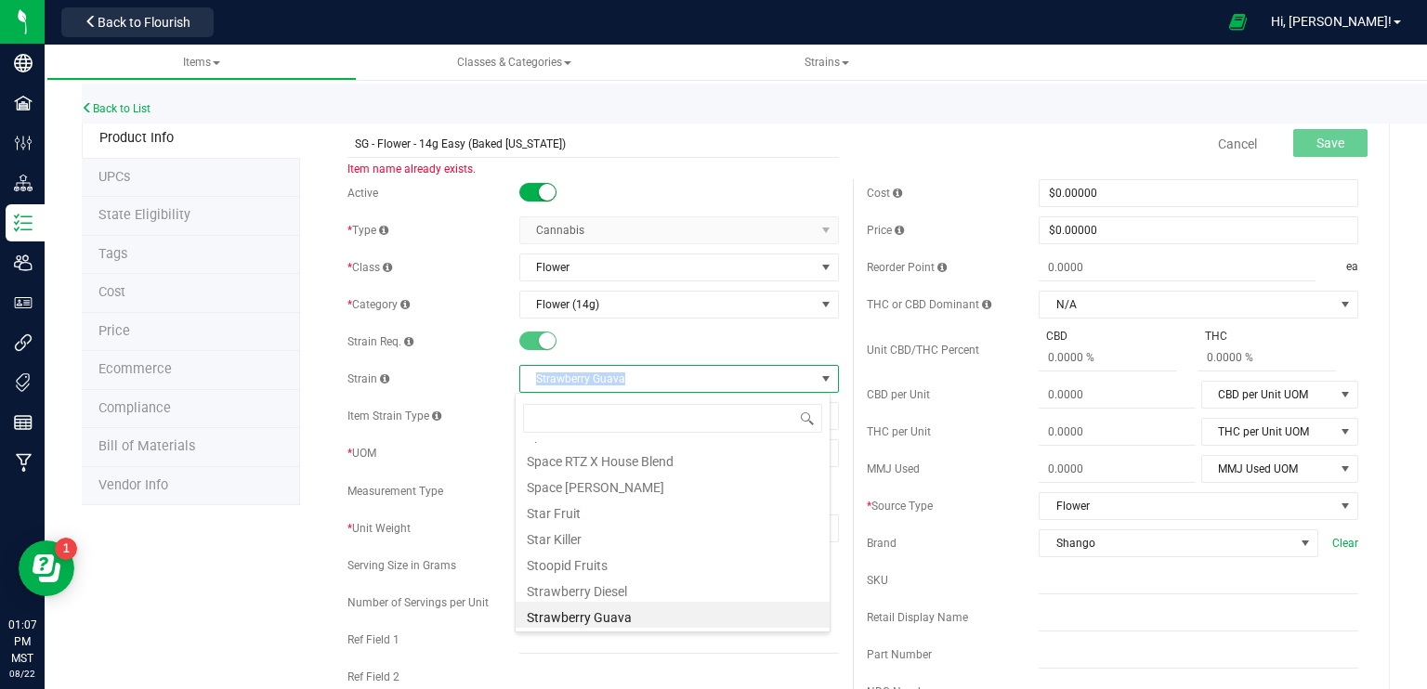
drag, startPoint x: 622, startPoint y: 379, endPoint x: 531, endPoint y: 380, distance: 91.1
click at [531, 380] on span "Strawberry Guava" at bounding box center [667, 379] width 295 height 26
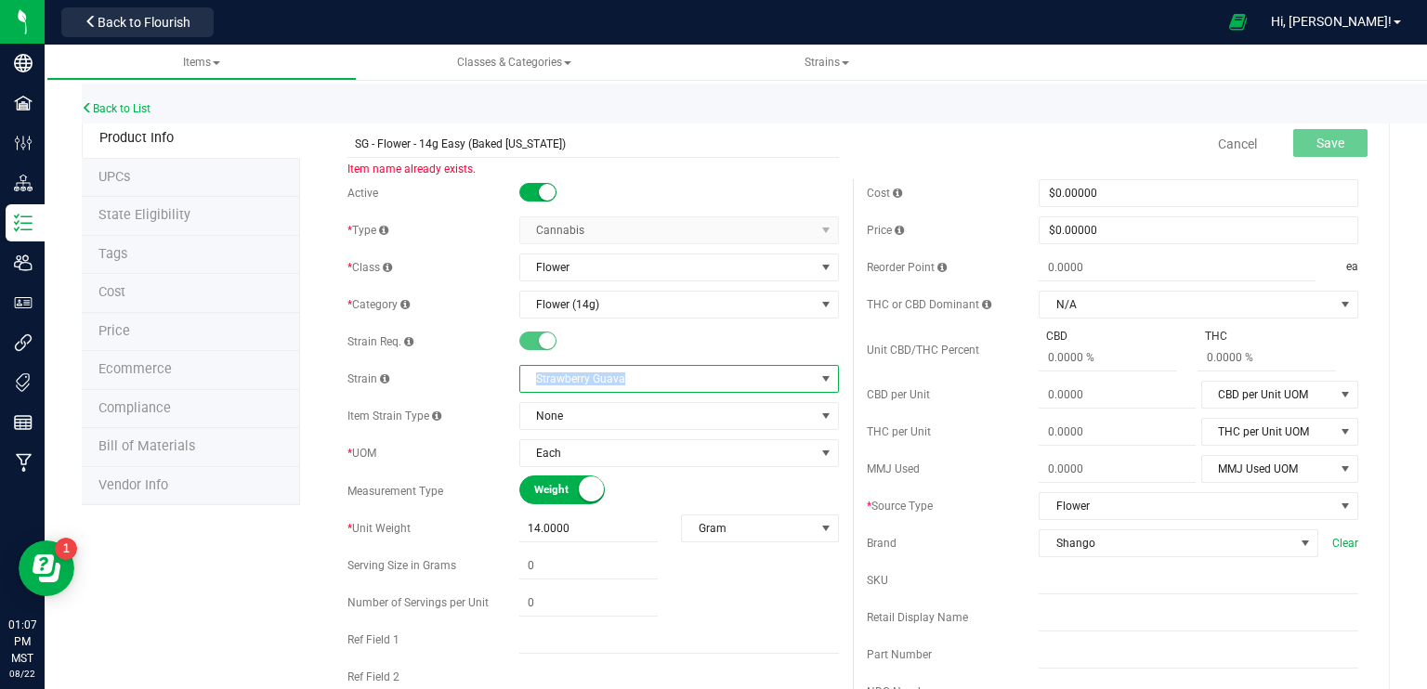
copy span "Strawberry Guava"
drag, startPoint x: 471, startPoint y: 146, endPoint x: 537, endPoint y: 143, distance: 66.0
click at [537, 143] on input "SG - Flower - 14g Easy (Baked [US_STATE])" at bounding box center [592, 144] width 491 height 28
paste input "Strawberry Guav"
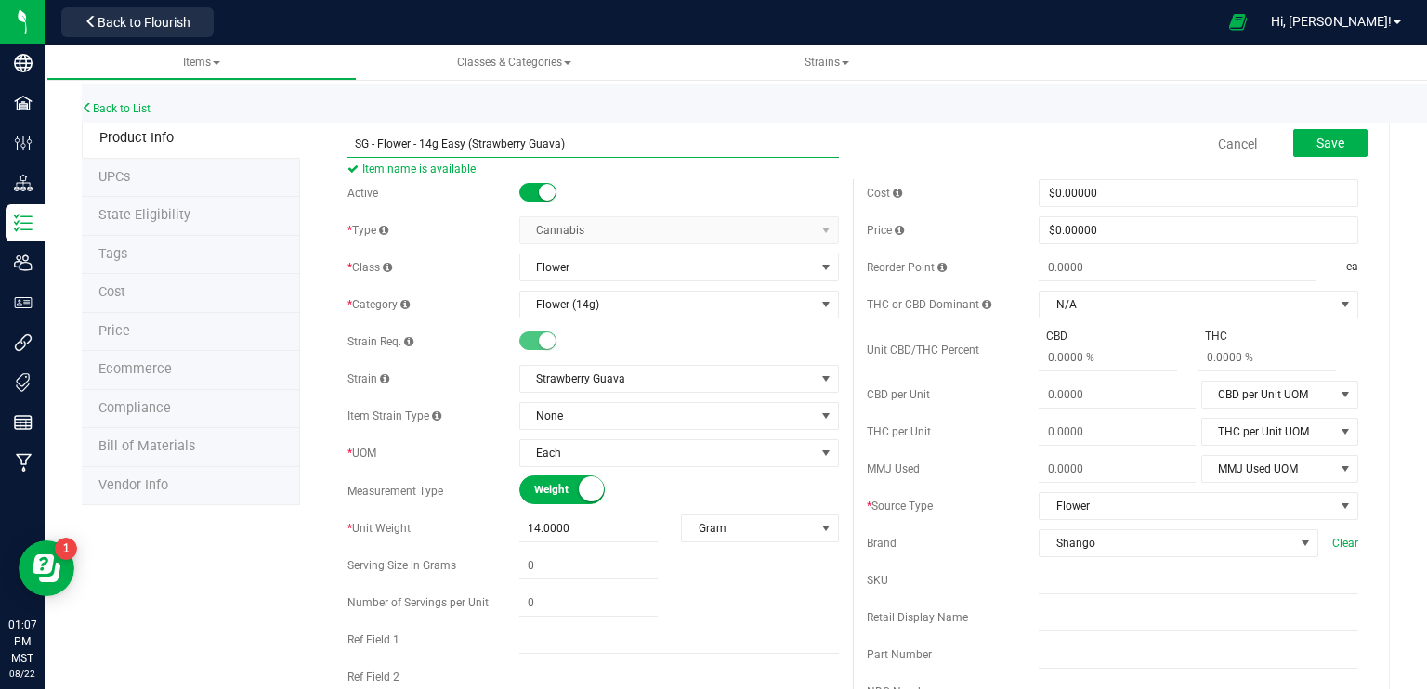
scroll to position [186, 0]
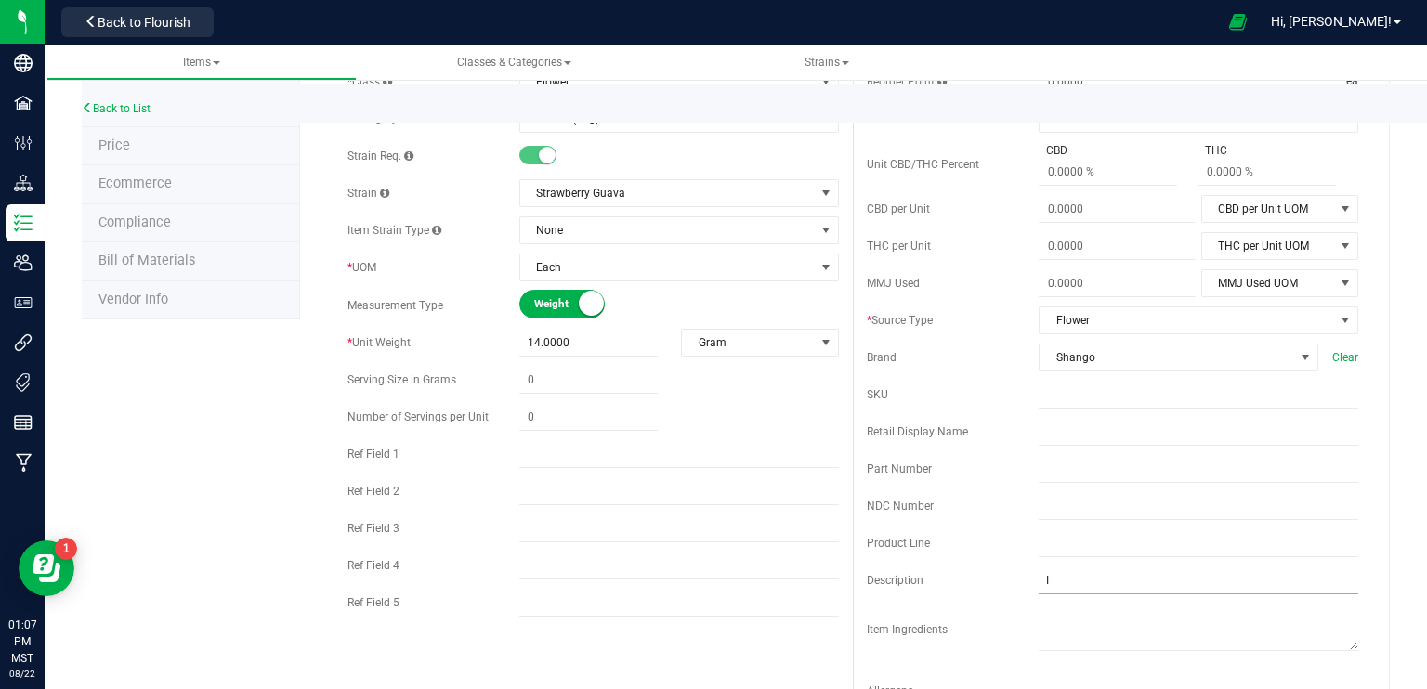
type input "SG - Flower - 14g Easy (Strawberry Guava)"
click at [1055, 579] on input "I" at bounding box center [1199, 581] width 320 height 28
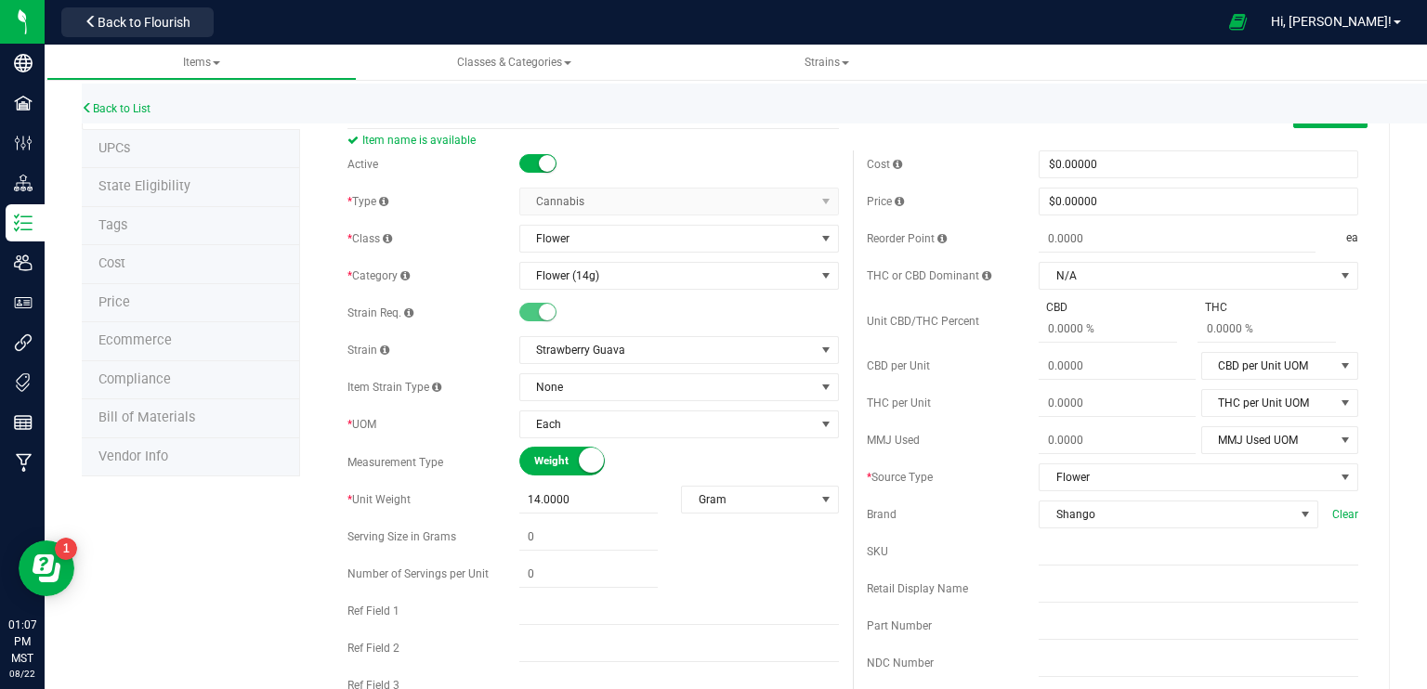
scroll to position [0, 0]
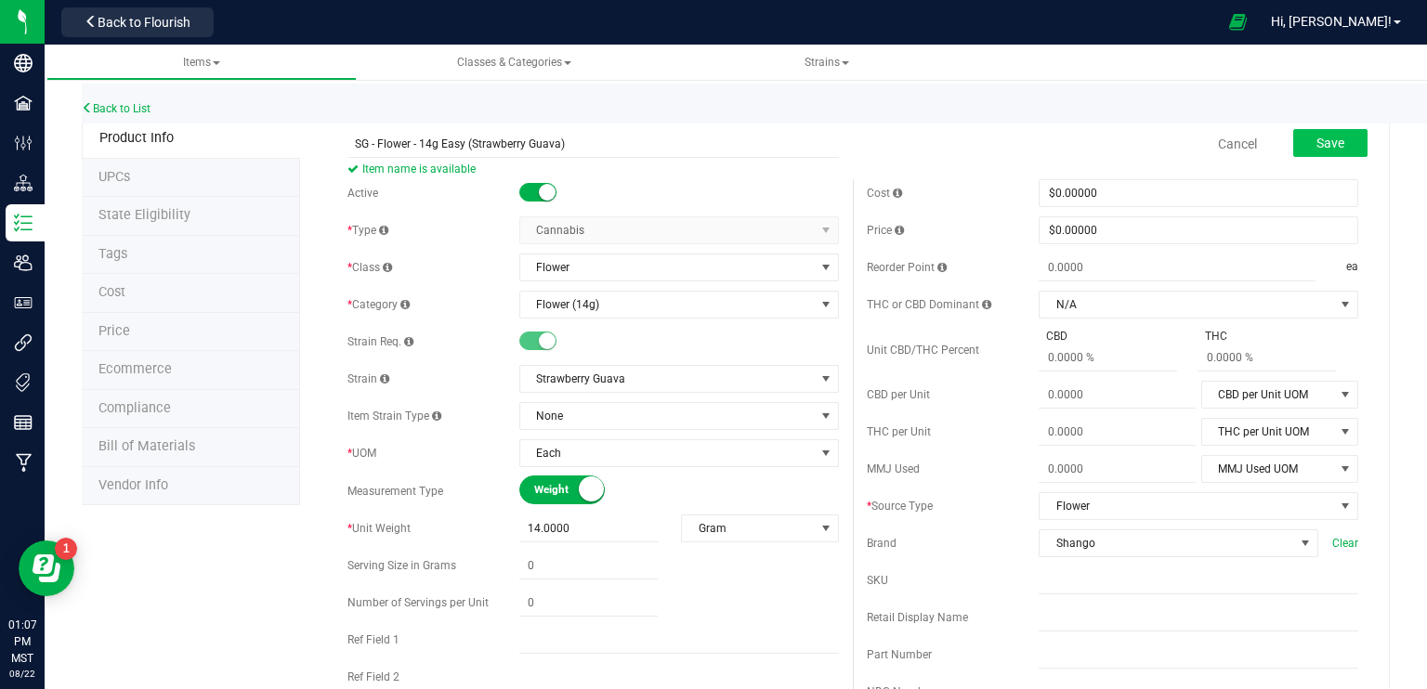
type input "I/H"
click at [1320, 144] on span "Save" at bounding box center [1330, 143] width 28 height 15
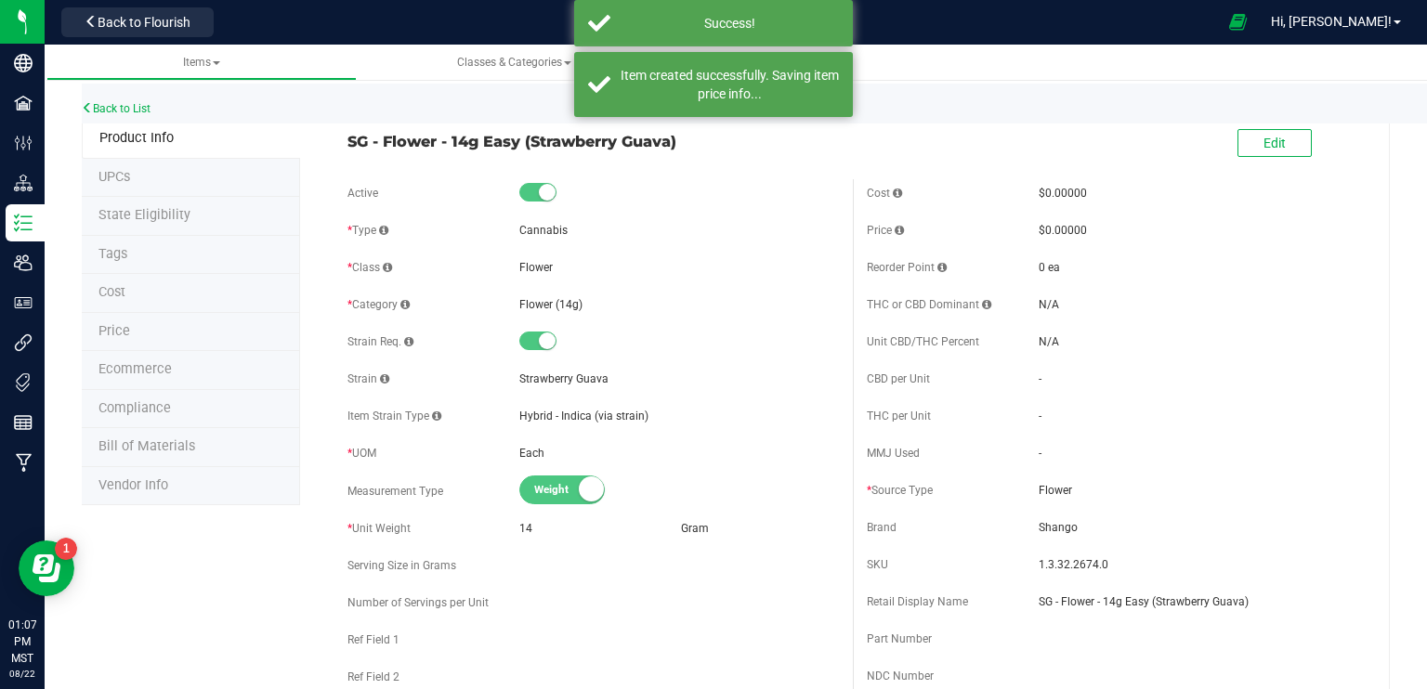
click at [149, 367] on span "Ecommerce" at bounding box center [134, 369] width 73 height 16
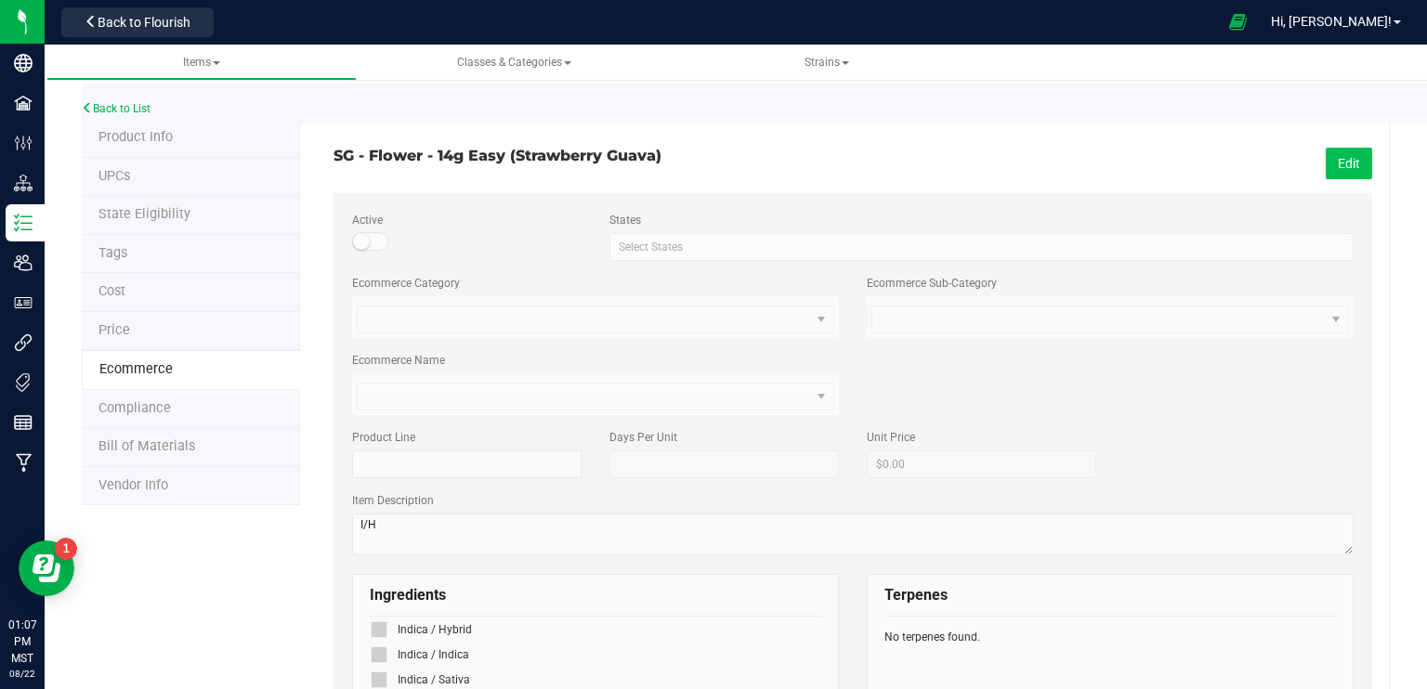
click at [1330, 157] on button "Edit" at bounding box center [1349, 164] width 46 height 32
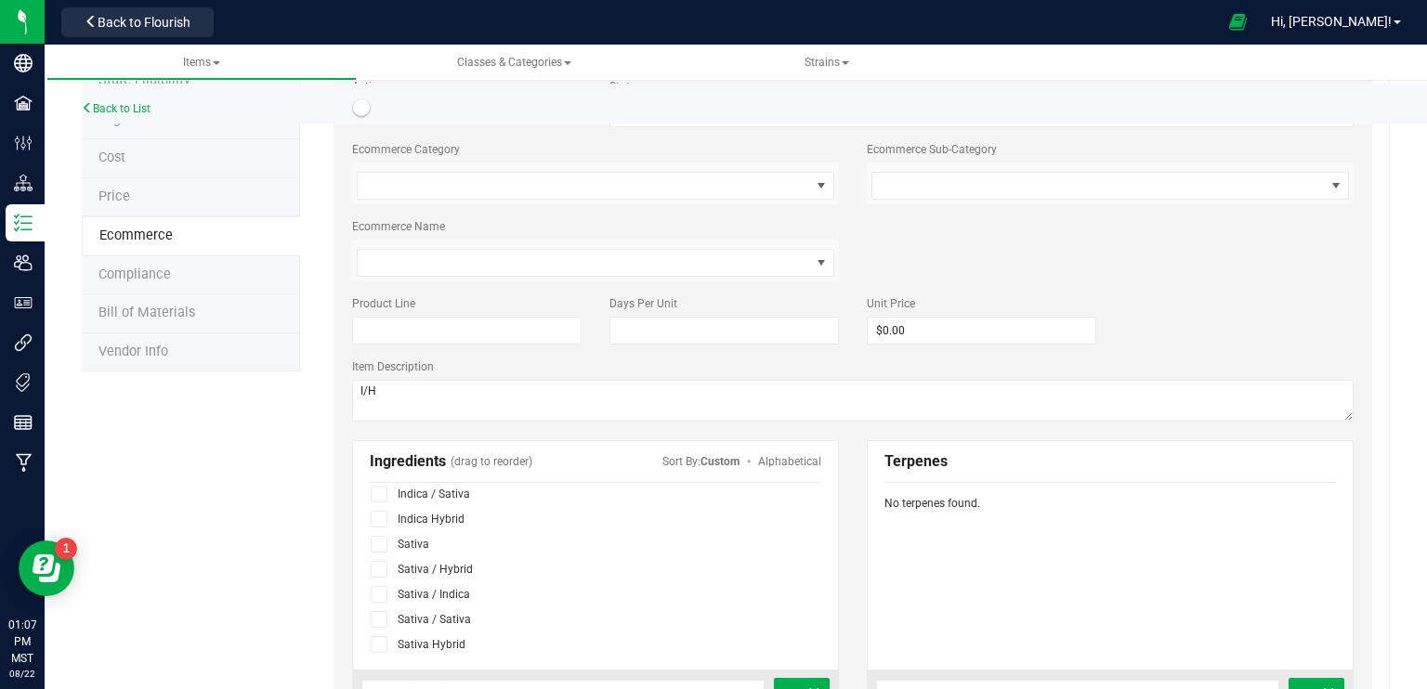
scroll to position [186, 0]
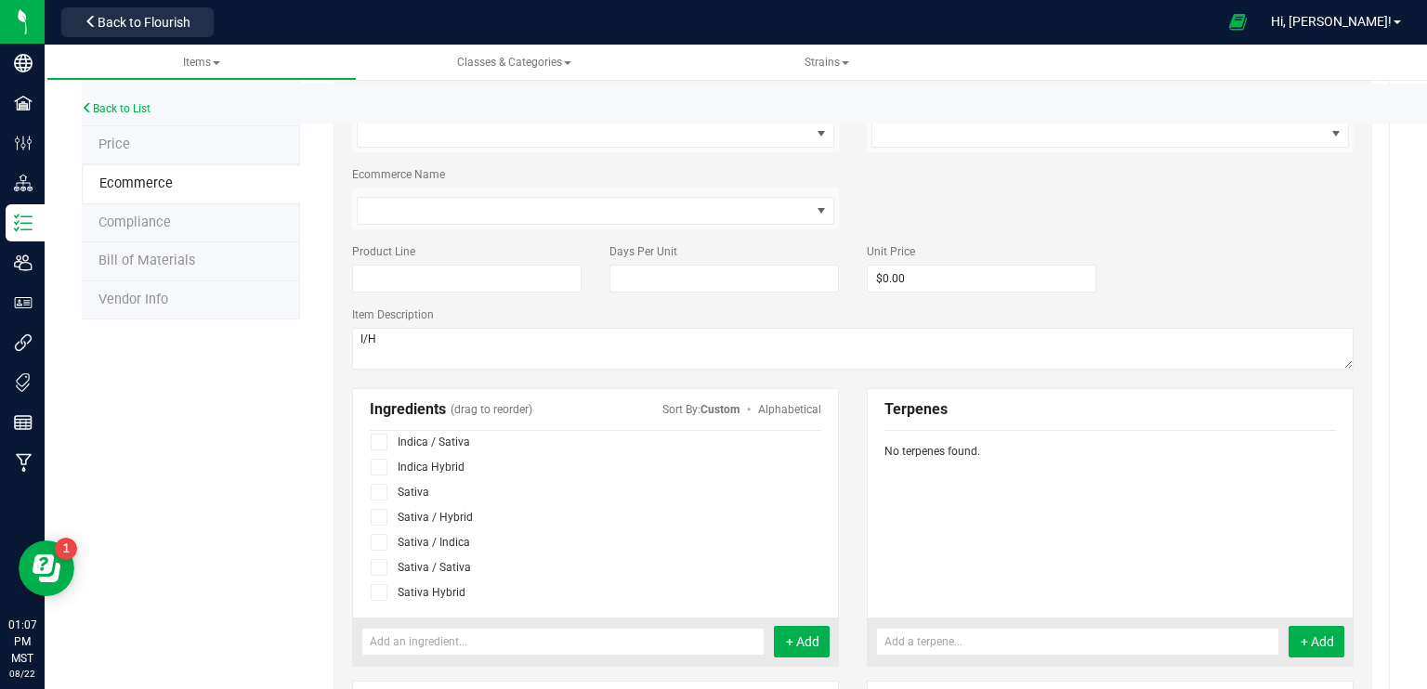
click at [380, 467] on icon at bounding box center [379, 467] width 12 height 0
click at [0, 0] on input "checkbox" at bounding box center [0, 0] width 0 height 0
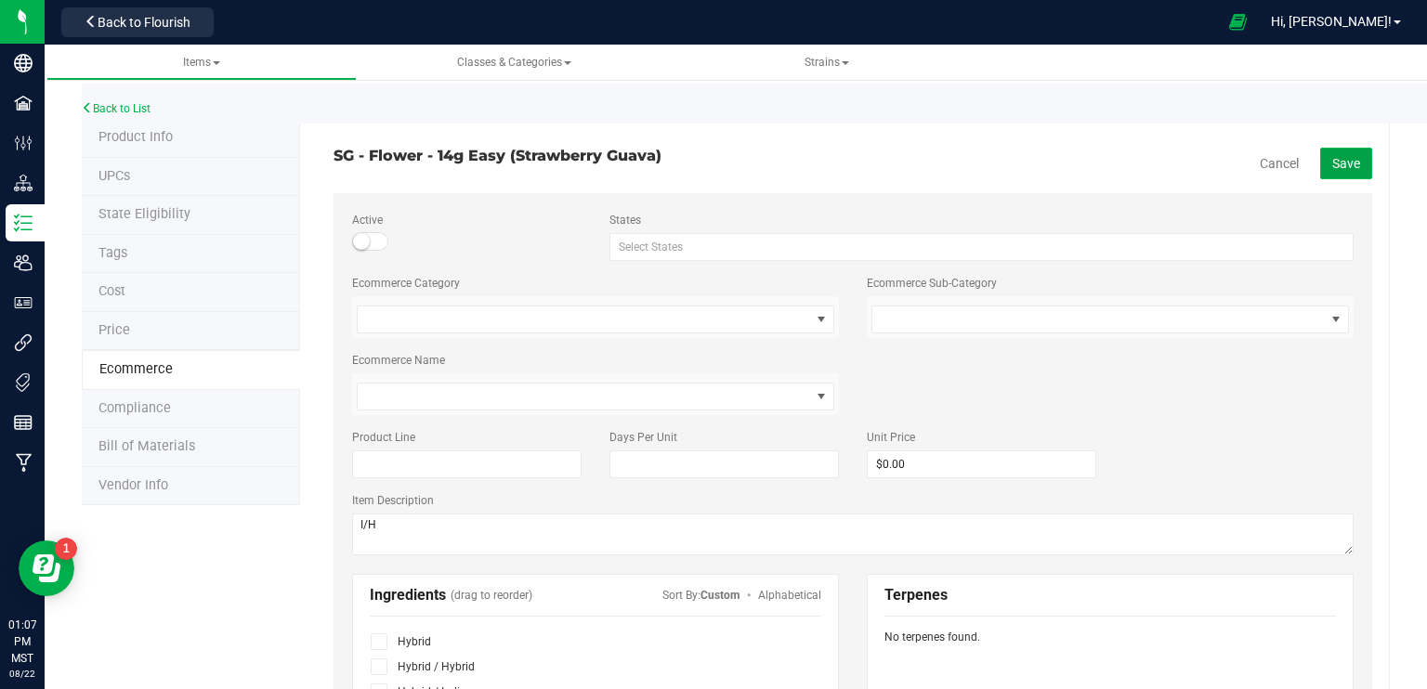
click at [1333, 157] on span "Save" at bounding box center [1346, 163] width 28 height 15
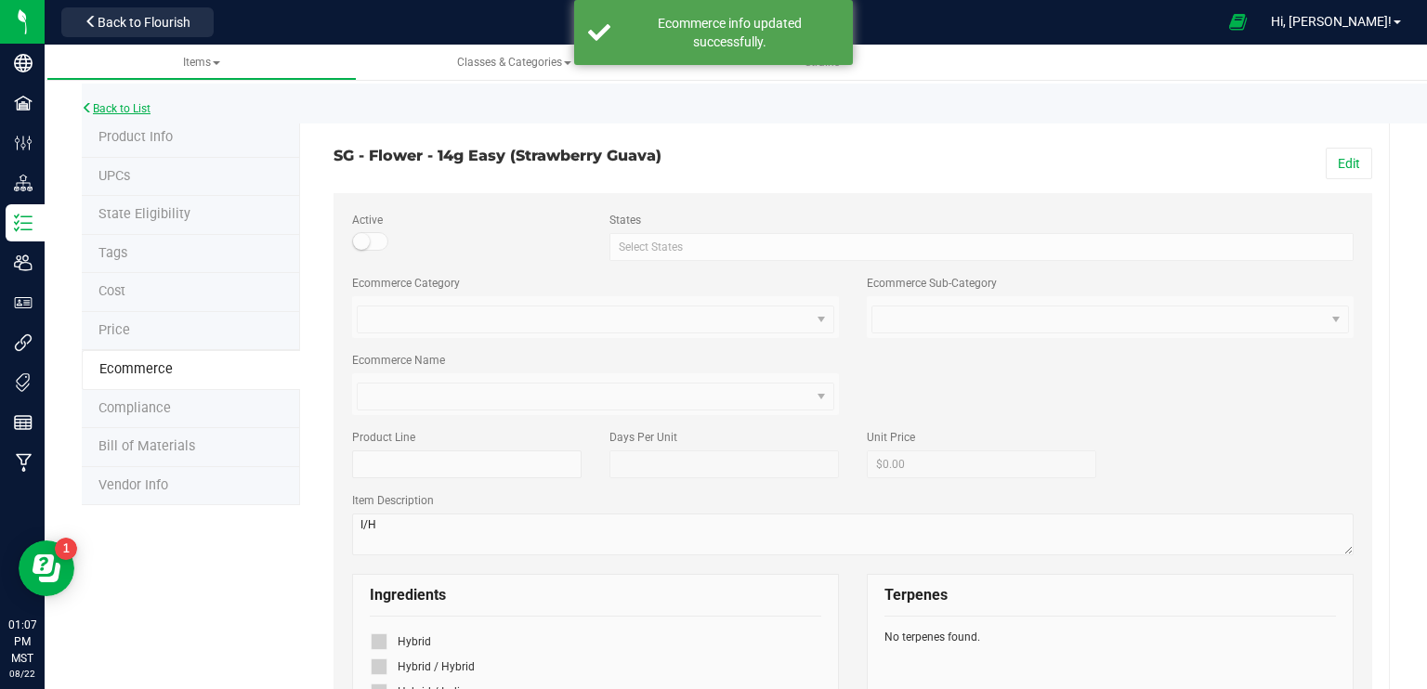
click at [112, 110] on link "Back to List" at bounding box center [116, 108] width 69 height 13
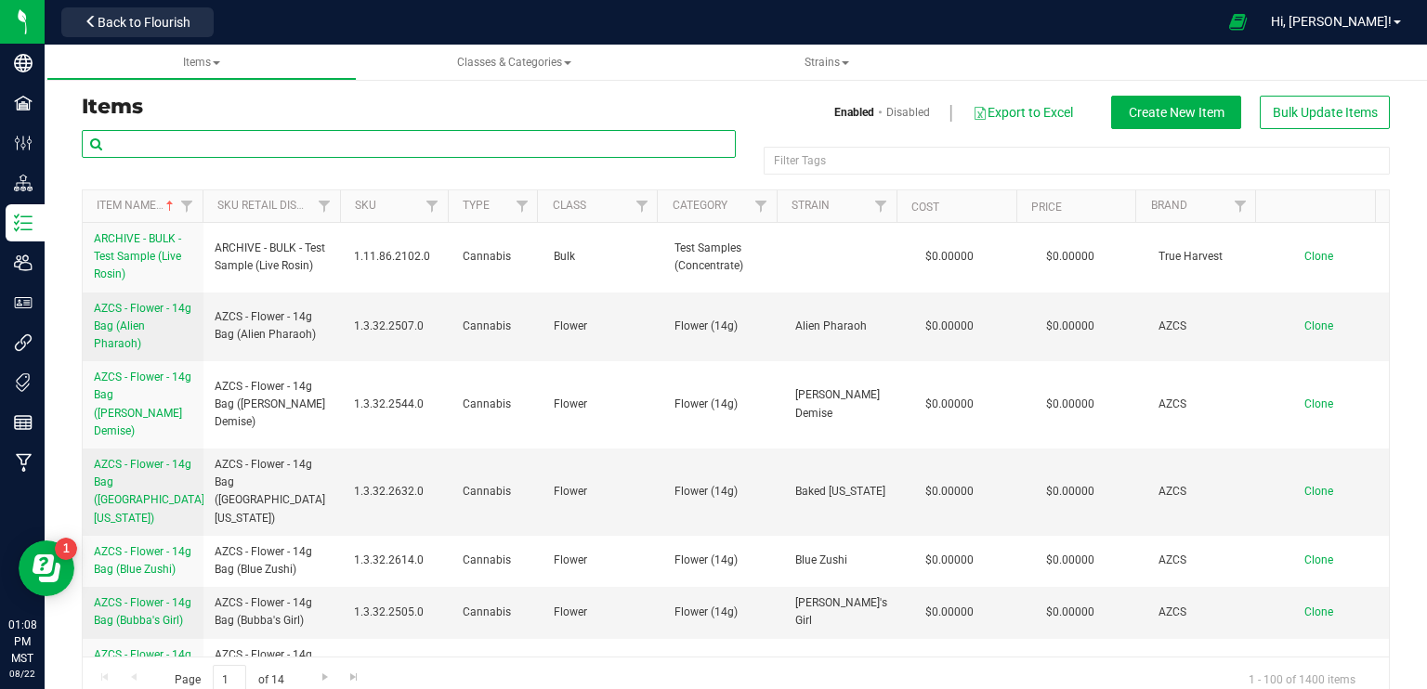
click at [174, 144] on input "text" at bounding box center [409, 144] width 654 height 28
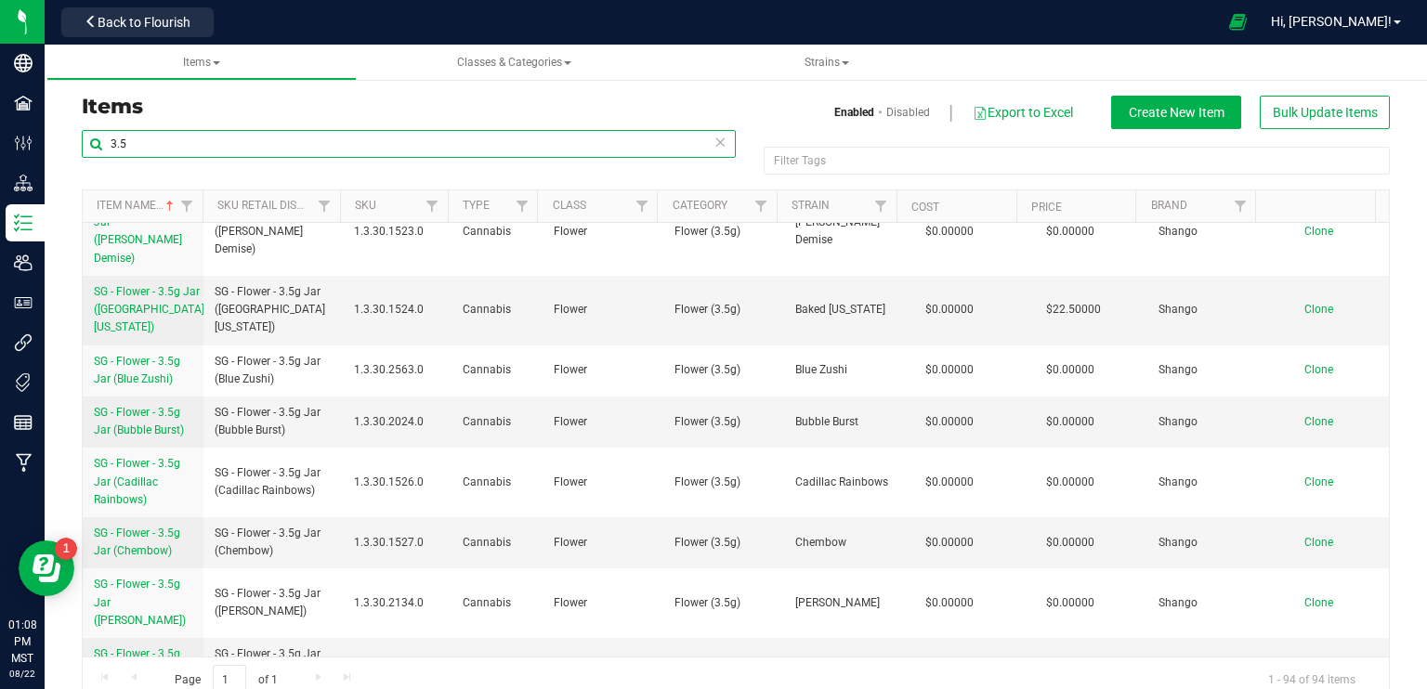
scroll to position [3530, 0]
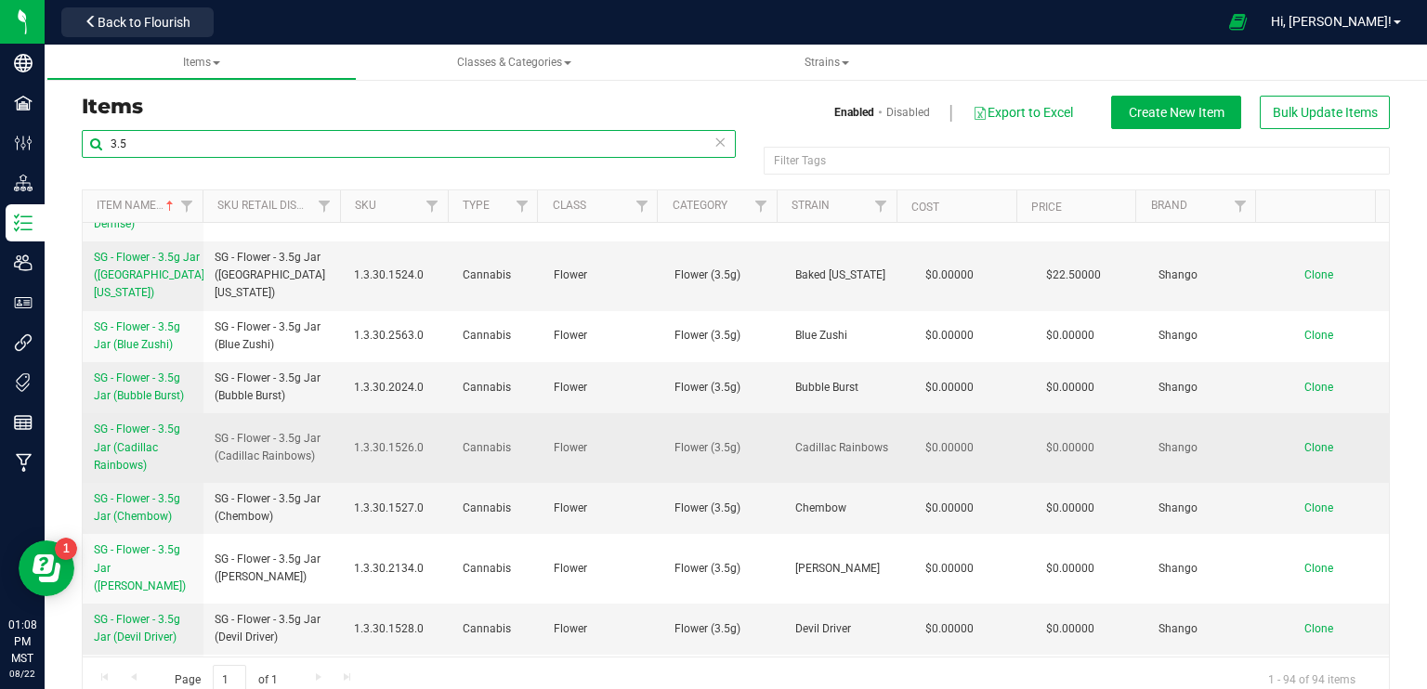
type input "3.5"
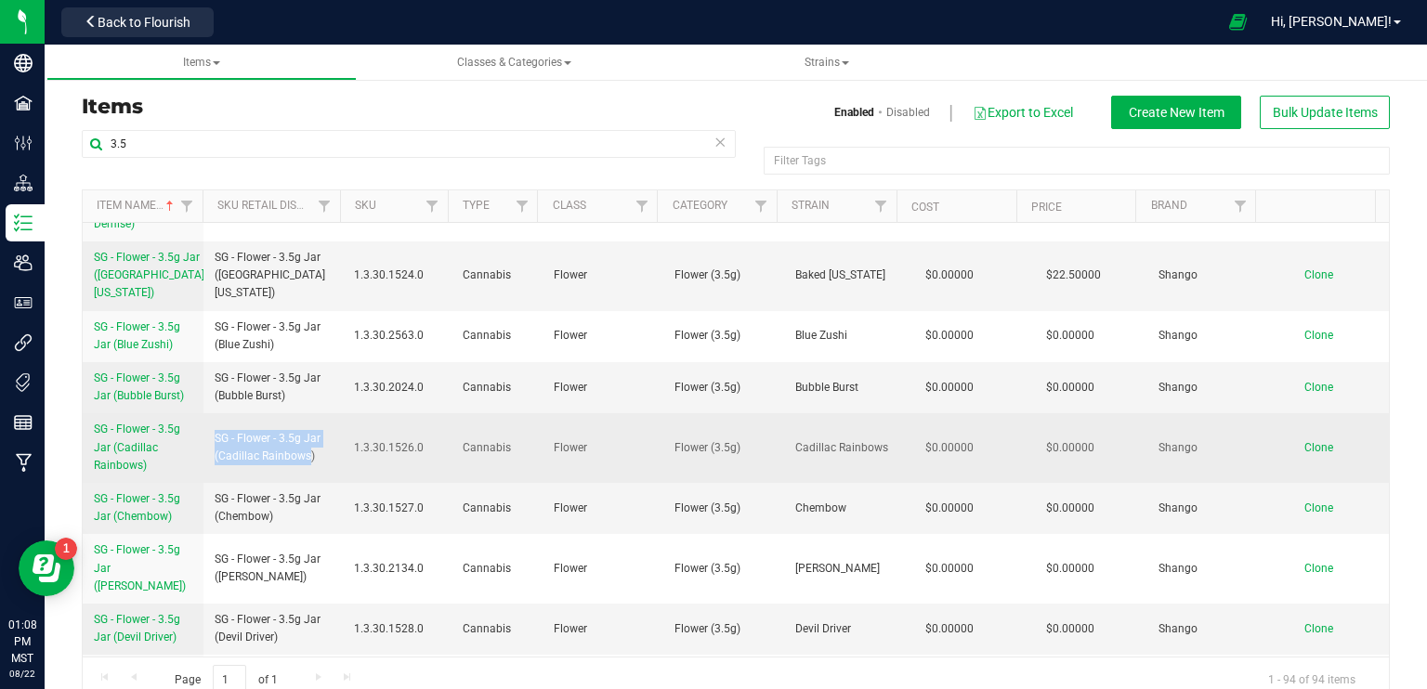
drag, startPoint x: 305, startPoint y: 517, endPoint x: 244, endPoint y: 493, distance: 65.0
click at [215, 465] on span "SG - Flower - 3.5g Jar (Cadillac Rainbows)" at bounding box center [273, 447] width 117 height 35
click at [1304, 454] on span "Clone" at bounding box center [1318, 447] width 29 height 13
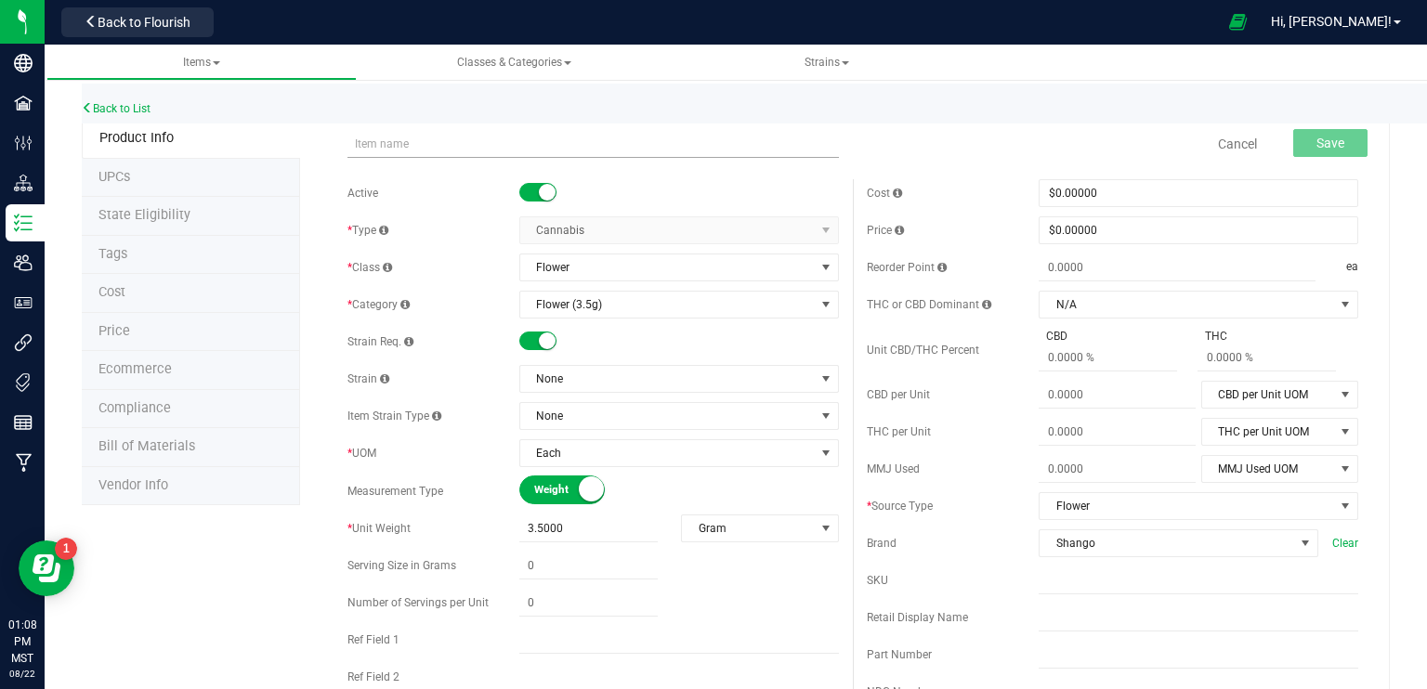
click at [383, 146] on input "text" at bounding box center [592, 144] width 491 height 28
type input "SG - Flower - 3.5g Jar (Cadillac Rainbows"
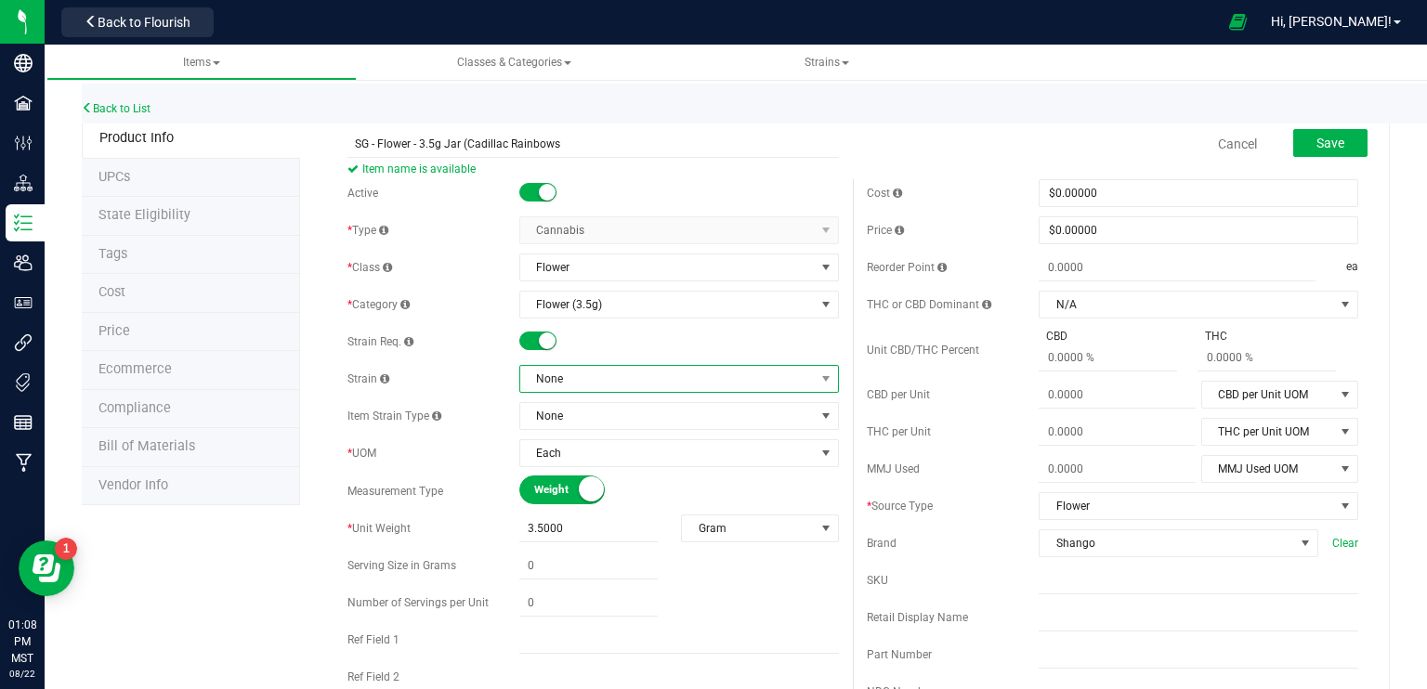
click at [624, 388] on span "None" at bounding box center [667, 379] width 295 height 26
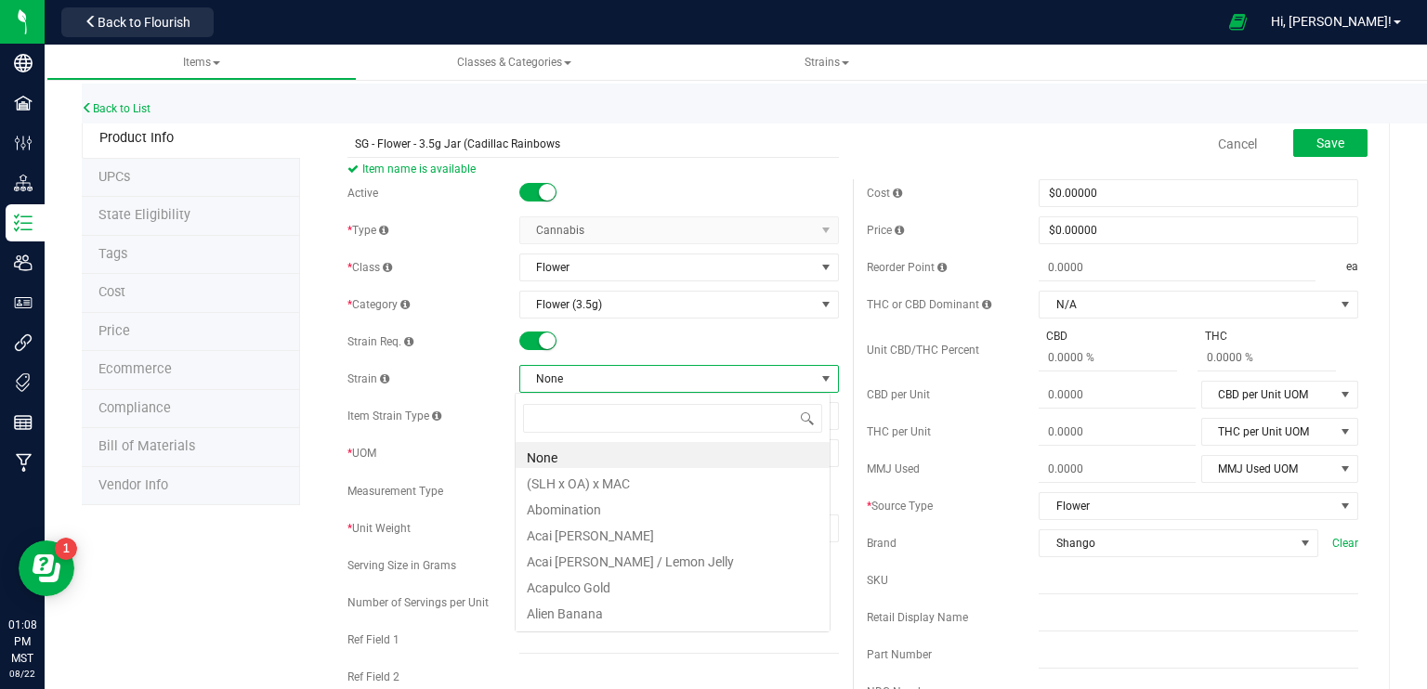
scroll to position [27, 316]
click at [1224, 145] on link "Cancel" at bounding box center [1237, 144] width 39 height 19
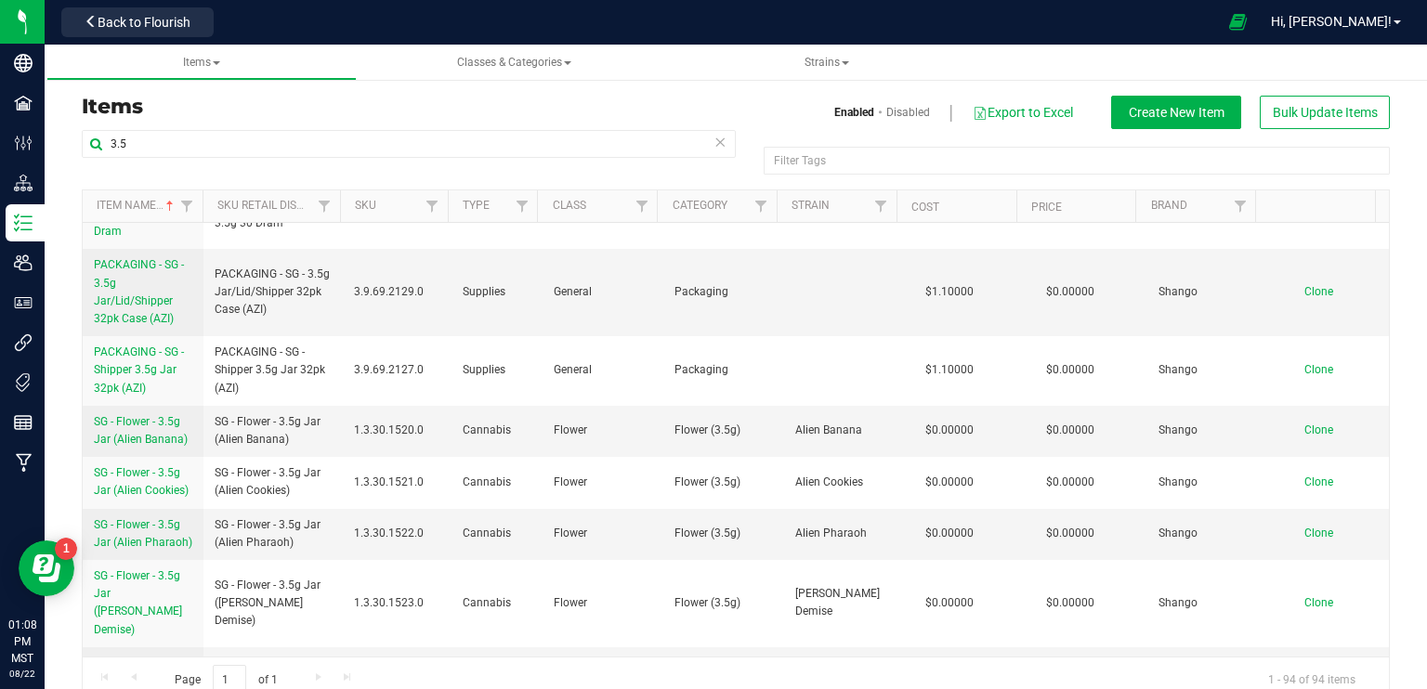
scroll to position [3345, 0]
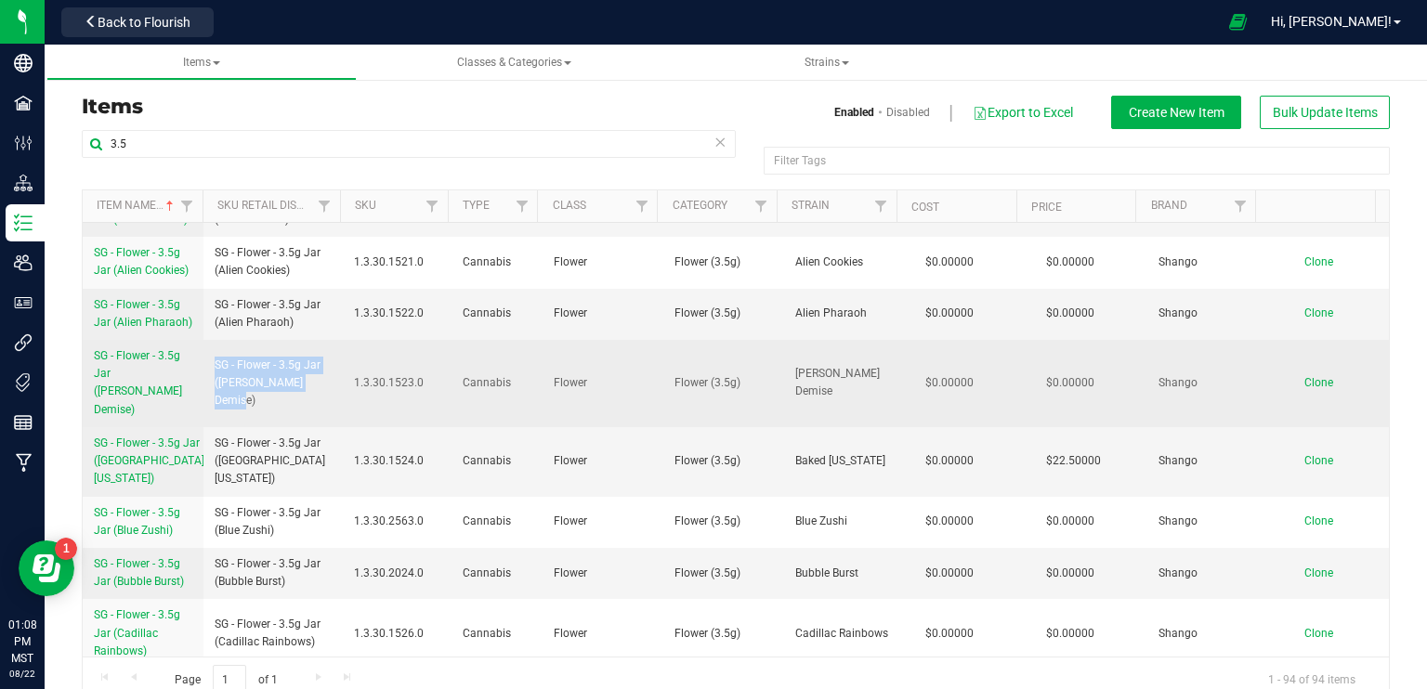
drag, startPoint x: 318, startPoint y: 478, endPoint x: 203, endPoint y: 455, distance: 117.5
click at [203, 427] on td "SG - Flower - 3.5g Jar ([PERSON_NAME] Demise)" at bounding box center [272, 383] width 139 height 87
click at [1304, 389] on span "Clone" at bounding box center [1318, 382] width 29 height 13
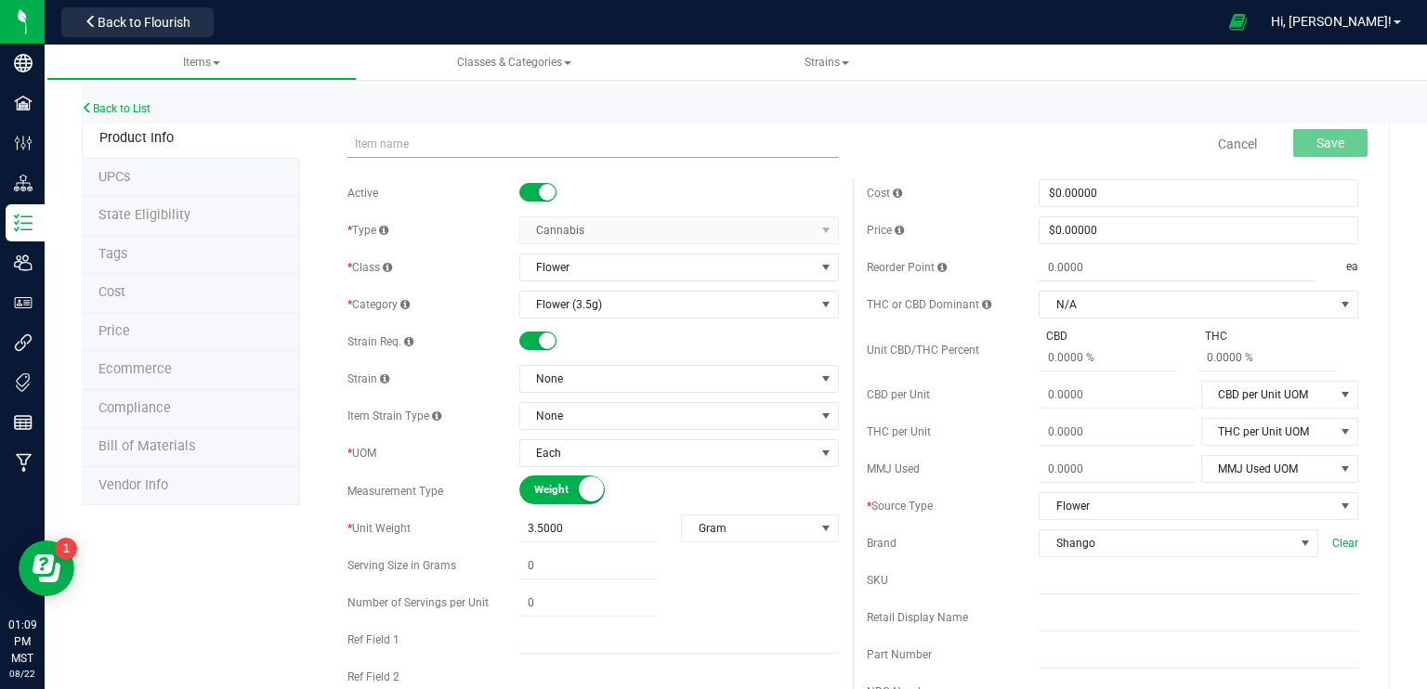
click at [357, 144] on input "text" at bounding box center [592, 144] width 491 height 28
type input "SG - Flower - 3.5g Jar ([PERSON_NAME] Demise)"
click at [609, 382] on span "None" at bounding box center [667, 379] width 295 height 26
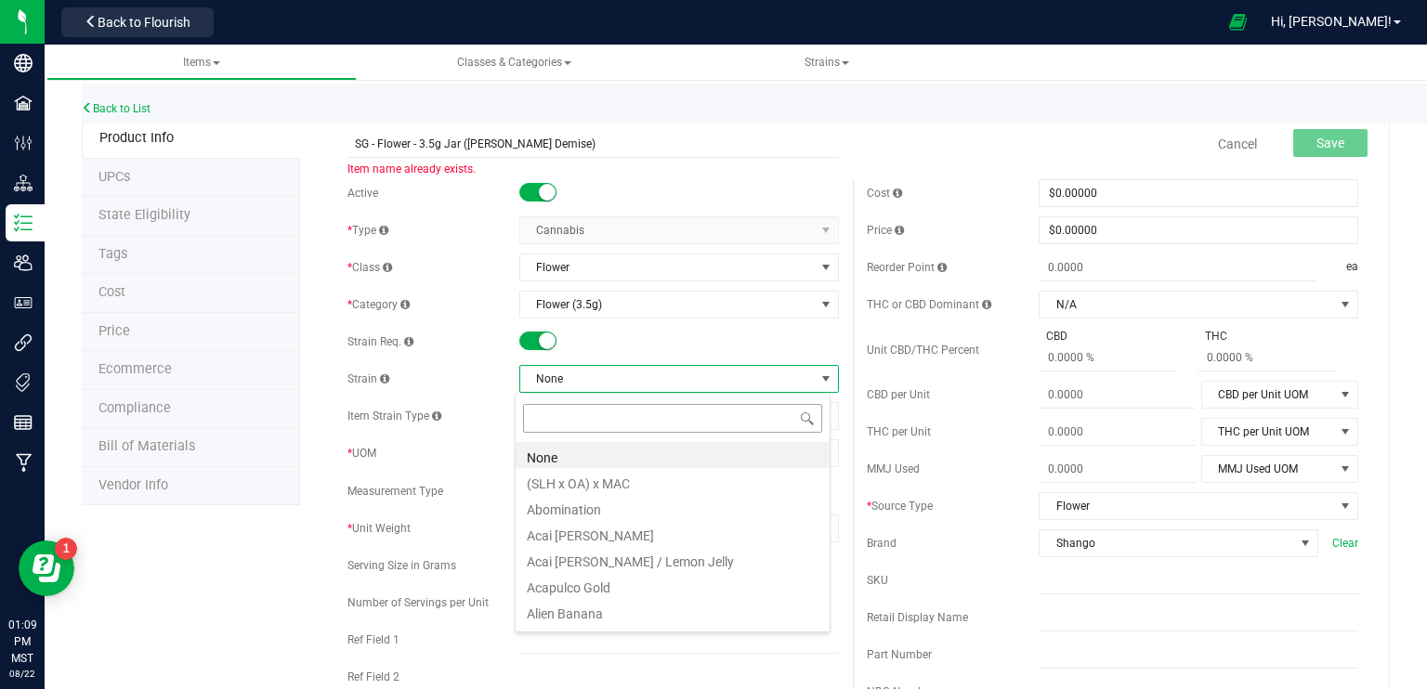
scroll to position [27, 316]
type input "straw"
click at [635, 512] on li "Strawberry Guava" at bounding box center [673, 507] width 314 height 26
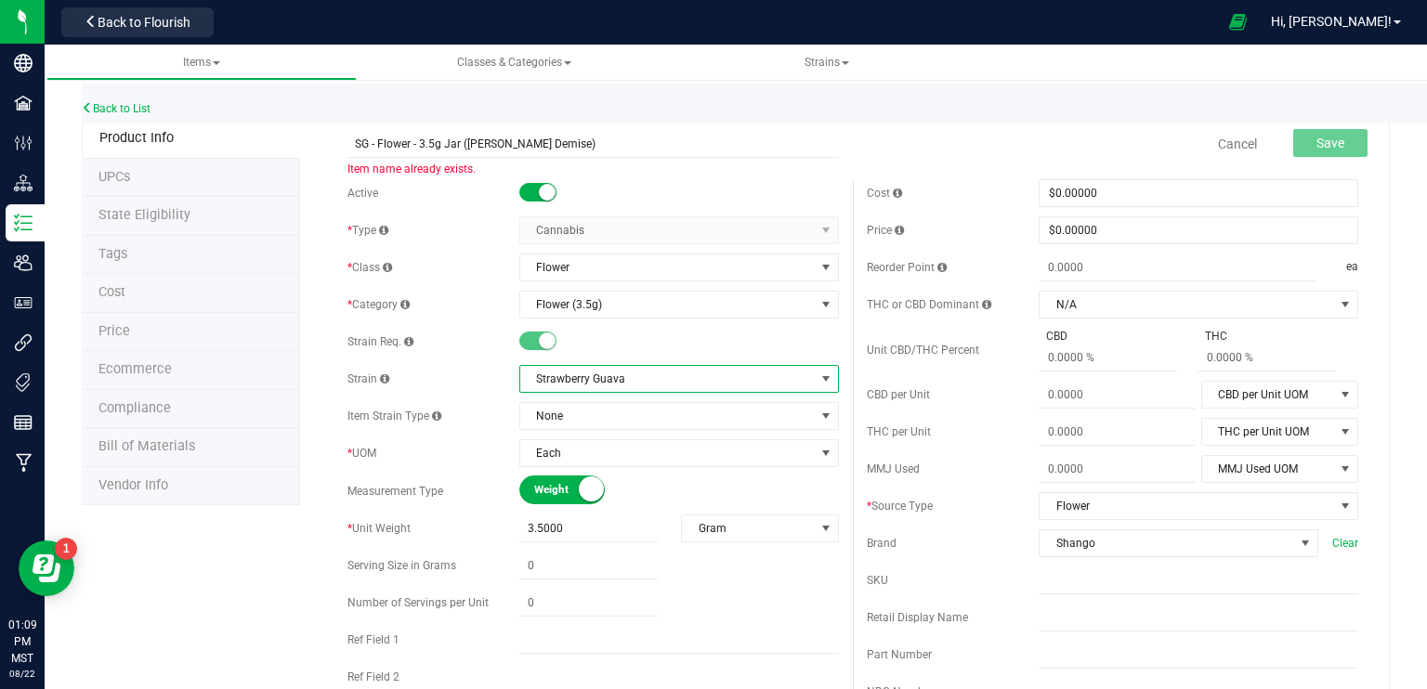
click at [632, 390] on span "Strawberry Guava" at bounding box center [667, 379] width 295 height 26
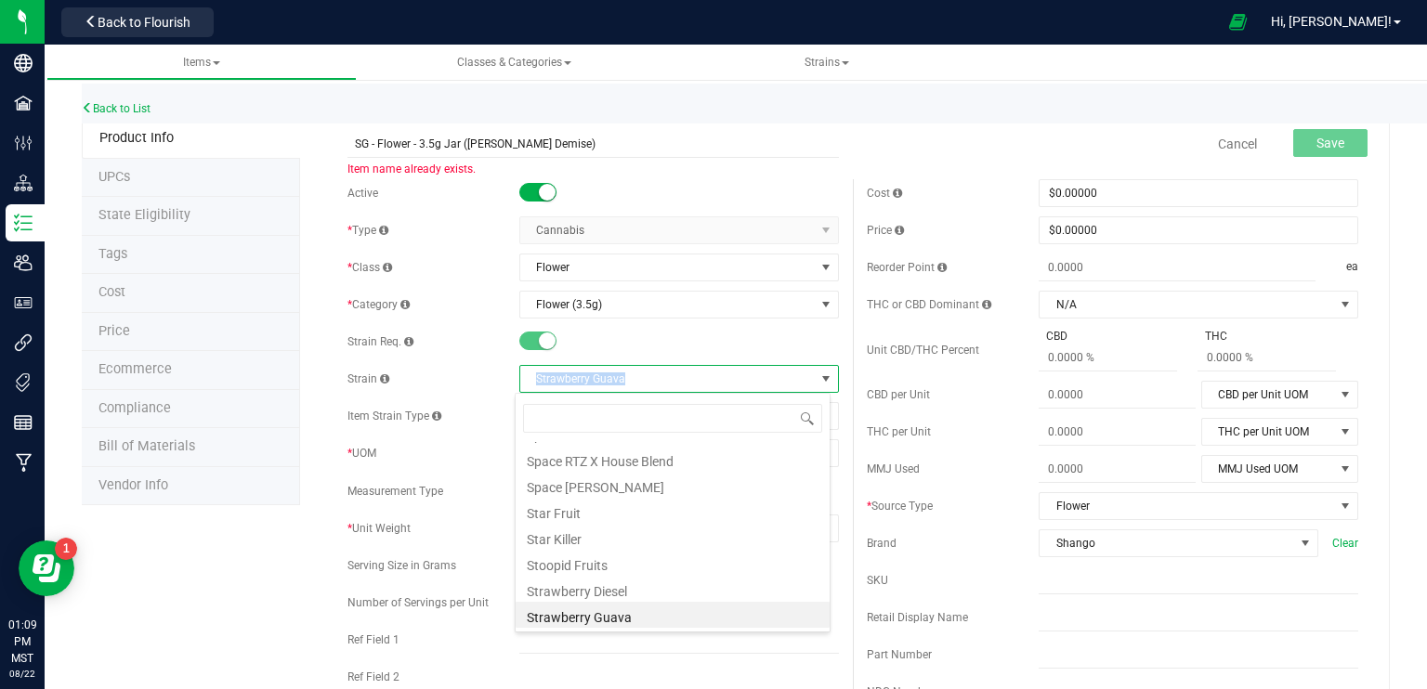
drag, startPoint x: 569, startPoint y: 377, endPoint x: 626, endPoint y: 379, distance: 57.6
click at [626, 379] on span "Strawberry Guava" at bounding box center [667, 379] width 295 height 26
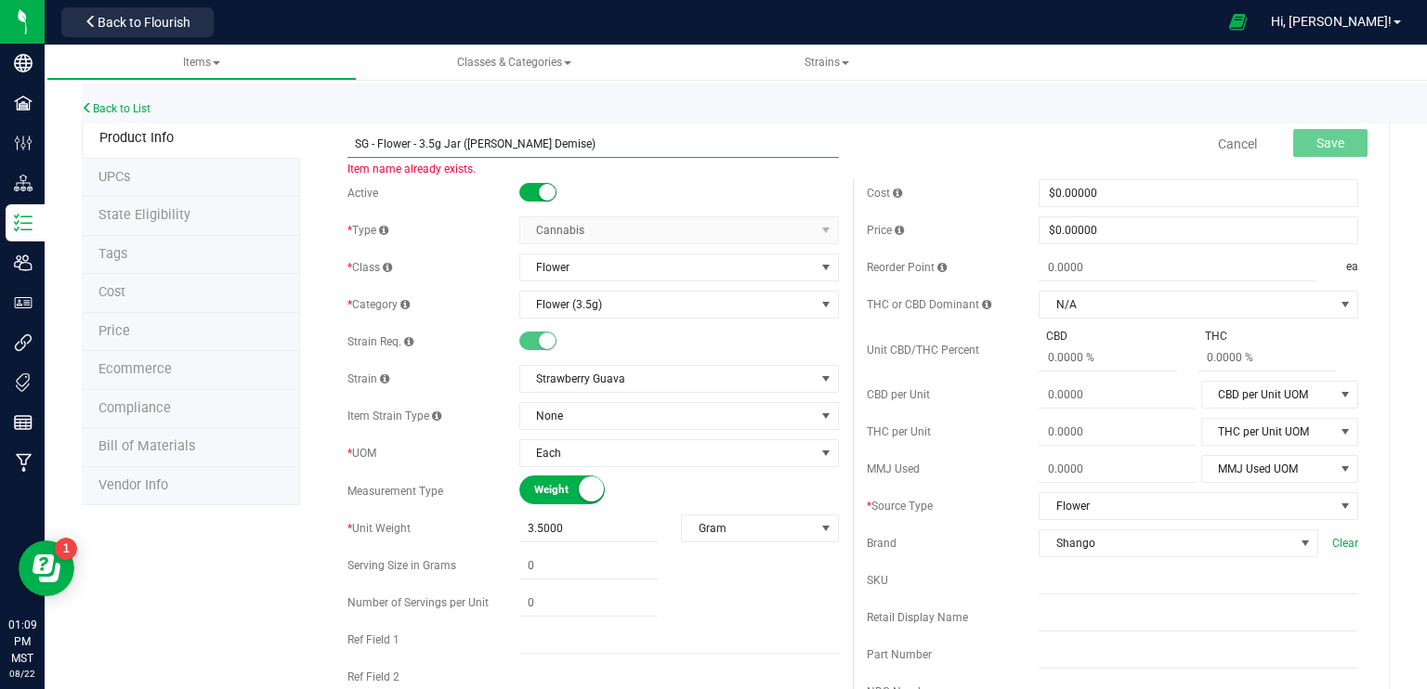
drag, startPoint x: 465, startPoint y: 143, endPoint x: 559, endPoint y: 151, distance: 95.1
click at [559, 151] on input "SG - Flower - 3.5g Jar ([PERSON_NAME] Demise)" at bounding box center [592, 144] width 491 height 28
paste input "Strawberry Guava"
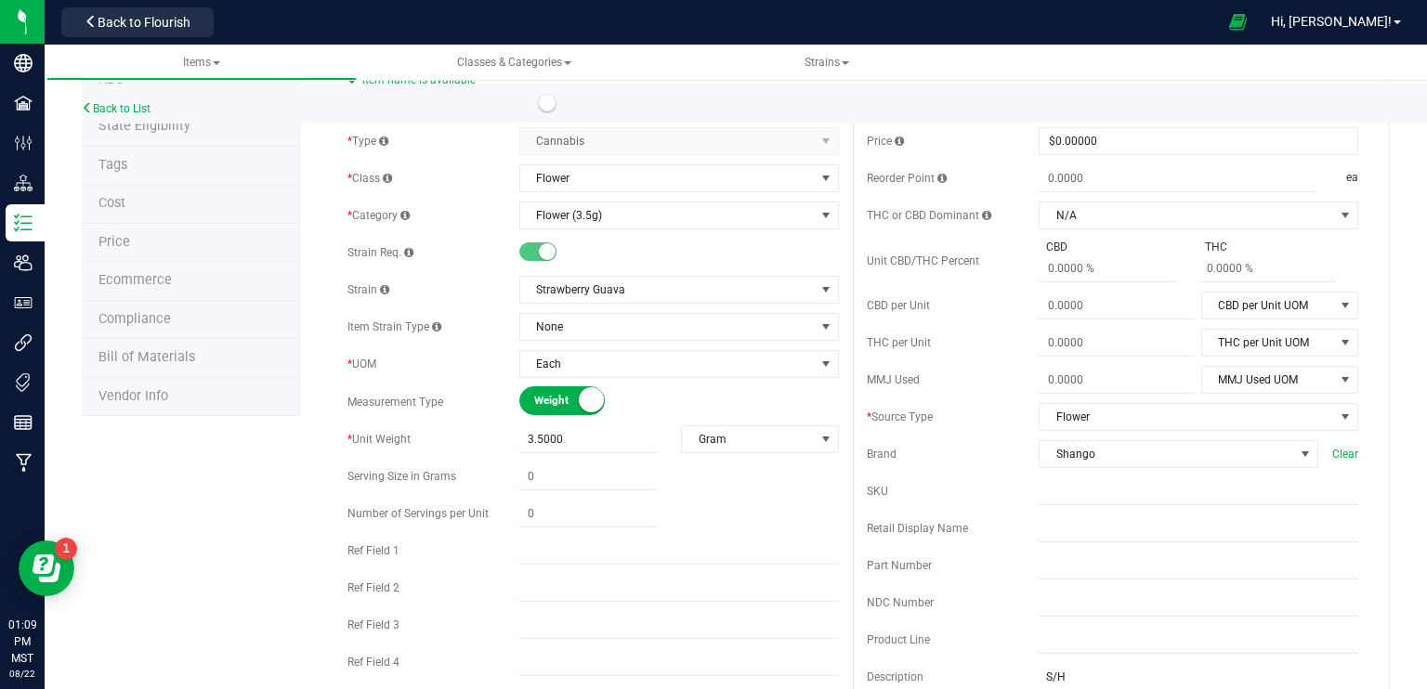
scroll to position [186, 0]
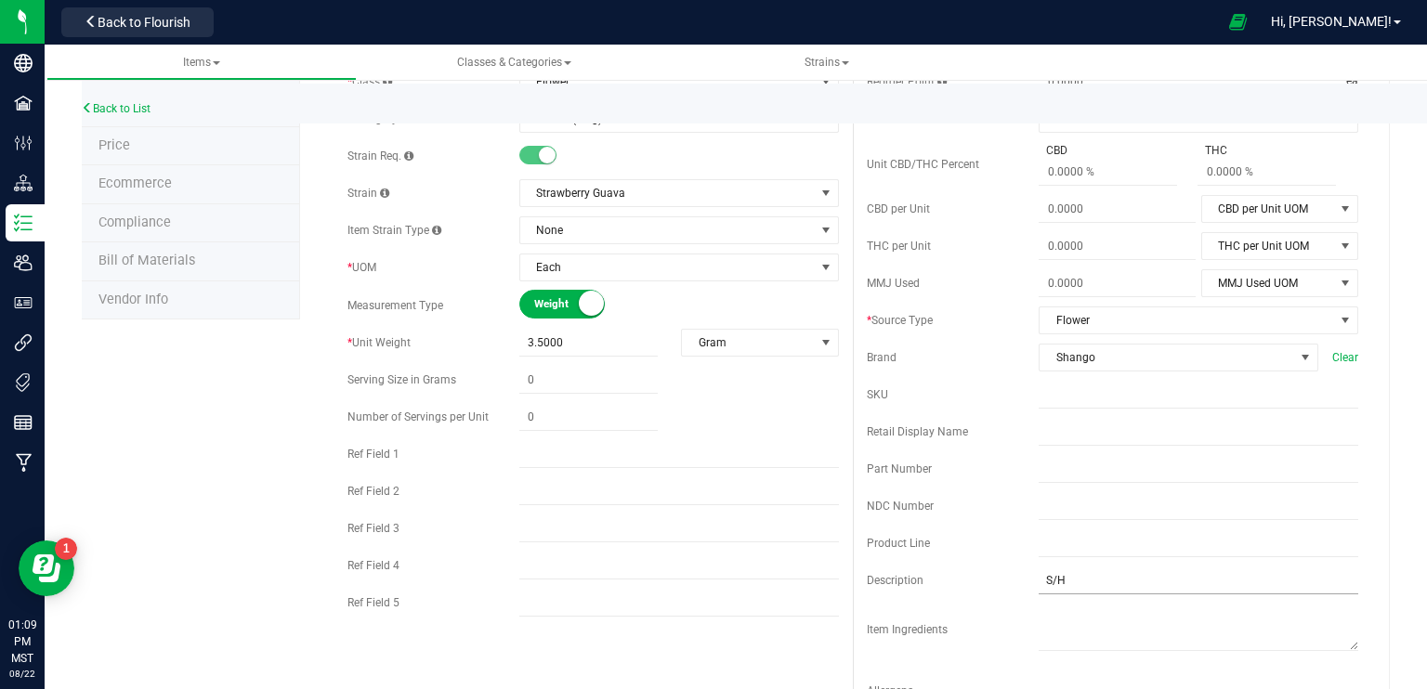
type input "SG - Flower - 3.5g Jar (Strawberry Guava)"
click at [1044, 575] on input "S/H" at bounding box center [1199, 581] width 320 height 28
click at [1040, 577] on input "S/H" at bounding box center [1199, 581] width 320 height 28
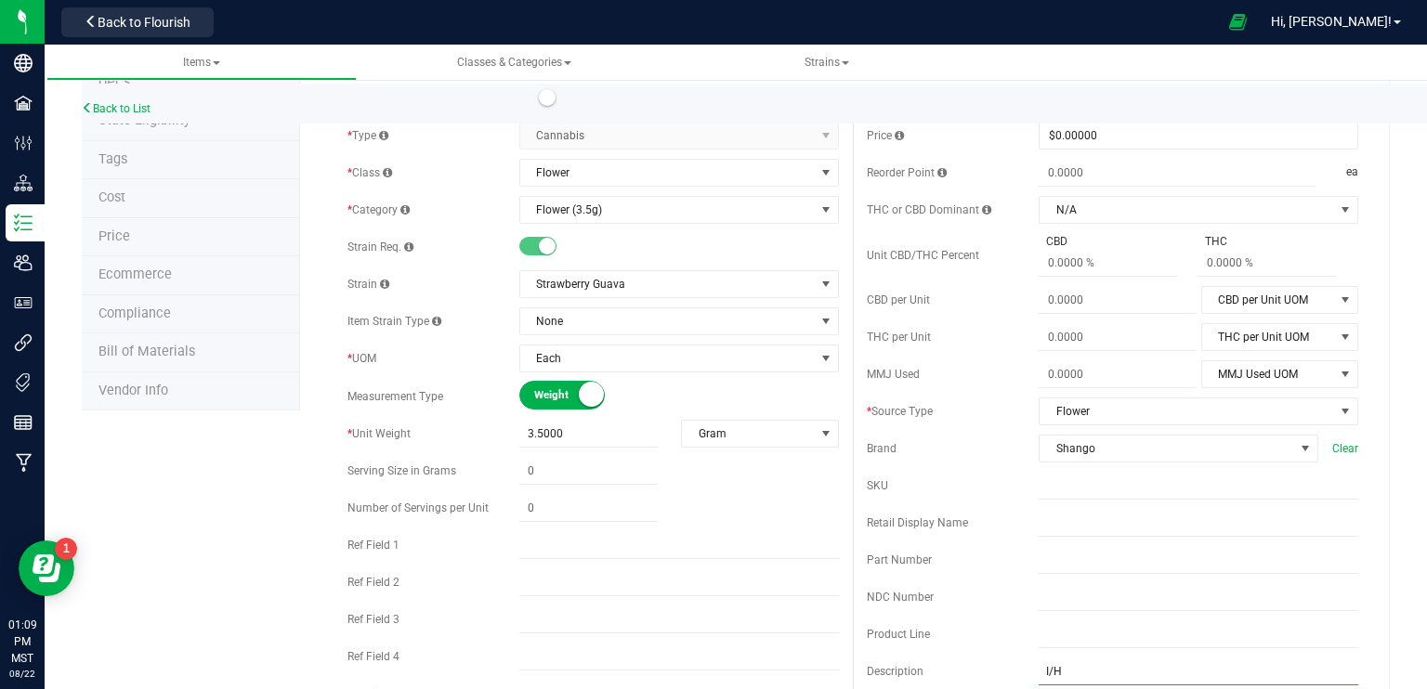
scroll to position [0, 0]
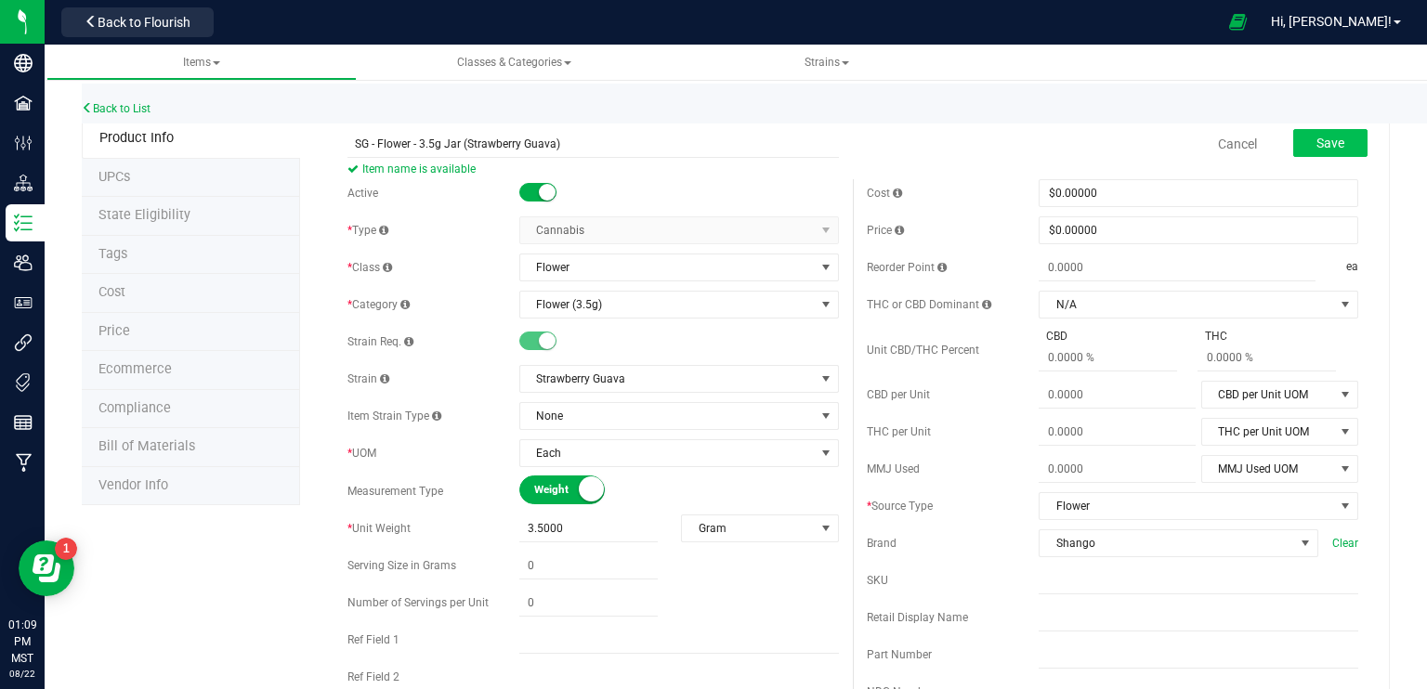
type input "I/H"
click at [1330, 142] on button "Save" at bounding box center [1330, 143] width 74 height 28
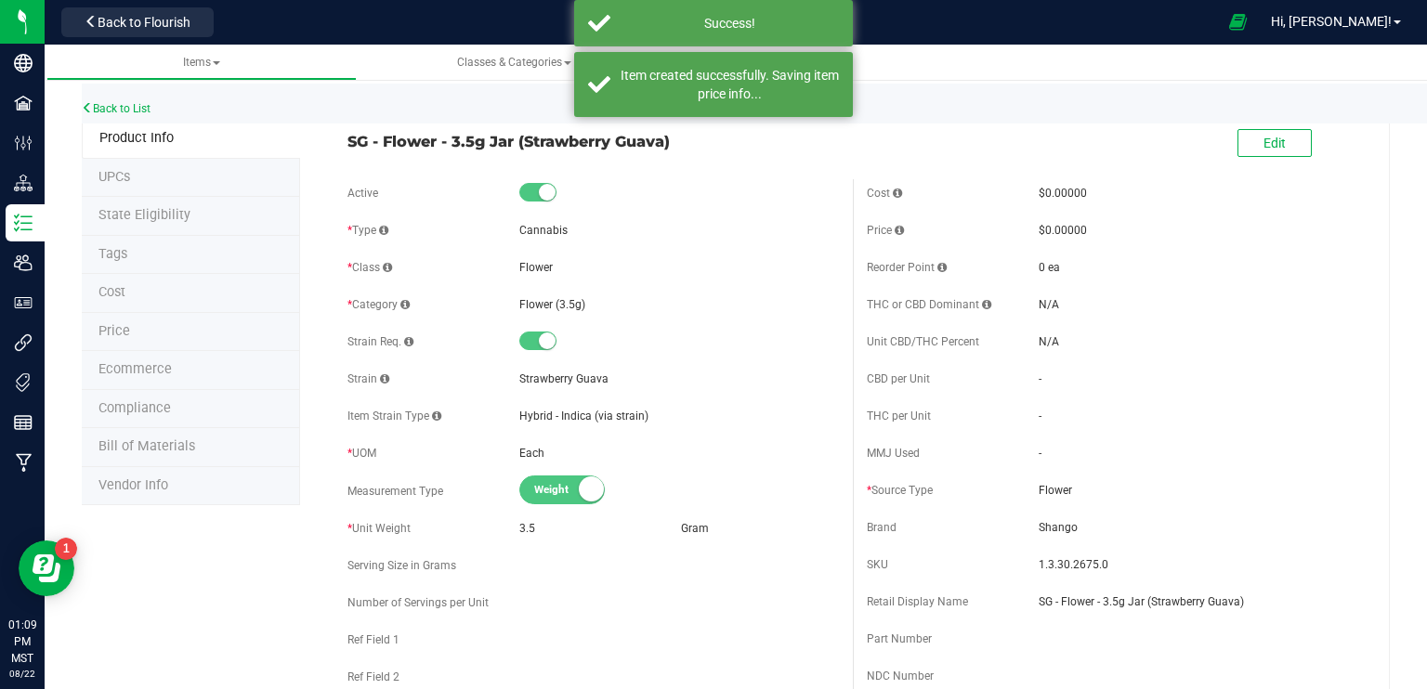
click at [141, 362] on span "Ecommerce" at bounding box center [134, 369] width 73 height 16
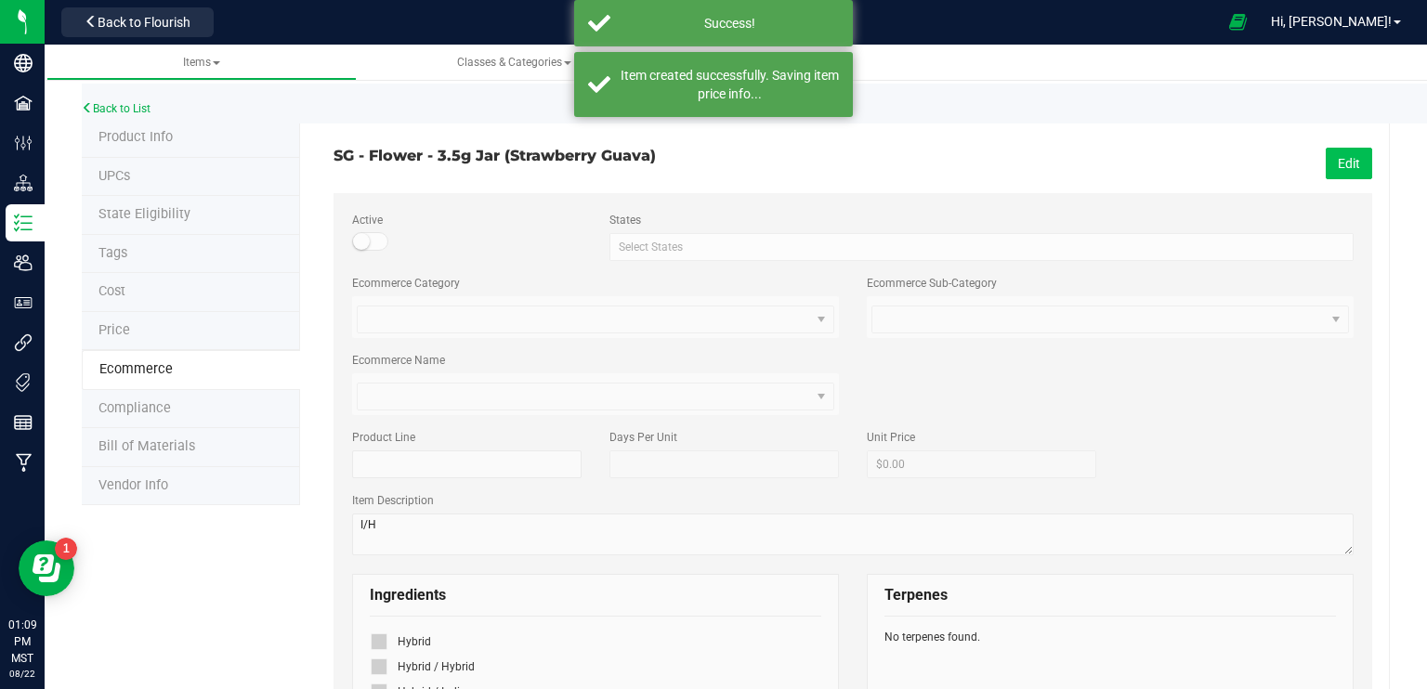
click at [1338, 169] on button "Edit" at bounding box center [1349, 164] width 46 height 32
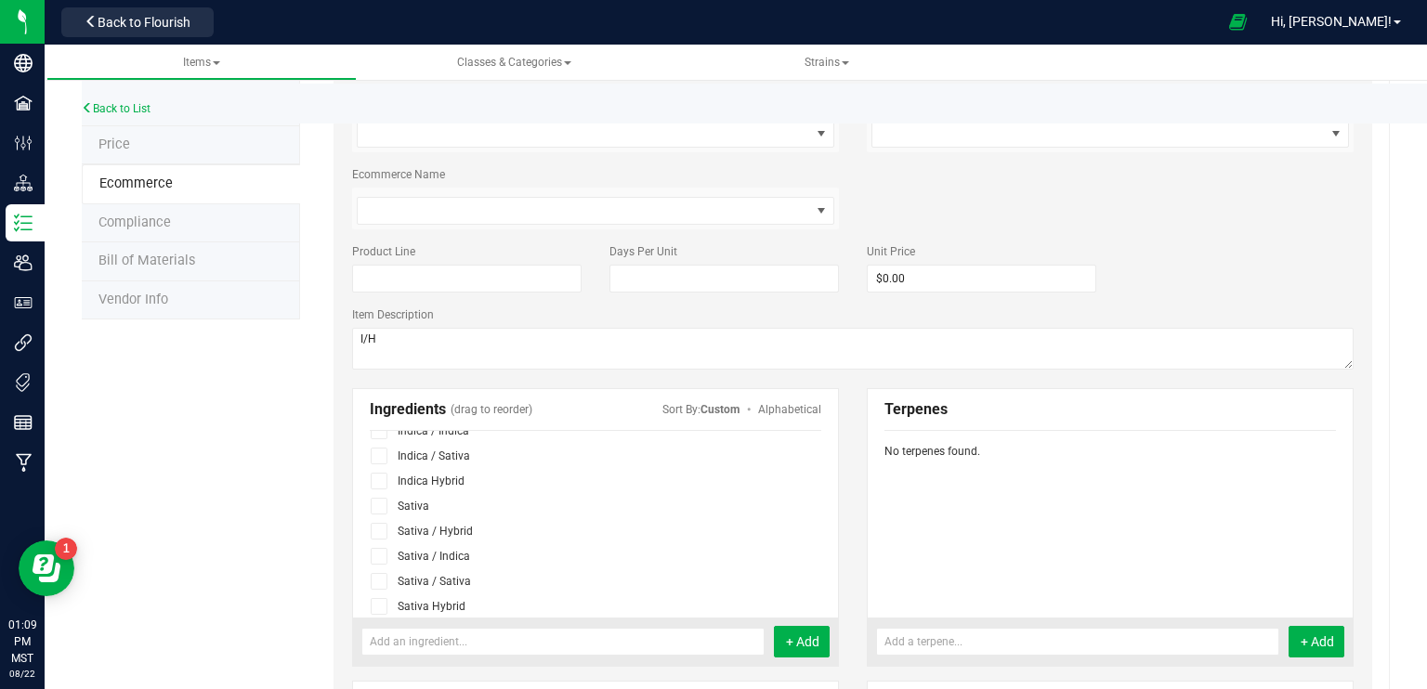
scroll to position [186, 0]
click at [374, 471] on icon at bounding box center [379, 471] width 12 height 0
click at [0, 0] on input "checkbox" at bounding box center [0, 0] width 0 height 0
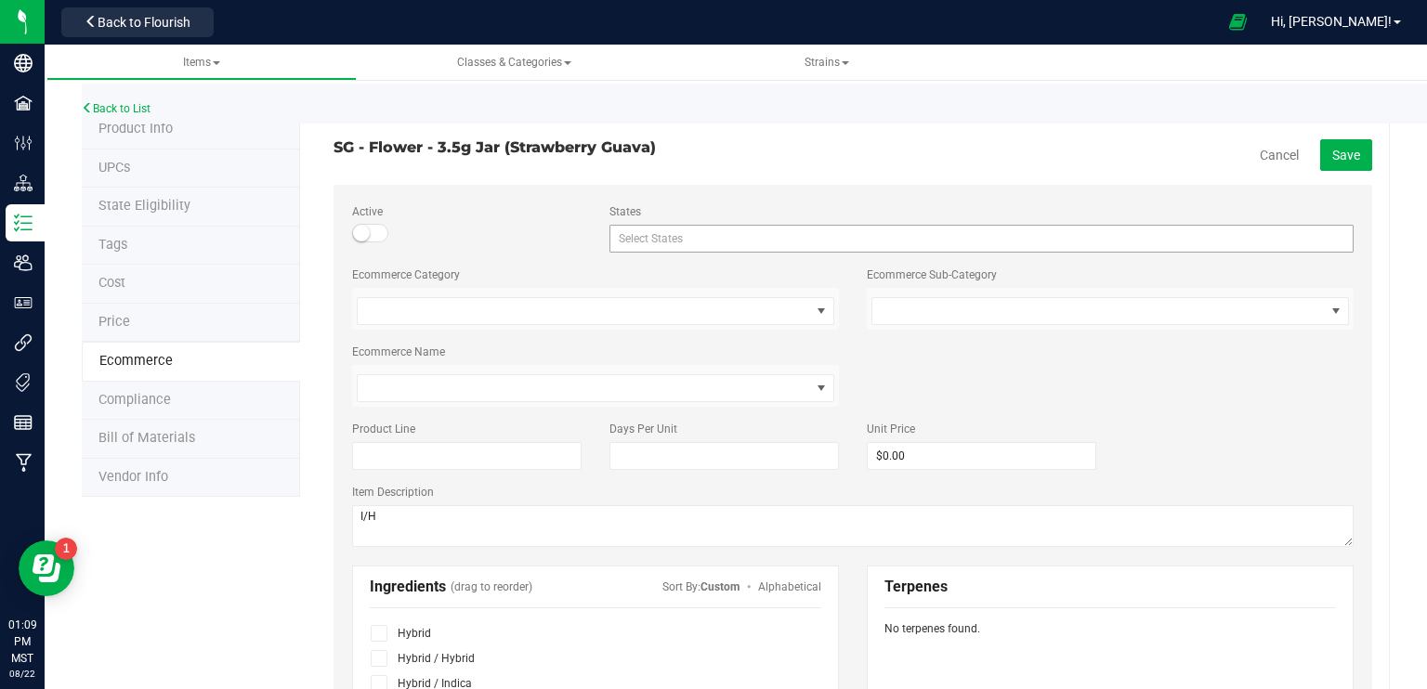
scroll to position [0, 0]
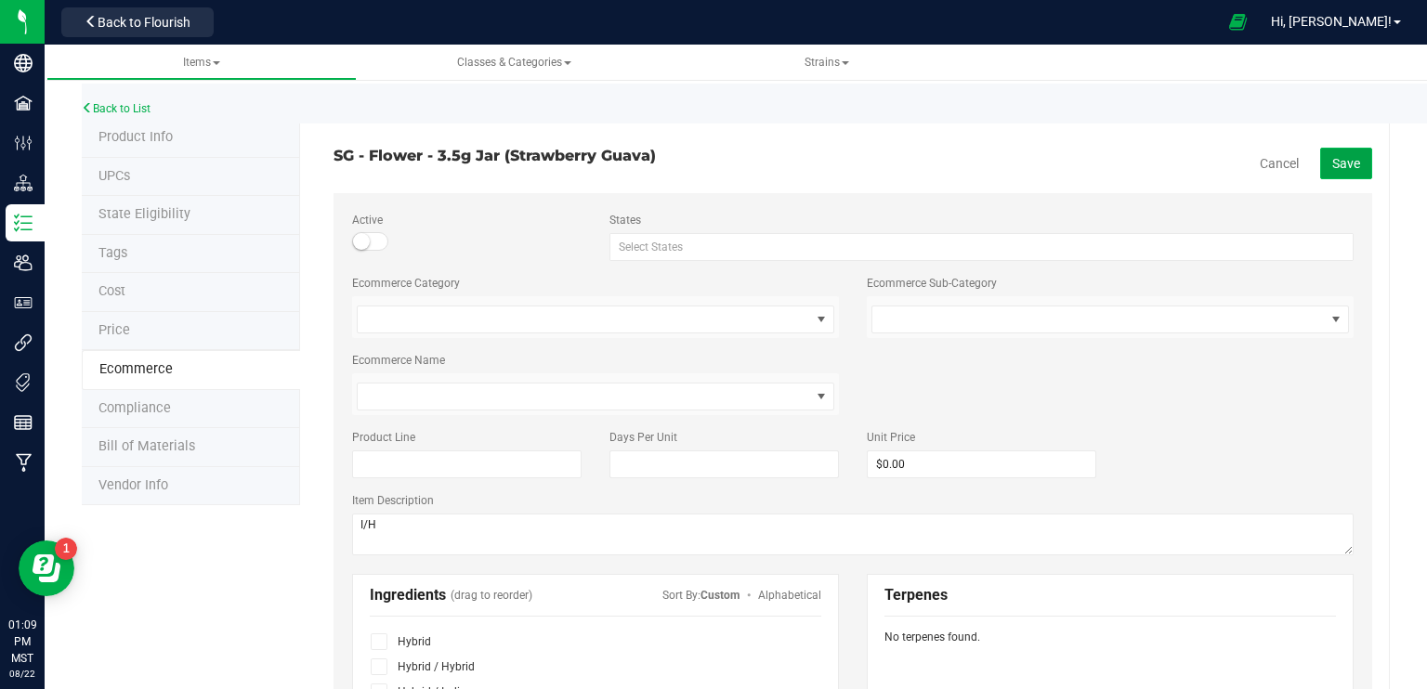
click at [1332, 164] on span "Save" at bounding box center [1346, 163] width 28 height 15
click at [125, 106] on link "Back to List" at bounding box center [116, 108] width 69 height 13
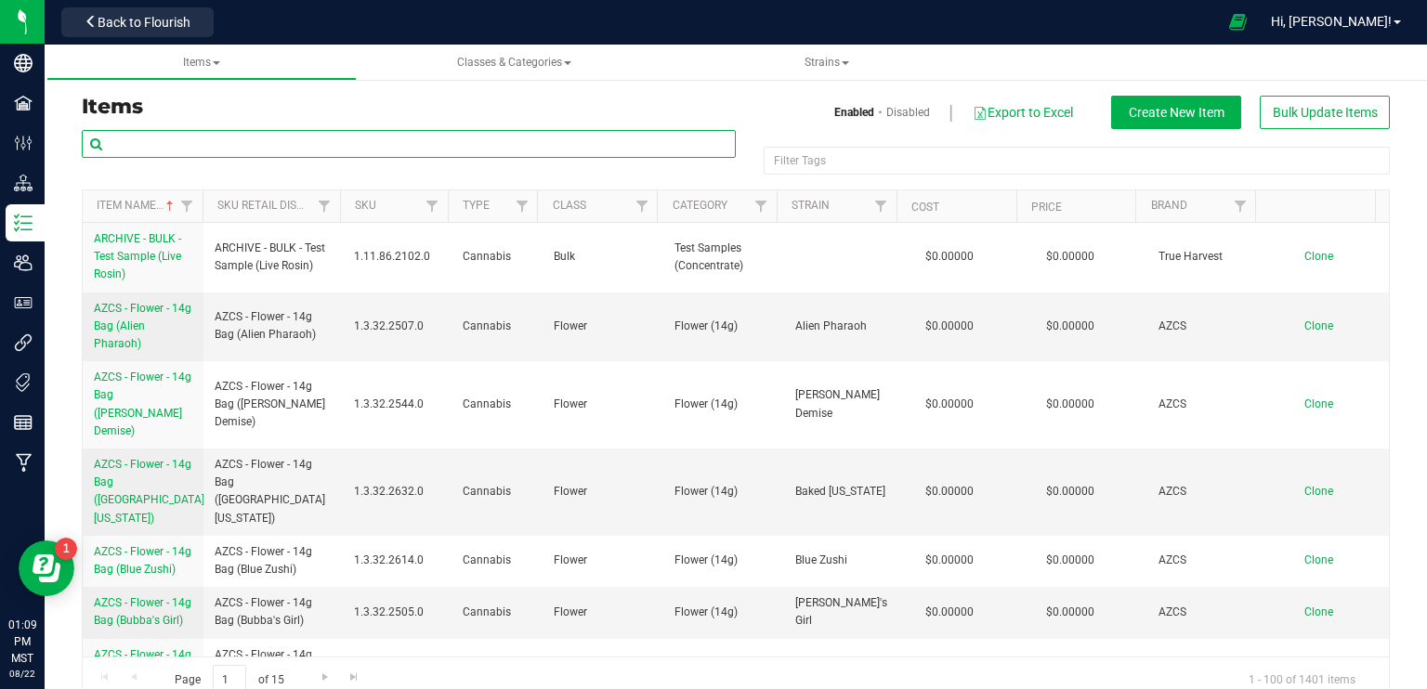
click at [203, 137] on input "text" at bounding box center [409, 144] width 654 height 28
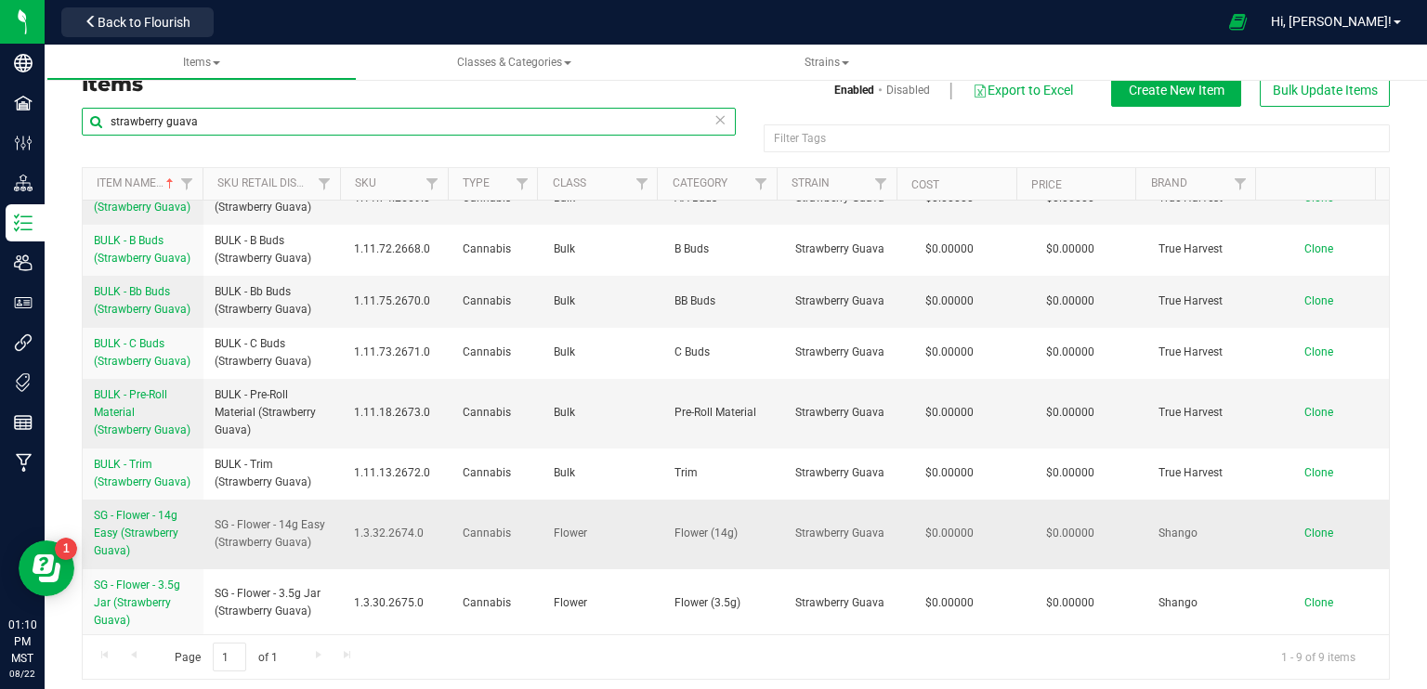
scroll to position [30, 0]
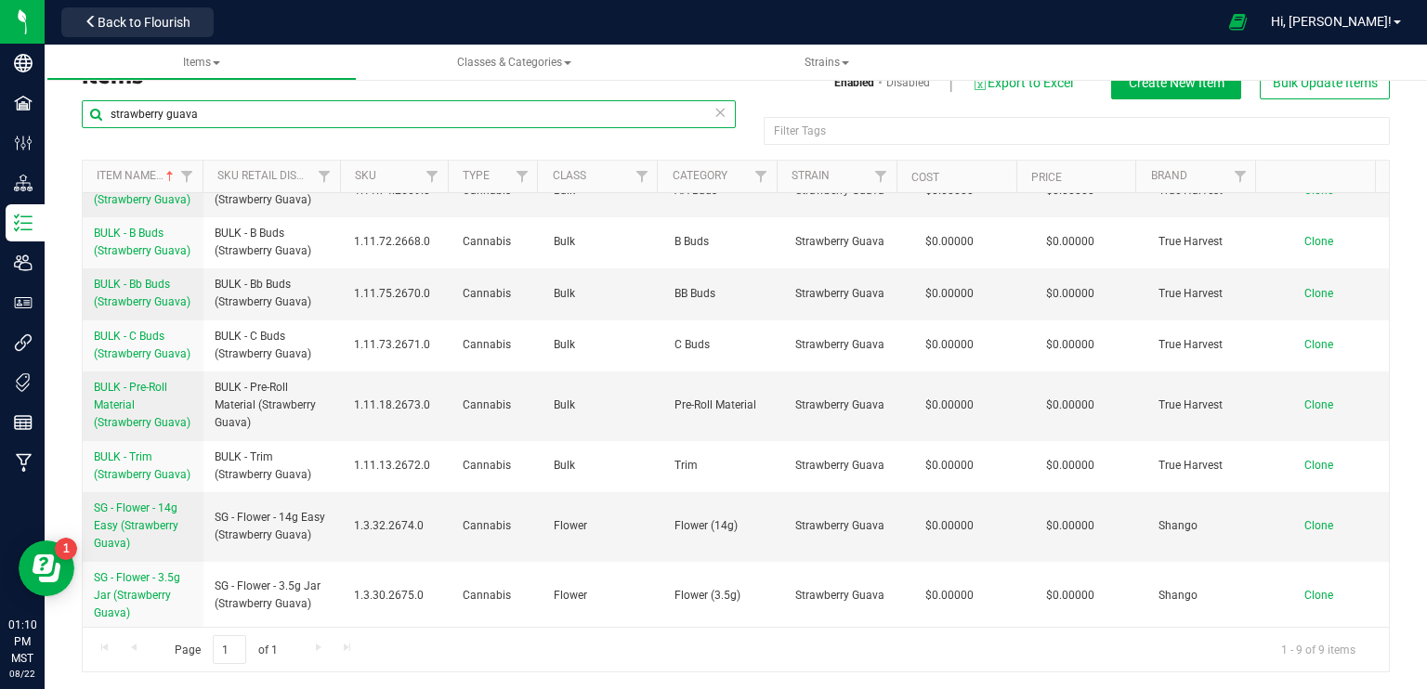
type input "strawberry guava"
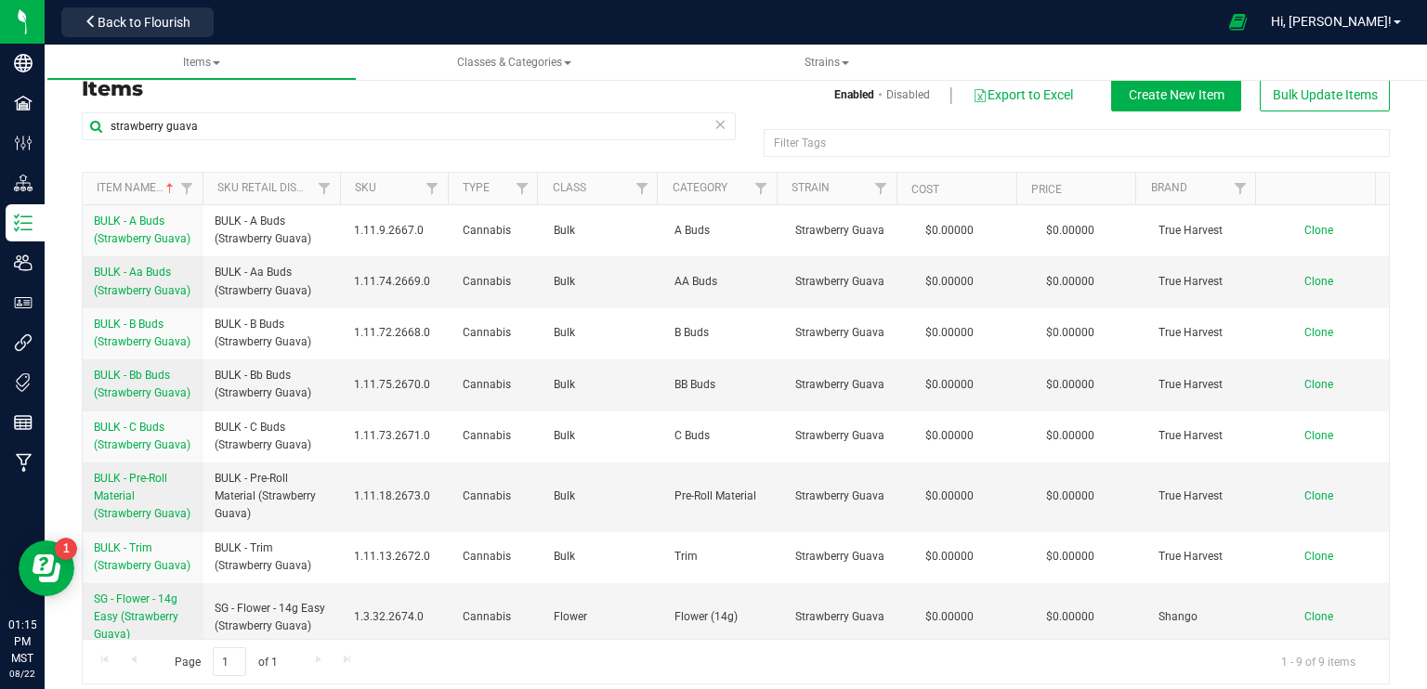
scroll to position [0, 0]
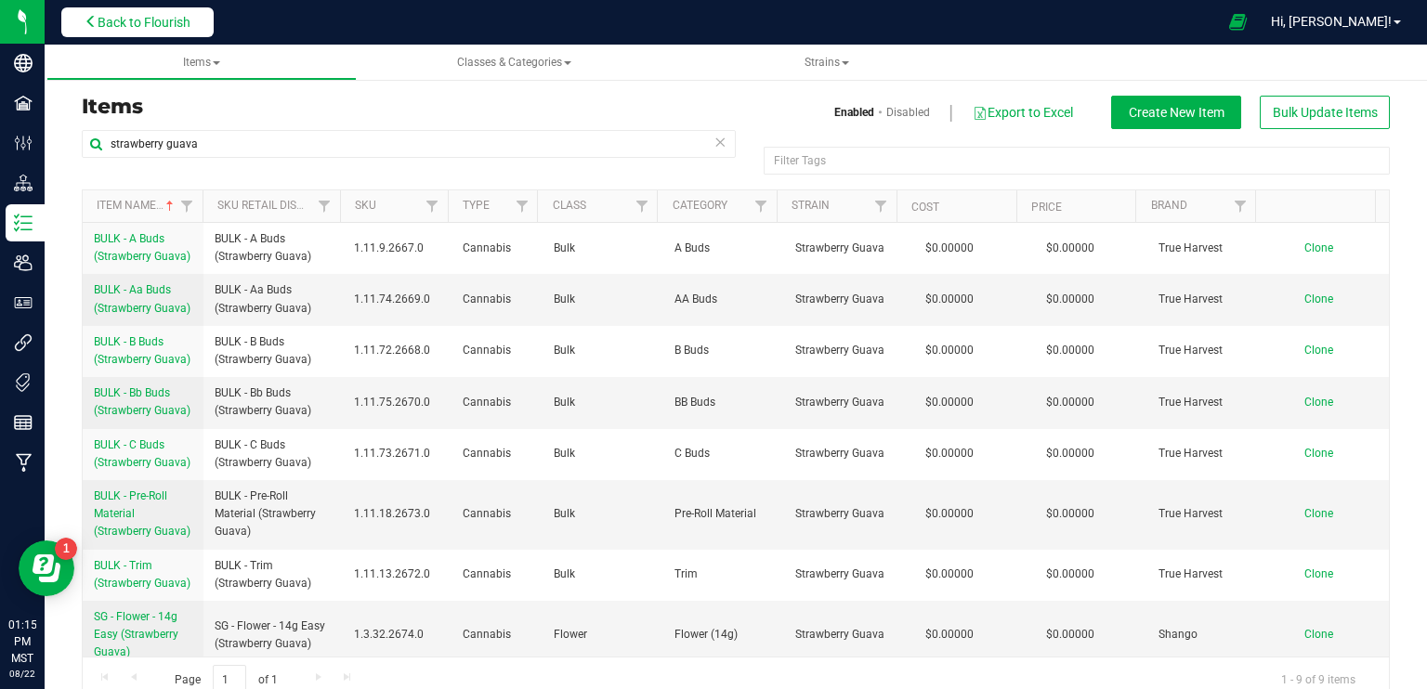
click at [178, 28] on span "Back to Flourish" at bounding box center [144, 22] width 93 height 15
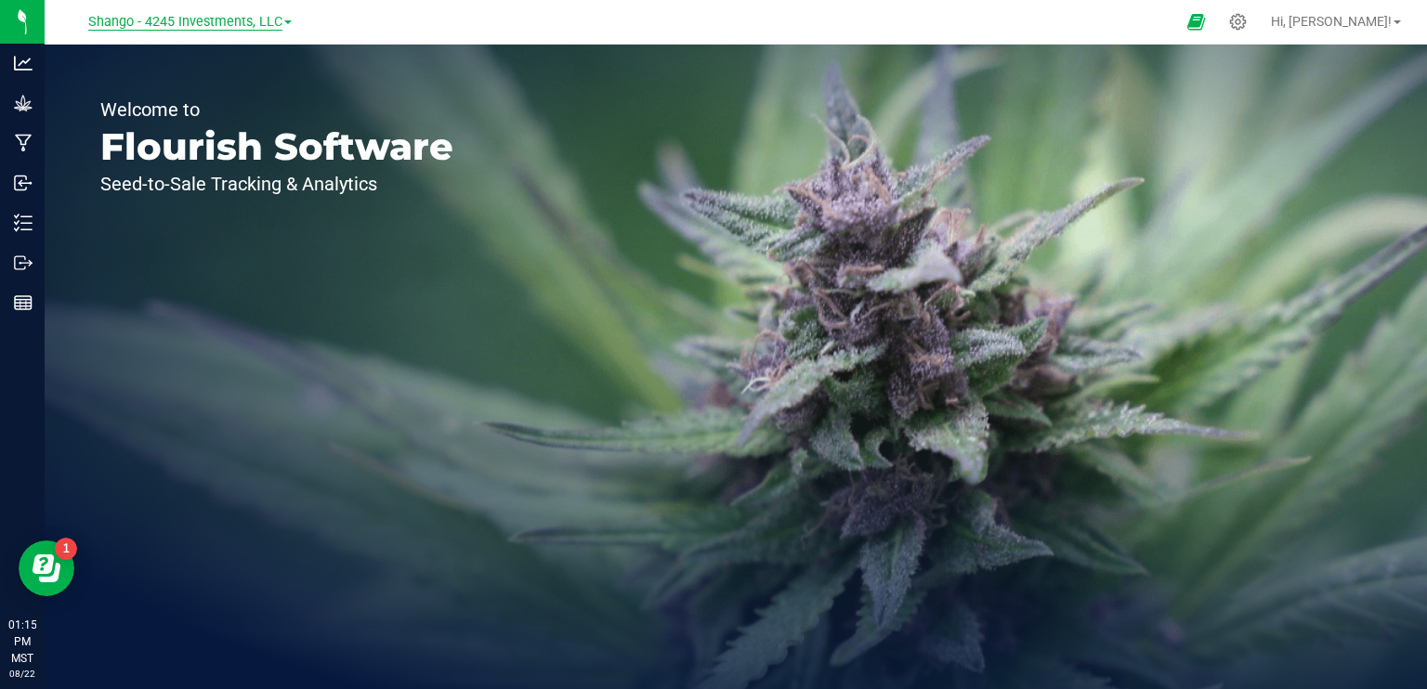
click at [275, 21] on span "Shango - 4245 Investments, LLC" at bounding box center [185, 22] width 194 height 17
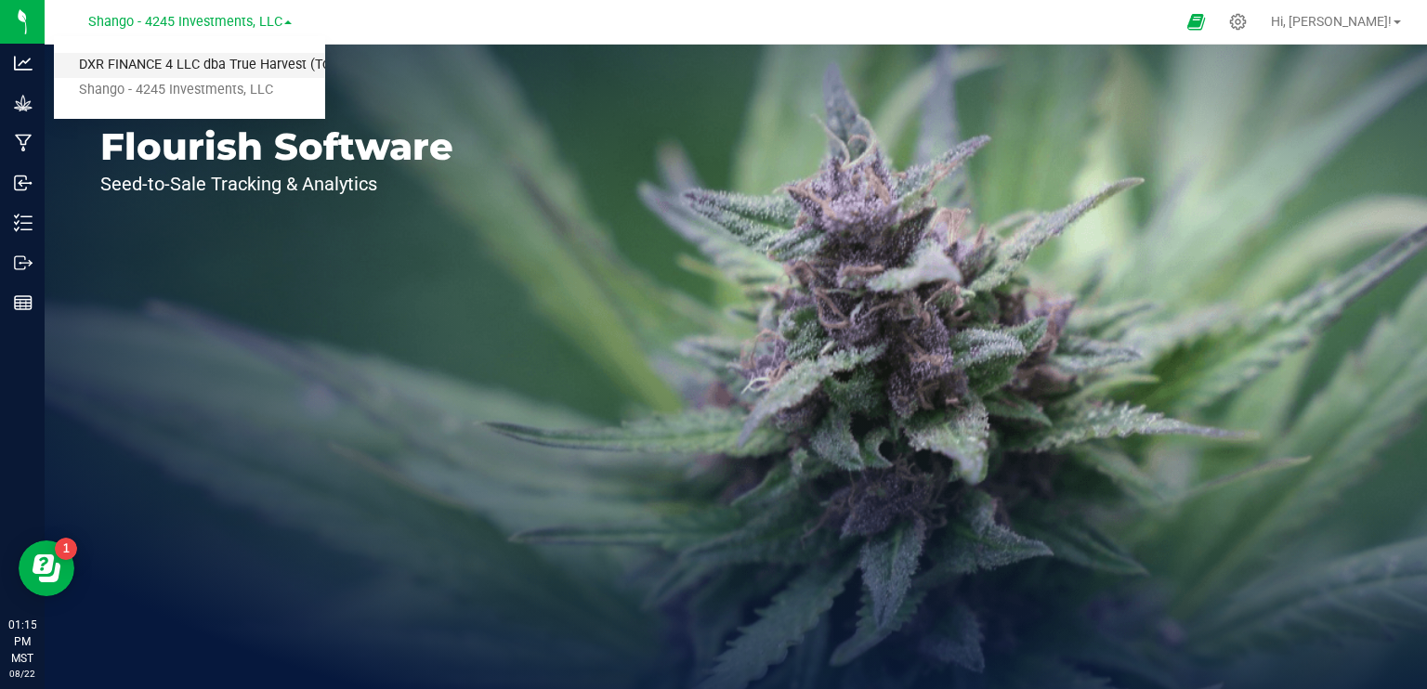
click at [216, 65] on link "DXR FINANCE 4 LLC dba True Harvest (Total Health and Wellness)" at bounding box center [189, 65] width 271 height 25
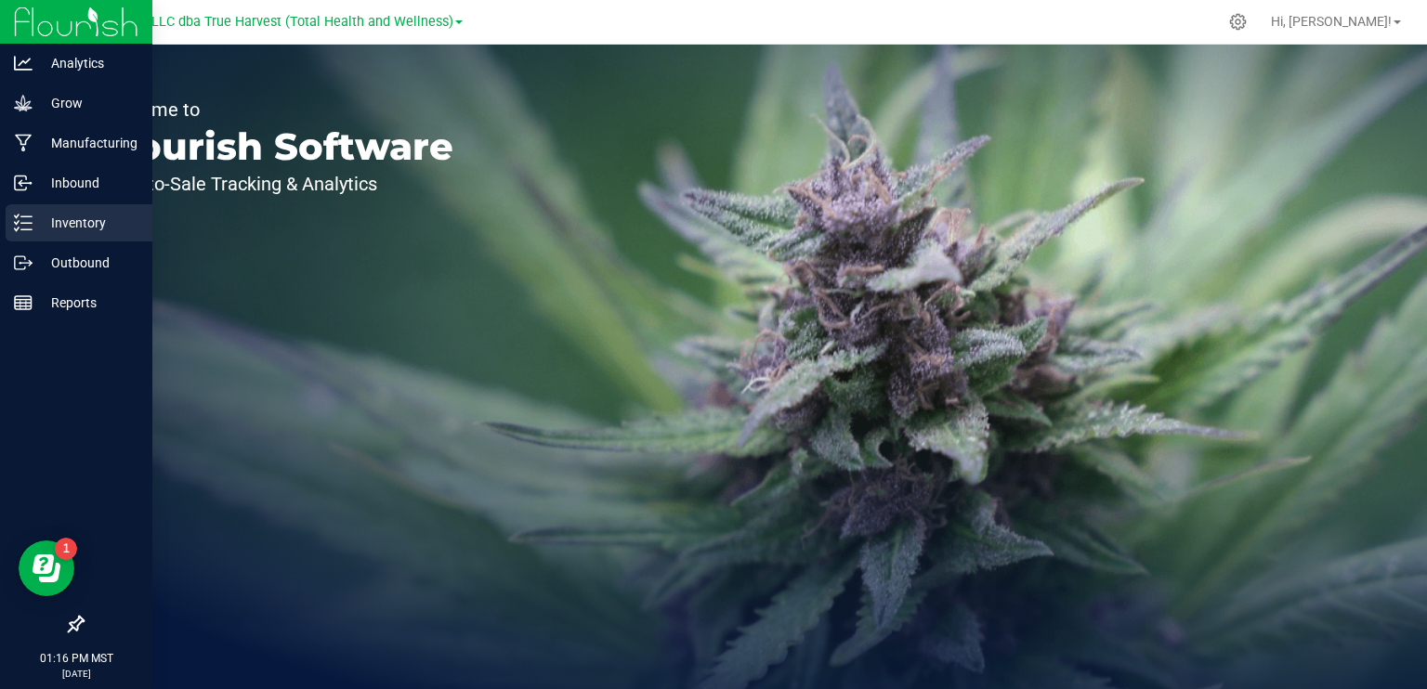
click at [44, 225] on p "Inventory" at bounding box center [88, 223] width 111 height 22
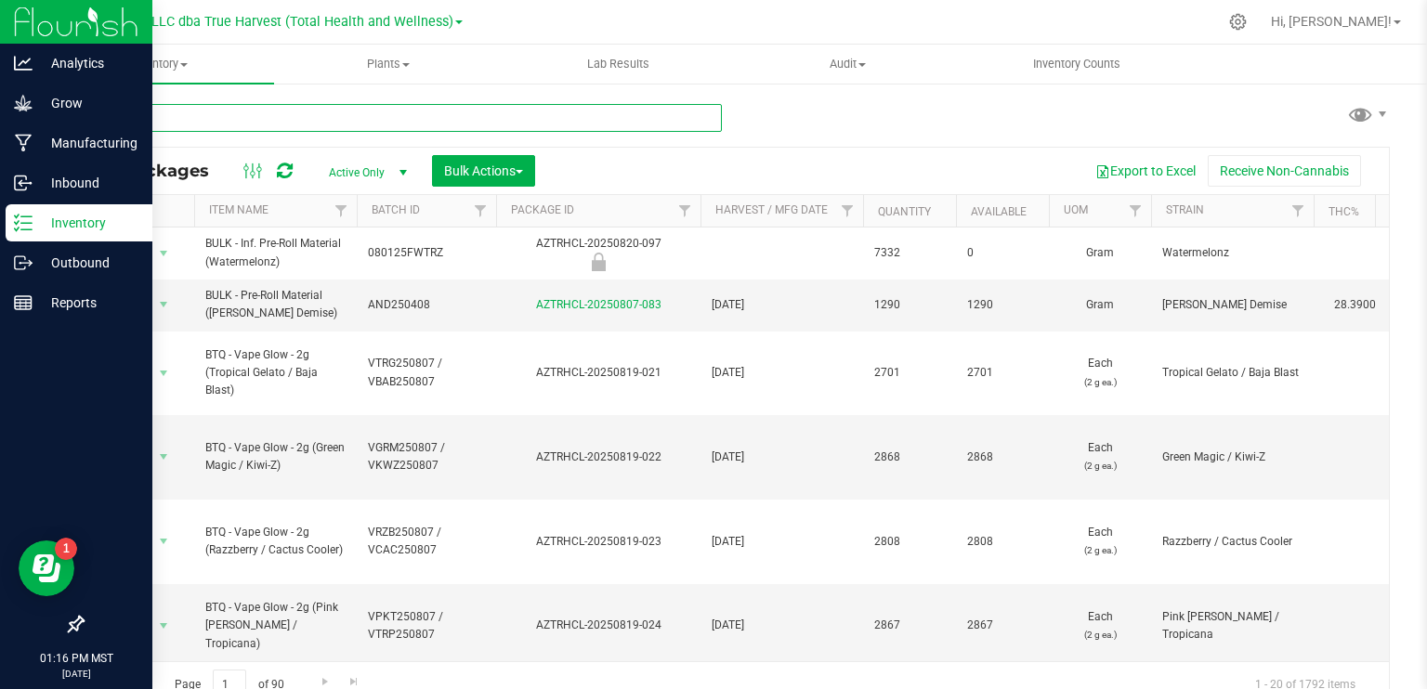
click at [248, 120] on input "text" at bounding box center [402, 118] width 640 height 28
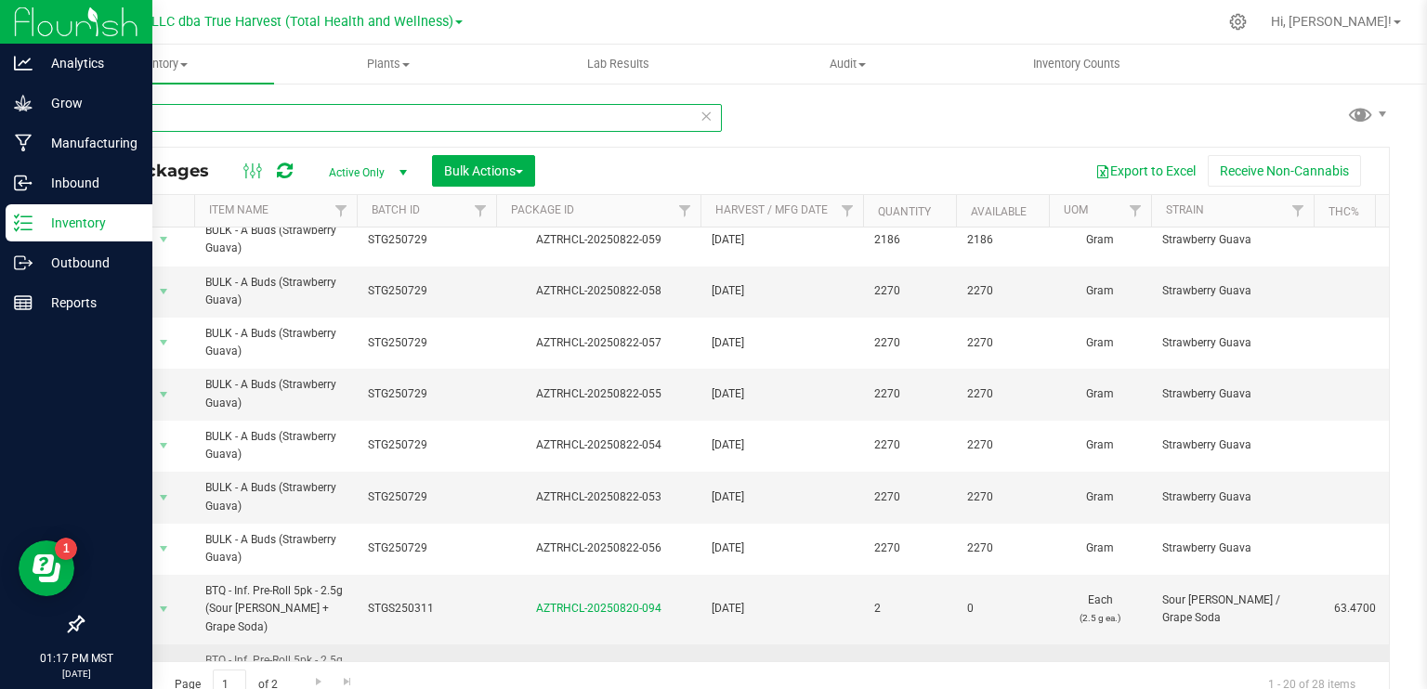
scroll to position [418, 0]
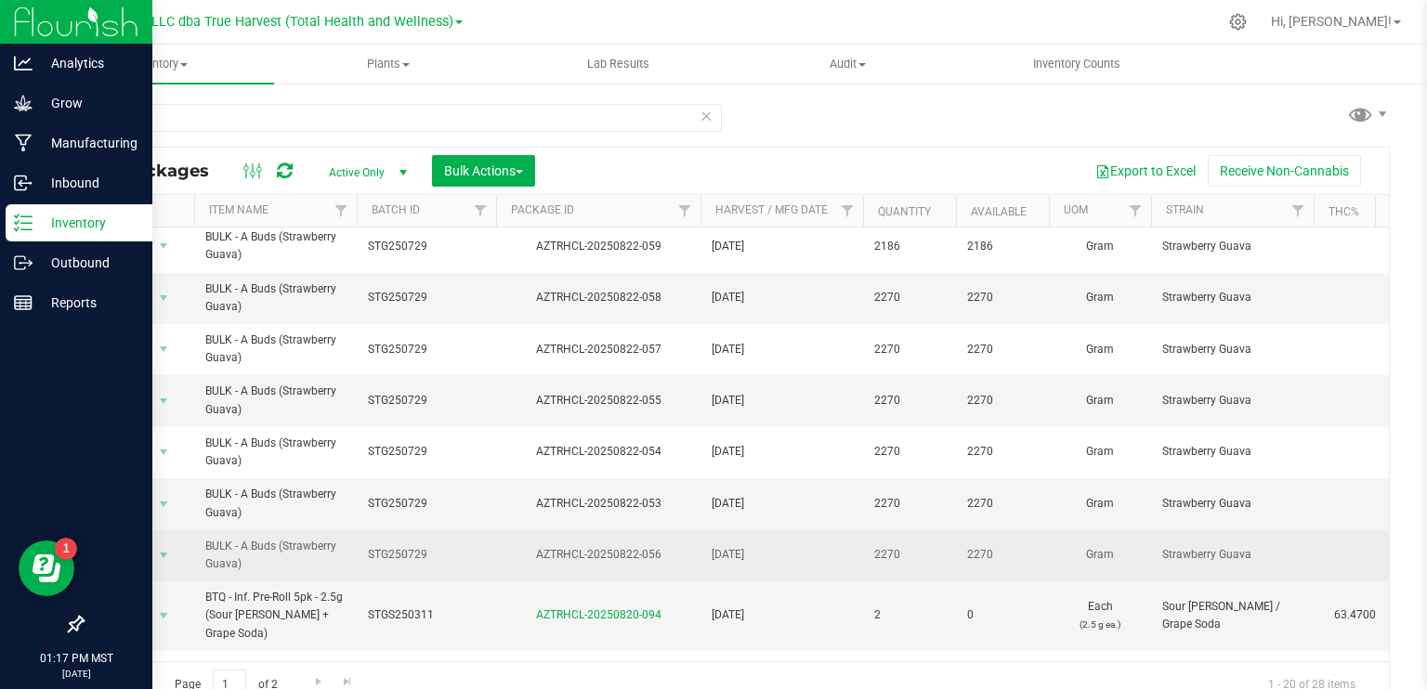
drag, startPoint x: 429, startPoint y: 551, endPoint x: 372, endPoint y: 545, distance: 57.9
click at [438, 547] on span "STG250729" at bounding box center [426, 555] width 117 height 18
drag, startPoint x: 430, startPoint y: 551, endPoint x: 385, endPoint y: 540, distance: 46.9
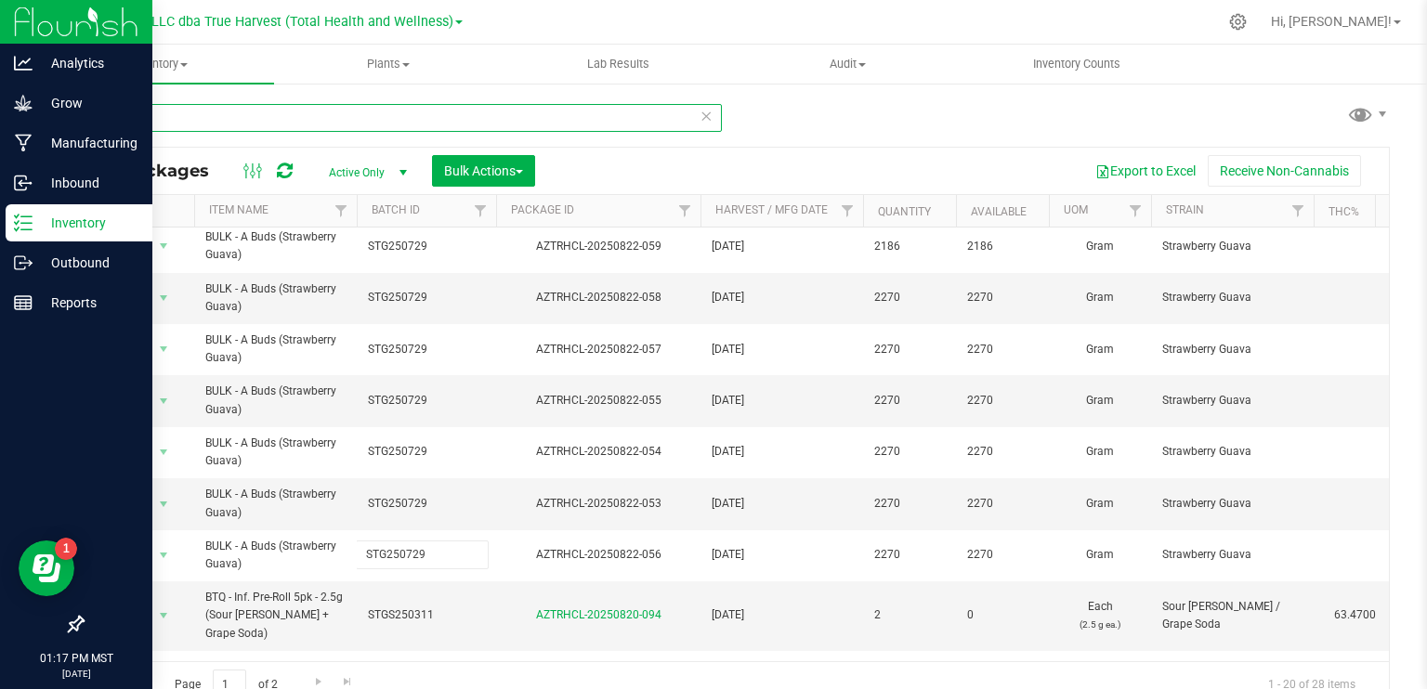
click at [386, 129] on input "stg" at bounding box center [402, 118] width 640 height 28
click at [385, 127] on input "stg" at bounding box center [402, 118] width 640 height 28
paste input "STG250729"
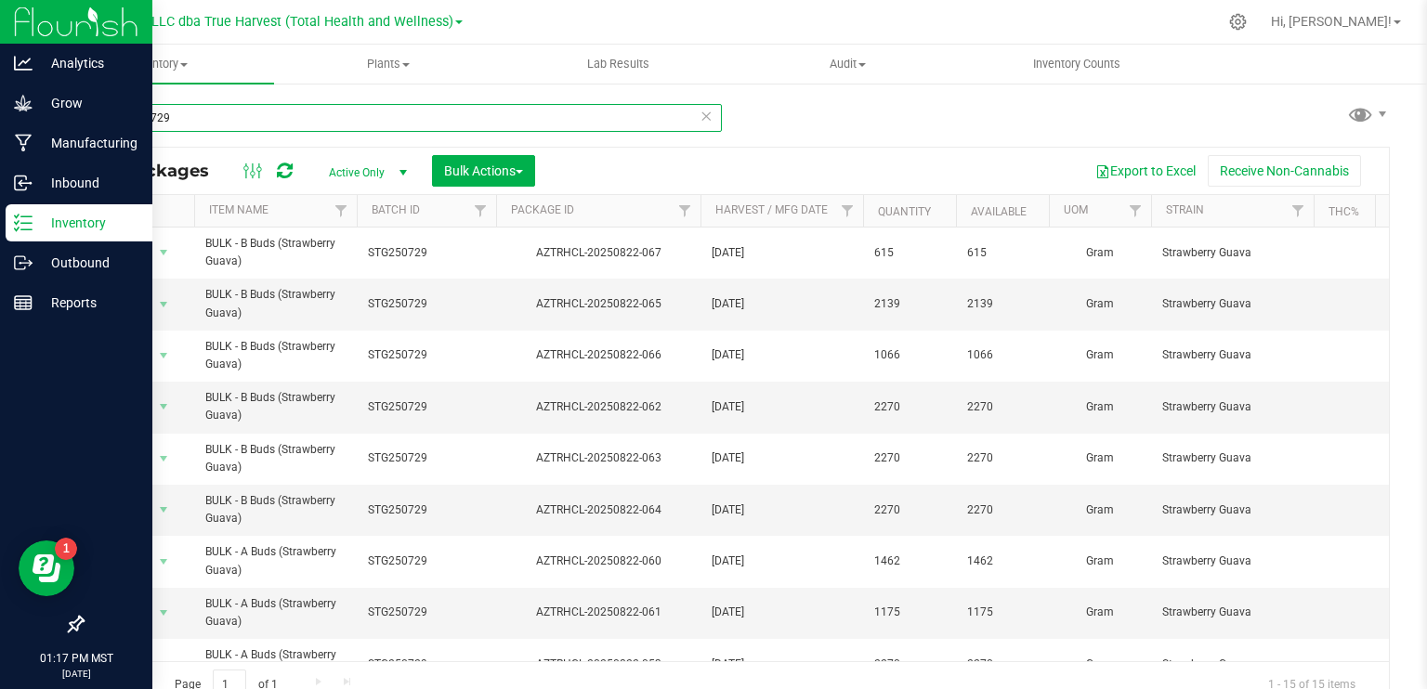
type input "STG250729"
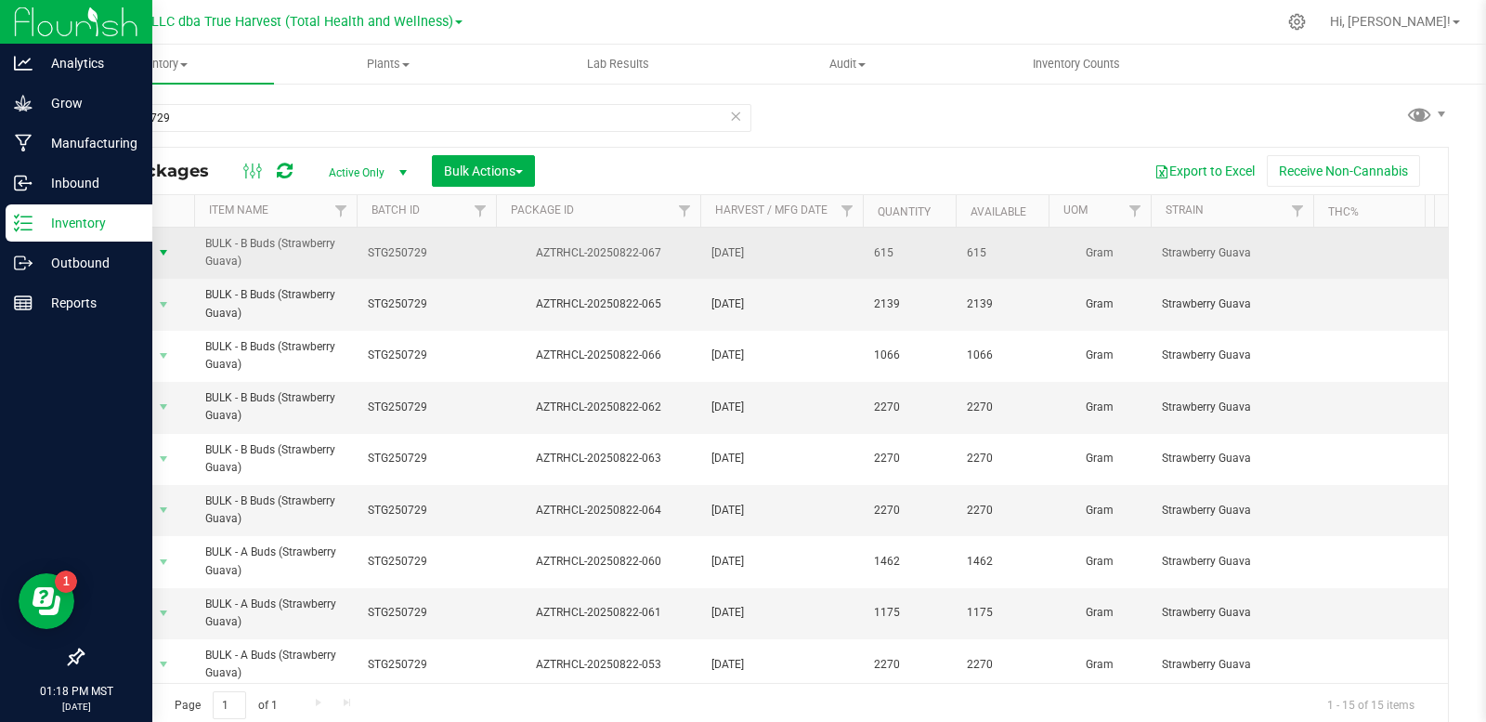
click at [164, 255] on span "select" at bounding box center [163, 252] width 15 height 15
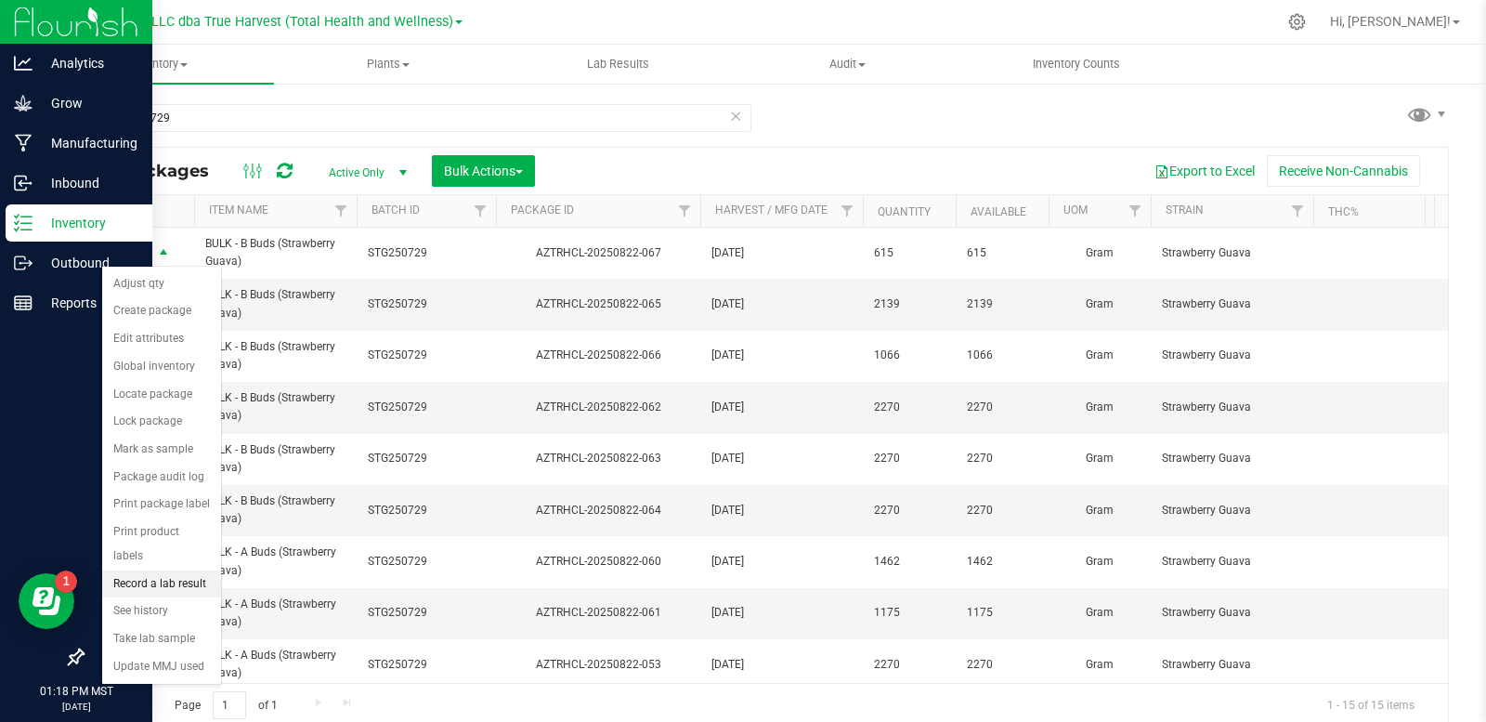
click at [166, 570] on li "Record a lab result" at bounding box center [161, 584] width 119 height 28
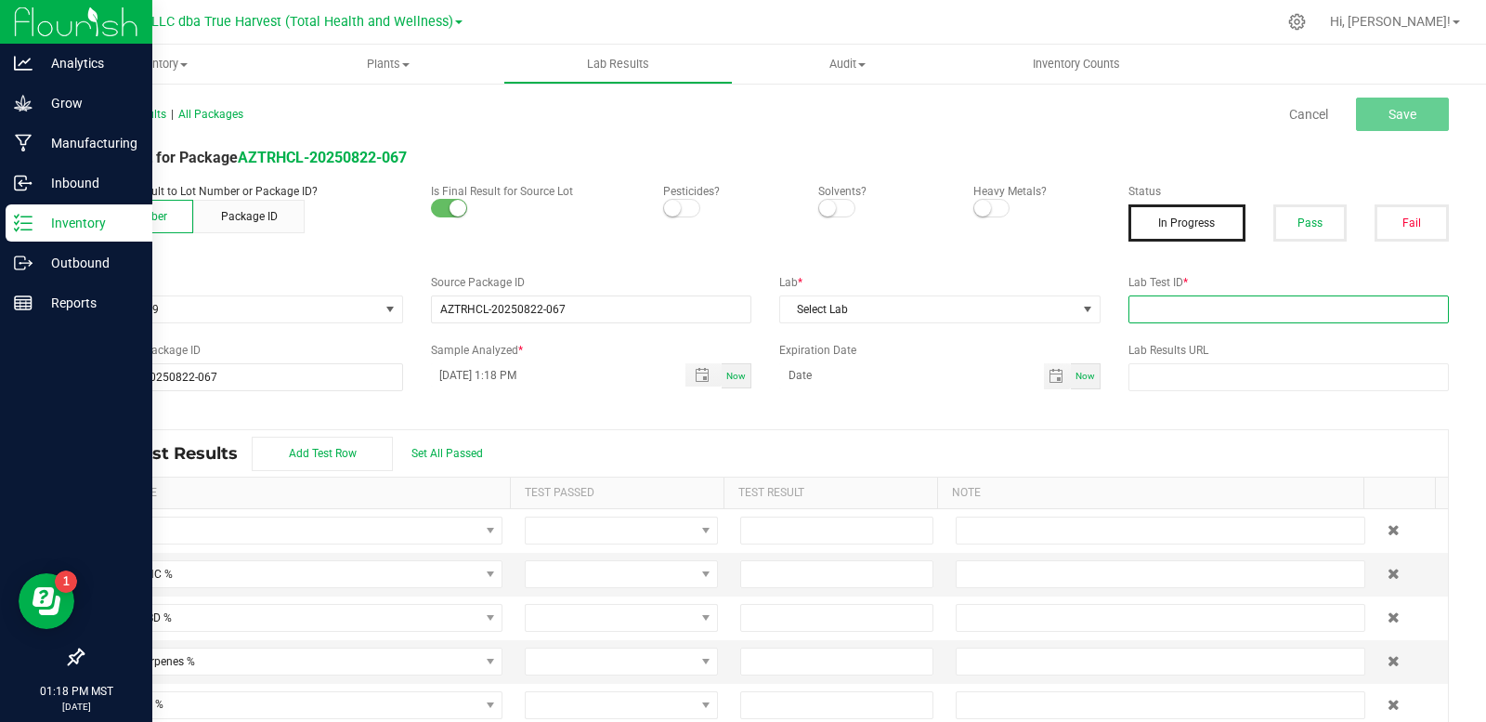
click at [1160, 309] on input "text" at bounding box center [1289, 309] width 321 height 28
paste input "TE50814006-010"
type input "TE50814006-010"
click at [677, 205] on span at bounding box center [681, 208] width 37 height 19
drag, startPoint x: 829, startPoint y: 205, endPoint x: 949, endPoint y: 219, distance: 120.7
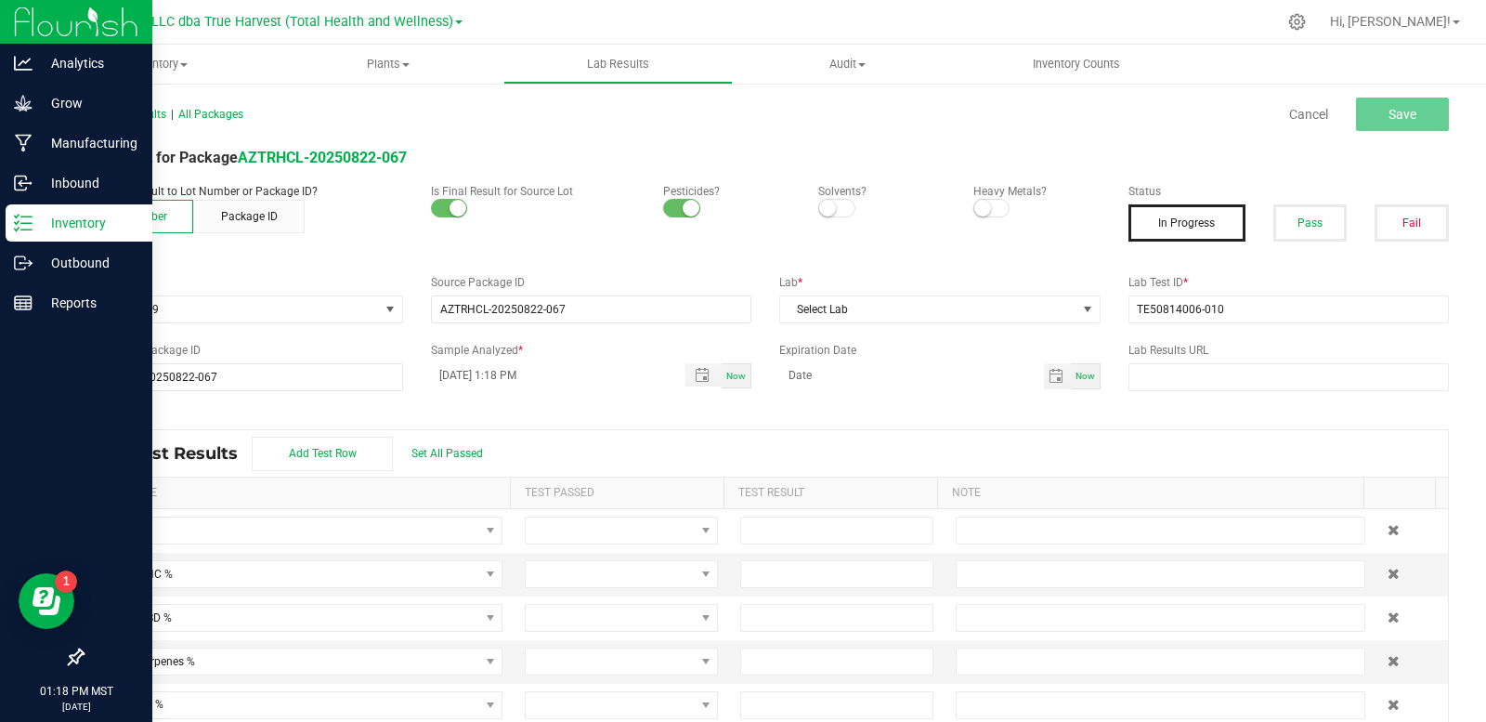
click at [832, 206] on span at bounding box center [836, 208] width 37 height 19
click at [989, 208] on span at bounding box center [992, 208] width 37 height 19
click at [1281, 224] on button "Pass" at bounding box center [1311, 222] width 74 height 37
click at [699, 373] on span "Toggle popup" at bounding box center [702, 375] width 15 height 15
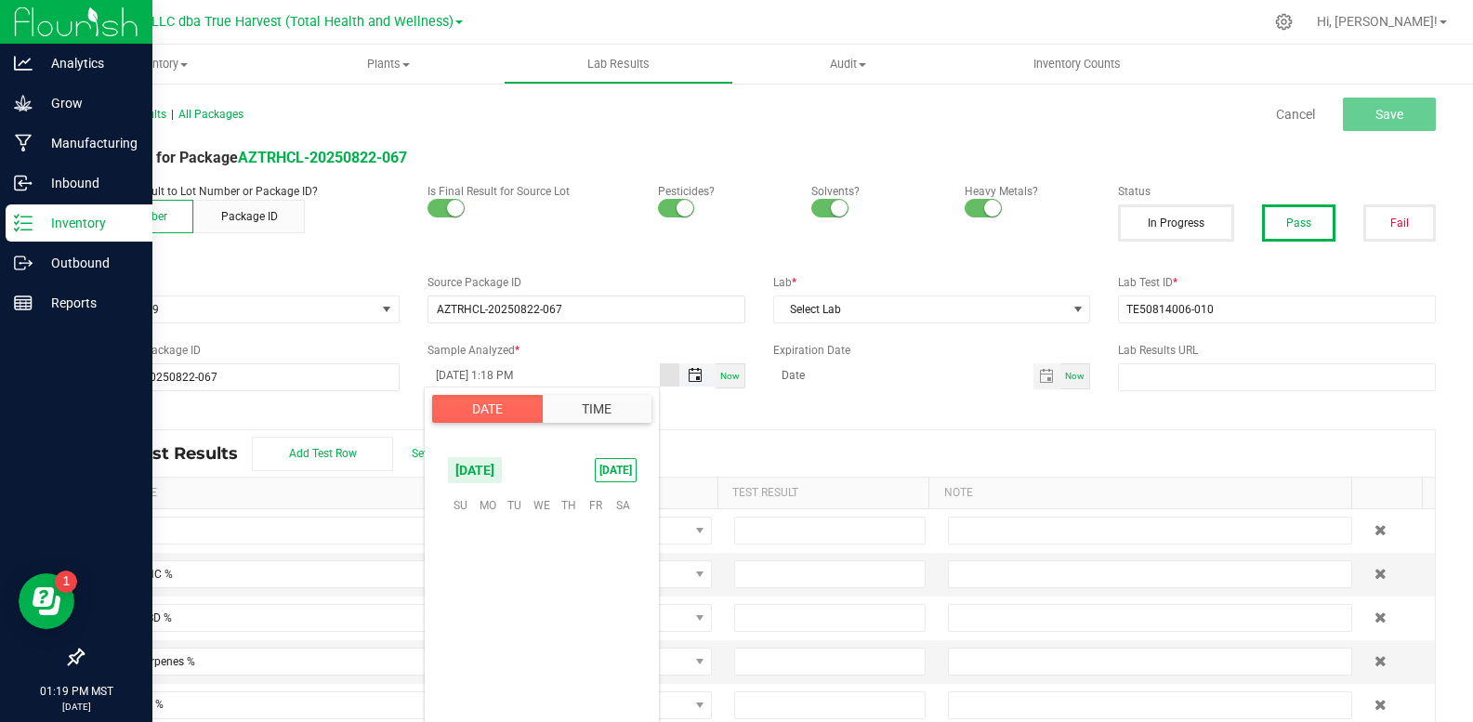
scroll to position [25, 0]
click at [485, 617] on span "18" at bounding box center [487, 620] width 27 height 29
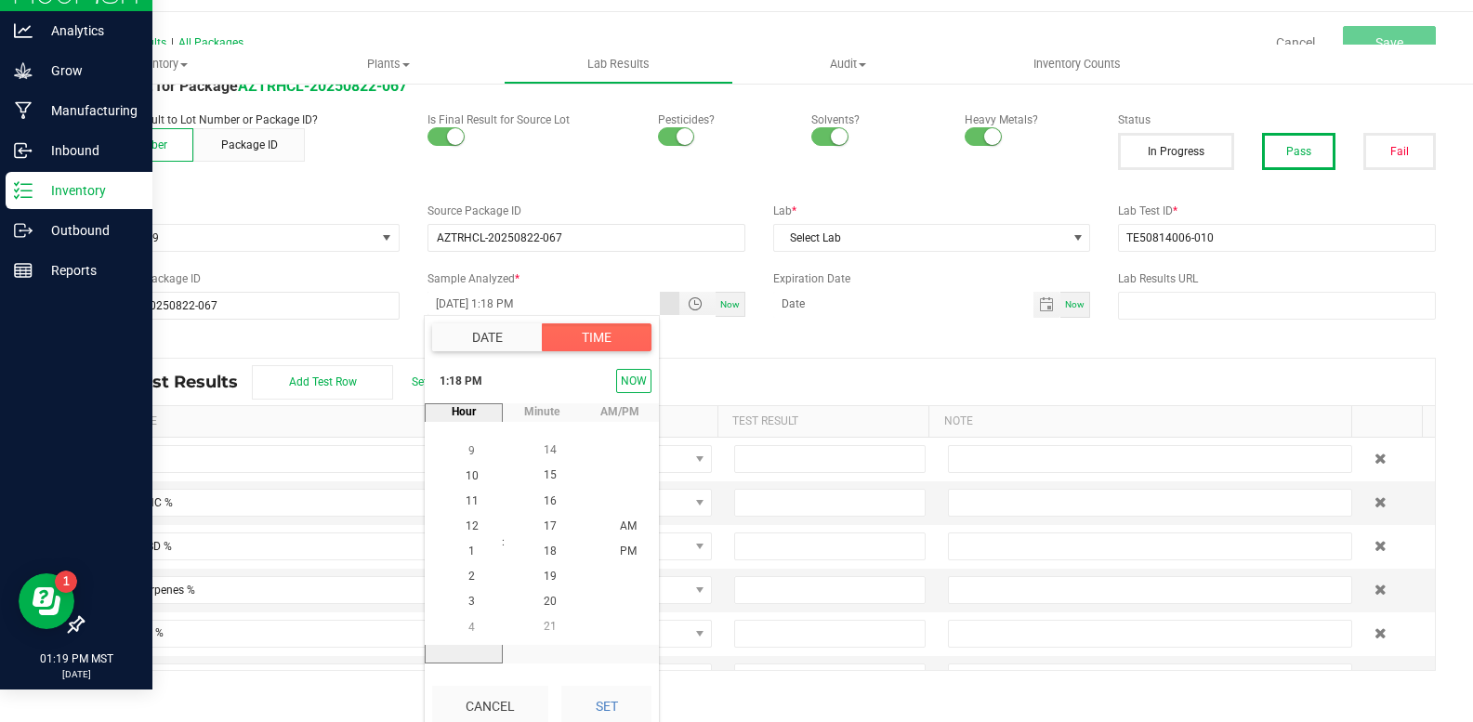
scroll to position [46, 0]
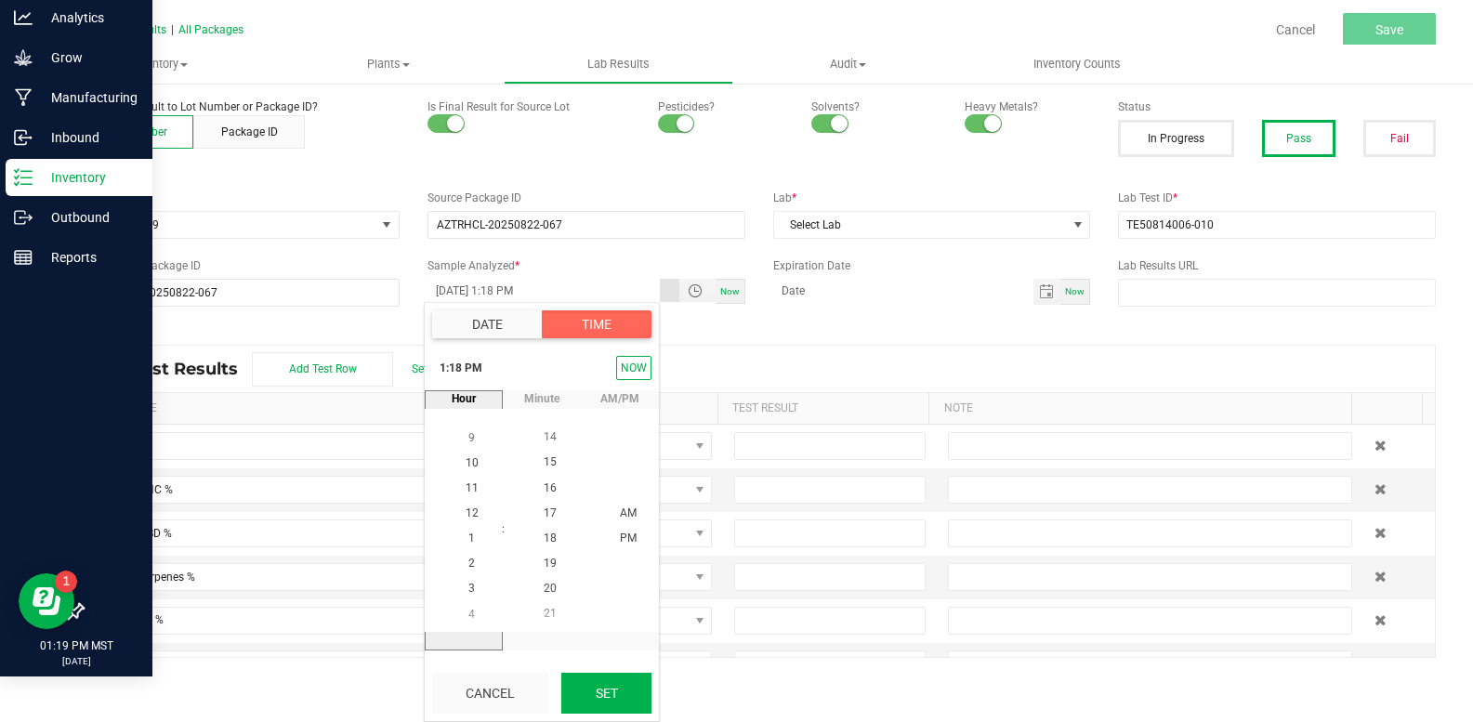
click at [616, 683] on button "Set" at bounding box center [606, 693] width 90 height 41
type input "[DATE] 1:18 PM"
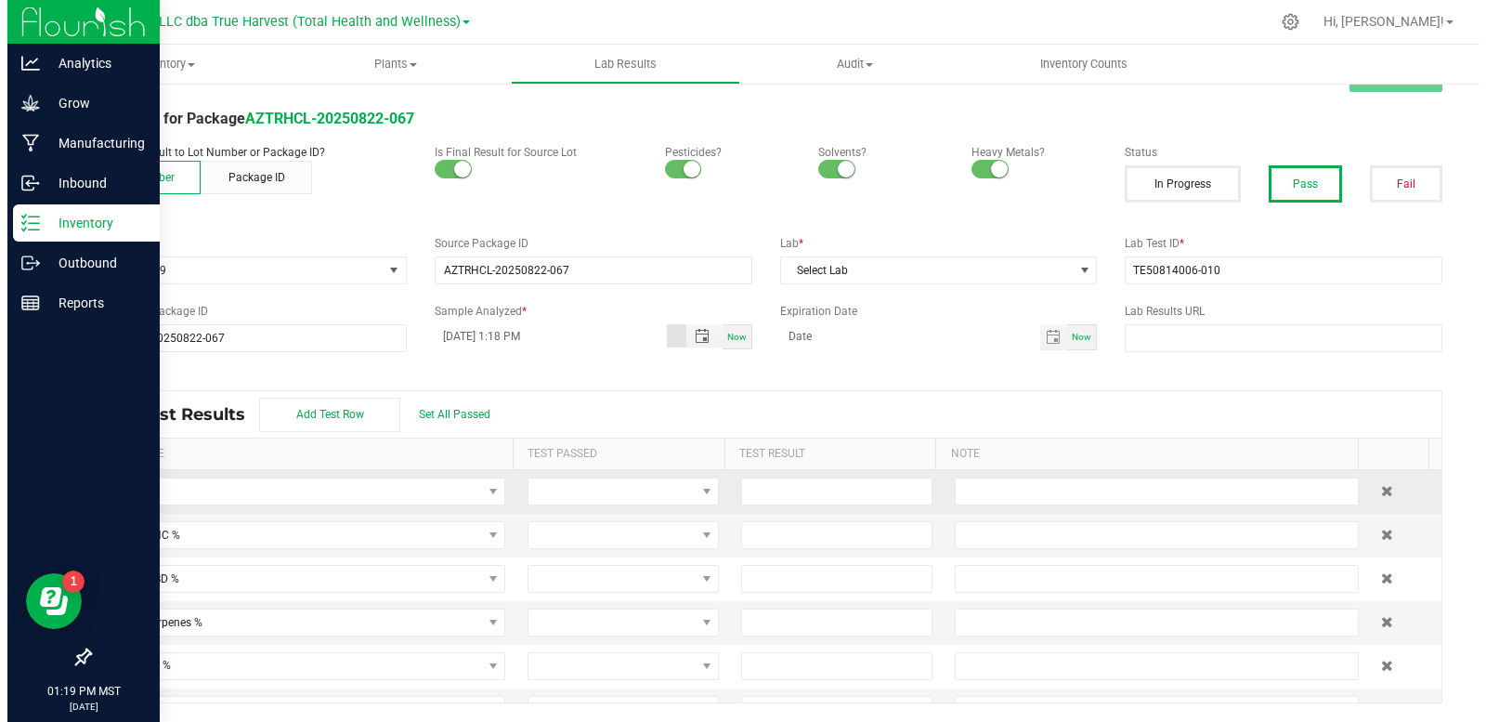
scroll to position [0, 0]
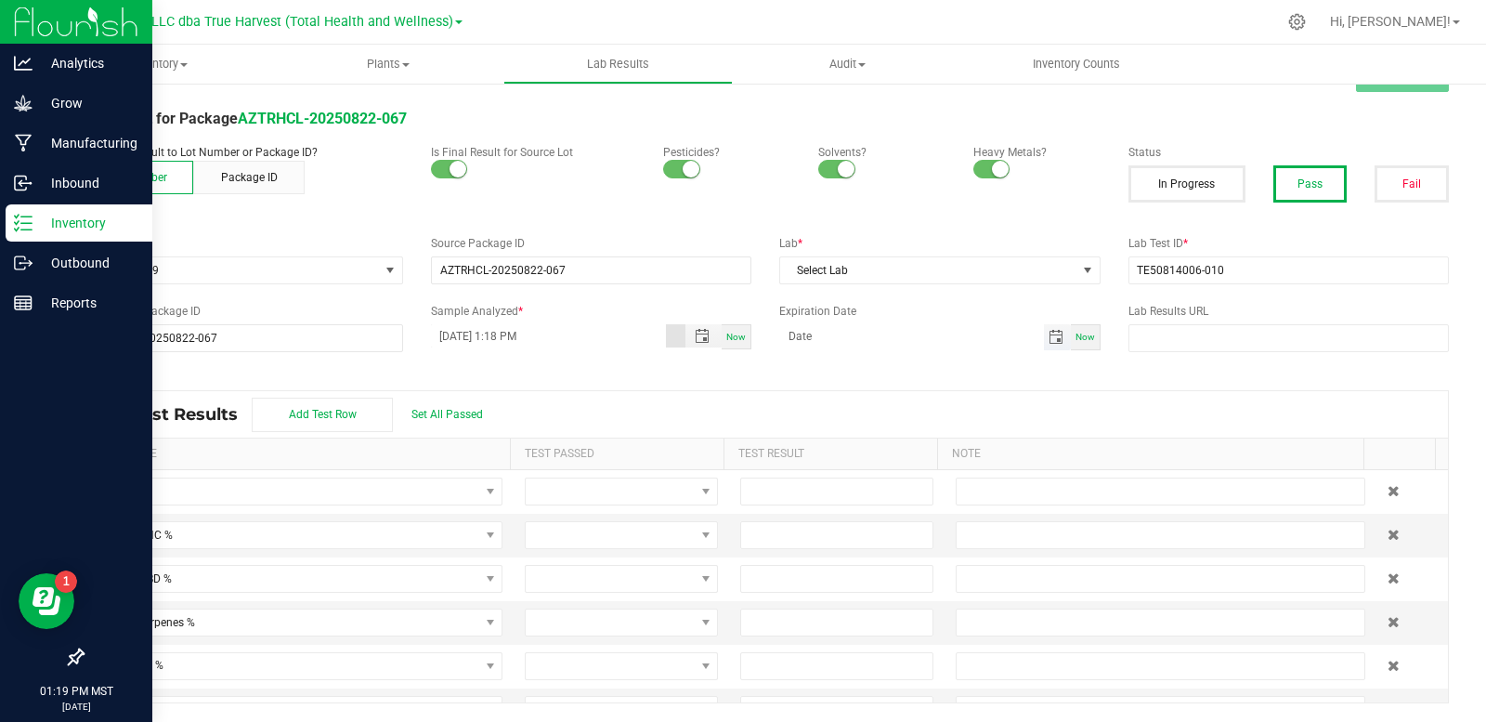
click at [1050, 334] on span "Toggle calendar" at bounding box center [1056, 337] width 15 height 15
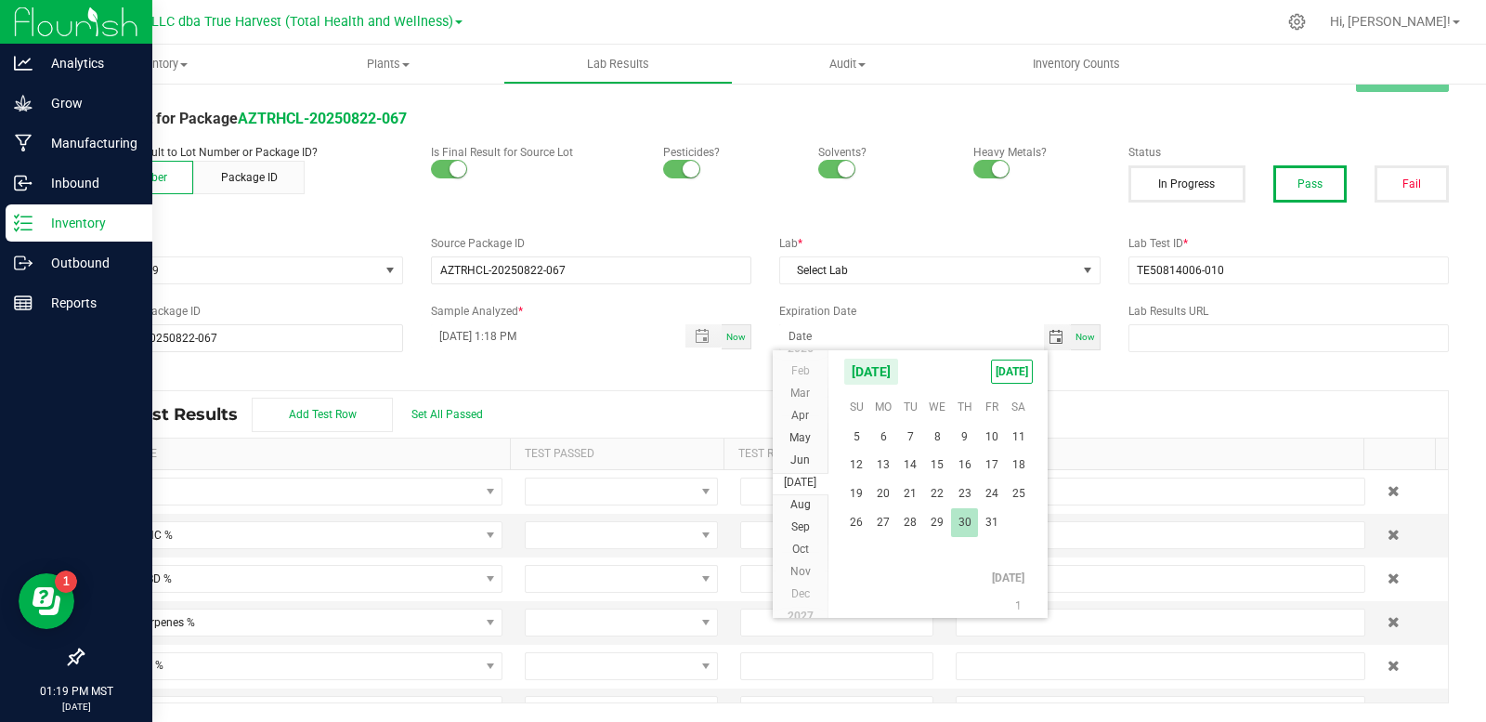
scroll to position [303670, 0]
click at [902, 501] on span "18" at bounding box center [910, 502] width 27 height 29
type input "[DATE]"
click at [1042, 394] on div "Lab Test Results Add Test Row Set All Passed" at bounding box center [766, 414] width 1366 height 46
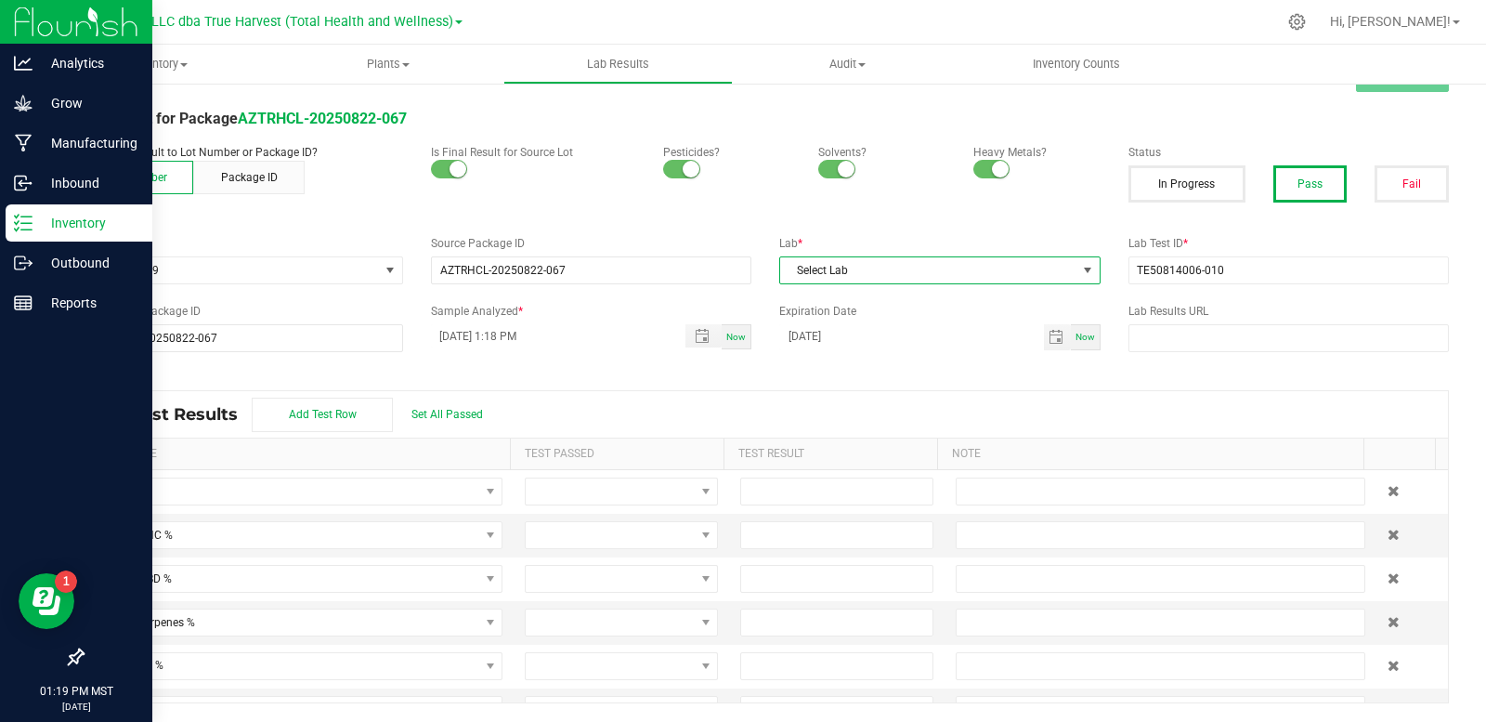
click at [951, 271] on span "Select Lab" at bounding box center [928, 270] width 296 height 26
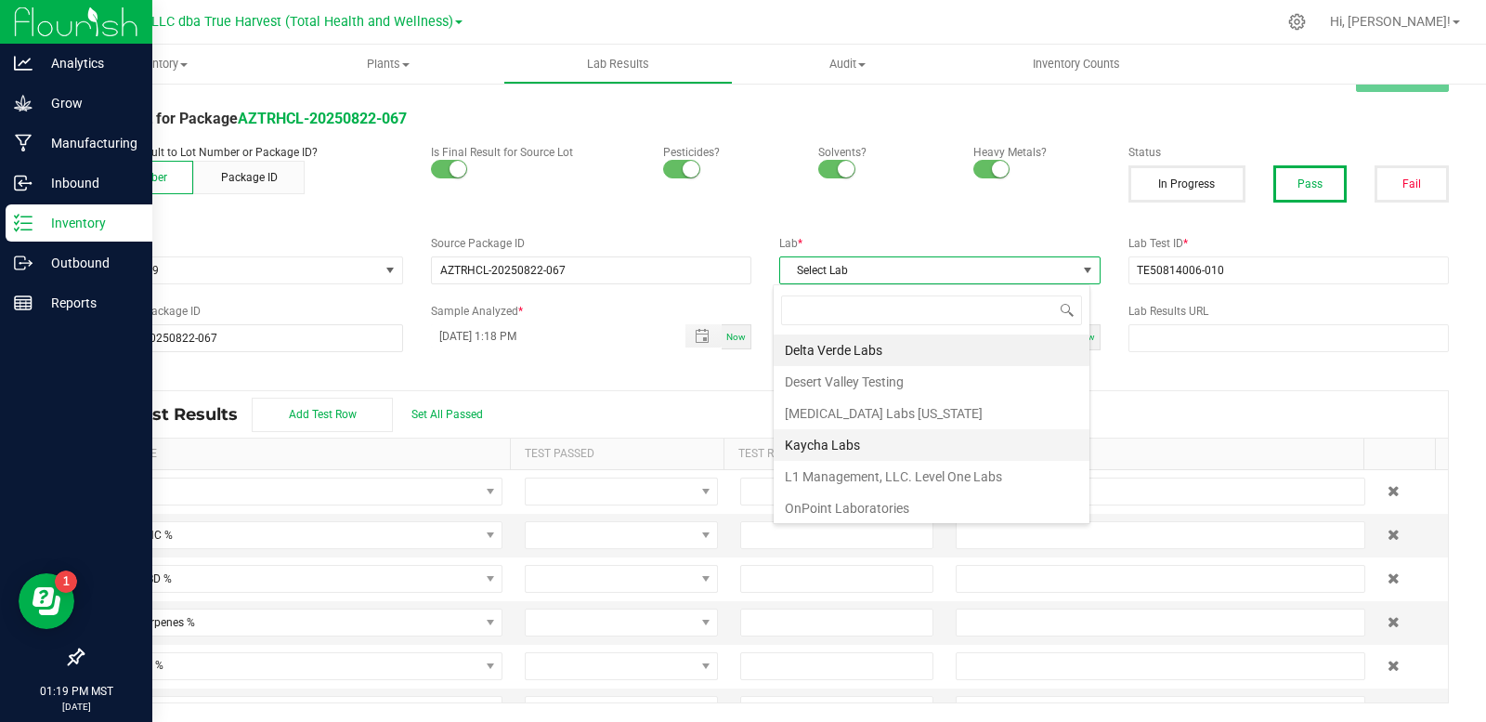
click at [874, 450] on li "Kaycha Labs" at bounding box center [932, 445] width 316 height 32
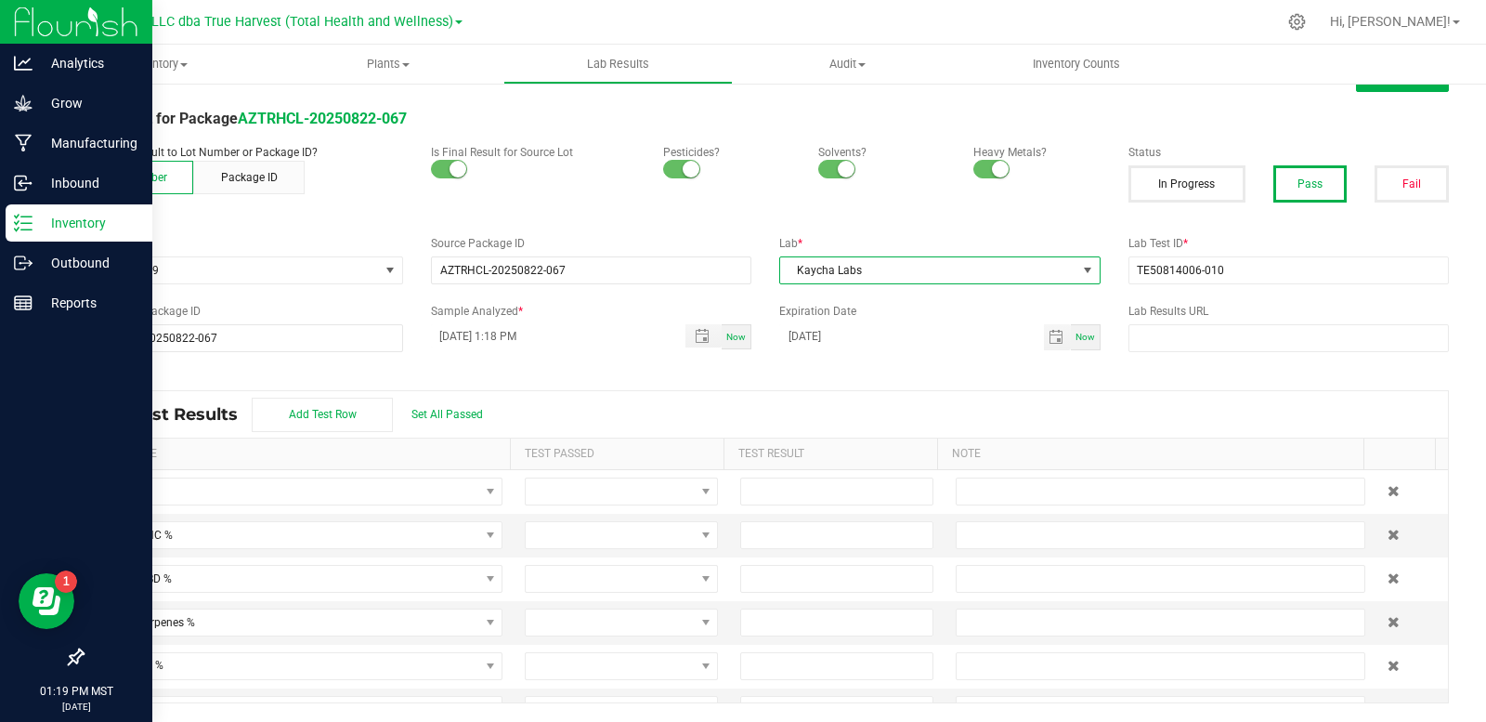
click at [991, 401] on div "Lab Test Results Add Test Row Set All Passed" at bounding box center [766, 414] width 1366 height 46
click at [414, 414] on span "Set All Passed" at bounding box center [448, 414] width 72 height 13
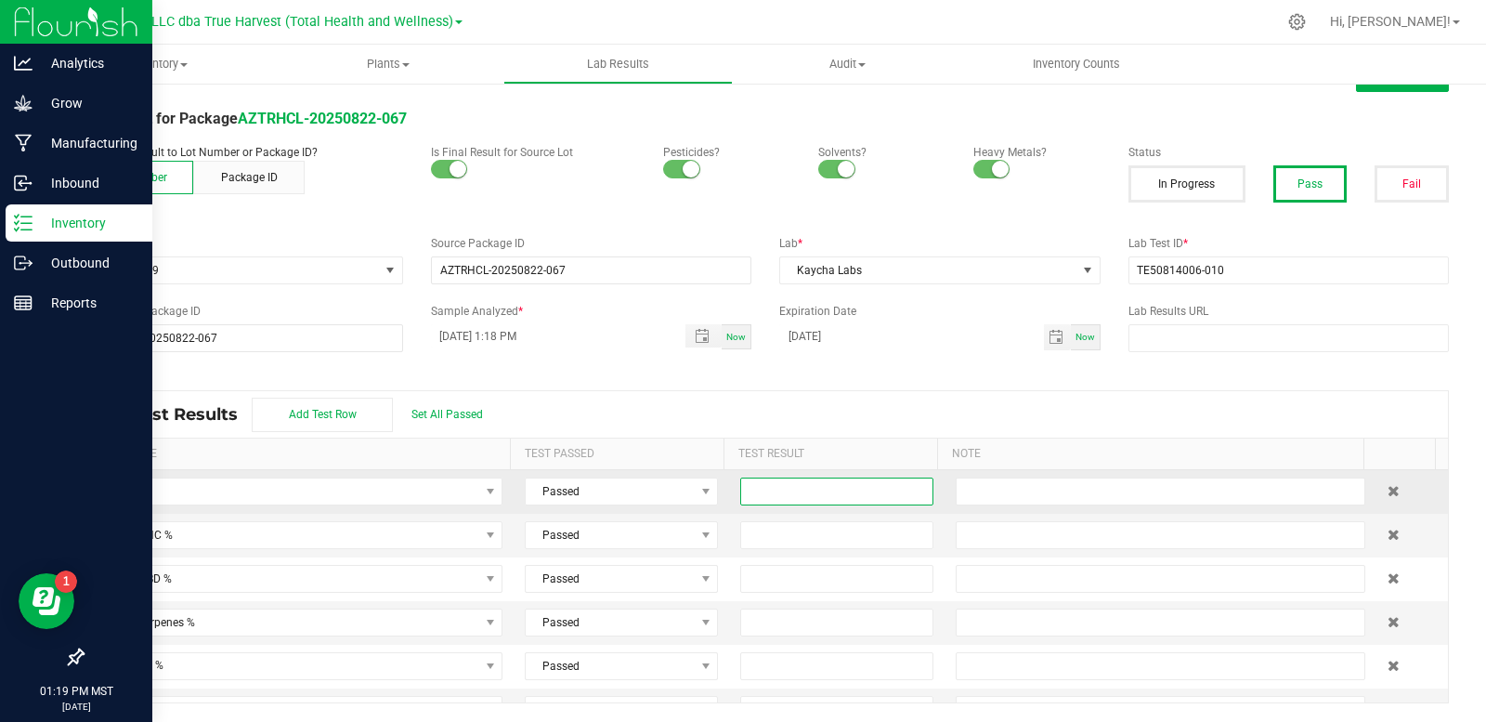
click at [805, 491] on input at bounding box center [836, 491] width 191 height 26
type input "31.8700"
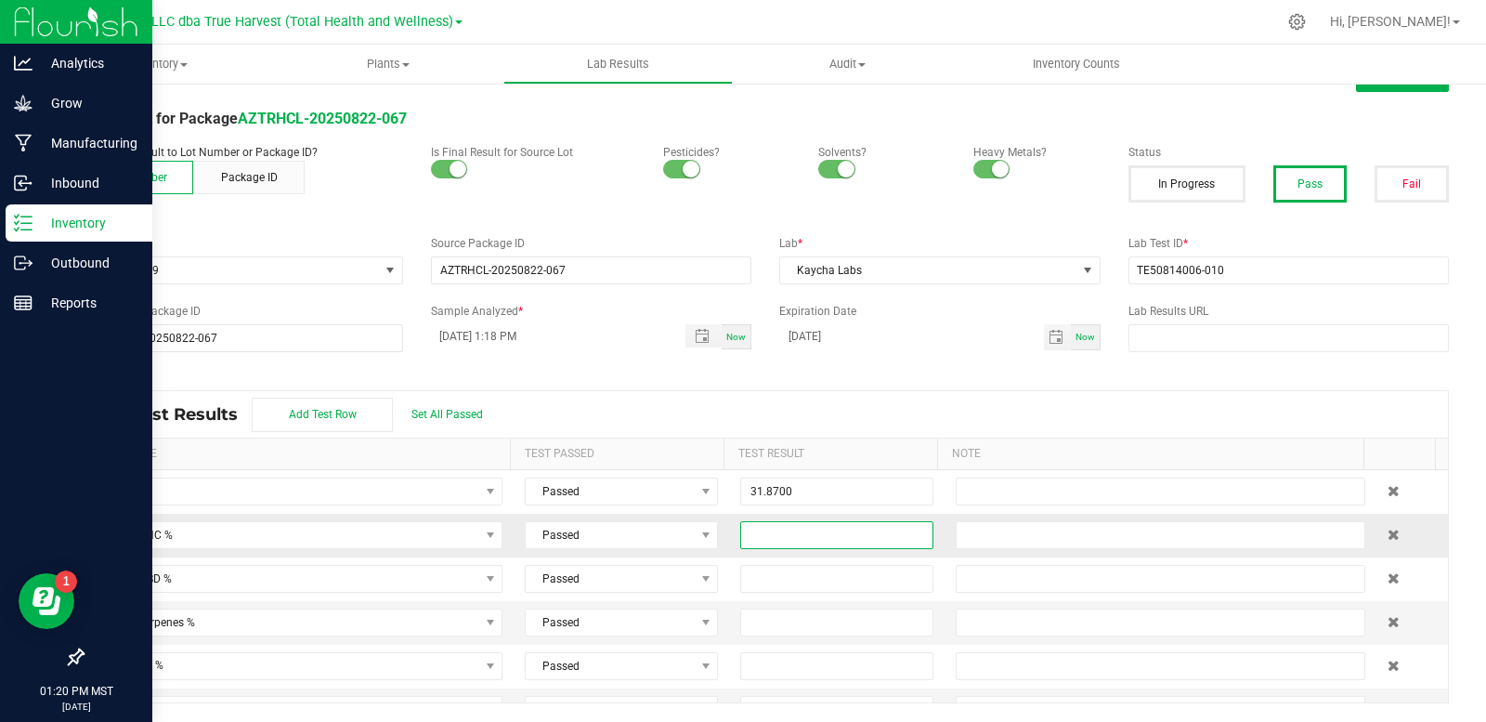
click at [770, 533] on input at bounding box center [836, 535] width 191 height 26
type input "27.6100"
click at [801, 571] on input at bounding box center [836, 579] width 191 height 26
type input "0.0400"
click at [981, 412] on div "Lab Test Results Add Test Row Set All Passed" at bounding box center [766, 414] width 1366 height 46
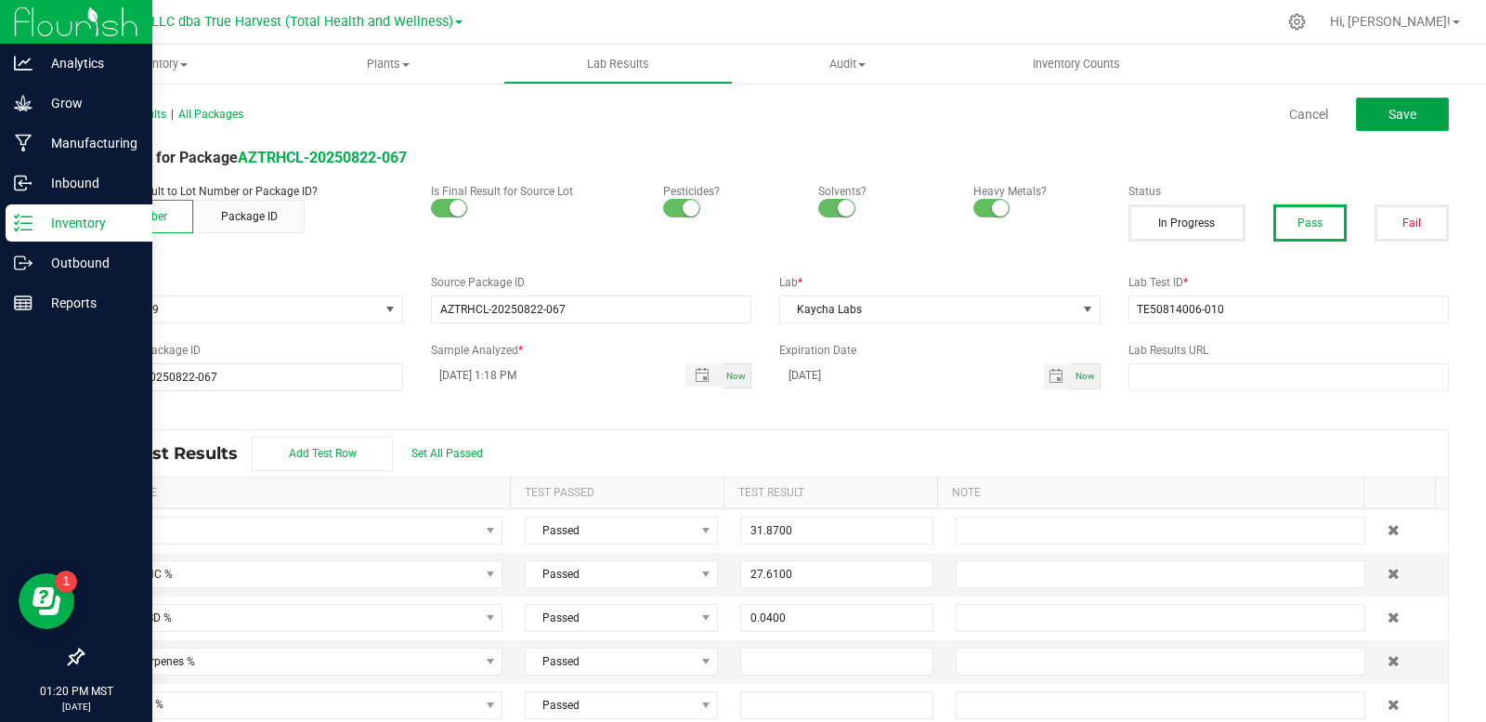
click at [1361, 108] on button "Save" at bounding box center [1402, 114] width 93 height 33
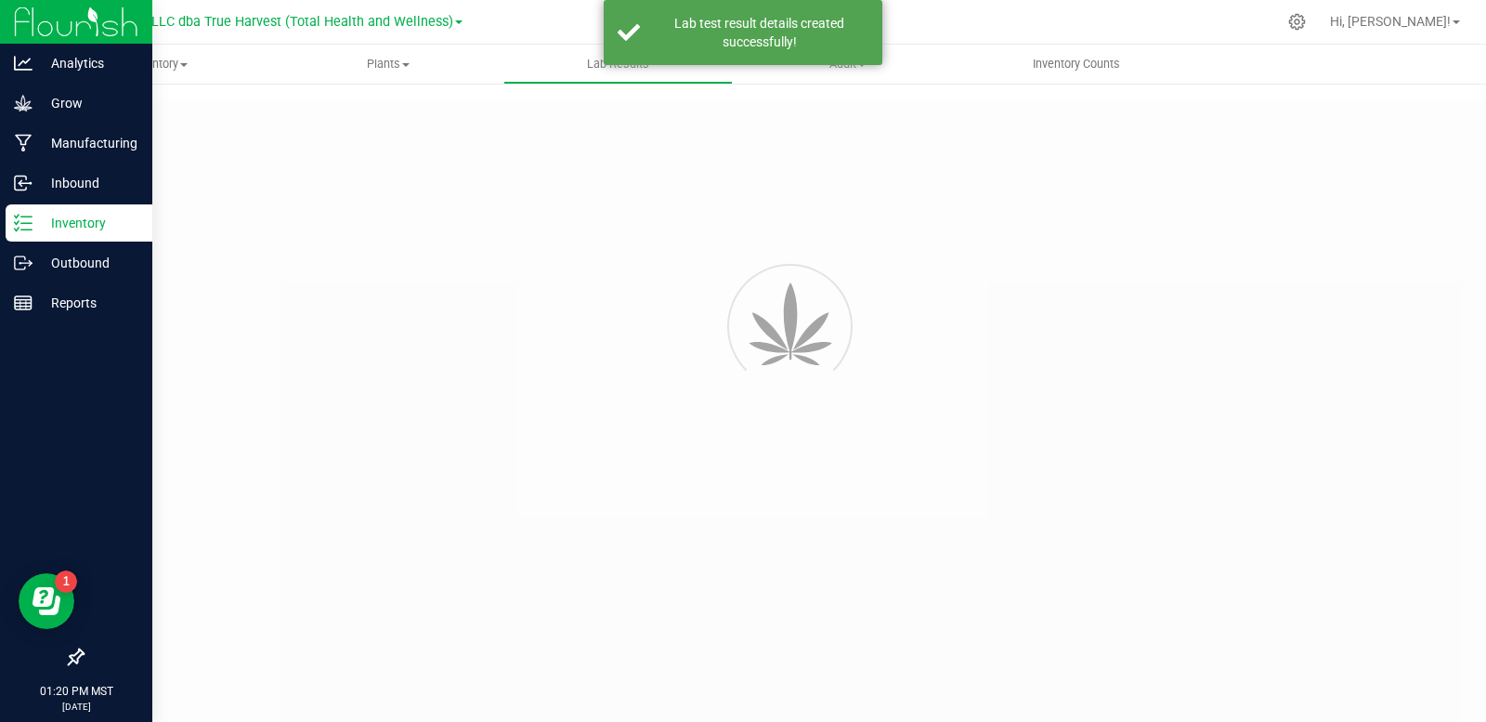
type input "AZTRHCL-20250822-067"
type input "TE50814006-010"
type input "AZTRHCL-20250822-067"
type input "[DATE] 1:18 PM"
type input "[DATE]"
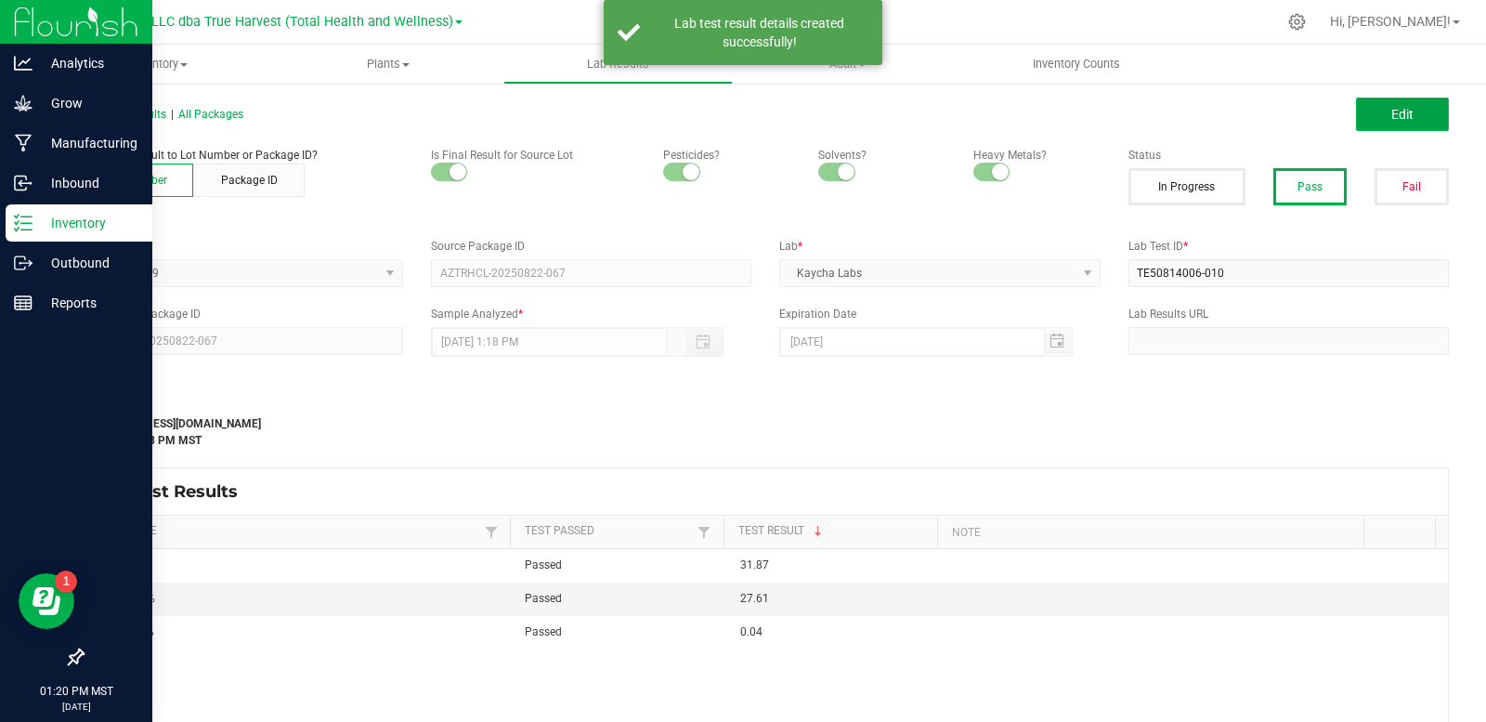
click at [1396, 108] on span "Edit" at bounding box center [1403, 114] width 22 height 15
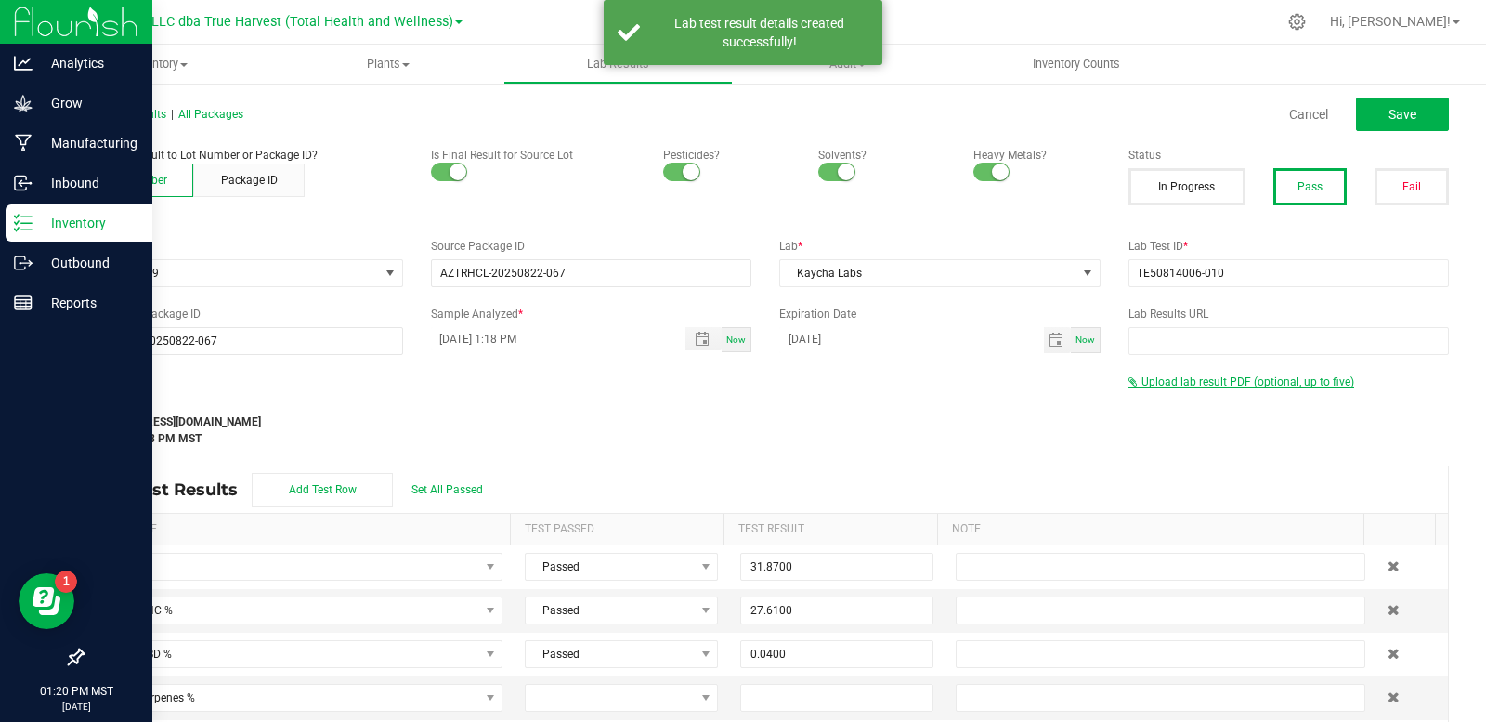
click at [1174, 380] on span "Upload lab result PDF (optional, up to five)" at bounding box center [1248, 381] width 213 height 13
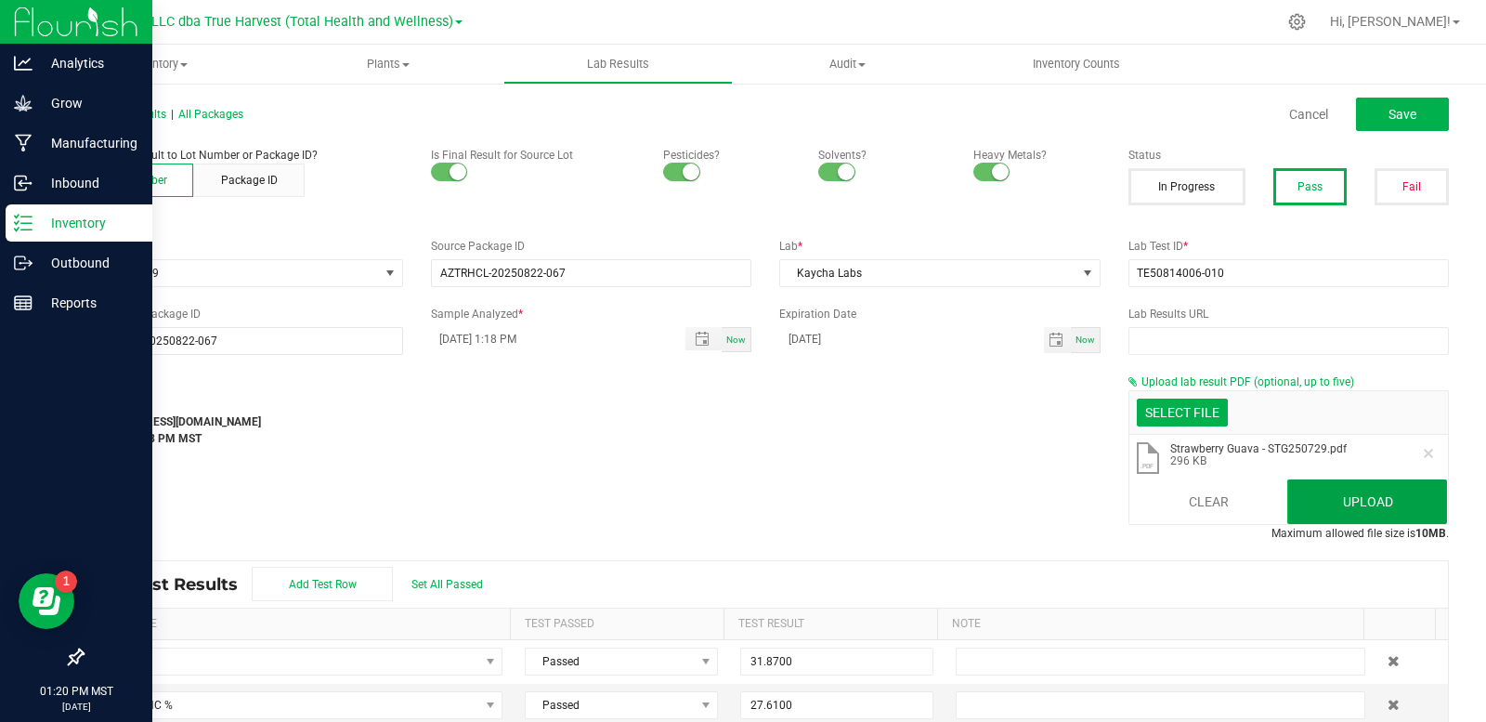
click at [1354, 506] on button "Upload" at bounding box center [1368, 501] width 160 height 45
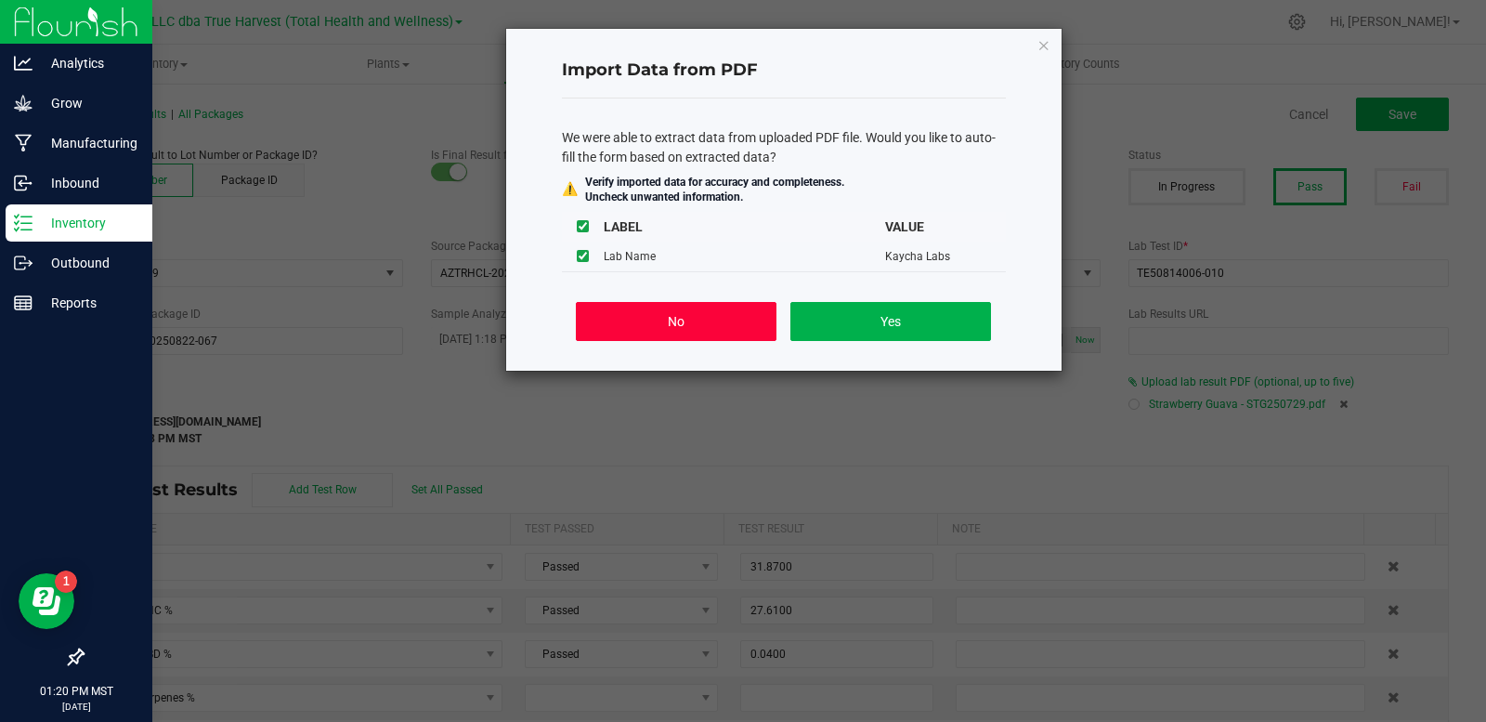
click at [650, 324] on button "No" at bounding box center [676, 321] width 200 height 39
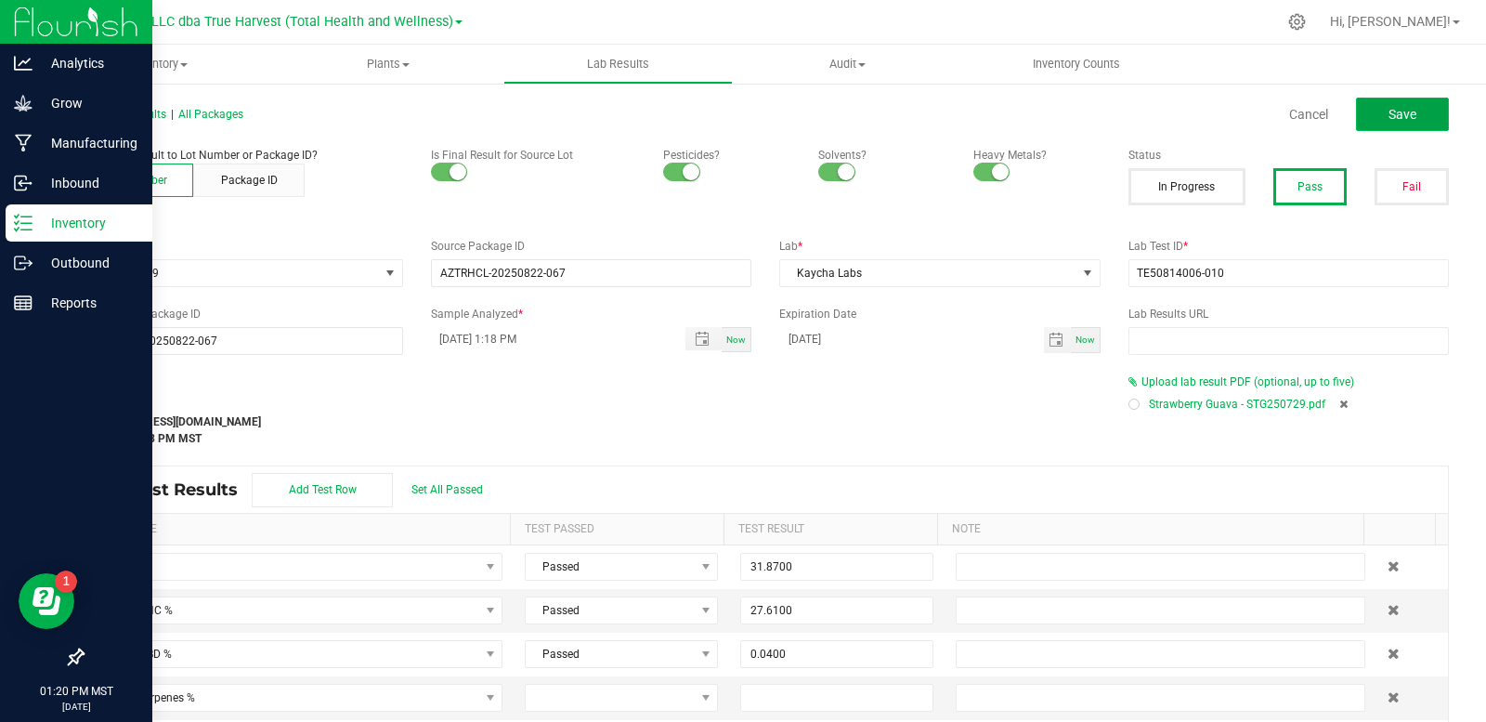
click at [1367, 114] on button "Save" at bounding box center [1402, 114] width 93 height 33
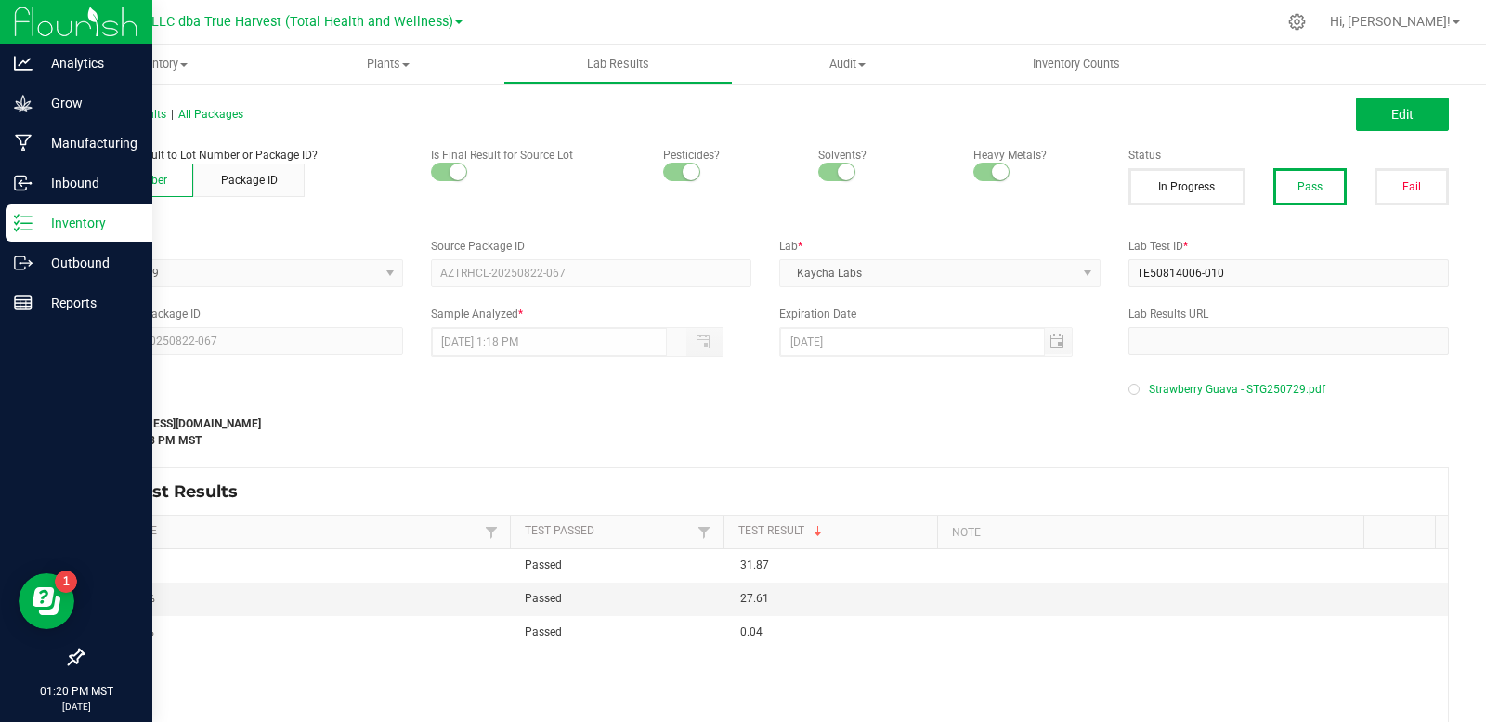
click at [35, 216] on p "Inventory" at bounding box center [88, 223] width 111 height 22
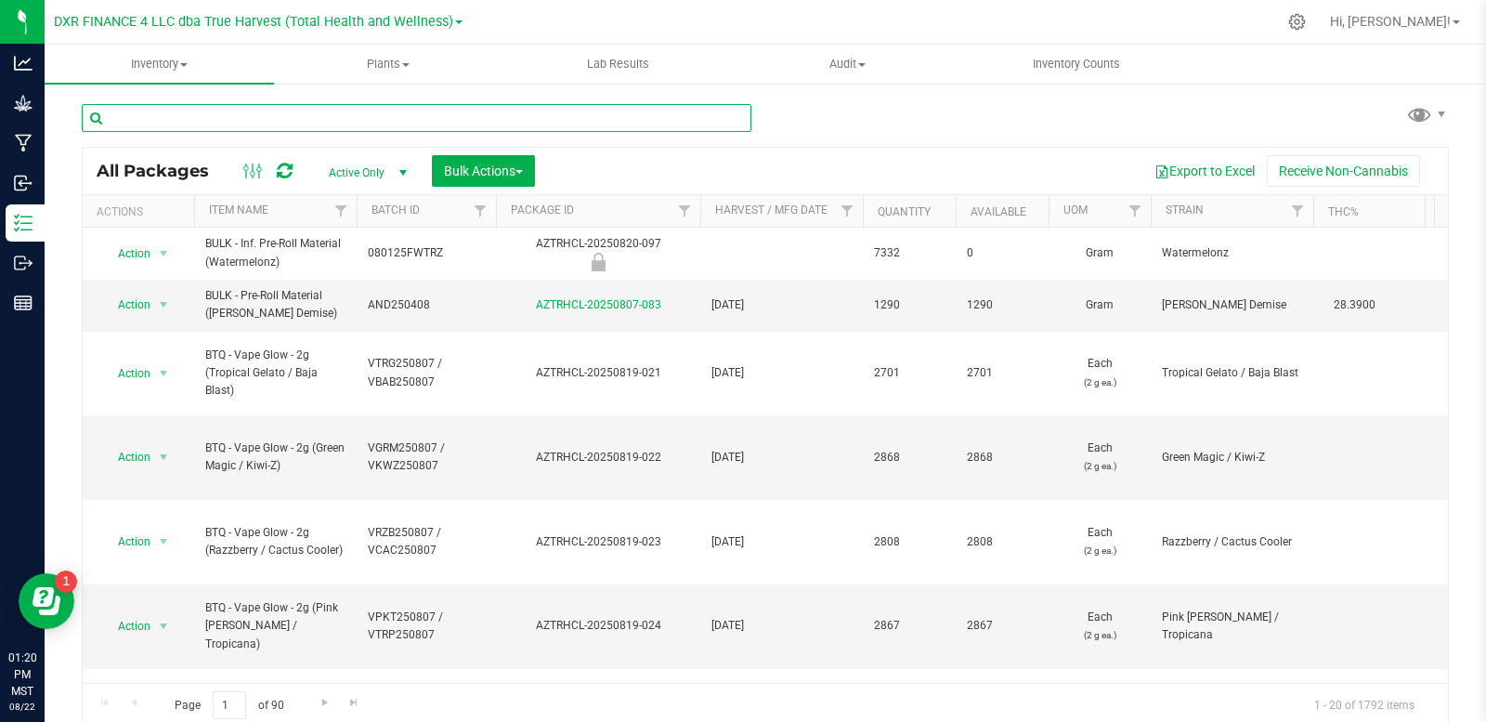
click at [309, 113] on input "text" at bounding box center [417, 118] width 670 height 28
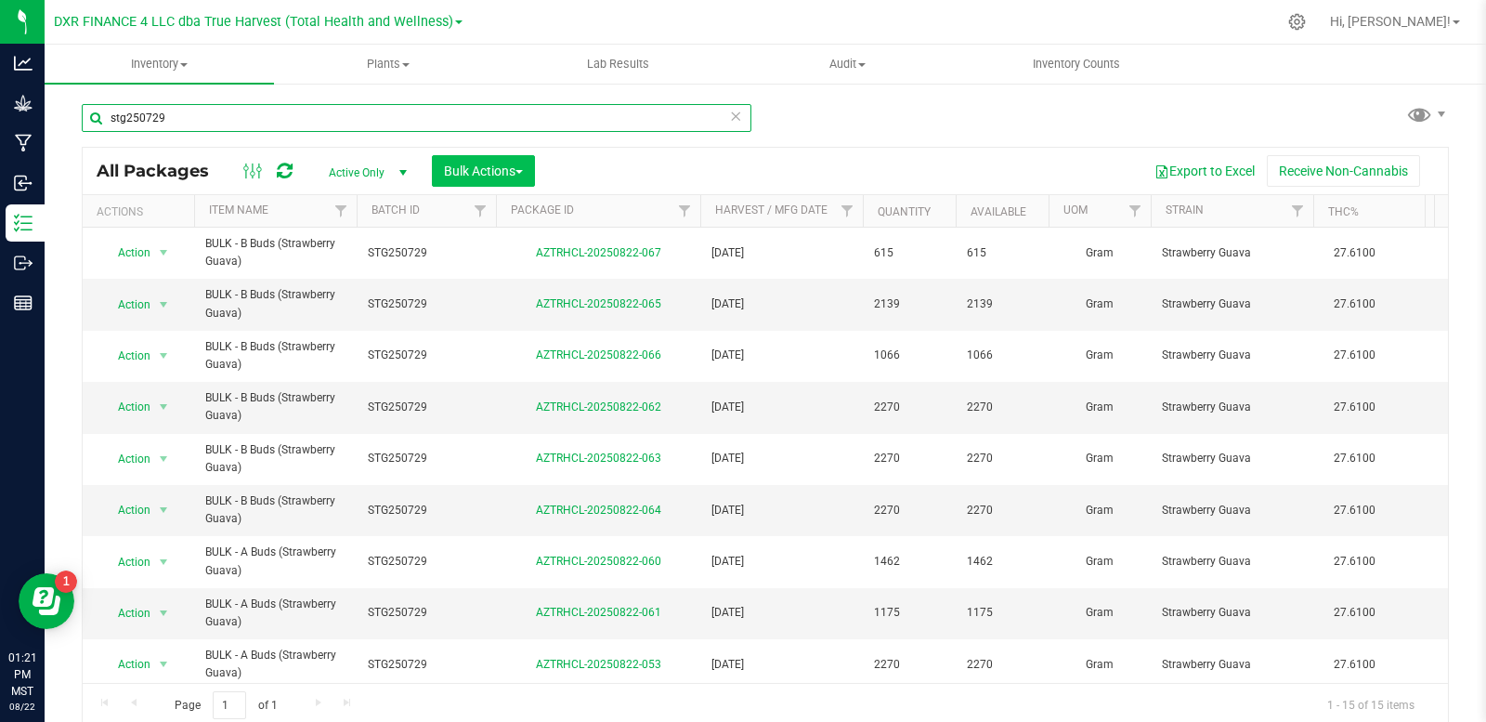
type input "stg250729"
click at [490, 164] on span "Bulk Actions" at bounding box center [483, 171] width 79 height 15
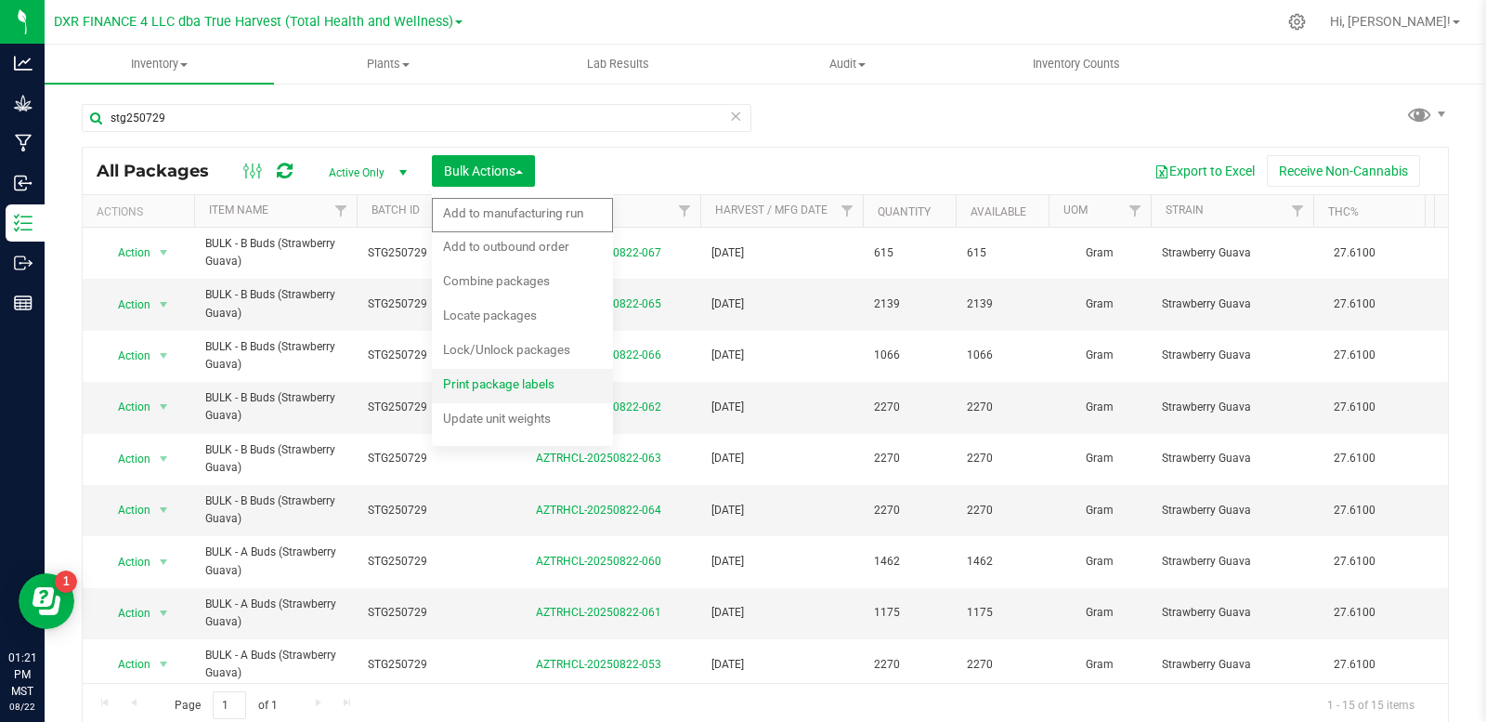
click at [517, 384] on span "Print package labels" at bounding box center [498, 383] width 111 height 15
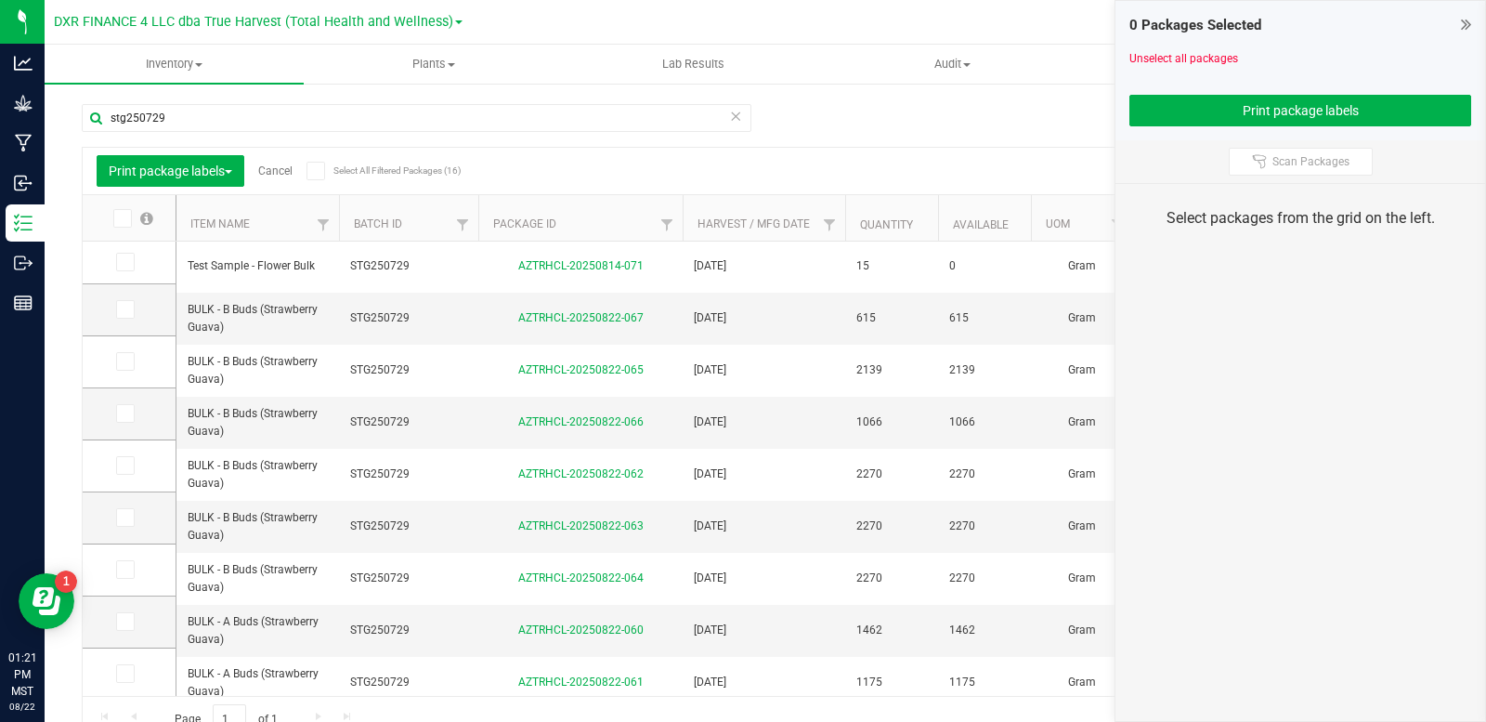
click at [127, 215] on span at bounding box center [122, 218] width 19 height 19
click at [0, 0] on input "checkbox" at bounding box center [0, 0] width 0 height 0
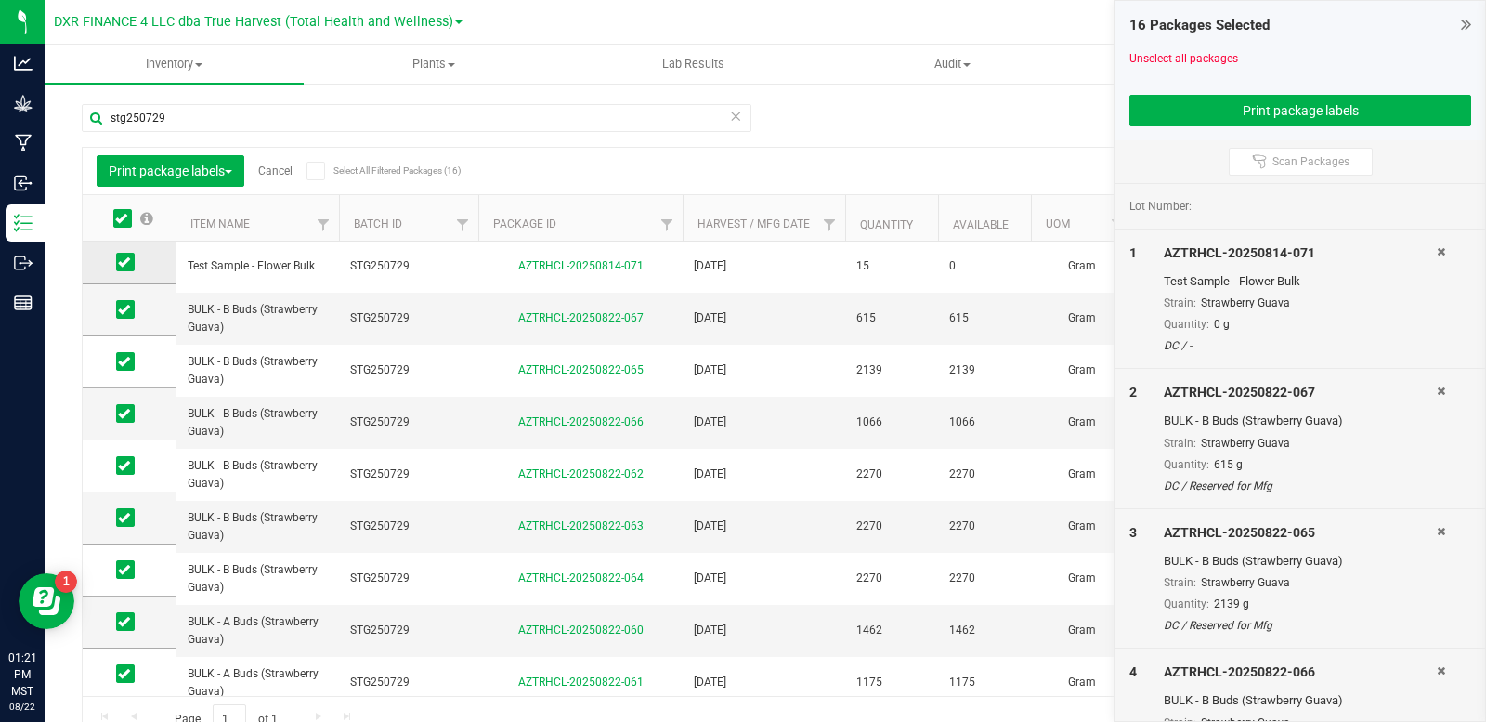
click at [121, 262] on icon at bounding box center [124, 262] width 12 height 0
click at [0, 0] on input "checkbox" at bounding box center [0, 0] width 0 height 0
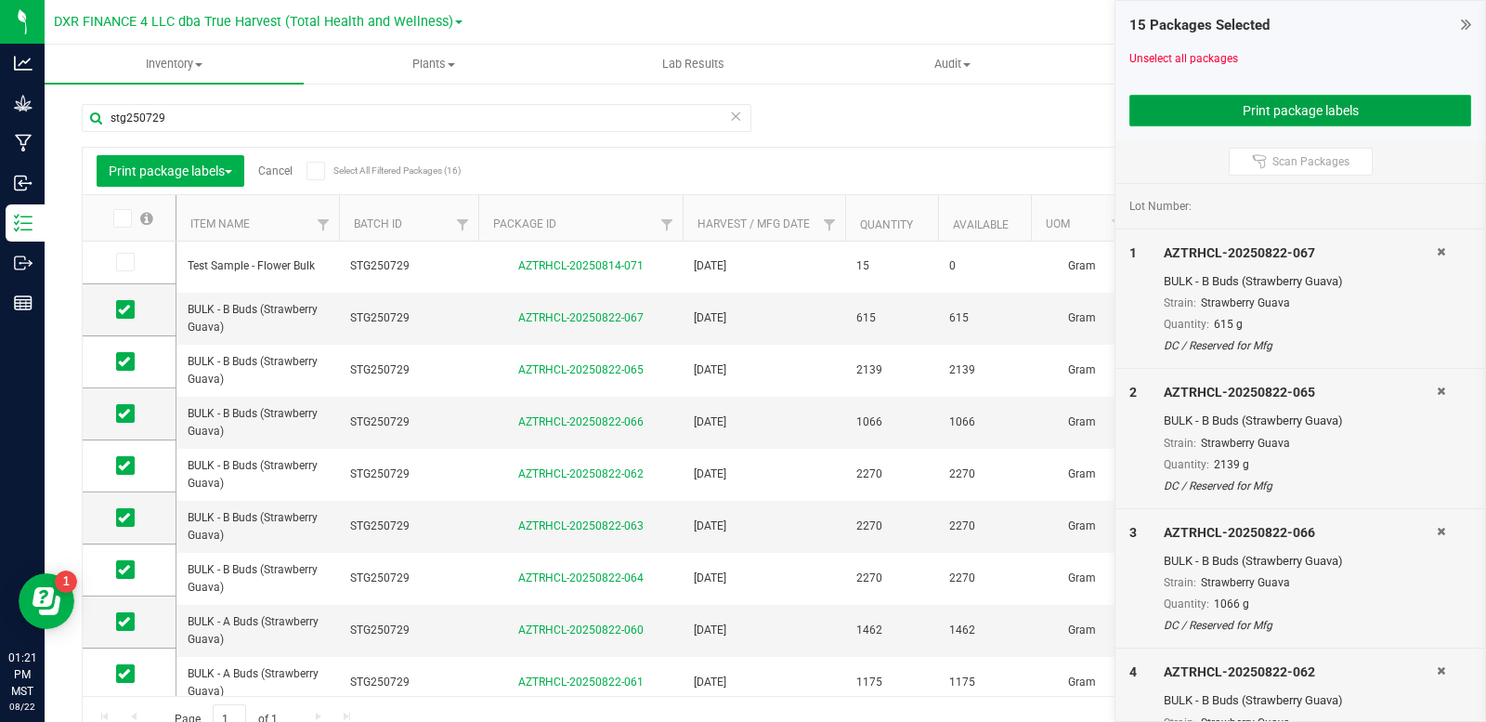
click at [1281, 113] on button "Print package labels" at bounding box center [1301, 111] width 342 height 32
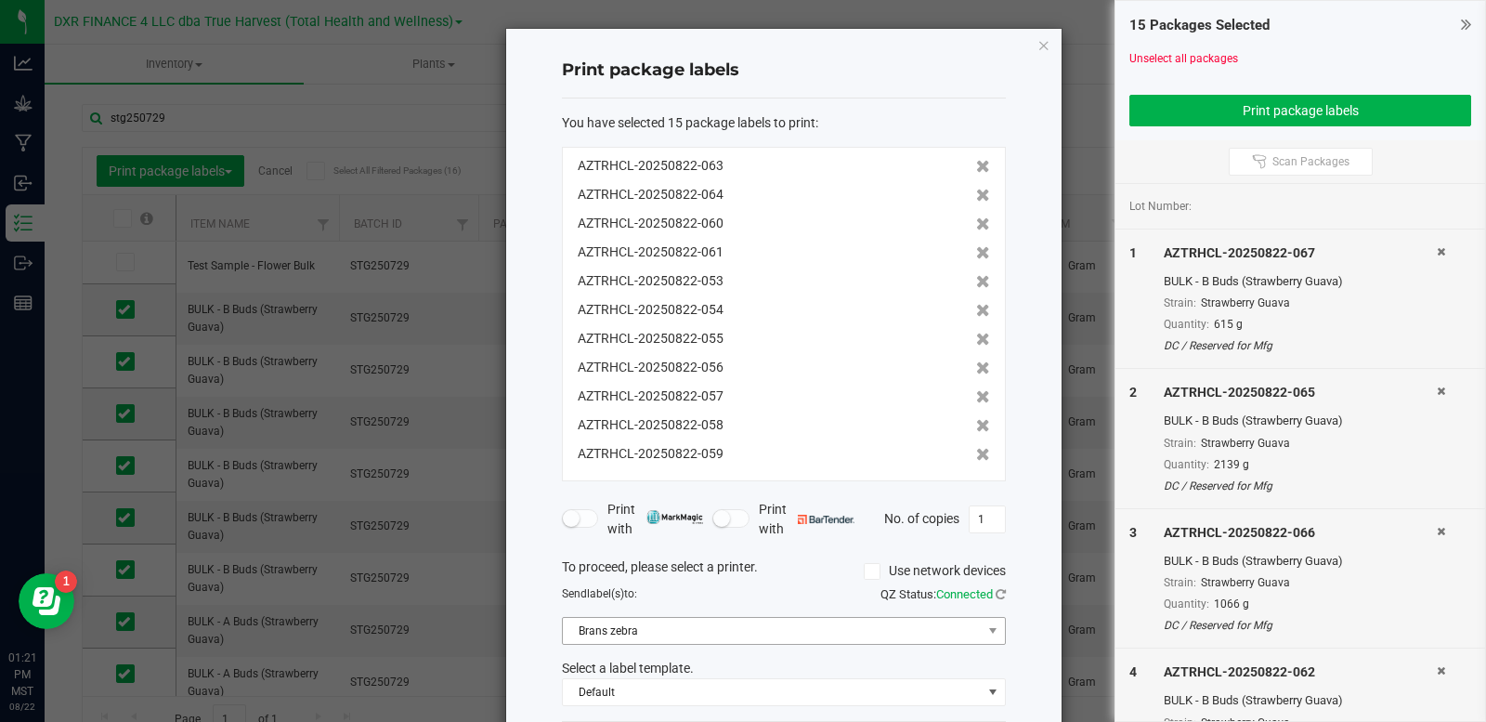
scroll to position [92, 0]
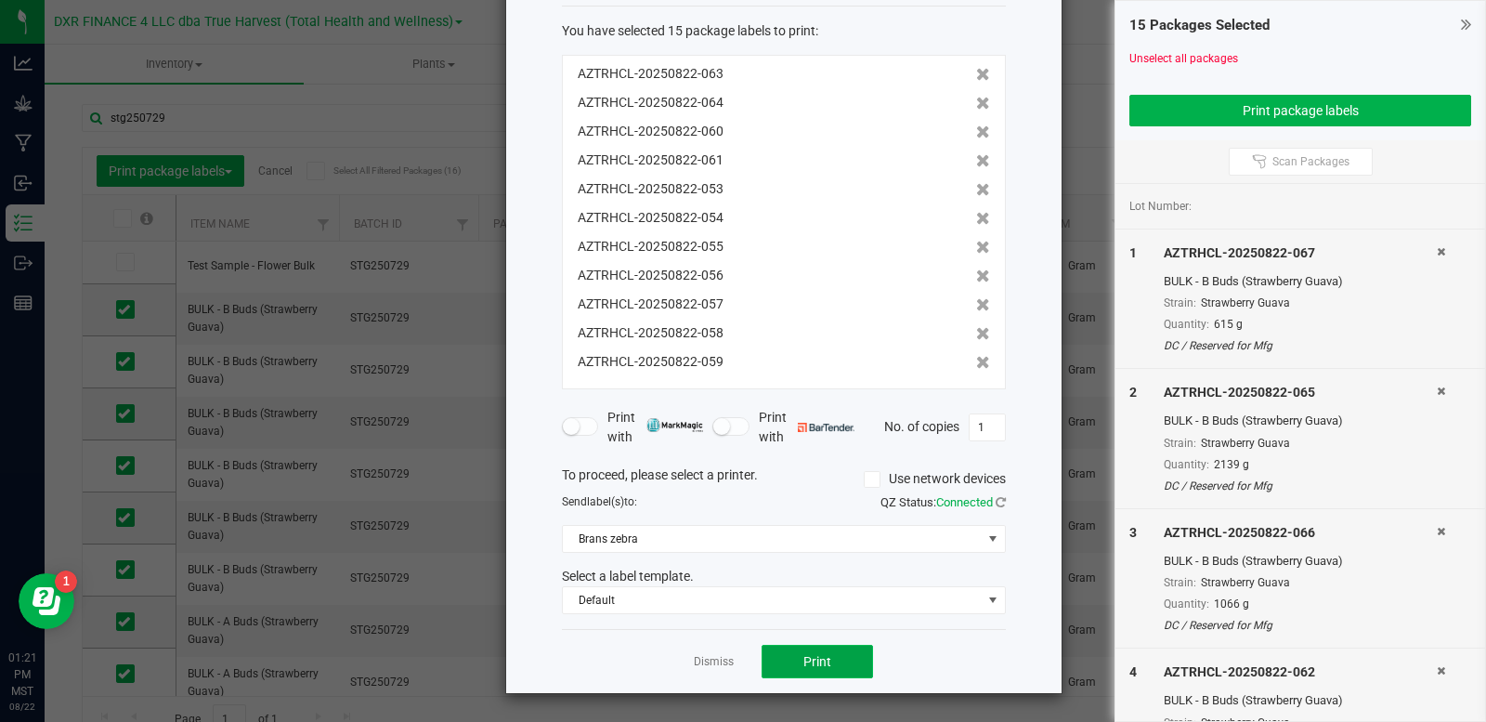
click at [832, 668] on button "Print" at bounding box center [817, 661] width 111 height 33
click at [792, 664] on button "Print" at bounding box center [817, 661] width 111 height 33
